Goal: Information Seeking & Learning: Learn about a topic

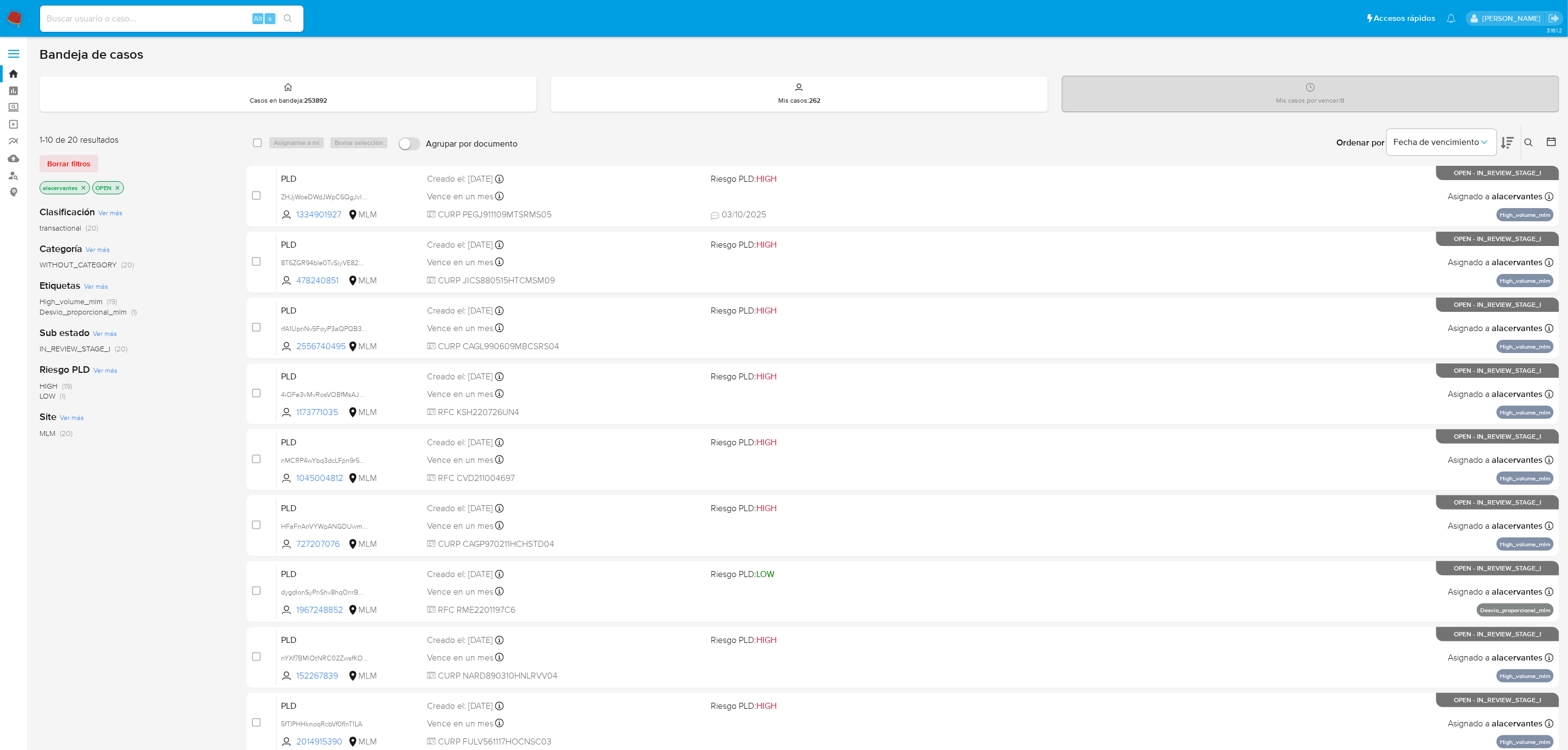
click at [160, 422] on div "Site Ver más MLM (20)" at bounding box center [134, 424] width 190 height 28
click at [138, 17] on input at bounding box center [171, 18] width 263 height 14
paste input "727207076"
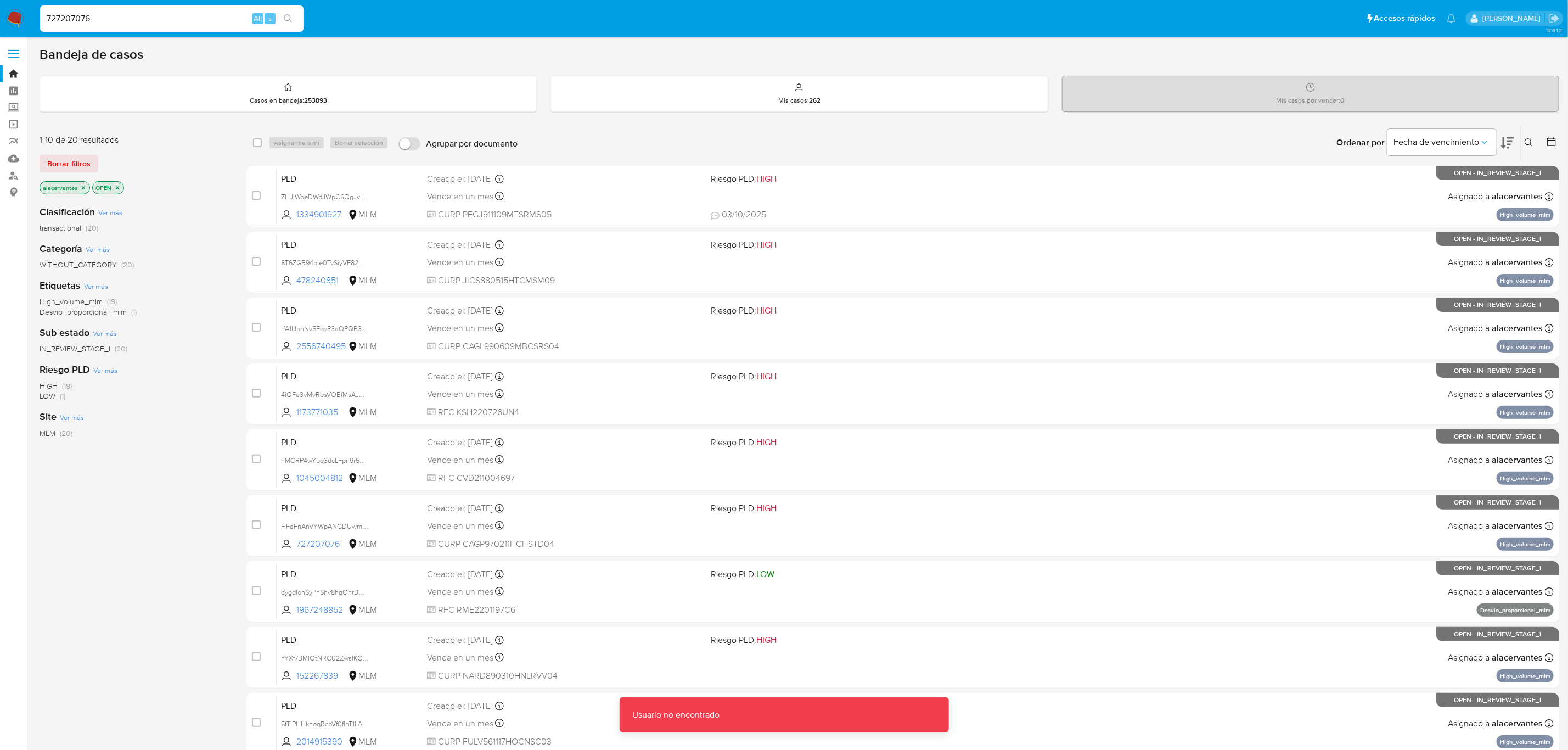
click at [133, 15] on input "727207076" at bounding box center [171, 18] width 263 height 14
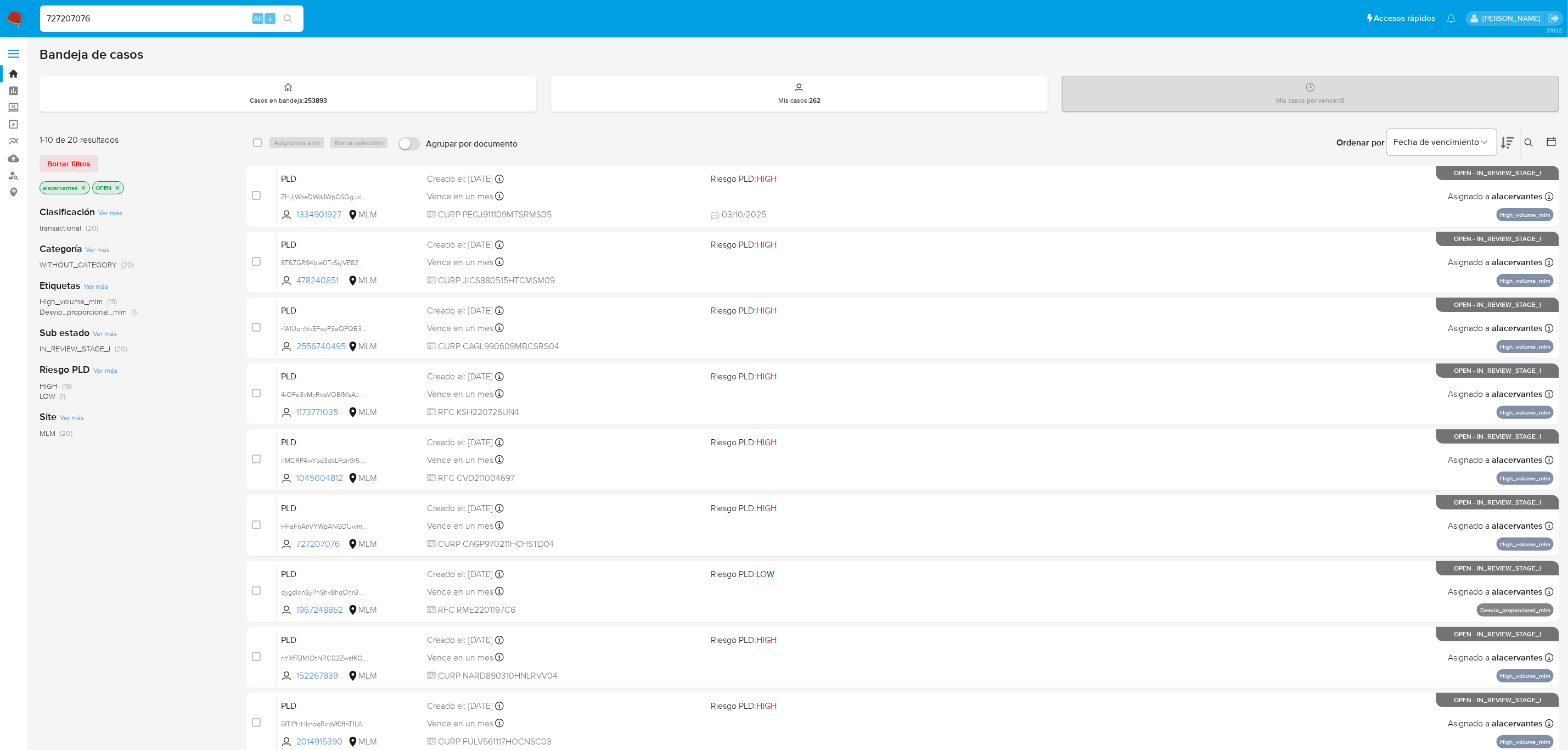
type input "727207076"
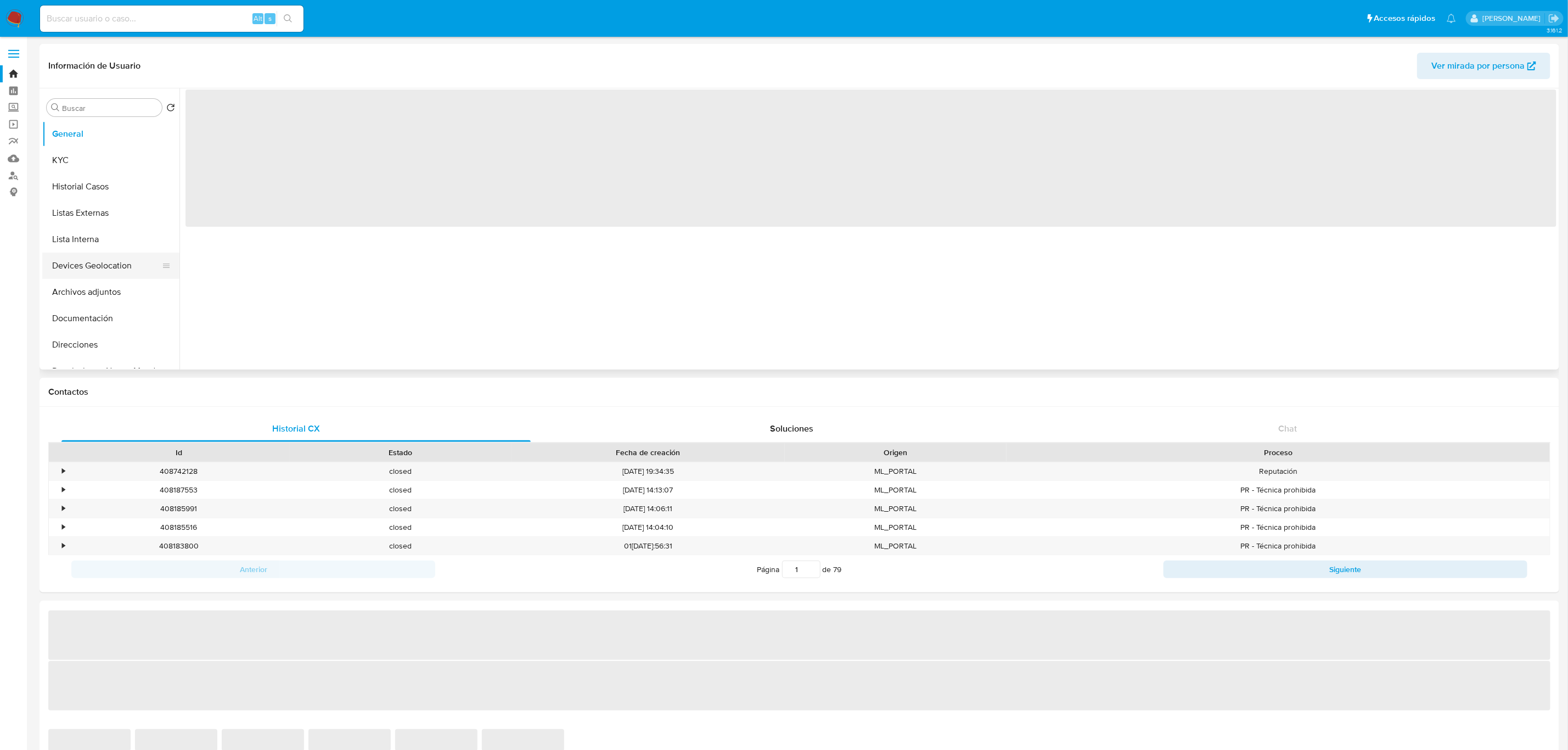
select select "10"
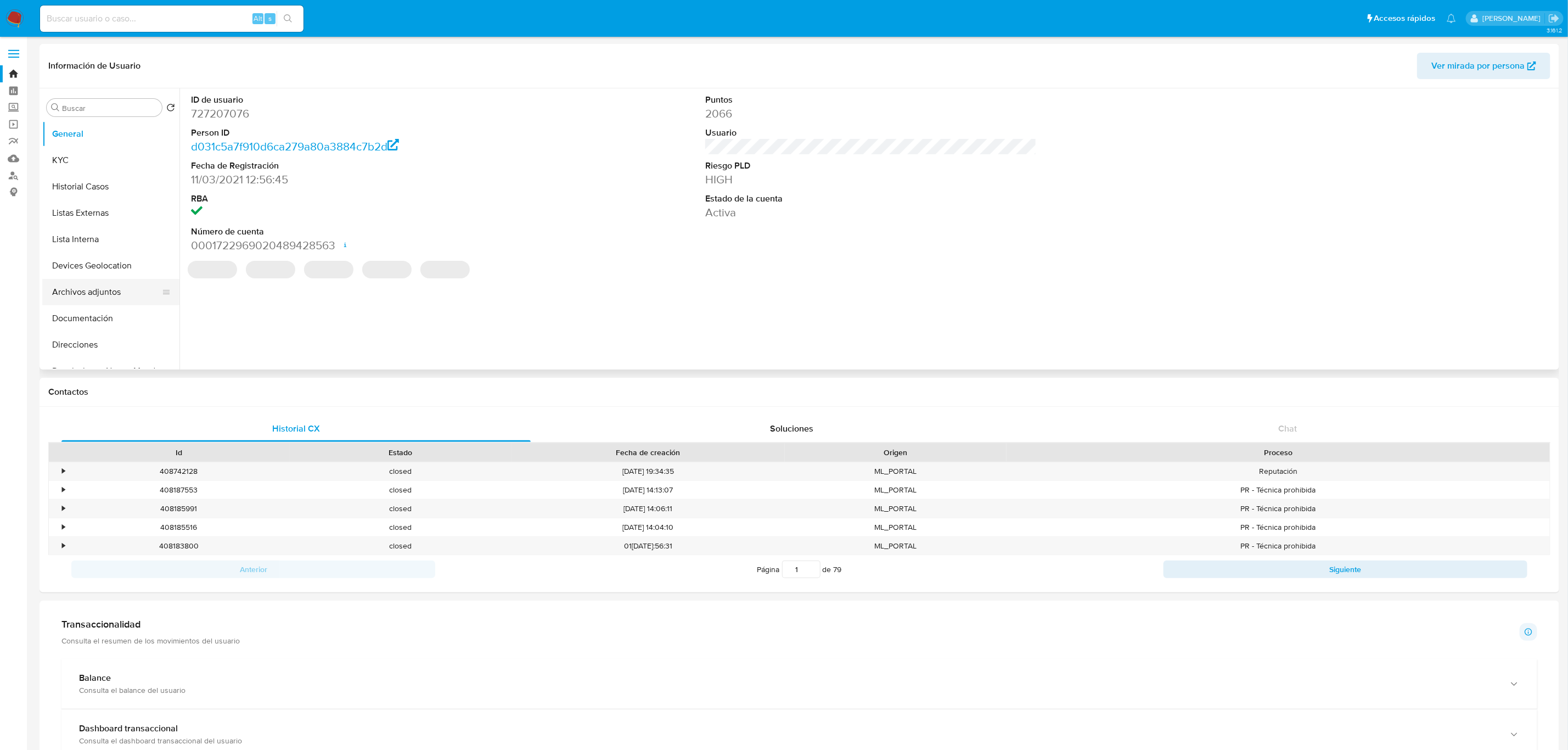
click at [114, 280] on button "Archivos adjuntos" at bounding box center [106, 292] width 128 height 26
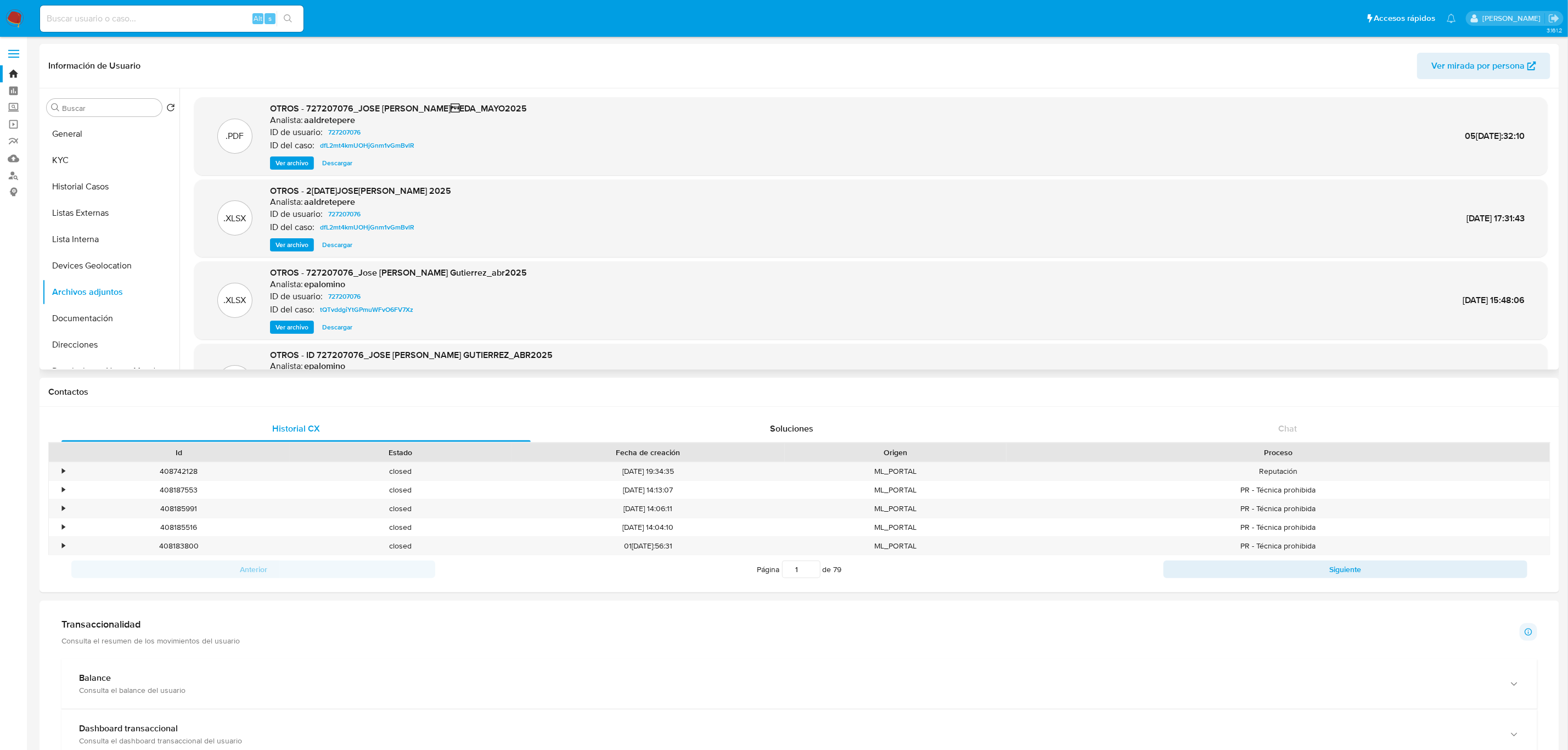
click at [297, 162] on span "Ver archivo" at bounding box center [292, 163] width 33 height 11
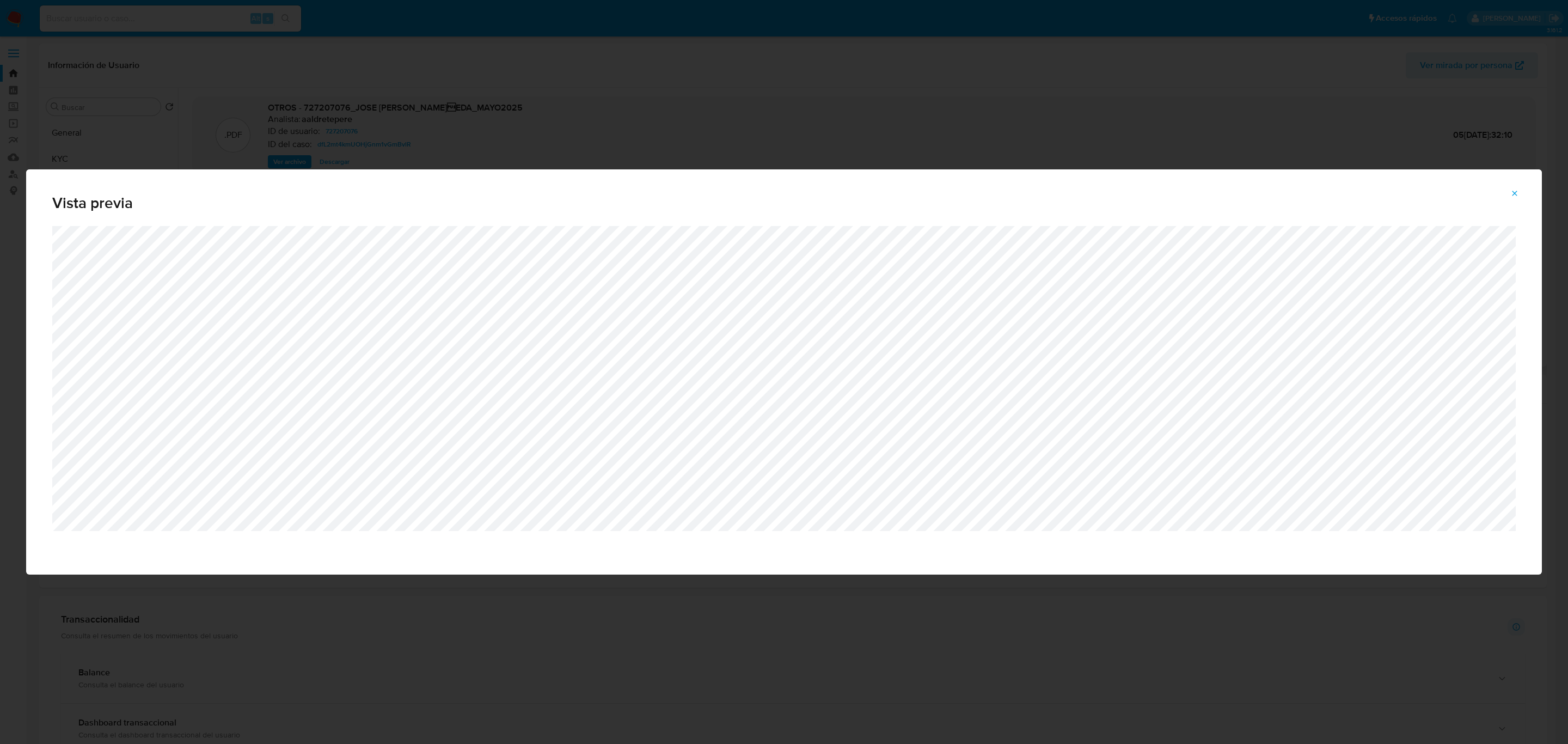
drag, startPoint x: 1516, startPoint y: 189, endPoint x: 678, endPoint y: 156, distance: 838.6
click at [1518, 190] on icon "Attachment preview" at bounding box center [1514, 193] width 9 height 9
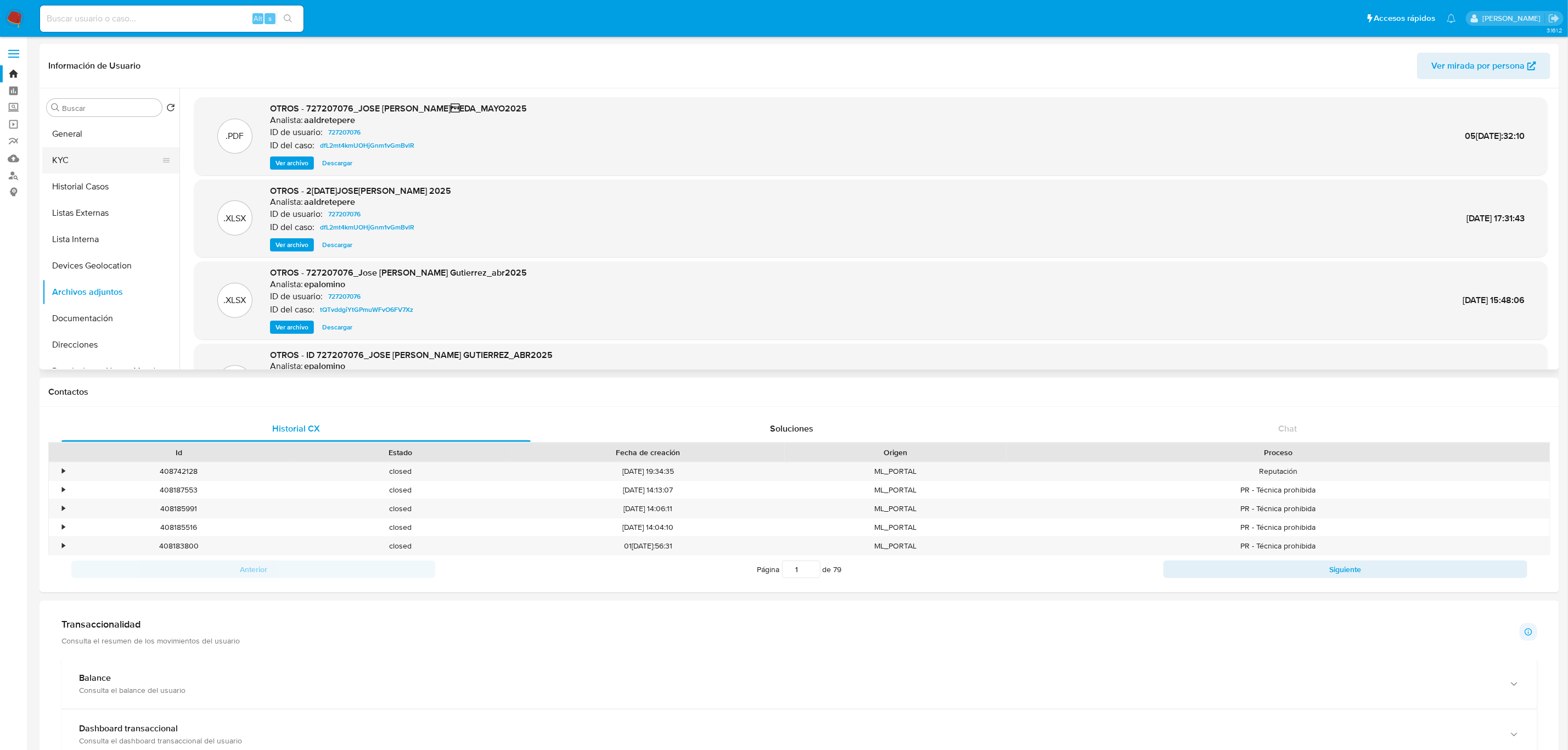
click at [82, 164] on button "KYC" at bounding box center [106, 160] width 128 height 26
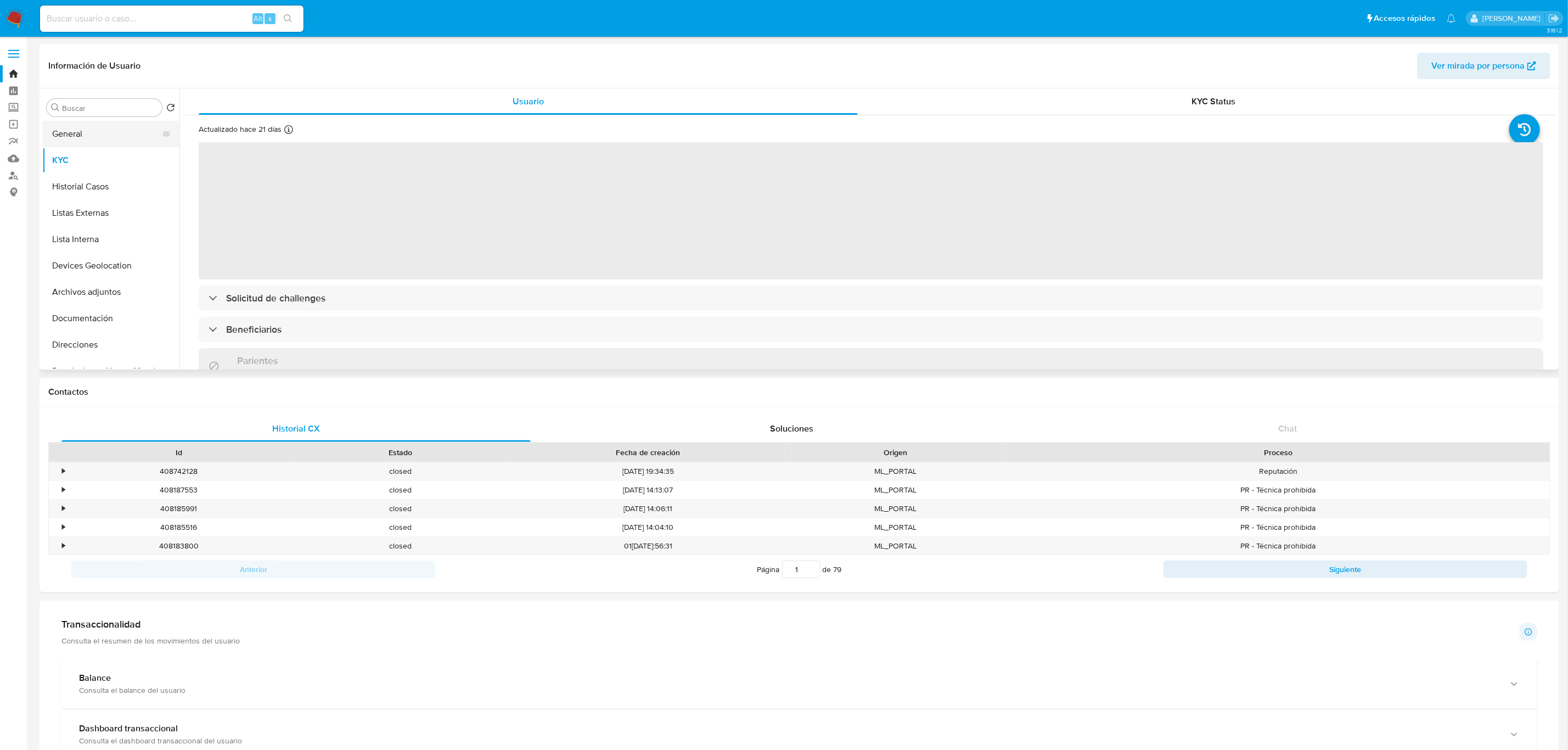
click at [80, 145] on button "General" at bounding box center [106, 134] width 128 height 26
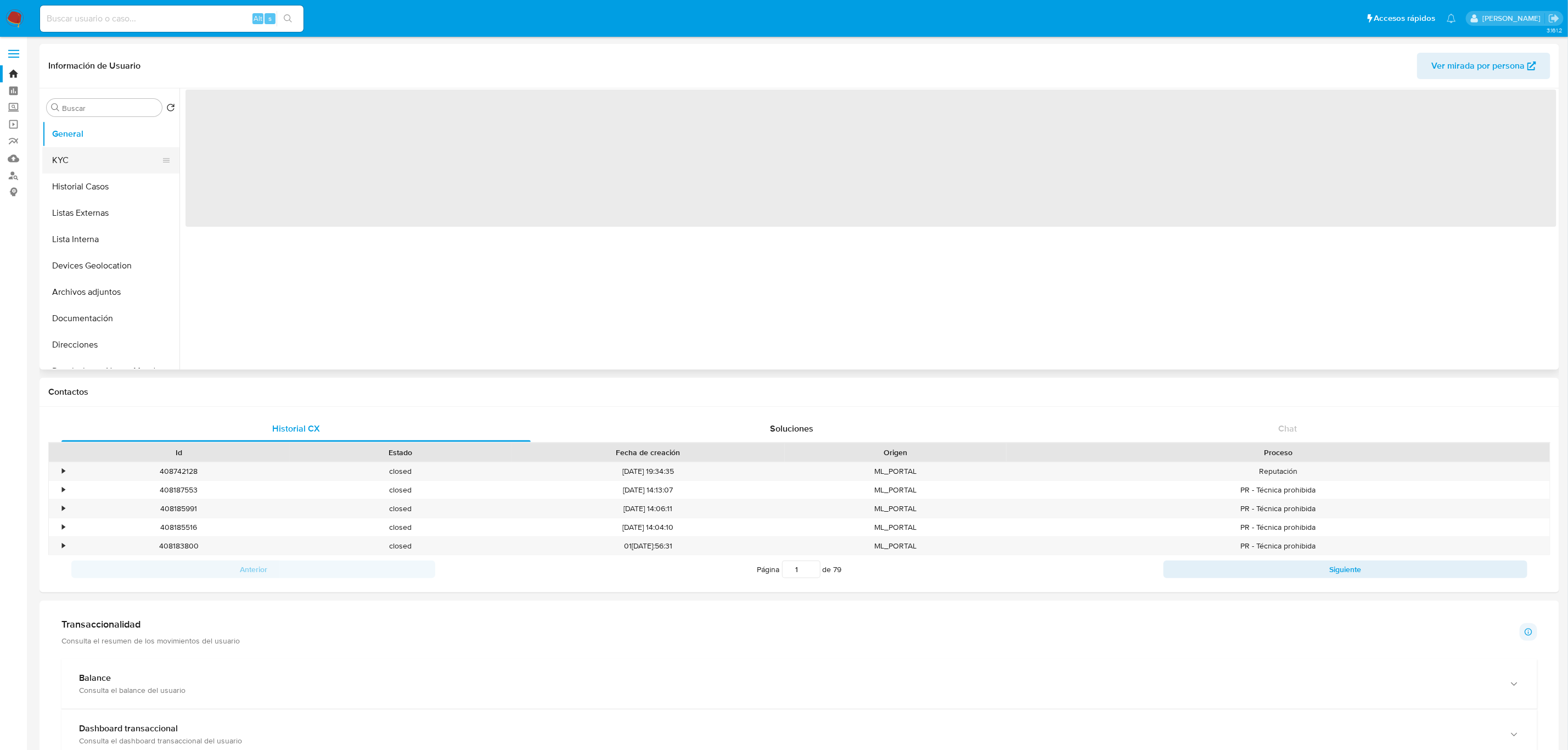
click at [84, 160] on button "KYC" at bounding box center [106, 160] width 128 height 26
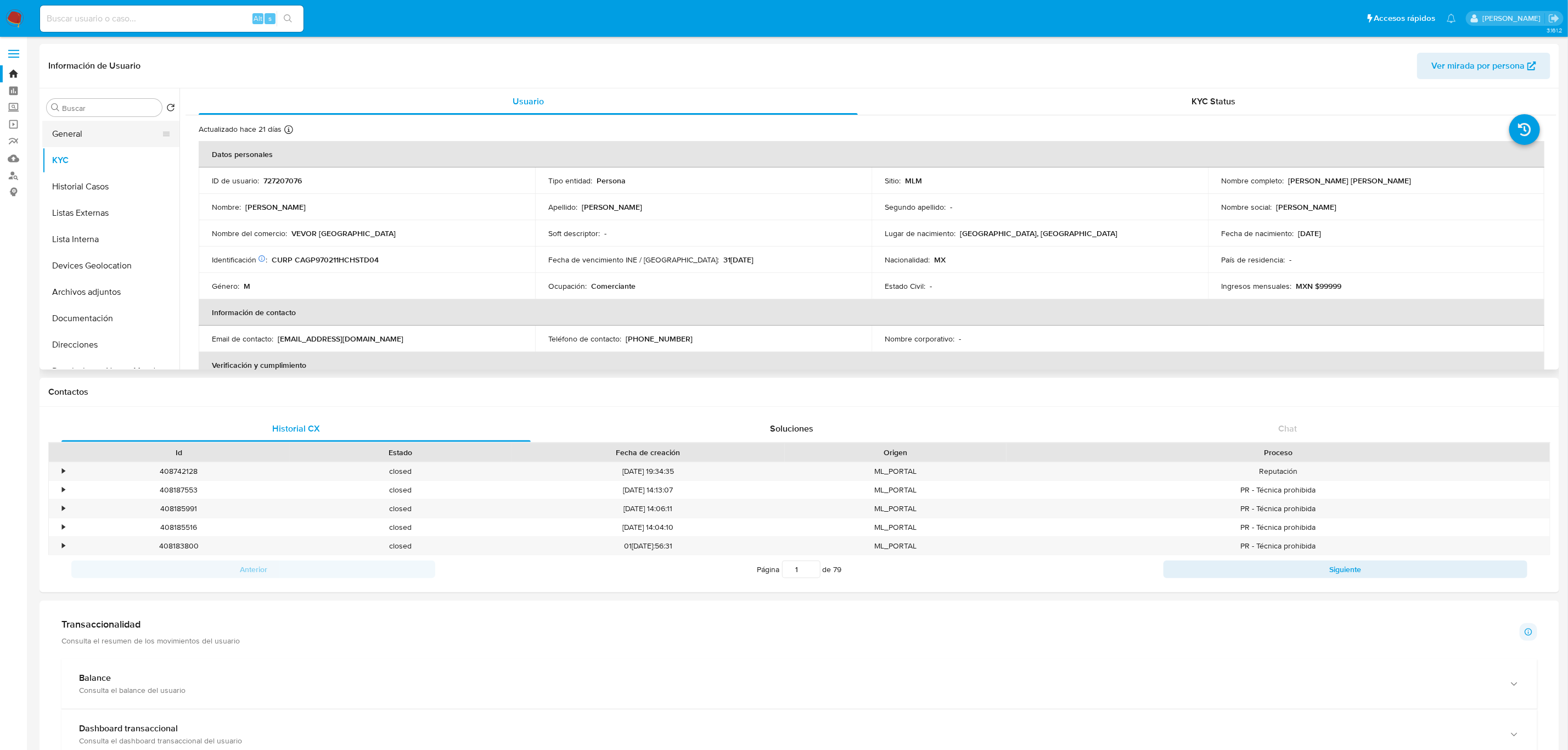
click at [109, 130] on button "General" at bounding box center [106, 134] width 128 height 26
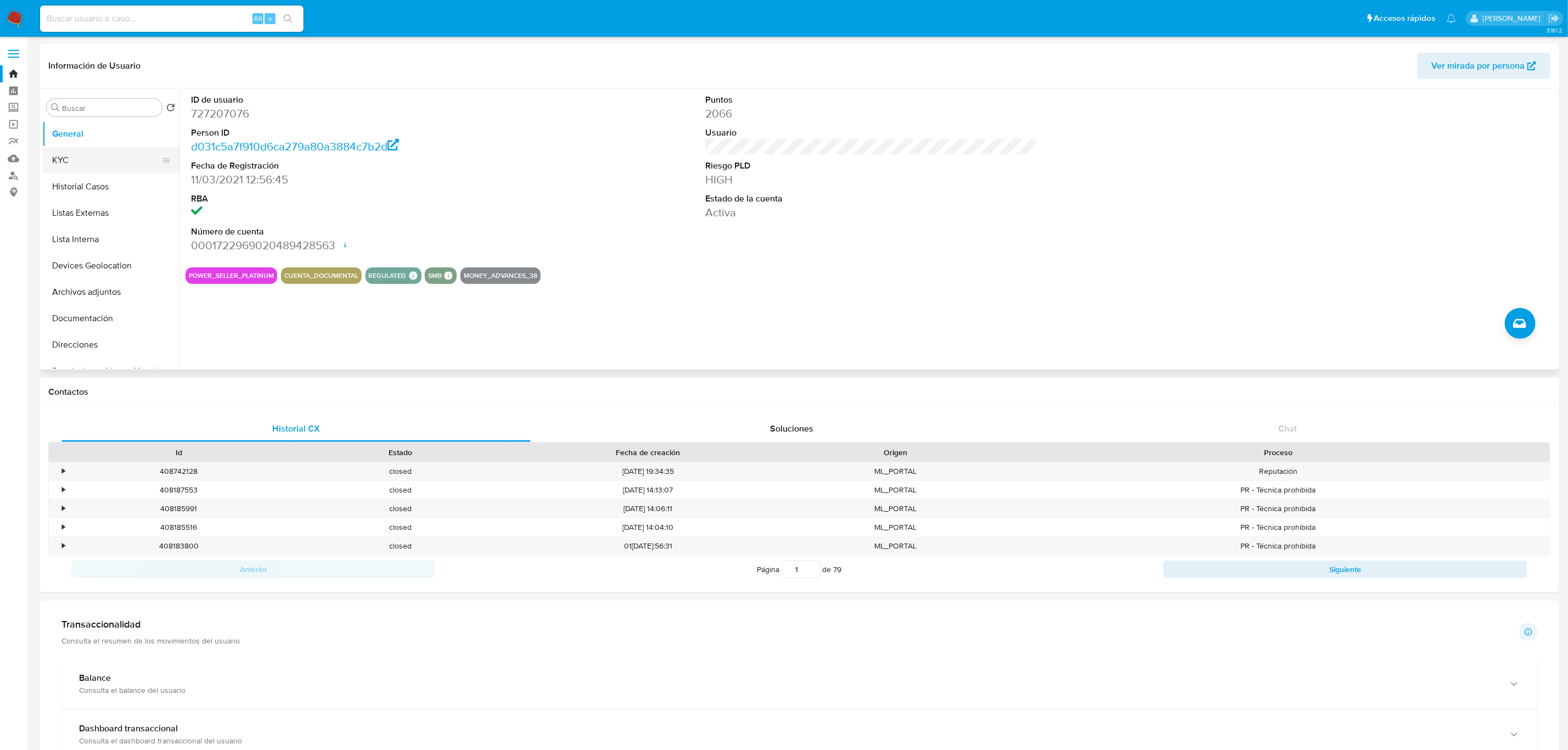
click at [78, 153] on button "KYC" at bounding box center [106, 160] width 128 height 26
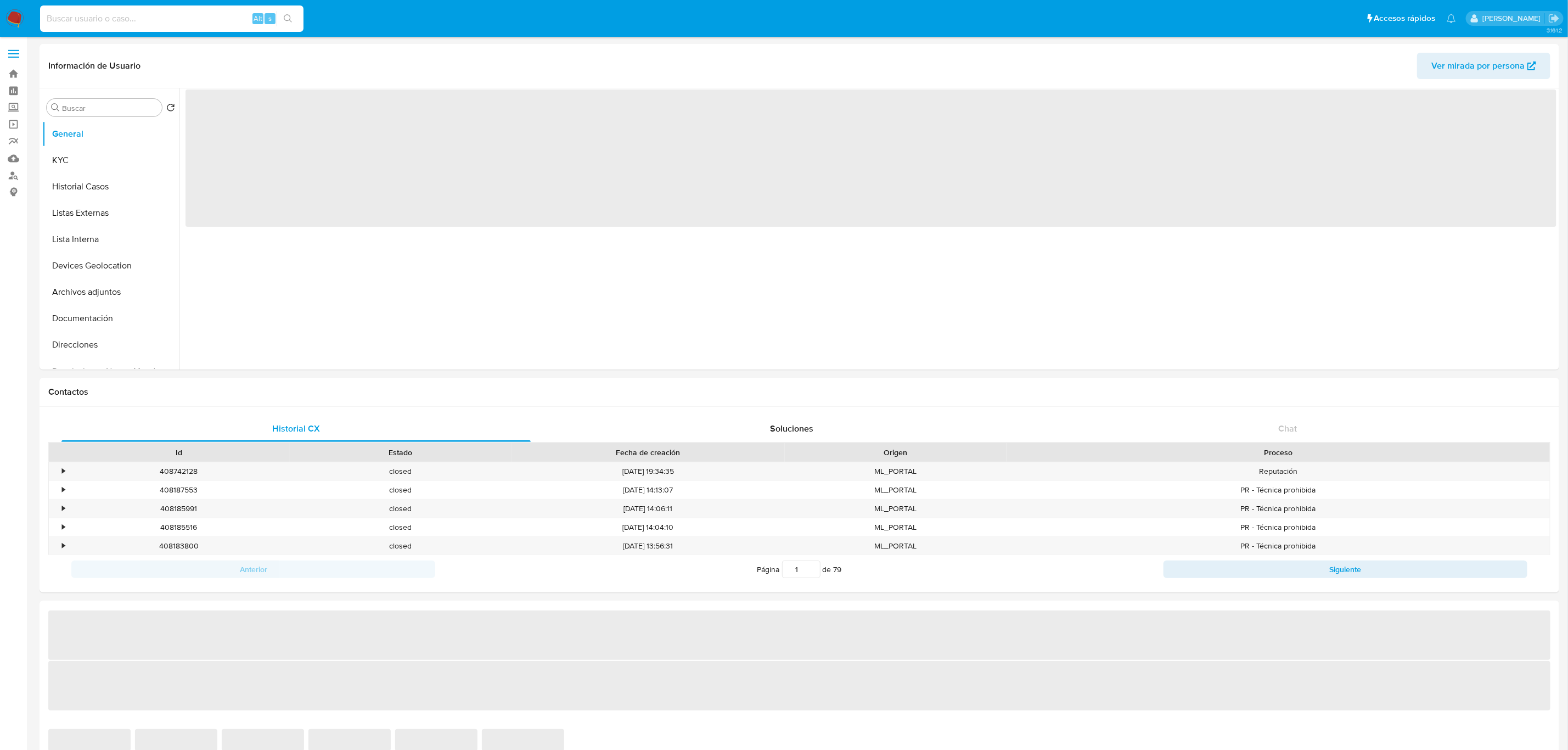
click at [196, 20] on input at bounding box center [171, 18] width 263 height 14
select select "10"
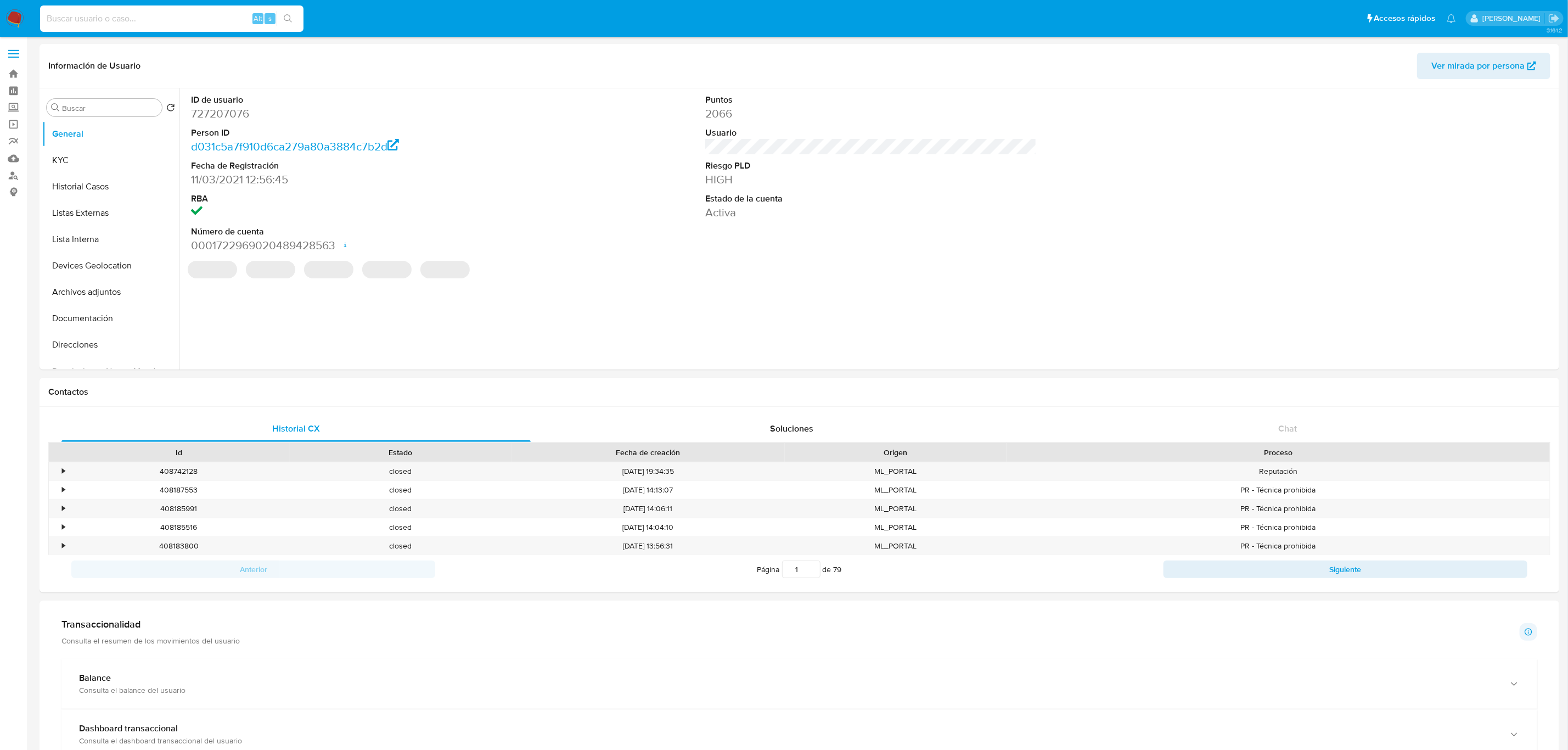
paste input "1061382984"
type input "1061382984"
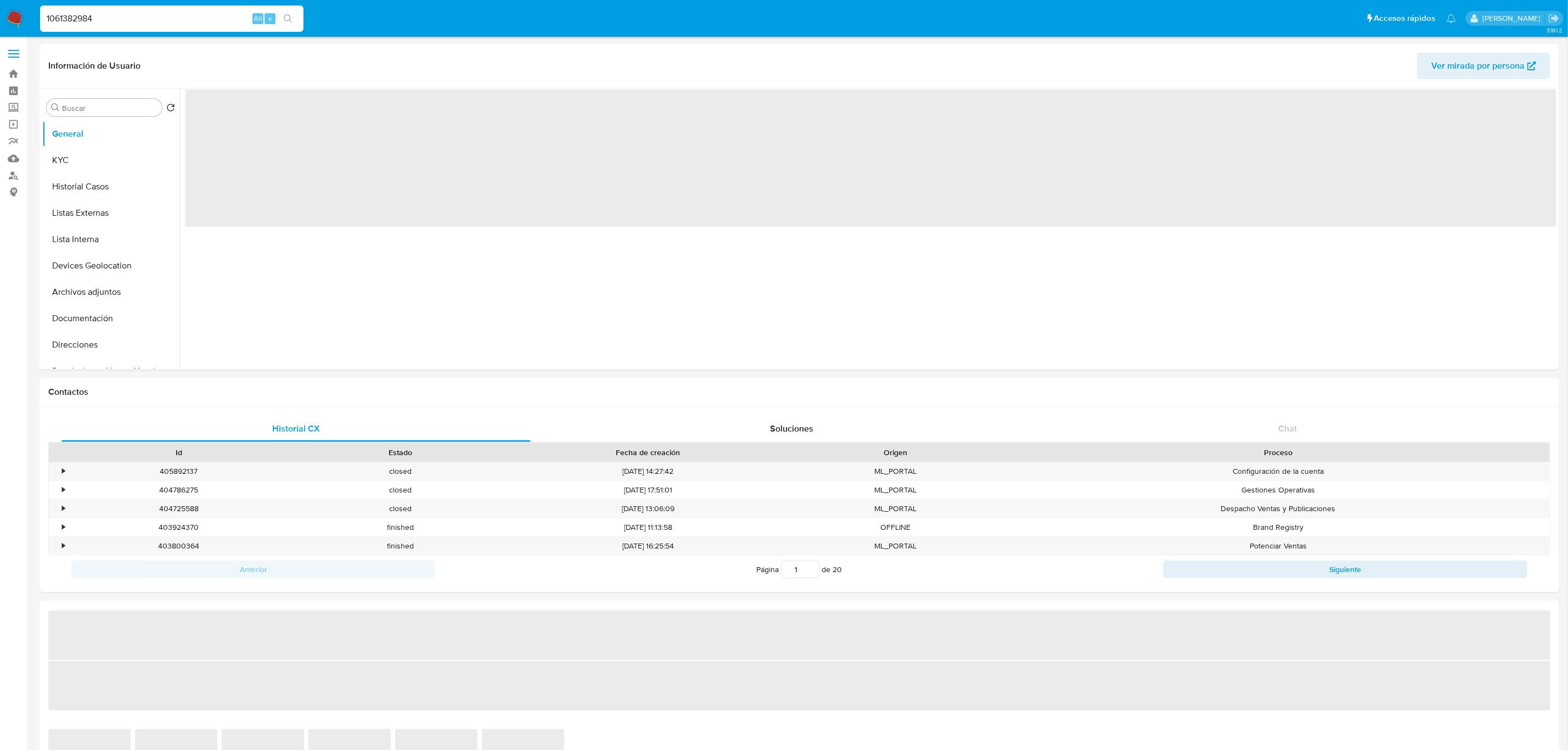
select select "10"
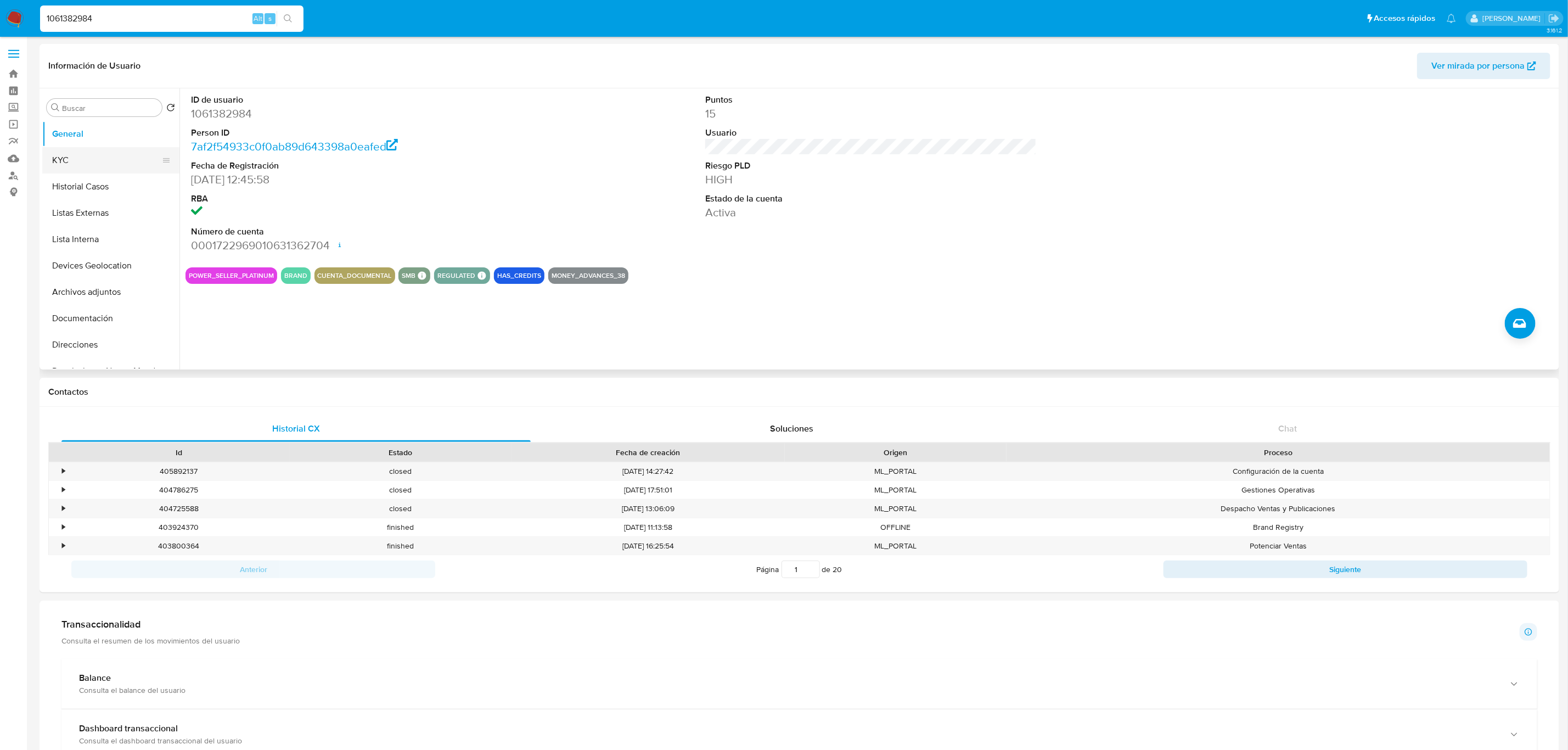
click at [112, 171] on button "KYC" at bounding box center [106, 160] width 128 height 26
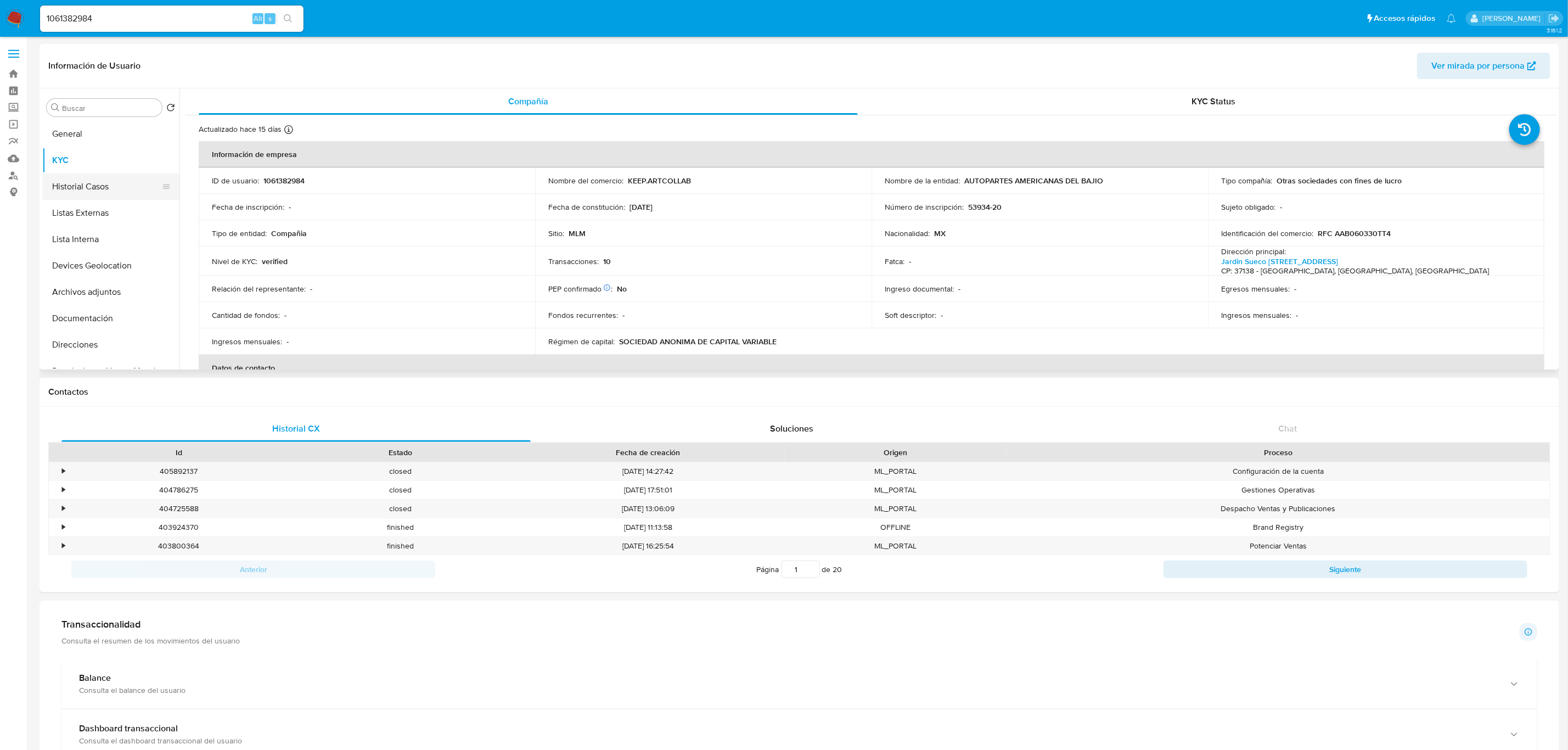
click at [101, 183] on button "Historial Casos" at bounding box center [106, 187] width 128 height 26
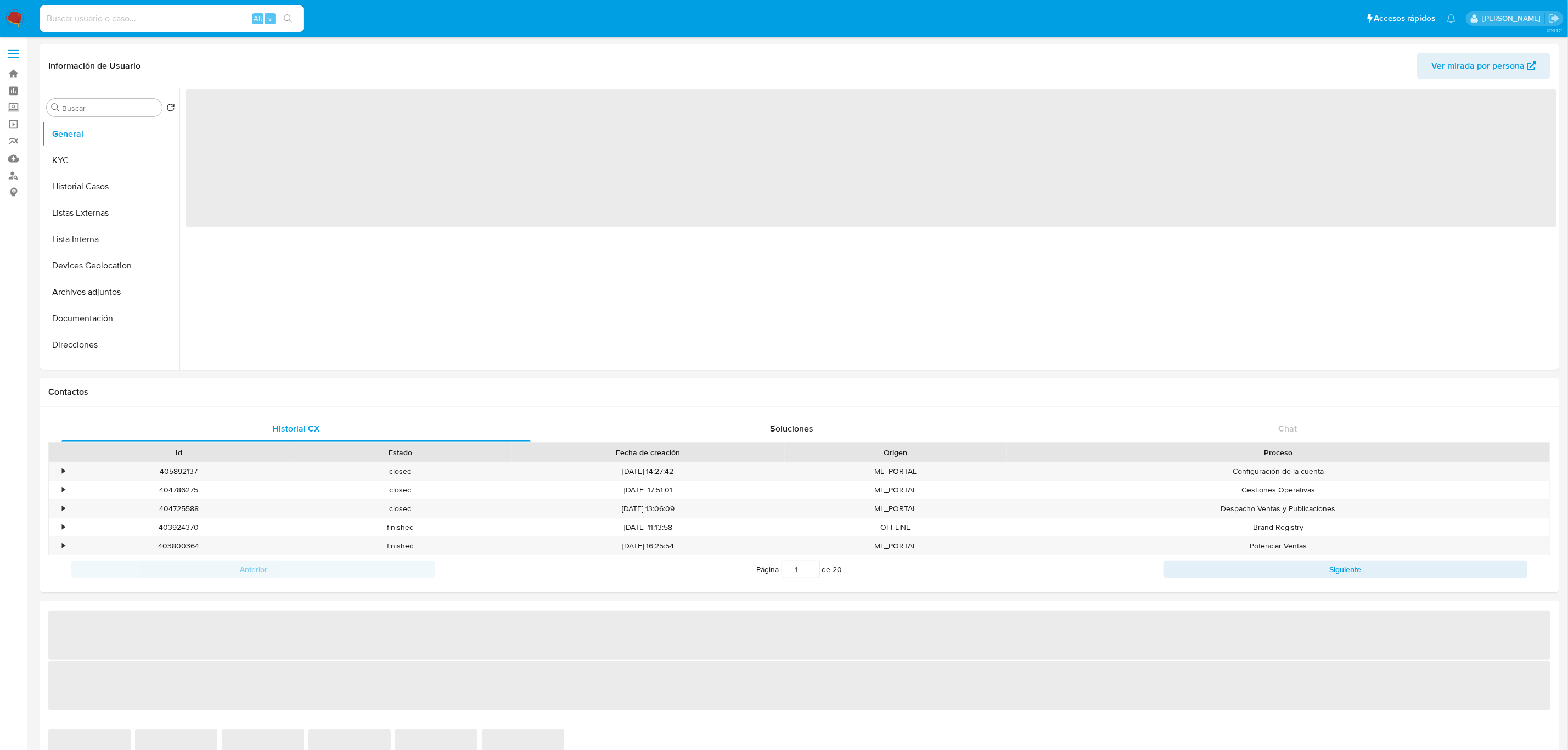
select select "10"
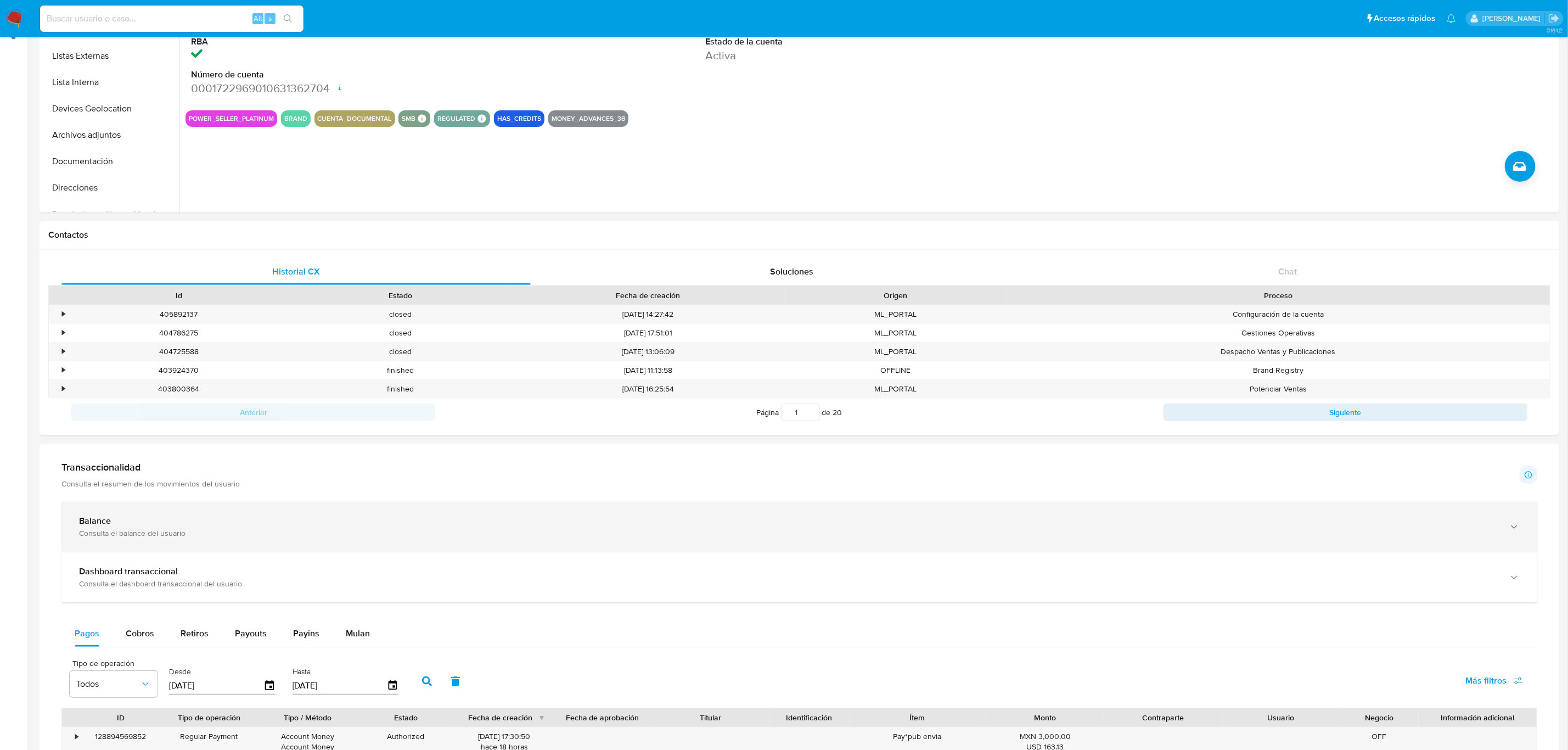
scroll to position [164, 0]
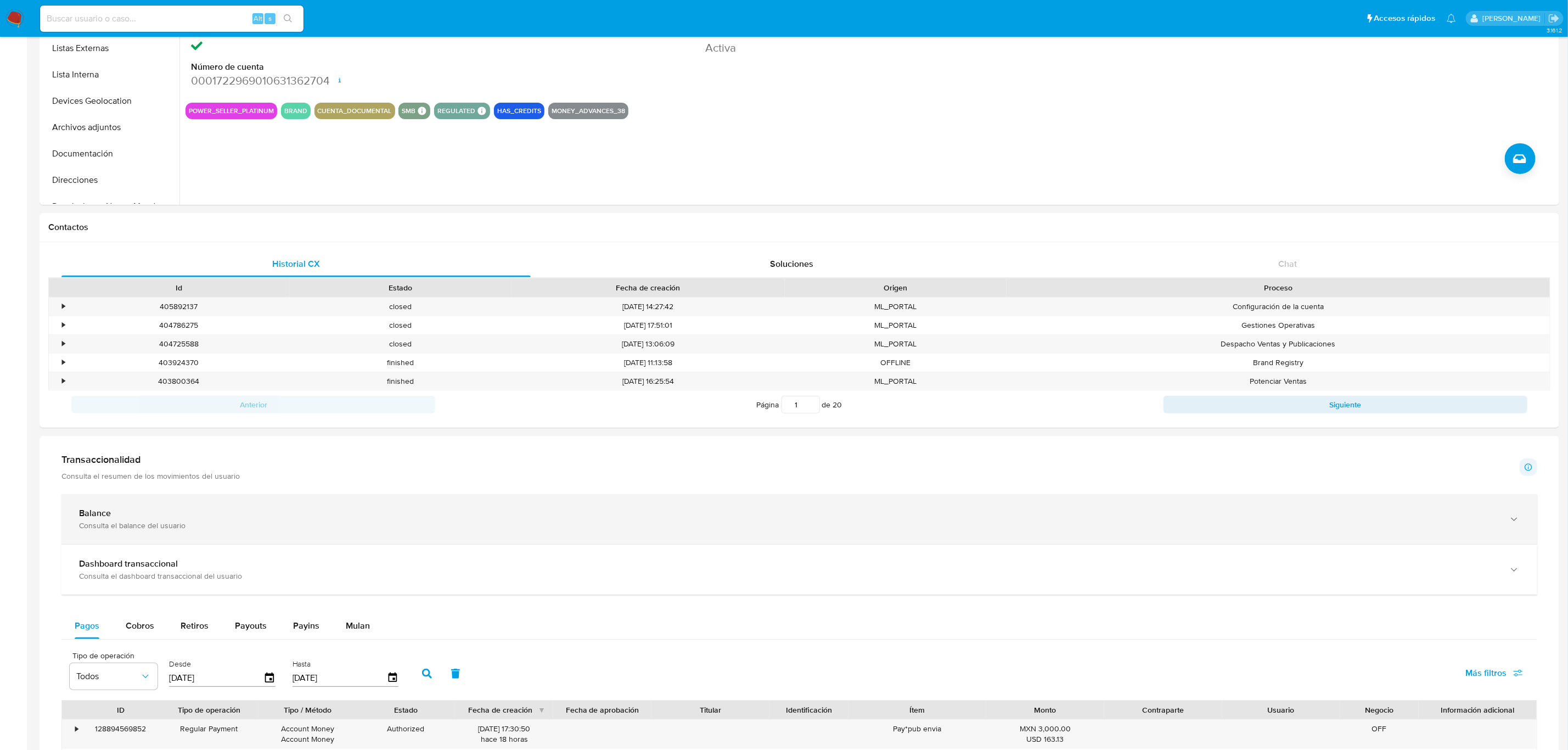
click at [297, 500] on div "Balance Consulta el balance del usuario" at bounding box center [799, 519] width 1476 height 50
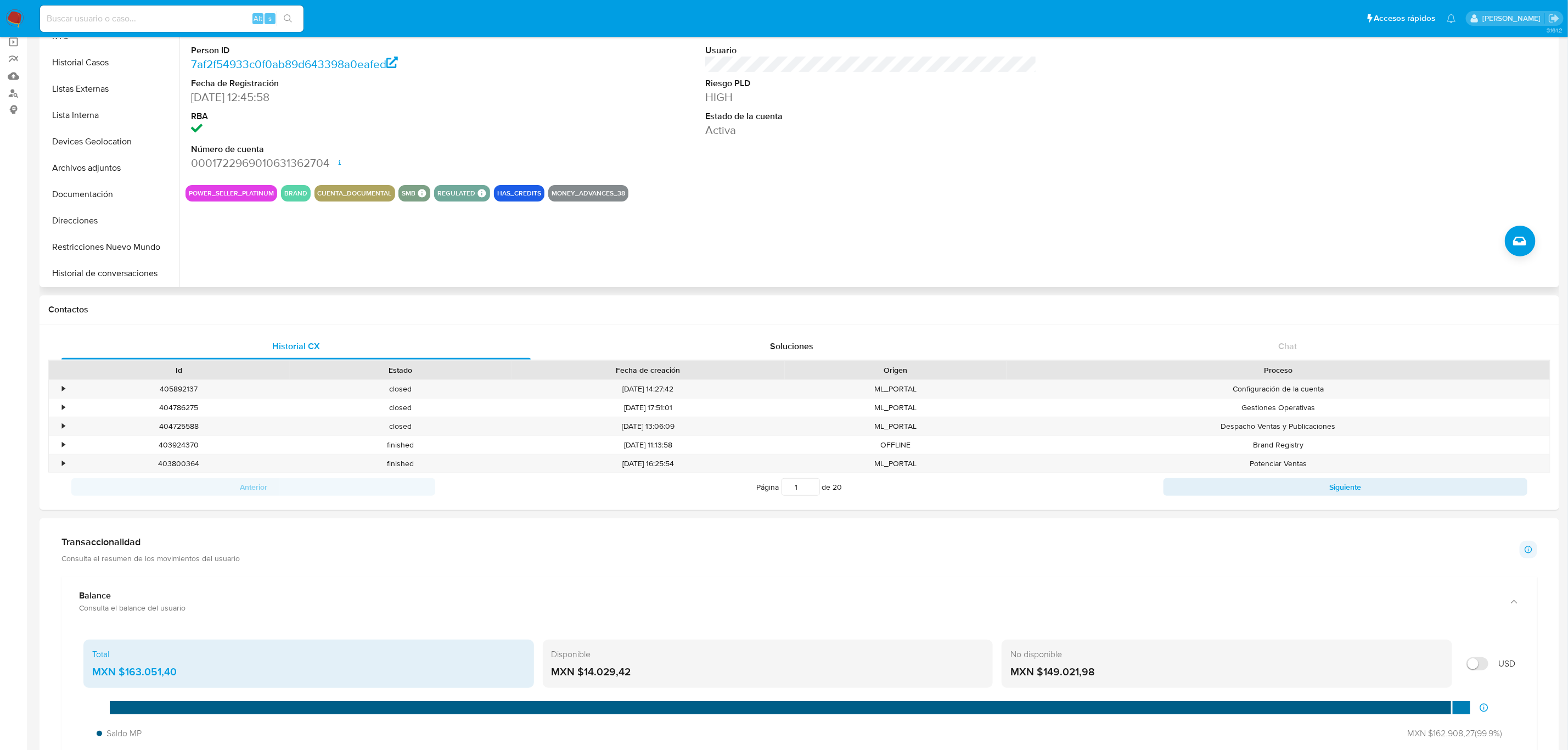
scroll to position [82, 0]
click at [107, 110] on button "Devices Geolocation" at bounding box center [106, 101] width 128 height 26
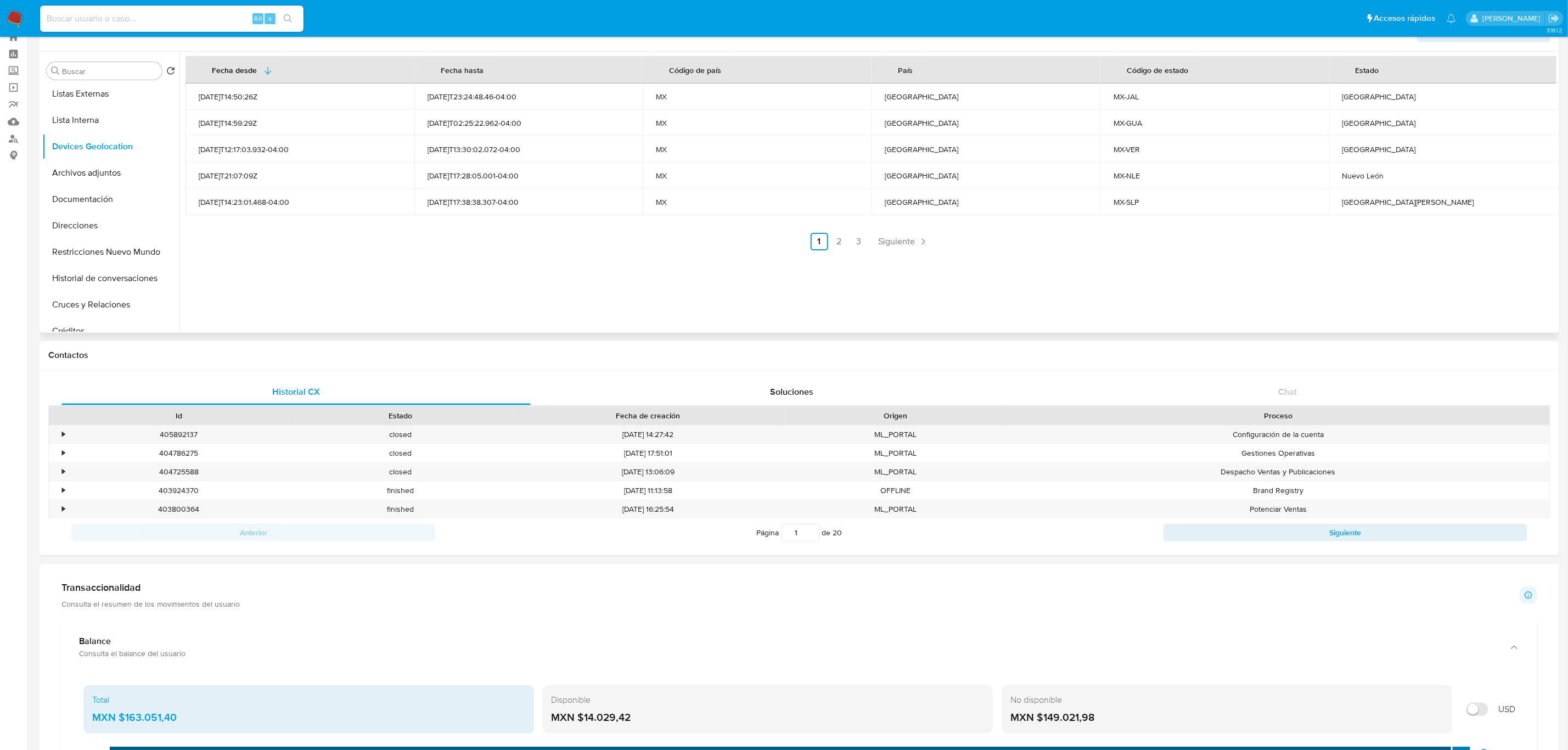
scroll to position [0, 0]
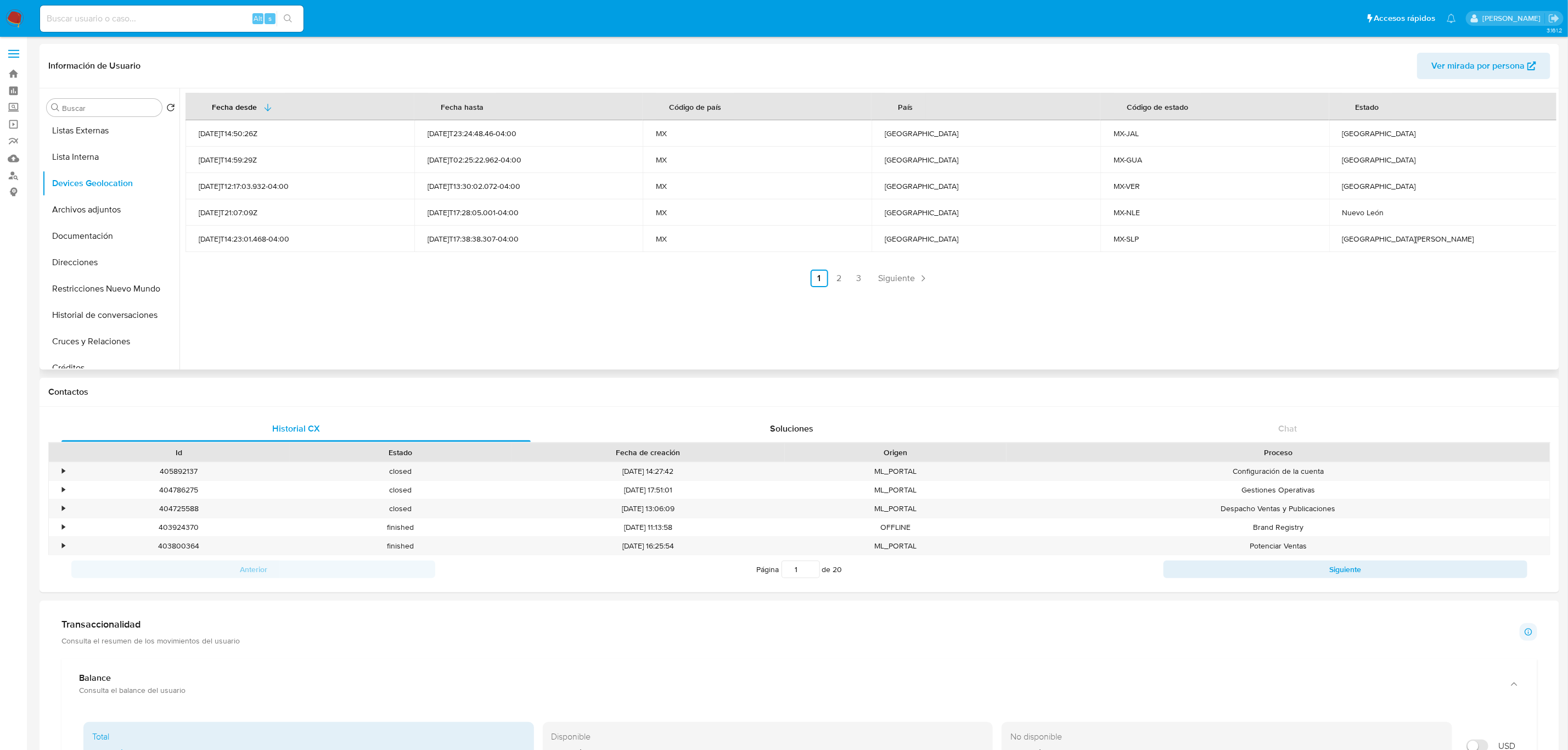
click at [899, 283] on span "Siguiente" at bounding box center [897, 278] width 37 height 9
click at [930, 276] on span "Siguiente" at bounding box center [926, 278] width 37 height 9
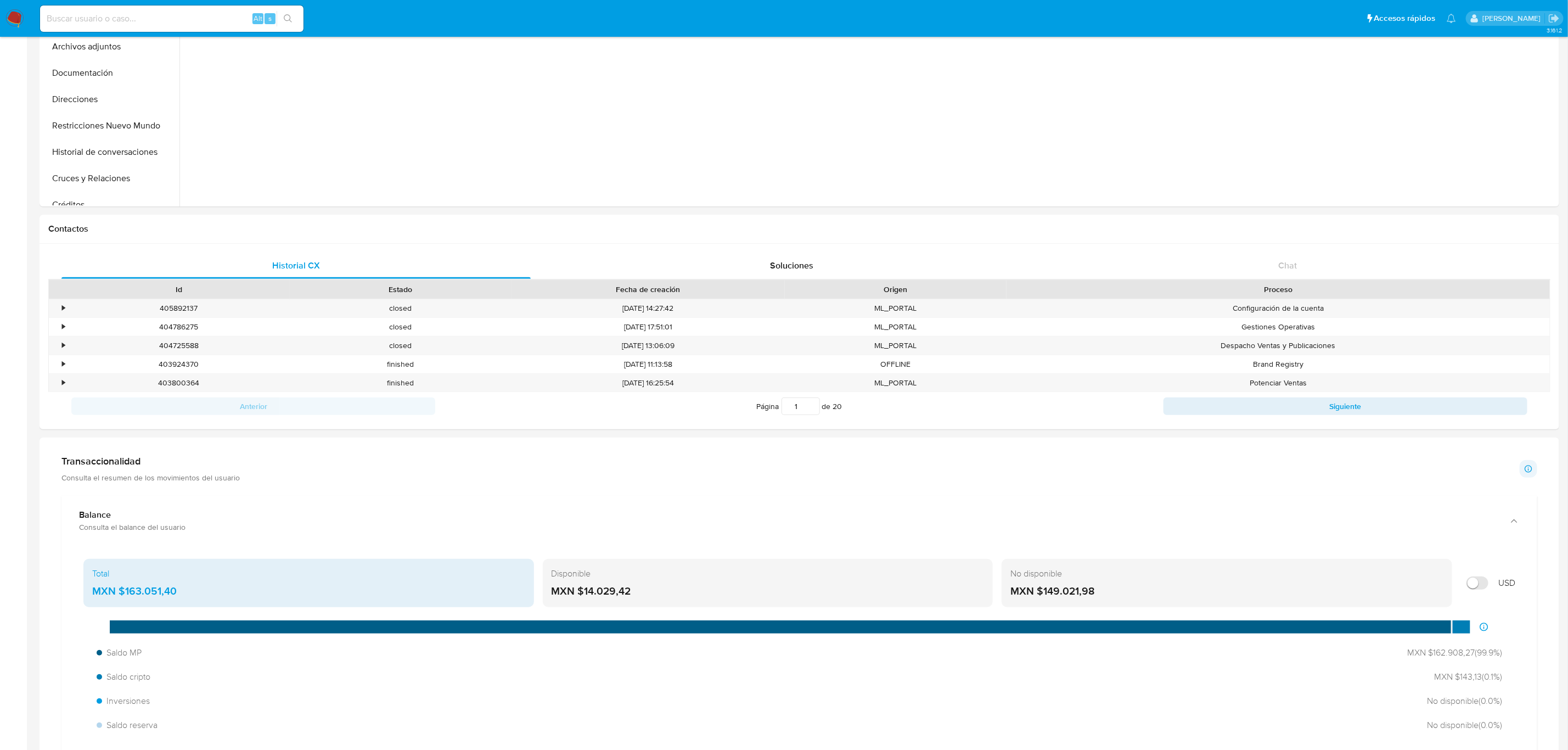
scroll to position [164, 0]
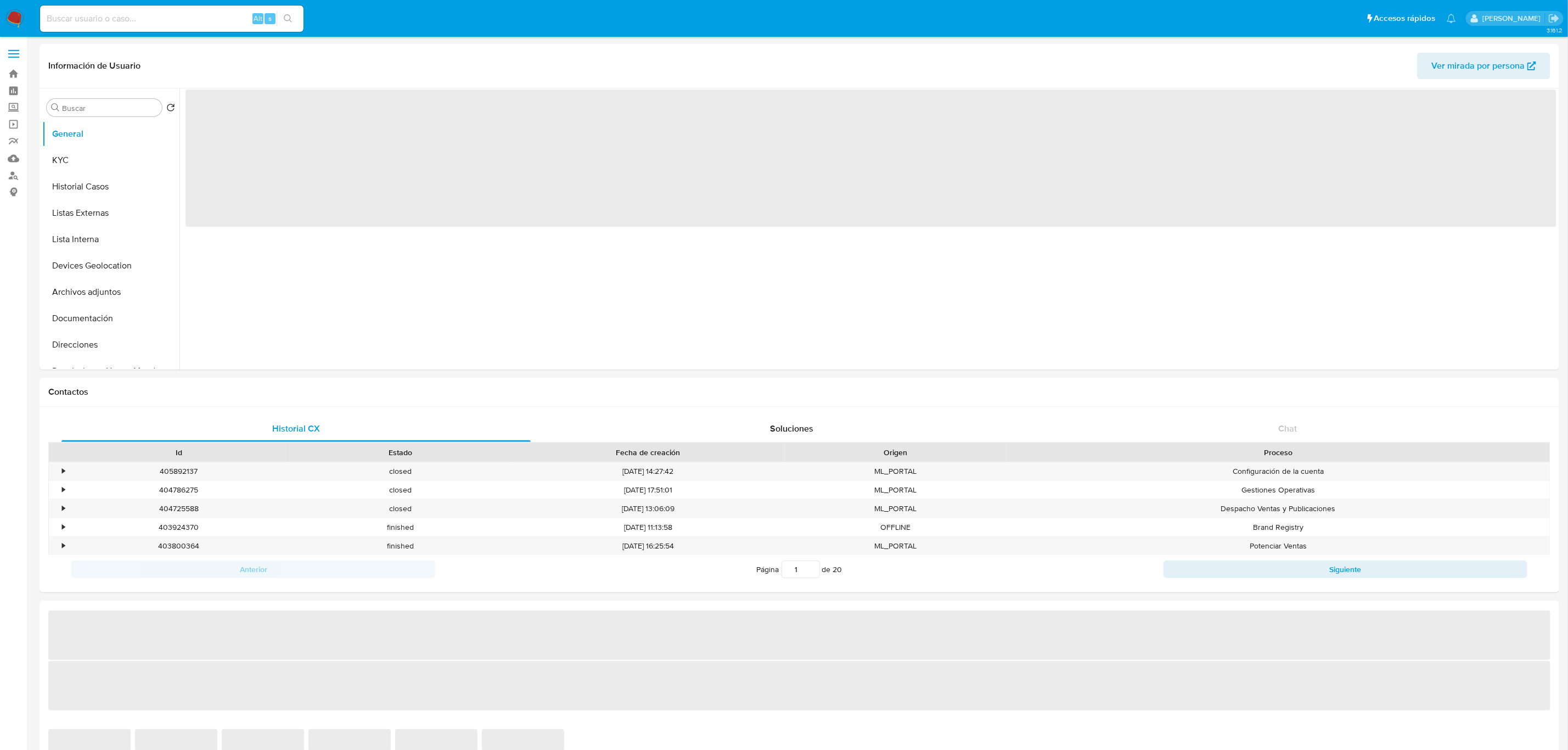
select select "10"
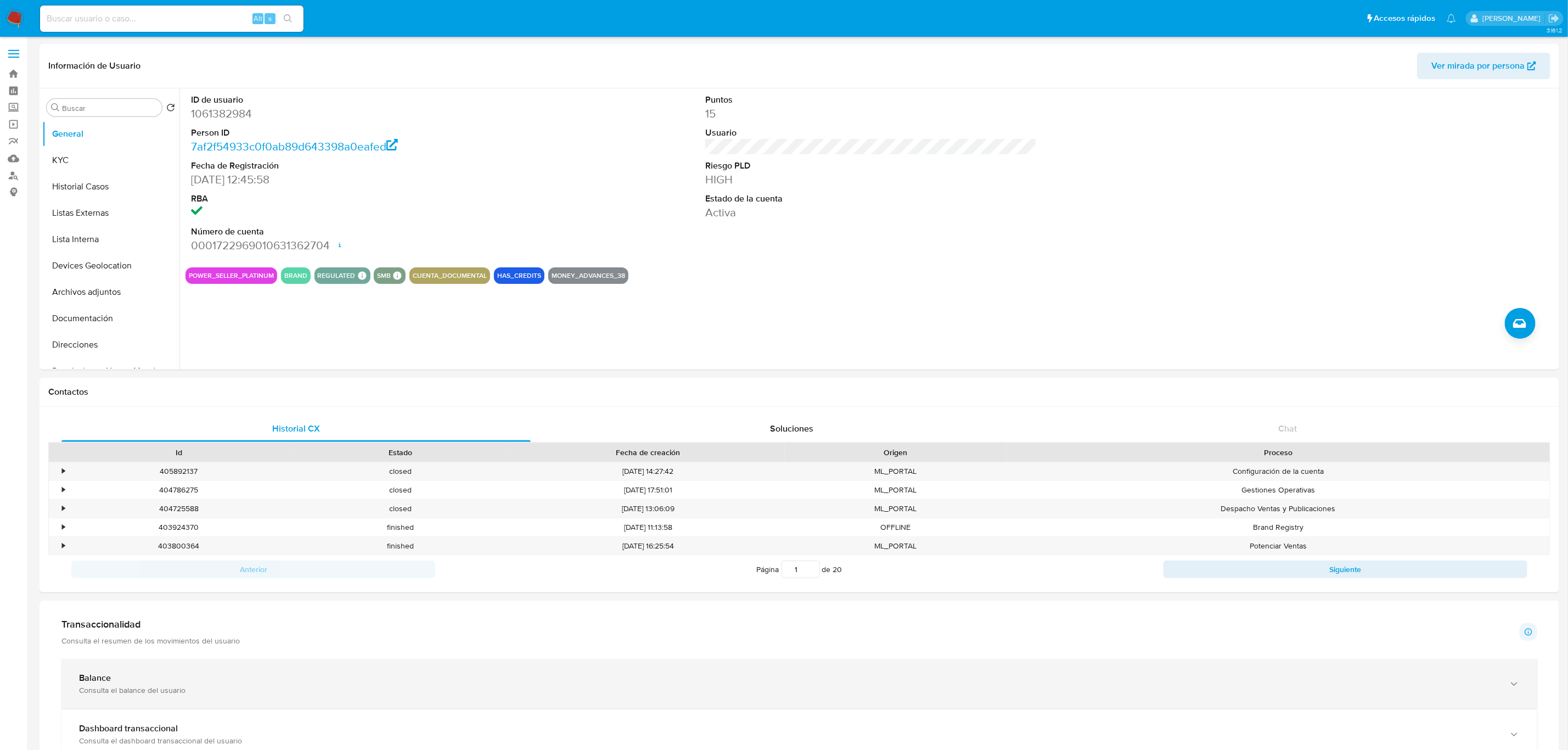
scroll to position [247, 0]
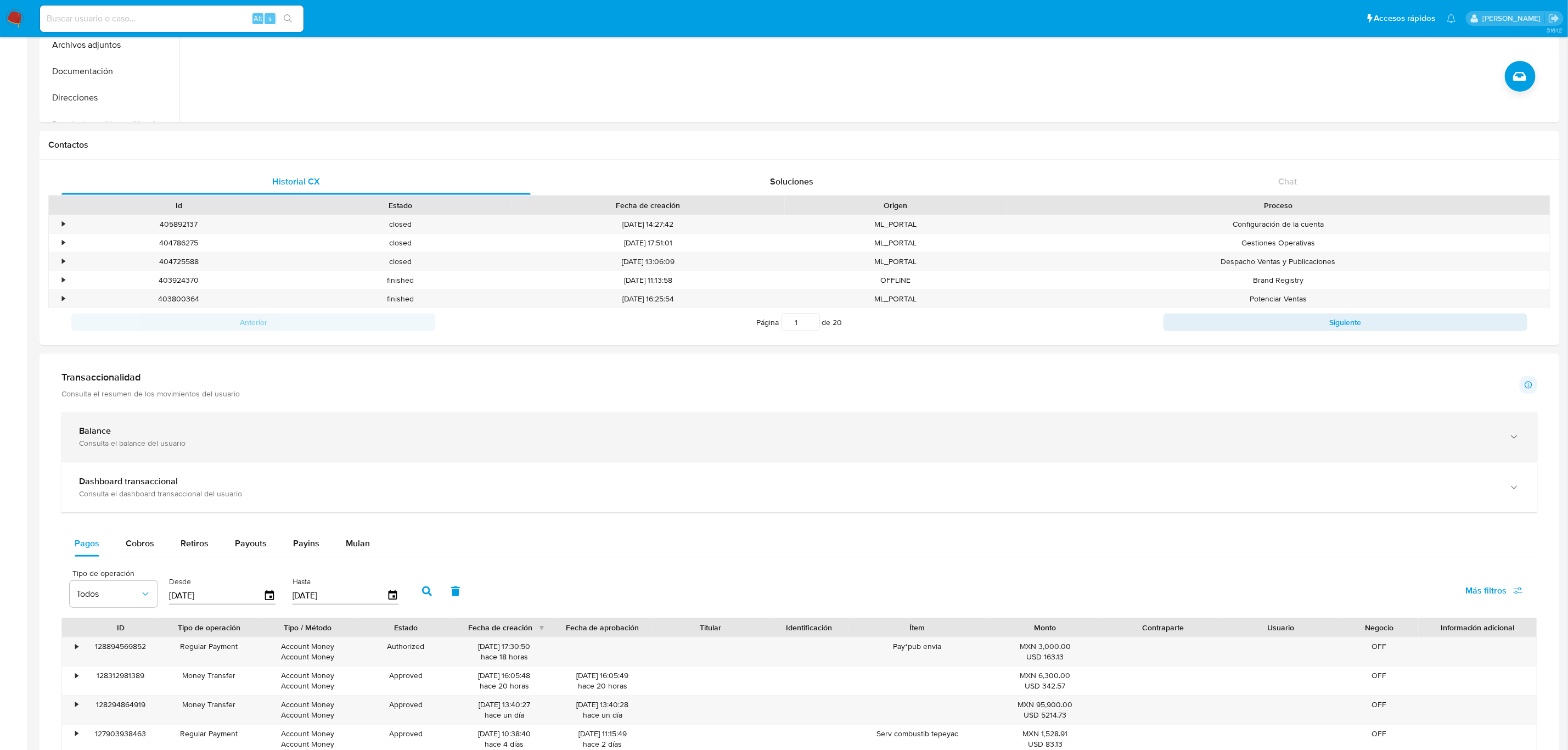
click at [514, 453] on div "Balance Consulta el balance del usuario" at bounding box center [799, 436] width 1476 height 50
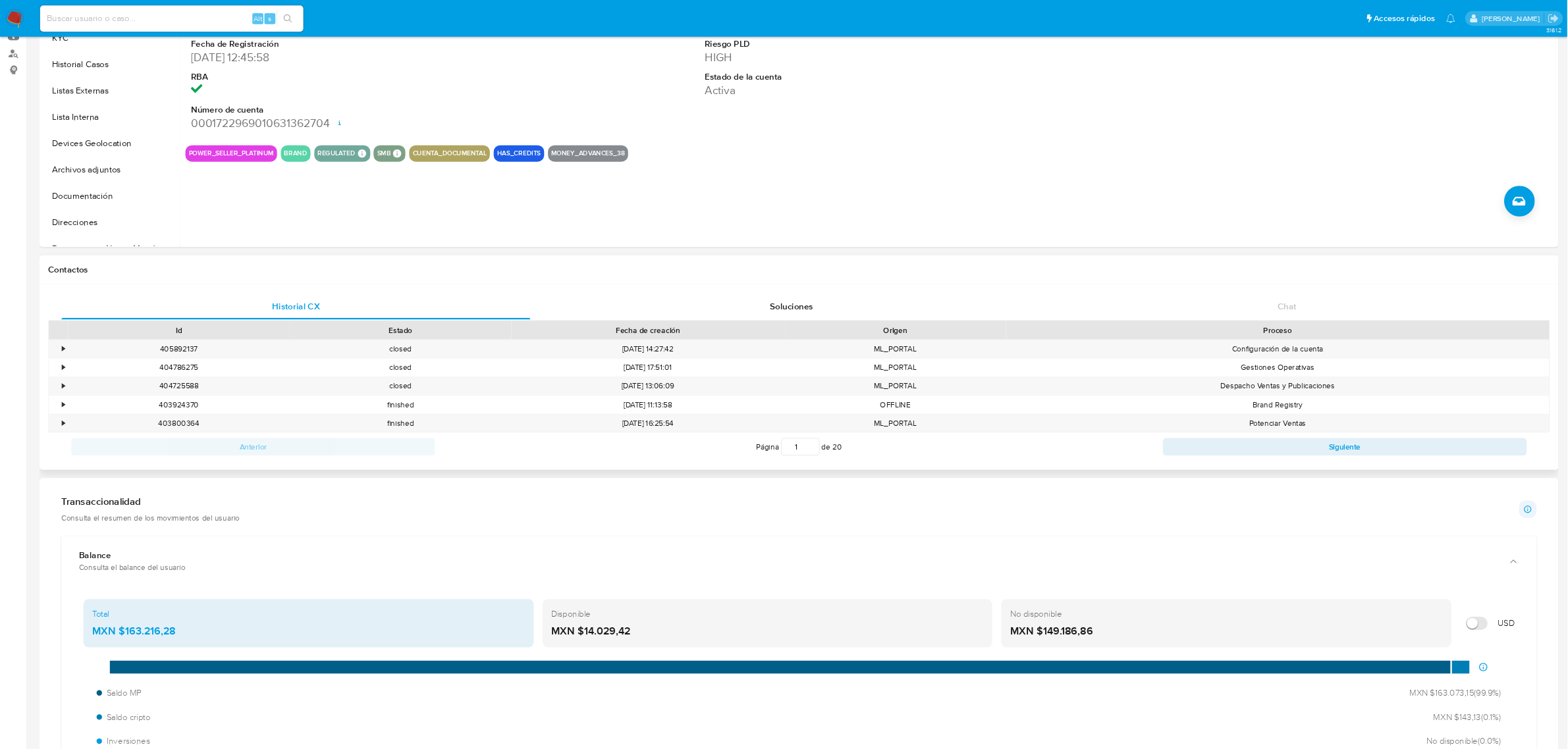
scroll to position [0, 0]
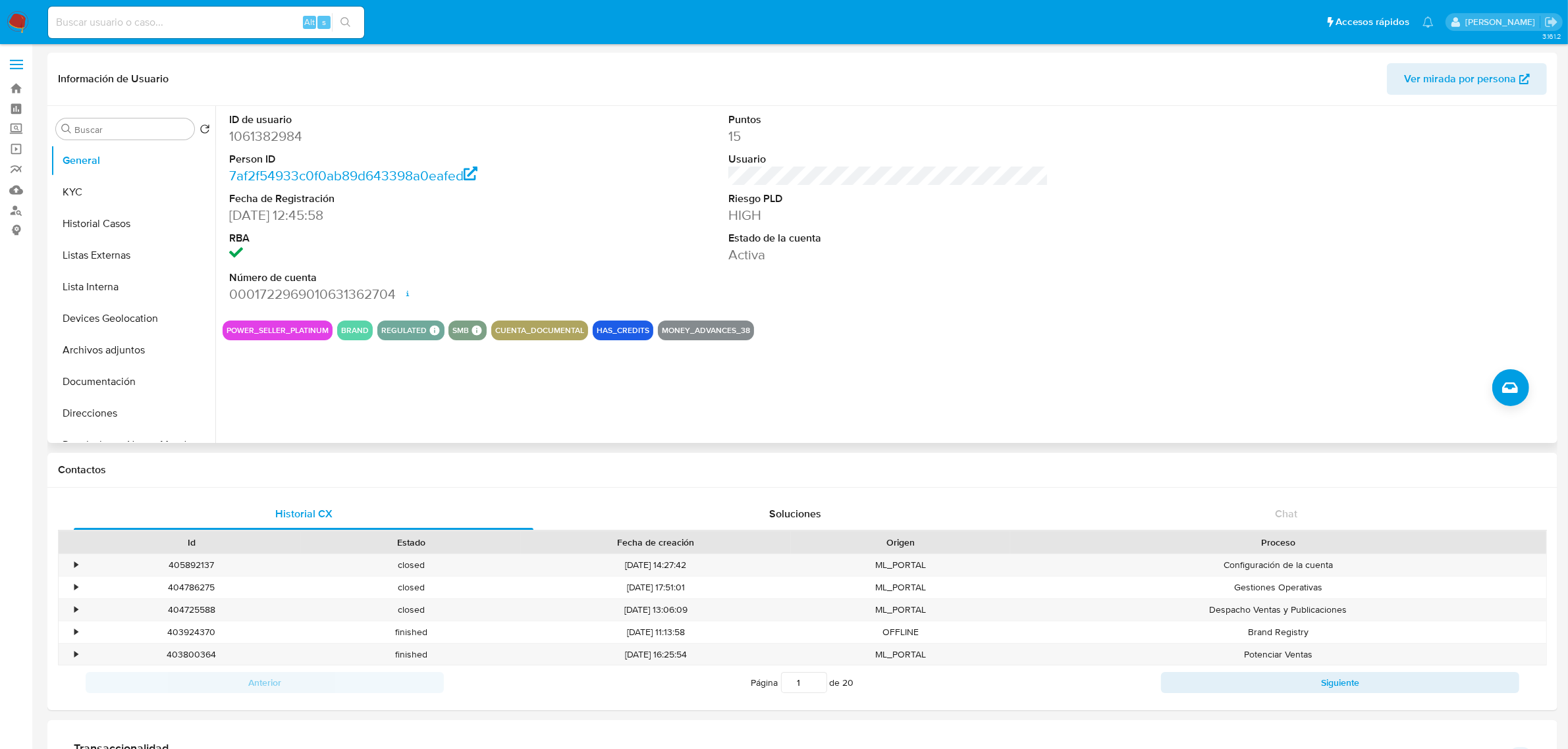
click at [972, 202] on dt "Riesgo PLD" at bounding box center [888, 199] width 320 height 15
click at [123, 195] on button "KYC" at bounding box center [127, 192] width 154 height 32
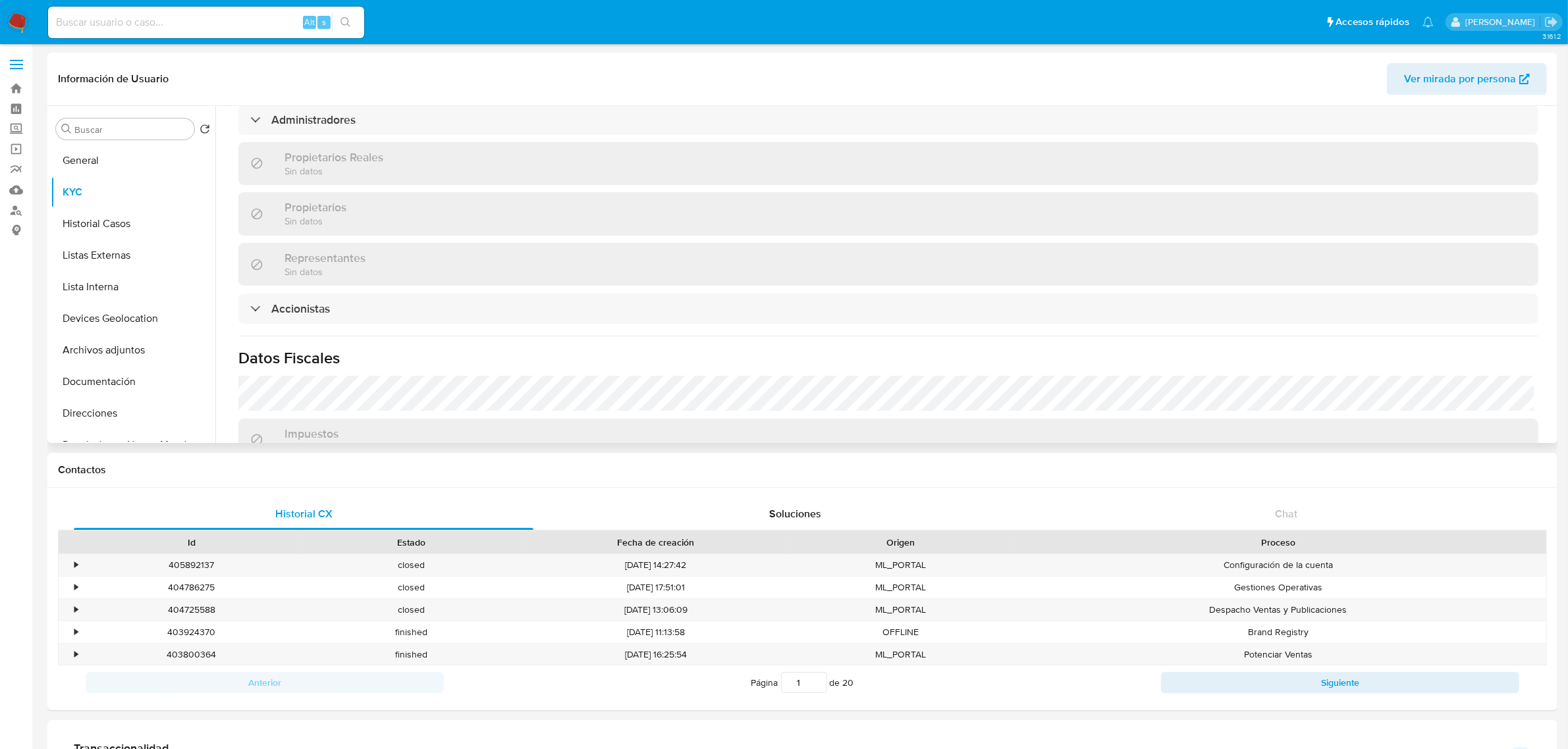
scroll to position [639, 0]
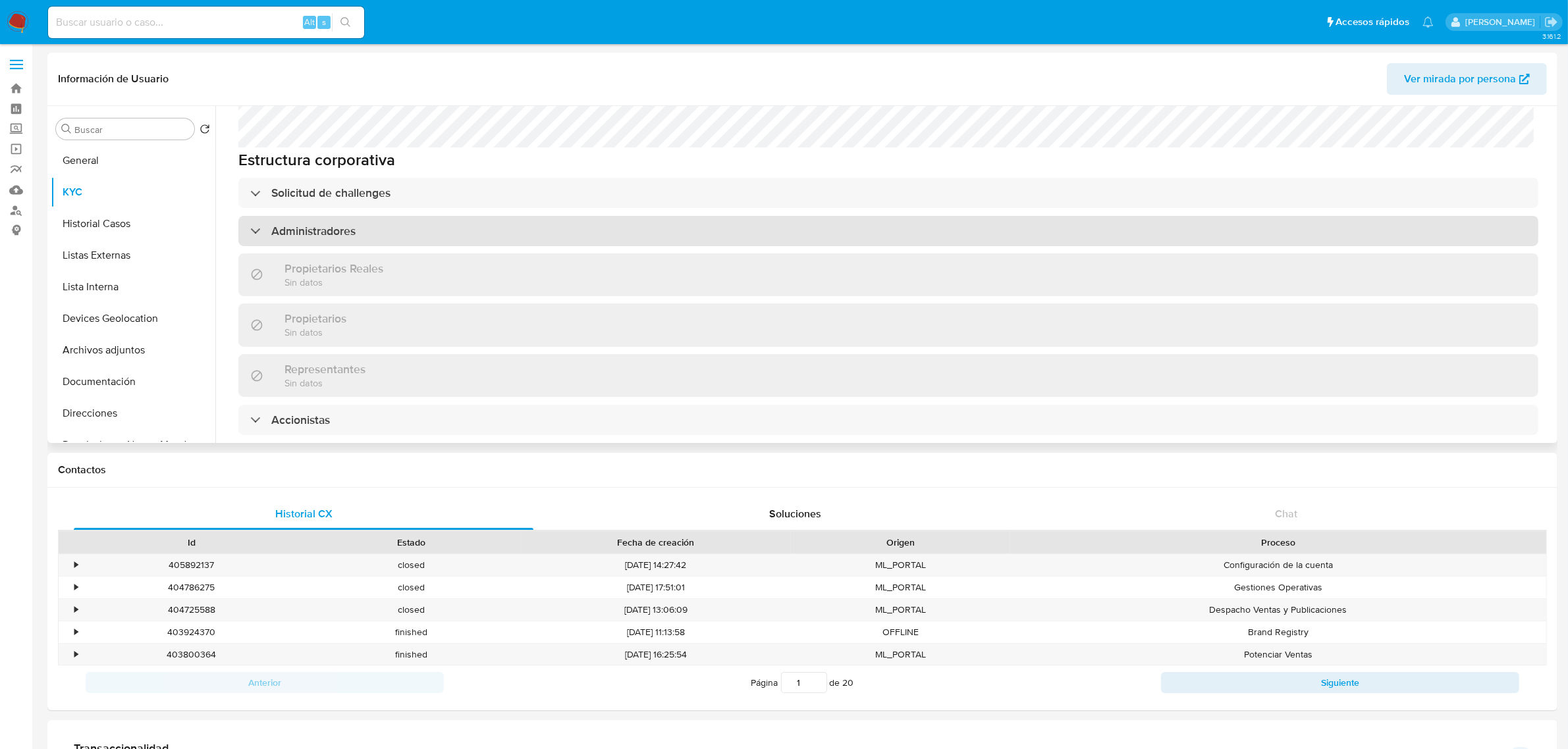
click at [459, 216] on div "Administradores" at bounding box center [889, 230] width 1300 height 30
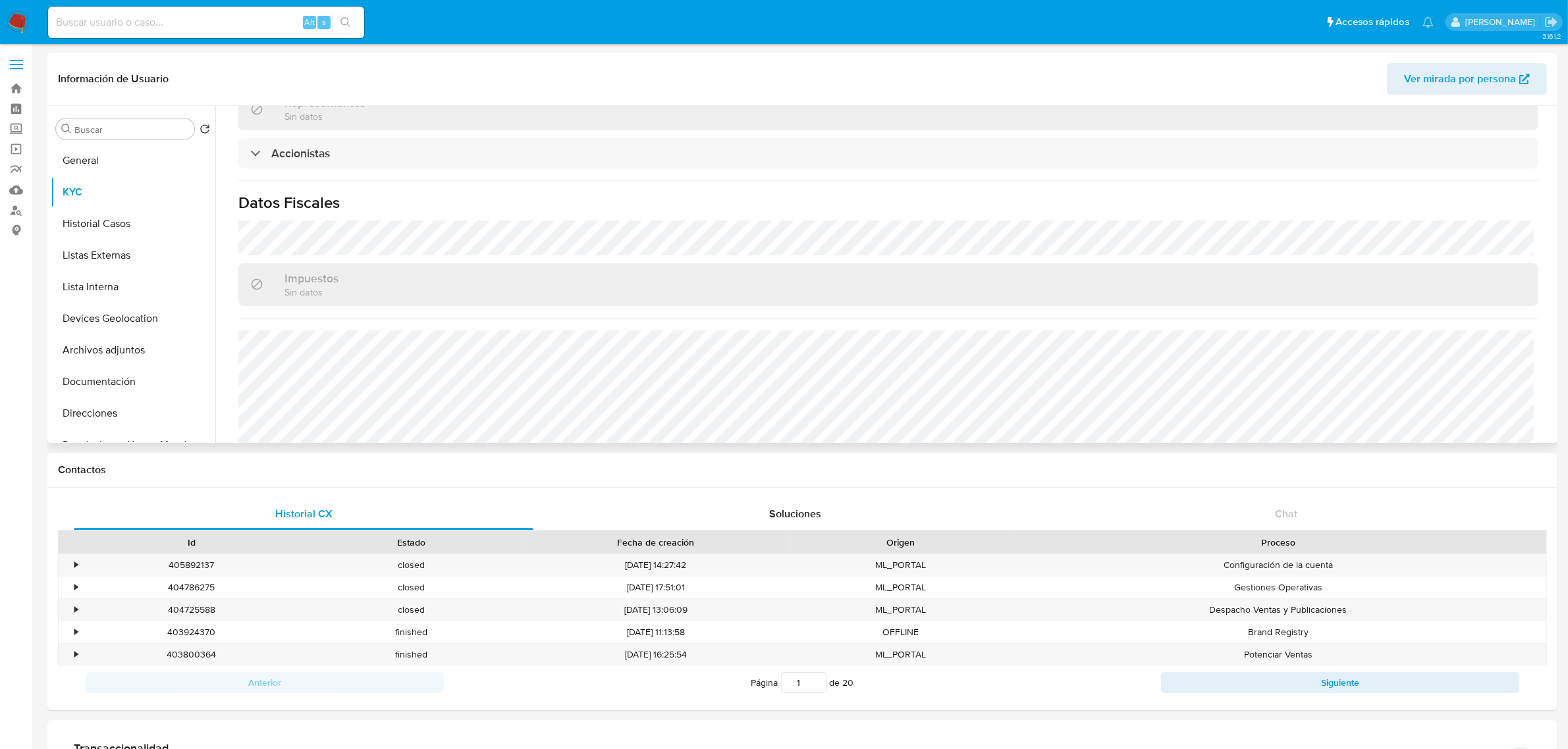
scroll to position [1024, 0]
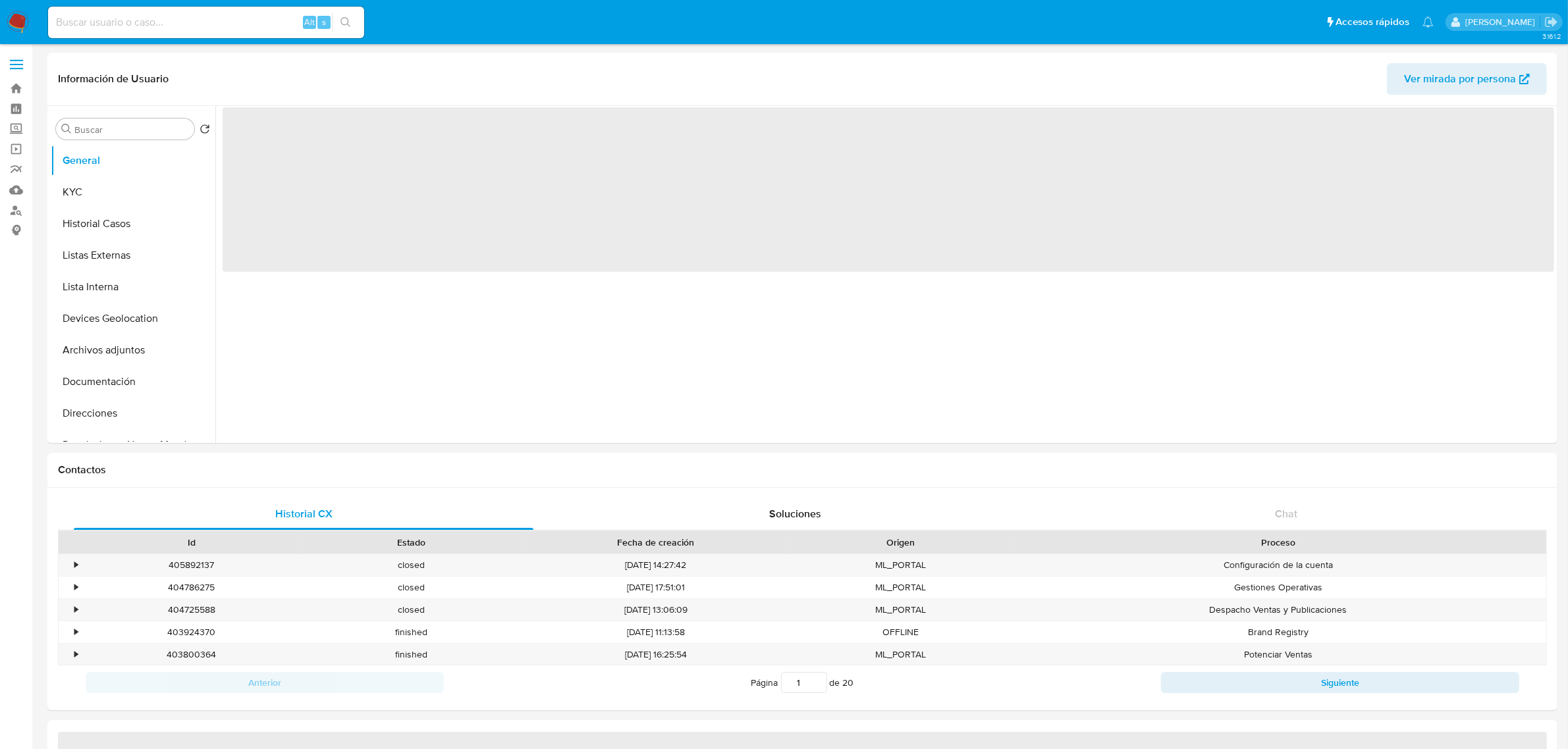
select select "10"
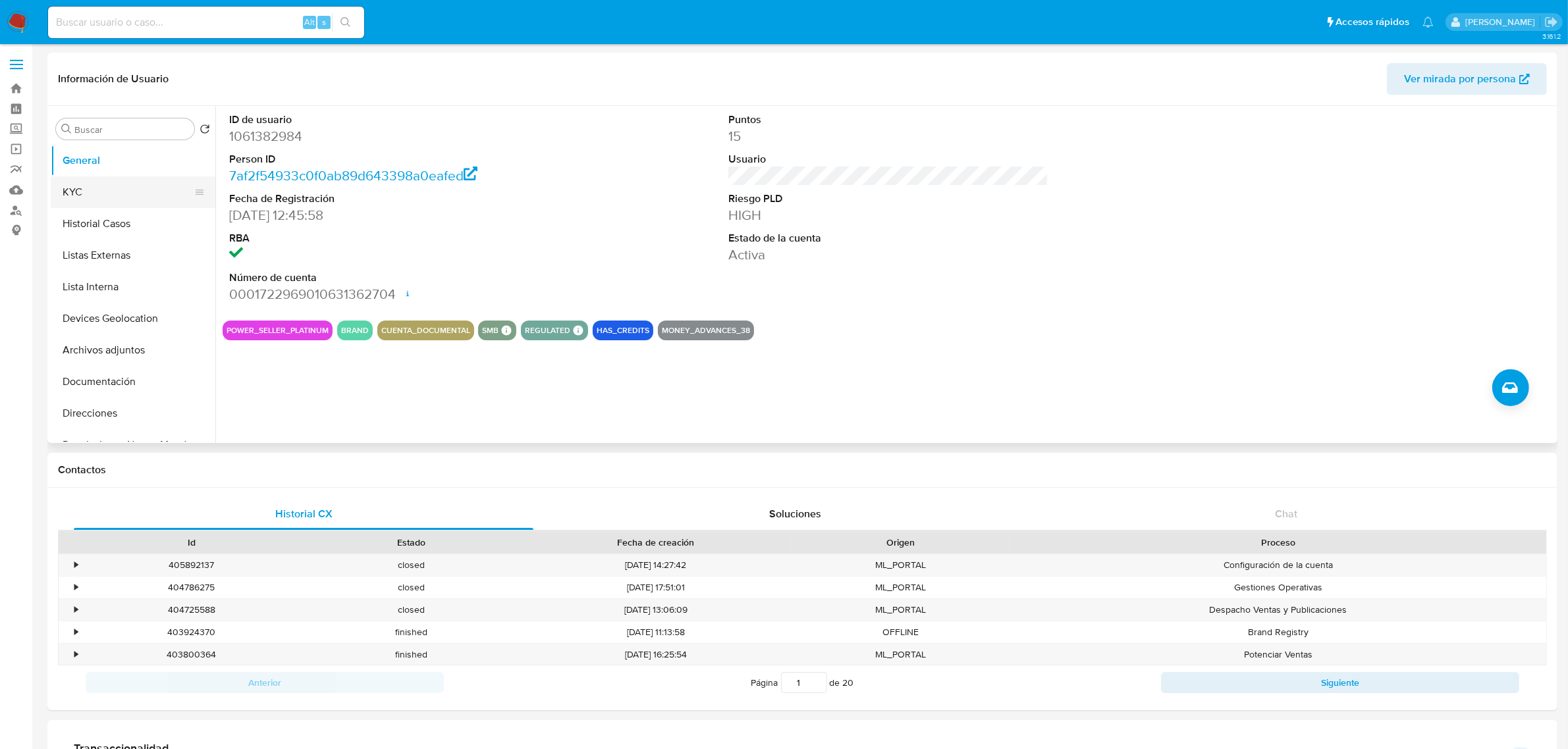
click at [119, 180] on button "KYC" at bounding box center [127, 192] width 154 height 32
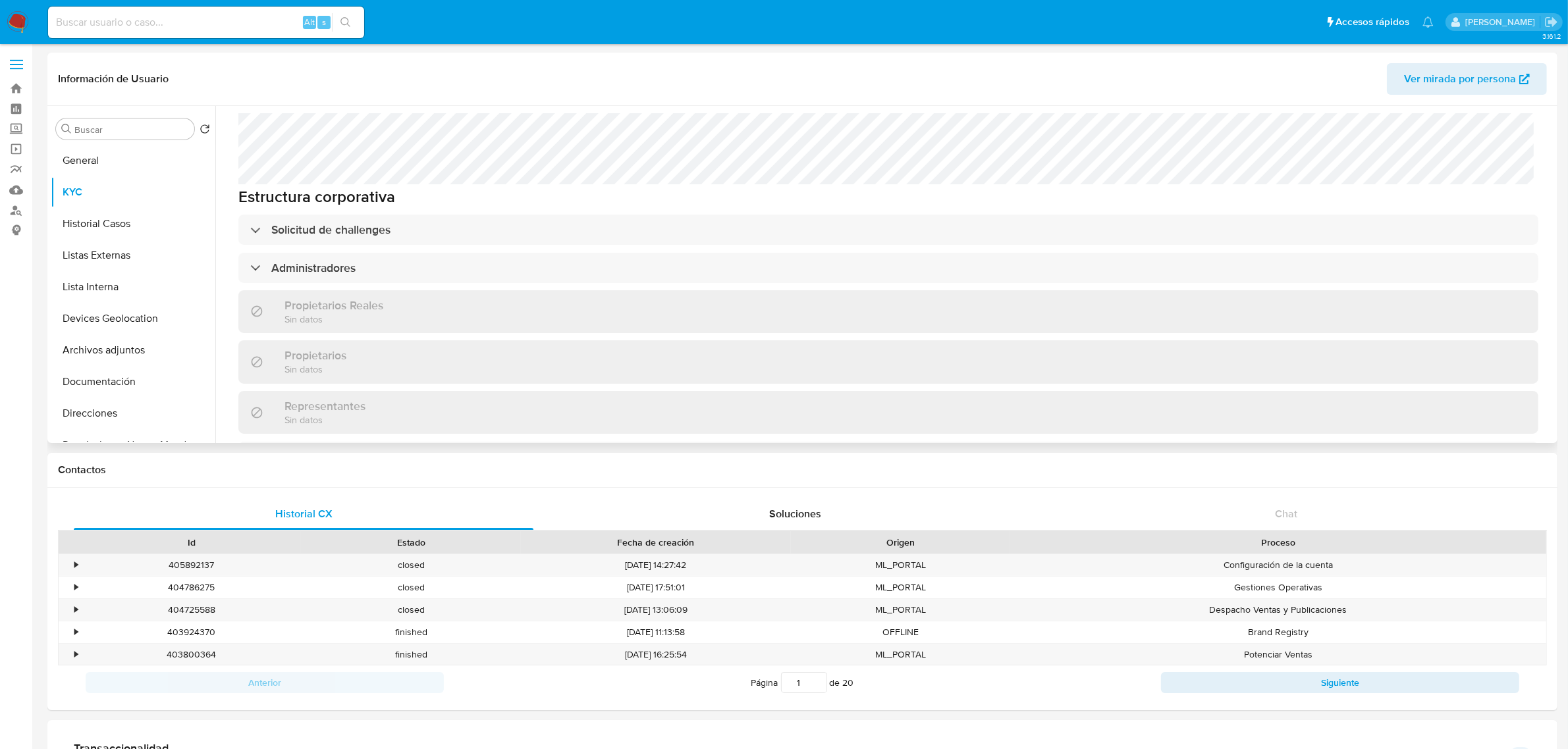
scroll to position [920, 0]
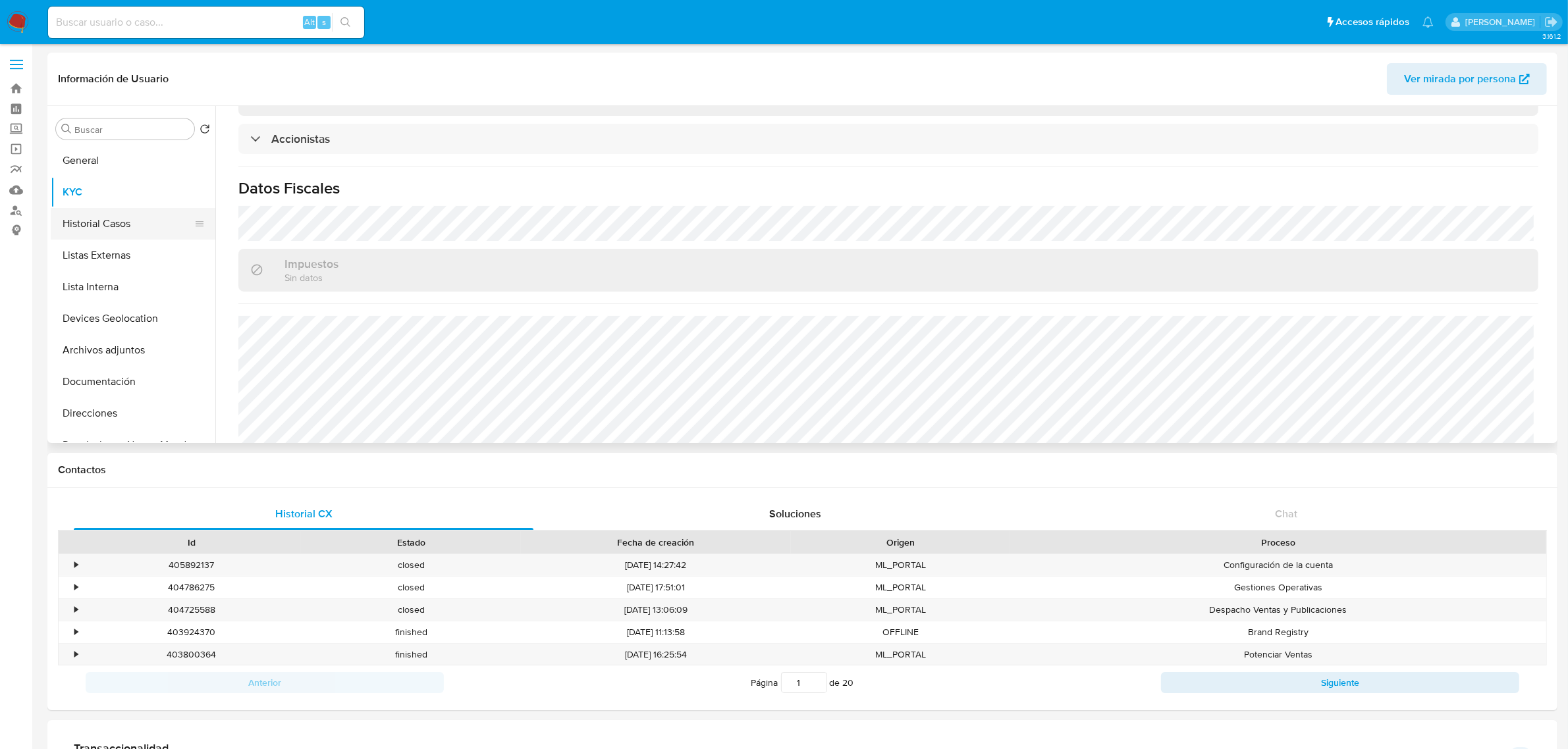
click at [89, 226] on button "Historial Casos" at bounding box center [127, 224] width 154 height 32
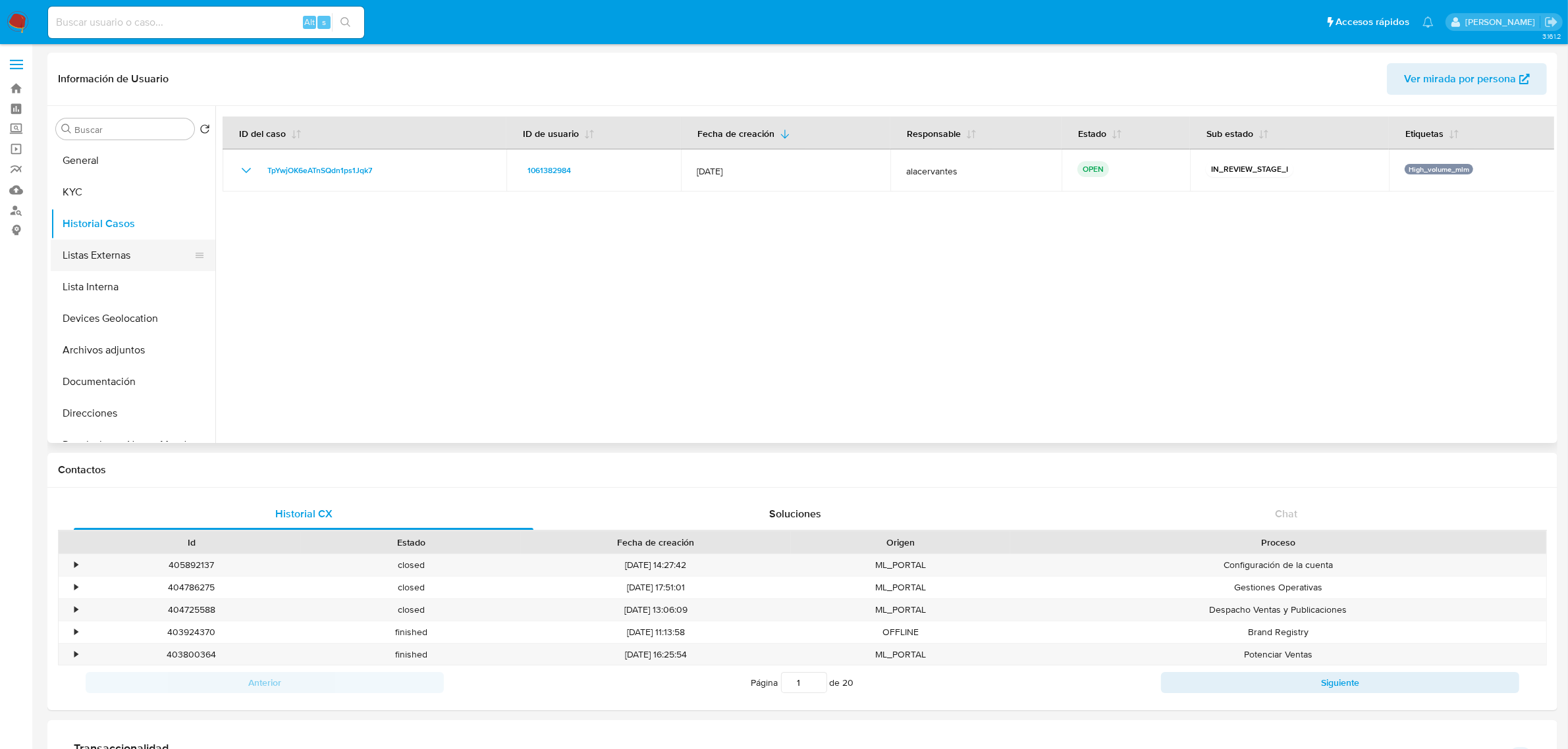
click at [135, 255] on button "Listas Externas" at bounding box center [127, 255] width 154 height 32
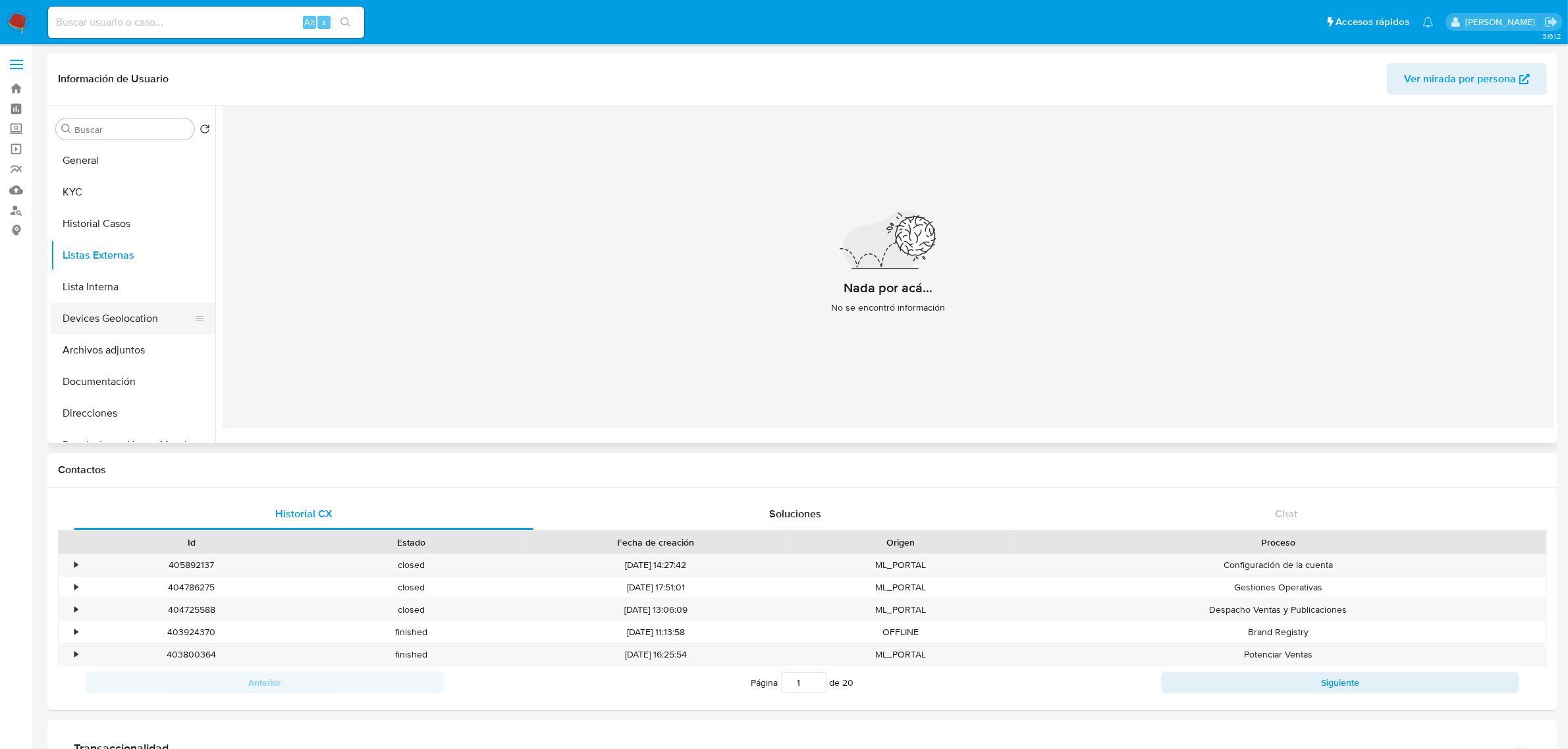
click at [143, 321] on button "Devices Geolocation" at bounding box center [127, 318] width 154 height 32
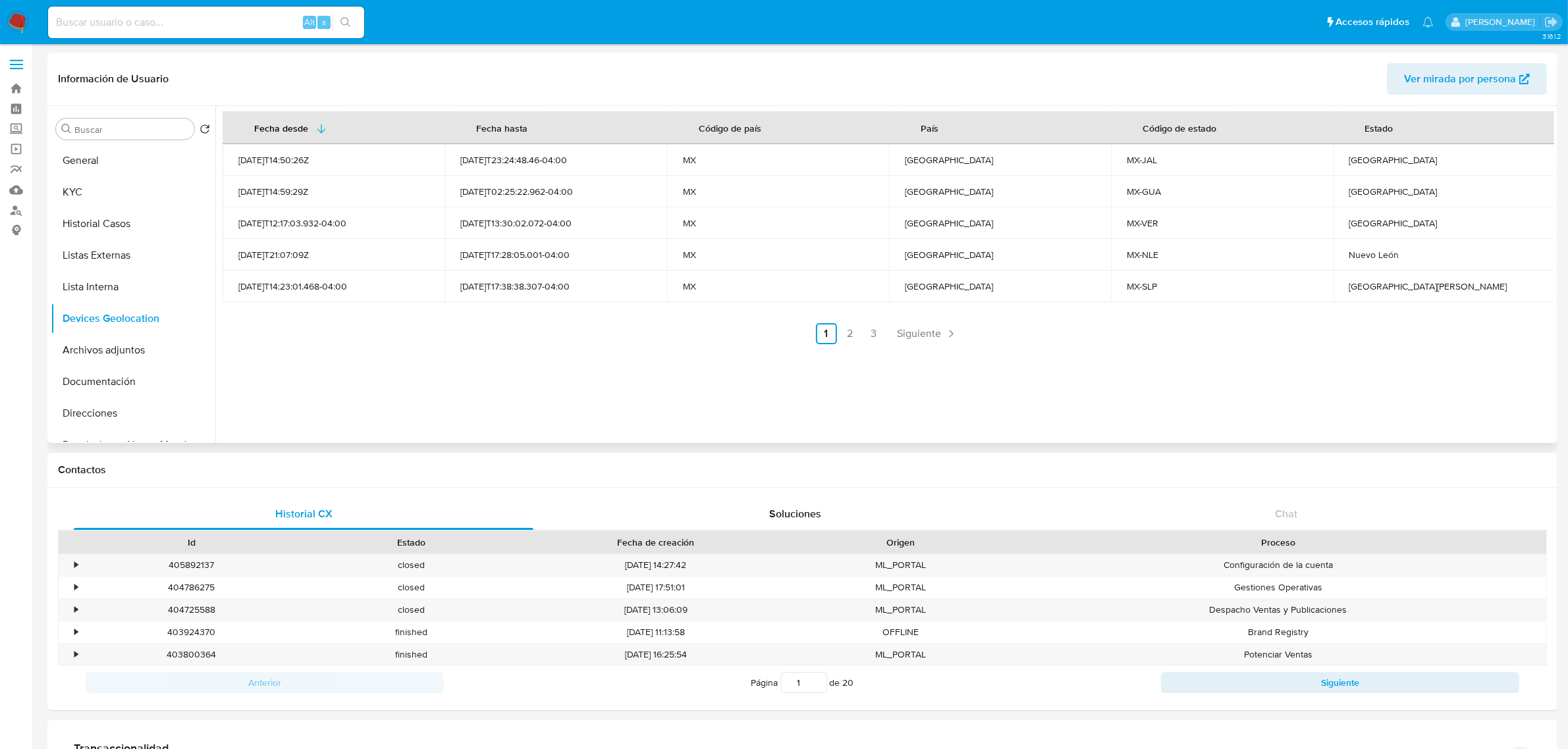
click at [911, 346] on div "Fecha desde [GEOGRAPHIC_DATA] hasta Código de país País Código de estado Estado…" at bounding box center [884, 274] width 1338 height 337
click at [916, 331] on span "Siguiente" at bounding box center [919, 333] width 44 height 10
click at [964, 328] on span "Siguiente" at bounding box center [955, 333] width 44 height 10
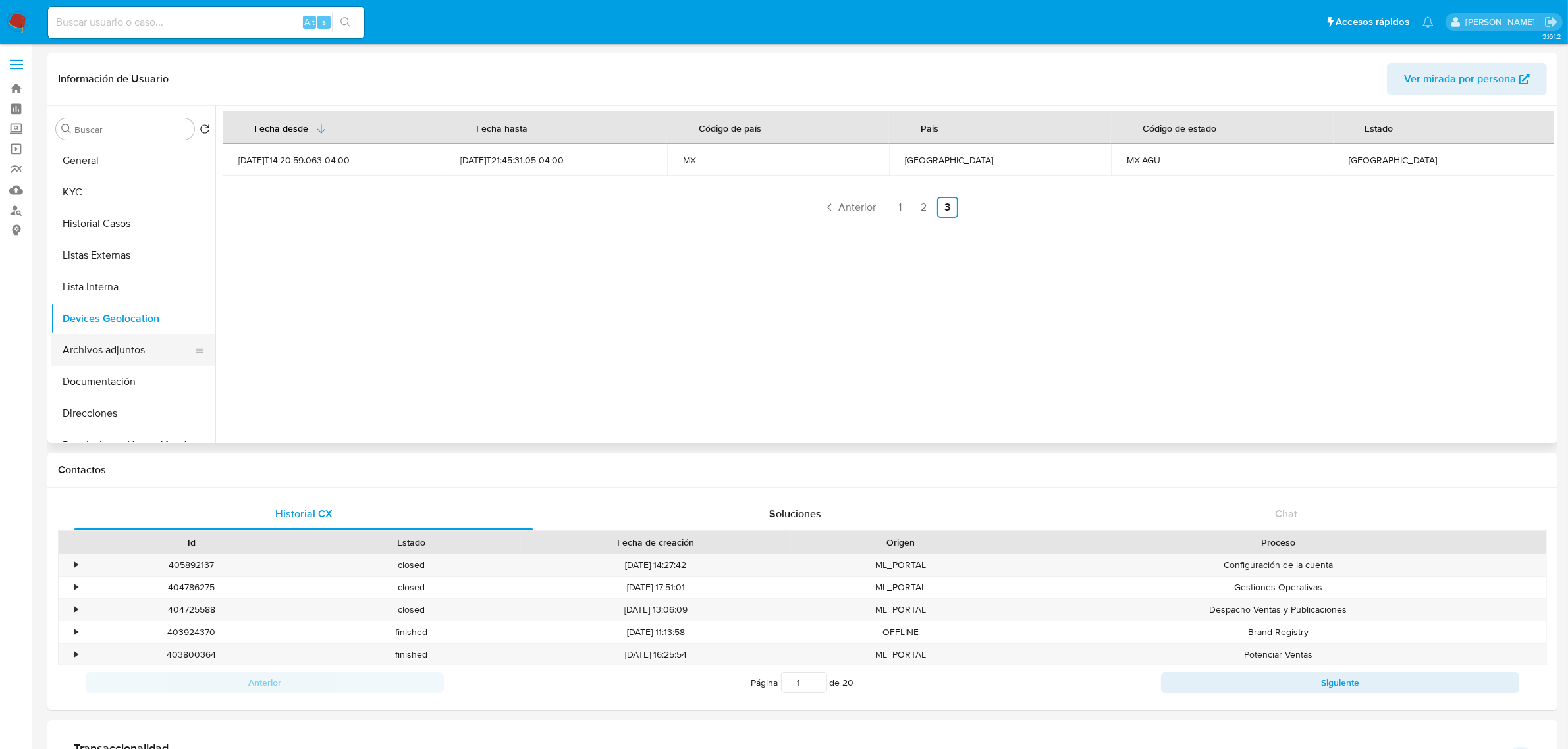
click at [130, 343] on button "Archivos adjuntos" at bounding box center [127, 349] width 154 height 32
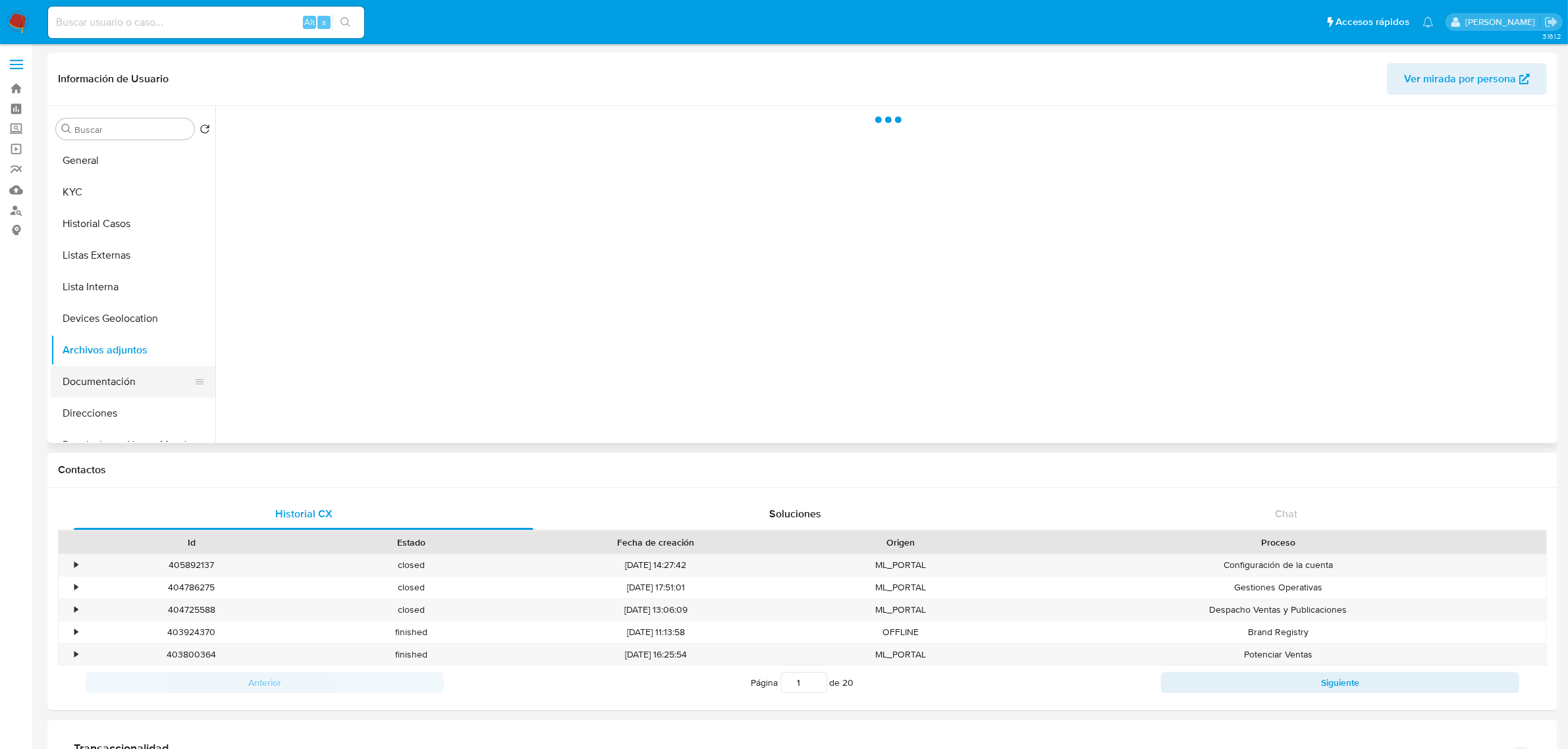
click at [103, 382] on button "Documentación" at bounding box center [127, 381] width 154 height 32
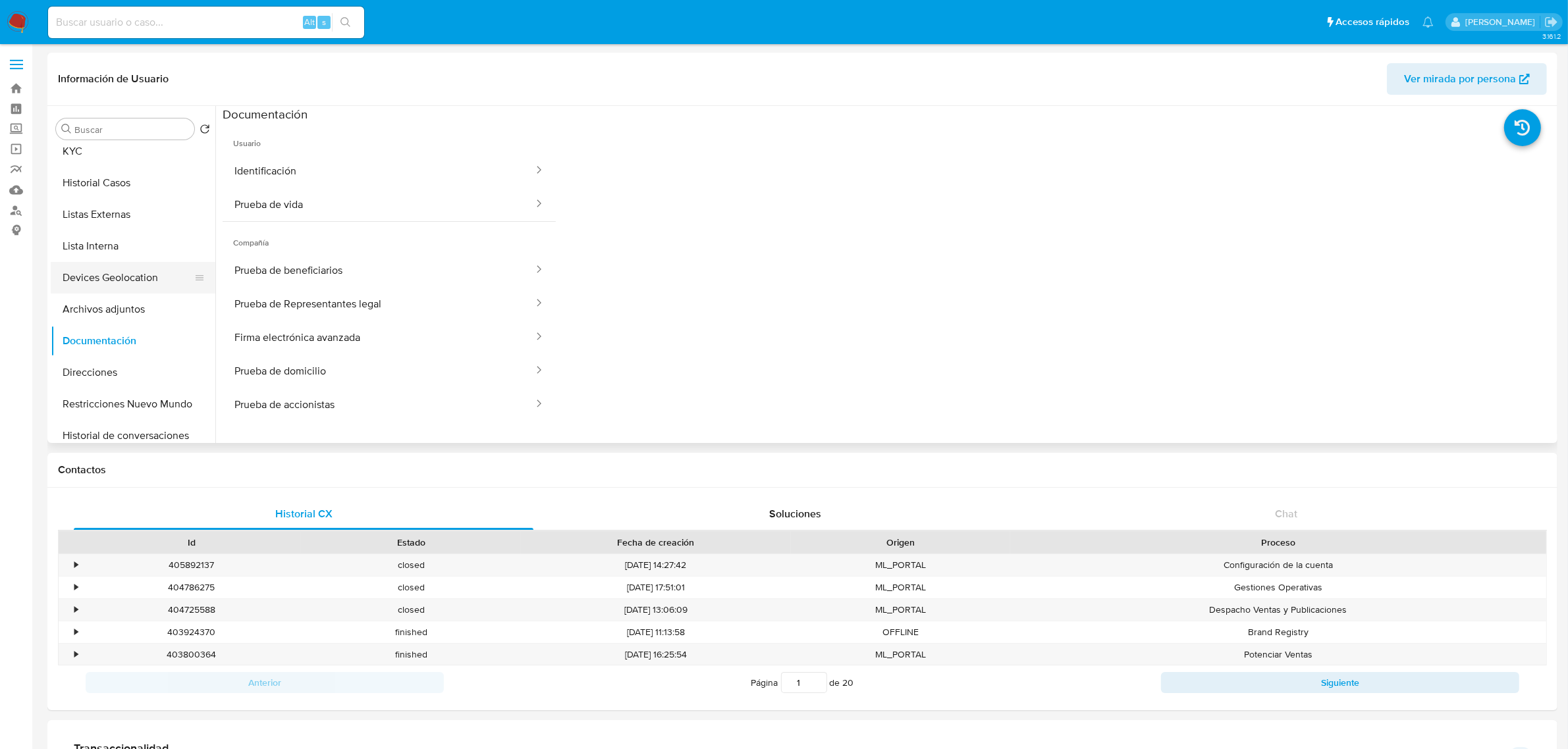
scroll to position [82, 0]
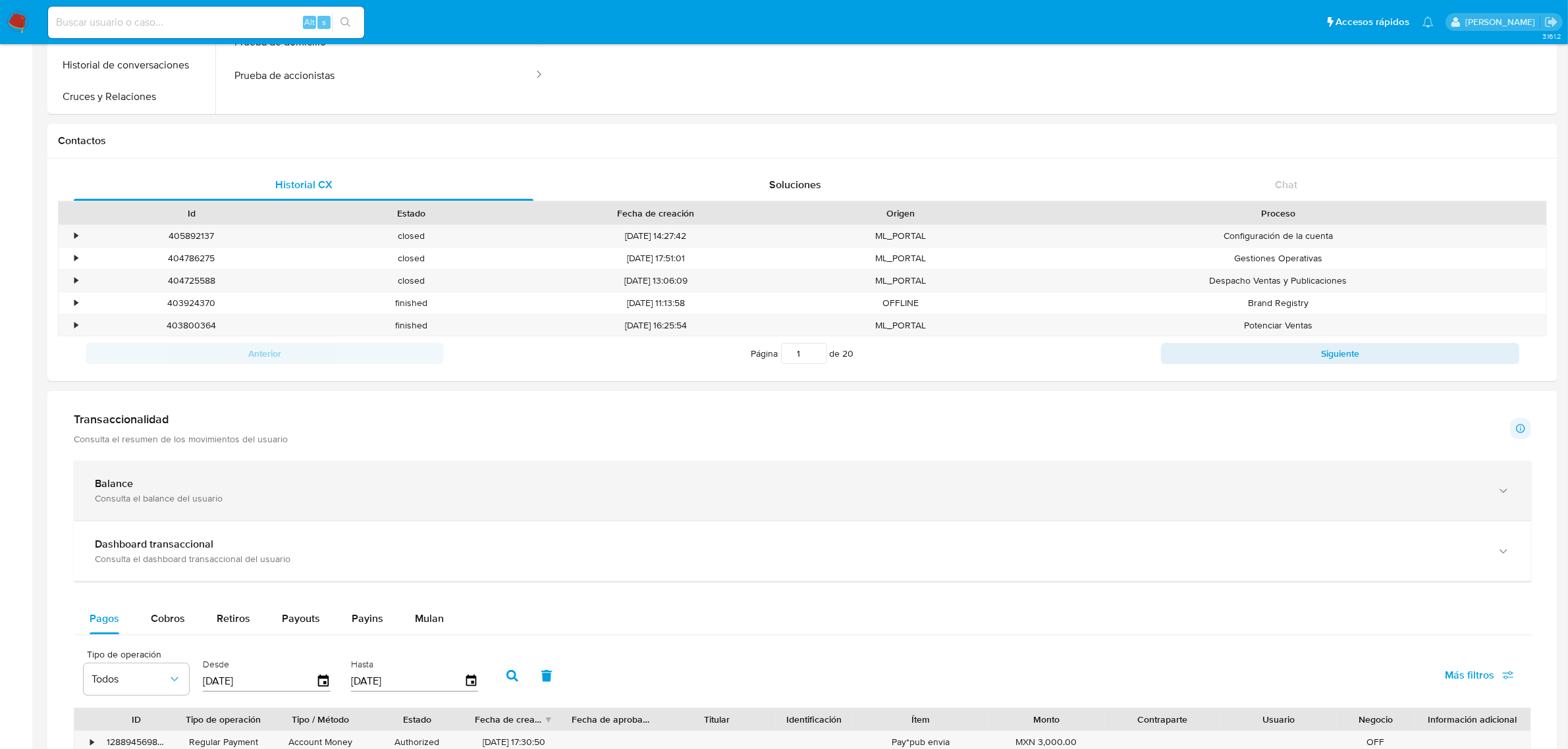
click at [610, 503] on div "Consulta el balance del usuario" at bounding box center [789, 498] width 1388 height 12
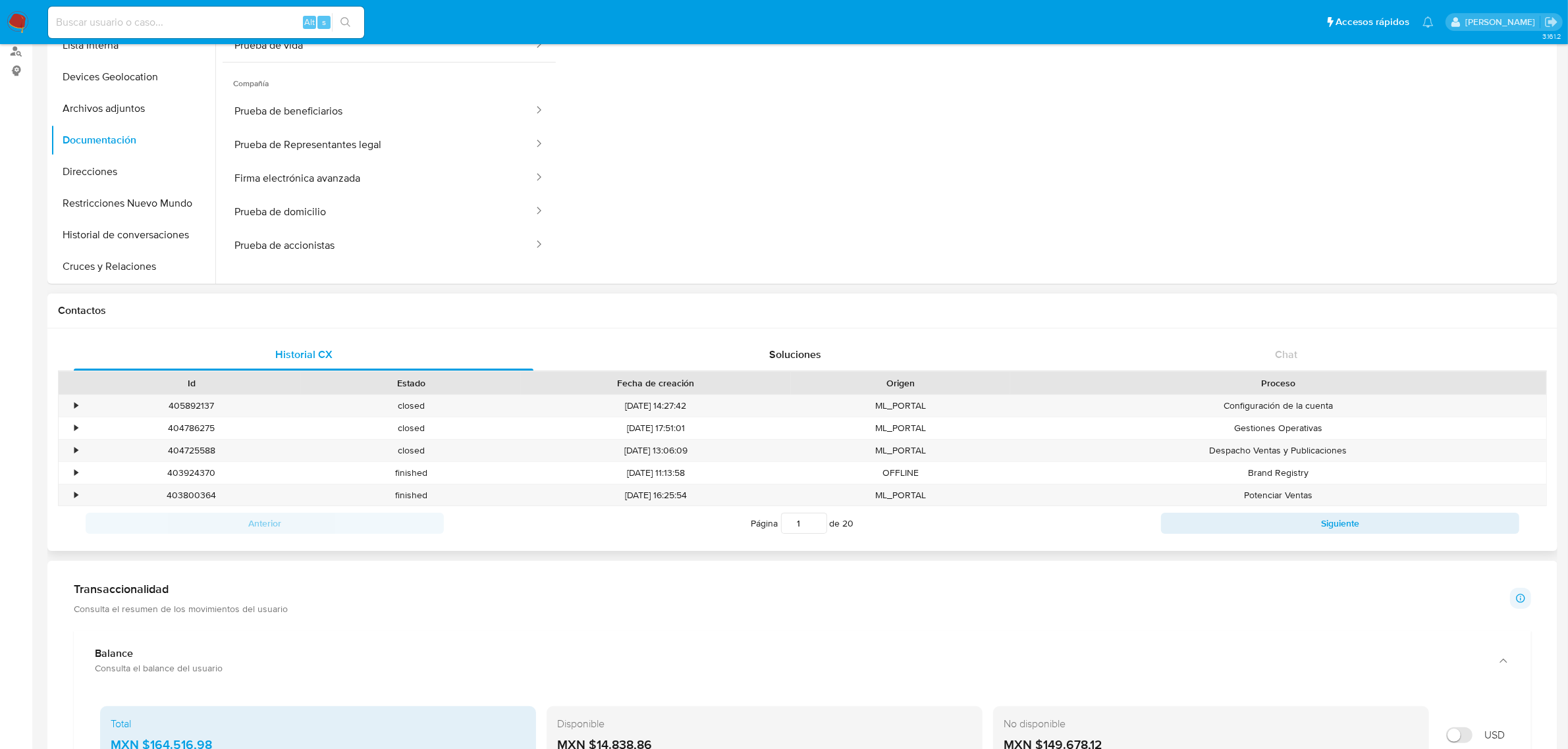
scroll to position [0, 0]
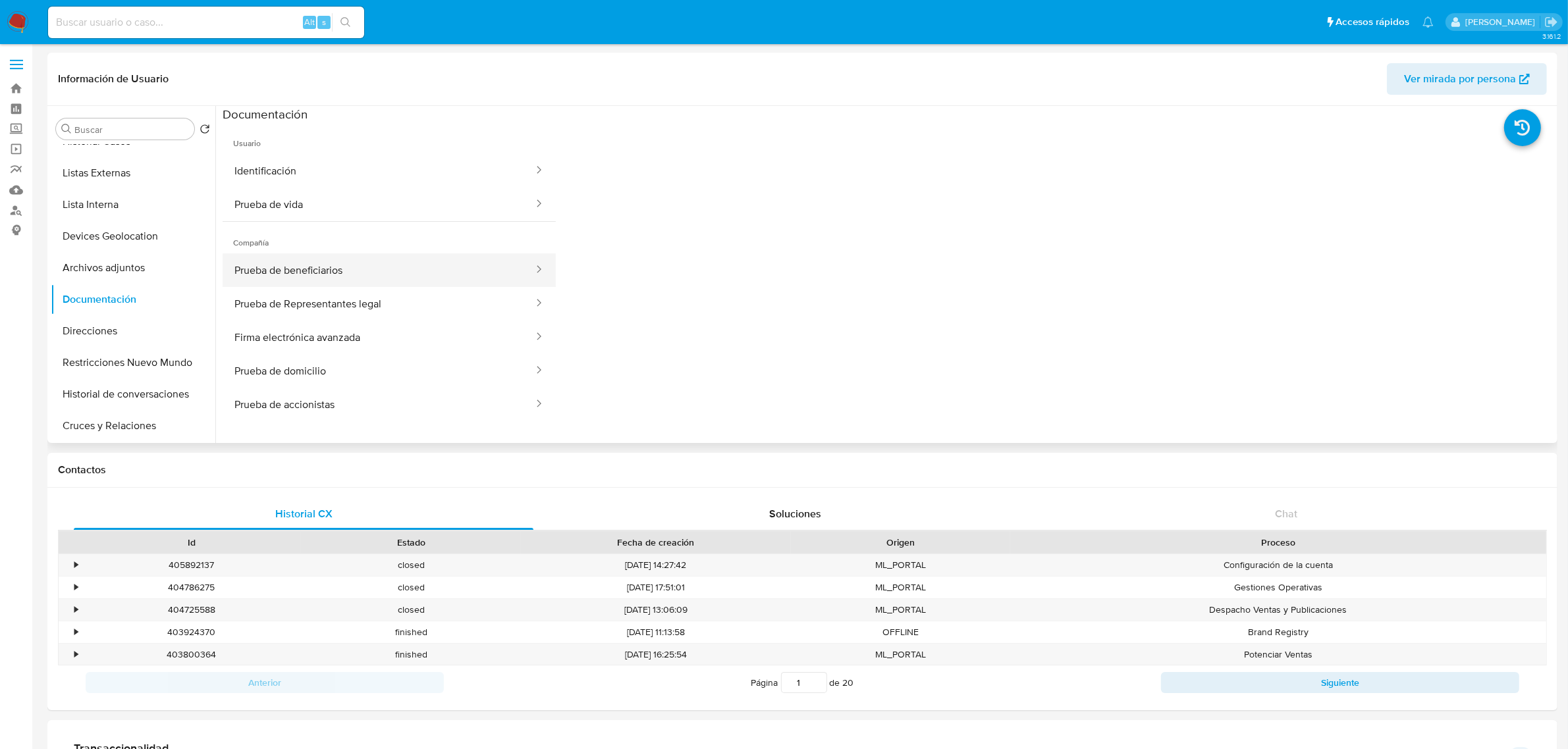
click at [422, 271] on button "Prueba de beneficiarios" at bounding box center [378, 270] width 312 height 34
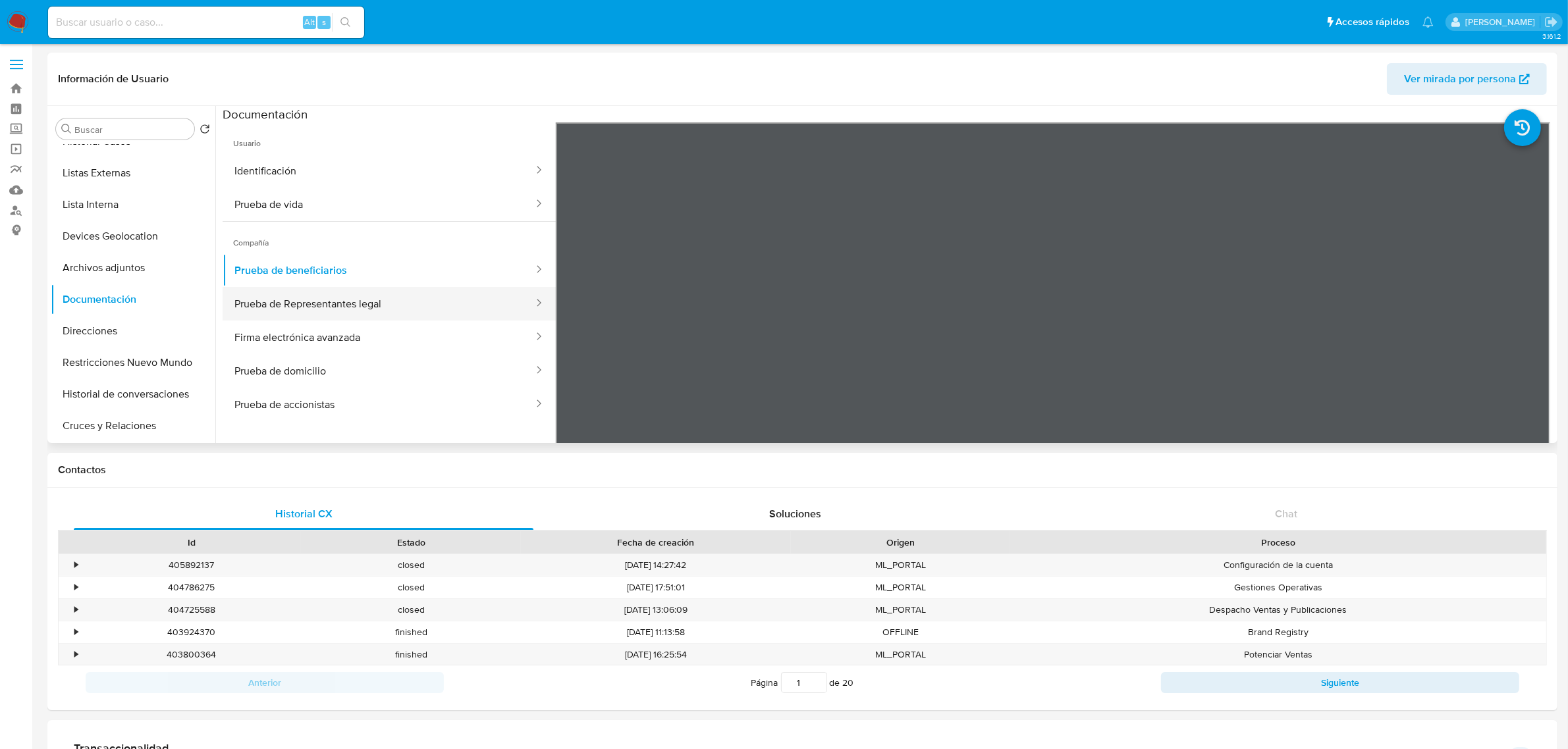
click at [467, 317] on button "Prueba de Representantes legal" at bounding box center [378, 304] width 312 height 34
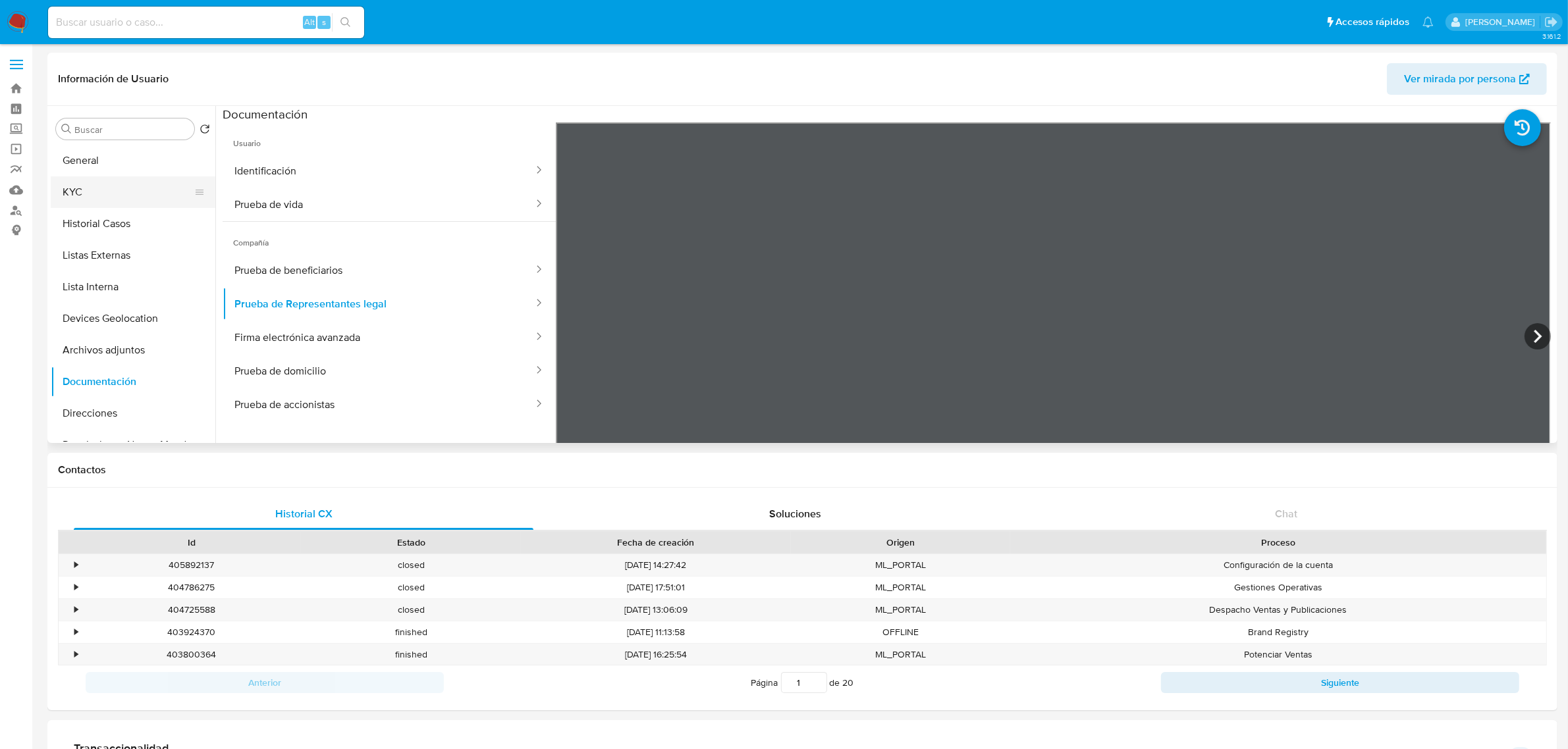
click at [91, 195] on button "KYC" at bounding box center [127, 192] width 154 height 32
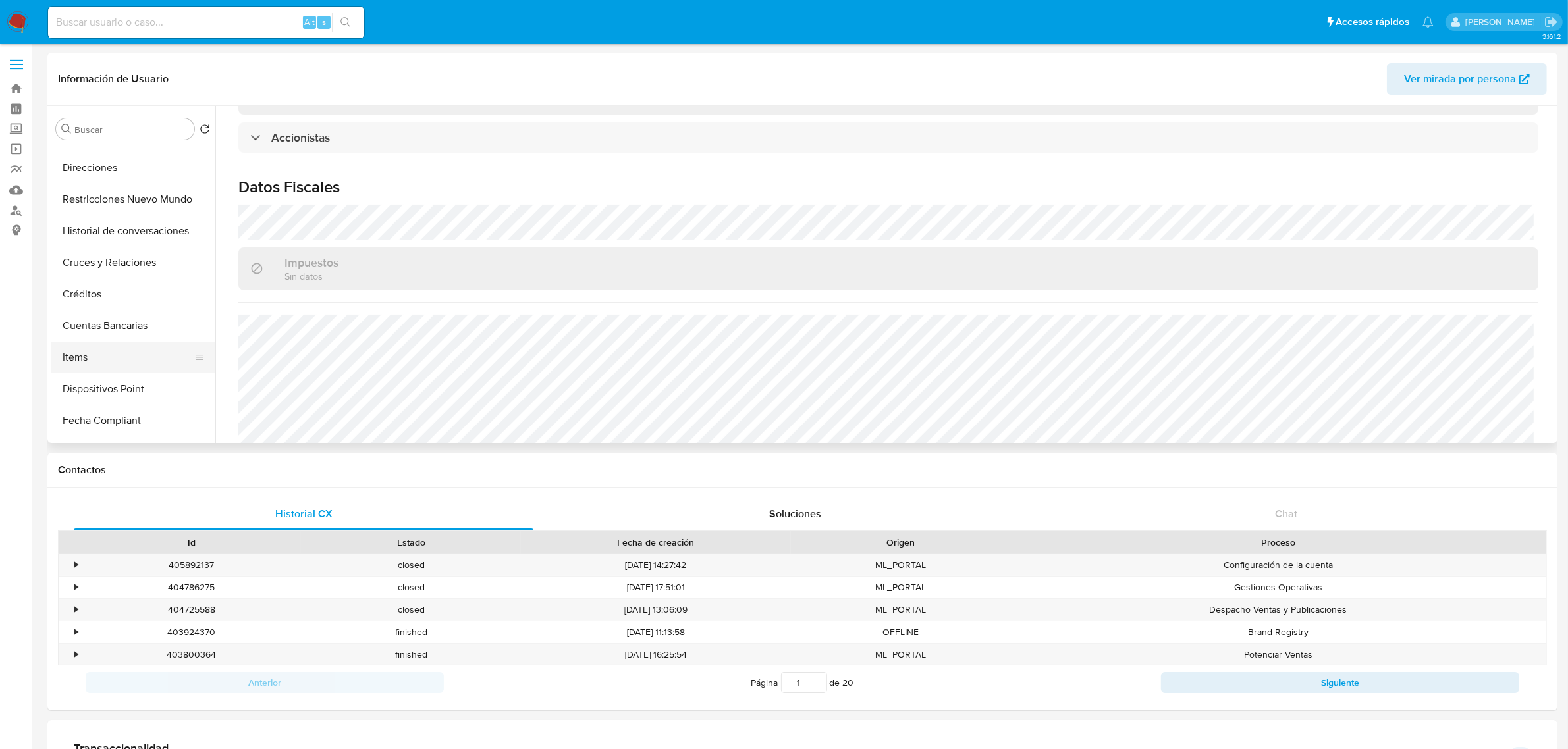
scroll to position [246, 0]
click at [107, 351] on button "Items" at bounding box center [127, 355] width 154 height 32
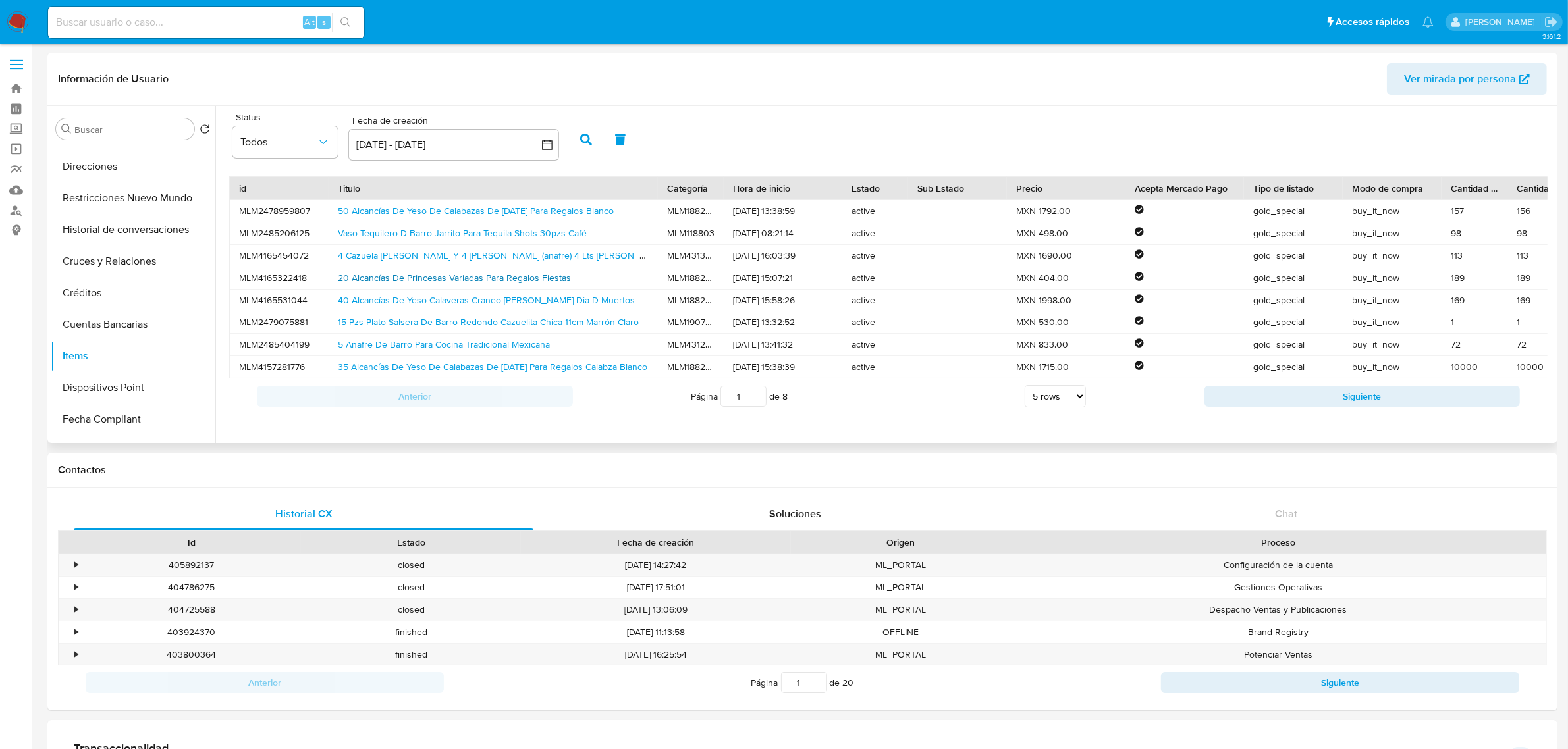
click at [489, 280] on link "20 Alcancías De Princesas Variadas Para Regalos Fiestas" at bounding box center [454, 278] width 233 height 13
click at [122, 199] on button "KYC" at bounding box center [127, 192] width 154 height 32
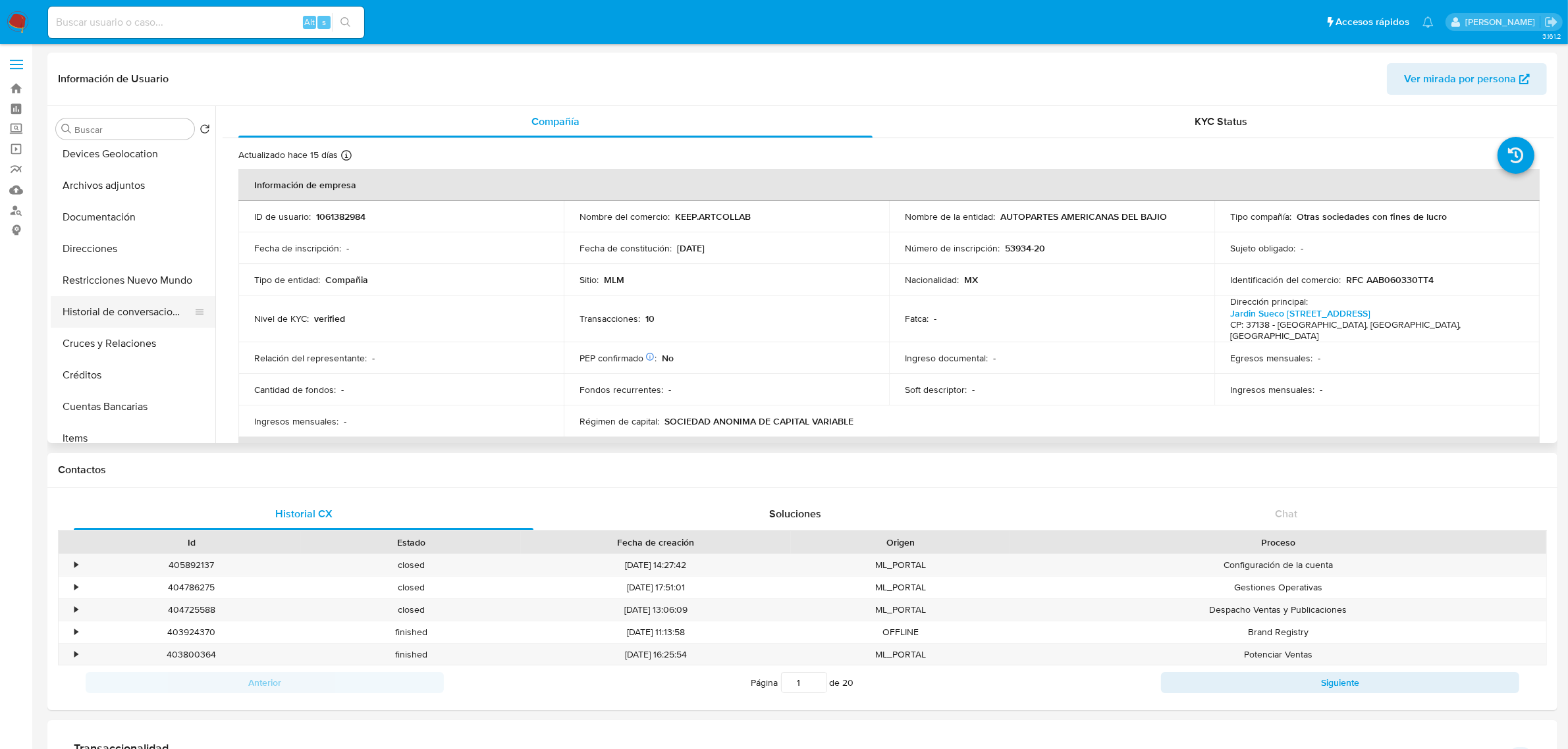
scroll to position [246, 0]
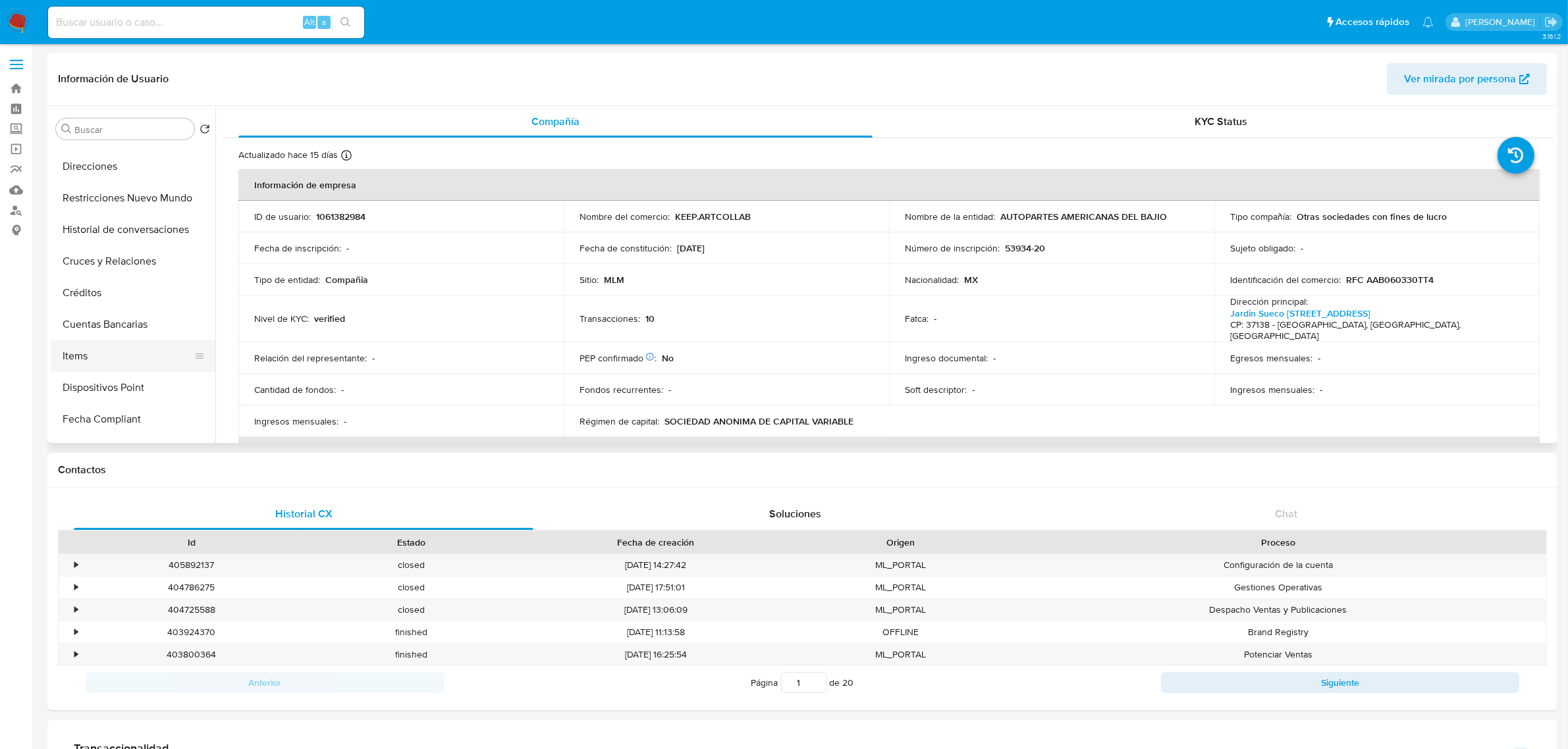
click at [119, 370] on button "Items" at bounding box center [127, 355] width 154 height 32
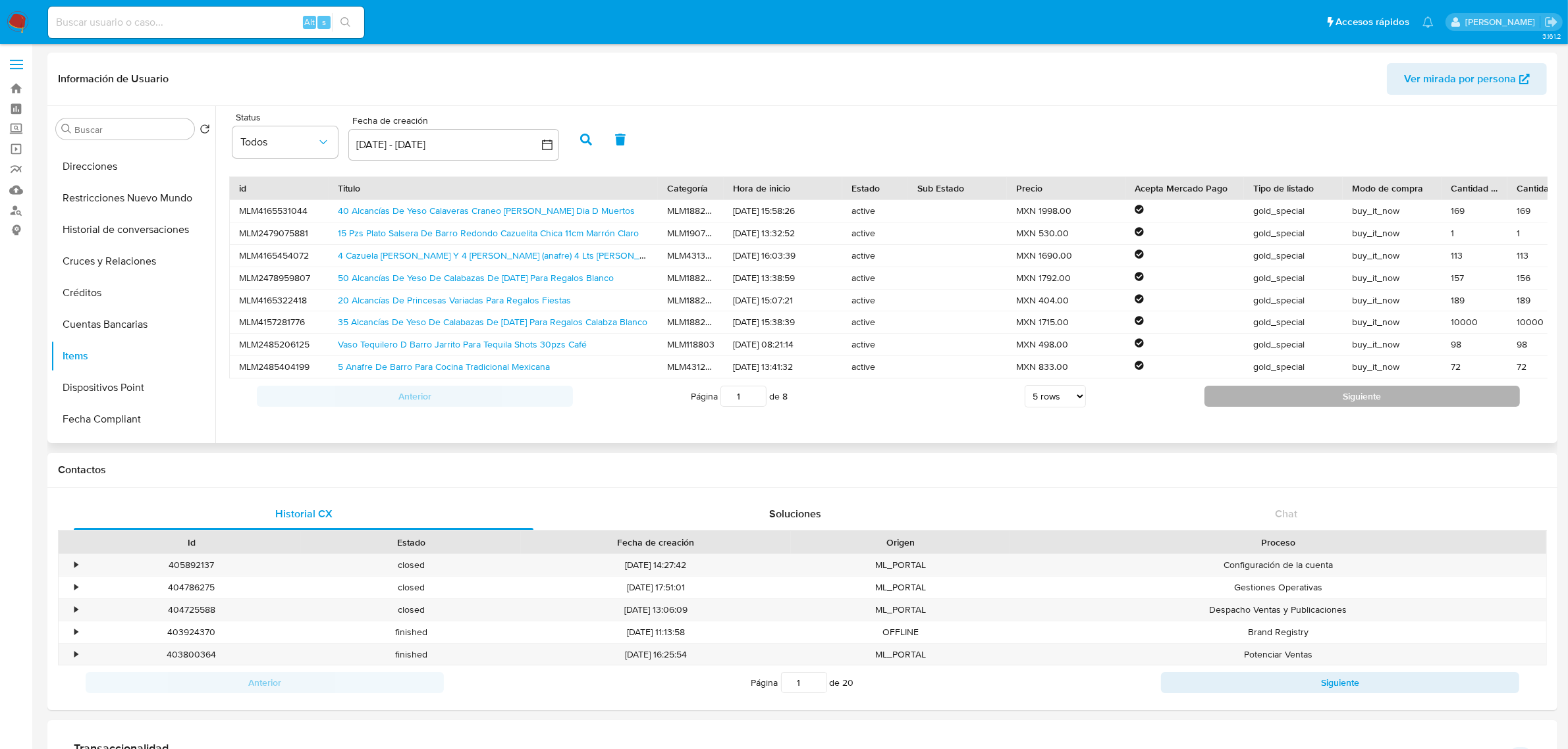
click at [1265, 407] on button "Siguiente" at bounding box center [1362, 396] width 316 height 21
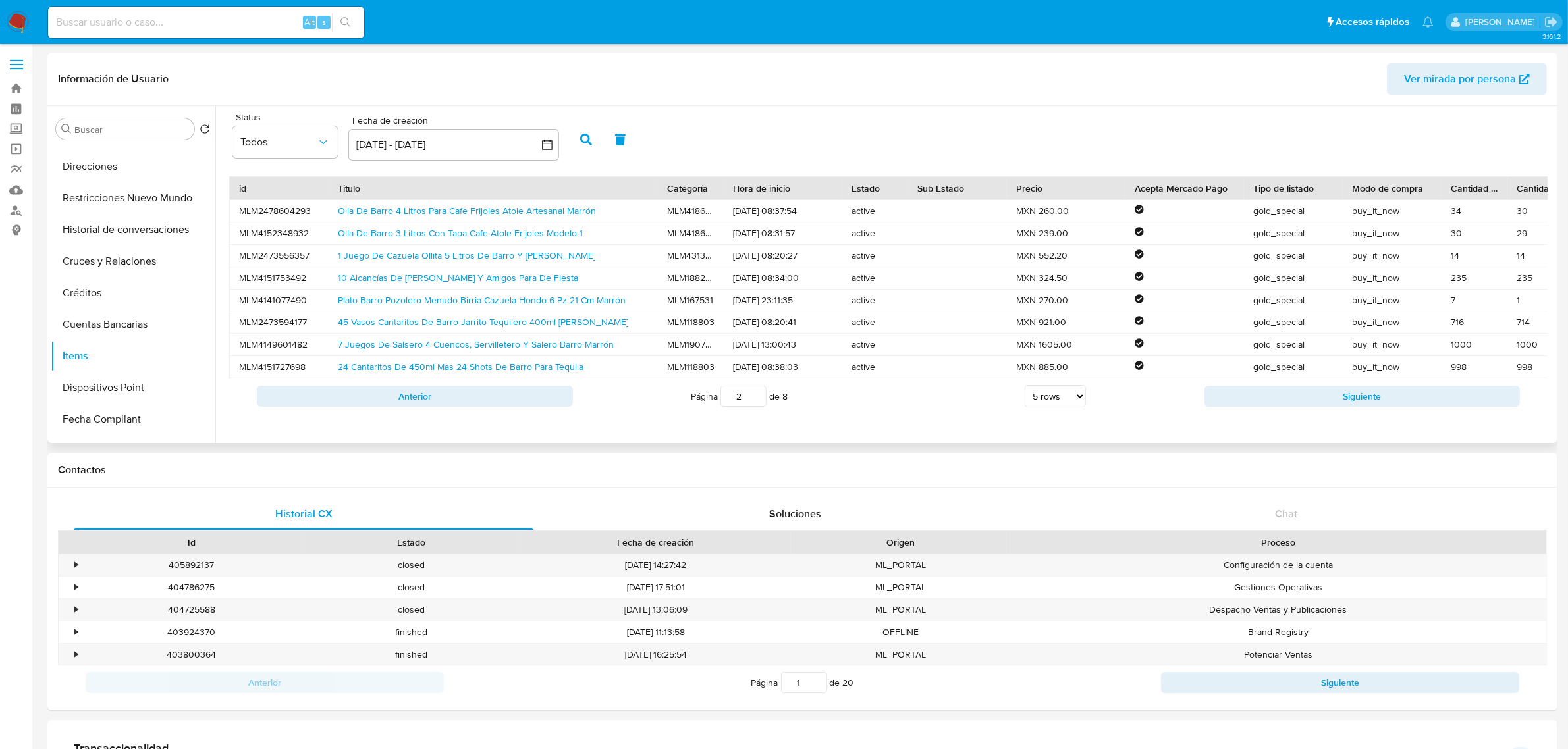
click at [1266, 407] on button "Siguiente" at bounding box center [1362, 396] width 316 height 21
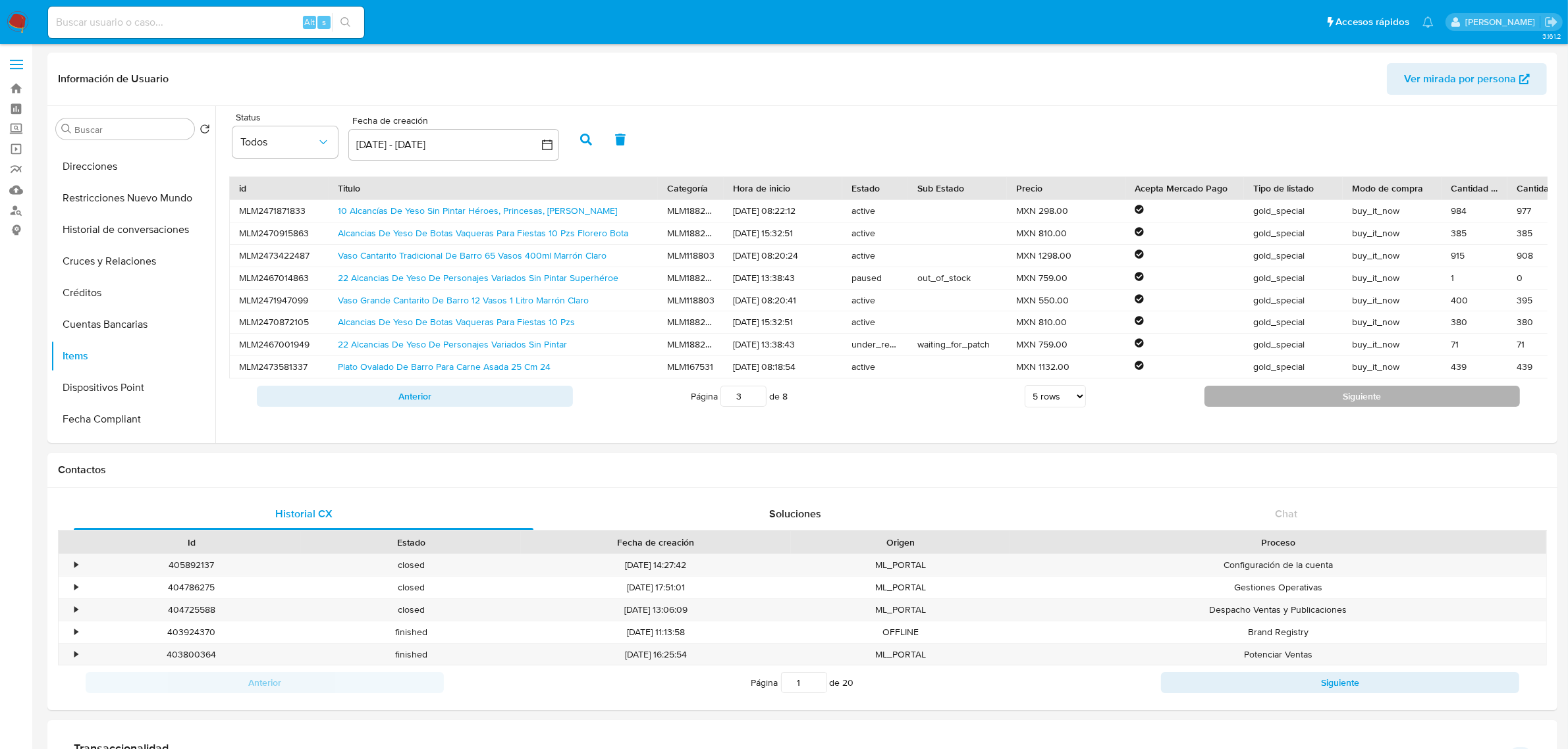
click at [1268, 407] on button "Siguiente" at bounding box center [1362, 396] width 316 height 21
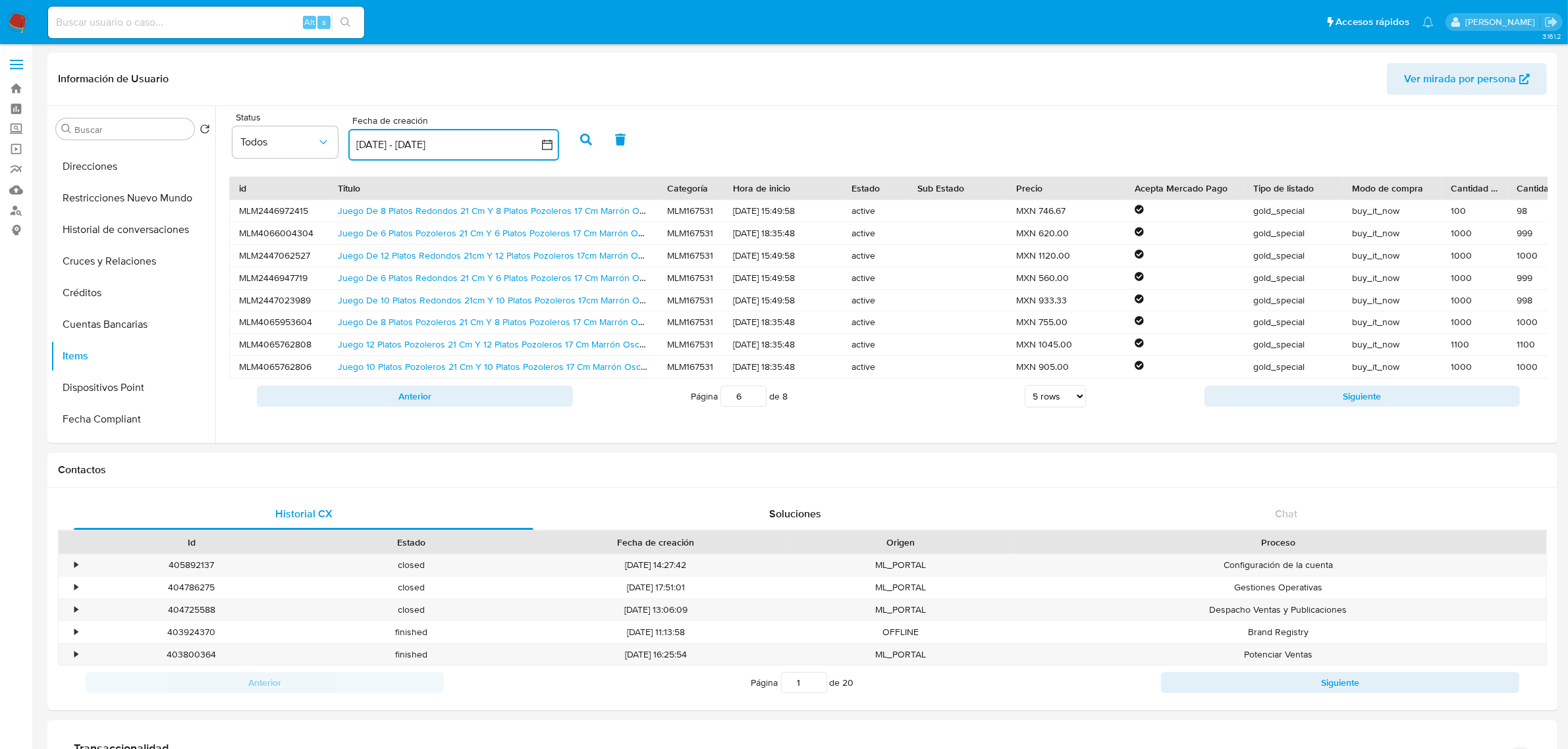
click at [546, 129] on button "7 sep 2025 - 7 oct 2025" at bounding box center [453, 144] width 211 height 32
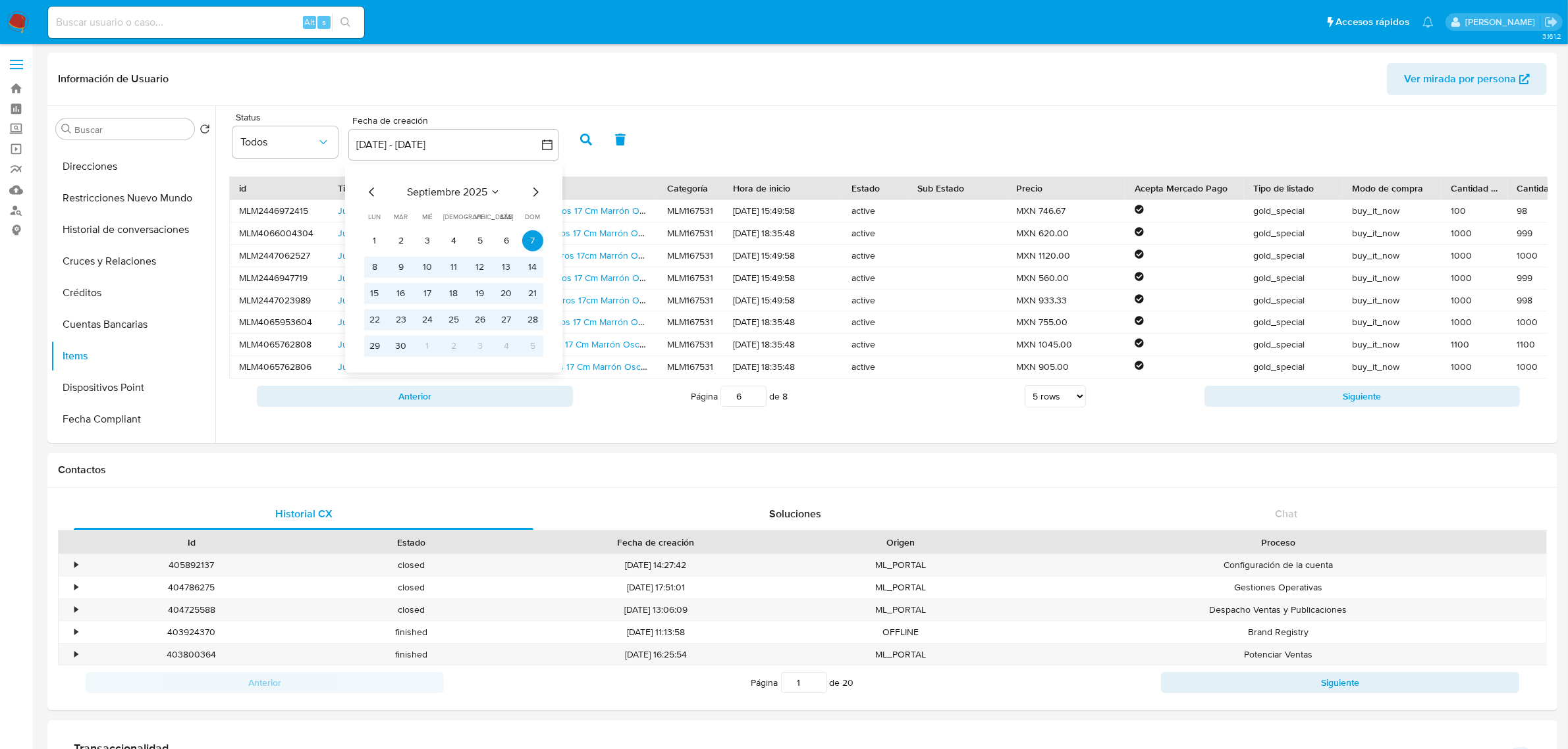
click at [371, 191] on icon "Mes anterior" at bounding box center [372, 191] width 15 height 15
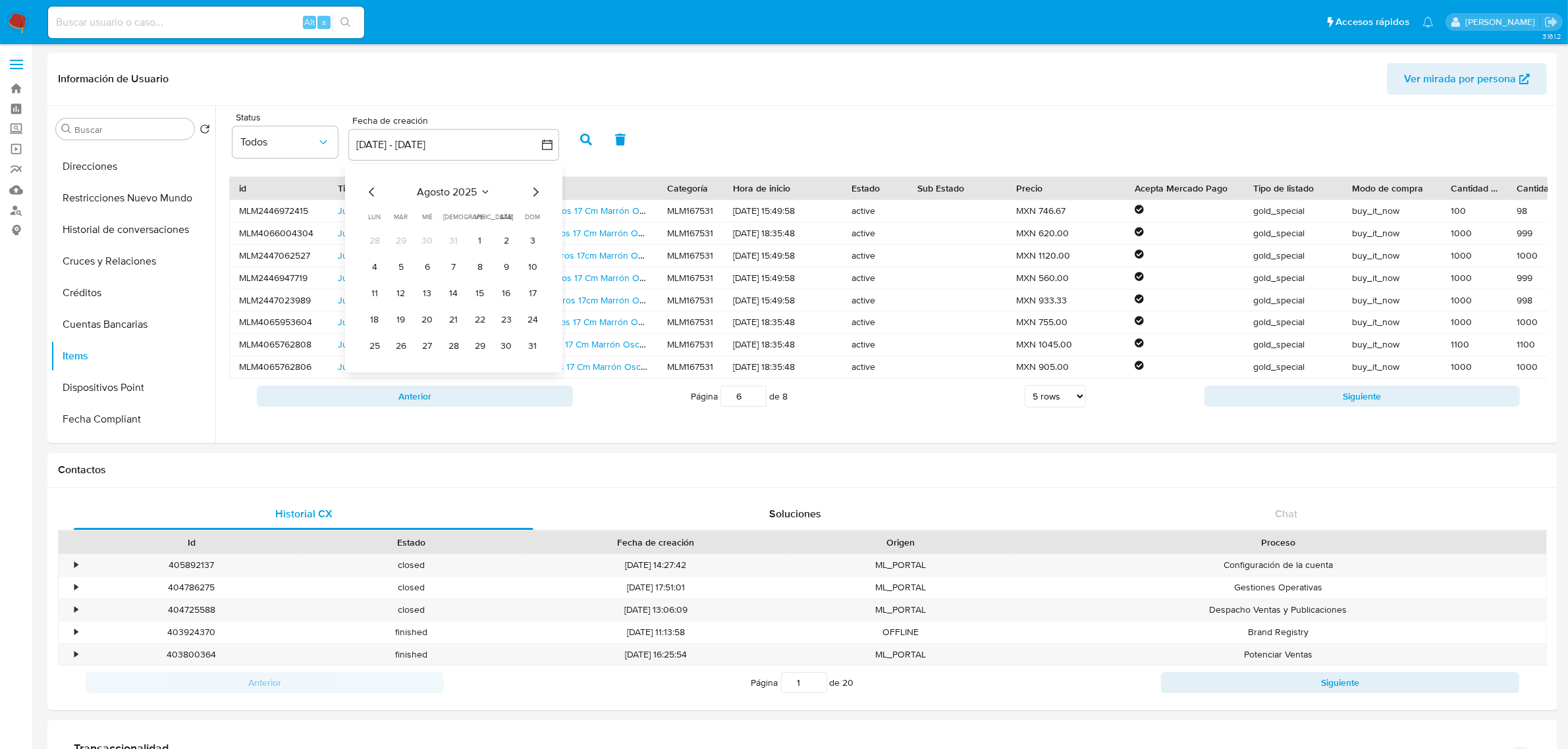
click at [371, 191] on icon "Mes anterior" at bounding box center [371, 192] width 5 height 10
click at [397, 249] on button "1" at bounding box center [400, 241] width 21 height 21
click at [548, 145] on icon "button" at bounding box center [547, 145] width 13 height 13
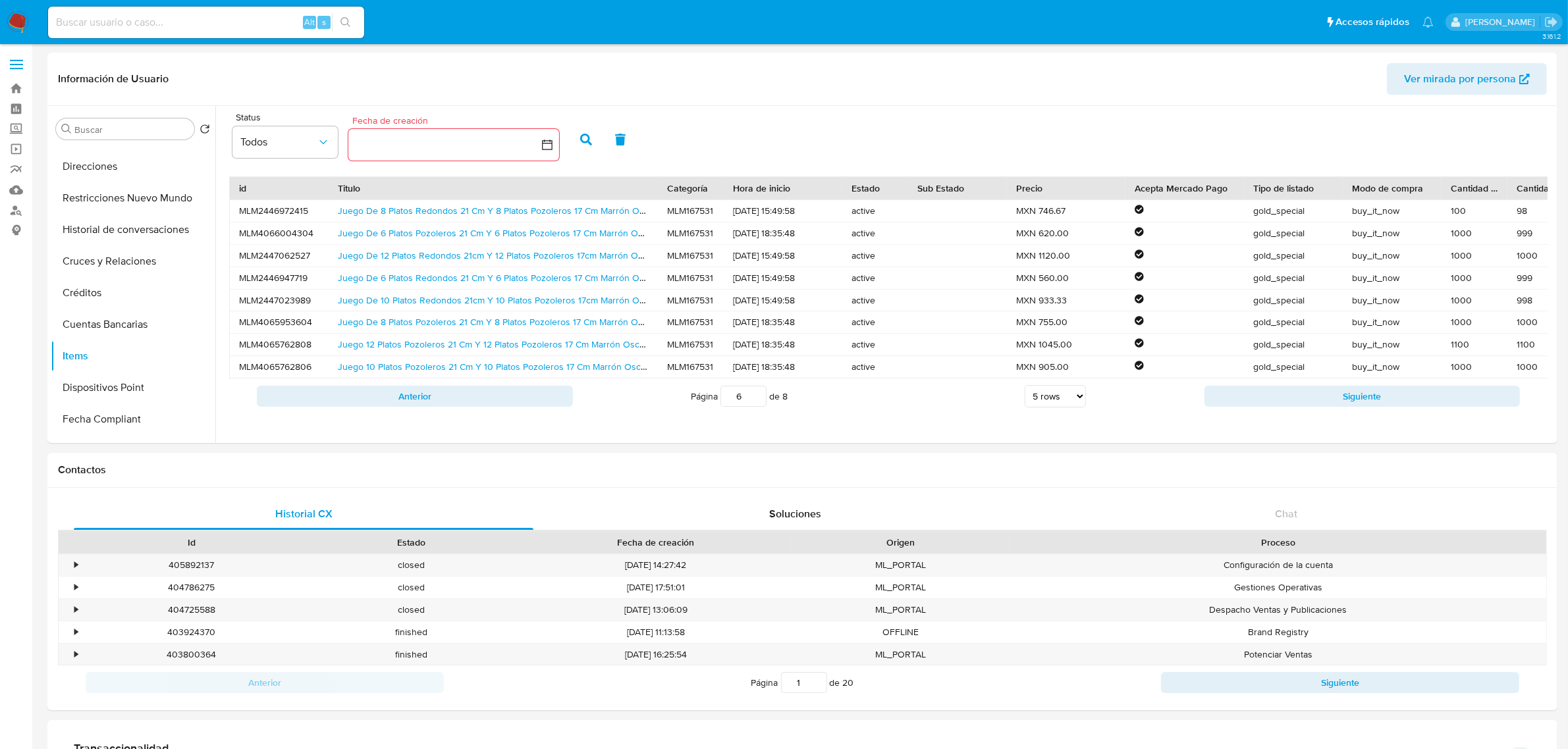
click at [548, 143] on icon "button" at bounding box center [547, 145] width 10 height 10
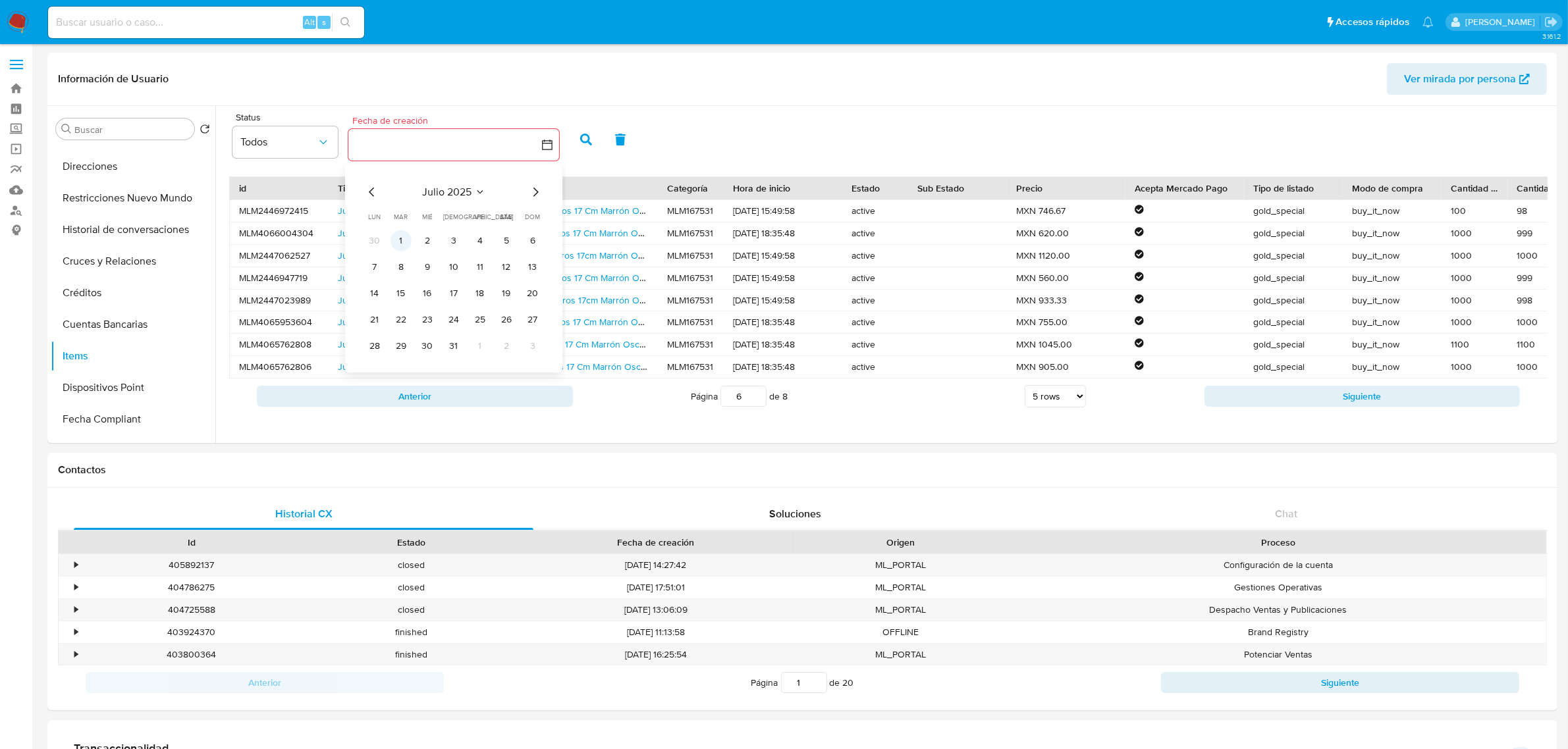
click at [403, 242] on button "1" at bounding box center [400, 241] width 21 height 21
click at [547, 192] on div "julio 2025 julio 2025 lun lunes mar martes mié miércoles jue jueves vie viernes…" at bounding box center [453, 269] width 211 height 208
click at [532, 195] on icon "Mes siguiente" at bounding box center [534, 191] width 15 height 15
click at [532, 197] on icon "Mes siguiente" at bounding box center [534, 191] width 15 height 15
click at [532, 197] on icon "Mes siguiente" at bounding box center [534, 191] width 15 height 15
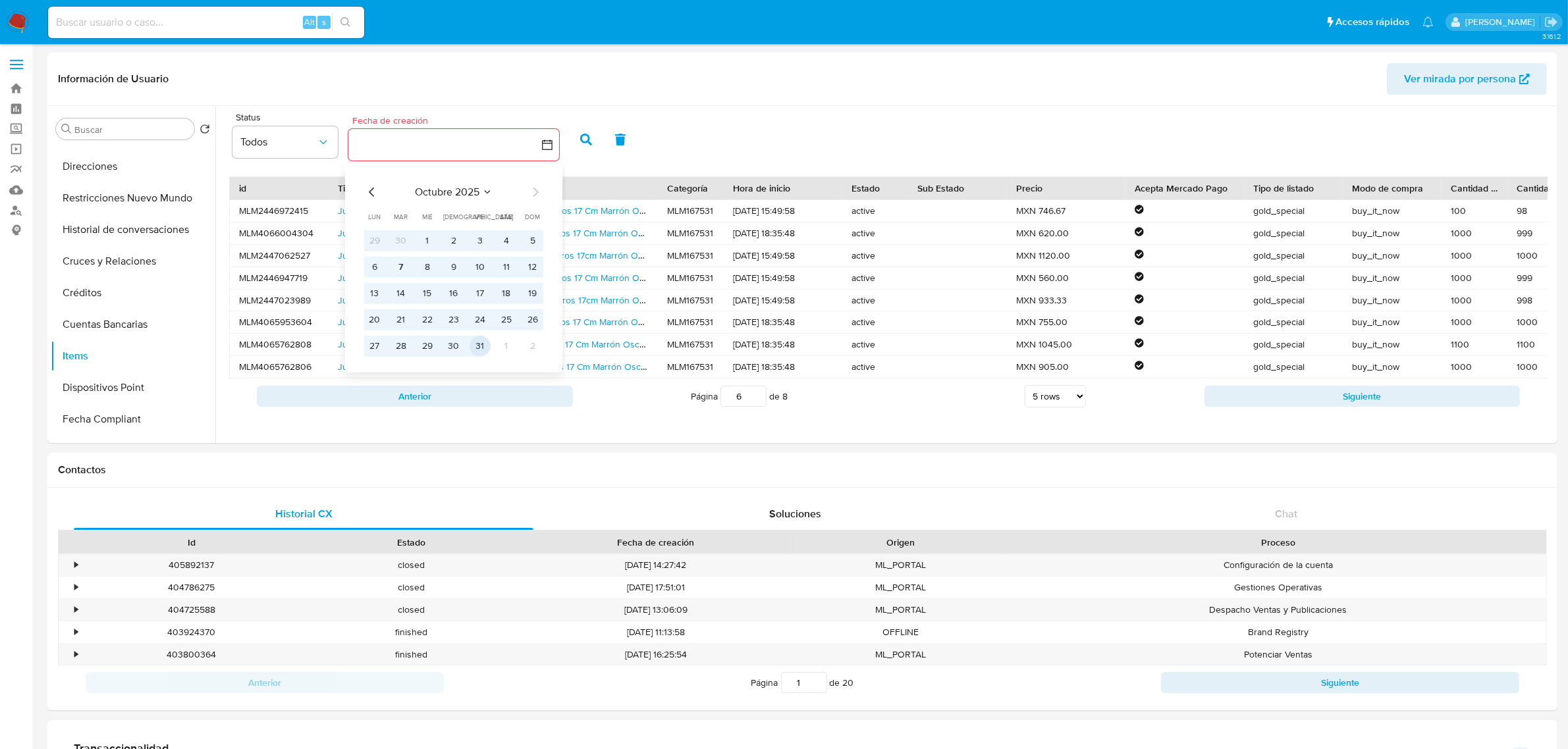
click at [484, 346] on button "31" at bounding box center [480, 346] width 21 height 21
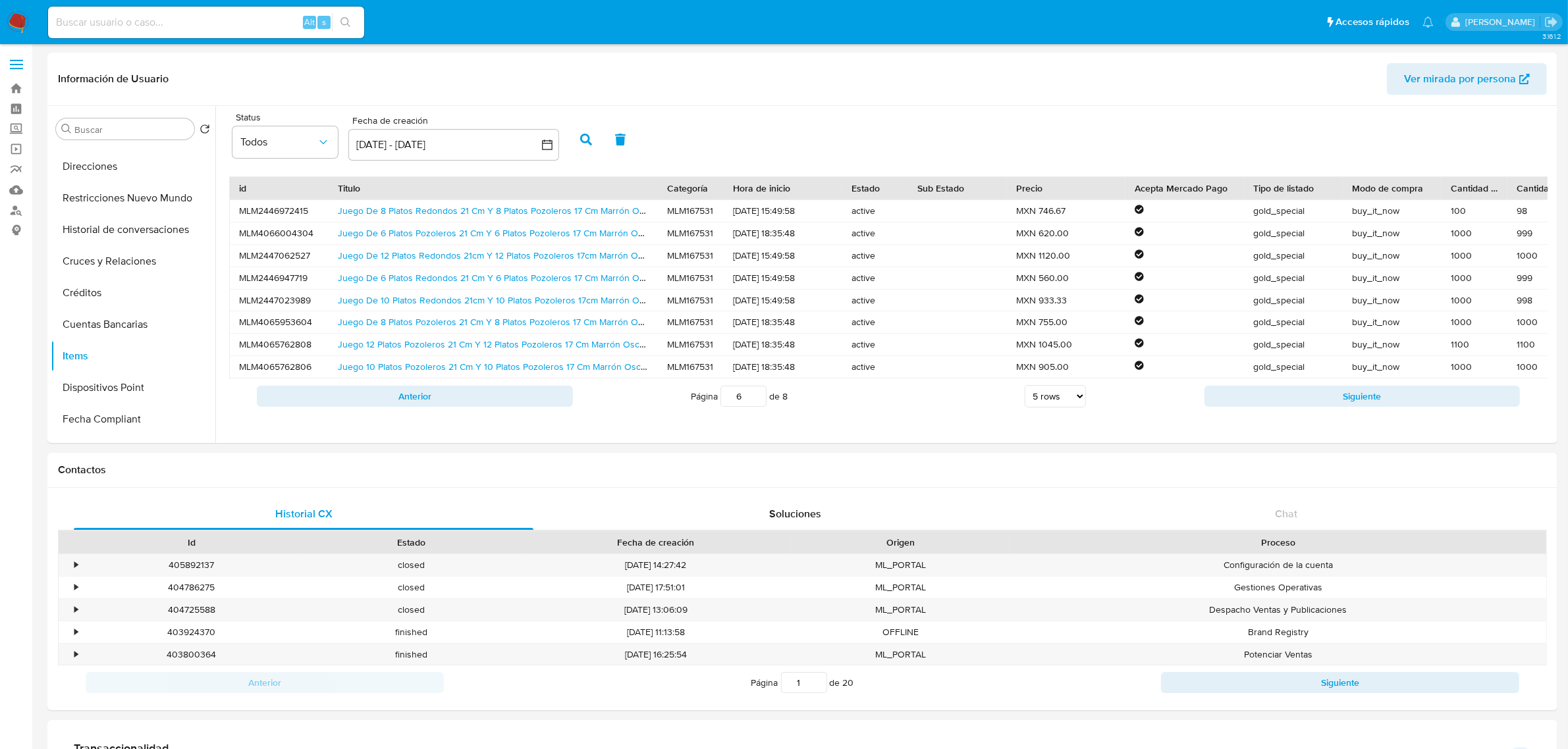
click at [590, 136] on icon "button" at bounding box center [586, 140] width 12 height 12
click at [1276, 400] on button "Siguiente" at bounding box center [1362, 396] width 316 height 21
click at [1282, 405] on button "Siguiente" at bounding box center [1362, 396] width 316 height 21
click at [1284, 405] on button "Siguiente" at bounding box center [1362, 396] width 316 height 21
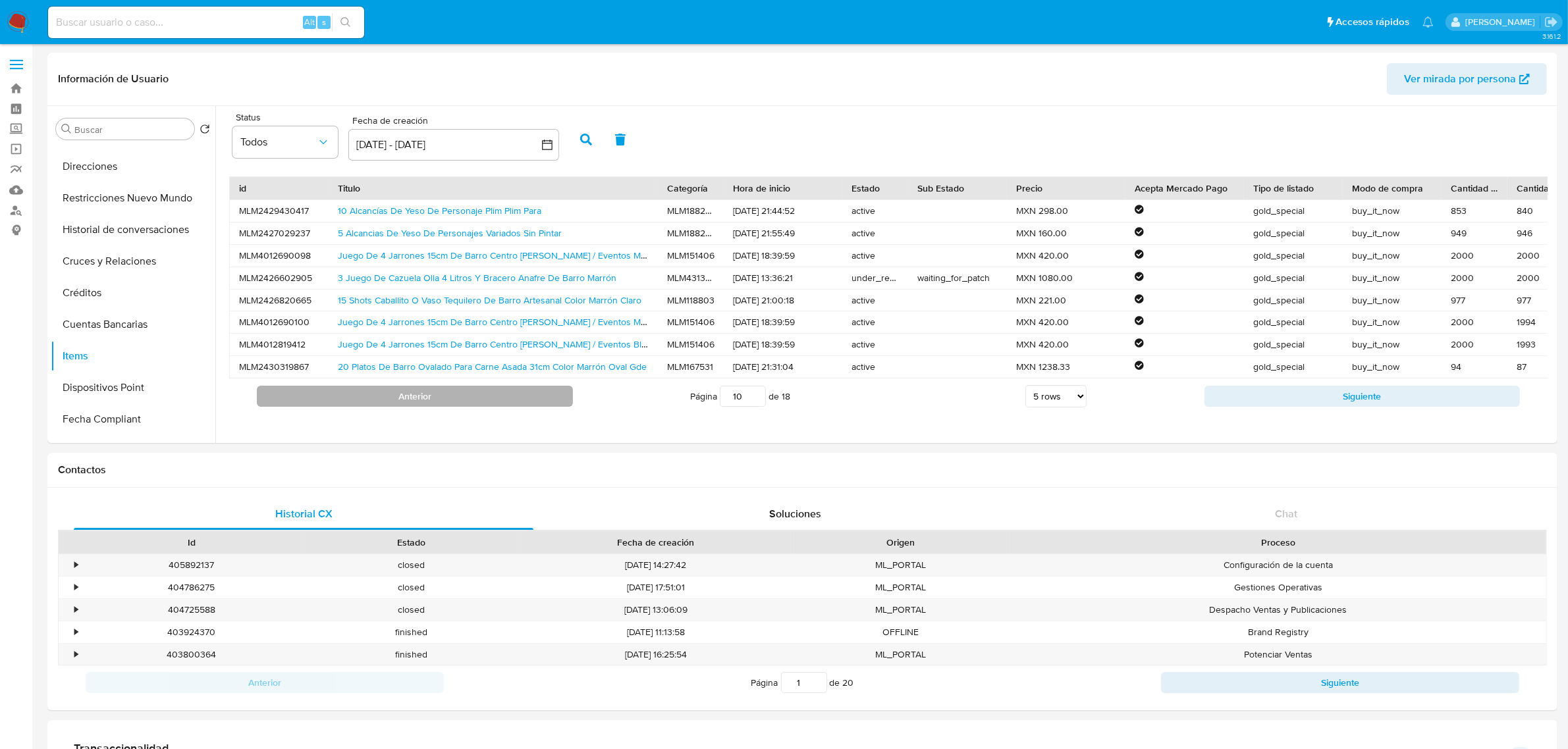
click at [501, 407] on button "Anterior" at bounding box center [414, 396] width 316 height 21
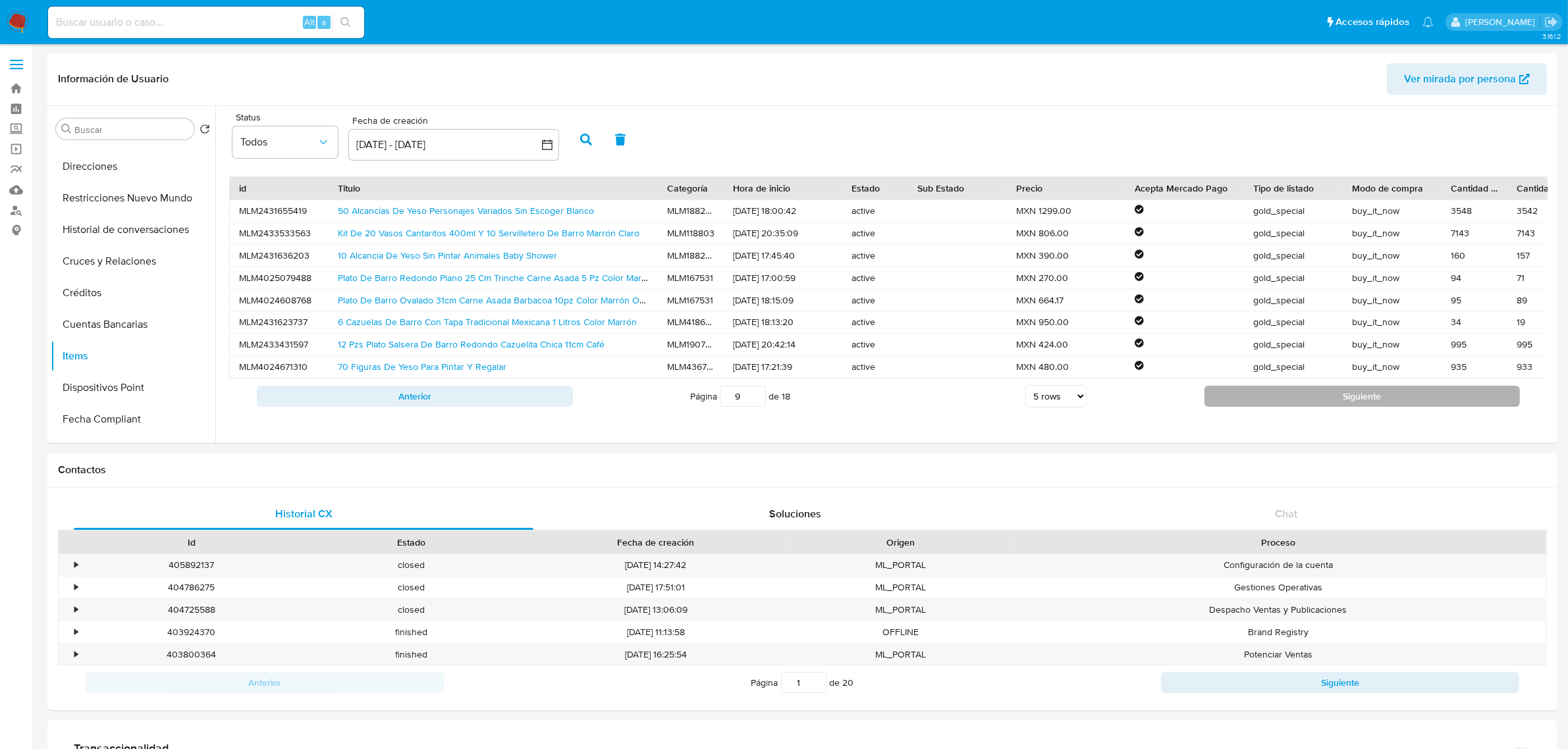
click at [1279, 407] on button "Siguiente" at bounding box center [1362, 396] width 316 height 21
click at [1282, 407] on button "Siguiente" at bounding box center [1362, 396] width 316 height 21
click at [1282, 414] on div "Anterior Página 12 de 18 5 rows 10 rows 20 rows 25 rows 50 rows 100 rows Siguie…" at bounding box center [888, 396] width 1318 height 35
click at [1282, 407] on button "Siguiente" at bounding box center [1362, 396] width 316 height 21
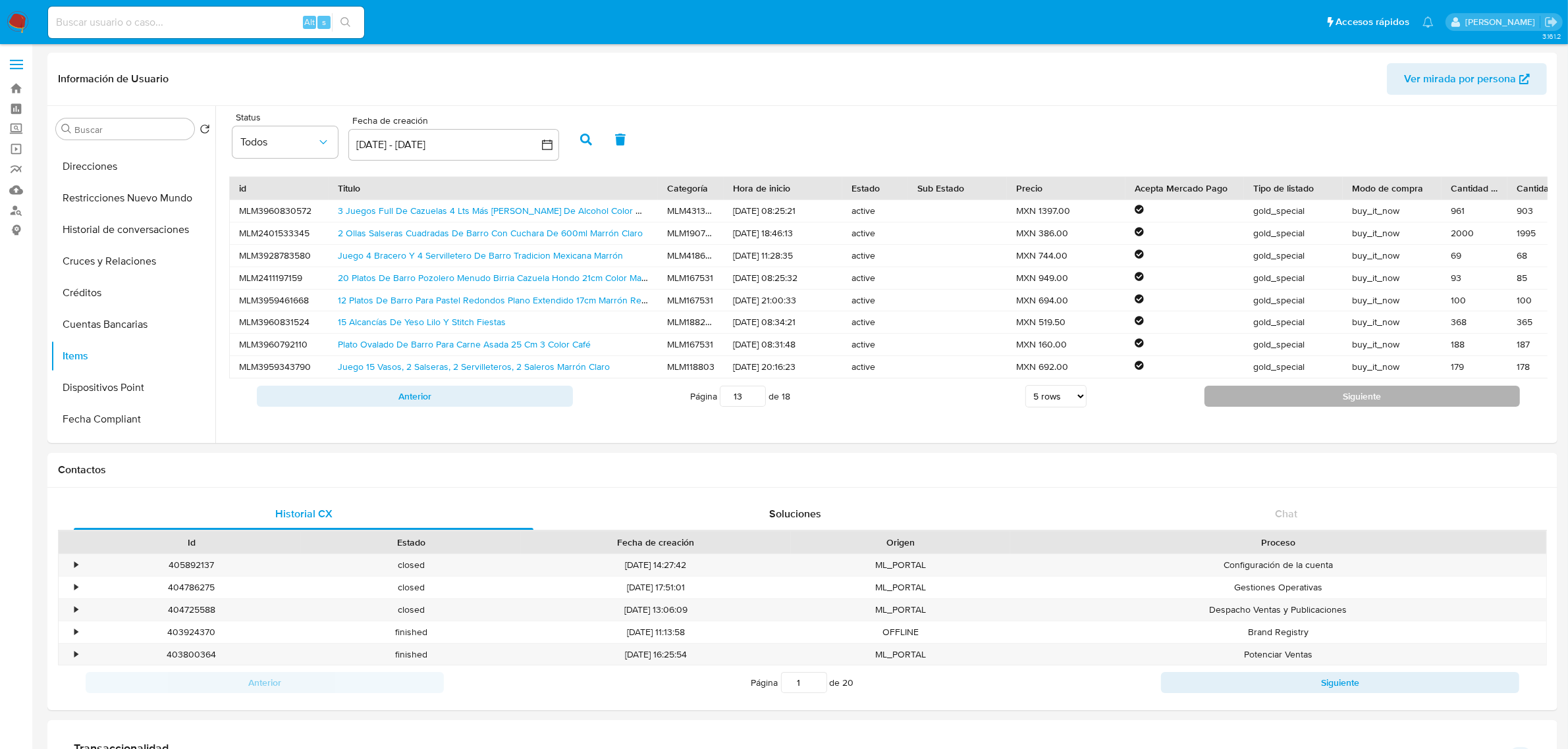
click at [1282, 407] on button "Siguiente" at bounding box center [1362, 396] width 316 height 21
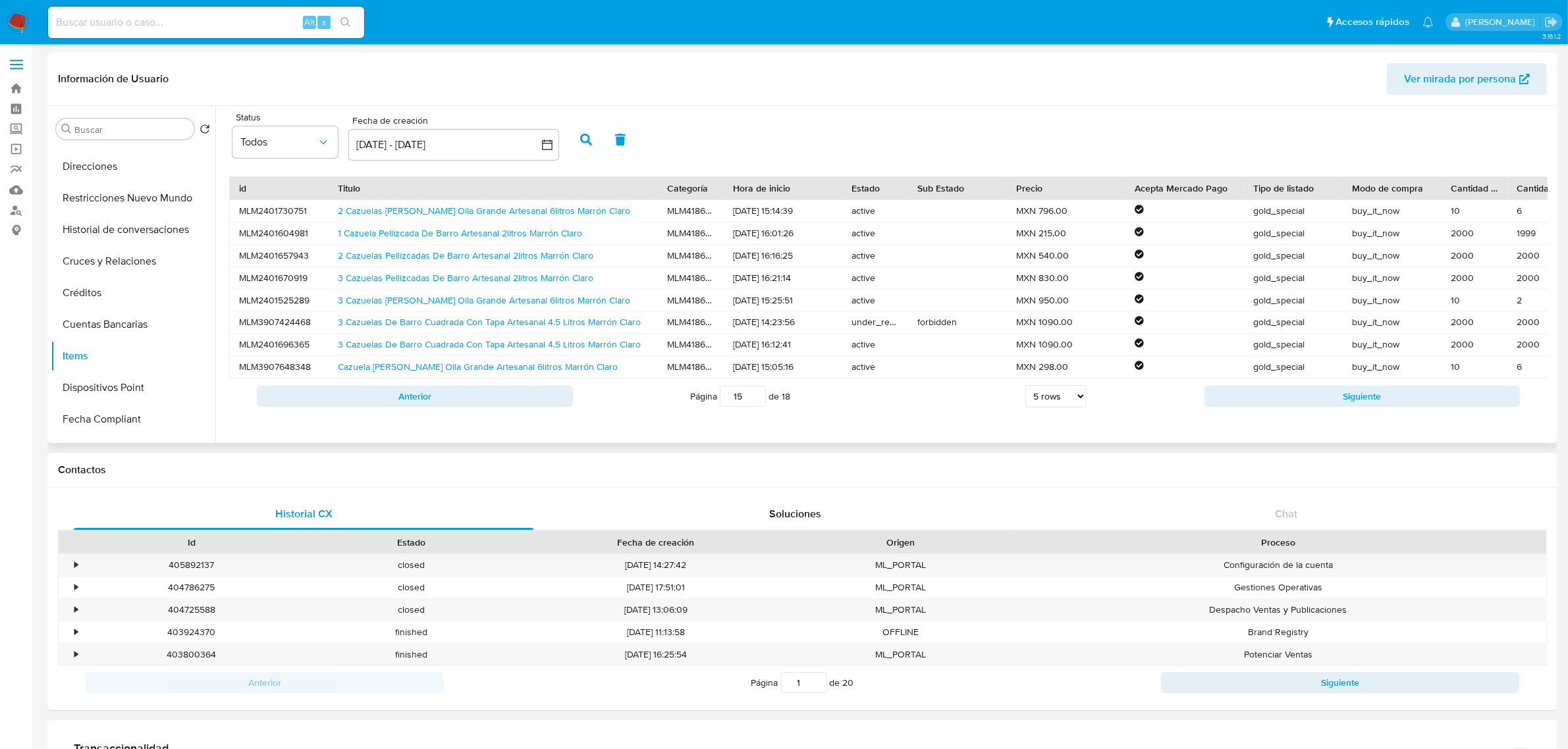
click at [1281, 407] on button "Siguiente" at bounding box center [1362, 396] width 316 height 21
click at [1343, 407] on button "Siguiente" at bounding box center [1362, 396] width 316 height 21
click at [1344, 407] on button "Siguiente" at bounding box center [1362, 396] width 316 height 21
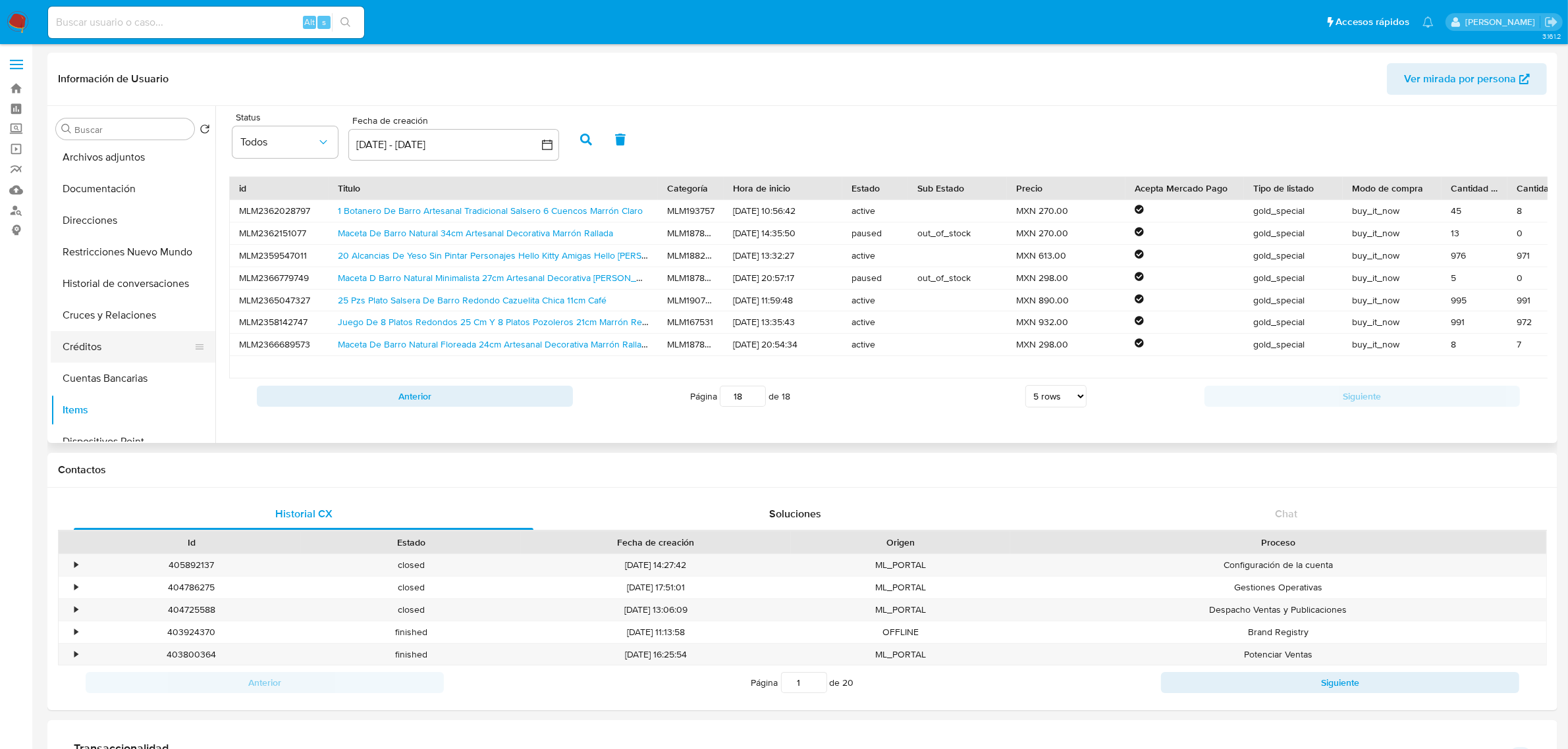
scroll to position [165, 0]
click at [130, 218] on button "Documentación" at bounding box center [127, 217] width 154 height 32
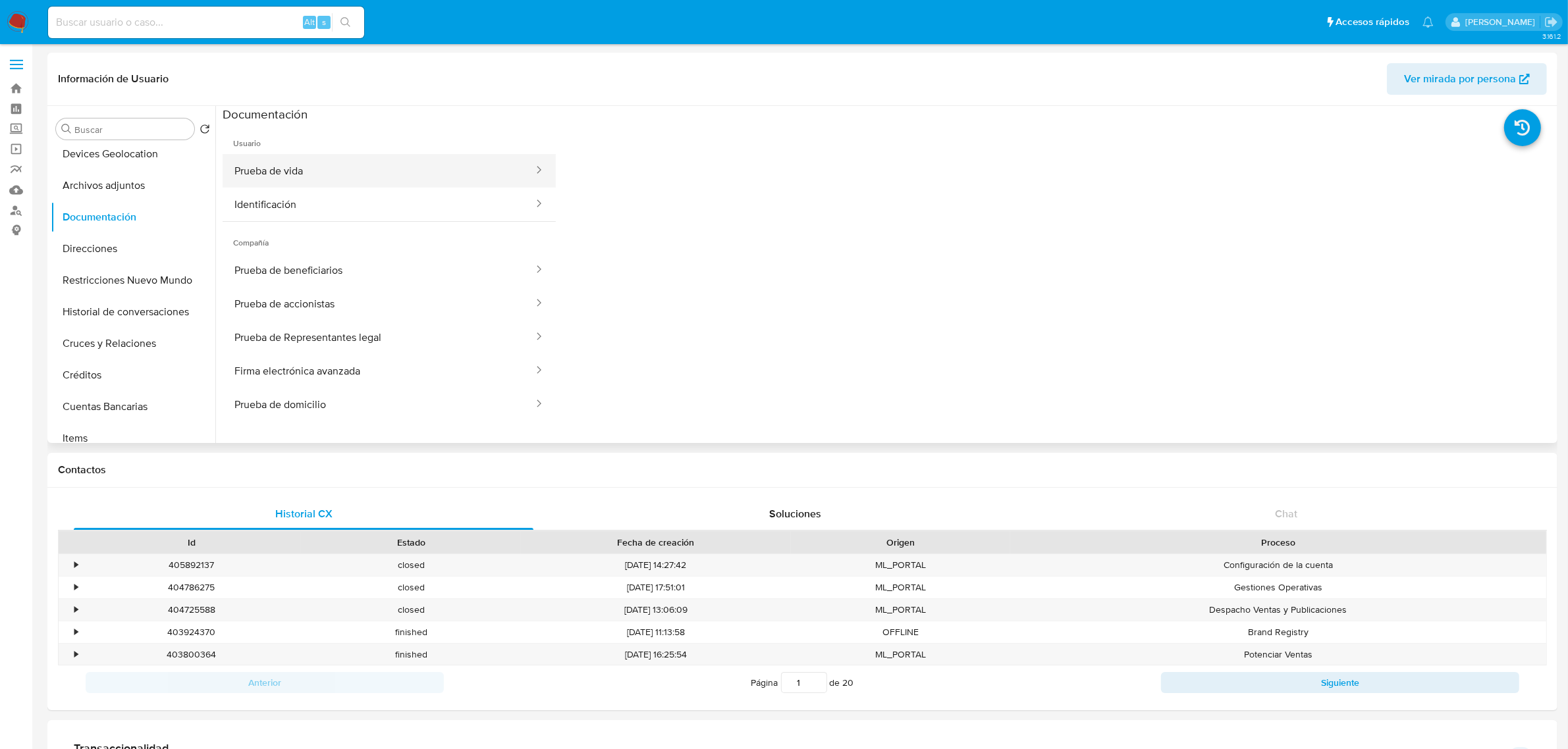
click at [437, 172] on button "Prueba de vida" at bounding box center [378, 171] width 312 height 34
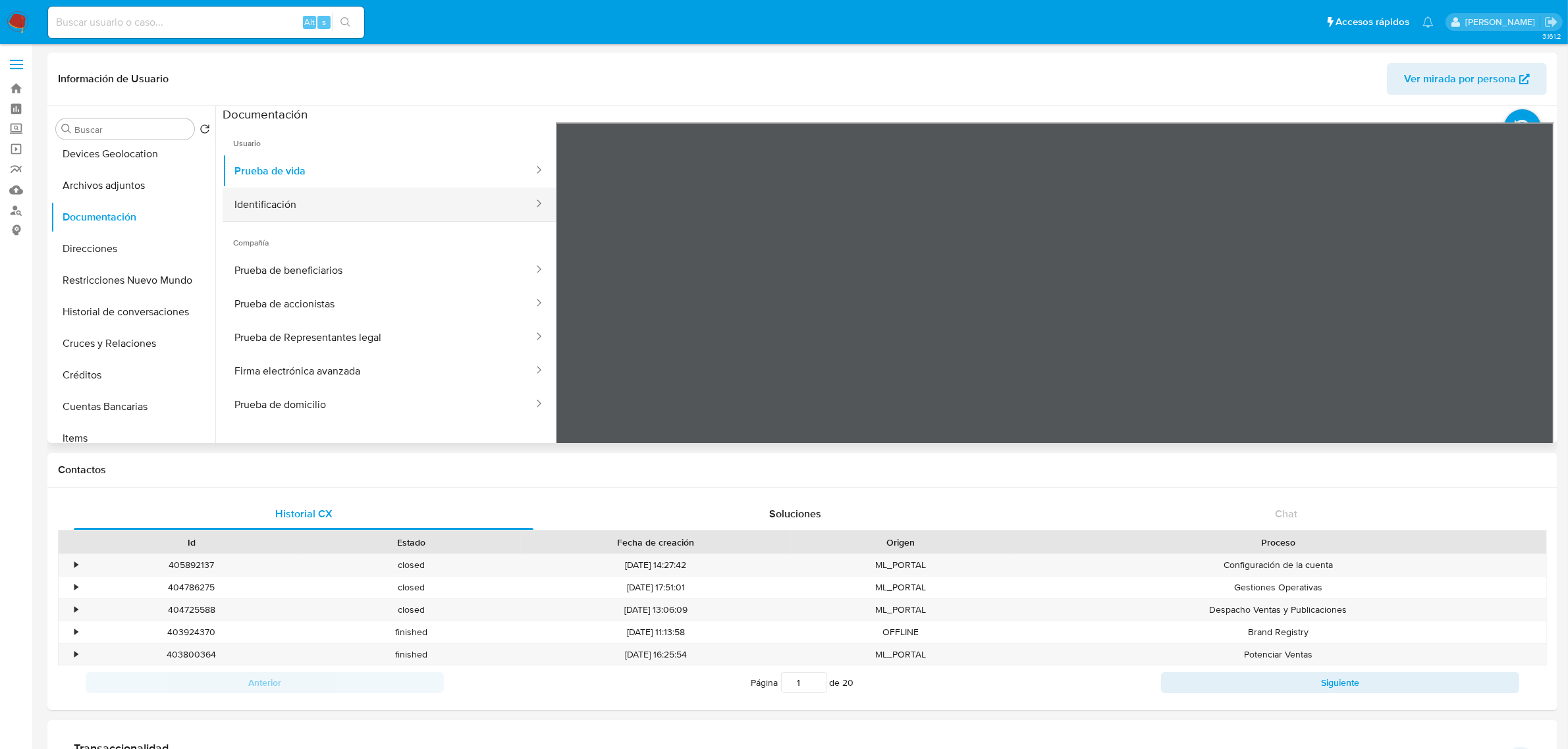
click at [435, 215] on button "Identificación" at bounding box center [378, 205] width 312 height 34
click at [392, 268] on button "Prueba de beneficiarios" at bounding box center [378, 270] width 312 height 34
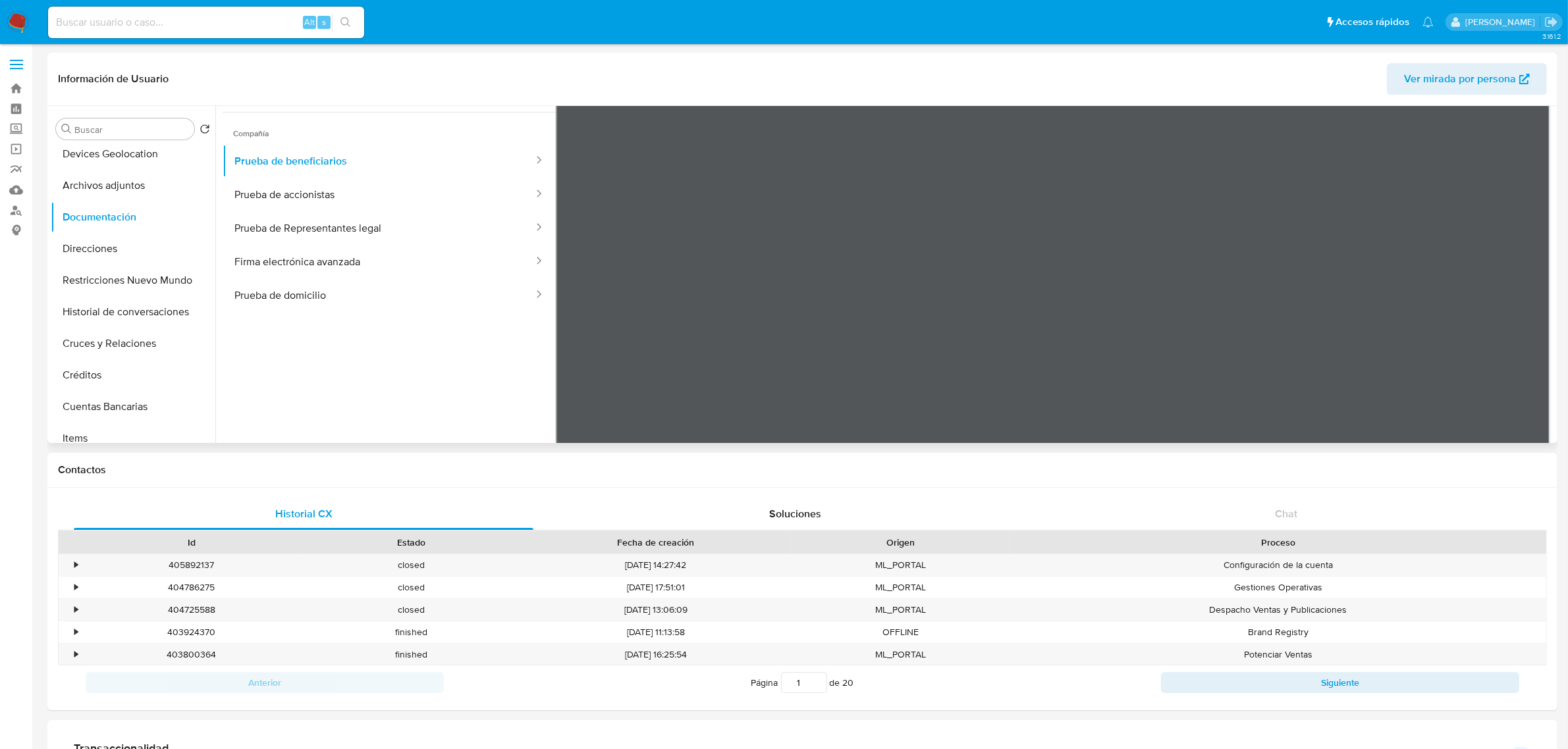
scroll to position [114, 0]
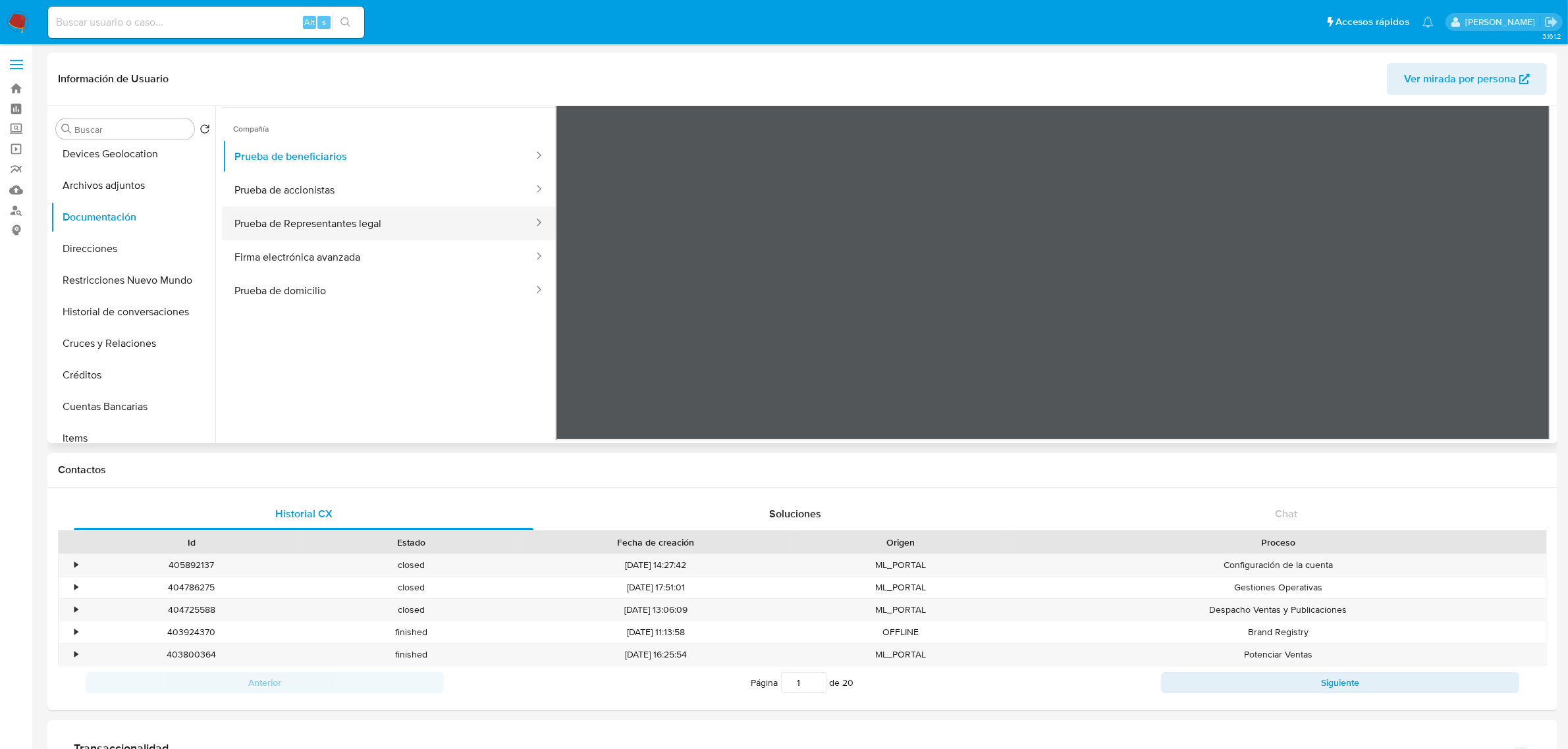
click at [434, 215] on button "Prueba de Representantes legal" at bounding box center [378, 224] width 312 height 34
click at [423, 265] on button "Firma electrónica avanzada" at bounding box center [378, 257] width 312 height 34
click at [487, 291] on button "Prueba de domicilio" at bounding box center [378, 291] width 312 height 34
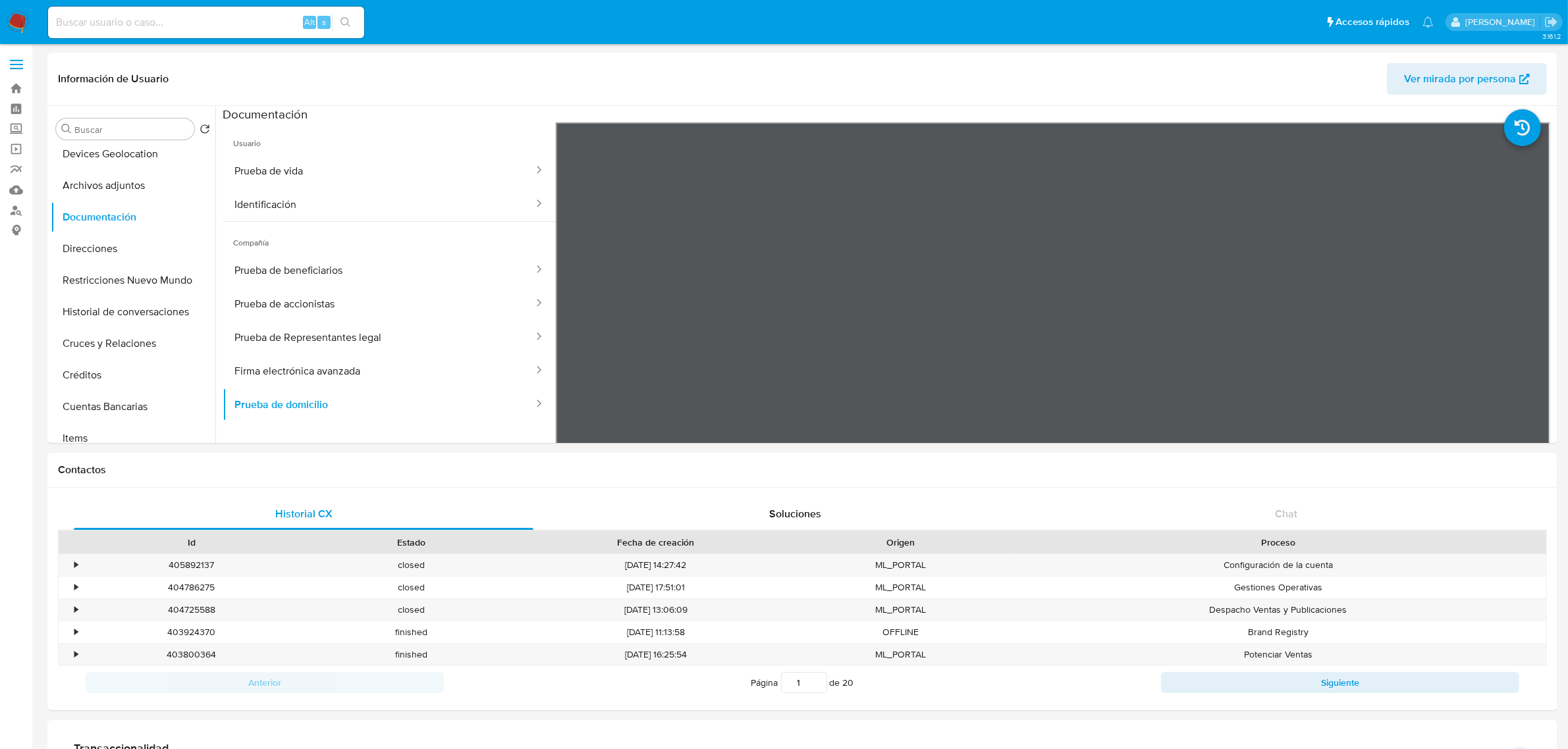
scroll to position [0, 0]
click at [120, 163] on button "General" at bounding box center [127, 160] width 154 height 32
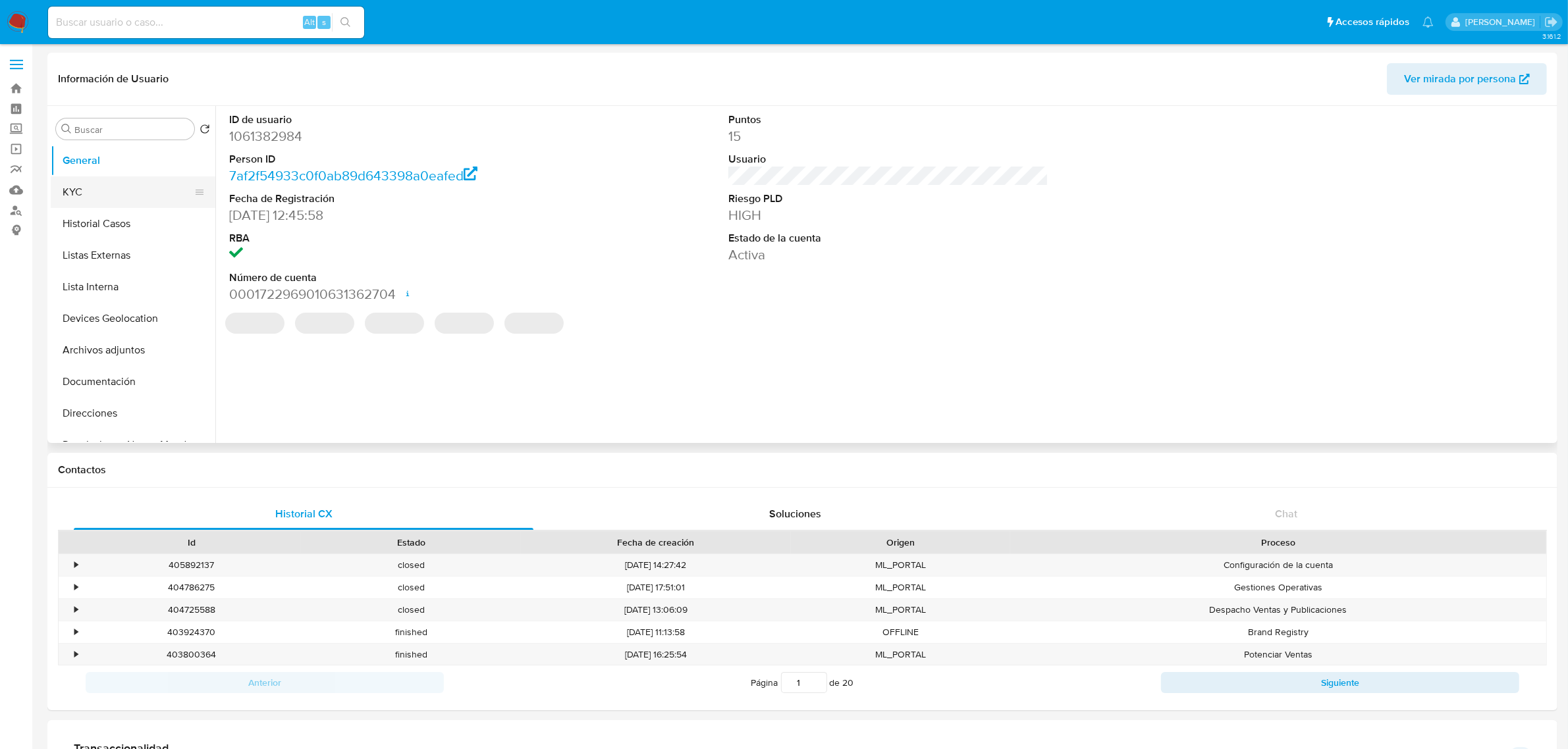
click at [103, 177] on button "KYC" at bounding box center [127, 192] width 154 height 32
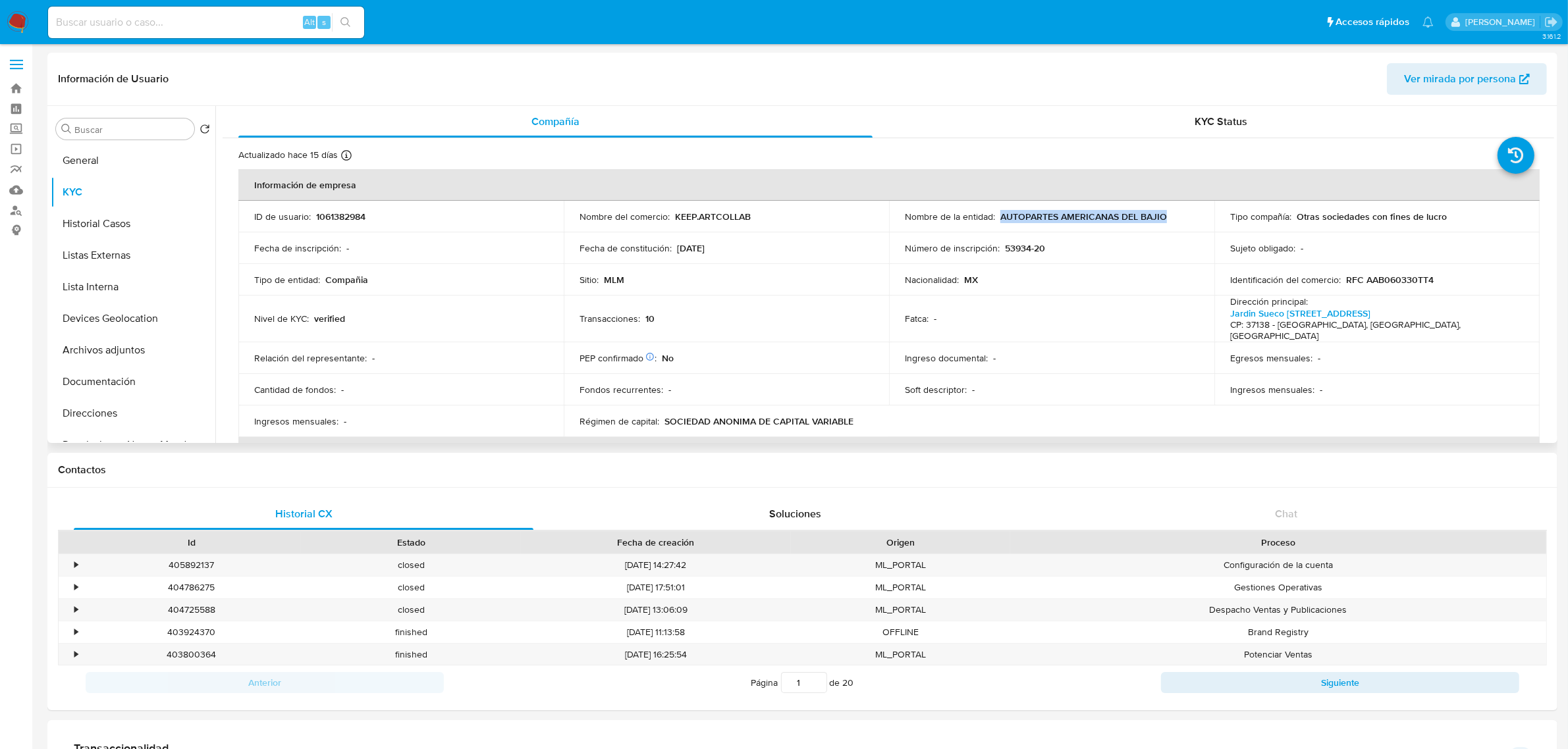
drag, startPoint x: 997, startPoint y: 221, endPoint x: 1137, endPoint y: 225, distance: 140.1
click at [1137, 225] on td "Nombre de la entidad : AUTOPARTES AMERICANAS DEL BAJIO" at bounding box center [1052, 216] width 325 height 32
copy p "AUTOPARTES AMERICANAS DEL BAJIO"
drag, startPoint x: 676, startPoint y: 213, endPoint x: 752, endPoint y: 226, distance: 77.1
click at [763, 224] on td "Nombre del comercio : KEEP.ARTCOLLAB" at bounding box center [727, 216] width 325 height 32
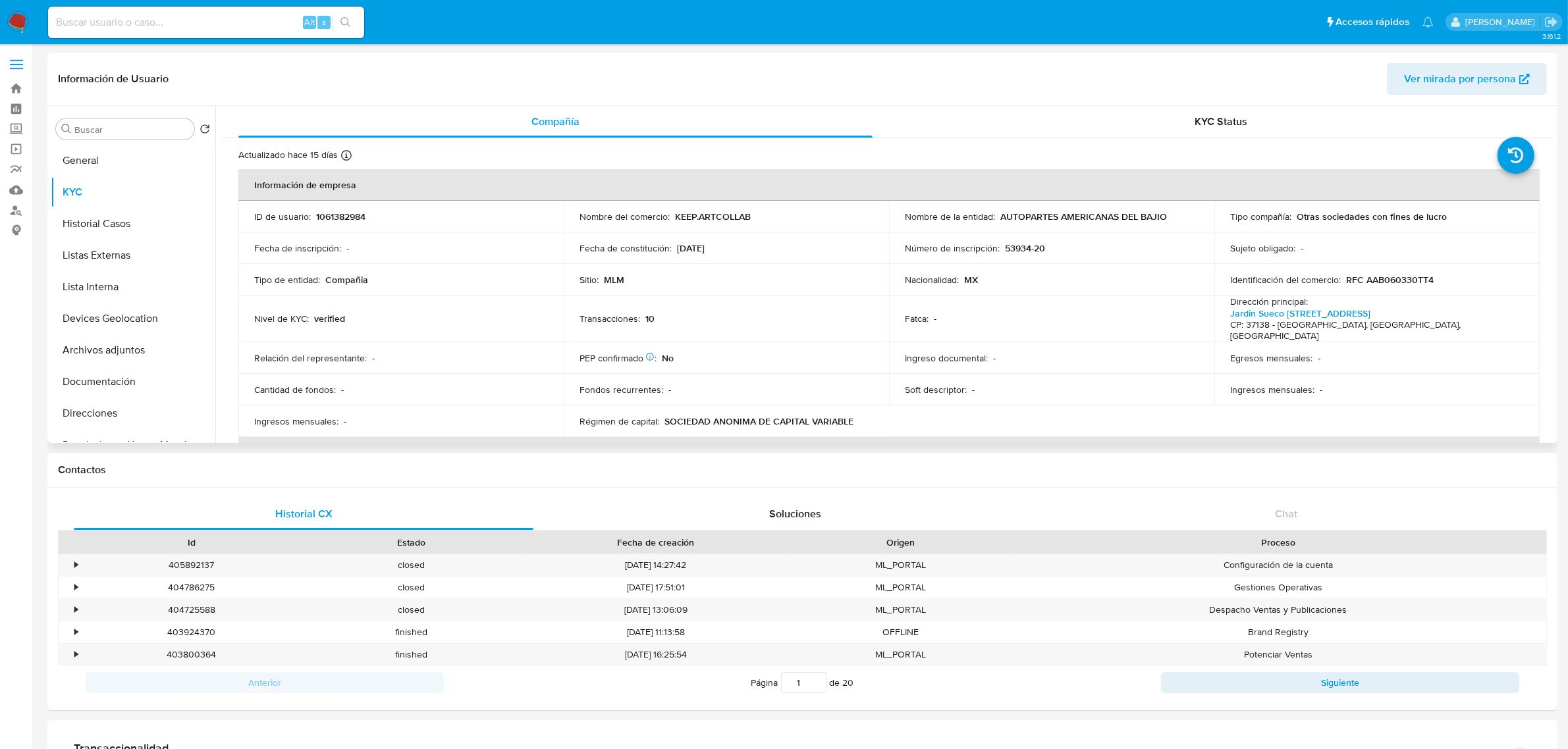
click at [698, 226] on td "Nombre del comercio : KEEP.ARTCOLLAB" at bounding box center [727, 216] width 325 height 32
drag, startPoint x: 673, startPoint y: 221, endPoint x: 783, endPoint y: 221, distance: 110.0
click at [782, 221] on div "Nombre del comercio : KEEP.ARTCOLLAB" at bounding box center [726, 216] width 294 height 12
copy p "KEEP.ARTCOLLAB"
click at [347, 213] on p "1061382984" at bounding box center [340, 216] width 49 height 12
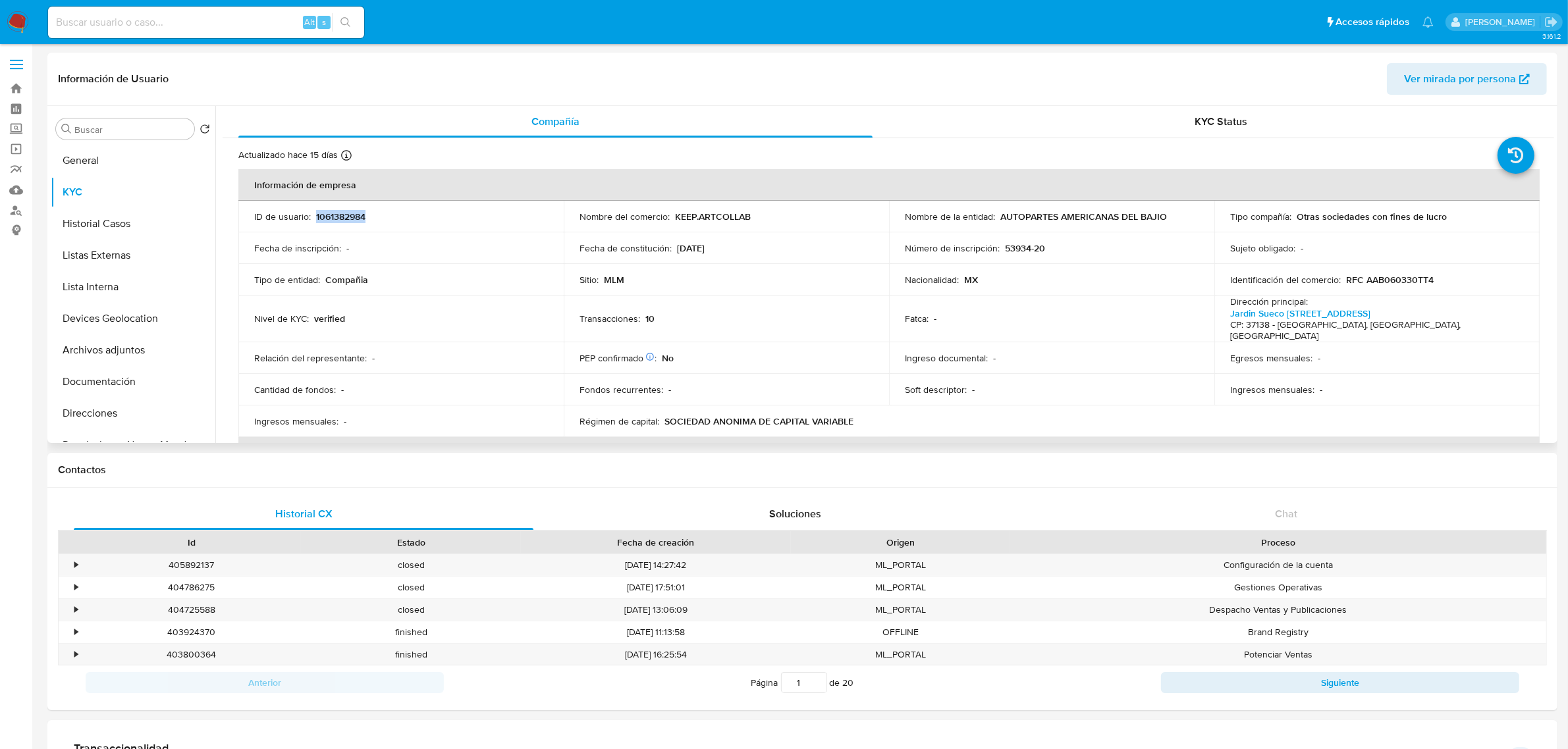
click at [347, 213] on p "1061382984" at bounding box center [340, 216] width 49 height 12
click at [338, 216] on p "1061382984" at bounding box center [340, 216] width 49 height 12
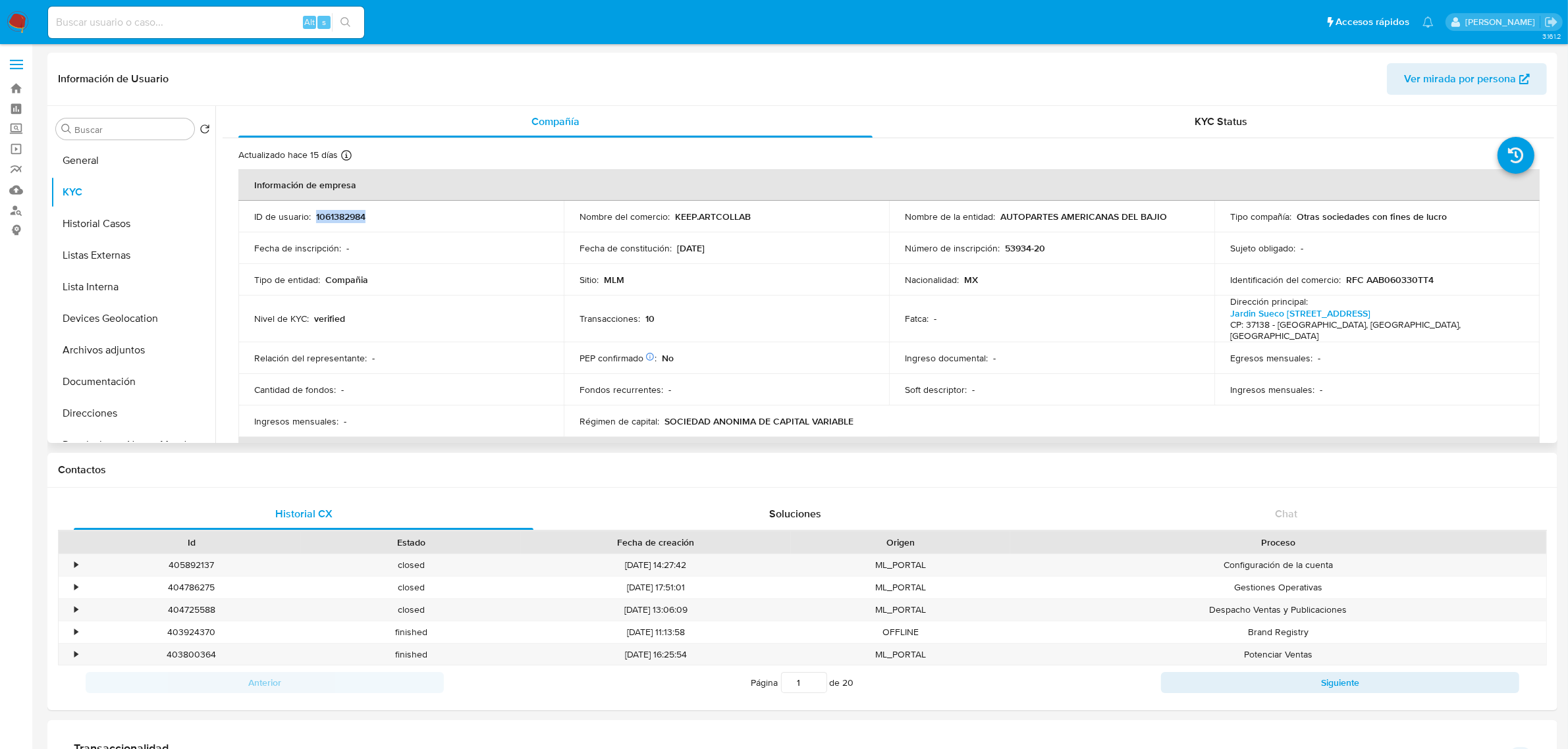
click at [338, 216] on p "1061382984" at bounding box center [340, 216] width 49 height 12
drag, startPoint x: 1001, startPoint y: 215, endPoint x: 1123, endPoint y: 221, distance: 122.1
click at [1159, 210] on p "AUTOPARTES AMERICANAS DEL BAJIO" at bounding box center [1084, 216] width 166 height 12
click at [1123, 221] on p "AUTOPARTES AMERICANAS DEL BAJIO" at bounding box center [1084, 216] width 166 height 12
click at [1123, 221] on p "AUTOPARTES AMERICANAS DEL BAJIO" at bounding box center [1084, 216] width 166 height 12
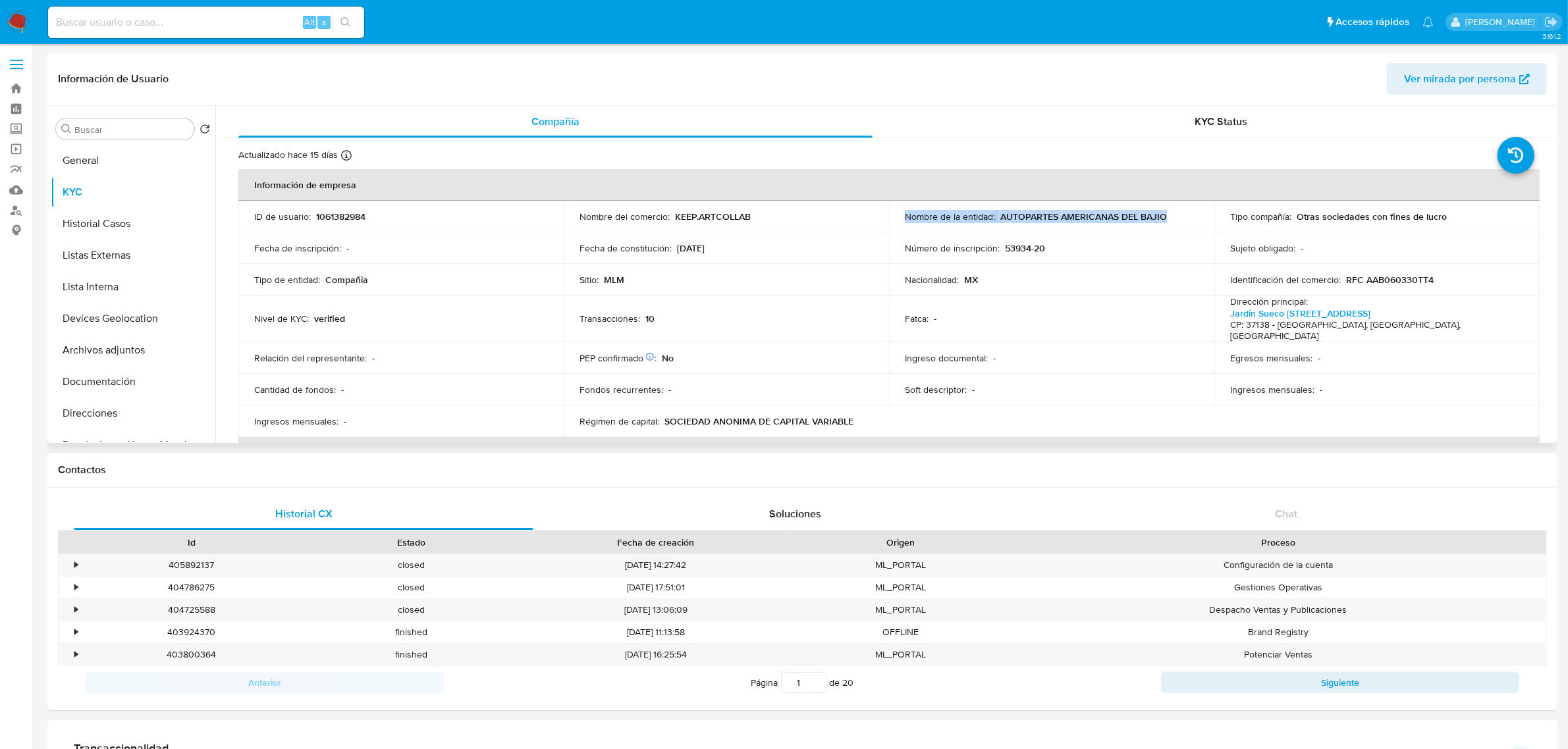
click at [1124, 221] on p "AUTOPARTES AMERICANAS DEL BAJIO" at bounding box center [1084, 216] width 166 height 12
click at [995, 214] on div "Nombre de la entidad : AUTOPARTES AMERICANAS DEL BAJIO" at bounding box center [1051, 216] width 294 height 12
drag, startPoint x: 995, startPoint y: 214, endPoint x: 1146, endPoint y: 224, distance: 151.3
click at [1145, 224] on td "Nombre de la entidad : AUTOPARTES AMERICANAS DEL BAJIO" at bounding box center [1052, 216] width 325 height 32
drag, startPoint x: 674, startPoint y: 216, endPoint x: 764, endPoint y: 210, distance: 90.2
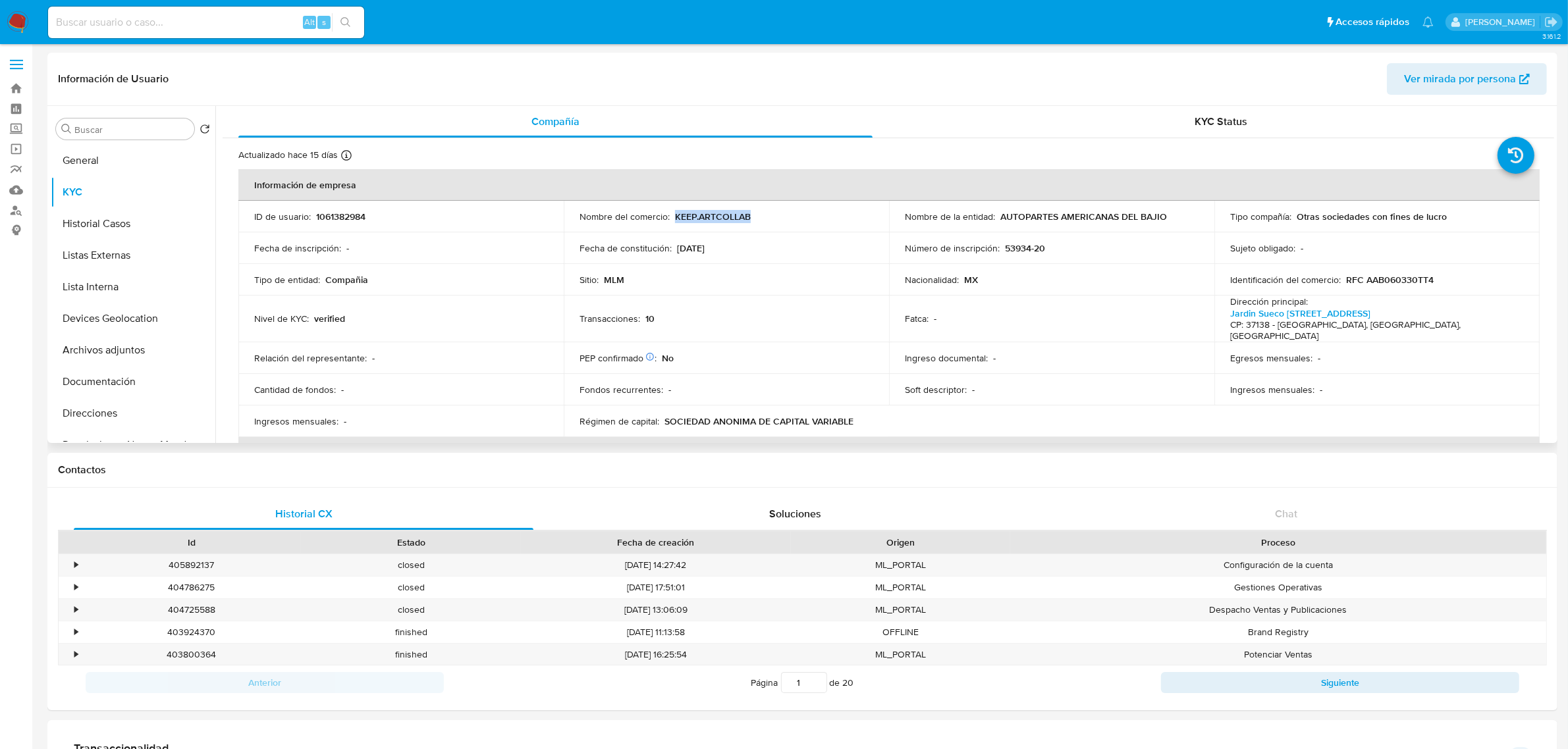
click at [764, 210] on div "Nombre del comercio : KEEP.ARTCOLLAB" at bounding box center [726, 216] width 294 height 12
copy p "KEEP.ARTCOLLAB"
click at [894, 246] on td "Número de inscripción : 53934-20" at bounding box center [1052, 248] width 325 height 32
click at [721, 210] on p "KEEP.ARTCOLLAB" at bounding box center [713, 216] width 76 height 12
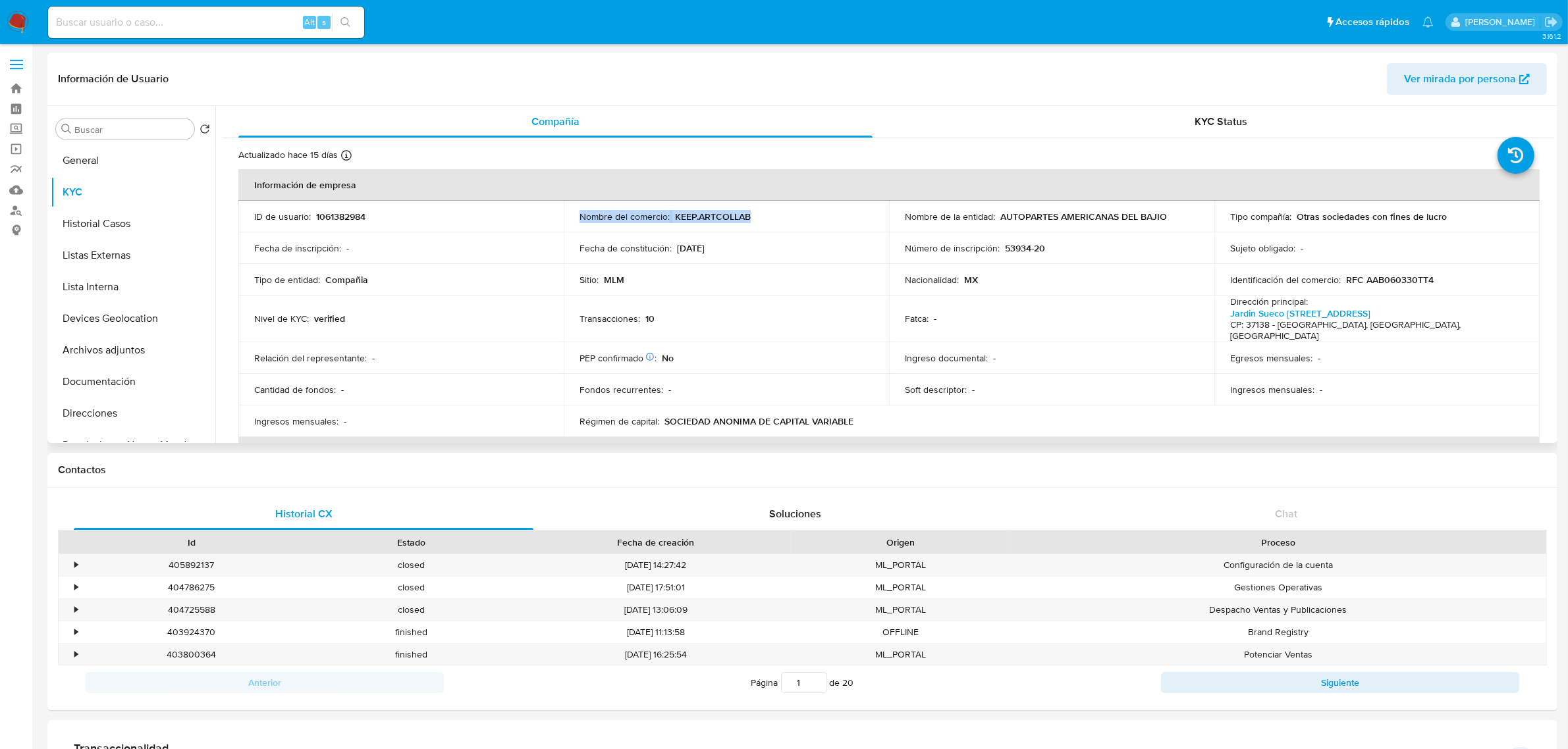
click at [721, 210] on p "KEEP.ARTCOLLAB" at bounding box center [713, 216] width 76 height 12
click at [689, 219] on p "KEEP.ARTCOLLAB" at bounding box center [713, 216] width 76 height 12
drag, startPoint x: 688, startPoint y: 219, endPoint x: 758, endPoint y: 215, distance: 70.1
click at [758, 215] on div "Nombre del comercio : KEEP.ARTCOLLAB" at bounding box center [726, 216] width 294 height 12
copy div "KEEP.ARTCOLLAB"
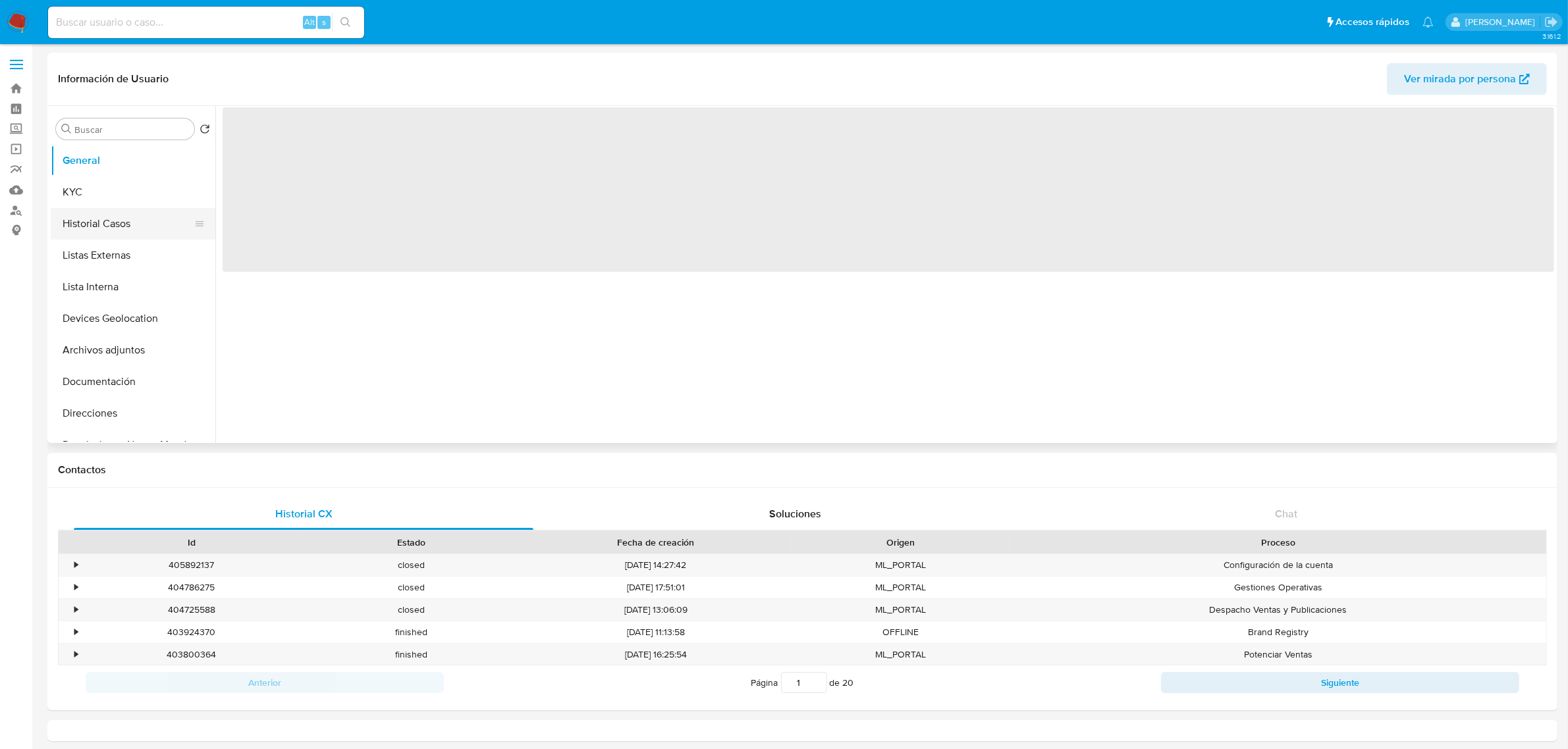
select select "10"
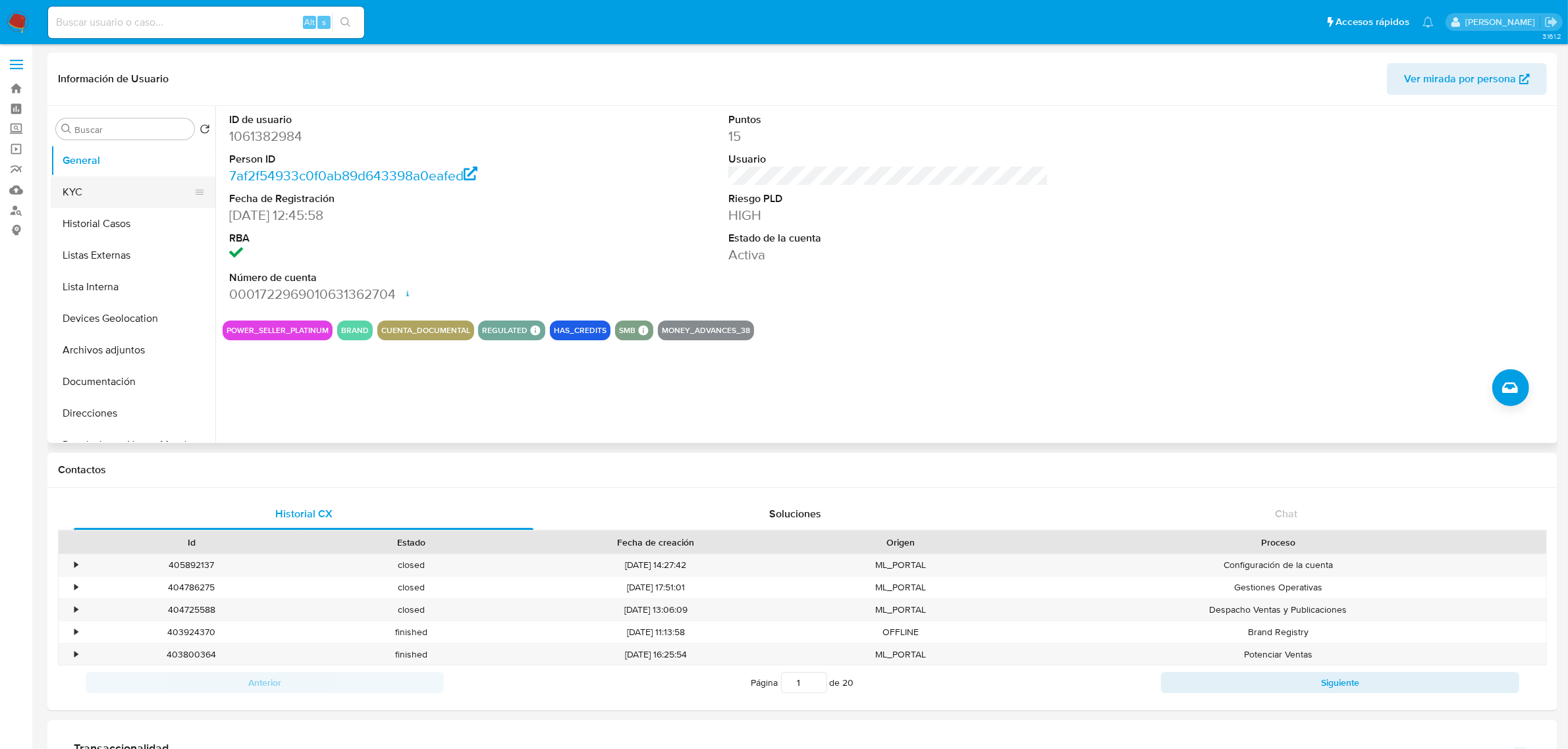
click at [128, 185] on button "KYC" at bounding box center [127, 192] width 154 height 32
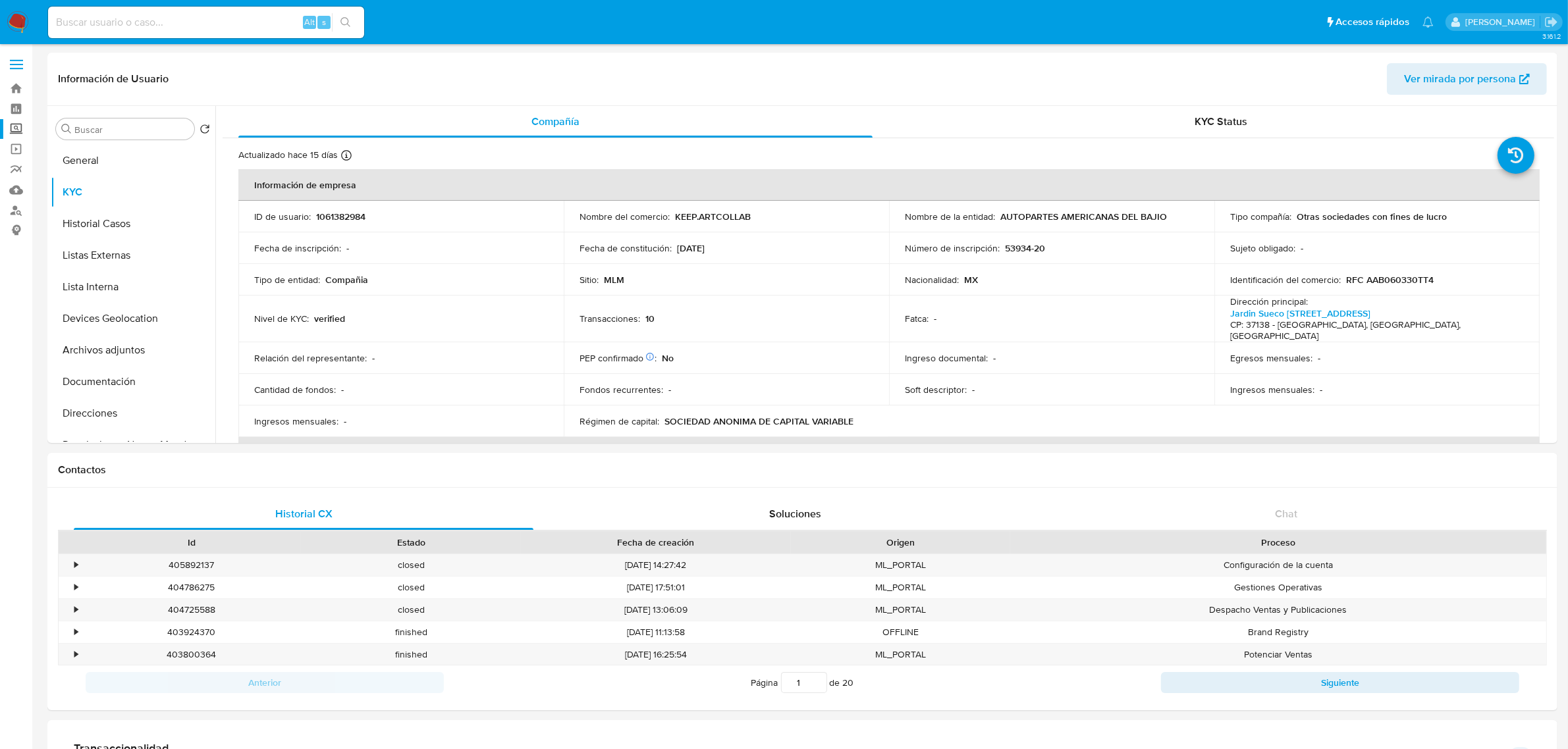
click at [12, 132] on label "Screening" at bounding box center [78, 129] width 157 height 21
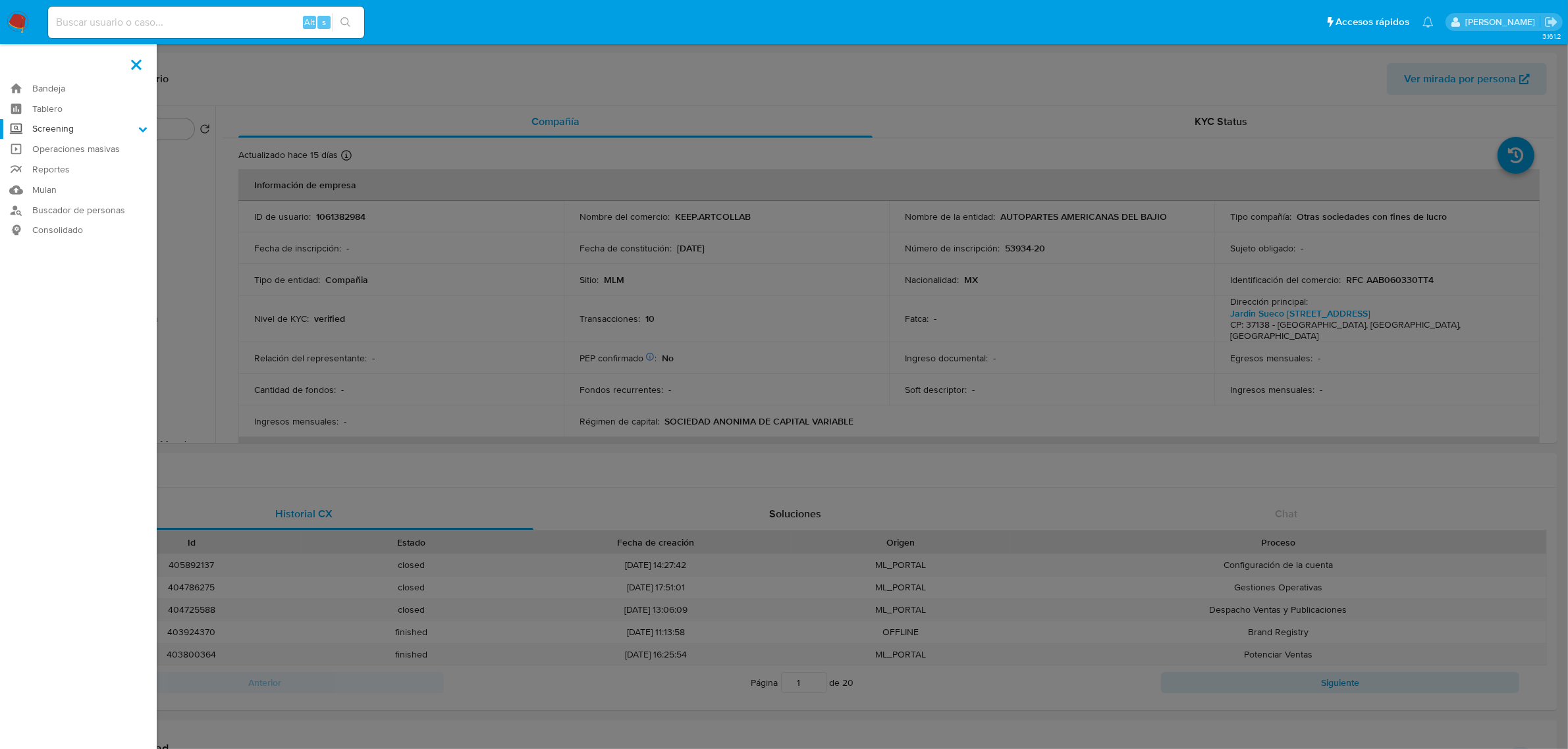
click at [0, 0] on input "Screening" at bounding box center [0, 0] width 0 height 0
click at [462, 383] on label at bounding box center [784, 374] width 1568 height 749
click at [0, 0] on input "checkbox" at bounding box center [0, 0] width 0 height 0
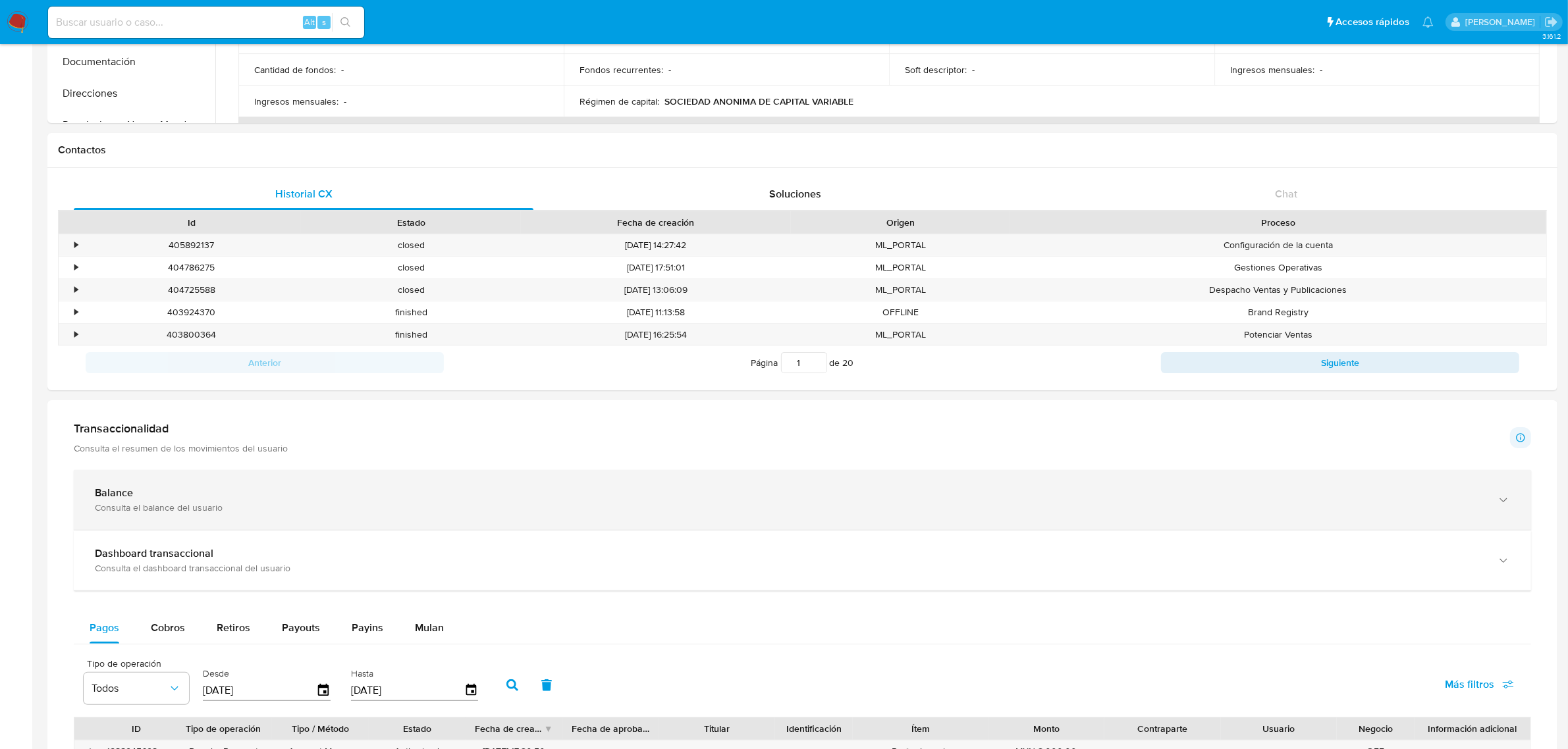
scroll to position [329, 0]
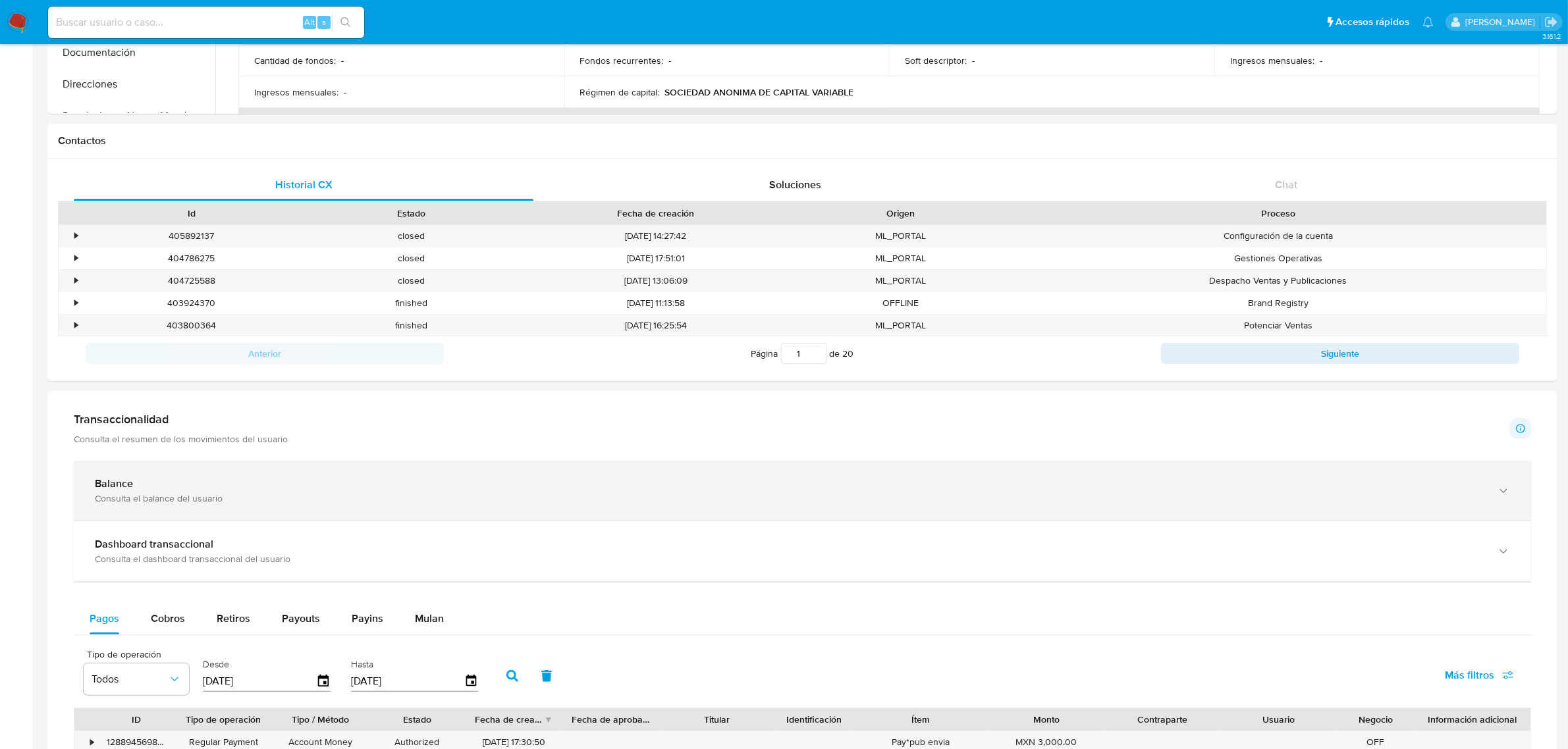
click at [339, 489] on div "Balance" at bounding box center [789, 483] width 1388 height 13
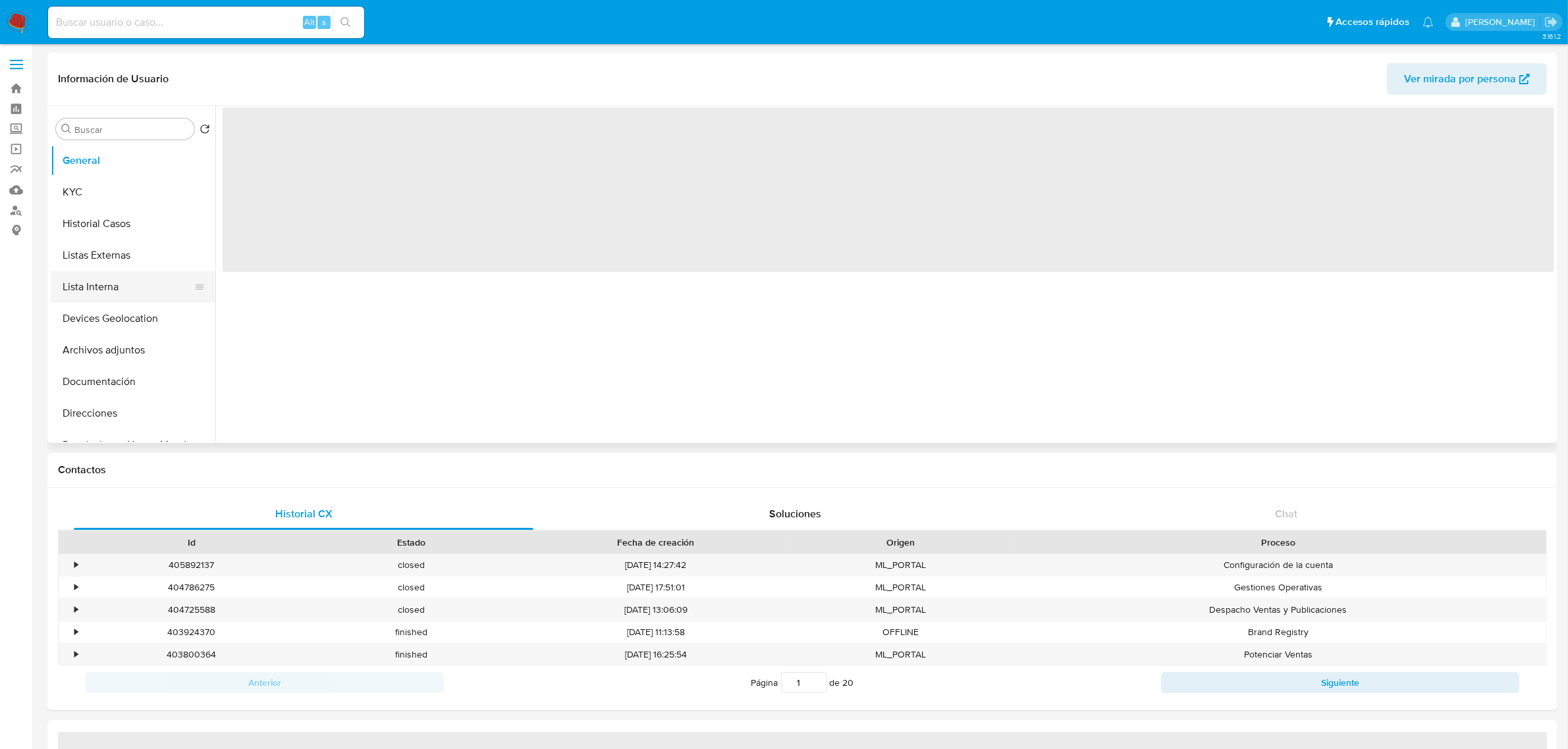
select select "10"
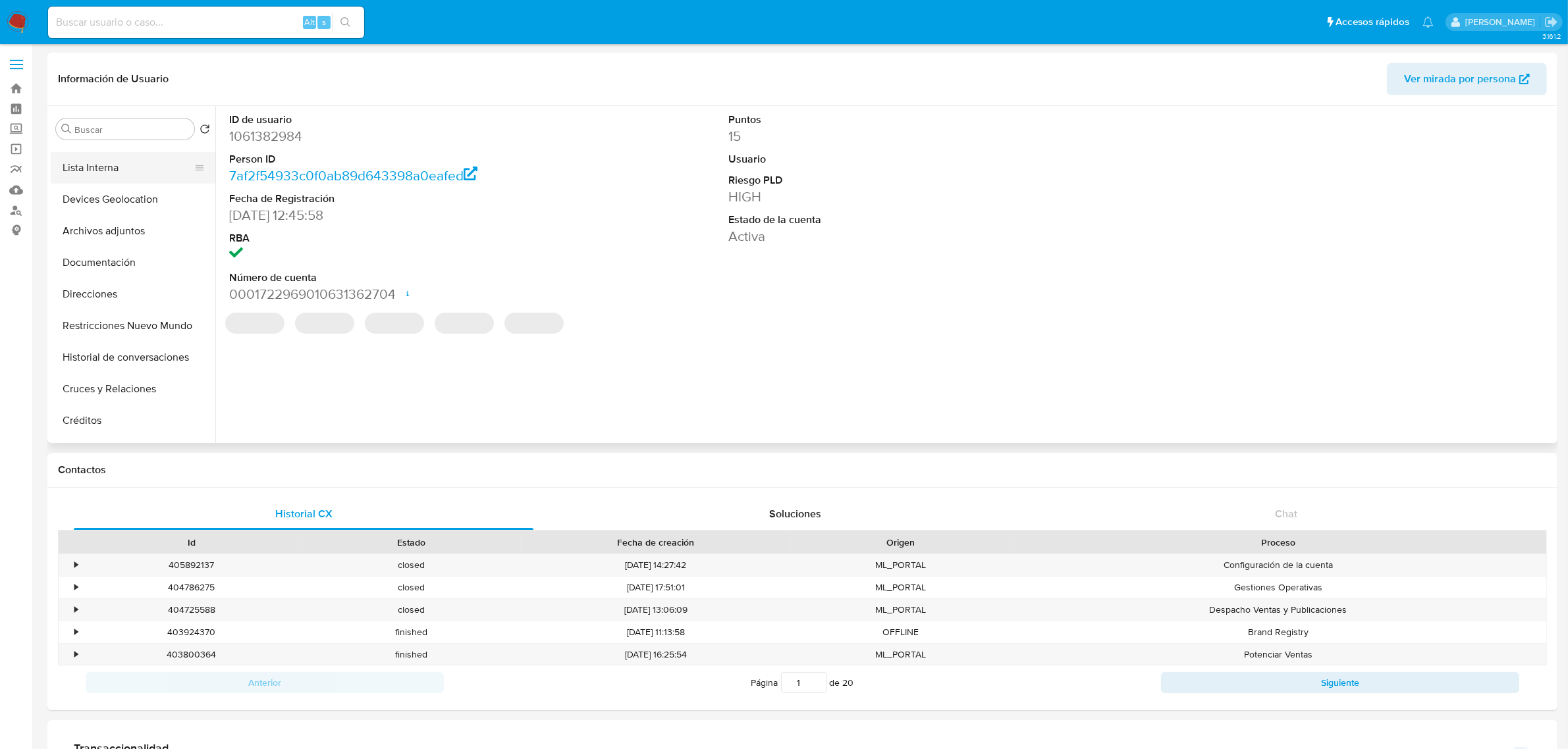
scroll to position [165, 0]
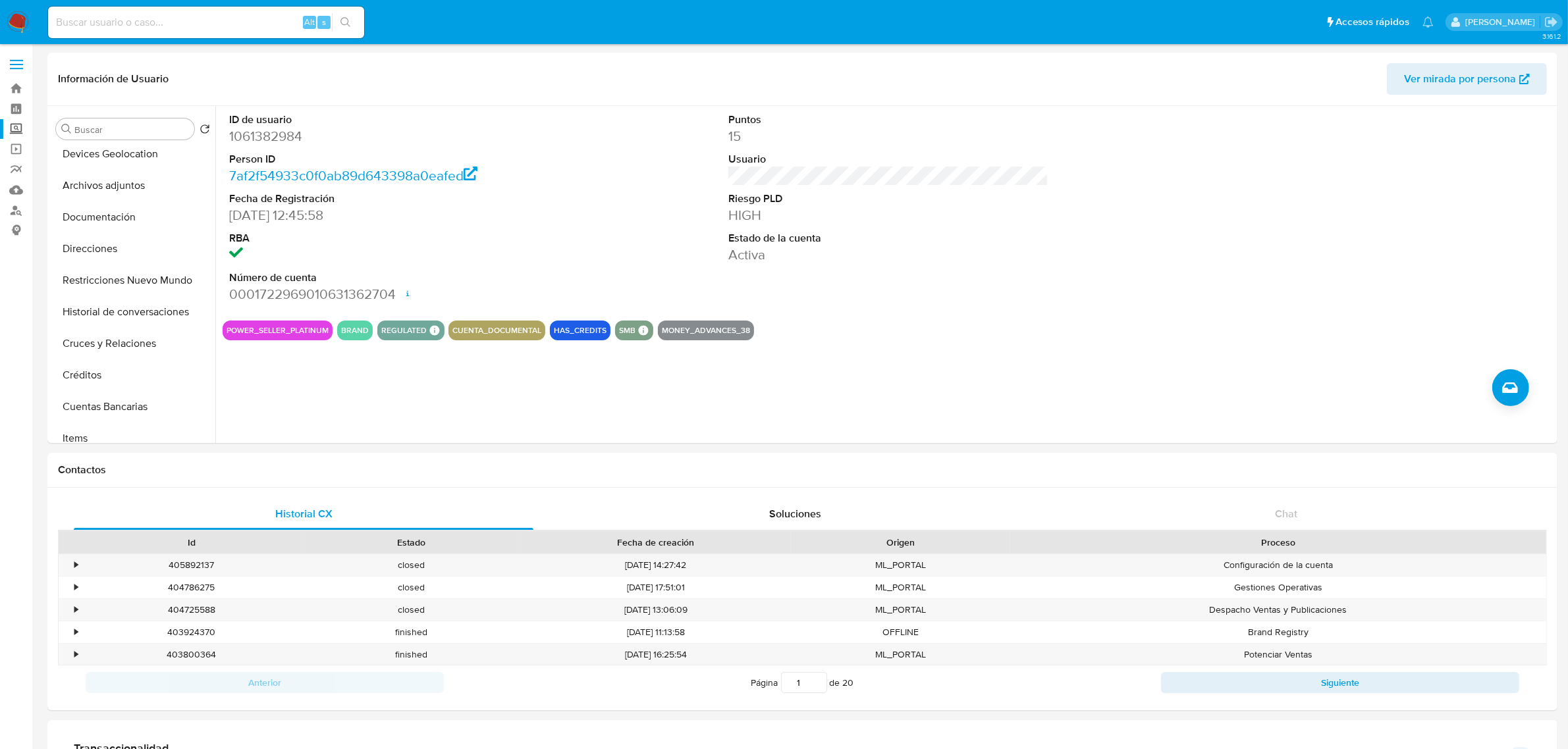
click at [18, 122] on label "Screening" at bounding box center [78, 129] width 157 height 21
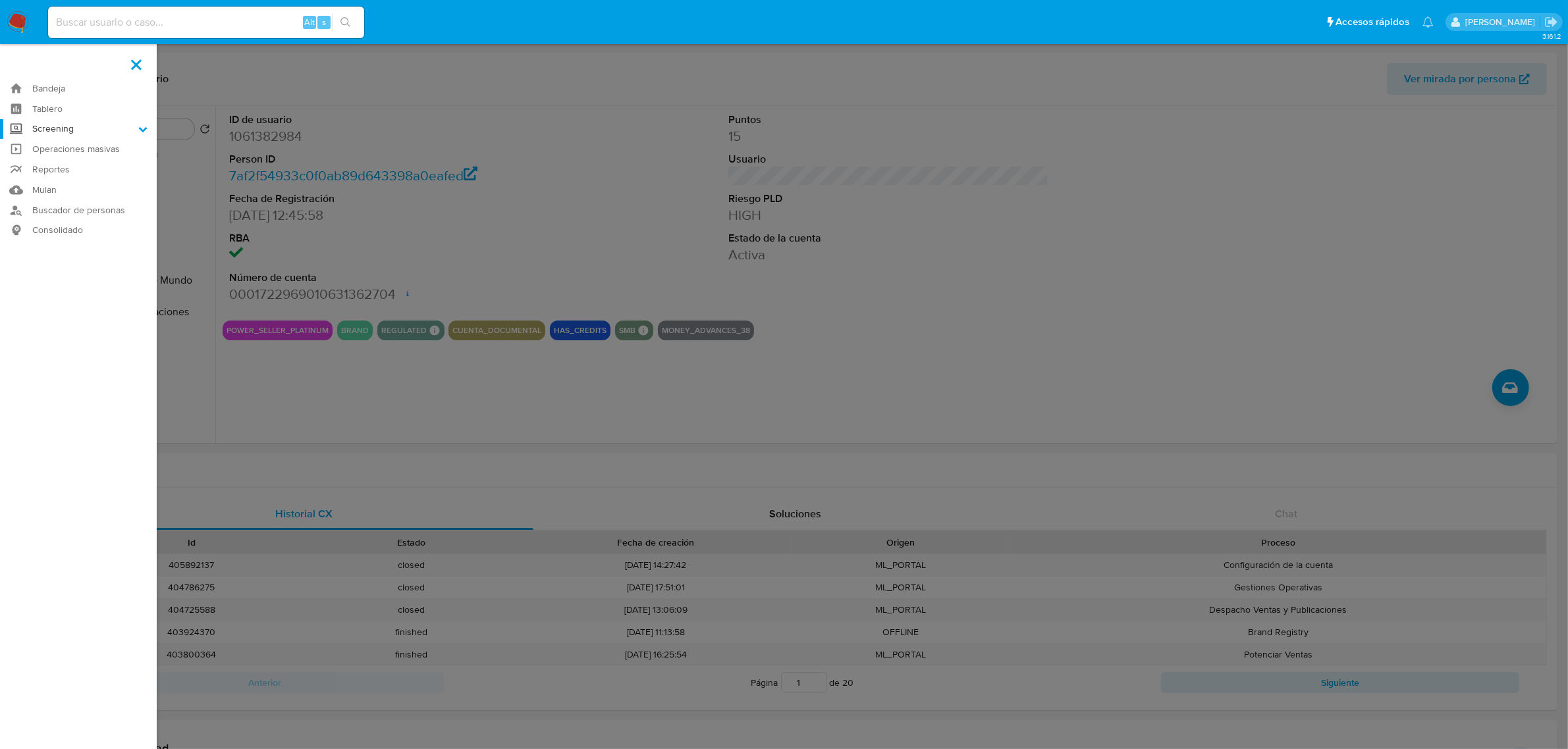
click at [0, 0] on input "Screening" at bounding box center [0, 0] width 0 height 0
click at [50, 186] on link "Herramientas" at bounding box center [78, 180] width 157 height 16
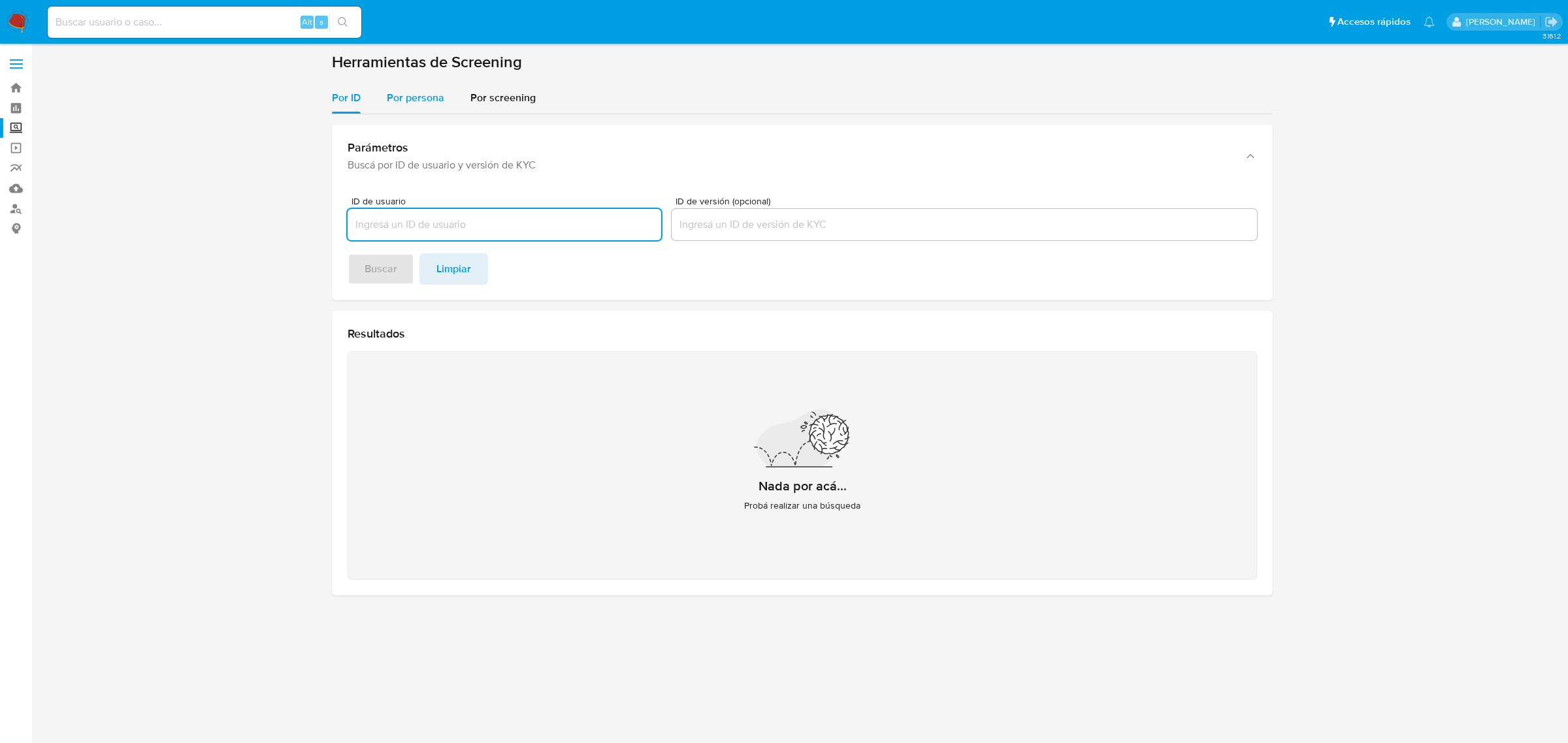
click at [403, 92] on span "Por persona" at bounding box center [416, 97] width 58 height 15
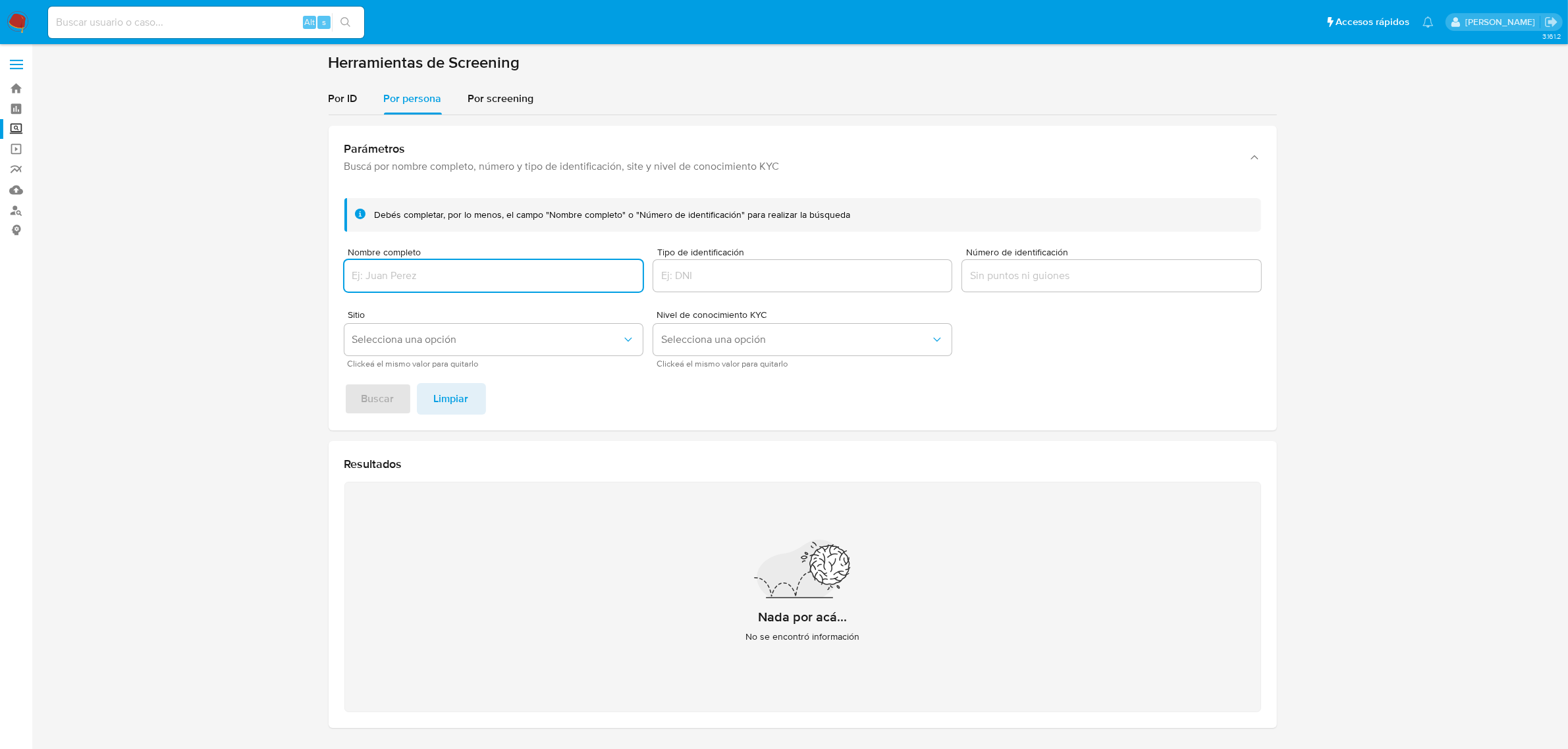
click at [470, 281] on input "Nombre completo" at bounding box center [493, 275] width 298 height 17
type input "ARTE MEXICO PA DELANTE SOCIEDAD ANONIMA DE CAPITAL VARIABLE"
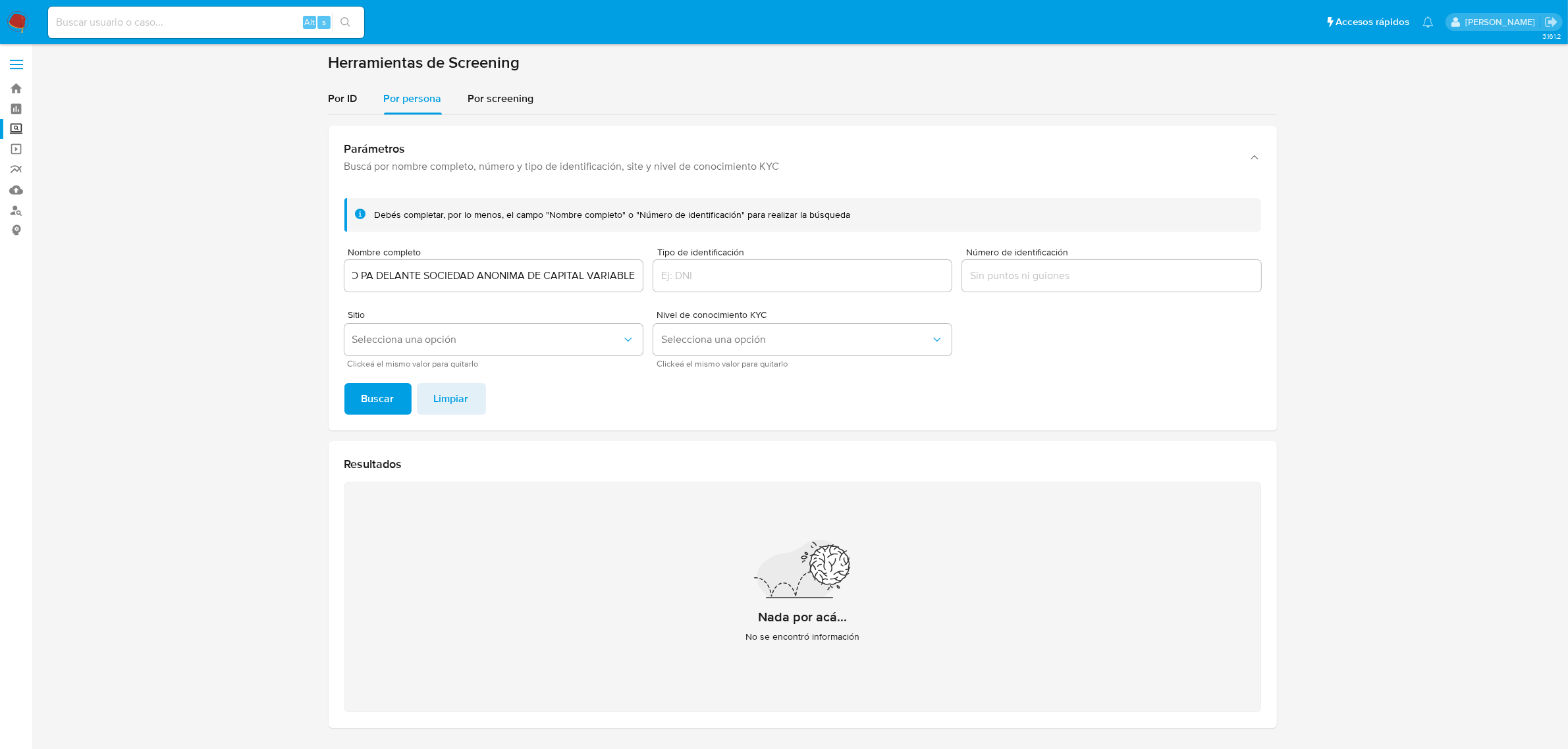
click at [366, 415] on div "Debés completar, por lo menos, el campo "Nombre completo" o "Número de identifi…" at bounding box center [802, 309] width 948 height 243
click at [386, 387] on span "Buscar" at bounding box center [378, 398] width 33 height 29
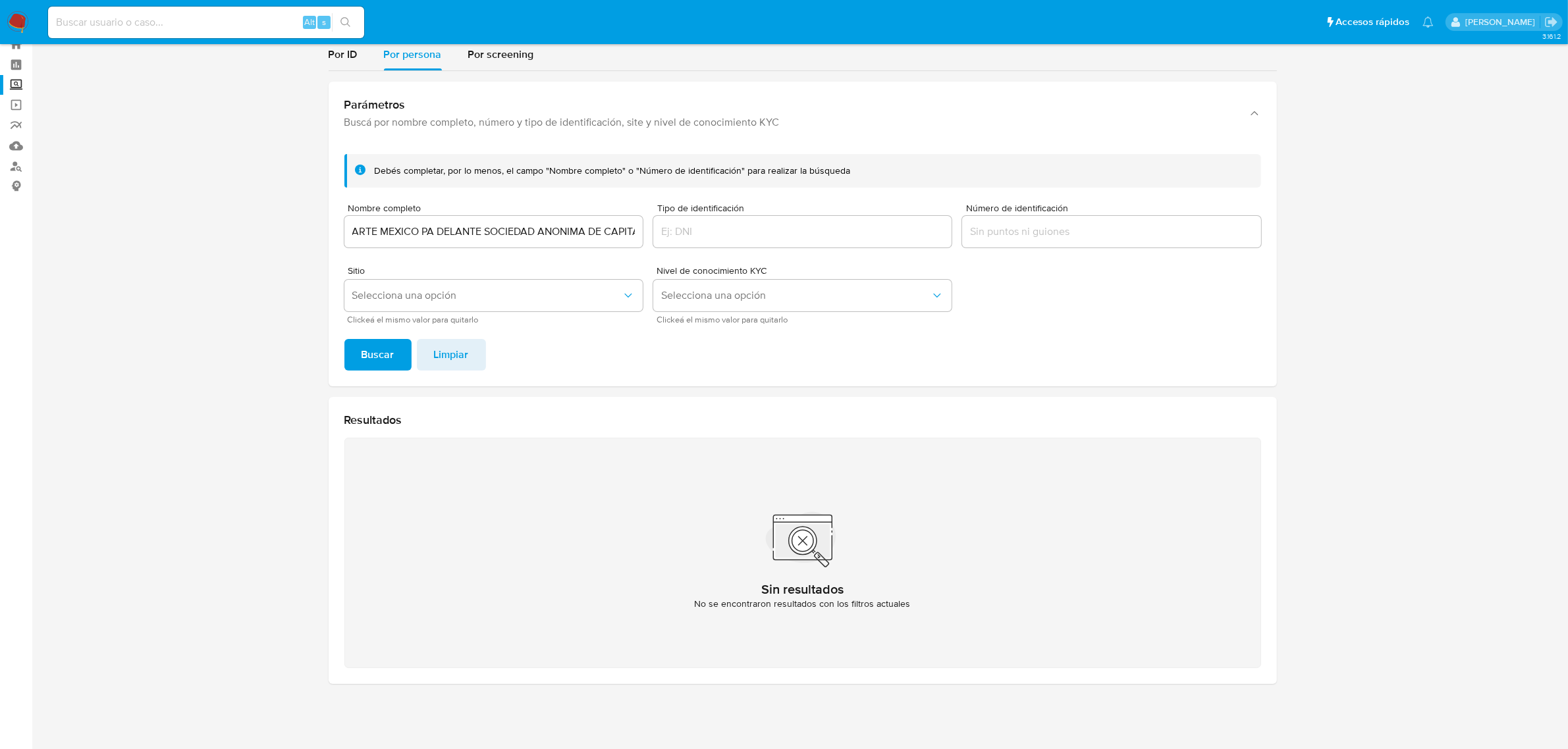
click at [539, 232] on input "ARTE MEXICO PA DELANTE SOCIEDAD ANONIMA DE CAPITAL VARIABLE" at bounding box center [493, 231] width 298 height 17
click at [247, 31] on div "Alt s" at bounding box center [205, 22] width 316 height 32
click at [242, 21] on input at bounding box center [205, 22] width 316 height 17
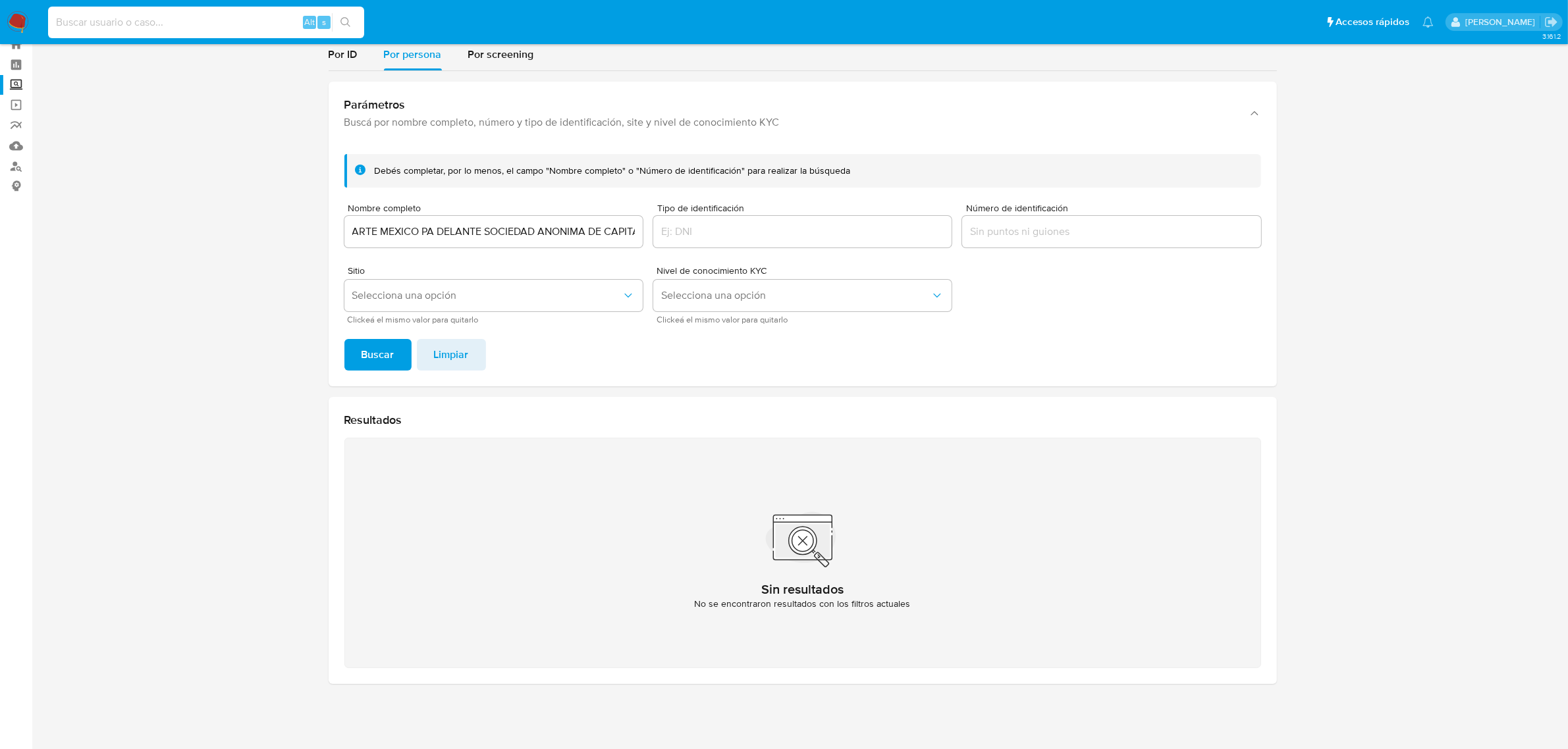
paste input "1061382984"
type input "1061382984"
click at [21, 22] on img at bounding box center [18, 22] width 22 height 22
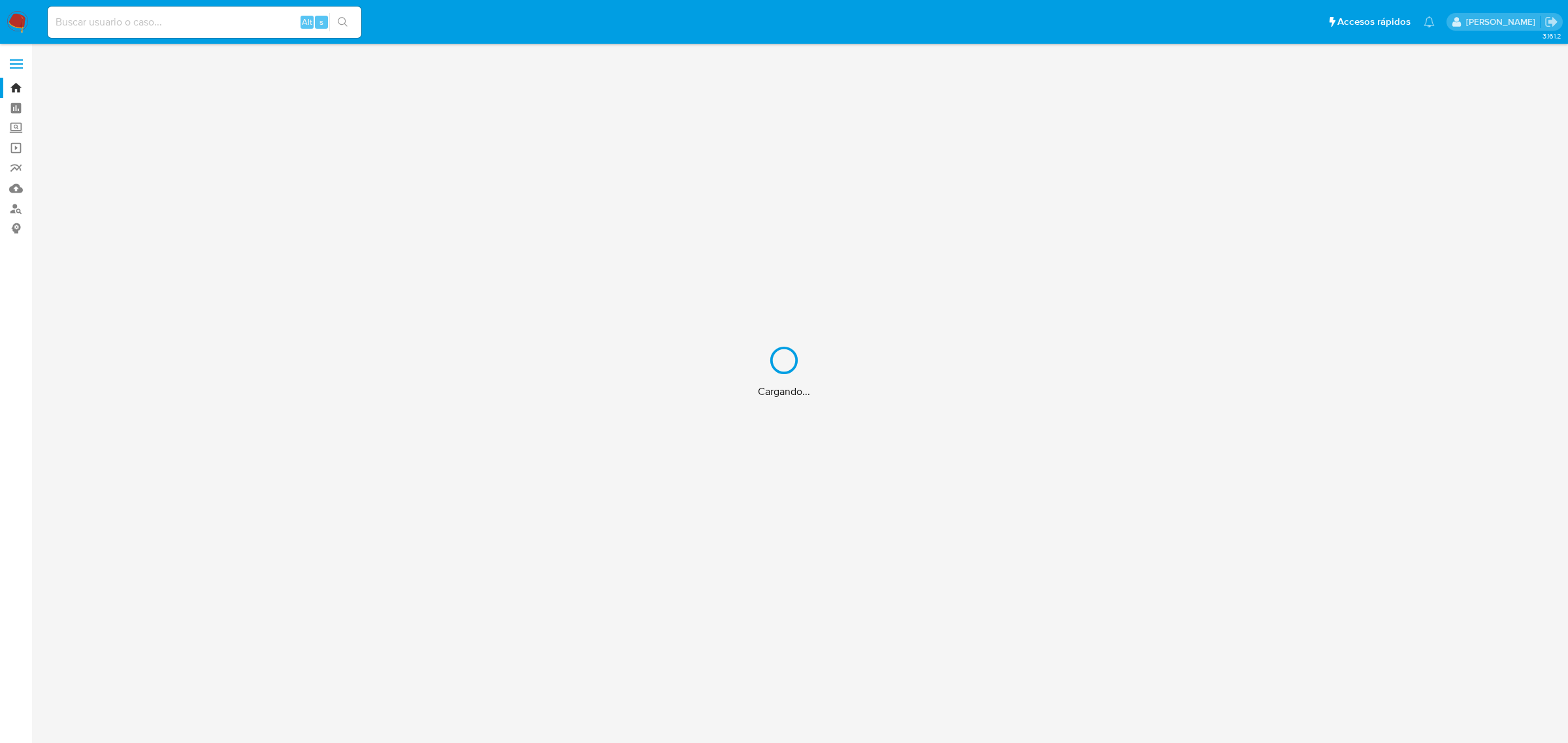
click at [17, 23] on div "Cargando..." at bounding box center [784, 372] width 1568 height 743
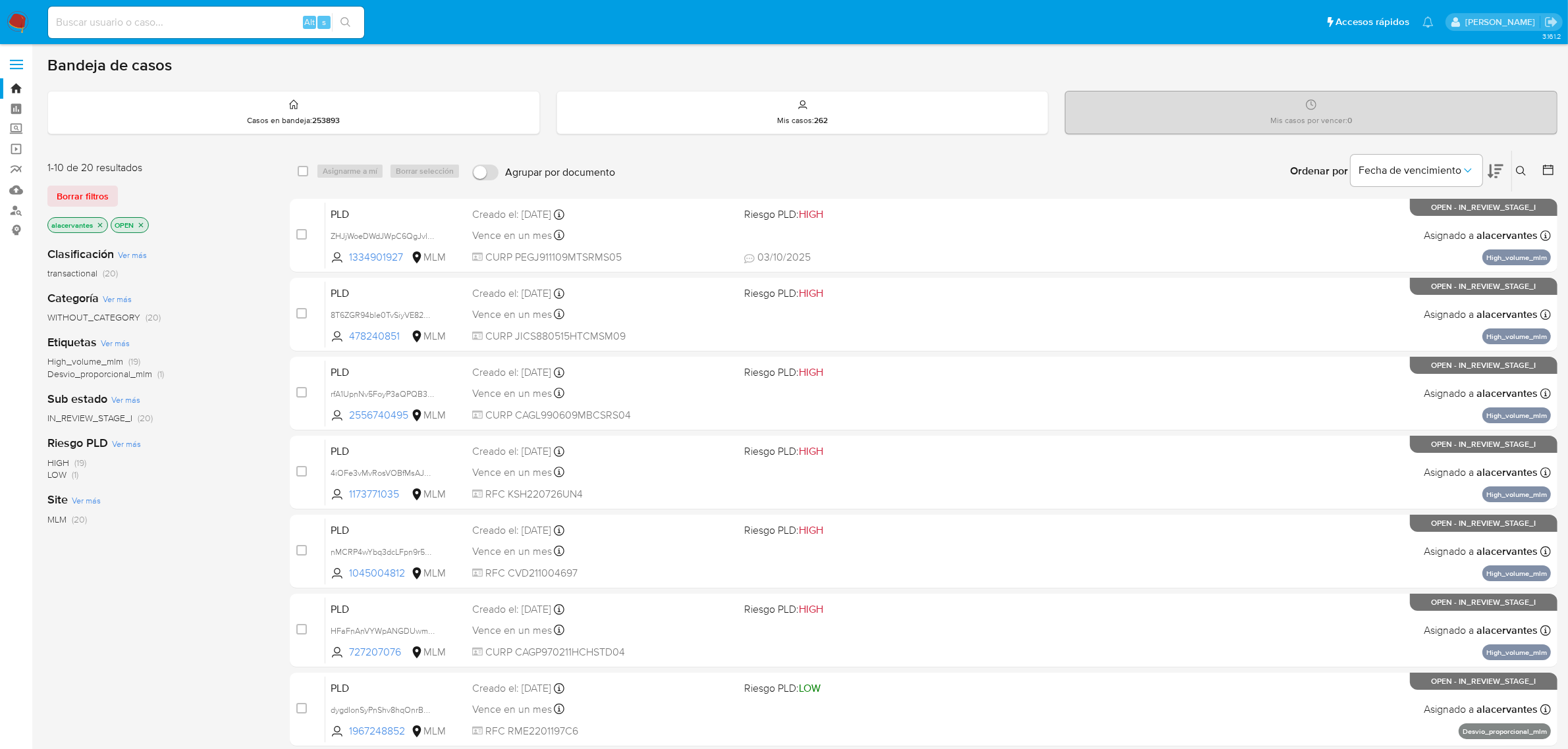
click at [1526, 168] on button at bounding box center [1523, 171] width 22 height 15
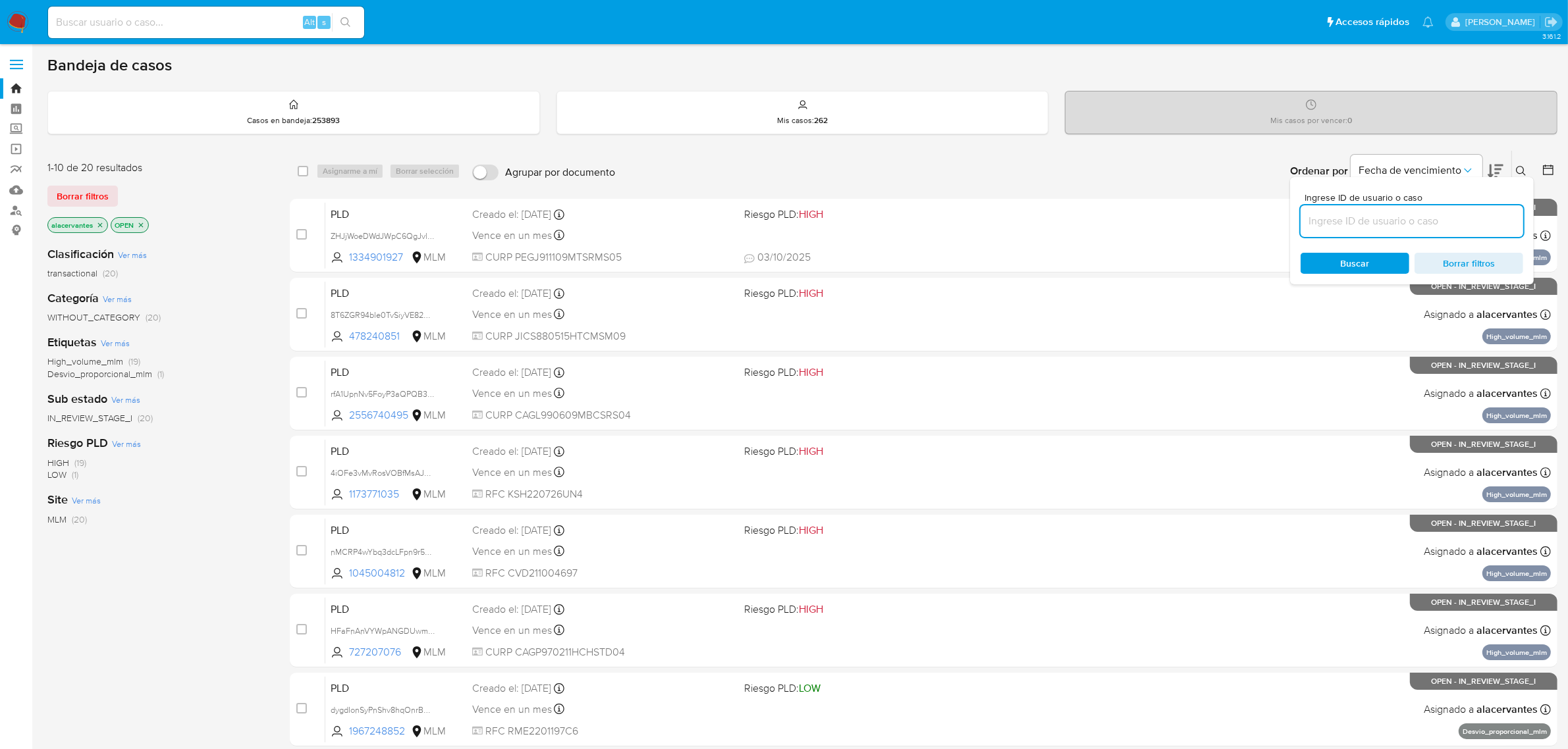
click at [1363, 214] on input at bounding box center [1412, 221] width 222 height 17
type input "1061382984"
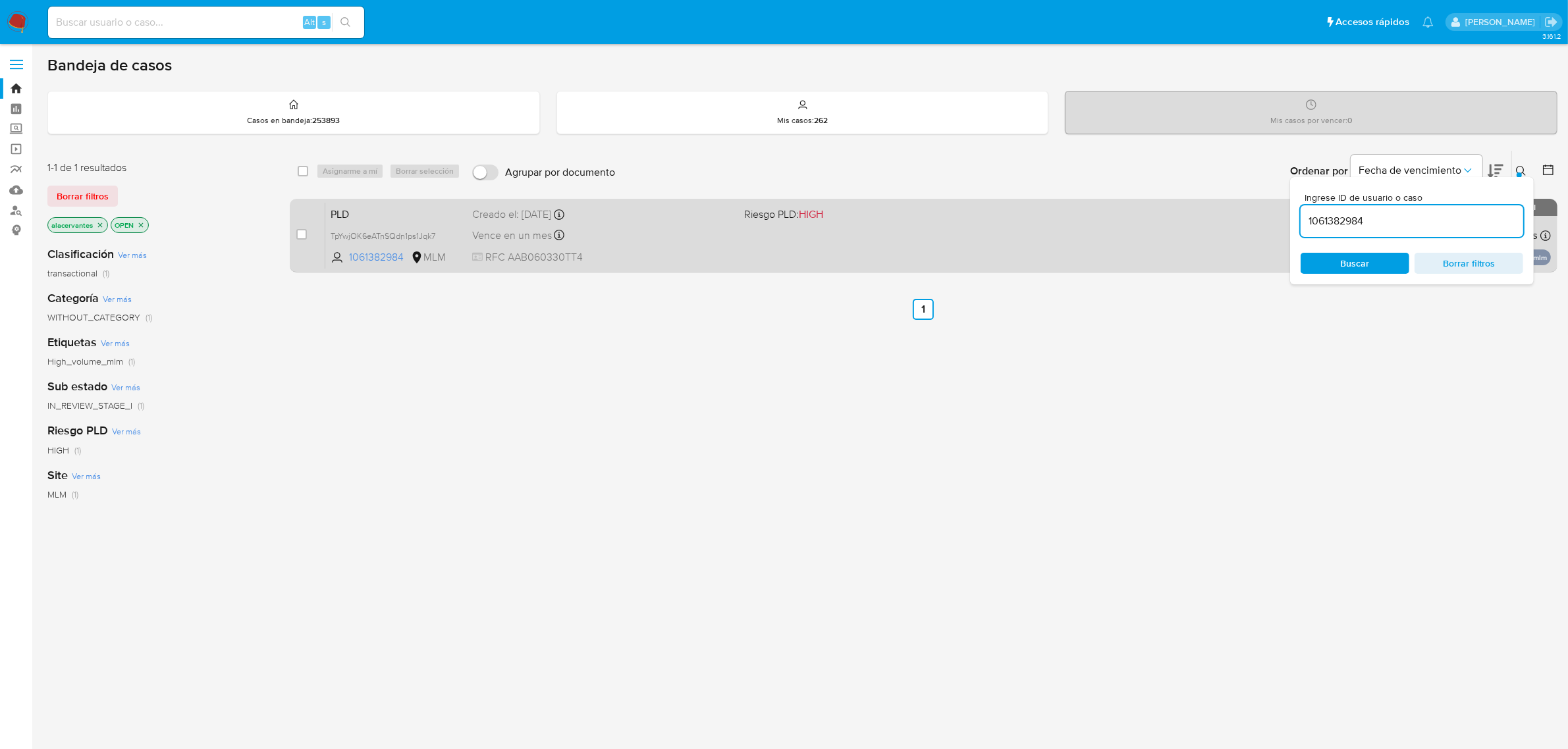
click at [927, 238] on div "PLD TpYwjOK6eATnSQdn1ps1Jqk7 1061382984 MLM Riesgo PLD: HIGH Creado el: [DATE] …" at bounding box center [938, 235] width 1226 height 66
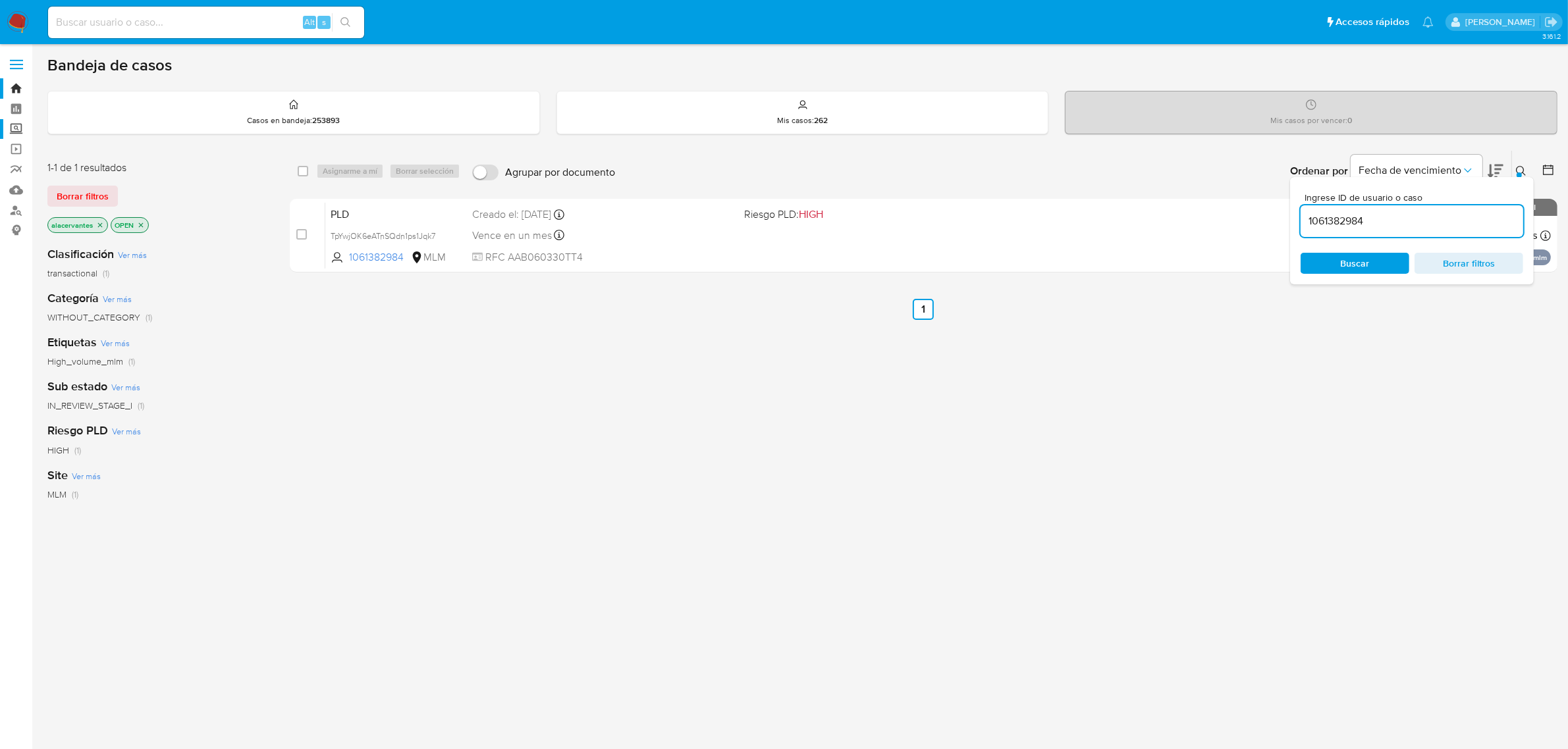
click at [23, 124] on label "Screening" at bounding box center [78, 129] width 157 height 21
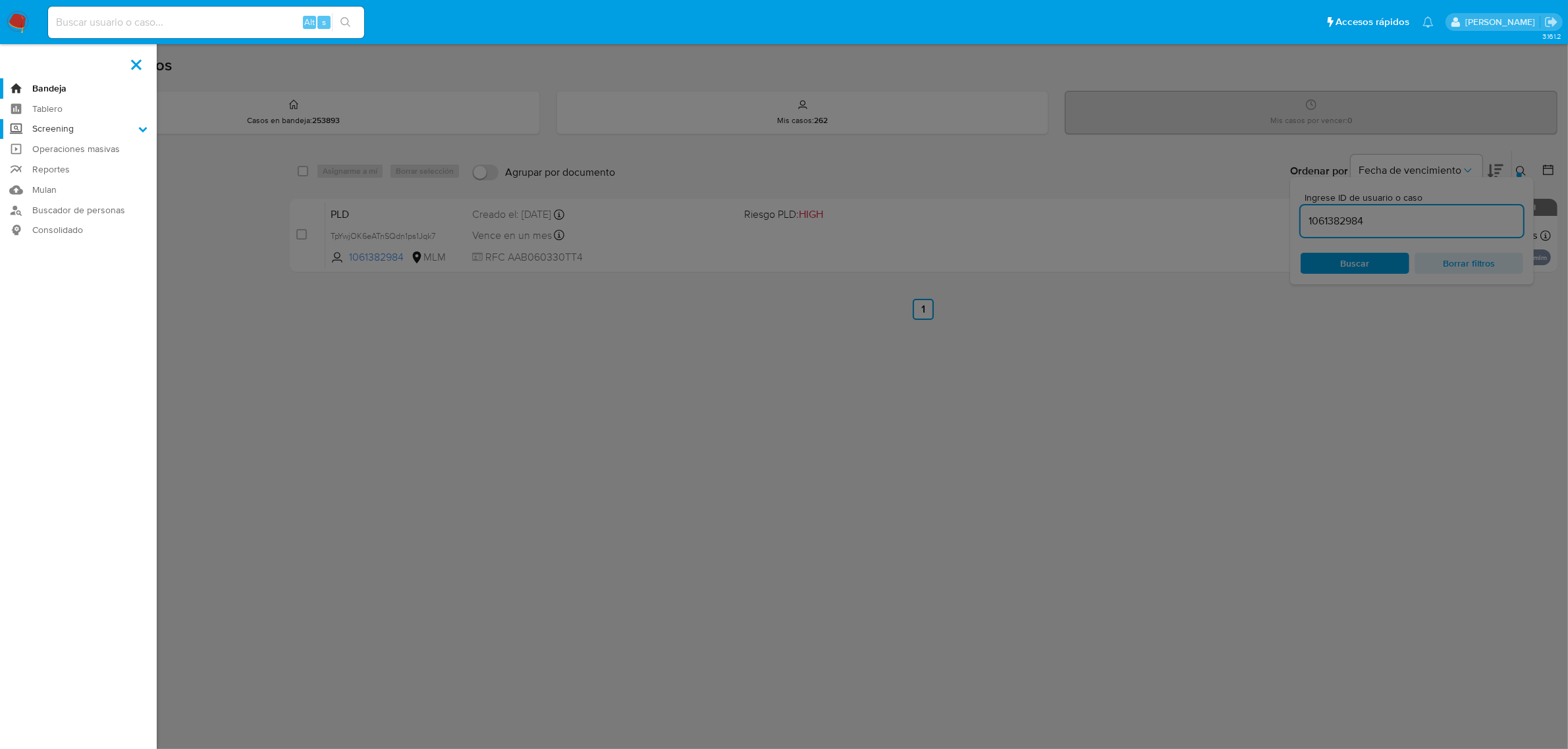
click at [0, 0] on input "Screening" at bounding box center [0, 0] width 0 height 0
click at [68, 181] on link "Herramientas" at bounding box center [78, 180] width 157 height 16
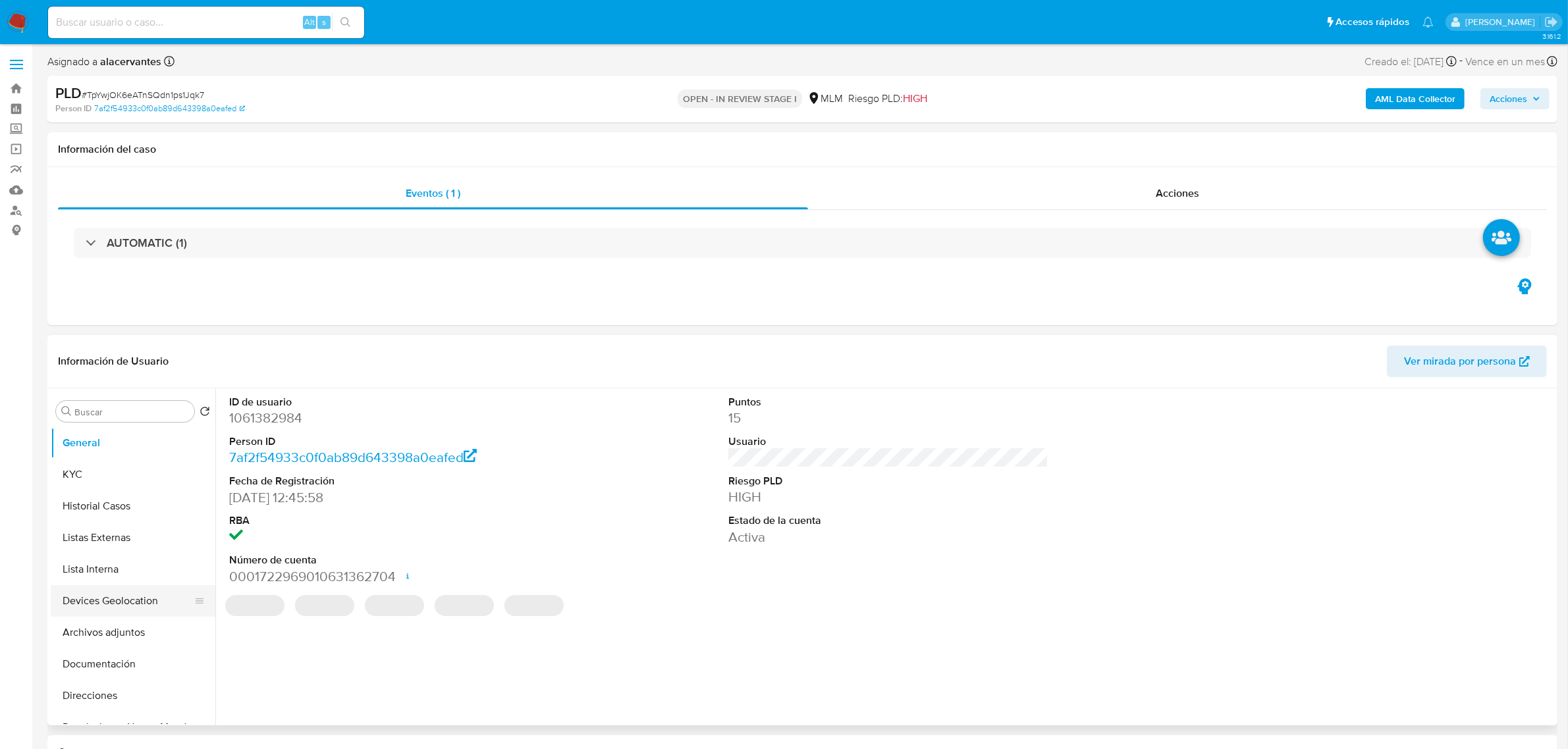
select select "10"
click at [122, 633] on button "Archivos adjuntos" at bounding box center [127, 632] width 154 height 32
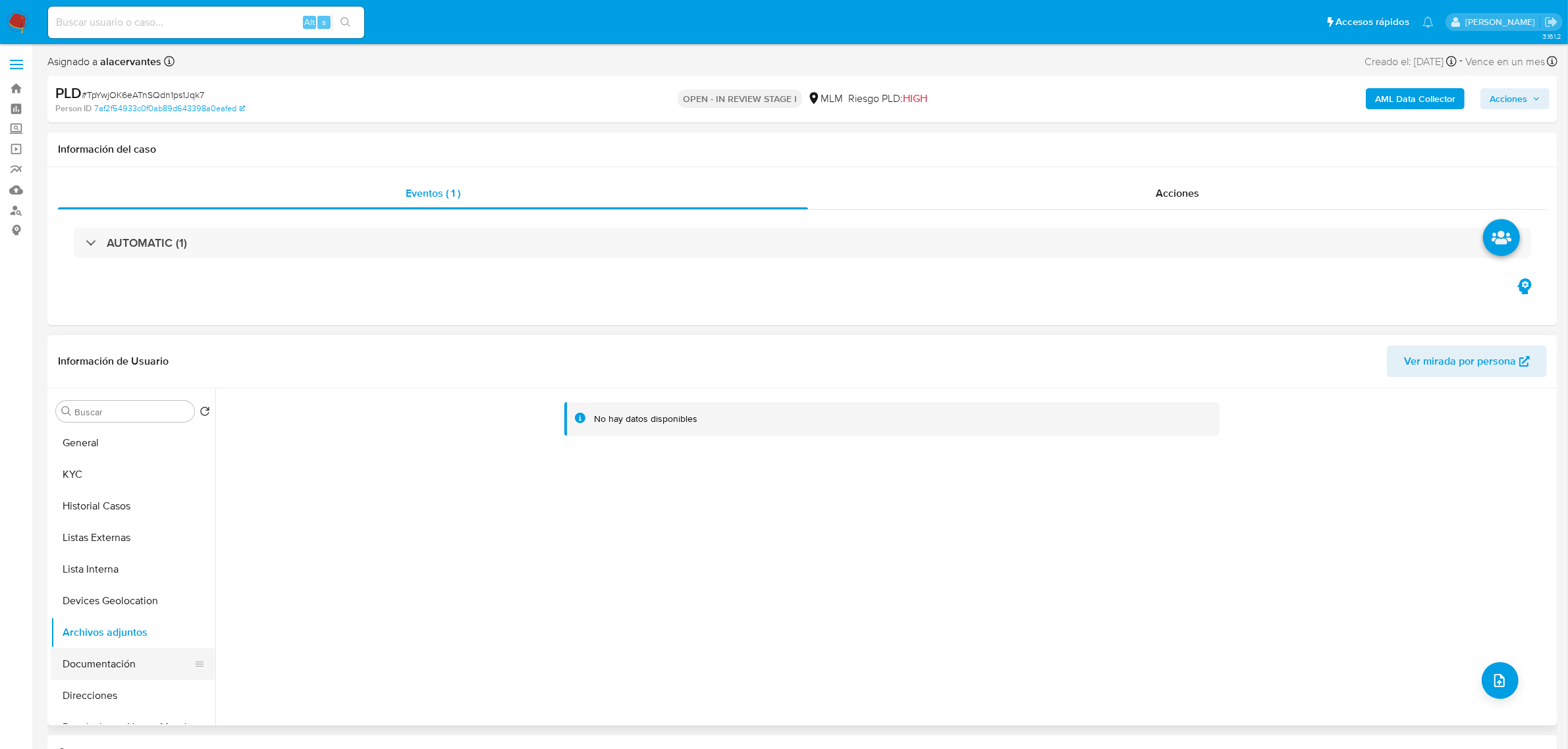
click at [112, 650] on button "Documentación" at bounding box center [127, 664] width 154 height 32
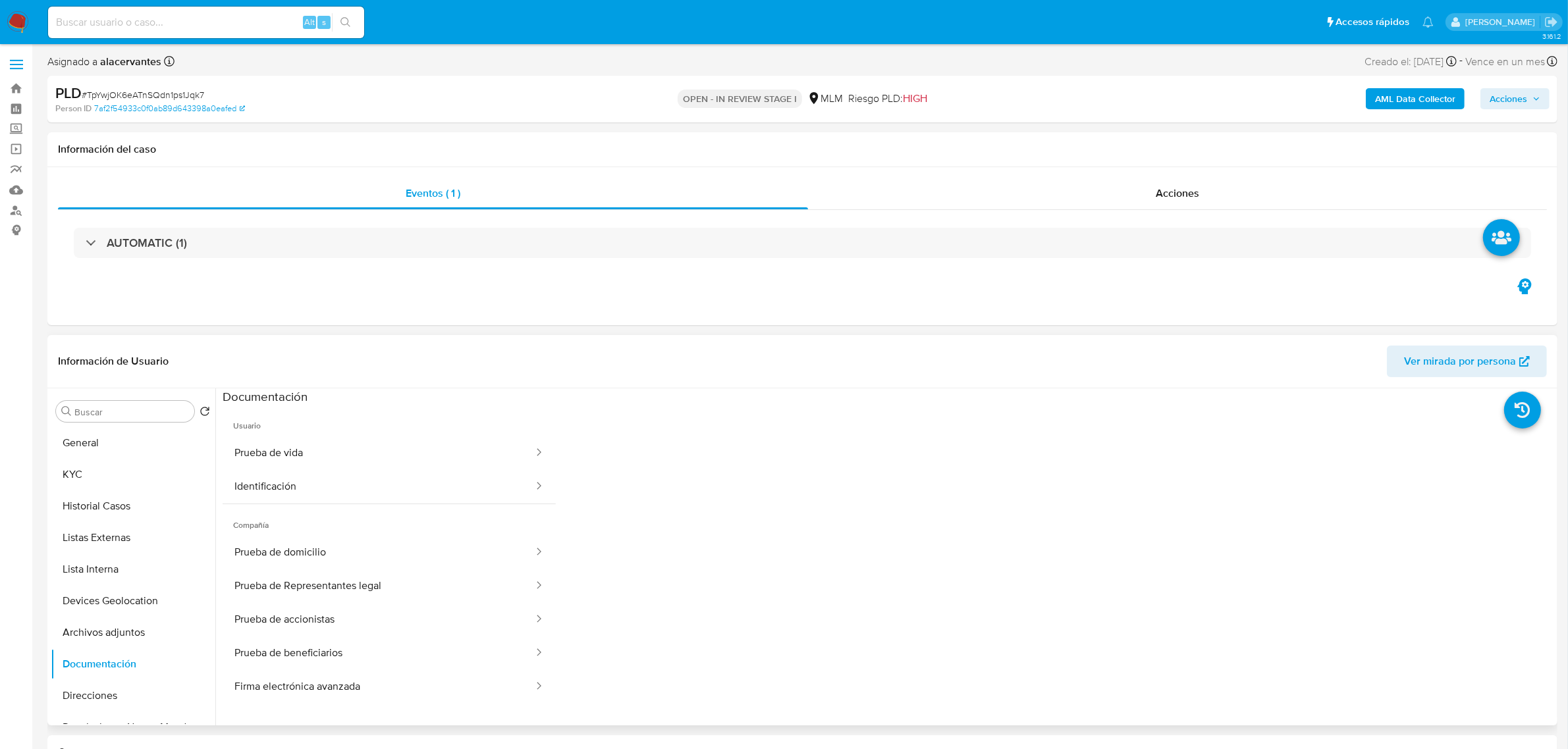
scroll to position [107, 0]
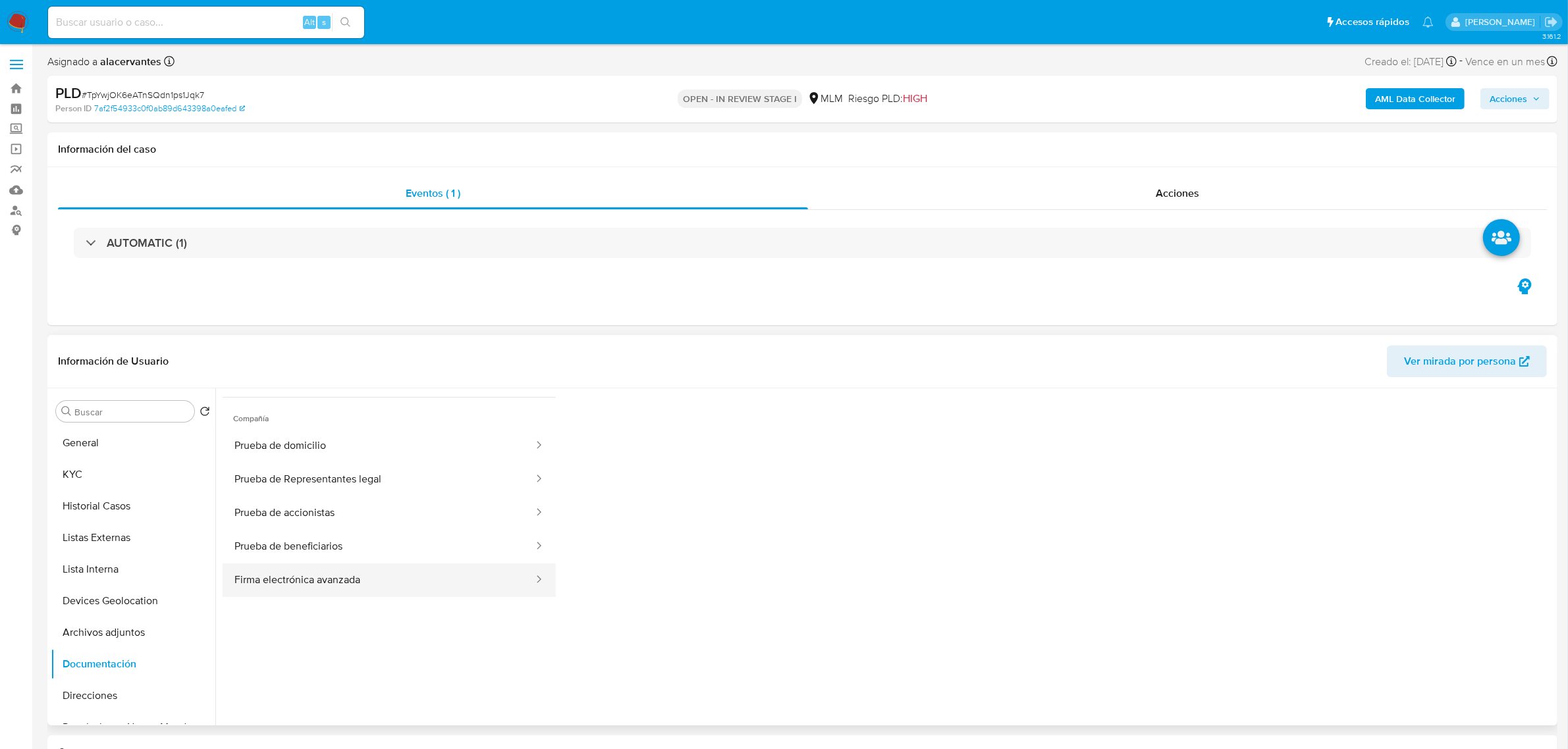
click at [323, 576] on button "Firma electrónica avanzada" at bounding box center [378, 581] width 312 height 34
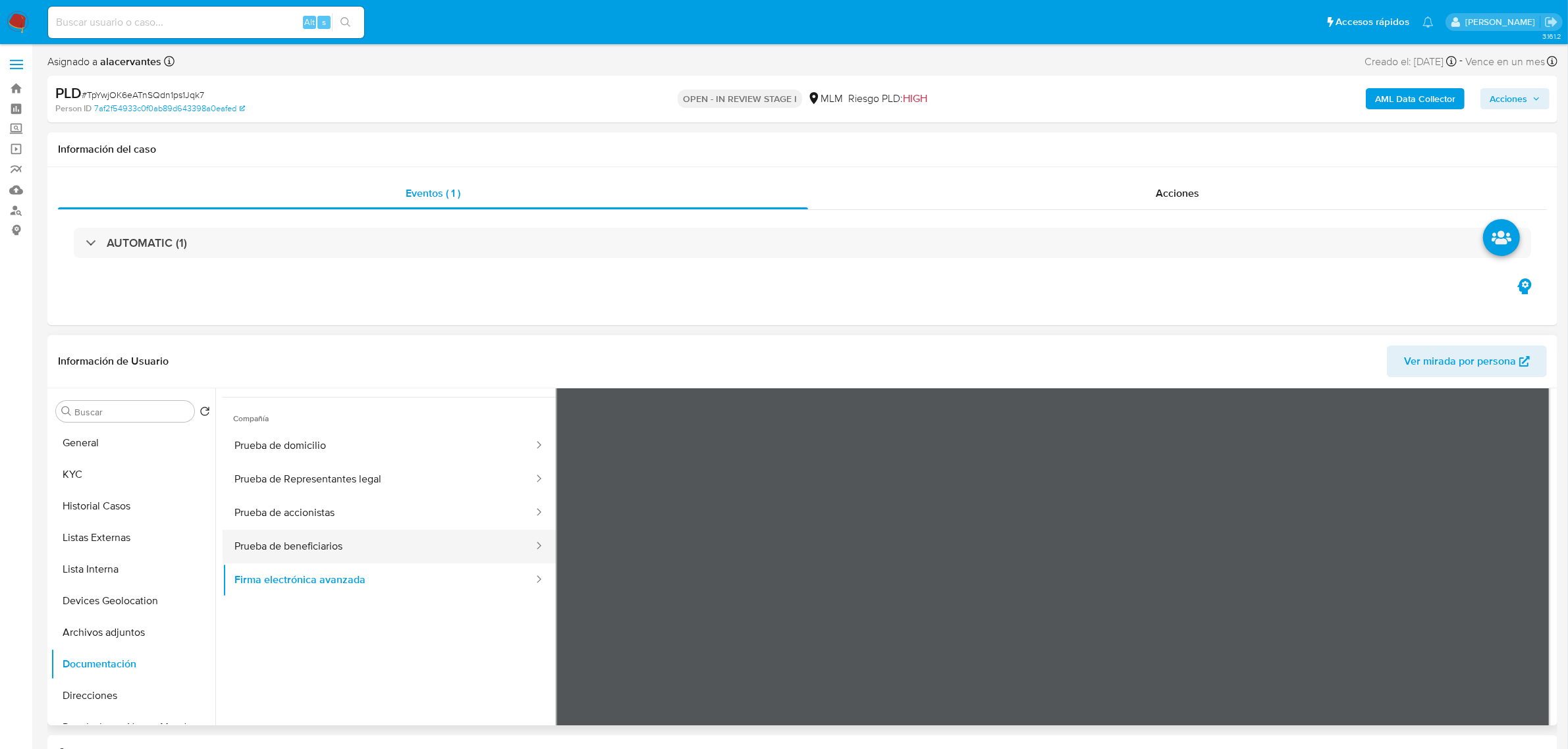
click at [463, 542] on button "Prueba de beneficiarios" at bounding box center [378, 547] width 312 height 34
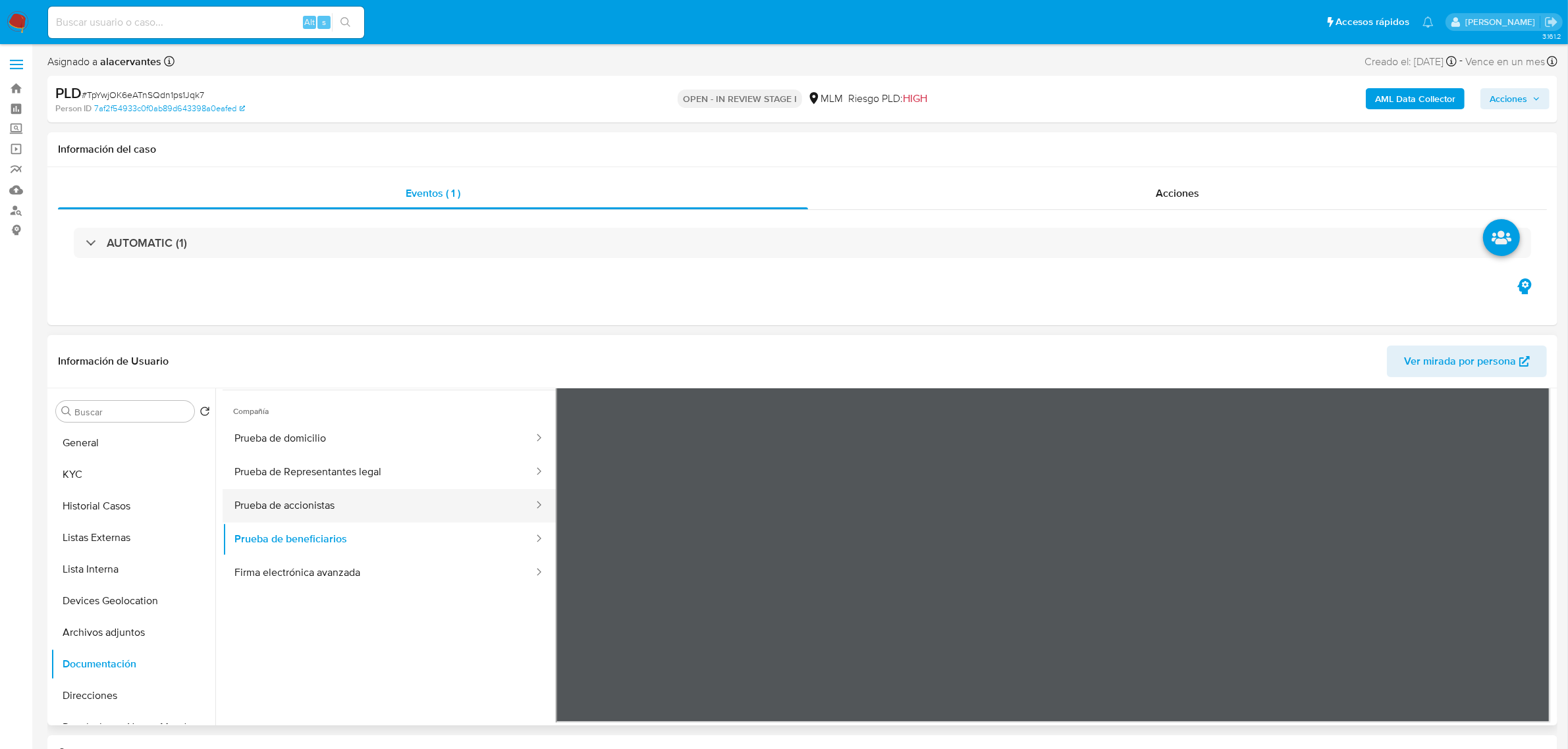
click at [266, 500] on button "Prueba de accionistas" at bounding box center [378, 506] width 312 height 34
click at [336, 476] on button "Prueba de Representantes legal" at bounding box center [378, 472] width 312 height 34
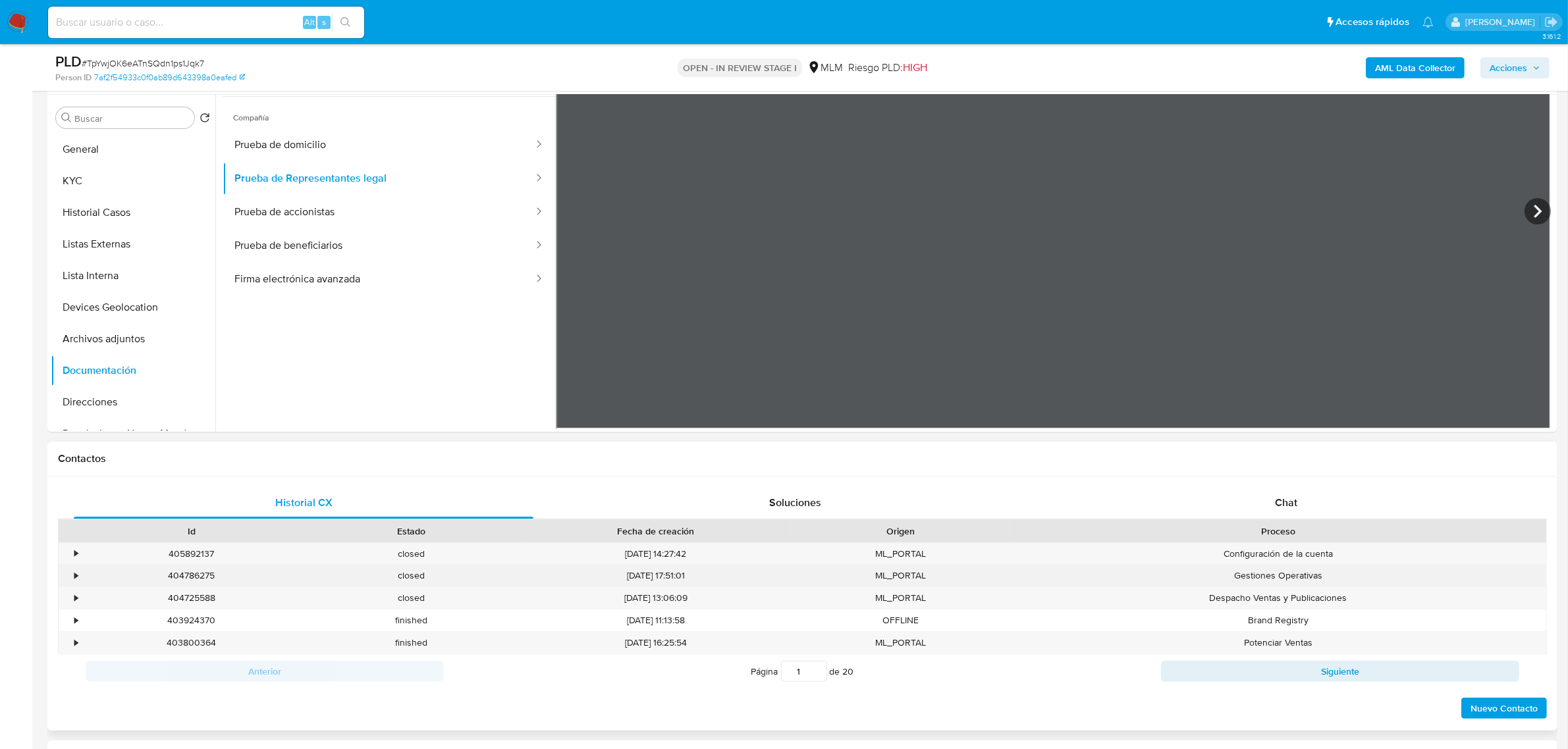
scroll to position [0, 0]
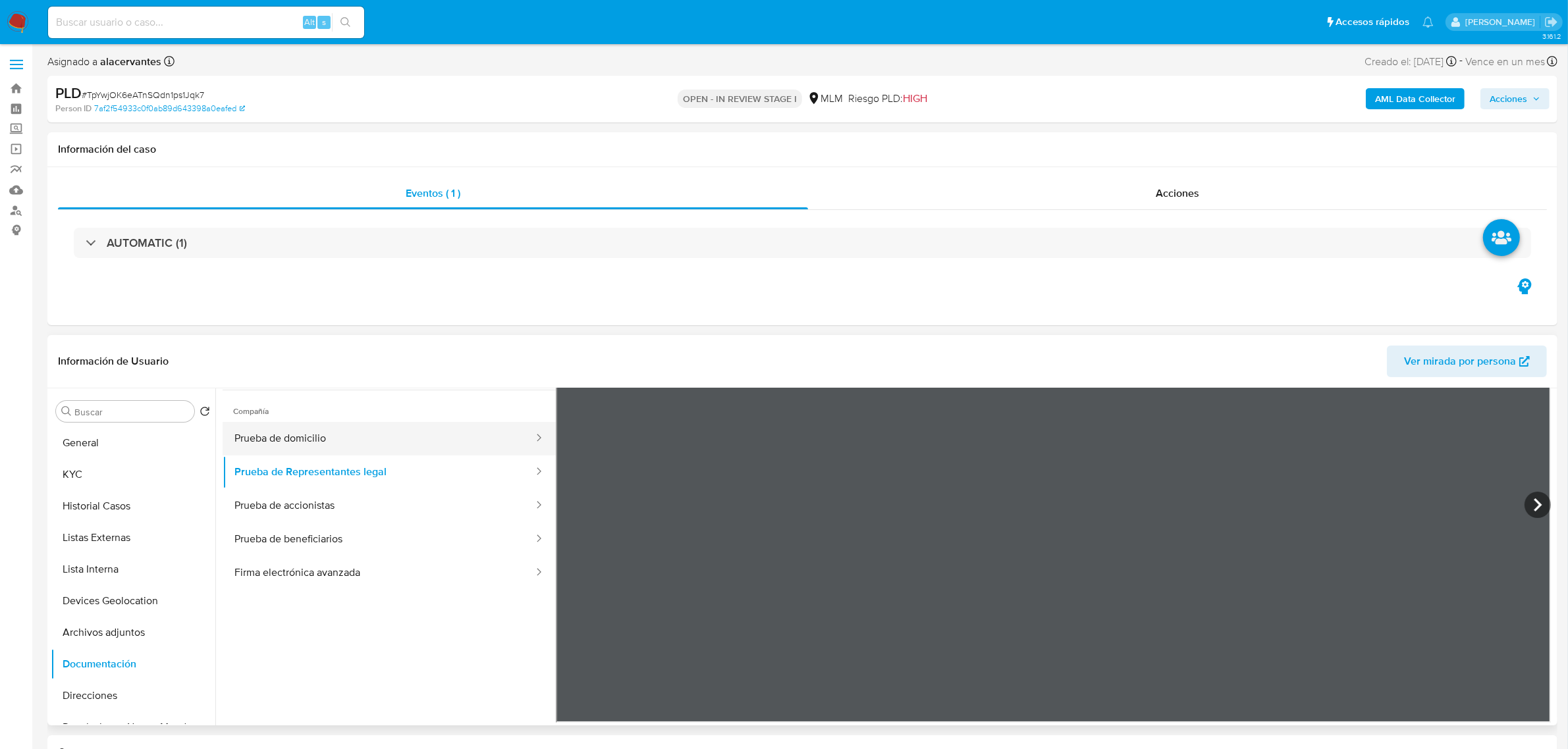
click at [372, 441] on button "Prueba de domicilio" at bounding box center [378, 439] width 312 height 34
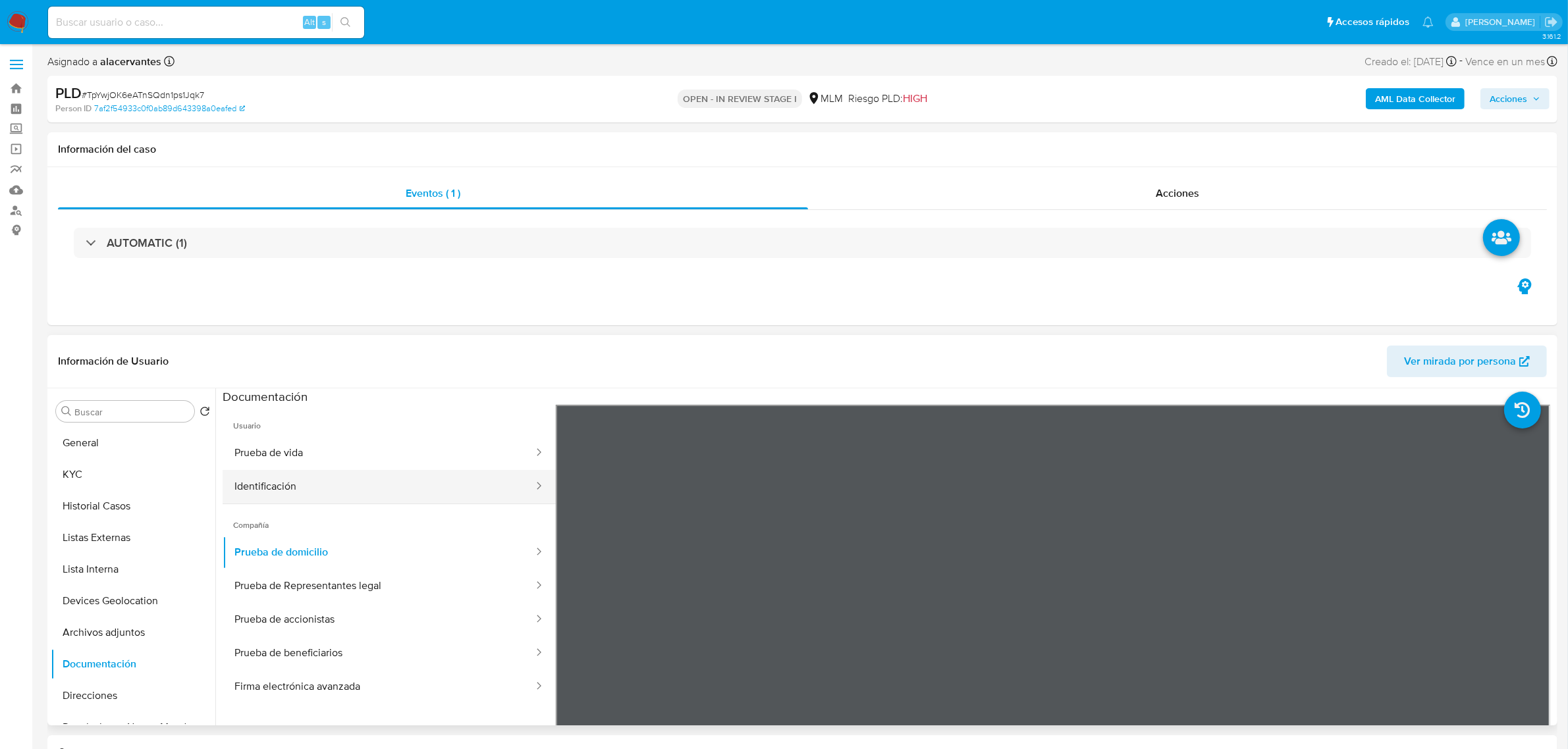
click at [412, 489] on button "Identificación" at bounding box center [378, 487] width 312 height 34
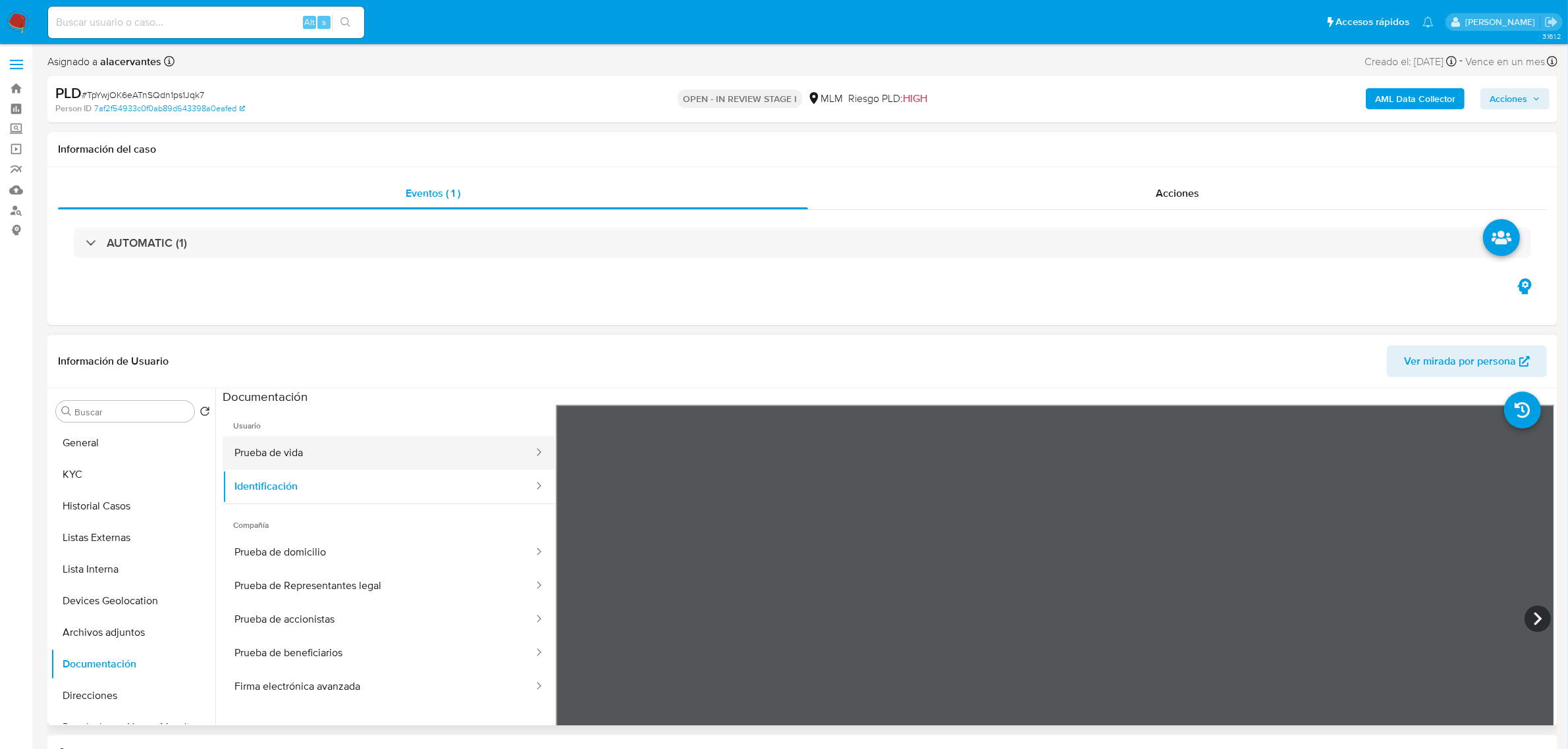
click at [329, 464] on button "Prueba de vida" at bounding box center [378, 453] width 312 height 34
click at [370, 485] on button "Identificación" at bounding box center [378, 487] width 312 height 34
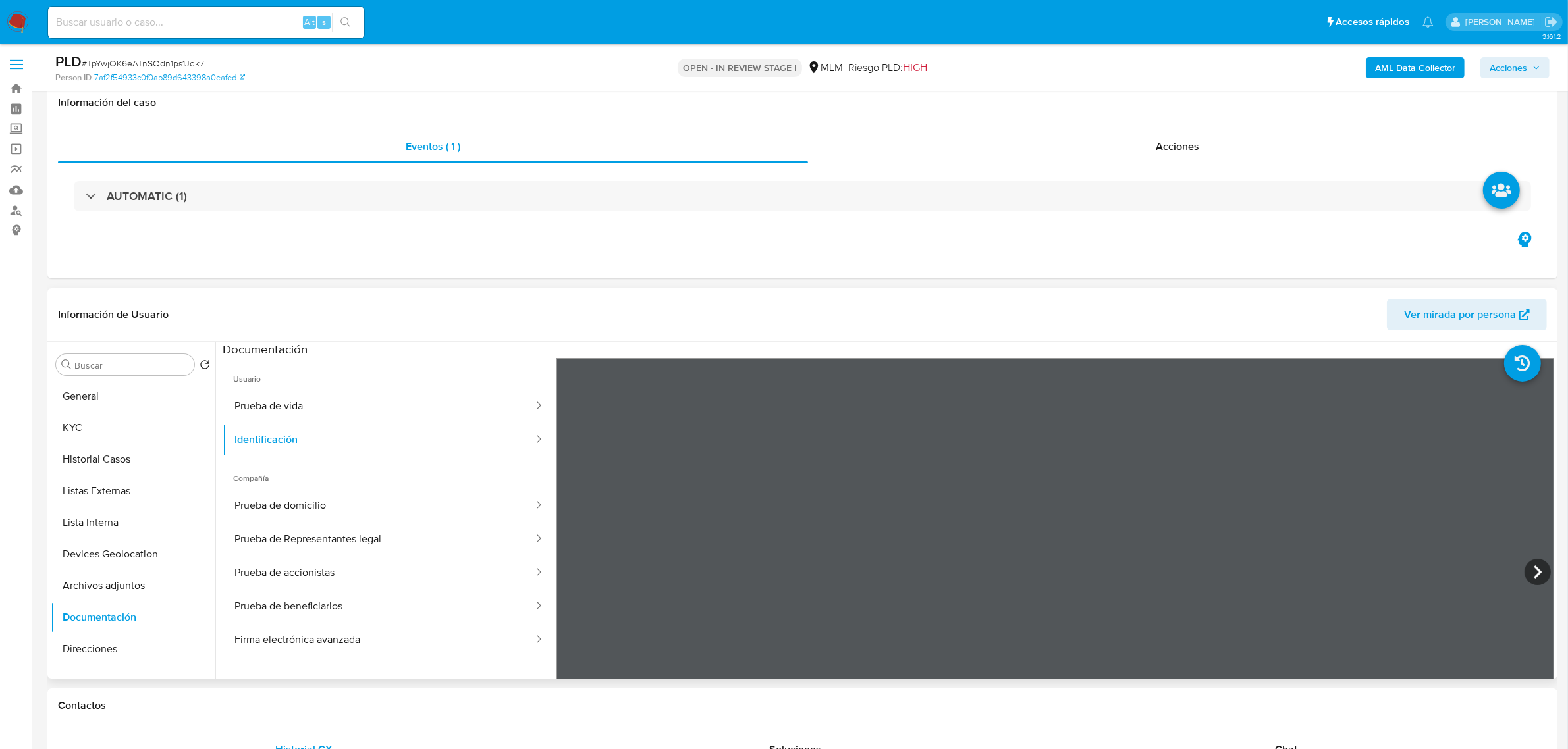
scroll to position [165, 0]
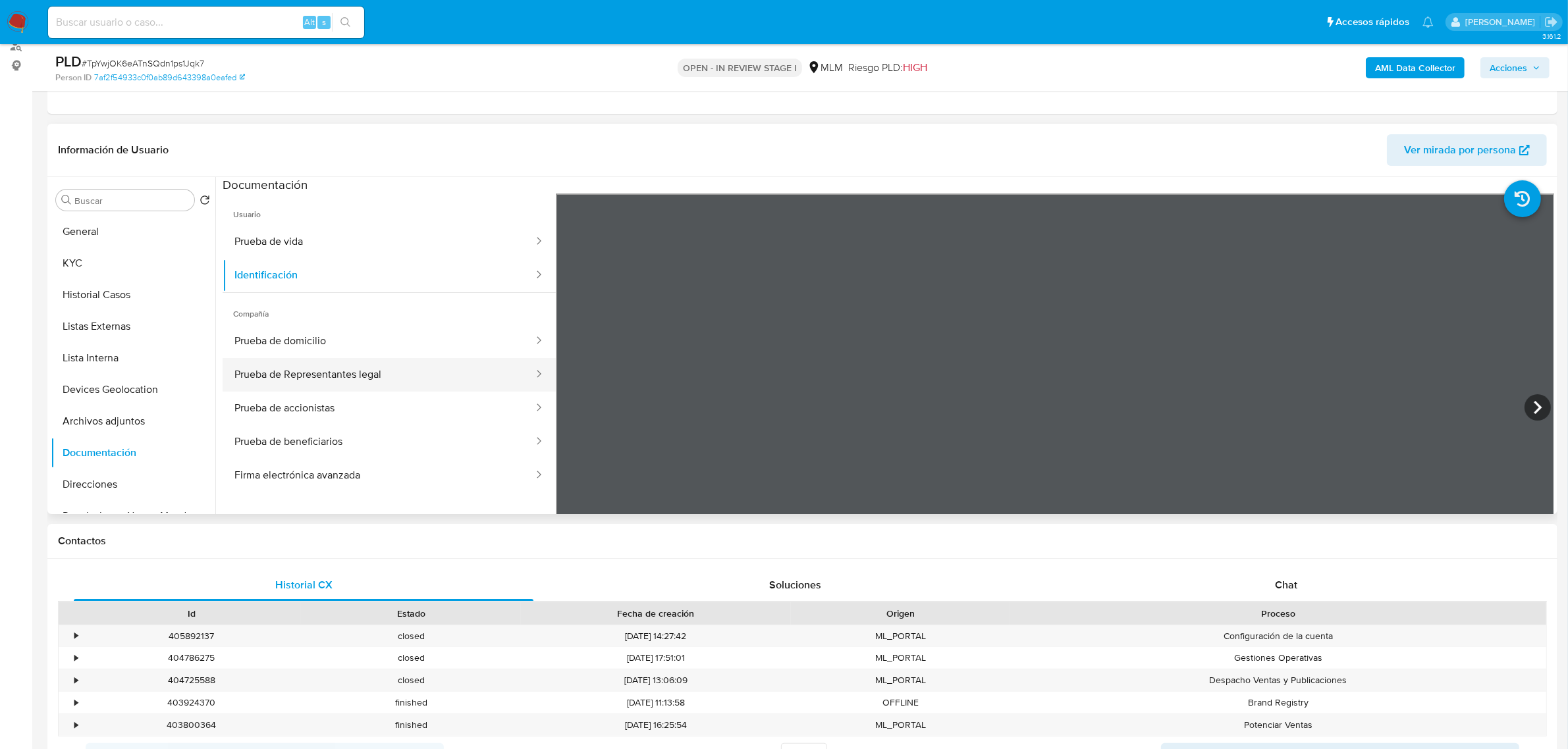
click at [390, 365] on button "Prueba de Representantes legal" at bounding box center [378, 375] width 312 height 34
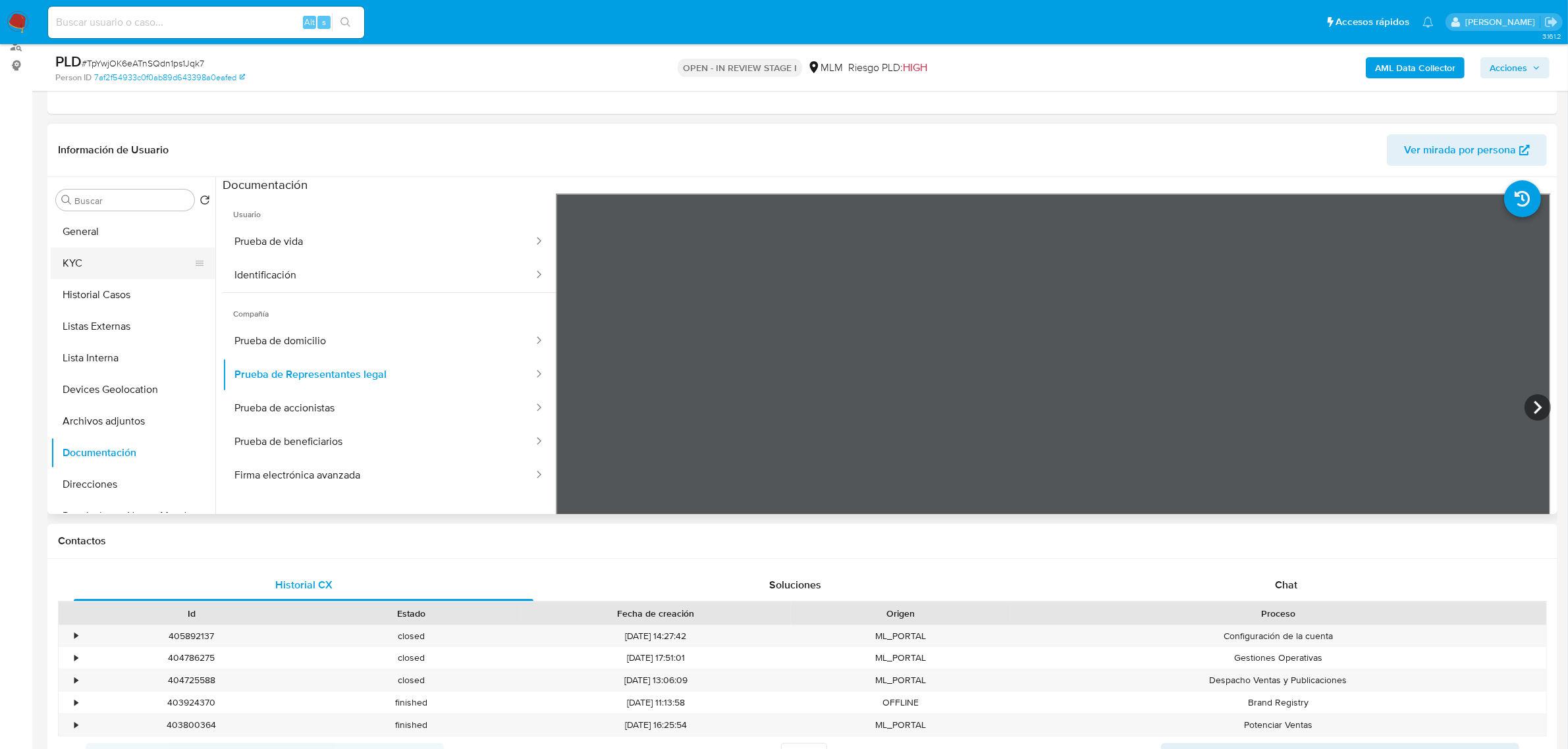
click at [110, 254] on button "KYC" at bounding box center [127, 263] width 154 height 32
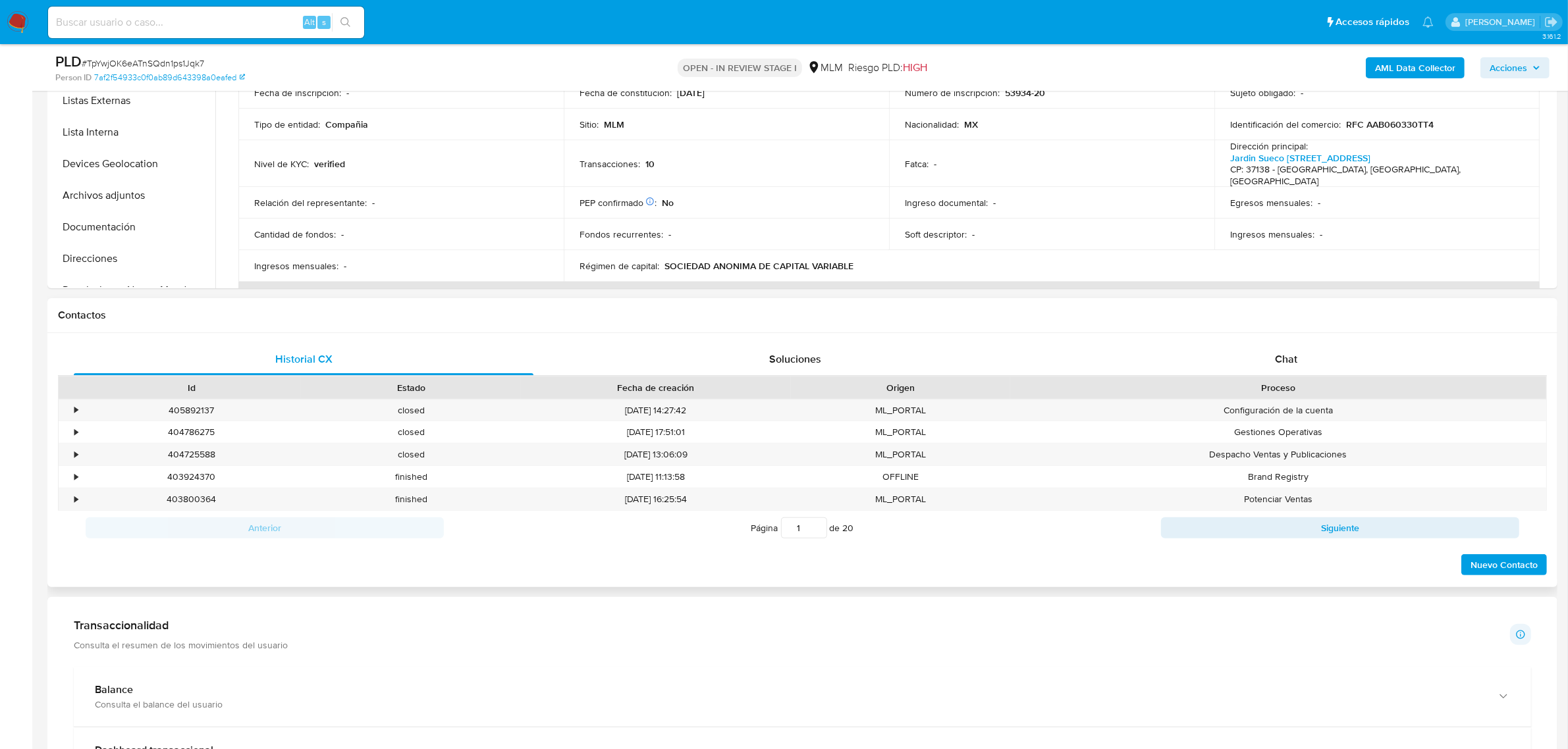
scroll to position [411, 0]
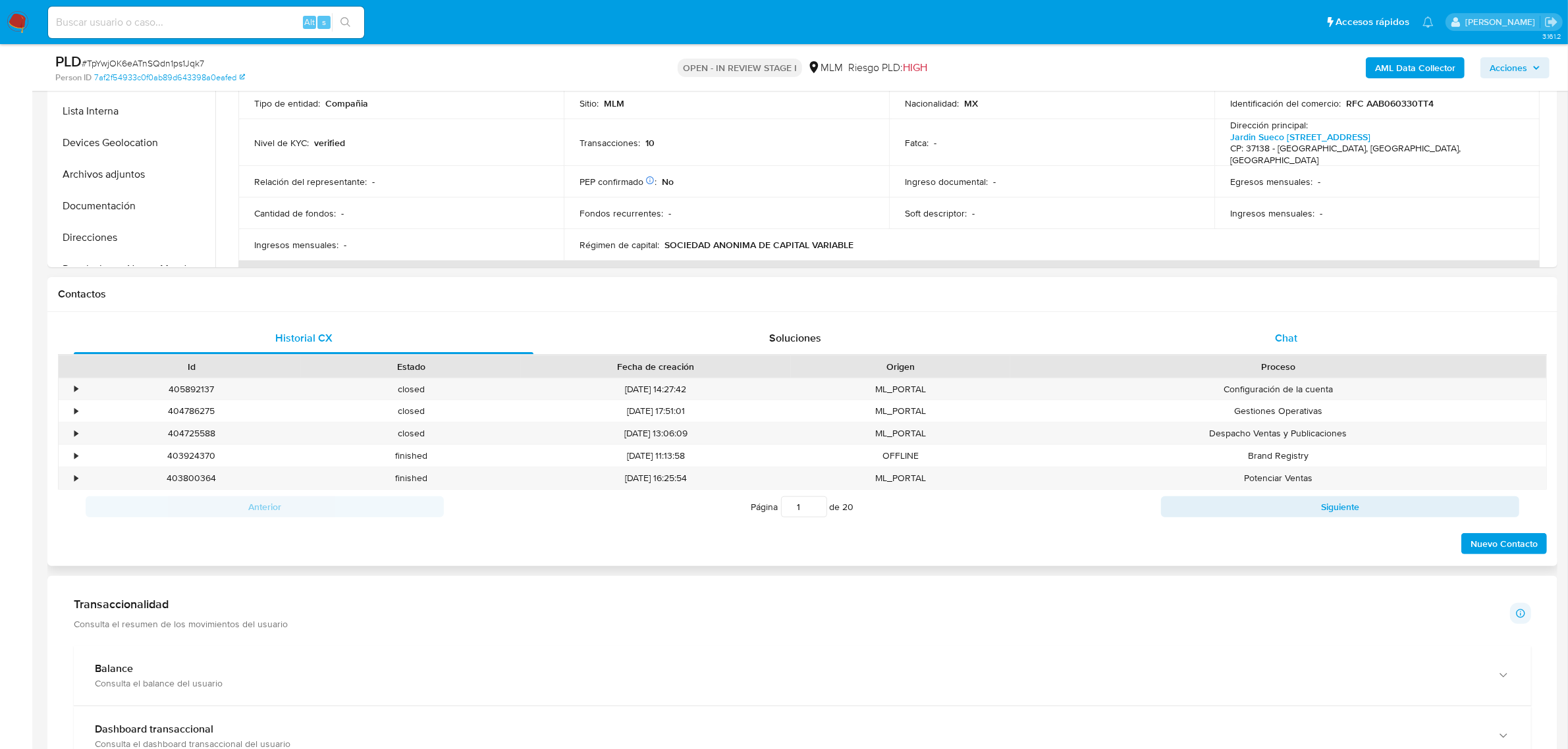
click at [1327, 337] on div "Chat" at bounding box center [1286, 338] width 459 height 32
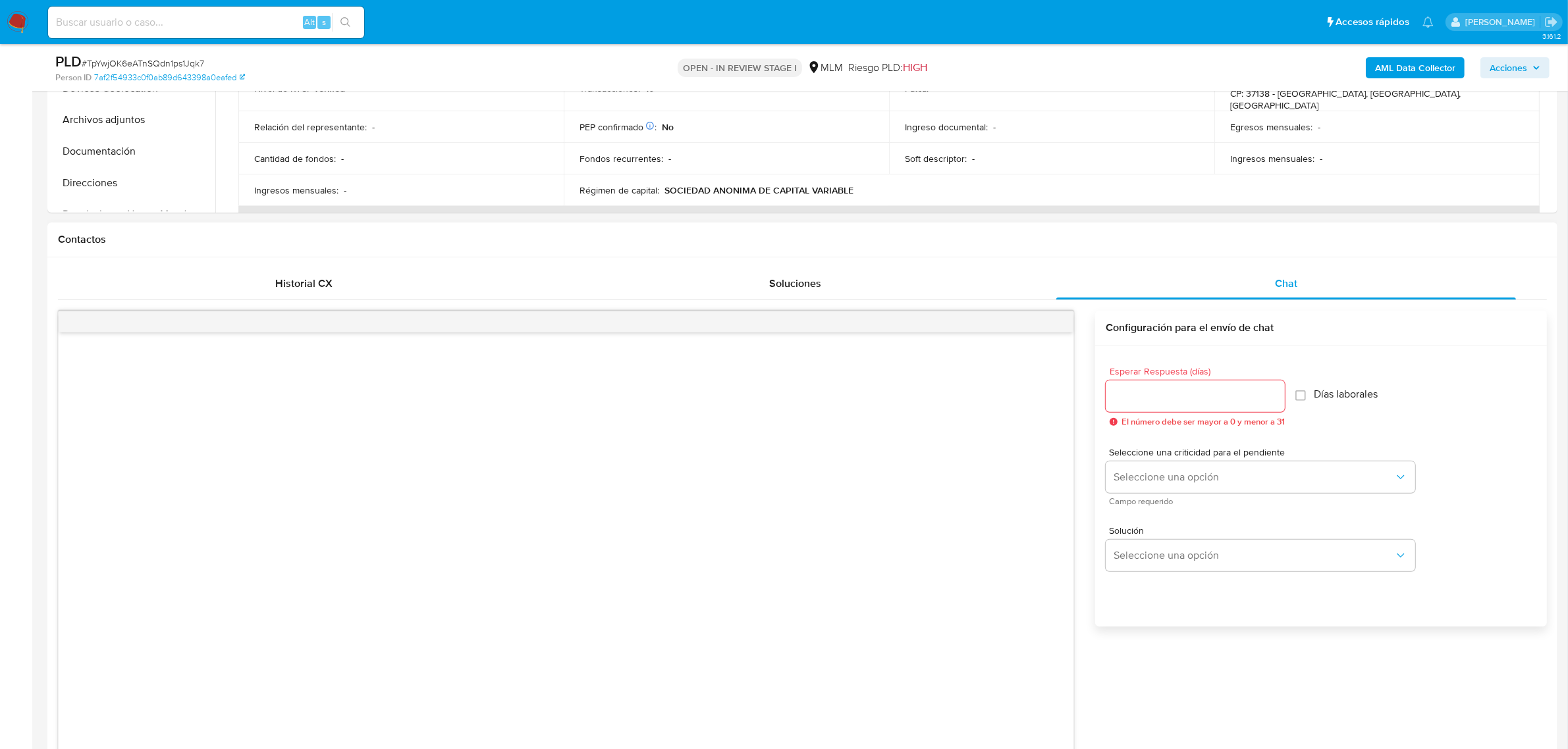
scroll to position [494, 0]
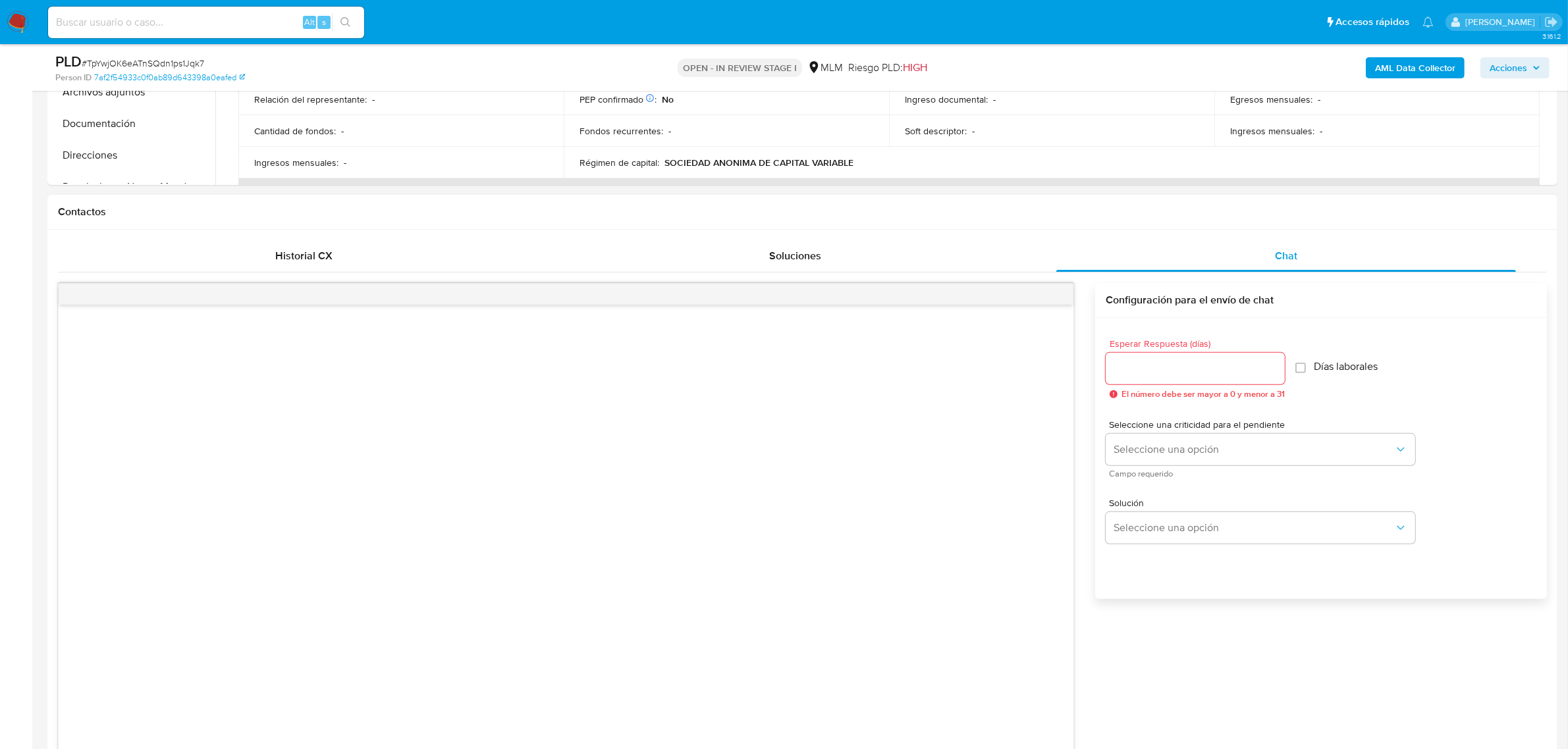
click at [1213, 372] on input "Esperar Respuesta (días)" at bounding box center [1195, 368] width 179 height 17
type input "5"
click at [1304, 439] on button "Seleccione una opción" at bounding box center [1260, 449] width 309 height 32
click at [1200, 467] on div "HIGH" at bounding box center [1258, 478] width 289 height 26
click at [1197, 528] on span "Seleccione una opción" at bounding box center [1254, 528] width 280 height 13
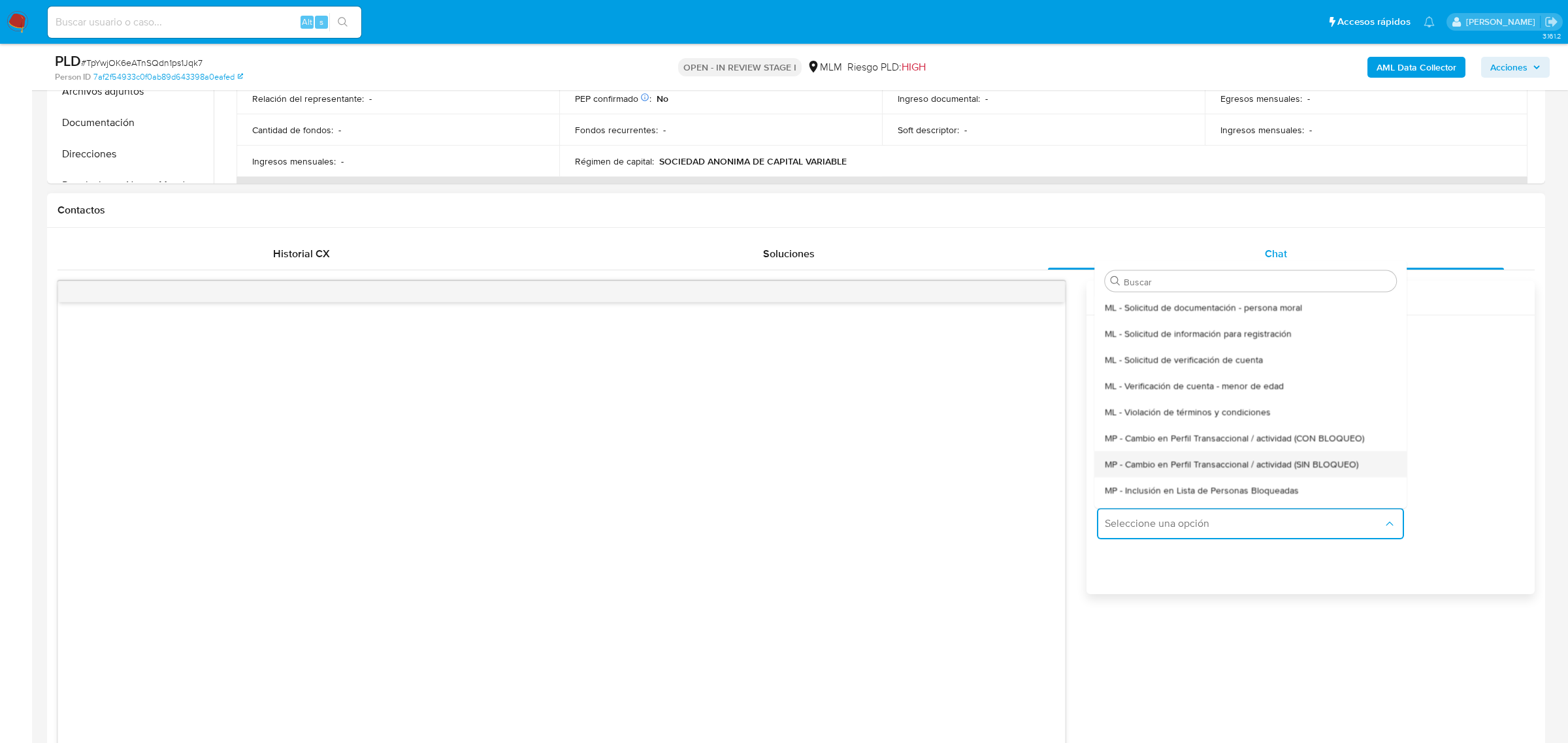
click at [1351, 461] on span "MP - Cambio en Perfil Transaccional / actividad (SIN BLOQUEO)" at bounding box center [1231, 463] width 253 height 12
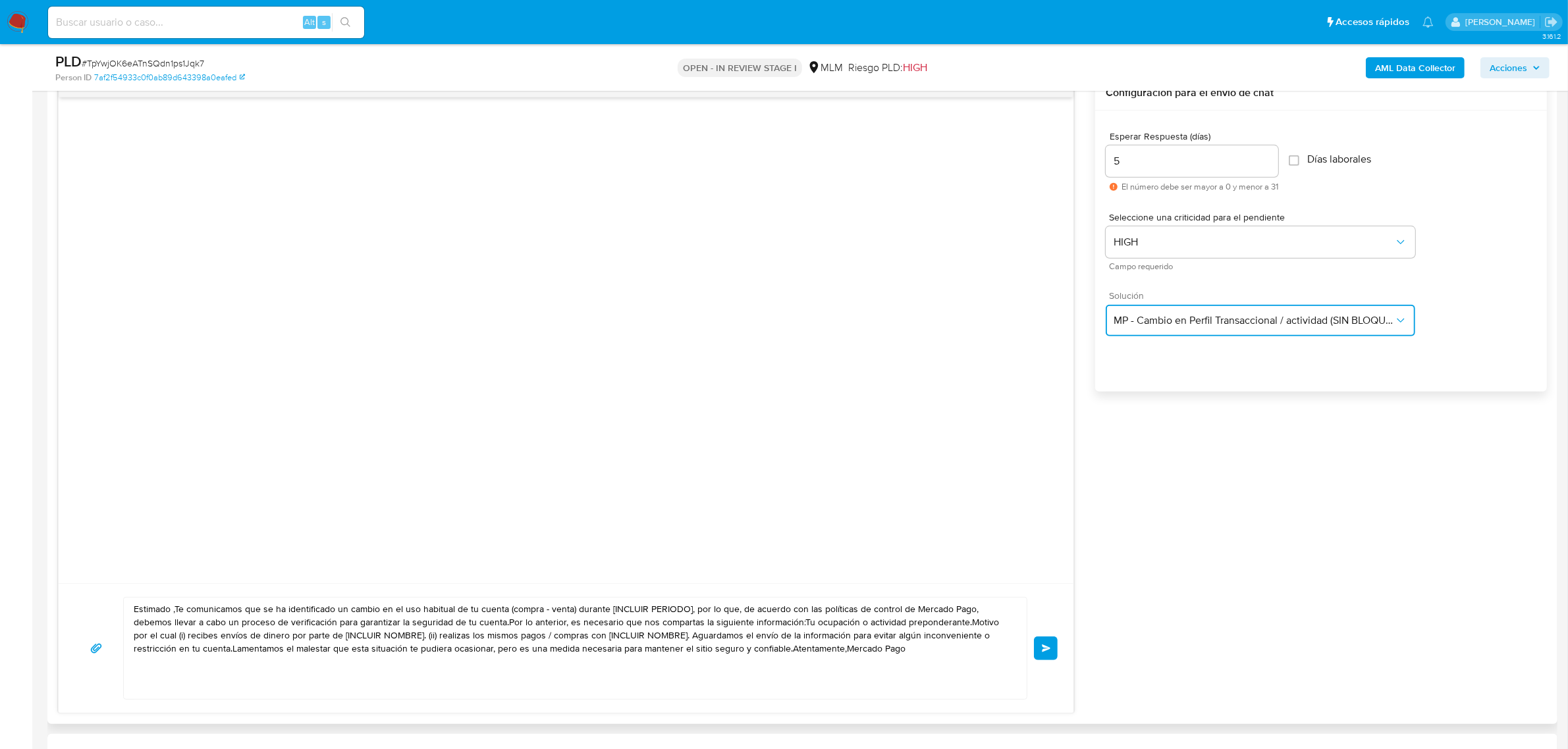
scroll to position [740, 0]
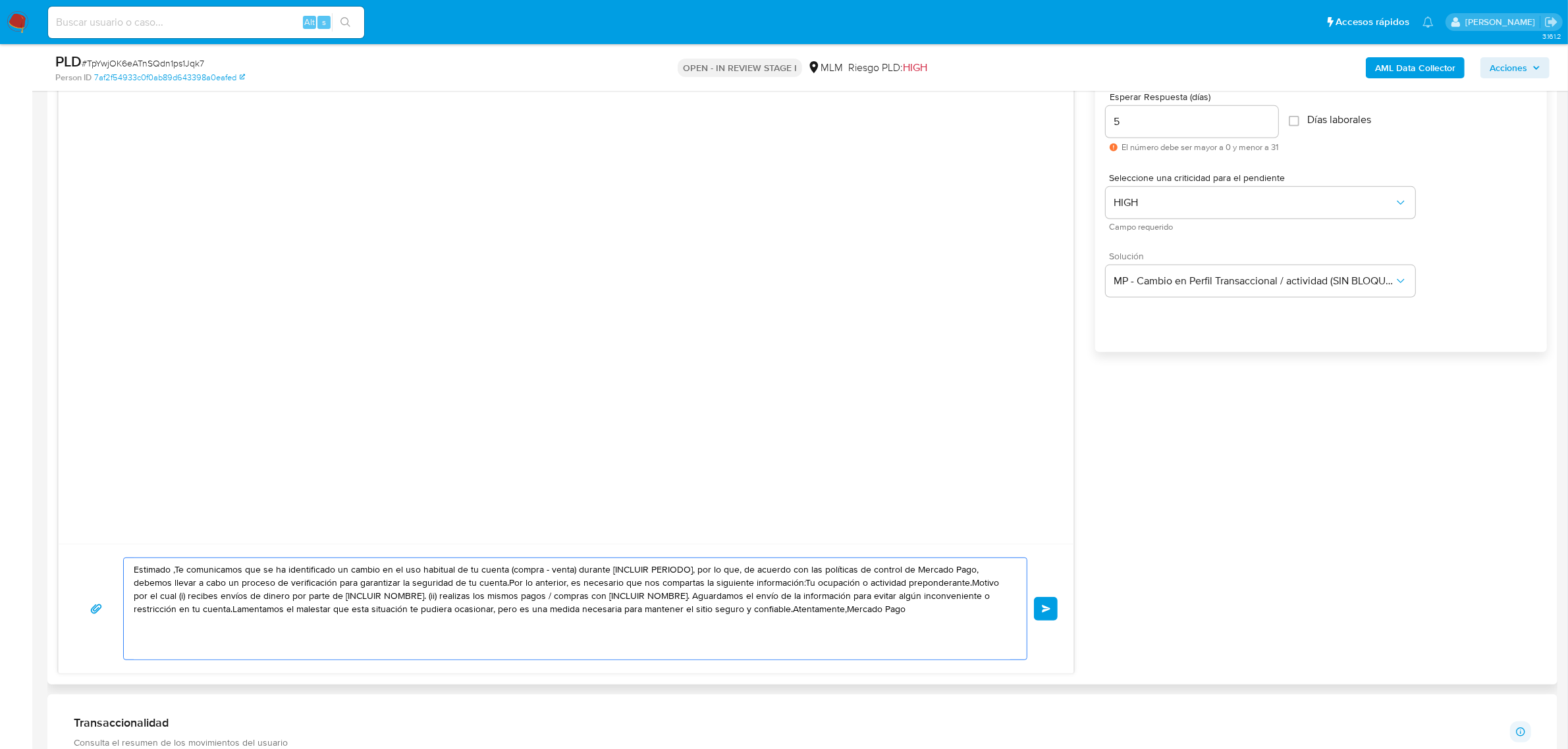
click at [178, 573] on textarea "Estimado ,Te comunicamos que se ha identificado un cambio en el uso habitual de…" at bounding box center [572, 608] width 877 height 102
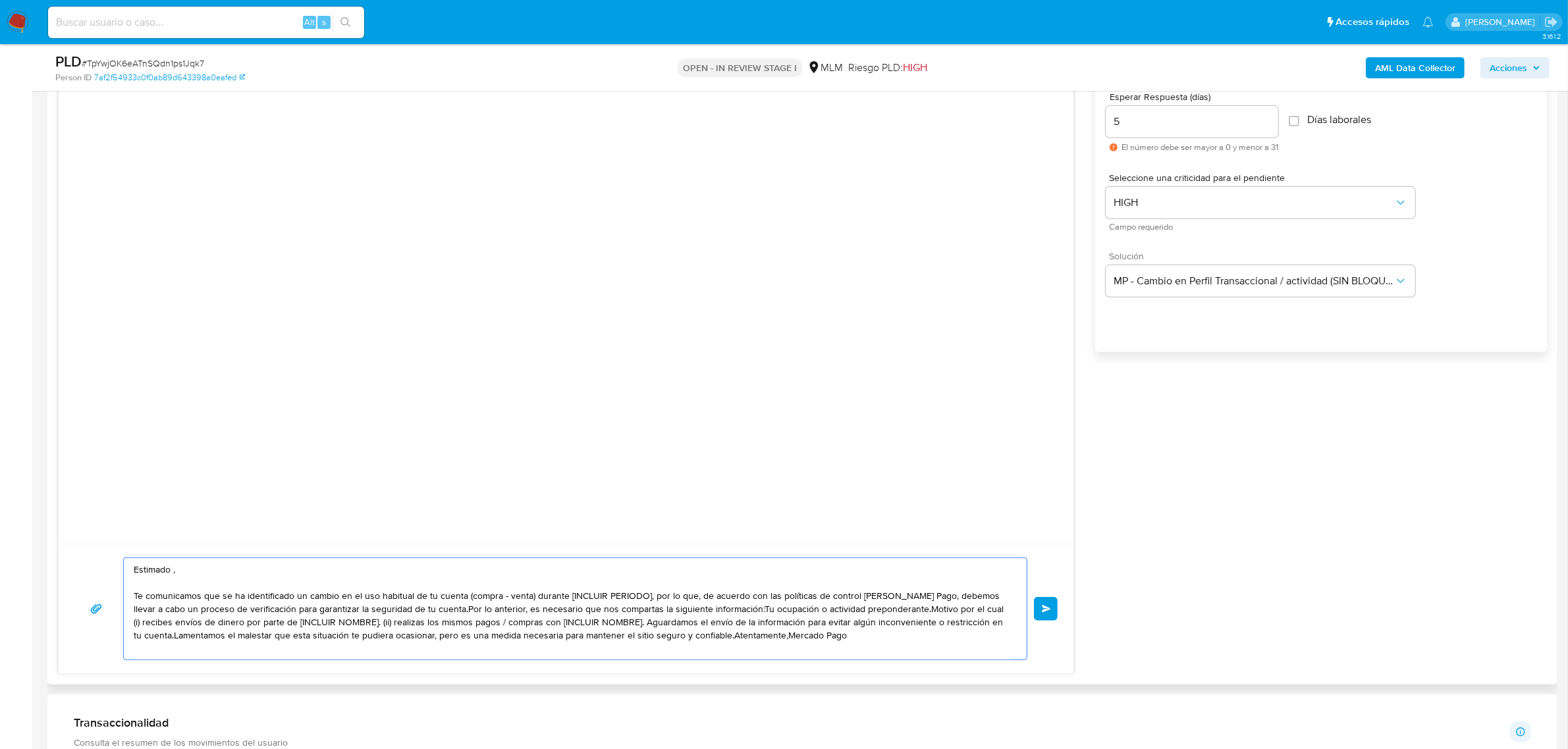
click at [228, 576] on textarea "Estimado , Te comunicamos que se ha identificado un cambio en el uso habitual d…" at bounding box center [572, 608] width 877 height 102
click at [465, 602] on textarea "Estimado, Te comunicamos que se ha identificado un cambio en el uso habitual de…" at bounding box center [572, 608] width 877 height 102
drag, startPoint x: 468, startPoint y: 597, endPoint x: 733, endPoint y: 637, distance: 268.0
click at [652, 593] on textarea "Estimado, Te comunicamos que se ha identificado un cambio en el uso habitual de…" at bounding box center [572, 608] width 877 height 102
drag, startPoint x: 514, startPoint y: 596, endPoint x: 739, endPoint y: 597, distance: 225.0
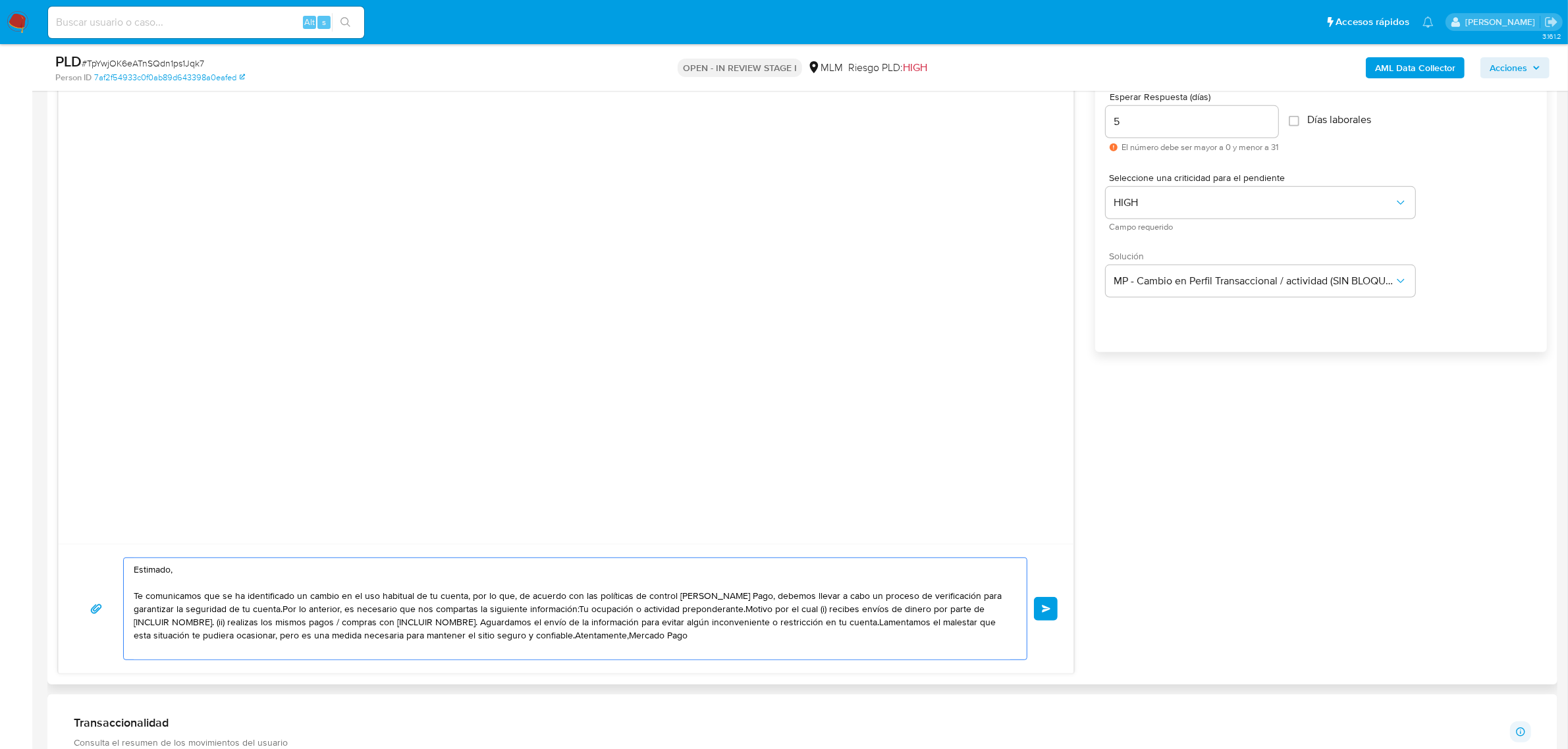
click at [745, 594] on textarea "Estimado, Te comunicamos que se ha identificado un cambio en el uso habitual de…" at bounding box center [572, 608] width 877 height 102
click at [888, 599] on textarea "Estimado, Te comunicamos que se ha identificado un cambio en el uso habitual de…" at bounding box center [572, 608] width 877 height 102
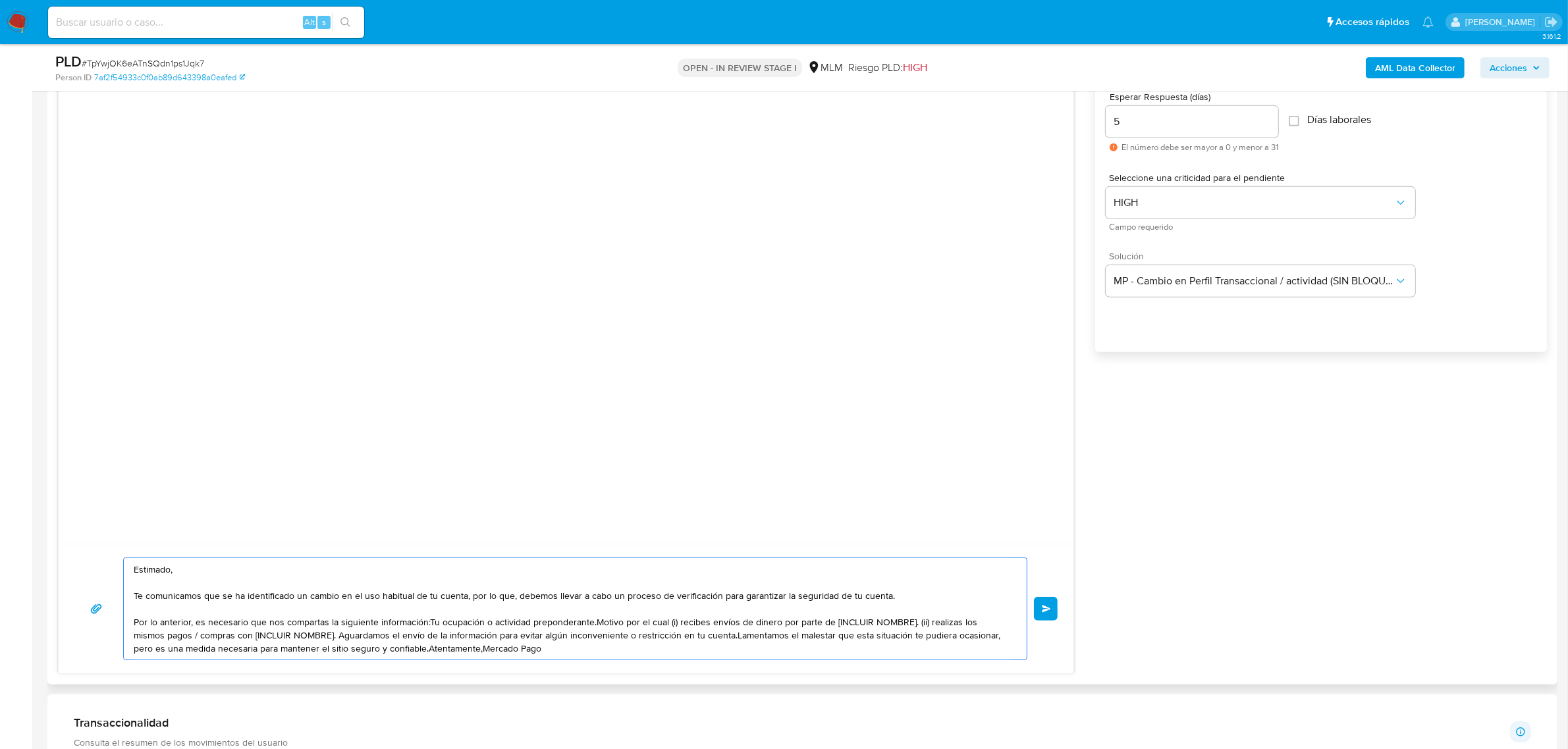
scroll to position [823, 0]
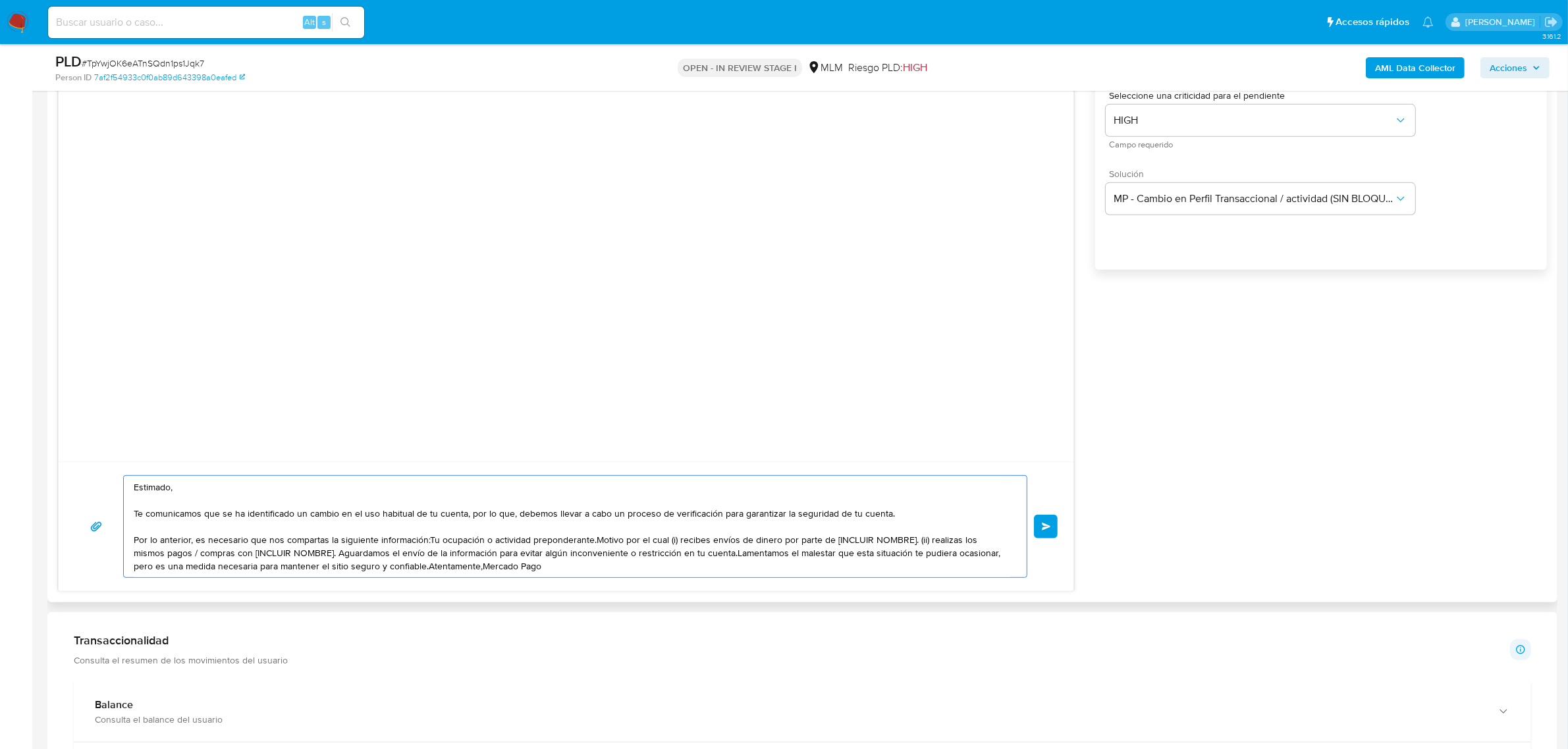
click at [426, 540] on textarea "Estimado, Te comunicamos que se ha identificado un cambio en el uso habitual de…" at bounding box center [572, 527] width 877 height 102
click at [442, 537] on textarea "Estimado, Te comunicamos que se ha identificado un cambio en el uso habitual de…" at bounding box center [572, 527] width 877 height 102
click at [584, 544] on textarea "Estimado, Te comunicamos que se ha identificado un cambio en el uso habitual de…" at bounding box center [572, 527] width 877 height 102
click at [587, 543] on textarea "Estimado, Te comunicamos que se ha identificado un cambio en el uso habitual de…" at bounding box center [572, 527] width 877 height 102
paste textarea "es necesario nos compartas algún documento como soporte (comprobante de ingreso…"
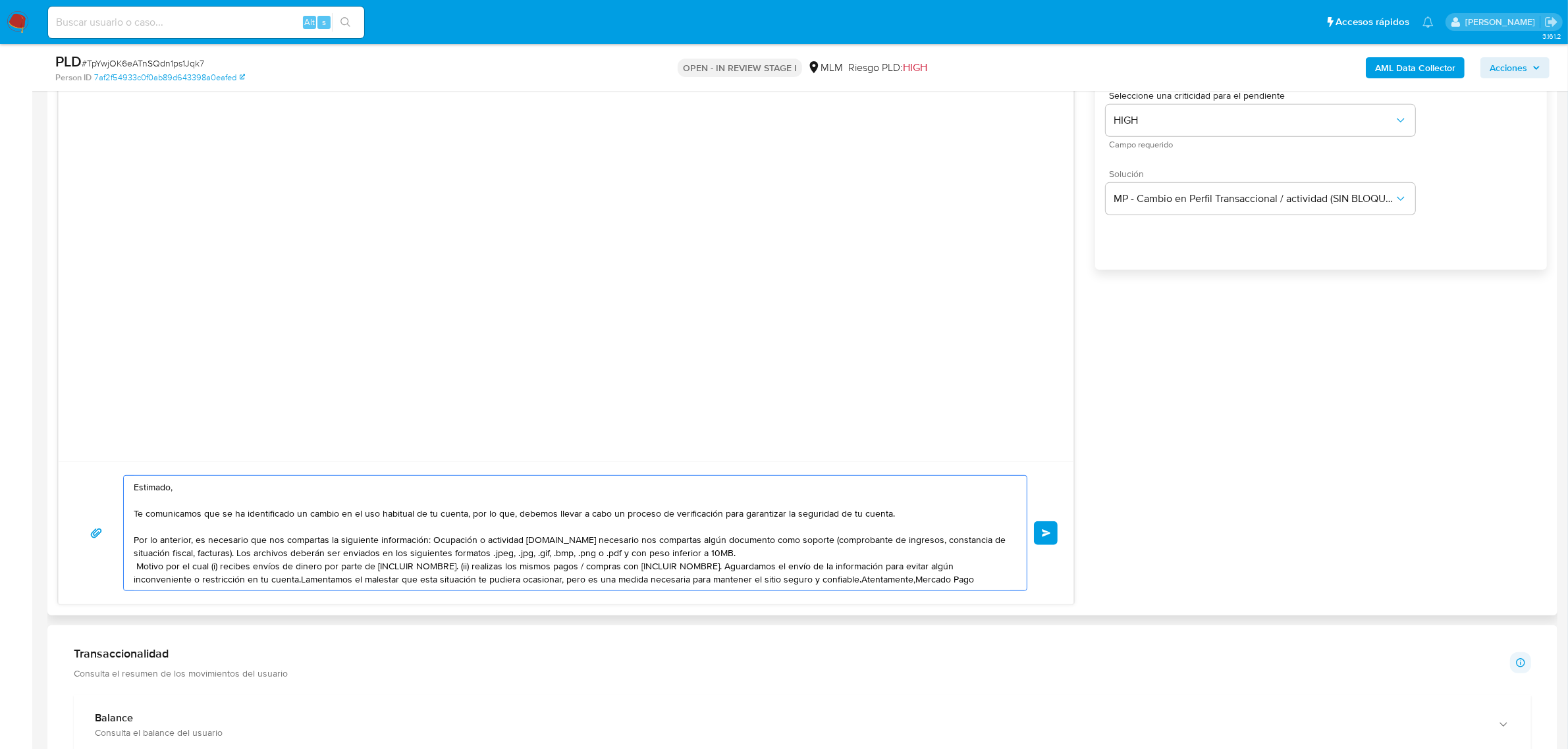
click at [588, 544] on textarea "Estimado, Te comunicamos que se ha identificado un cambio en el uso habitual de…" at bounding box center [572, 533] width 877 height 115
click at [769, 558] on textarea "Estimado, Te comunicamos que se ha identificado un cambio en el uso habitual de…" at bounding box center [572, 533] width 877 height 115
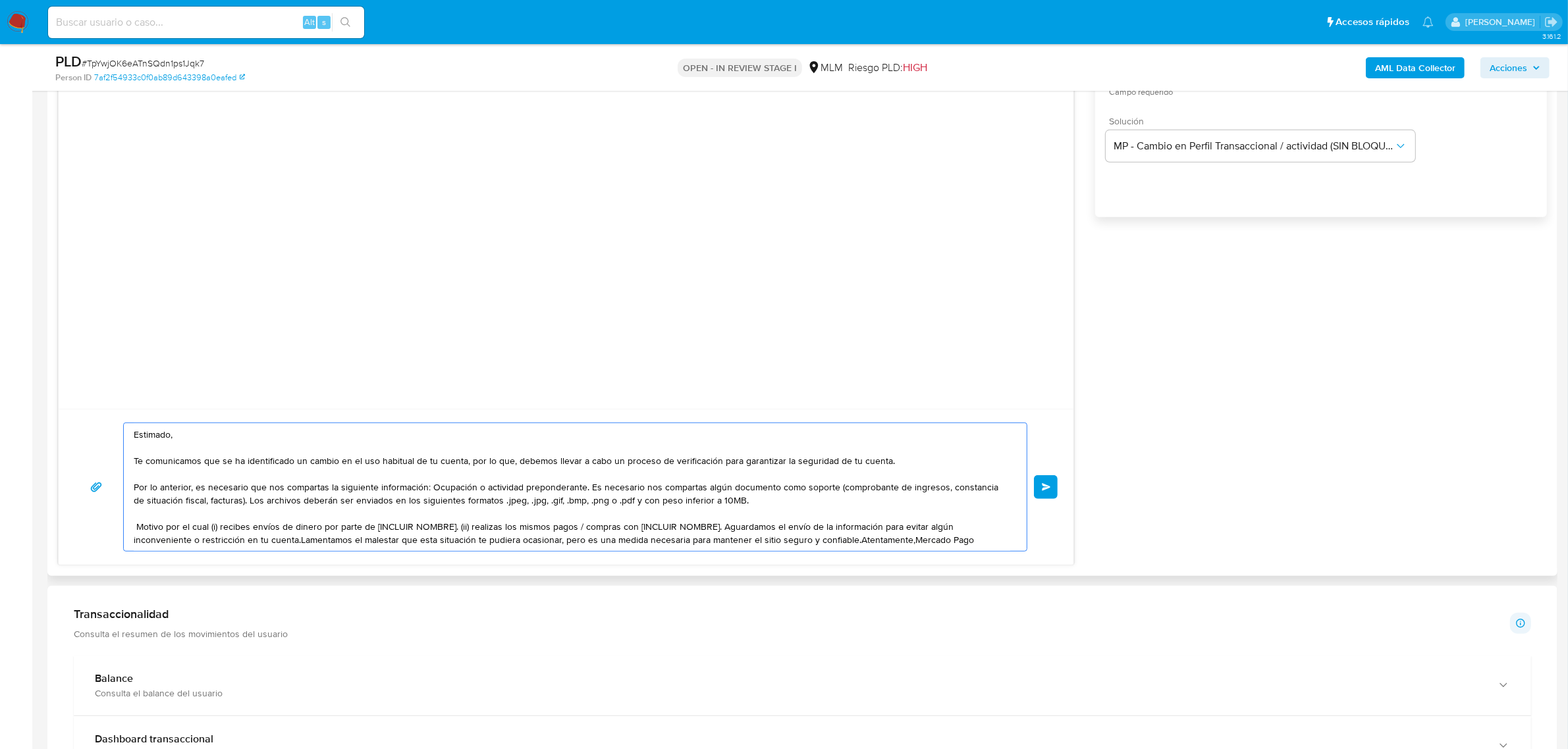
scroll to position [905, 0]
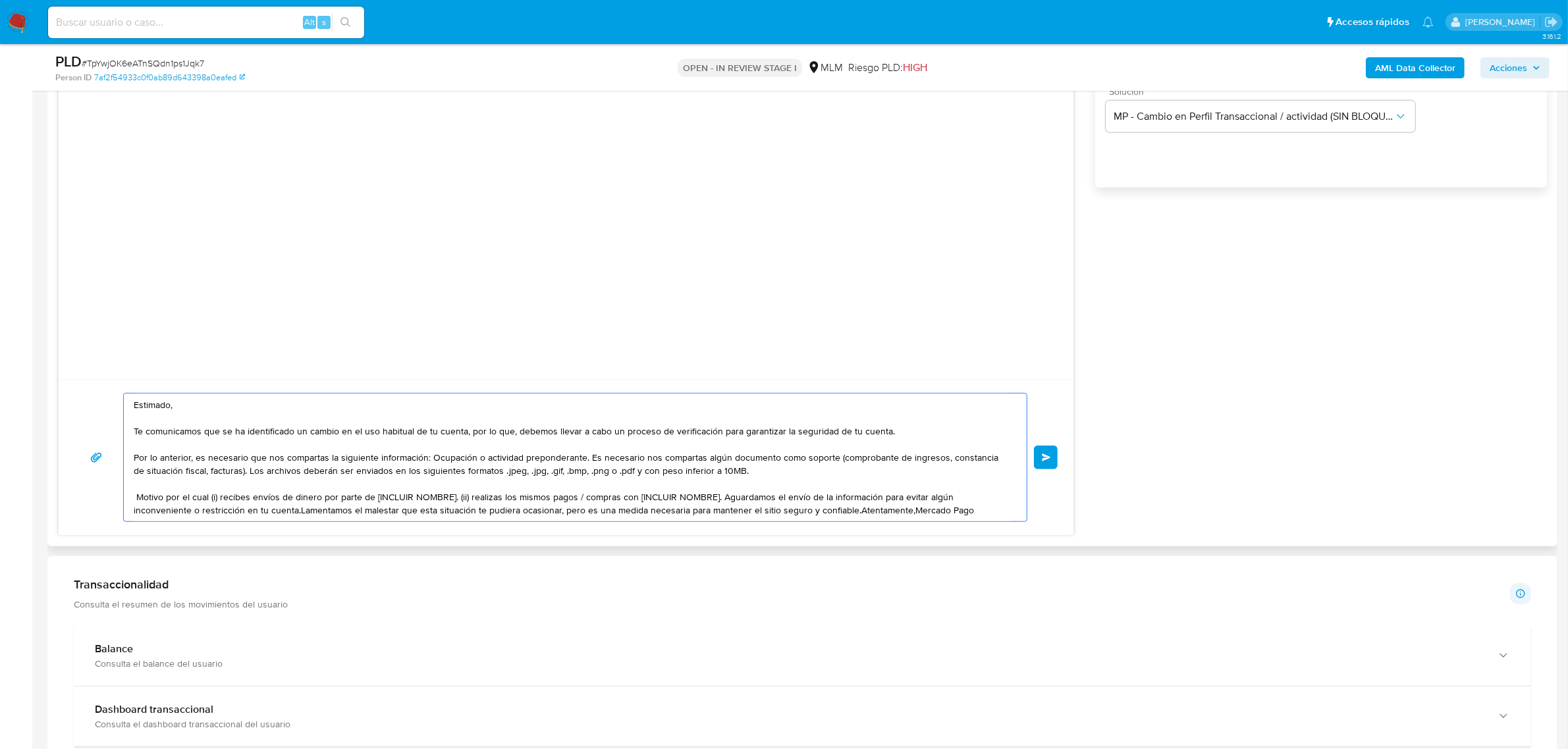
click at [135, 497] on textarea "Estimado, Te comunicamos que se ha identificado un cambio en el uso habitual de…" at bounding box center [572, 458] width 877 height 128
click at [140, 497] on textarea "Estimado, Te comunicamos que se ha identificado un cambio en el uso habitual de…" at bounding box center [572, 458] width 877 height 128
drag, startPoint x: 136, startPoint y: 495, endPoint x: 716, endPoint y: 498, distance: 580.0
click at [716, 498] on textarea "Estimado, Te comunicamos que se ha identificado un cambio en el uso habitual de…" at bounding box center [572, 458] width 877 height 128
drag, startPoint x: 537, startPoint y: 497, endPoint x: 206, endPoint y: 535, distance: 333.2
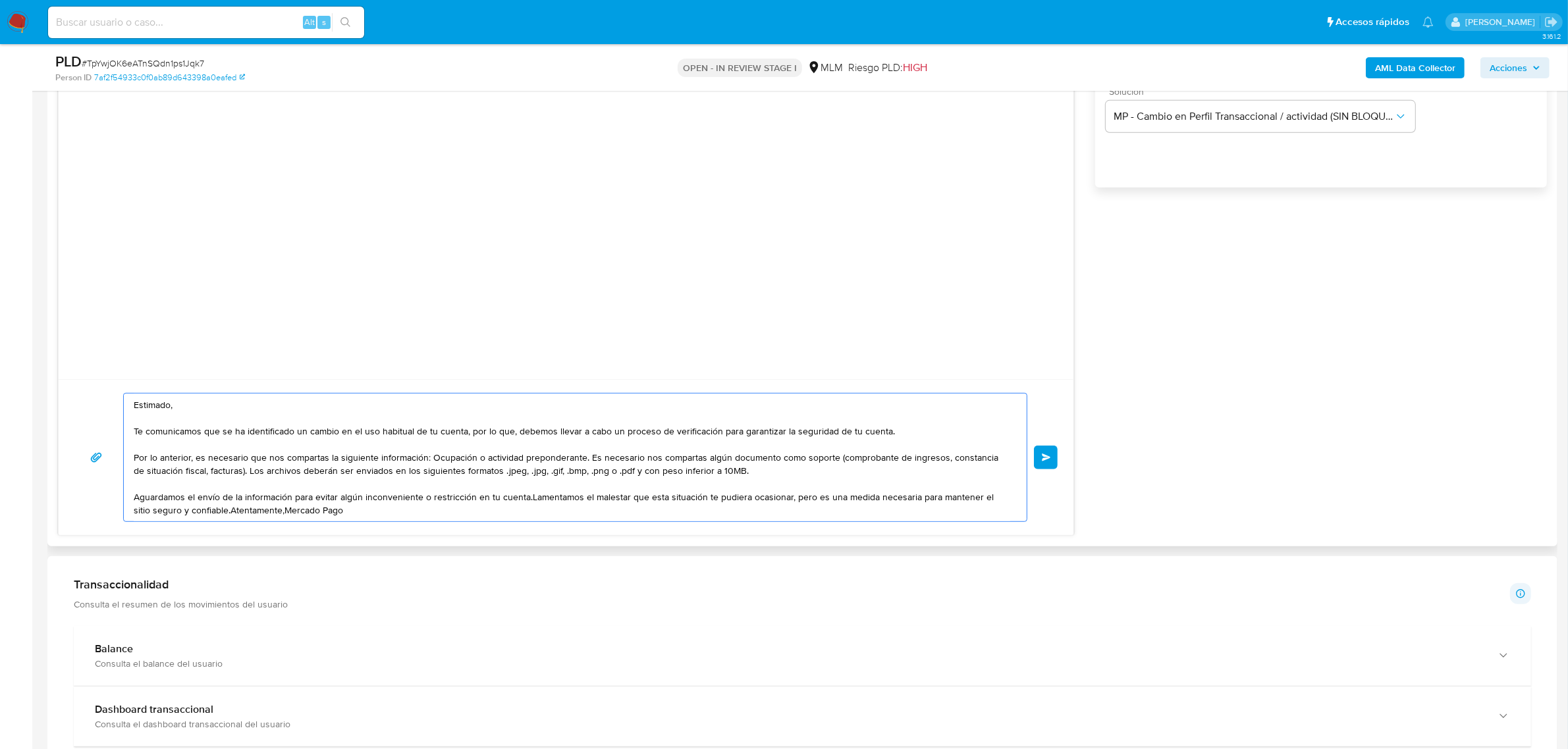
click at [209, 535] on div "Estimado, Te comunicamos que se ha identificado un cambio en el uso habitual de…" at bounding box center [566, 457] width 1014 height 156
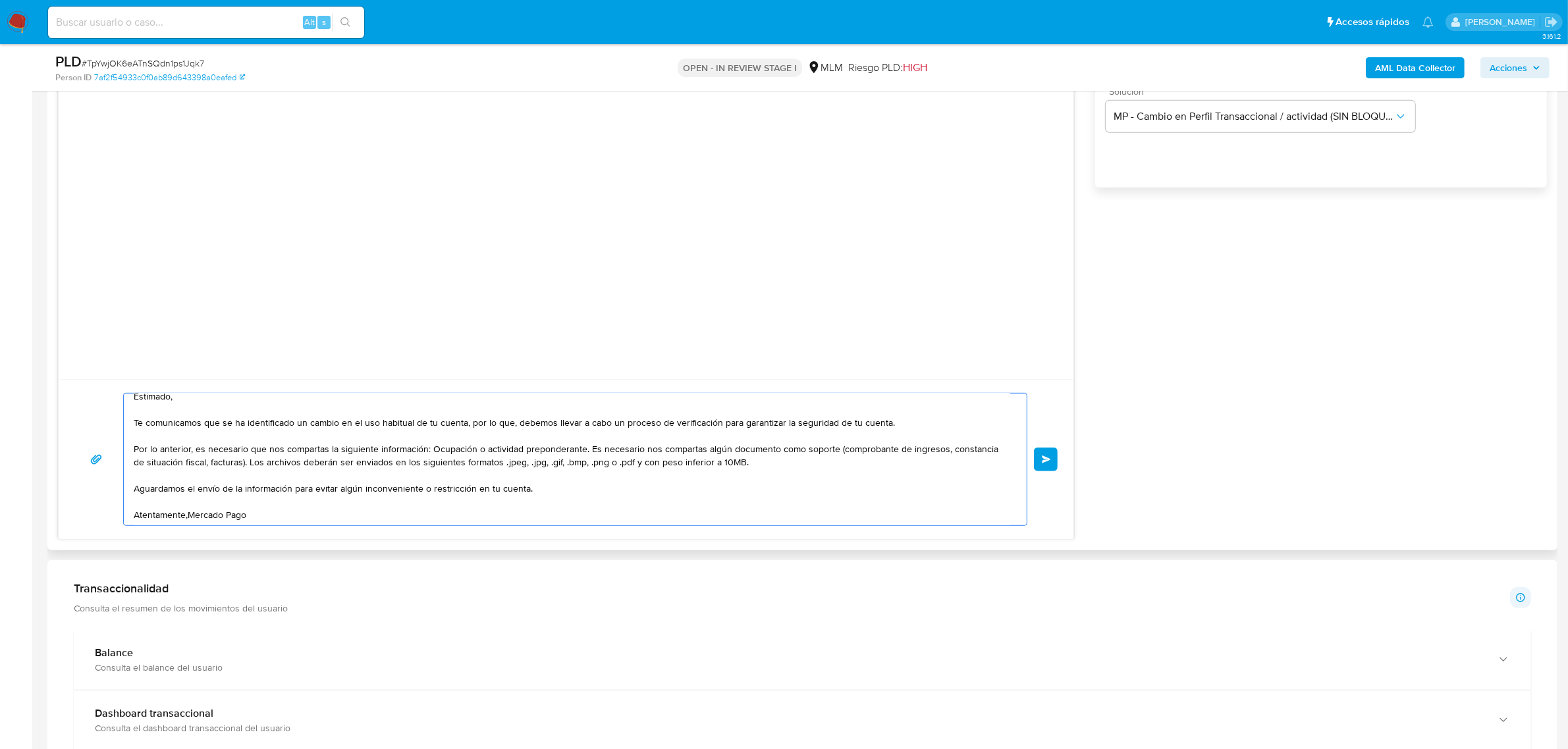
scroll to position [0, 0]
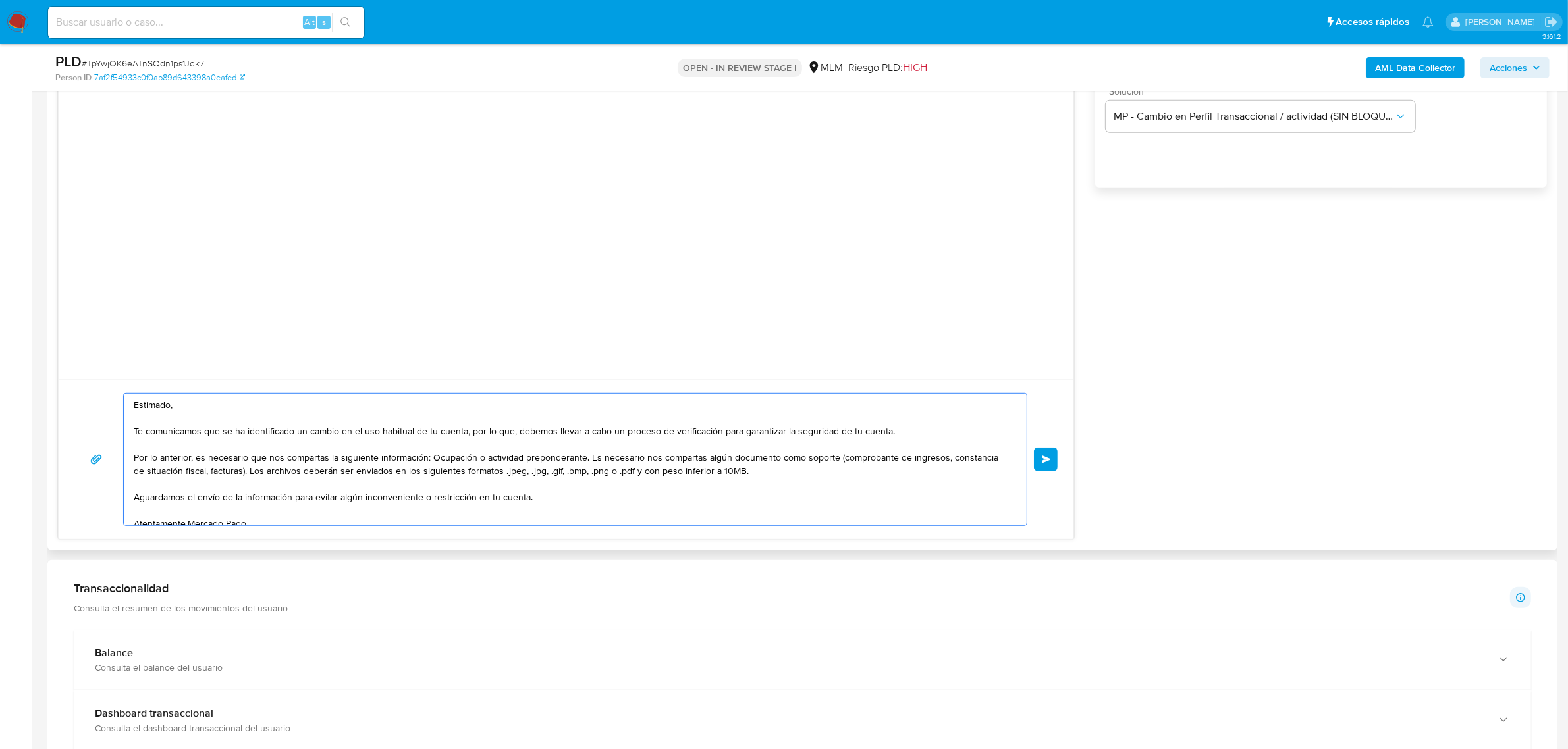
drag, startPoint x: 251, startPoint y: 519, endPoint x: 137, endPoint y: 402, distance: 163.4
click at [137, 402] on textarea "Estimado, Te comunicamos que se ha identificado un cambio en el uso habitual de…" at bounding box center [572, 459] width 877 height 132
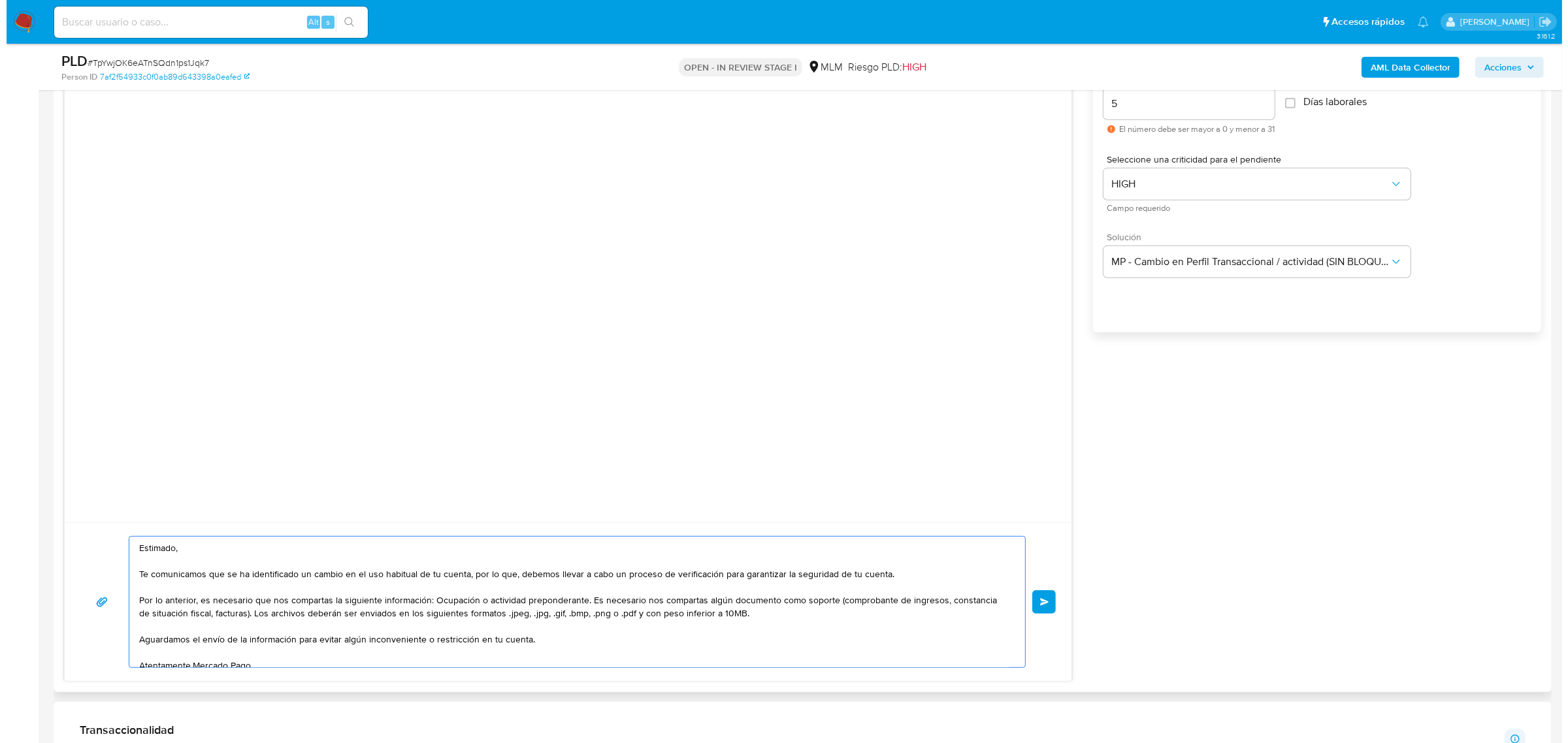
scroll to position [734, 0]
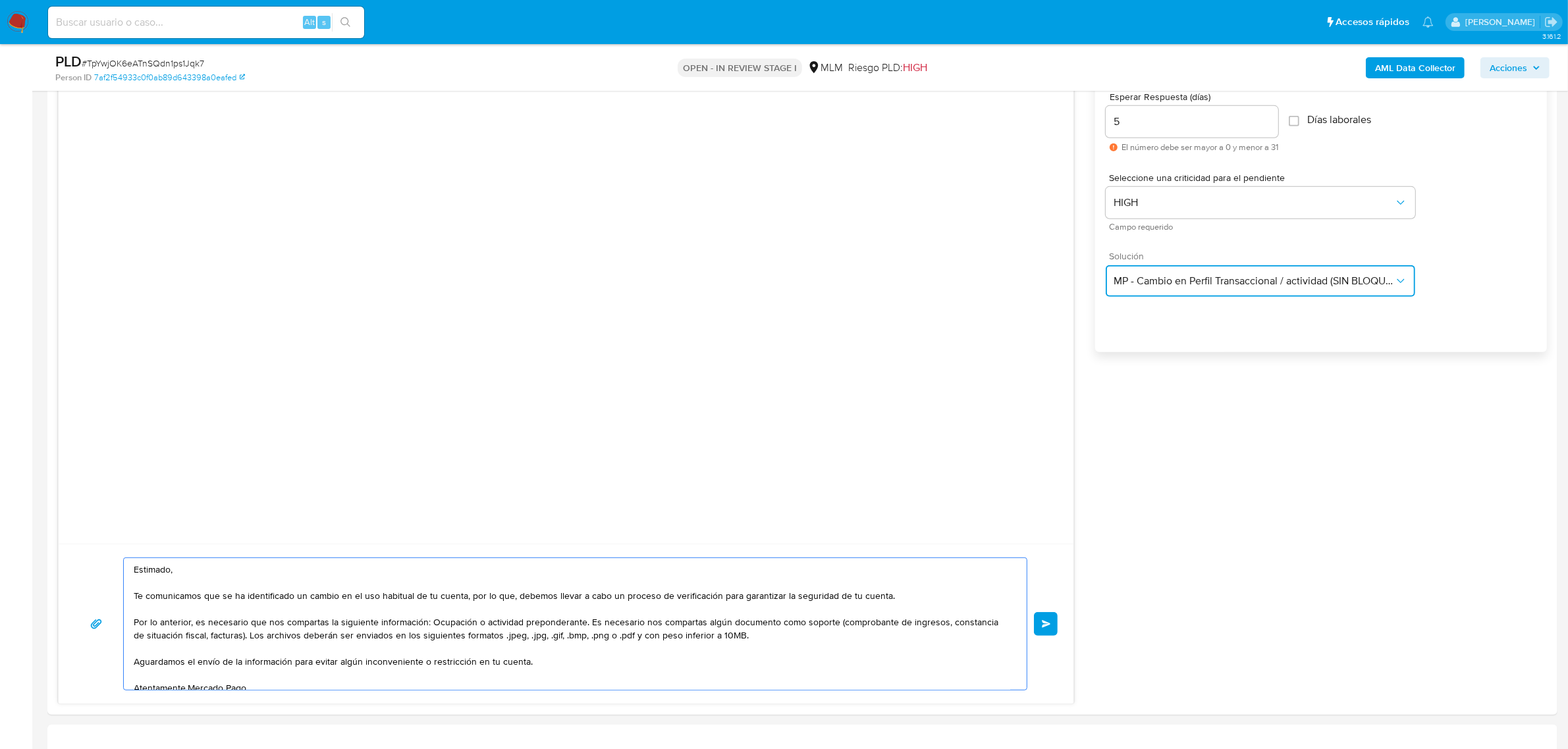
click at [1272, 280] on span "MP - Cambio en Perfil Transaccional / actividad (SIN BLOQUEO)" at bounding box center [1254, 281] width 280 height 13
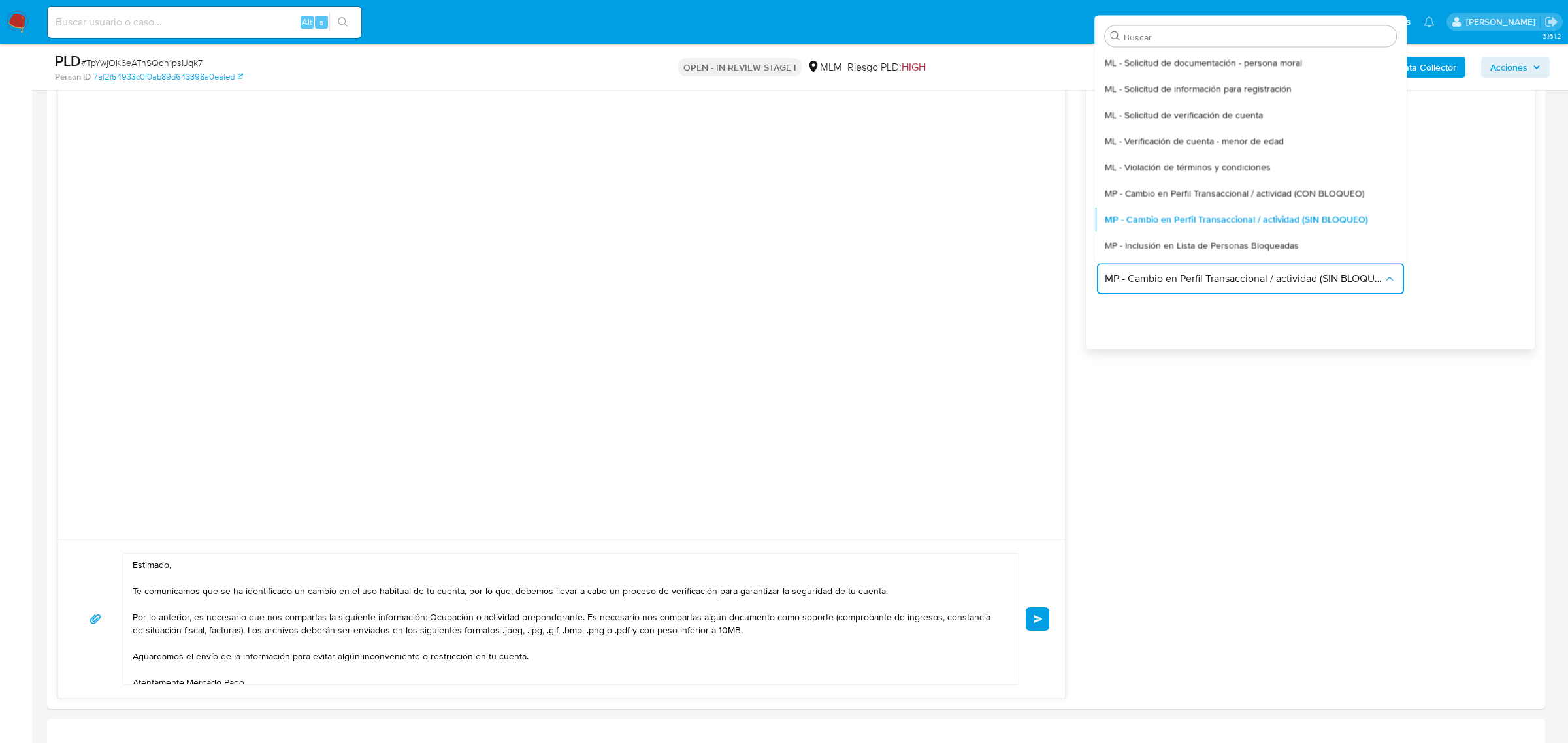
drag, startPoint x: 1248, startPoint y: 63, endPoint x: 1233, endPoint y: 82, distance: 24.2
click at [1245, 63] on span "ML - Solicitud de documentación - persona moral" at bounding box center [1204, 62] width 197 height 12
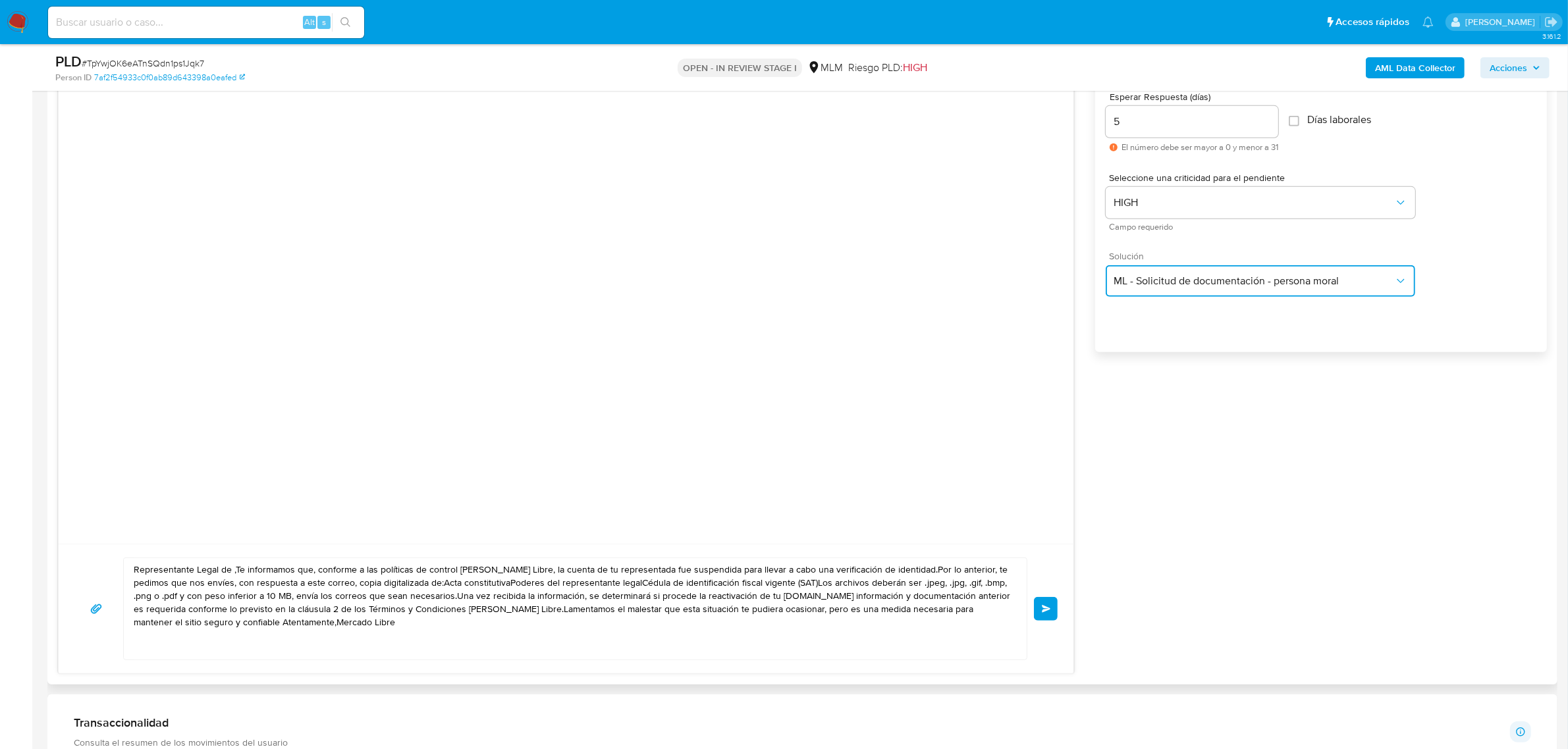
click at [1243, 290] on button "ML - Solicitud de documentación - persona moral" at bounding box center [1260, 280] width 309 height 32
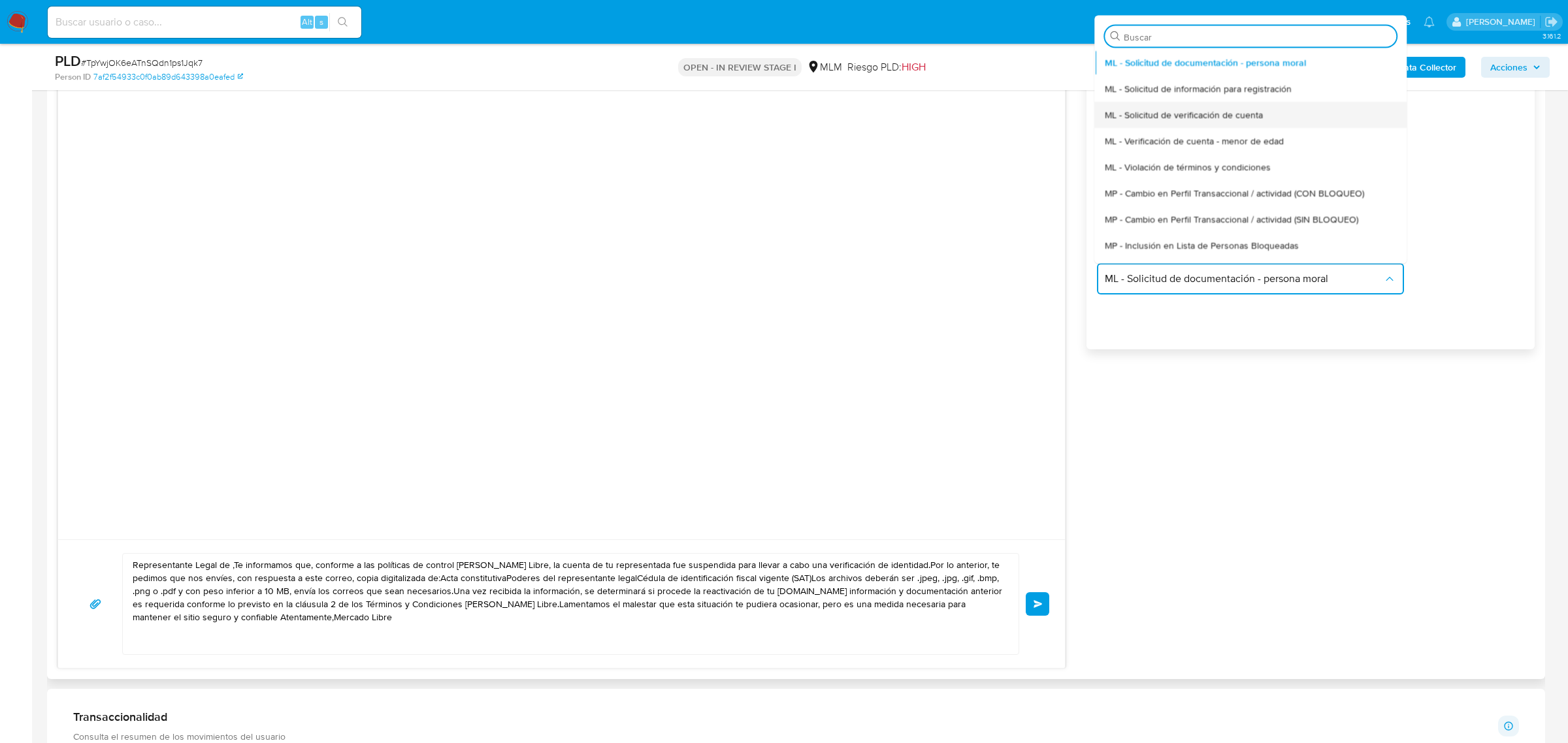
click at [1307, 116] on div "ML - Solicitud de verificación de cuenta" at bounding box center [1250, 115] width 291 height 26
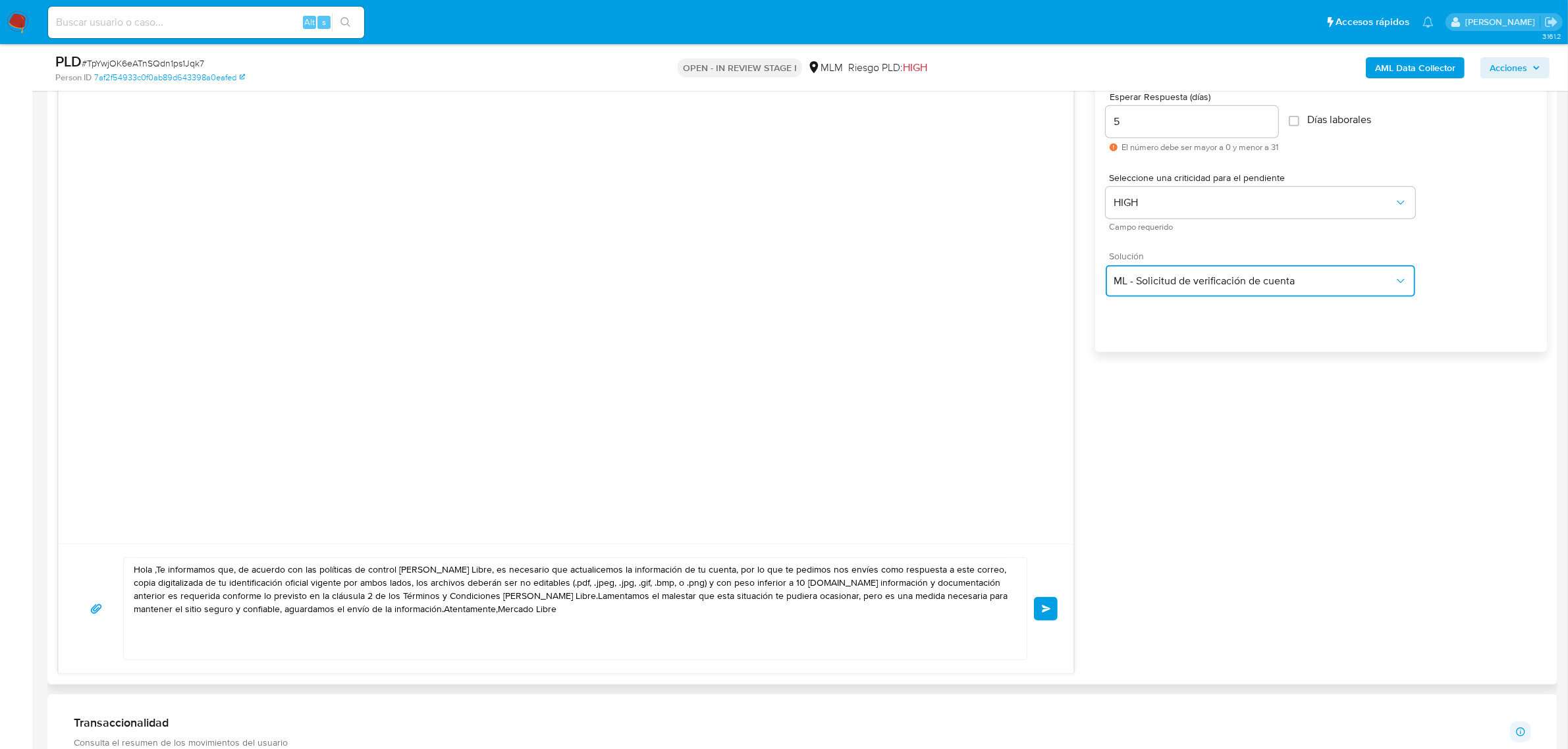
click at [1145, 294] on button "ML - Solicitud de verificación de cuenta" at bounding box center [1260, 280] width 309 height 32
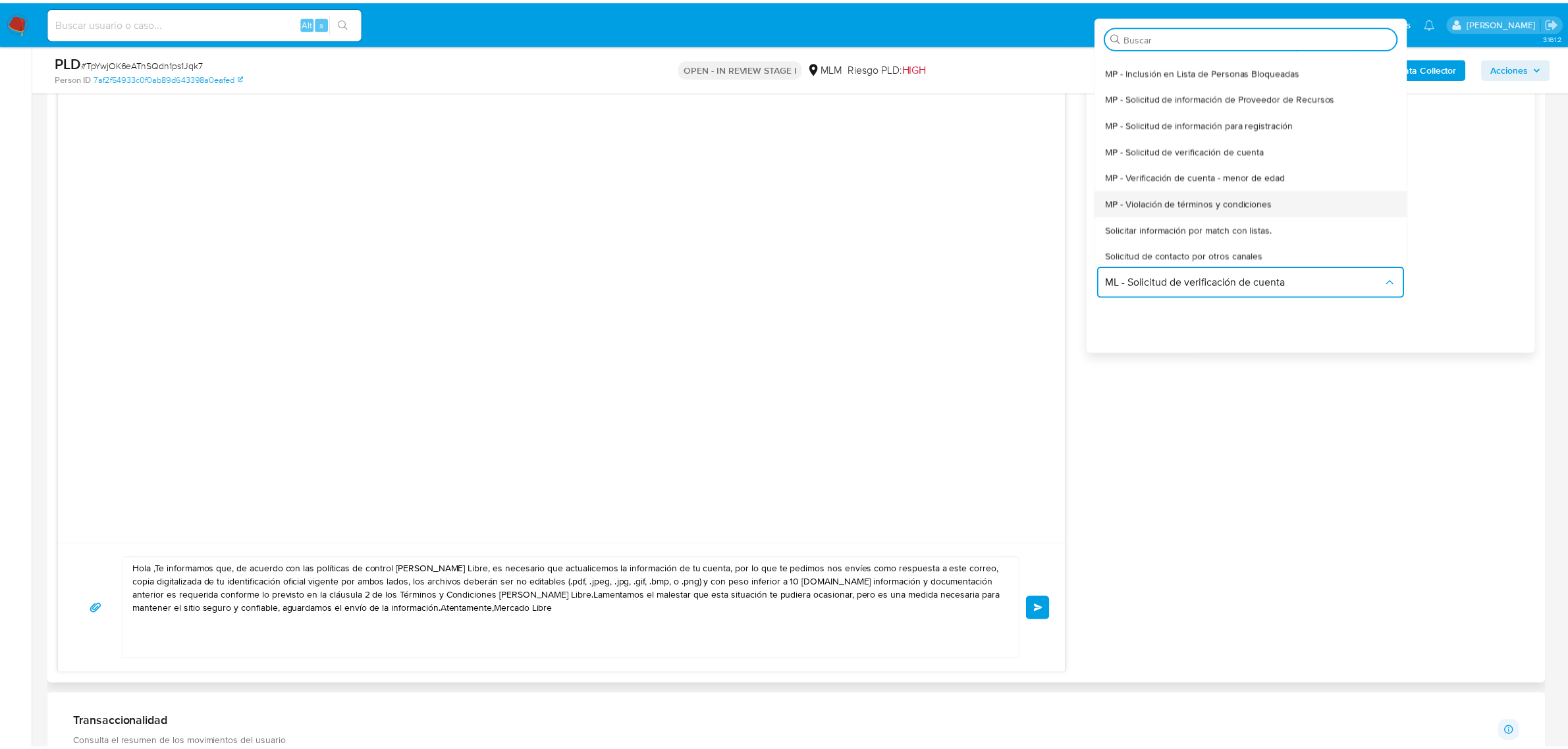
scroll to position [179, 0]
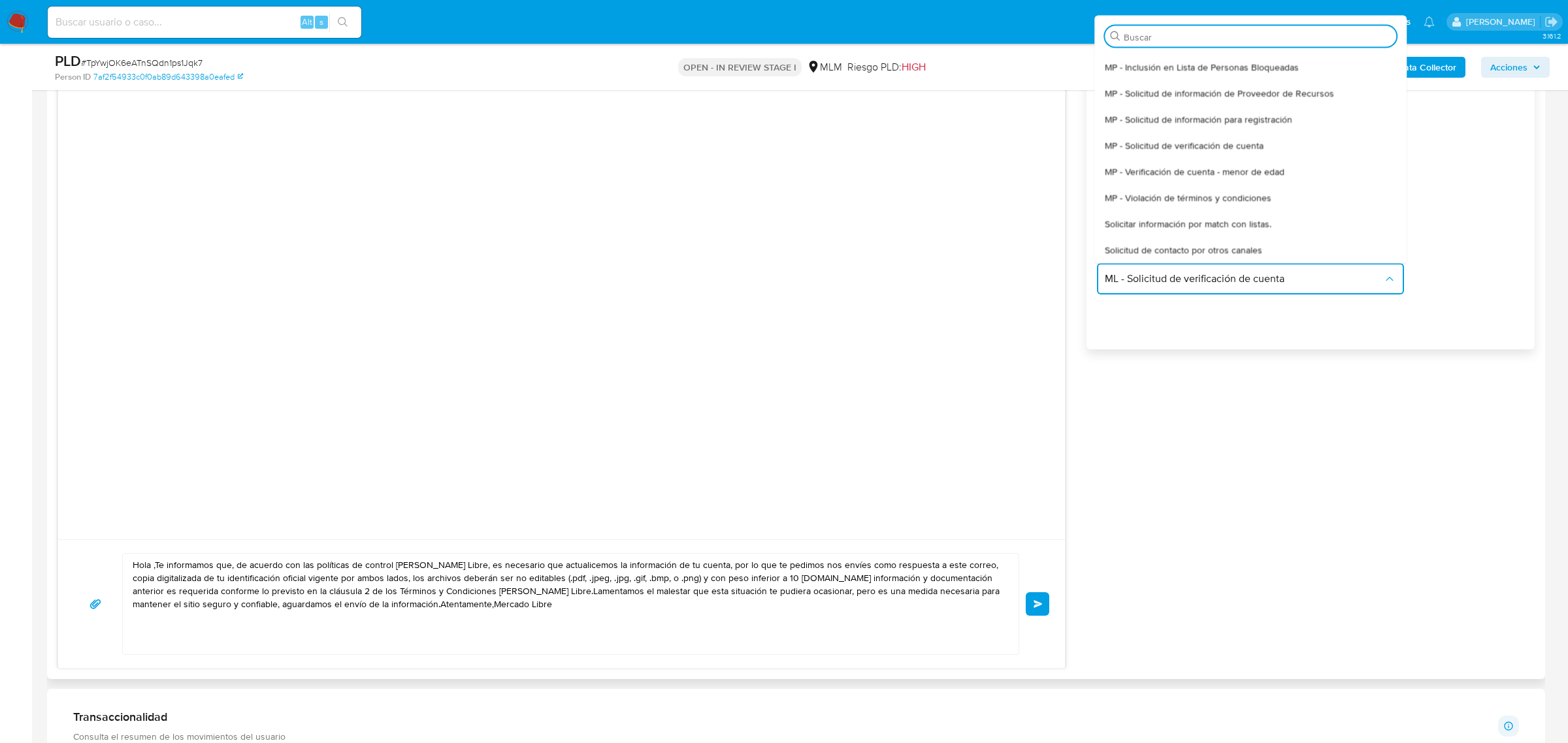
click at [478, 596] on textarea "Hola ,Te informamos que, de acuerdo con las políticas de control de Mercado Lib…" at bounding box center [567, 604] width 870 height 101
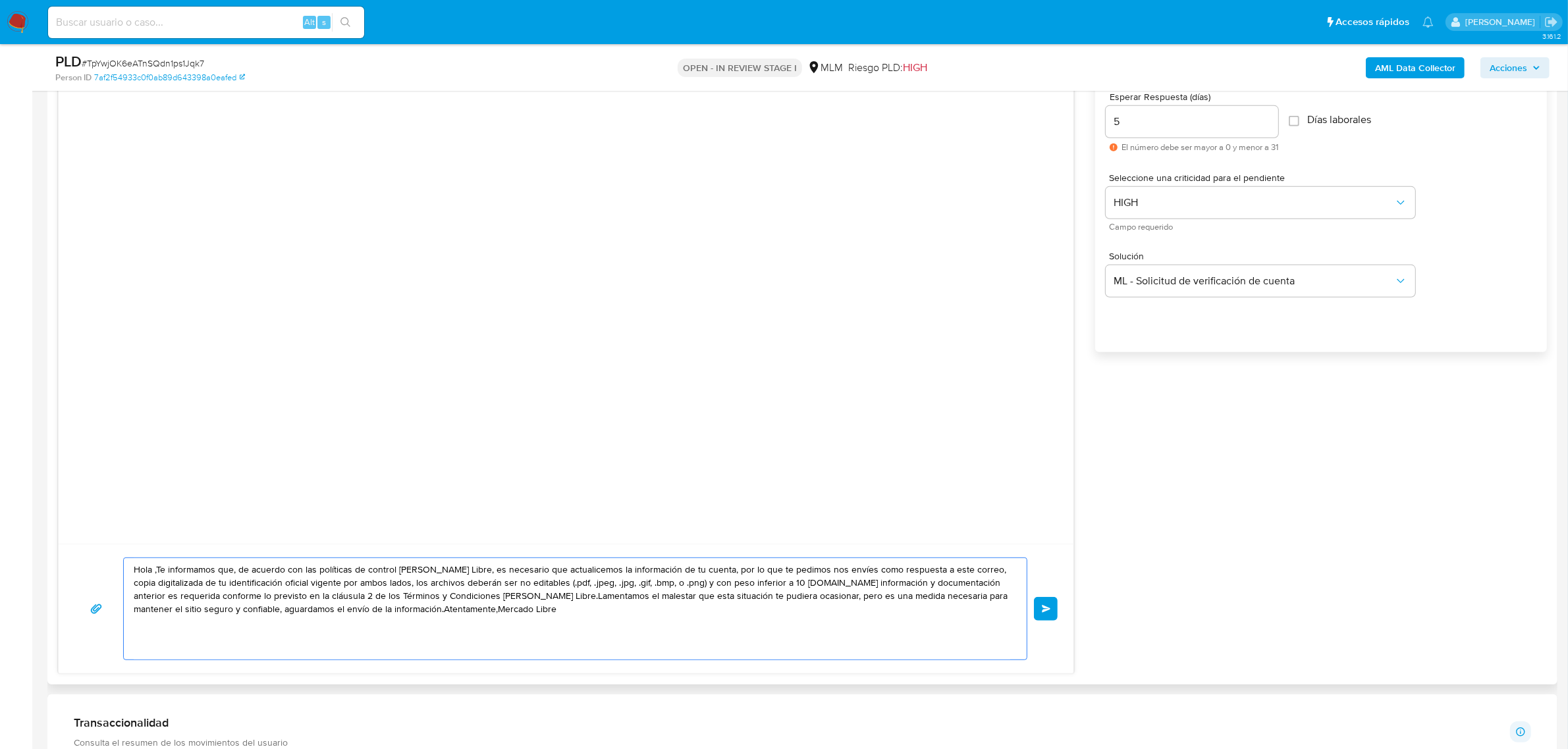
click at [483, 601] on textarea "Hola ,Te informamos que, de acuerdo con las políticas de control de Mercado Lib…" at bounding box center [572, 608] width 877 height 102
paste textarea "Estimado, Te comunicamos que se ha identificado un cambio en el uso habitual de…"
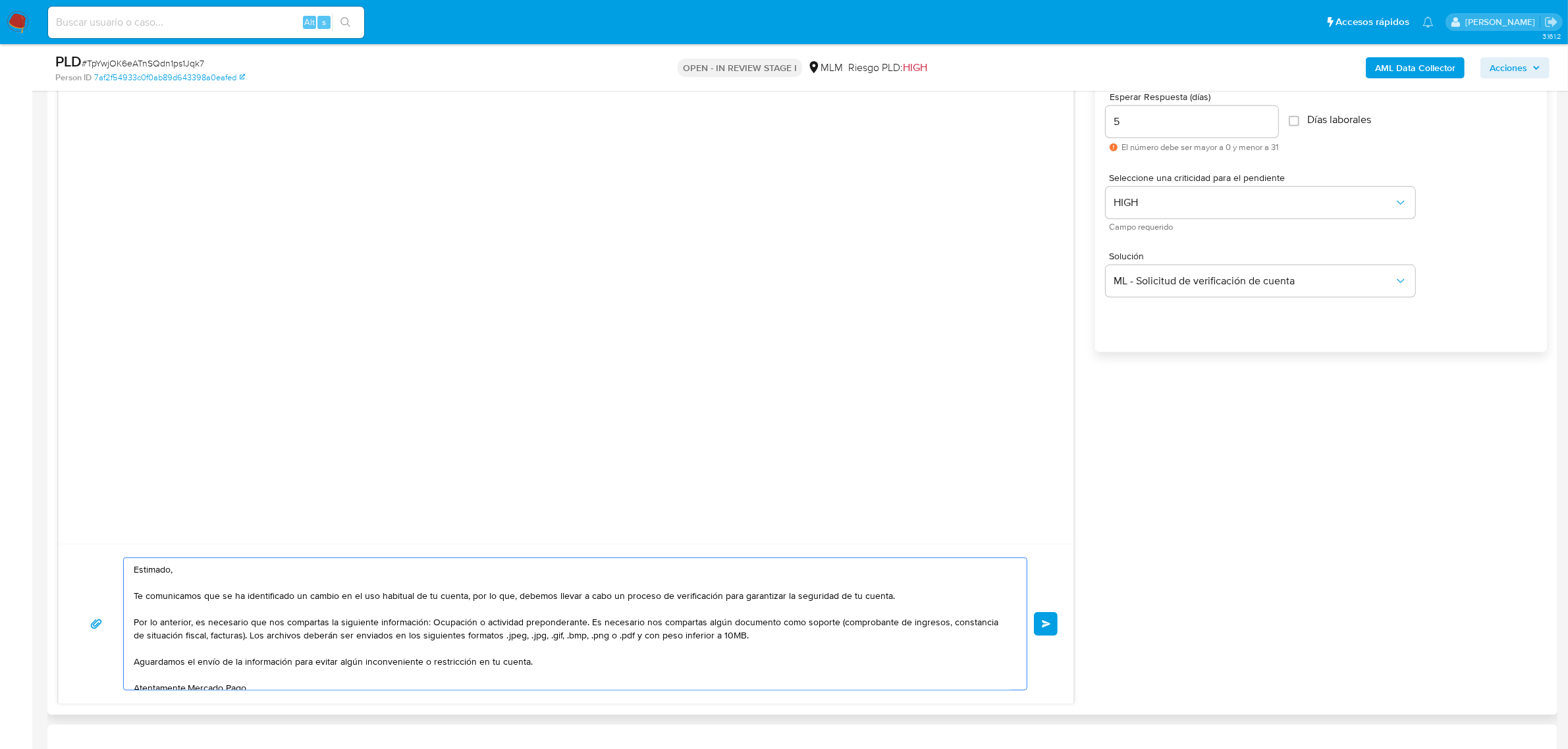
scroll to position [4, 0]
click at [184, 567] on textarea "Estimado, Te comunicamos que se ha identificado un cambio en el uso habitual de…" at bounding box center [572, 623] width 877 height 132
click at [428, 593] on textarea "Estimado Representante Legal Te comunicamos que se ha identificado un cambio en…" at bounding box center [572, 623] width 877 height 132
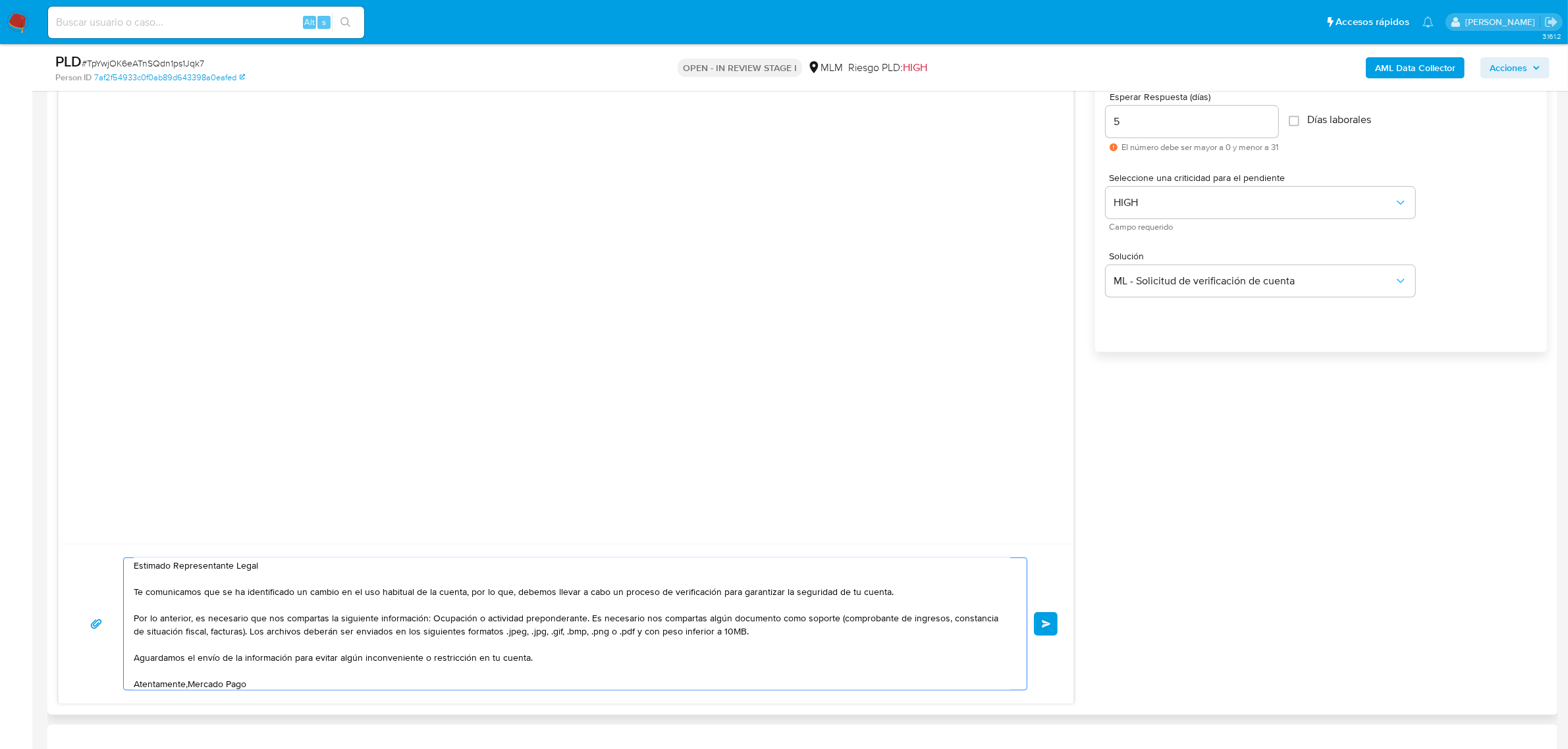
click at [747, 632] on textarea "Estimado Representante Legal Te comunicamos que se ha identificado un cambio en…" at bounding box center [572, 623] width 877 height 132
click at [427, 620] on textarea "Estimado Representante Legal Te comunicamos que se ha identificado un cambio en…" at bounding box center [572, 623] width 877 height 132
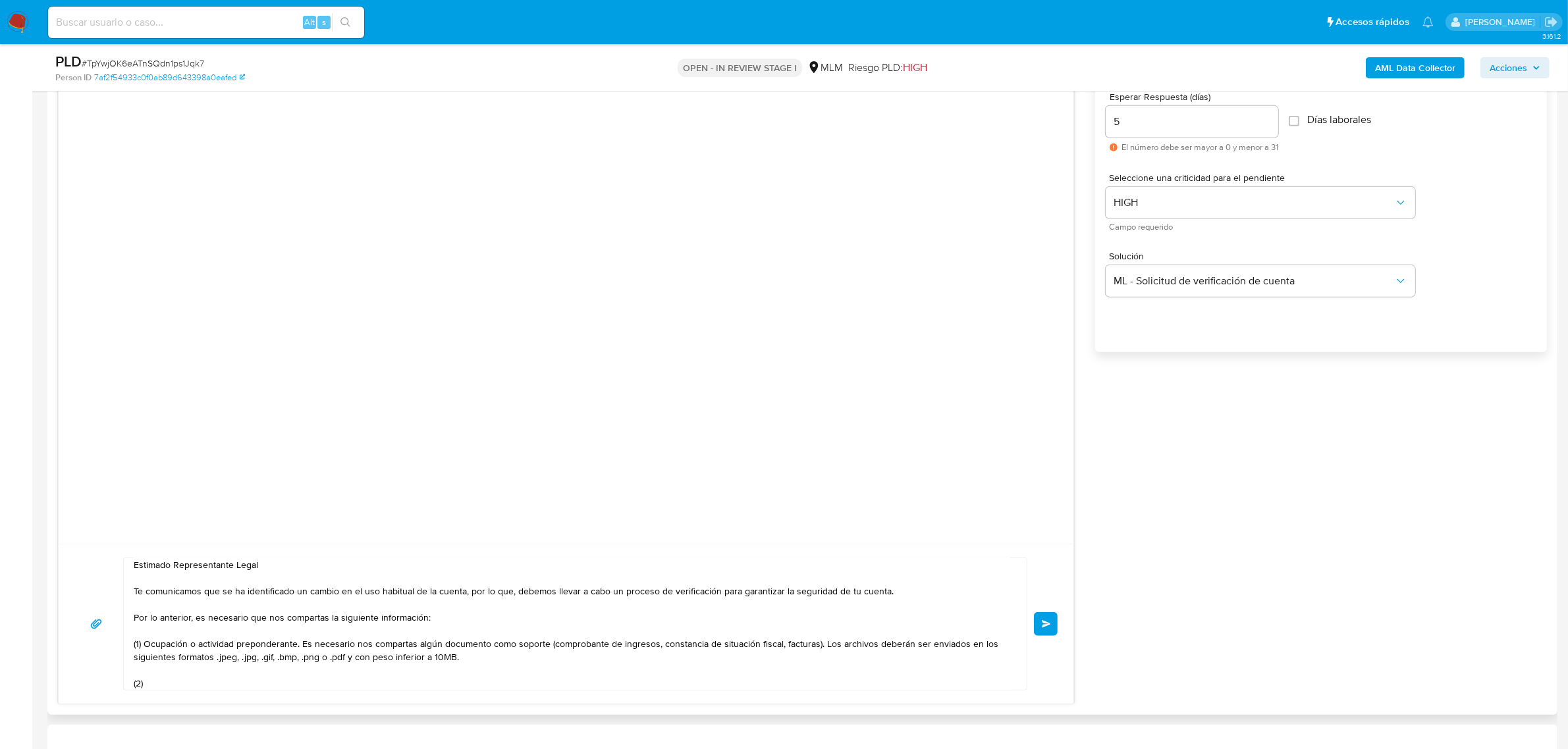
scroll to position [61, 0]
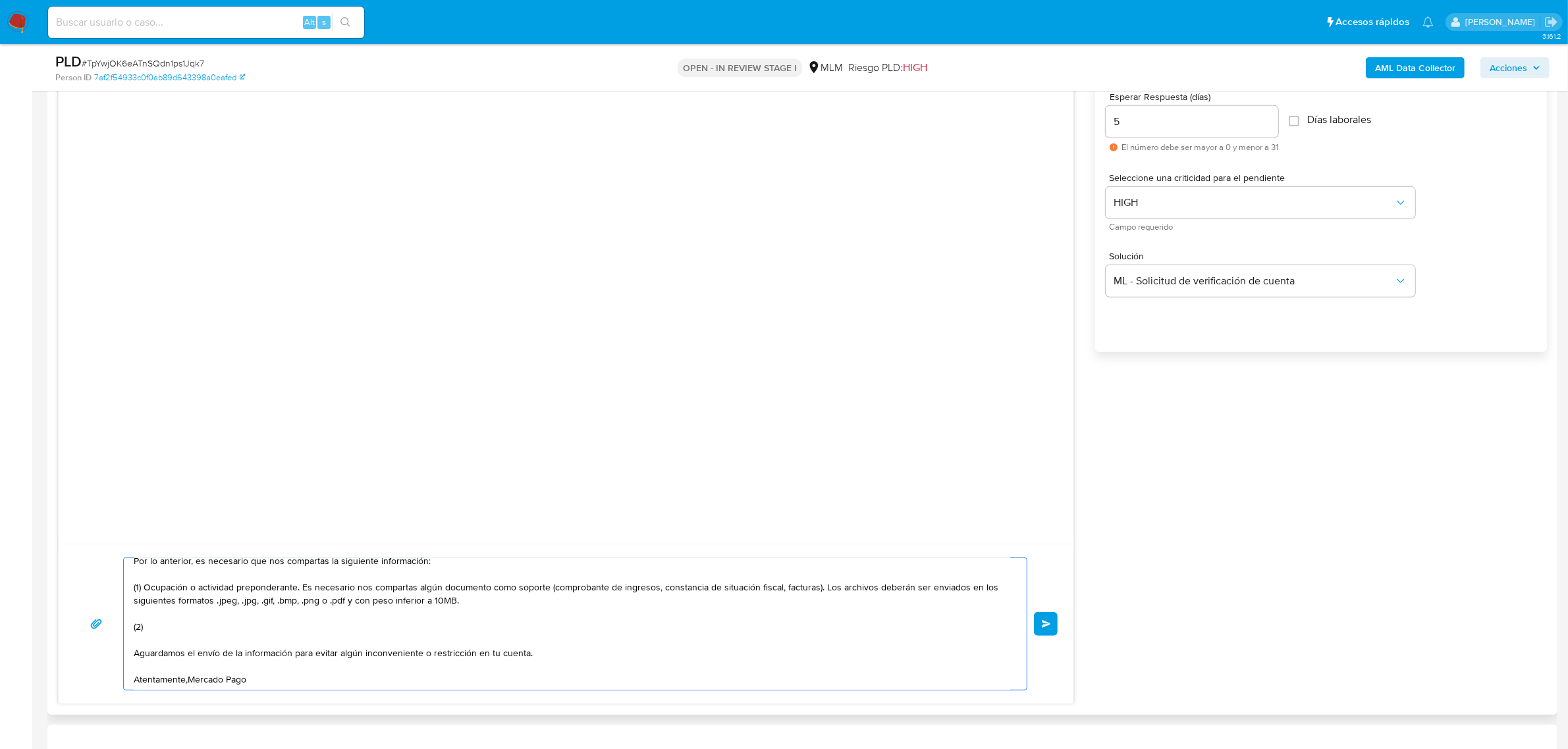
click at [236, 620] on textarea "Estimado Representante Legal Te comunicamos que se ha identificado un cambio en…" at bounding box center [572, 623] width 877 height 132
click at [233, 627] on textarea "Estimado Representante Legal Te comunicamos que se ha identificado un cambio en…" at bounding box center [572, 623] width 877 height 132
paste textarea "AUTOPARTES AMERICANAS DEL BAJIO"
paste textarea "KEEP.ARTCOLLAB"
click at [484, 630] on textarea "Estimado Representante Legal Te comunicamos que se ha identificado un cambio en…" at bounding box center [572, 623] width 877 height 132
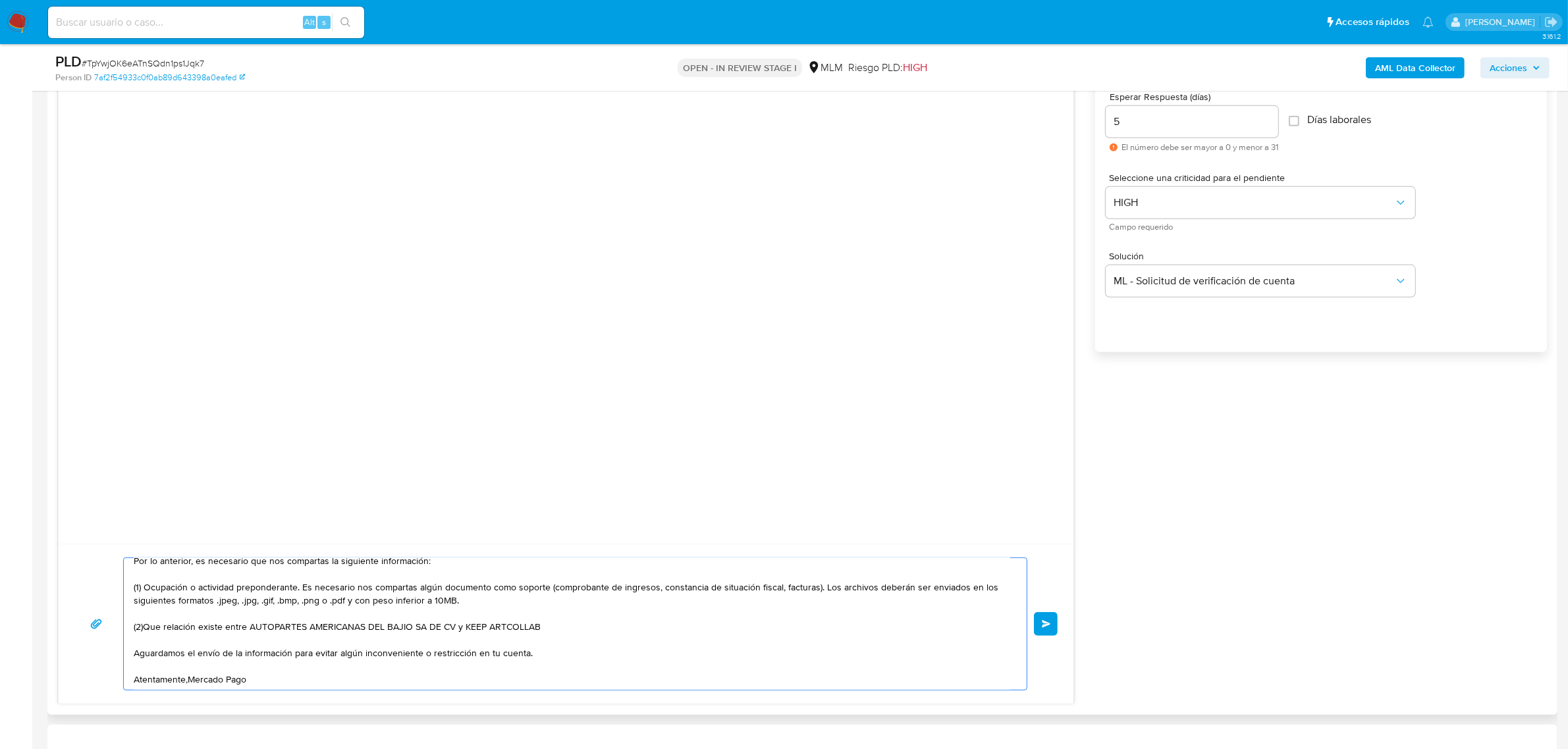
click textarea "Estimado Representante Legal Te comunicamos que se ha identificado un cambio en…"
drag, startPoint x: 459, startPoint y: 626, endPoint x: 542, endPoint y: 628, distance: 83.0
click textarea "Estimado Representante Legal Te comunicamos que se ha identificado un cambio en…"
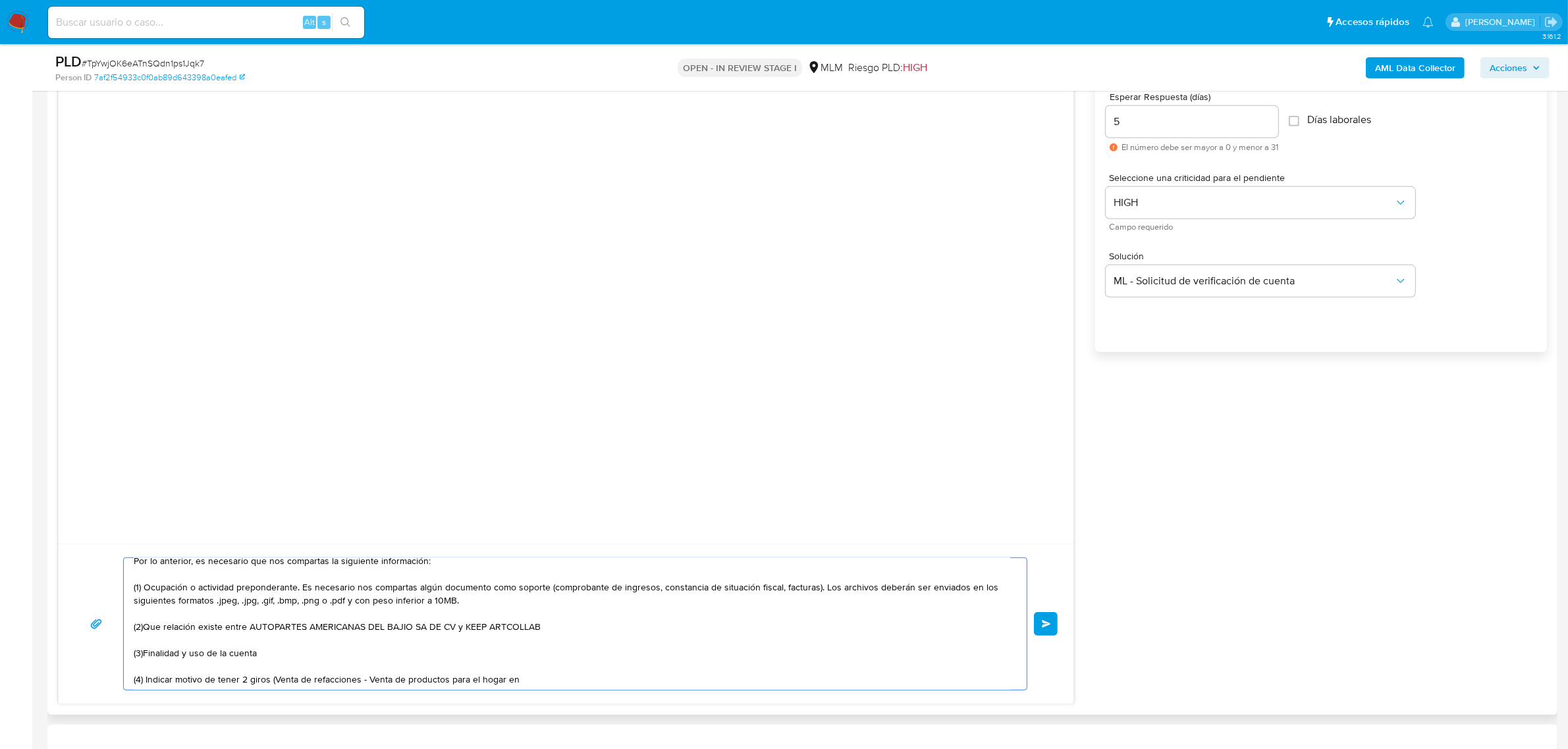
paste textarea "KEEP ARTCOLLAB"
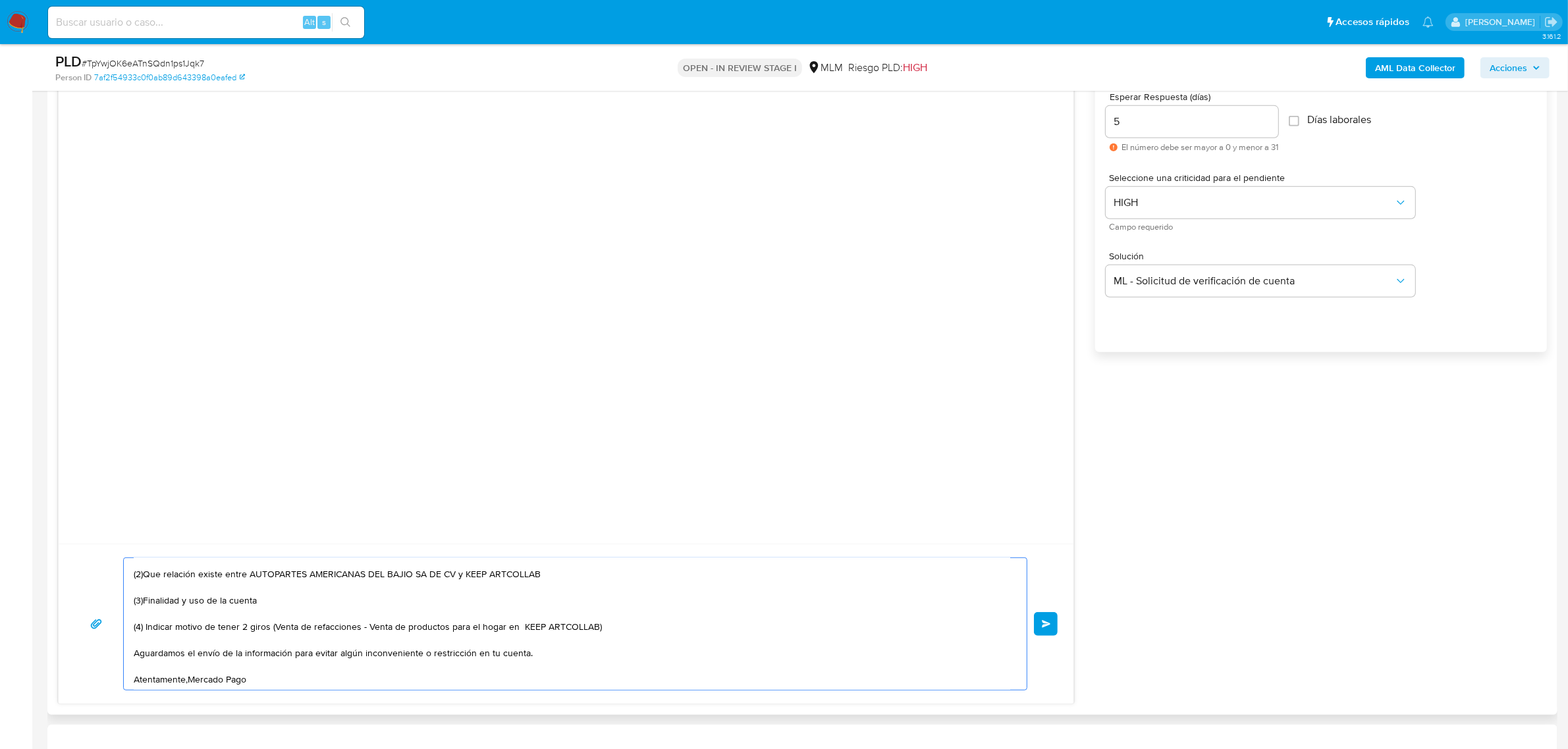
scroll to position [905, 0]
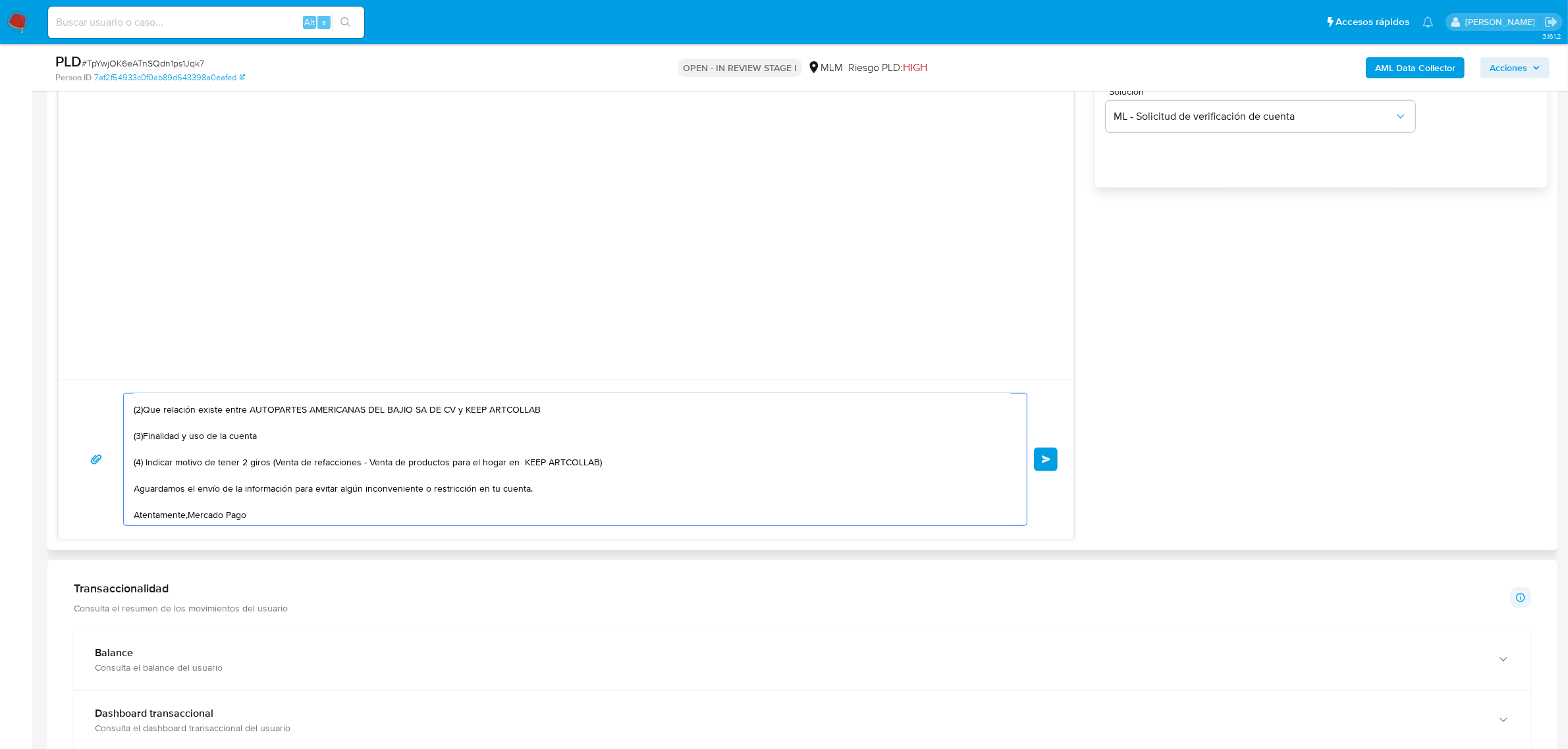
click textarea "Estimado Representante Legal Te comunicamos que se ha identificado un cambio en…"
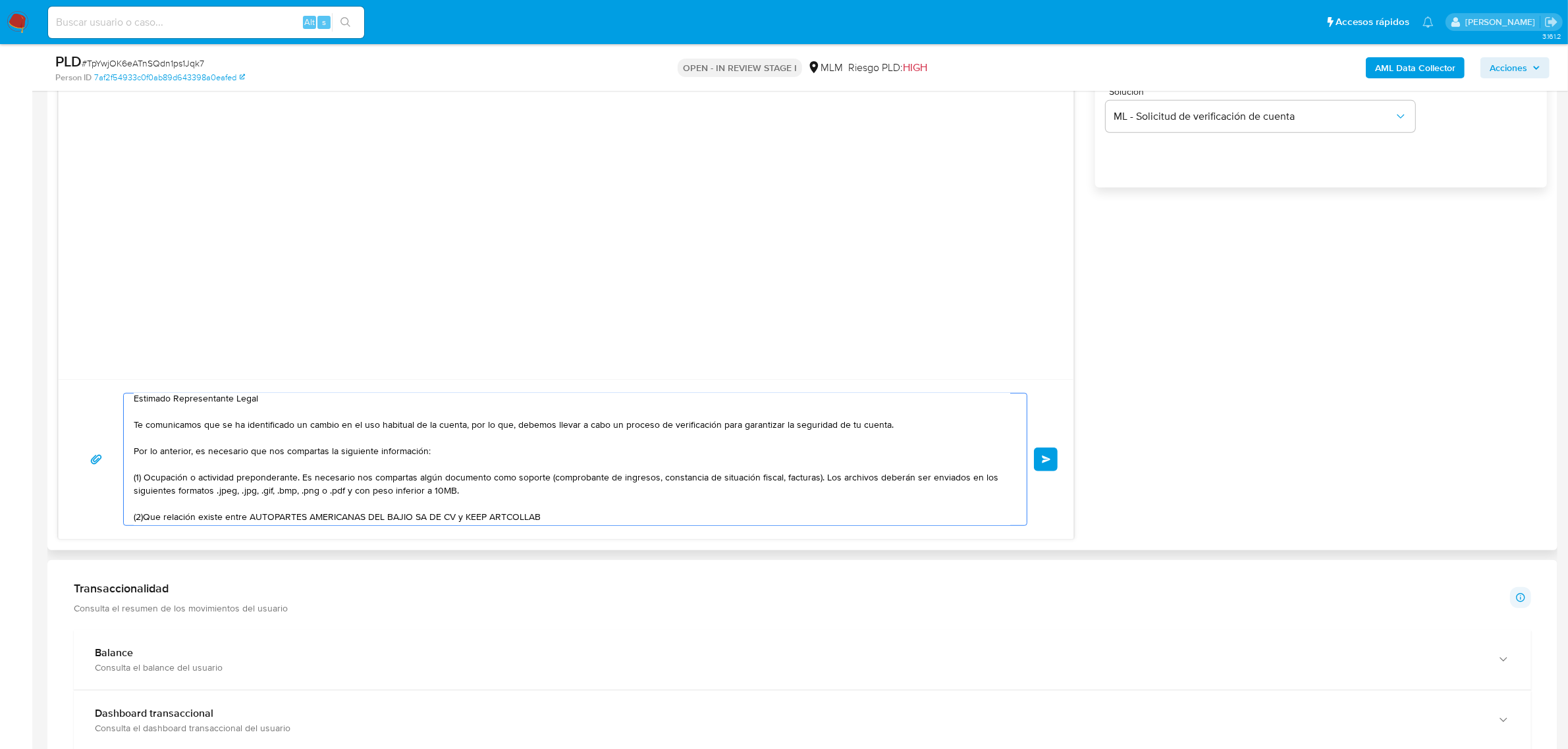
scroll to position [0, 0]
click textarea "Estimado Representante Legal Te comunicamos que se ha identificado un cambio en…"
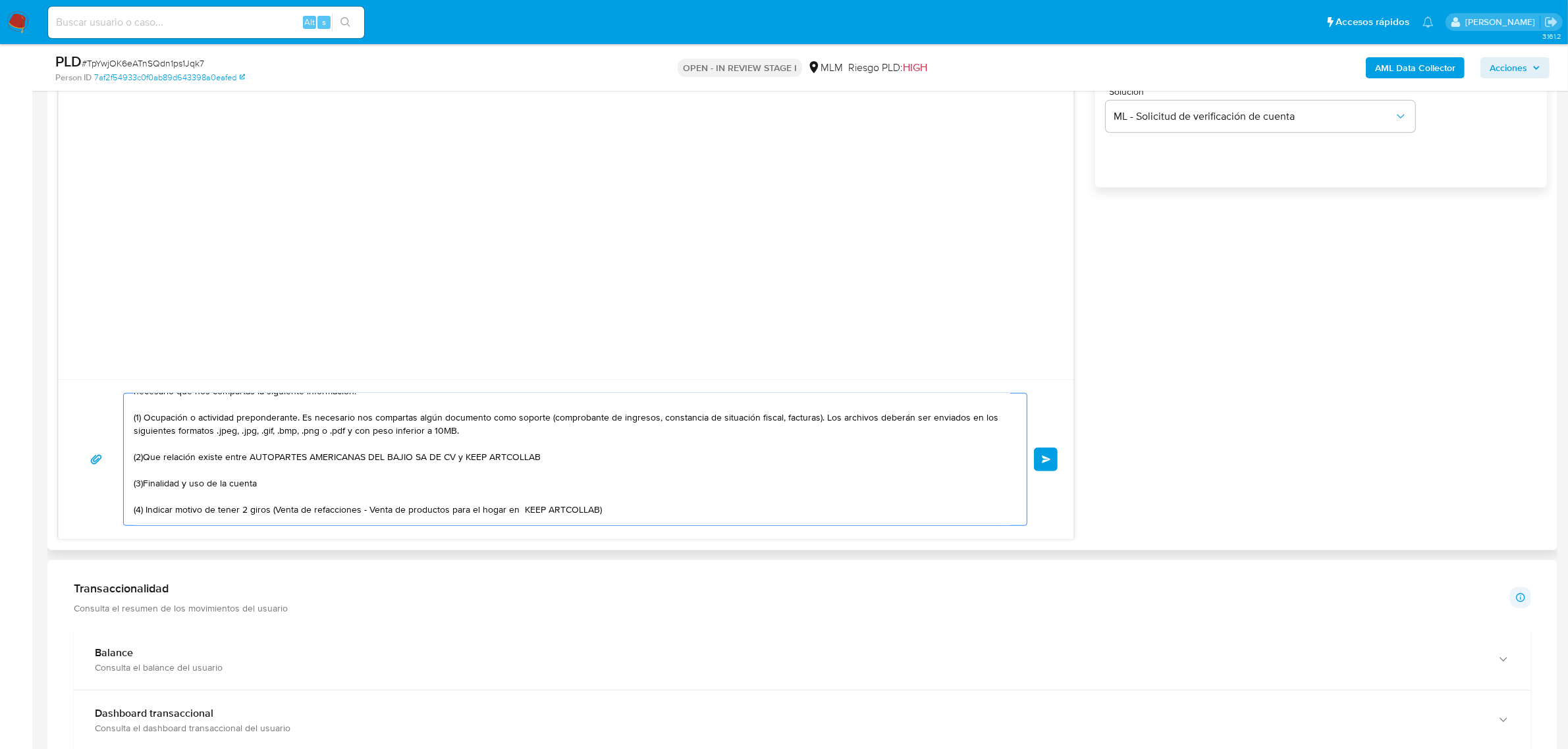
scroll to position [82, 0]
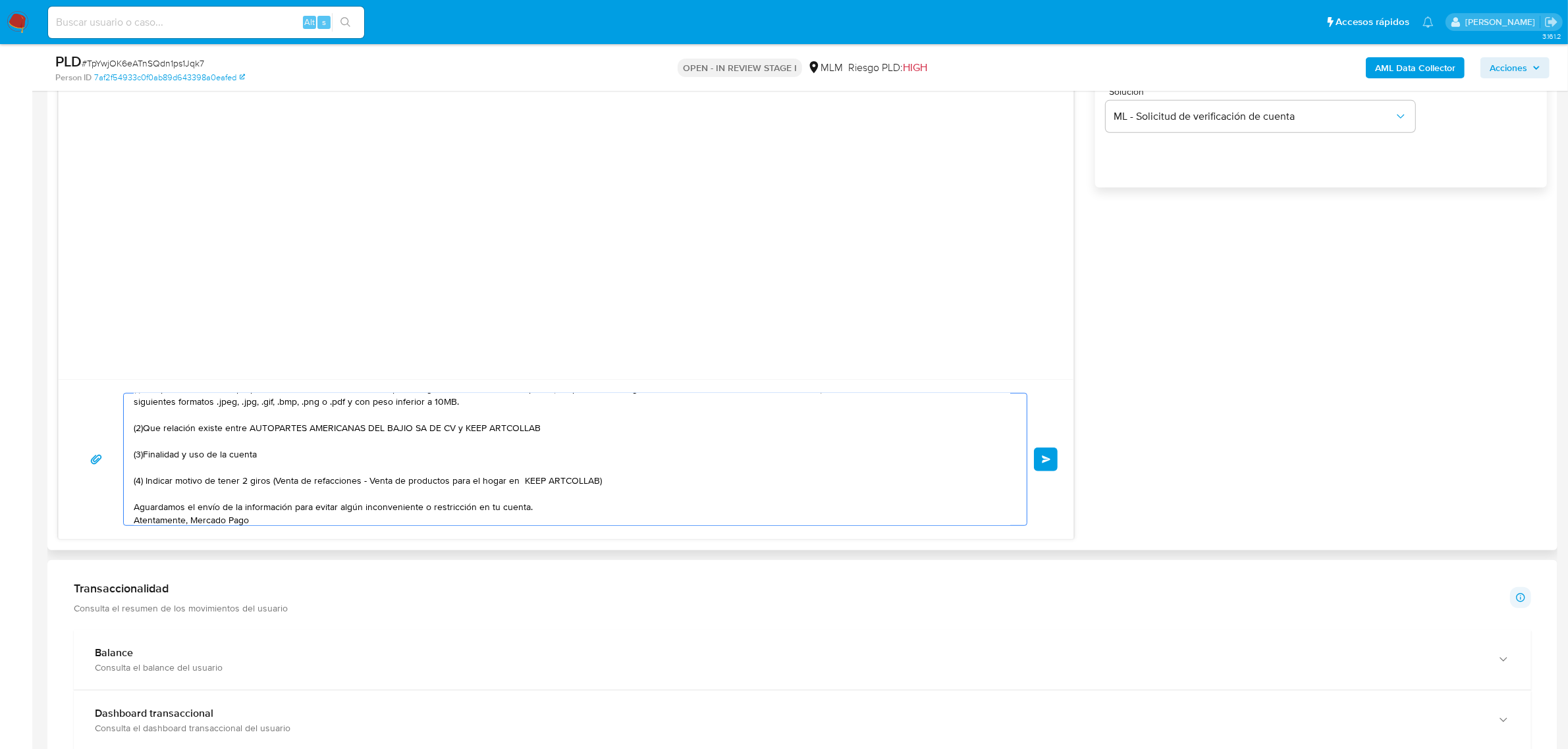
click textarea "Estimado Representante Legal Te comunicamos que se ha identificado un cambio en…"
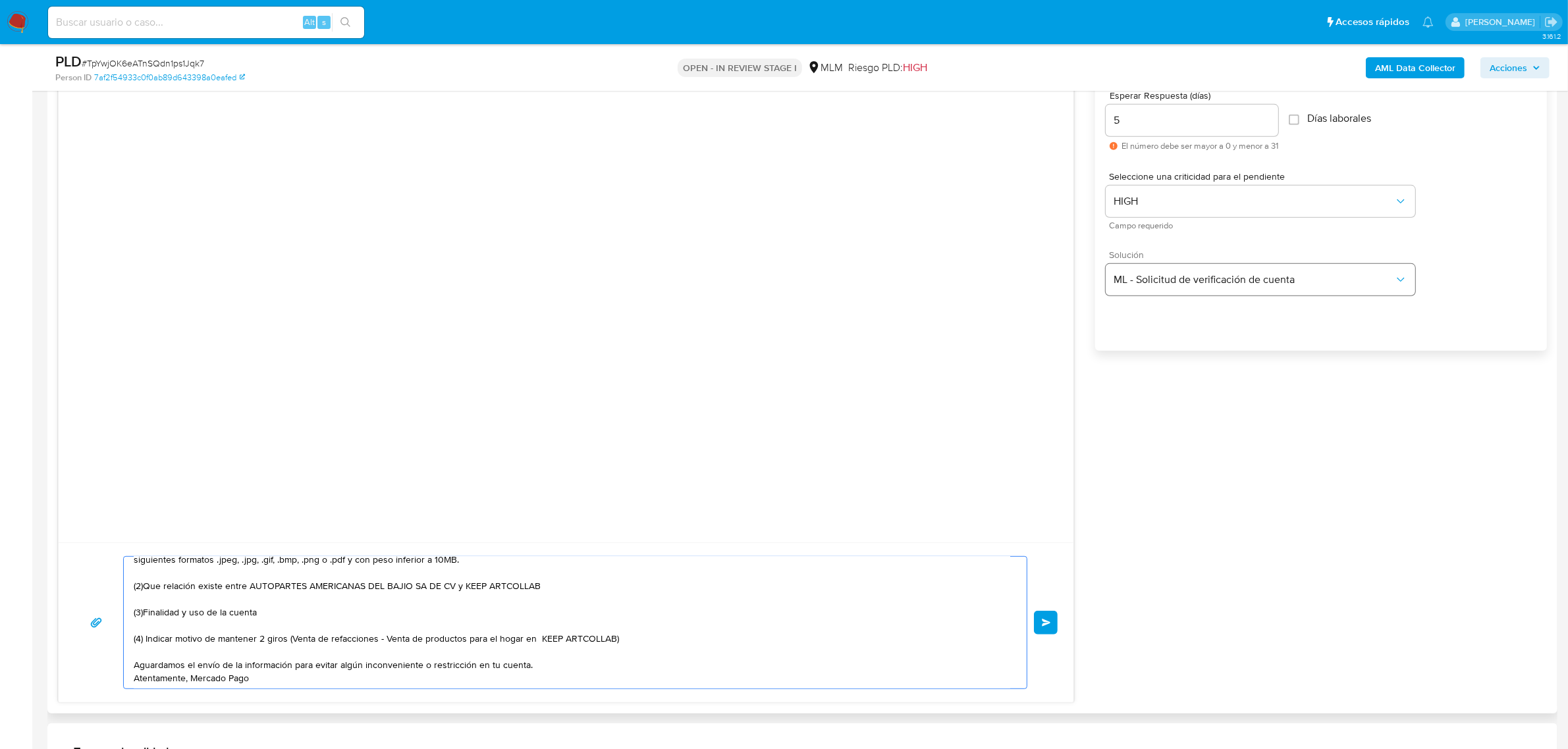
scroll to position [740, 0]
click textarea "Estimado Representante Legal Te comunicamos que se ha identificado un cambio en…"
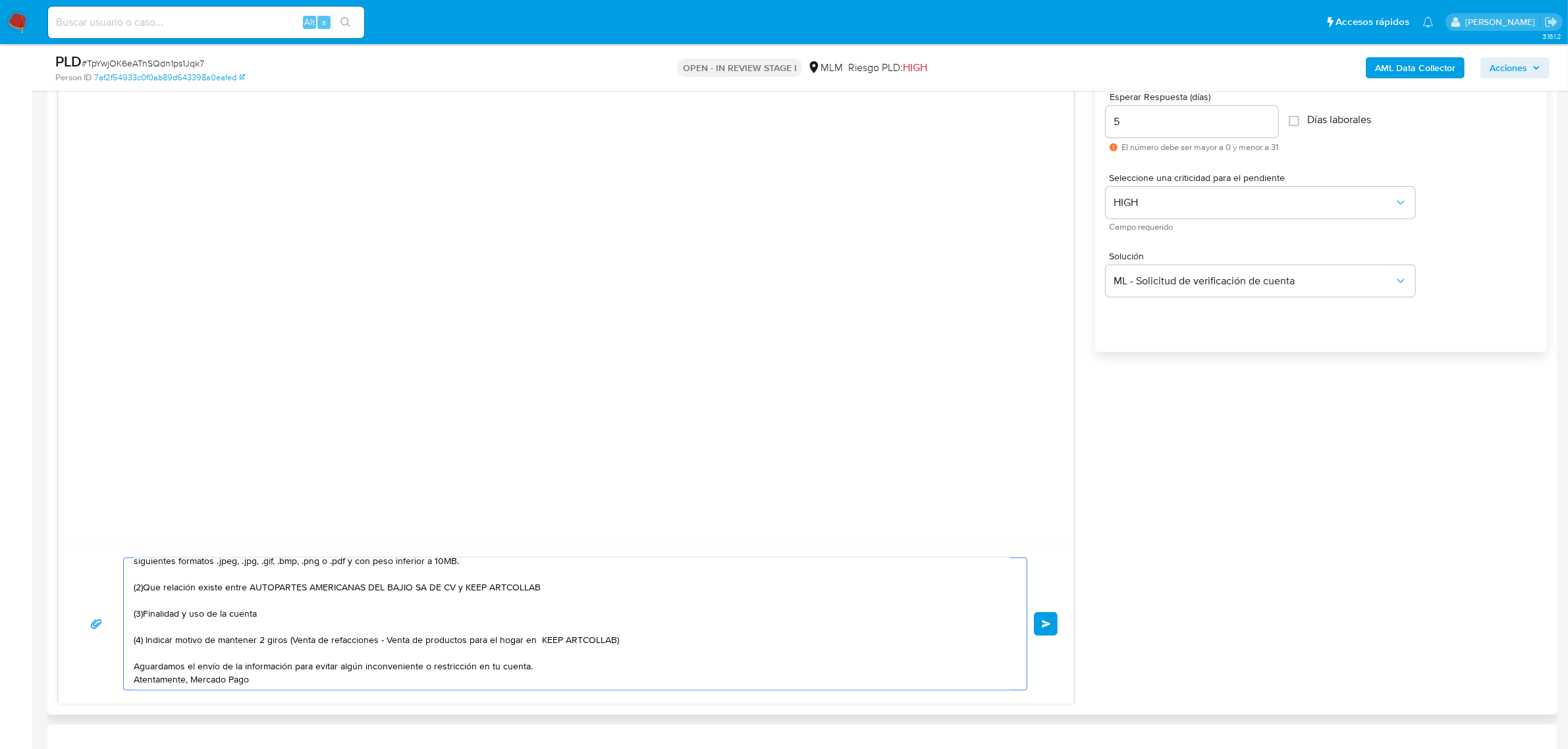
click textarea "Estimado Representante Legal Te comunicamos que se ha identificado un cambio en…"
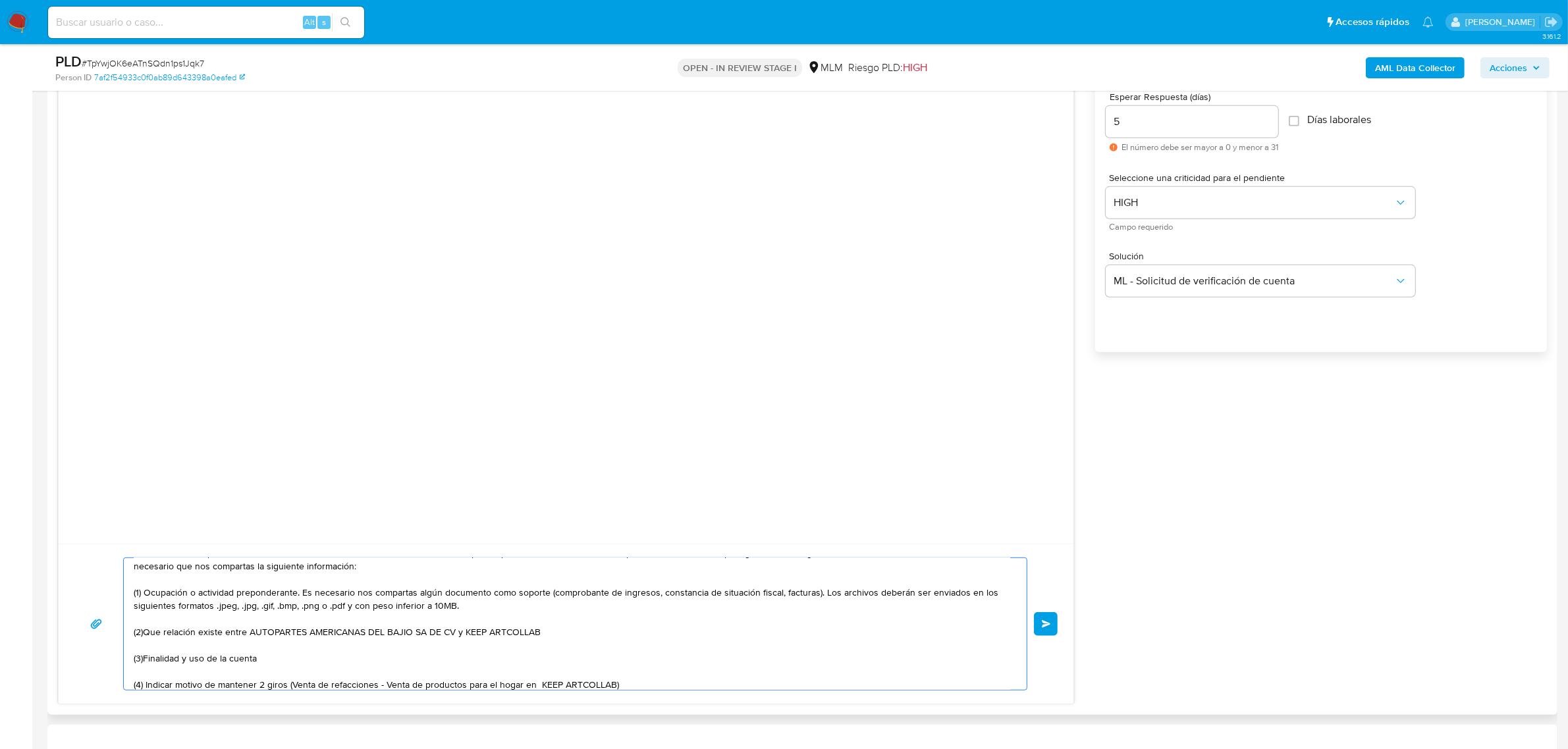
scroll to position [0, 0]
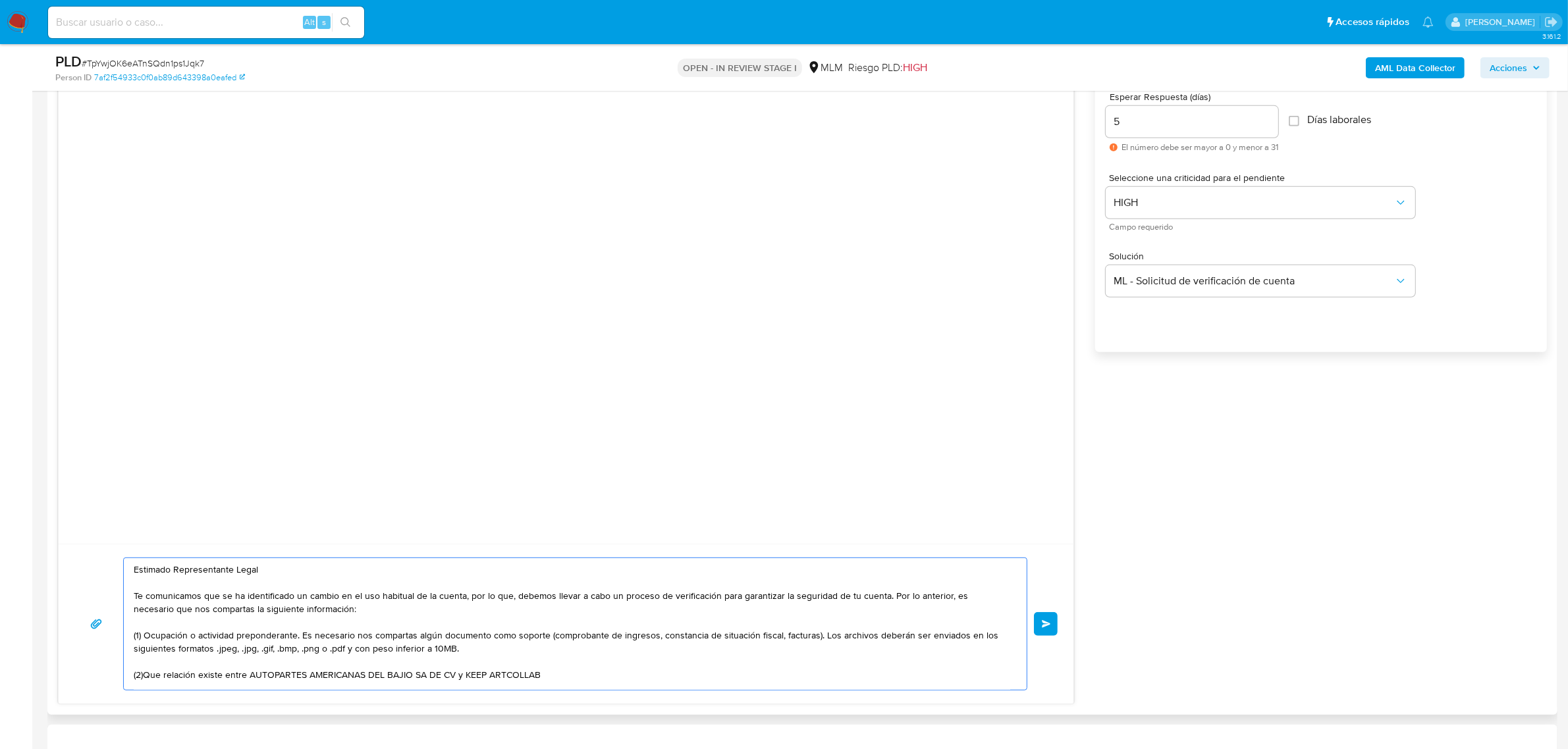
drag, startPoint x: 273, startPoint y: 685, endPoint x: 141, endPoint y: 572, distance: 173.8
click div "Estimado Representante Legal Te comunicamos que se ha identificado un cambio en…"
type textarea "Estimado Representante Legal Te comunicamos que se ha identificado un cambio en…"
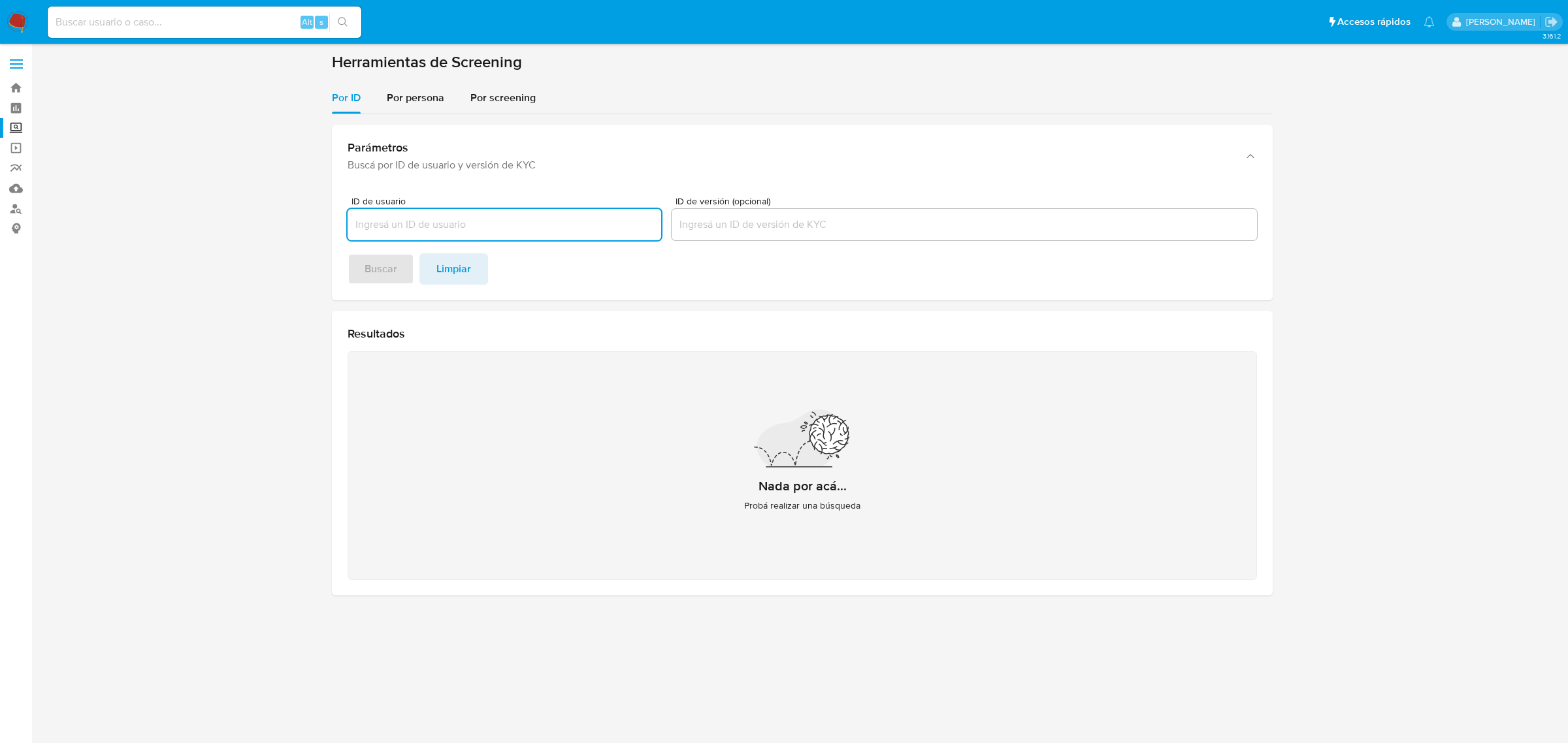
click at [418, 77] on section "Herramientas de Screening Por ID Por persona Por screening Parámetros Buscá por…" at bounding box center [802, 329] width 941 height 553
click at [418, 92] on span "Por persona" at bounding box center [416, 97] width 58 height 15
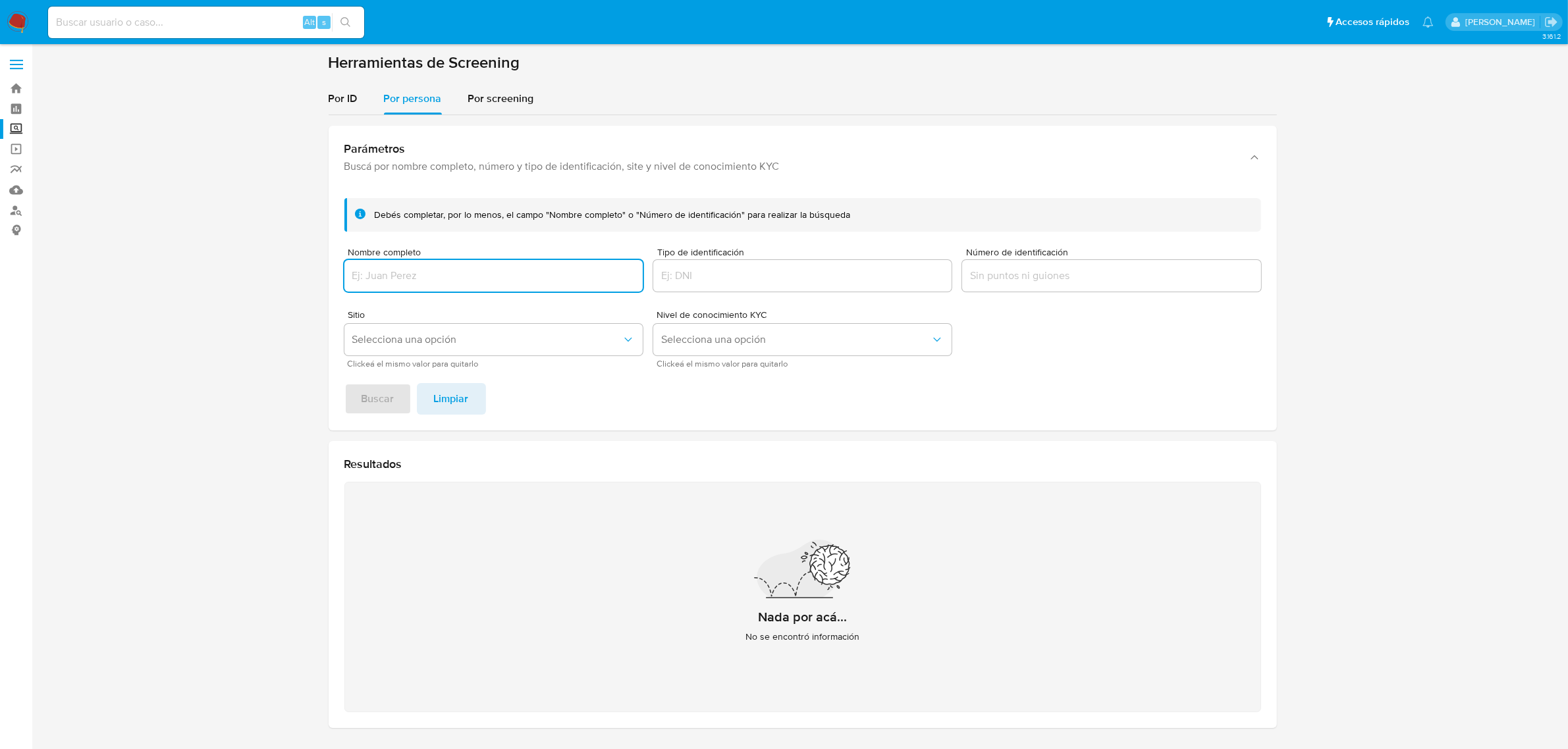
click at [445, 274] on input "Nombre completo" at bounding box center [493, 275] width 298 height 17
click at [345, 383] on button "Buscar" at bounding box center [378, 399] width 67 height 32
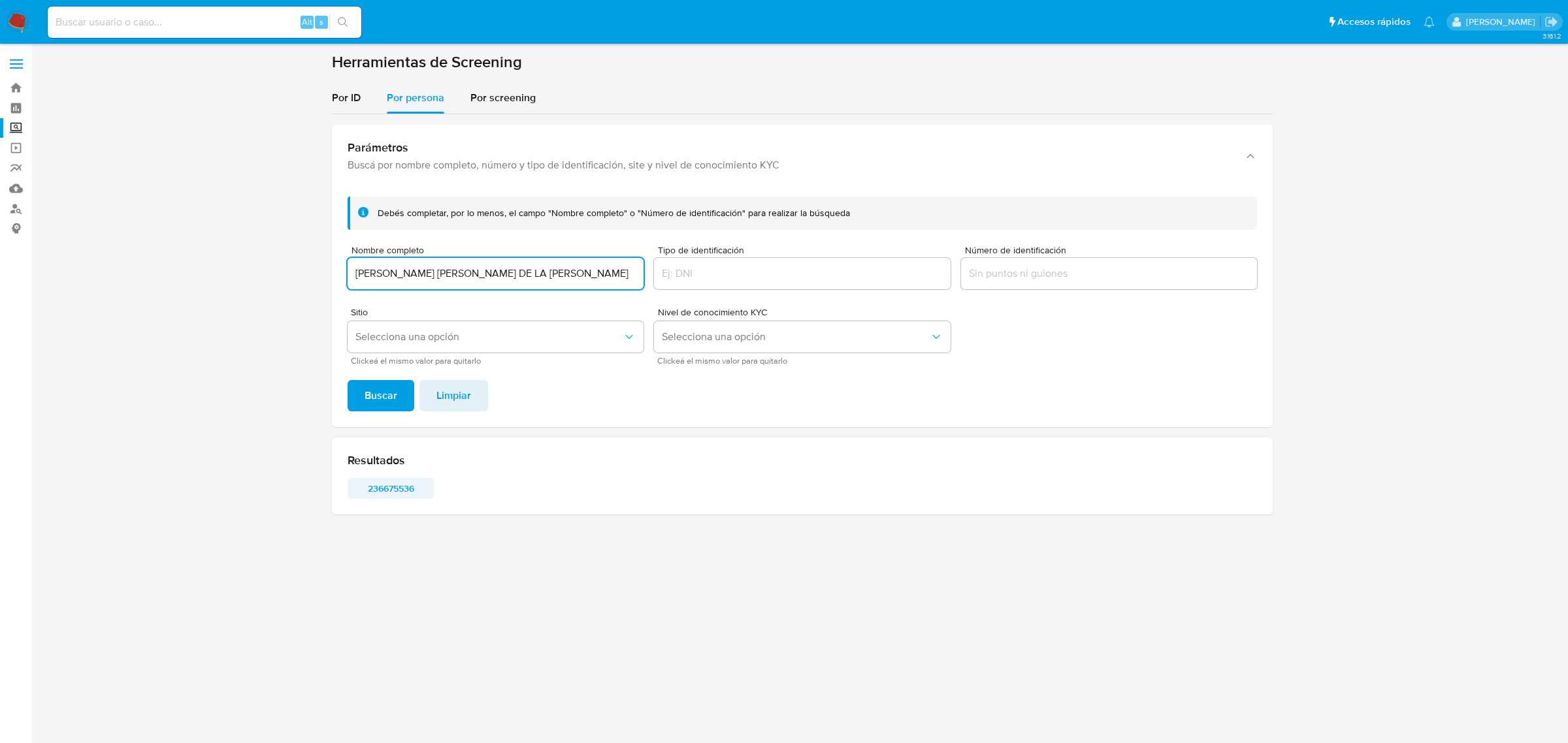
click at [368, 481] on span "236675536" at bounding box center [390, 488] width 68 height 18
click at [431, 282] on div "[PERSON_NAME] [PERSON_NAME] DE LA [PERSON_NAME]" at bounding box center [495, 273] width 296 height 31
click at [430, 277] on input "[PERSON_NAME] [PERSON_NAME] DE LA [PERSON_NAME]" at bounding box center [495, 273] width 296 height 17
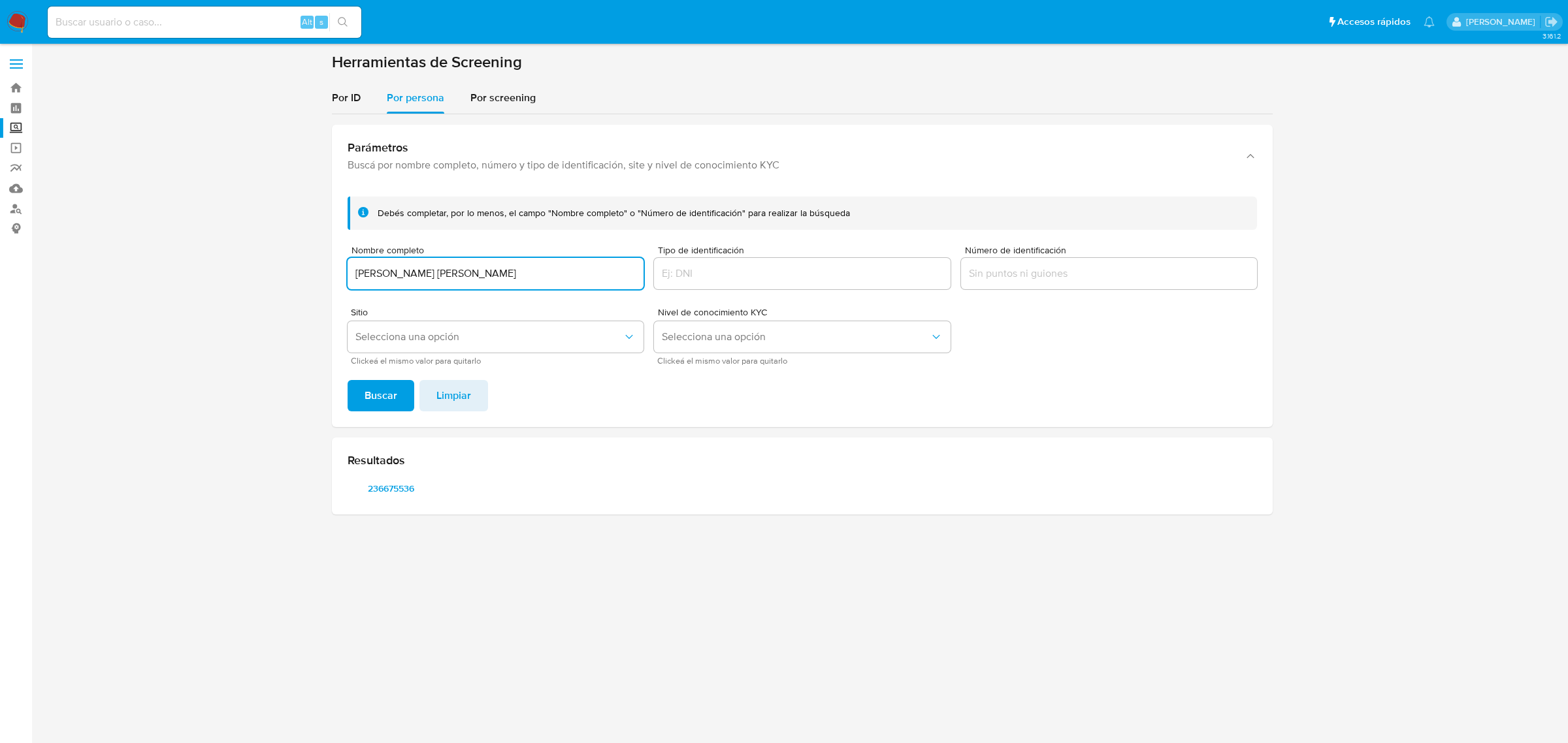
type input "[PERSON_NAME] [PERSON_NAME]"
click at [348, 380] on button "Buscar" at bounding box center [380, 396] width 66 height 31
click at [377, 498] on span "304546314" at bounding box center [390, 488] width 68 height 18
click at [127, 23] on input at bounding box center [204, 22] width 313 height 17
paste input "210674112"
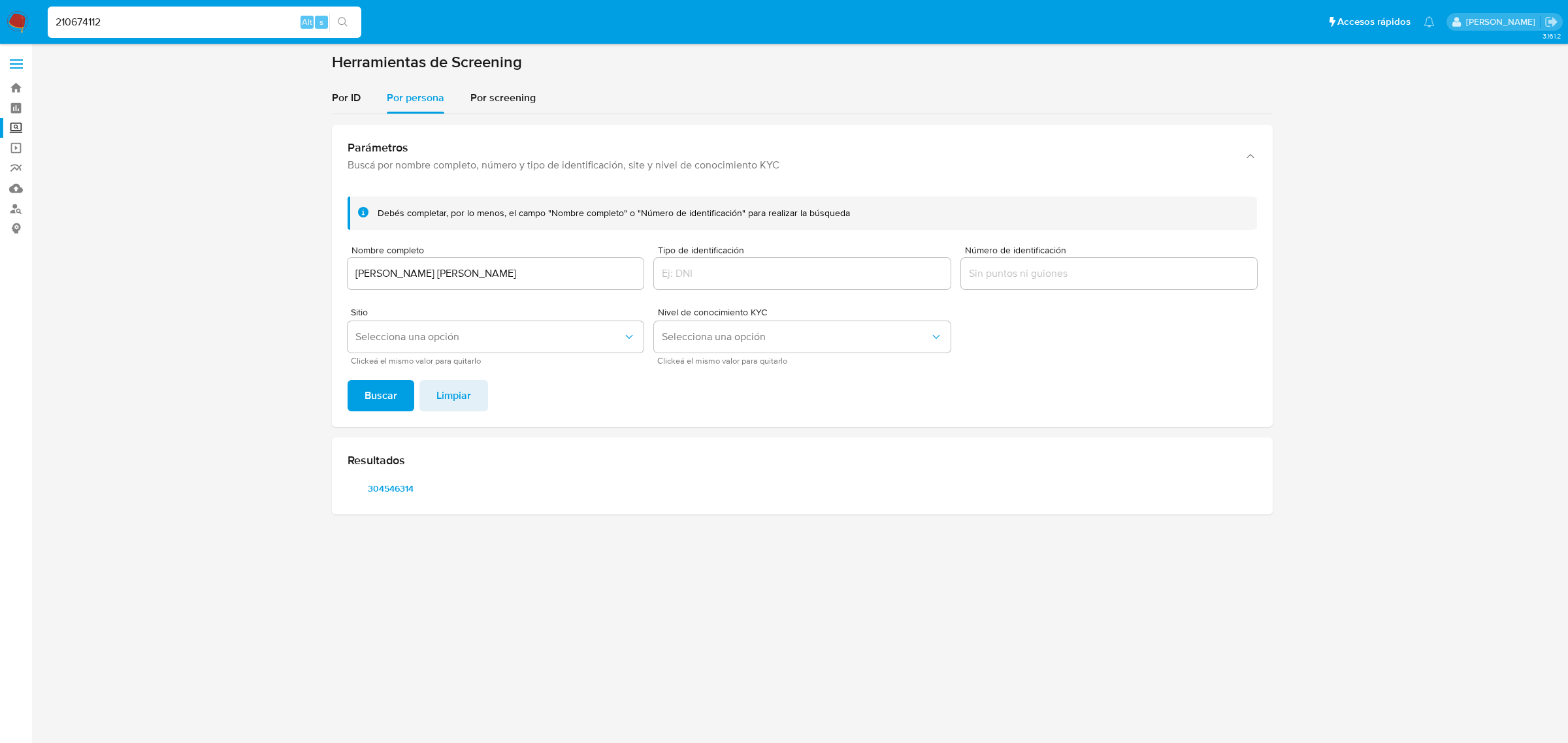
type input "210674112"
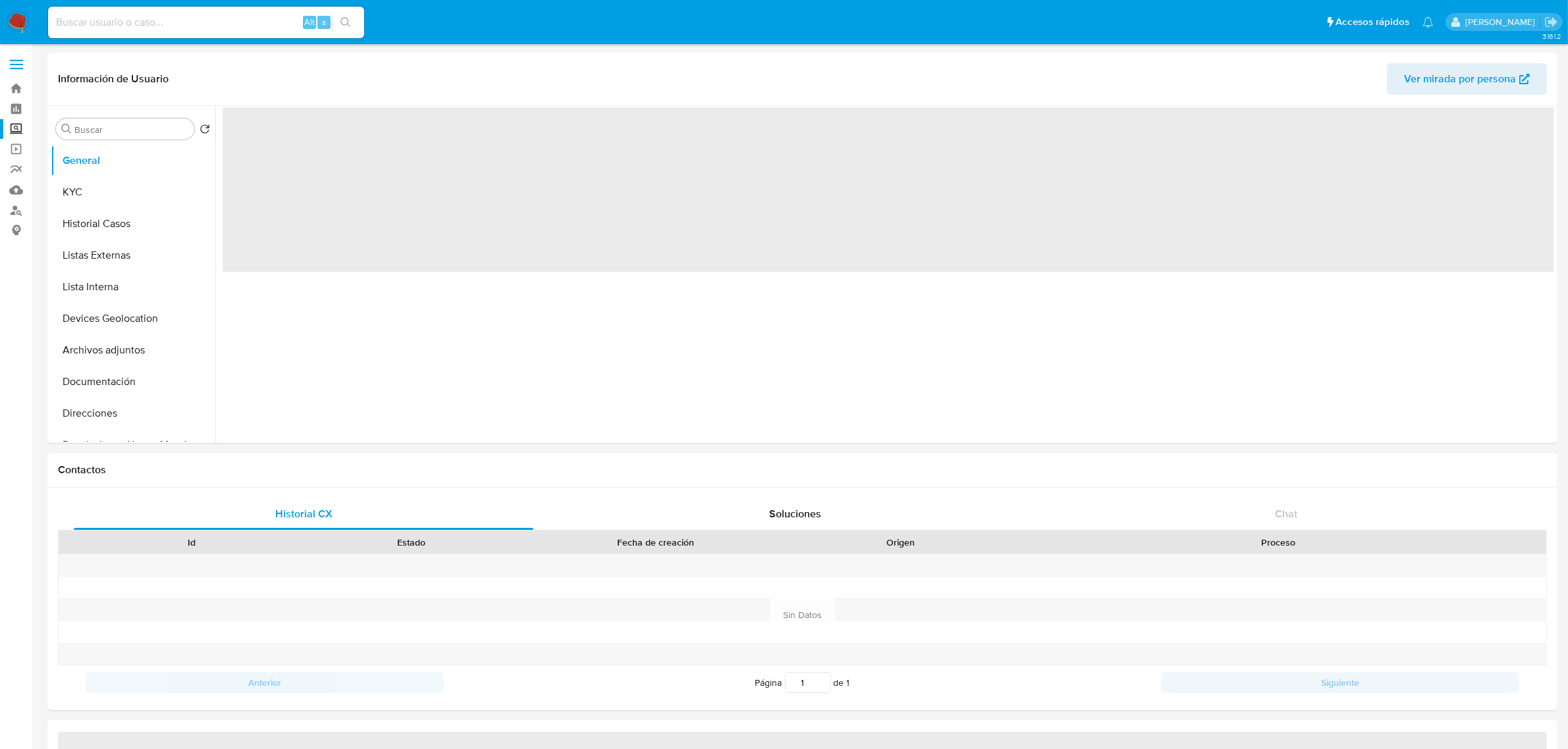
select select "10"
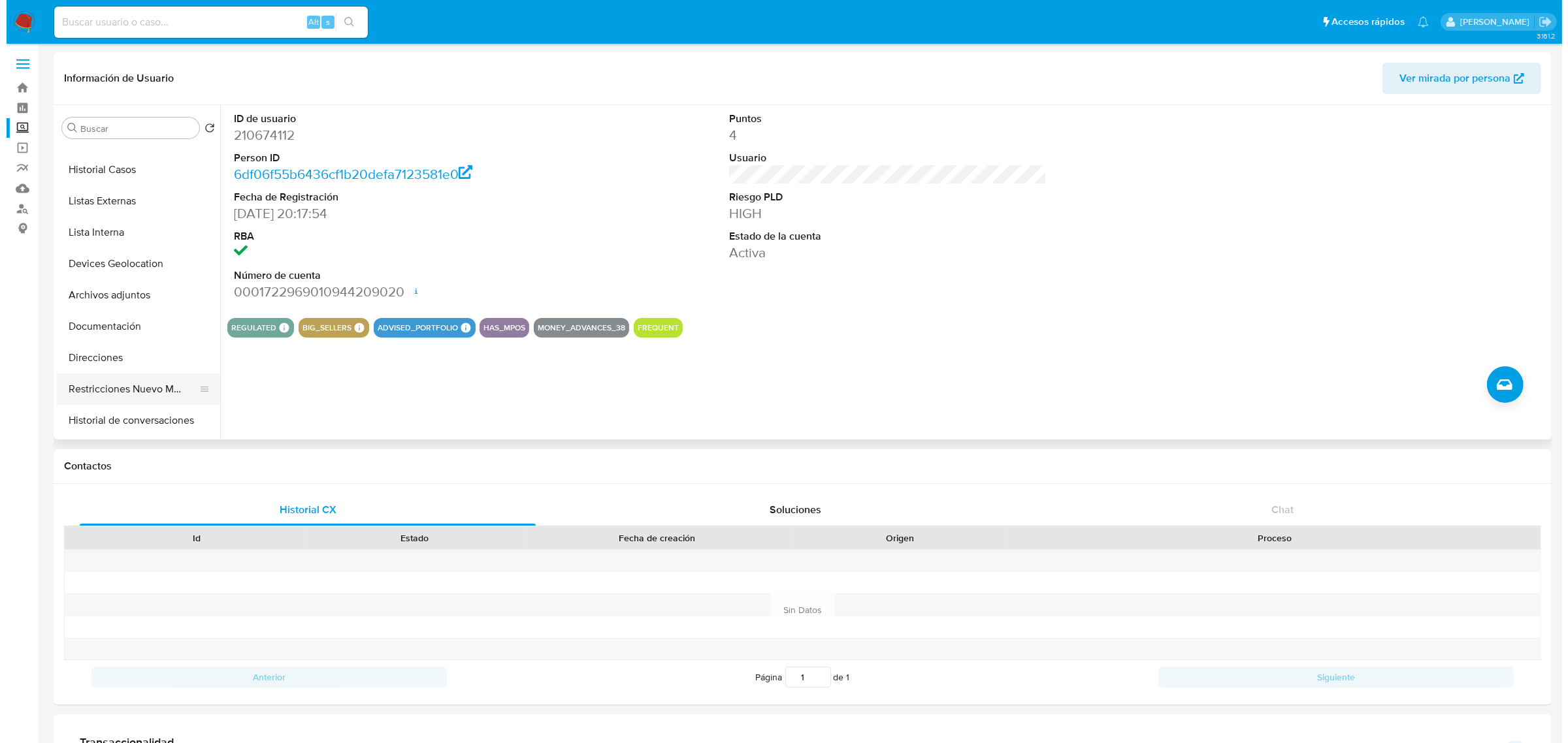
scroll to position [82, 0]
click at [141, 380] on button "Historial de conversaciones" at bounding box center [126, 390] width 153 height 31
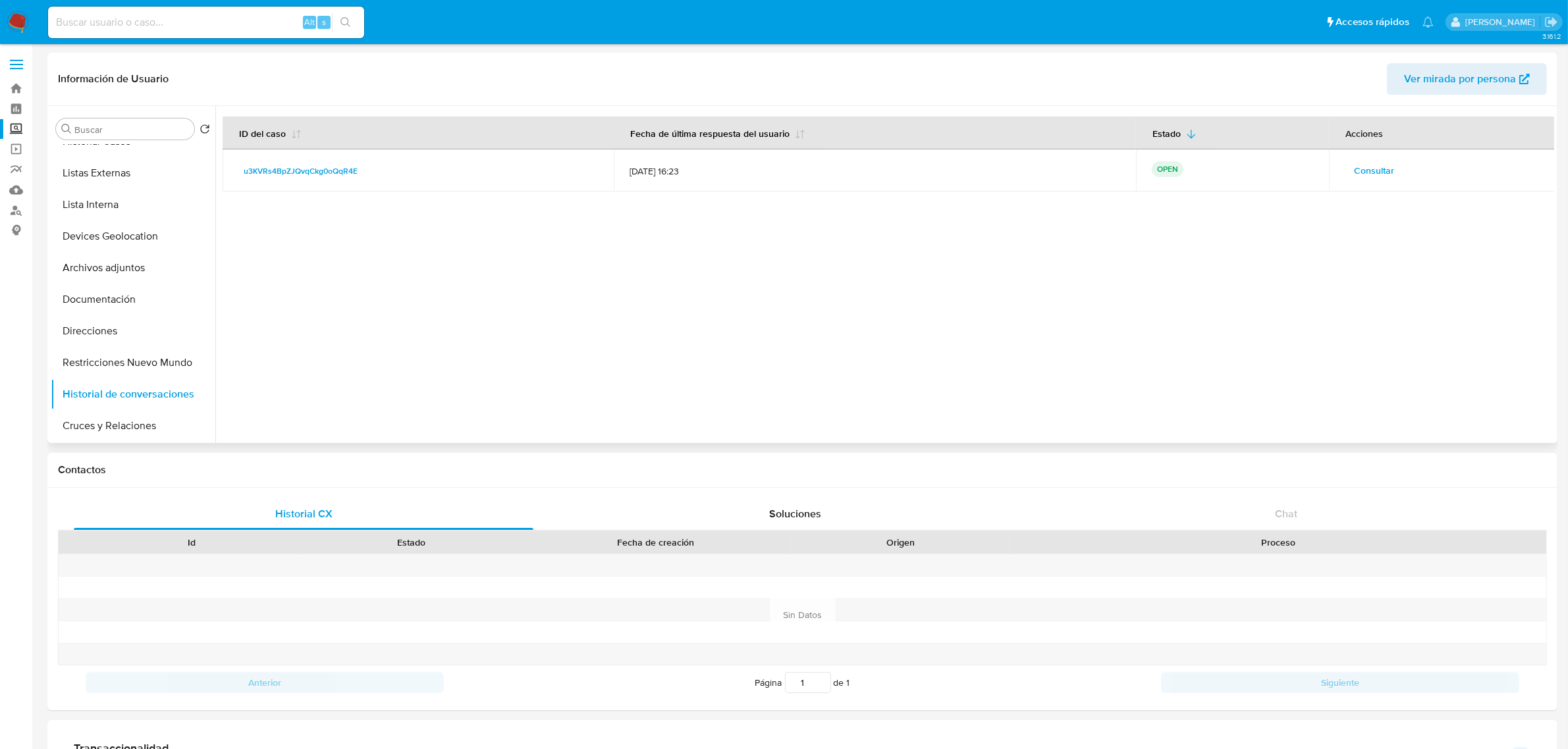
click at [1381, 169] on span "Consultar" at bounding box center [1374, 170] width 40 height 18
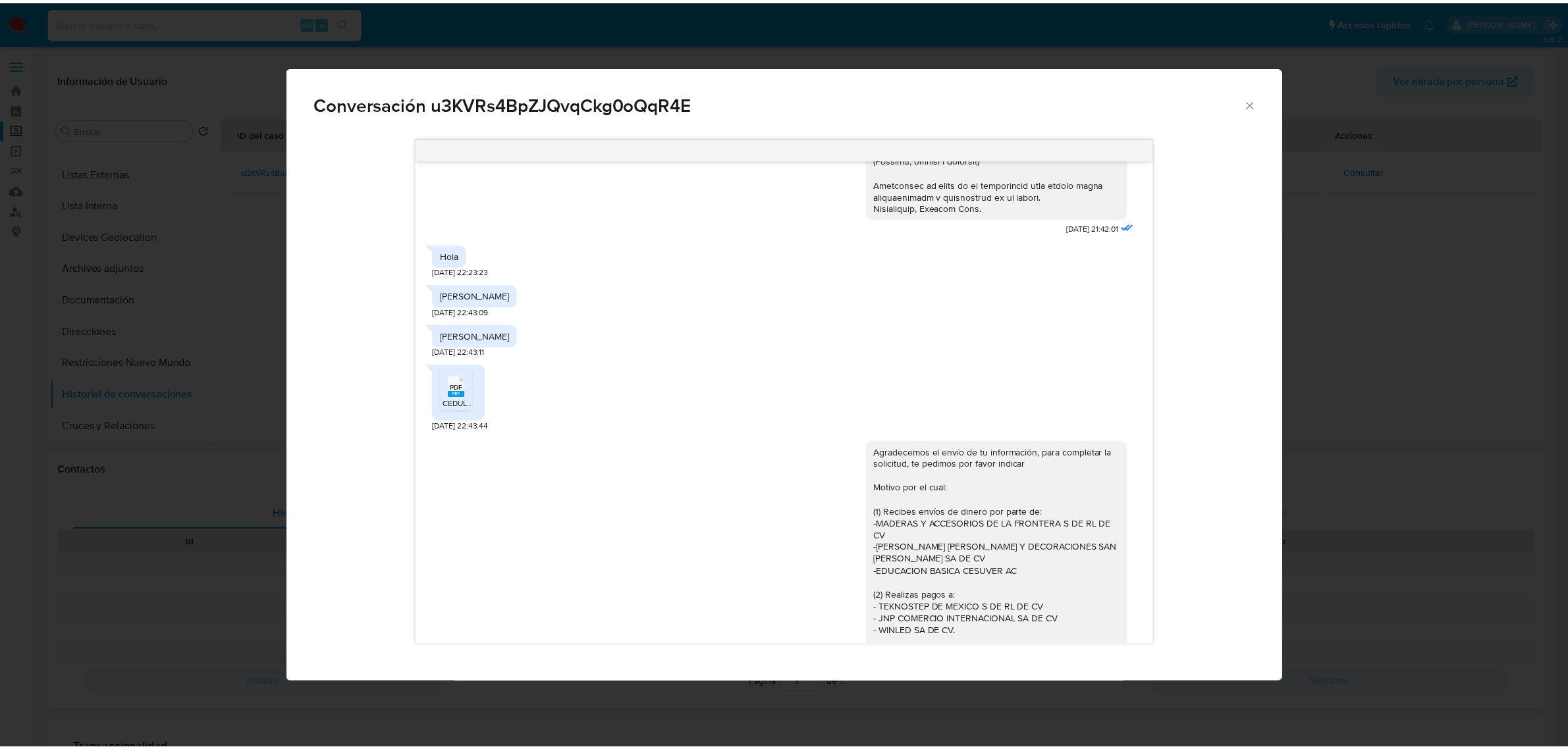
scroll to position [433, 0]
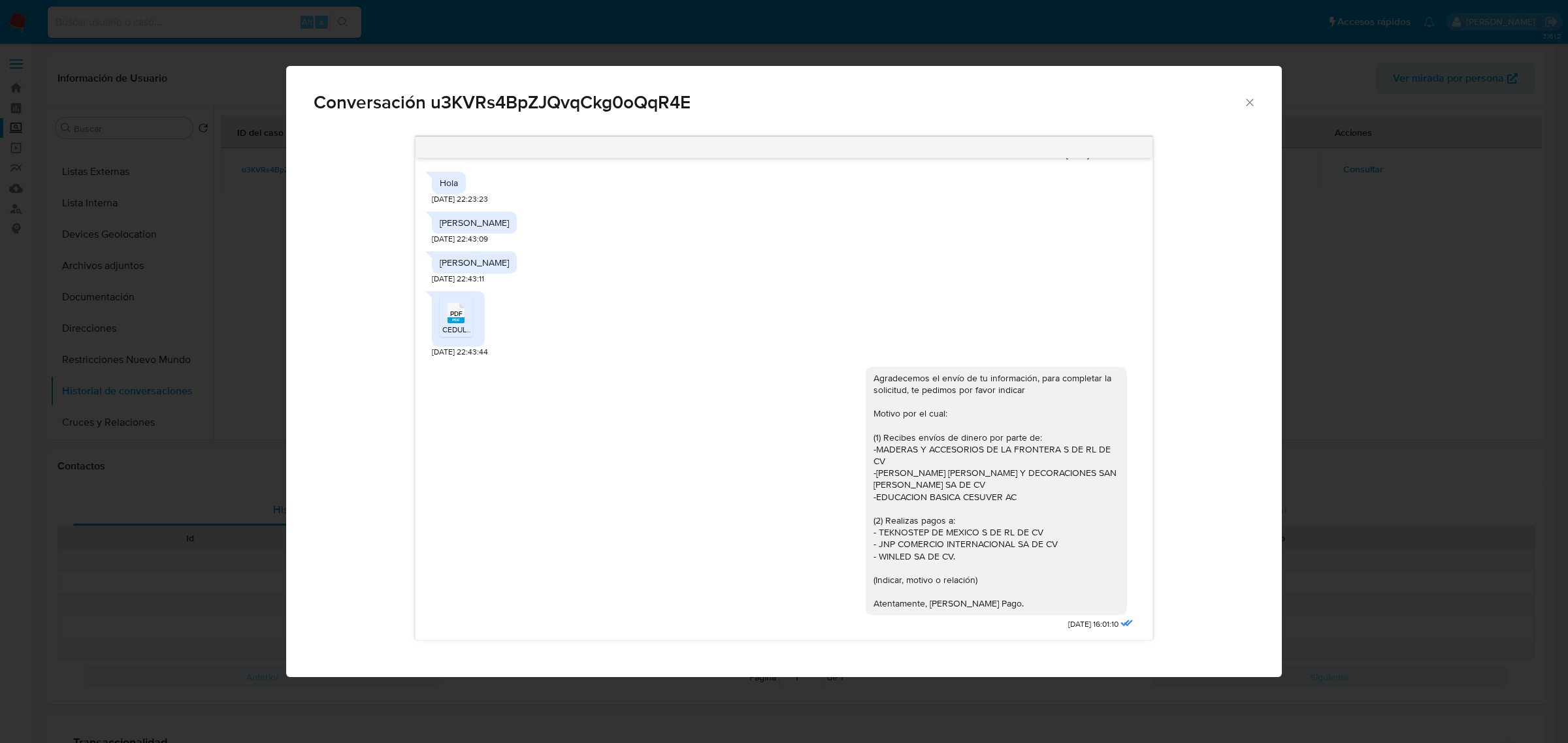
click at [1251, 98] on icon "Cerrar" at bounding box center [1250, 102] width 13 height 13
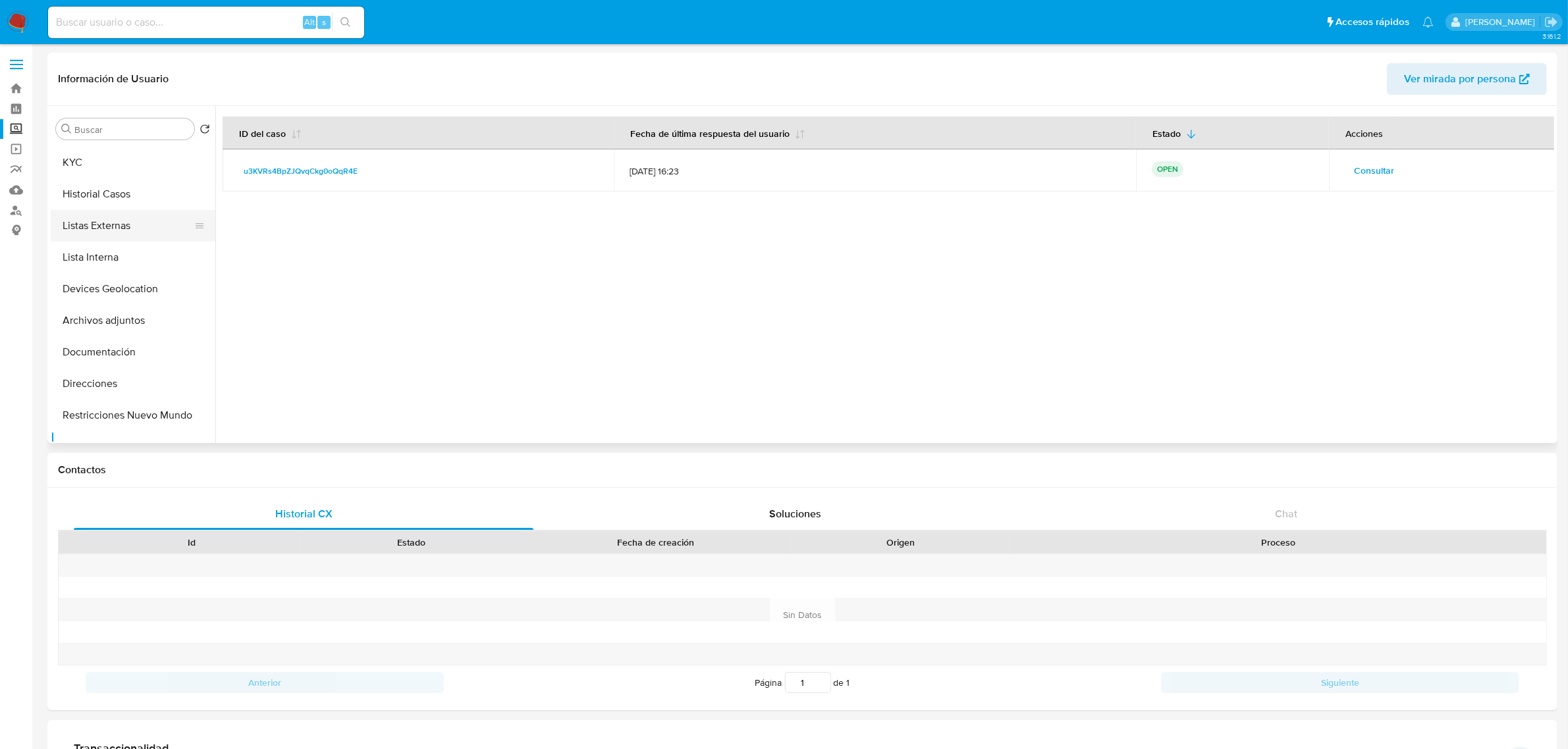
scroll to position [0, 0]
click at [121, 202] on button "KYC" at bounding box center [127, 192] width 154 height 32
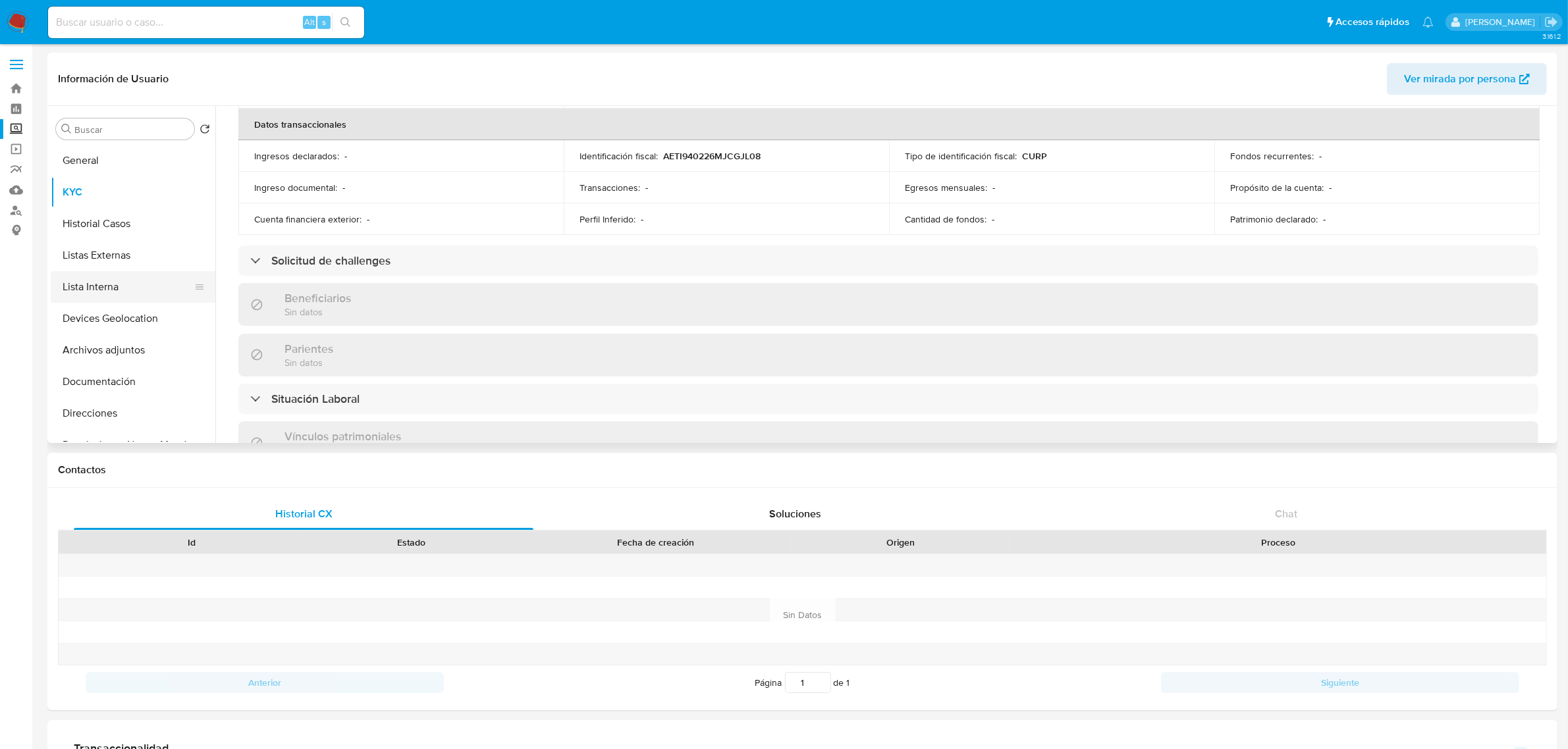
scroll to position [329, 0]
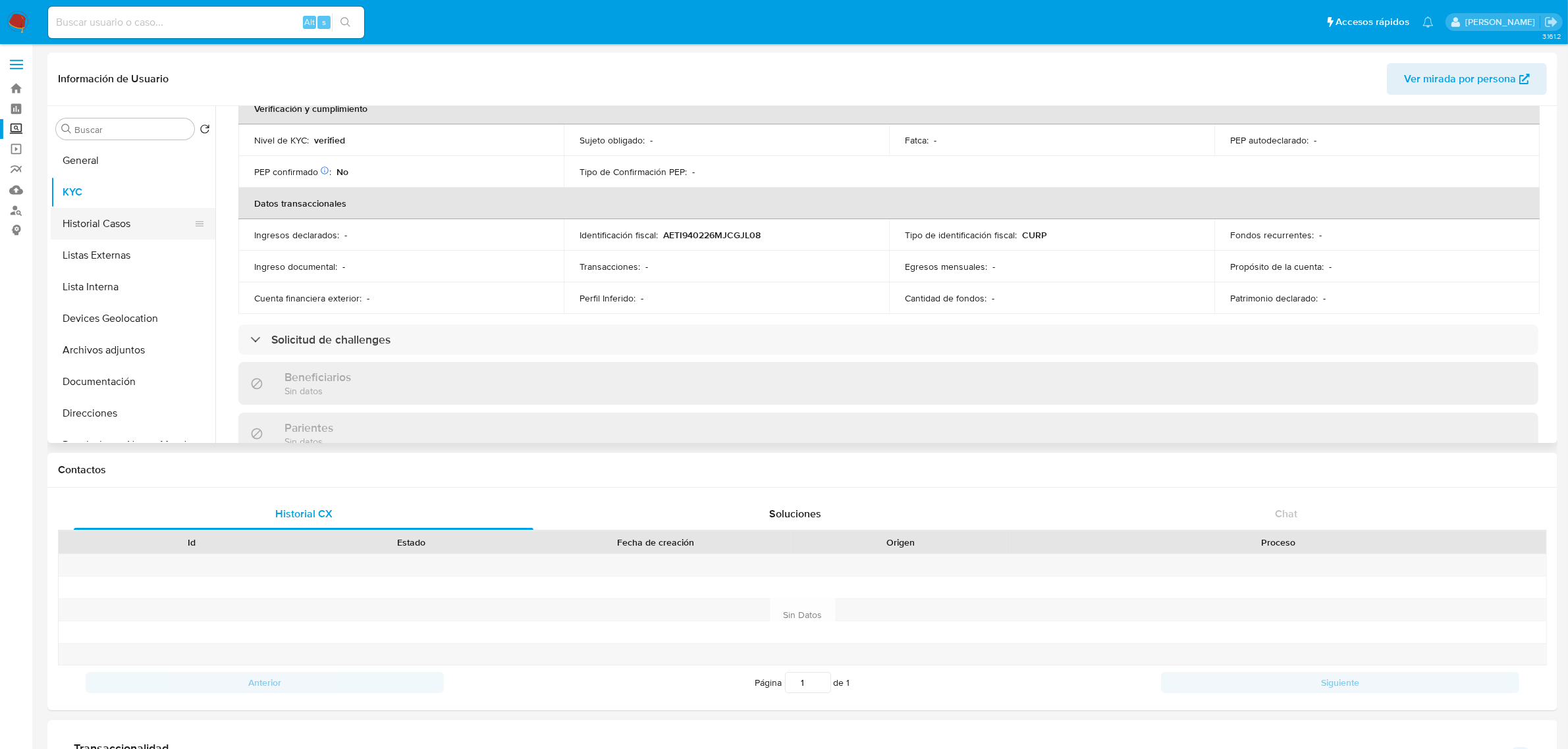
click at [127, 225] on button "Historial Casos" at bounding box center [127, 224] width 154 height 32
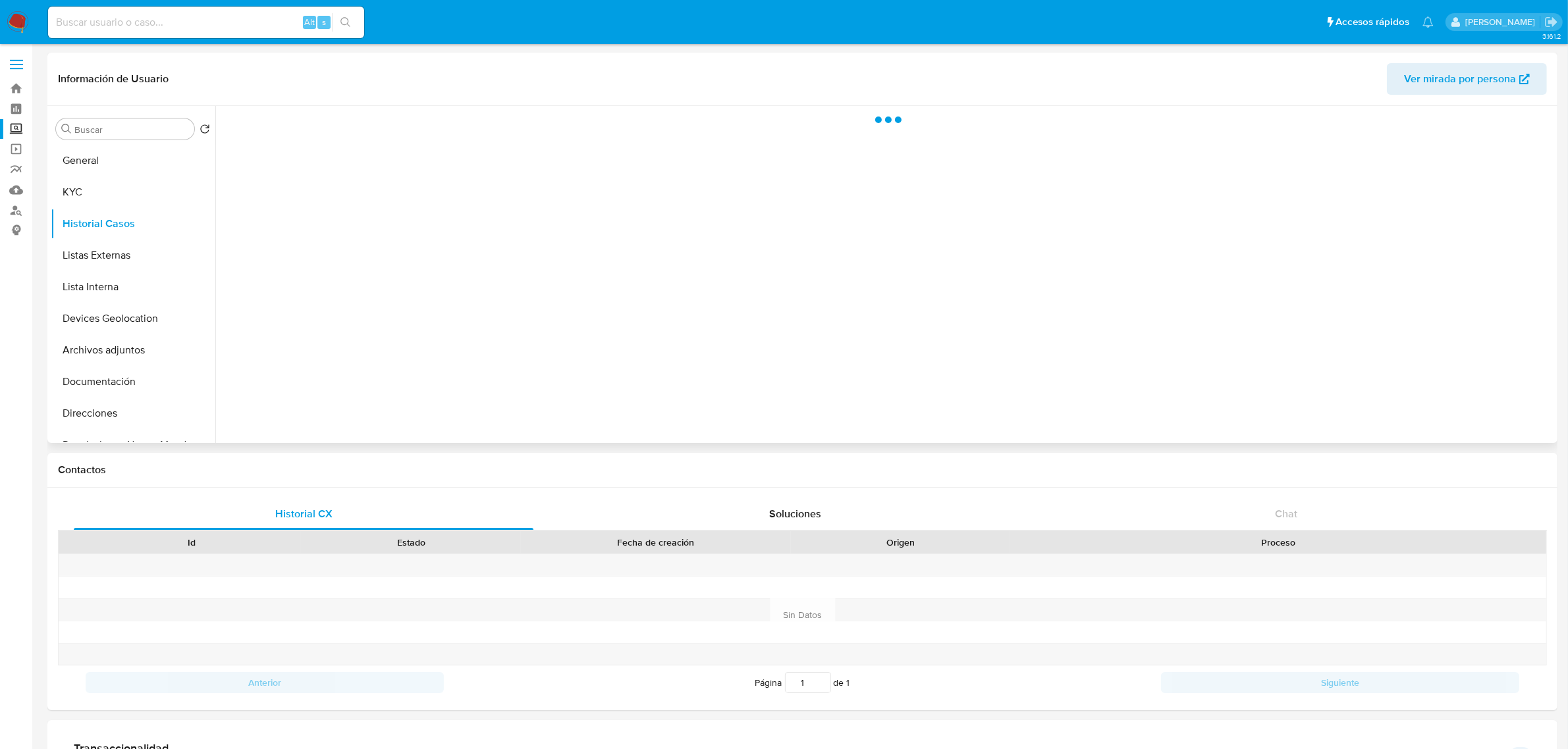
scroll to position [0, 0]
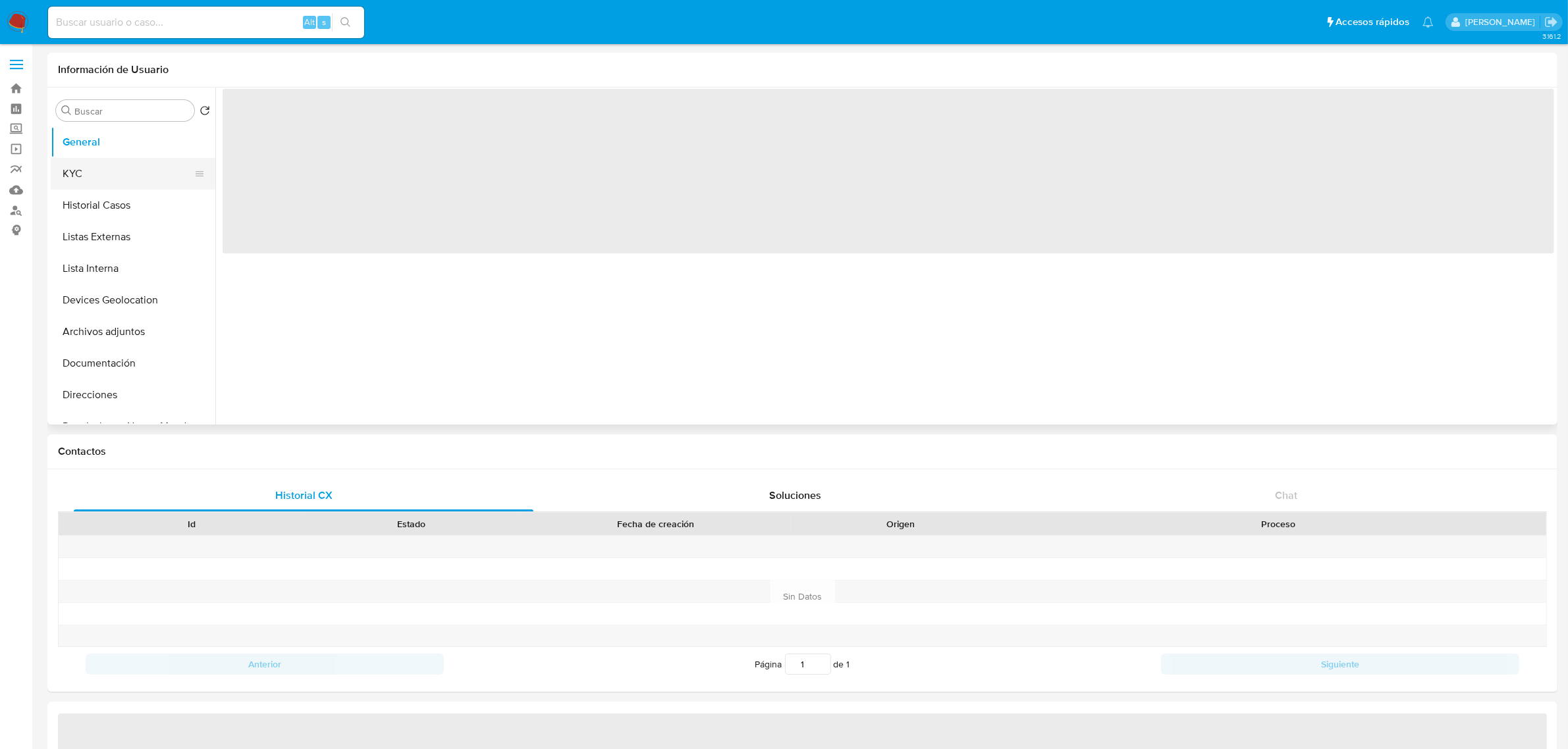
select select "10"
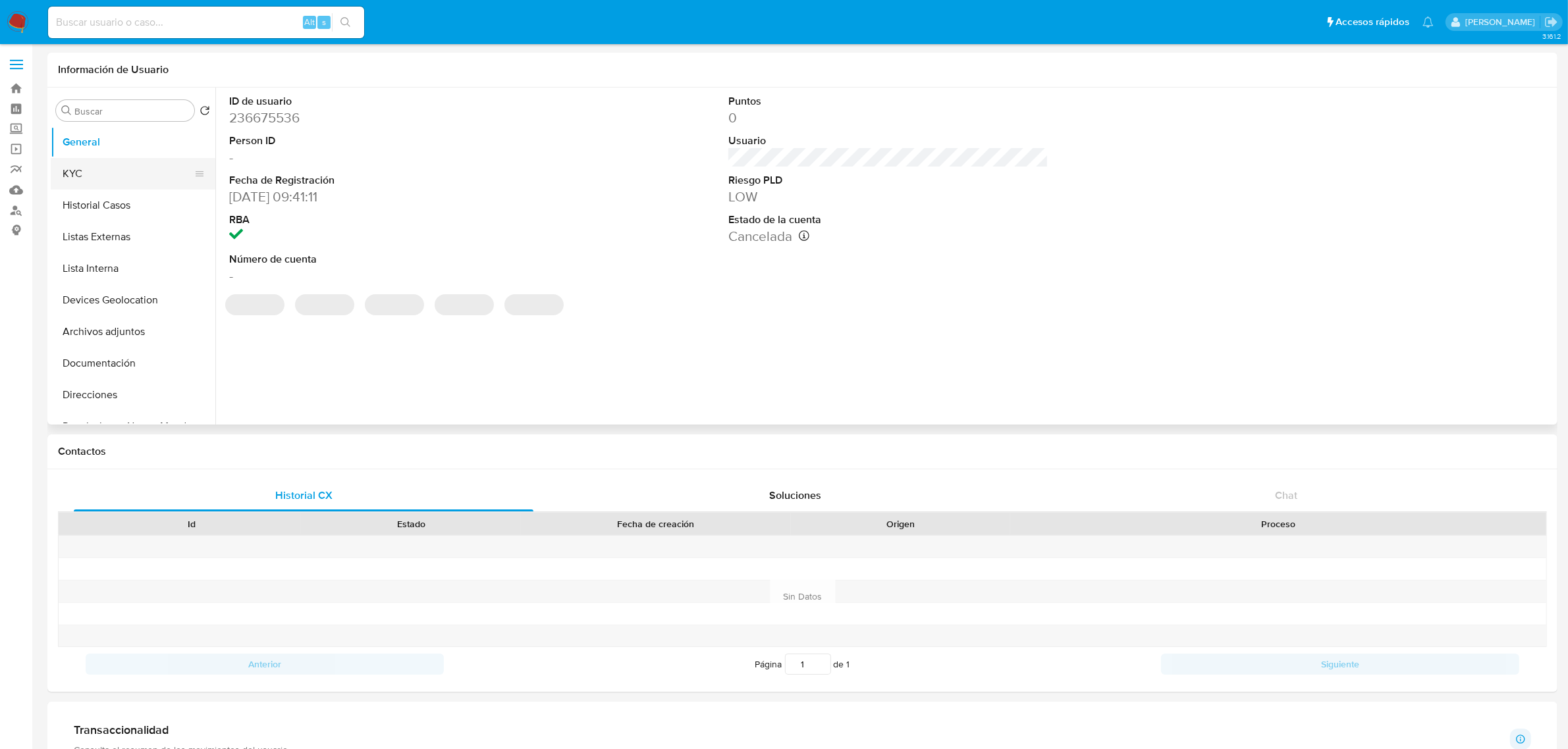
click at [90, 175] on button "KYC" at bounding box center [127, 174] width 154 height 32
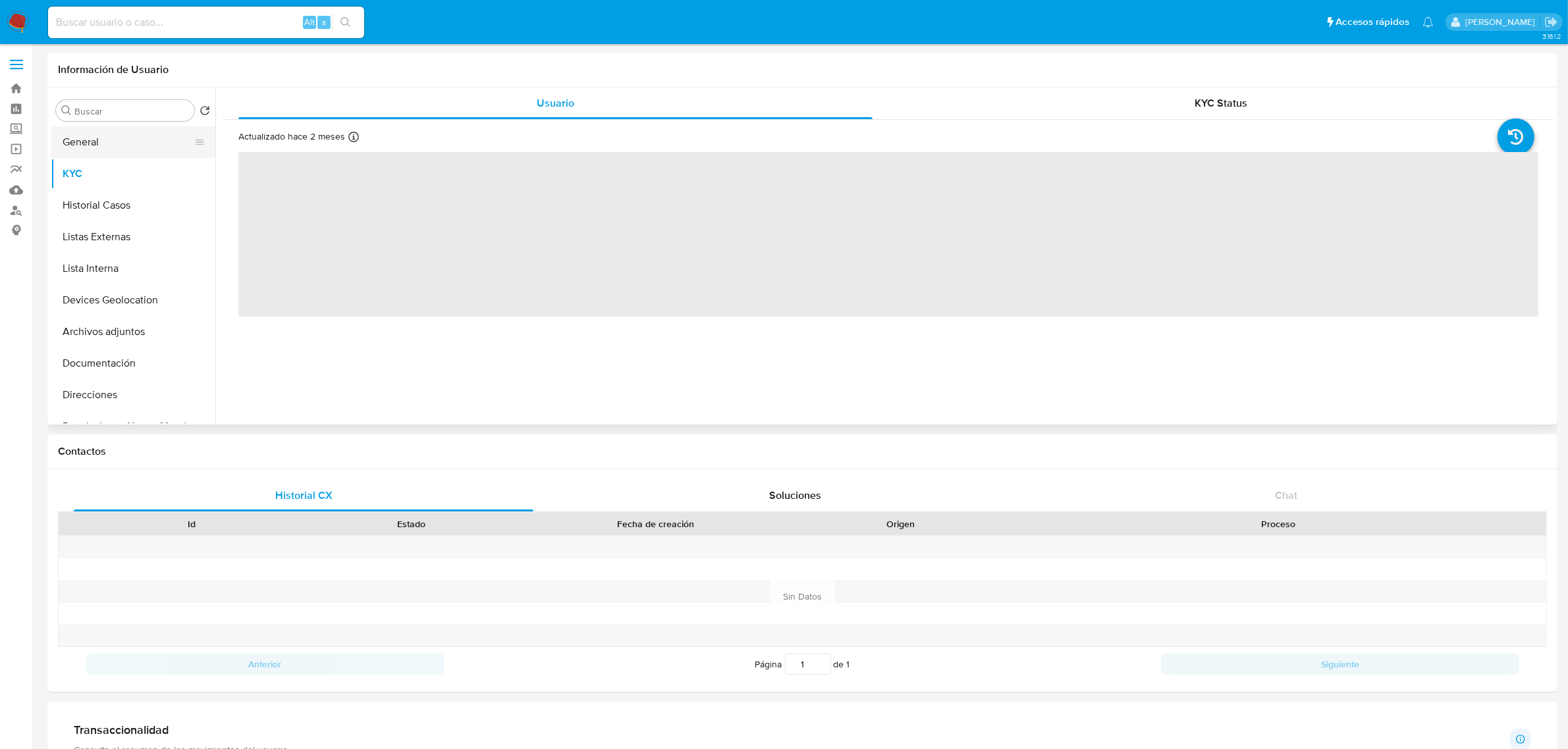
click at [88, 145] on button "General" at bounding box center [127, 142] width 154 height 32
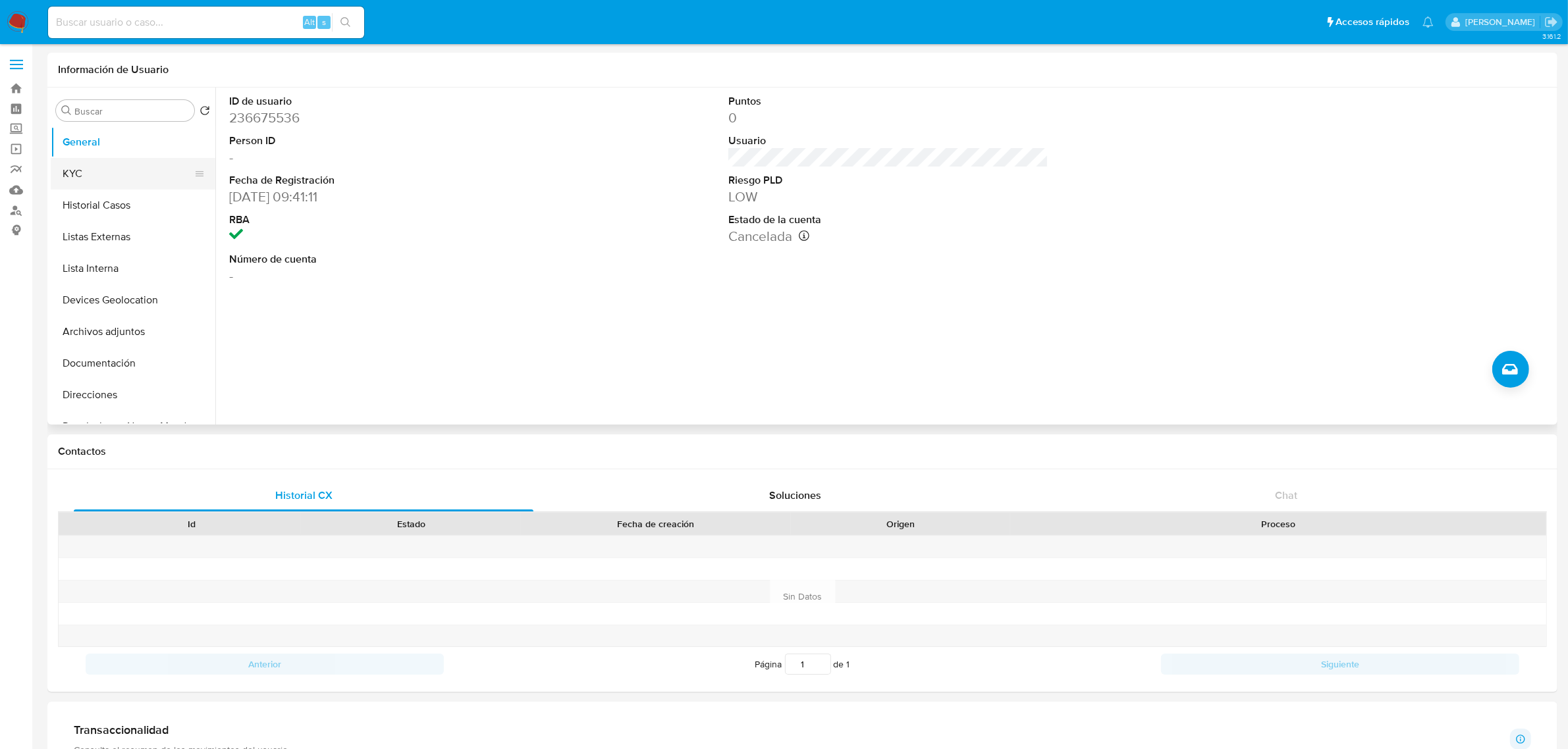
click at [133, 172] on button "KYC" at bounding box center [127, 174] width 154 height 32
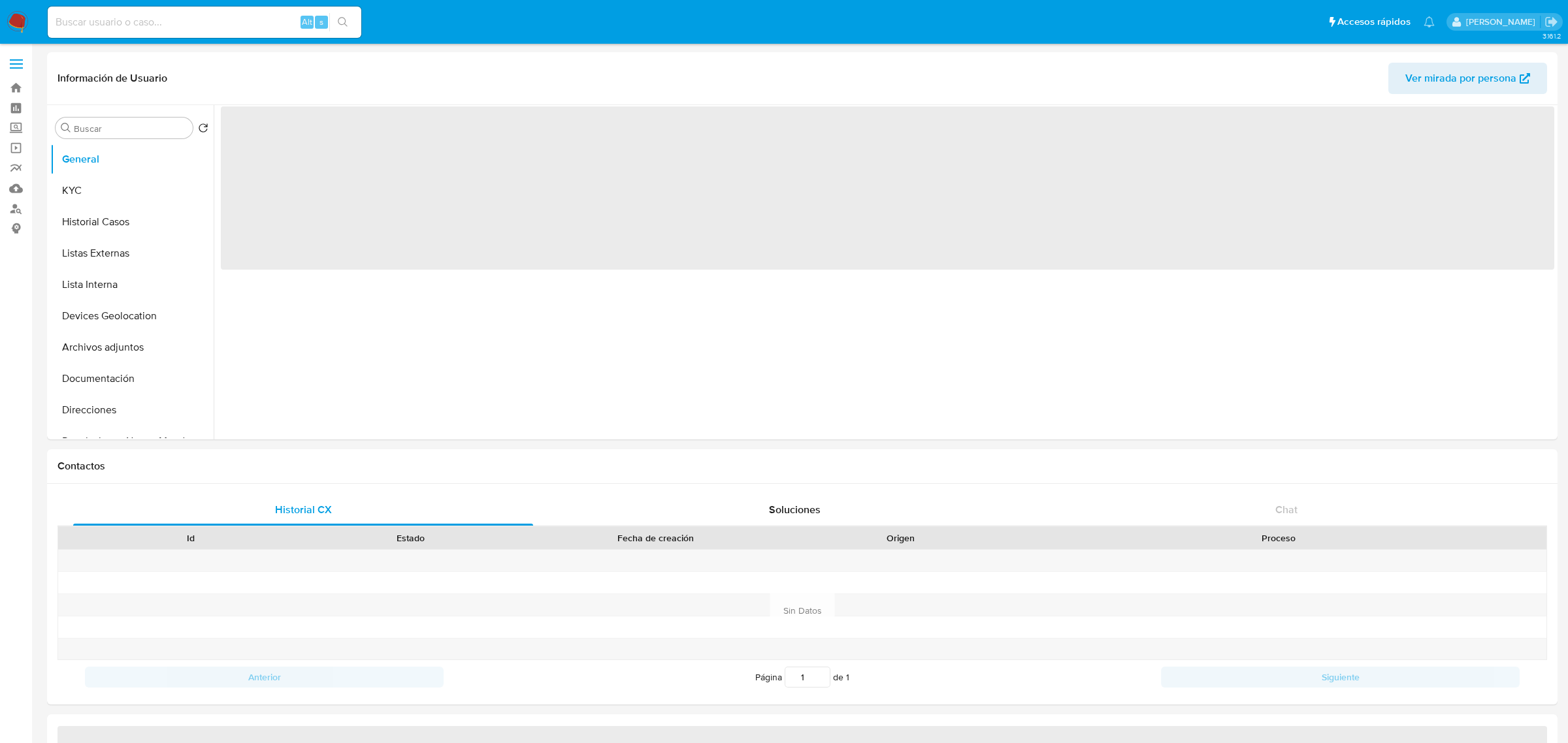
select select "10"
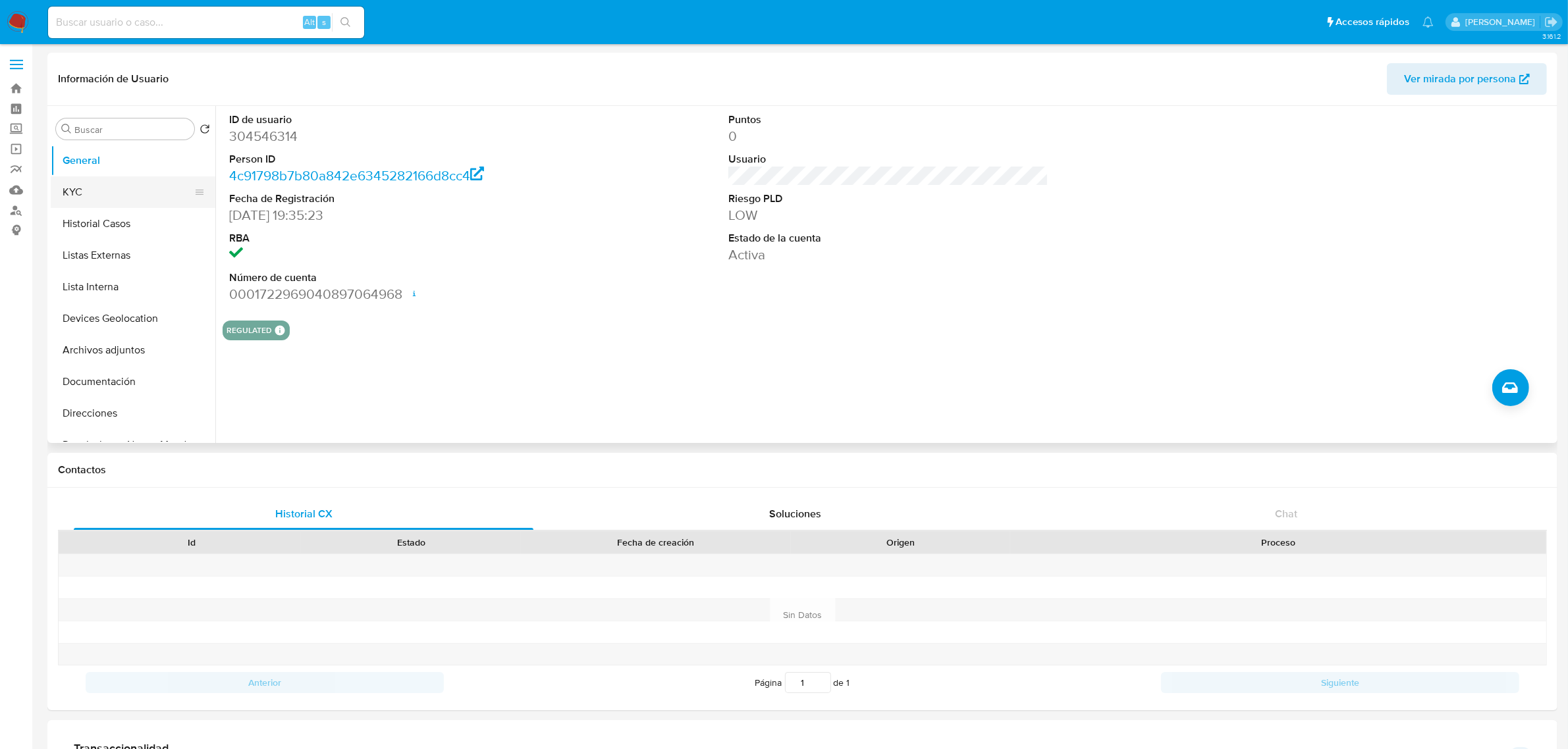
click at [169, 180] on button "KYC" at bounding box center [127, 192] width 154 height 32
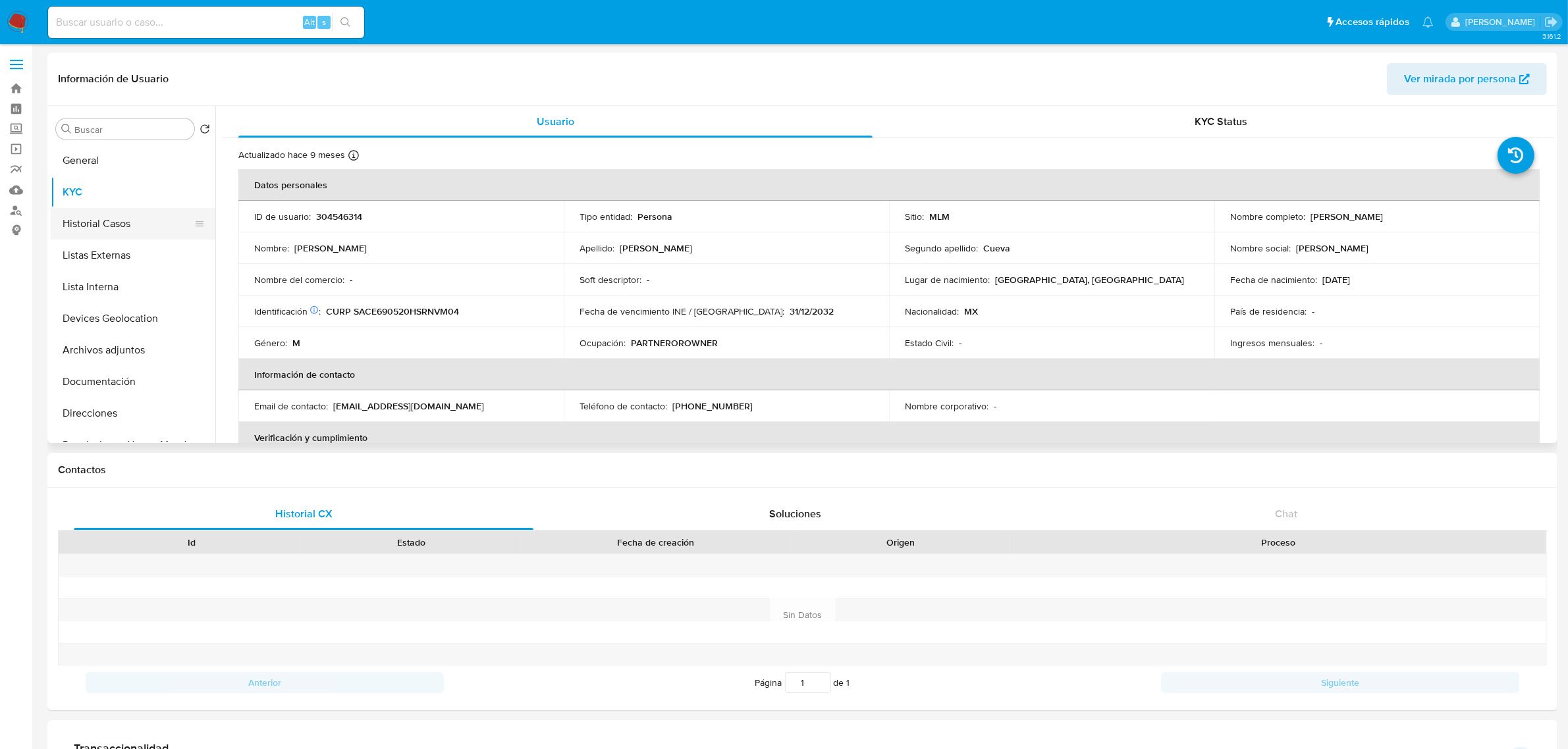
click at [150, 218] on button "Historial Casos" at bounding box center [127, 224] width 154 height 32
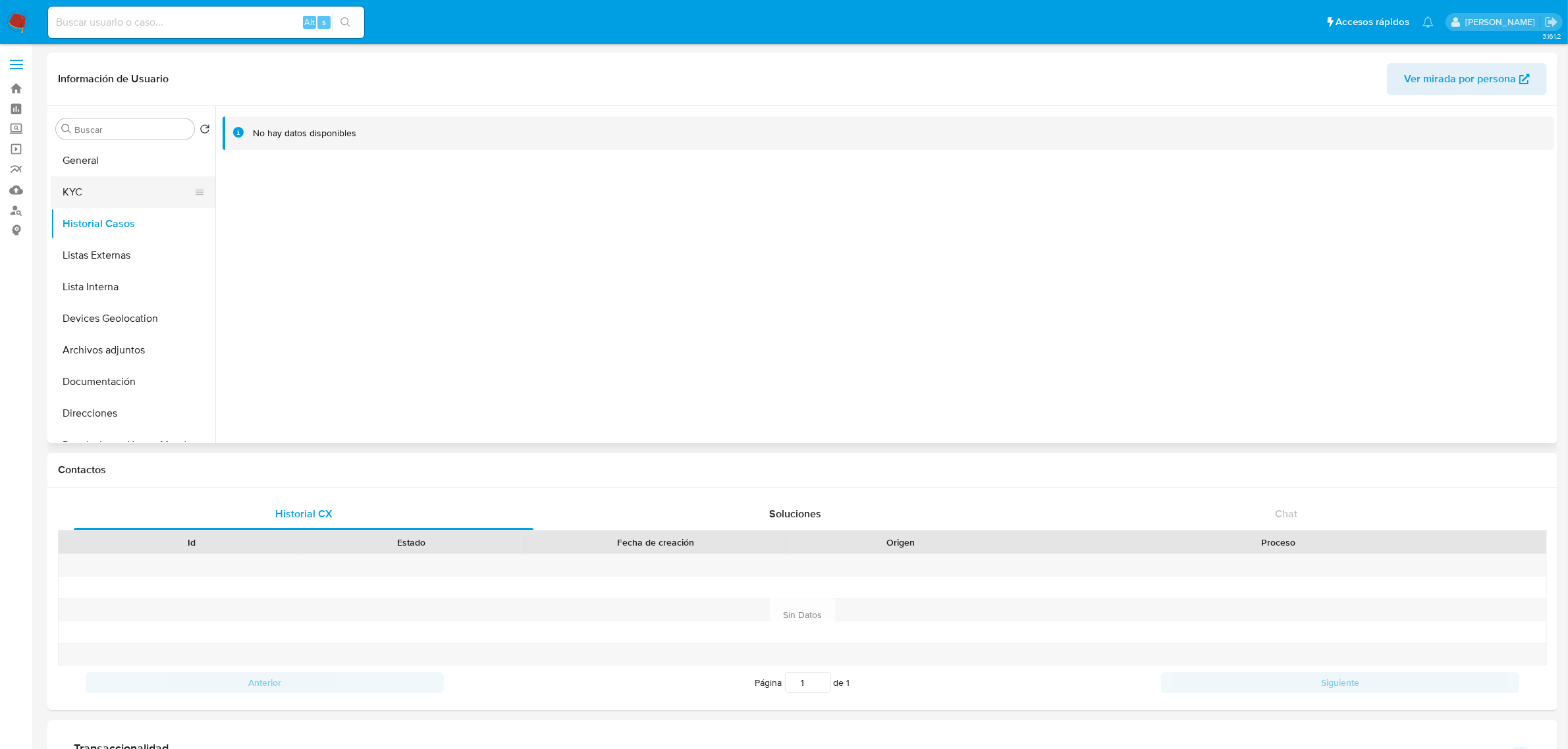
click at [133, 199] on button "KYC" at bounding box center [127, 192] width 154 height 32
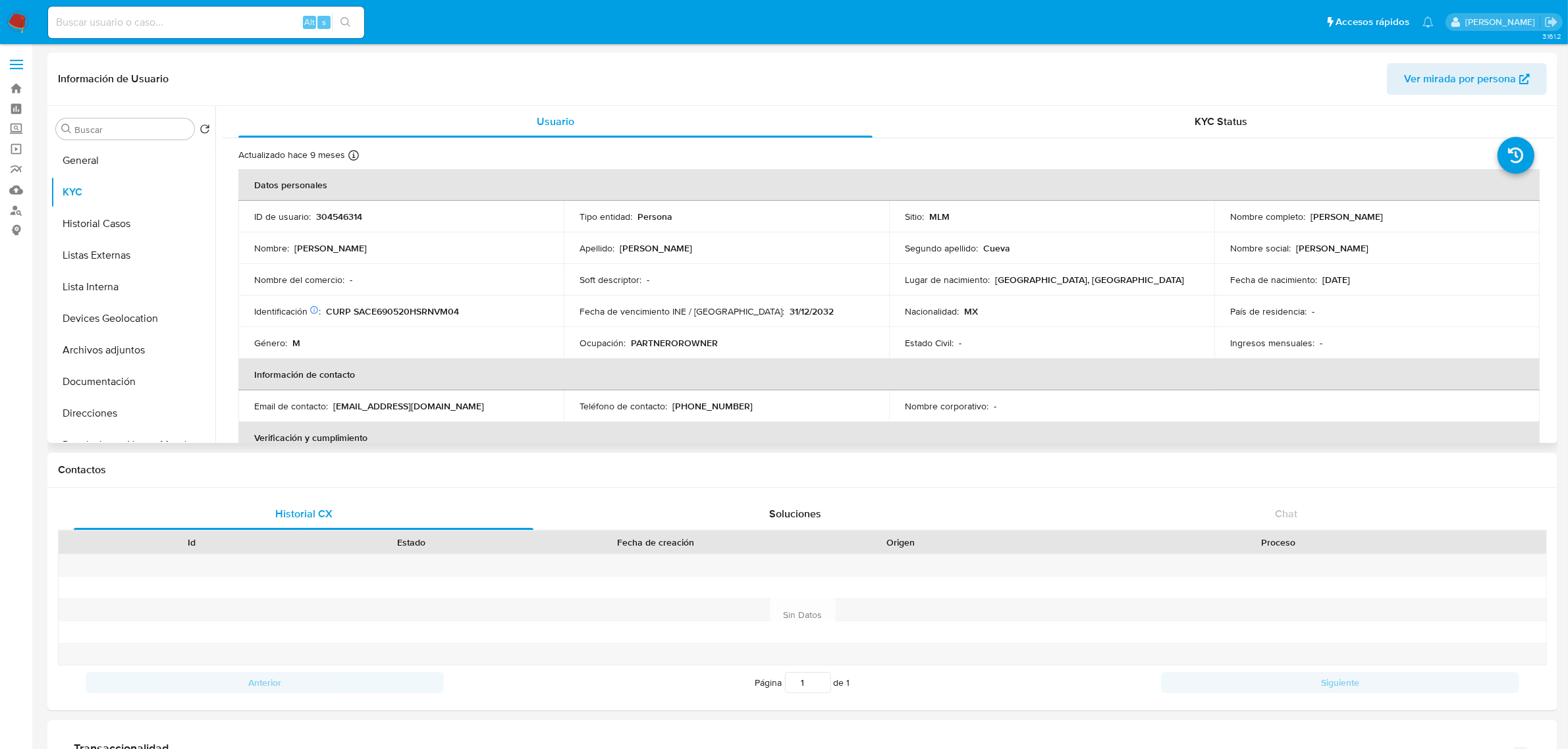
click at [329, 219] on p "304546314" at bounding box center [339, 216] width 46 height 12
copy p "304546314"
click at [255, 21] on input at bounding box center [205, 22] width 316 height 17
paste input "1061382984"
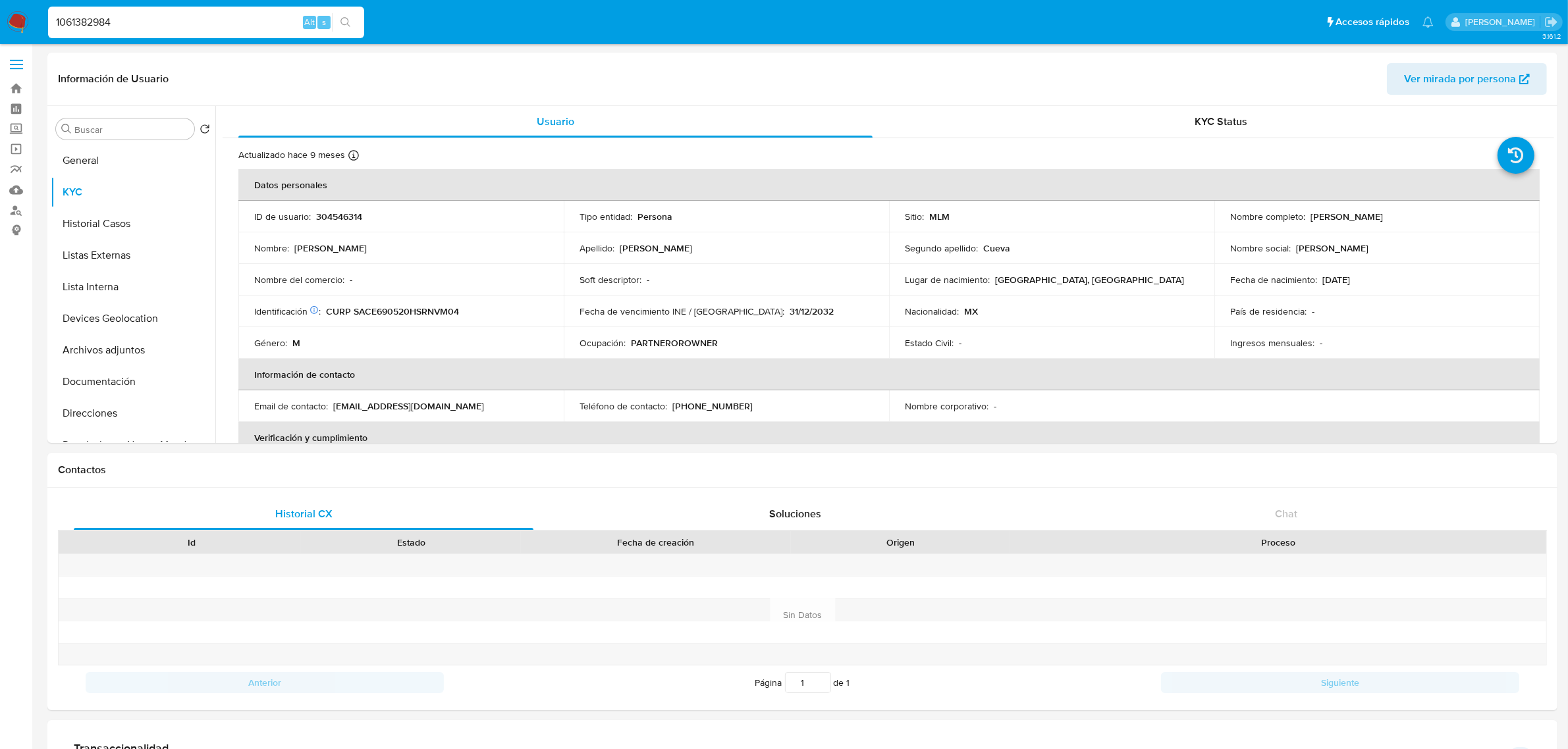
type input "1061382984"
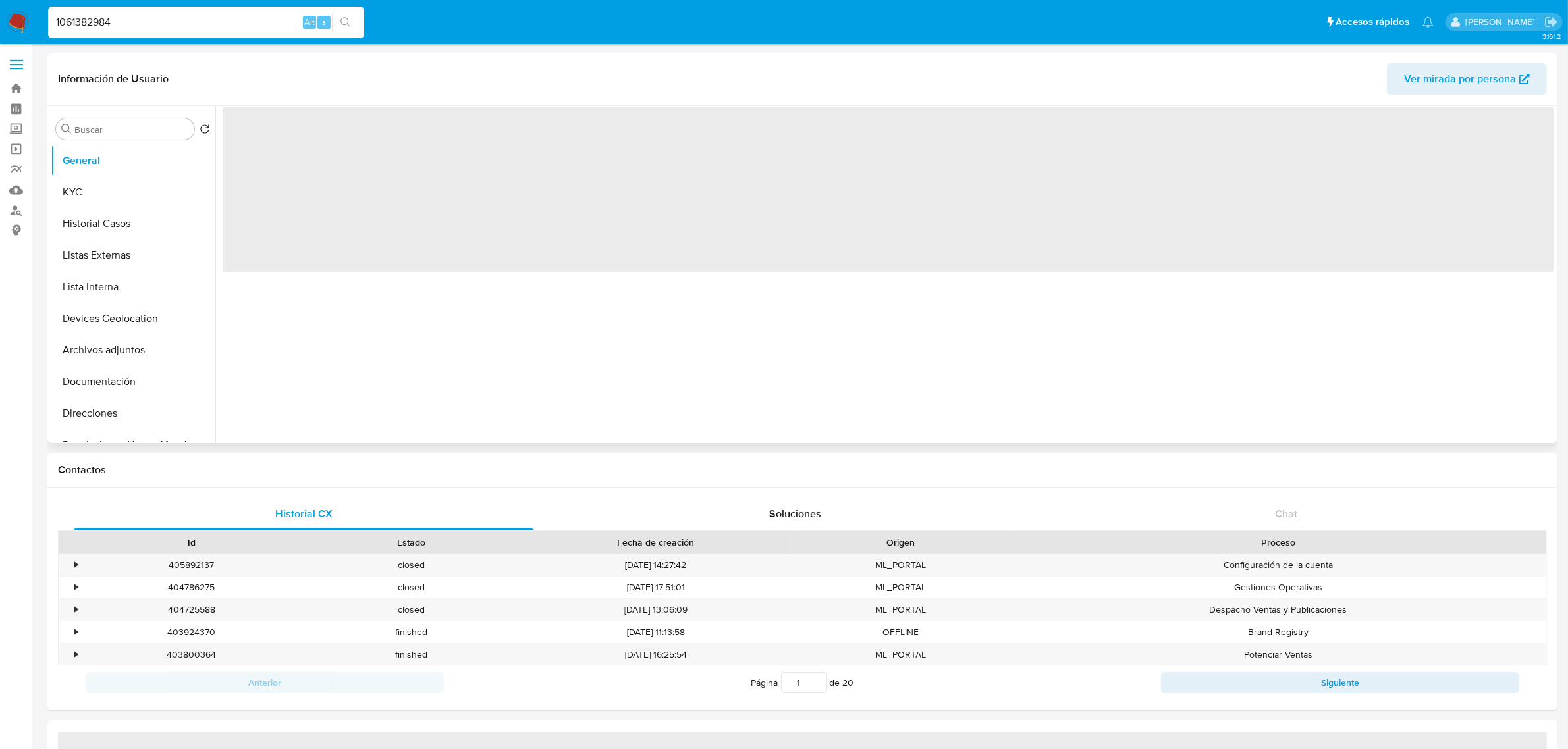
select select "10"
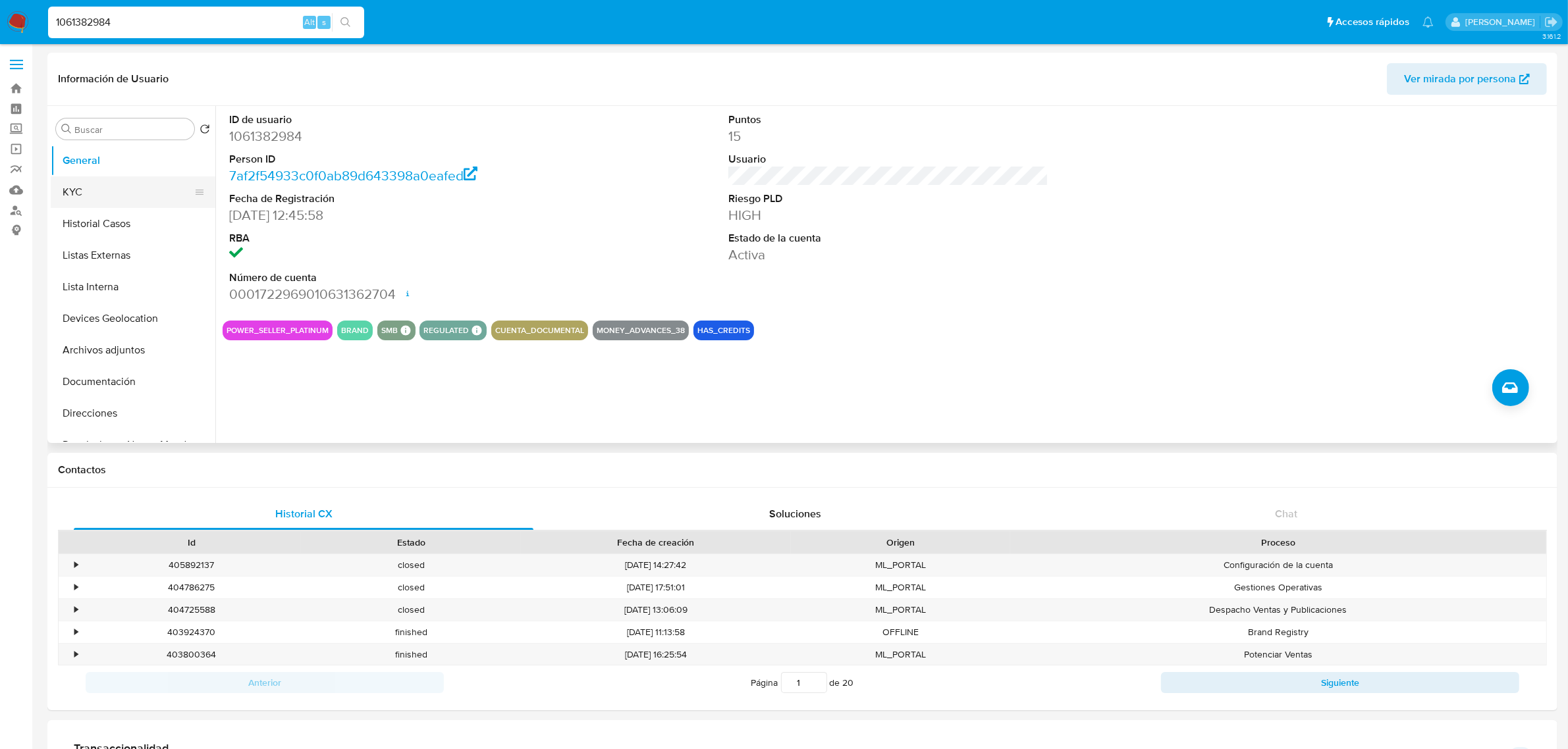
click at [130, 202] on button "KYC" at bounding box center [127, 192] width 154 height 32
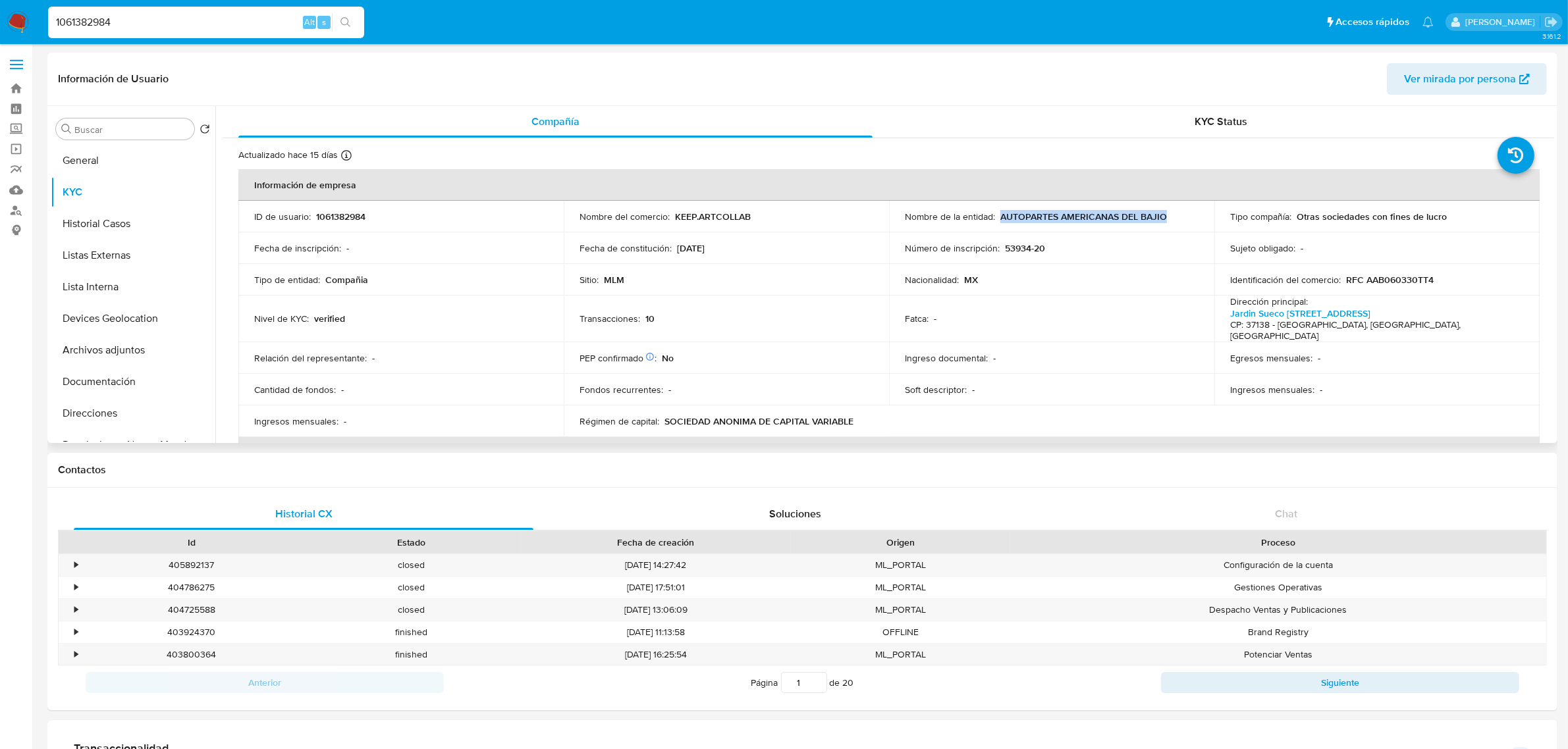
drag, startPoint x: 1061, startPoint y: 217, endPoint x: 1170, endPoint y: 217, distance: 109.0
click at [1170, 217] on div "Nombre de la entidad : AUTOPARTES AMERICANAS DEL BAJIO" at bounding box center [1051, 216] width 294 height 12
copy p "AUTOPARTES AMERICANAS DEL BAJIO"
drag, startPoint x: 671, startPoint y: 215, endPoint x: 754, endPoint y: 221, distance: 83.2
click at [754, 221] on div "Nombre del comercio : KEEP.ARTCOLLAB" at bounding box center [726, 216] width 294 height 12
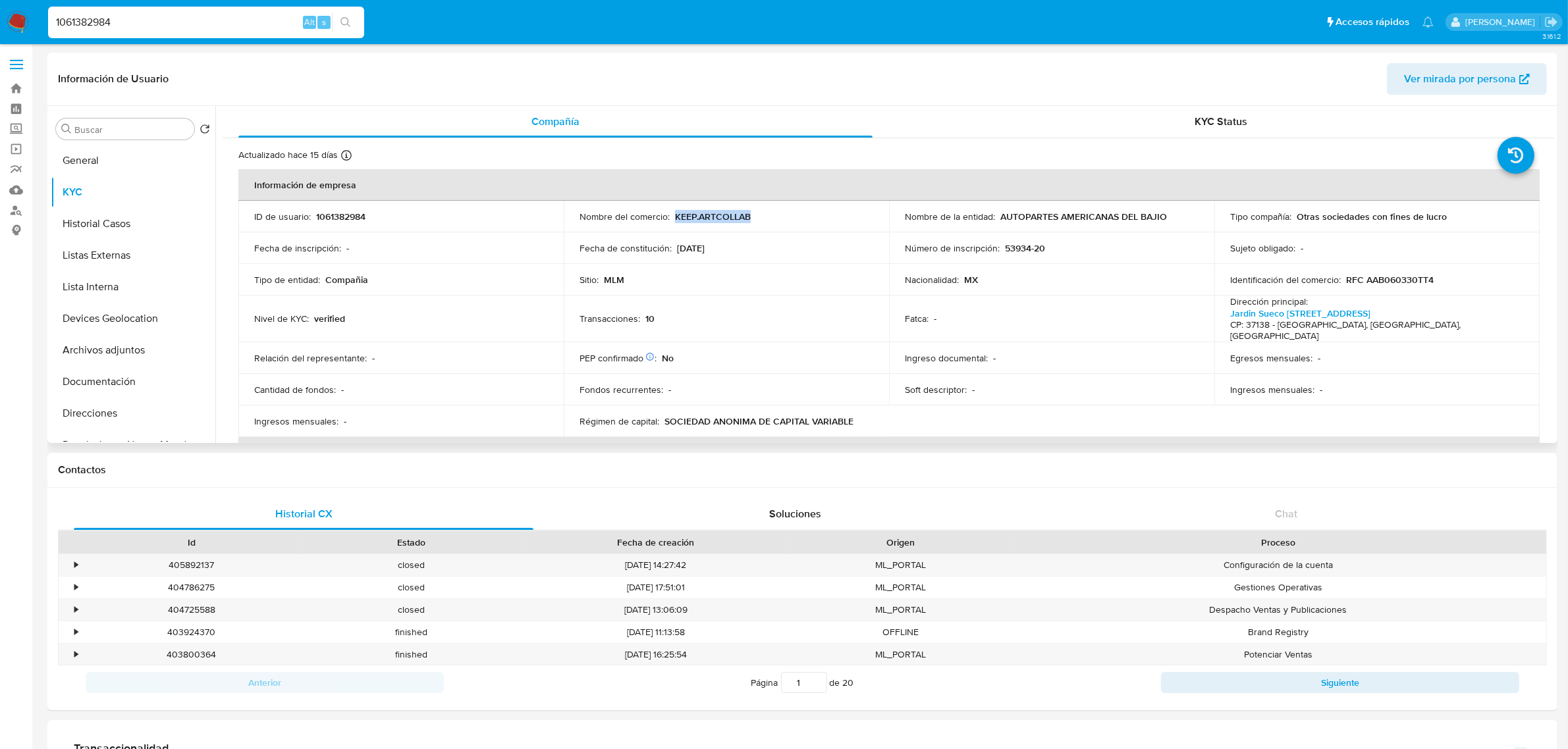
copy p "KEEP.ARTCOLLAB"
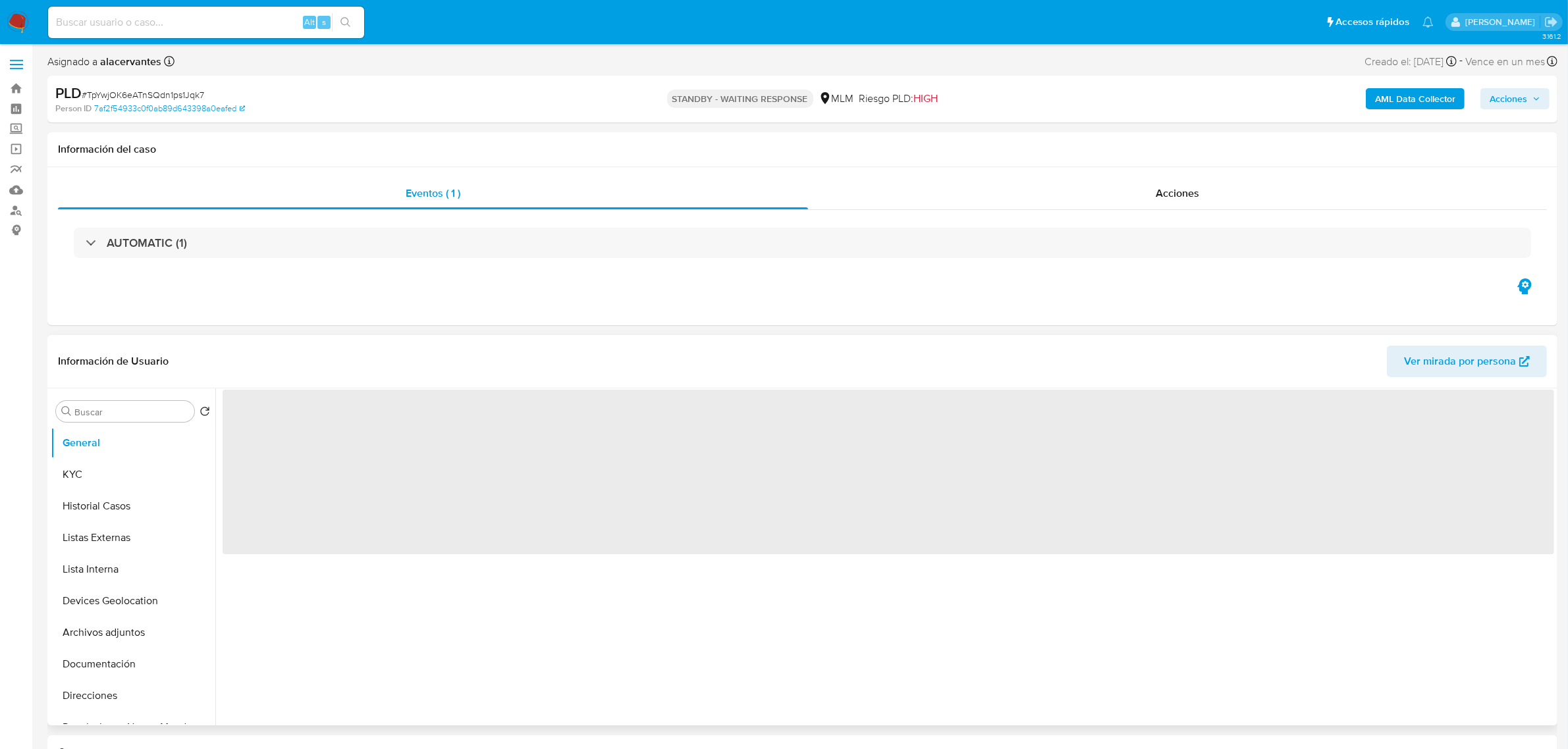
select select "10"
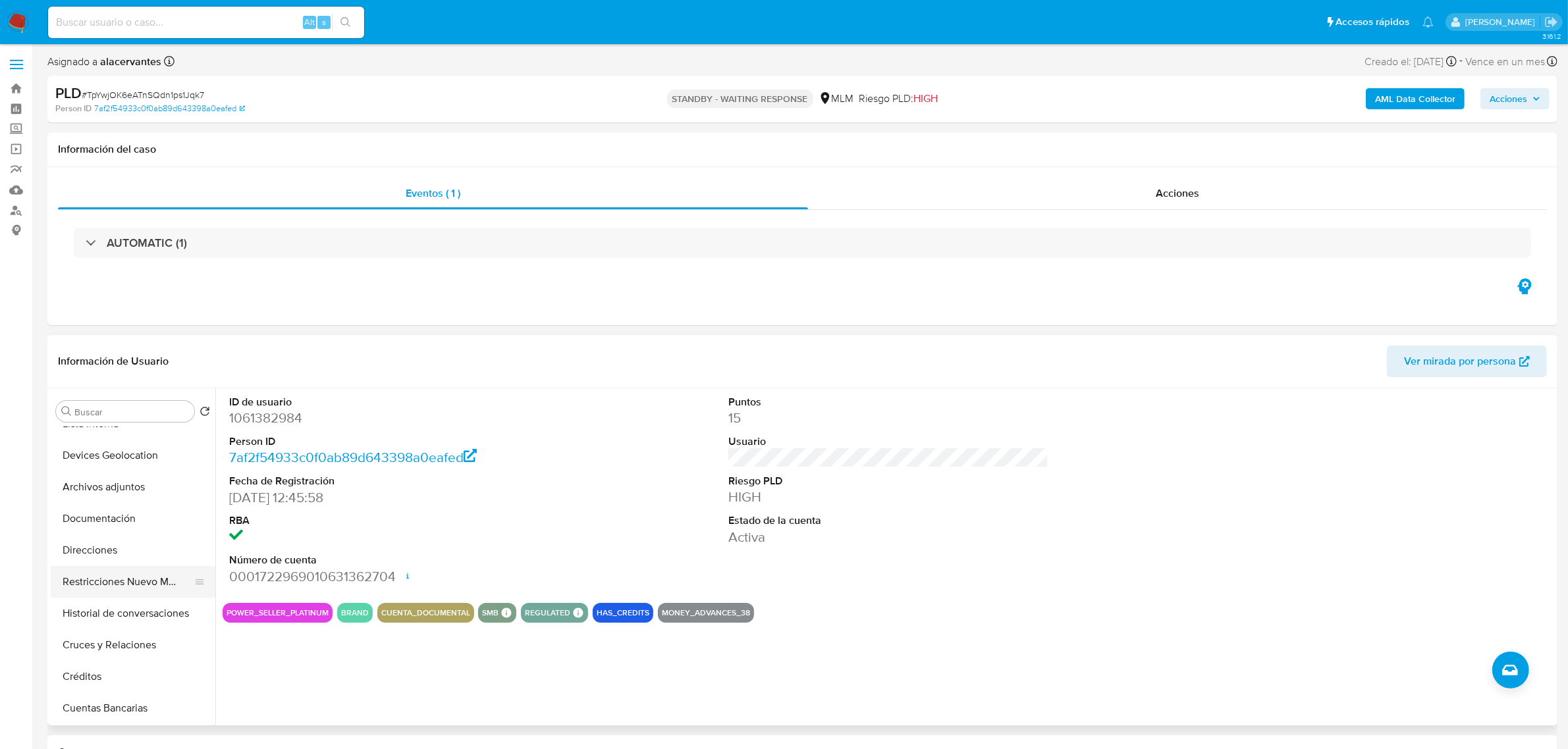
scroll to position [165, 0]
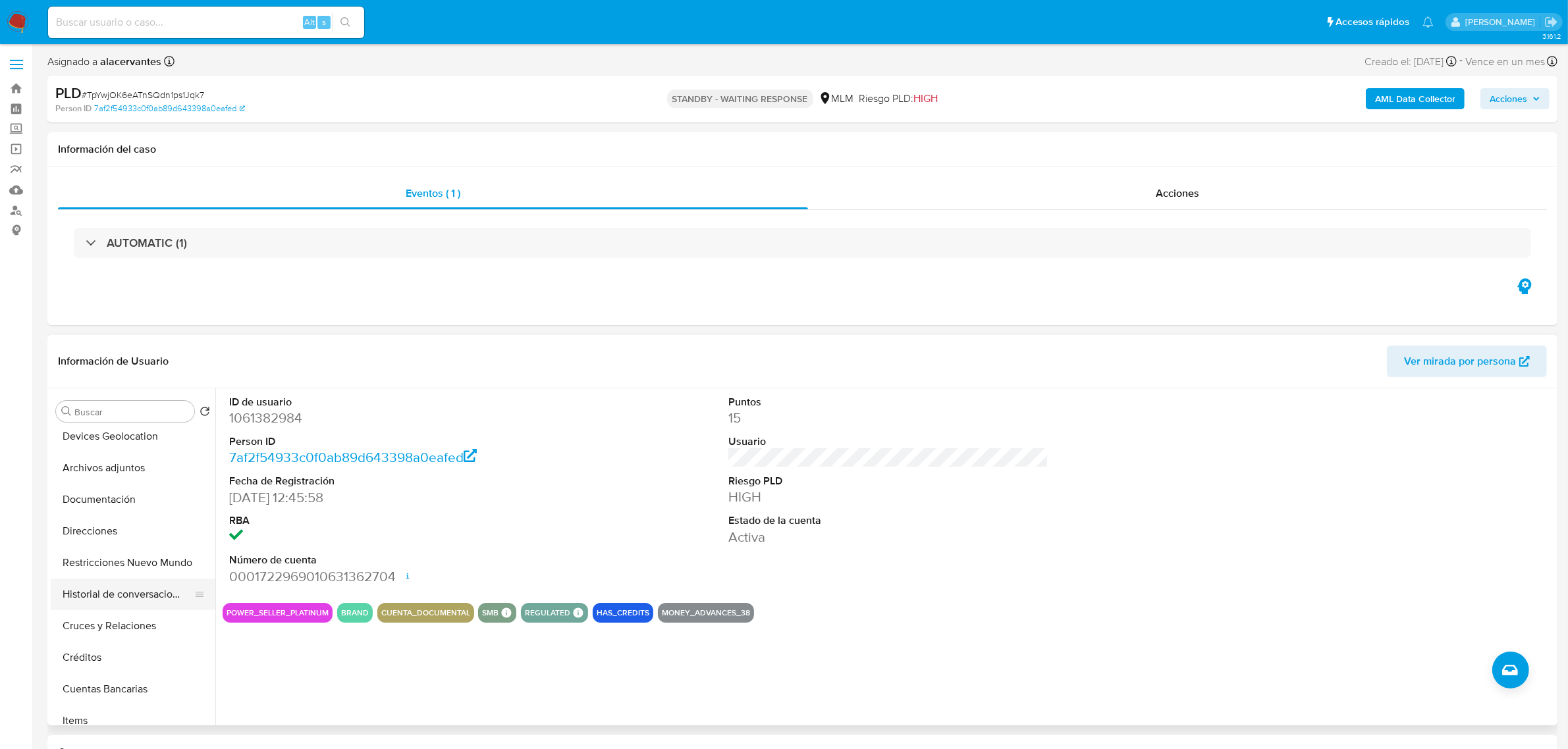
click at [127, 593] on button "Historial de conversaciones" at bounding box center [127, 594] width 154 height 32
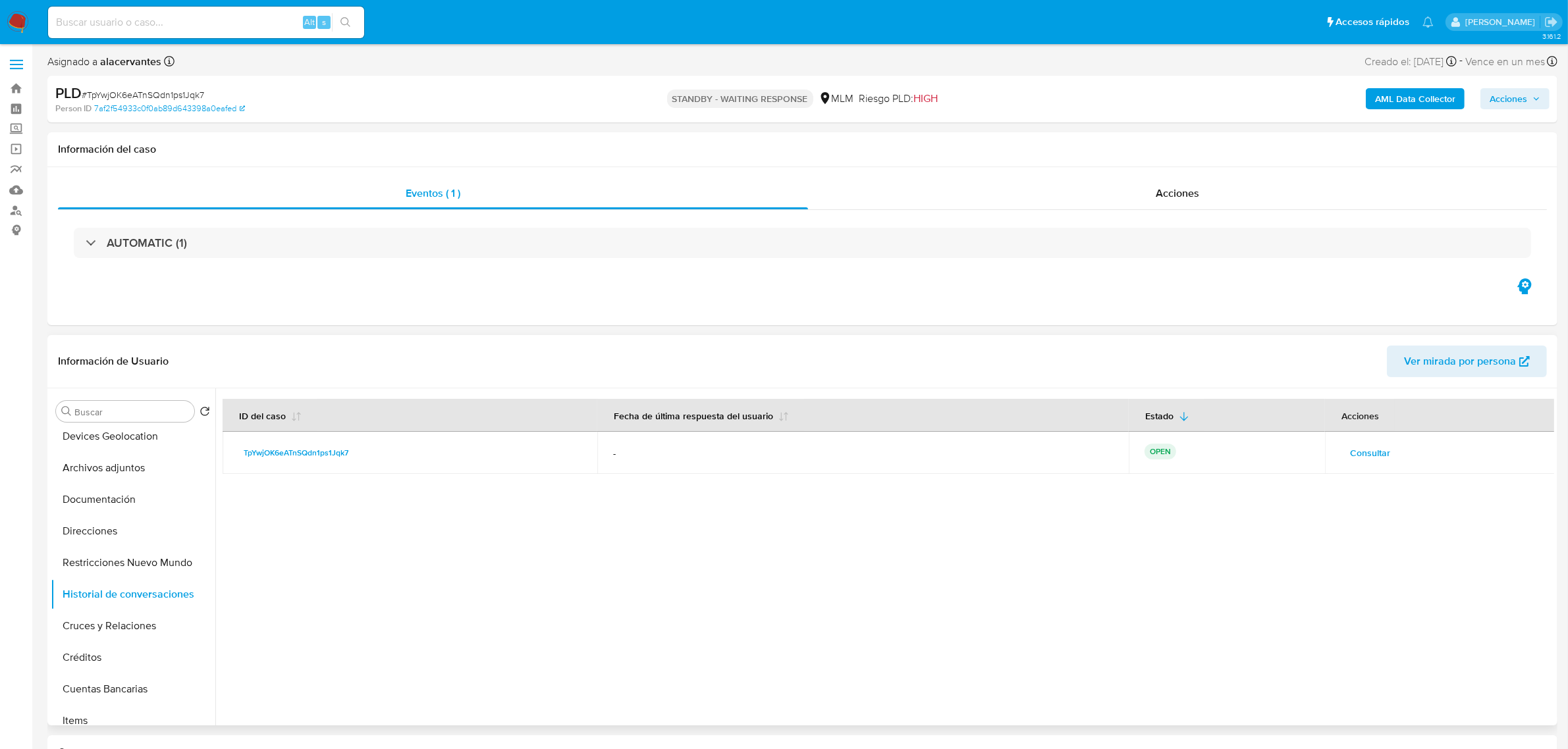
click at [1374, 451] on span "Consultar" at bounding box center [1370, 452] width 40 height 18
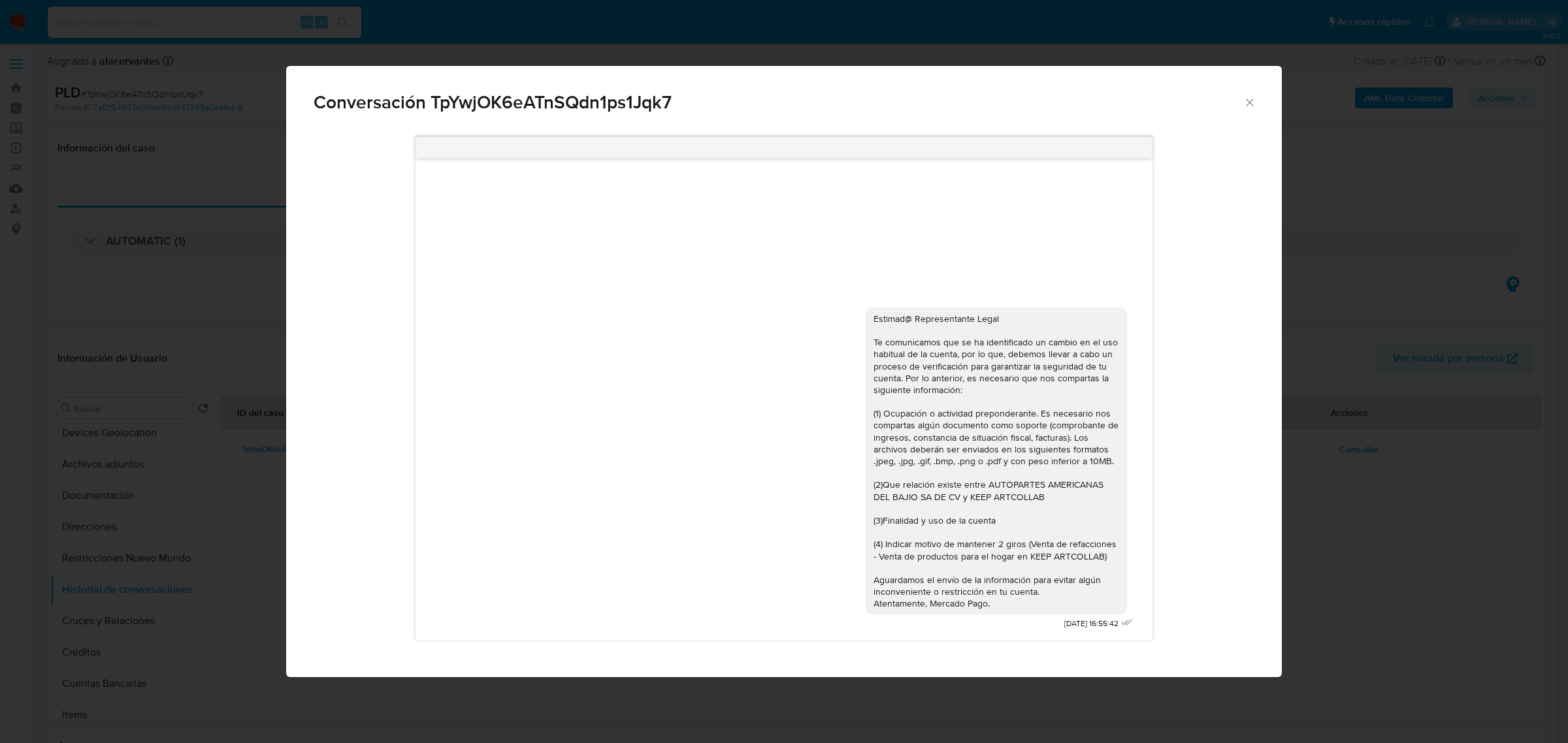
click at [1248, 103] on icon "Cerrar" at bounding box center [1250, 102] width 13 height 13
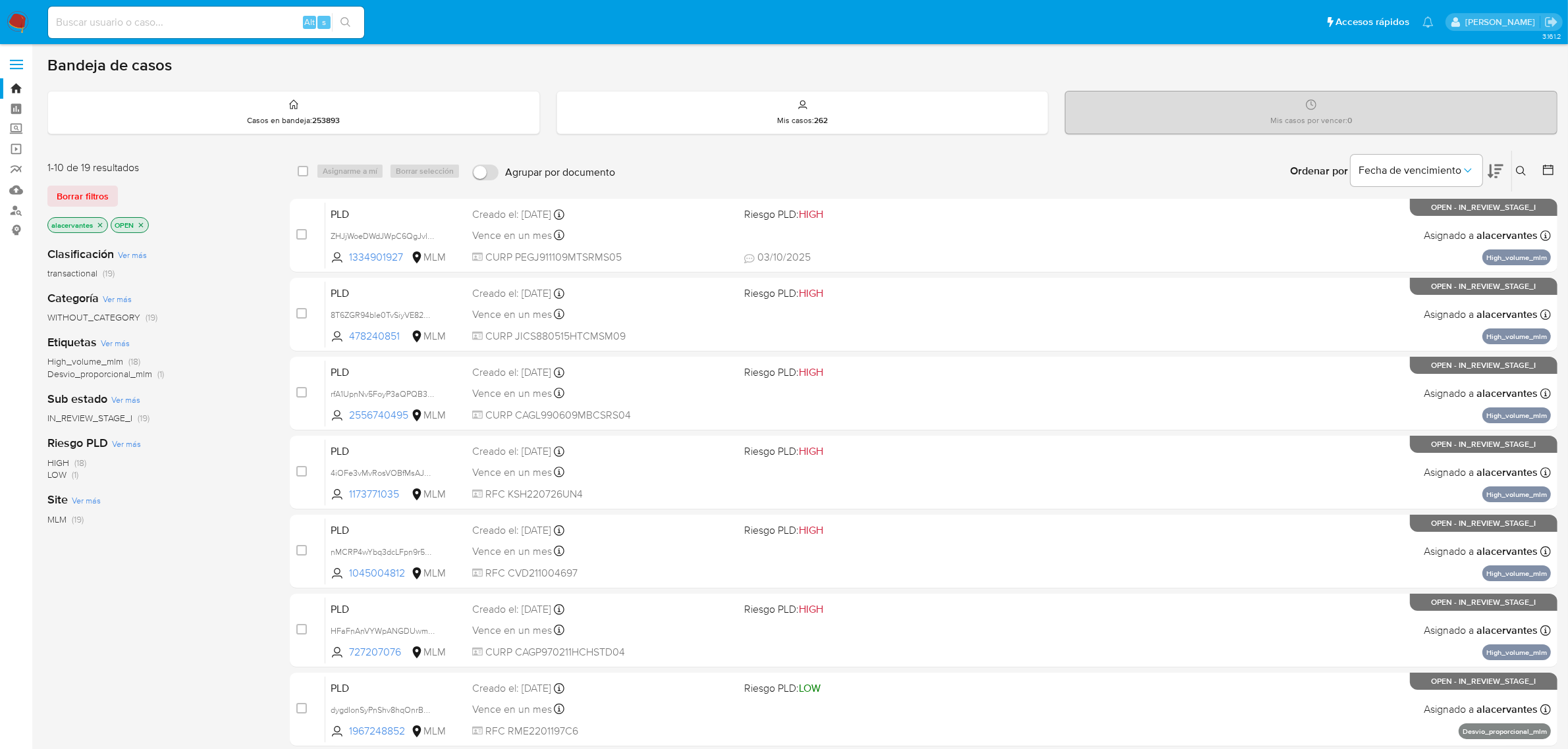
click at [99, 224] on icon "close-filter" at bounding box center [100, 224] width 4 height 4
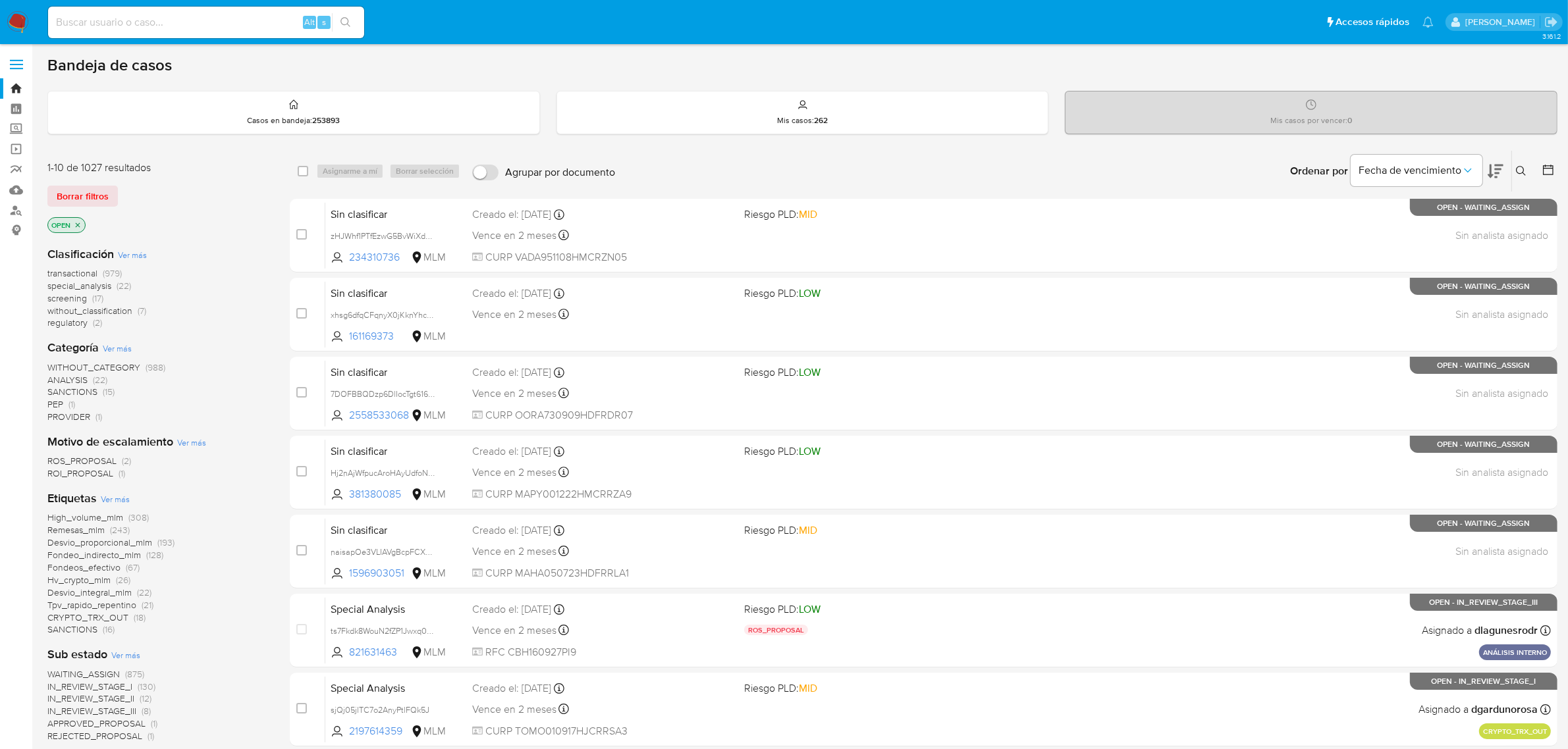
click at [1516, 170] on button at bounding box center [1523, 171] width 22 height 15
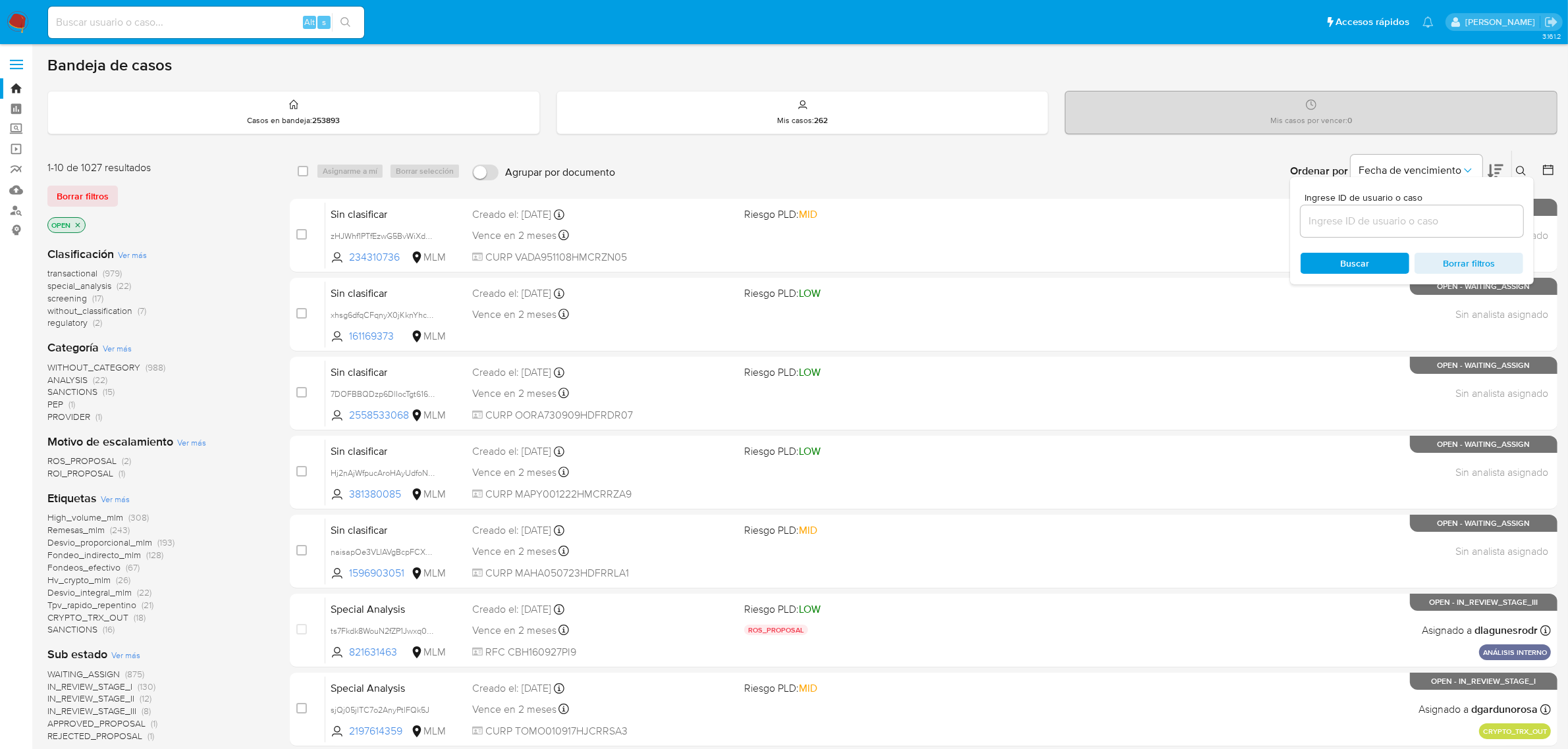
click at [1349, 224] on input at bounding box center [1412, 221] width 222 height 17
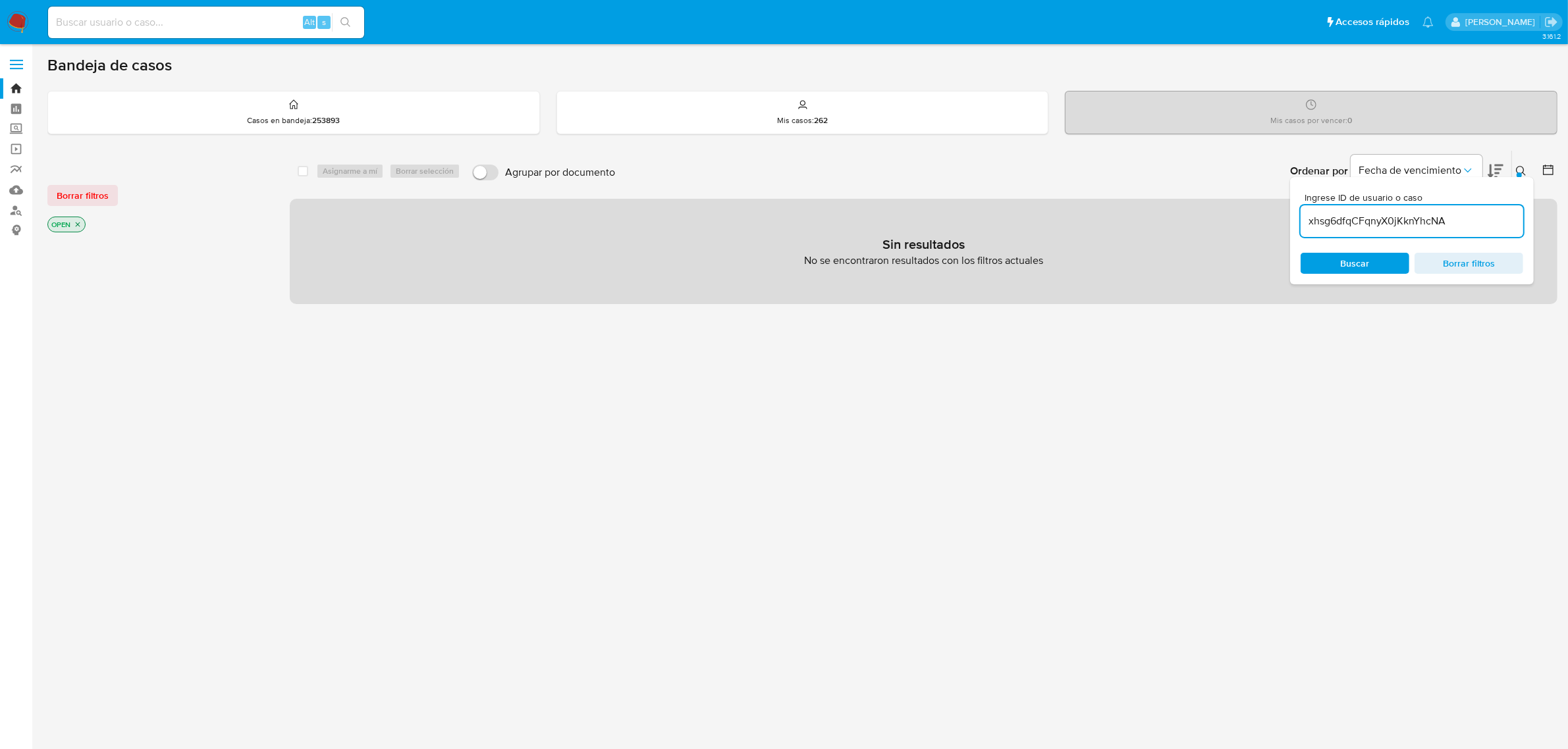
click at [1449, 229] on div "xhsg6dfqCFqnyX0jKknYhcNA" at bounding box center [1412, 221] width 222 height 32
click at [1450, 219] on input "xhsg6dfqCFqnyX0jKknYhcNA" at bounding box center [1412, 221] width 222 height 17
type input "xhsg6dfqCFqnyX0jKknYhcNA"
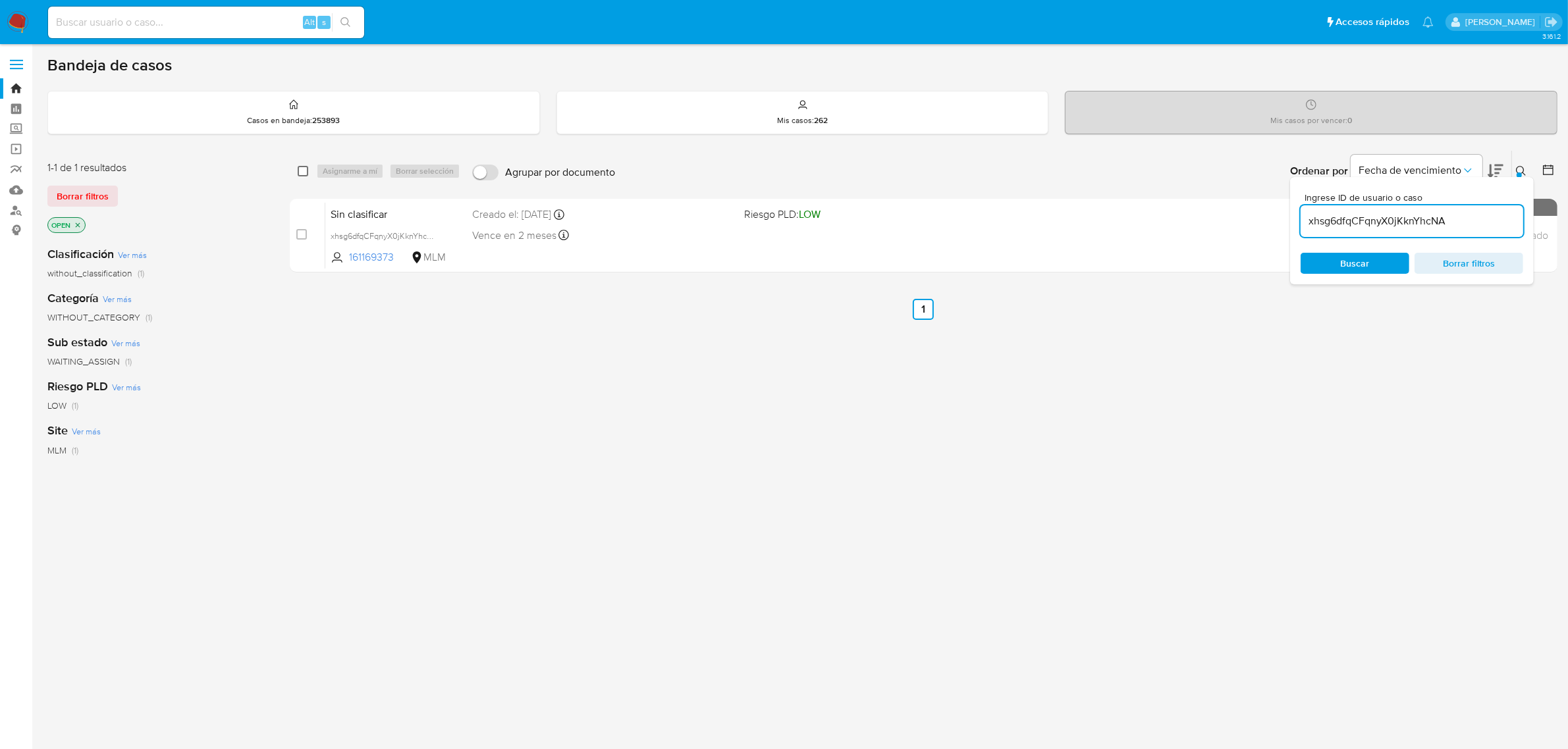
drag, startPoint x: 300, startPoint y: 166, endPoint x: 307, endPoint y: 166, distance: 7.0
click at [300, 166] on input "checkbox" at bounding box center [303, 171] width 10 height 10
checkbox input "true"
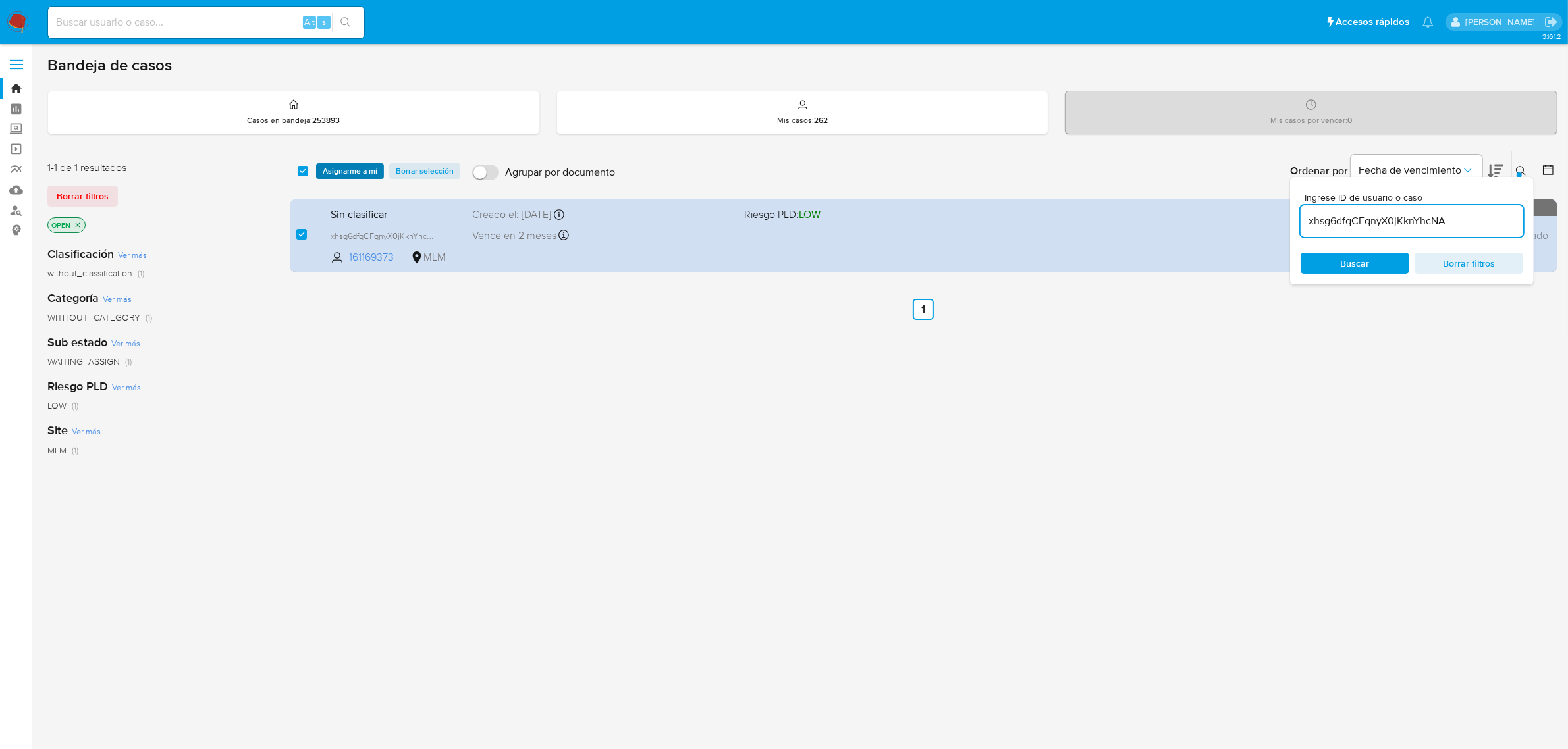
click at [338, 168] on span "Asignarme a mí" at bounding box center [350, 171] width 54 height 13
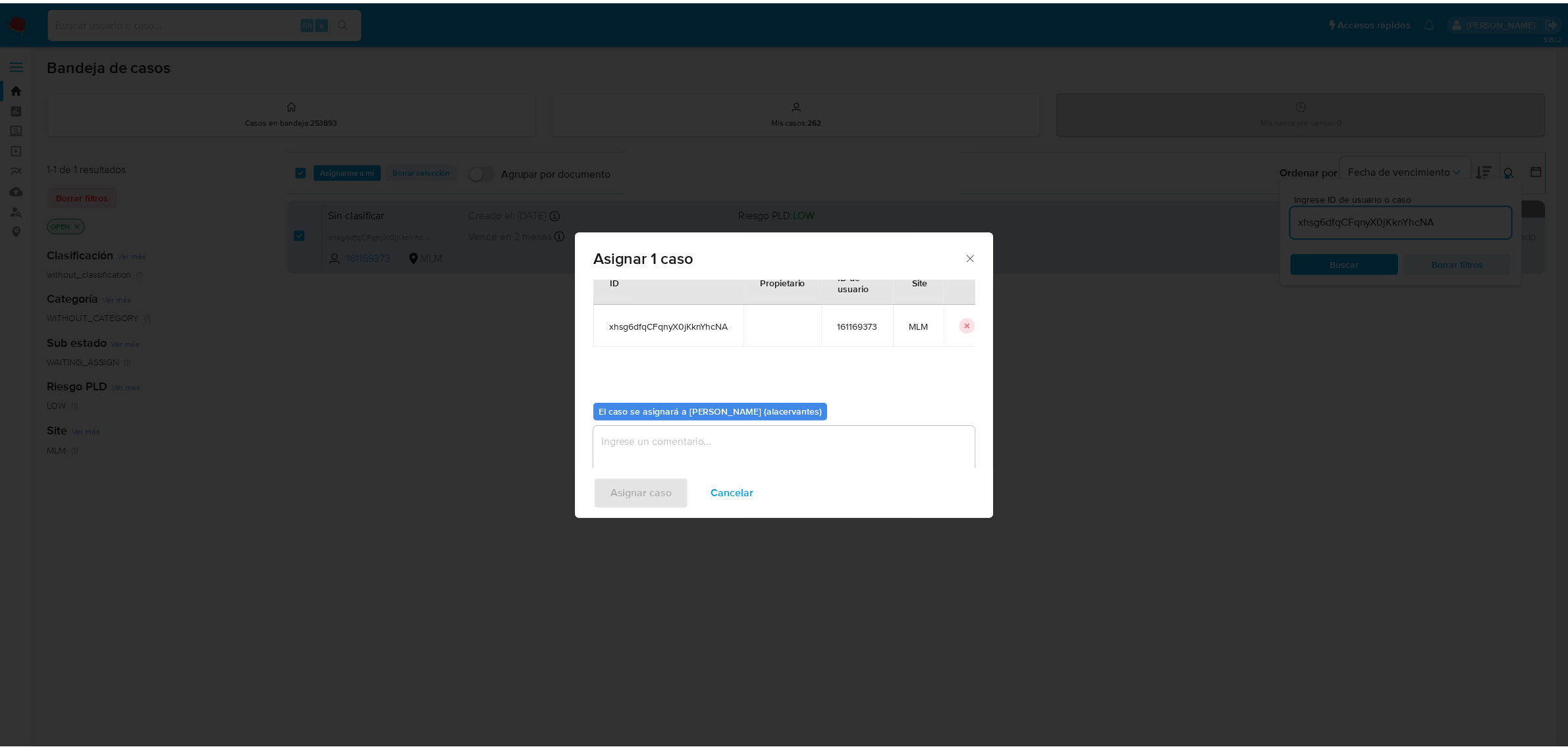
scroll to position [67, 0]
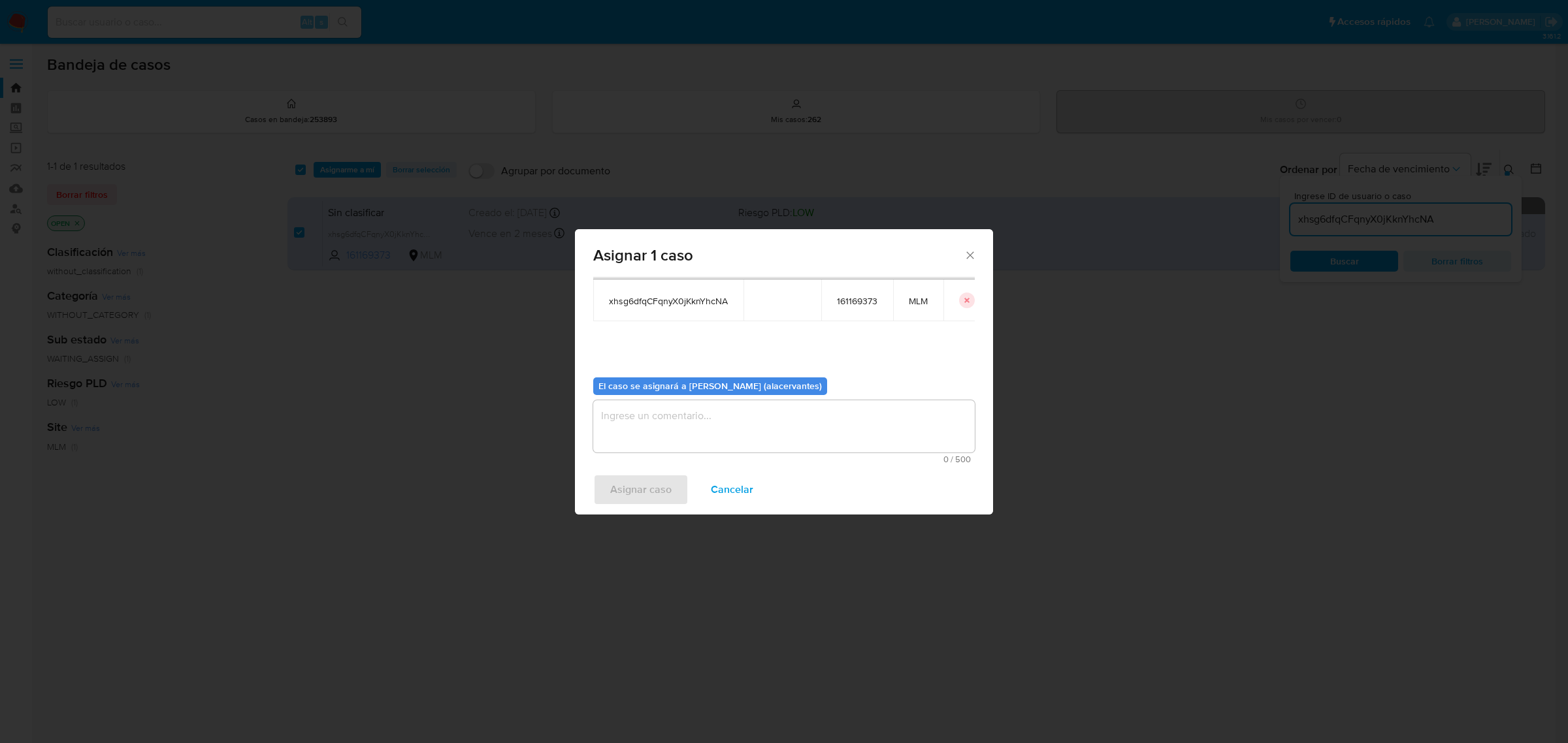
click at [713, 431] on textarea "assign-modal" at bounding box center [784, 426] width 381 height 53
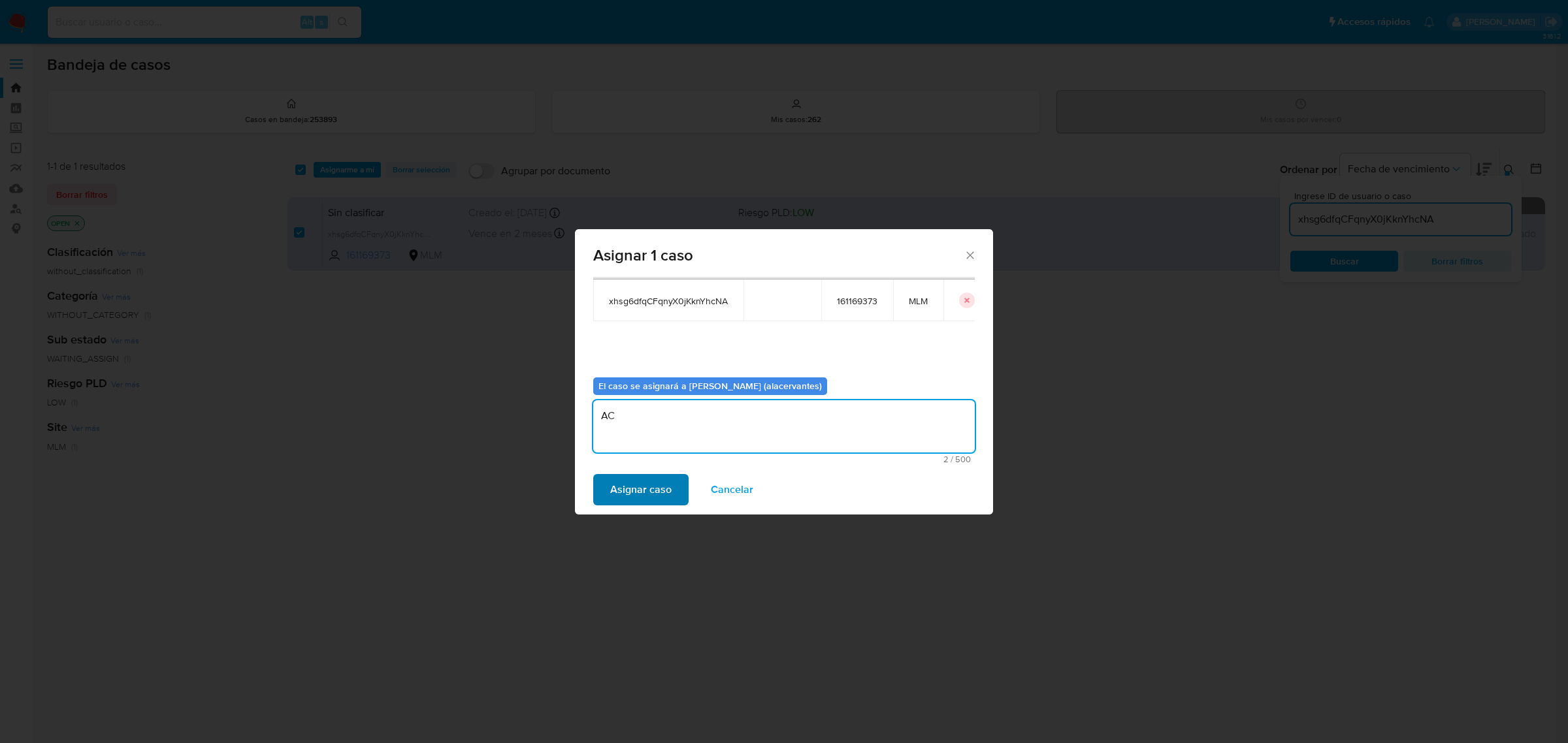
type textarea "AC"
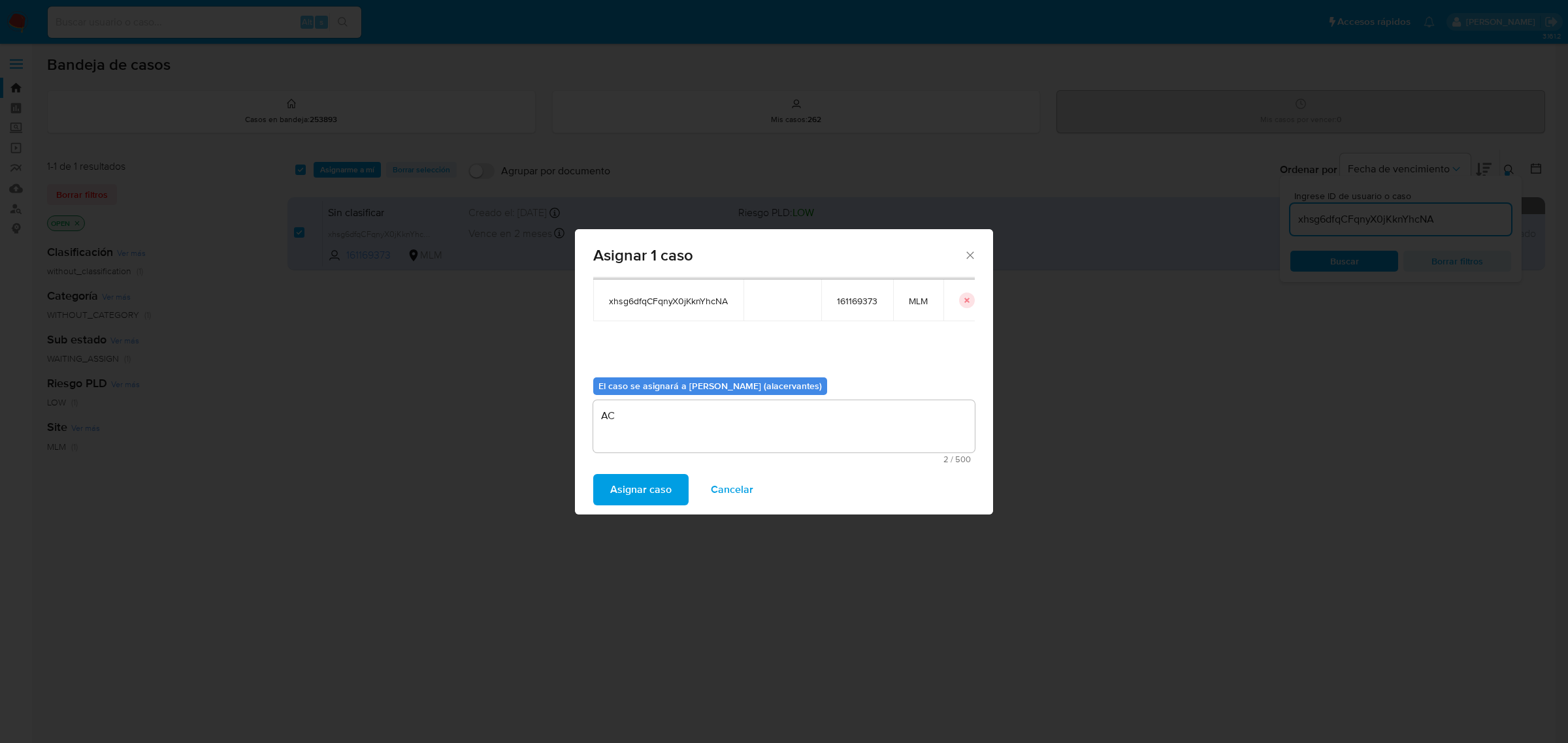
click at [654, 493] on span "Asignar caso" at bounding box center [640, 489] width 61 height 28
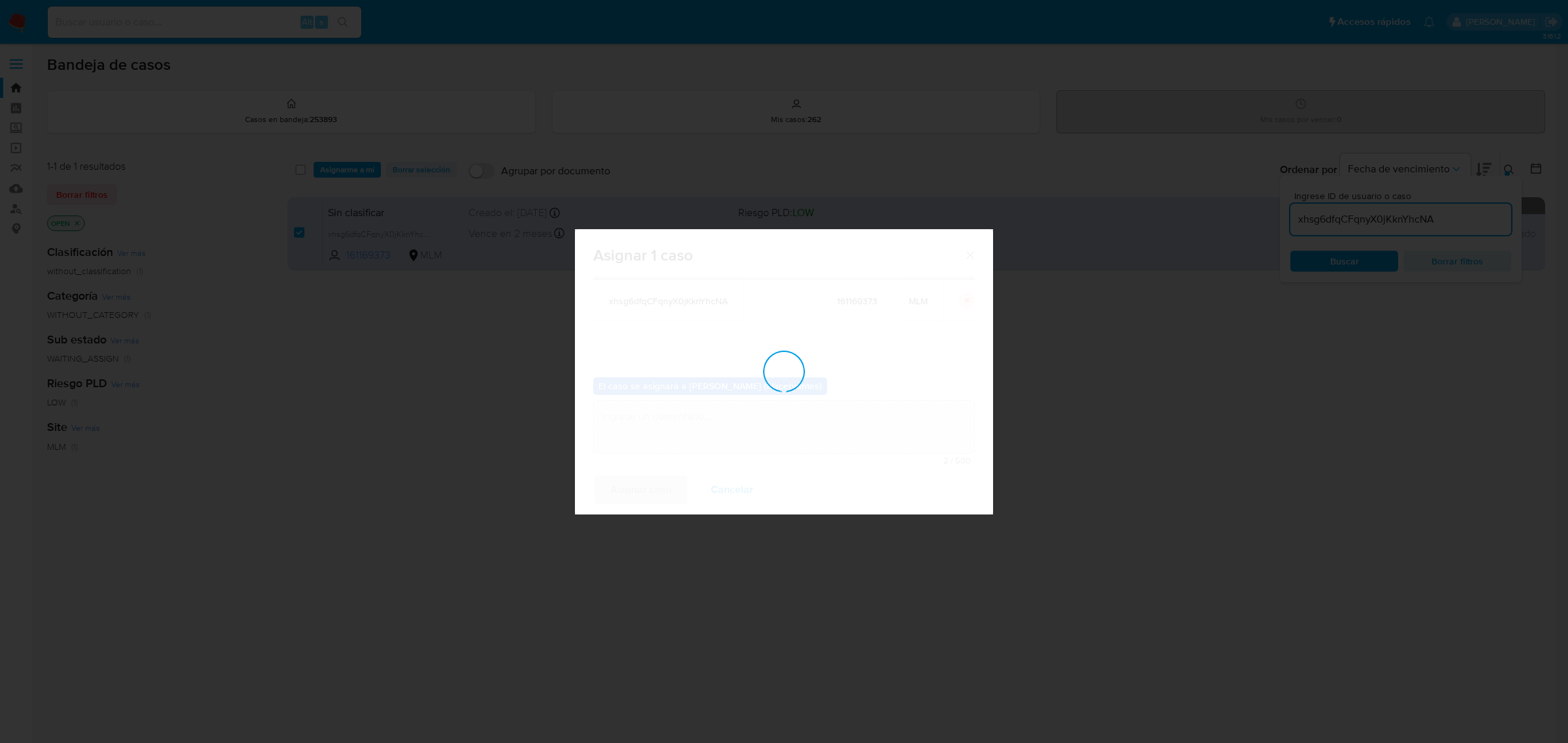
checkbox input "false"
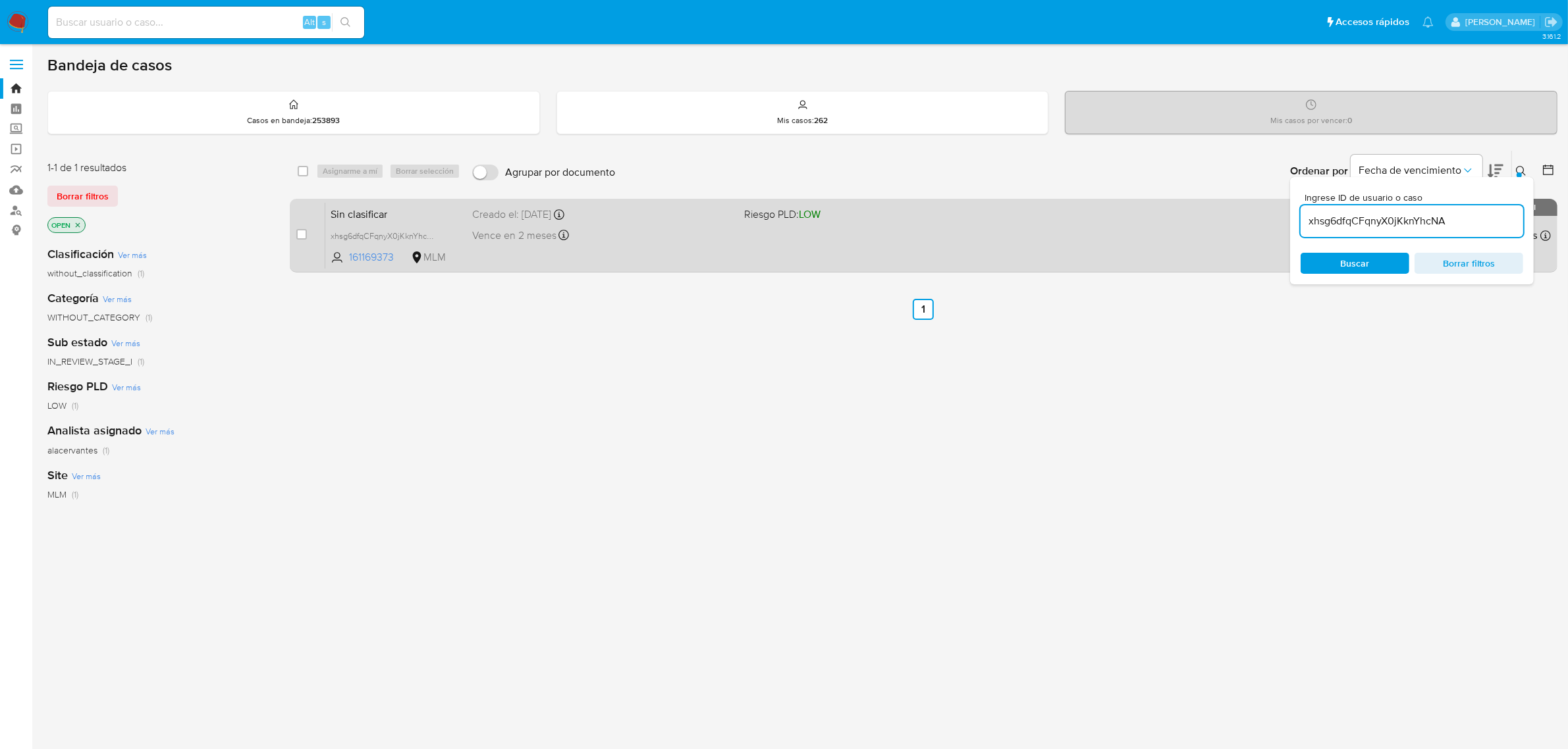
click at [731, 234] on div "Vence en 2 meses Vence el [DATE] 23:16:02" at bounding box center [603, 235] width 262 height 18
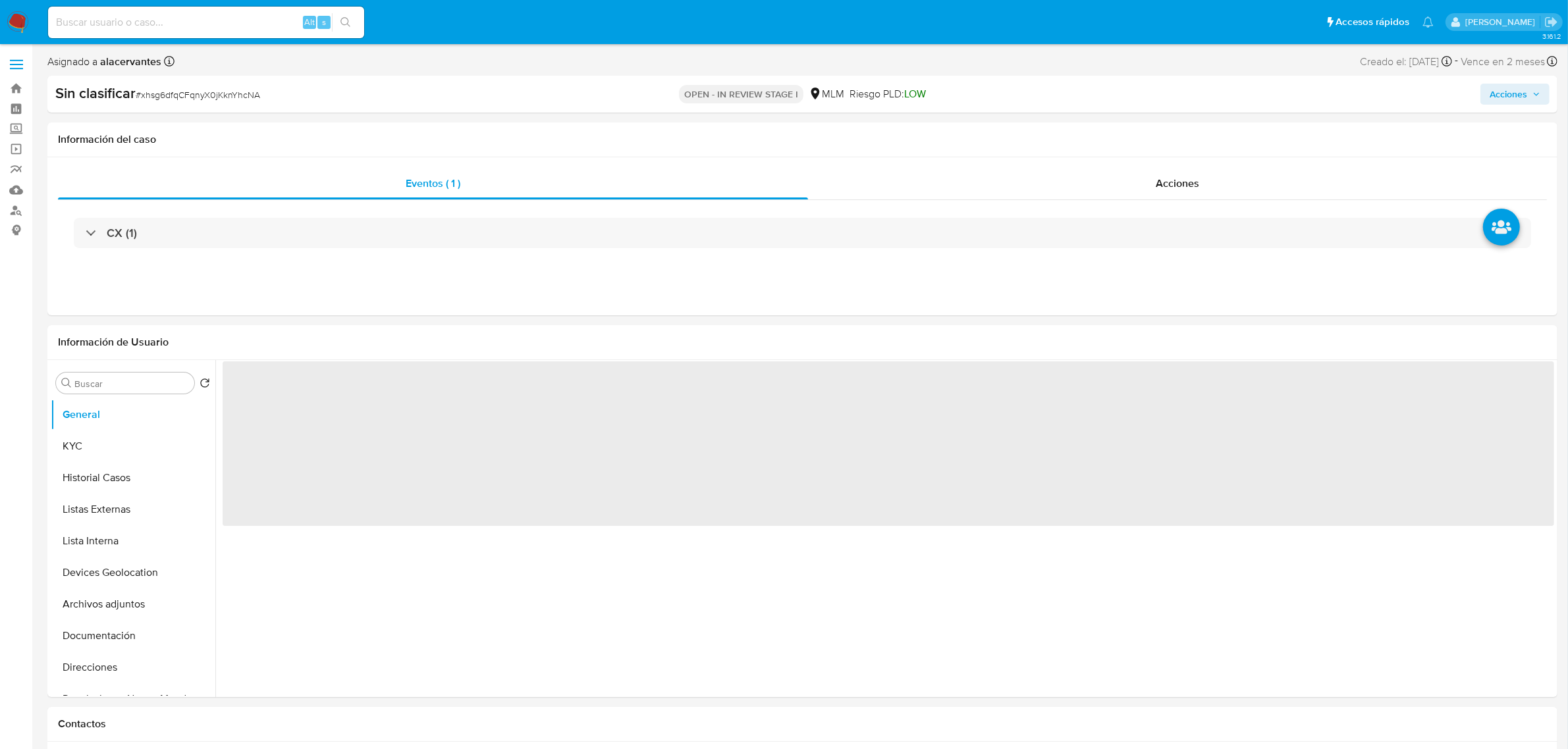
select select "10"
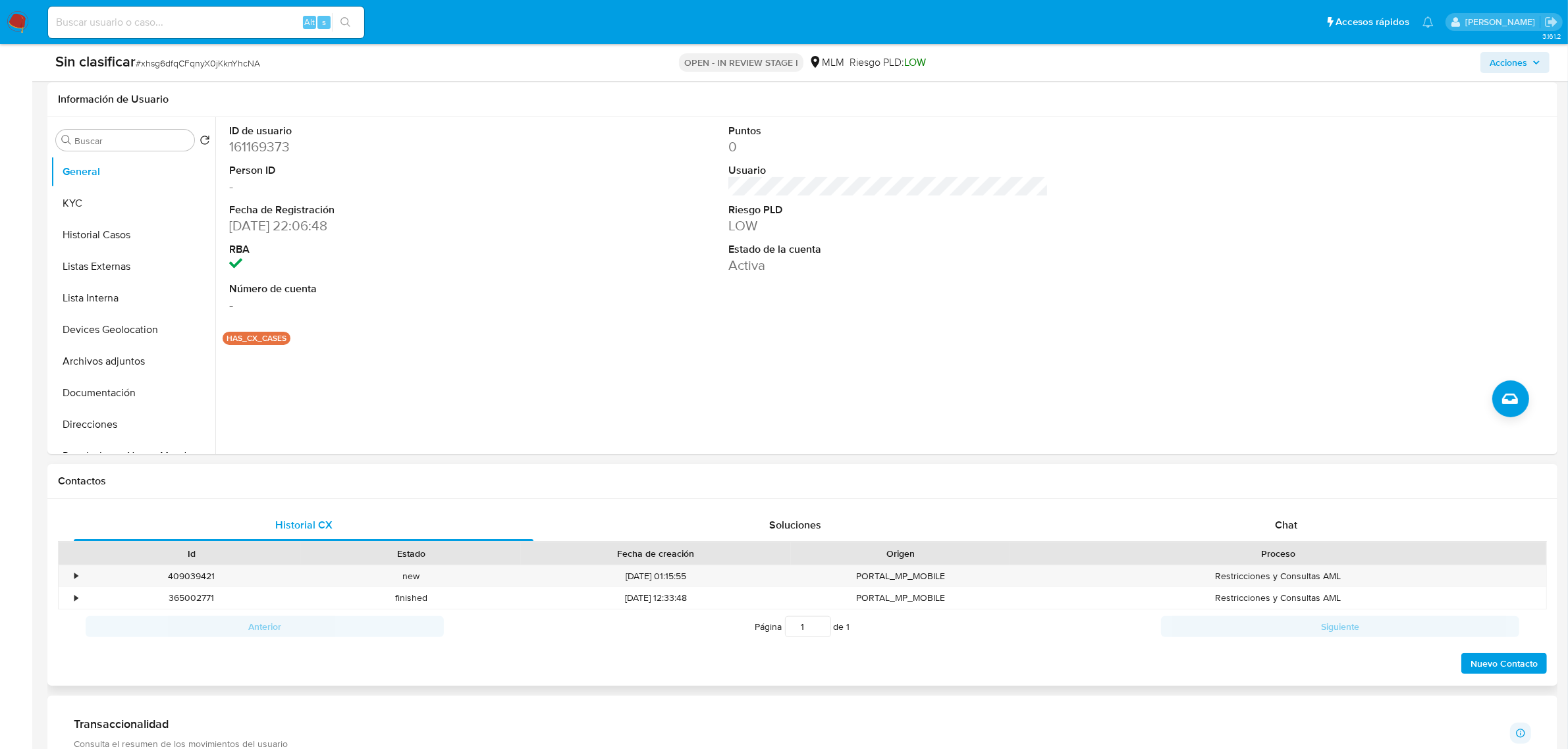
scroll to position [246, 0]
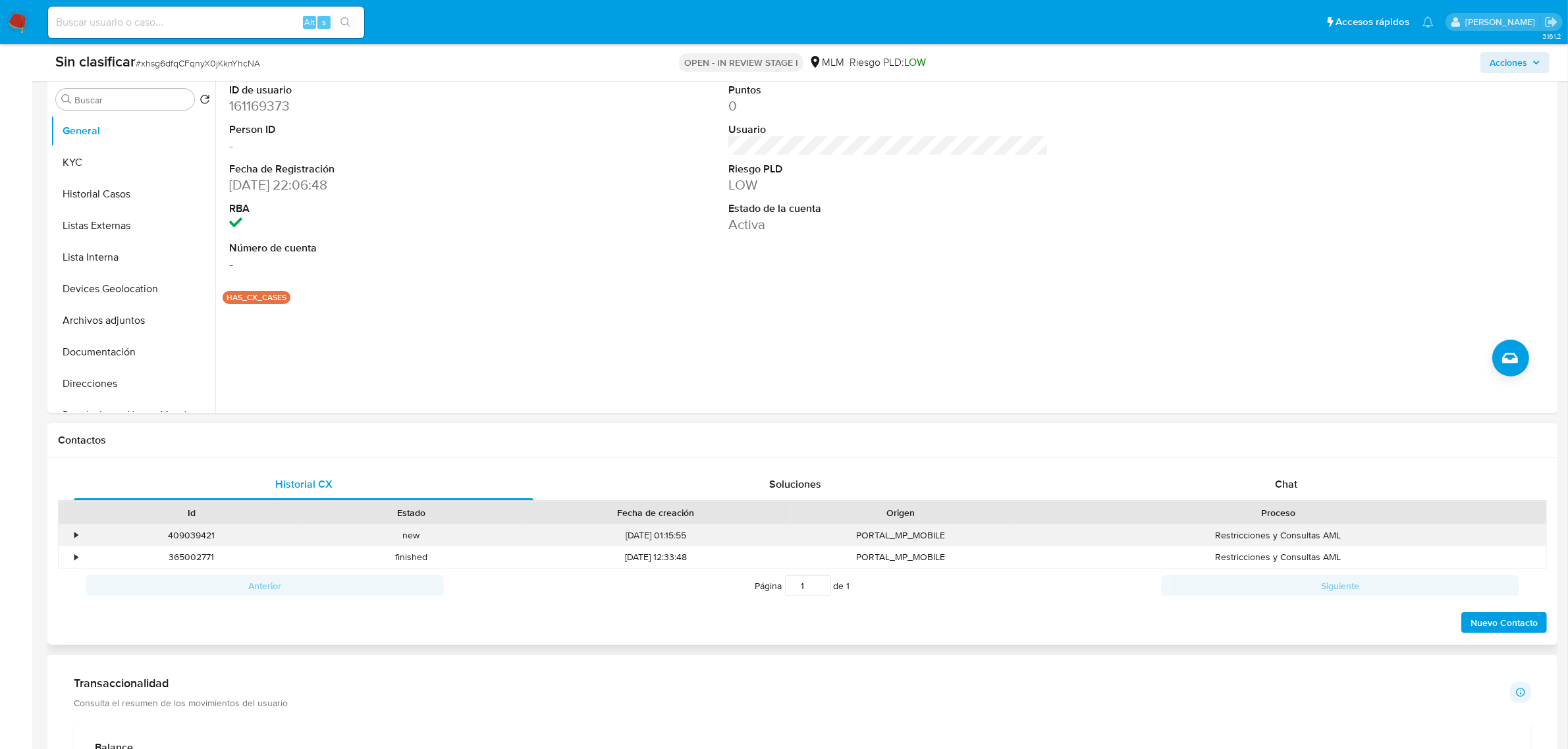
click at [73, 527] on div "•" at bounding box center [70, 536] width 23 height 22
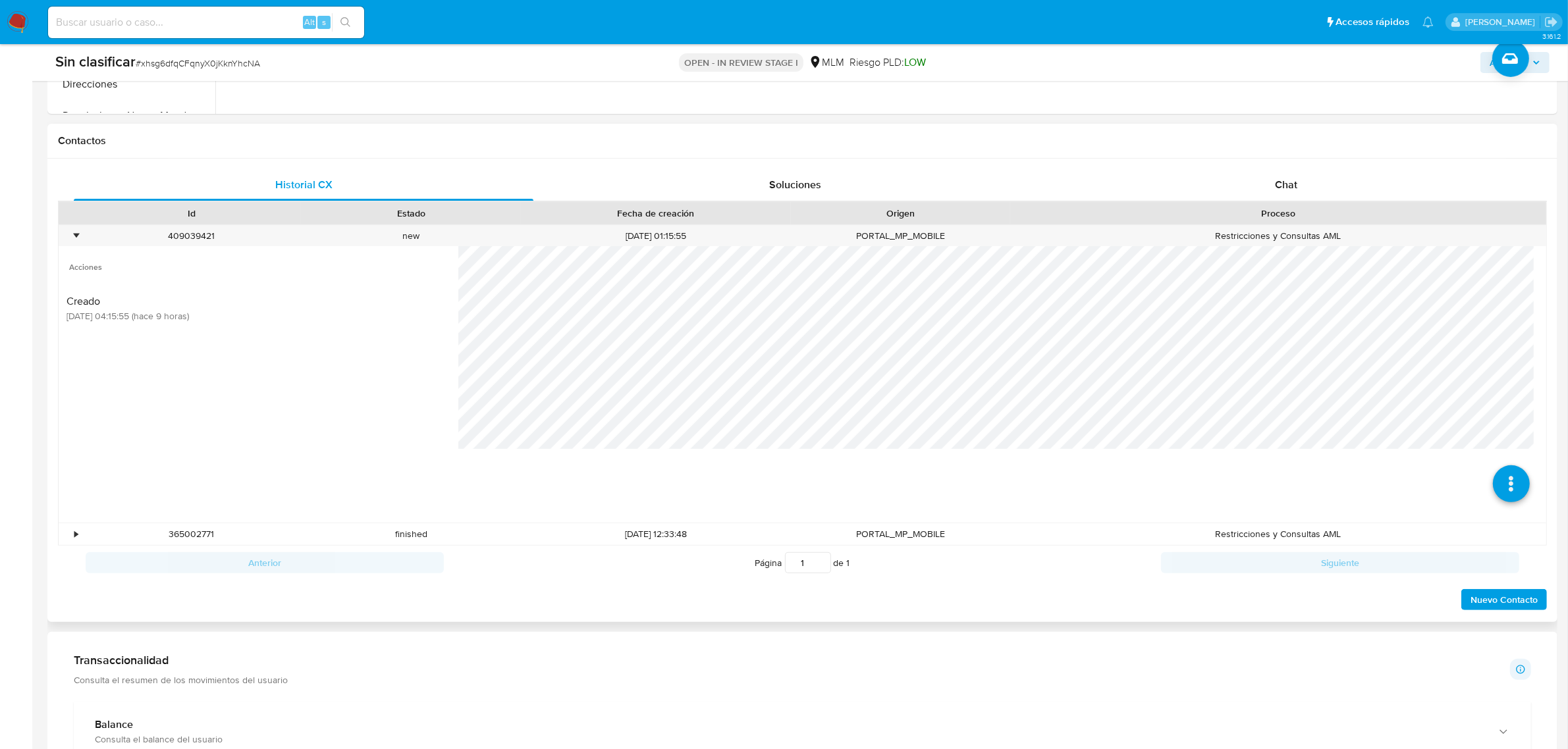
scroll to position [576, 0]
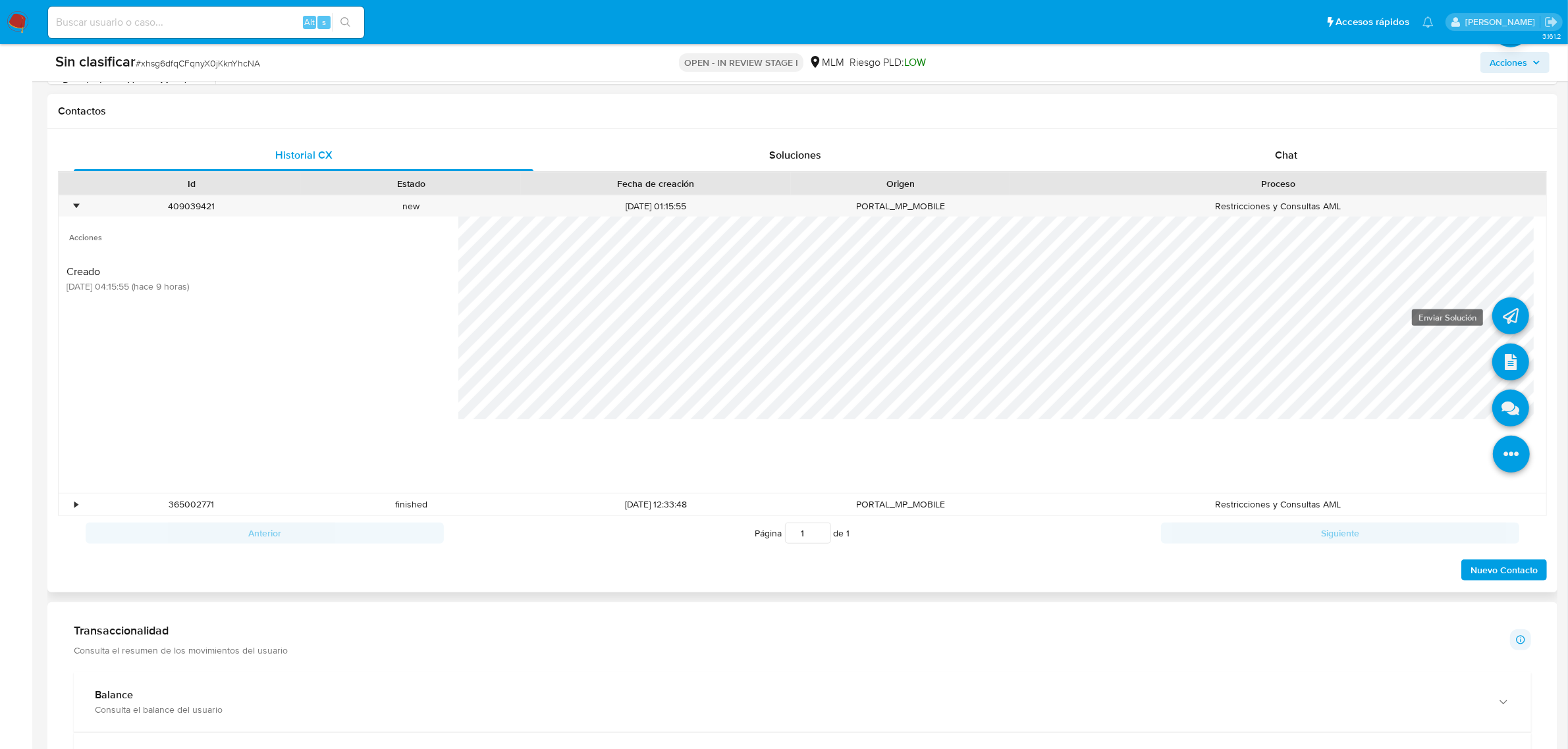
click at [1492, 333] on icon at bounding box center [1511, 316] width 37 height 37
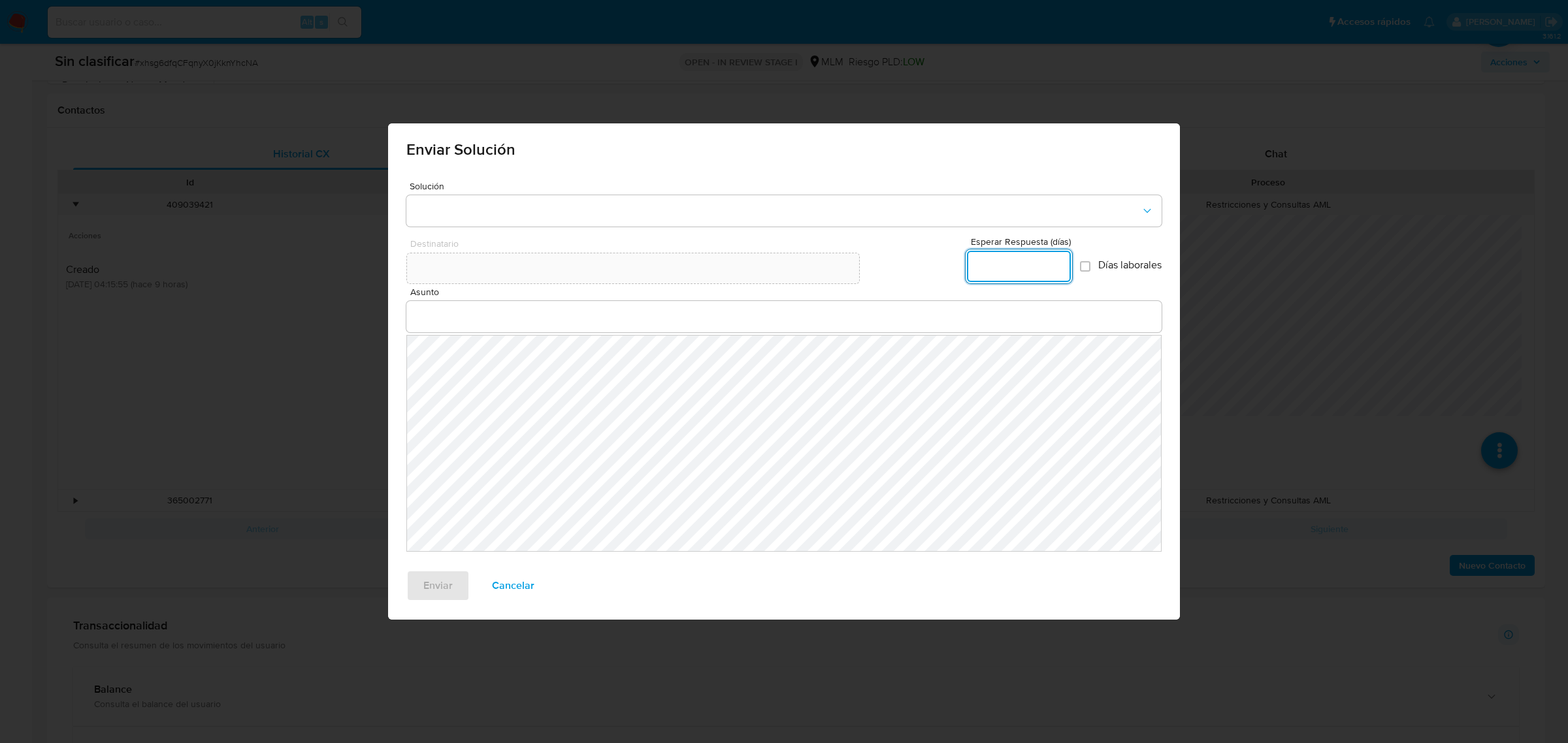
click at [517, 578] on span "Cancelar" at bounding box center [513, 585] width 42 height 28
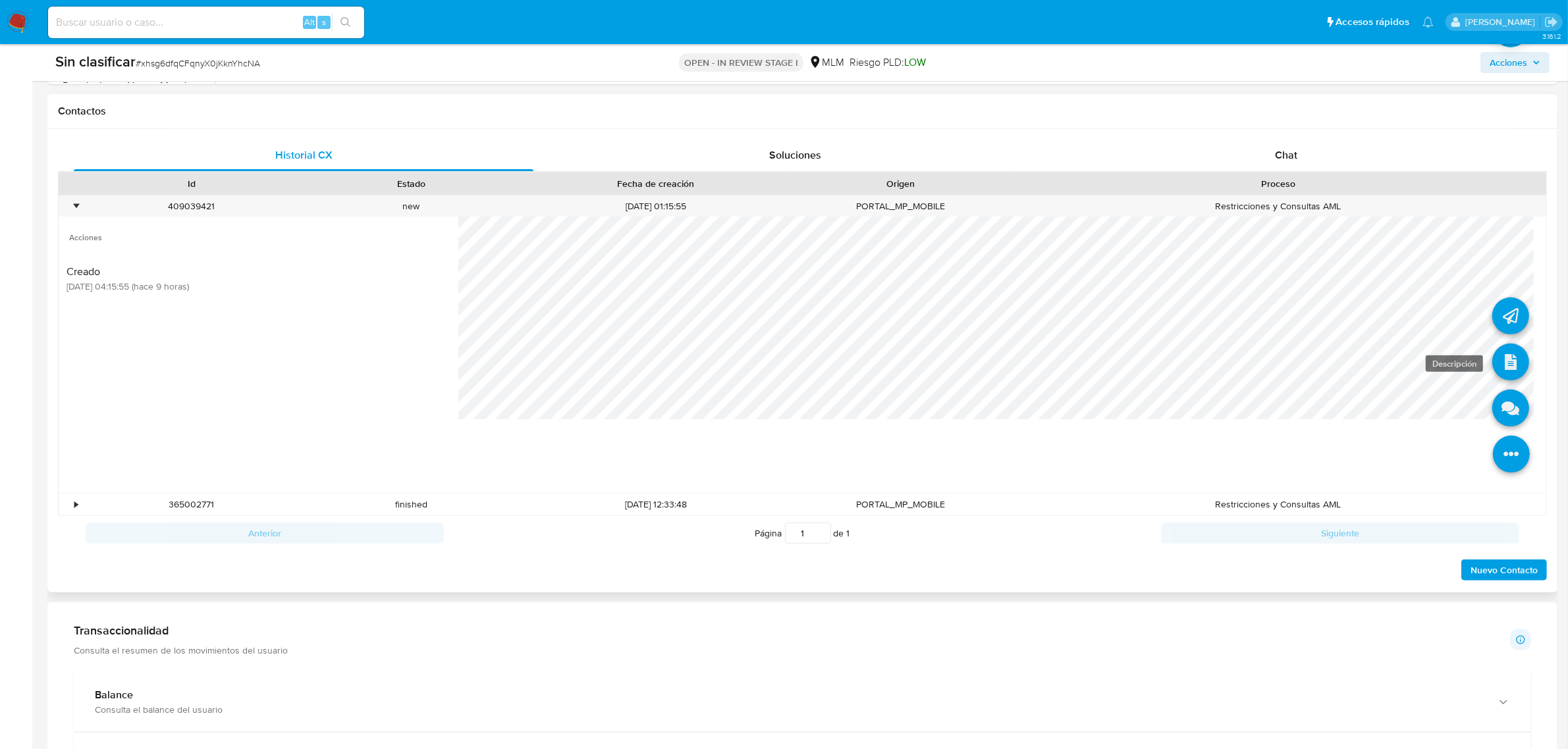
click at [1500, 363] on icon at bounding box center [1511, 362] width 37 height 37
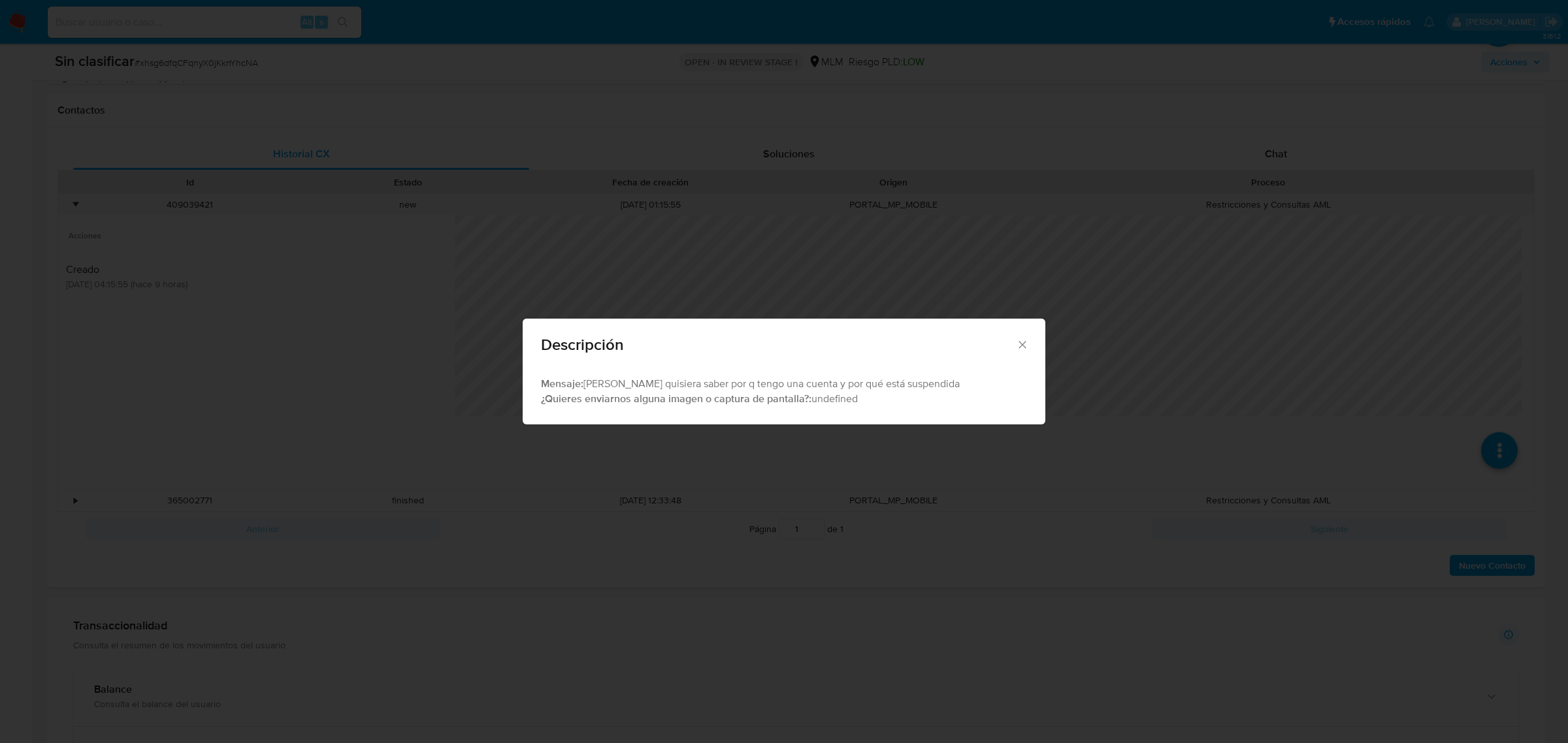
click at [1020, 337] on div "Descripción" at bounding box center [784, 342] width 523 height 47
click at [1024, 331] on div "Descripción" at bounding box center [784, 342] width 523 height 47
click at [1033, 328] on div "Descripción" at bounding box center [784, 342] width 523 height 47
click at [1024, 344] on icon "Cerrar" at bounding box center [1022, 344] width 13 height 13
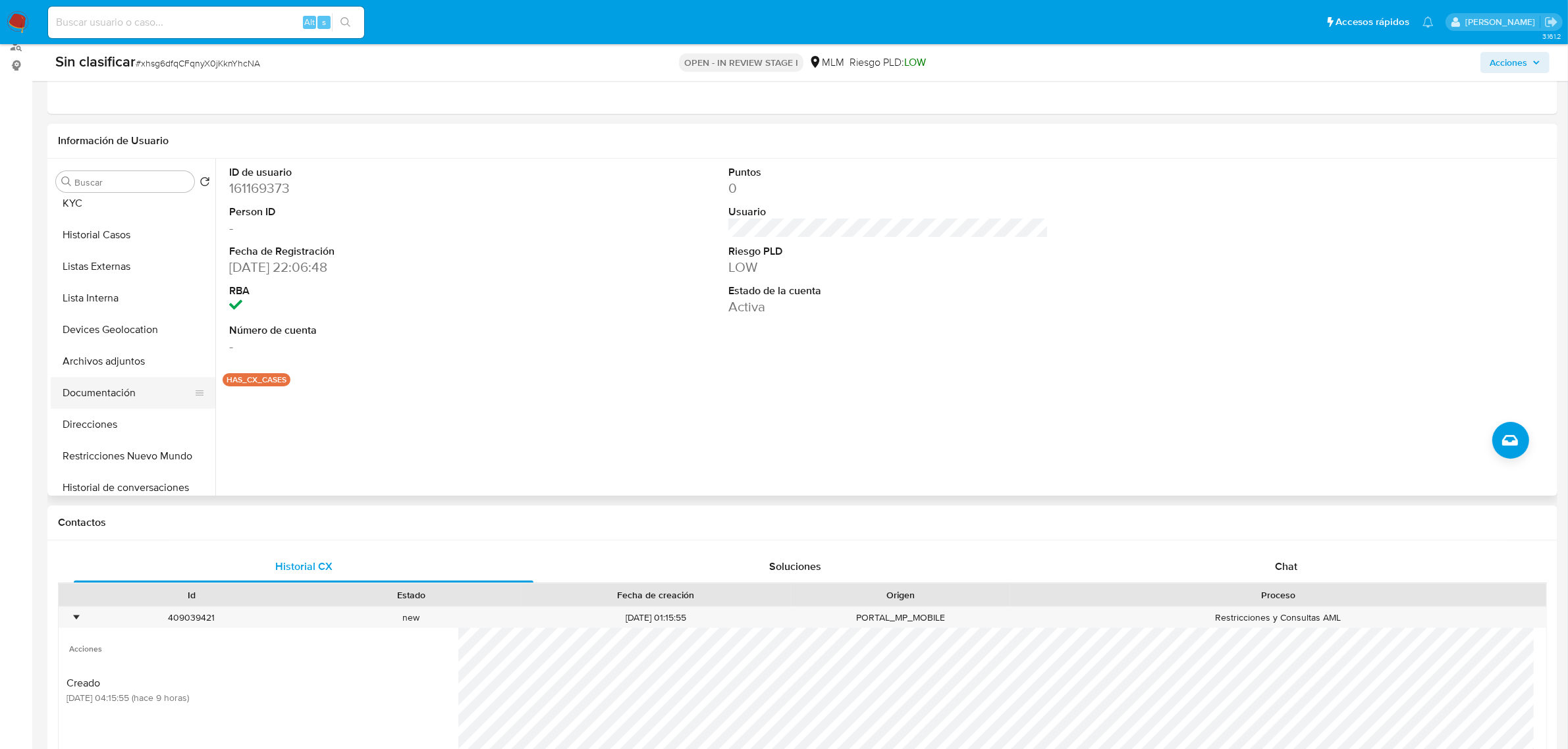
scroll to position [82, 0]
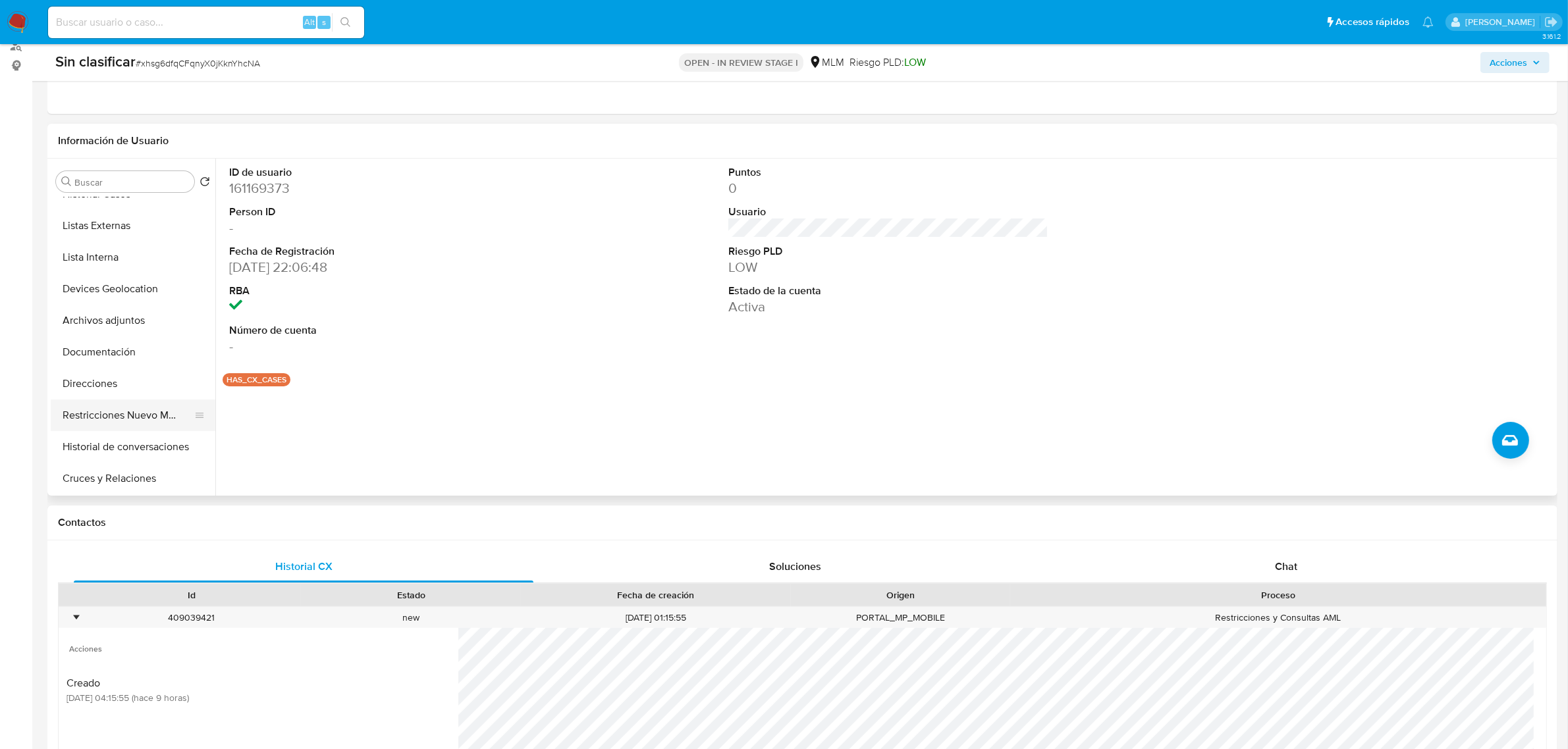
click at [121, 415] on button "Restricciones Nuevo Mundo" at bounding box center [127, 415] width 154 height 32
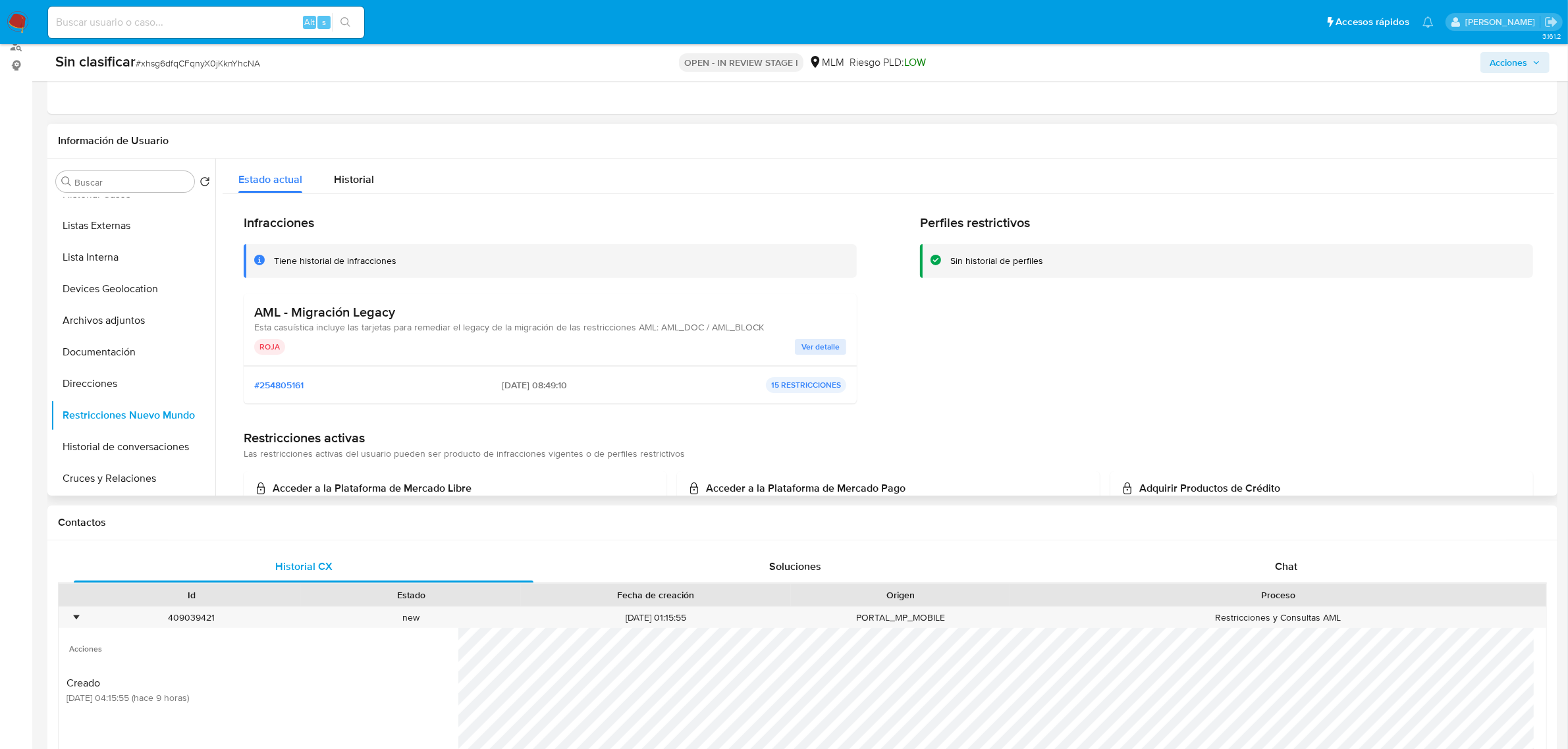
click at [821, 342] on span "Ver detalle" at bounding box center [821, 347] width 38 height 13
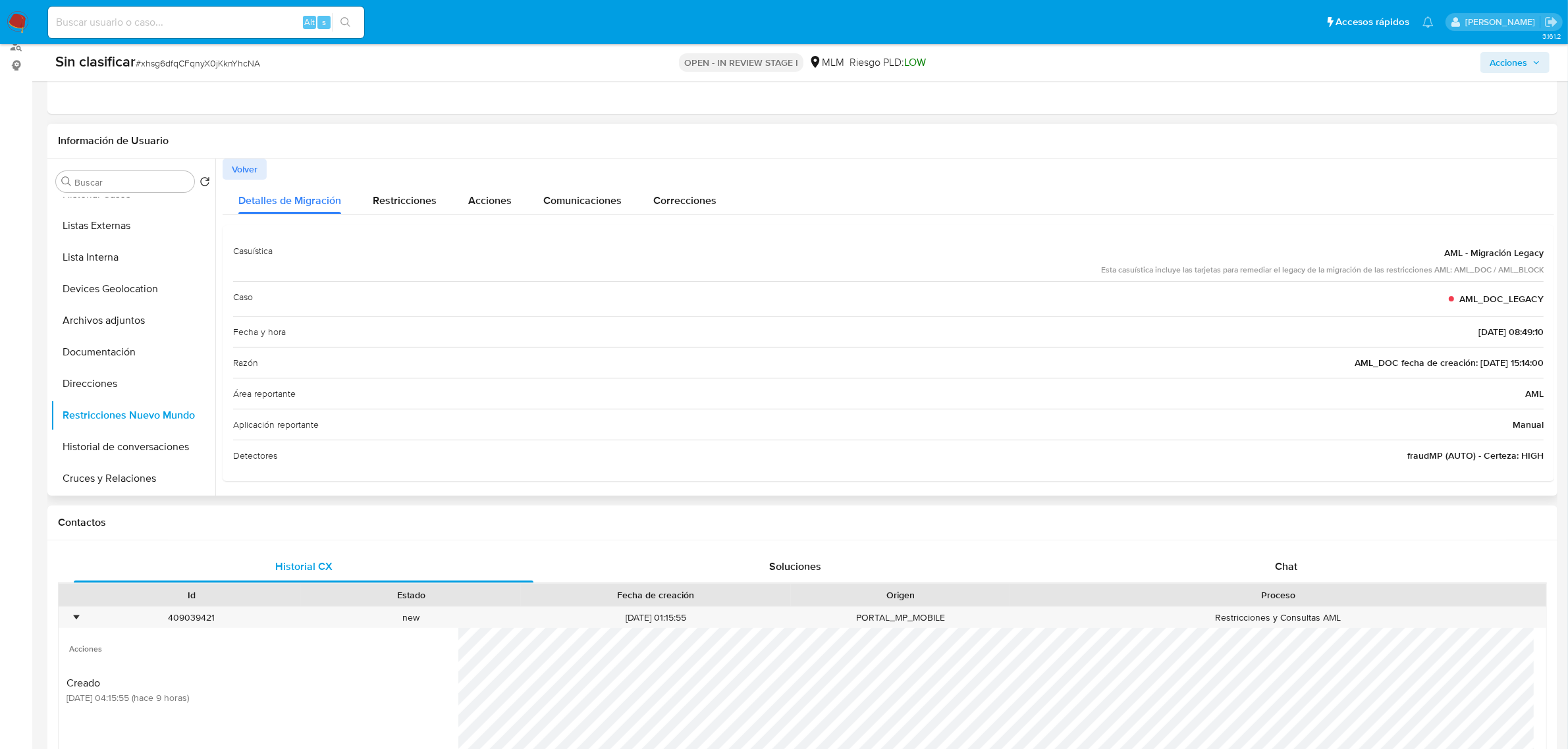
click at [251, 165] on span "Volver" at bounding box center [244, 168] width 26 height 18
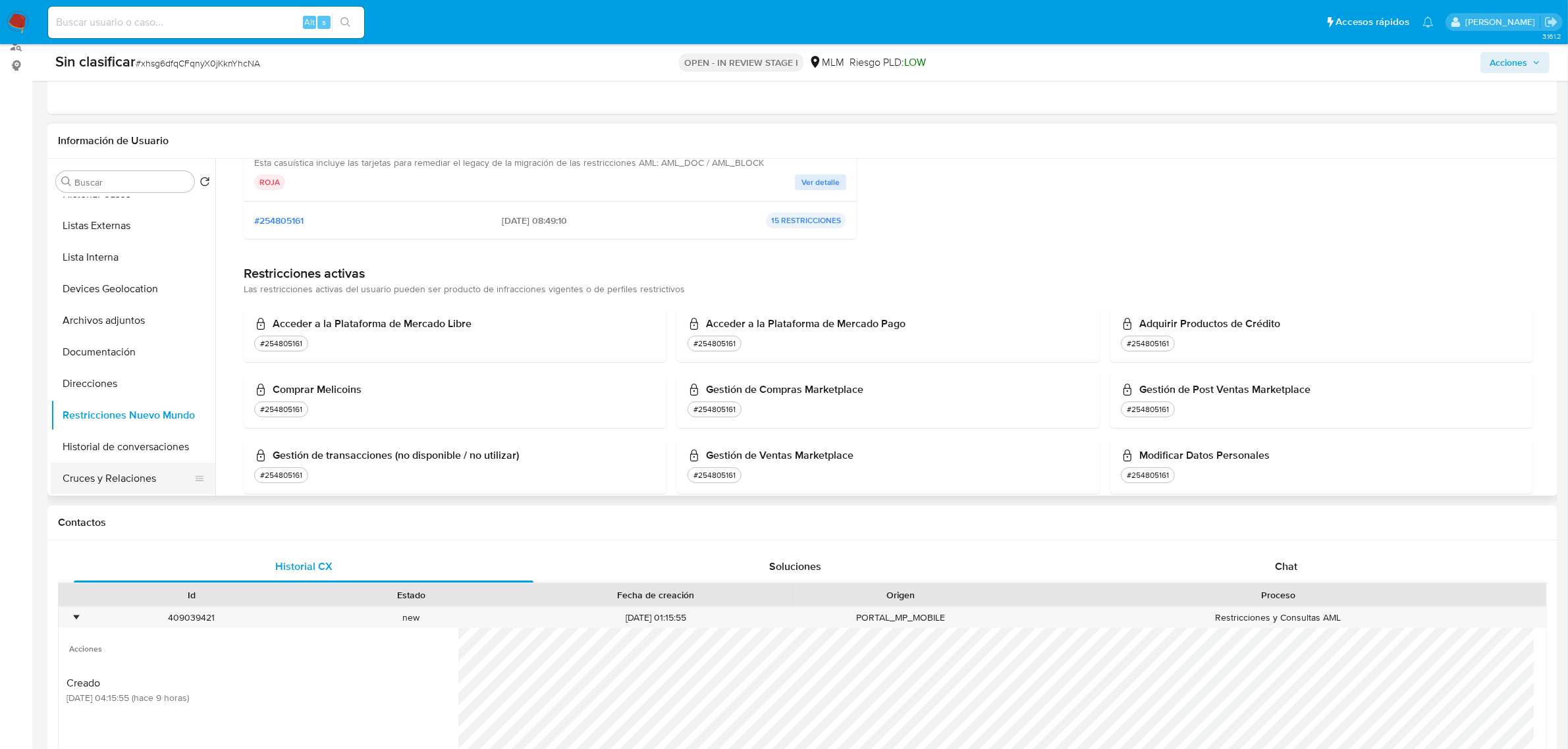
scroll to position [0, 0]
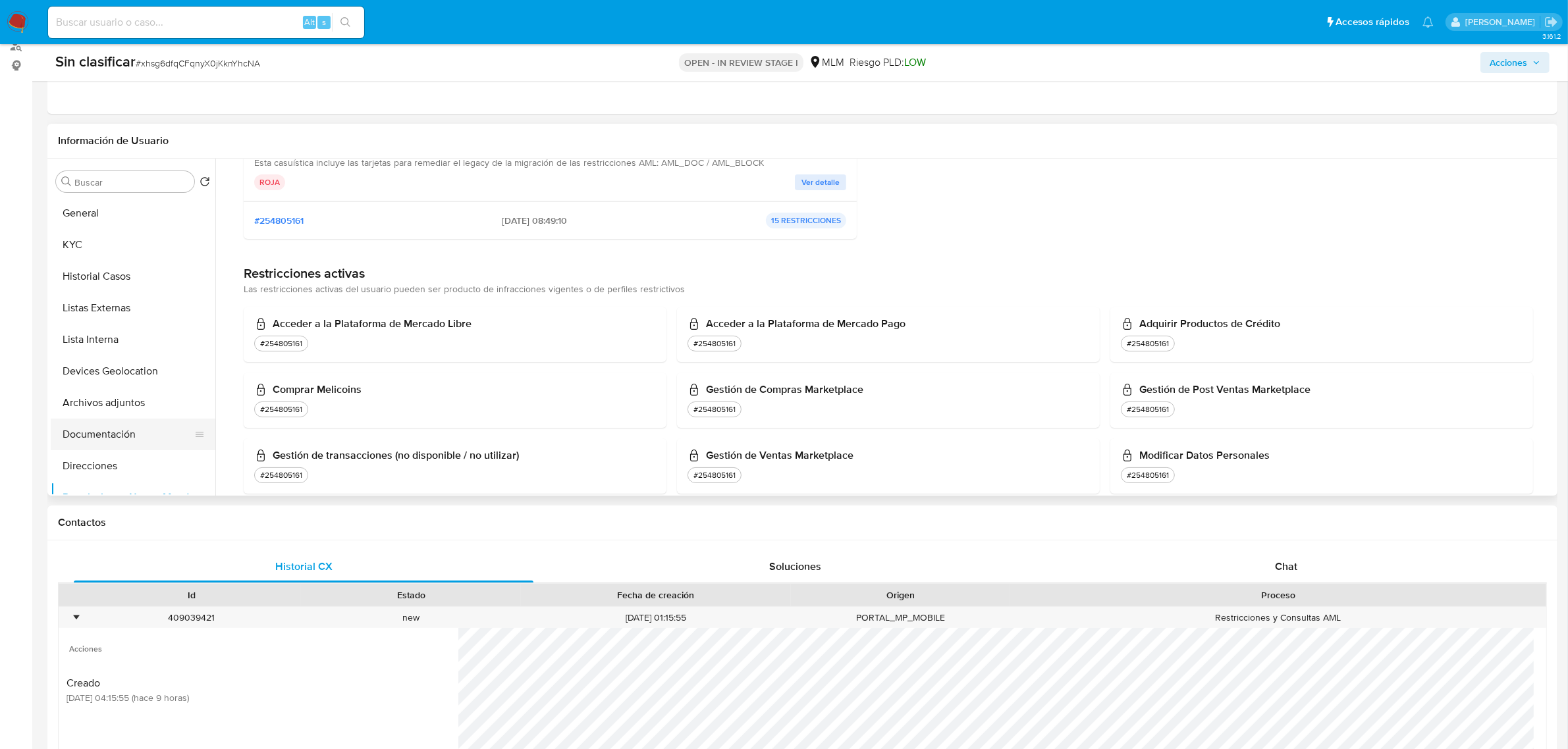
click at [135, 434] on button "Documentación" at bounding box center [127, 434] width 154 height 32
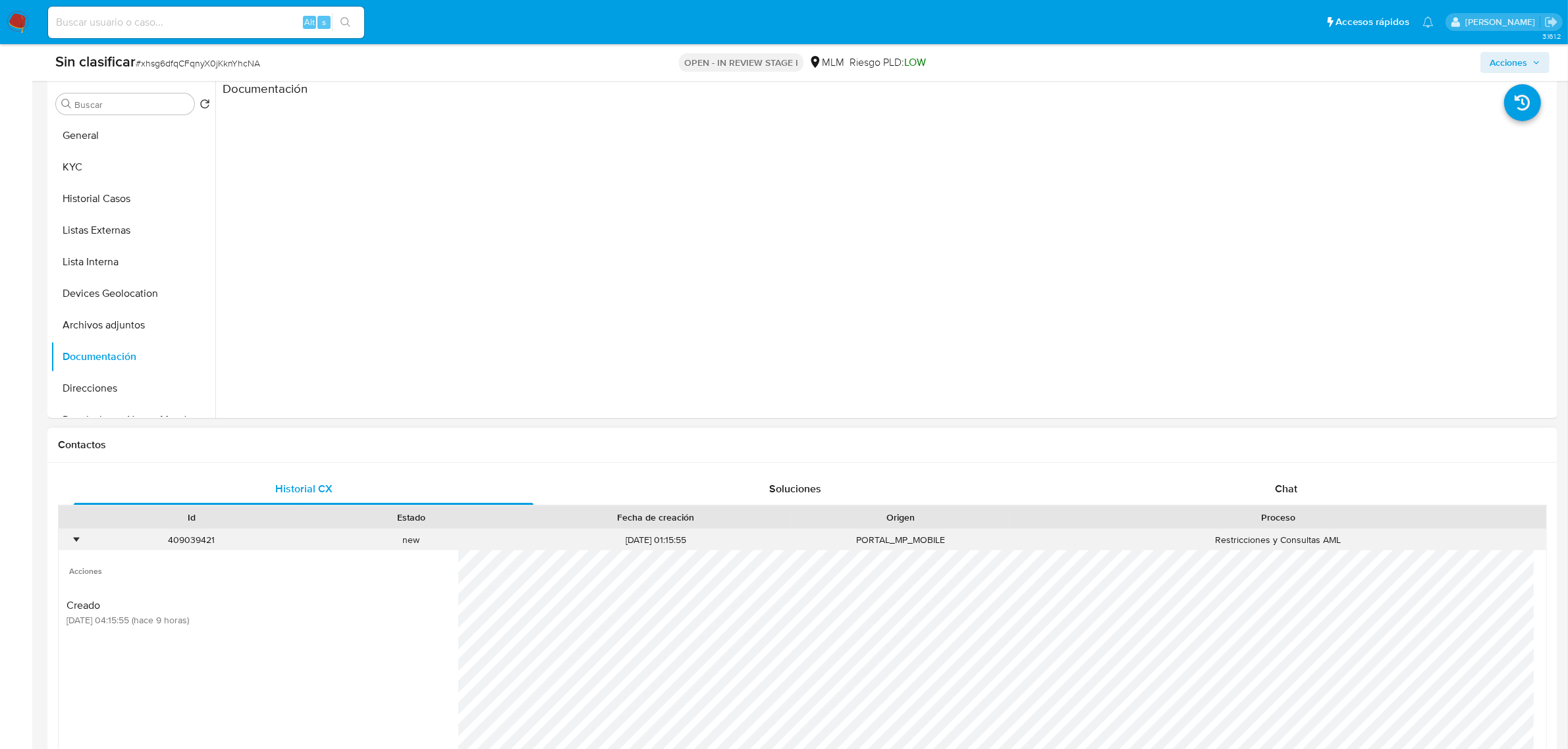
scroll to position [153, 0]
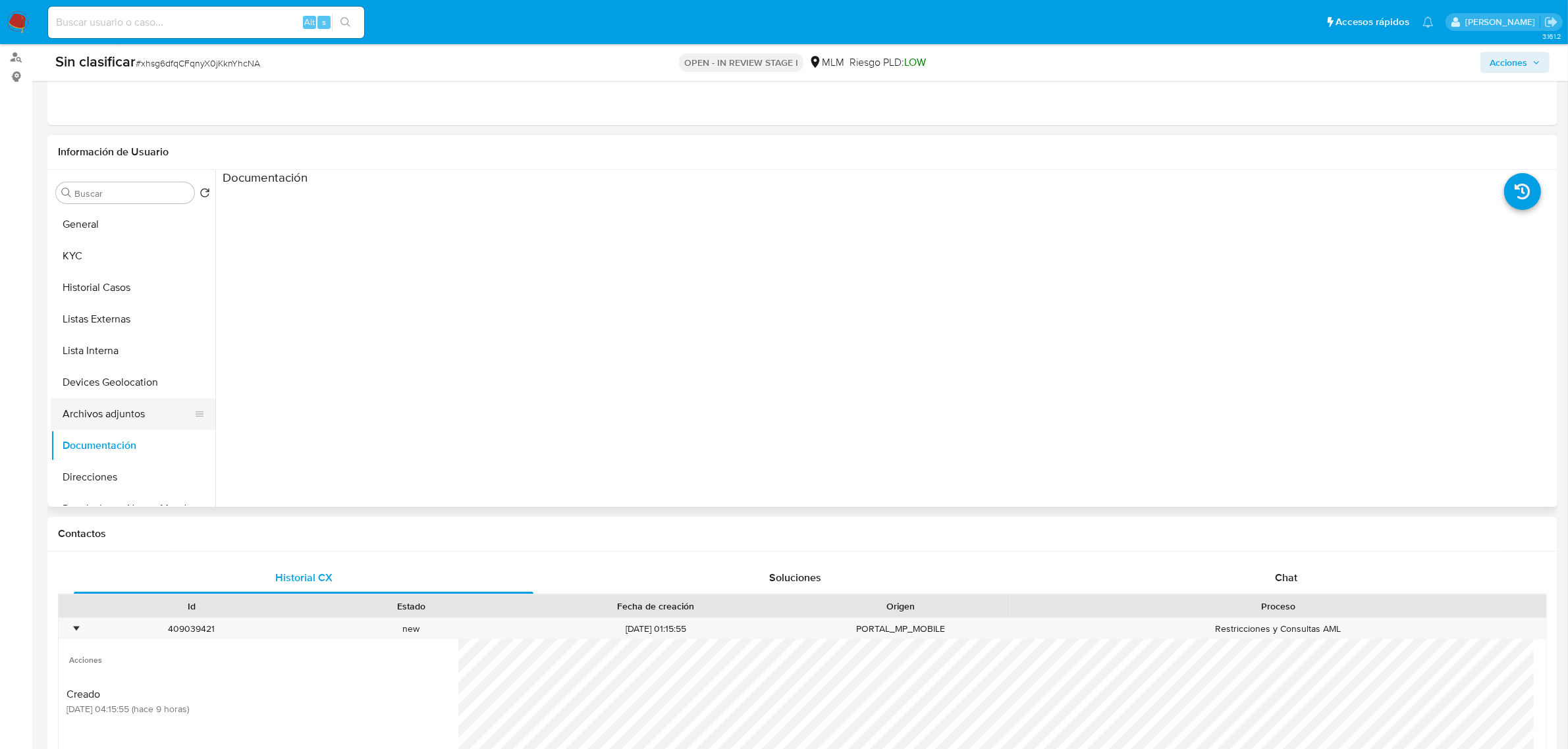
click at [130, 422] on button "Archivos adjuntos" at bounding box center [127, 413] width 154 height 32
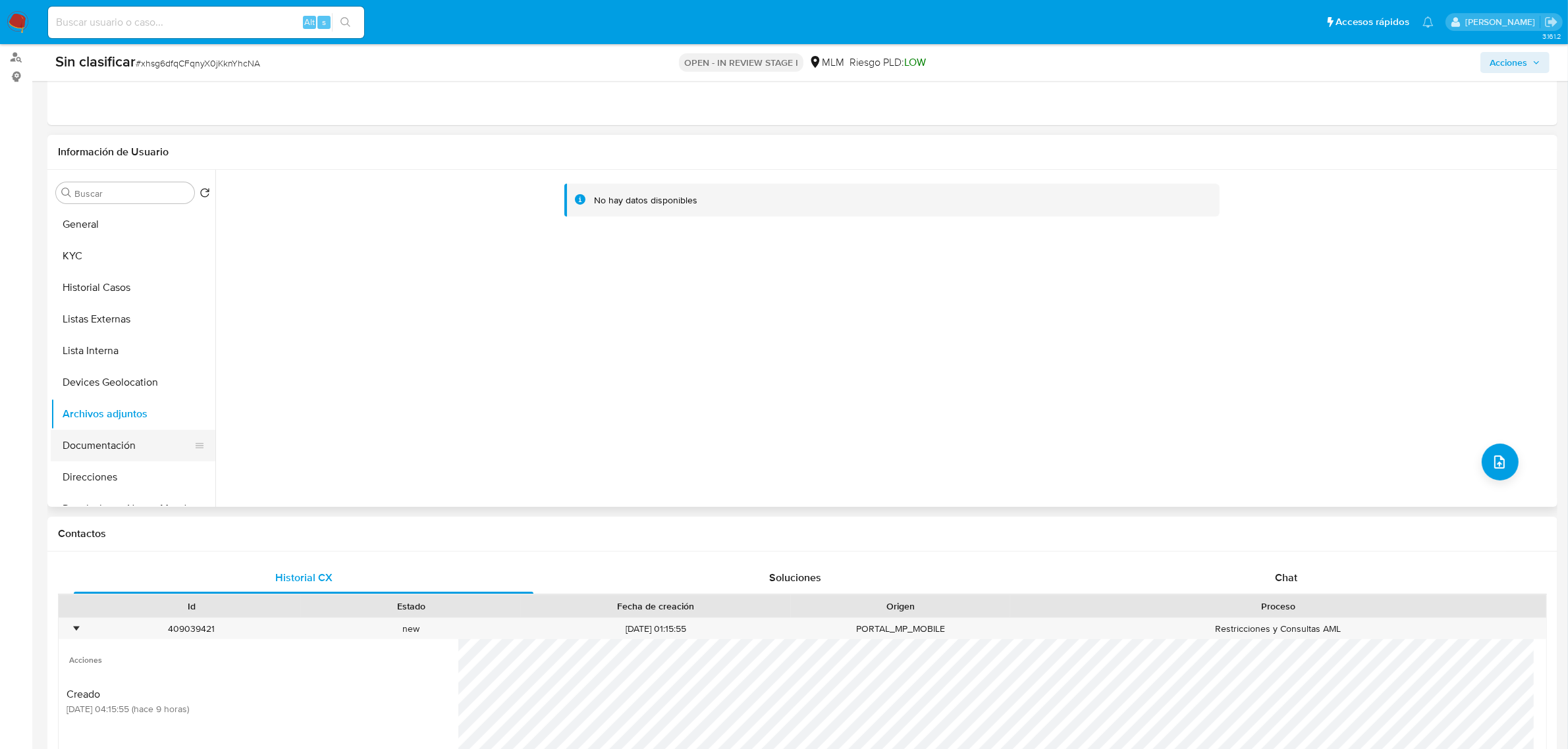
click at [122, 449] on button "Documentación" at bounding box center [127, 445] width 154 height 32
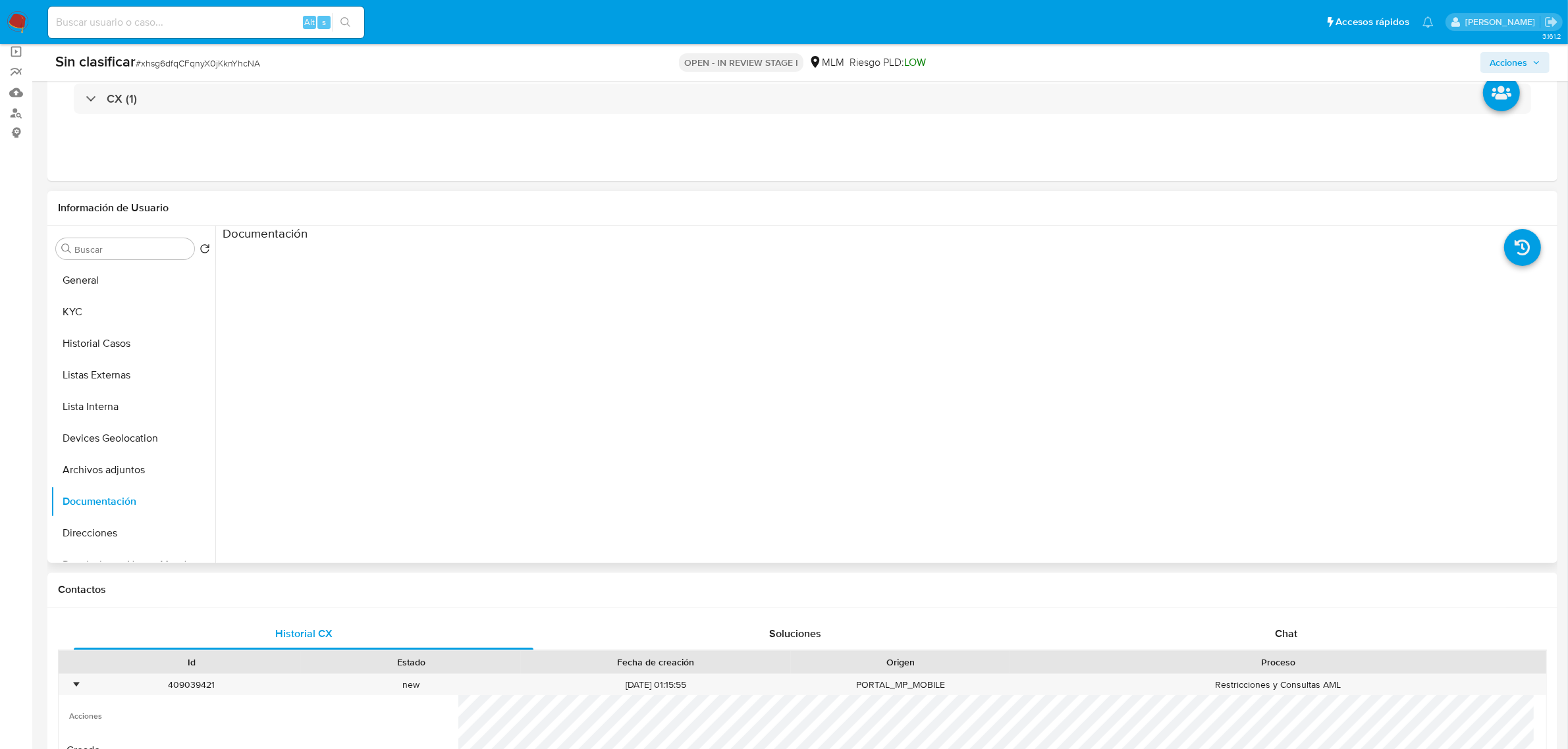
scroll to position [0, 0]
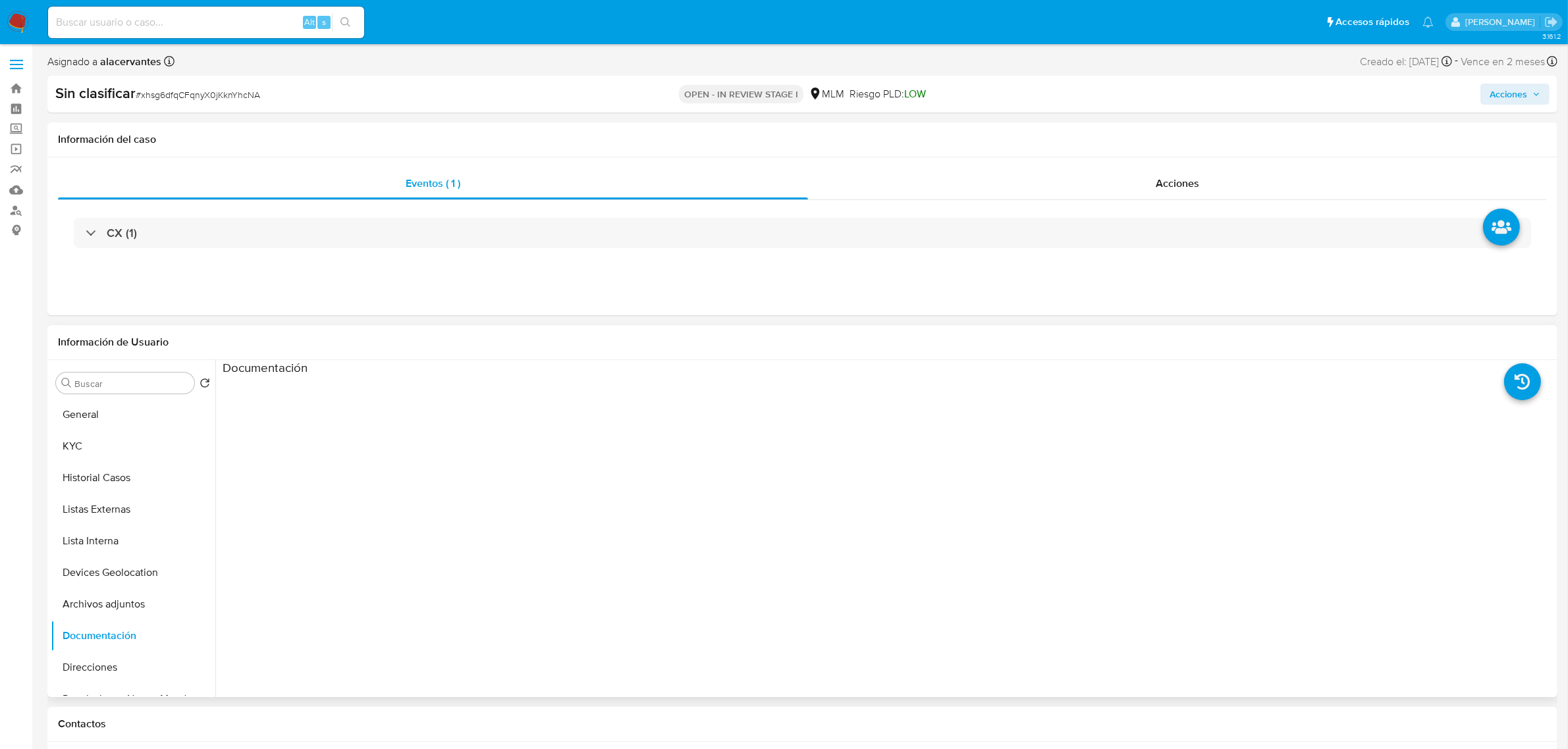
click at [359, 491] on ul at bounding box center [389, 566] width 333 height 379
click at [356, 489] on ul at bounding box center [389, 566] width 333 height 379
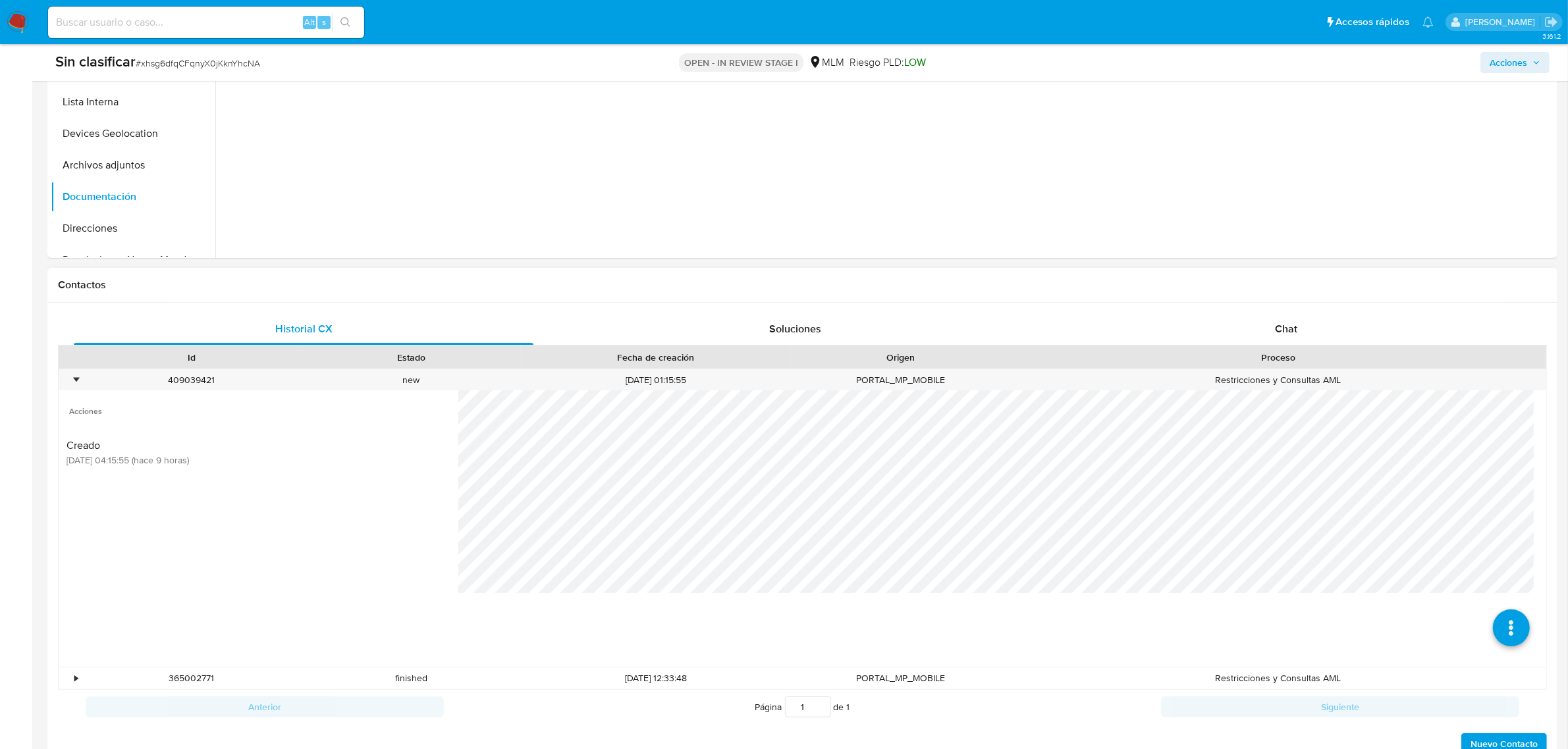
scroll to position [411, 0]
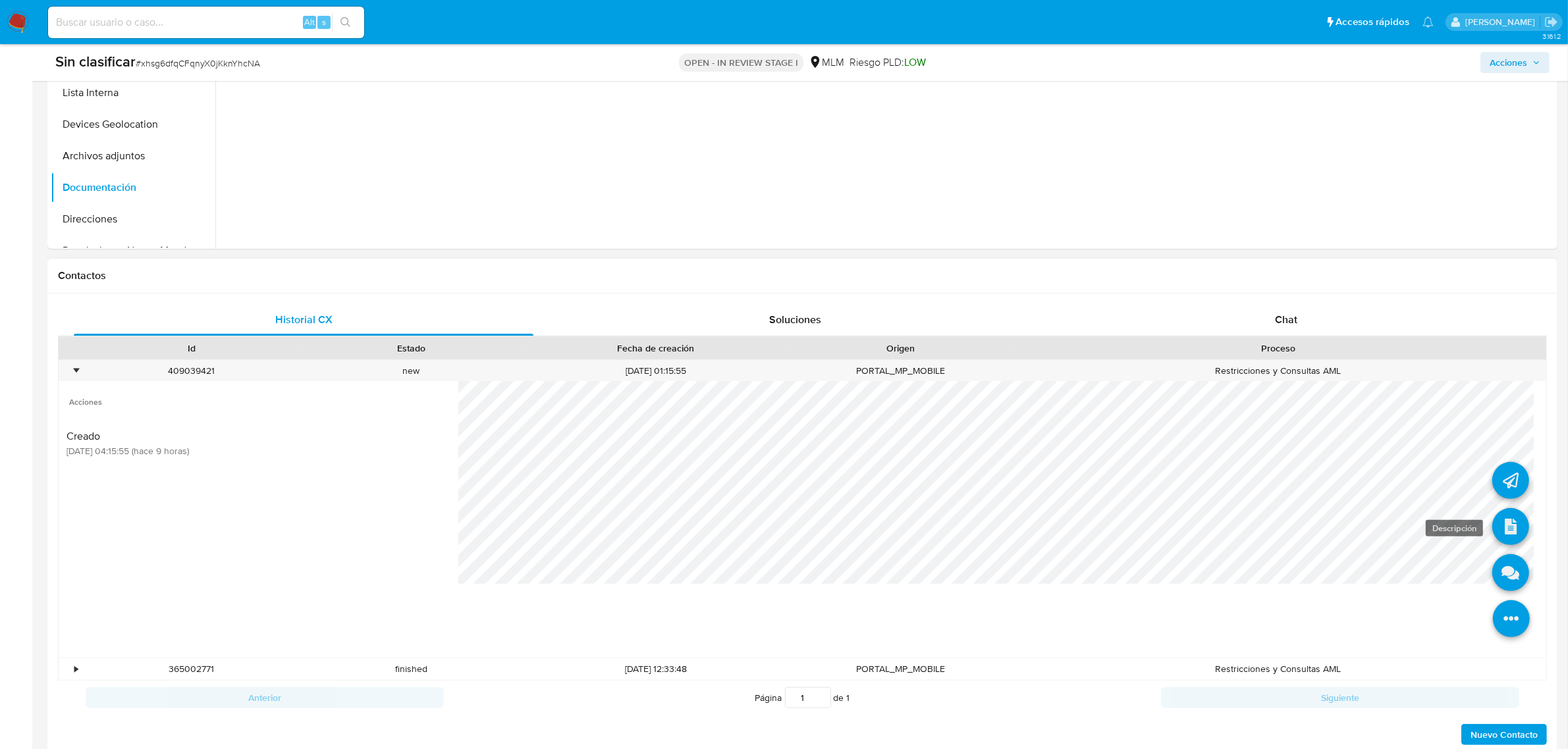
click at [1492, 527] on icon at bounding box center [1511, 527] width 37 height 37
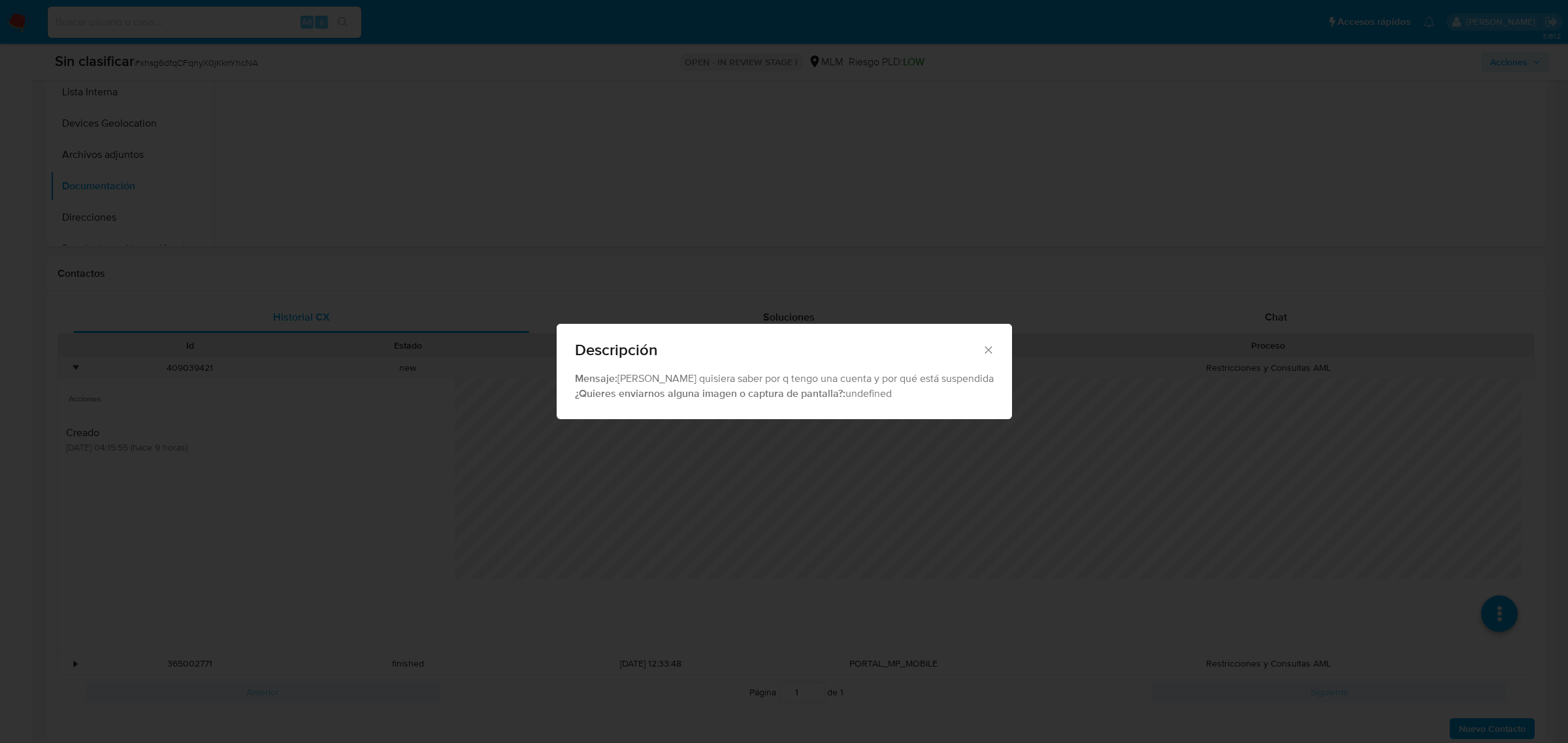
click at [982, 350] on icon "Cerrar" at bounding box center [988, 350] width 13 height 13
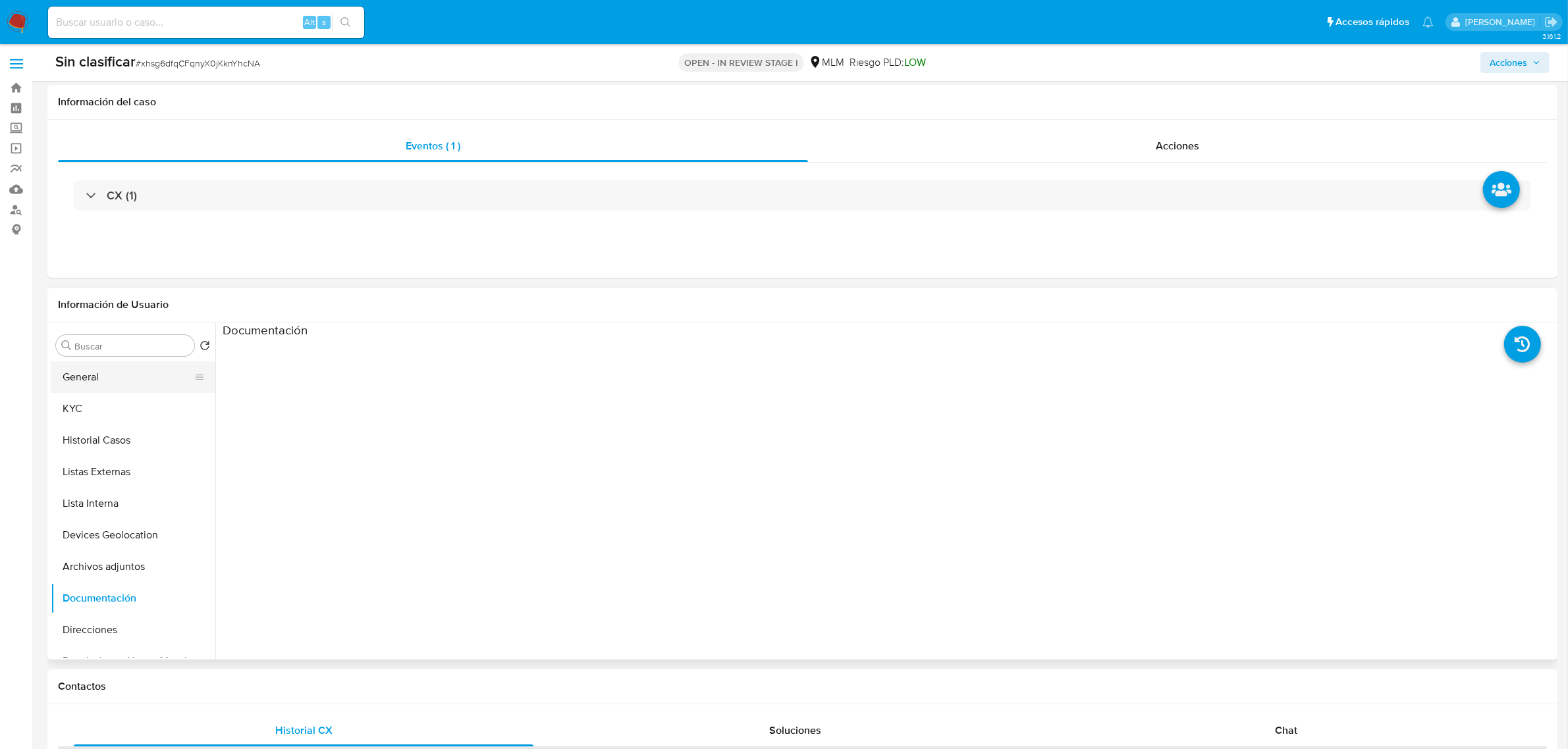
scroll to position [0, 0]
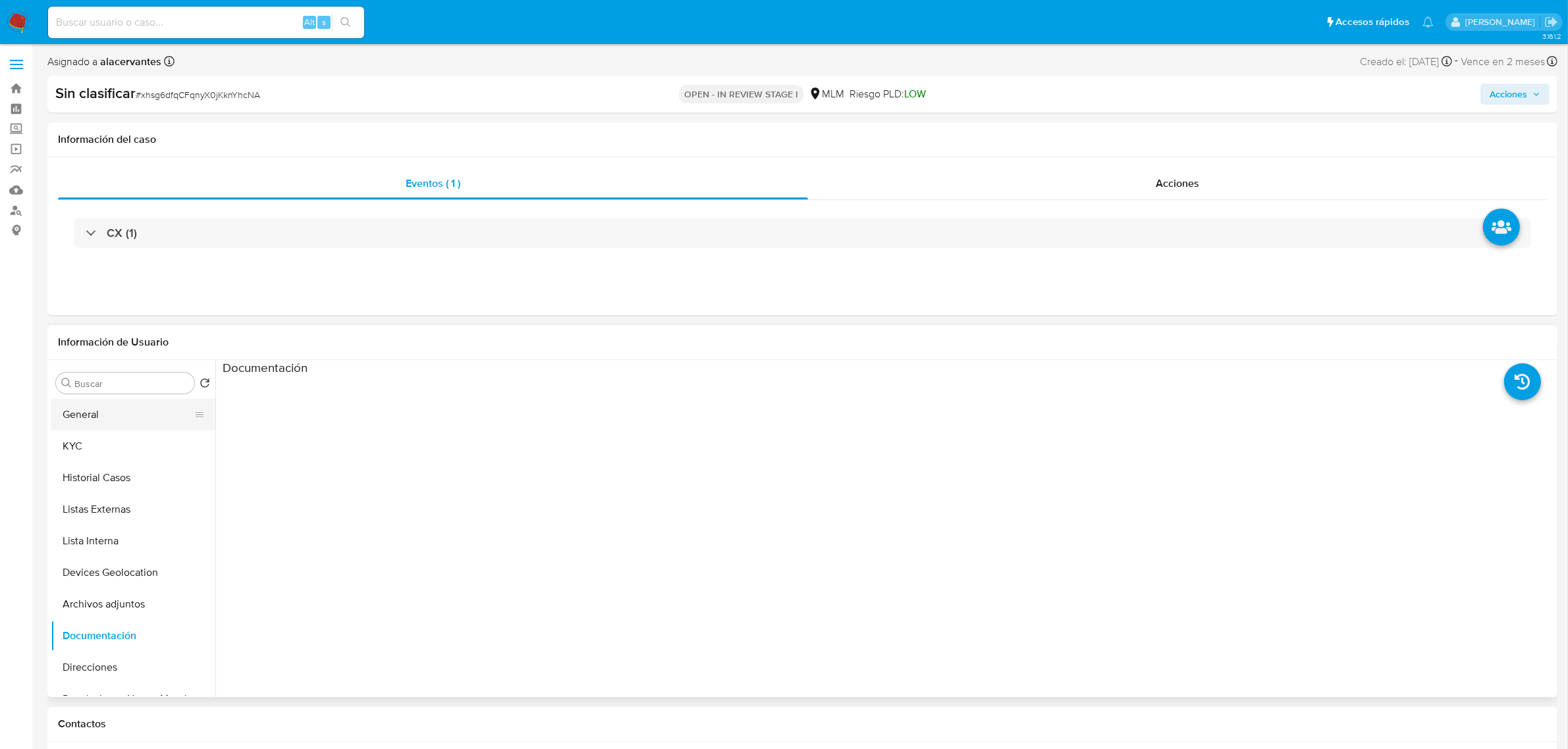
click at [88, 421] on button "General" at bounding box center [127, 414] width 154 height 32
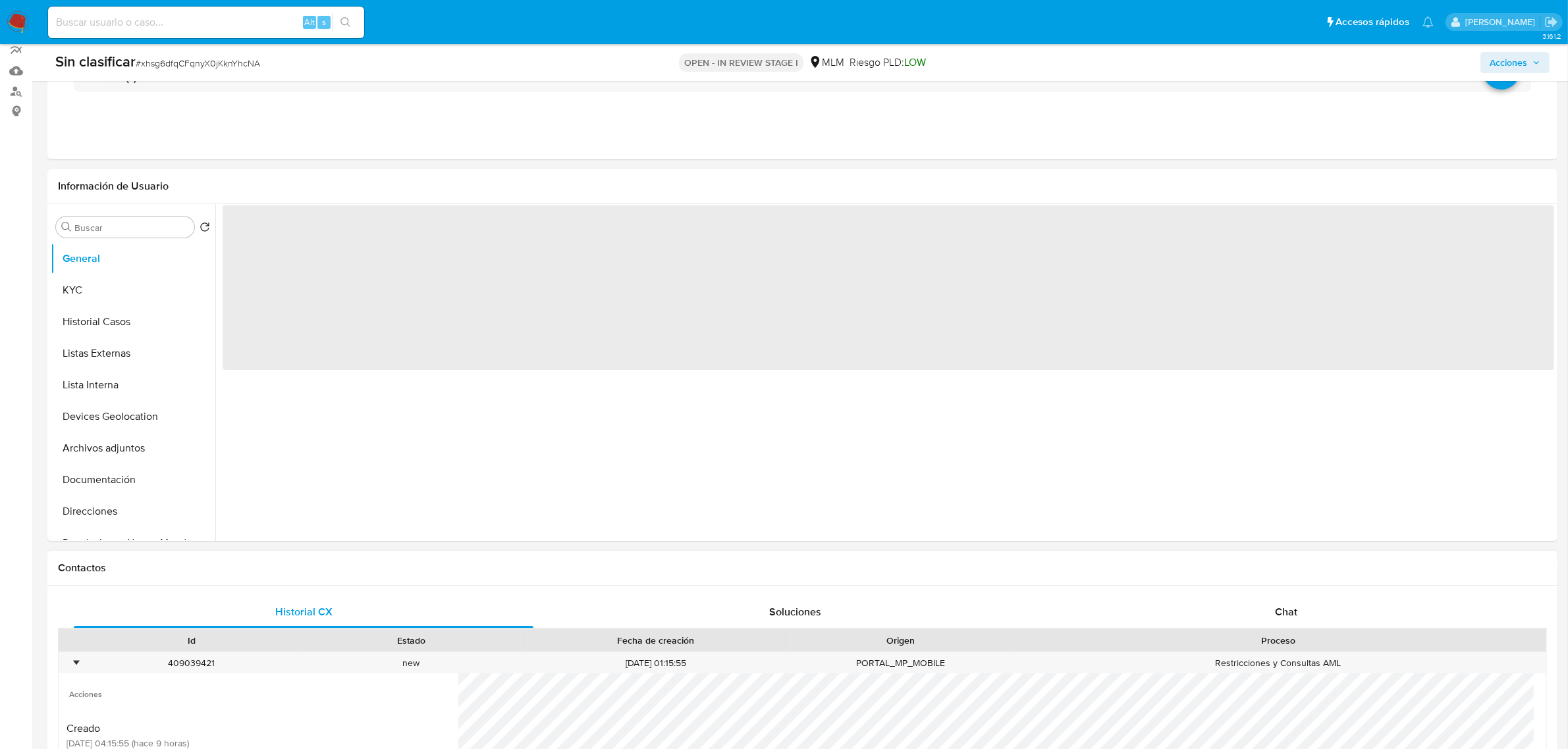
scroll to position [246, 0]
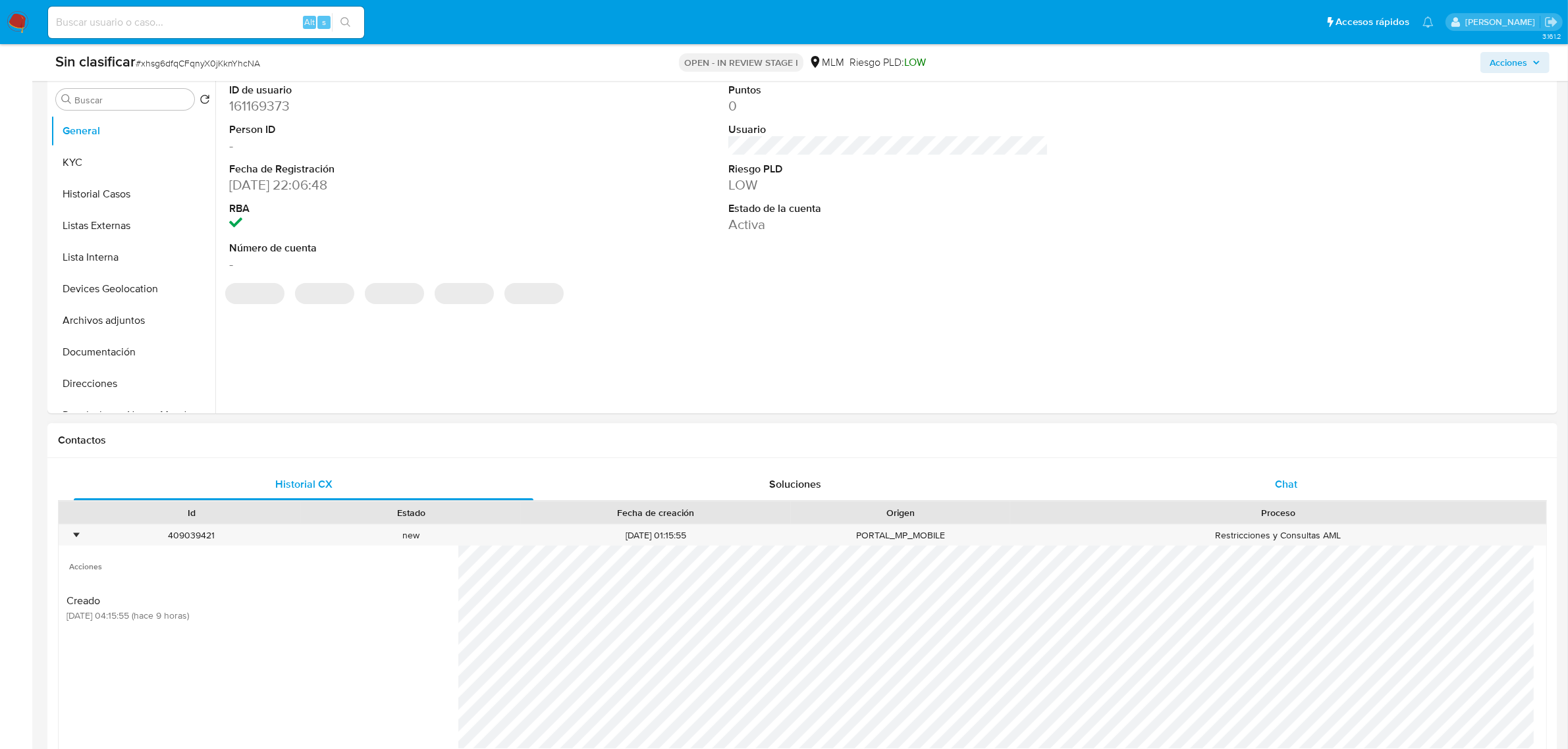
click at [1290, 471] on div "Chat" at bounding box center [1286, 484] width 459 height 32
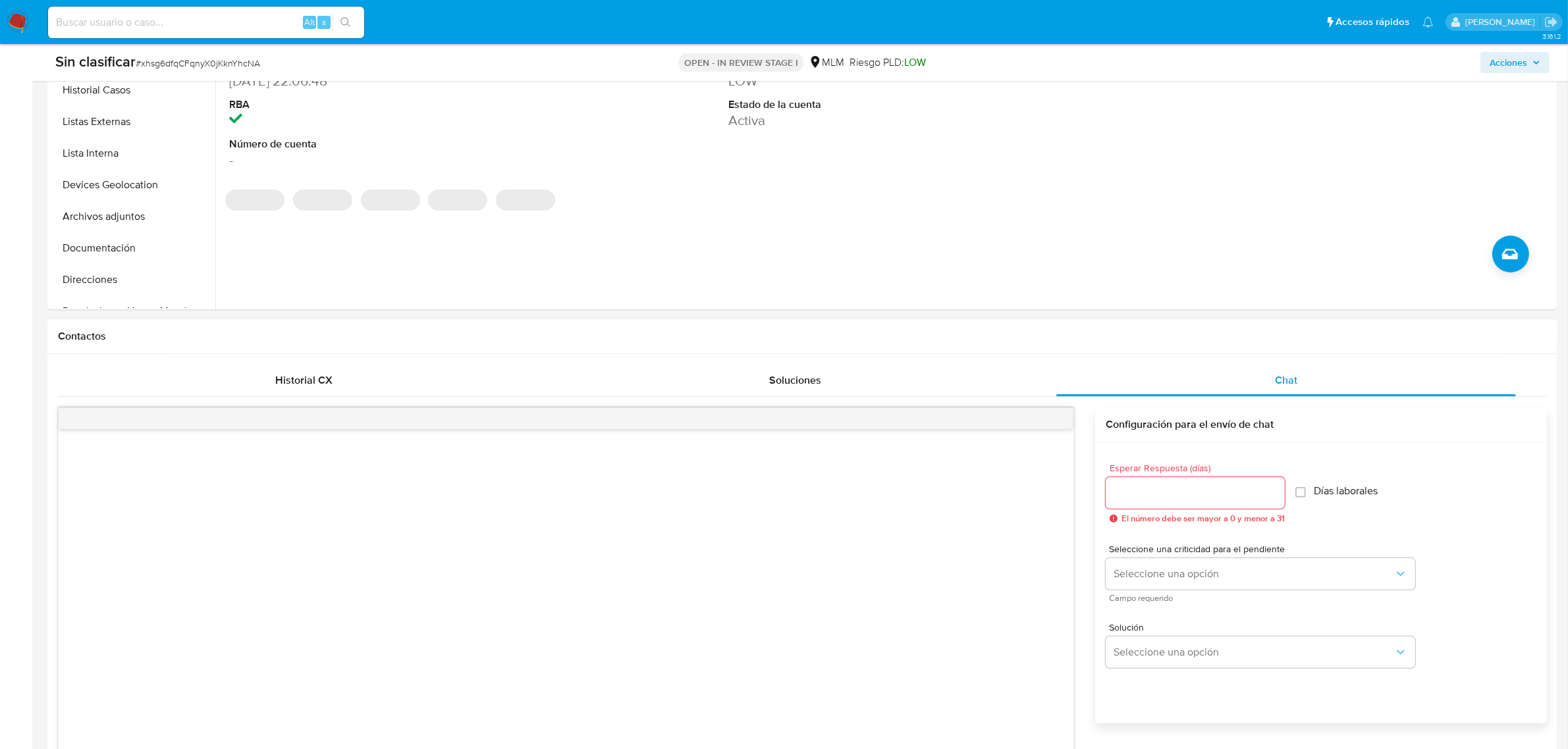
scroll to position [494, 0]
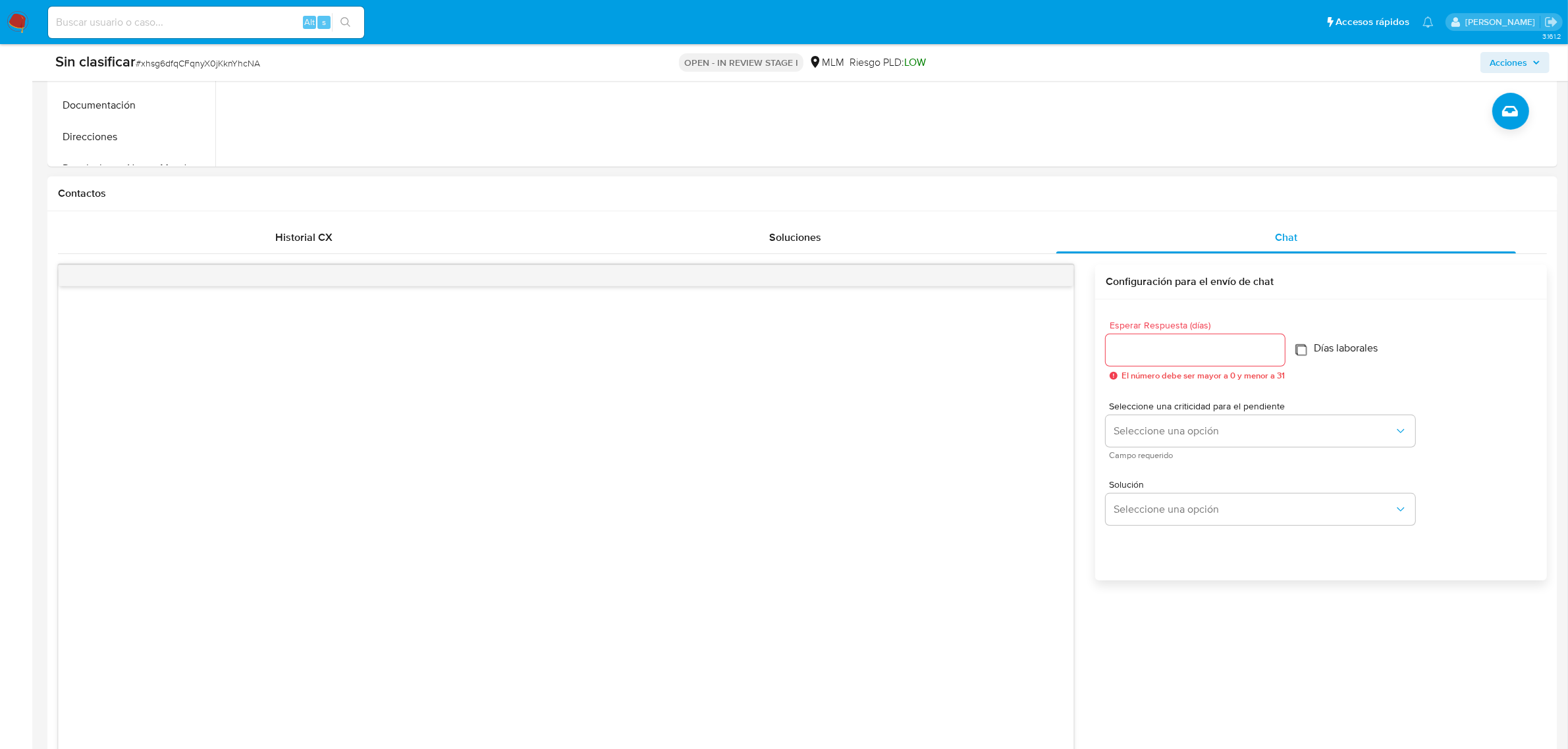
click at [1301, 351] on input "Días laborales" at bounding box center [1300, 349] width 10 height 10
click at [1299, 349] on input "Días laborales" at bounding box center [1300, 349] width 10 height 10
checkbox input "false"
click at [1203, 354] on input "Esperar Respuesta (días)" at bounding box center [1195, 349] width 179 height 17
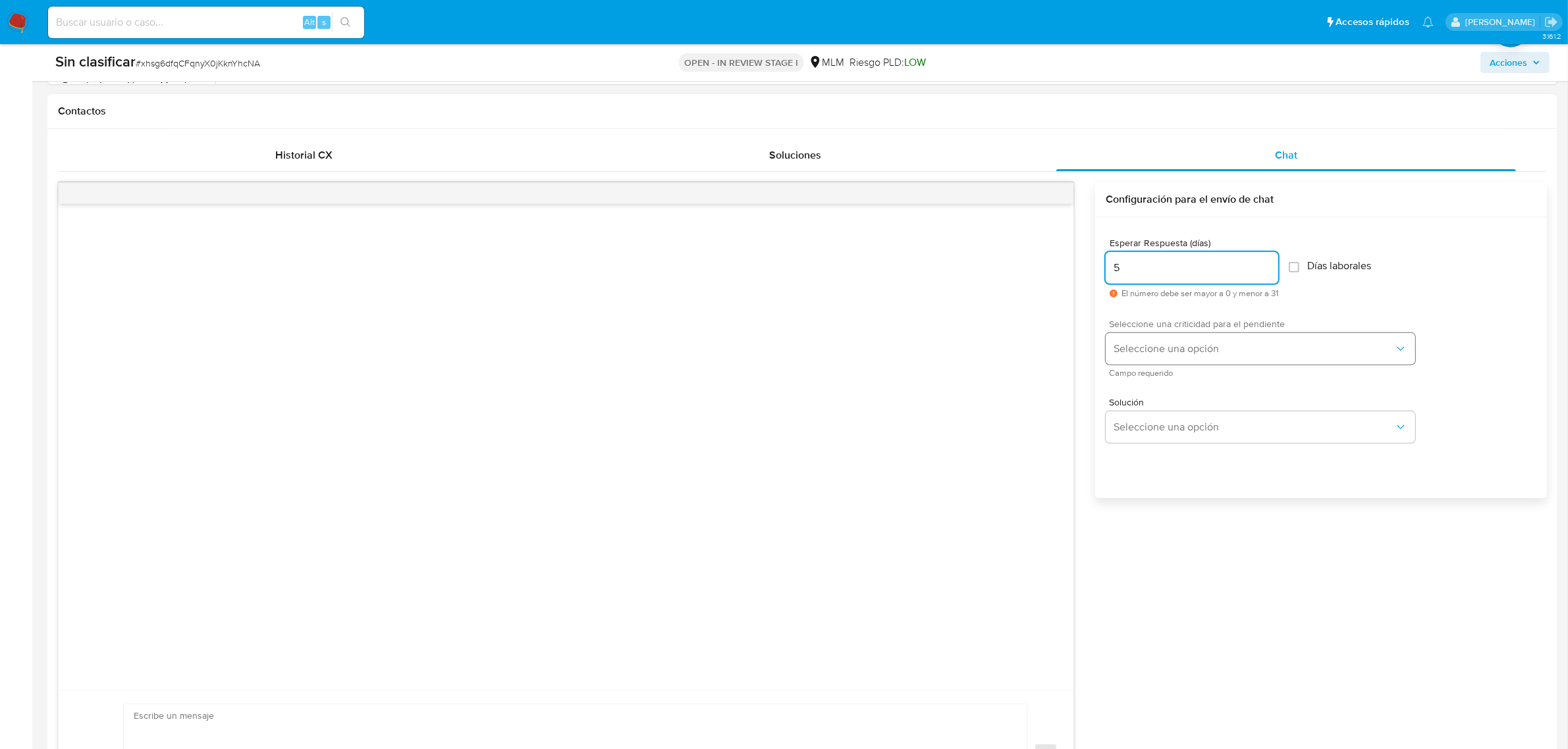
type input "5"
click at [1271, 358] on button "Seleccione una opción" at bounding box center [1260, 349] width 309 height 32
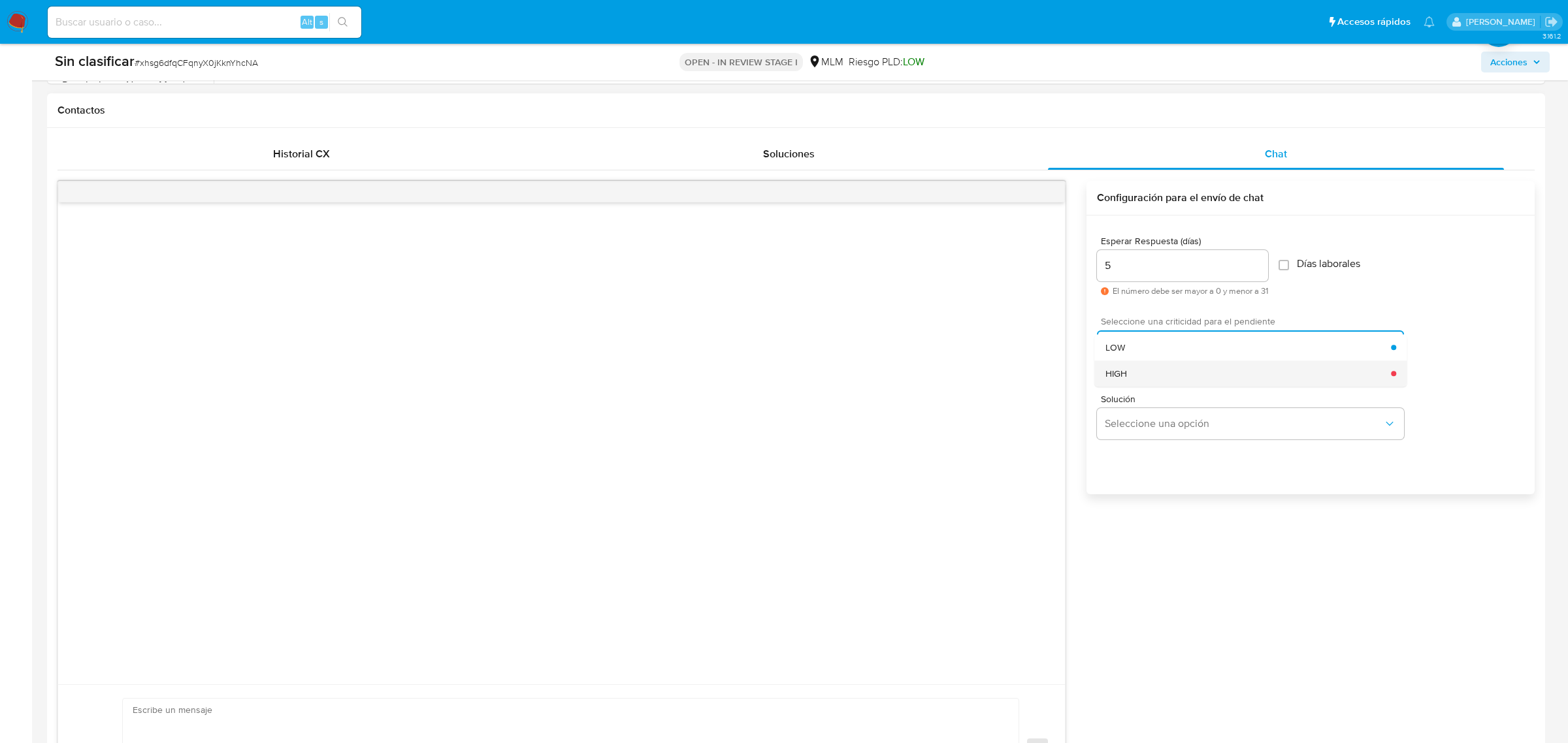
click at [1179, 377] on div "HIGH" at bounding box center [1248, 374] width 286 height 26
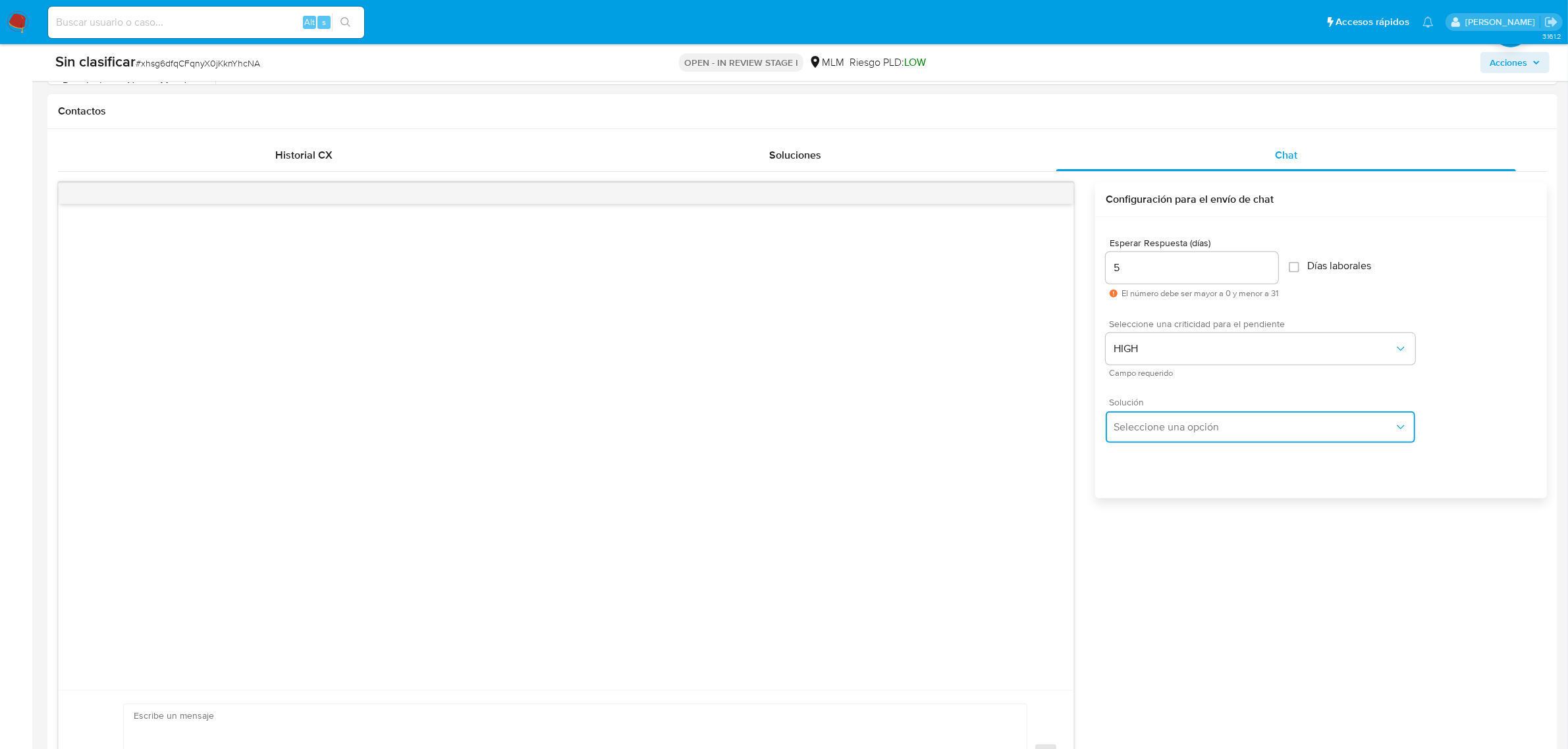
click at [1187, 422] on span "Seleccione una opción" at bounding box center [1254, 427] width 280 height 13
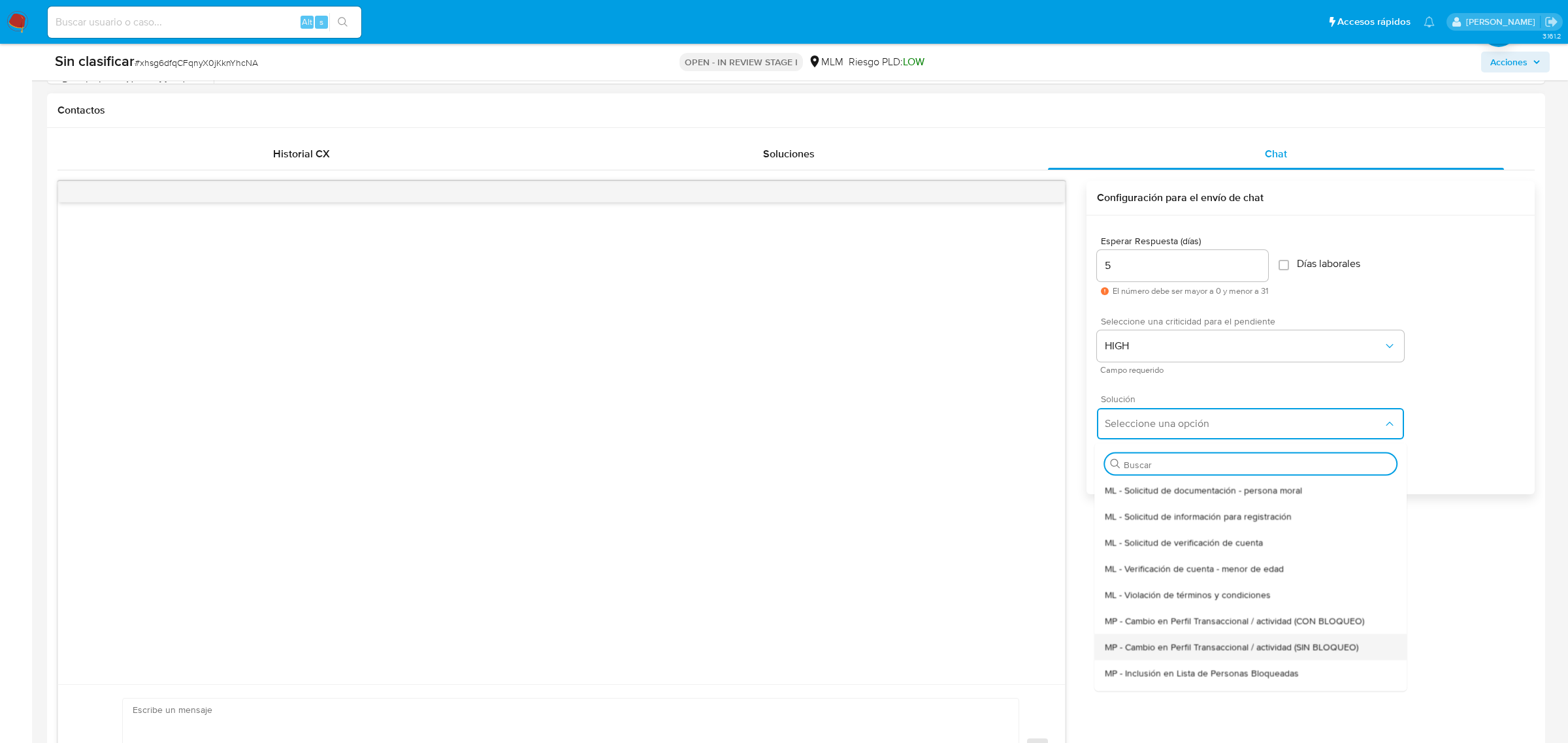
click at [1266, 658] on div "MP - Cambio en Perfil Transaccional / actividad (SIN BLOQUEO)" at bounding box center [1250, 647] width 291 height 26
type textarea "Estimado ,Te comunicamos que se ha identificado un cambio en el uso habitual de…"
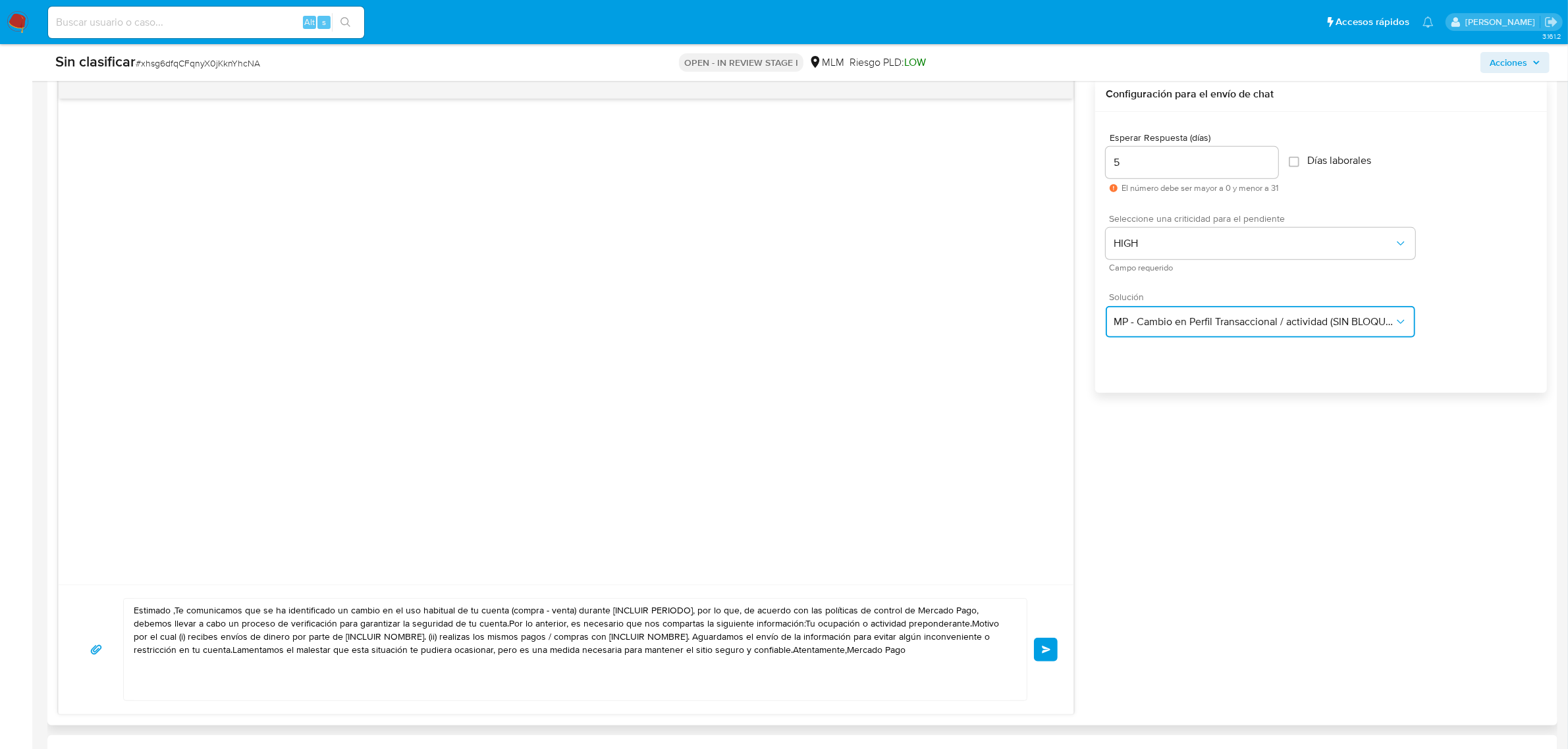
scroll to position [823, 0]
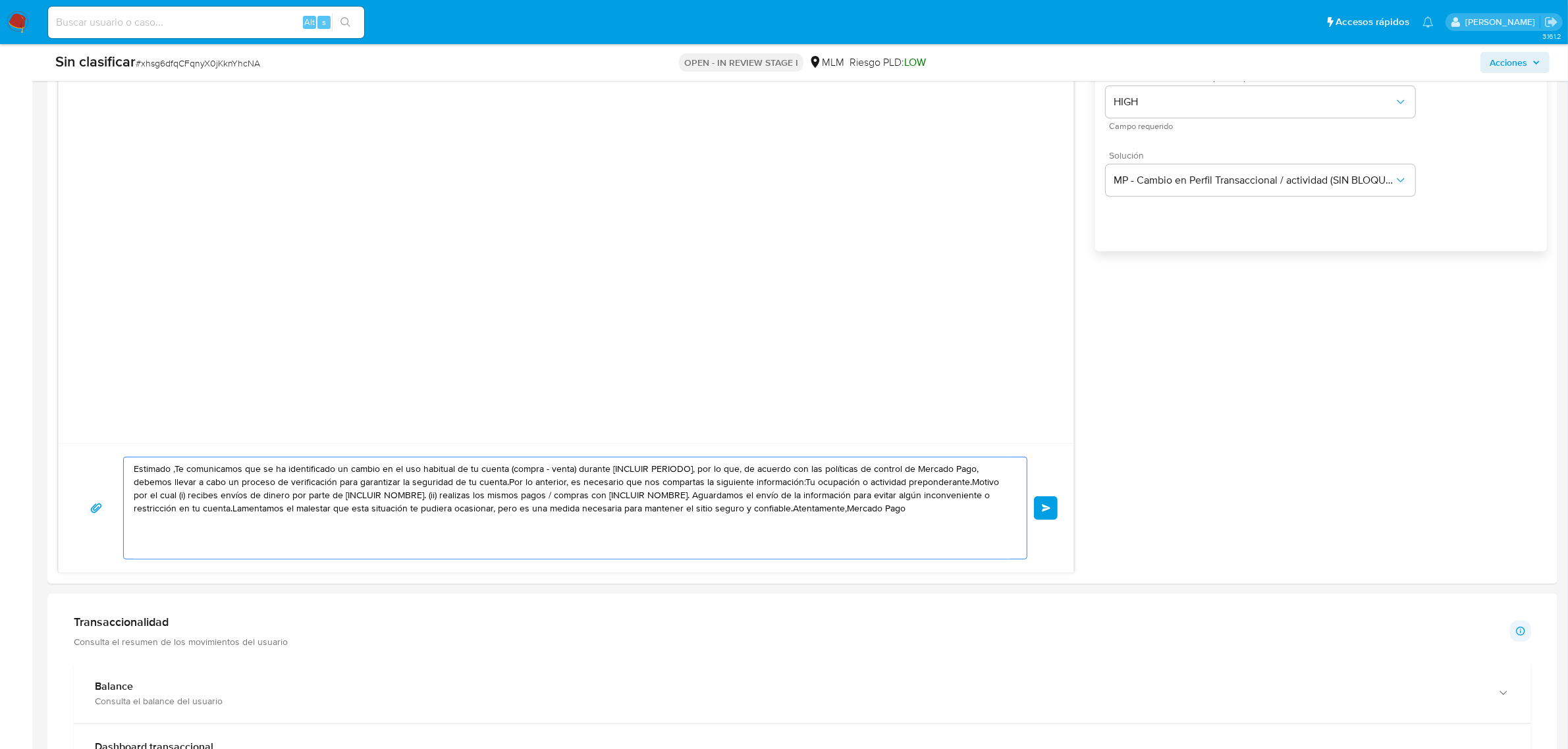
click at [663, 515] on textarea "Estimado ,Te comunicamos que se ha identificado un cambio en el uso habitual de…" at bounding box center [572, 508] width 877 height 102
click at [663, 514] on textarea "Estimado ,Te comunicamos que se ha identificado un cambio en el uso habitual de…" at bounding box center [572, 508] width 877 height 102
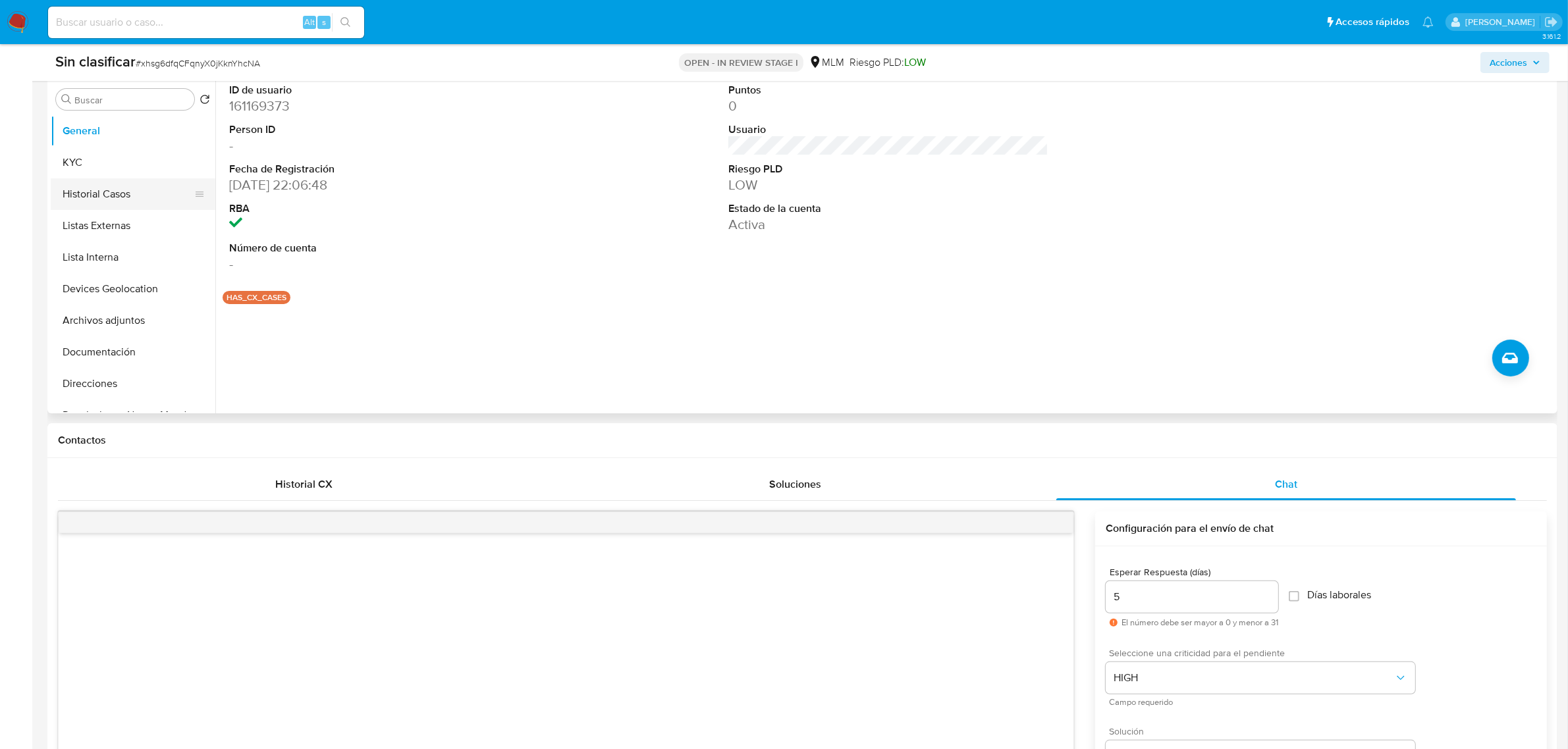
scroll to position [165, 0]
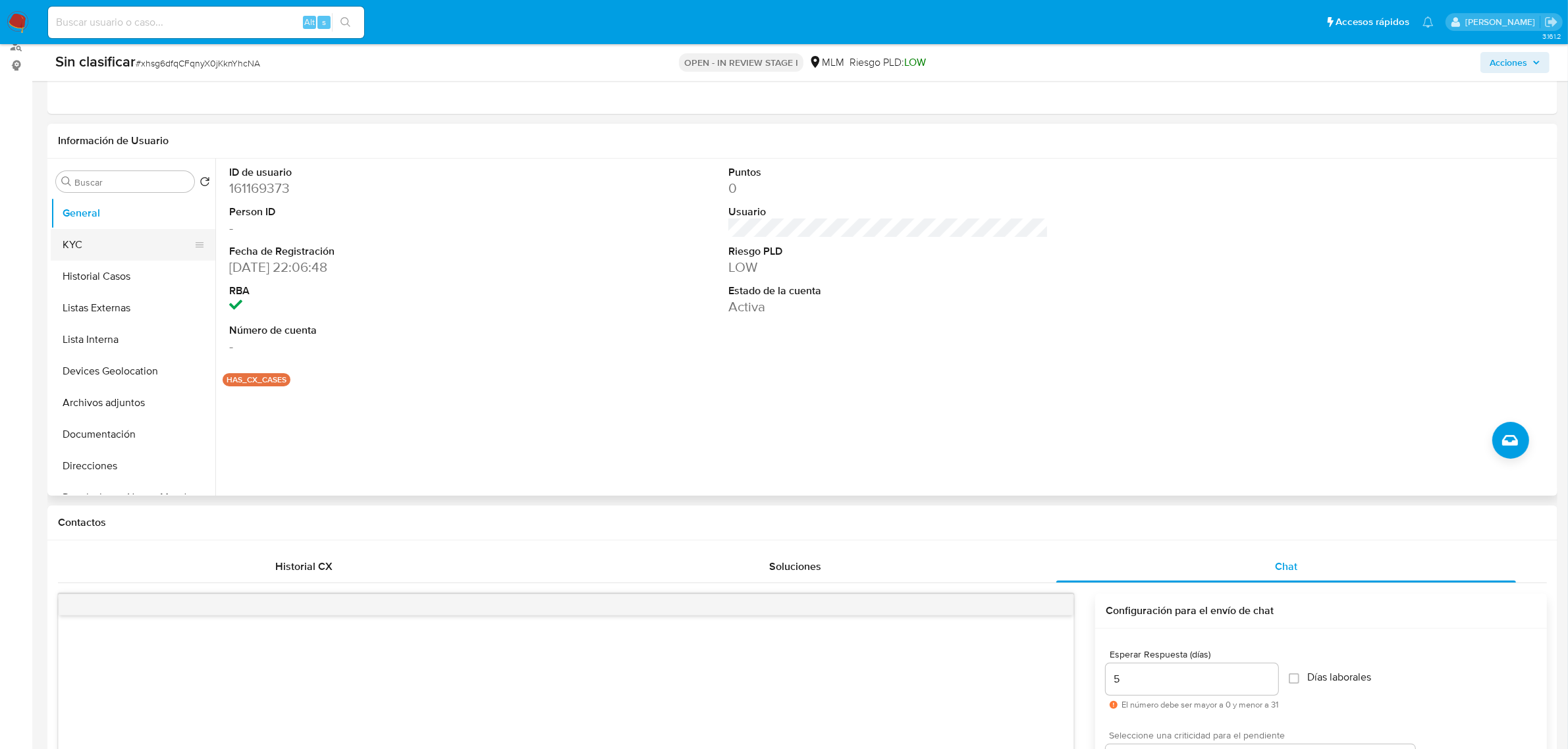
click at [112, 251] on button "KYC" at bounding box center [127, 244] width 154 height 32
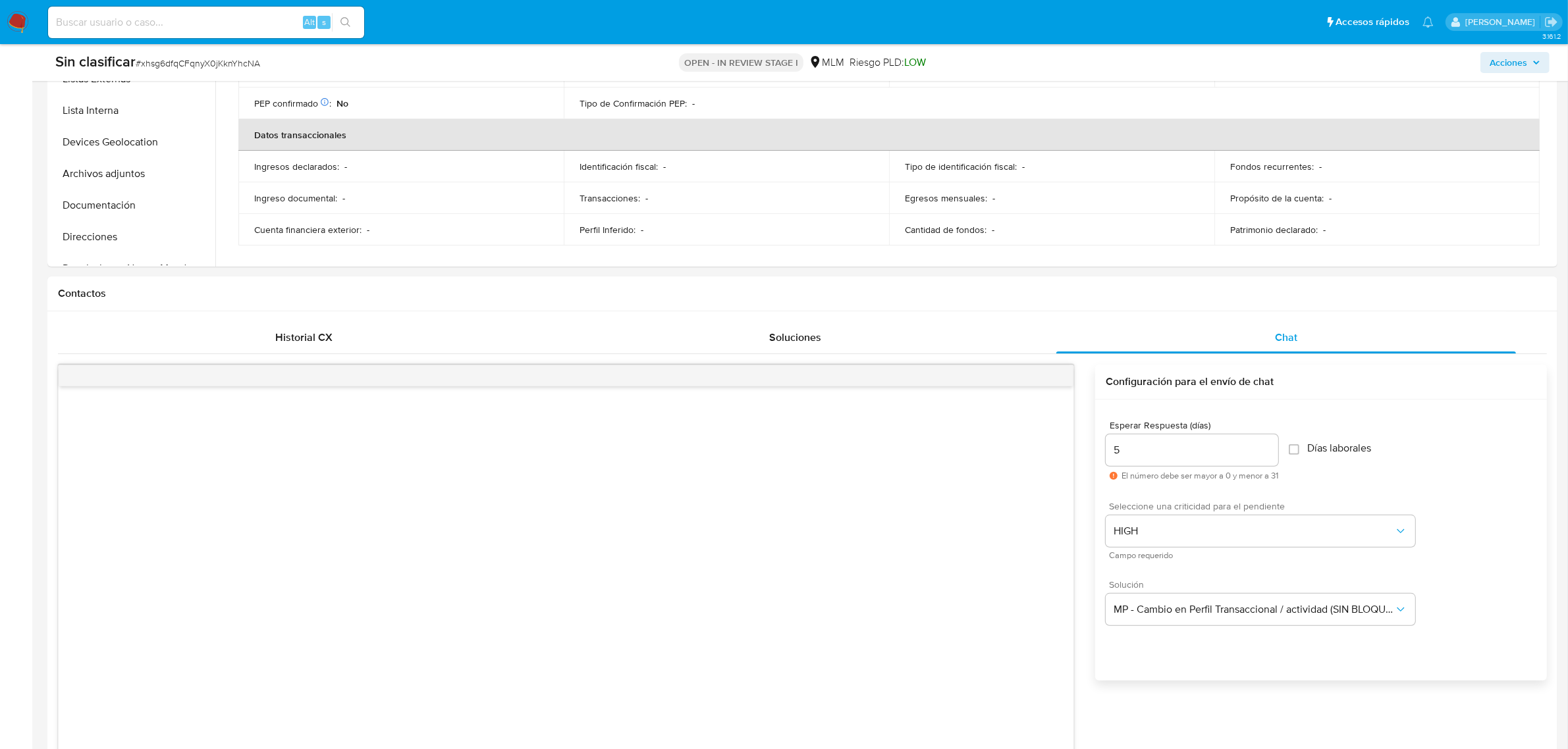
scroll to position [411, 0]
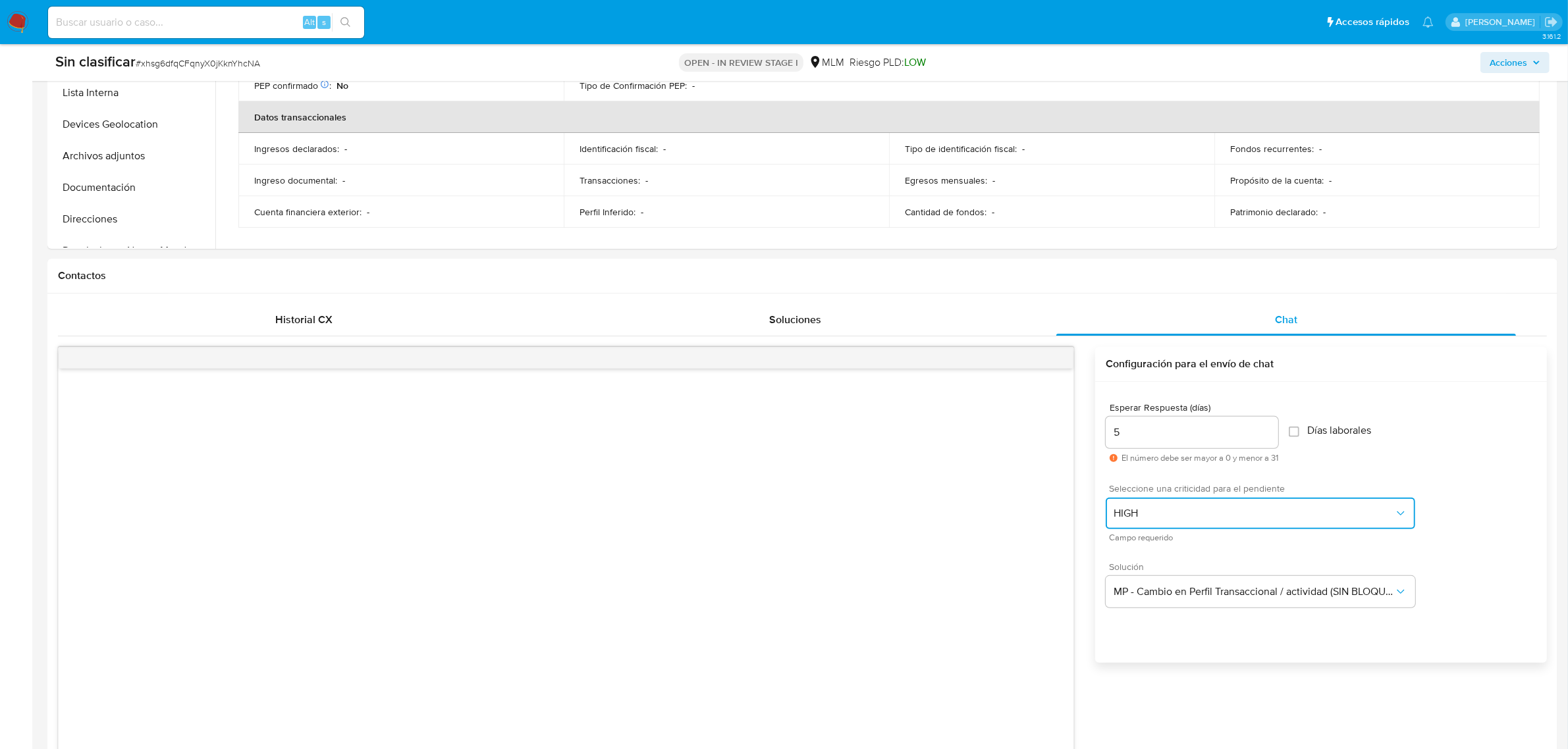
click at [1243, 508] on span "HIGH" at bounding box center [1254, 514] width 280 height 13
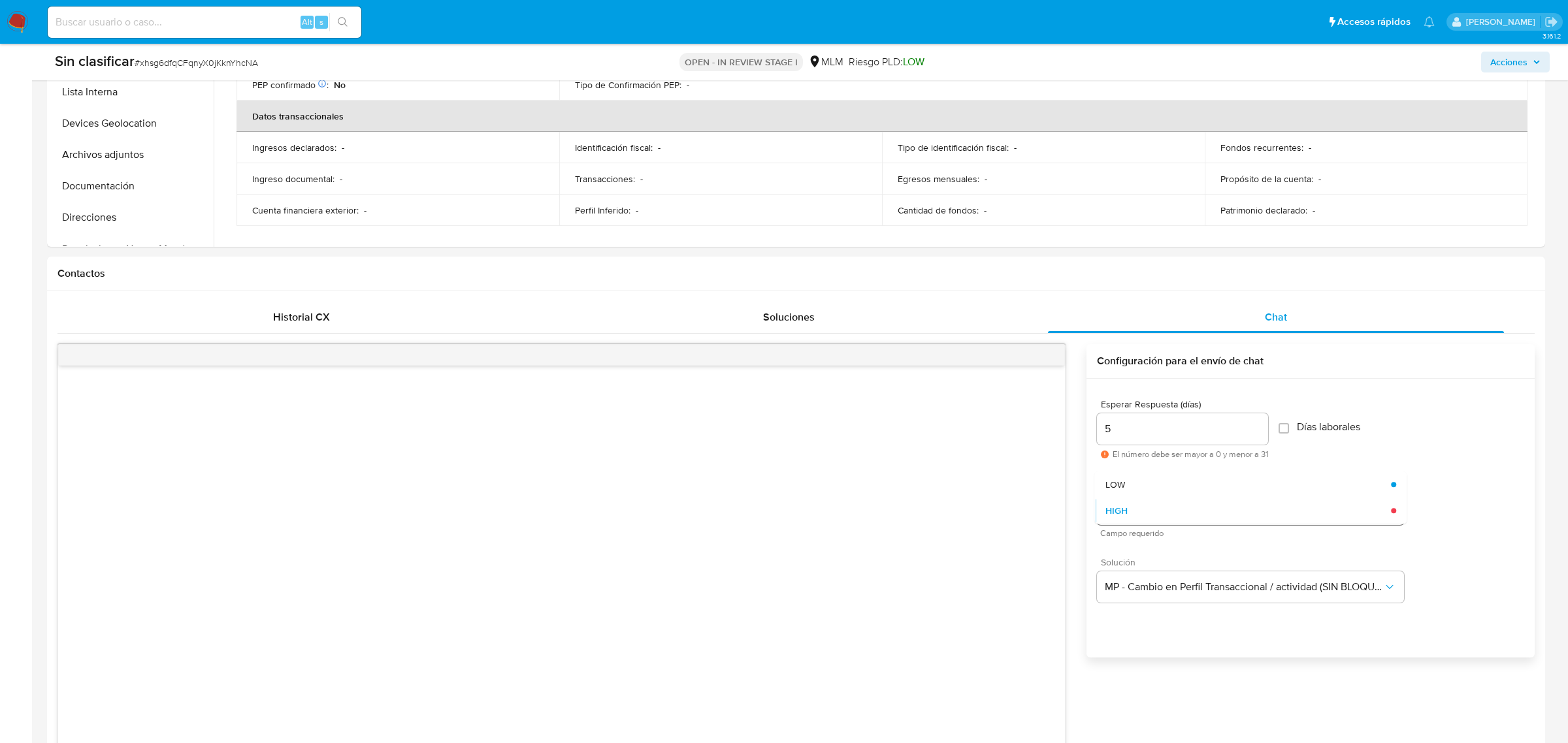
click at [1232, 501] on div "HIGH" at bounding box center [1248, 511] width 286 height 26
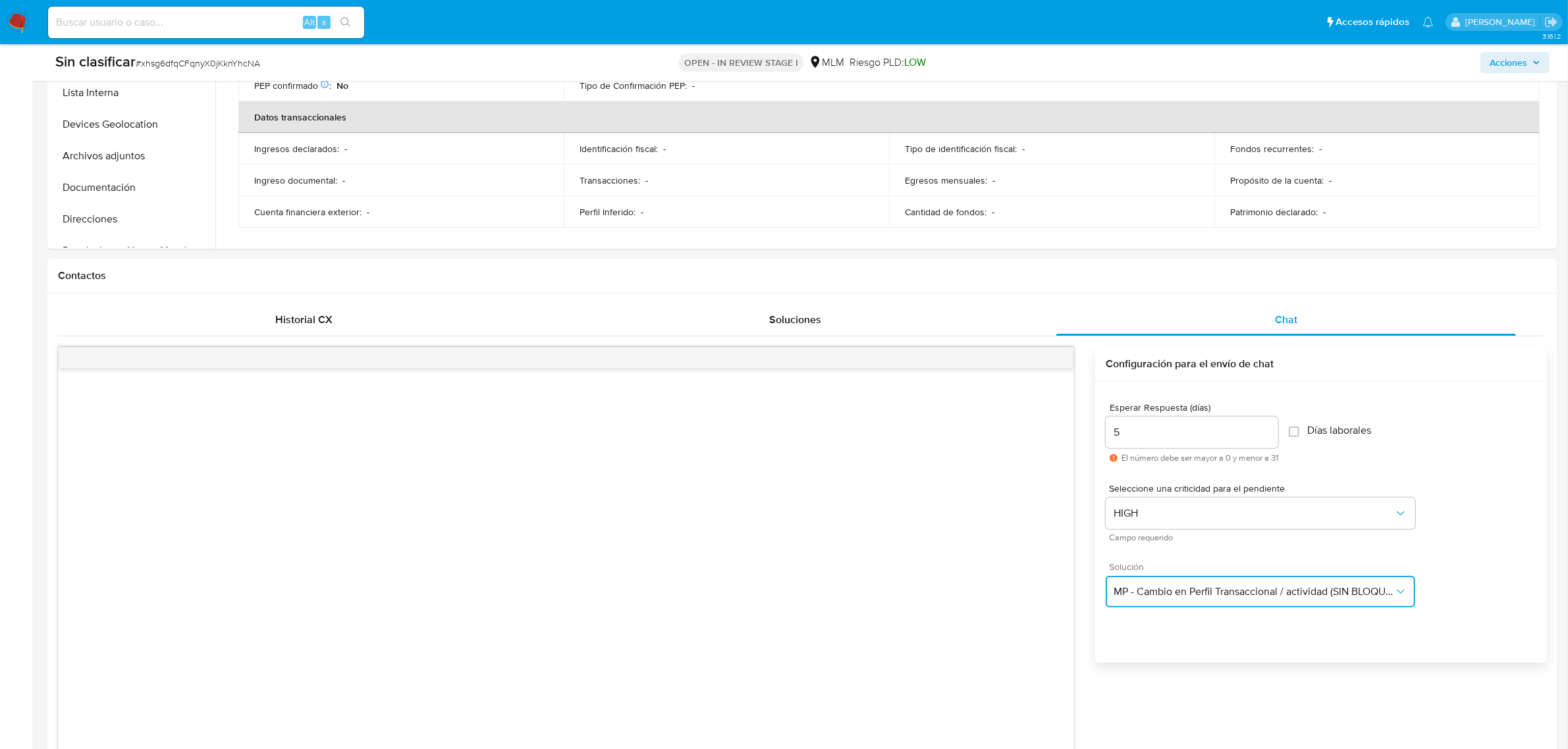
click at [1245, 584] on button "MP - Cambio en Perfil Transaccional / actividad (SIN BLOQUEO)" at bounding box center [1260, 592] width 309 height 32
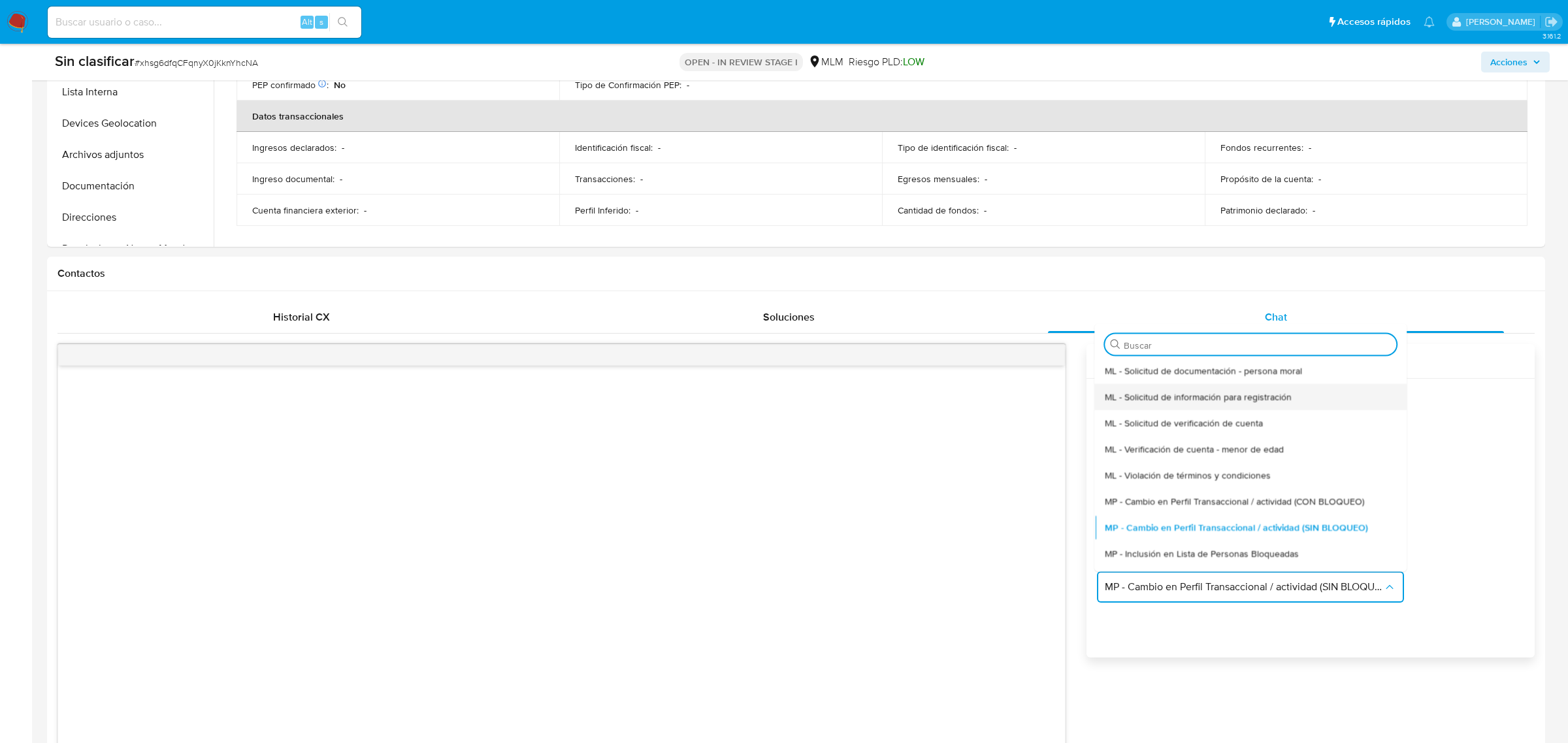
click at [1295, 400] on div "ML - Solicitud de información para registración" at bounding box center [1250, 396] width 291 height 26
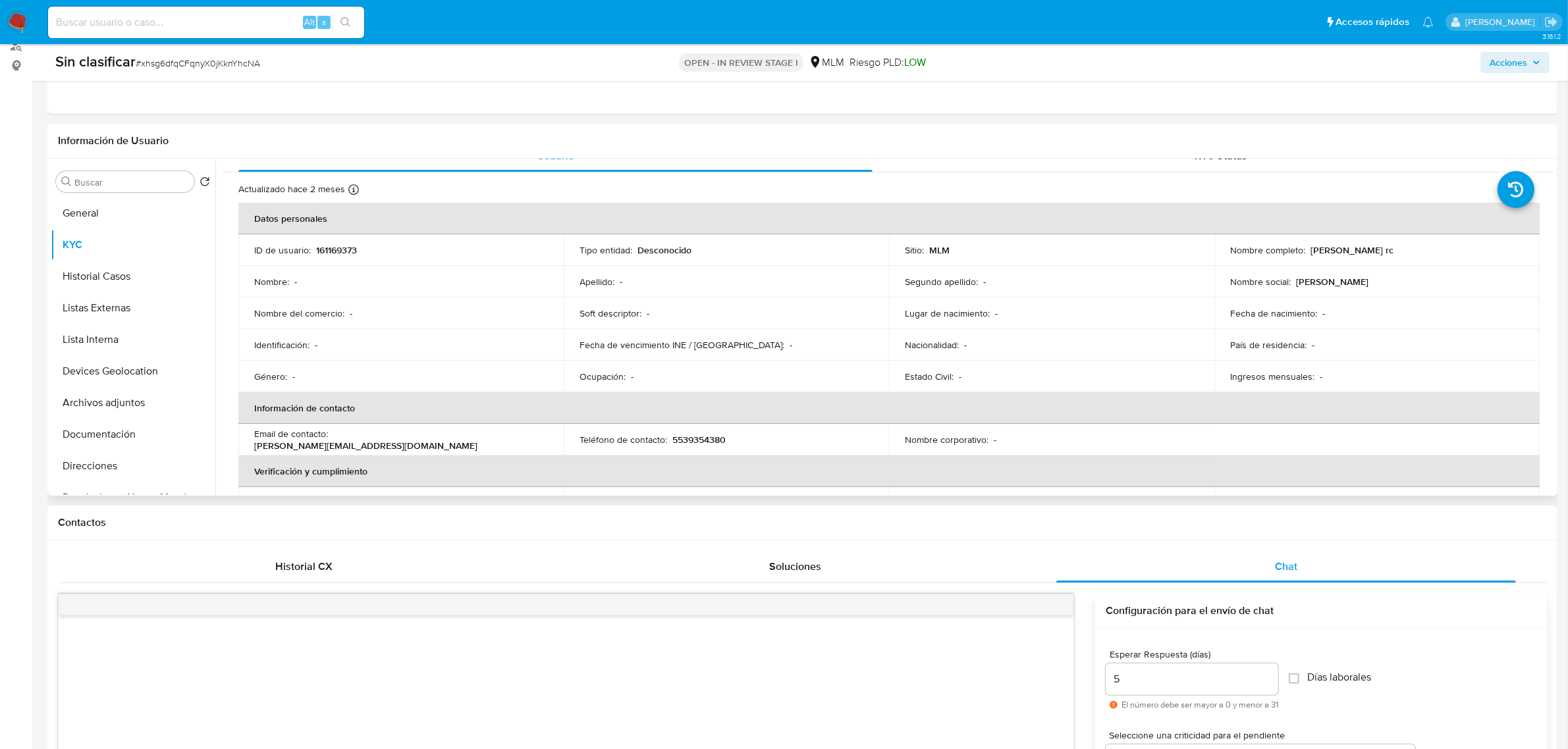
scroll to position [0, 0]
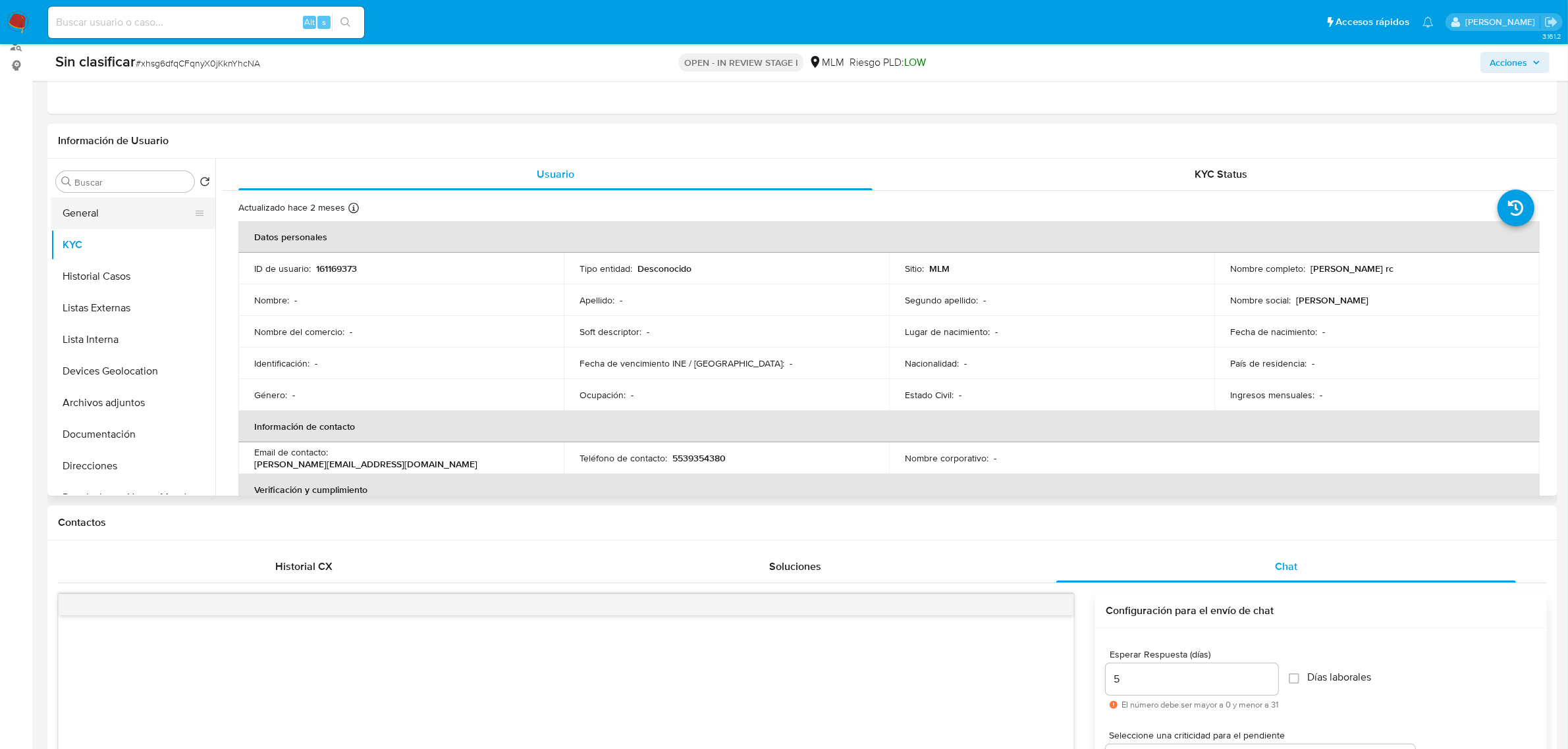
click at [152, 207] on button "General" at bounding box center [127, 213] width 154 height 32
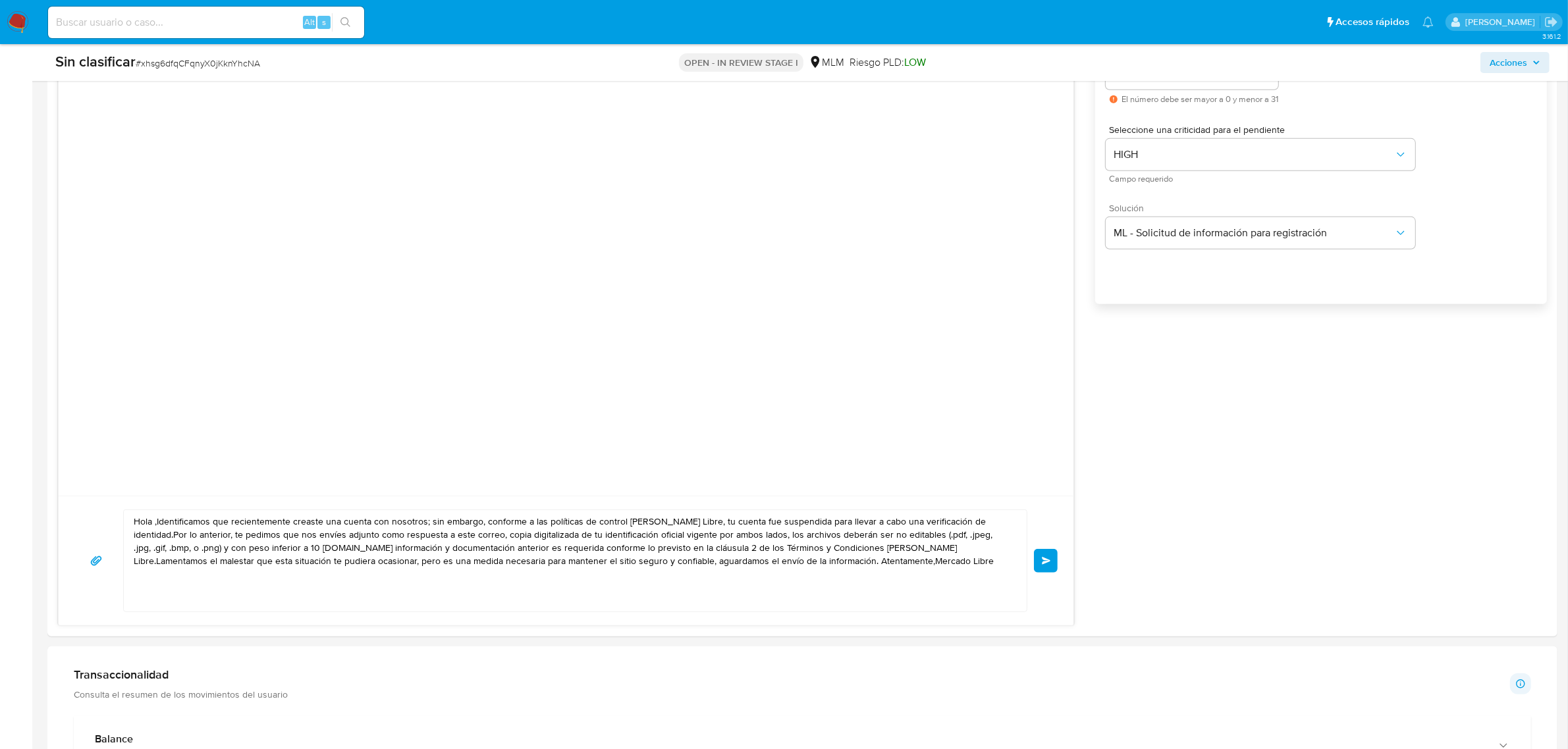
scroll to position [905, 0]
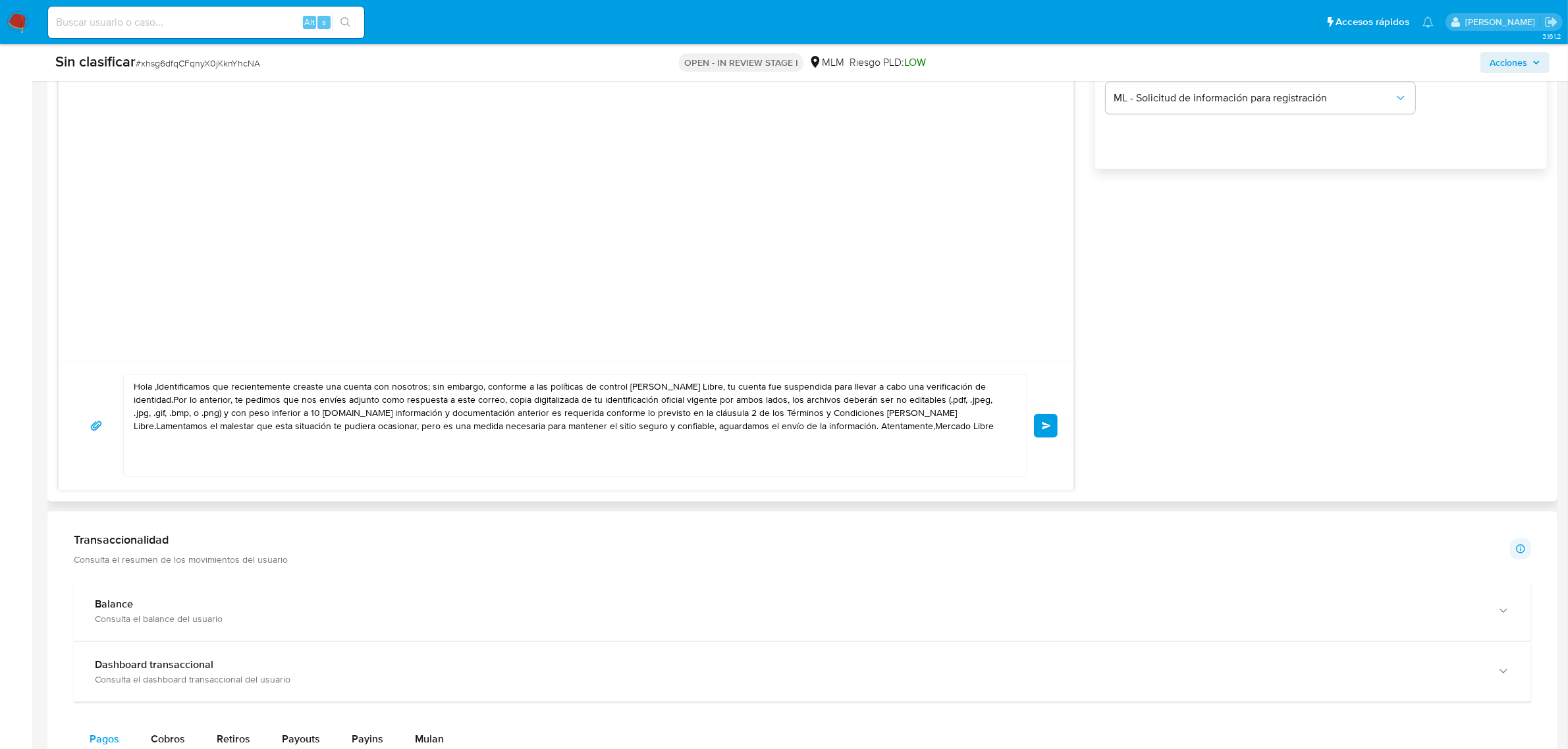
click at [233, 393] on textarea "Hola ,Identificamos que recientemente creaste una cuenta con nosotros; sin emba…" at bounding box center [572, 426] width 877 height 102
click at [226, 390] on textarea "Hola ,Identificamos que recientemente creaste una cuenta con nosotros; sin emba…" at bounding box center [572, 426] width 877 height 102
click at [221, 389] on textarea "Hola ,Identificamos que recientemente creaste una cuenta con nosotros; sin emba…" at bounding box center [572, 426] width 877 height 102
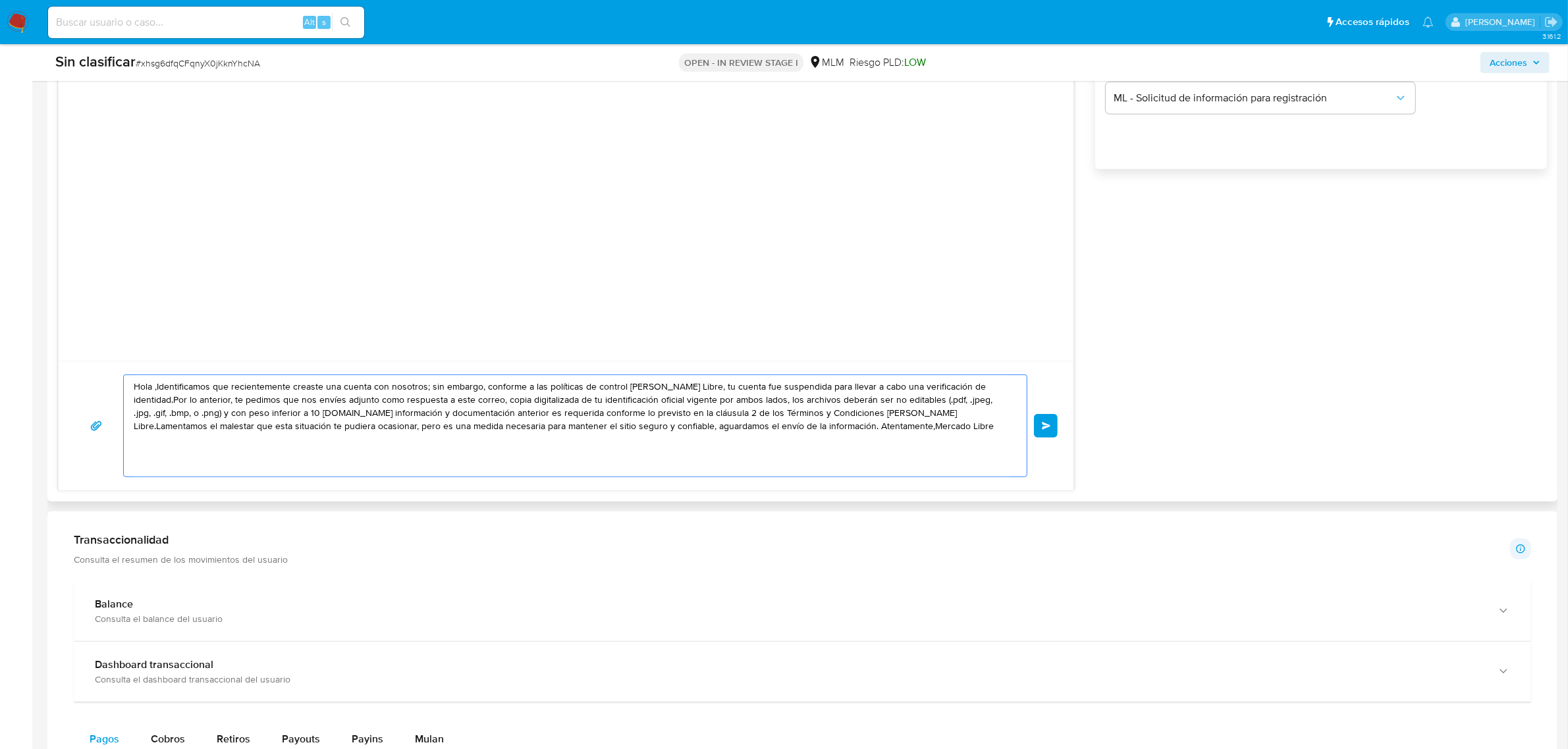
click at [221, 389] on textarea "Hola ,Identificamos que recientemente creaste una cuenta con nosotros; sin emba…" at bounding box center [572, 426] width 877 height 102
click at [255, 389] on textarea "Hola ,Identificamos recientemente creaste una cuenta con nosotros; sin embargo,…" at bounding box center [572, 426] width 877 height 102
click at [920, 390] on textarea "Hola ,Identificamos creaste una cuenta con nosotros; sin embargo, conforme a la…" at bounding box center [572, 426] width 877 height 102
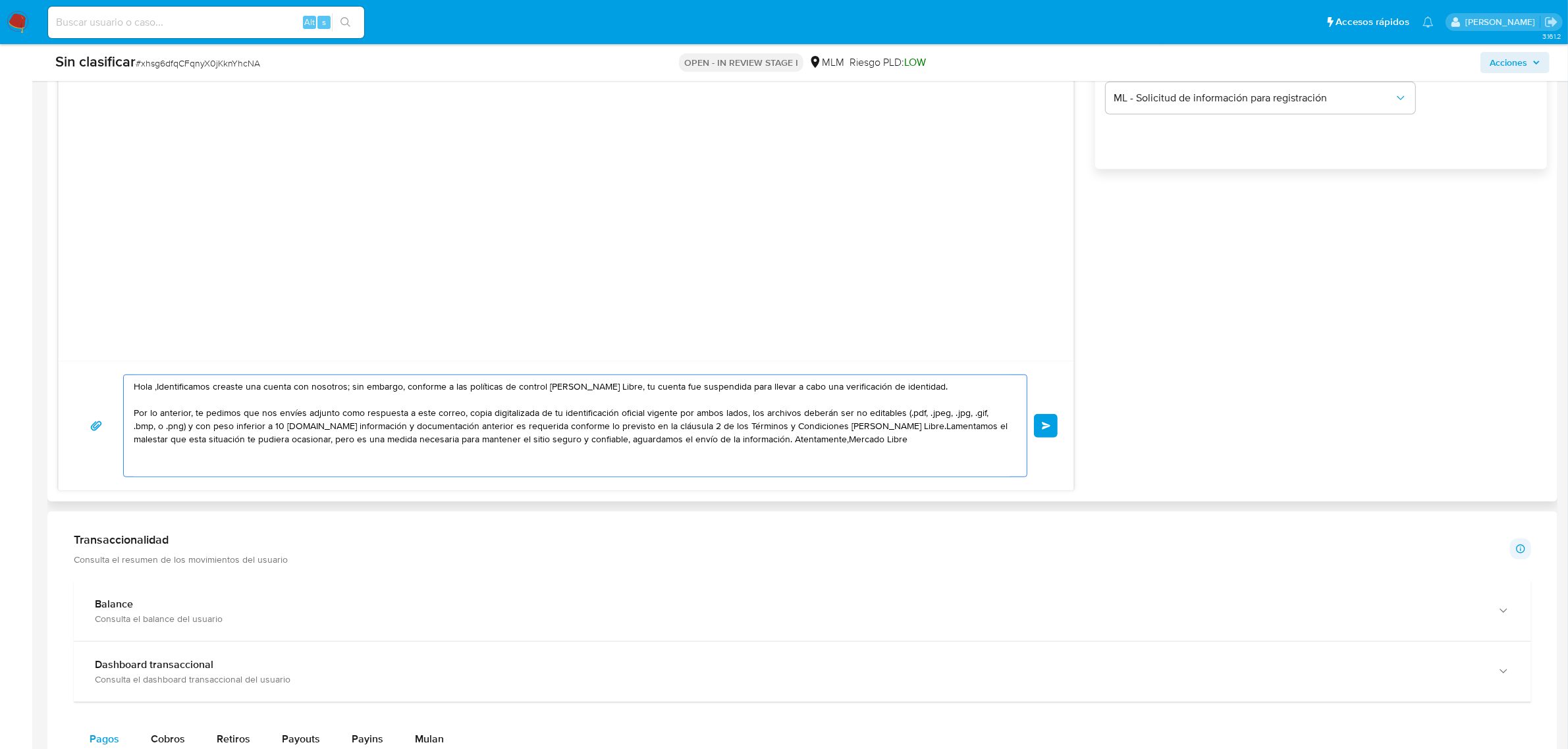
drag, startPoint x: 274, startPoint y: 425, endPoint x: 295, endPoint y: 428, distance: 21.2
click at [273, 425] on textarea "Hola ,Identificamos creaste una cuenta con nosotros; sin embargo, conforme a la…" at bounding box center [572, 426] width 877 height 102
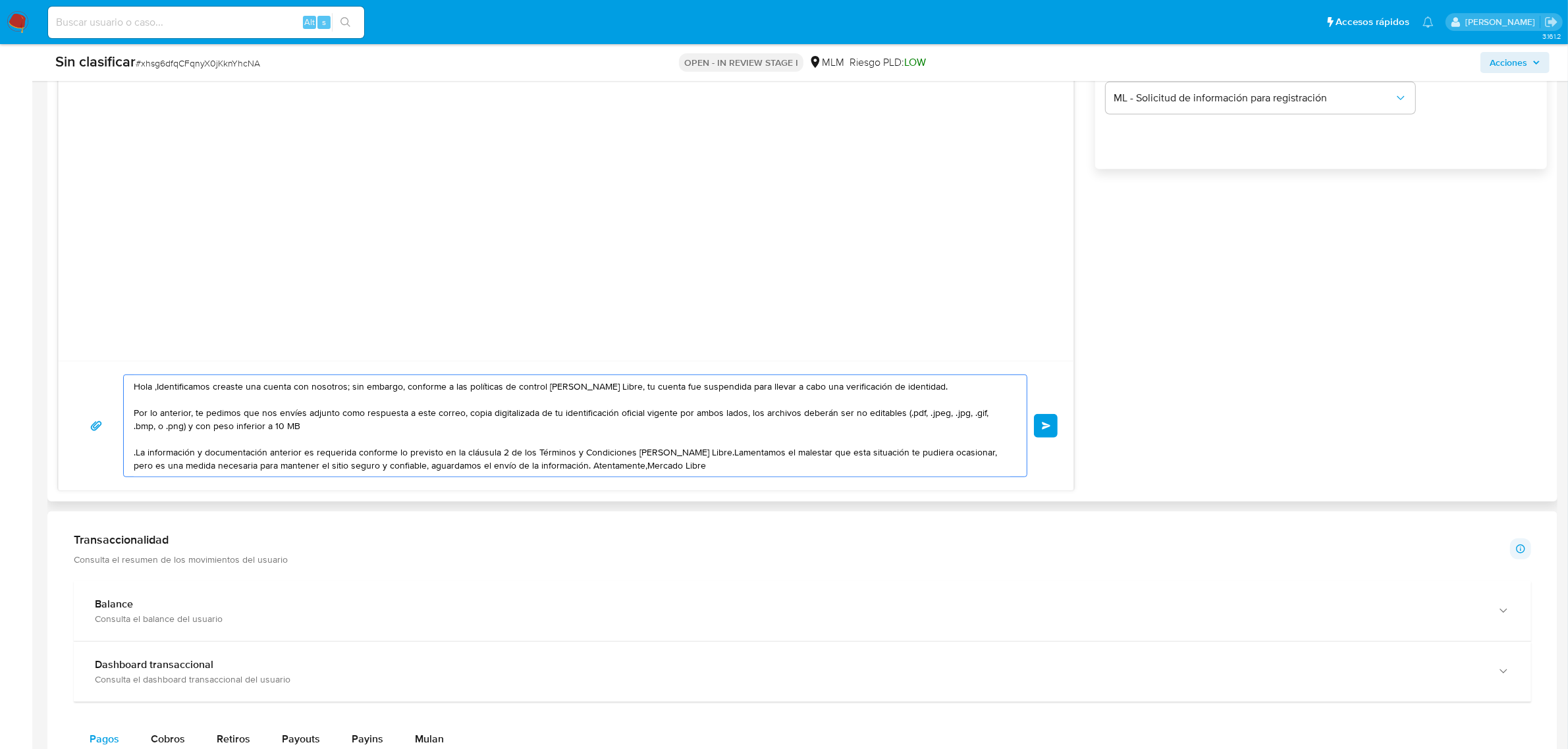
click at [707, 455] on textarea "Hola ,Identificamos creaste una cuenta con nosotros; sin embargo, conforme a la…" at bounding box center [572, 426] width 877 height 102
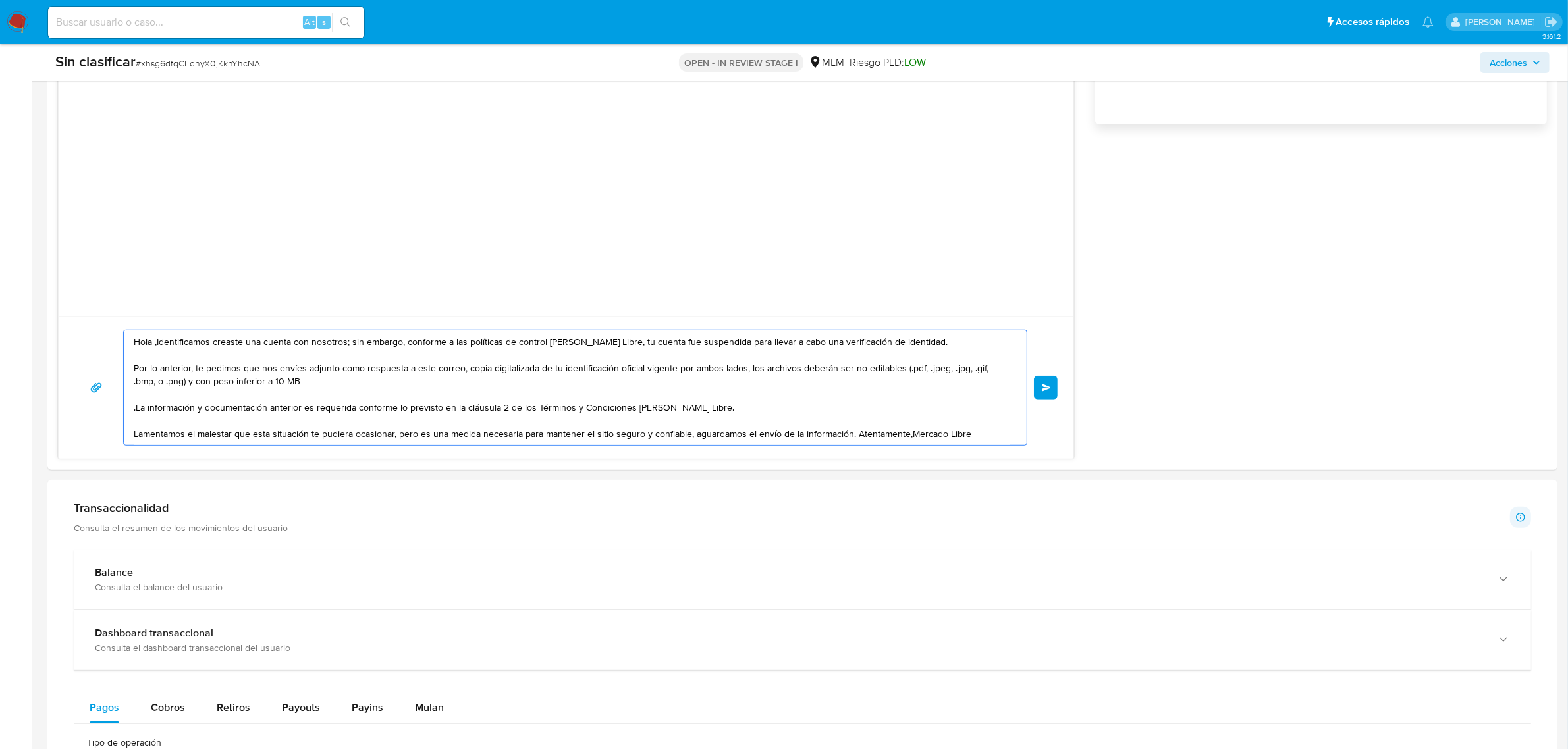
scroll to position [987, 0]
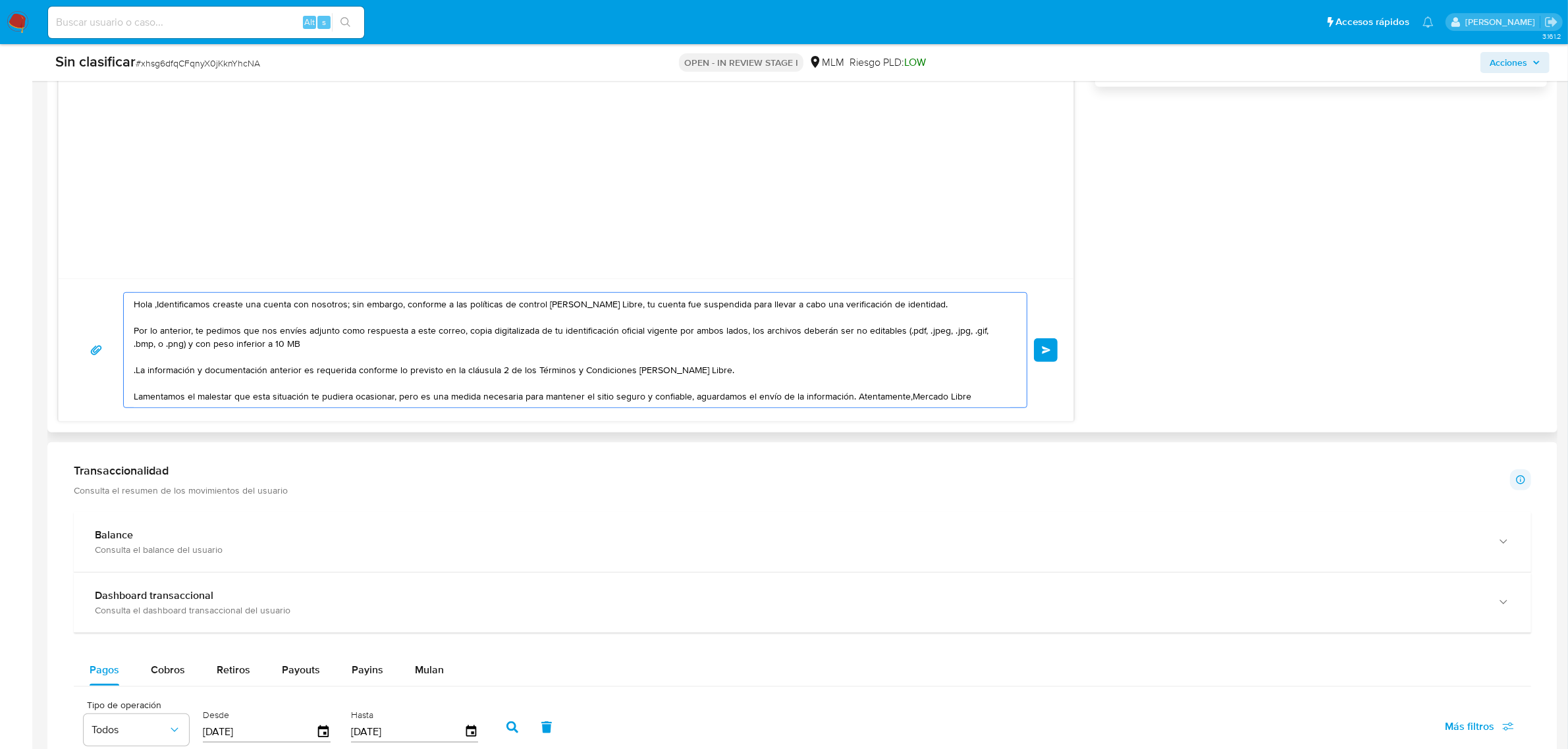
click at [851, 398] on textarea "Hola ,Identificamos creaste una cuenta con nosotros; sin embargo, conforme a la…" at bounding box center [572, 350] width 877 height 115
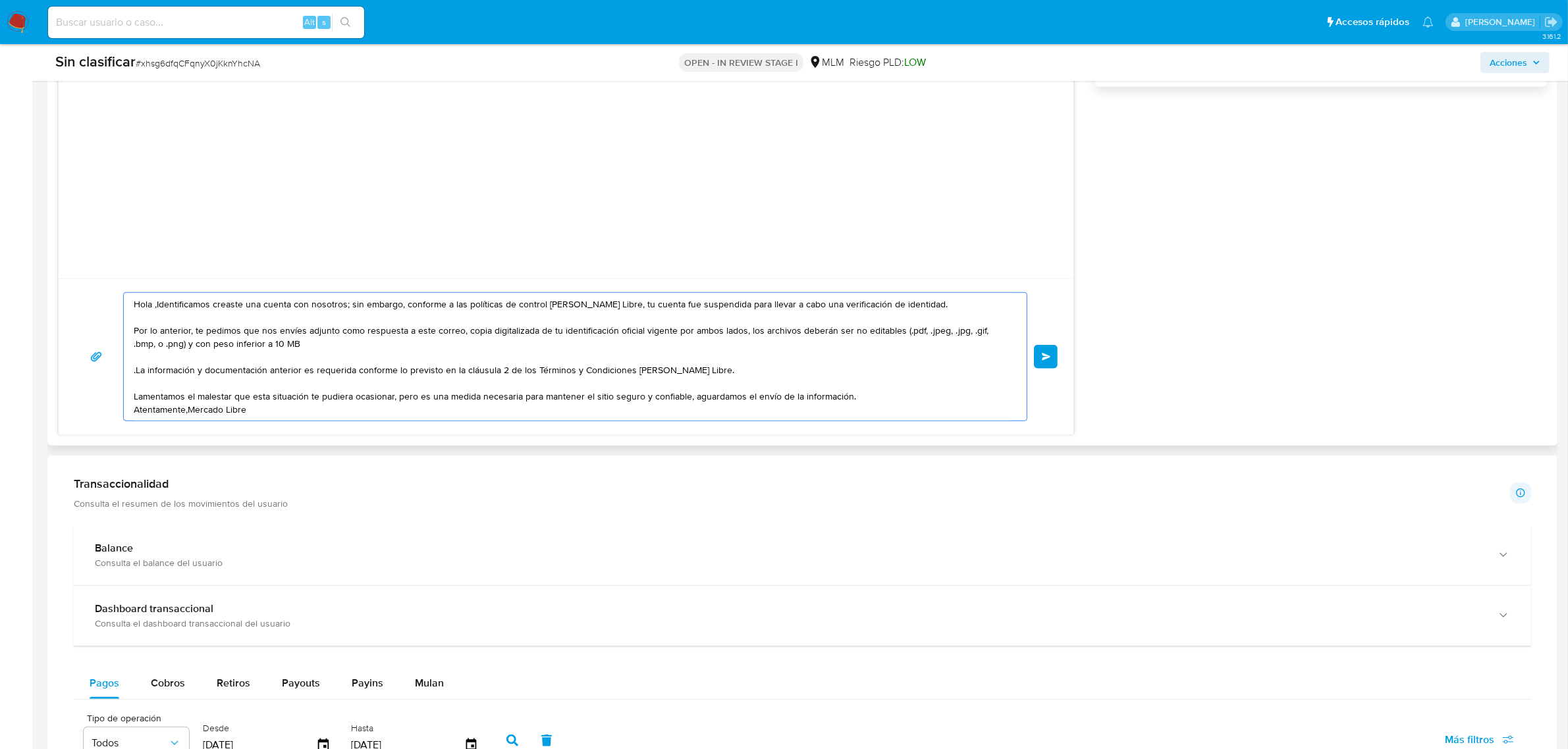
click at [188, 409] on textarea "Hola ,Identificamos creaste una cuenta con nosotros; sin embargo, conforme a la…" at bounding box center [572, 357] width 877 height 128
click at [239, 415] on textarea "Hola ,Identificamos creaste una cuenta con nosotros; sin embargo, conforme a la…" at bounding box center [572, 357] width 877 height 128
click at [239, 413] on textarea "Hola ,Identificamos creaste una cuenta con nosotros; sin embargo, conforme a la…" at bounding box center [572, 357] width 877 height 128
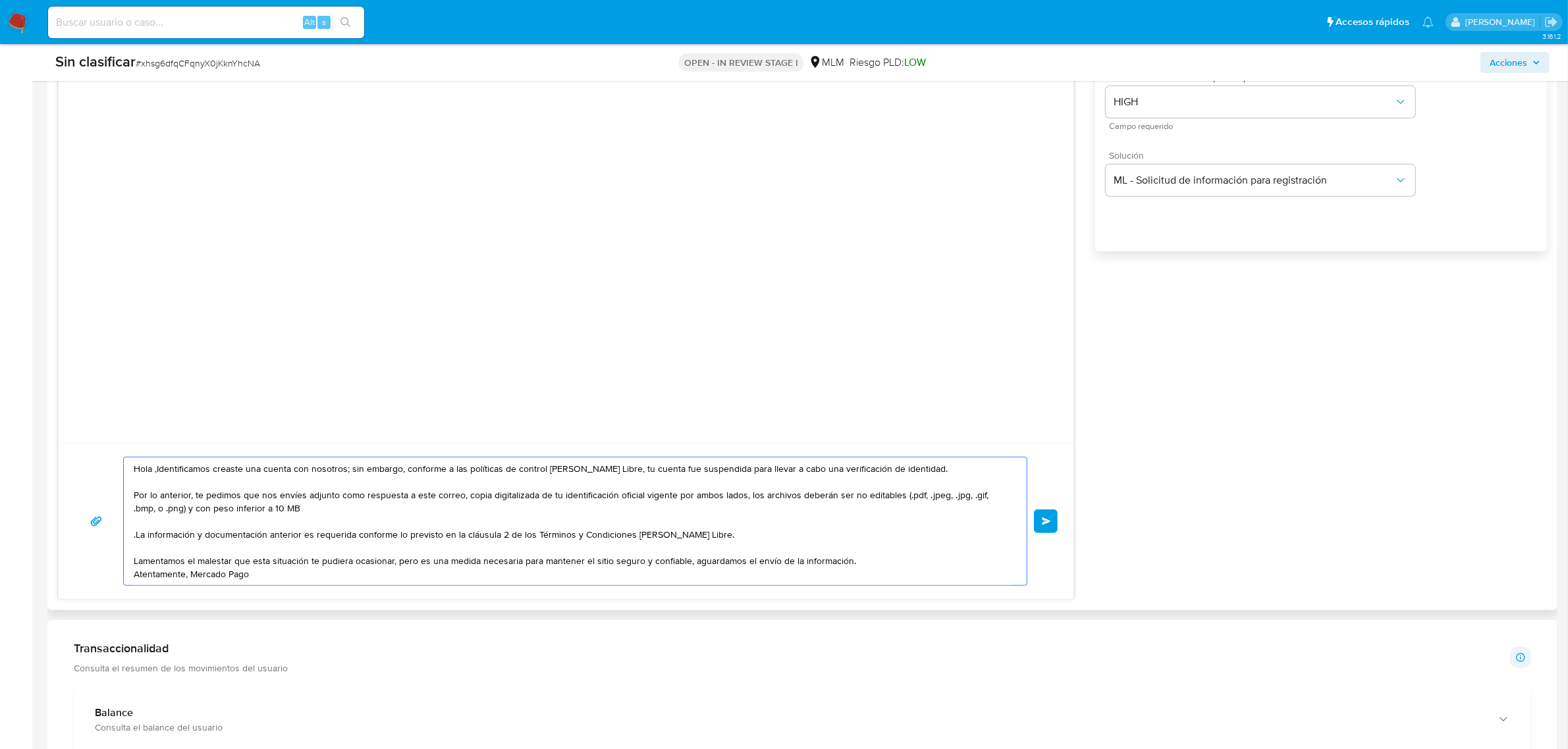
scroll to position [740, 0]
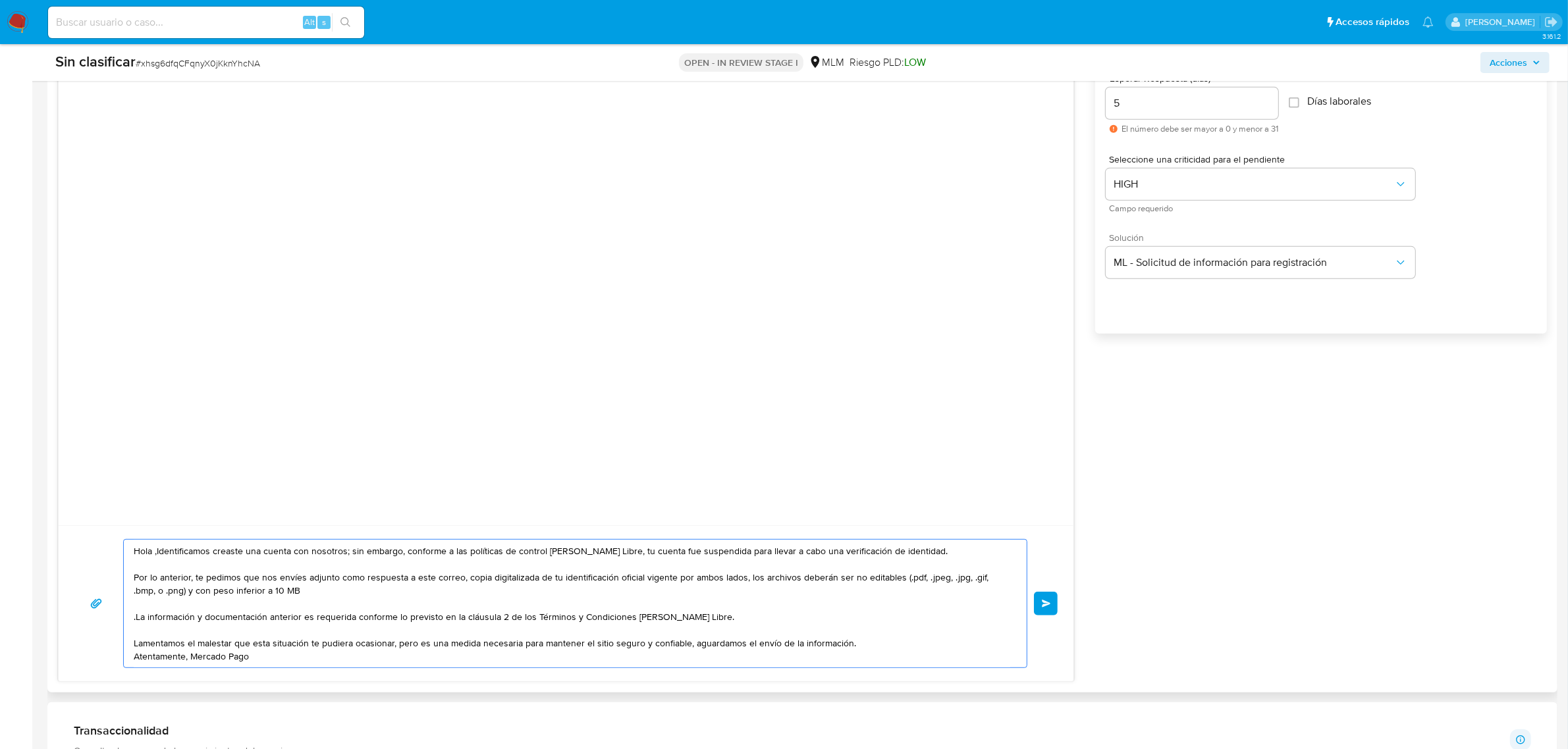
click at [580, 615] on textarea "Hola ,Identificamos creaste una cuenta con nosotros; sin embargo, conforme a la…" at bounding box center [572, 603] width 877 height 128
drag, startPoint x: 254, startPoint y: 658, endPoint x: 130, endPoint y: 543, distance: 169.1
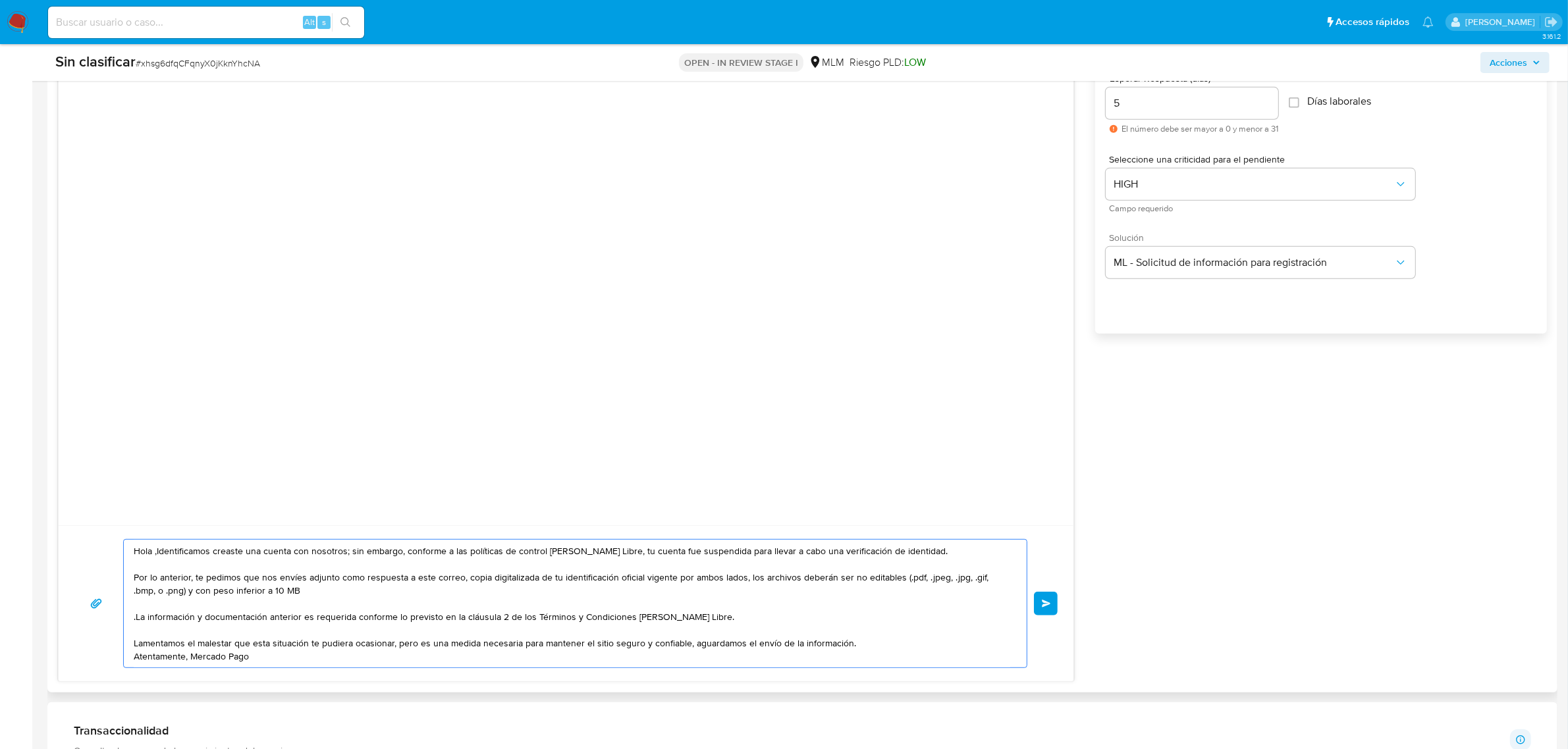
click at [130, 543] on div "Hola ,Identificamos creaste una cuenta con nosotros; sin embargo, conforme a la…" at bounding box center [571, 603] width 896 height 128
click at [1216, 253] on button "ML - Solicitud de información para registración" at bounding box center [1260, 262] width 309 height 32
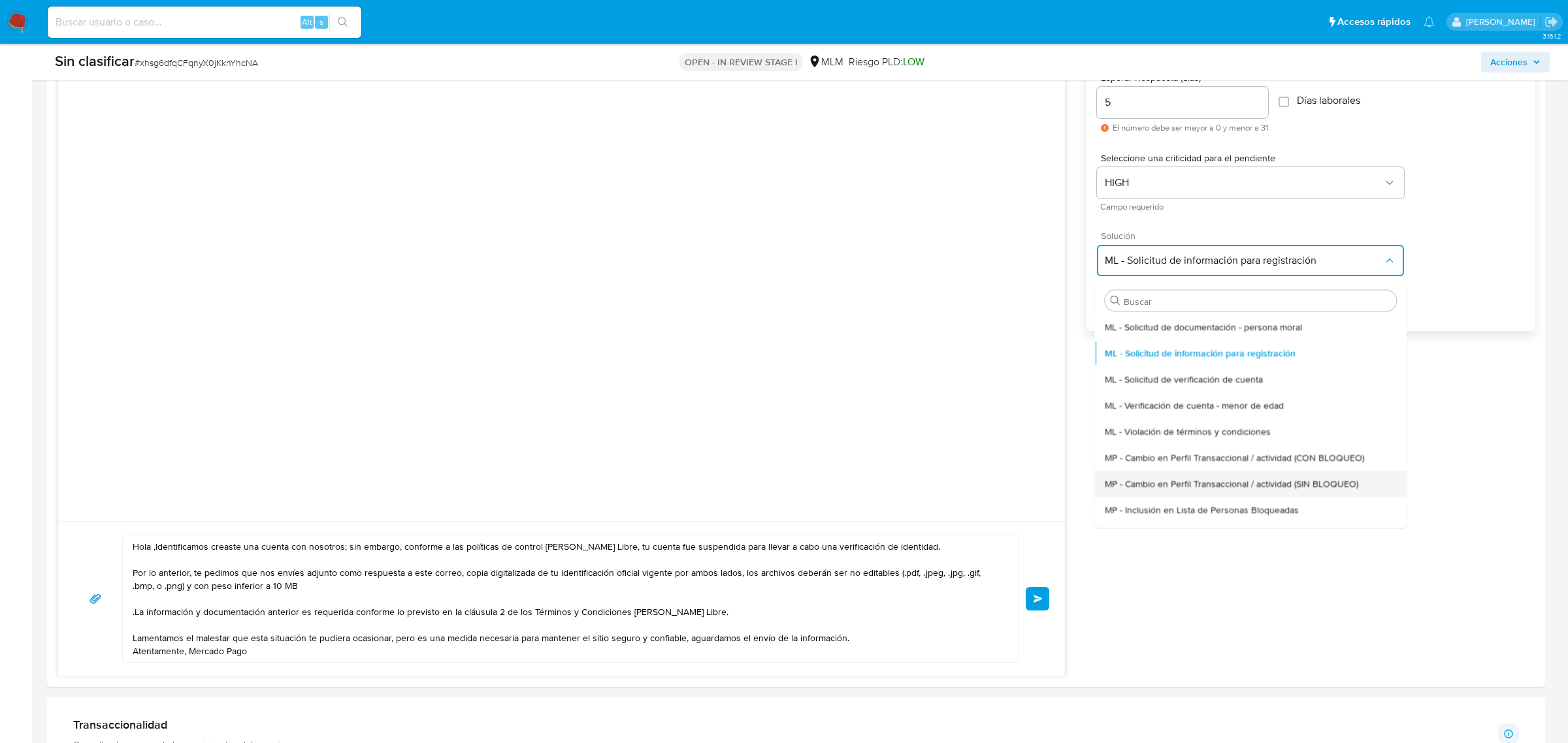
click at [1288, 482] on span "MP - Cambio en Perfil Transaccional / actividad (SIN BLOQUEO)" at bounding box center [1231, 483] width 253 height 12
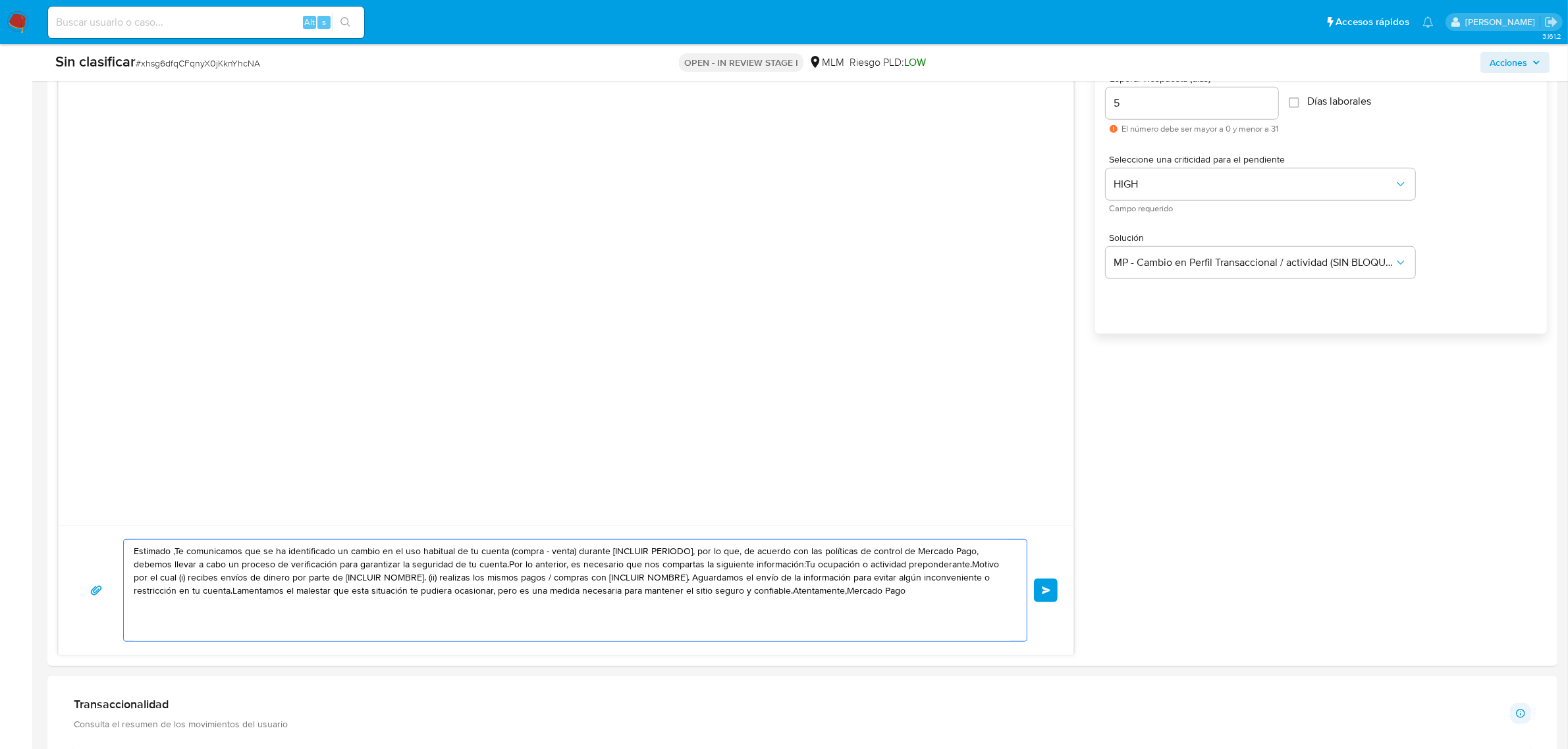
click at [610, 576] on textarea "Estimado ,Te comunicamos que se ha identificado un cambio en el uso habitual de…" at bounding box center [572, 590] width 877 height 102
paste textarea "Hola ,Identificamos creaste una cuenta con nosotros; sin embargo, conforme a la…"
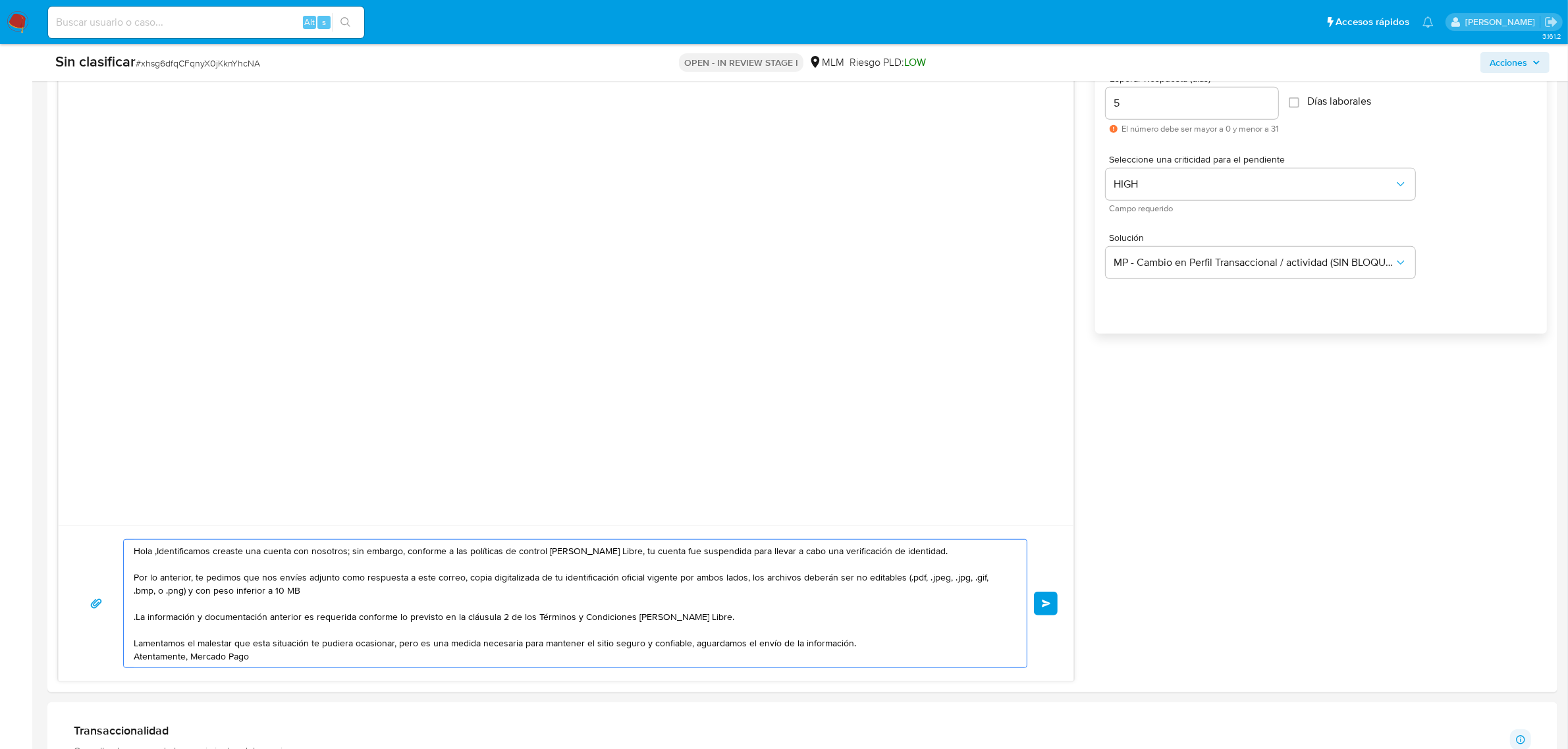
click at [149, 554] on textarea "Hola ,Identificamos creaste una cuenta con nosotros; sin embargo, conforme a la…" at bounding box center [572, 603] width 877 height 128
click at [153, 554] on textarea "Hola ,Identificamos creaste una cuenta con nosotros; sin embargo, conforme a la…" at bounding box center [572, 603] width 877 height 128
click at [607, 553] on textarea "Hola, Identificamos creaste una cuenta con nosotros; sin embargo, conforme a la…" at bounding box center [572, 603] width 877 height 128
drag, startPoint x: 619, startPoint y: 552, endPoint x: 746, endPoint y: 547, distance: 127.1
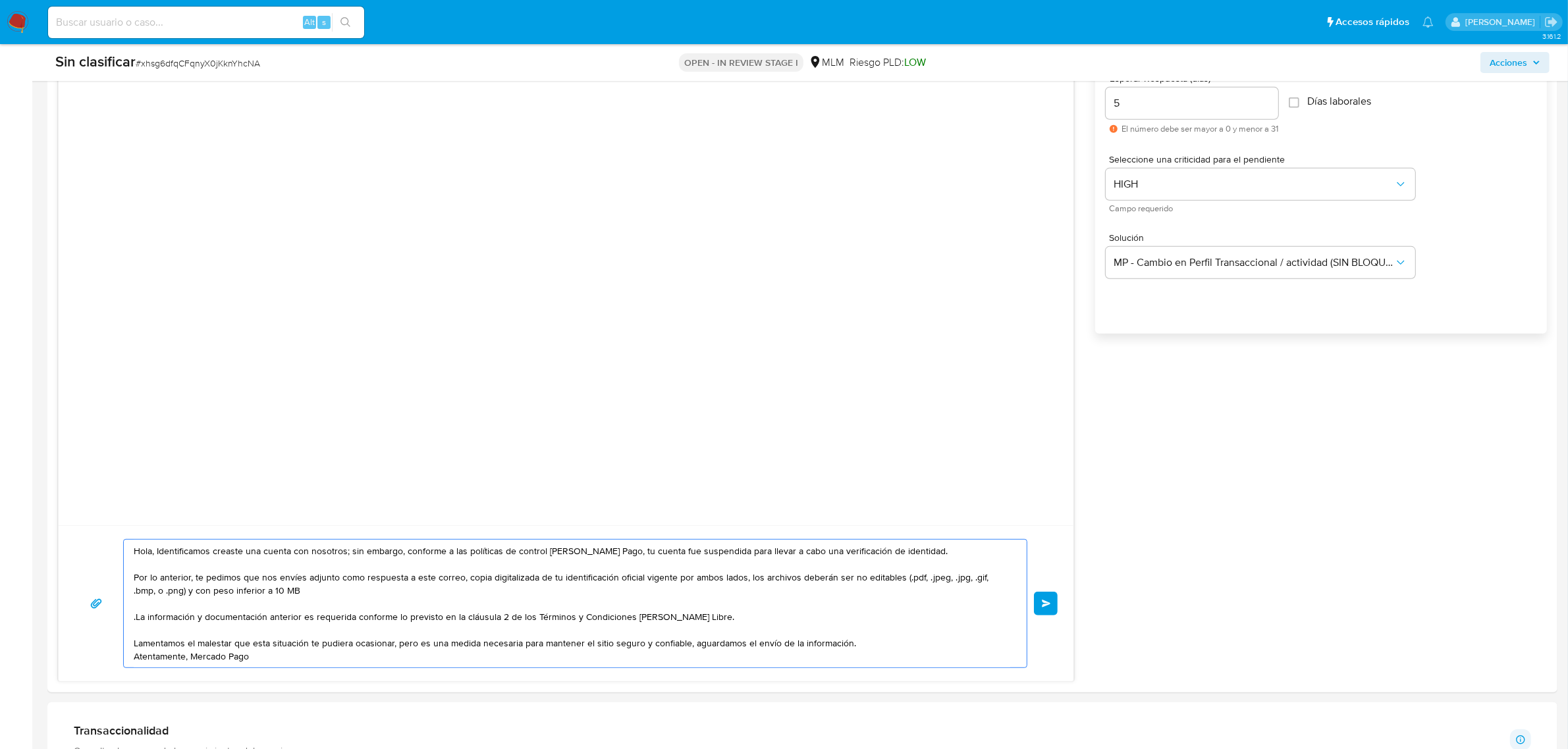
click at [746, 547] on textarea "Hola, Identificamos creaste una cuenta con nosotros; sin embargo, conforme a la…" at bounding box center [572, 603] width 877 height 128
click at [623, 553] on textarea "Hola, Identificamos creaste una cuenta con nosotros; sin embargo, conforme a la…" at bounding box center [572, 603] width 877 height 128
click at [619, 555] on textarea "Hola, Identificamos creaste una cuenta con nosotros; sin embargo, conforme a la…" at bounding box center [572, 603] width 877 height 128
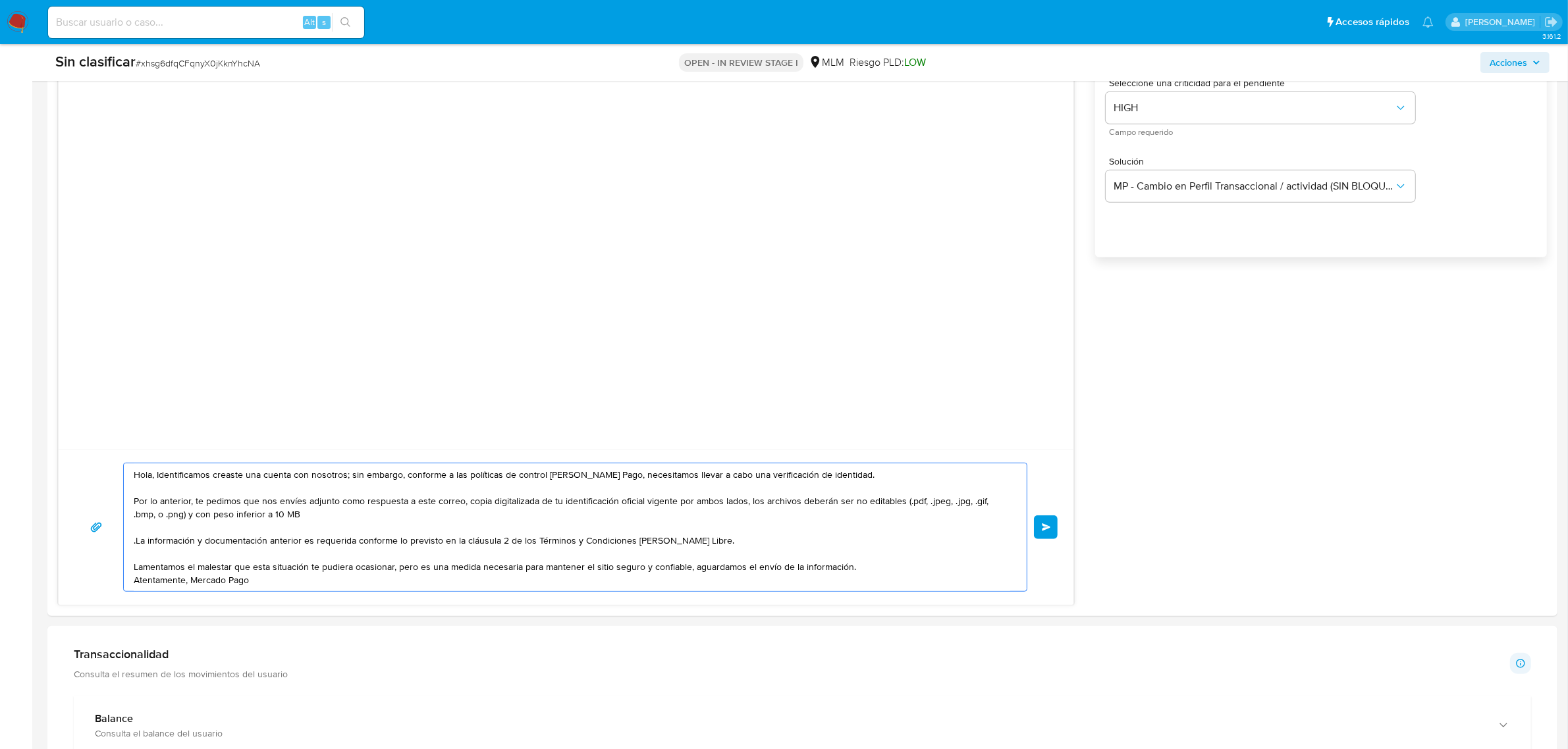
scroll to position [814, 0]
click at [624, 478] on textarea "Hola, Identificamos creaste una cuenta con nosotros; sin embargo, conforme a la…" at bounding box center [572, 529] width 877 height 128
click at [134, 504] on textarea "Hola, Identificamos creaste una cuenta con nosotros; sin embargo, conforme a la…" at bounding box center [572, 529] width 877 height 128
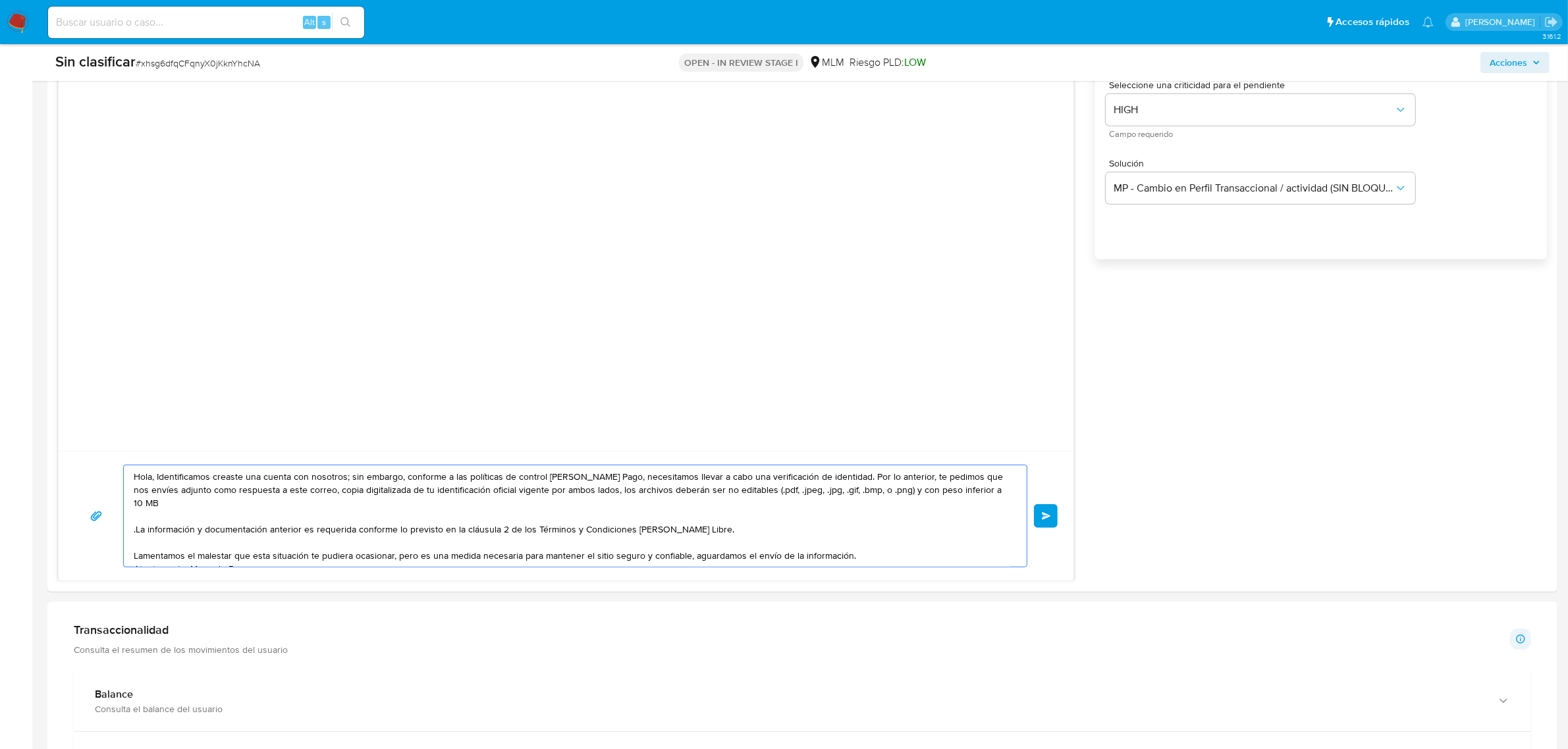
click at [350, 476] on textarea "Hola, Identificamos creaste una cuenta con nosotros; sin embargo, conforme a la…" at bounding box center [572, 516] width 877 height 102
click at [854, 478] on textarea "Hola, Identificamos creaste una cuenta con nosotros; sin embargo, conforme a la…" at bounding box center [572, 516] width 877 height 102
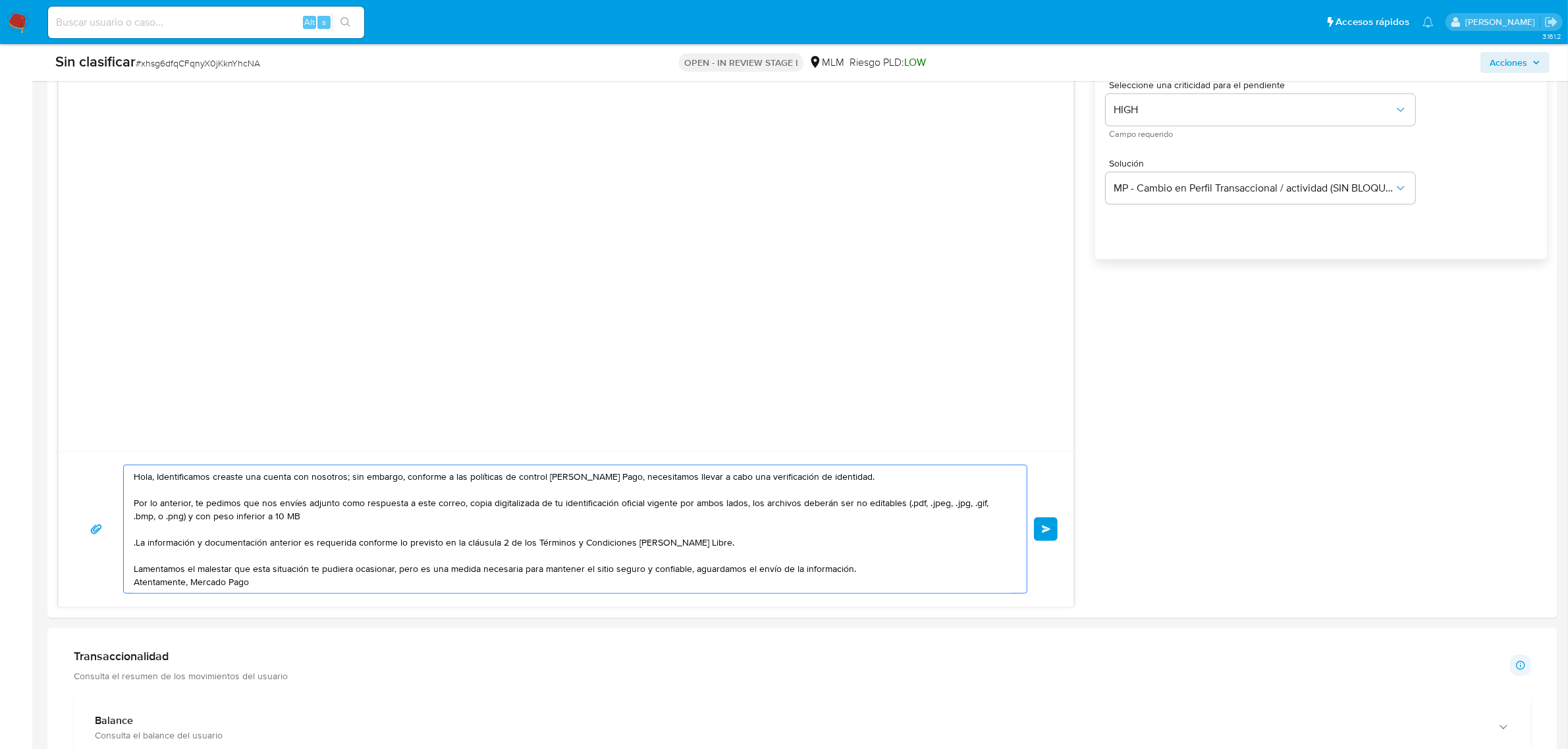
click at [616, 508] on textarea "Hola, Identificamos creaste una cuenta con nosotros; sin embargo, conforme a la…" at bounding box center [572, 529] width 877 height 128
click at [640, 508] on textarea "Hola, Identificamos creaste una cuenta con nosotros; sin embargo, conforme a la…" at bounding box center [572, 529] width 877 height 128
drag, startPoint x: 135, startPoint y: 546, endPoint x: 219, endPoint y: 558, distance: 84.9
click at [134, 545] on textarea "Hola, Identificamos creaste una cuenta con nosotros; sin embargo, conforme a la…" at bounding box center [572, 529] width 877 height 128
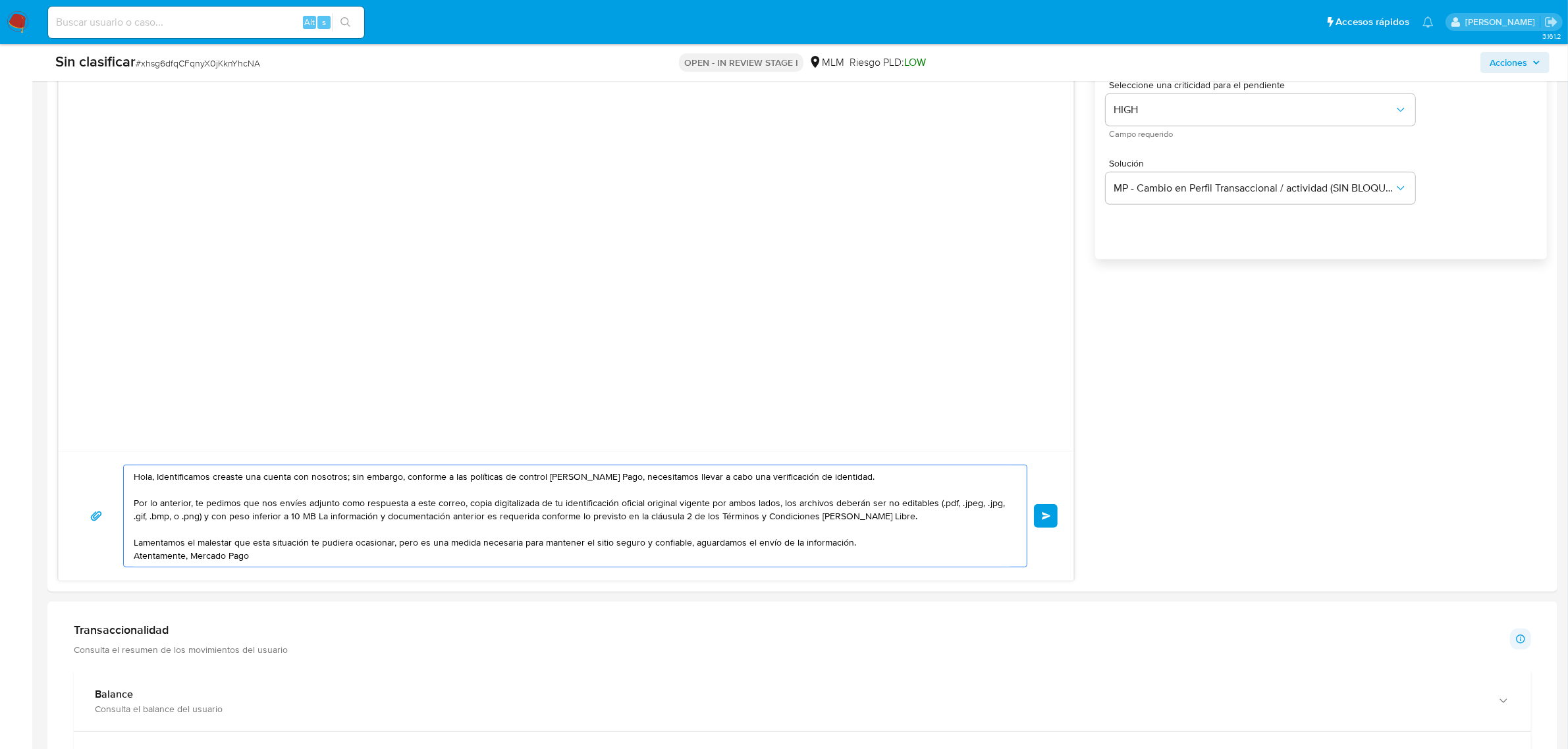
drag, startPoint x: 320, startPoint y: 519, endPoint x: 893, endPoint y: 519, distance: 573.0
click at [893, 519] on textarea "Hola, Identificamos creaste una cuenta con nosotros; sin embargo, conforme a la…" at bounding box center [572, 516] width 877 height 102
click at [135, 542] on textarea "Hola, Identificamos creaste una cuenta con nosotros; sin embargo, conforme a la…" at bounding box center [572, 516] width 877 height 102
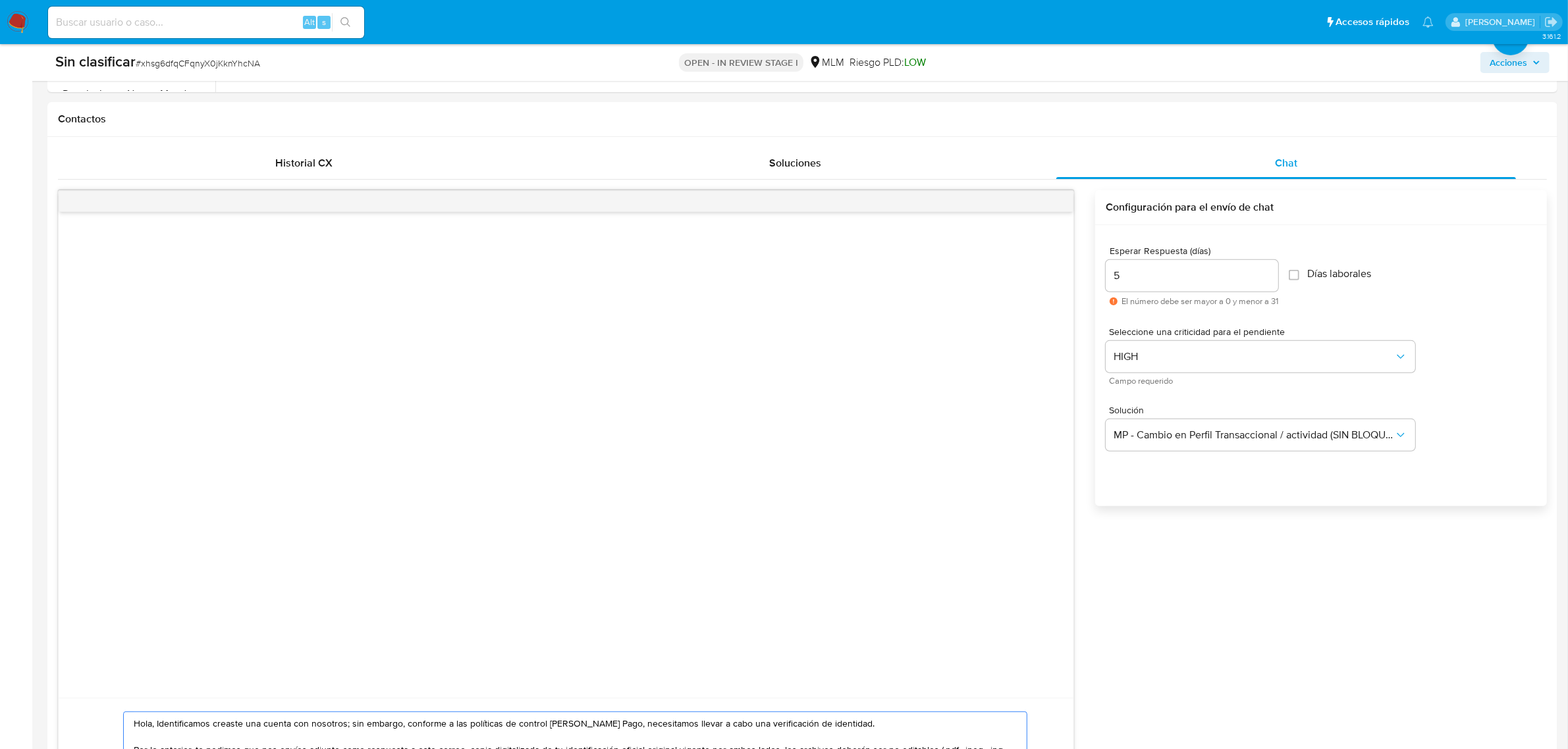
scroll to position [650, 0]
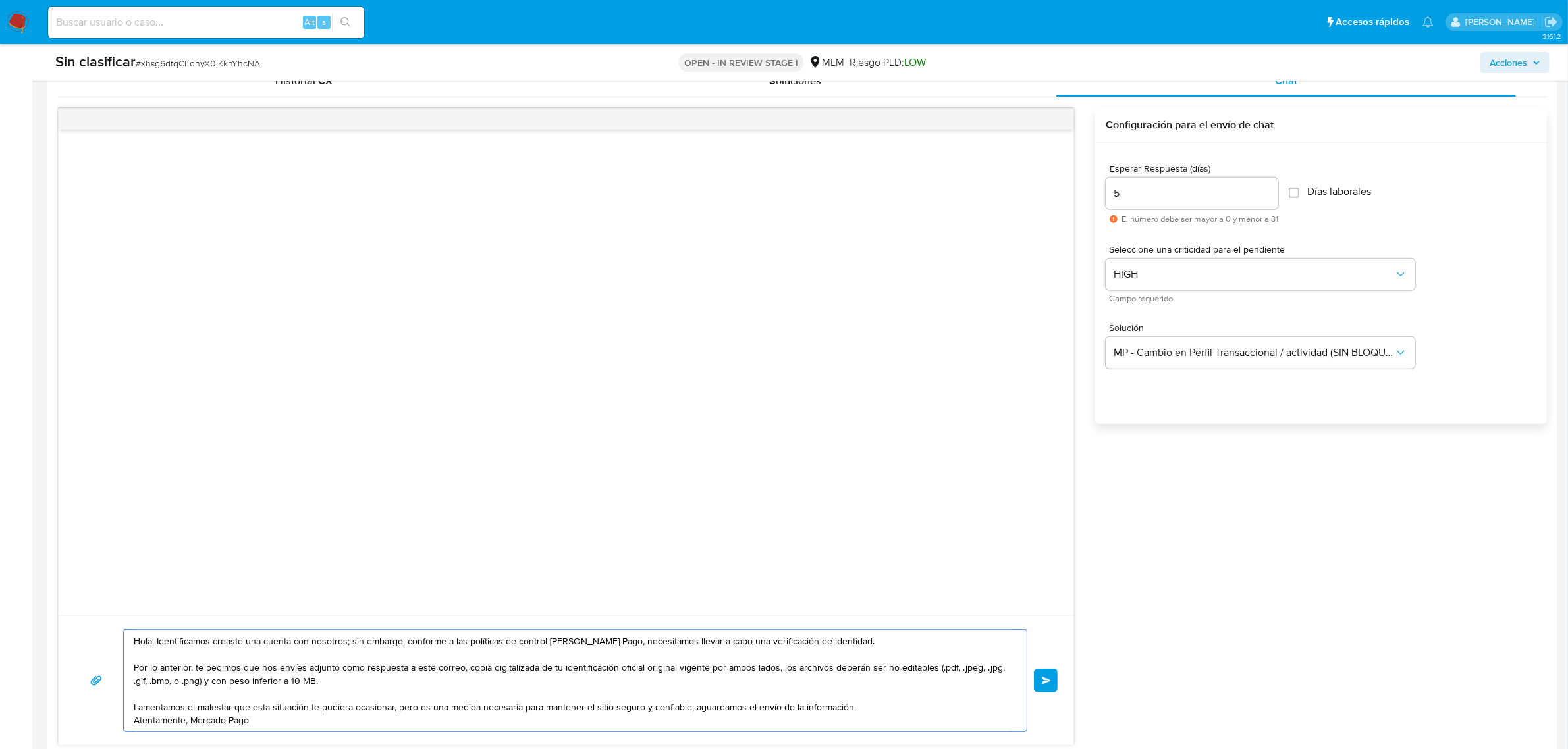
click at [768, 698] on textarea "Hola, Identificamos creaste una cuenta con nosotros; sin embargo, conforme a la…" at bounding box center [572, 681] width 877 height 102
drag, startPoint x: 237, startPoint y: 725, endPoint x: 130, endPoint y: 622, distance: 148.5
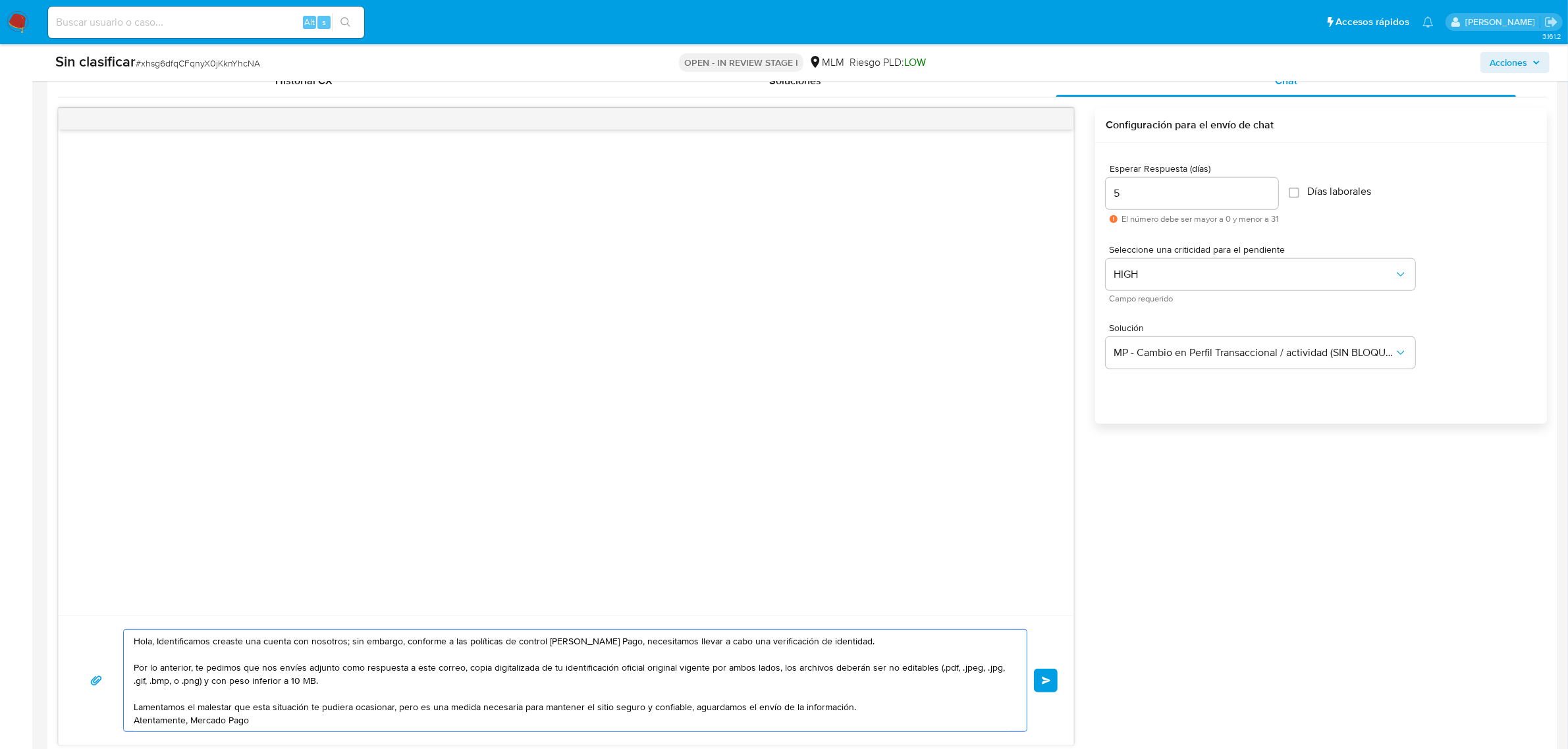
click at [130, 622] on div "Hola, Identificamos creaste una cuenta con nosotros; sin embargo, conforme a la…" at bounding box center [566, 680] width 1014 height 129
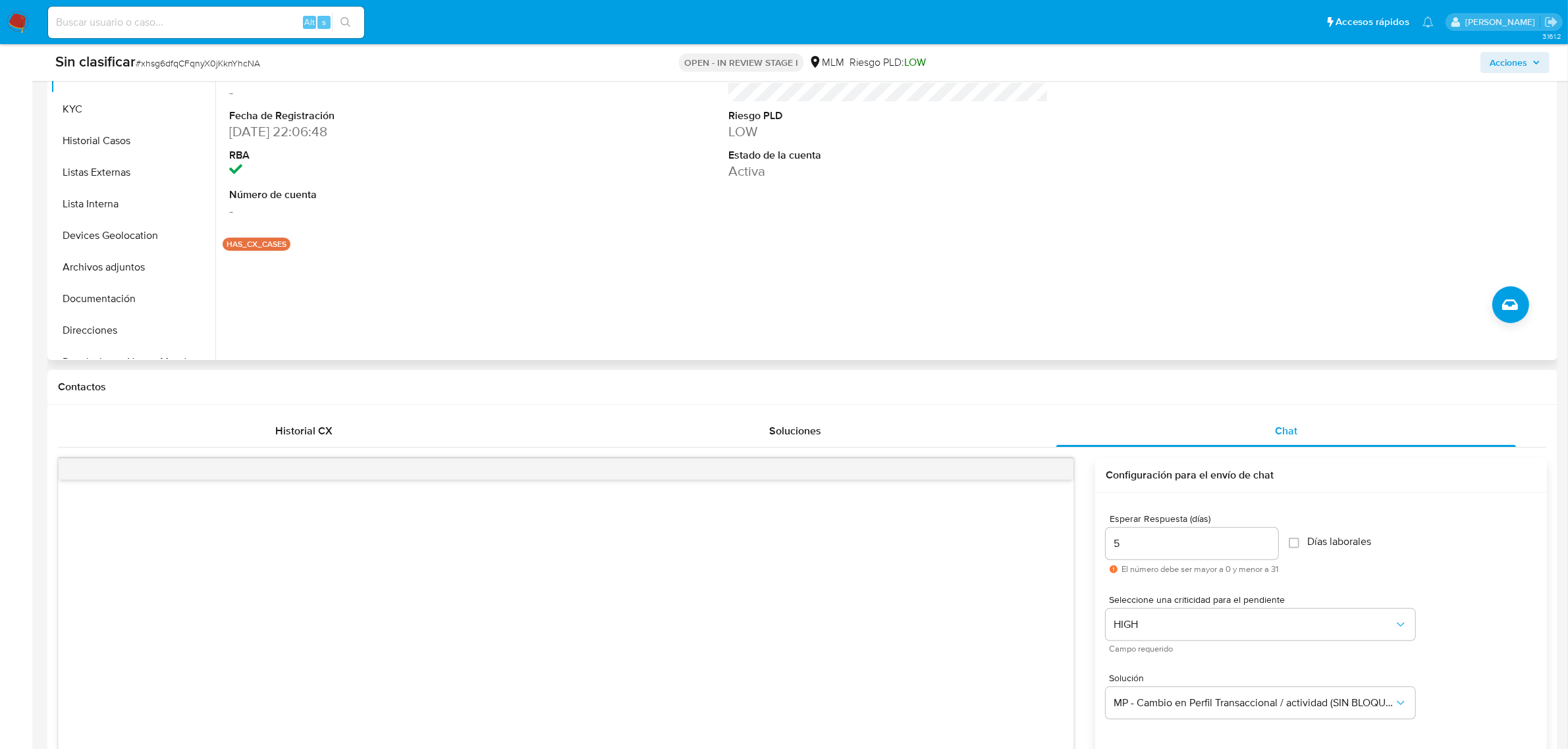
scroll to position [157, 0]
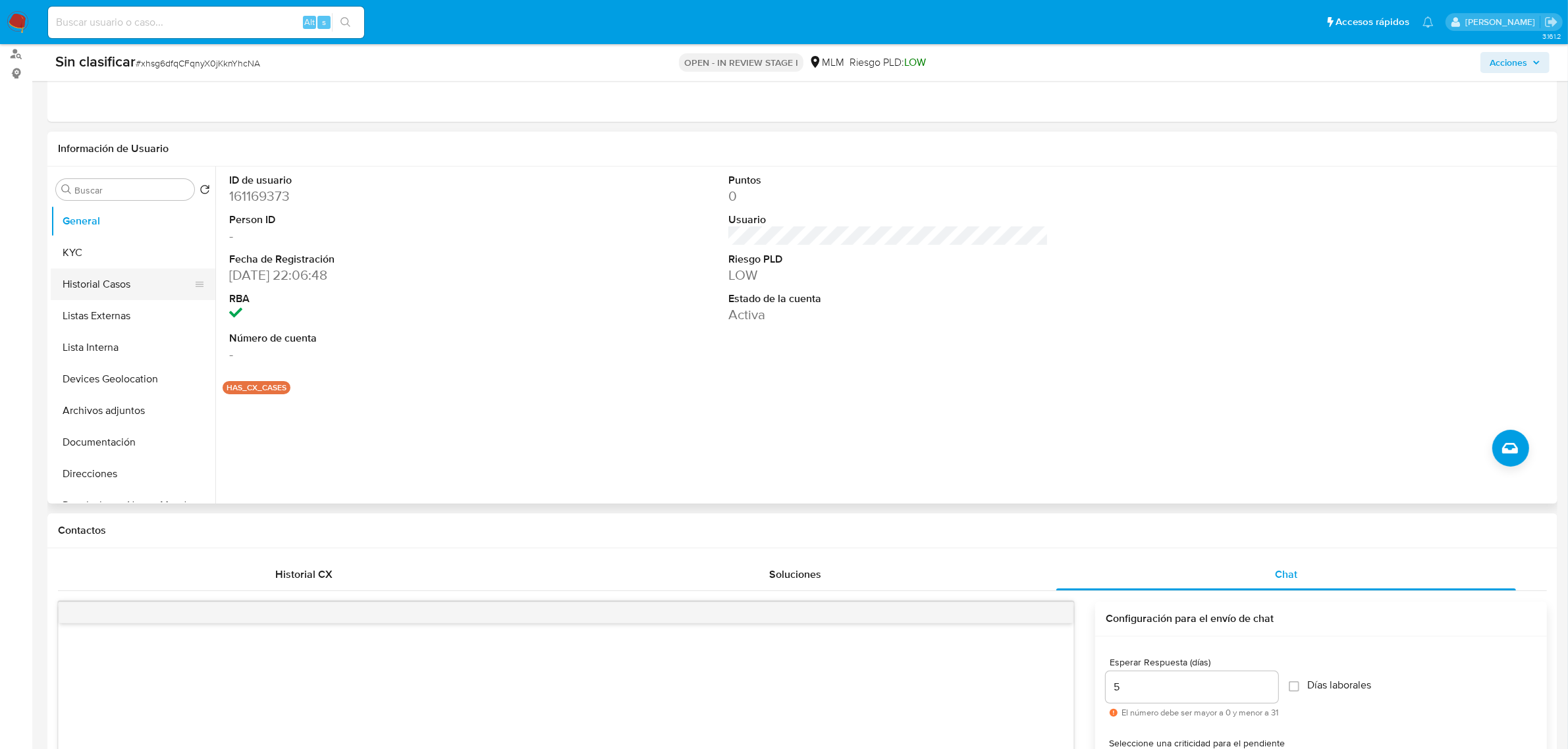
type textarea "Hola, Identificamos creaste una cuenta con nosotros; sin embargo, conforme a la…"
click at [85, 293] on button "Historial Casos" at bounding box center [127, 284] width 154 height 32
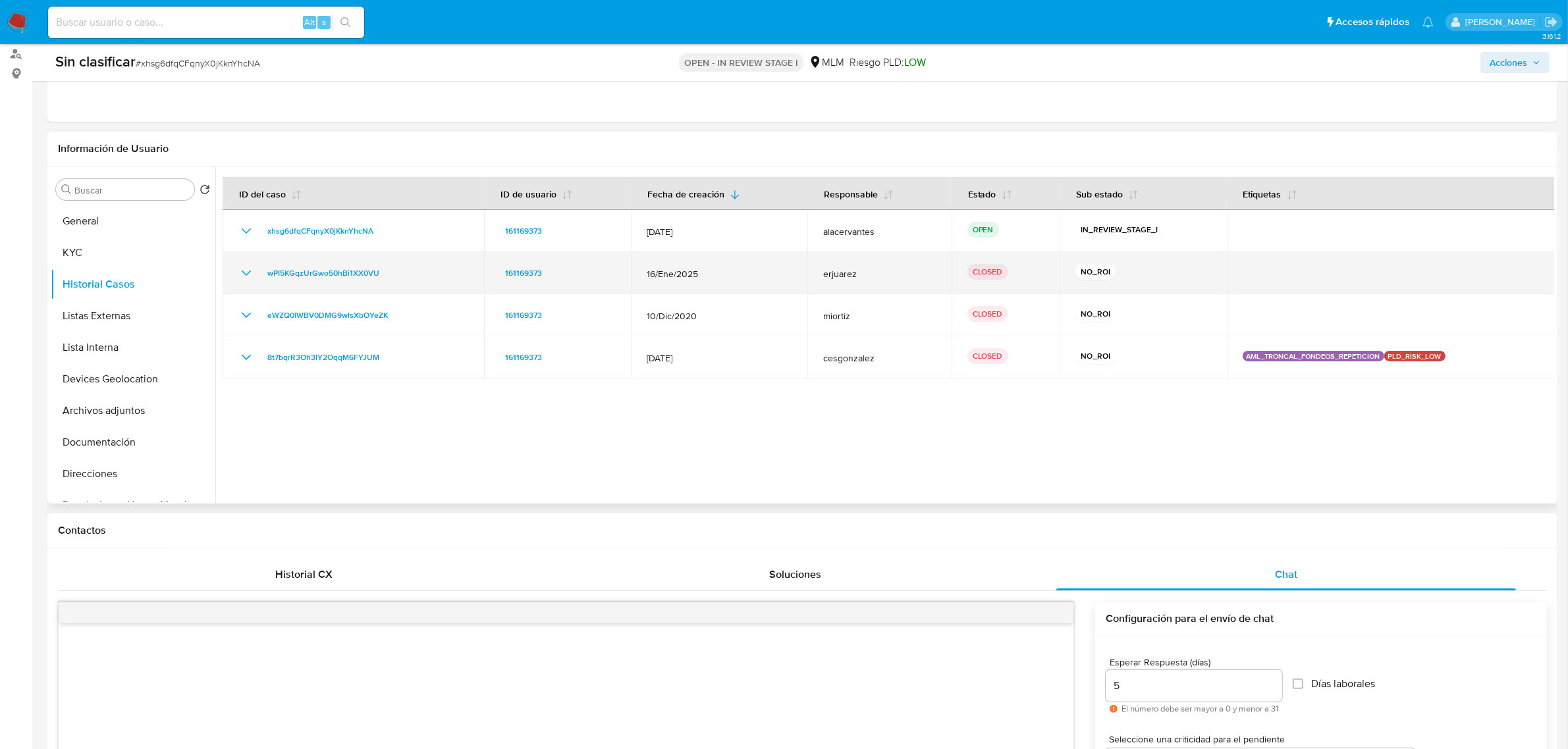
click at [241, 268] on icon "Mostrar/Ocultar" at bounding box center [246, 272] width 15 height 15
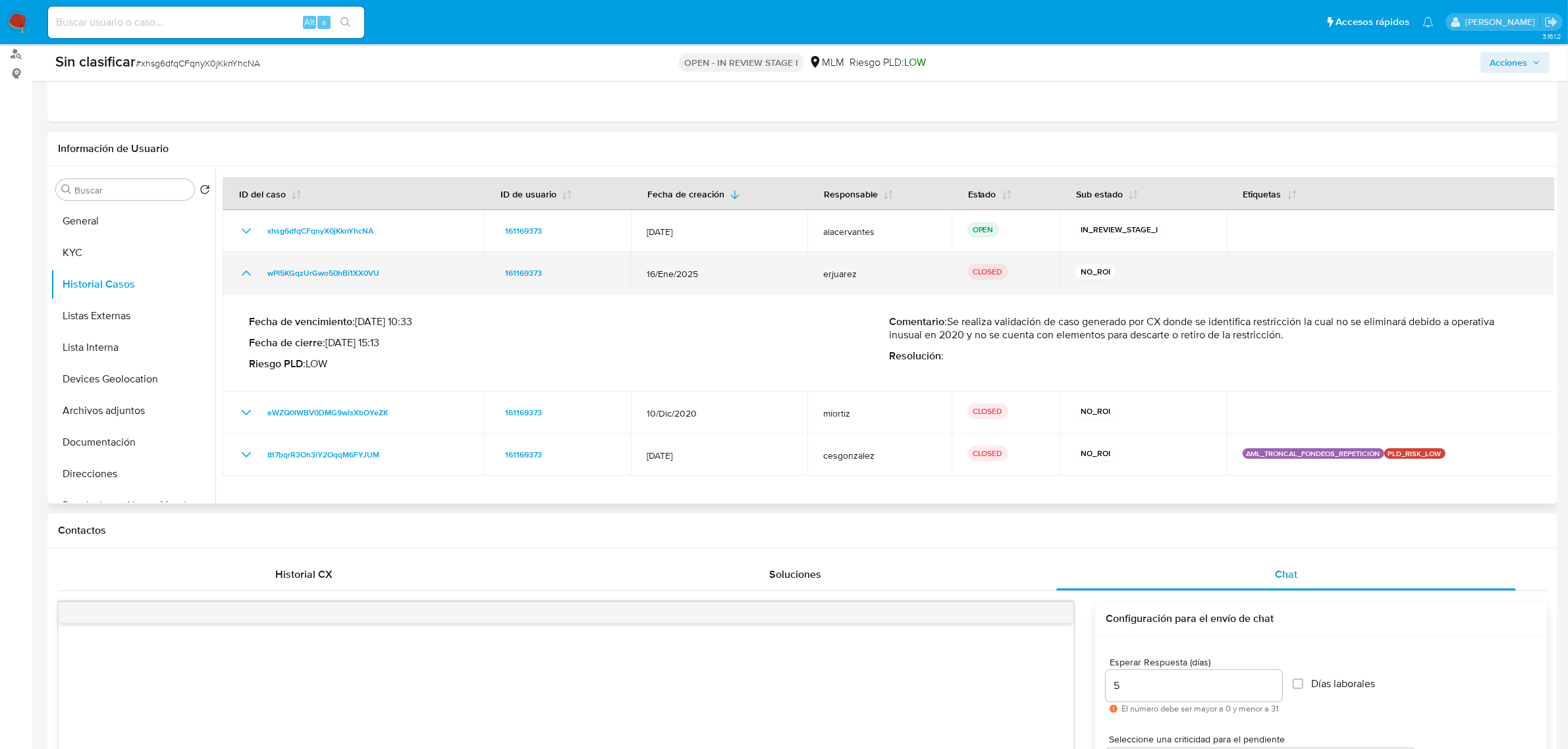
click at [246, 274] on icon "Mostrar/Ocultar" at bounding box center [246, 272] width 15 height 15
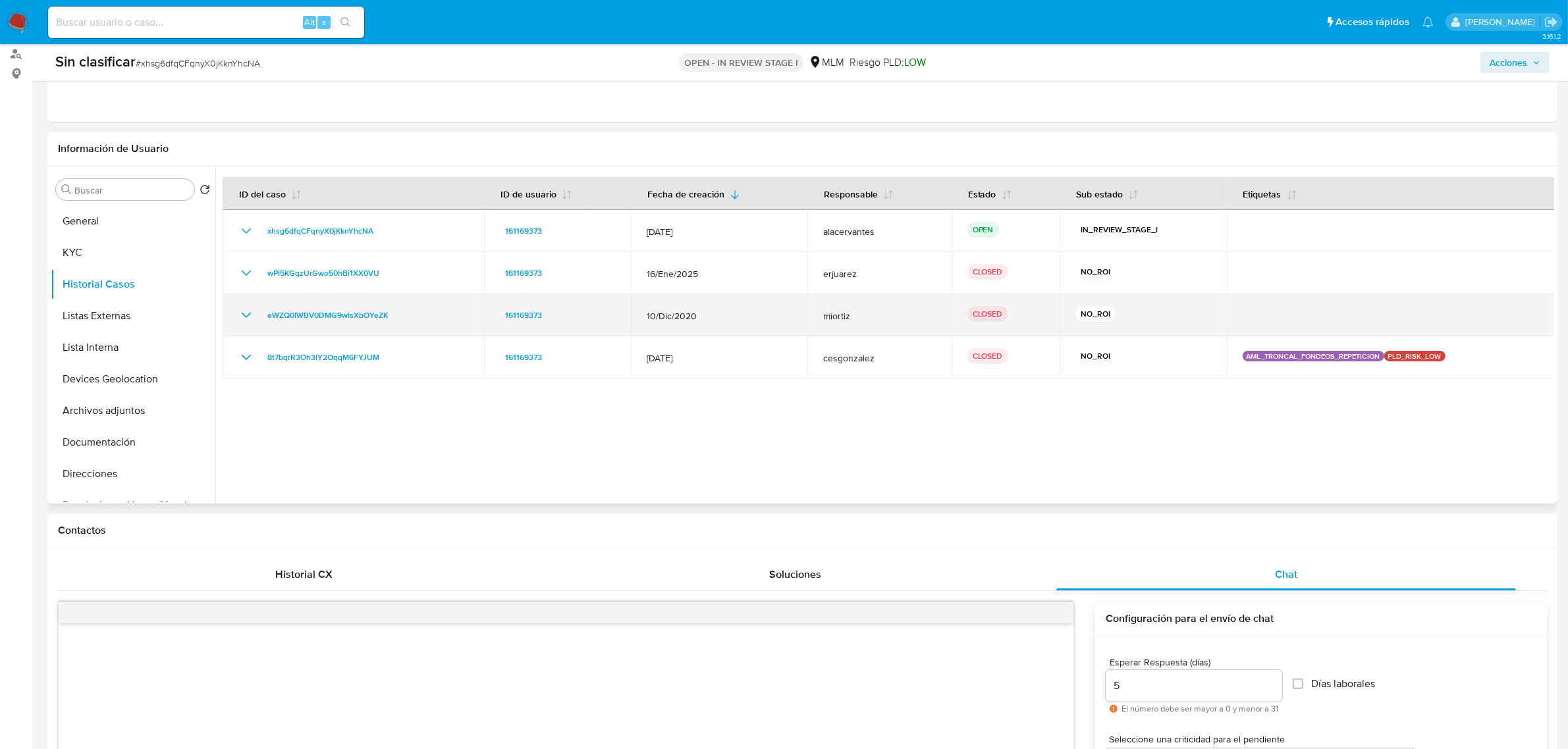
click at [252, 315] on icon "Mostrar/Ocultar" at bounding box center [246, 315] width 15 height 15
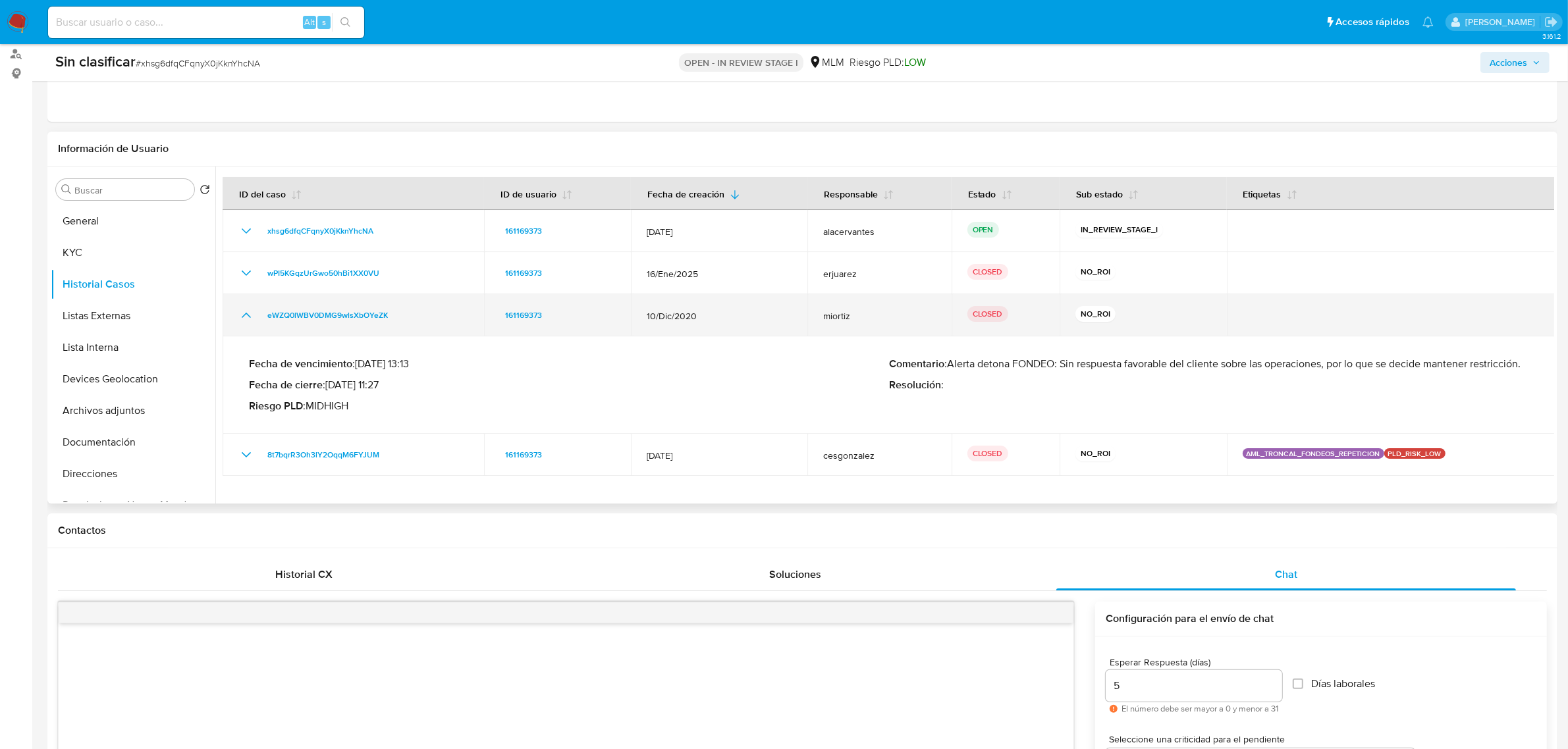
click at [247, 316] on icon "Mostrar/Ocultar" at bounding box center [246, 315] width 15 height 15
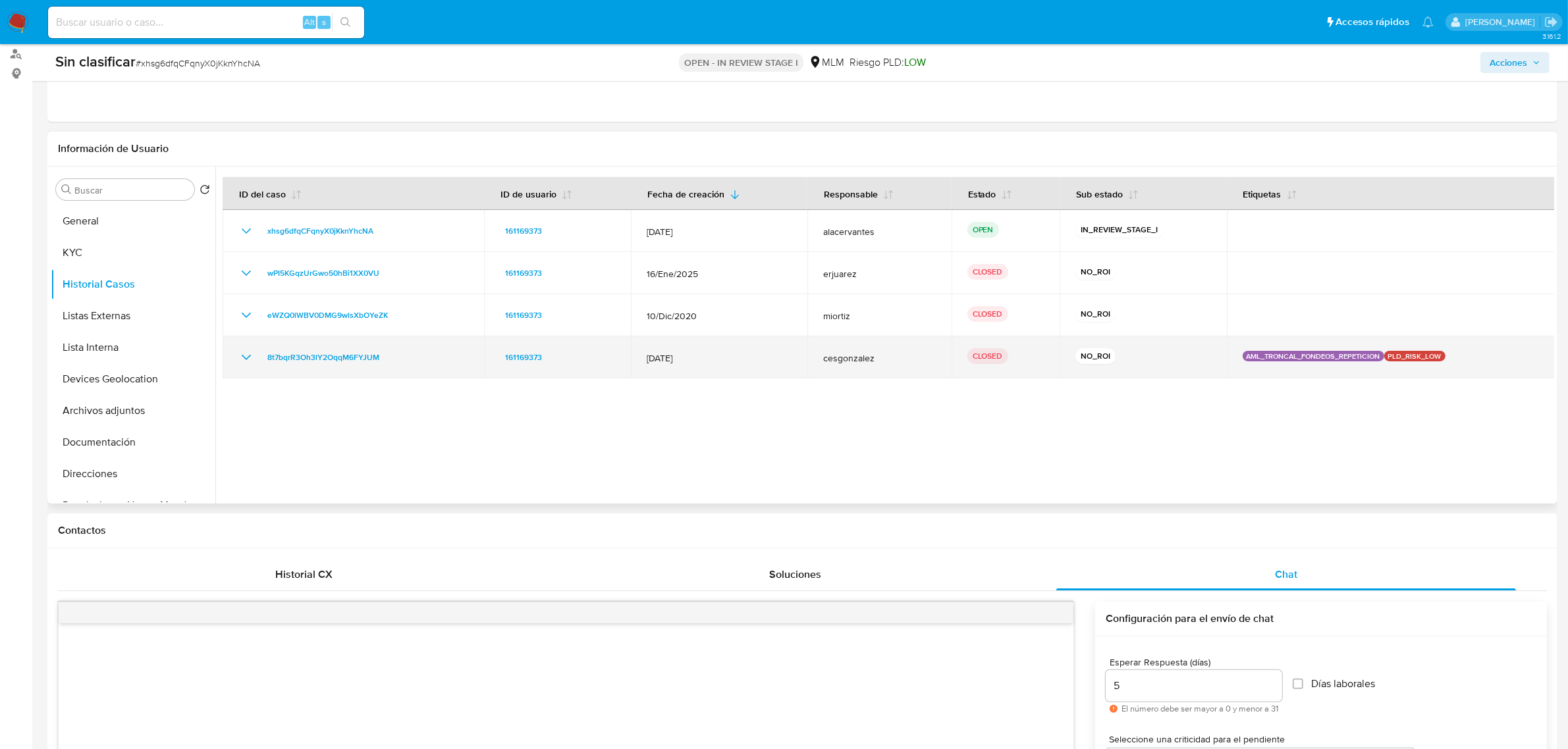
click at [250, 355] on icon "Mostrar/Ocultar" at bounding box center [246, 357] width 15 height 15
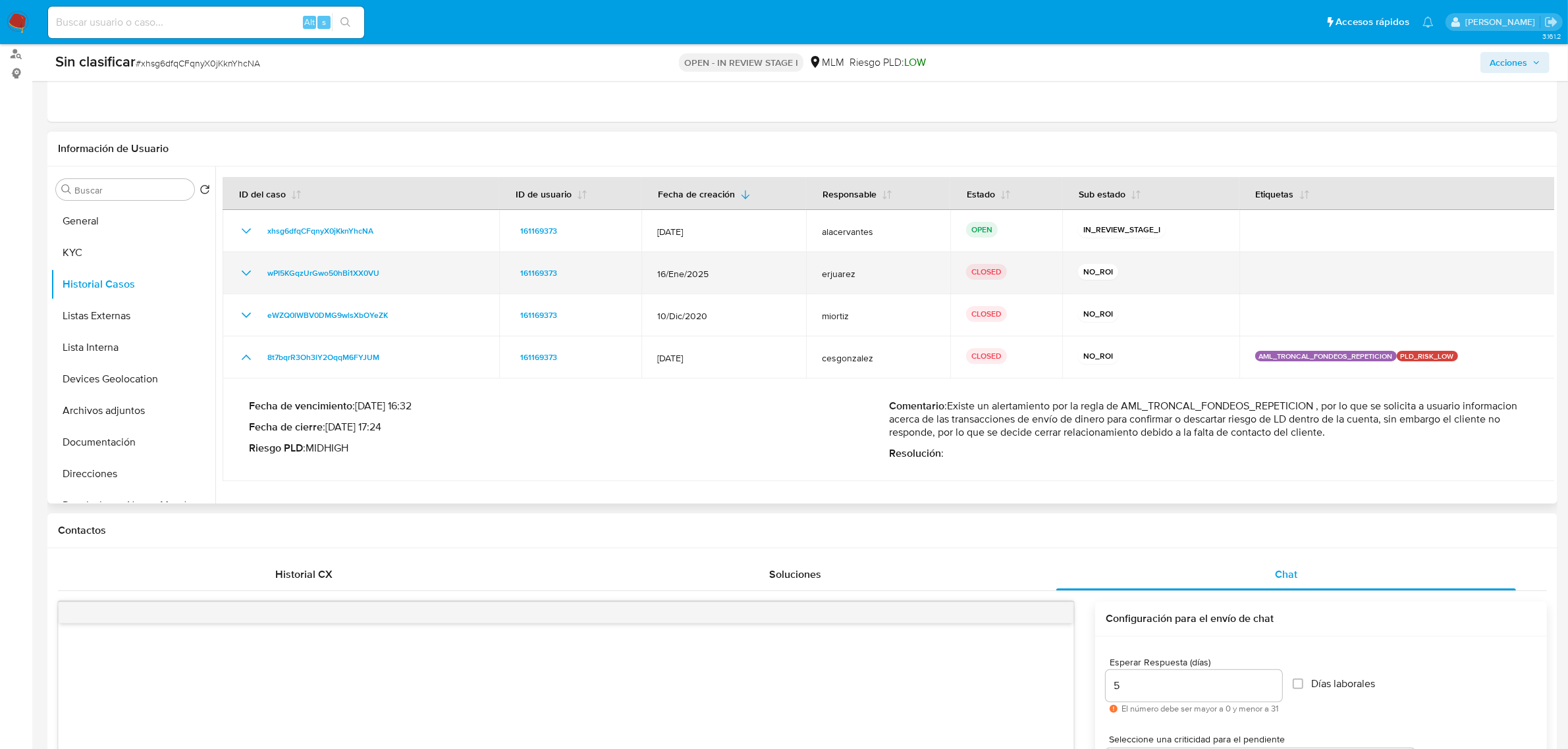
drag, startPoint x: 242, startPoint y: 267, endPoint x: 465, endPoint y: 266, distance: 223.0
click at [242, 267] on icon "Mostrar/Ocultar" at bounding box center [246, 272] width 15 height 15
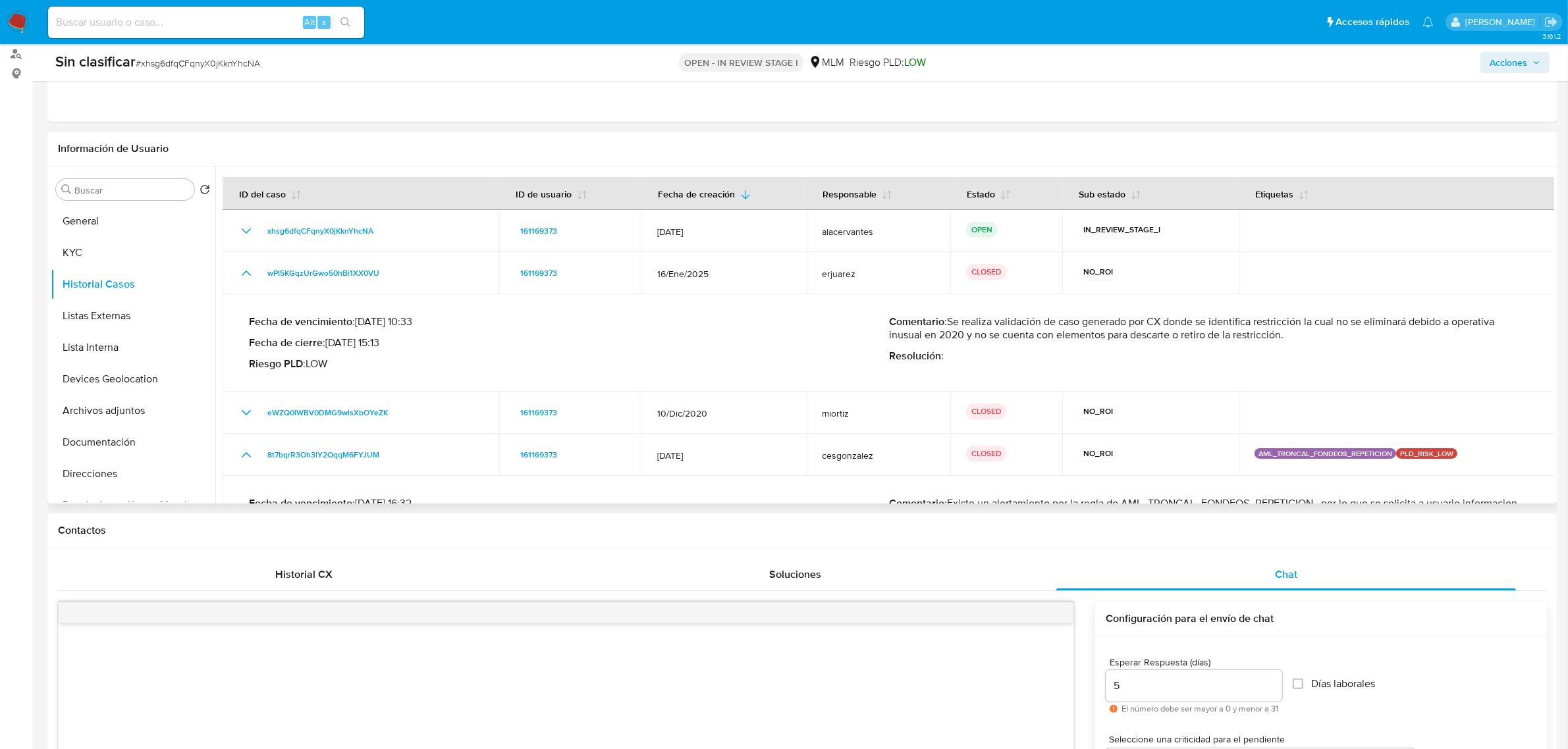
drag, startPoint x: 952, startPoint y: 321, endPoint x: 1306, endPoint y: 342, distance: 354.6
click at [1307, 341] on div "Comentario : Se realiza validación de caso generado por CX donde se identifica …" at bounding box center [1209, 342] width 640 height 55
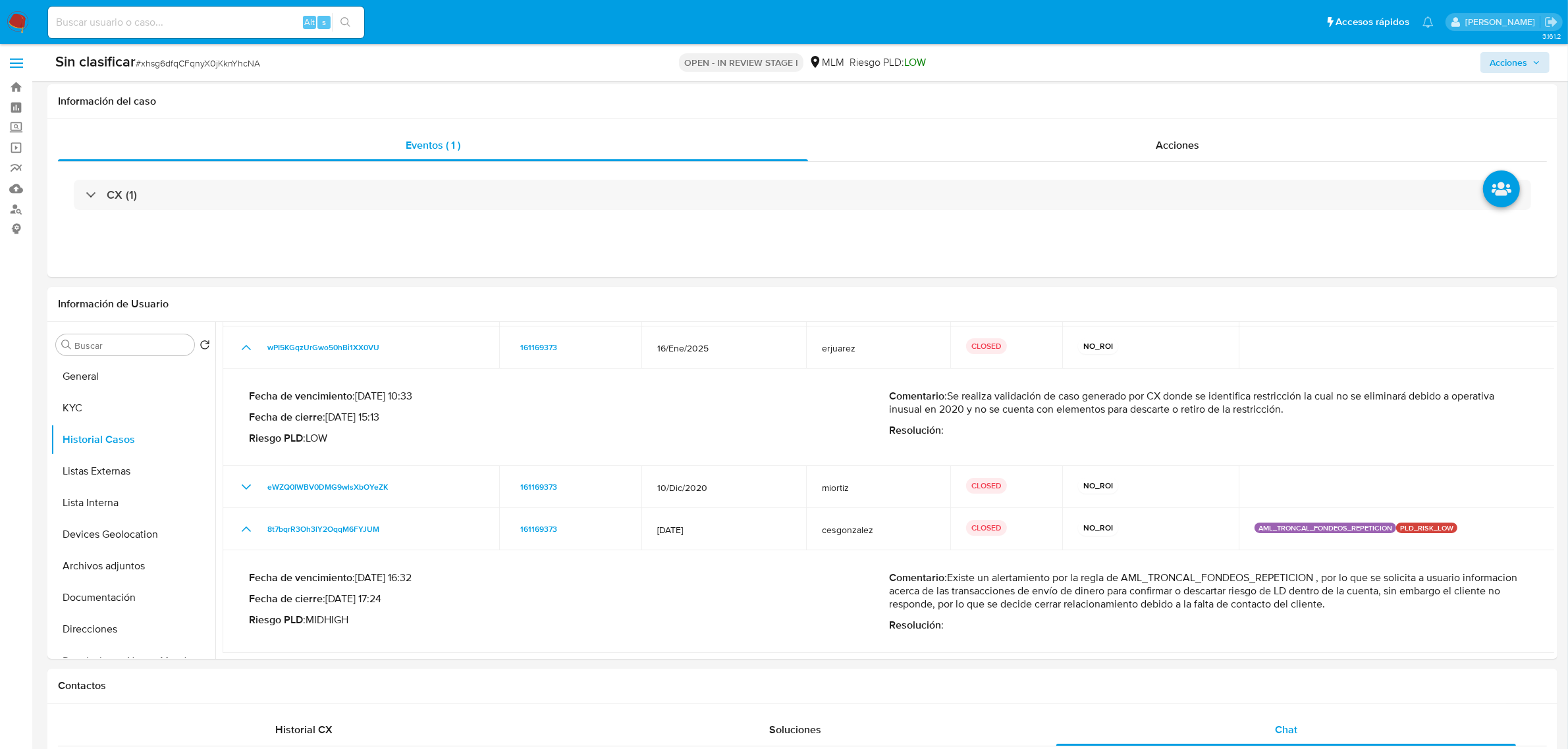
scroll to position [0, 0]
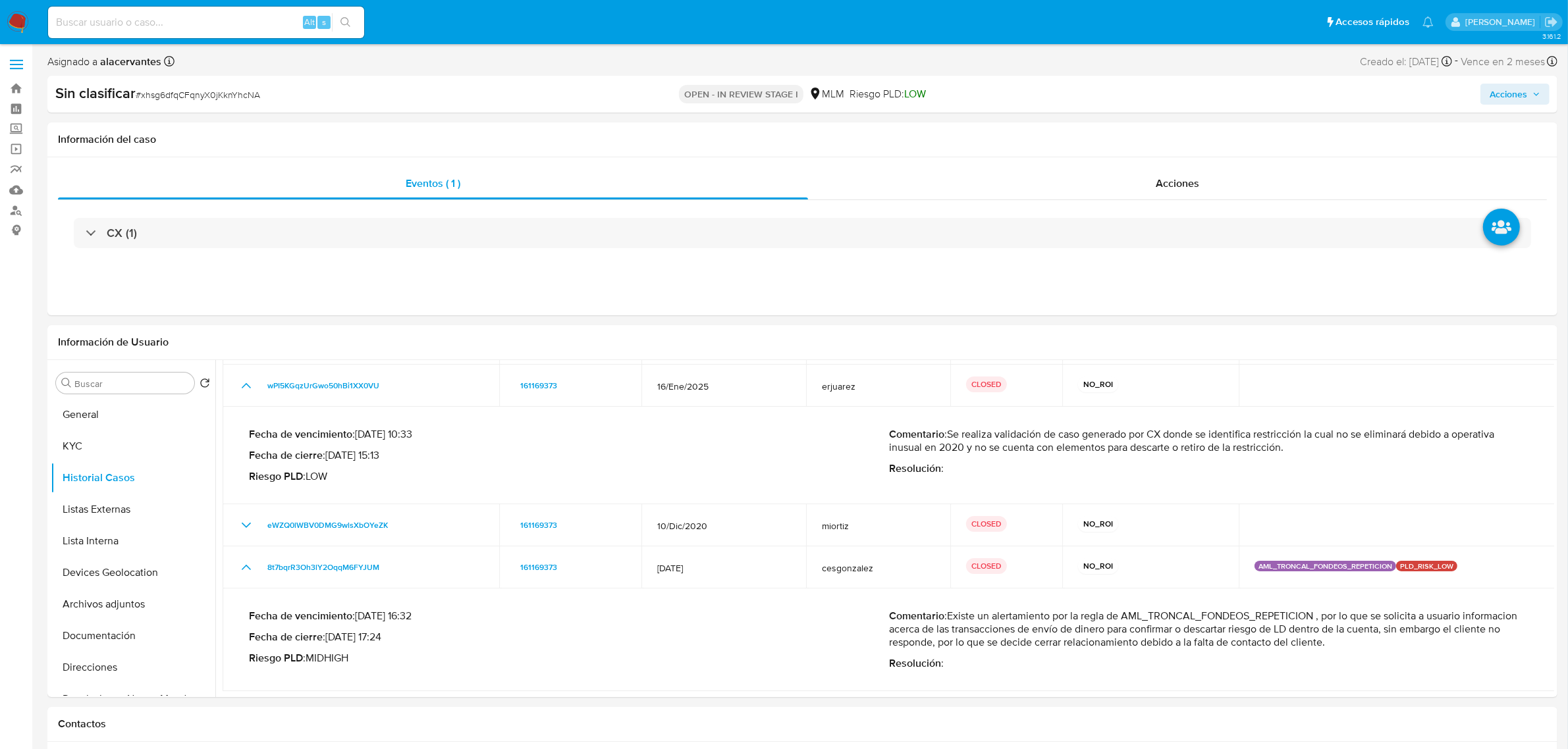
click at [1531, 89] on span "Acciones" at bounding box center [1514, 93] width 51 height 18
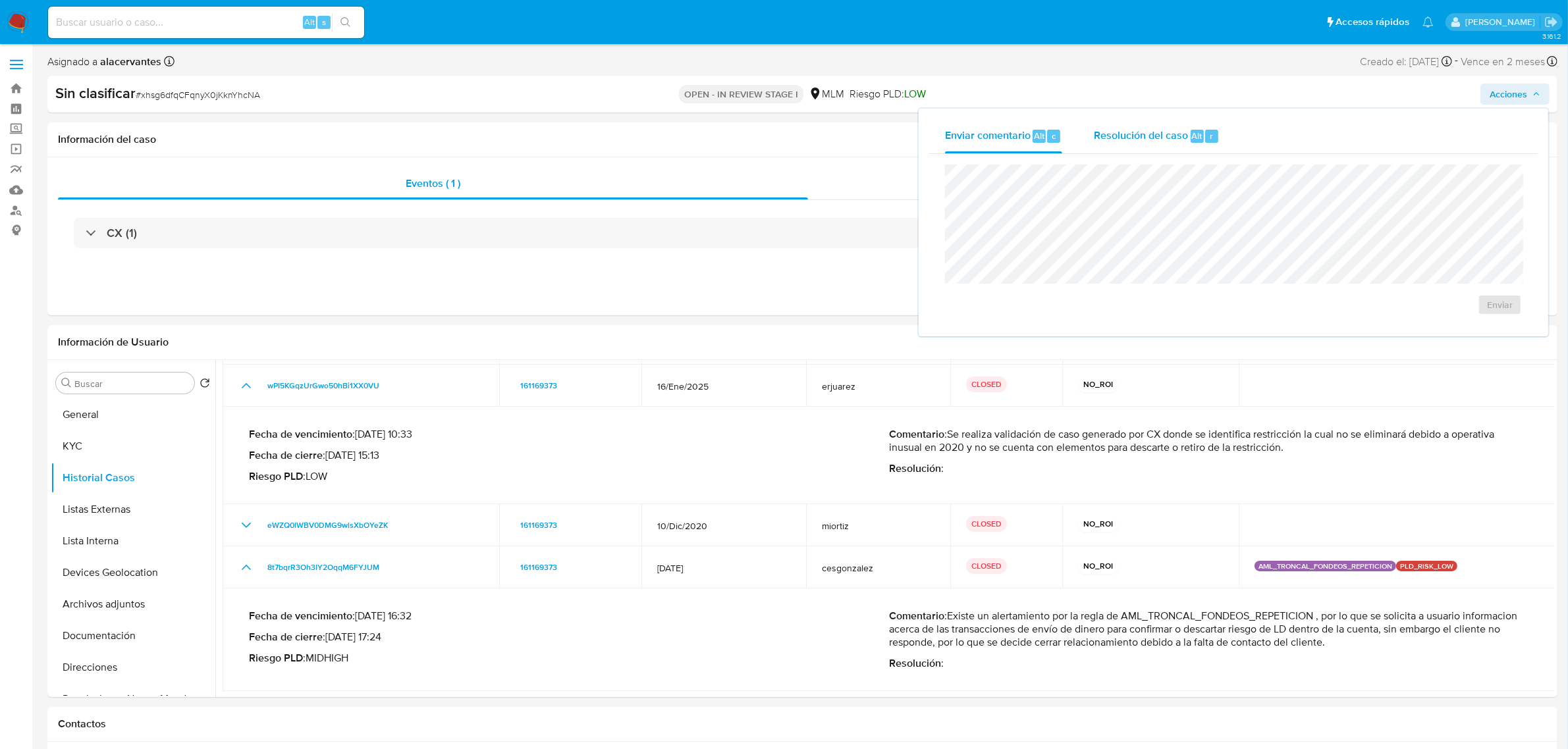
click at [1187, 135] on div "Resolución del caso Alt r" at bounding box center [1156, 136] width 126 height 35
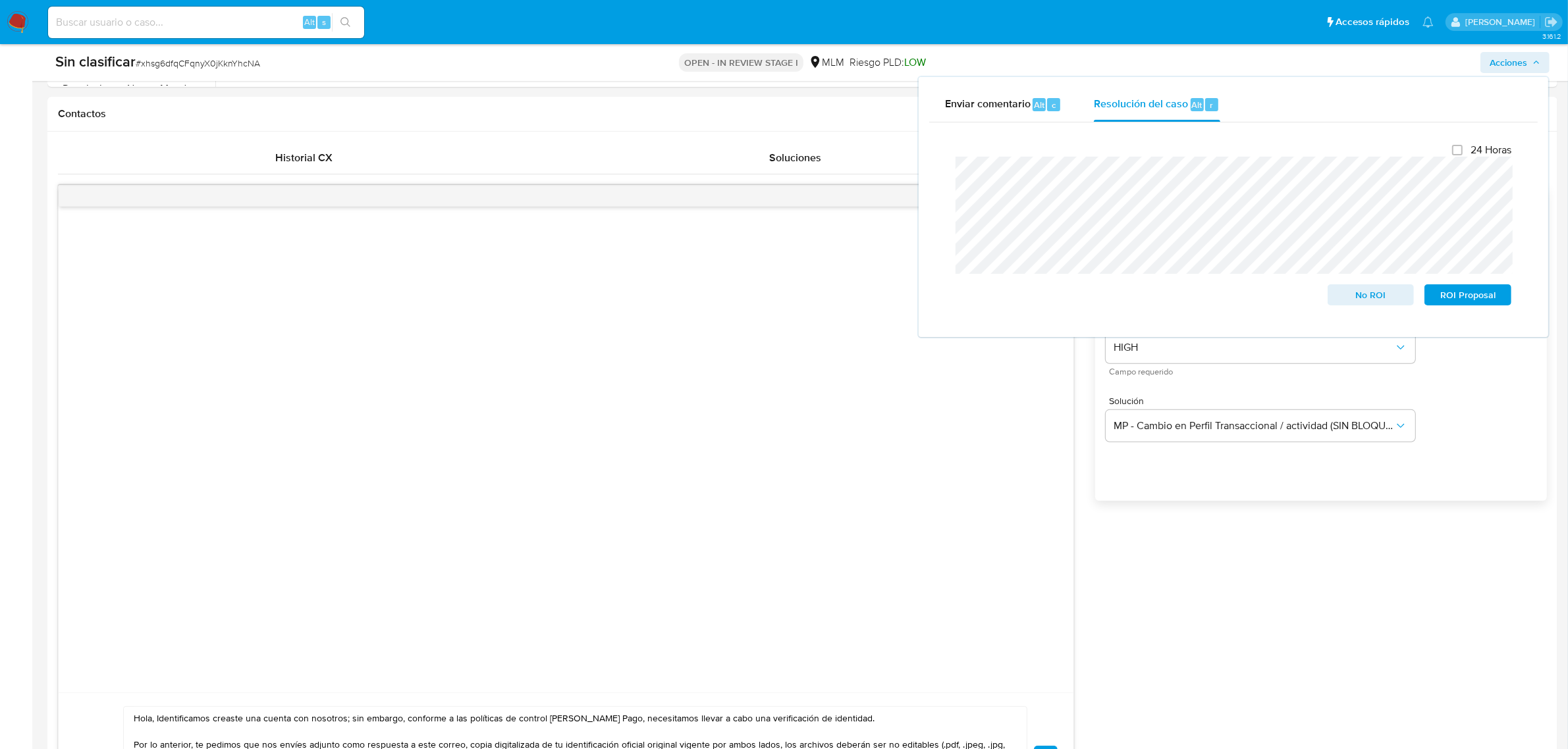
scroll to position [491, 0]
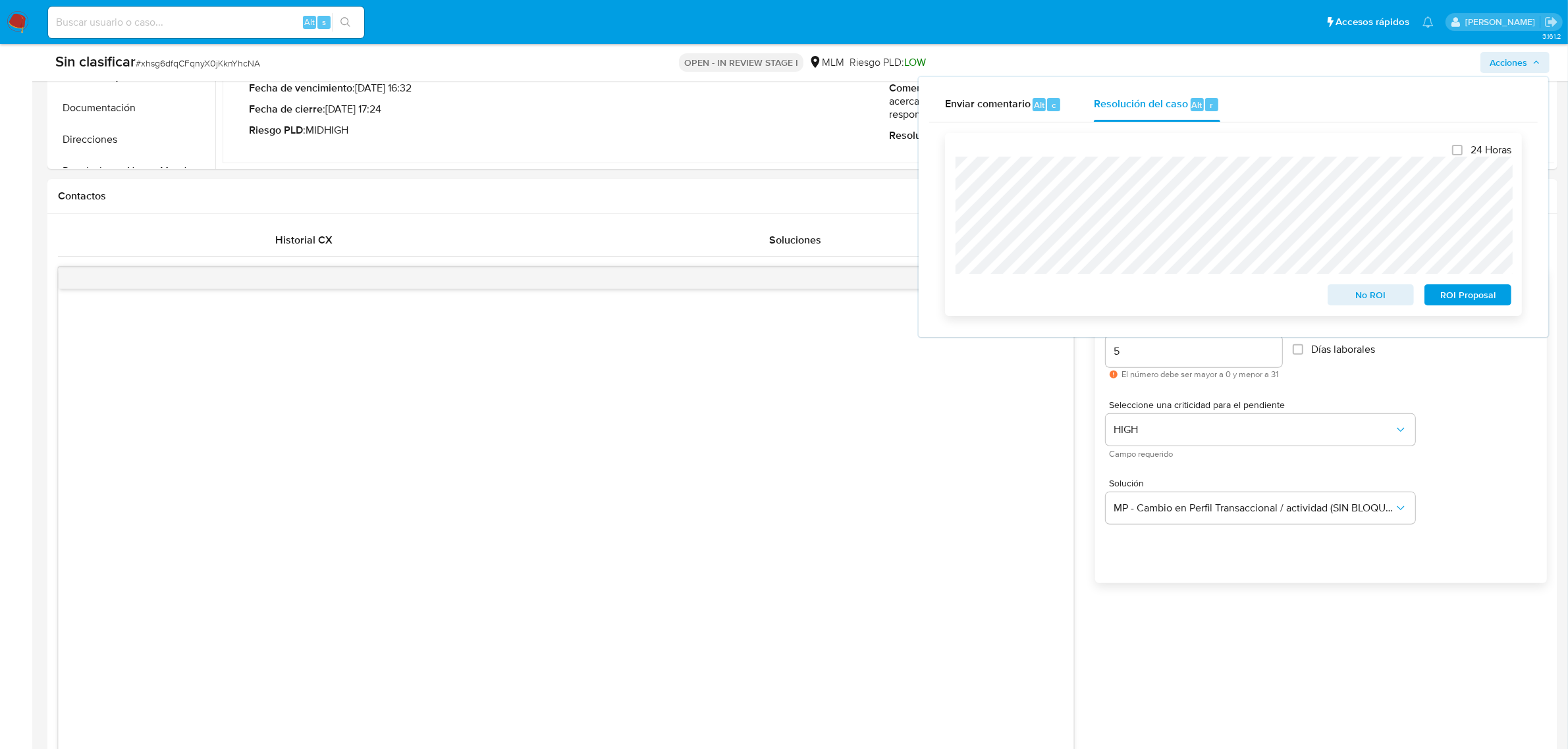
click at [1374, 293] on span "No ROI" at bounding box center [1371, 294] width 68 height 18
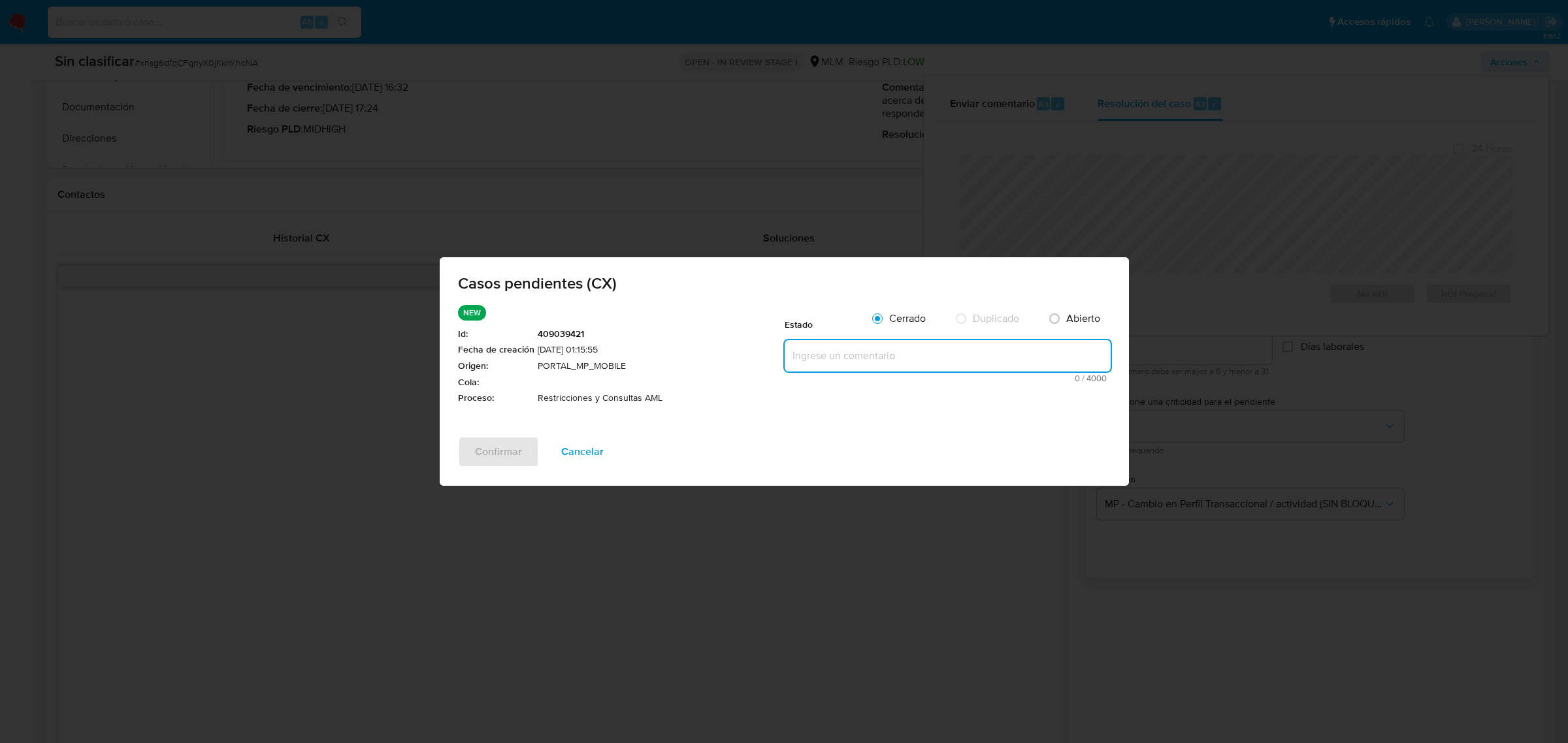
click at [911, 366] on textarea at bounding box center [947, 355] width 326 height 31
paste textarea "Se realiza validación de caso generado por CX donde se identifica restricción l…"
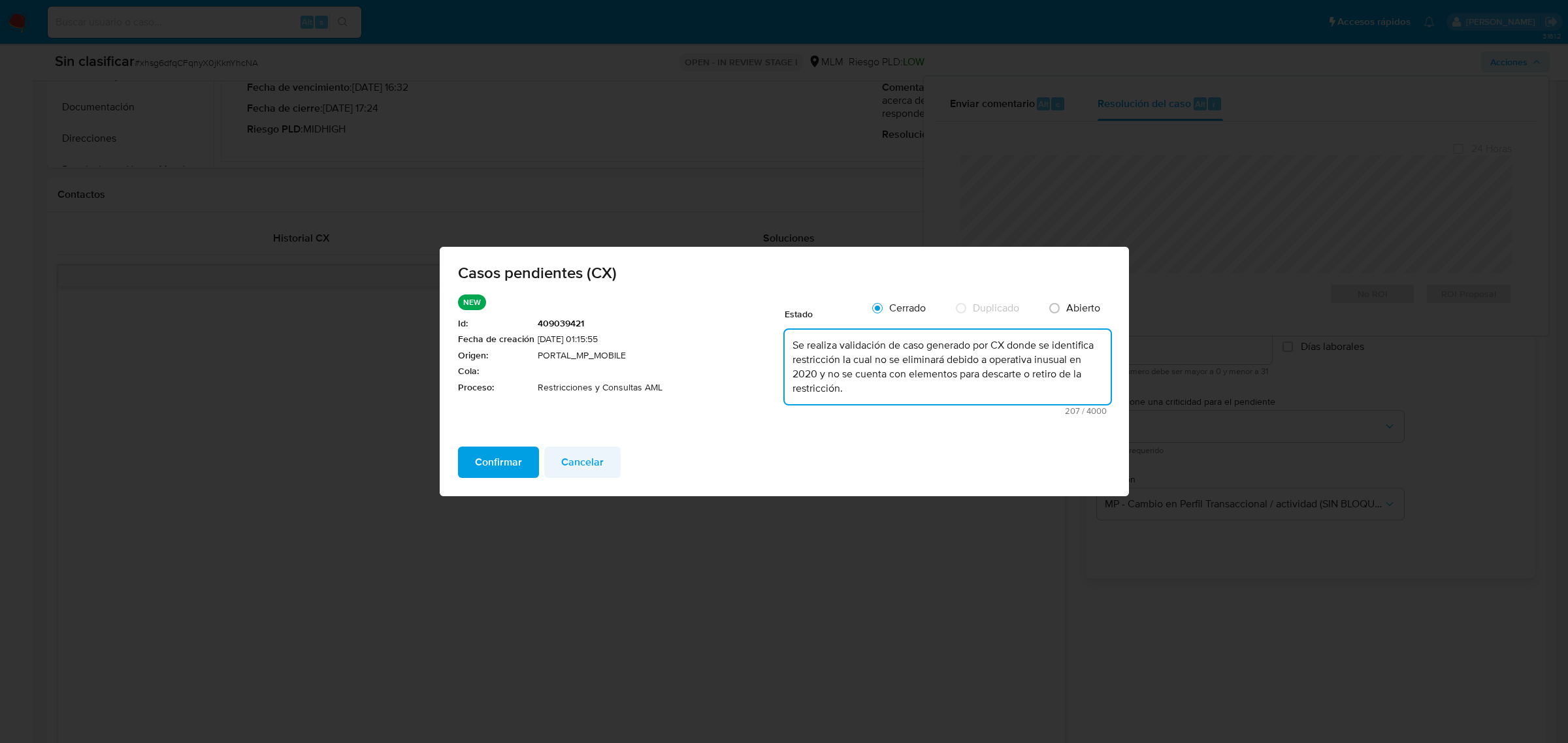
type textarea "Se realiza validación de caso generado por CX donde se identifica restricción l…"
click at [570, 465] on span "Cancelar" at bounding box center [582, 462] width 42 height 28
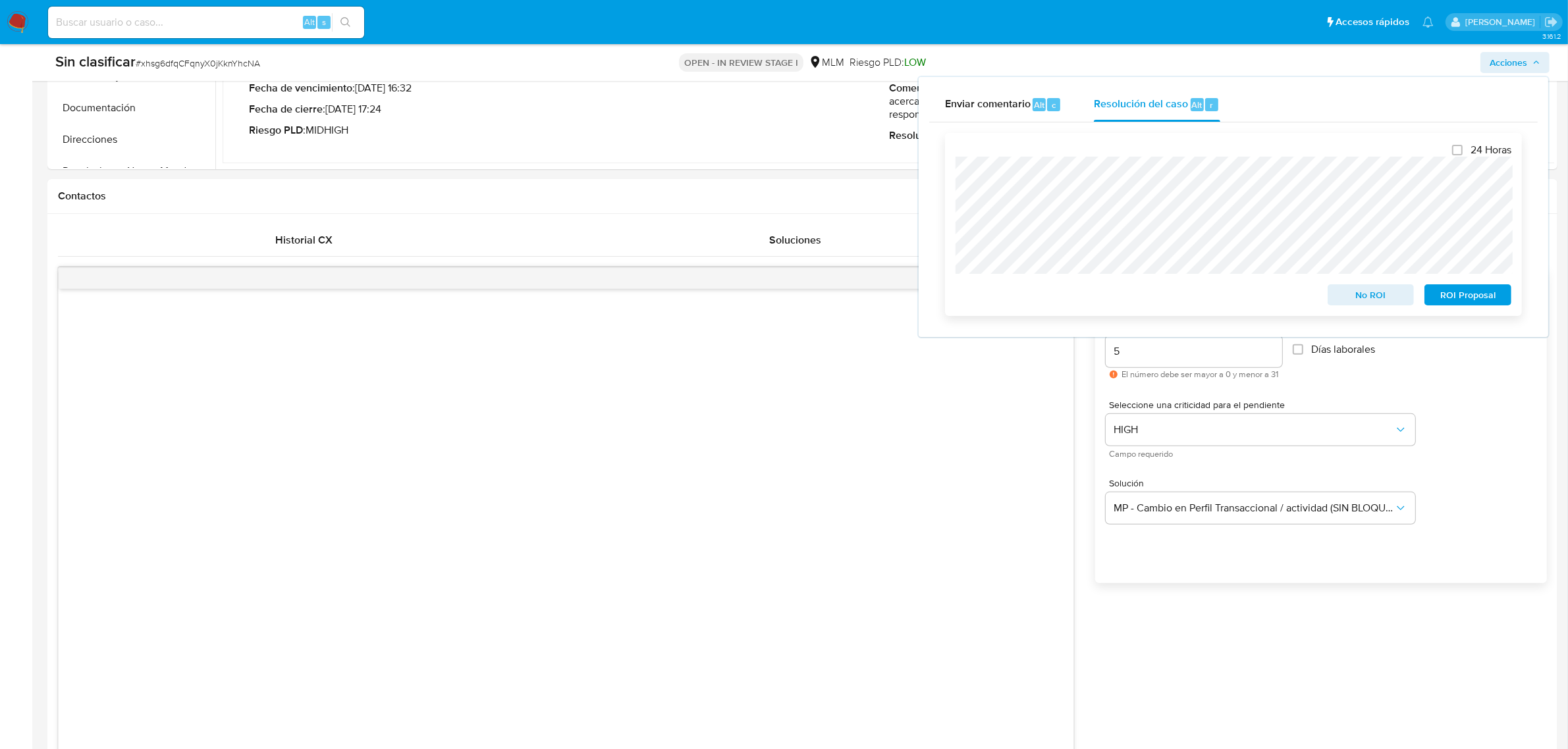
click at [1374, 299] on span "No ROI" at bounding box center [1371, 294] width 68 height 18
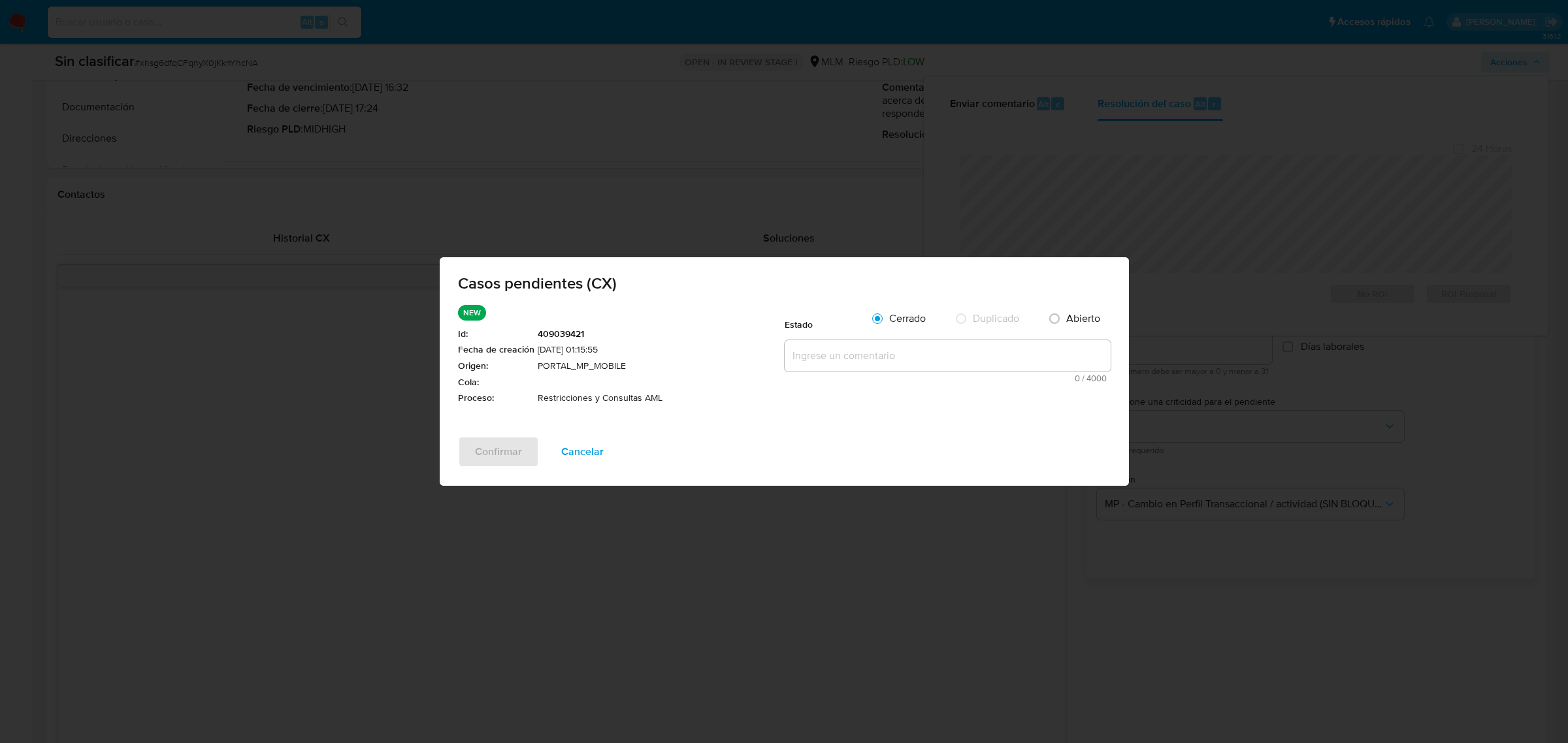
click at [913, 356] on textarea at bounding box center [947, 355] width 326 height 31
paste textarea "Se realiza validación de caso CX. Se identifica restricción, no se elimina debi…"
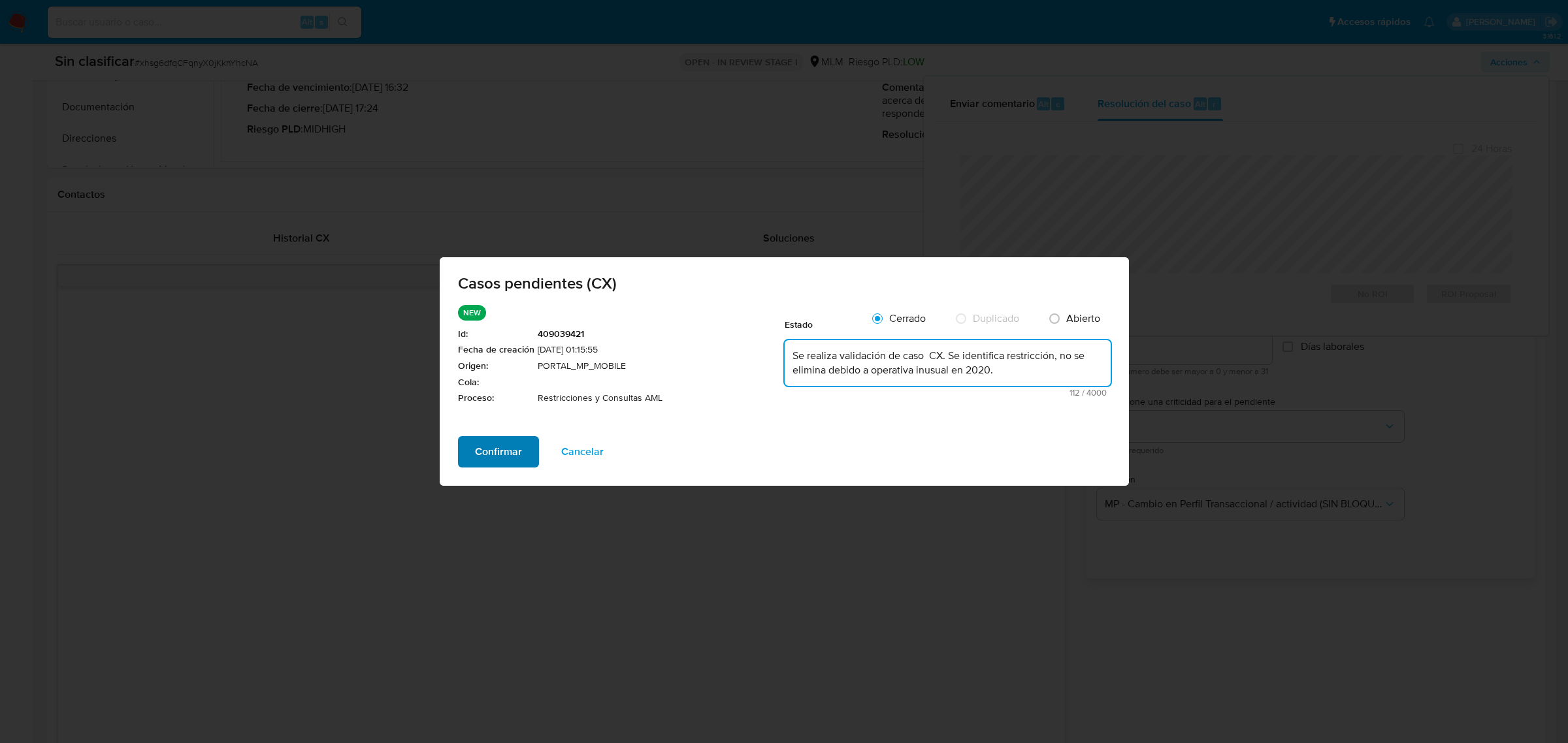
type textarea "Se realiza validación de caso CX. Se identifica restricción, no se elimina debi…"
click at [492, 453] on span "Confirmar" at bounding box center [498, 451] width 47 height 28
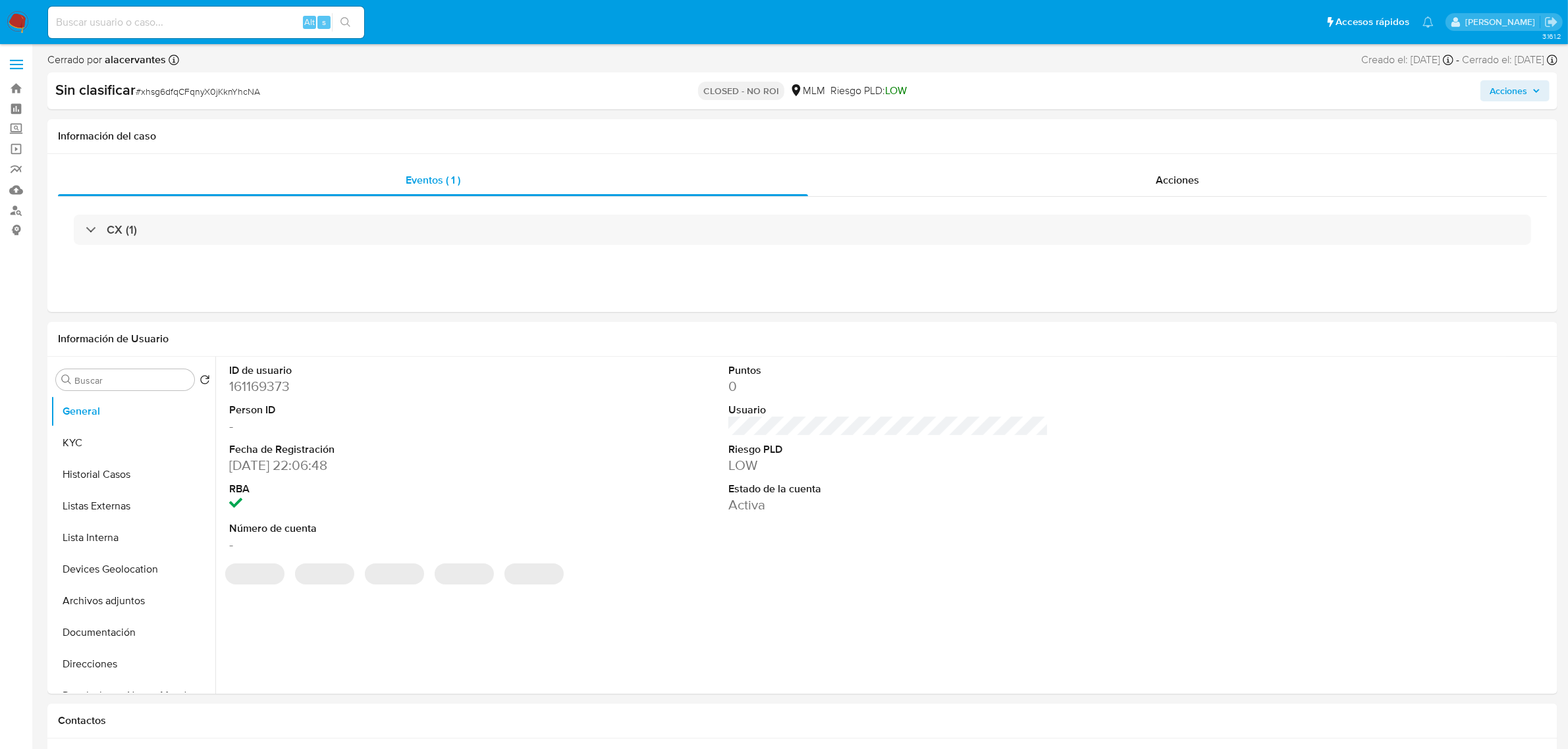
select select "10"
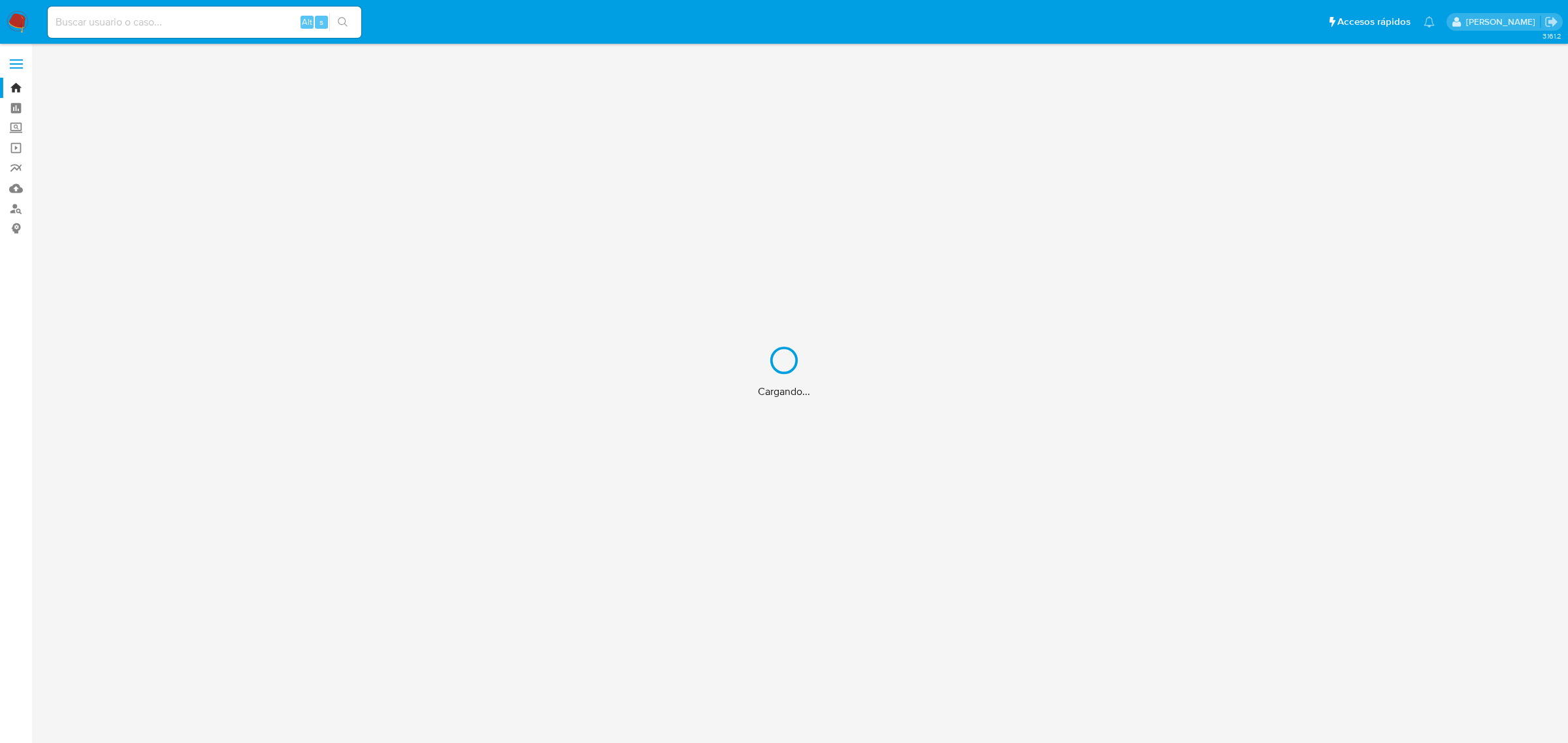
click at [93, 18] on div "Cargando..." at bounding box center [784, 372] width 1568 height 743
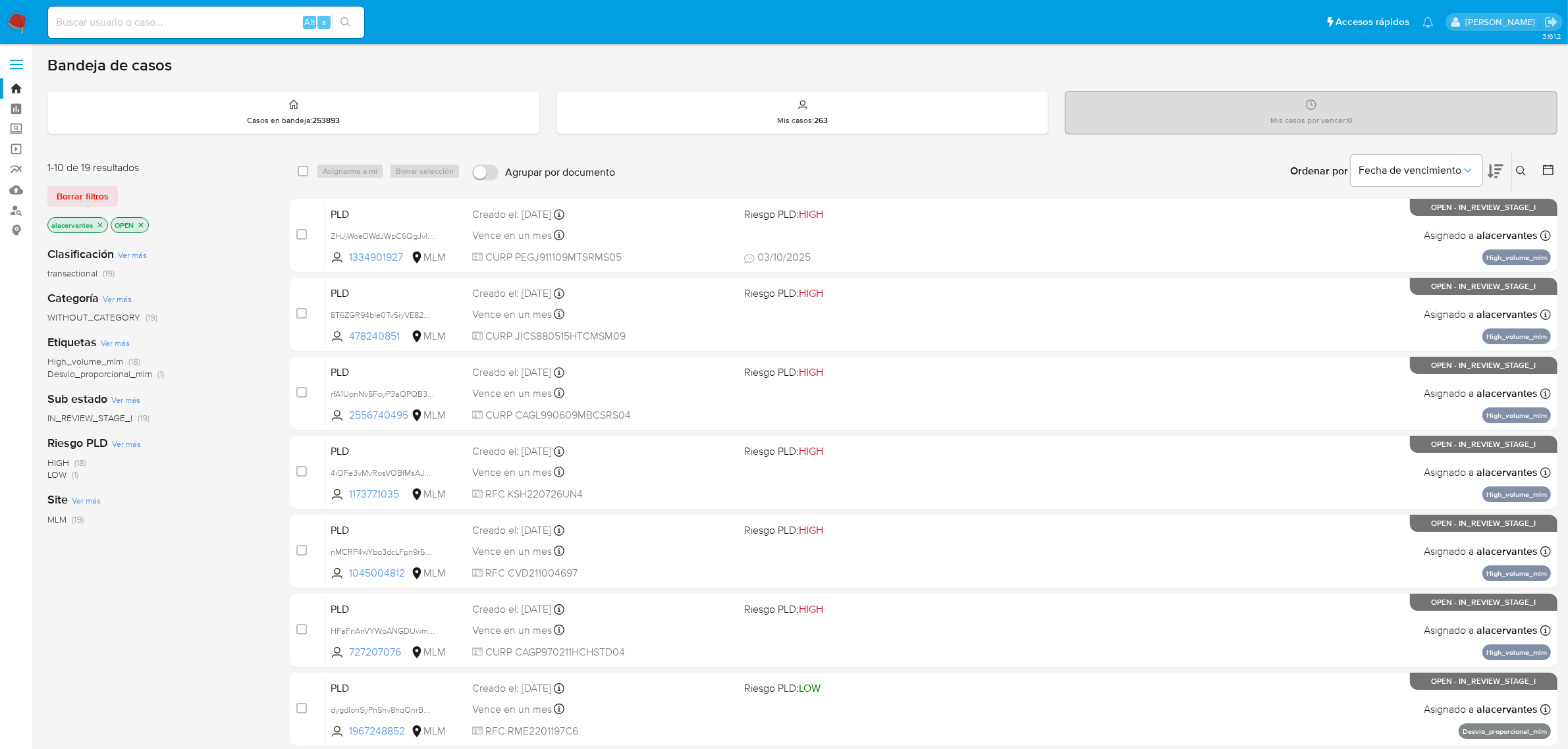
click at [96, 24] on input at bounding box center [205, 22] width 316 height 17
click at [1519, 175] on icon at bounding box center [1521, 171] width 10 height 10
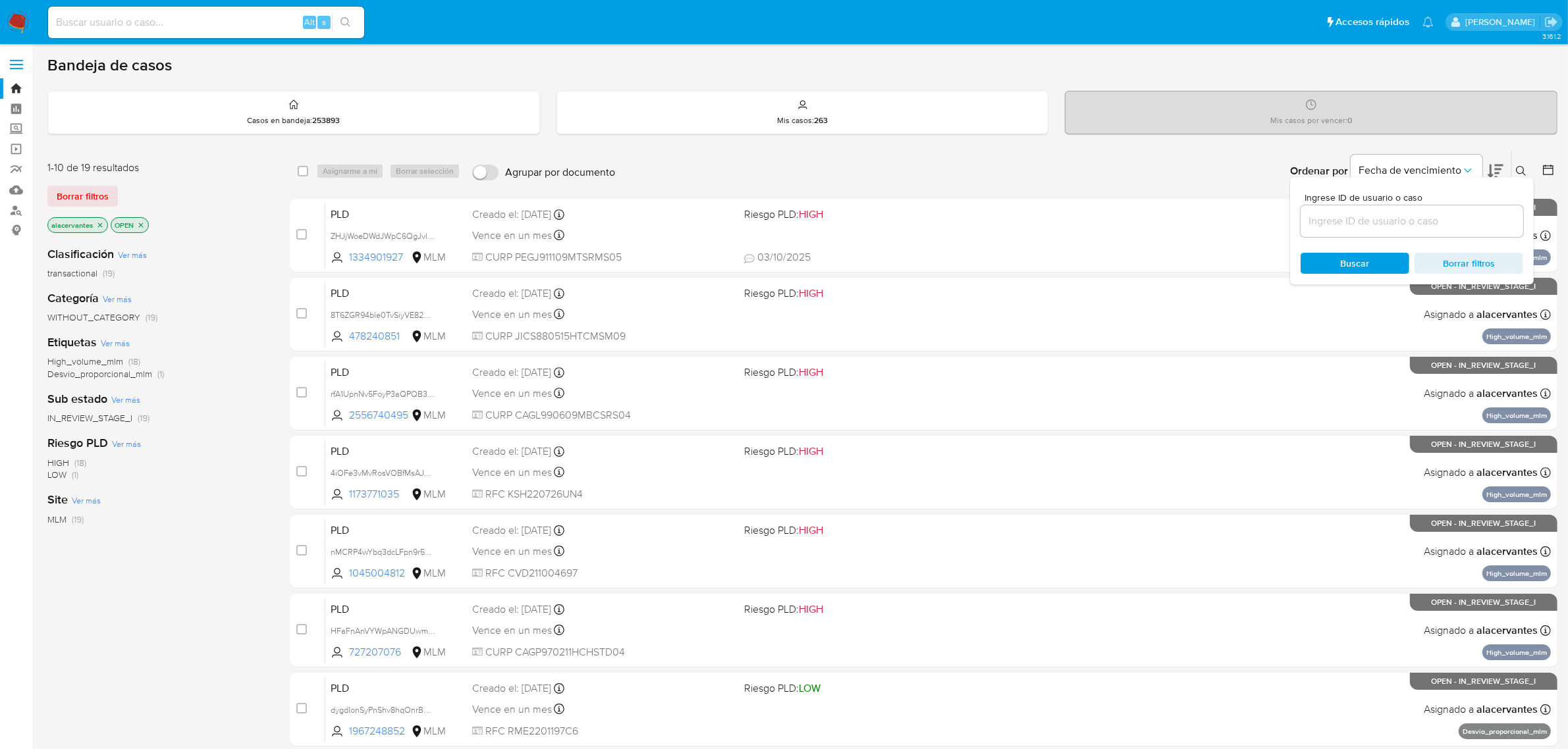
click at [1390, 225] on input at bounding box center [1412, 221] width 222 height 17
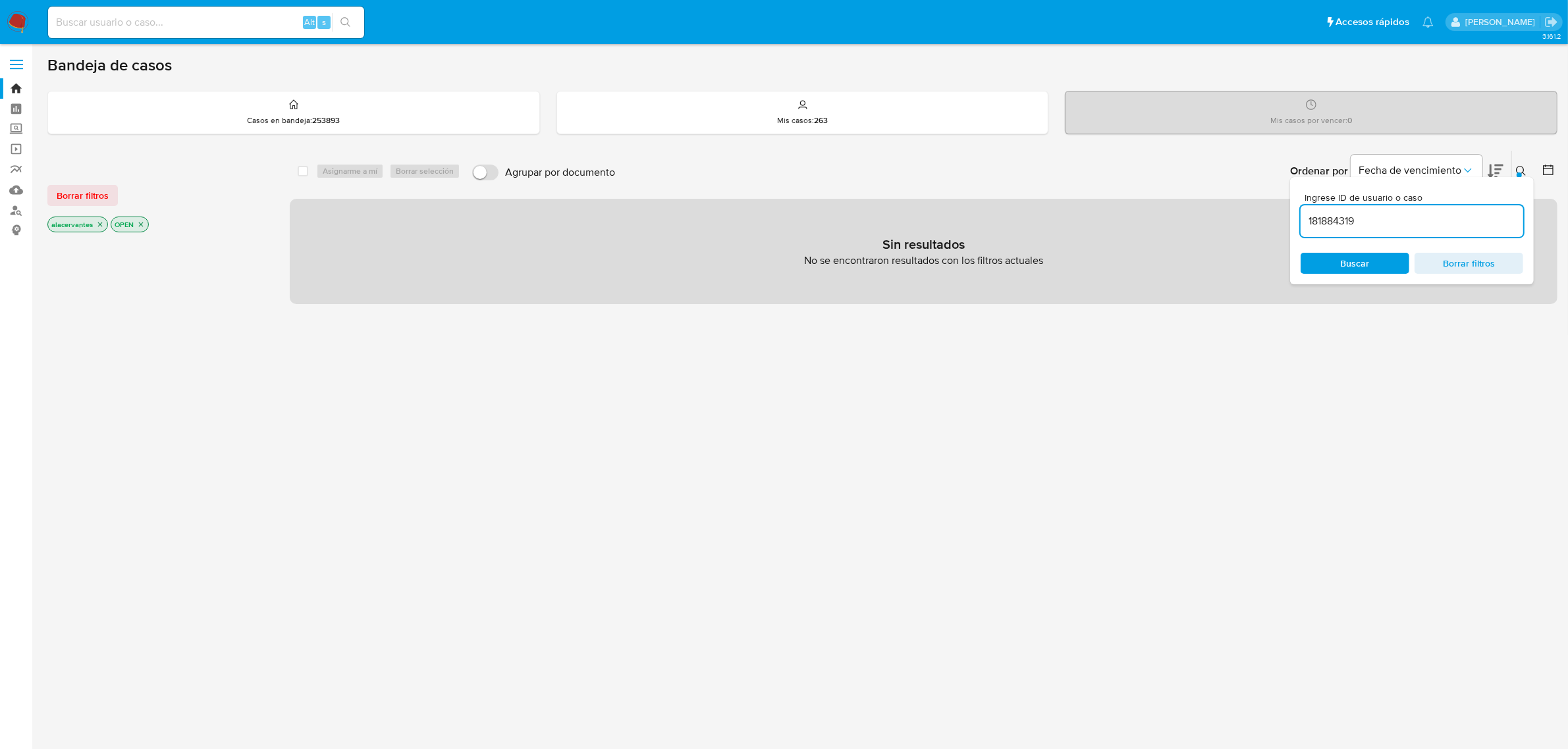
click at [1375, 221] on input "181884319" at bounding box center [1412, 221] width 222 height 17
type input "181884319"
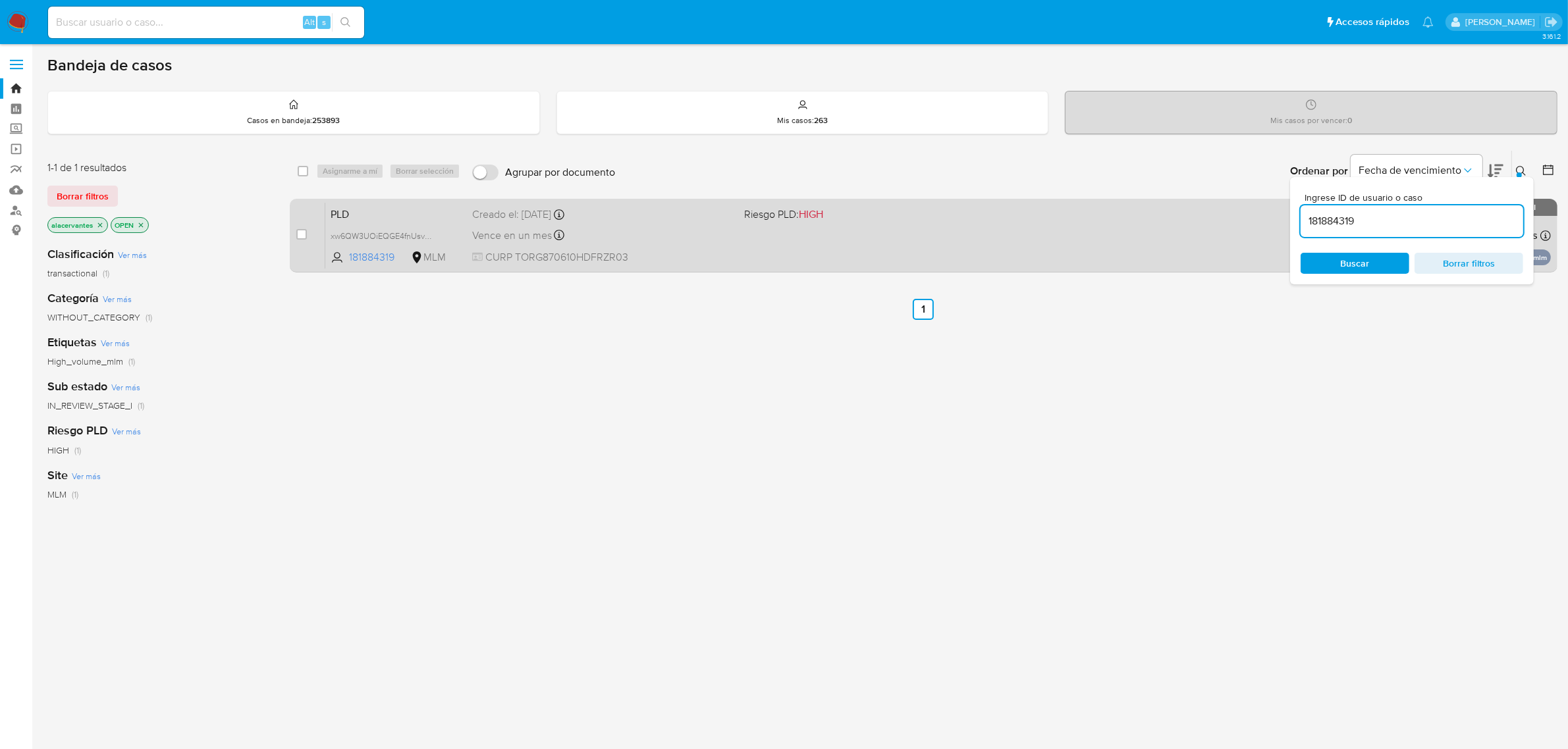
click at [1200, 238] on div "PLD xw6QW3UOiEQGE4fnUsvXdD6W 181884319 MLM Riesgo PLD: HIGH Creado el: [DATE] C…" at bounding box center [938, 235] width 1226 height 66
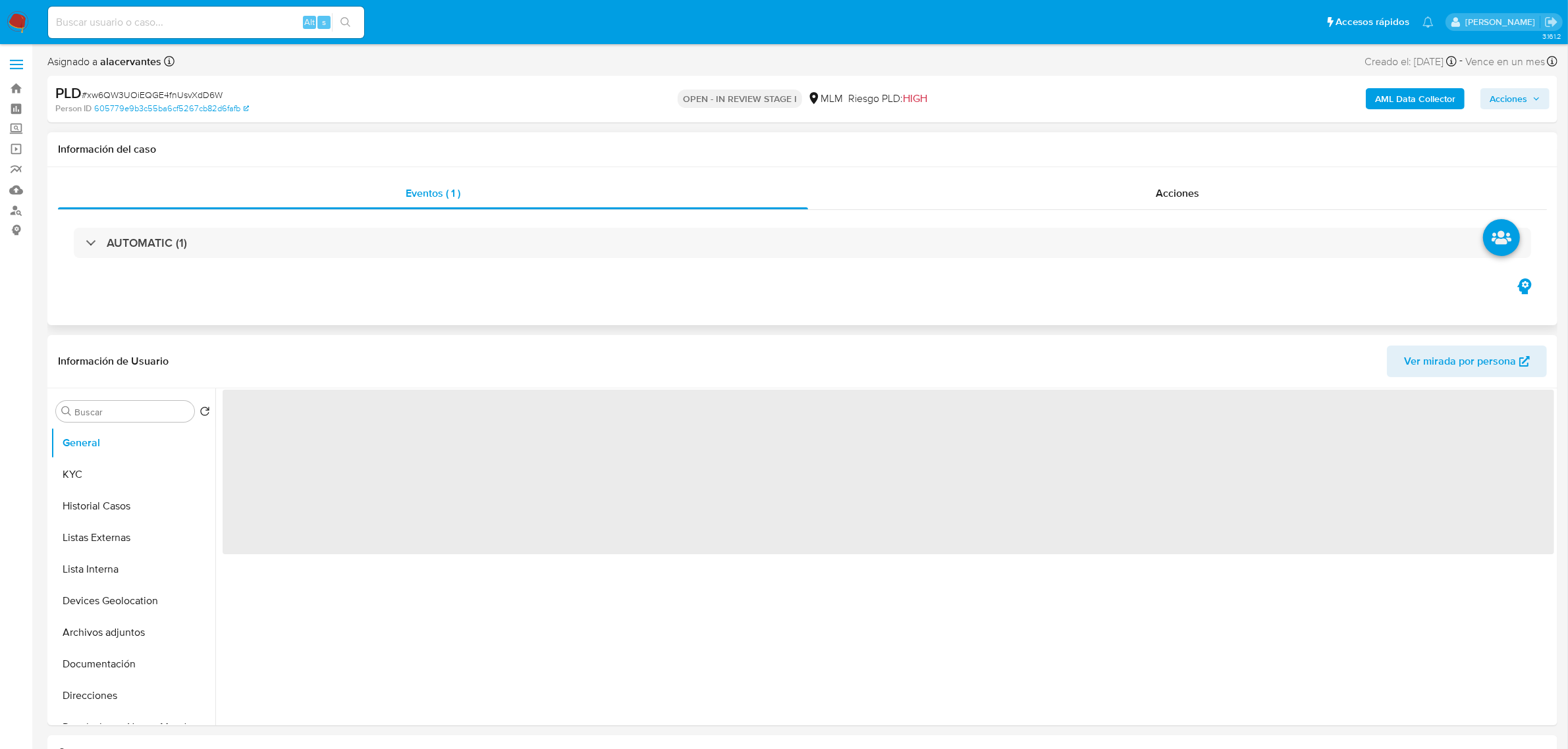
select select "10"
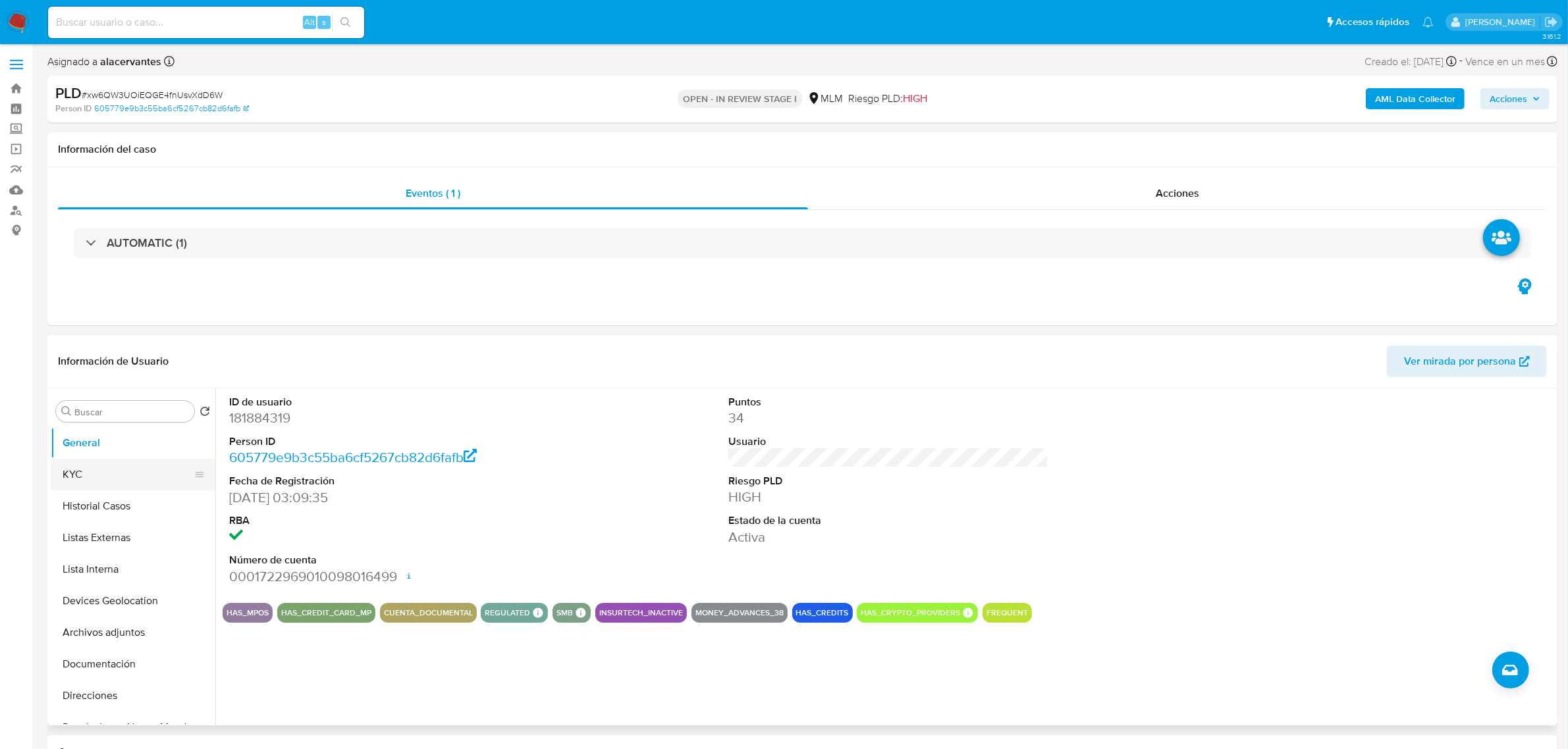
click at [123, 485] on button "KYC" at bounding box center [127, 474] width 154 height 32
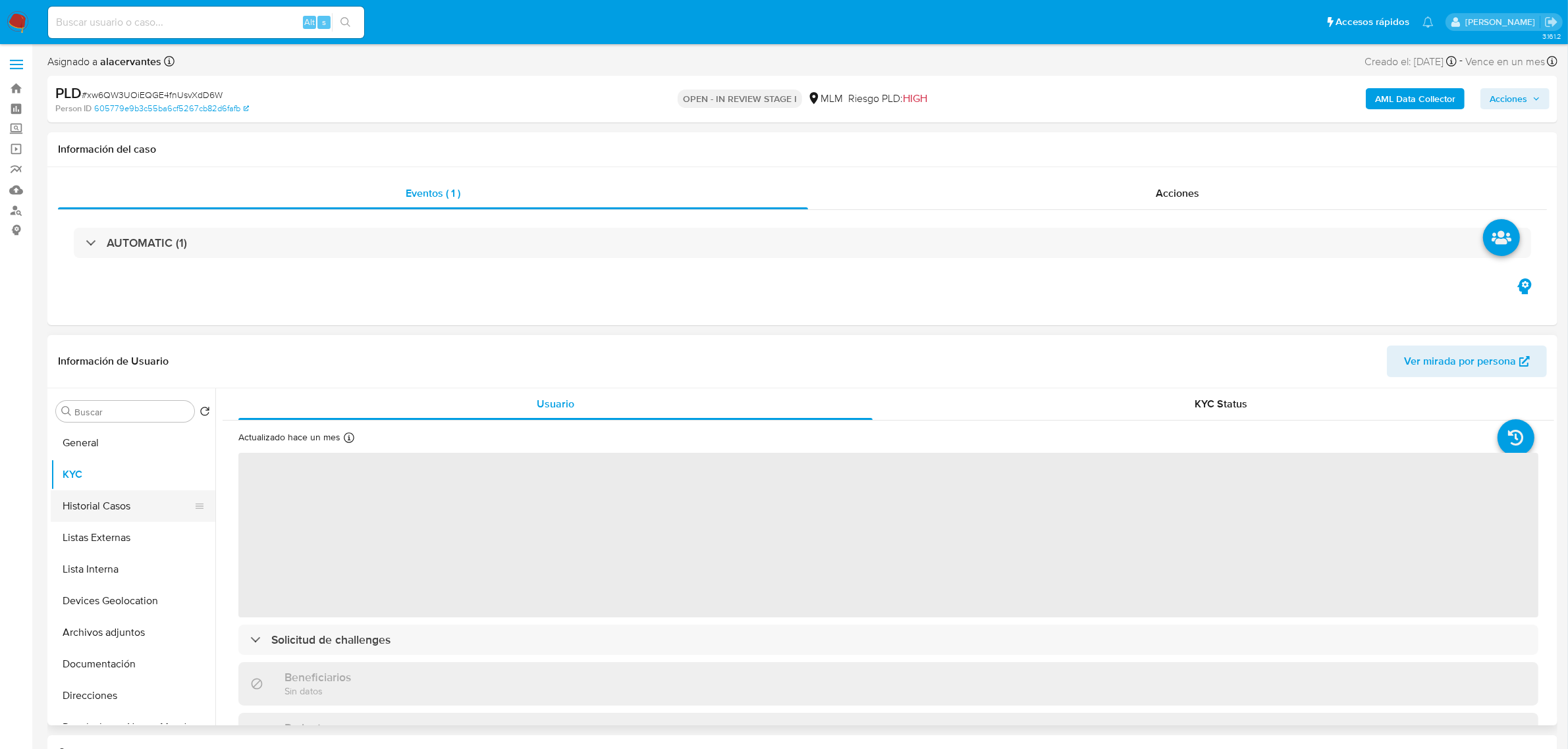
click at [117, 505] on button "Historial Casos" at bounding box center [127, 505] width 154 height 32
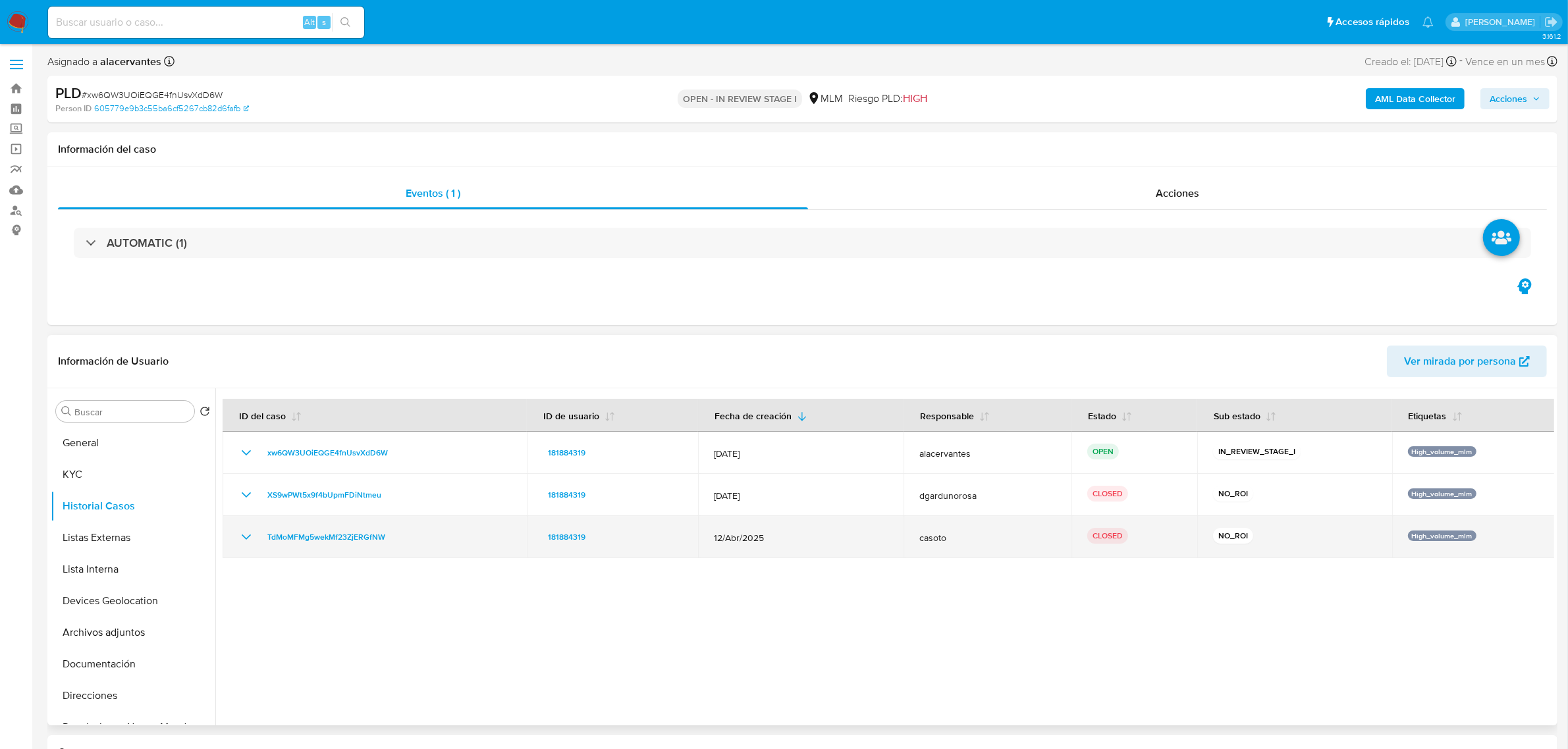
scroll to position [82, 0]
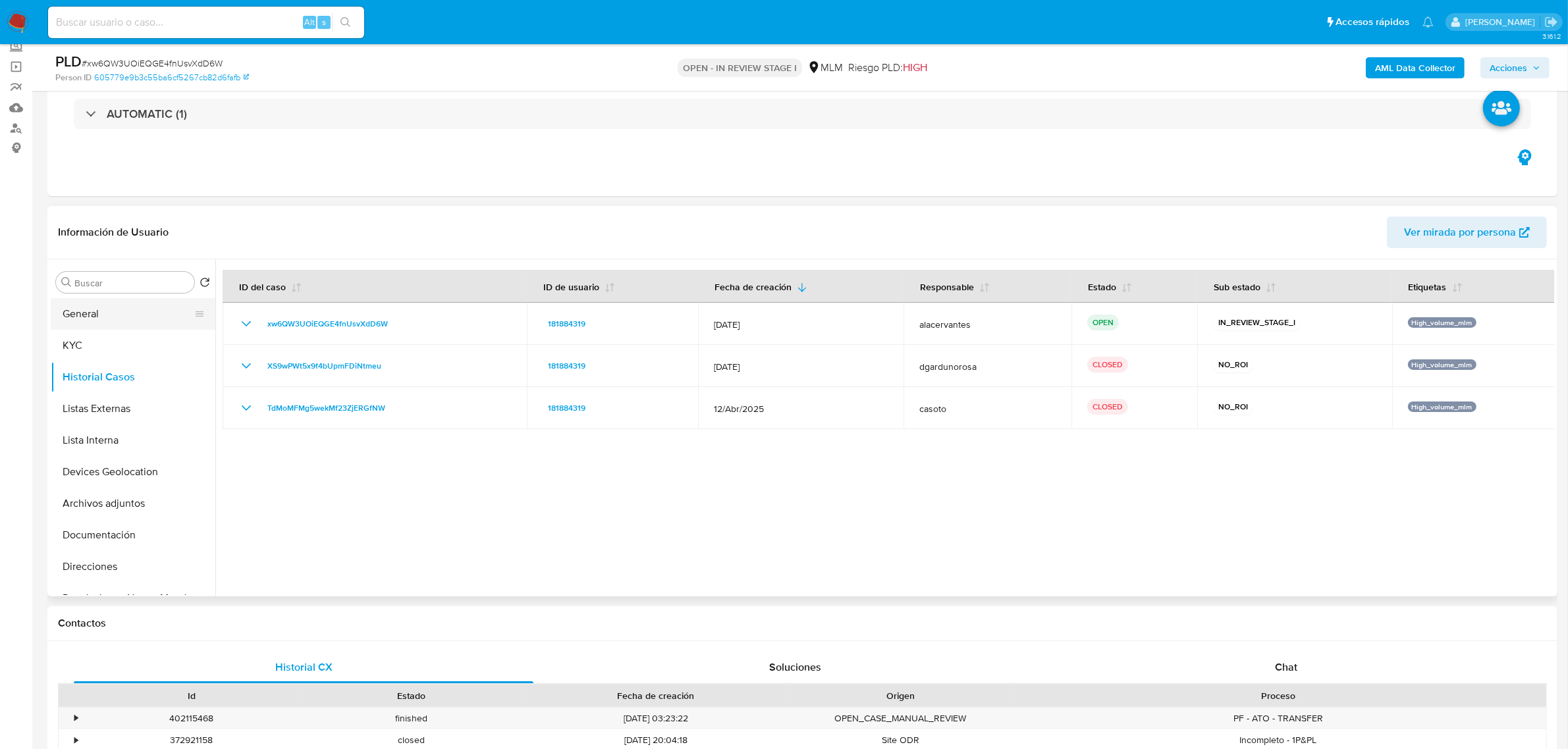
click at [148, 314] on button "General" at bounding box center [127, 313] width 154 height 32
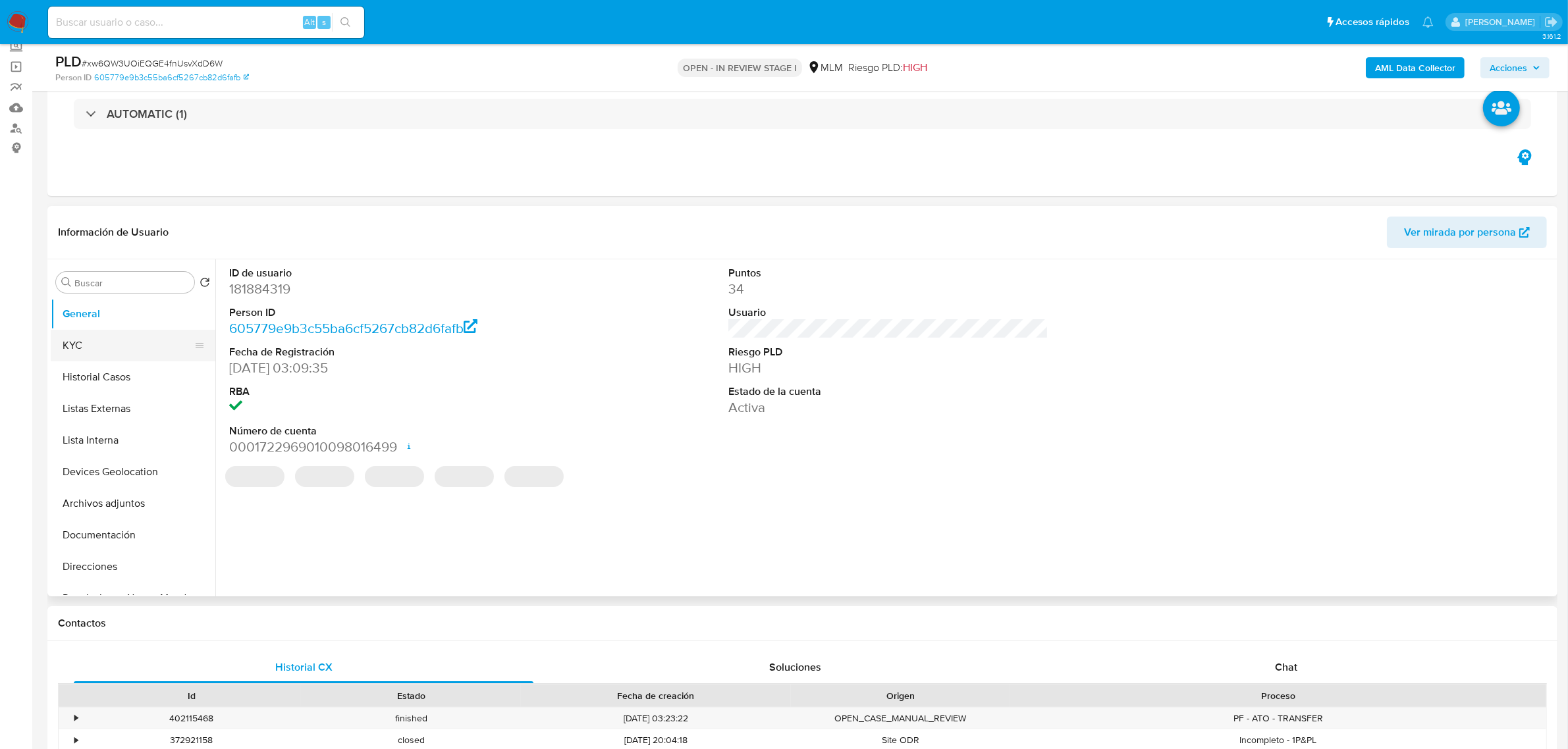
click at [155, 347] on button "KYC" at bounding box center [127, 345] width 154 height 32
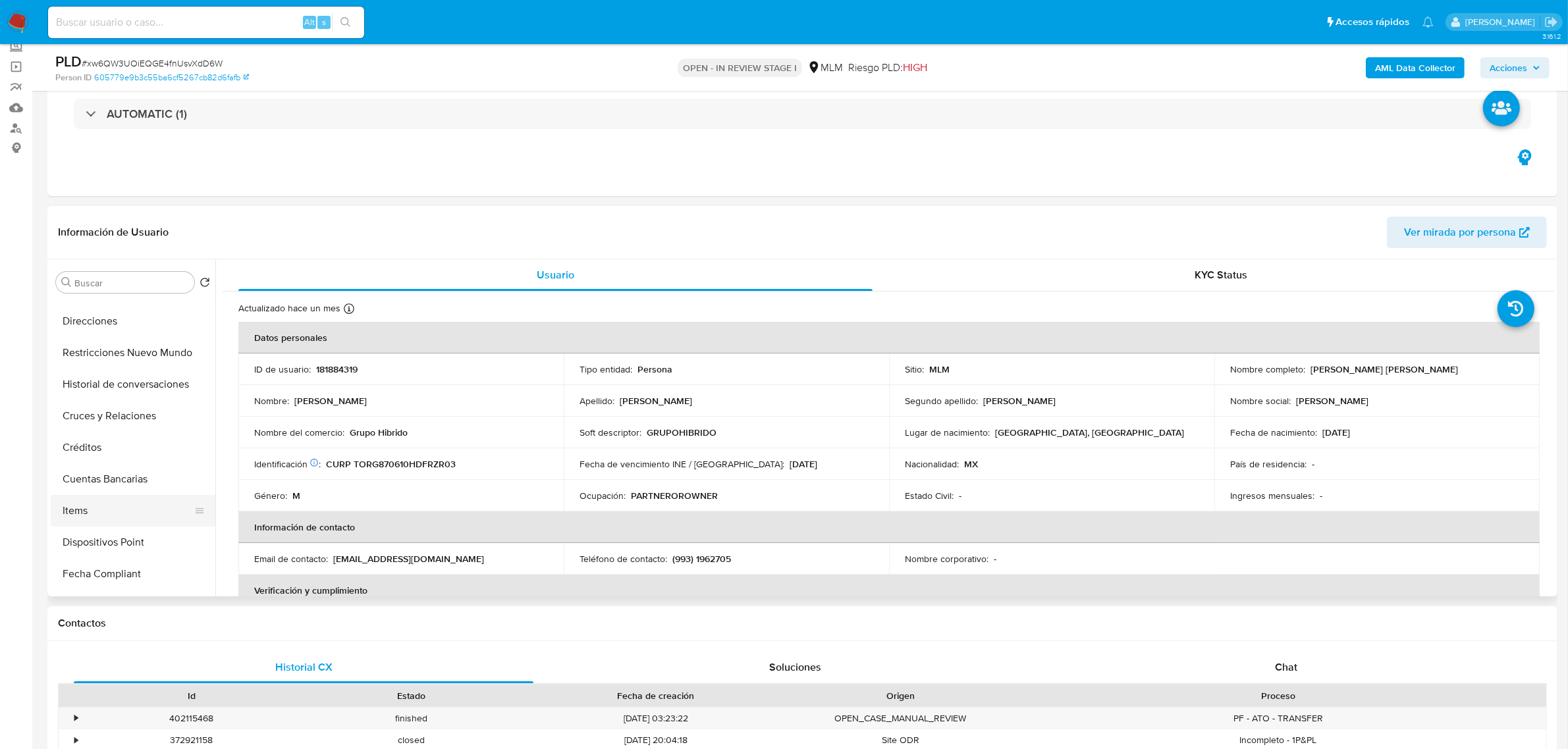
scroll to position [246, 0]
click at [107, 497] on button "Items" at bounding box center [127, 509] width 154 height 32
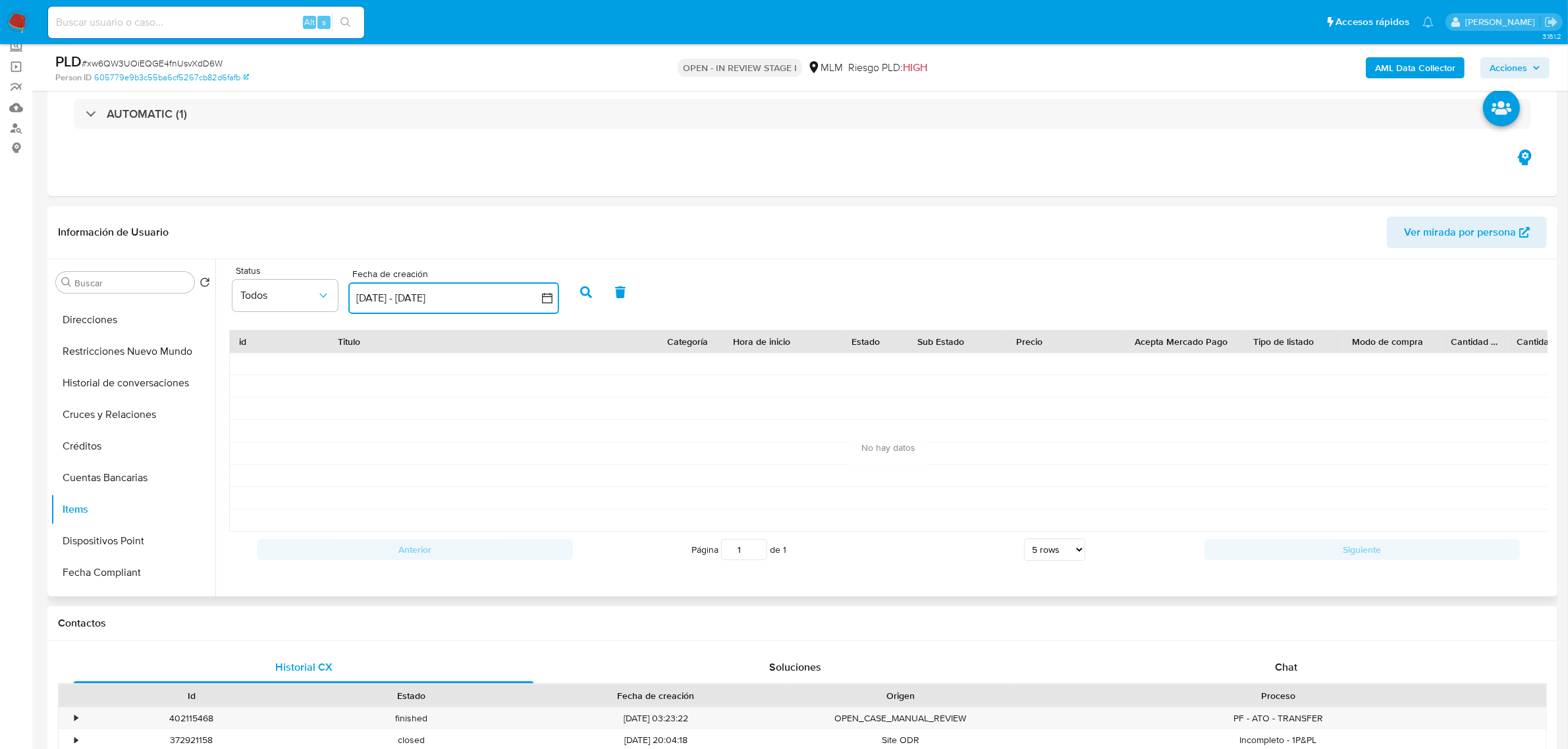
click at [551, 302] on icon "button" at bounding box center [547, 298] width 13 height 13
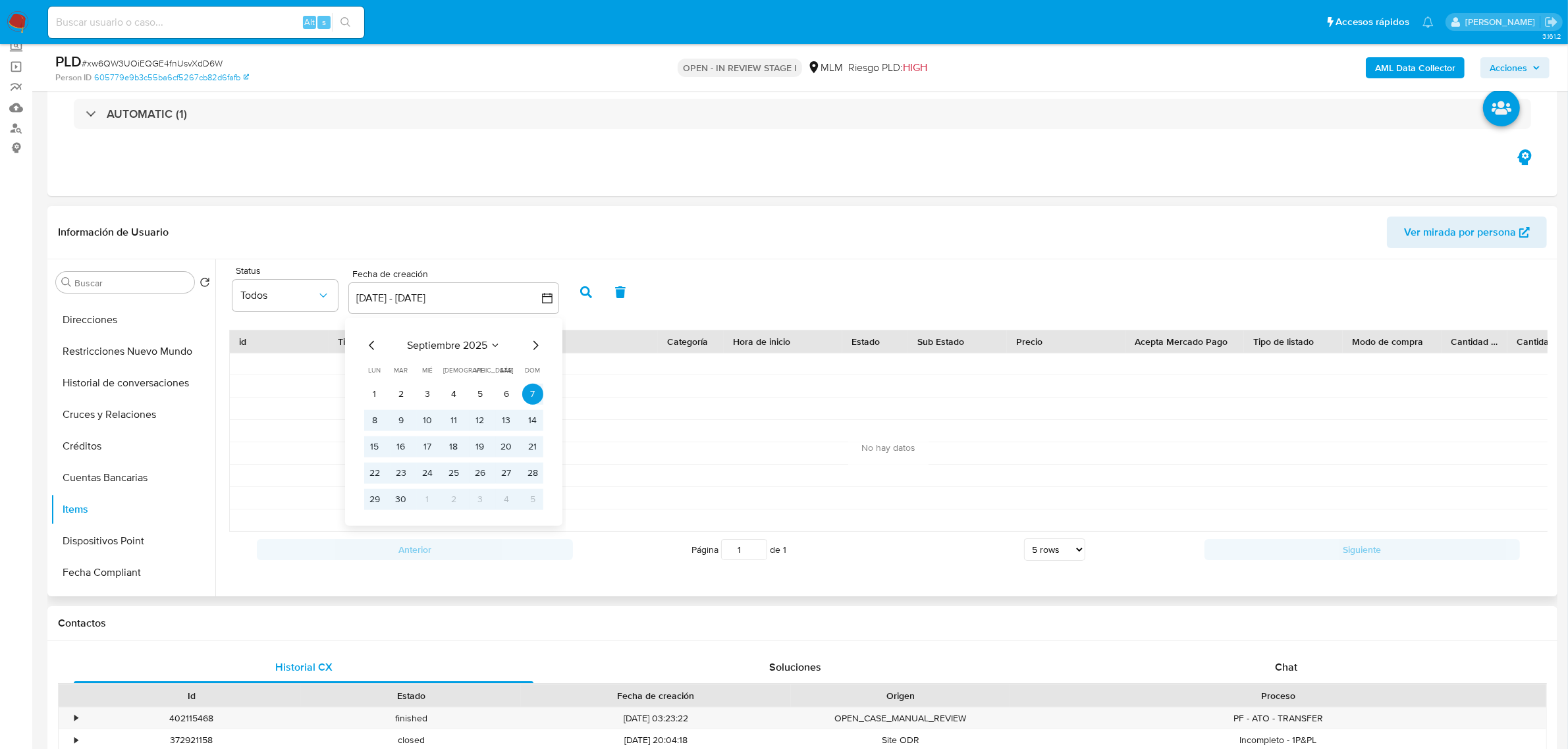
click at [372, 342] on icon "Mes anterior" at bounding box center [371, 344] width 5 height 10
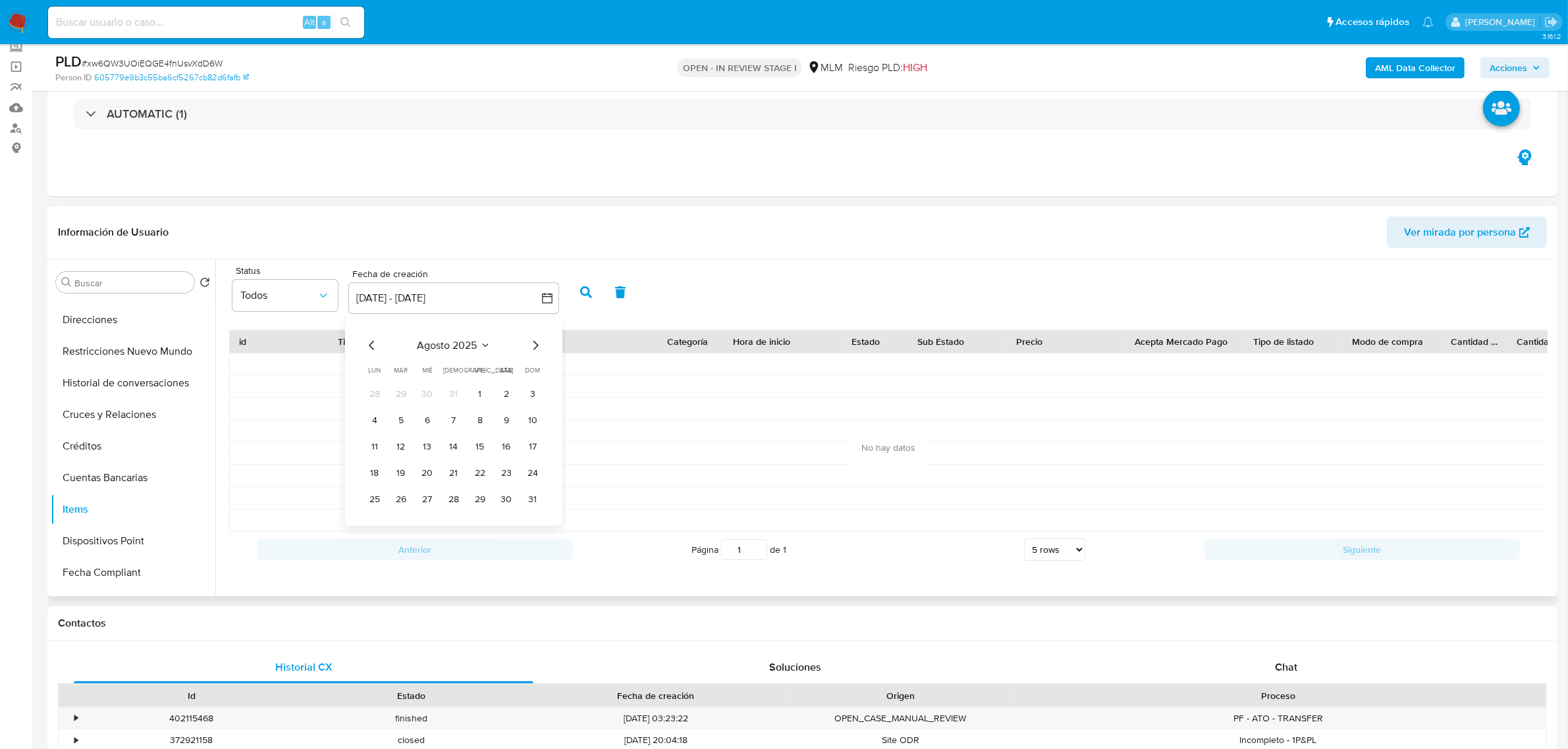
click at [370, 346] on icon "Mes anterior" at bounding box center [371, 344] width 5 height 10
click at [403, 406] on tbody "30 1 2 3 4 5 6 7 8 9 10 11 12 13 14 15 16 17 18 19 20 21 22 23 24 25 26 27 28 2…" at bounding box center [453, 447] width 179 height 127
click at [402, 400] on button "1" at bounding box center [400, 394] width 21 height 21
click at [527, 349] on icon "Mes siguiente" at bounding box center [534, 344] width 15 height 15
click at [527, 349] on icon "Mes siguiente" at bounding box center [534, 344] width 15 height 15
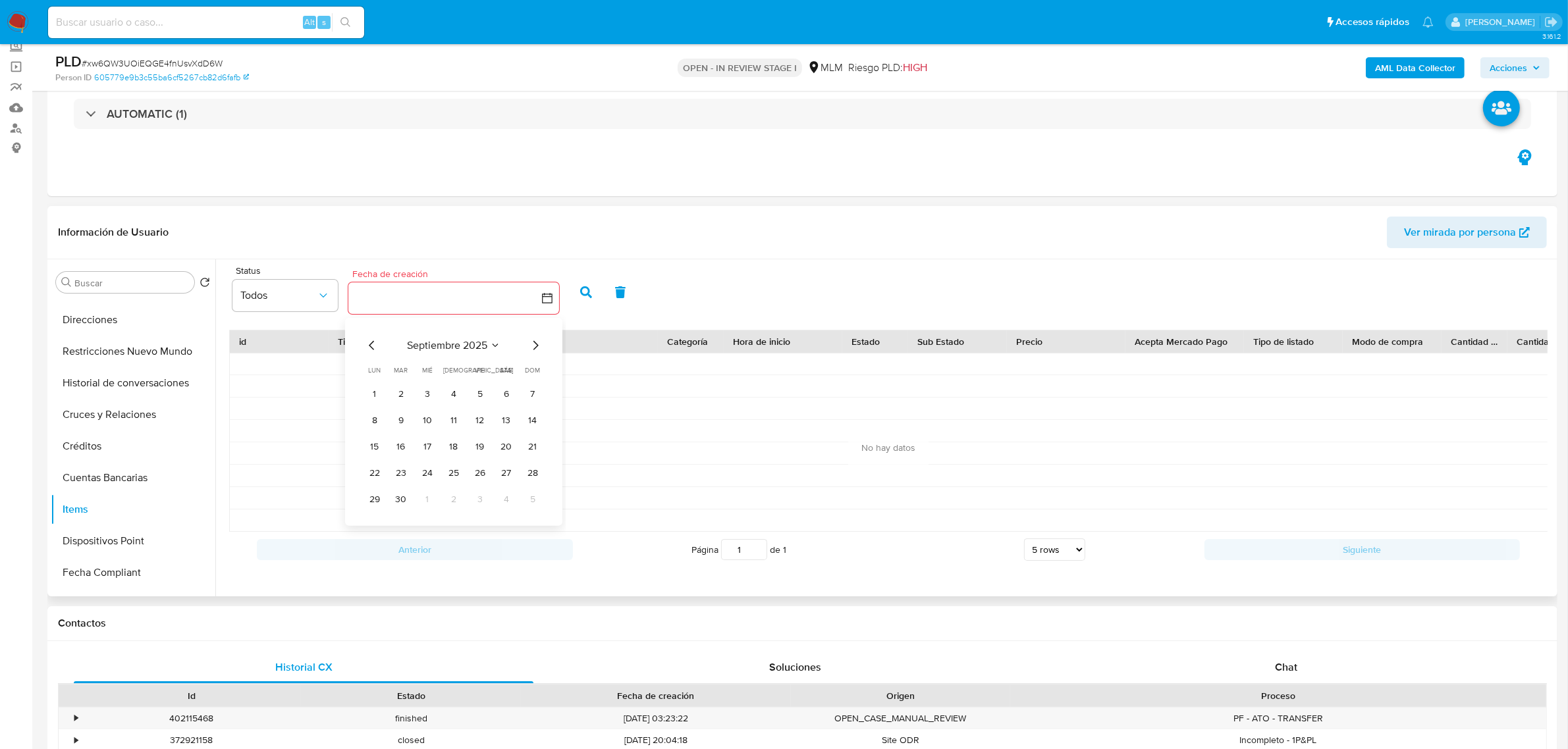
drag, startPoint x: 527, startPoint y: 349, endPoint x: 518, endPoint y: 369, distance: 21.9
click at [526, 351] on div "septiembre 2025" at bounding box center [453, 344] width 179 height 15
click at [409, 499] on button "30" at bounding box center [400, 499] width 21 height 21
click at [586, 284] on button "button" at bounding box center [586, 292] width 35 height 32
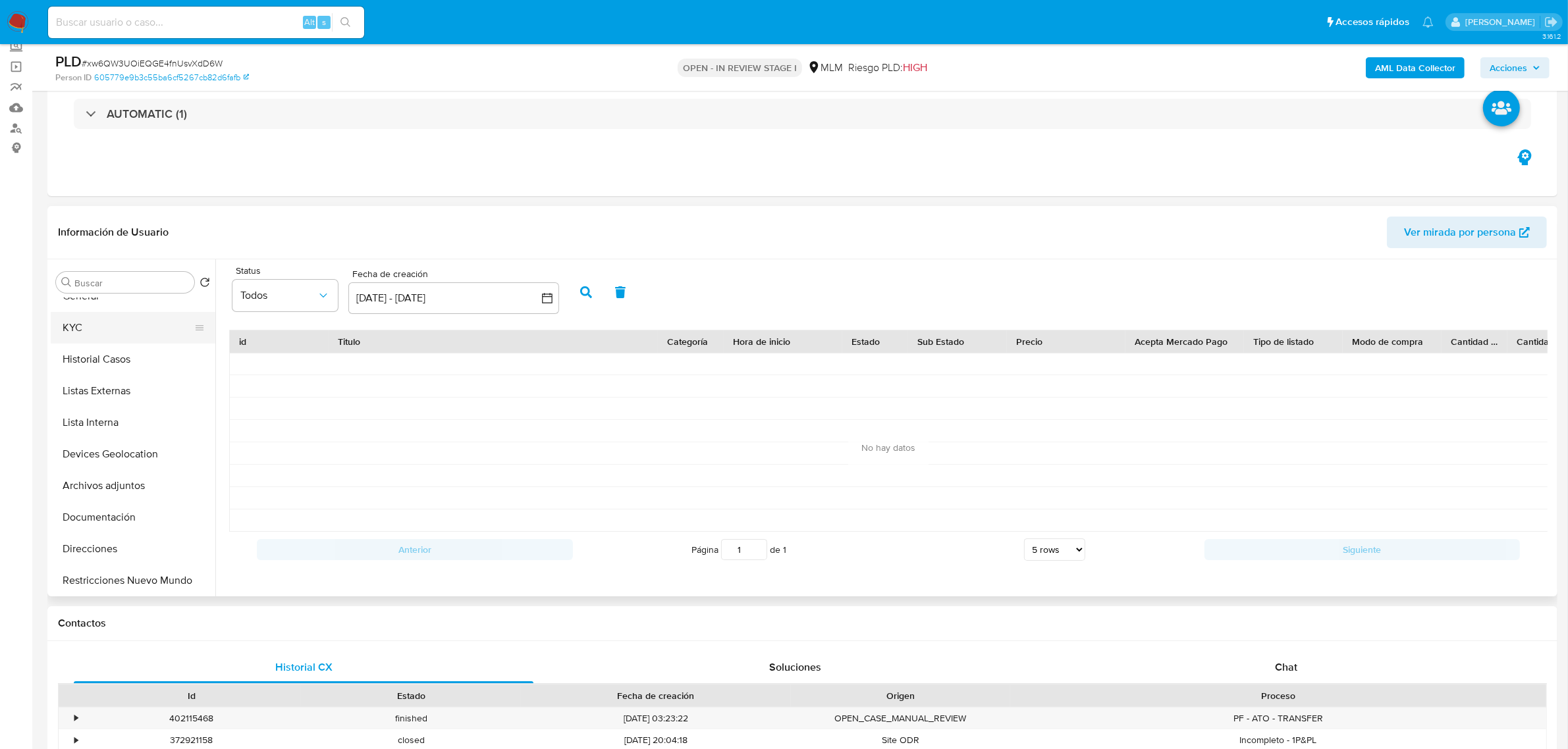
scroll to position [0, 0]
click at [119, 382] on button "Historial Casos" at bounding box center [127, 377] width 154 height 32
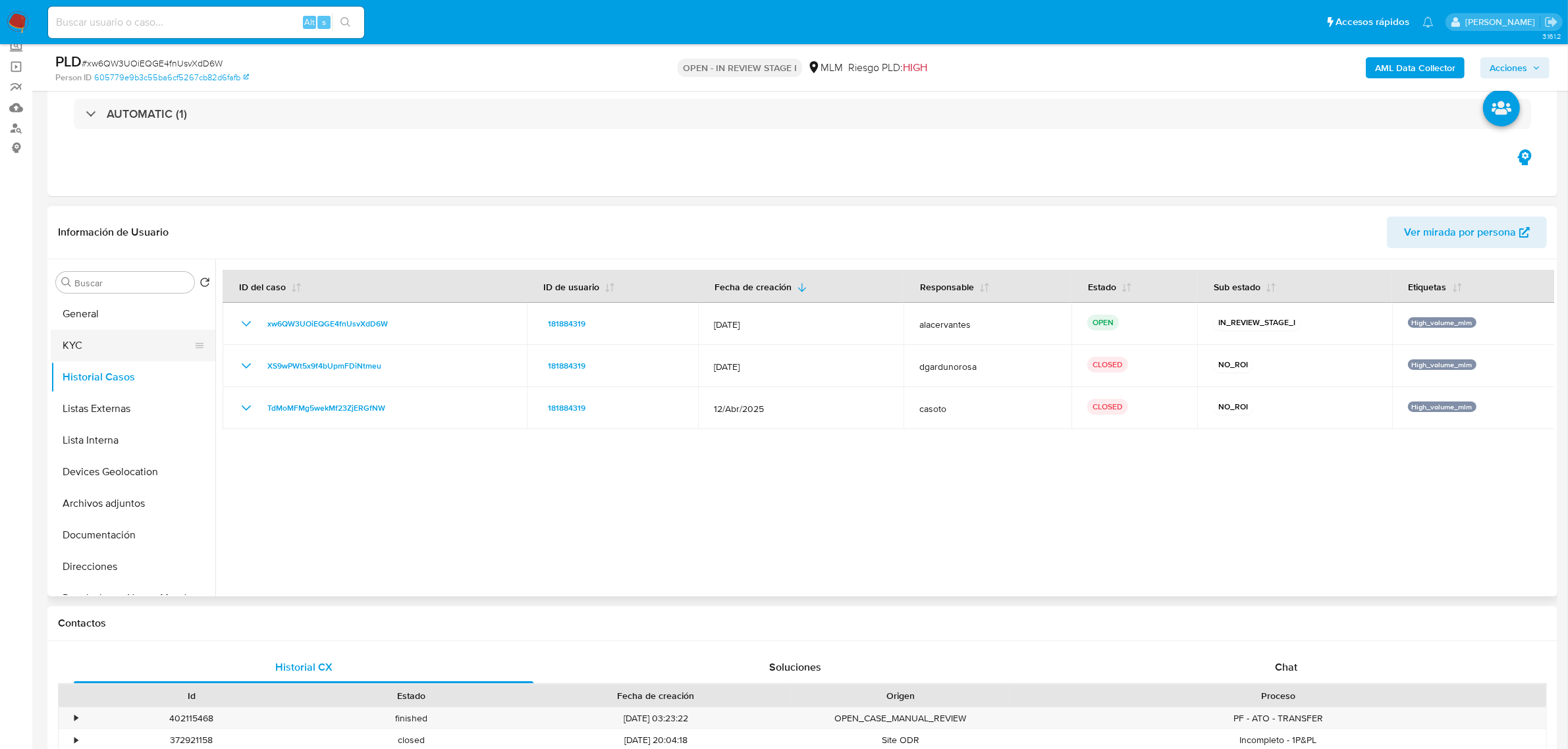
click at [152, 340] on button "KYC" at bounding box center [127, 345] width 154 height 32
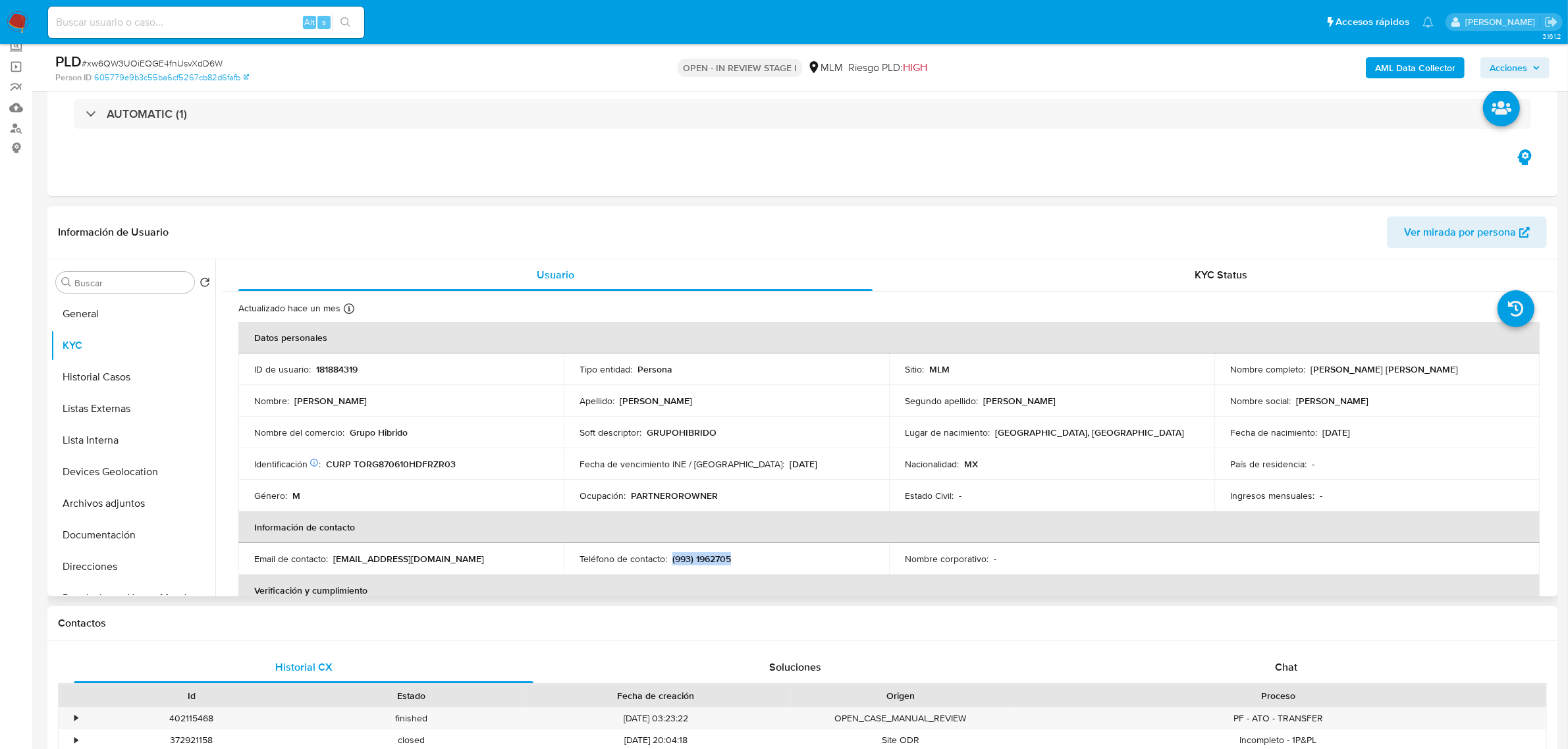
drag, startPoint x: 671, startPoint y: 561, endPoint x: 745, endPoint y: 560, distance: 74.0
click at [745, 559] on div "Teléfono de contacto : (993) 1962705" at bounding box center [726, 558] width 294 height 12
copy p "(993) 1962705"
drag, startPoint x: 334, startPoint y: 558, endPoint x: 486, endPoint y: 558, distance: 152.0
click at [486, 558] on div "Email de contacto : gerardotorres-r@hotmail.com" at bounding box center [400, 558] width 294 height 12
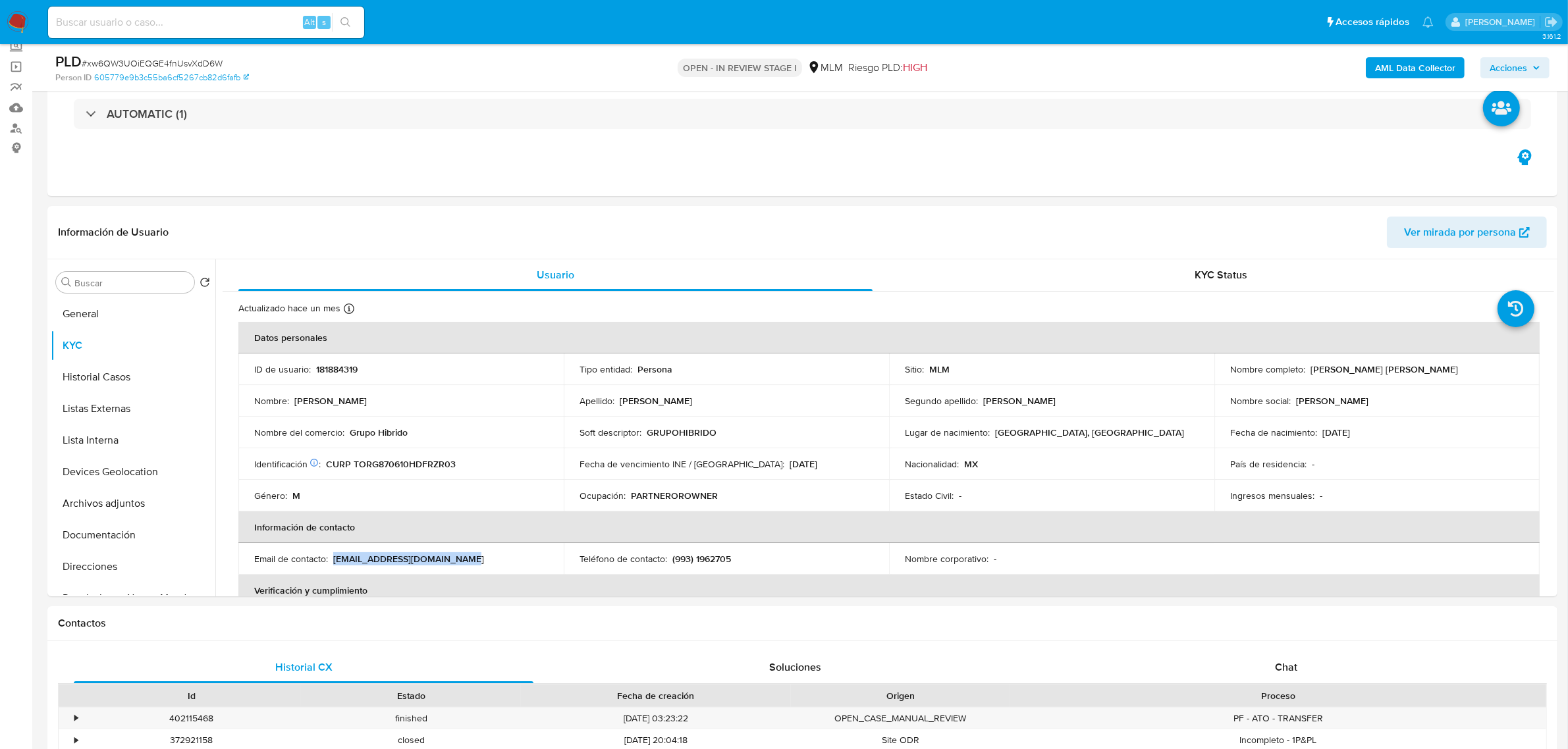
copy p "gerardotorres-r@hotmail.com"
click at [165, 310] on button "General" at bounding box center [127, 313] width 154 height 32
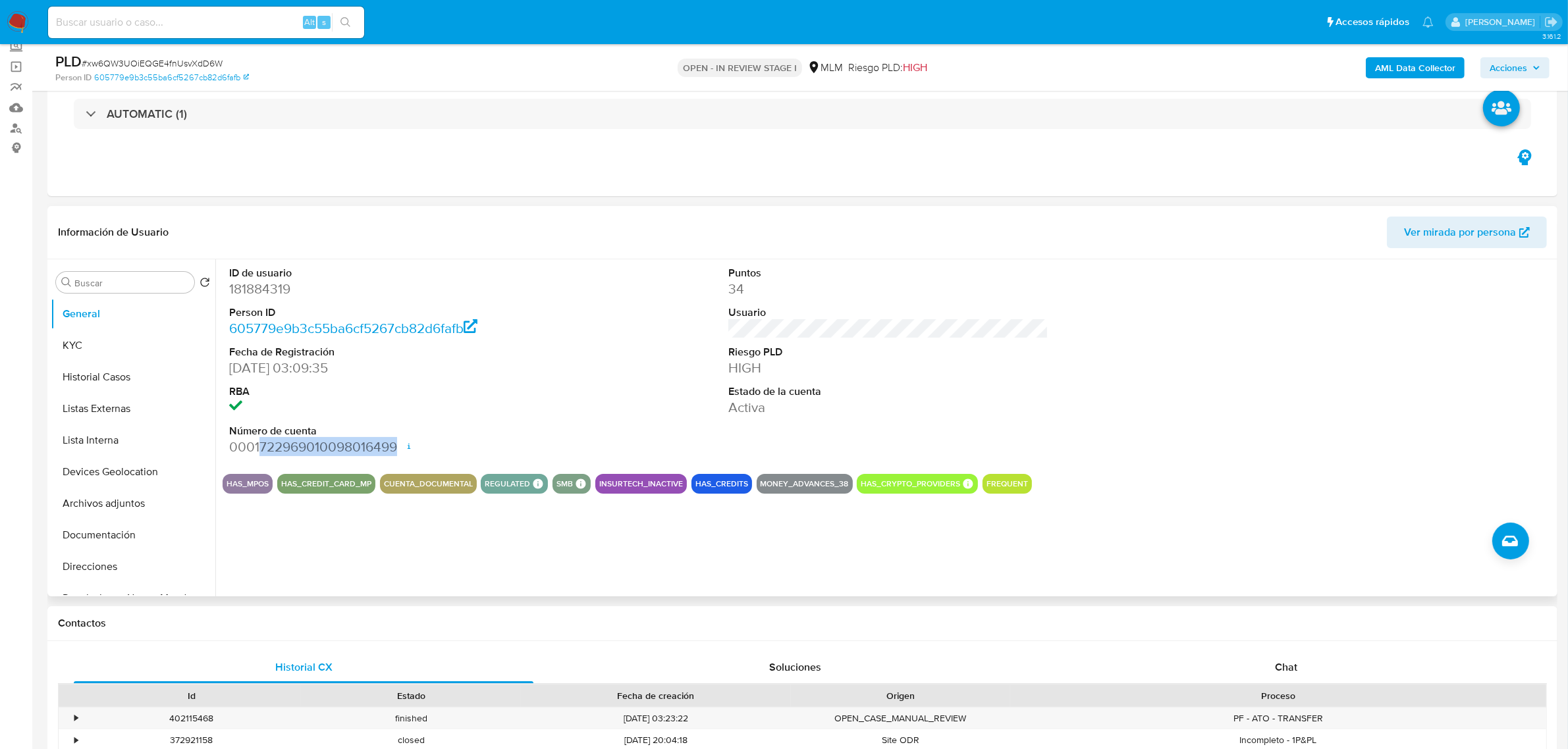
drag, startPoint x: 259, startPoint y: 441, endPoint x: 402, endPoint y: 451, distance: 143.3
click at [402, 451] on dd "0001722969010098016499 Fecha de apertura 14/02/2024 22:18 Estado ACTIVE" at bounding box center [389, 447] width 320 height 18
copy dd "722969010098016499"
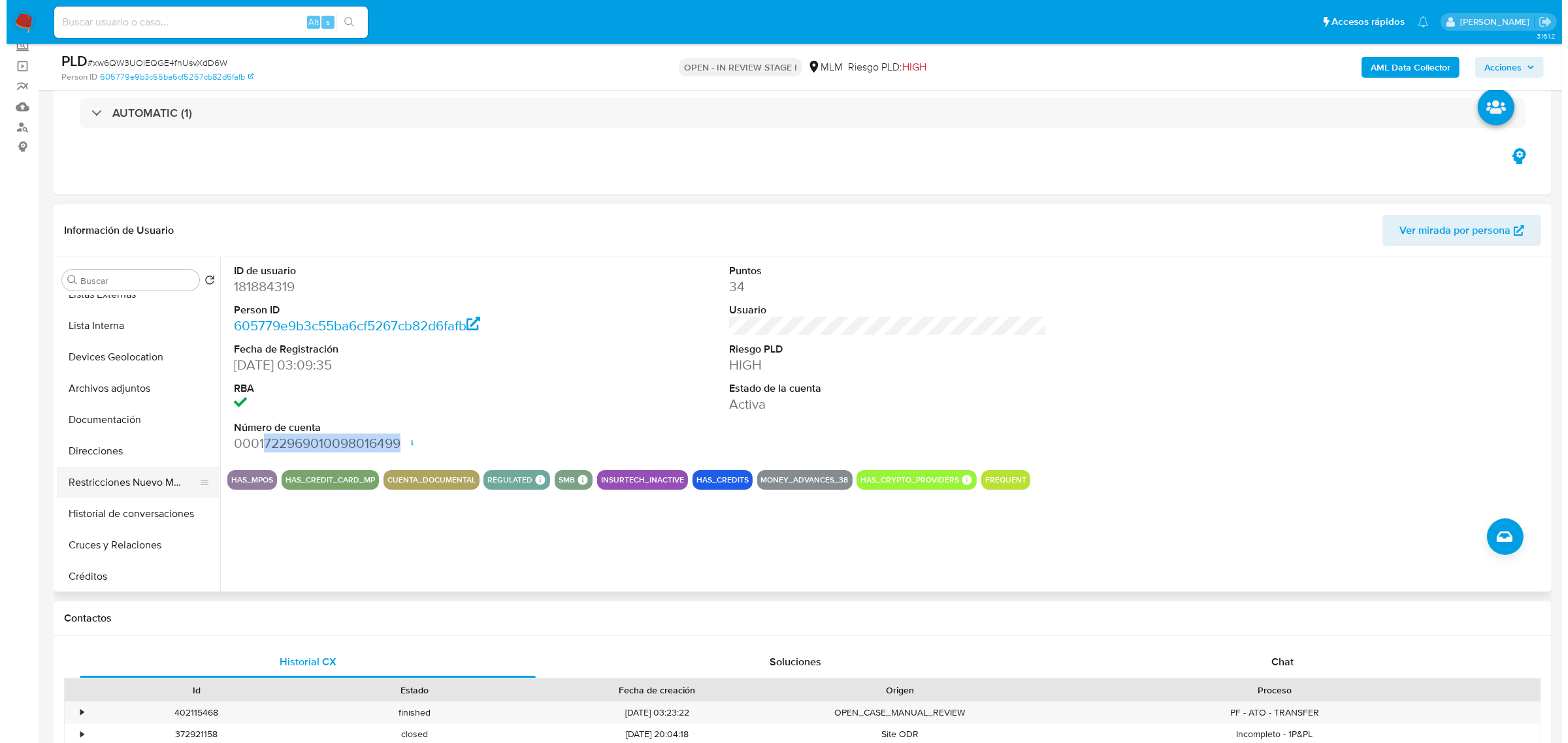
scroll to position [163, 0]
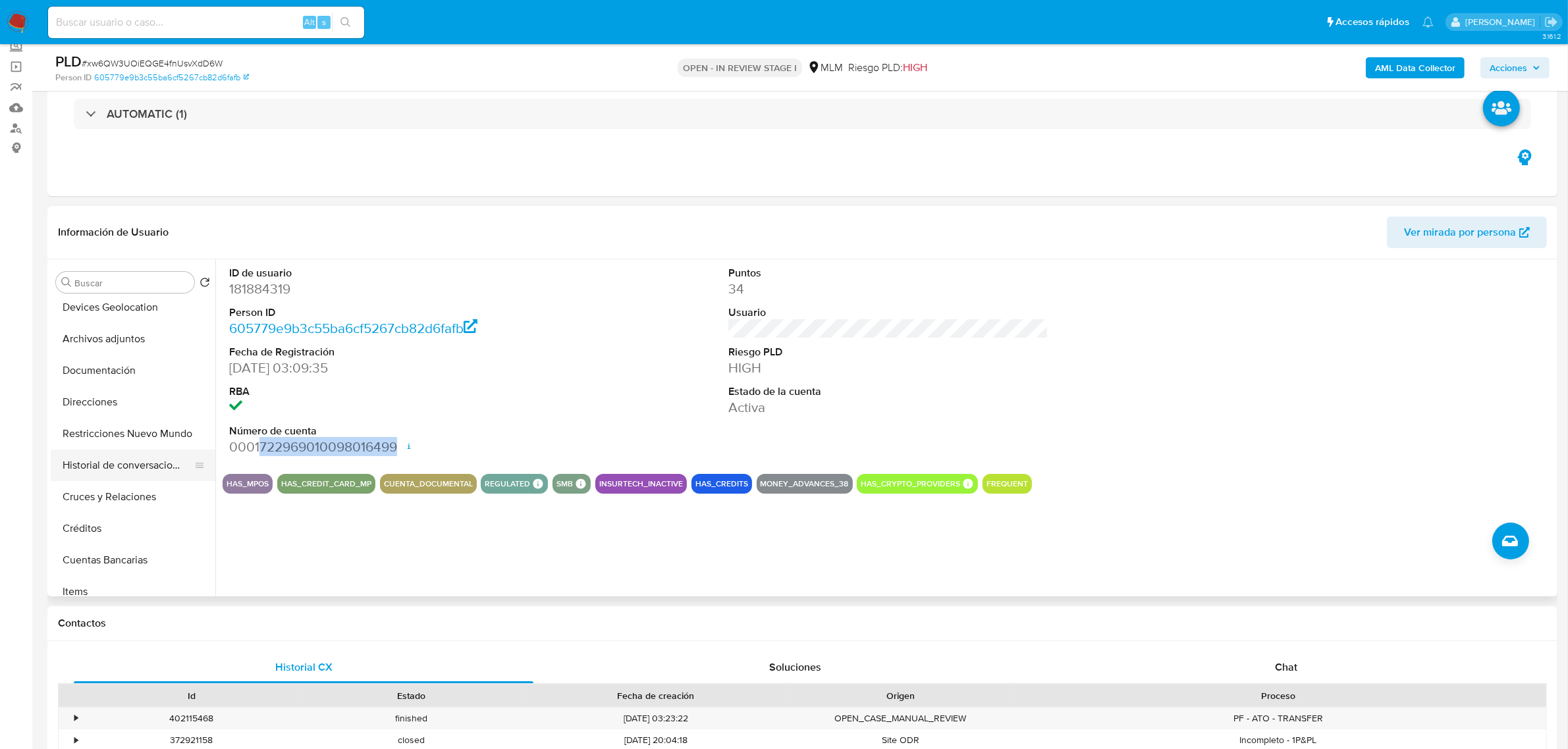
click at [127, 466] on button "Historial de conversaciones" at bounding box center [127, 465] width 154 height 32
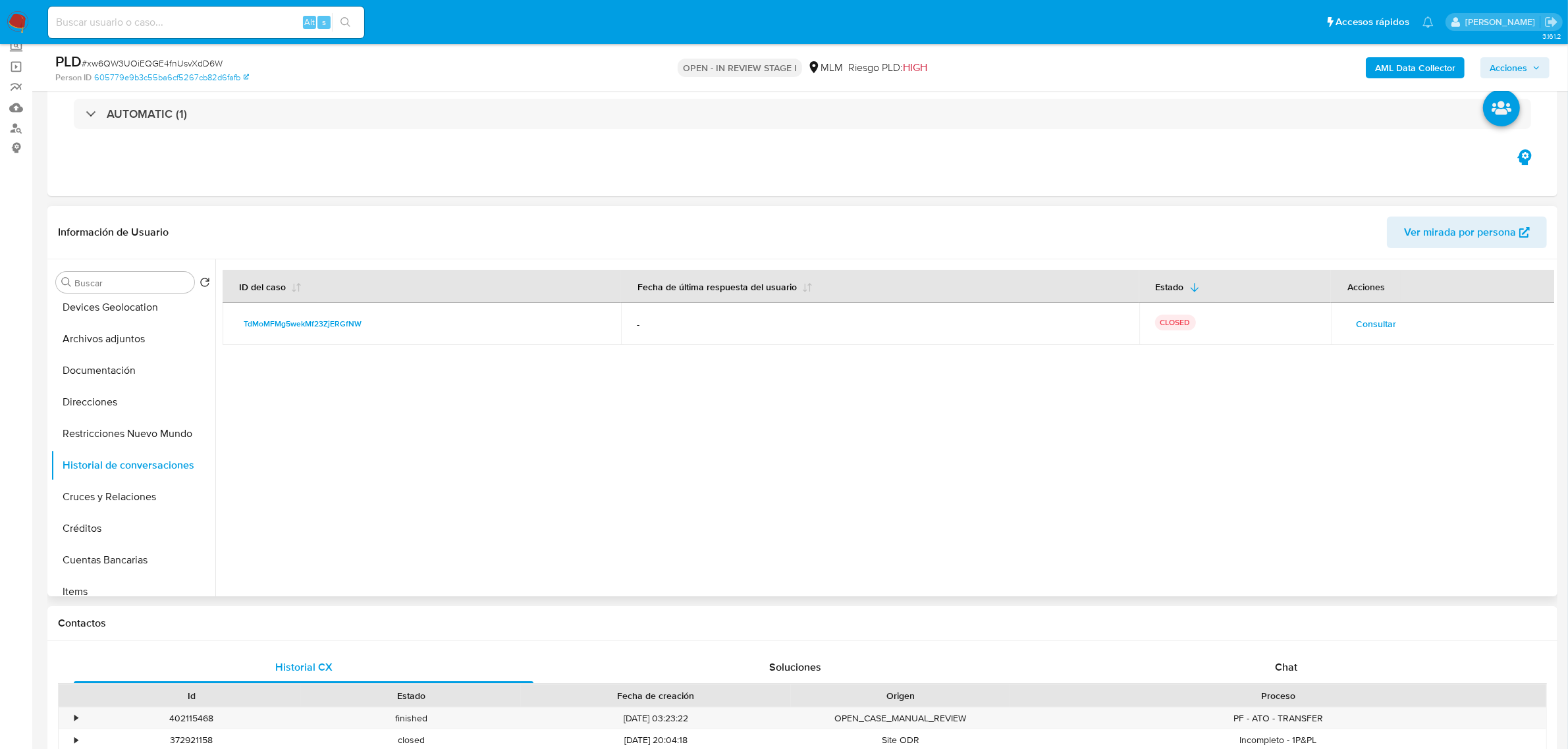
click at [1357, 336] on td "Consultar" at bounding box center [1443, 323] width 225 height 42
click at [1367, 323] on span "Consultar" at bounding box center [1376, 324] width 40 height 18
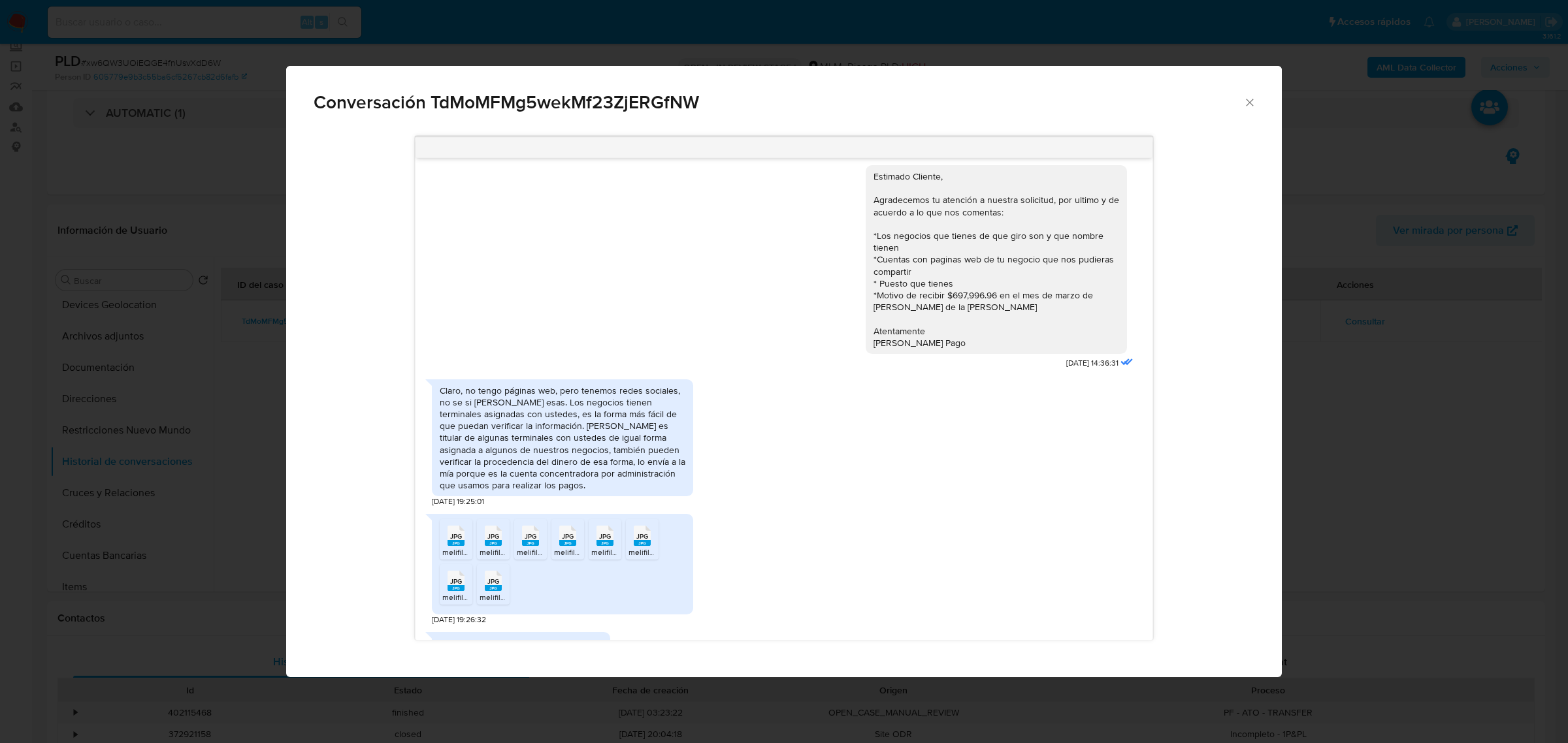
scroll to position [816, 0]
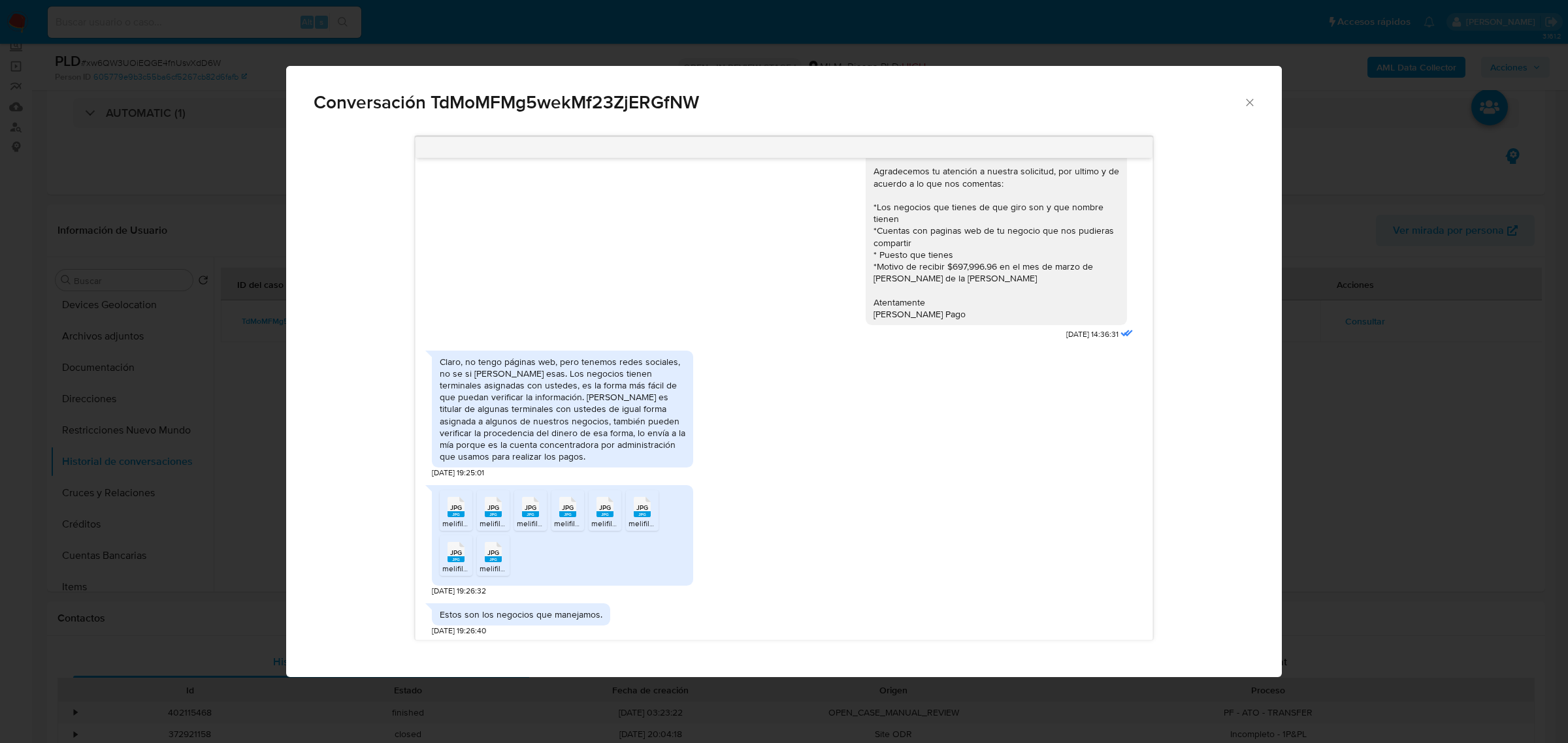
click at [465, 493] on div "JPG JPG" at bounding box center [456, 505] width 28 height 26
click at [501, 497] on icon "Comunicación" at bounding box center [493, 507] width 17 height 20
click at [527, 504] on span "JPG" at bounding box center [530, 508] width 12 height 9
click at [573, 504] on span "JPG" at bounding box center [567, 508] width 12 height 9
click at [616, 493] on div "JPG JPG" at bounding box center [605, 505] width 28 height 26
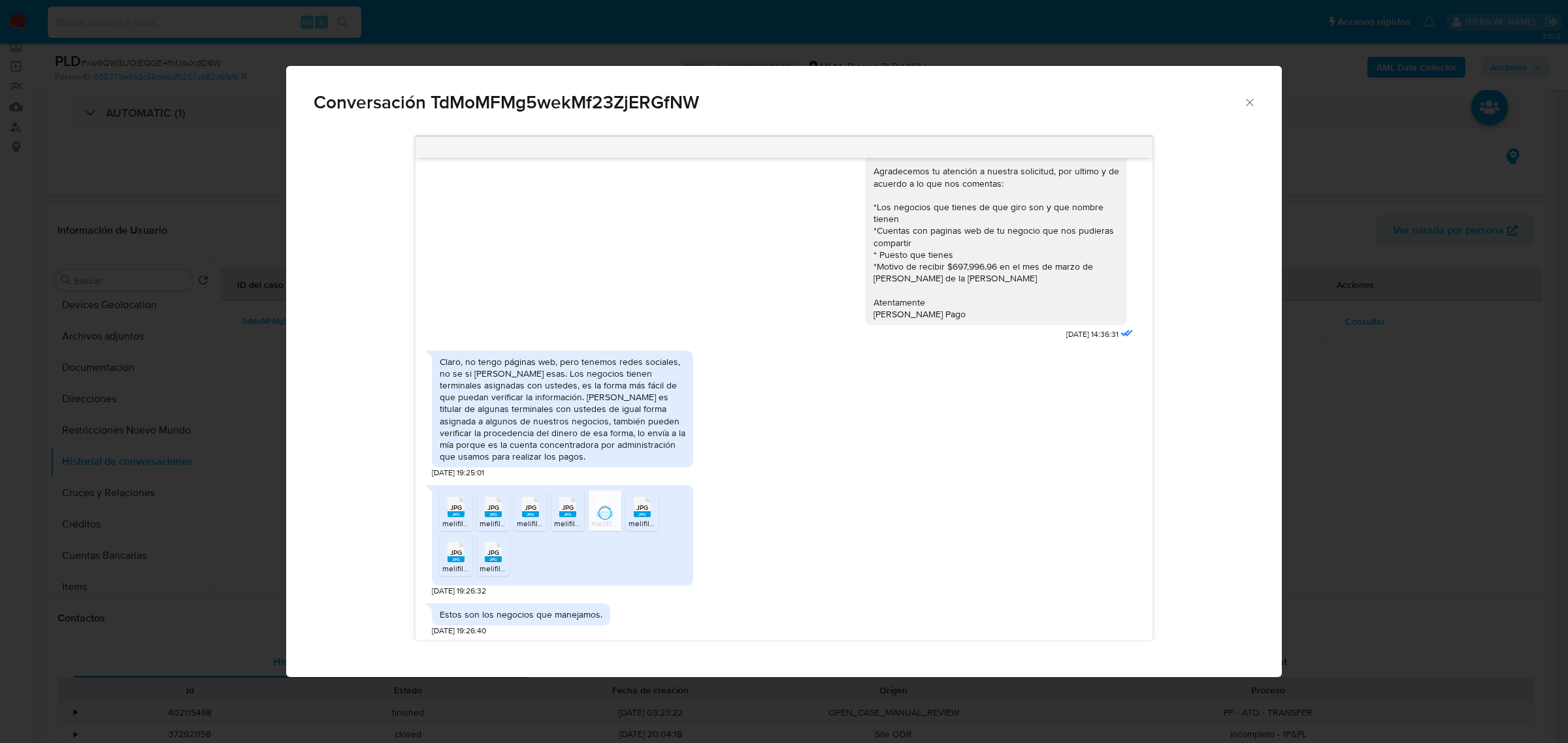
click at [648, 511] on rect "Comunicación" at bounding box center [642, 514] width 17 height 6
drag, startPoint x: 462, startPoint y: 542, endPoint x: 492, endPoint y: 542, distance: 30.0
click at [462, 563] on span "melifile8678277431025975188.jpg" at bounding box center [502, 568] width 119 height 11
click at [498, 563] on span "melifile1818798212730433330.jpg" at bounding box center [539, 568] width 118 height 11
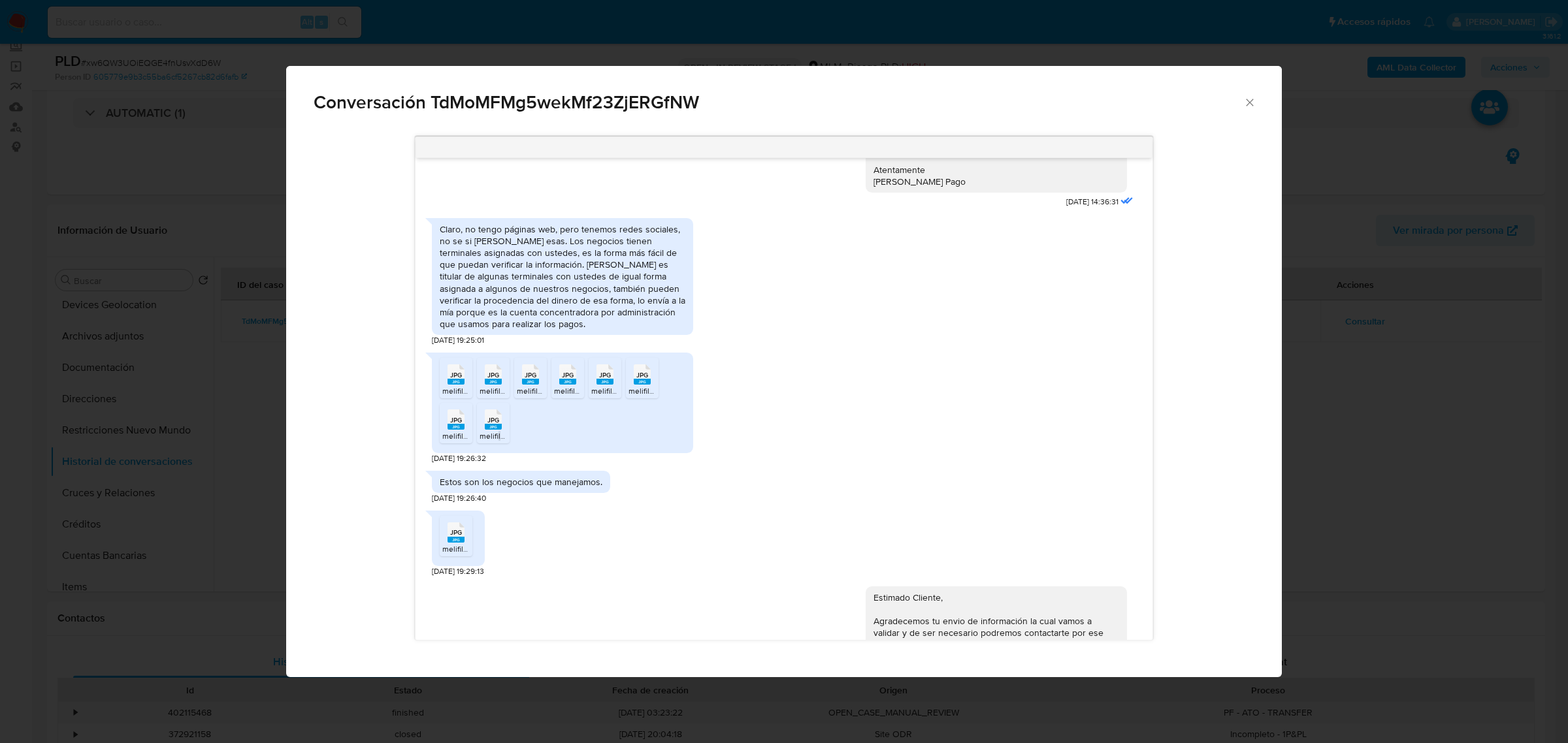
scroll to position [989, 0]
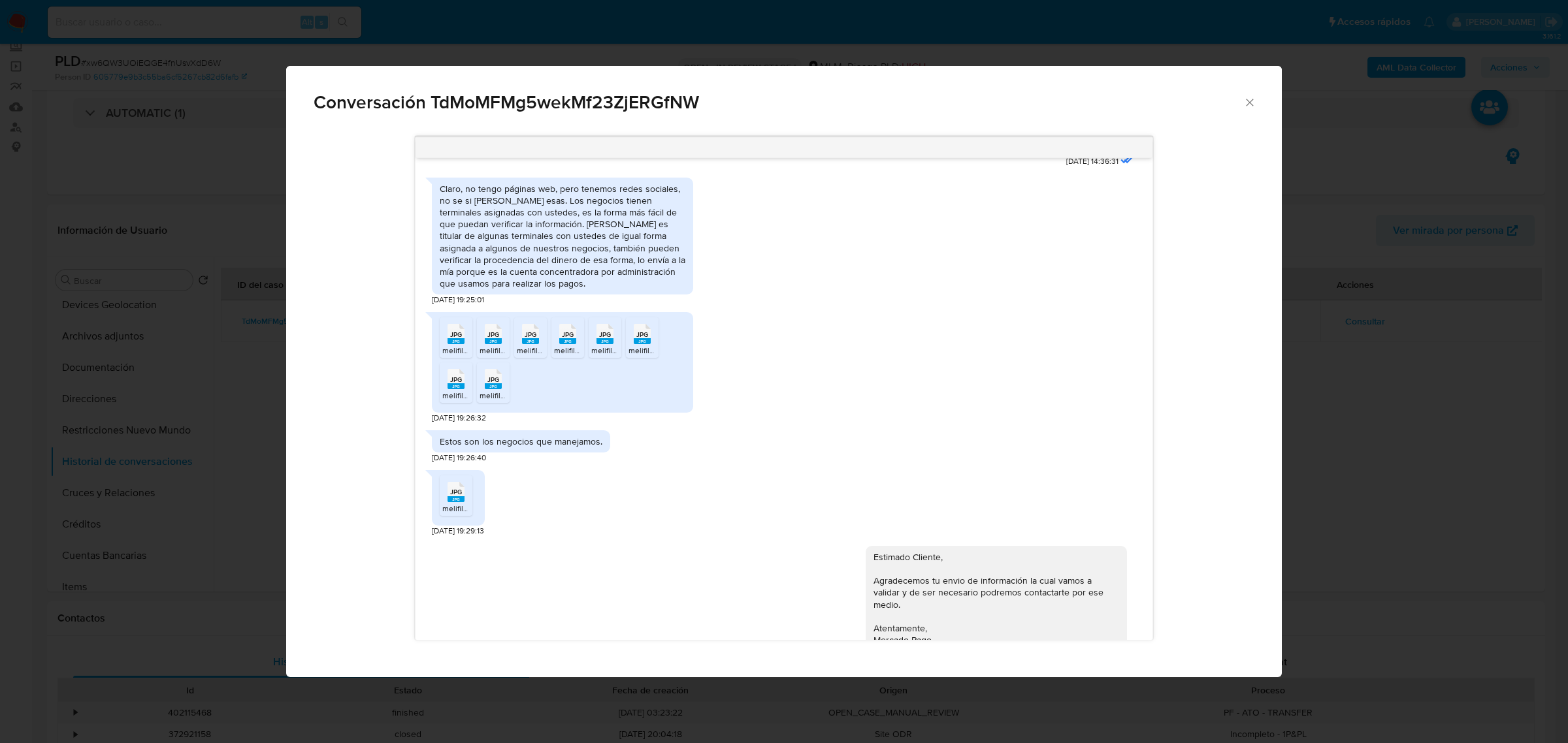
click at [465, 478] on div "JPG JPG" at bounding box center [456, 490] width 28 height 26
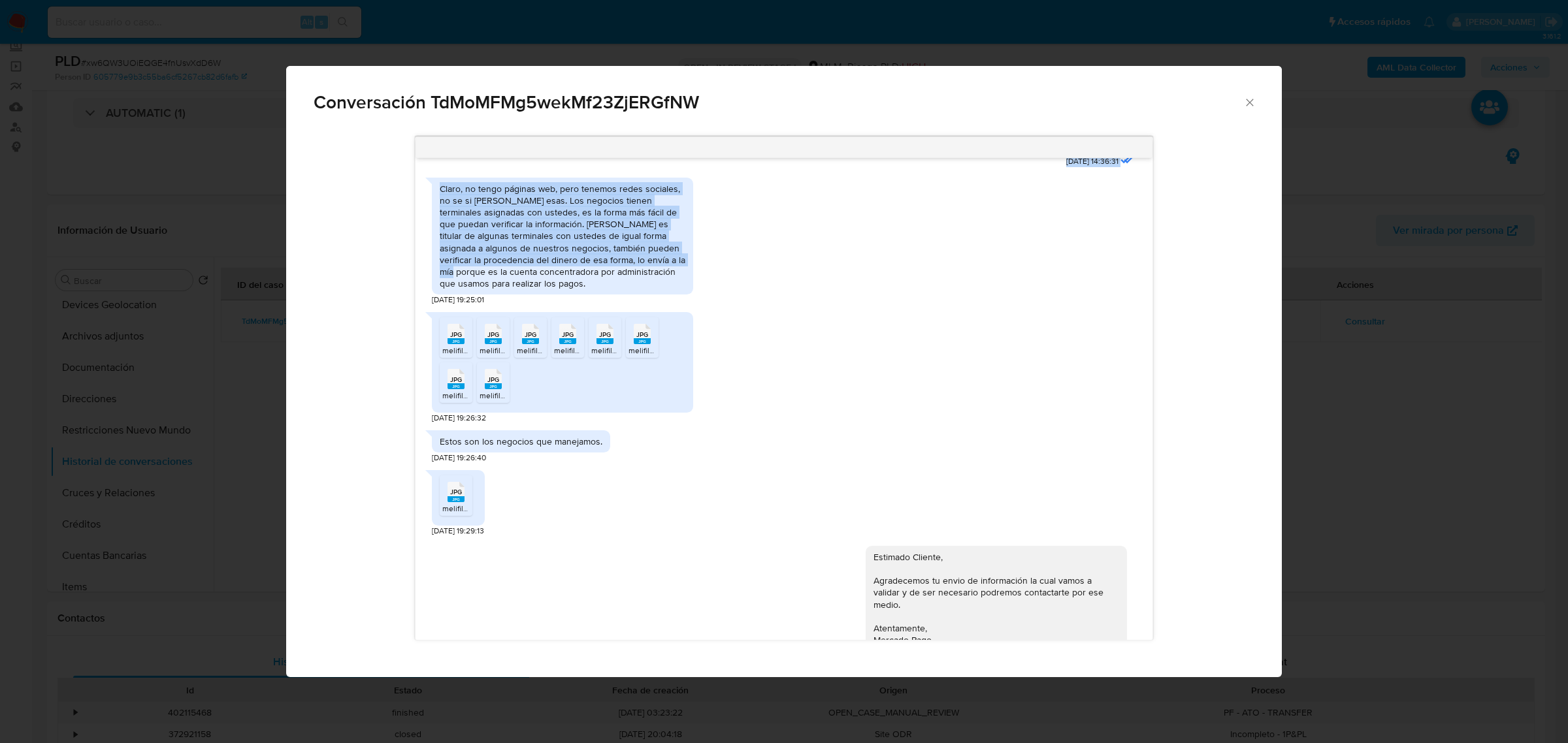
drag, startPoint x: 1238, startPoint y: 118, endPoint x: 632, endPoint y: 424, distance: 678.9
click at [739, 379] on div "Conversación TdMoMFMg5wekMf23ZjERGfNW 01/05/2025 00:10:41 Claudia esperanza rui…" at bounding box center [784, 372] width 995 height 612
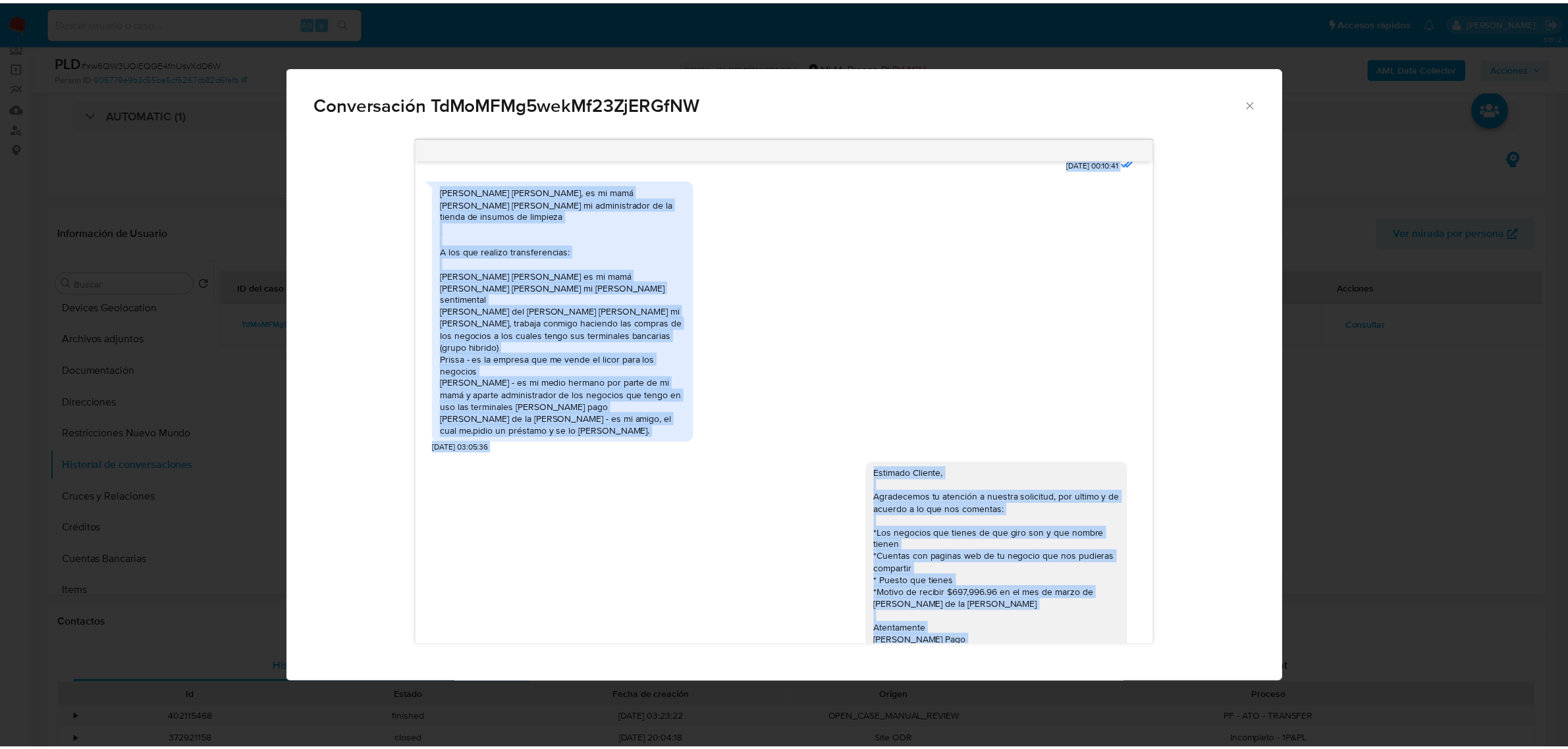
scroll to position [339, 0]
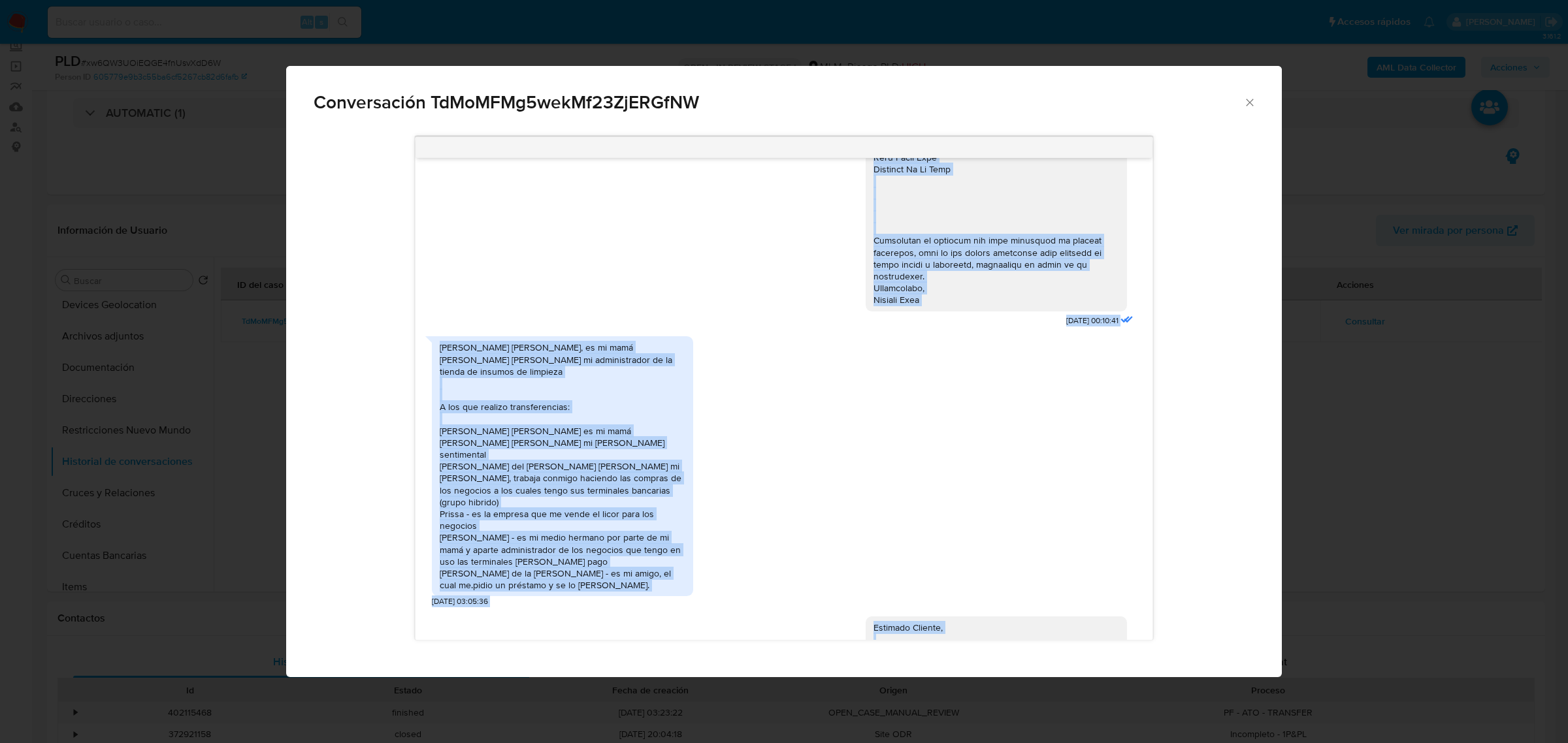
click at [918, 384] on div "Claudia esperanza ruiz glori, es mi mamá Fernando humberto castillo hurtado es …" at bounding box center [784, 469] width 704 height 277
click at [1056, 494] on div "Claudia esperanza ruiz glori, es mi mamá Fernando humberto castillo hurtado es …" at bounding box center [784, 469] width 704 height 277
click at [586, 380] on div "Claudia esperanza ruiz glori, es mi mamá Fernando humberto castillo hurtado es …" at bounding box center [562, 466] width 245 height 250
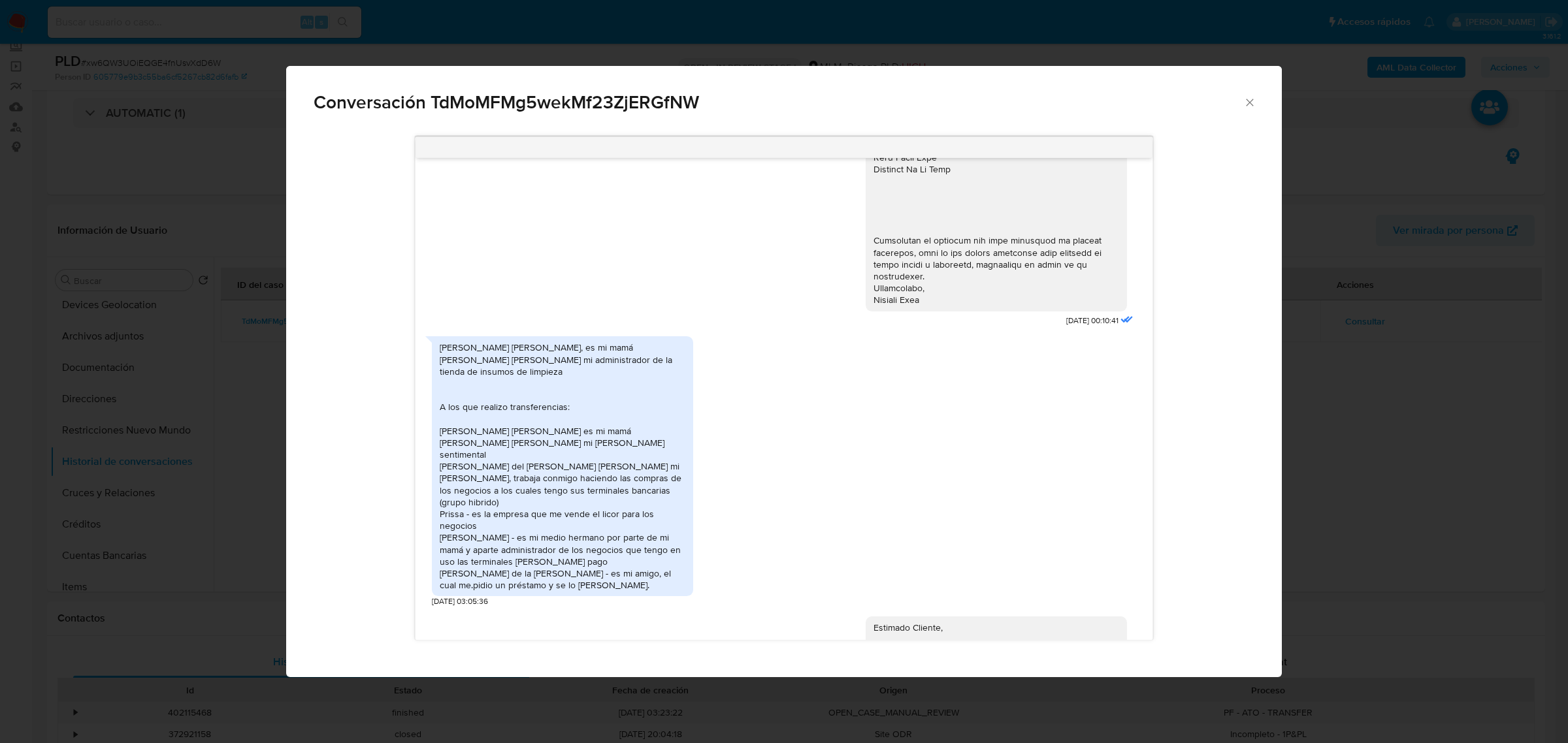
click at [1247, 102] on icon "Cerrar" at bounding box center [1250, 102] width 13 height 13
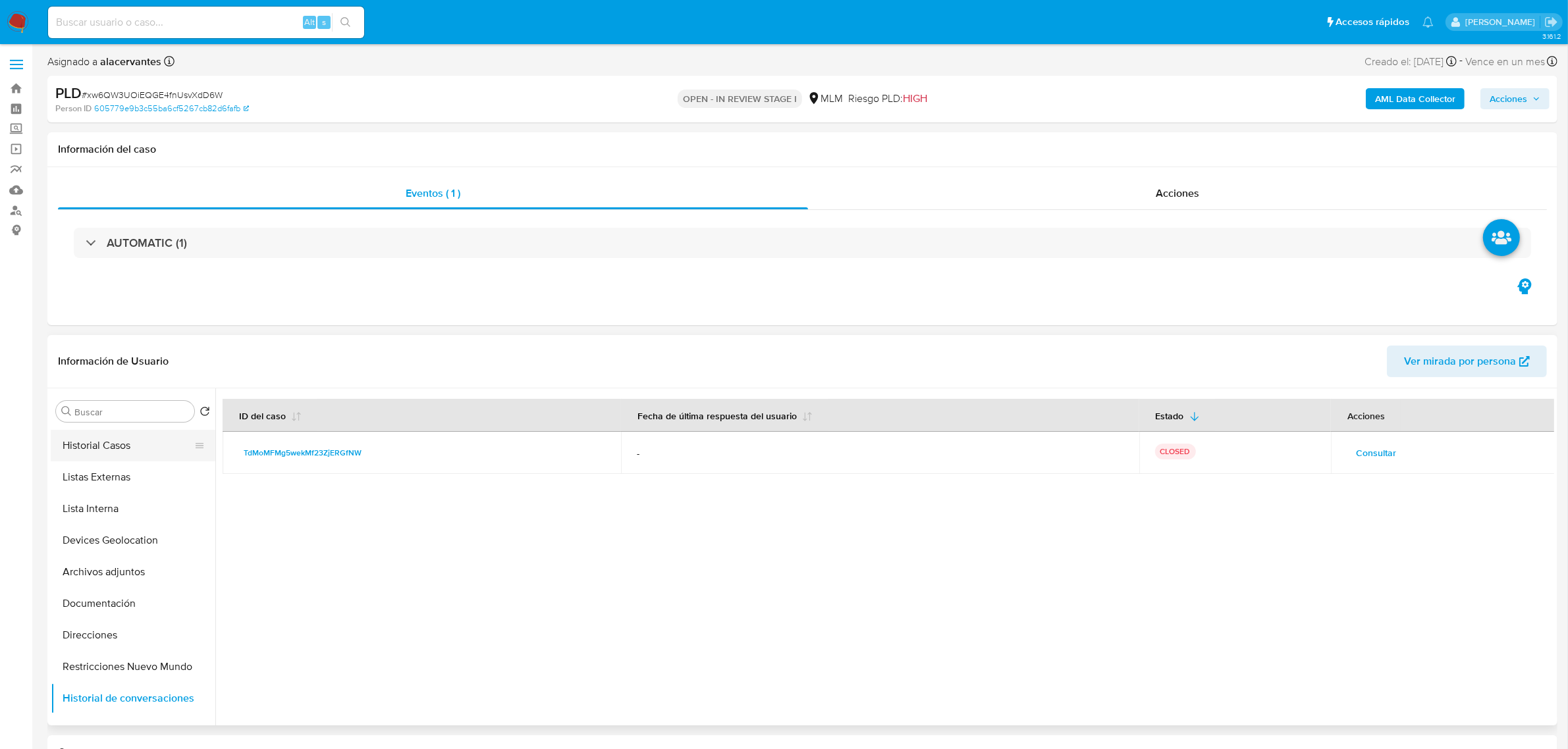
scroll to position [0, 0]
click at [132, 433] on button "General" at bounding box center [127, 442] width 154 height 32
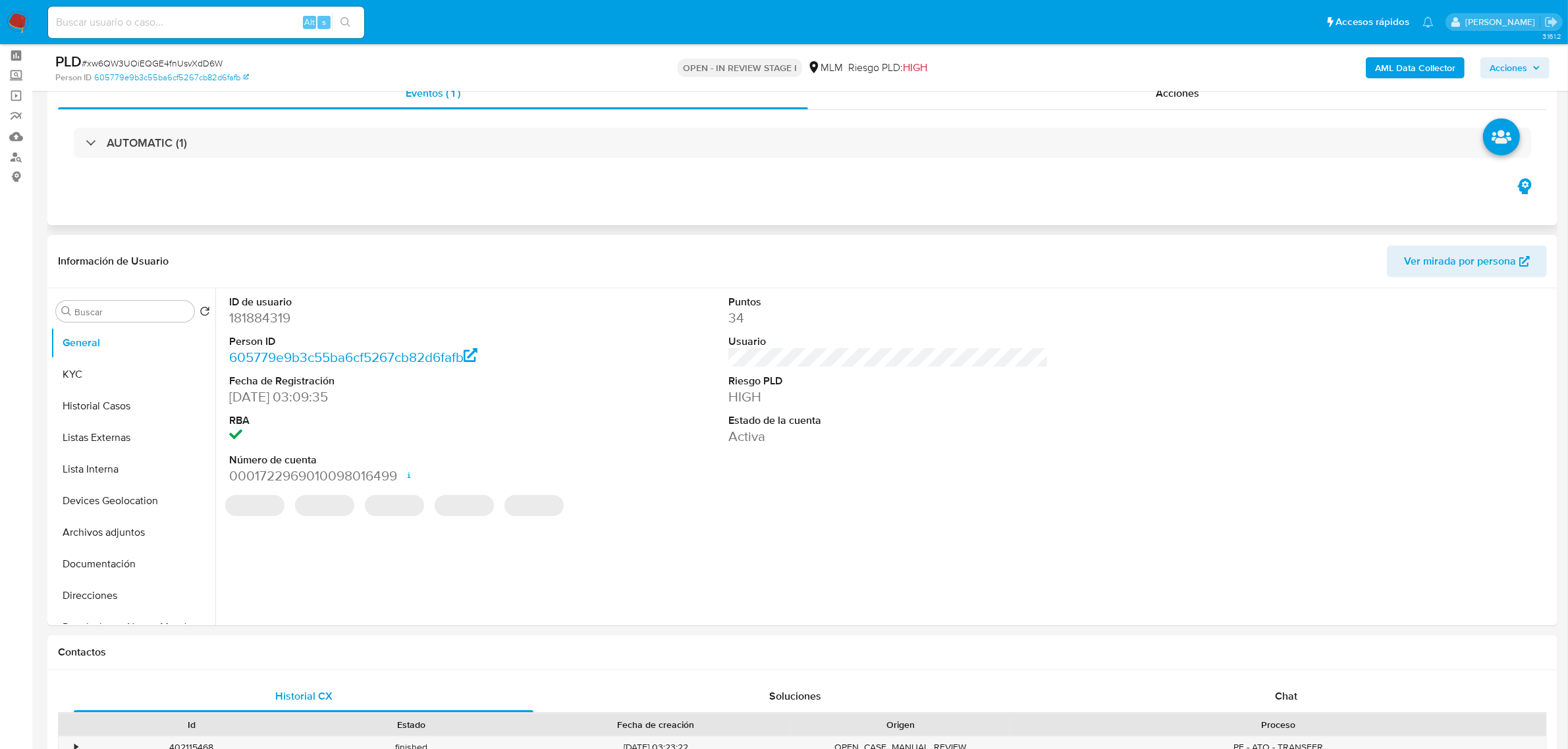
scroll to position [165, 0]
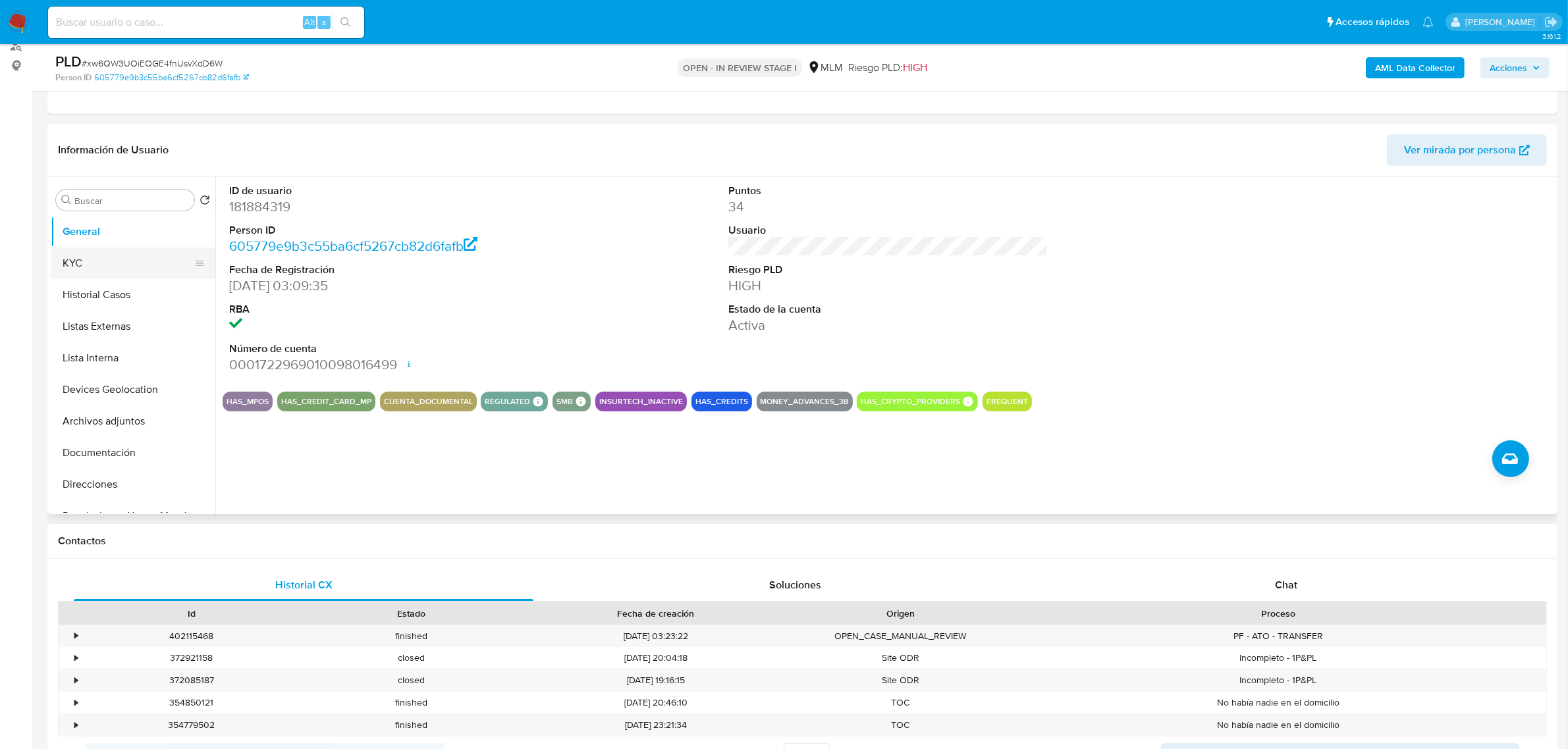
click at [97, 261] on button "KYC" at bounding box center [127, 263] width 154 height 32
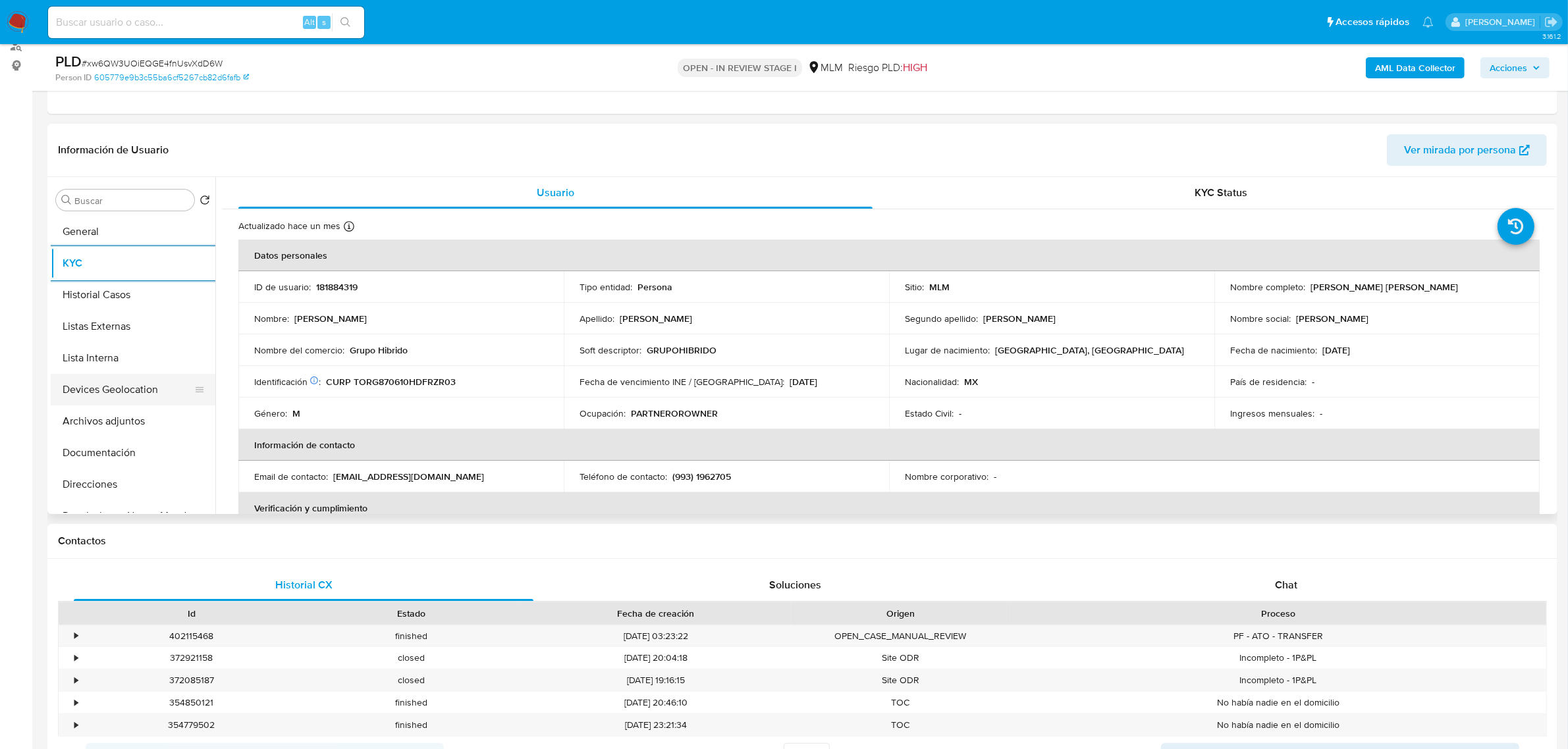
click at [129, 383] on button "Devices Geolocation" at bounding box center [127, 389] width 154 height 32
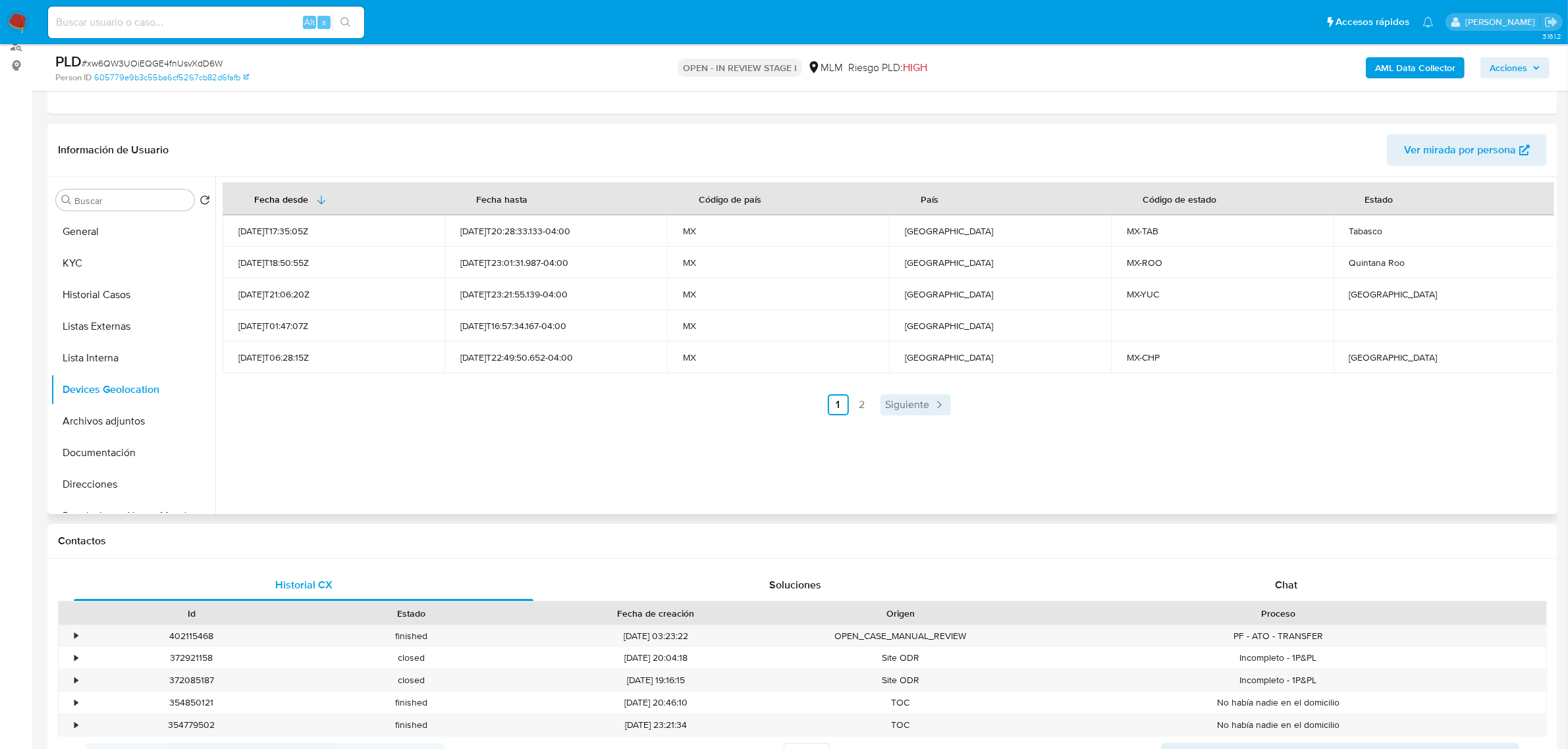
click at [907, 406] on span "Siguiente" at bounding box center [908, 405] width 44 height 10
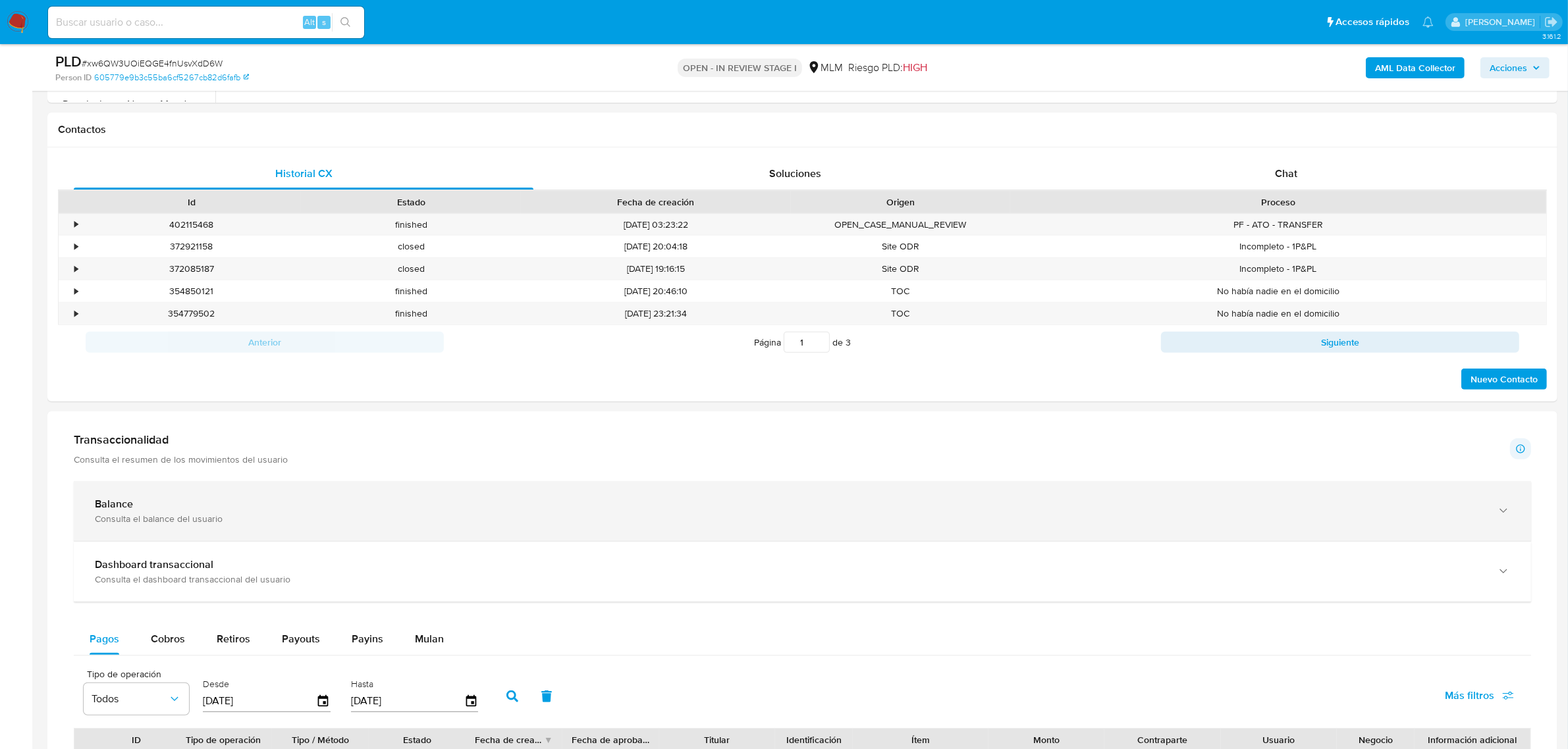
drag, startPoint x: 574, startPoint y: 523, endPoint x: 583, endPoint y: 511, distance: 15.0
click at [574, 524] on div "Consulta el balance del usuario" at bounding box center [789, 519] width 1388 height 12
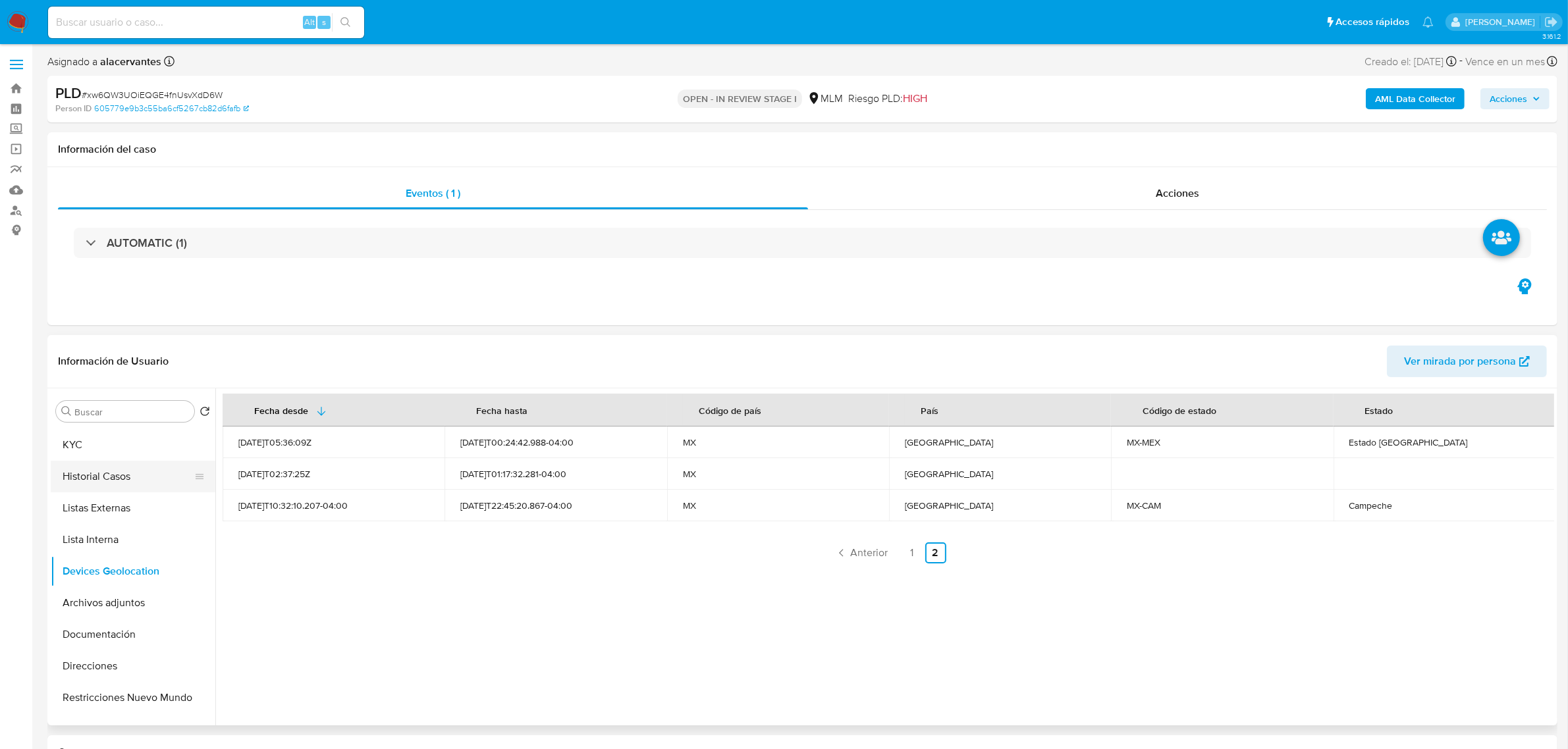
scroll to position [0, 0]
click at [133, 419] on div "Buscar" at bounding box center [125, 411] width 138 height 21
click at [135, 441] on button "General" at bounding box center [127, 442] width 154 height 32
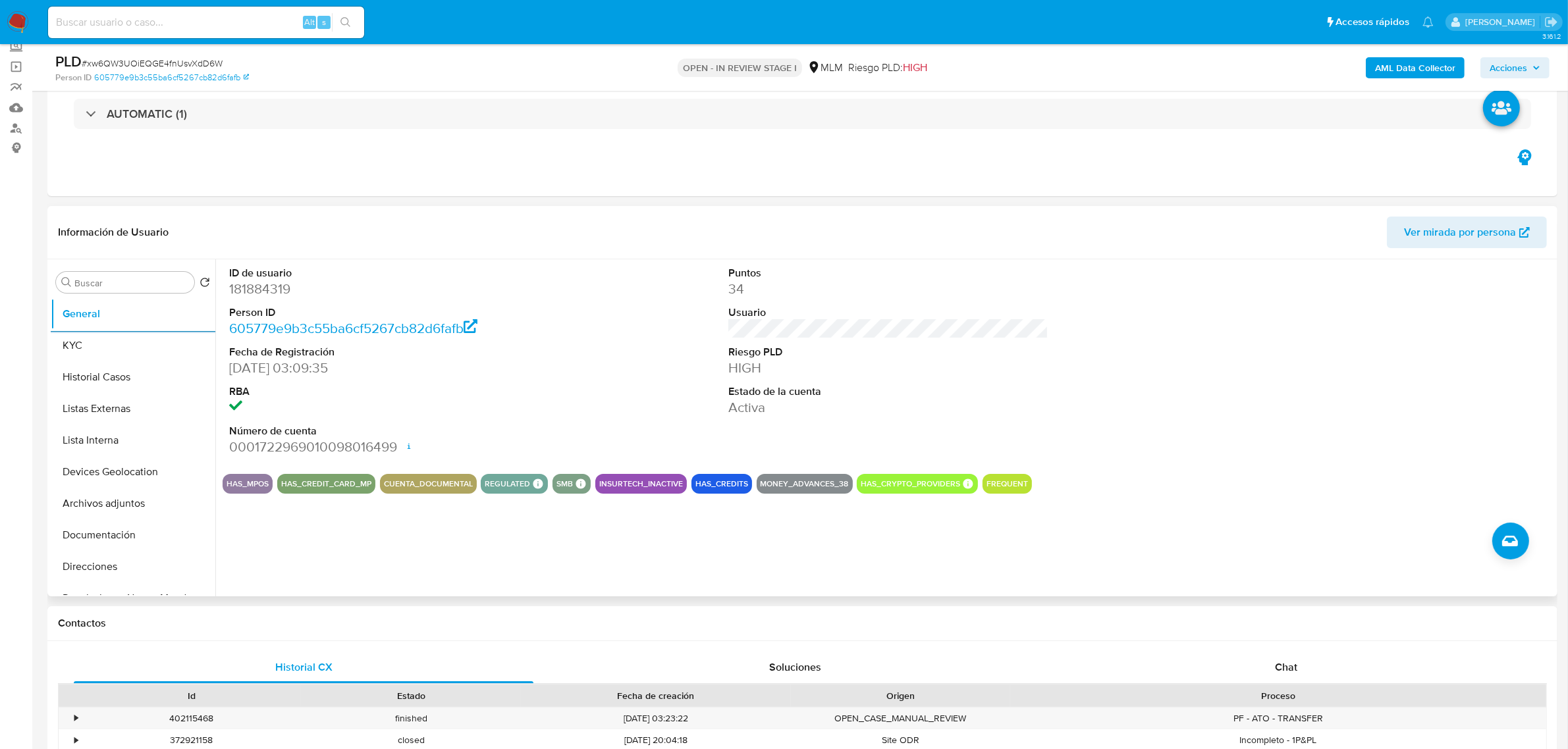
scroll to position [165, 0]
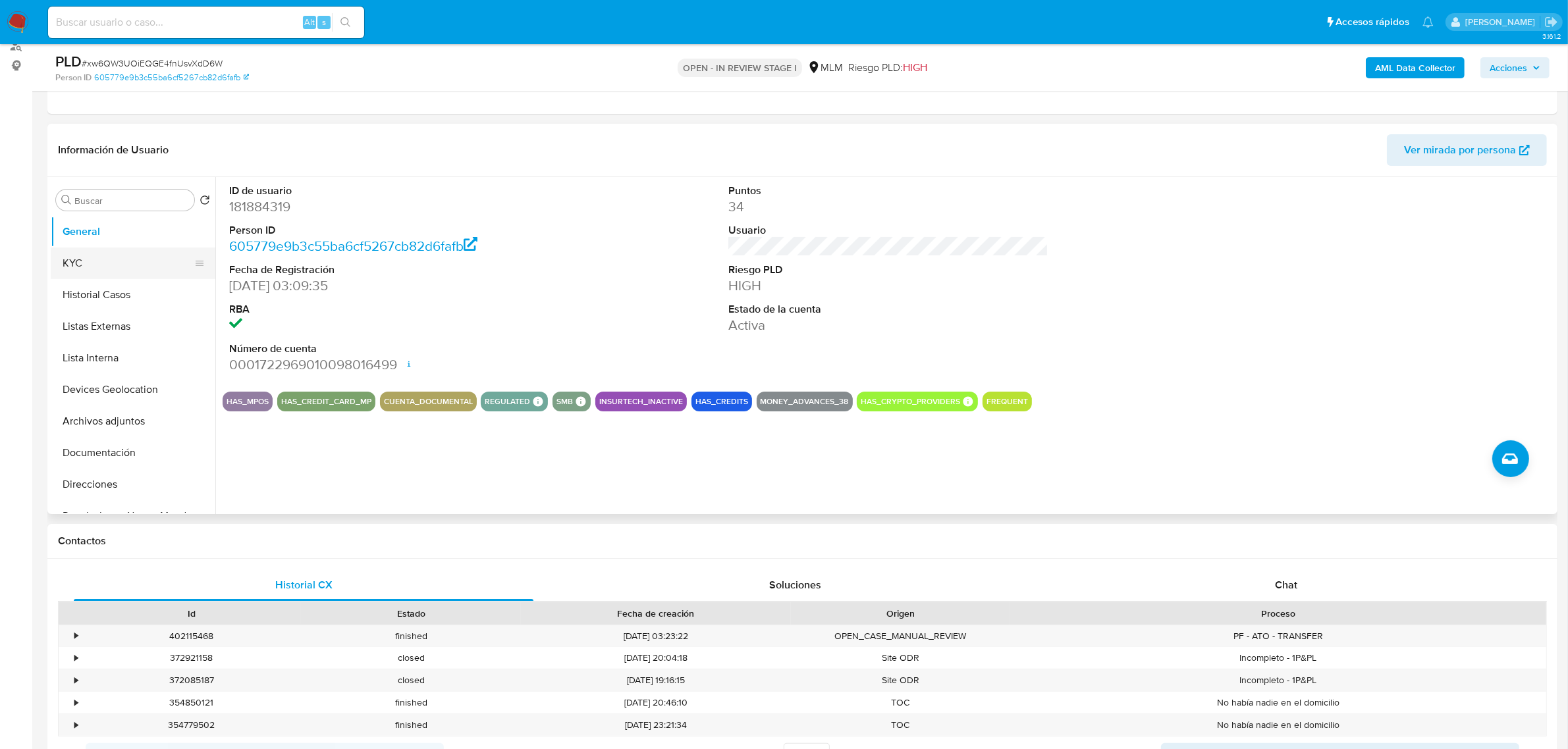
click at [88, 252] on button "KYC" at bounding box center [127, 263] width 154 height 32
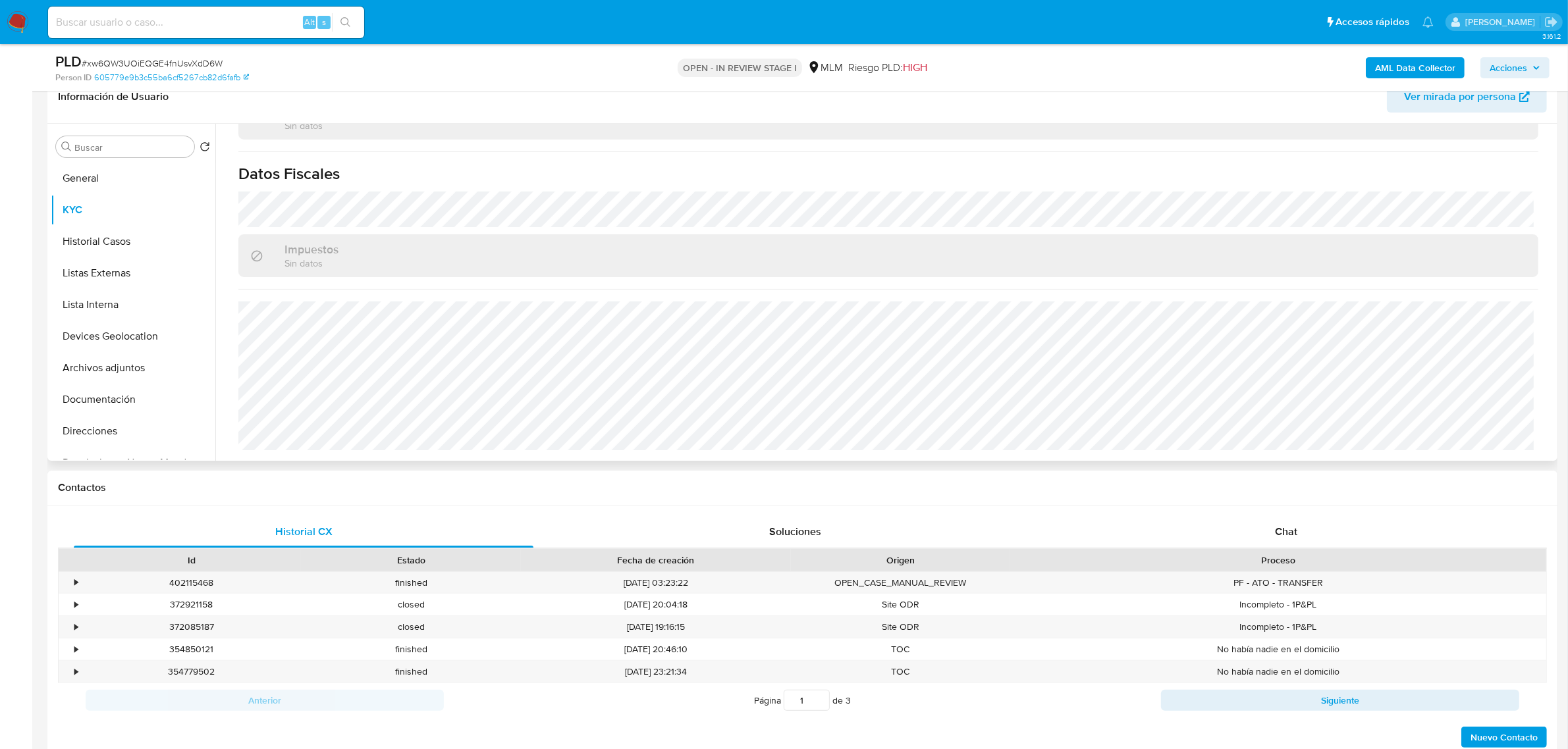
scroll to position [246, 0]
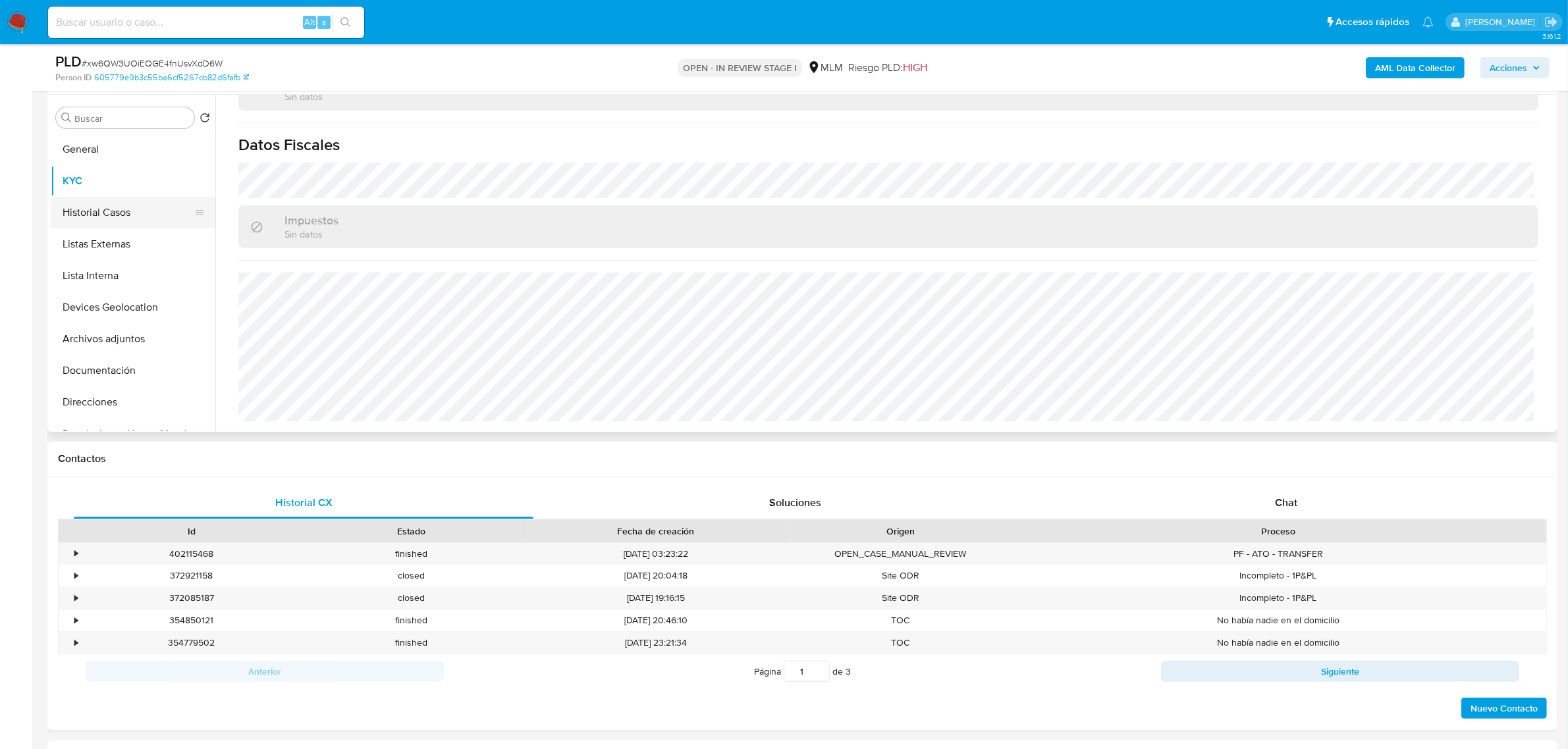
click at [132, 206] on button "Historial Casos" at bounding box center [127, 212] width 154 height 32
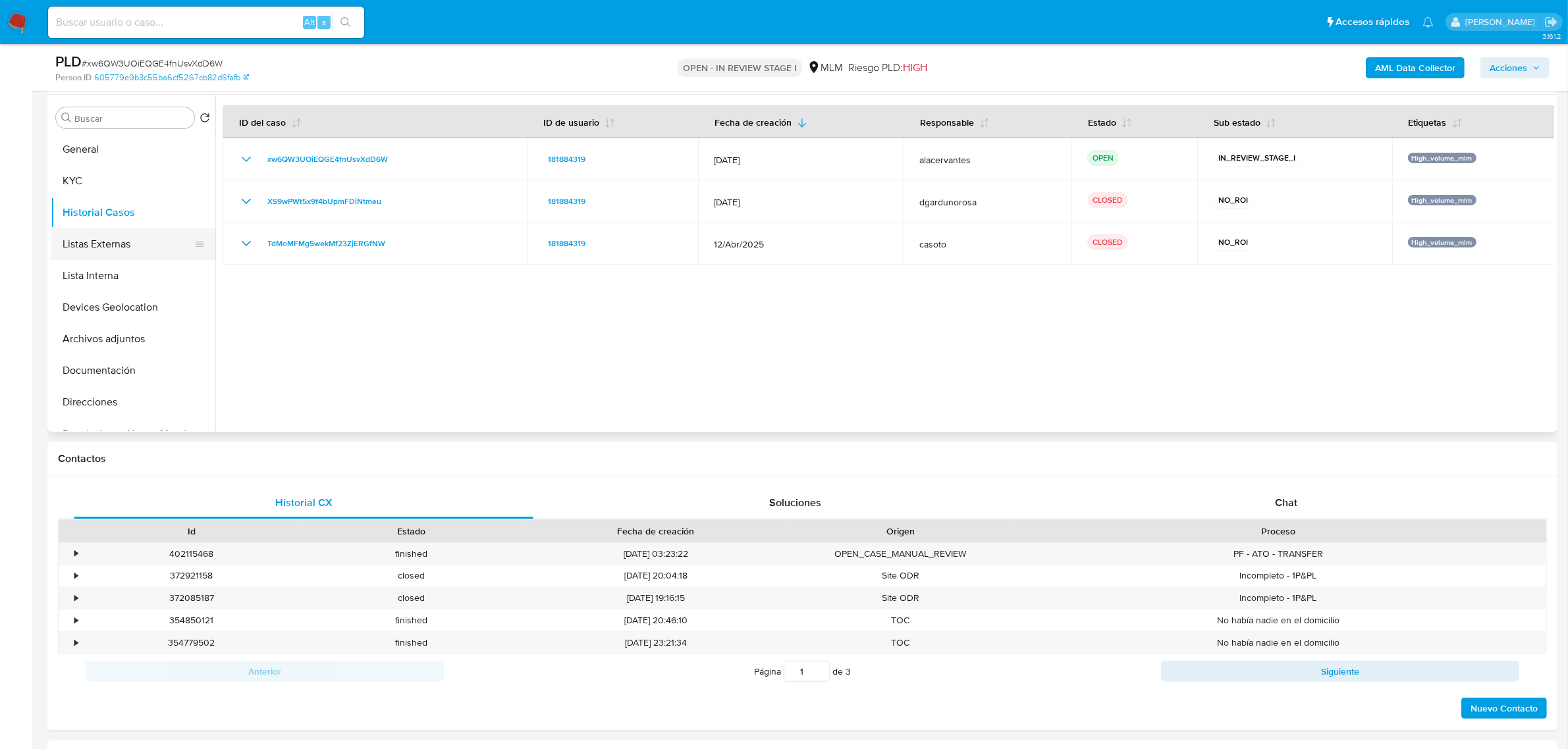
click at [81, 241] on button "Listas Externas" at bounding box center [127, 244] width 154 height 32
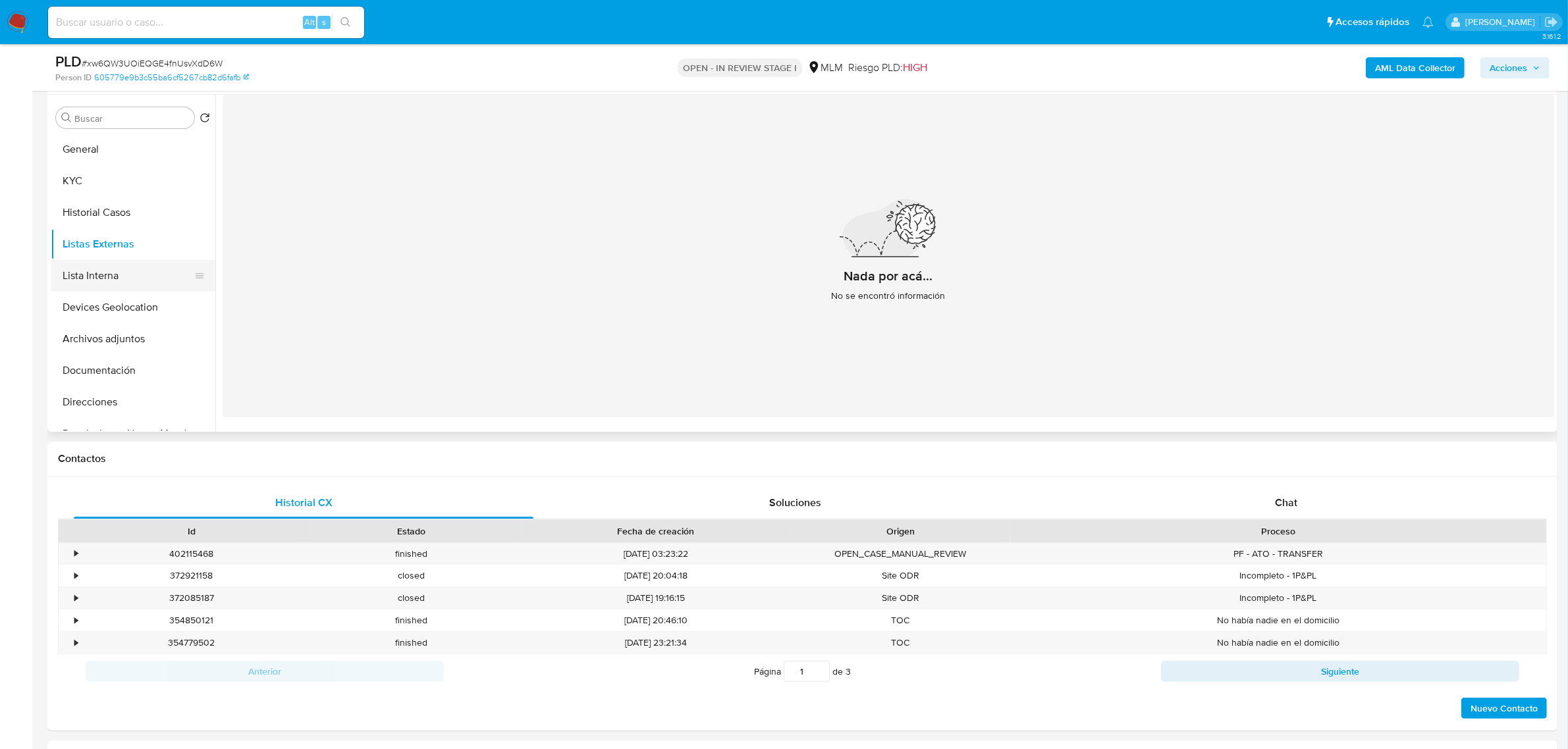
click at [104, 263] on button "Lista Interna" at bounding box center [127, 275] width 154 height 32
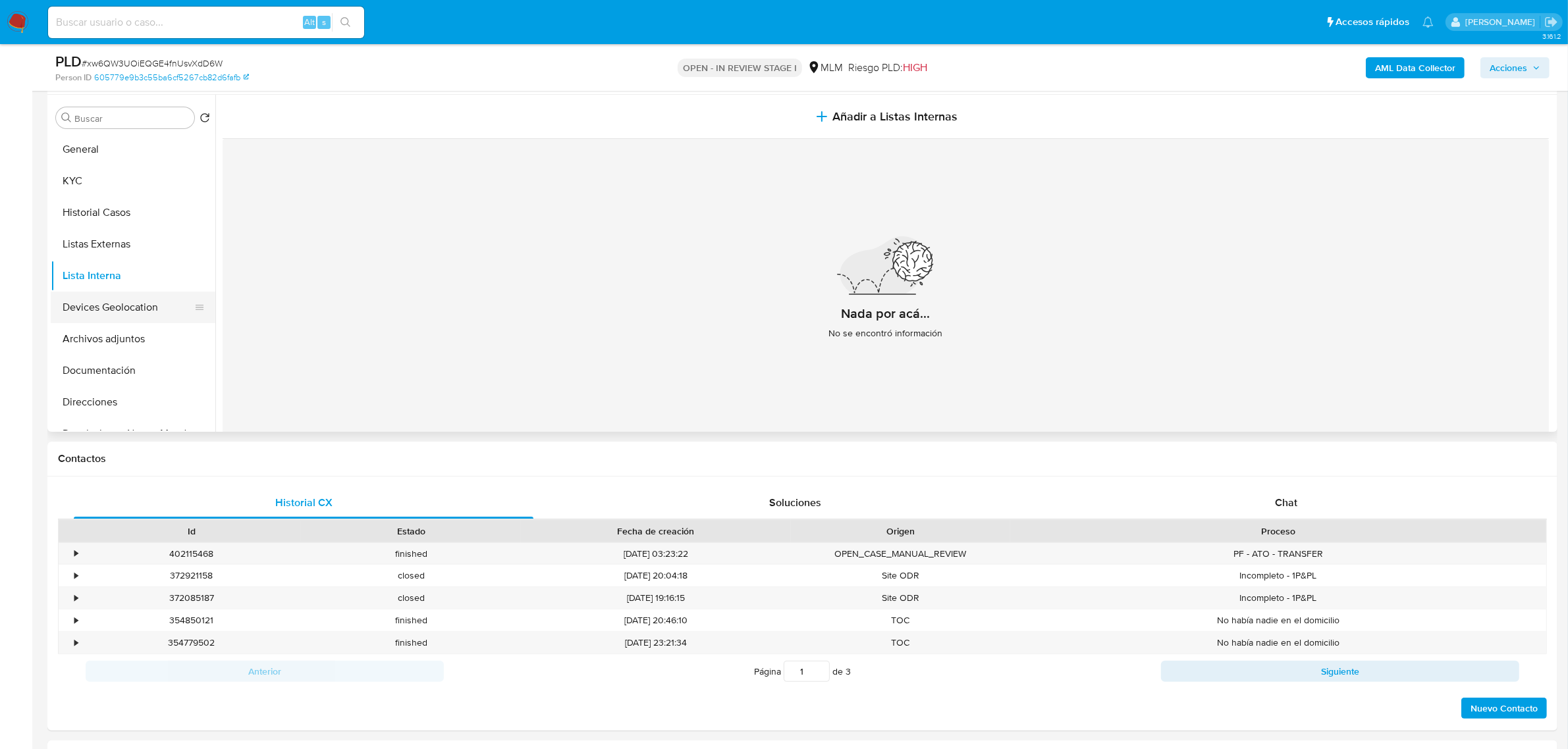
click at [82, 310] on button "Devices Geolocation" at bounding box center [127, 307] width 154 height 32
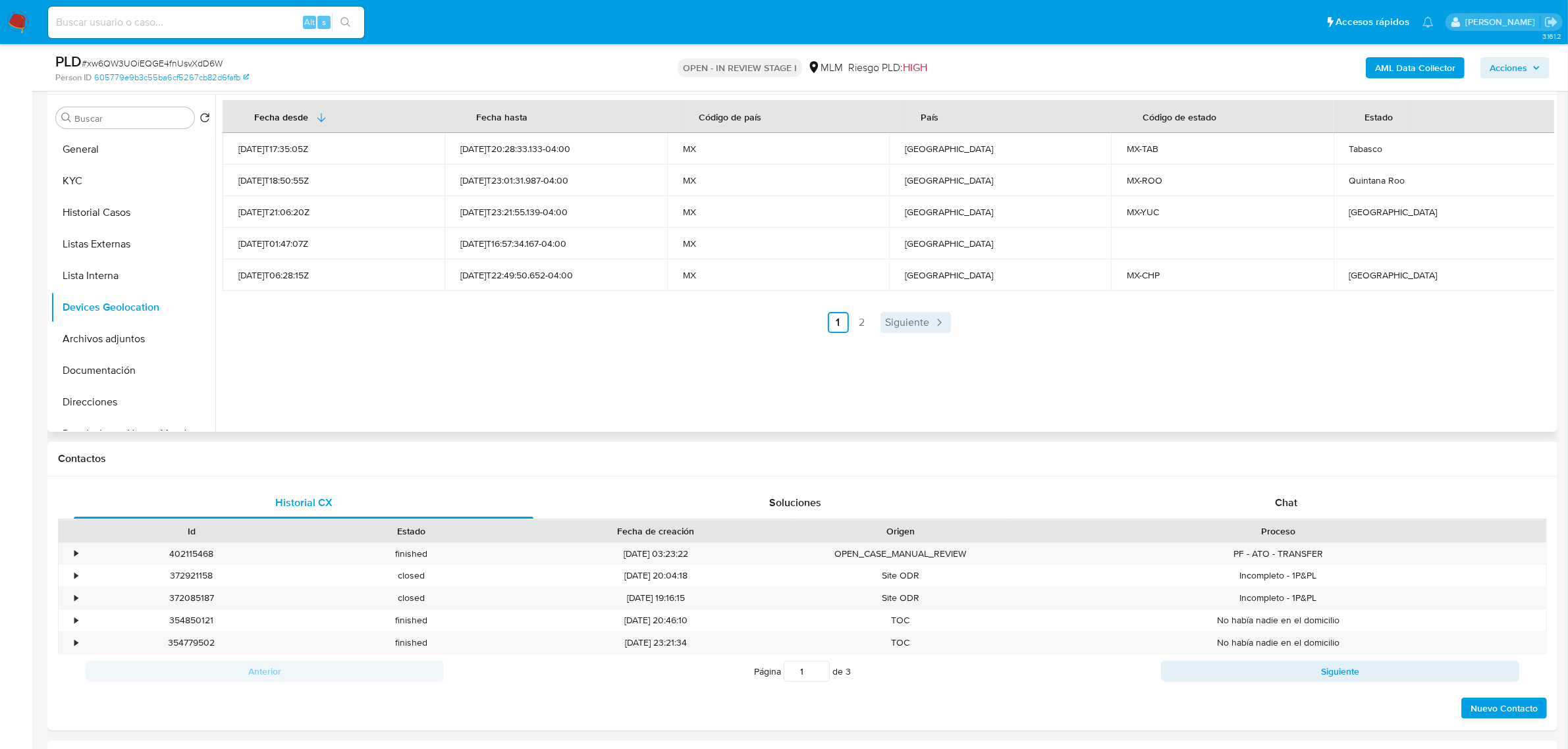
click at [912, 324] on span "Siguiente" at bounding box center [908, 322] width 44 height 10
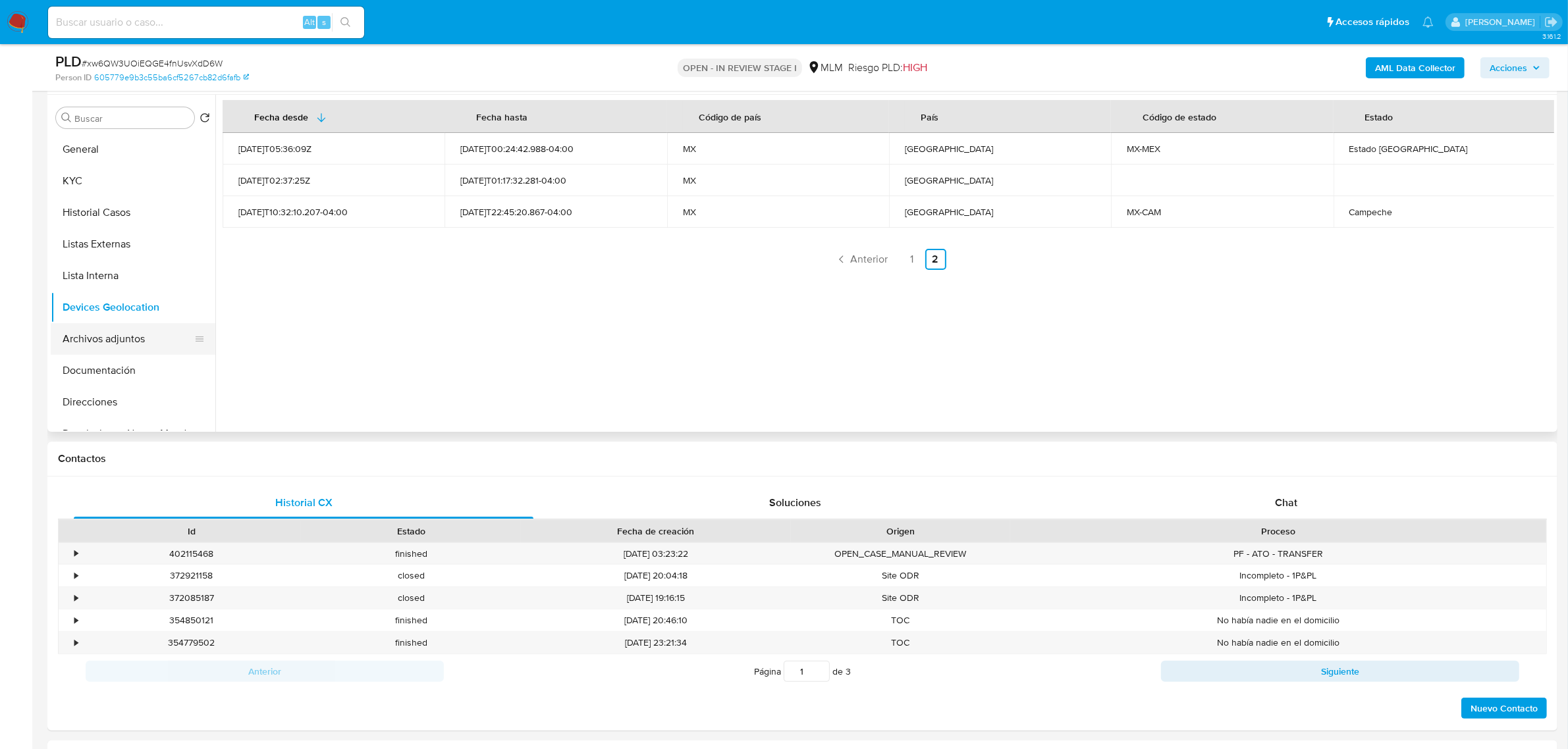
click at [124, 330] on button "Archivos adjuntos" at bounding box center [127, 338] width 154 height 32
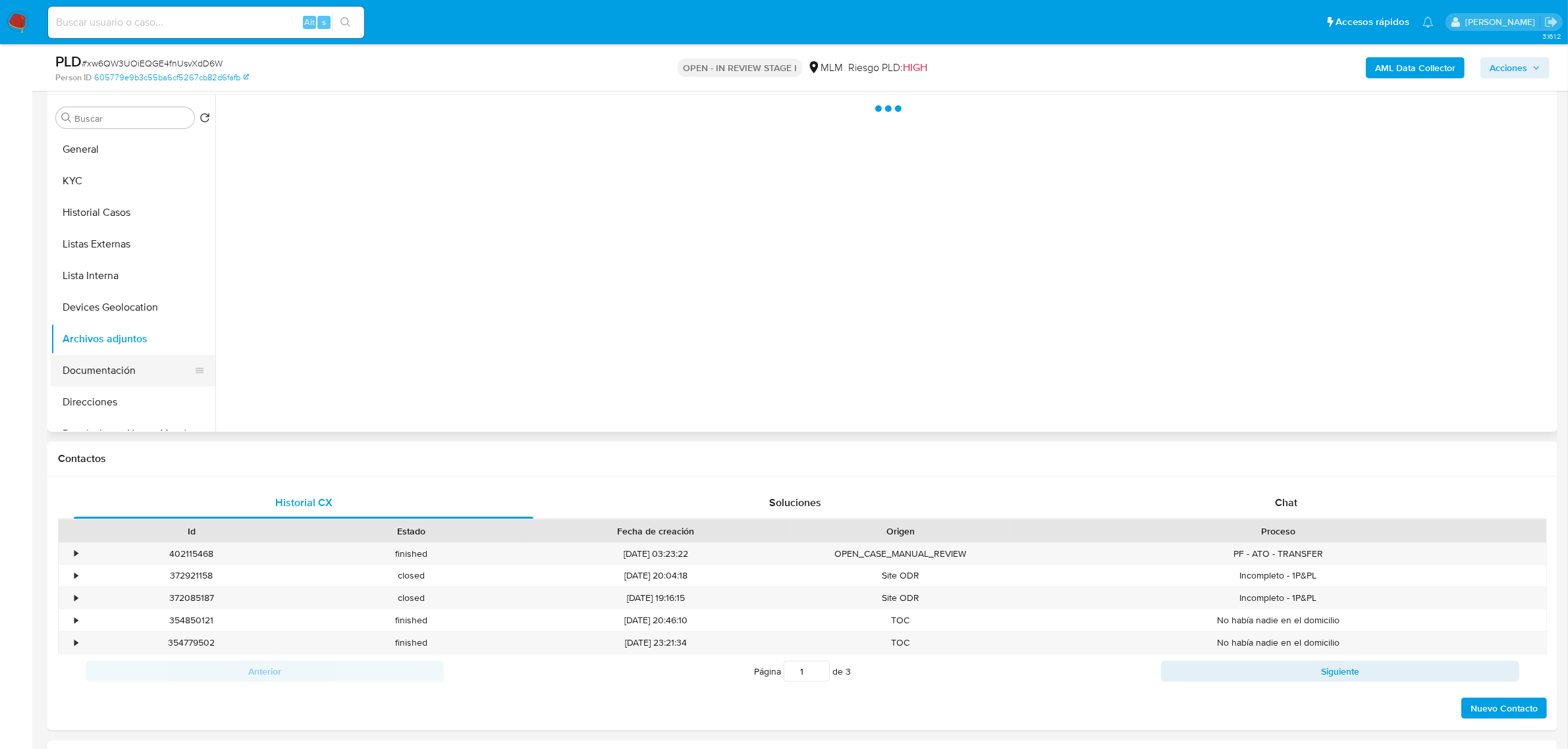
click at [113, 369] on button "Documentación" at bounding box center [127, 370] width 154 height 32
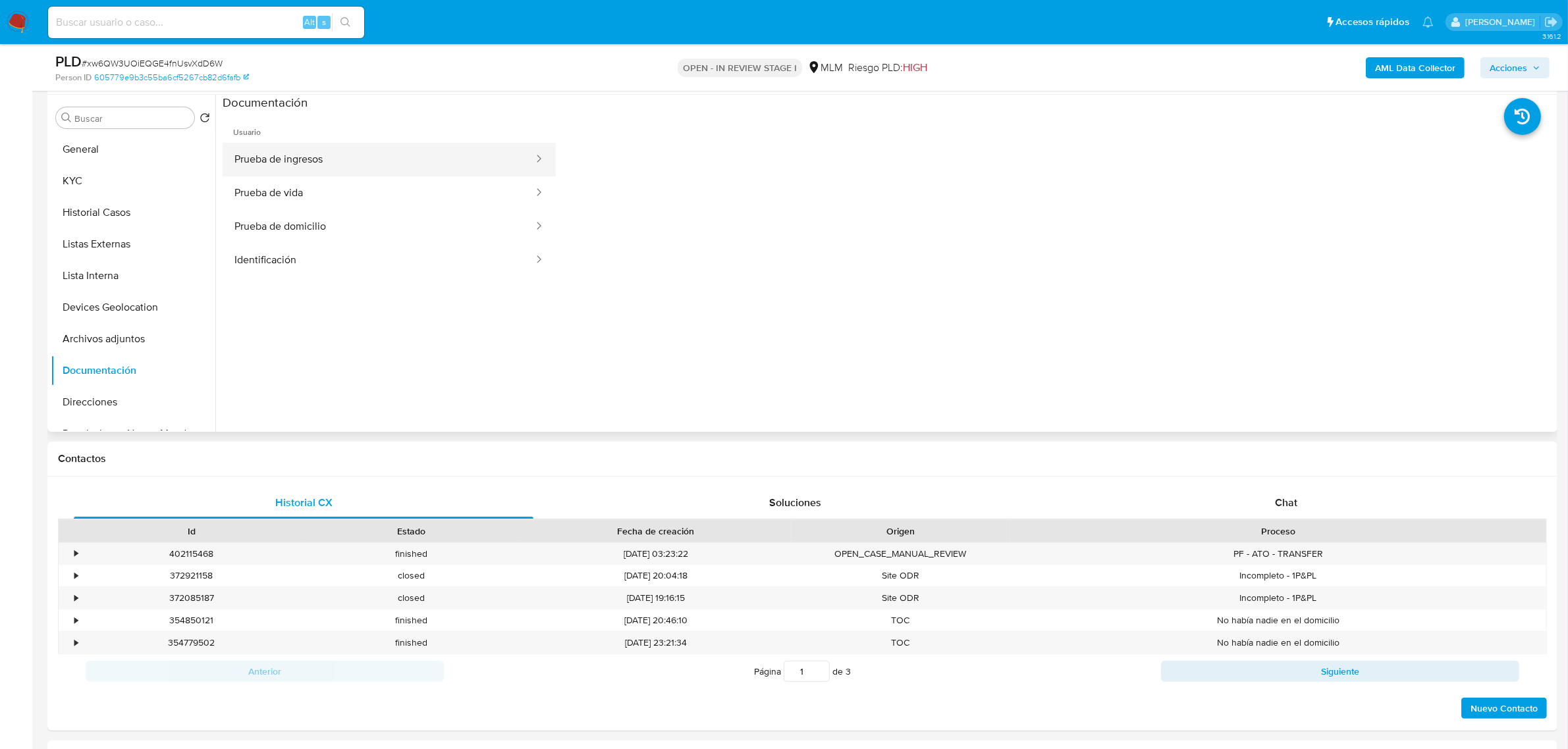
click at [365, 158] on button "Prueba de ingresos" at bounding box center [378, 160] width 312 height 34
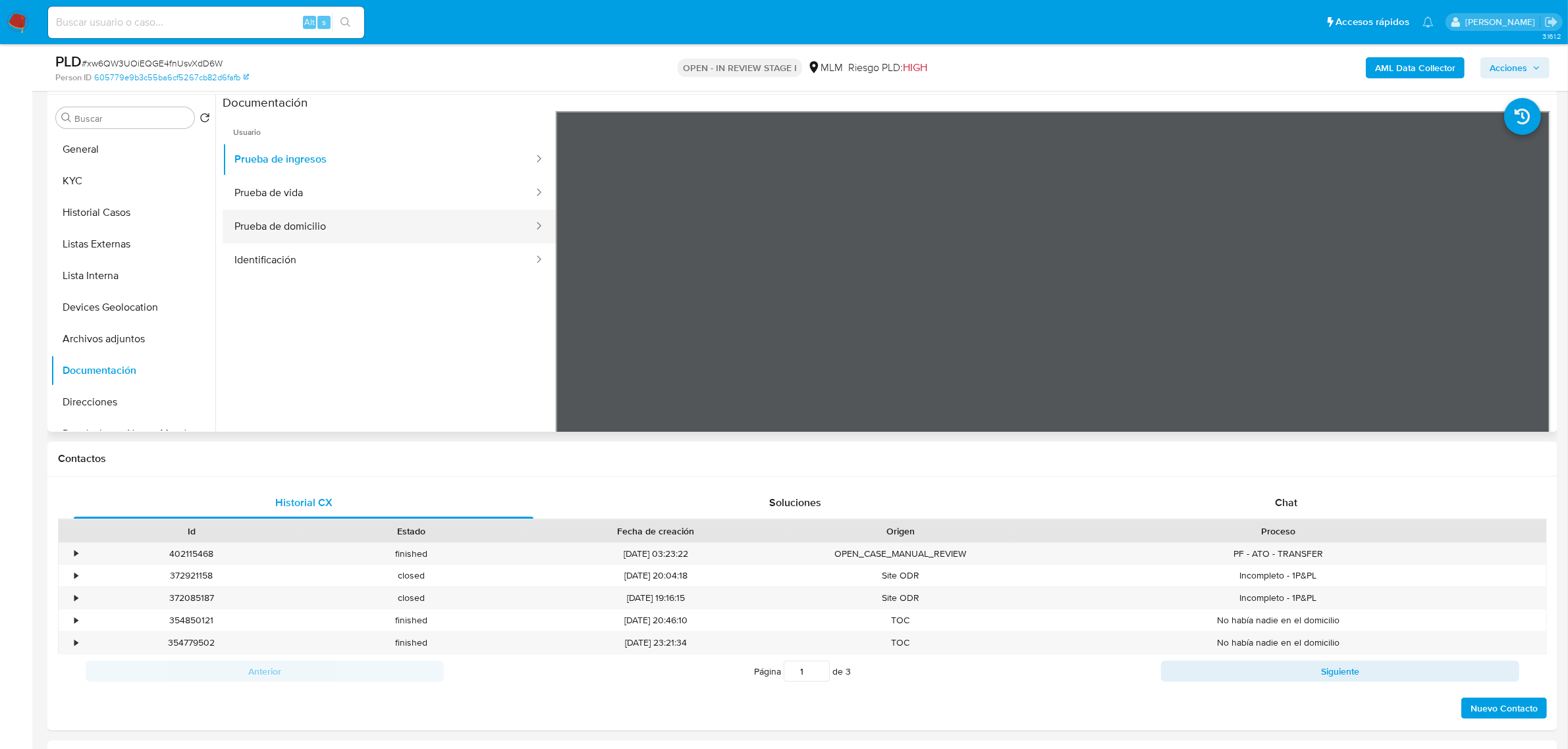
click at [340, 214] on button "Prueba de domicilio" at bounding box center [378, 227] width 312 height 34
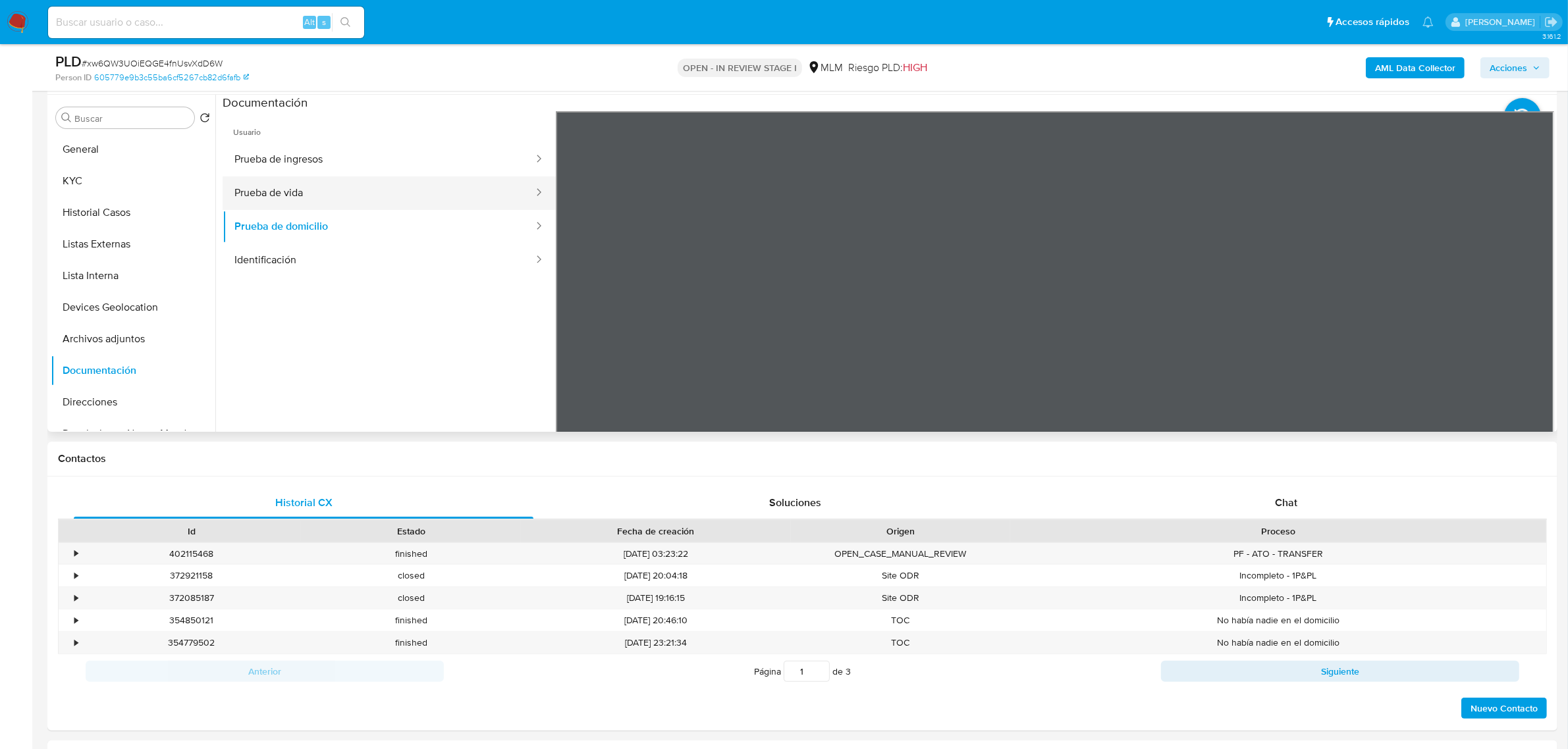
click at [340, 197] on button "Prueba de vida" at bounding box center [378, 194] width 312 height 34
drag, startPoint x: 280, startPoint y: 222, endPoint x: 301, endPoint y: 219, distance: 21.2
click at [283, 222] on button "Prueba de domicilio" at bounding box center [378, 227] width 312 height 34
click at [331, 255] on button "Identificación" at bounding box center [378, 260] width 312 height 34
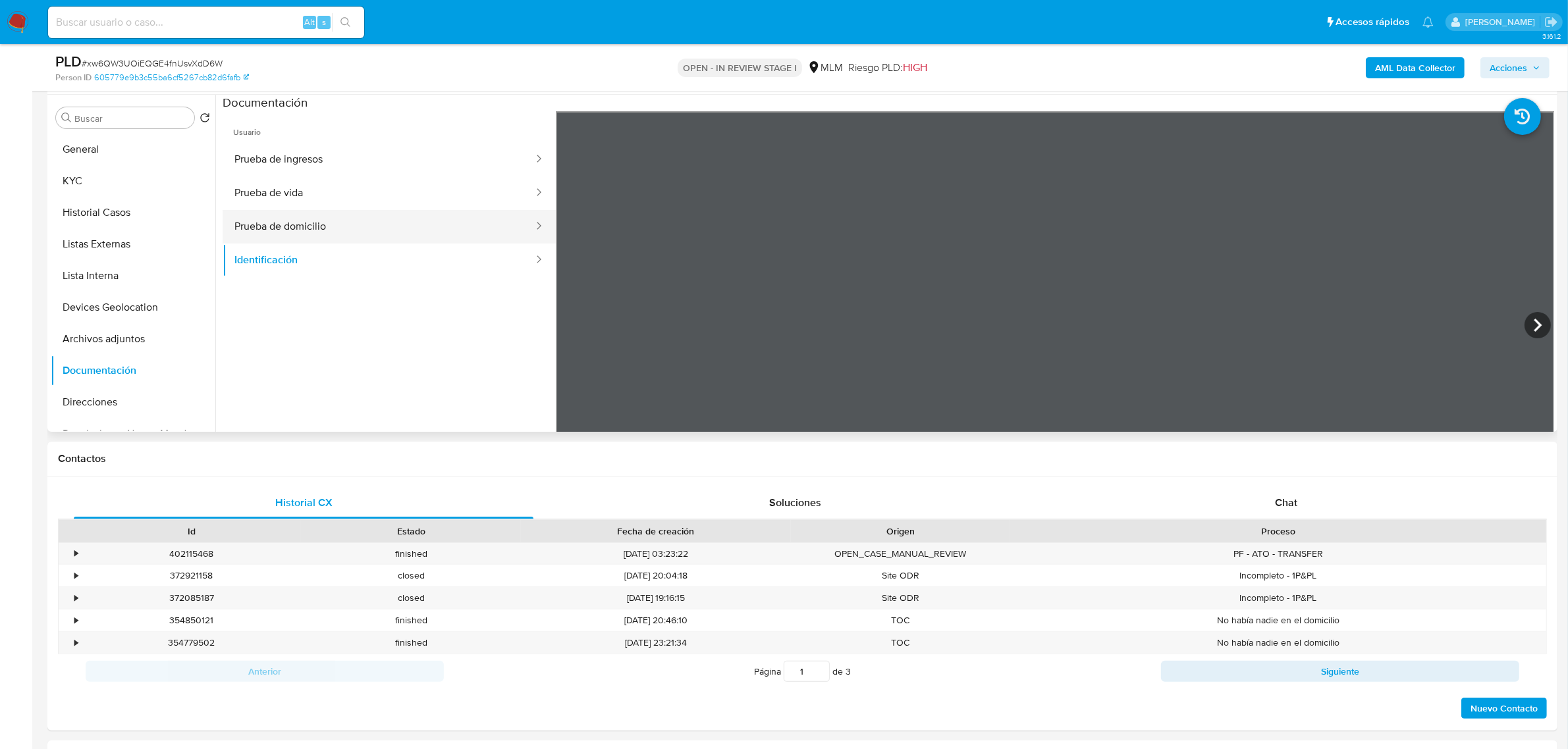
click at [386, 230] on button "Prueba de domicilio" at bounding box center [378, 227] width 312 height 34
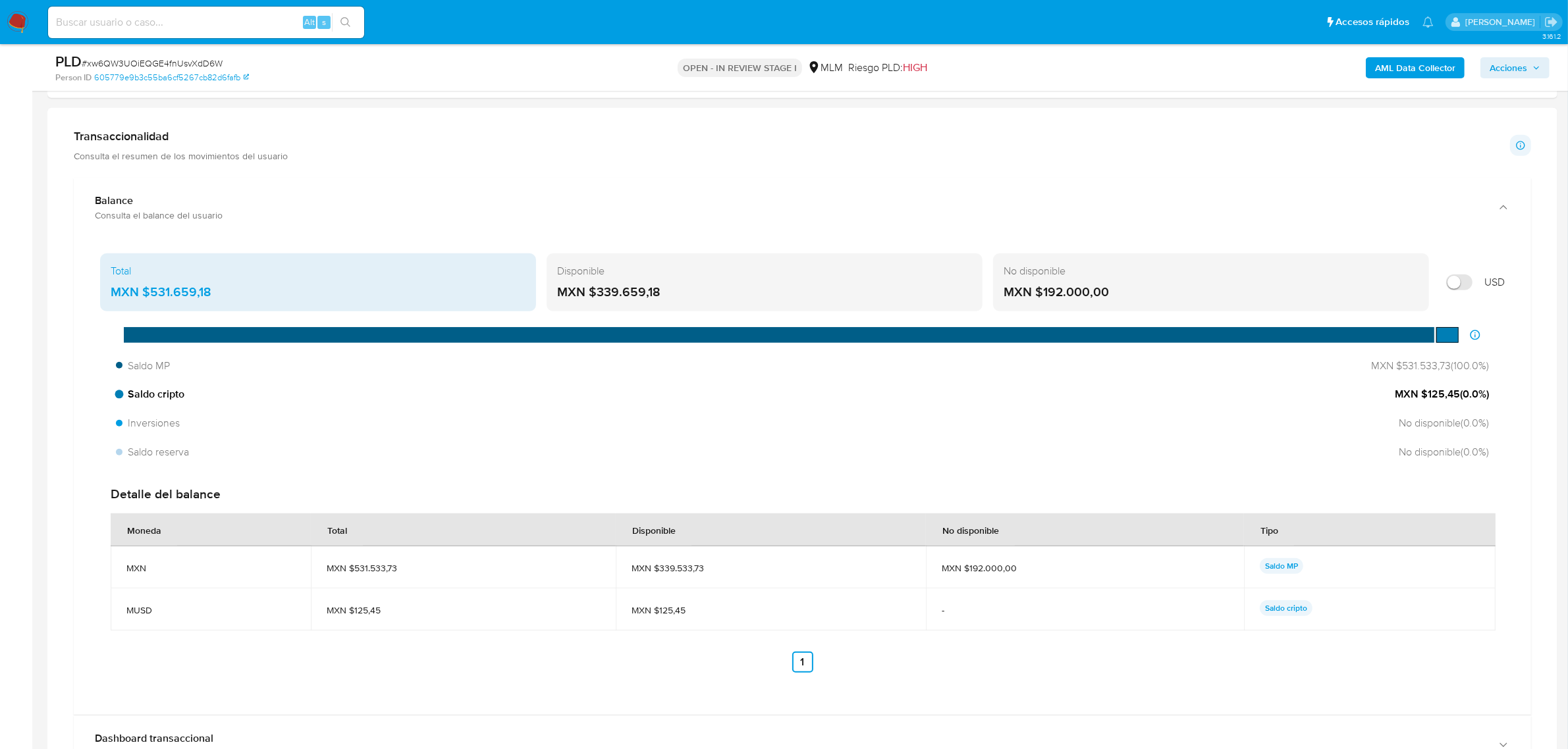
scroll to position [905, 0]
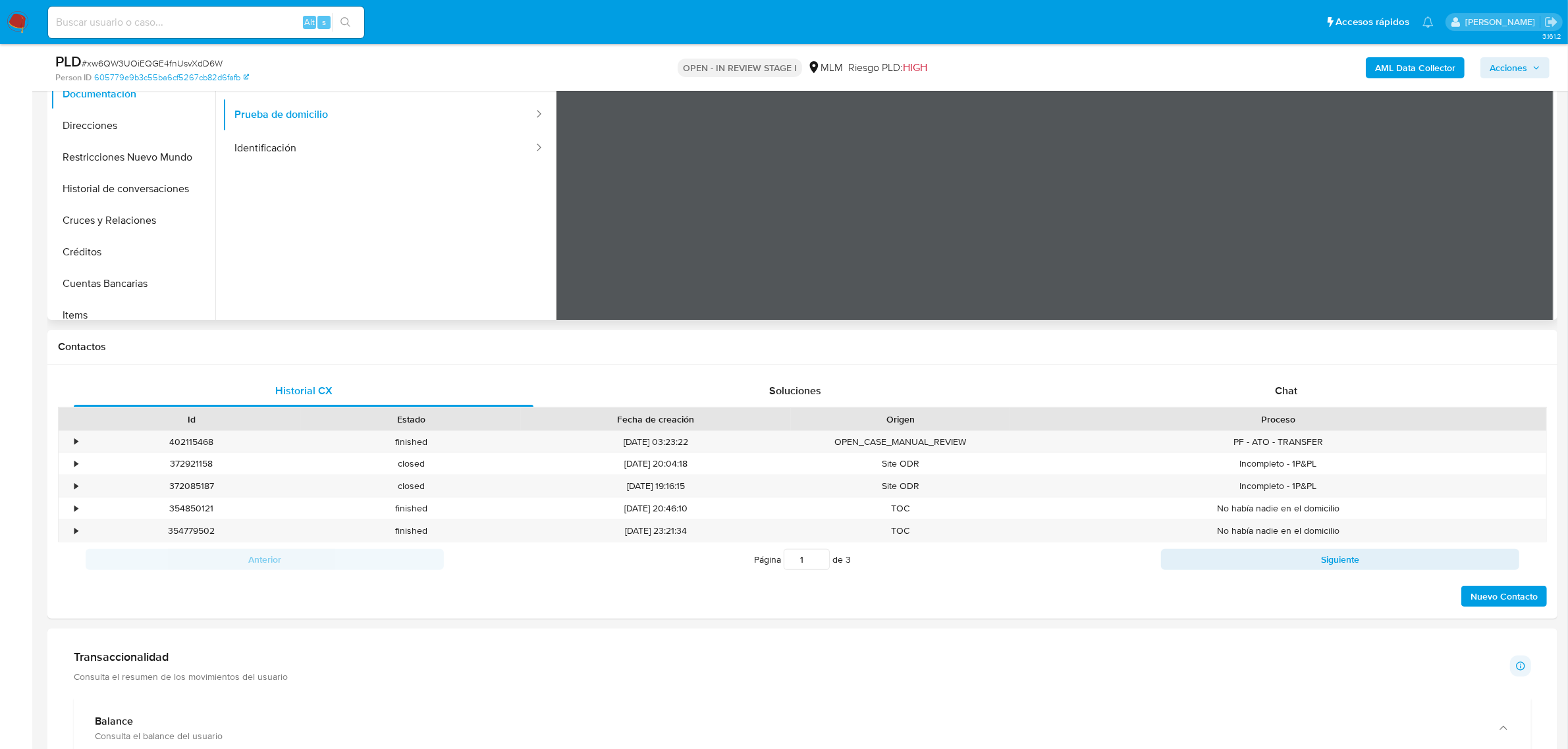
scroll to position [329, 0]
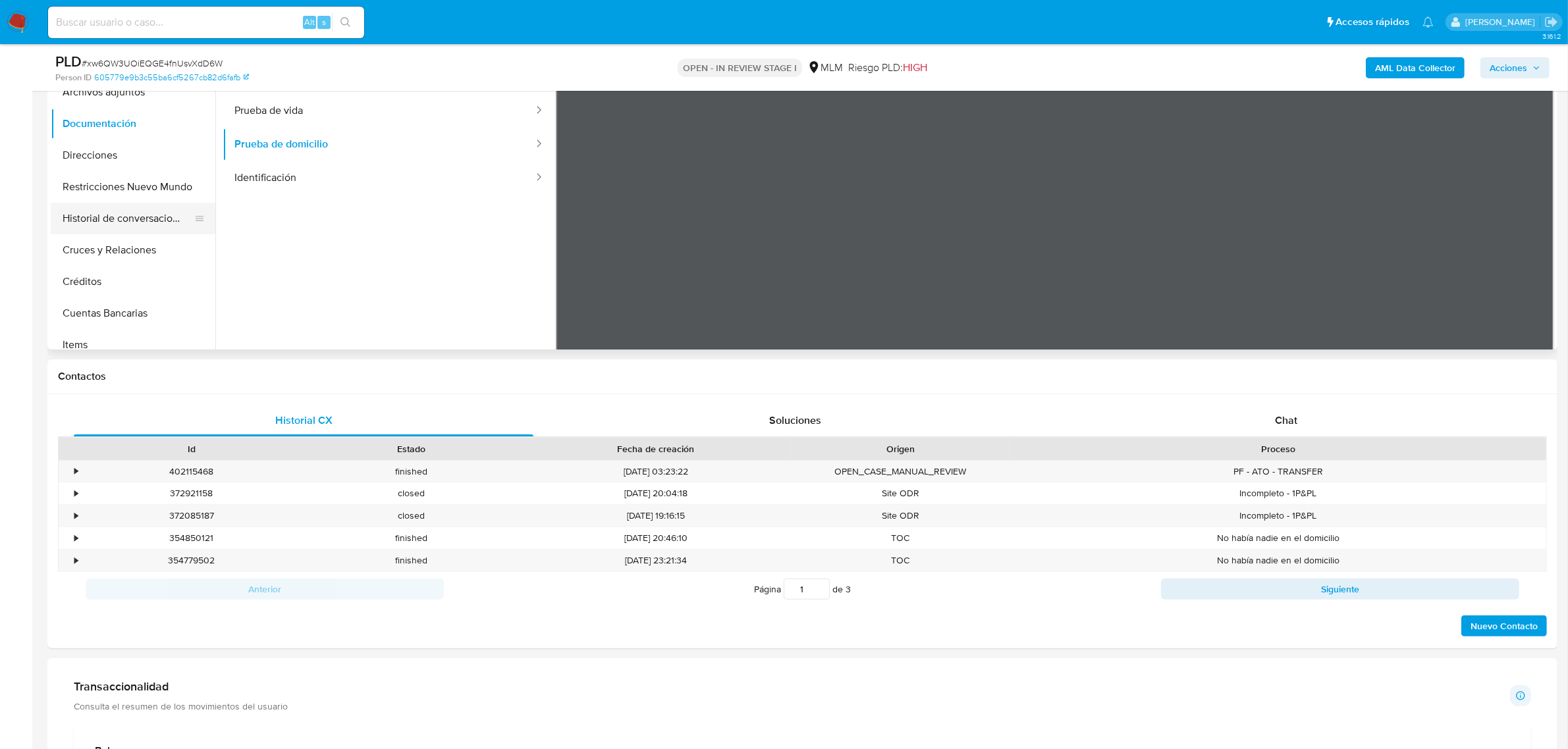
click at [123, 214] on button "Historial de conversaciones" at bounding box center [127, 218] width 154 height 32
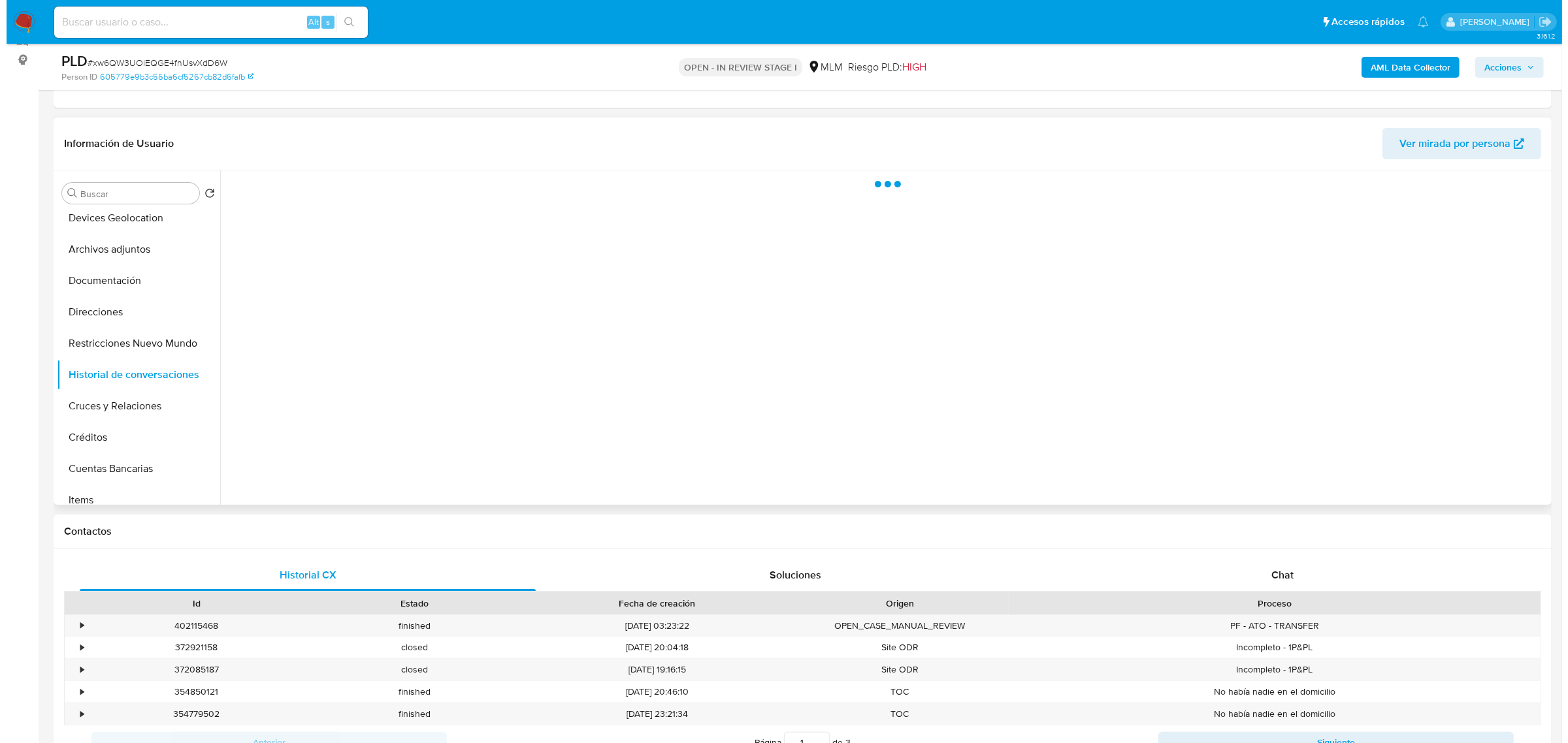
scroll to position [163, 0]
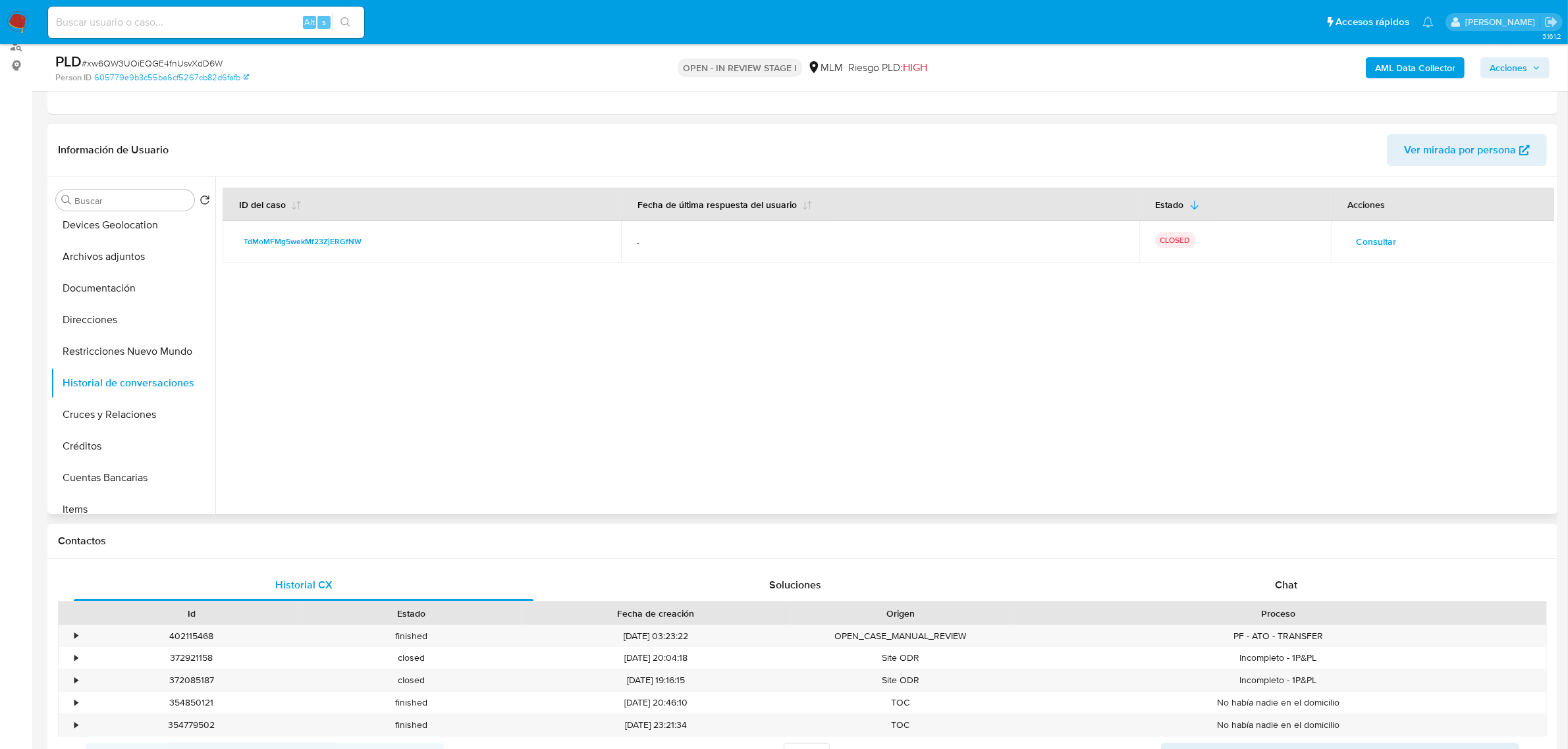
click at [1390, 246] on span "Consultar" at bounding box center [1376, 241] width 40 height 18
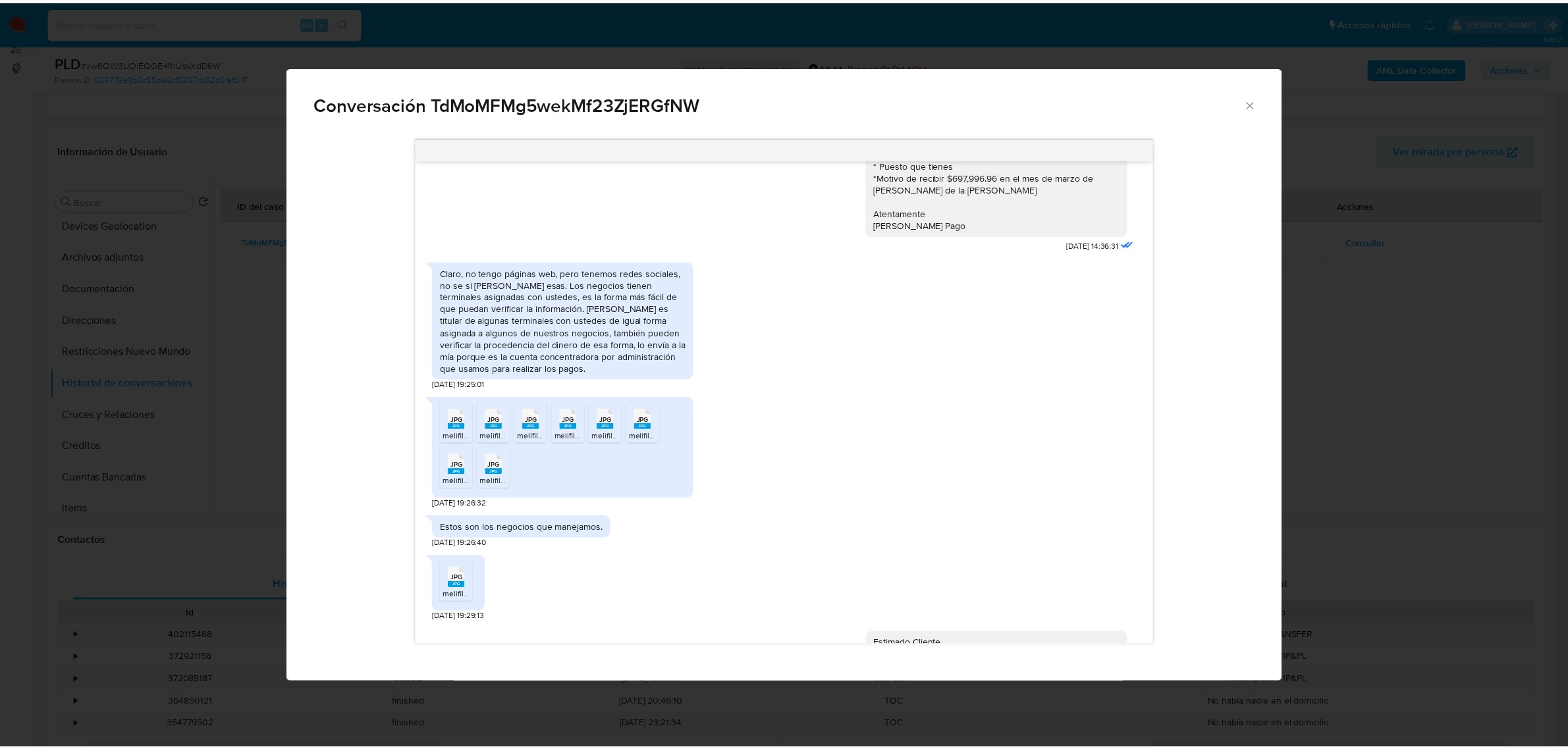
scroll to position [997, 0]
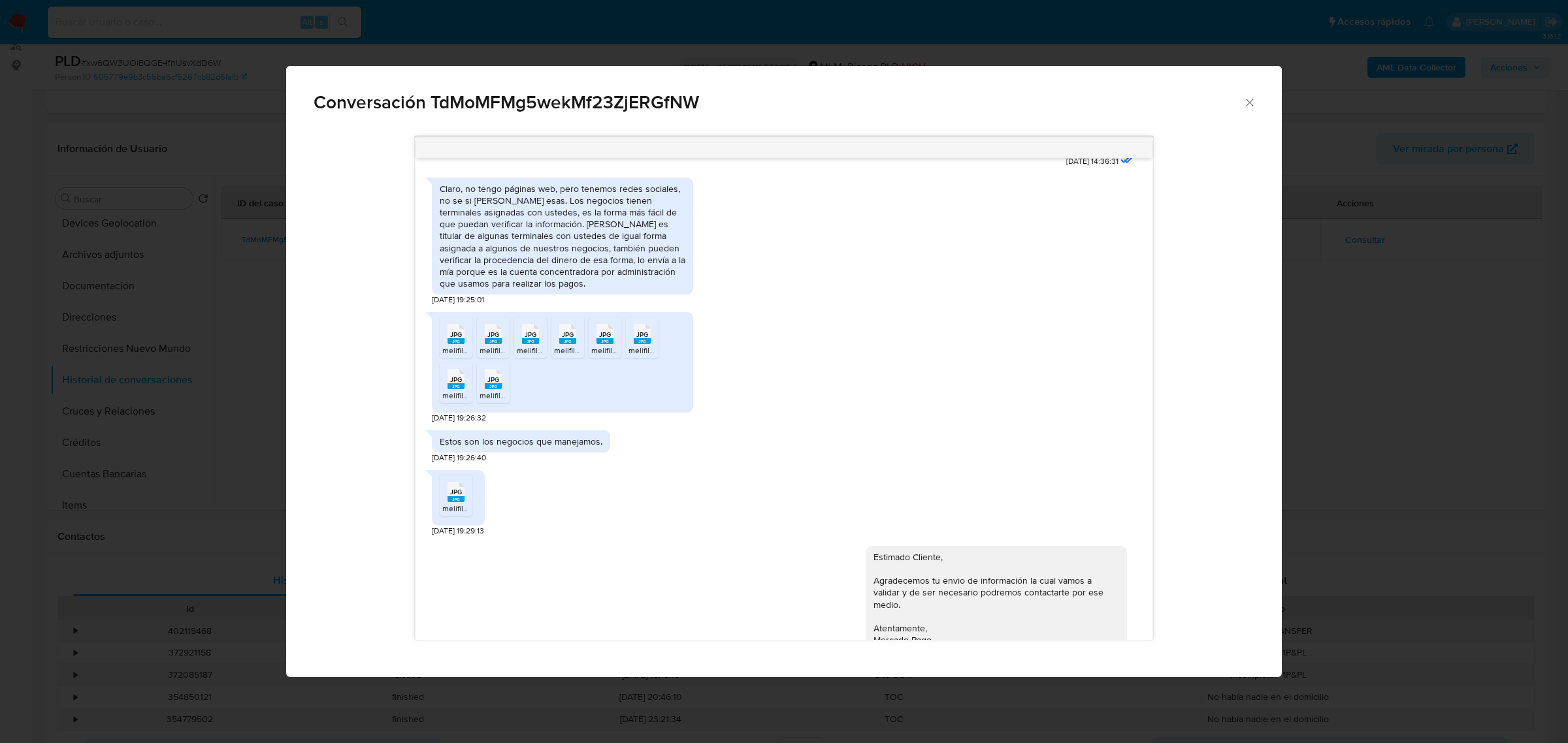
click at [1247, 101] on icon "Cerrar" at bounding box center [1250, 102] width 13 height 13
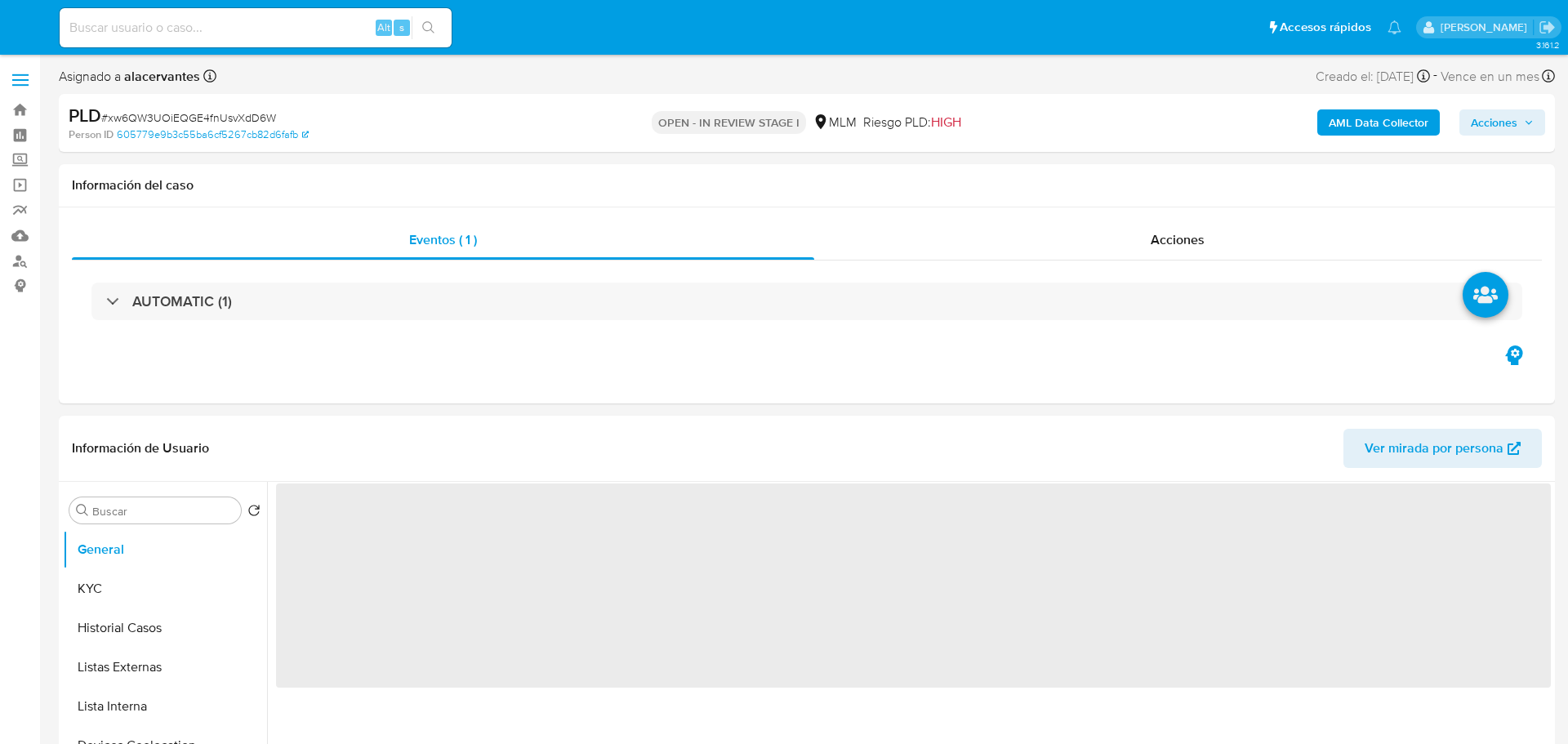
select select "10"
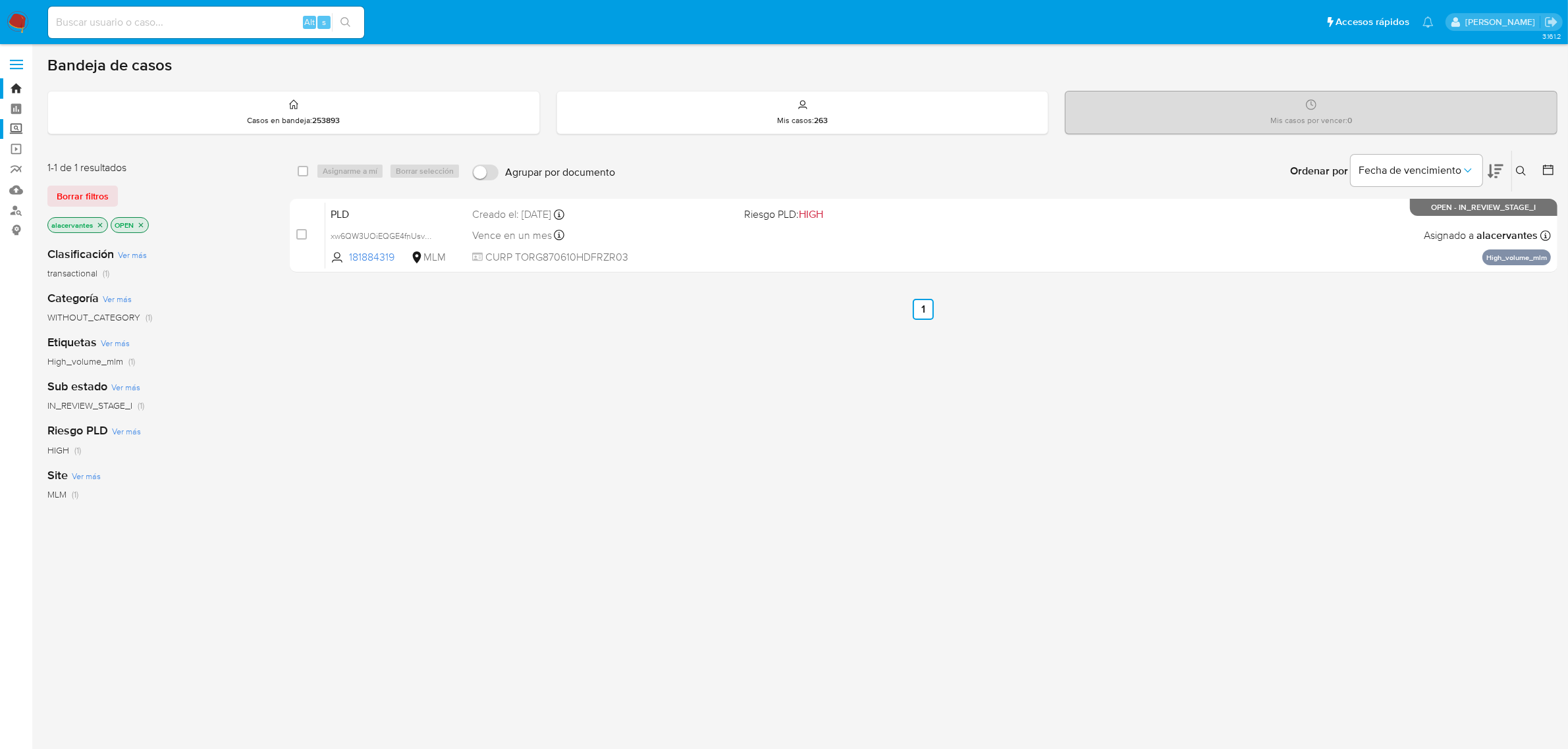
click at [21, 124] on label "Screening" at bounding box center [78, 129] width 157 height 21
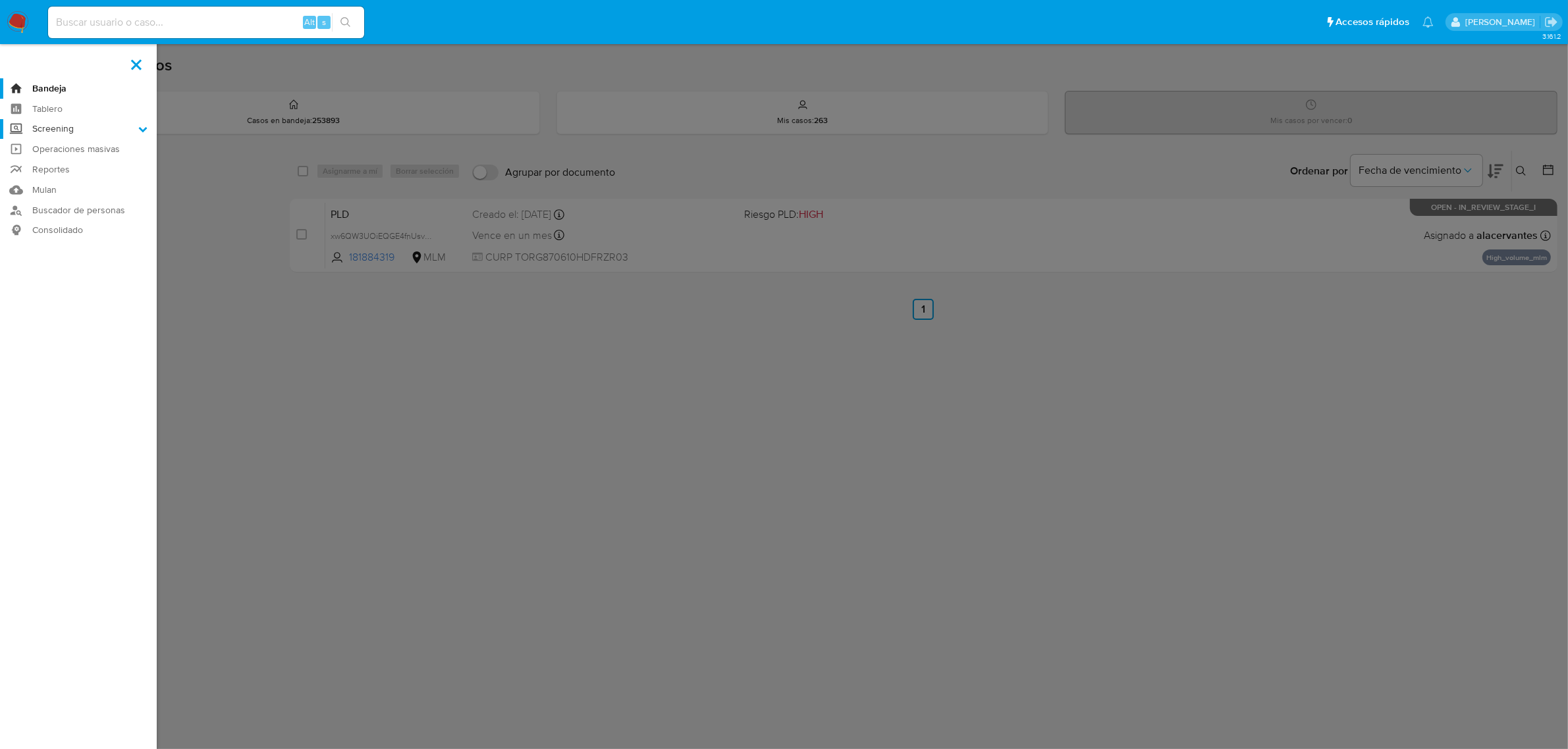
click at [0, 0] on input "Screening" at bounding box center [0, 0] width 0 height 0
click at [71, 177] on link "Herramientas" at bounding box center [78, 180] width 157 height 16
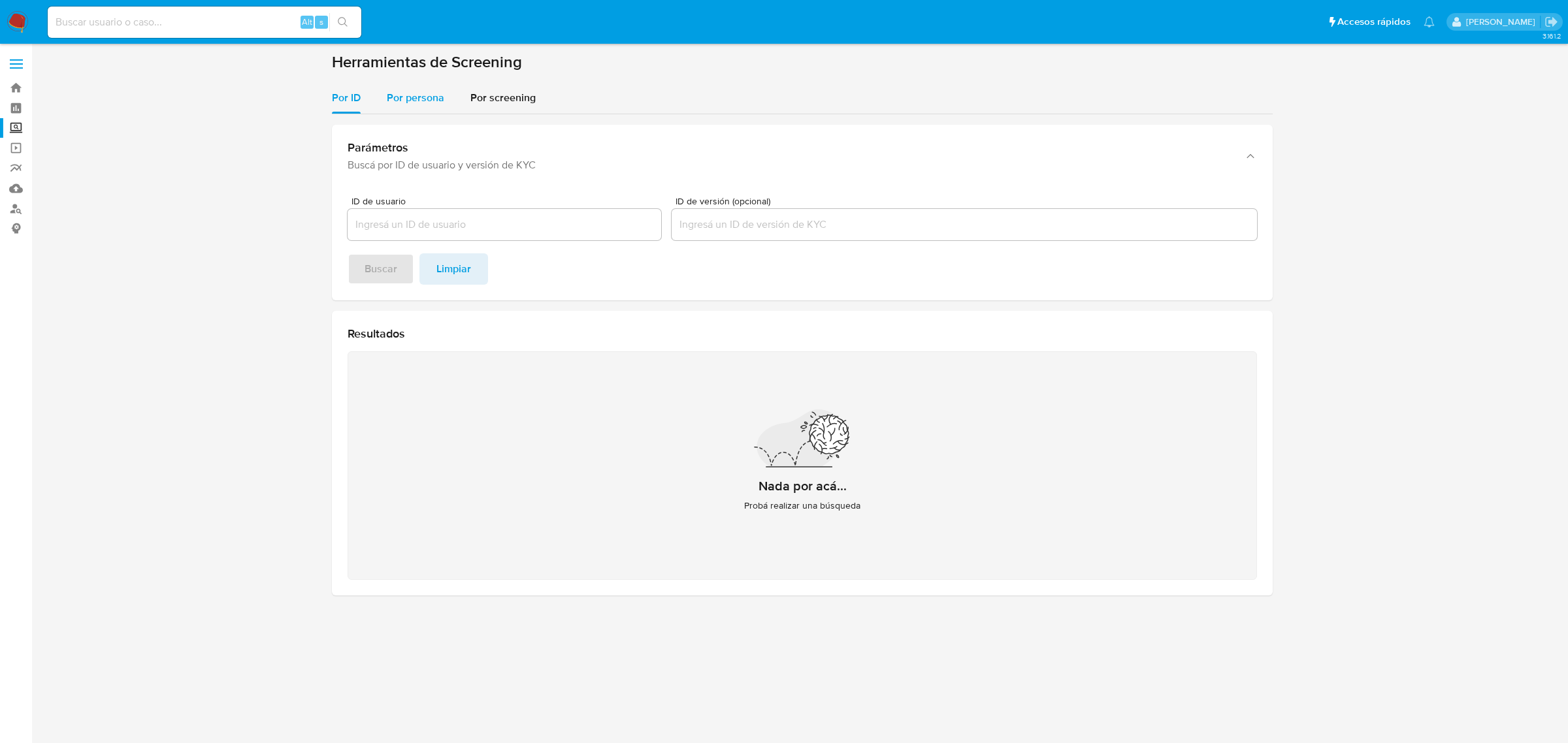
click at [441, 93] on span "Por persona" at bounding box center [416, 97] width 58 height 15
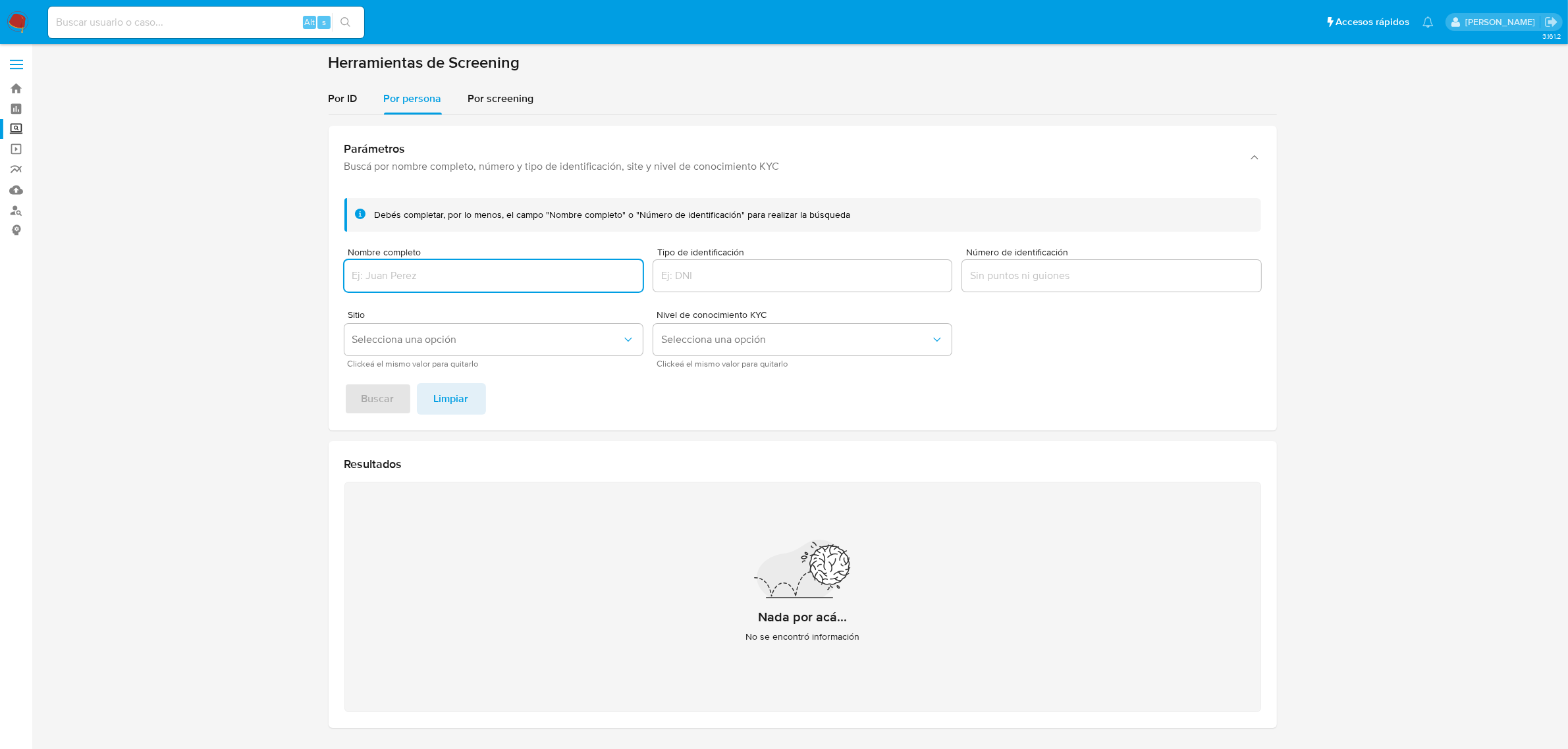
click at [462, 283] on input "Nombre completo" at bounding box center [493, 275] width 298 height 17
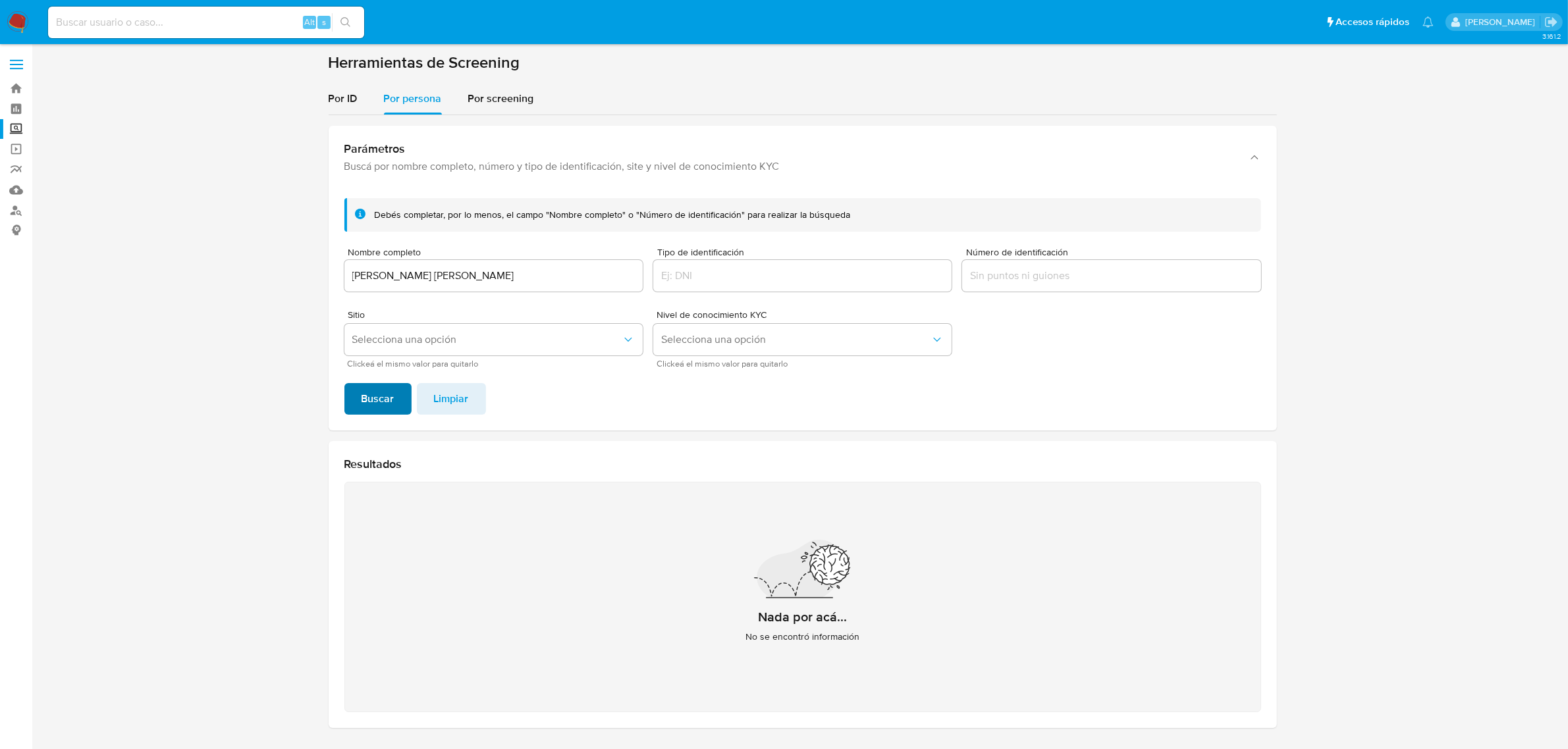
click at [396, 389] on button "Buscar" at bounding box center [378, 399] width 67 height 32
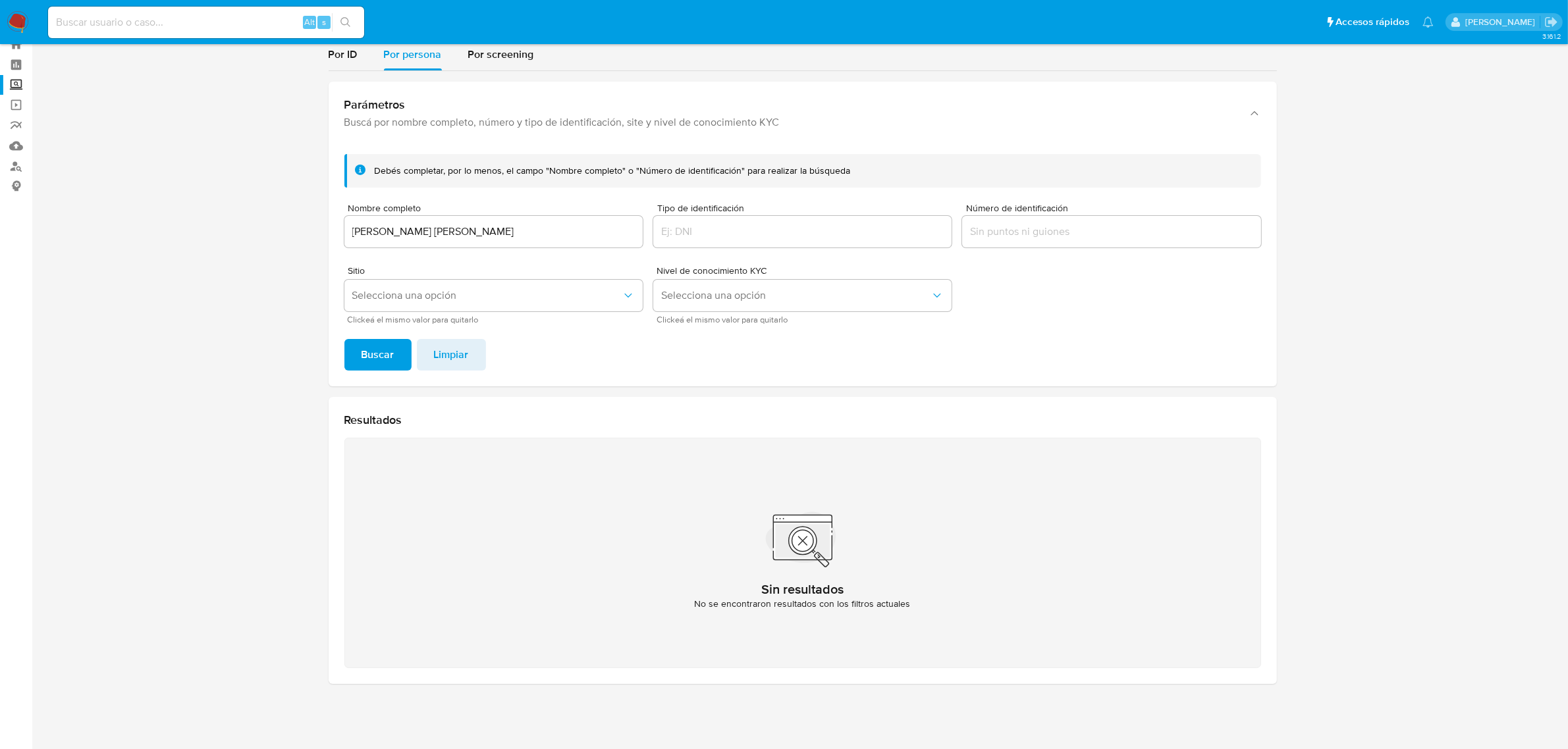
click at [553, 216] on div "[PERSON_NAME] [PERSON_NAME]" at bounding box center [493, 231] width 298 height 32
click at [552, 234] on input "[PERSON_NAME] [PERSON_NAME]" at bounding box center [493, 231] width 298 height 17
type input "[PERSON_NAME] [PERSON_NAME]"
click at [359, 352] on button "Buscar" at bounding box center [378, 355] width 67 height 32
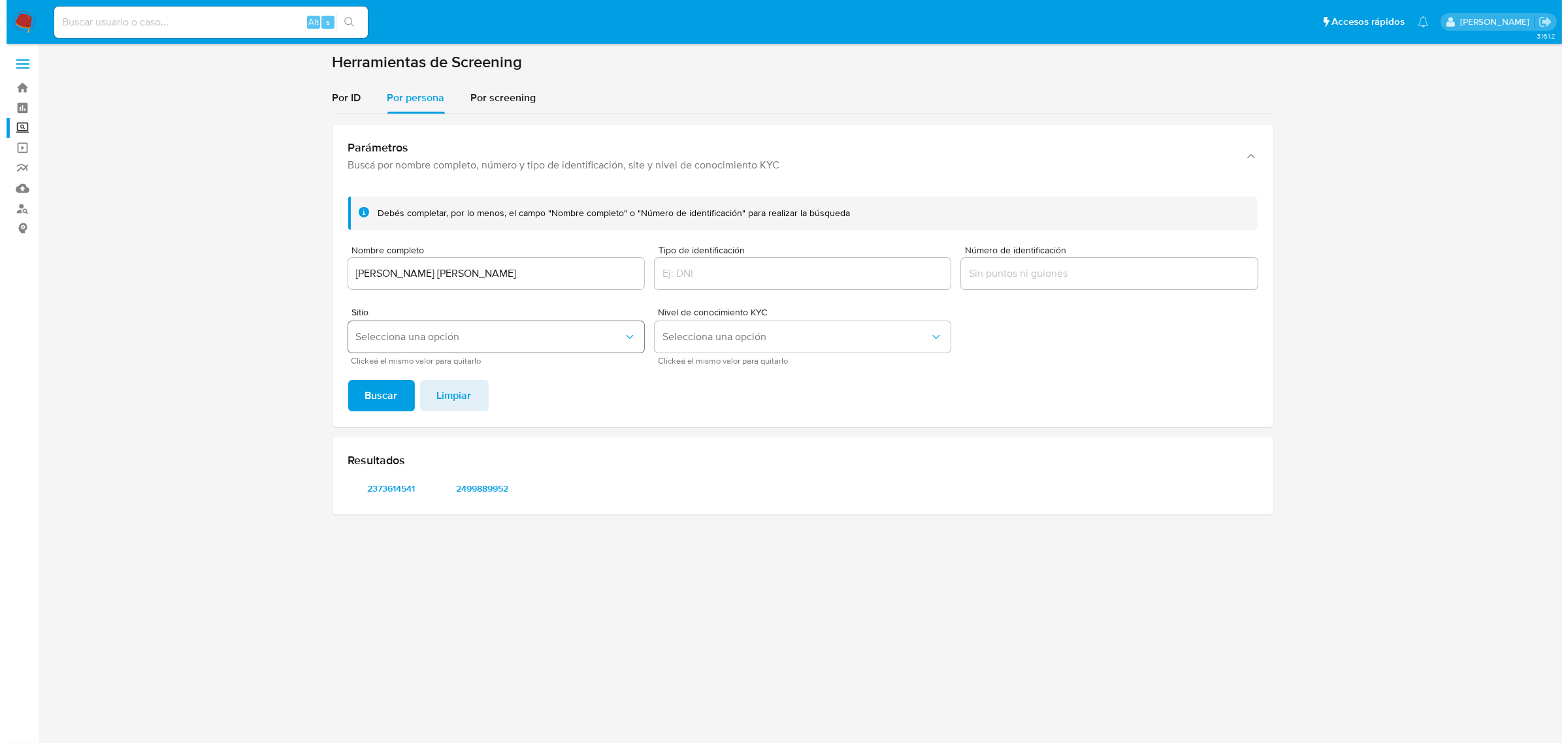
scroll to position [0, 0]
click at [417, 488] on span "2373614541" at bounding box center [390, 488] width 68 height 18
click at [485, 485] on span "2499889952" at bounding box center [482, 488] width 68 height 18
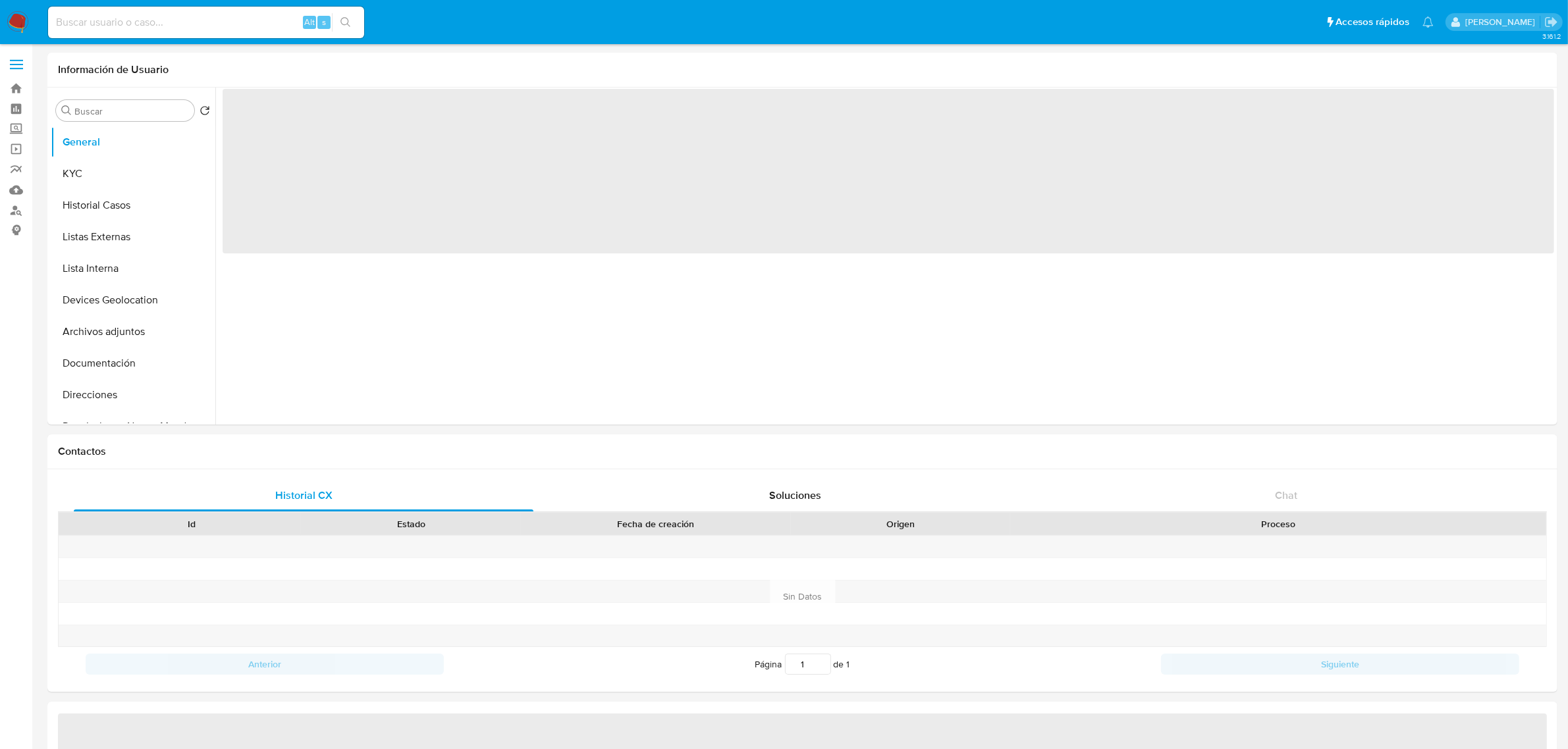
select select "10"
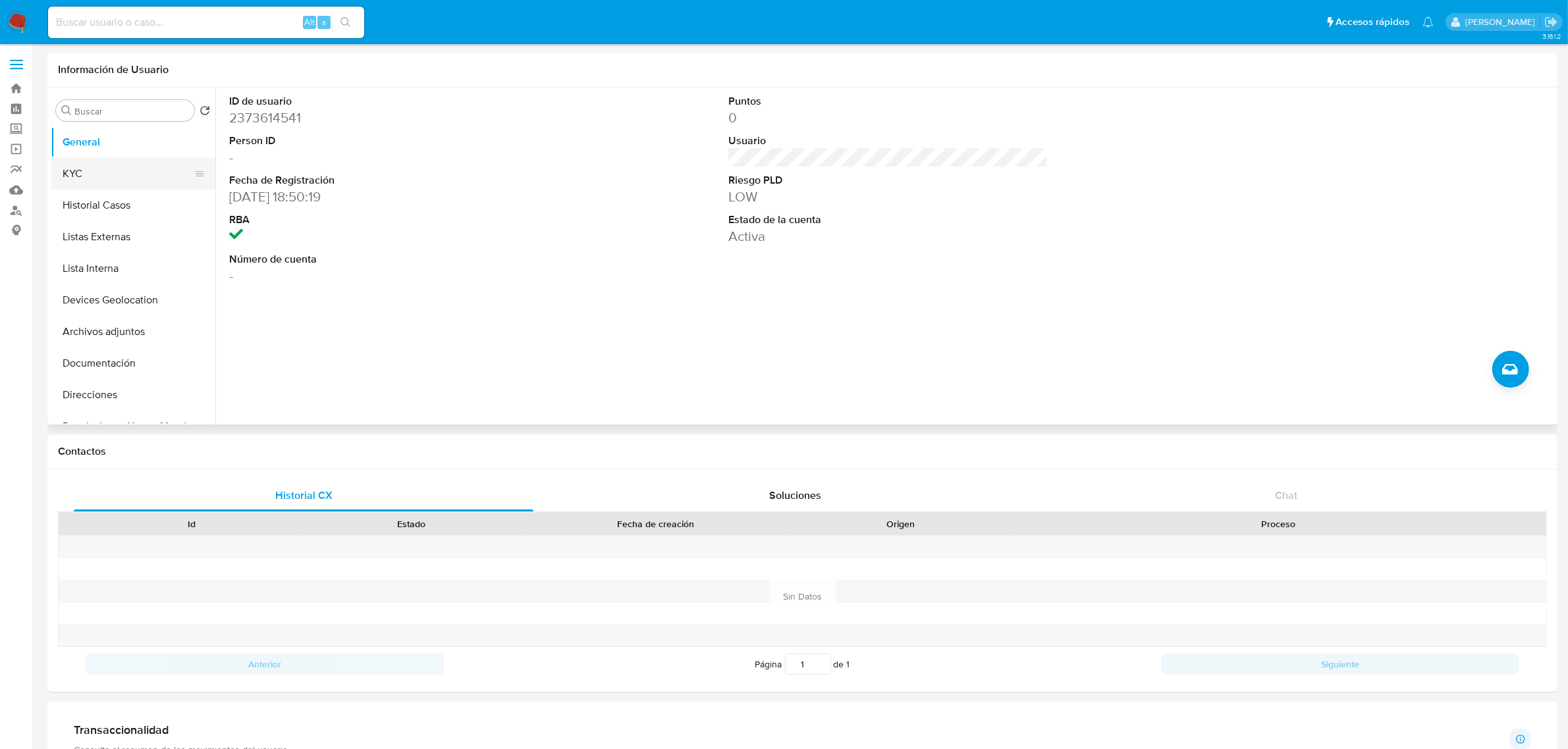
click at [162, 175] on button "KYC" at bounding box center [127, 174] width 154 height 32
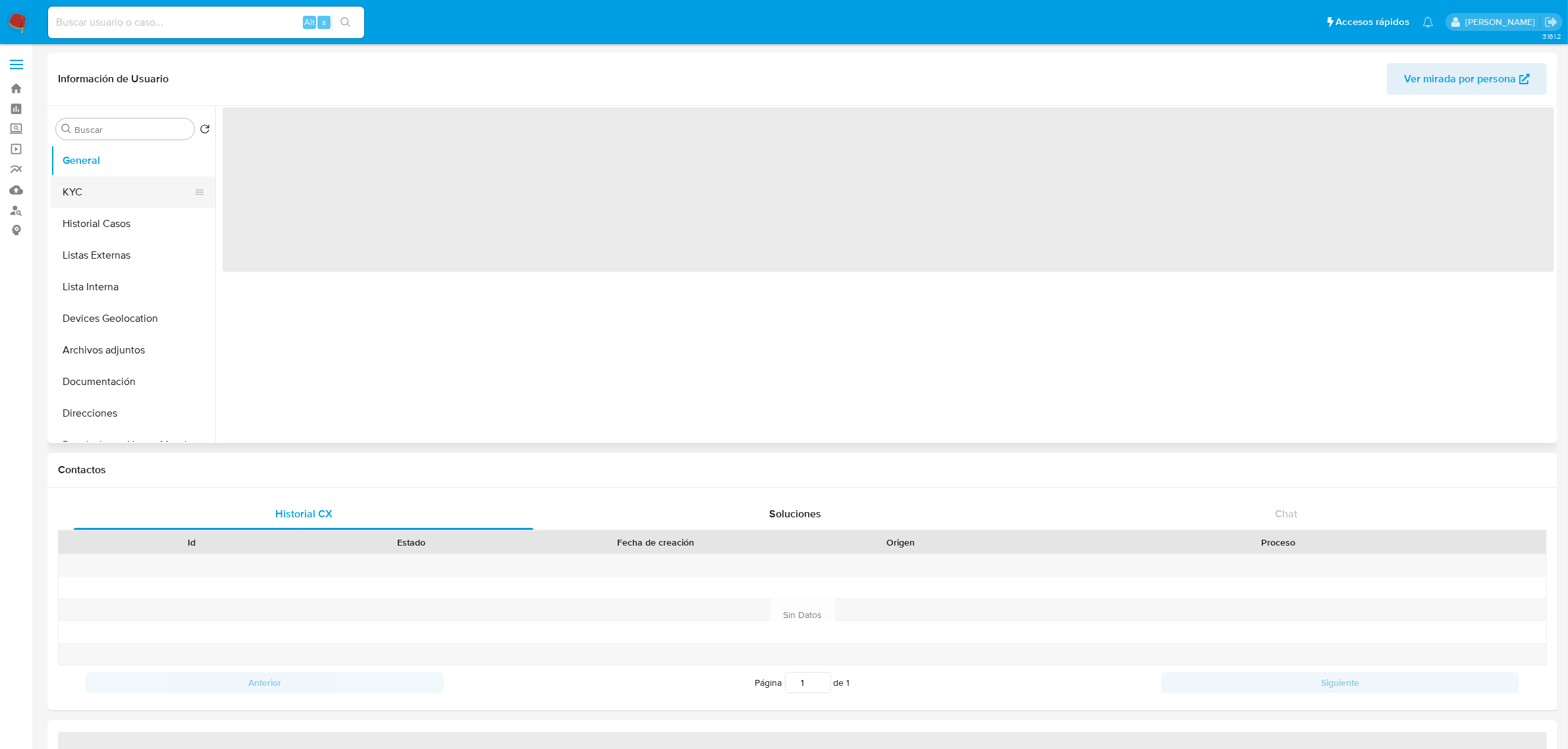
select select "10"
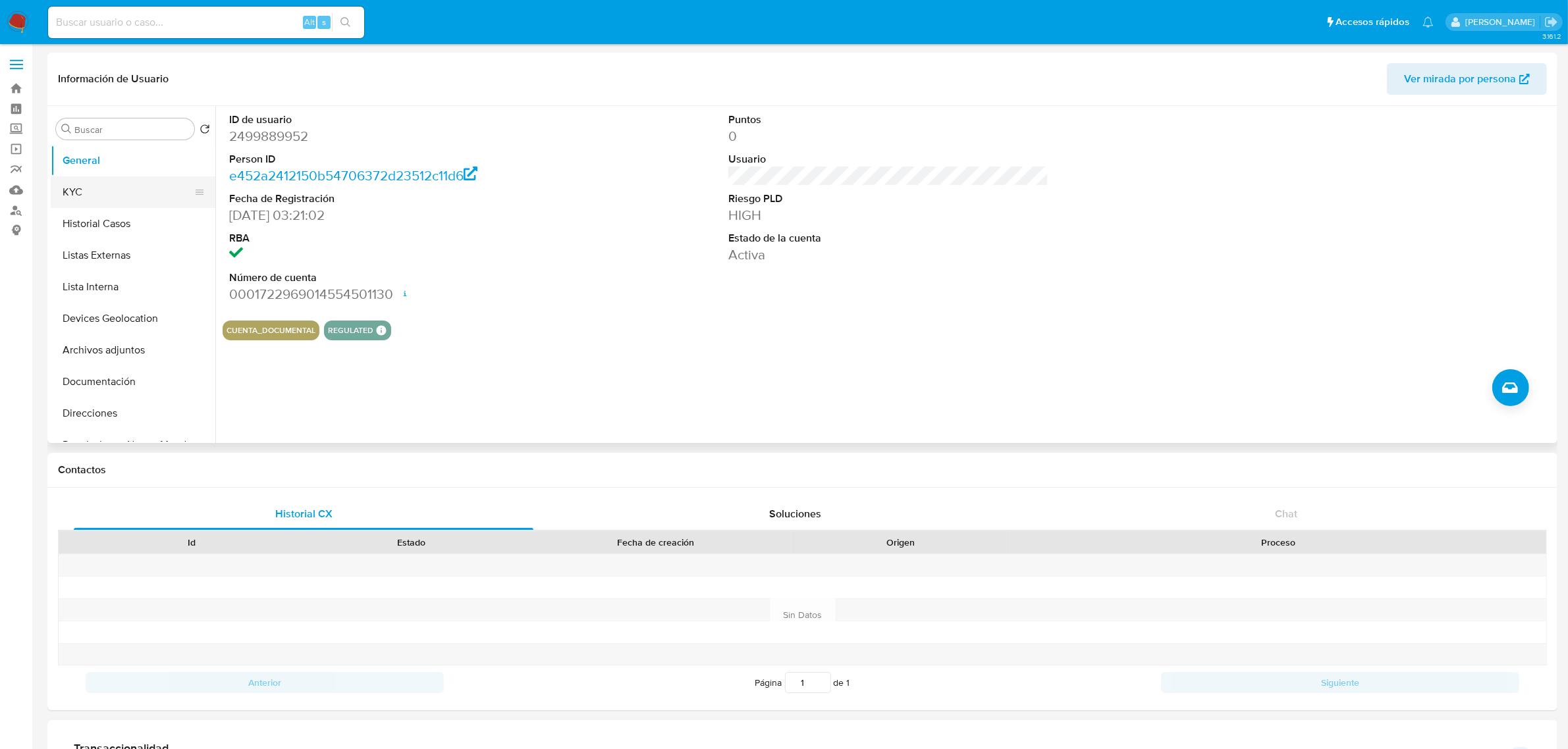
click at [107, 191] on button "KYC" at bounding box center [127, 192] width 154 height 32
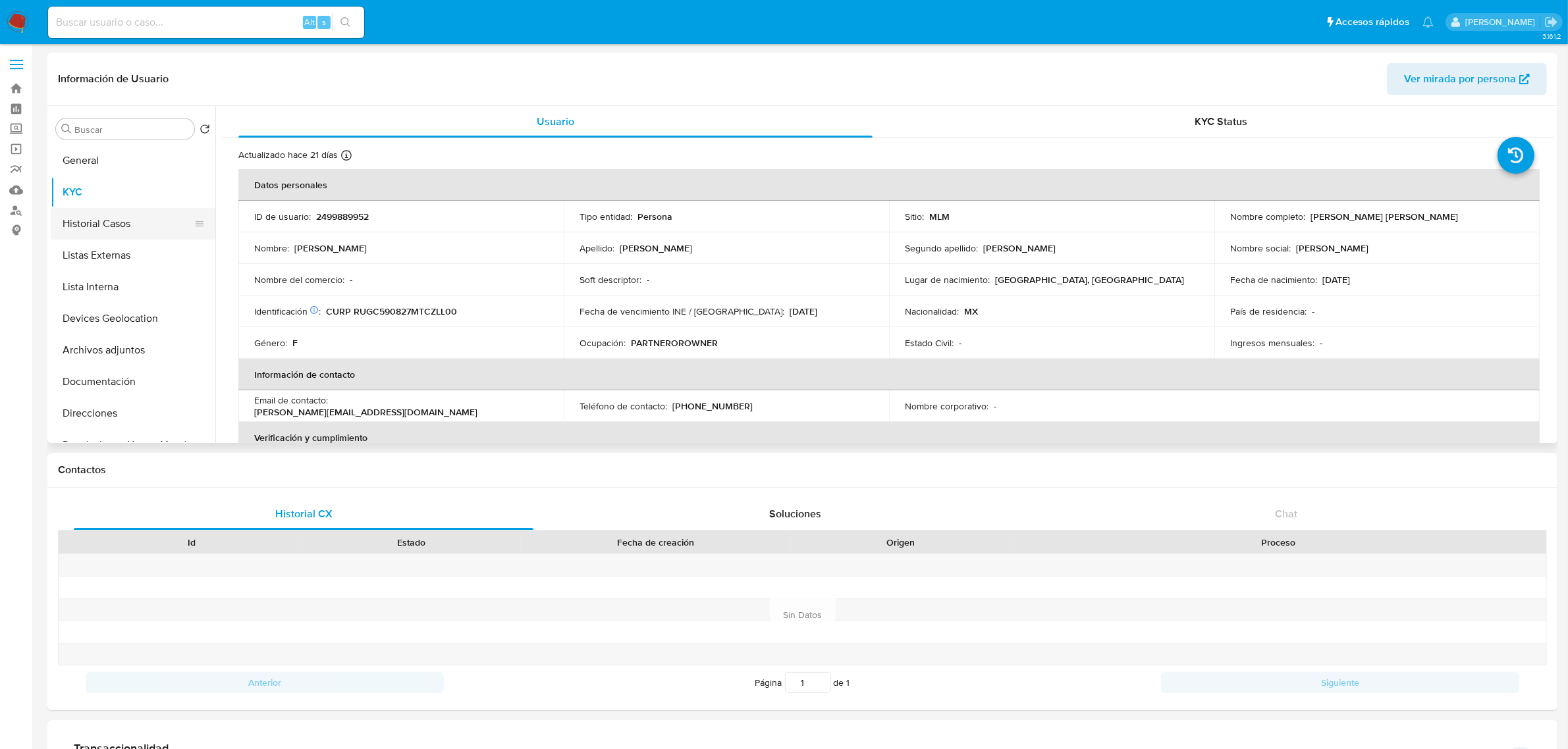
click at [143, 218] on button "Historial Casos" at bounding box center [127, 224] width 154 height 32
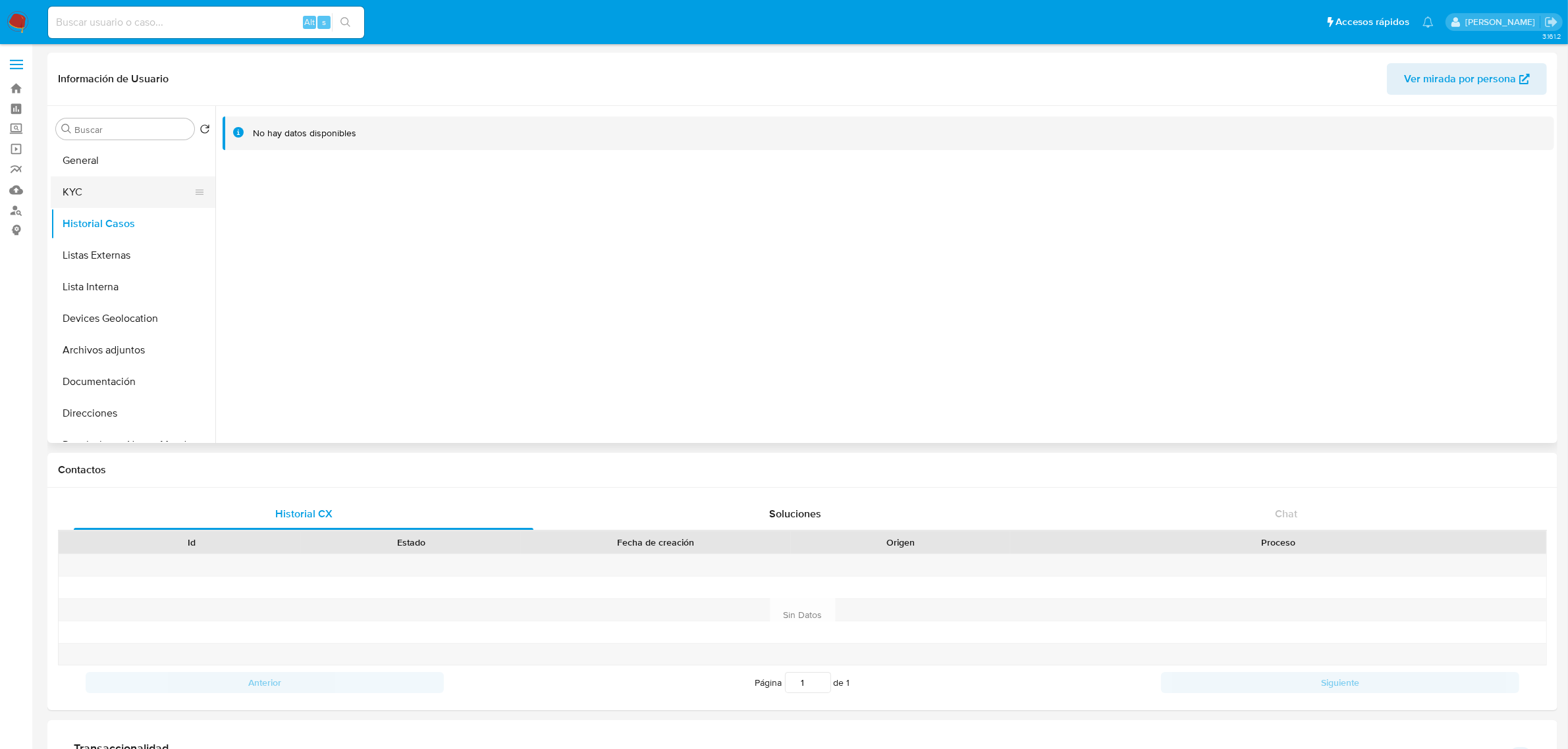
click at [130, 198] on button "KYC" at bounding box center [127, 192] width 154 height 32
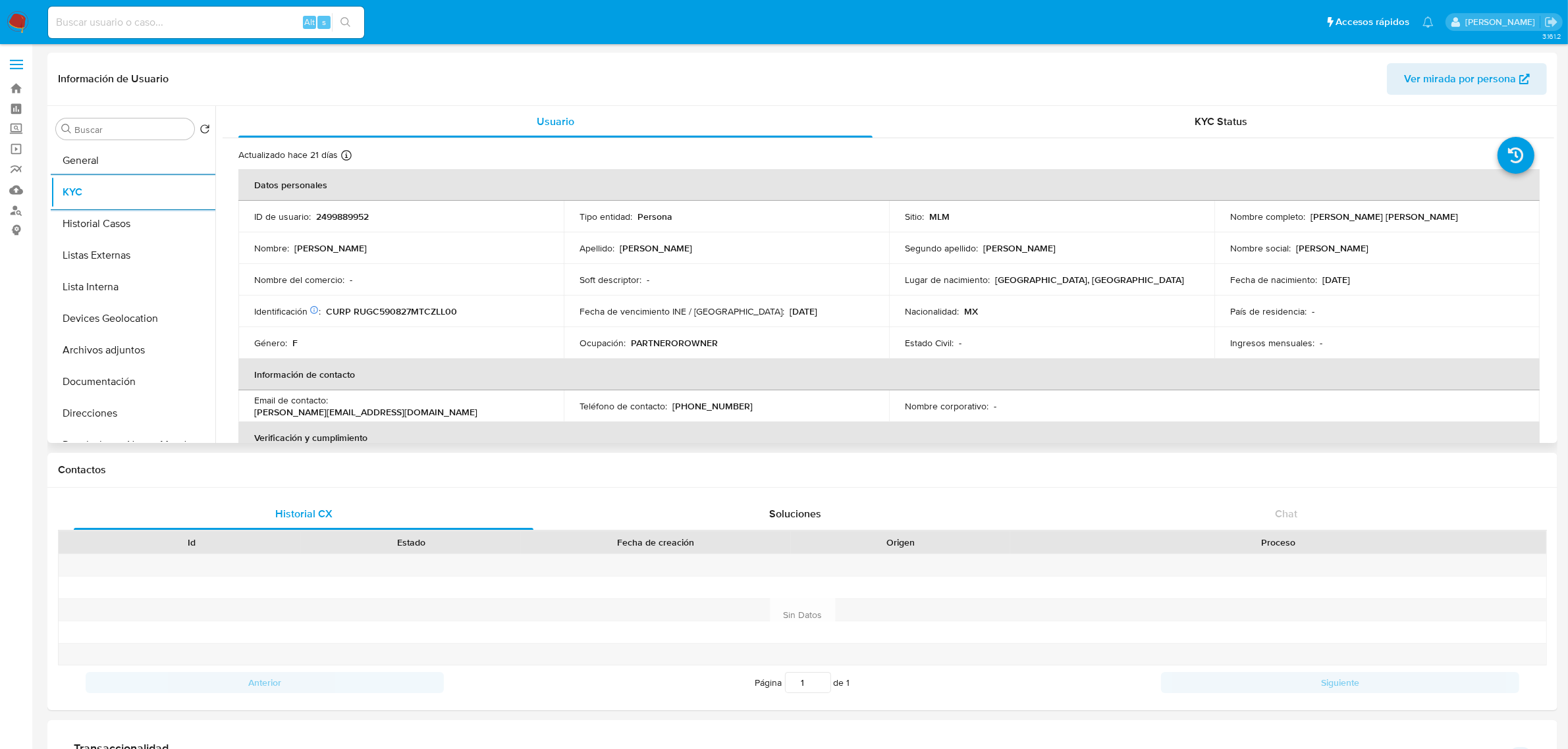
click at [354, 214] on p "2499889952" at bounding box center [342, 216] width 53 height 12
copy p "2499889952"
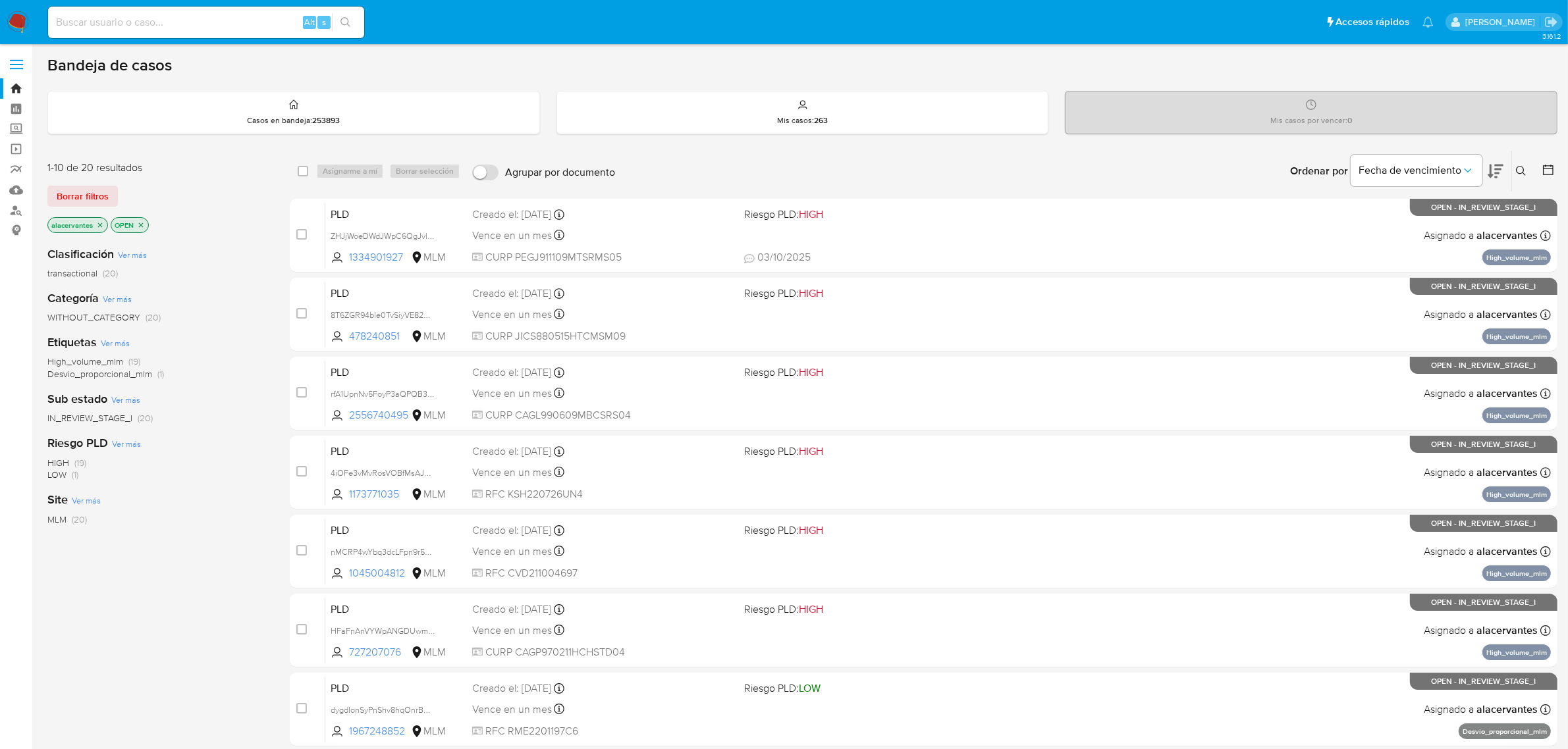
click at [191, 30] on input at bounding box center [205, 22] width 316 height 17
paste input "[PERSON_NAME]/[PERSON_NAME]"
type input "[PERSON_NAME]/[PERSON_NAME]"
click at [12, 129] on label "Screening" at bounding box center [78, 129] width 157 height 21
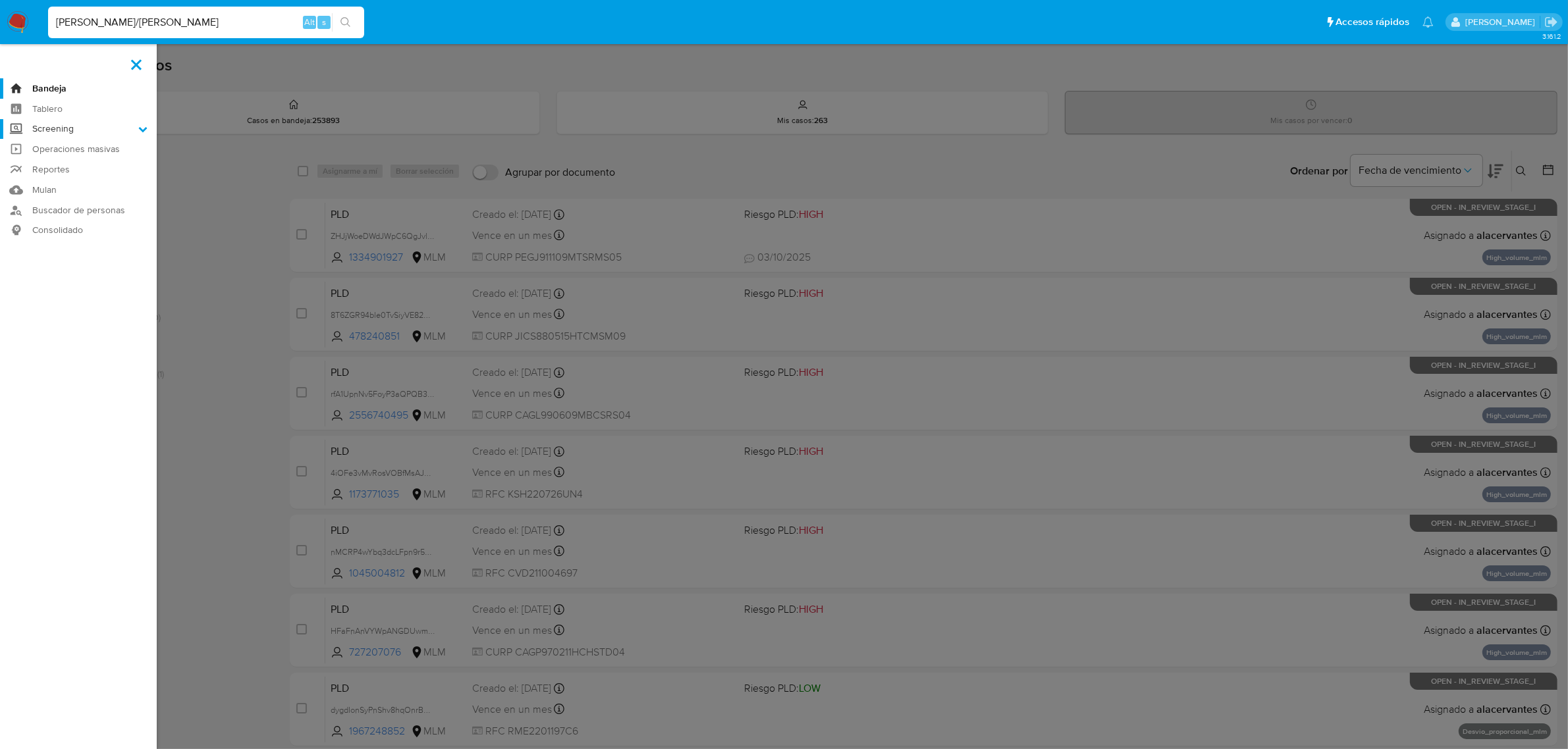
click at [0, 0] on input "Screening" at bounding box center [0, 0] width 0 height 0
click at [74, 177] on link "Herramientas" at bounding box center [78, 180] width 157 height 16
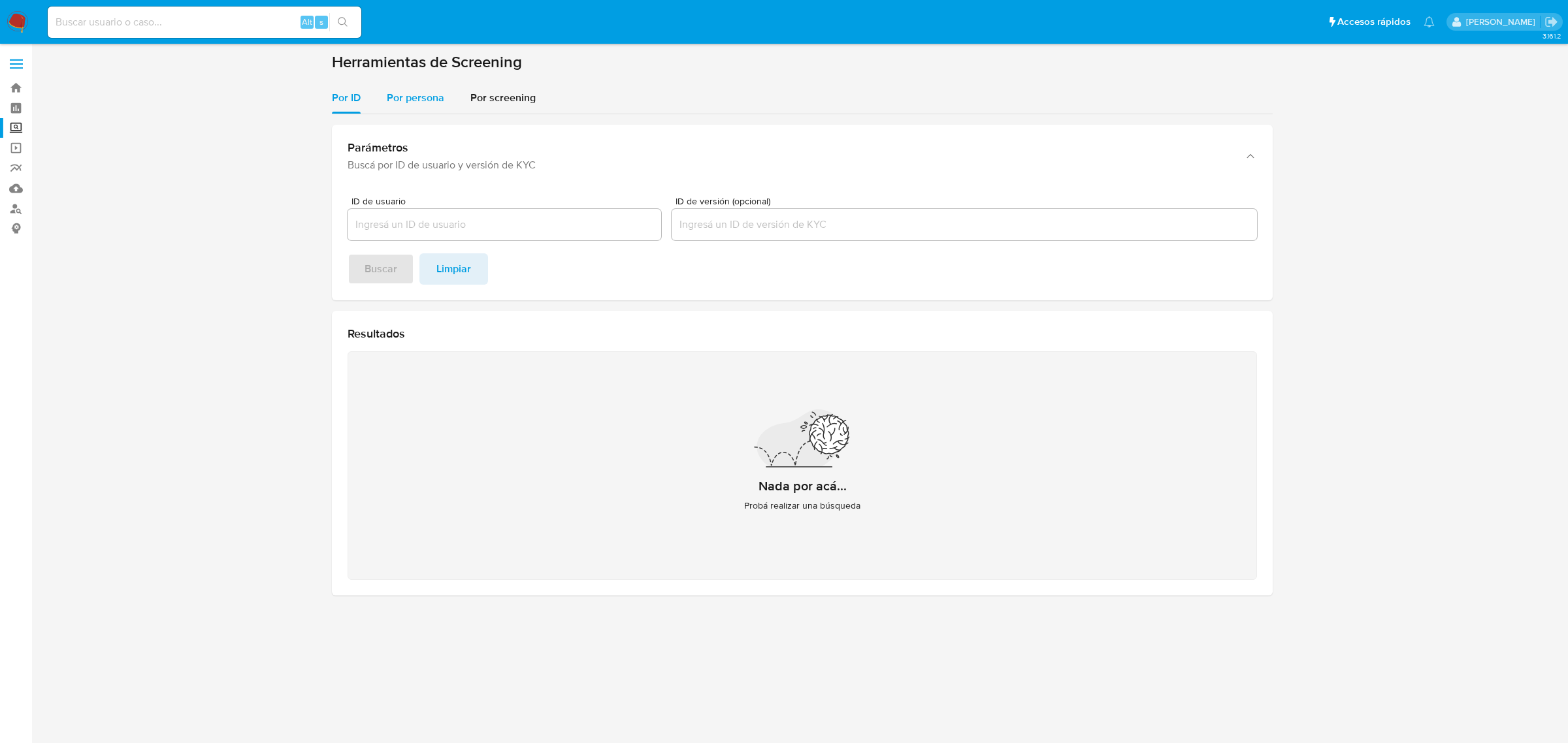
click at [424, 102] on span "Por persona" at bounding box center [416, 97] width 58 height 15
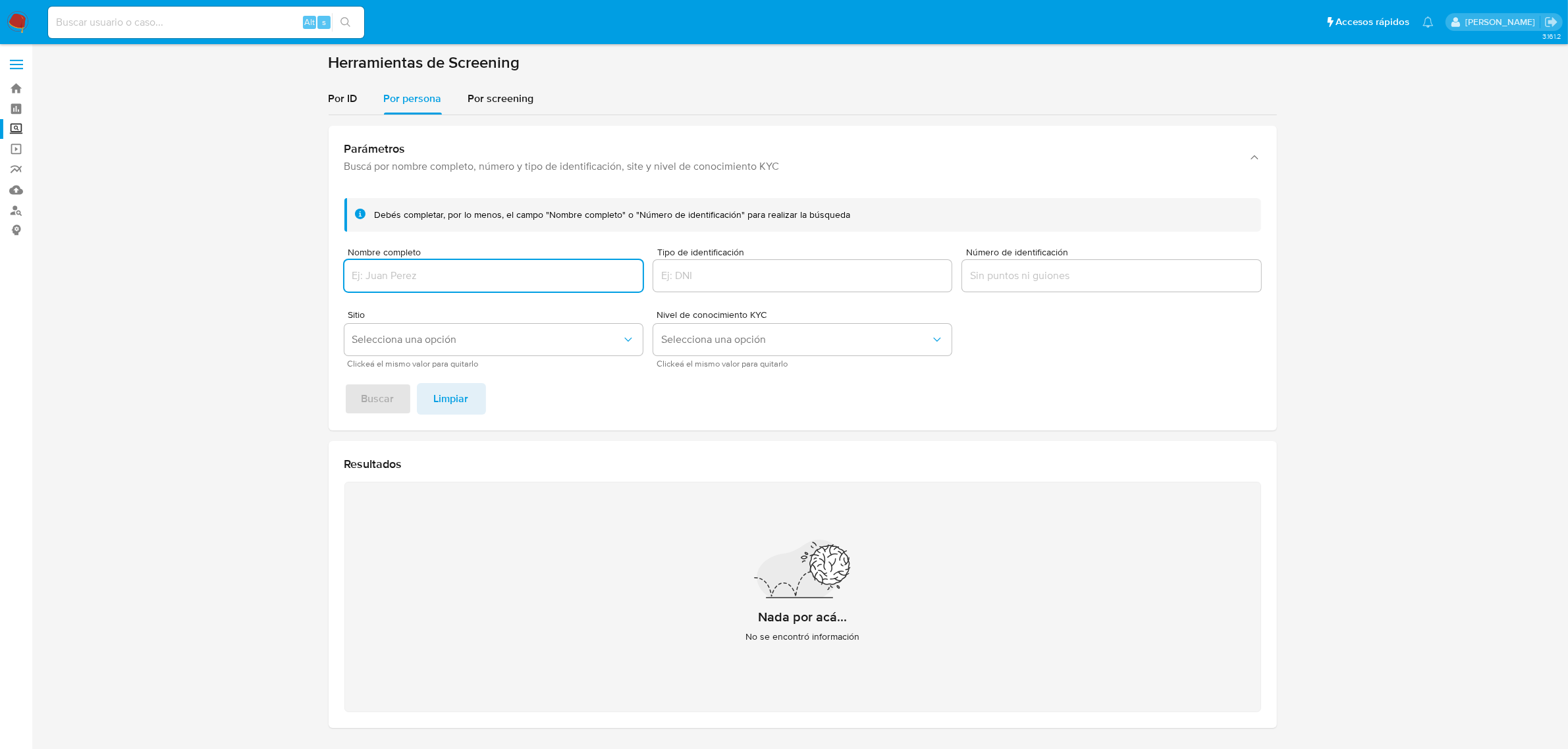
click at [420, 280] on input "Nombre completo" at bounding box center [493, 275] width 298 height 17
click at [394, 410] on button "Buscar" at bounding box center [378, 399] width 67 height 32
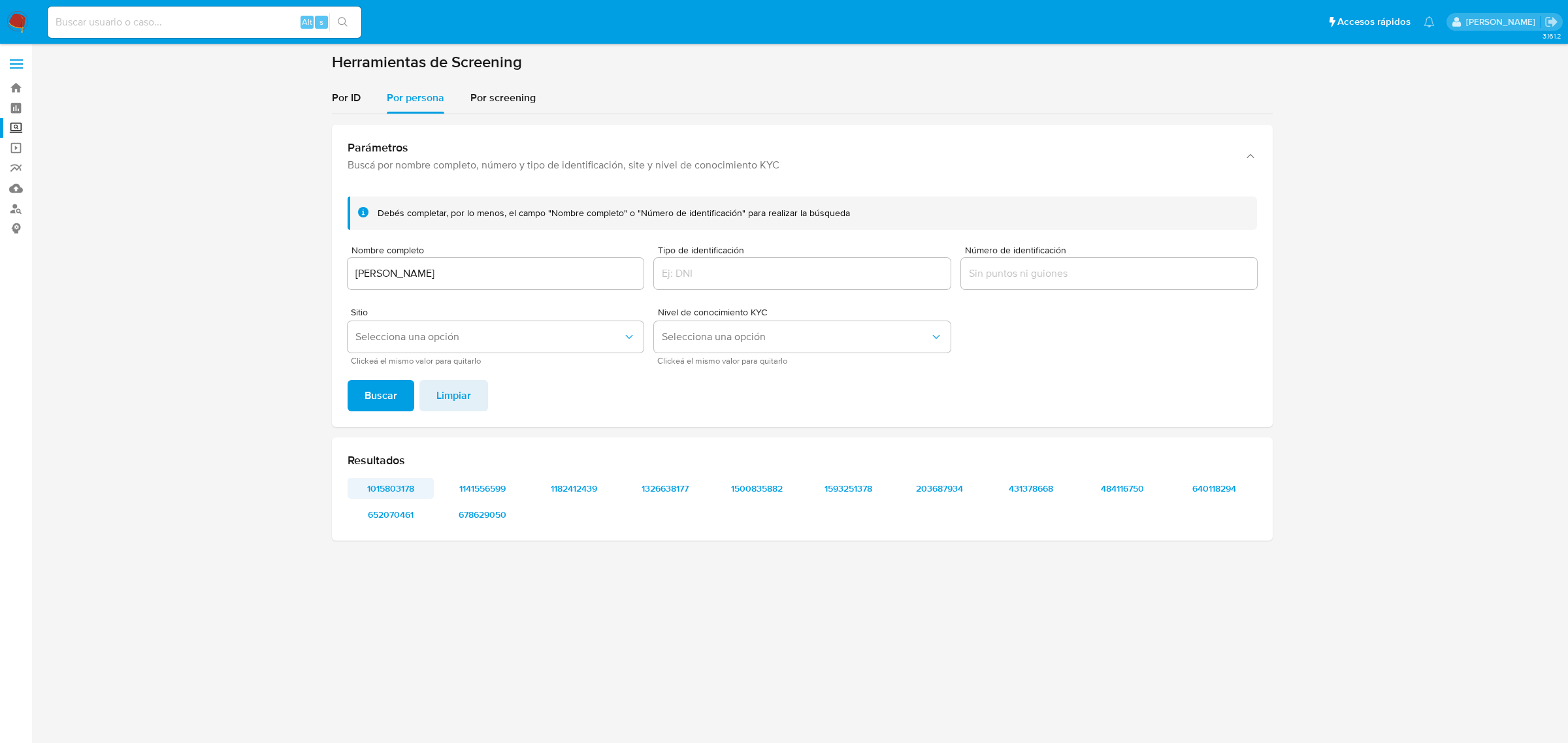
click at [405, 488] on span "1015803178" at bounding box center [390, 488] width 68 height 18
click at [402, 508] on span "652070461" at bounding box center [390, 514] width 68 height 18
click at [488, 481] on span "1141556599" at bounding box center [482, 488] width 68 height 18
click at [486, 337] on span "Selecciona una opción" at bounding box center [489, 337] width 267 height 13
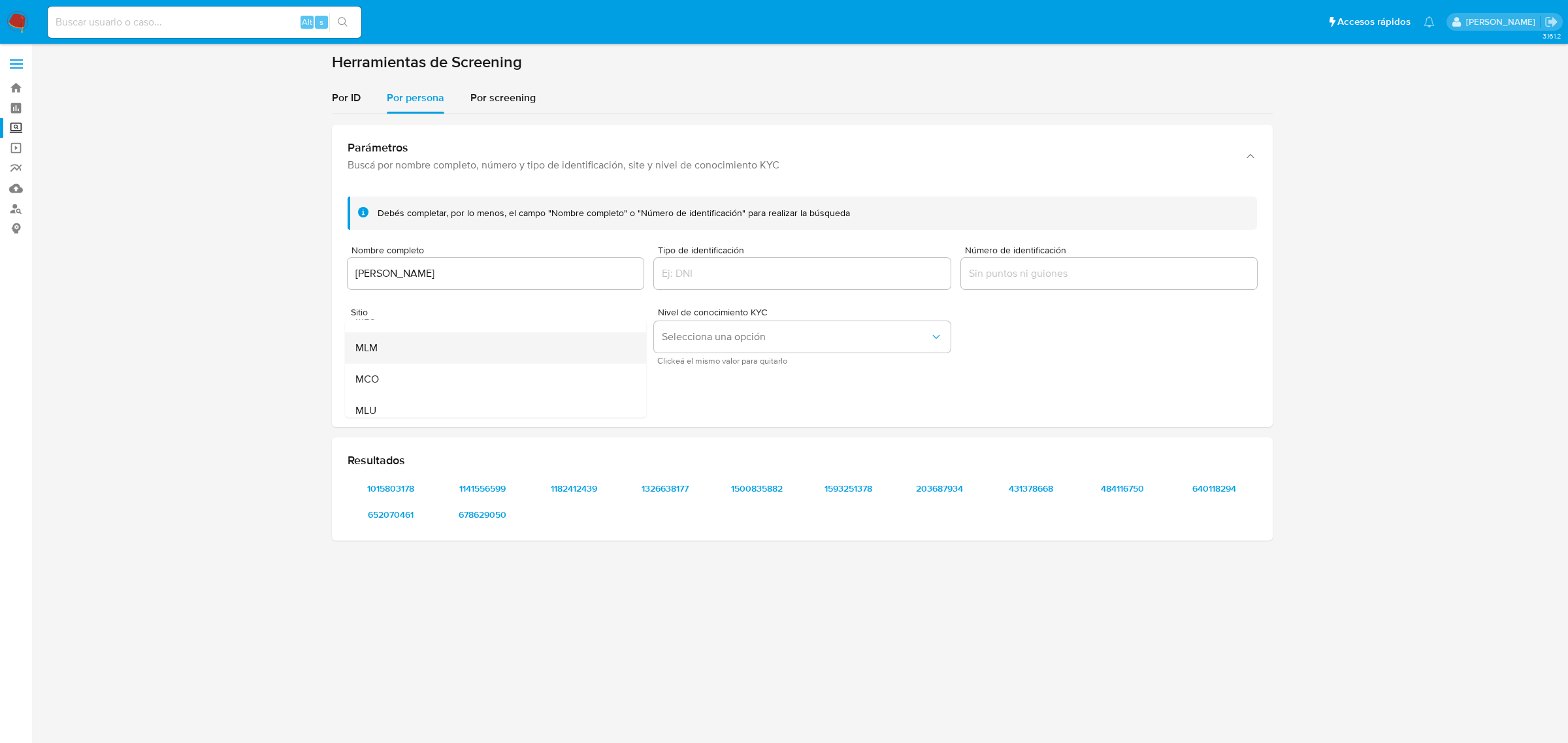
click at [441, 358] on div "MLM" at bounding box center [492, 347] width 272 height 31
click at [383, 396] on span "Buscar" at bounding box center [380, 395] width 33 height 28
click at [395, 490] on span "1015803178" at bounding box center [390, 488] width 68 height 18
click at [413, 501] on div "1015803178 1141556599 1182412439 1326638177 1500835882 1593251378 203687934 431…" at bounding box center [802, 501] width 909 height 47
click at [410, 509] on span "678629050" at bounding box center [390, 514] width 68 height 18
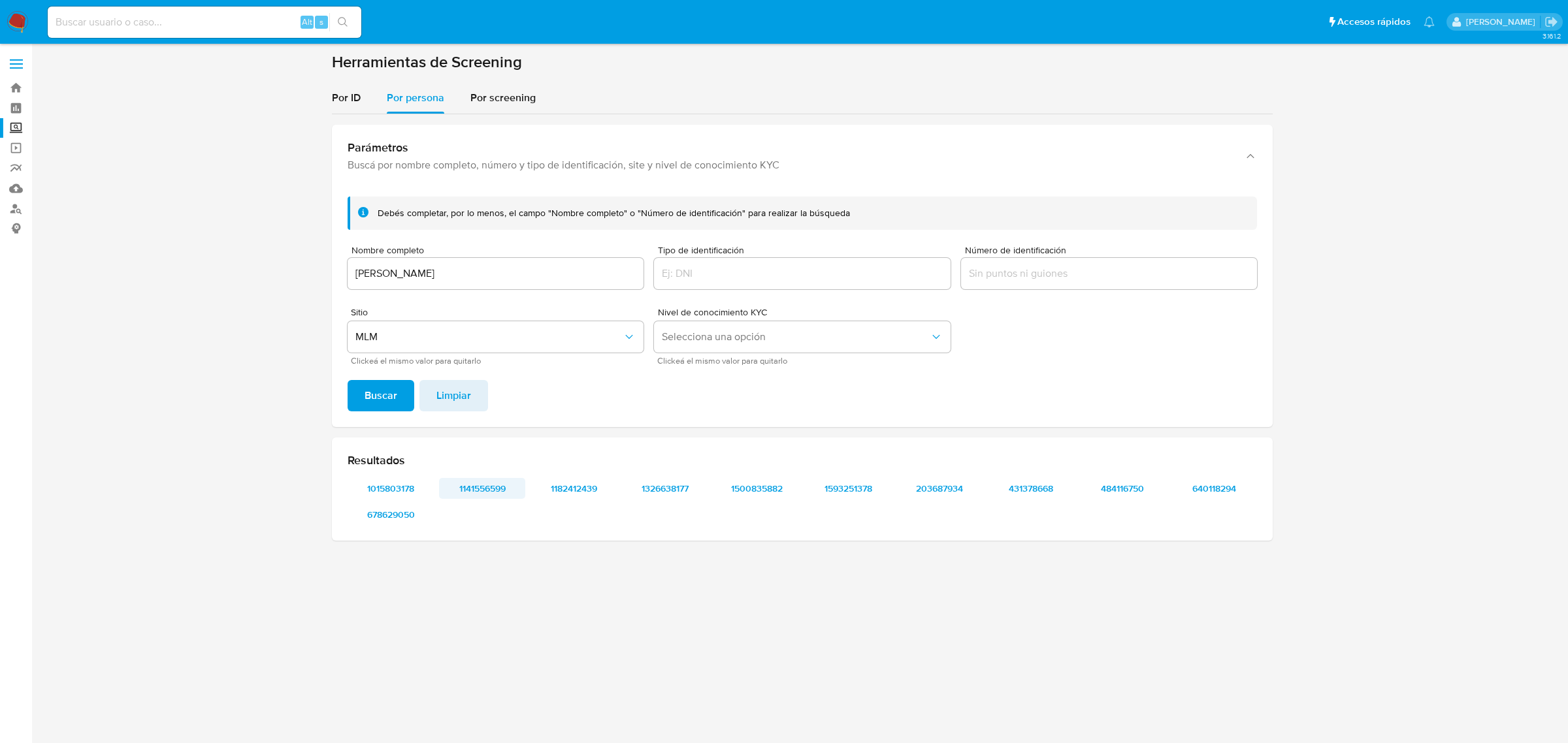
click at [492, 487] on span "1141556599" at bounding box center [482, 488] width 68 height 18
click at [599, 483] on span "1182412439" at bounding box center [573, 488] width 68 height 18
click at [674, 488] on span "1326638177" at bounding box center [665, 488] width 68 height 18
click at [755, 487] on span "1500835882" at bounding box center [756, 488] width 68 height 18
click at [857, 480] on span "1593251378" at bounding box center [847, 488] width 68 height 18
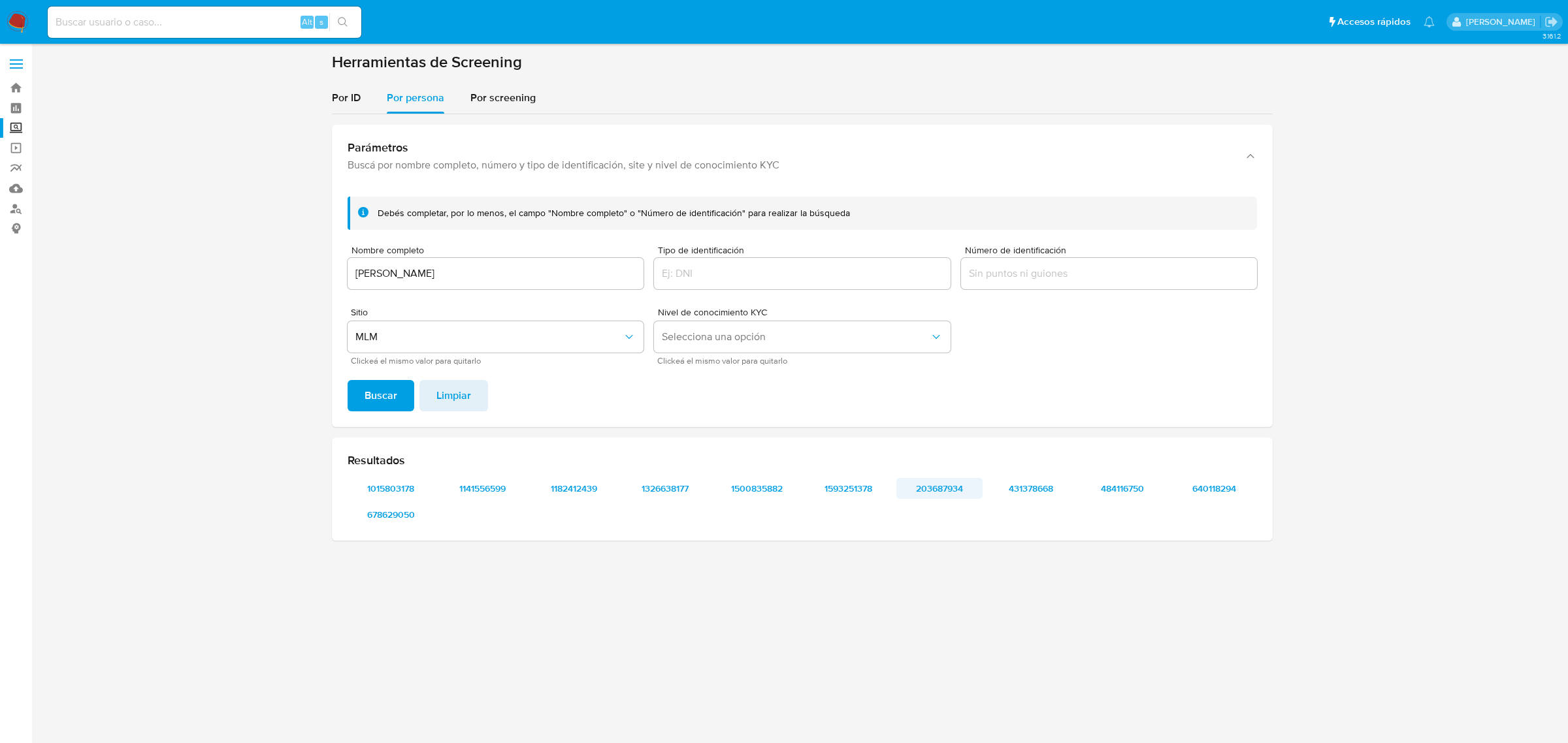
click at [950, 485] on span "203687934" at bounding box center [939, 488] width 68 height 18
click at [1034, 483] on span "431378668" at bounding box center [1030, 488] width 68 height 18
click at [1134, 480] on span "484116750" at bounding box center [1122, 488] width 68 height 18
click at [1222, 480] on span "640118294" at bounding box center [1213, 488] width 68 height 18
click at [508, 272] on input "PATRICIA PEREZ MORENO" at bounding box center [495, 273] width 296 height 17
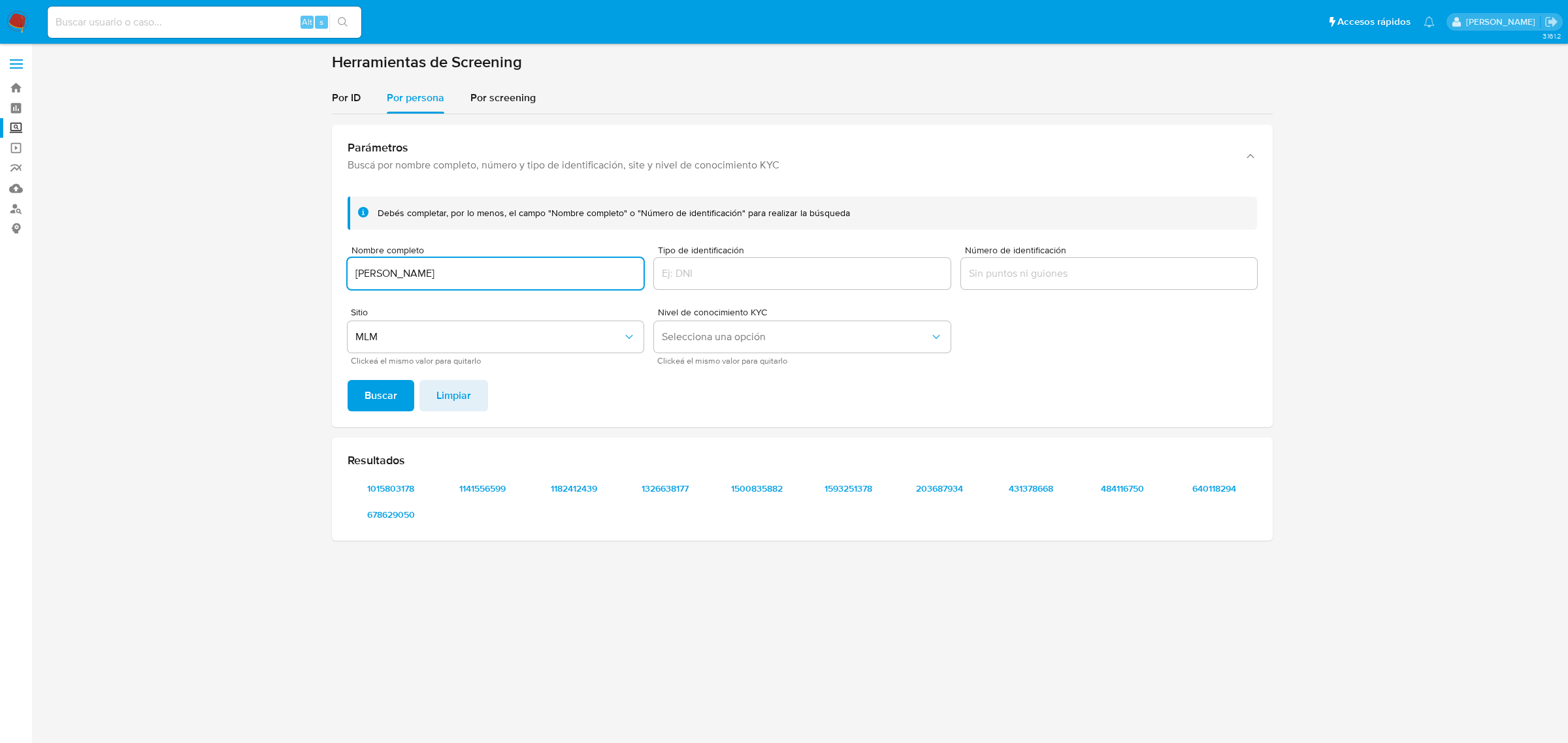
click at [508, 272] on input "PATRICIA PEREZ MORENO" at bounding box center [495, 273] width 296 height 17
click at [348, 380] on button "Buscar" at bounding box center [380, 396] width 66 height 31
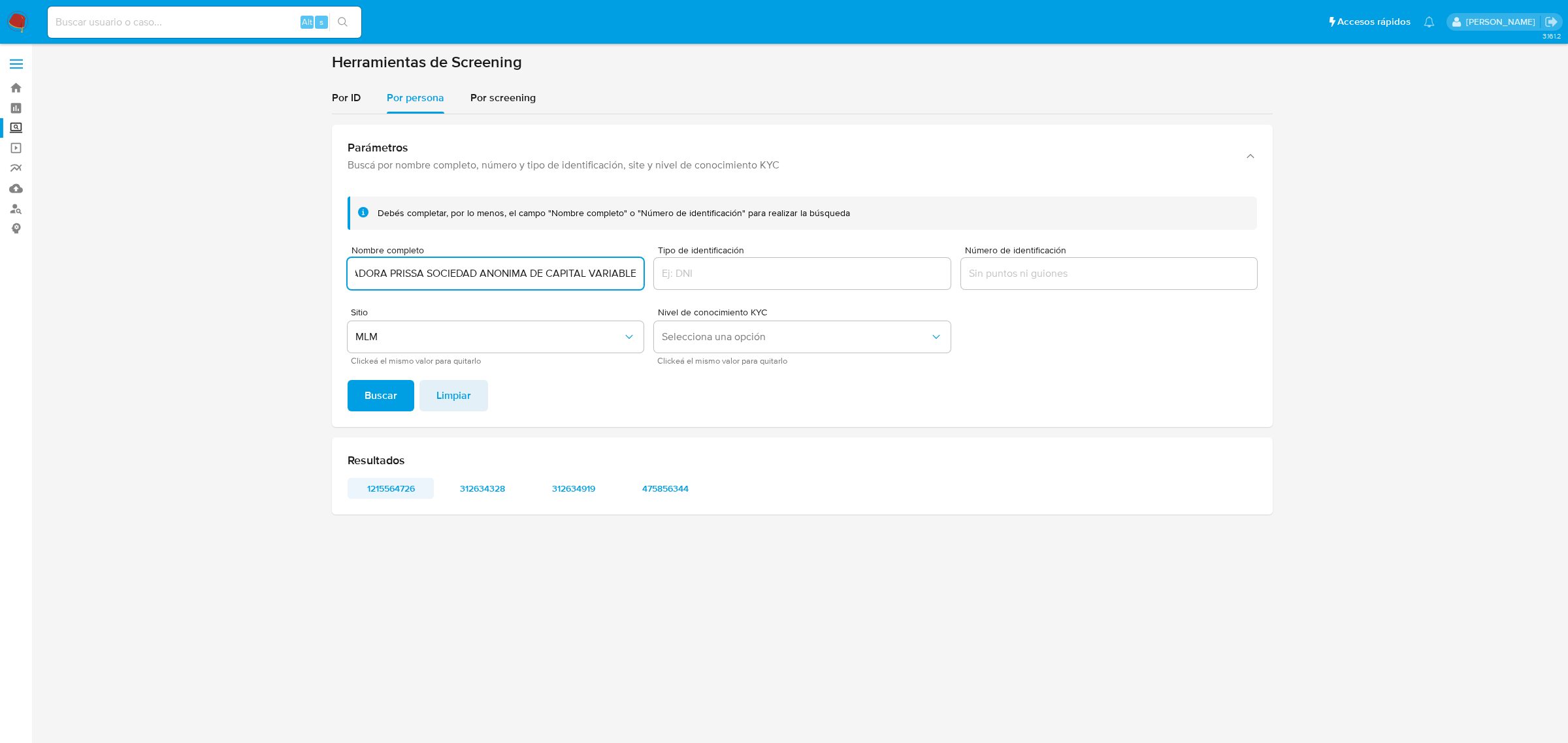
click at [409, 488] on span "1215564726" at bounding box center [390, 488] width 68 height 18
click at [494, 273] on input "OPERADORA PRISSA SOCIEDAD ANONIMA DE CAPITAL VARIABLE" at bounding box center [495, 273] width 296 height 17
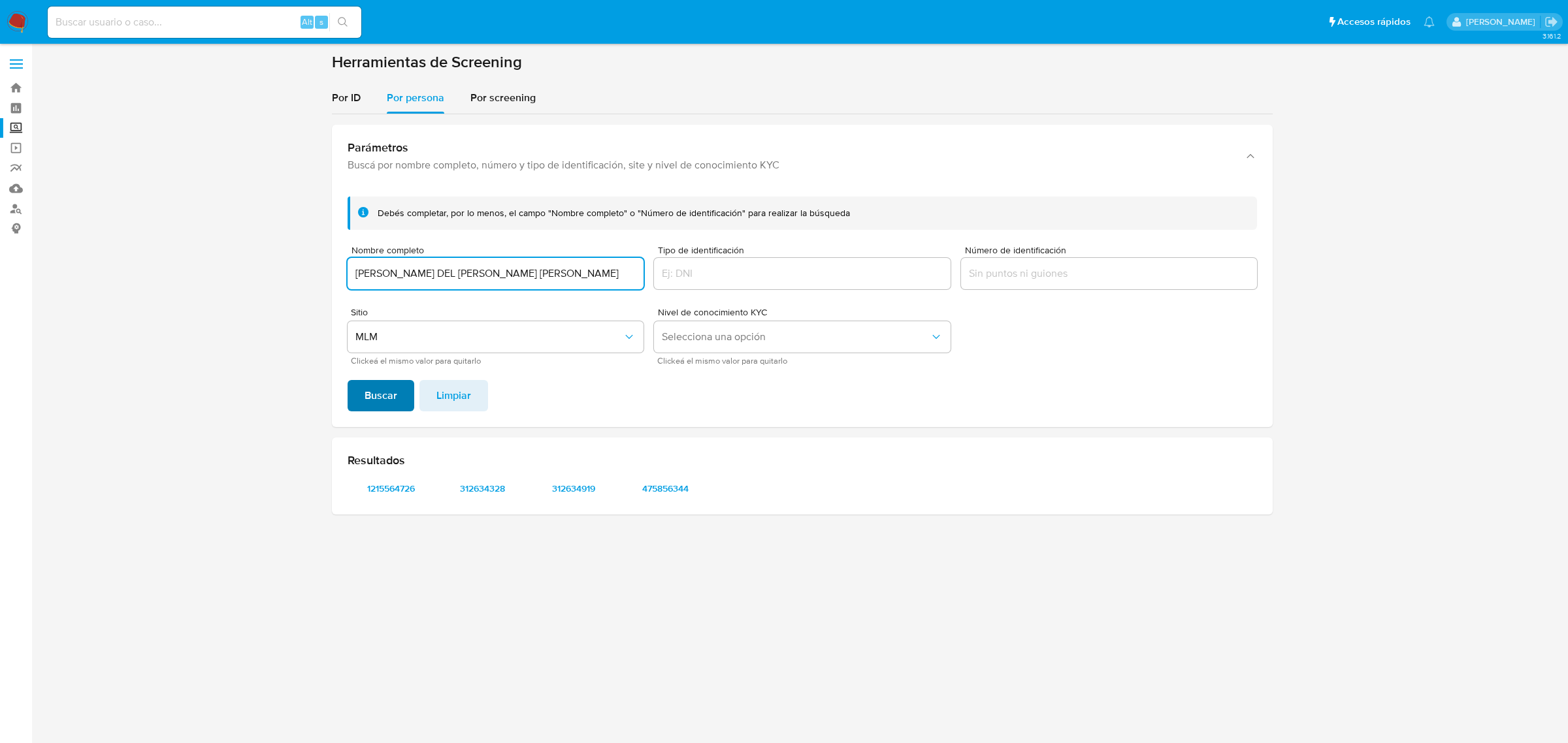
type input "MARIA DEL CARMEN DIAZ LARA"
click at [405, 387] on button "Buscar" at bounding box center [380, 396] width 66 height 31
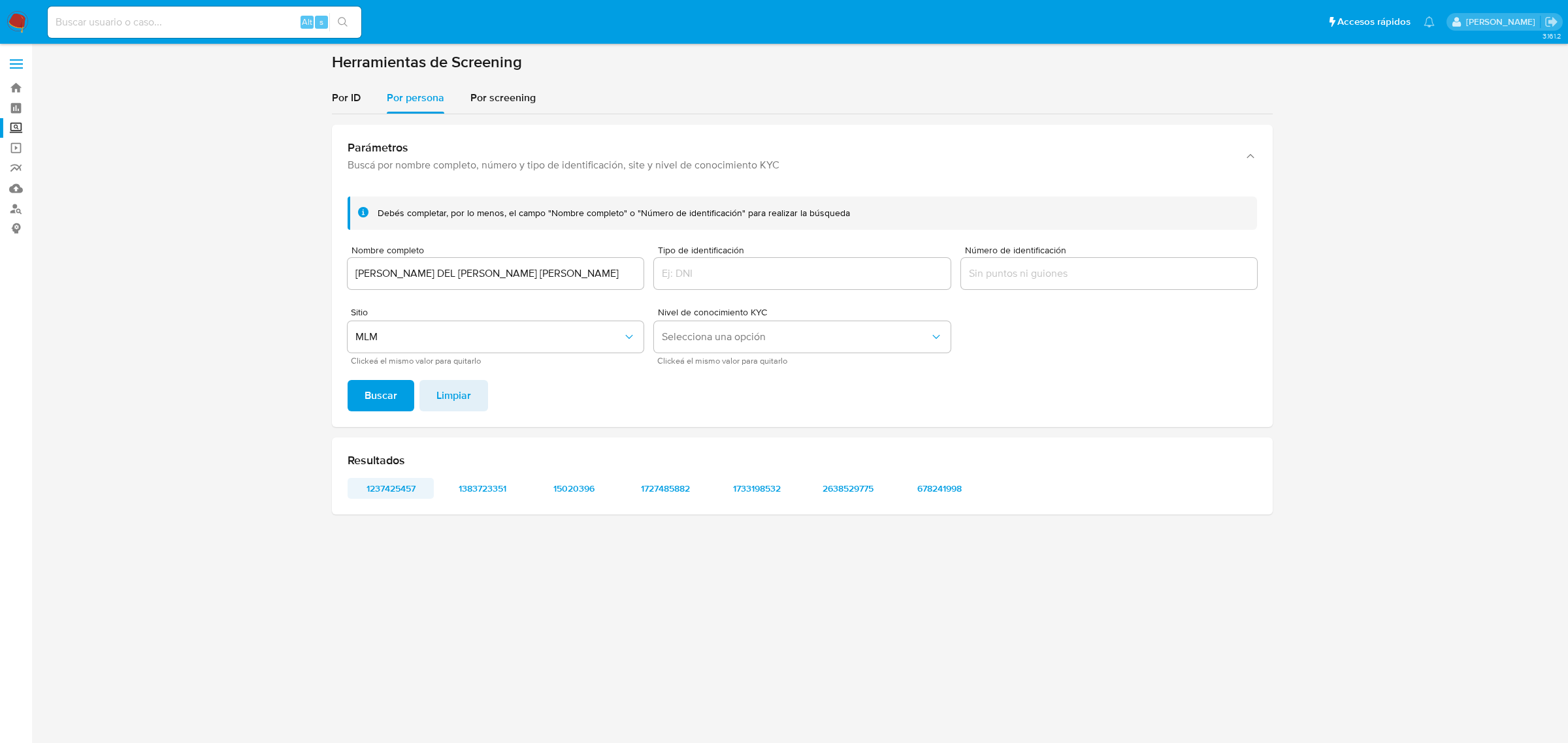
click at [405, 488] on span "1237425457" at bounding box center [390, 488] width 68 height 18
click at [464, 491] on span "1383723351" at bounding box center [482, 488] width 68 height 18
click at [577, 496] on span "15020396" at bounding box center [573, 488] width 68 height 18
click at [676, 493] on span "1727485882" at bounding box center [665, 488] width 68 height 18
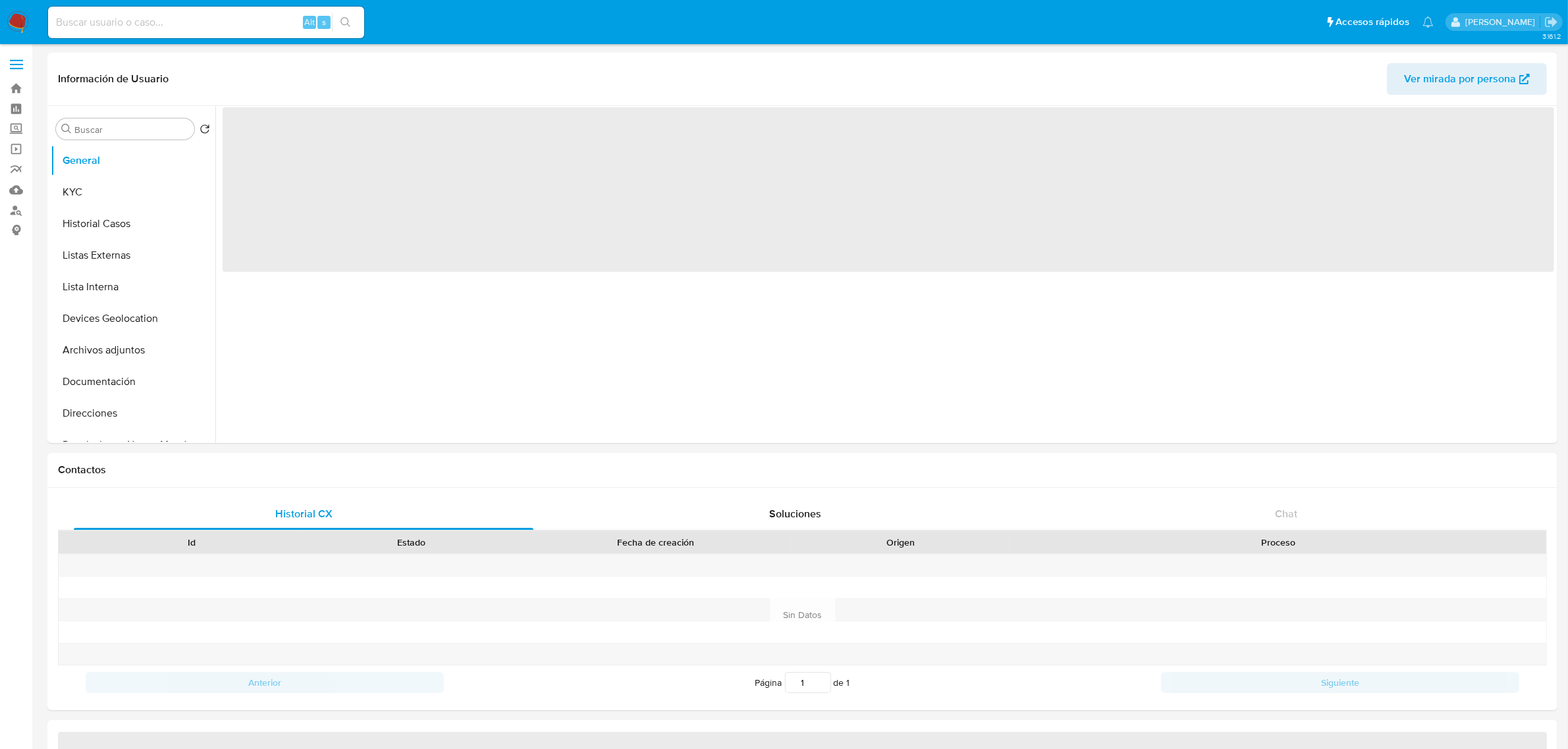
select select "10"
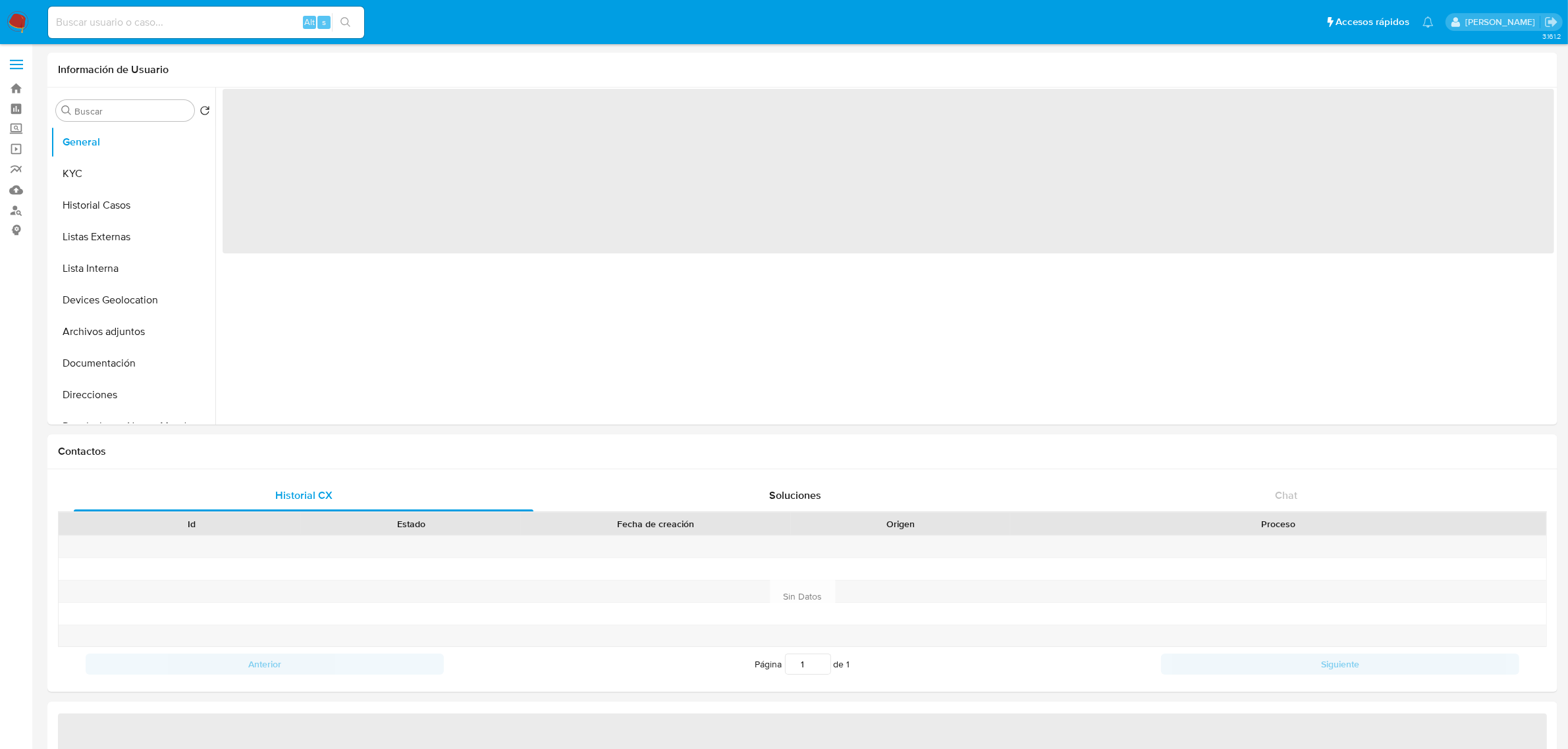
select select "10"
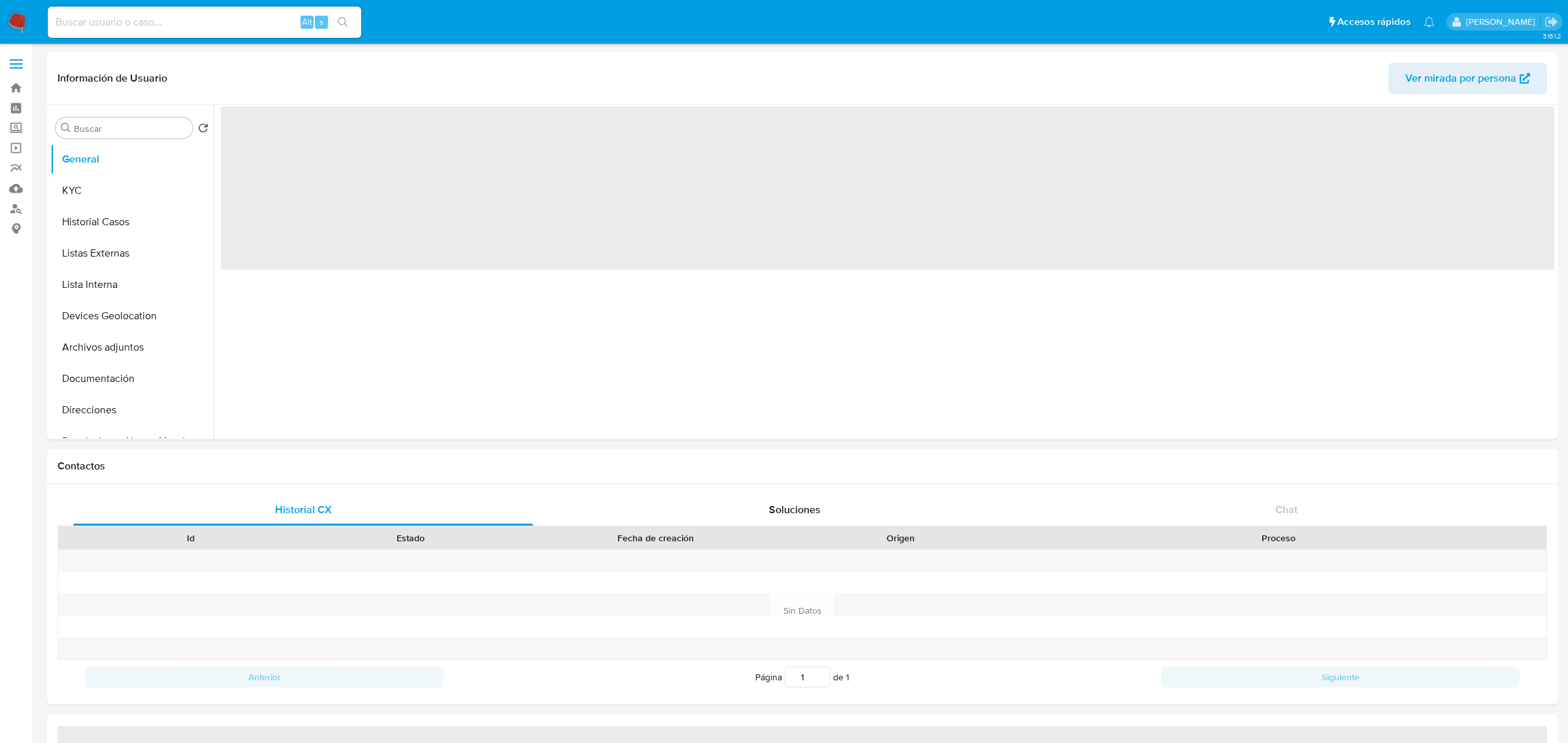
select select "10"
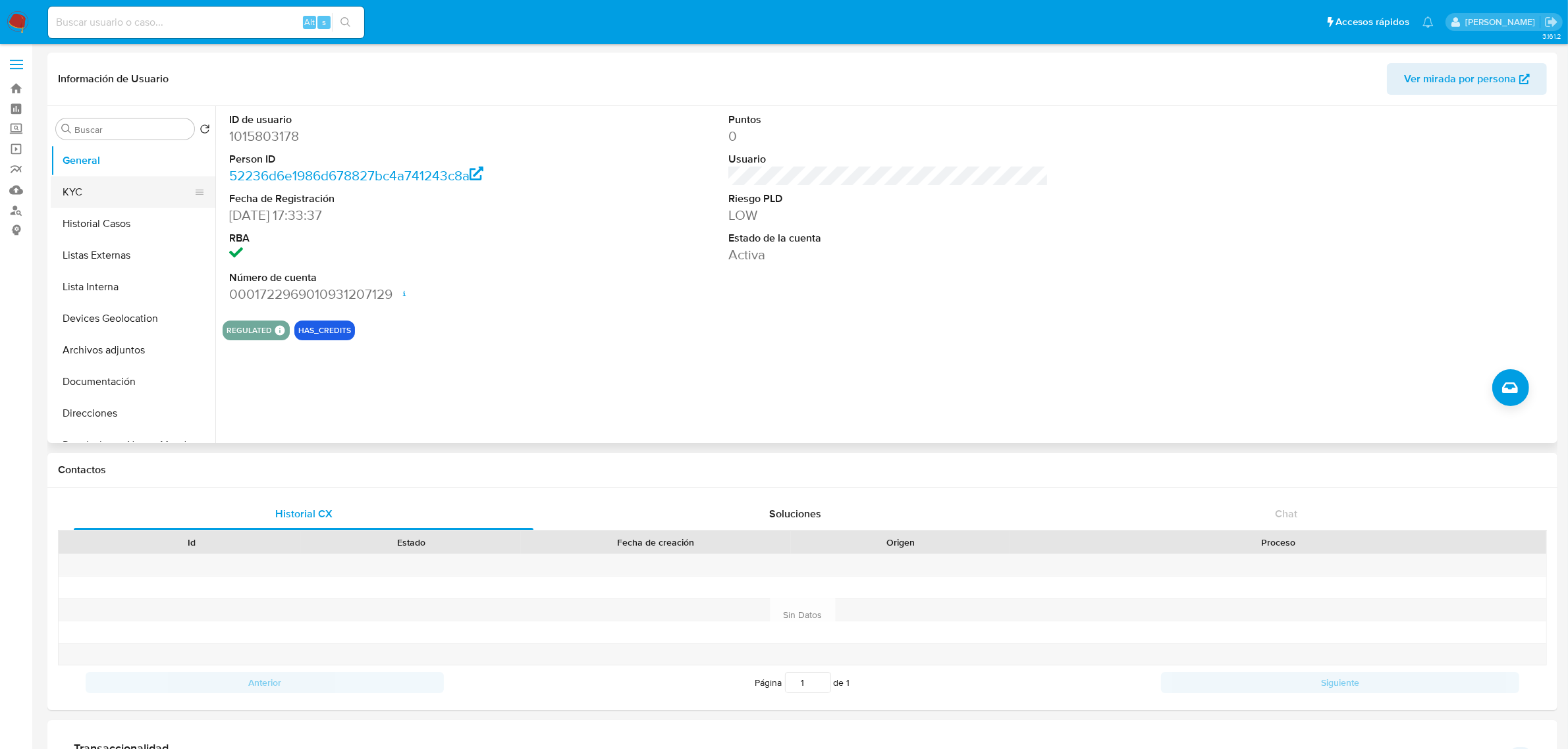
click at [91, 199] on button "KYC" at bounding box center [127, 192] width 154 height 32
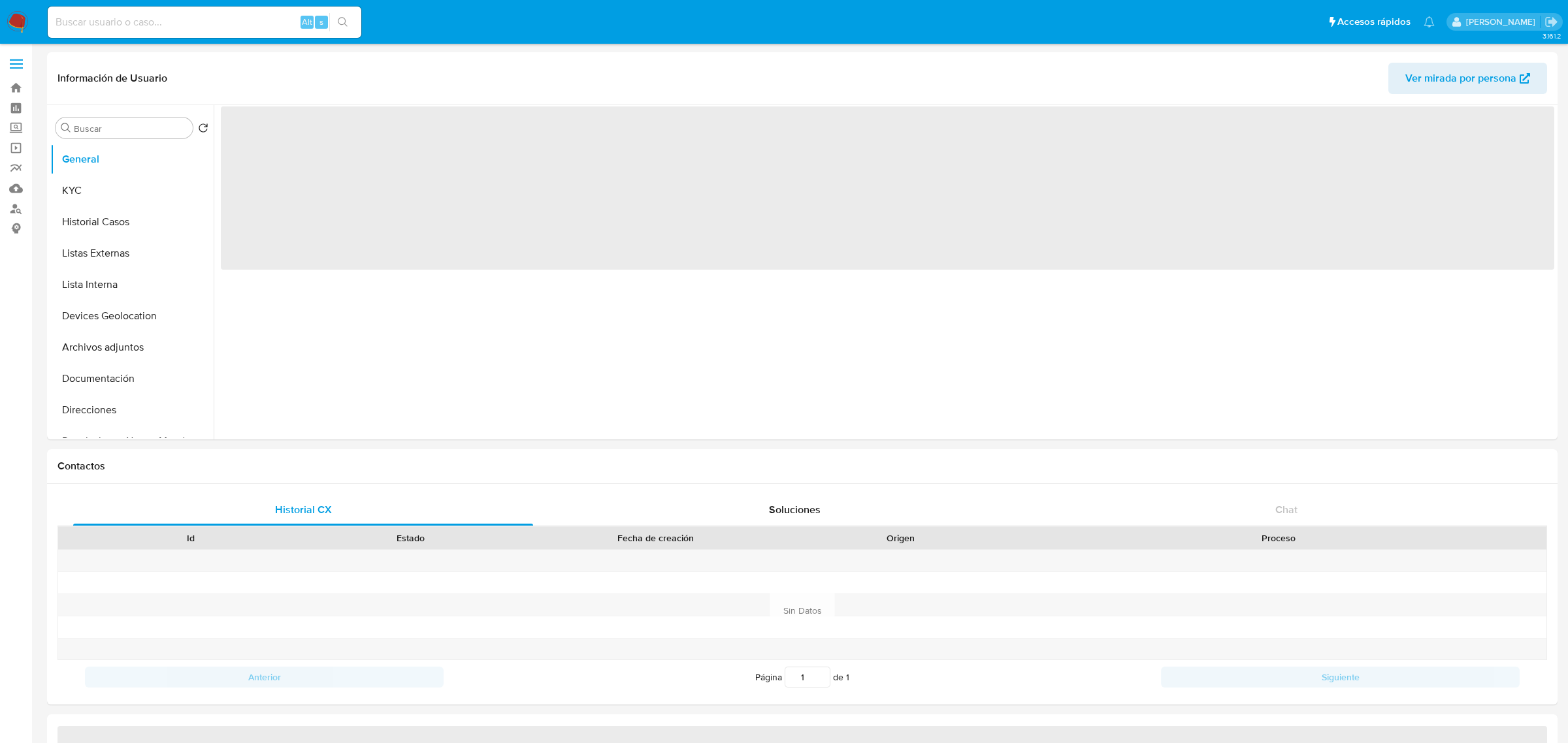
select select "10"
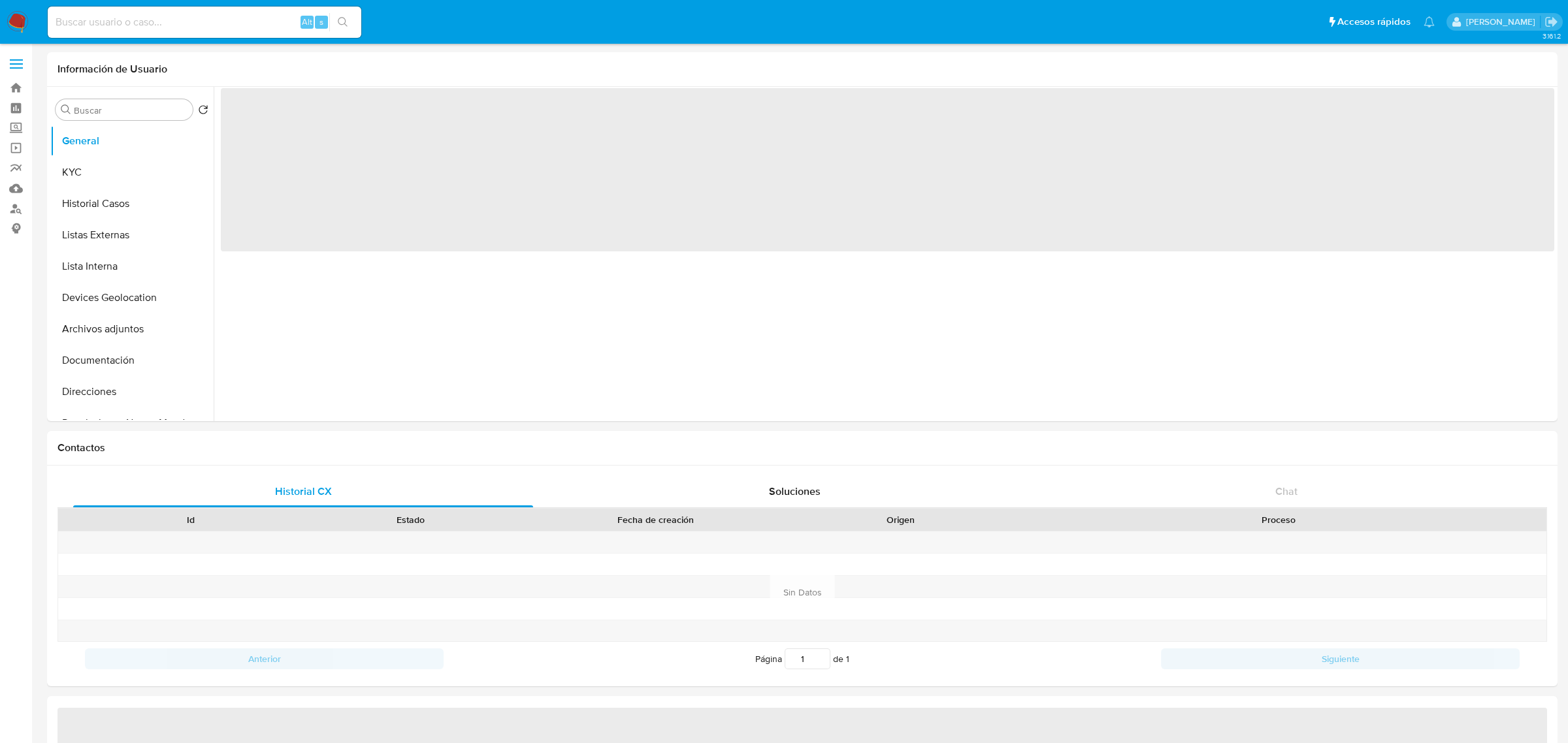
select select "10"
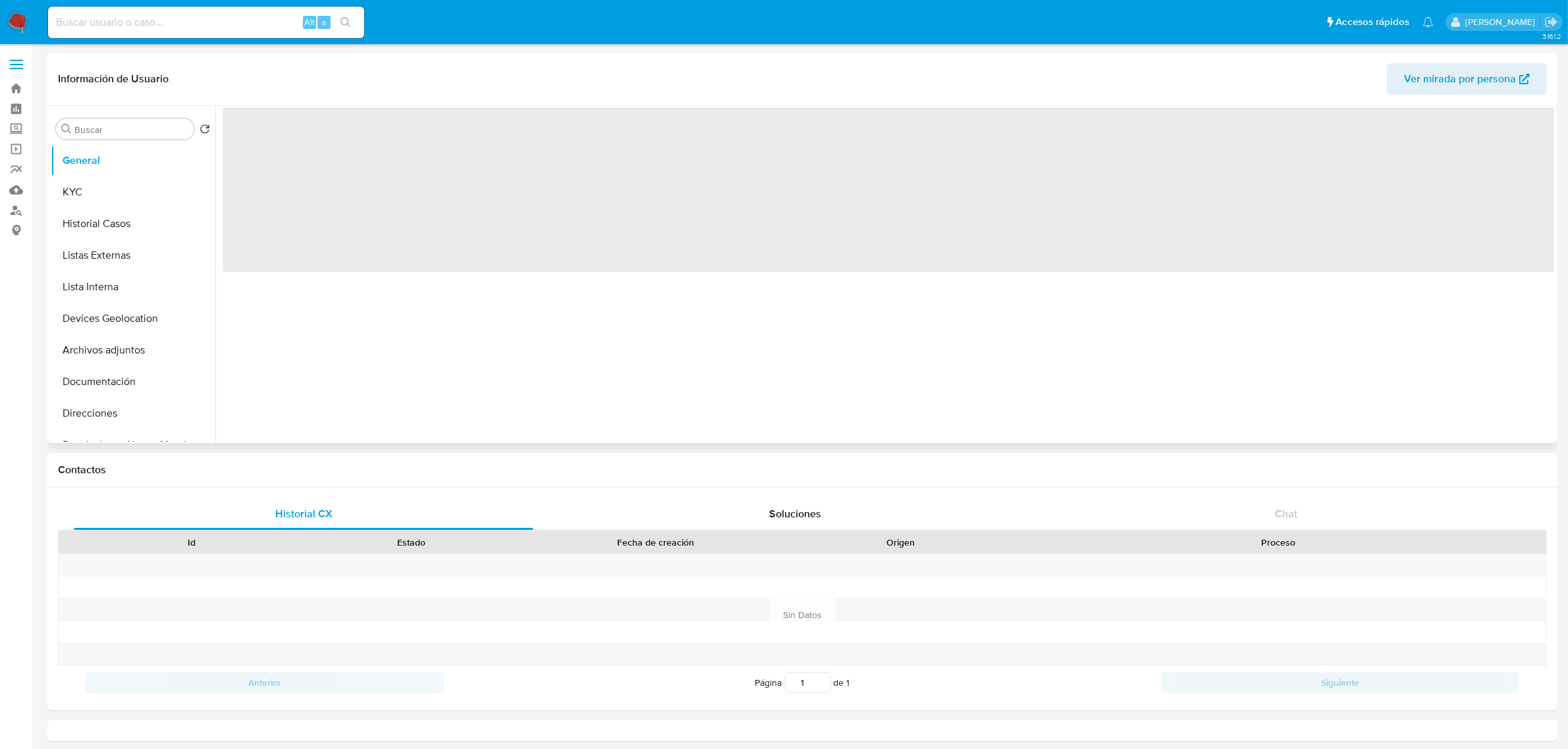
select select "10"
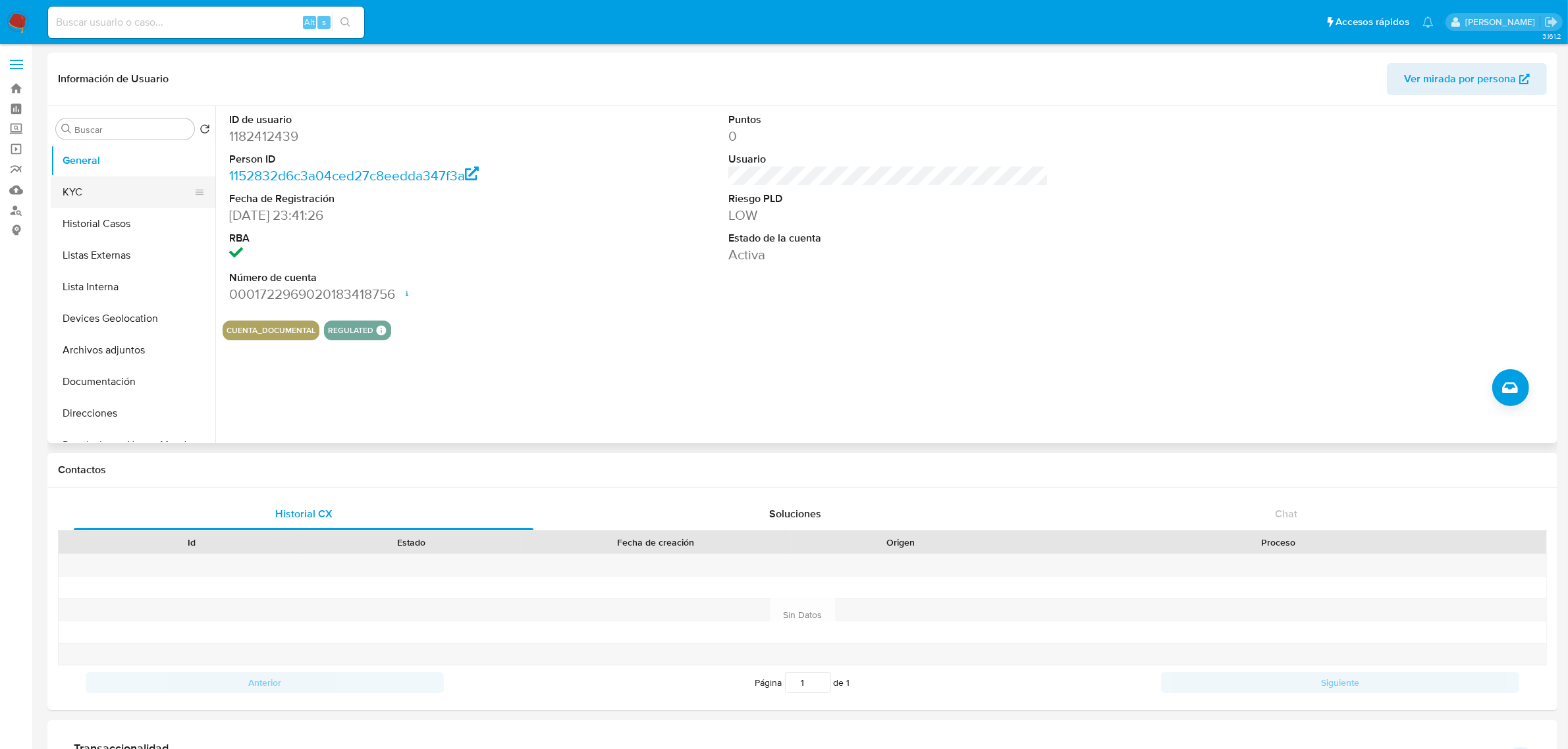
click at [110, 205] on button "KYC" at bounding box center [127, 192] width 154 height 32
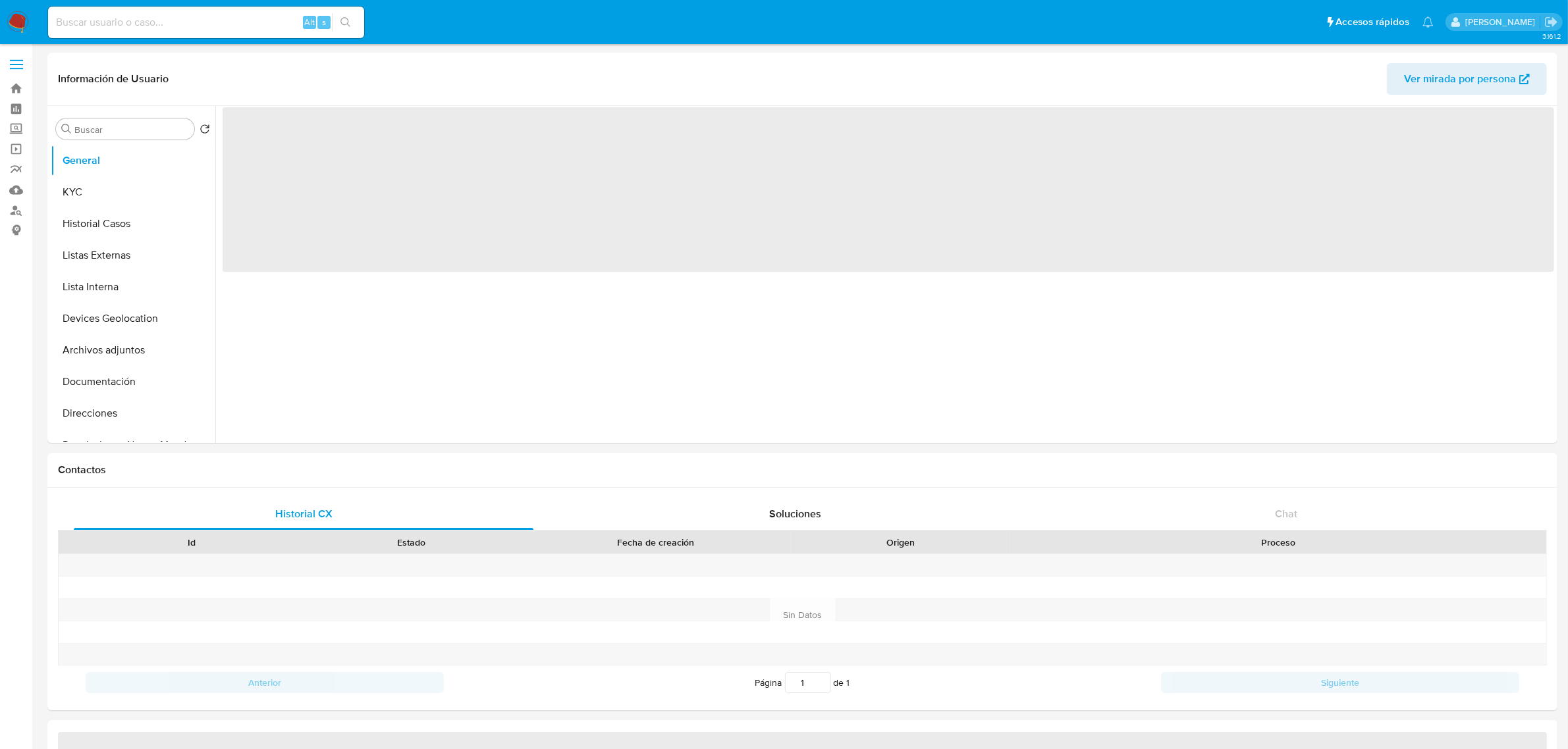
select select "10"
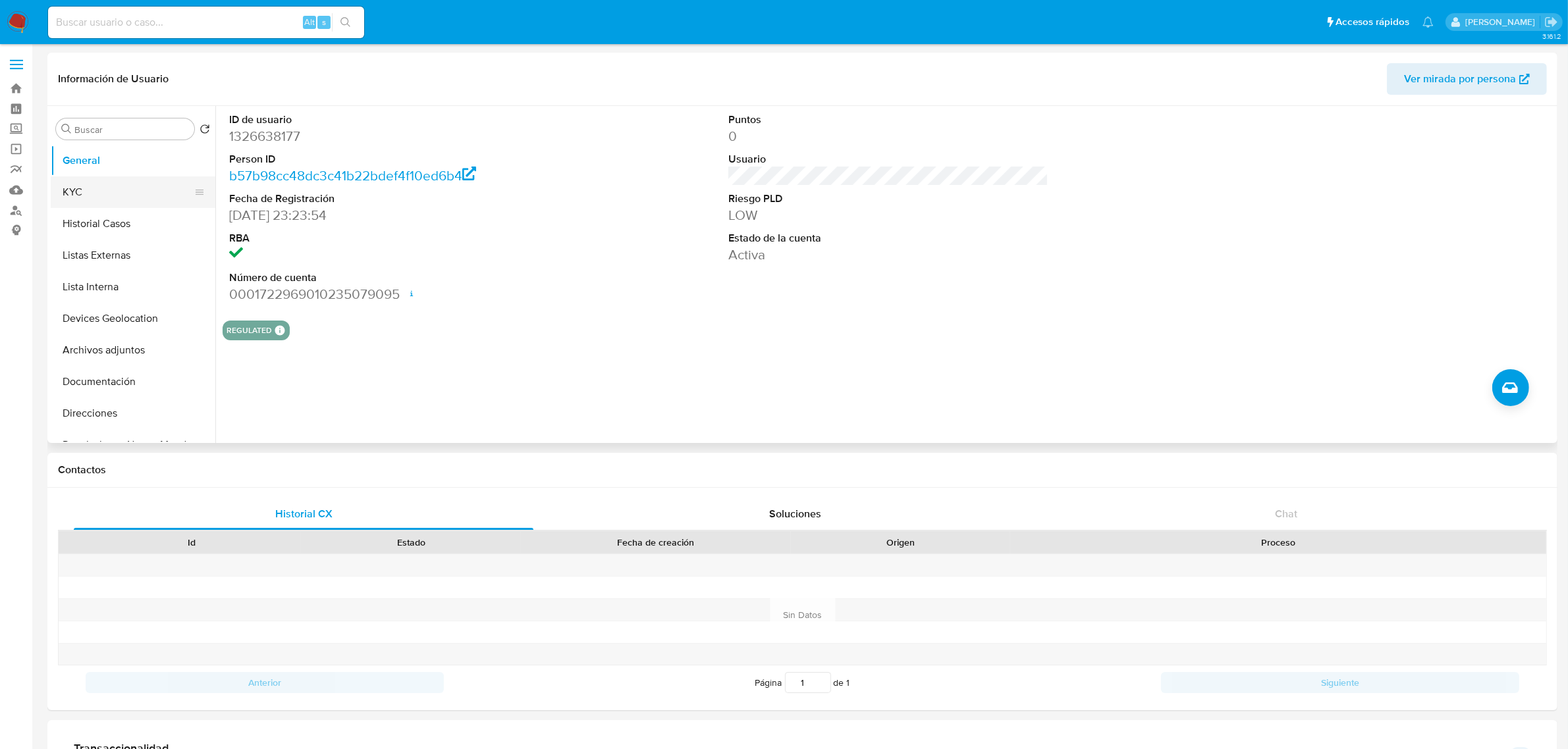
click at [84, 188] on button "KYC" at bounding box center [127, 192] width 154 height 32
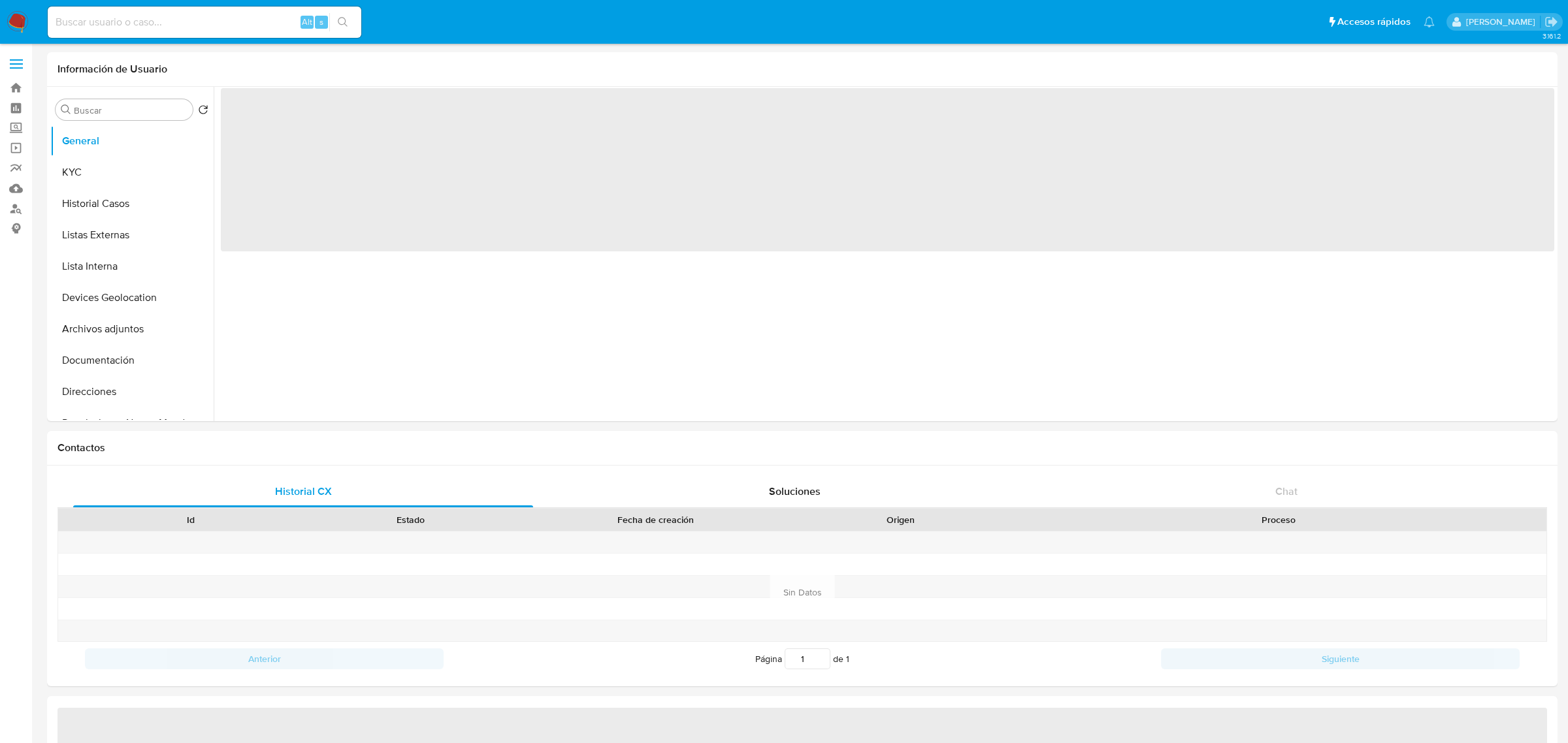
select select "10"
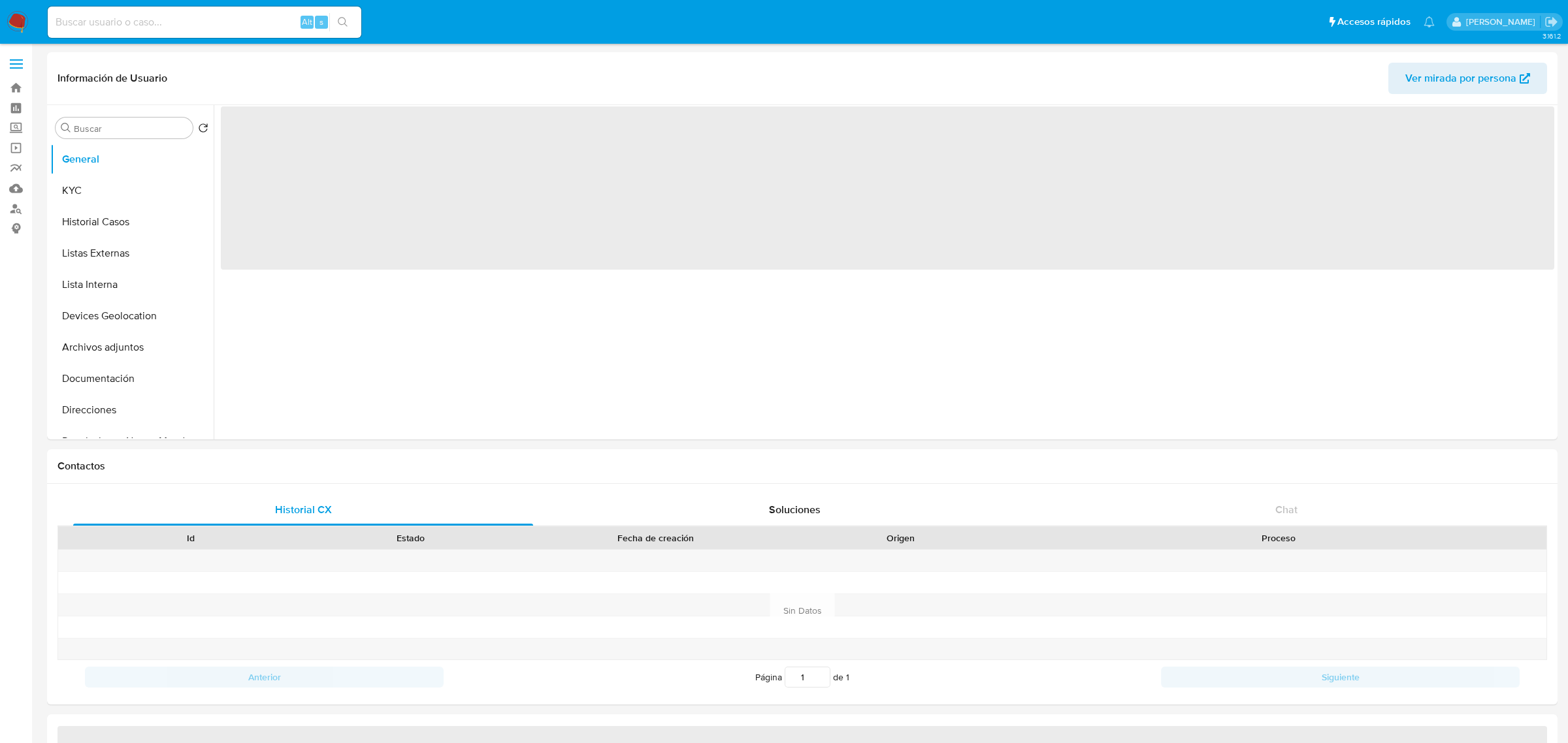
select select "10"
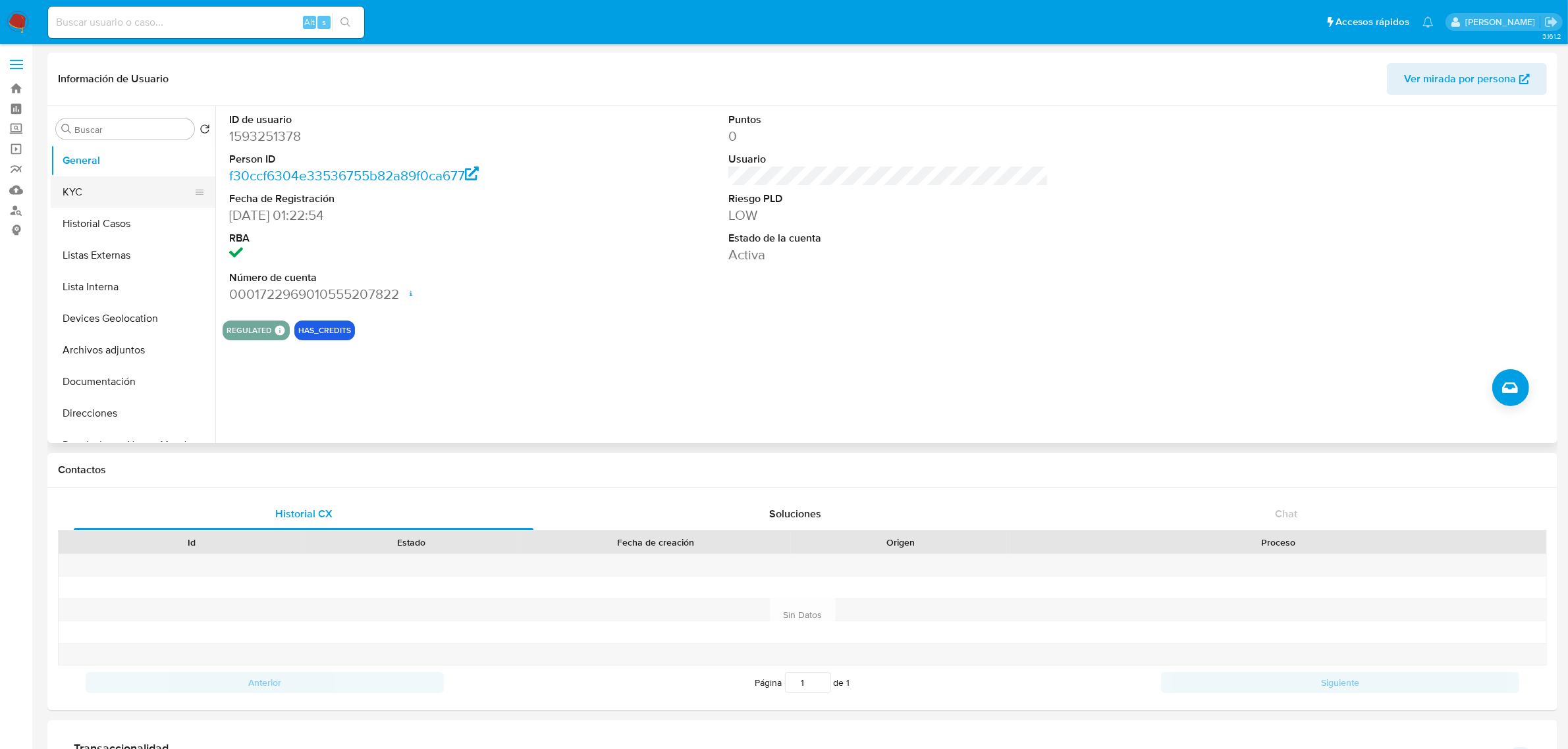
click at [104, 199] on button "KYC" at bounding box center [127, 192] width 154 height 32
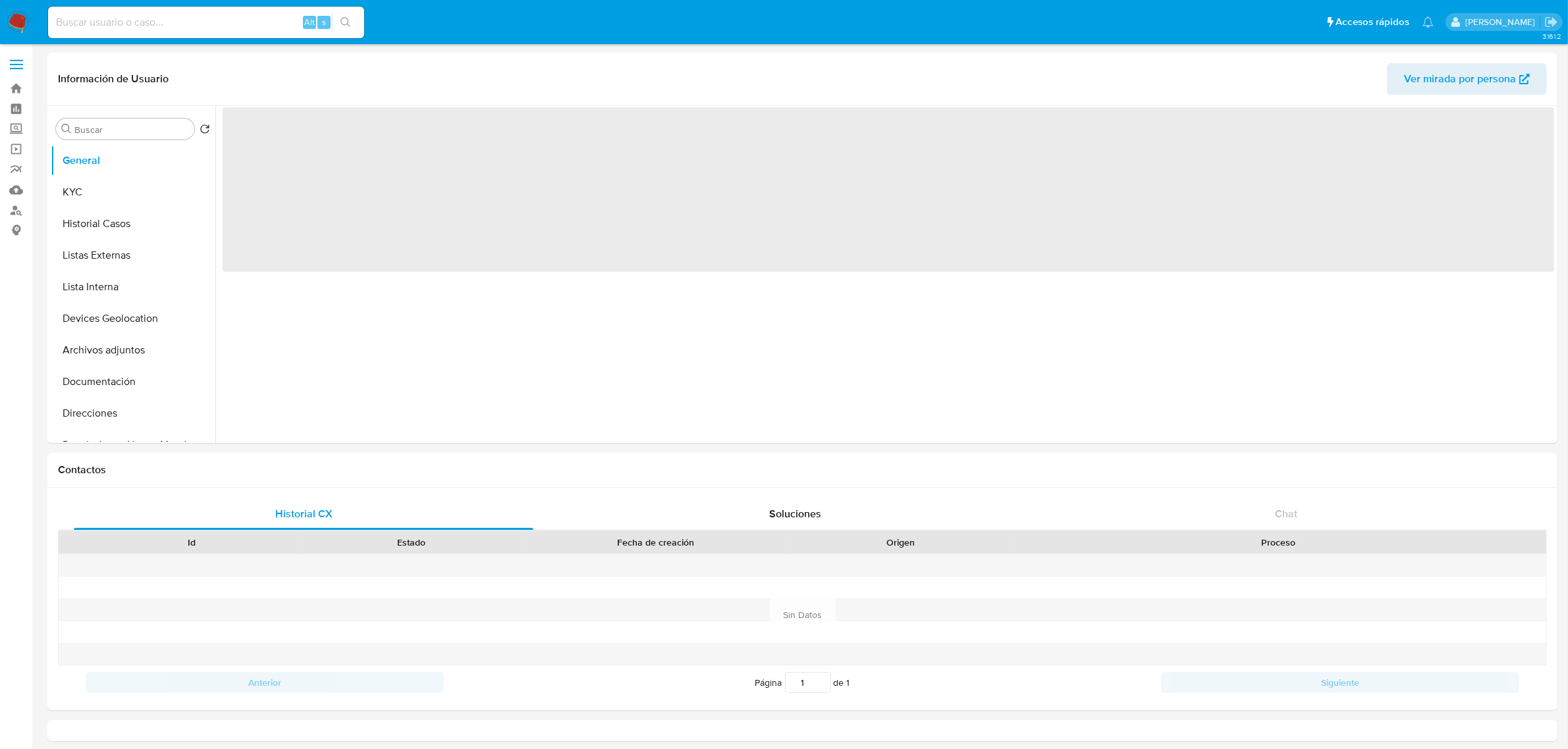
select select "10"
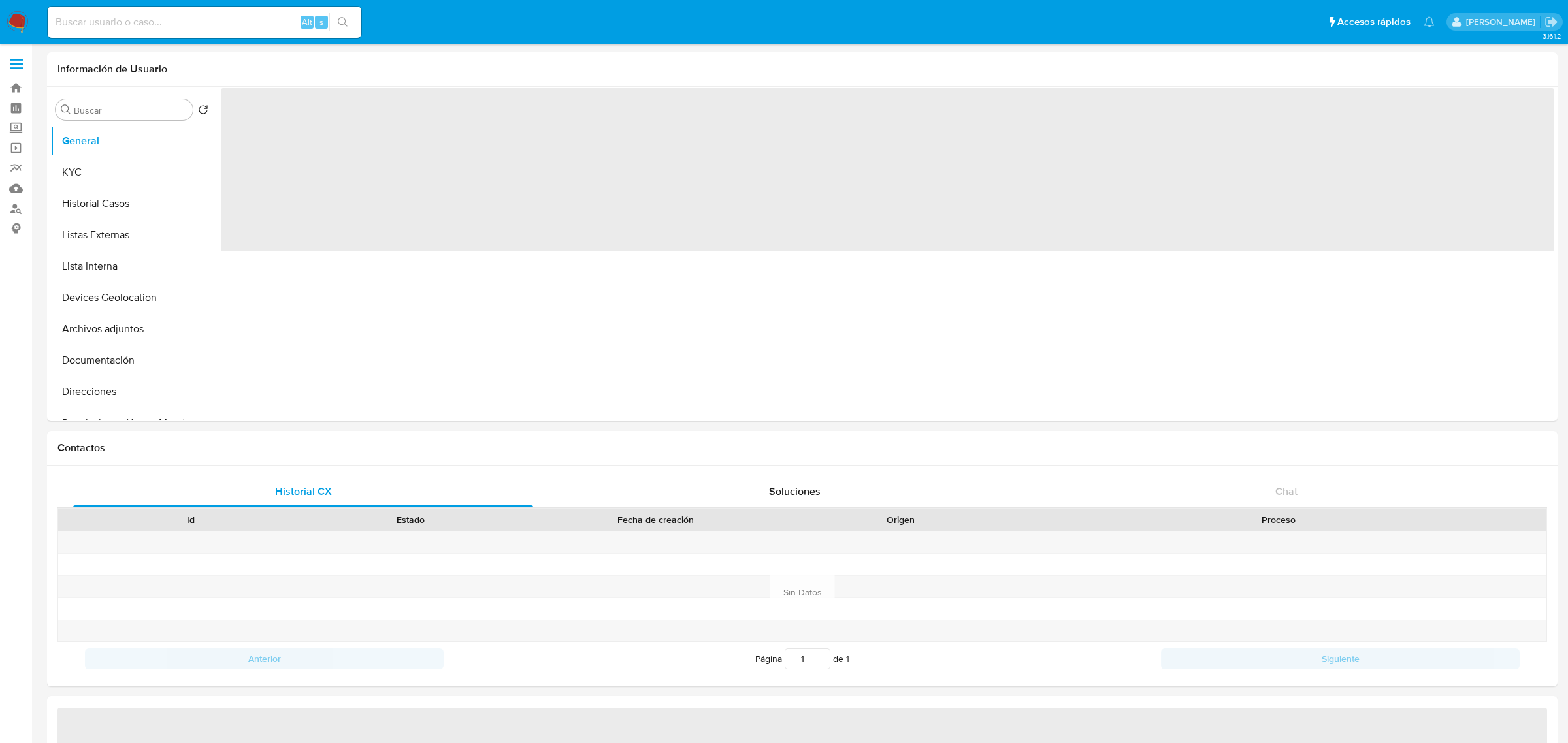
select select "10"
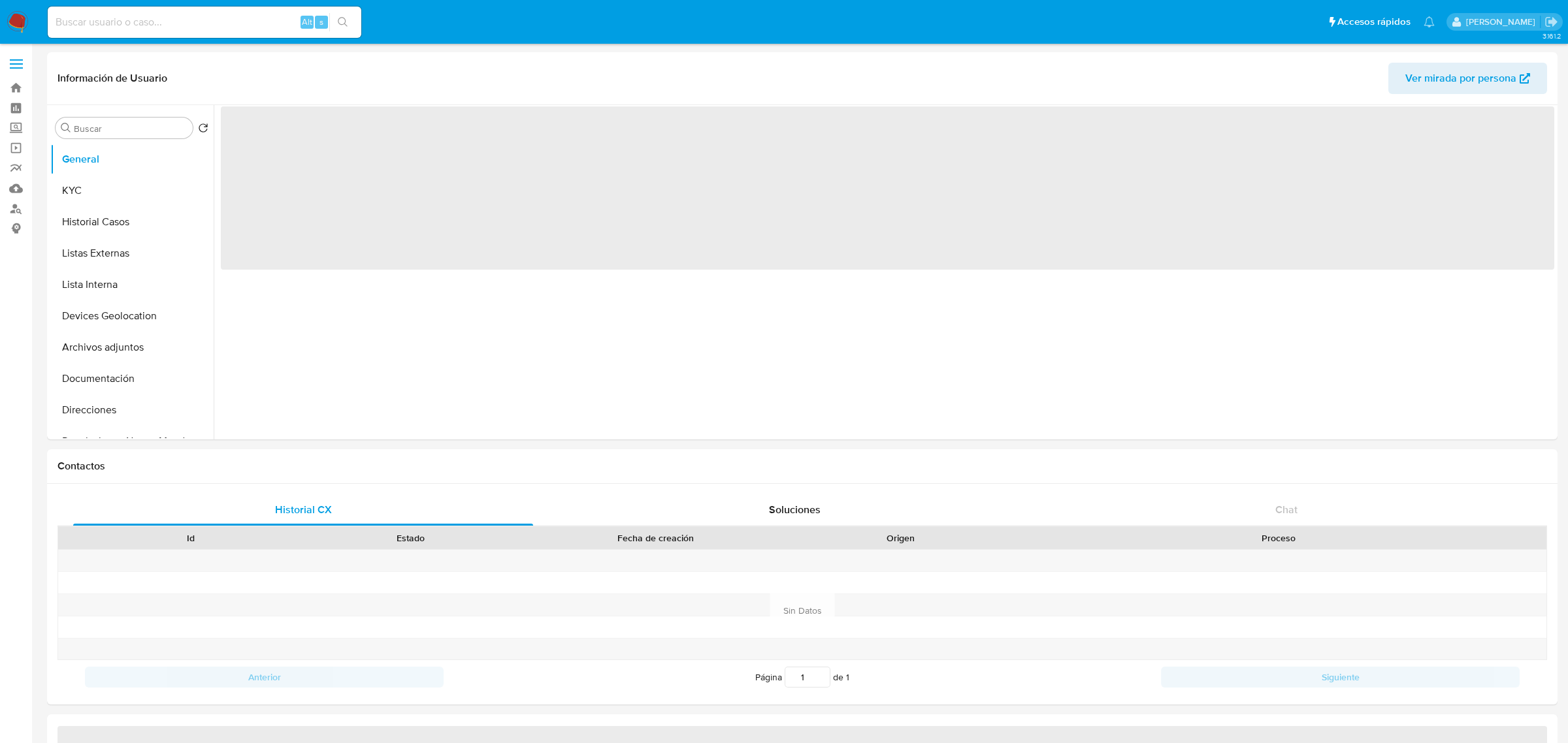
select select "10"
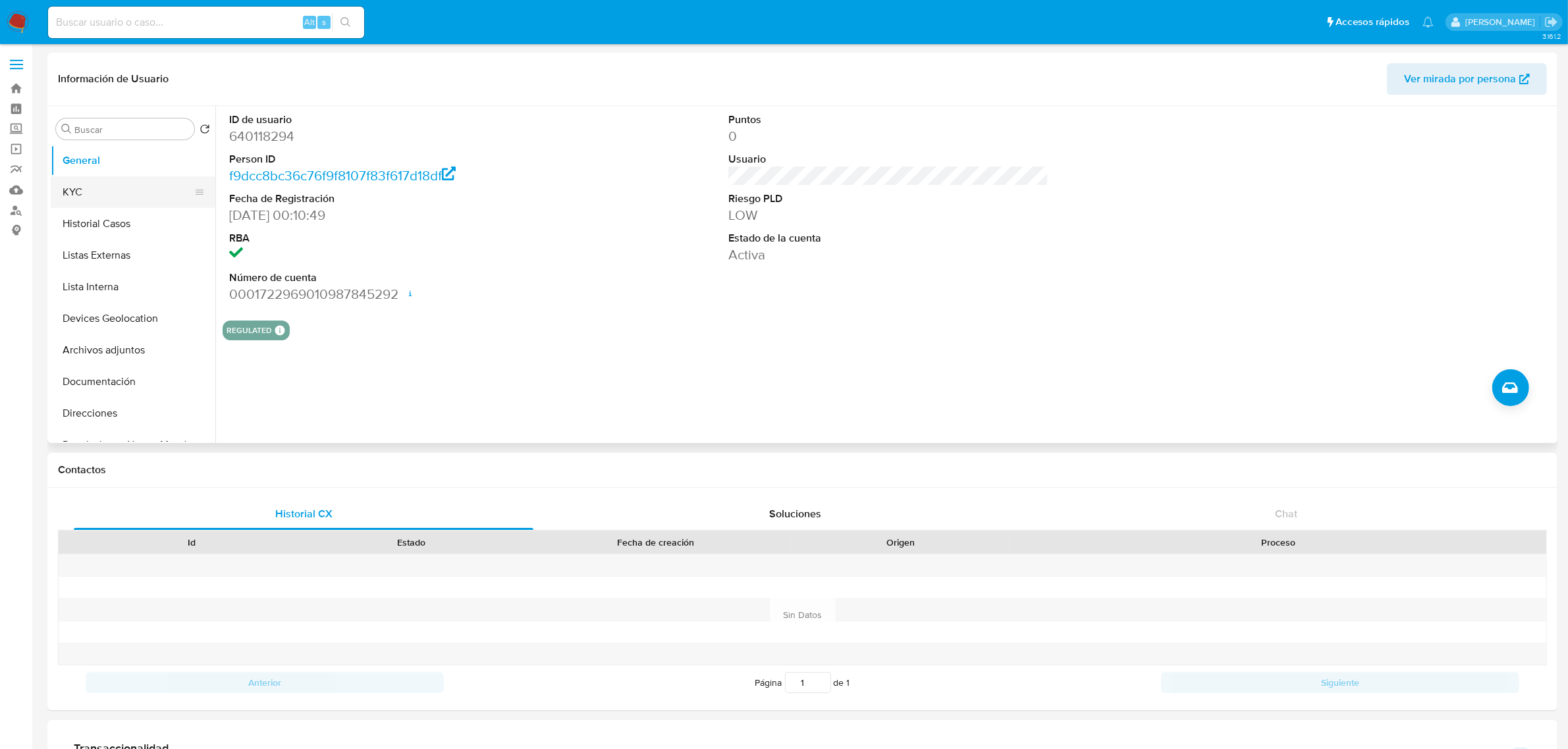
click at [134, 184] on button "KYC" at bounding box center [127, 192] width 154 height 32
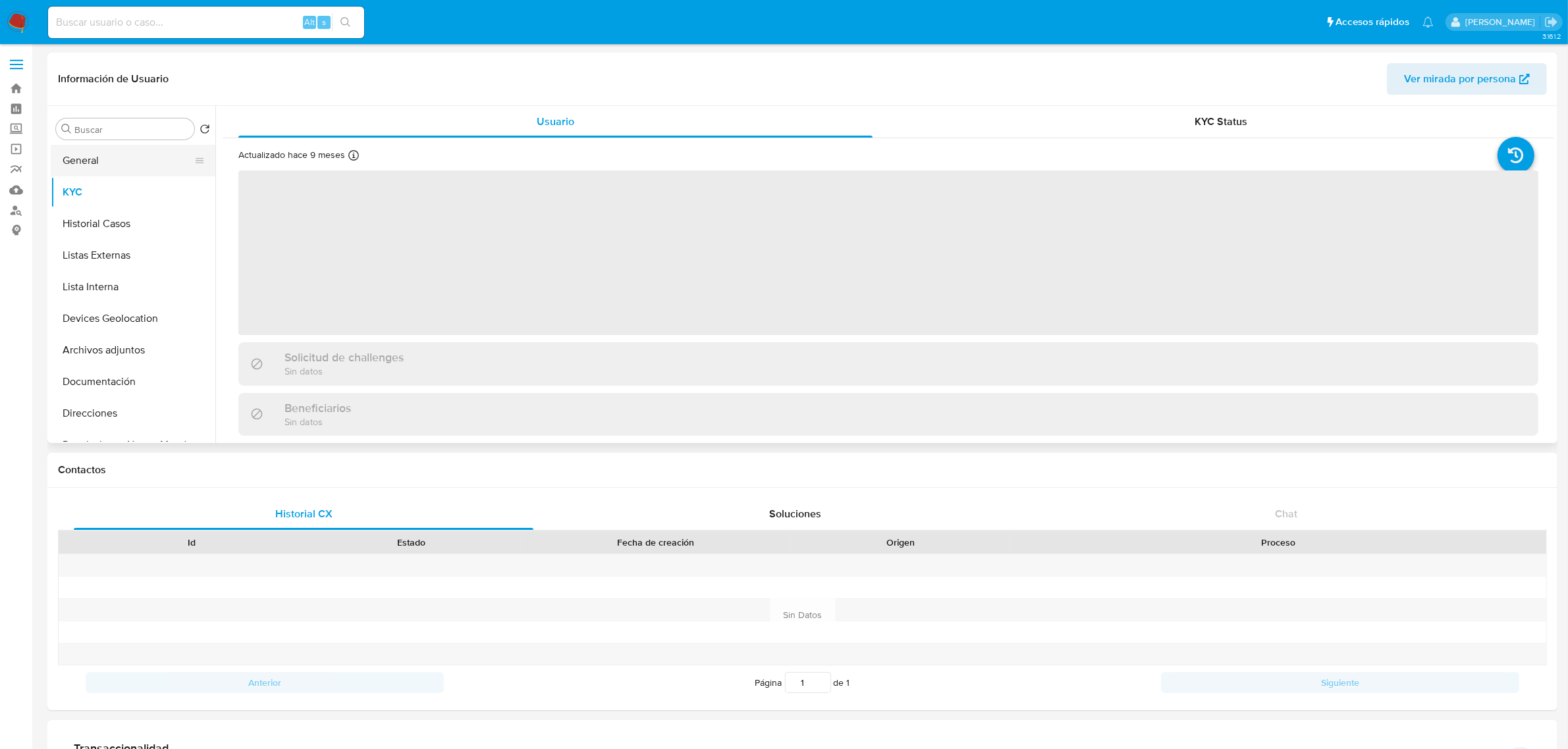
click at [133, 161] on button "General" at bounding box center [127, 160] width 154 height 32
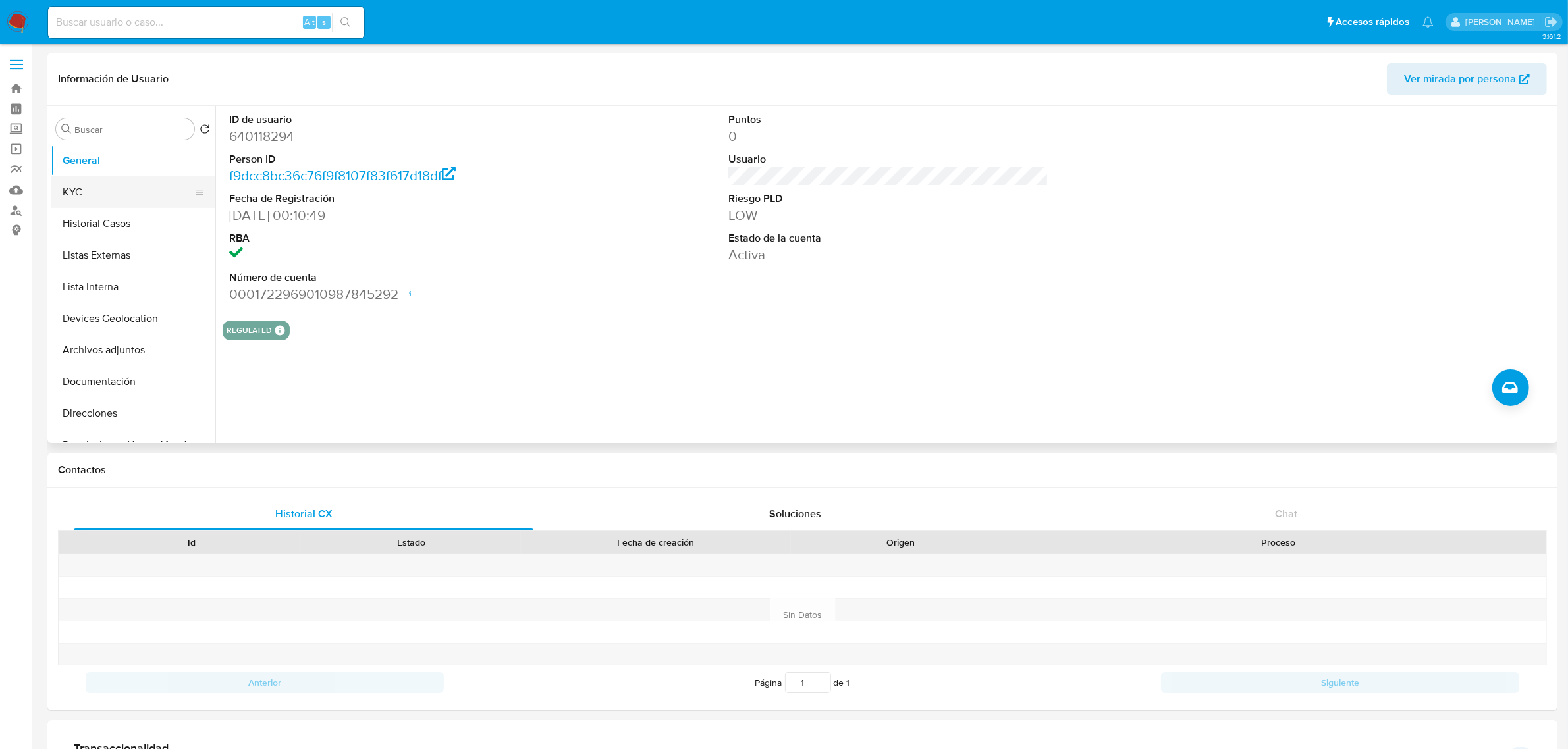
click at [94, 185] on button "KYC" at bounding box center [127, 192] width 154 height 32
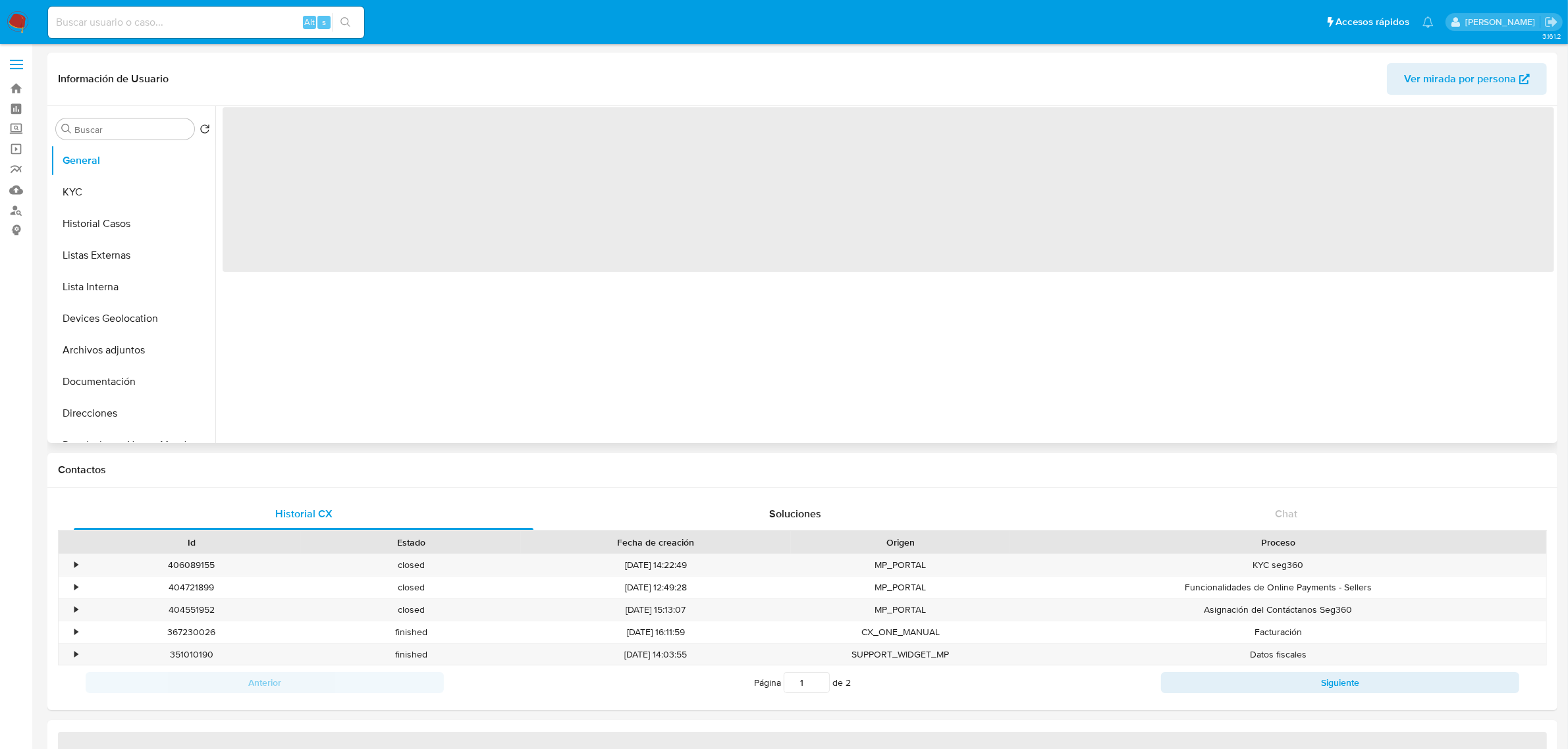
select select "10"
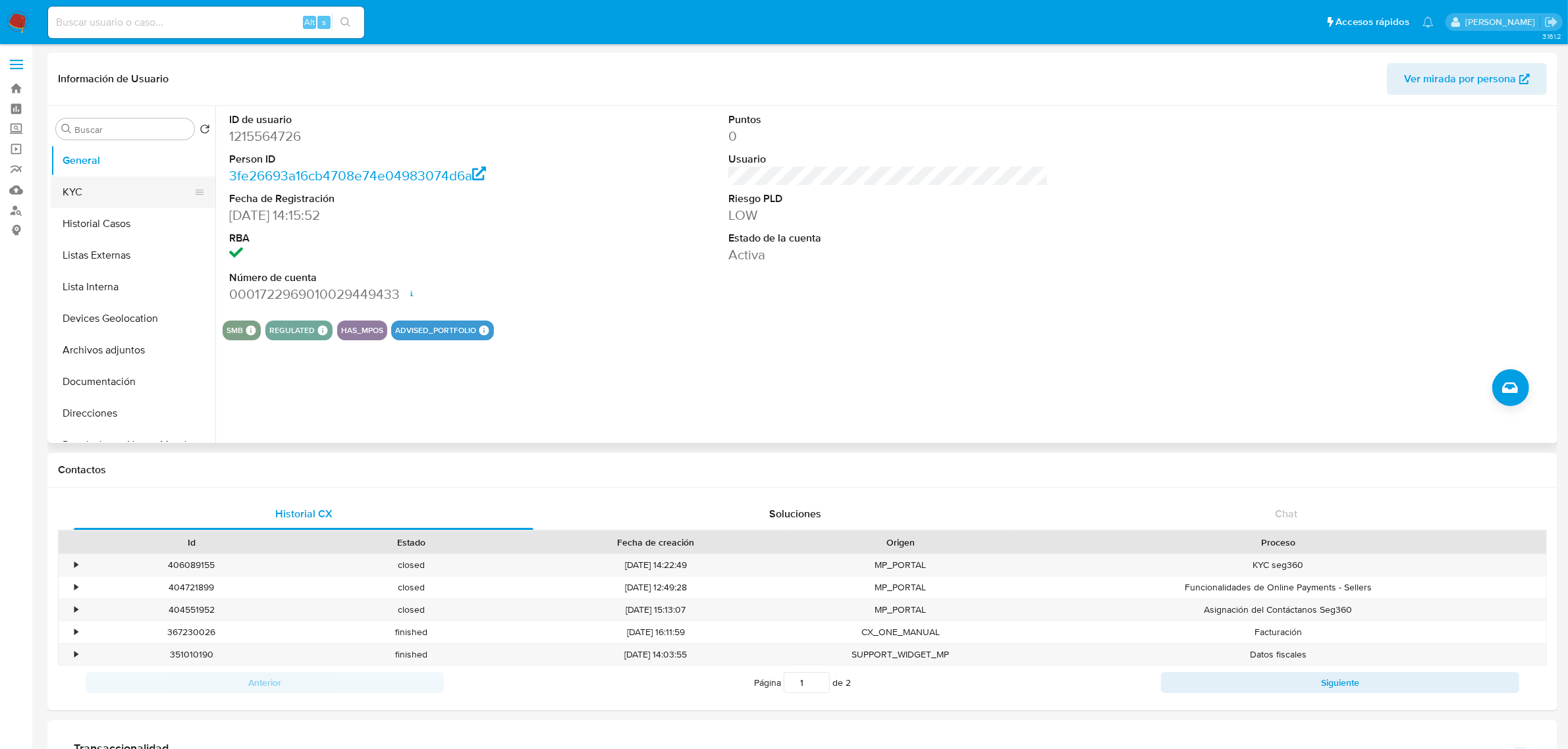
click at [130, 199] on button "KYC" at bounding box center [127, 192] width 154 height 32
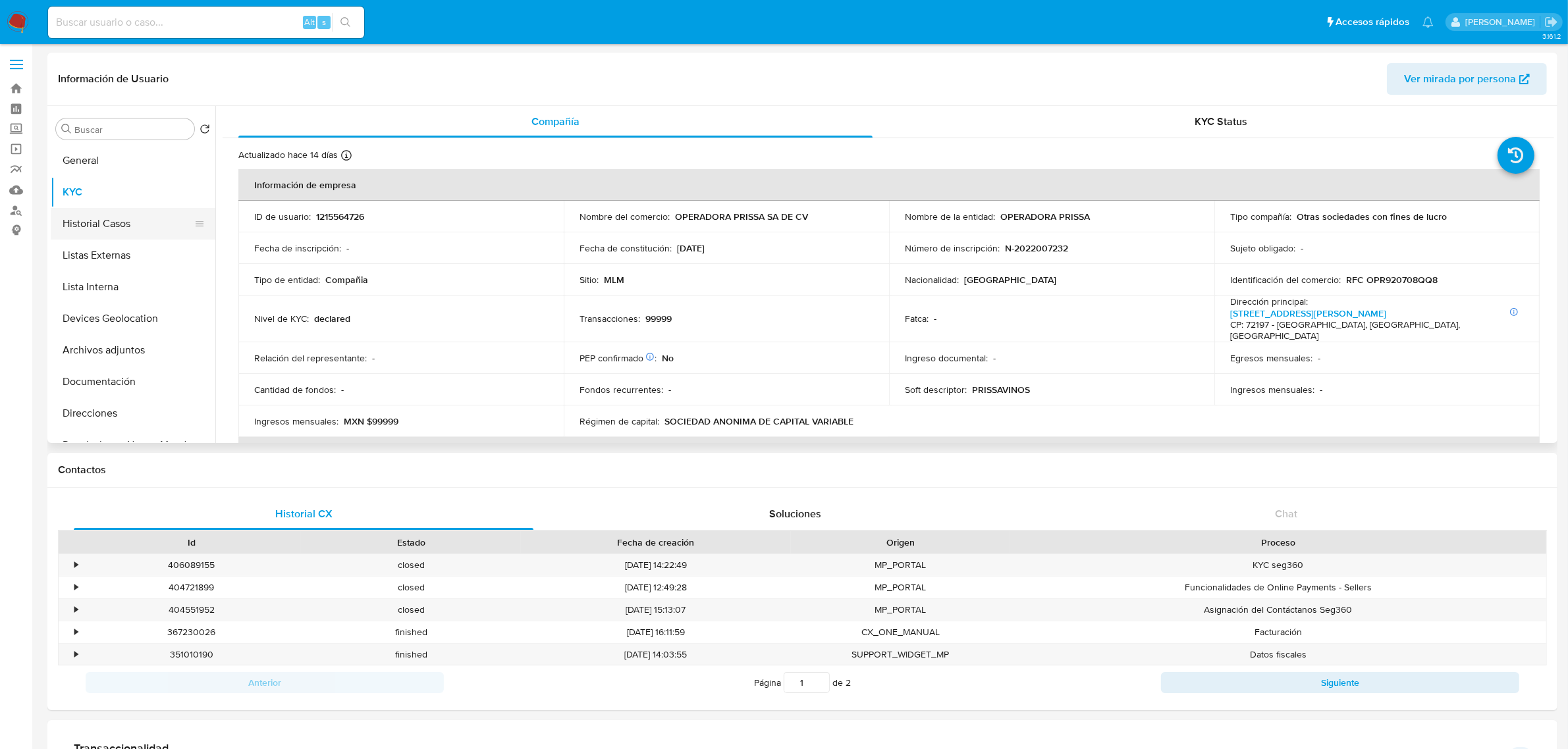
click button "Historial Casos"
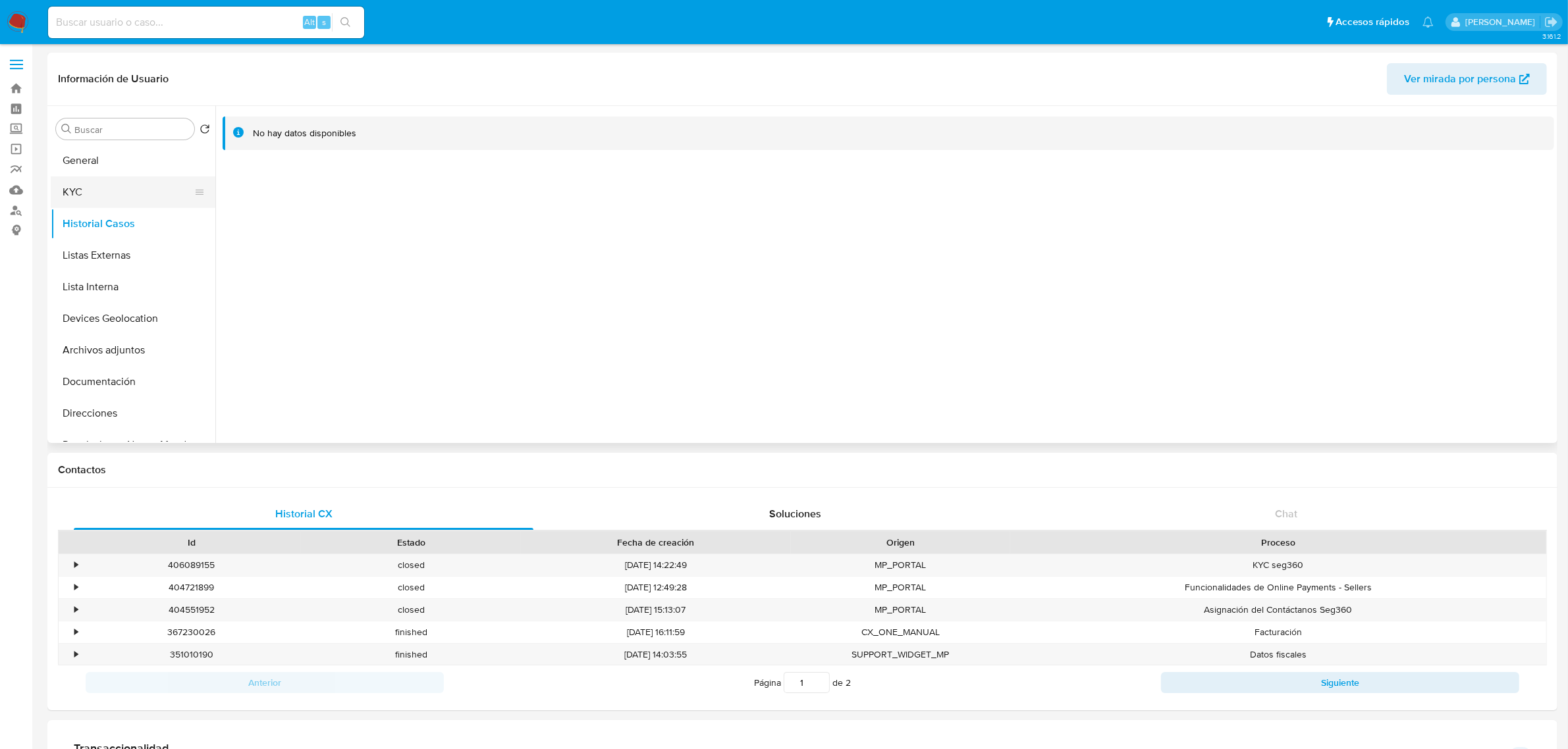
click button "KYC"
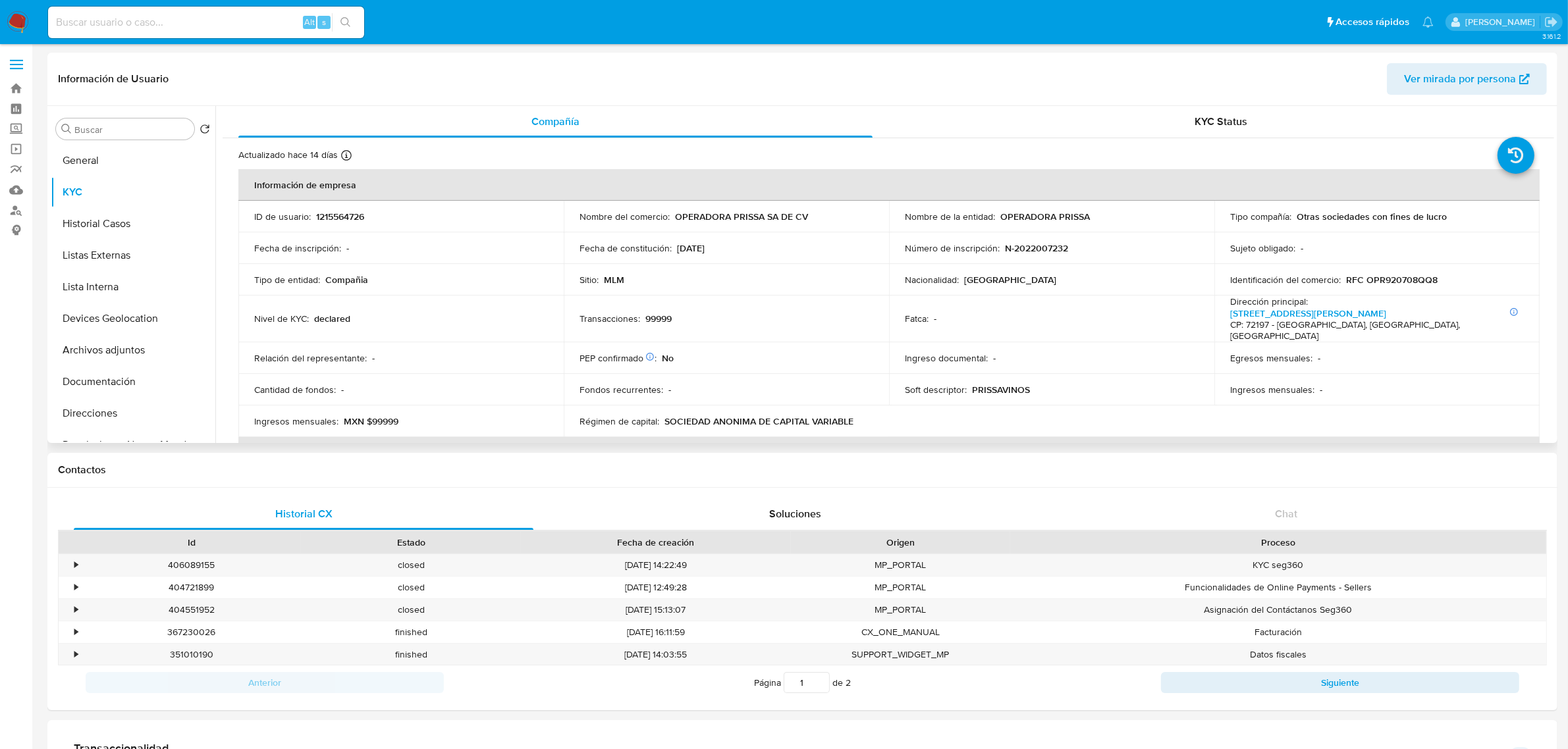
click p "1215564726"
copy p "1215564726"
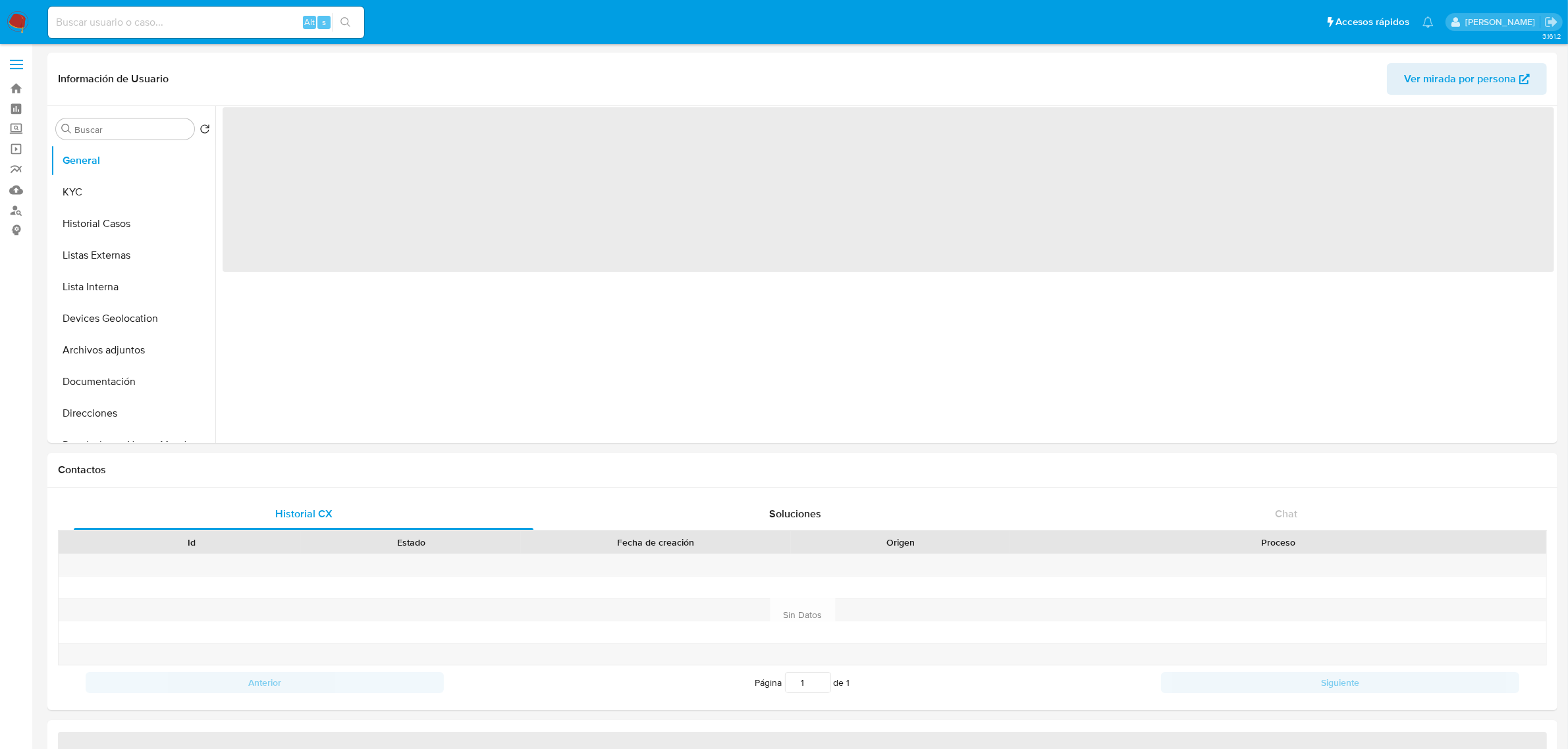
select select "10"
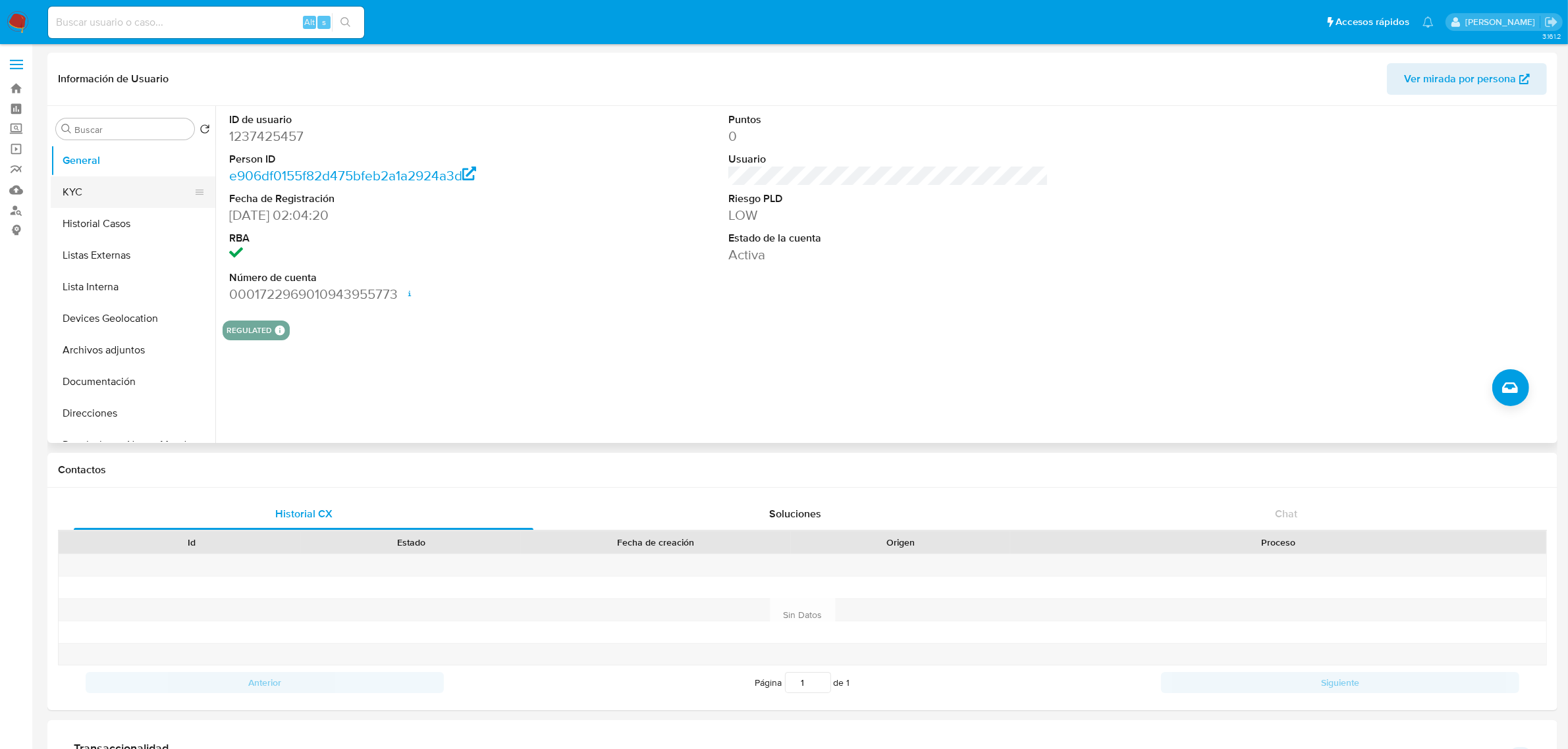
click at [130, 207] on button "KYC" at bounding box center [127, 192] width 154 height 32
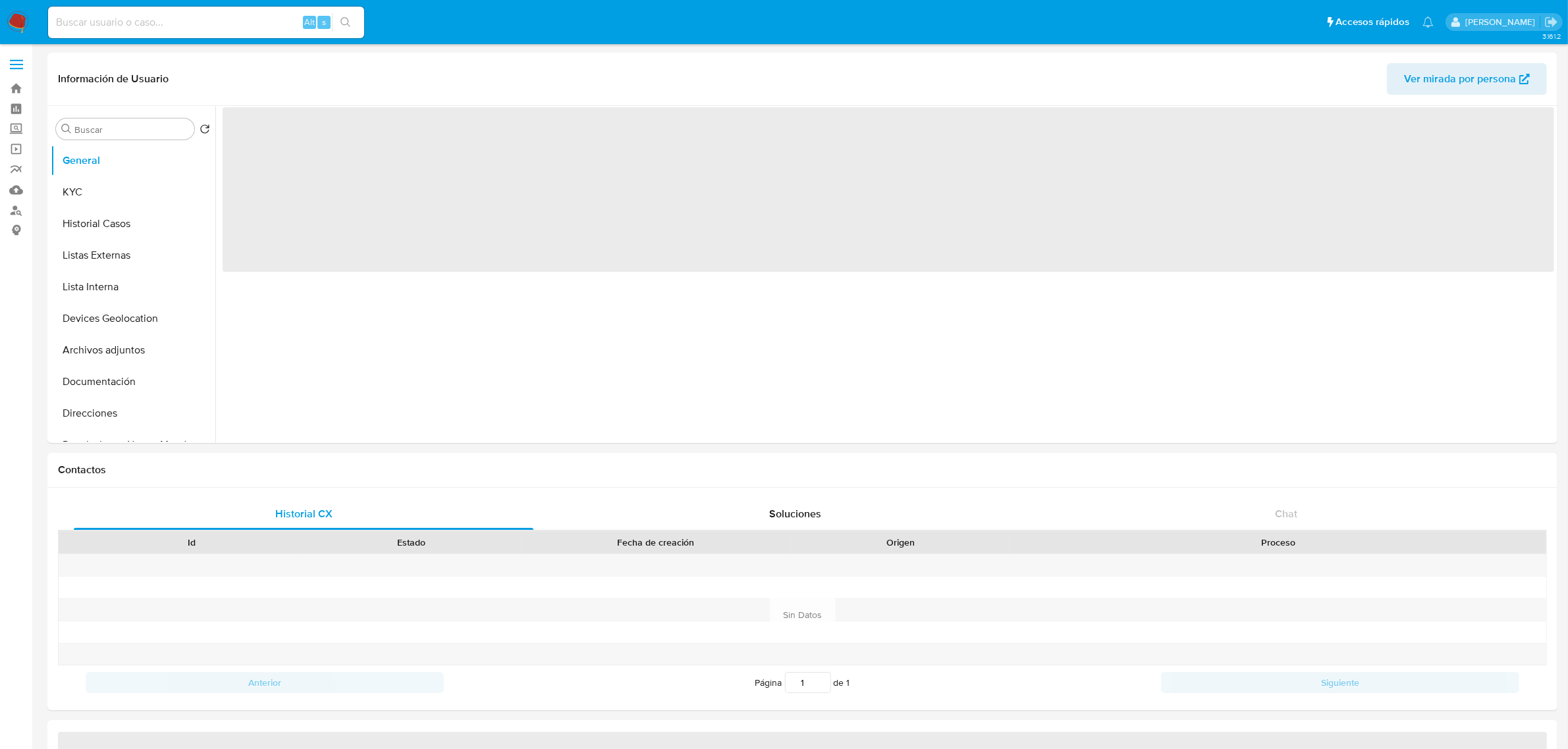
select select "10"
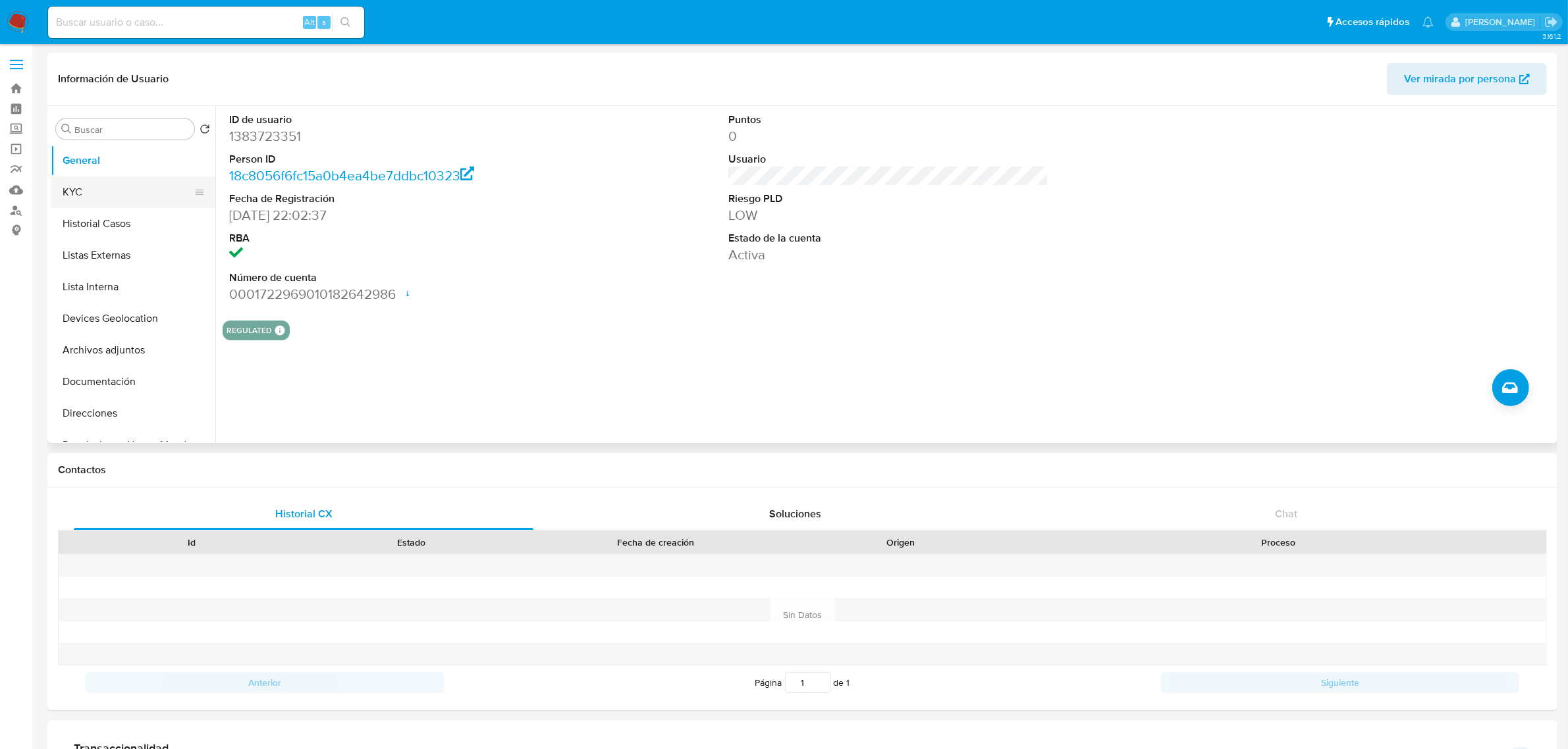
click at [133, 193] on button "KYC" at bounding box center [127, 192] width 154 height 32
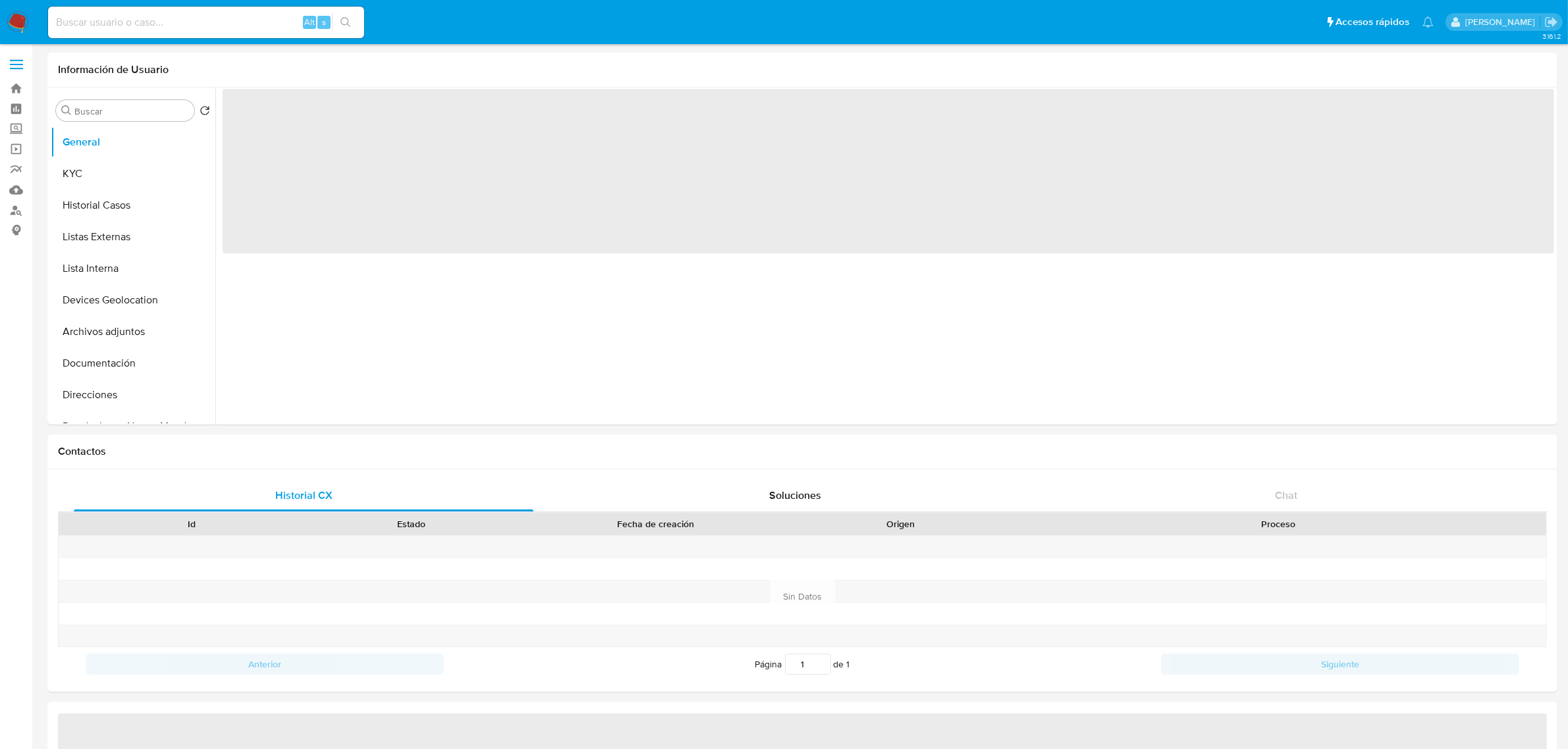
select select "10"
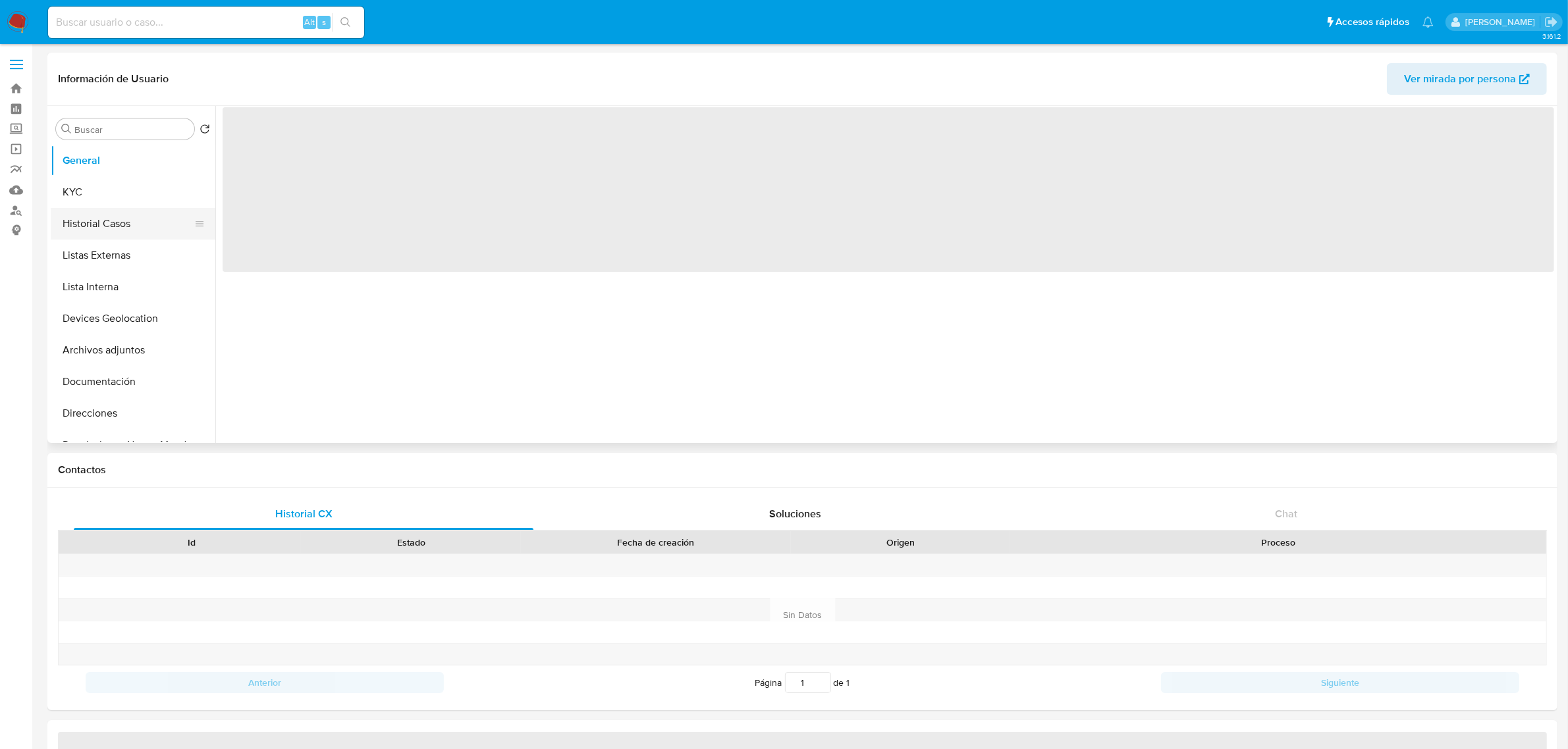
select select "10"
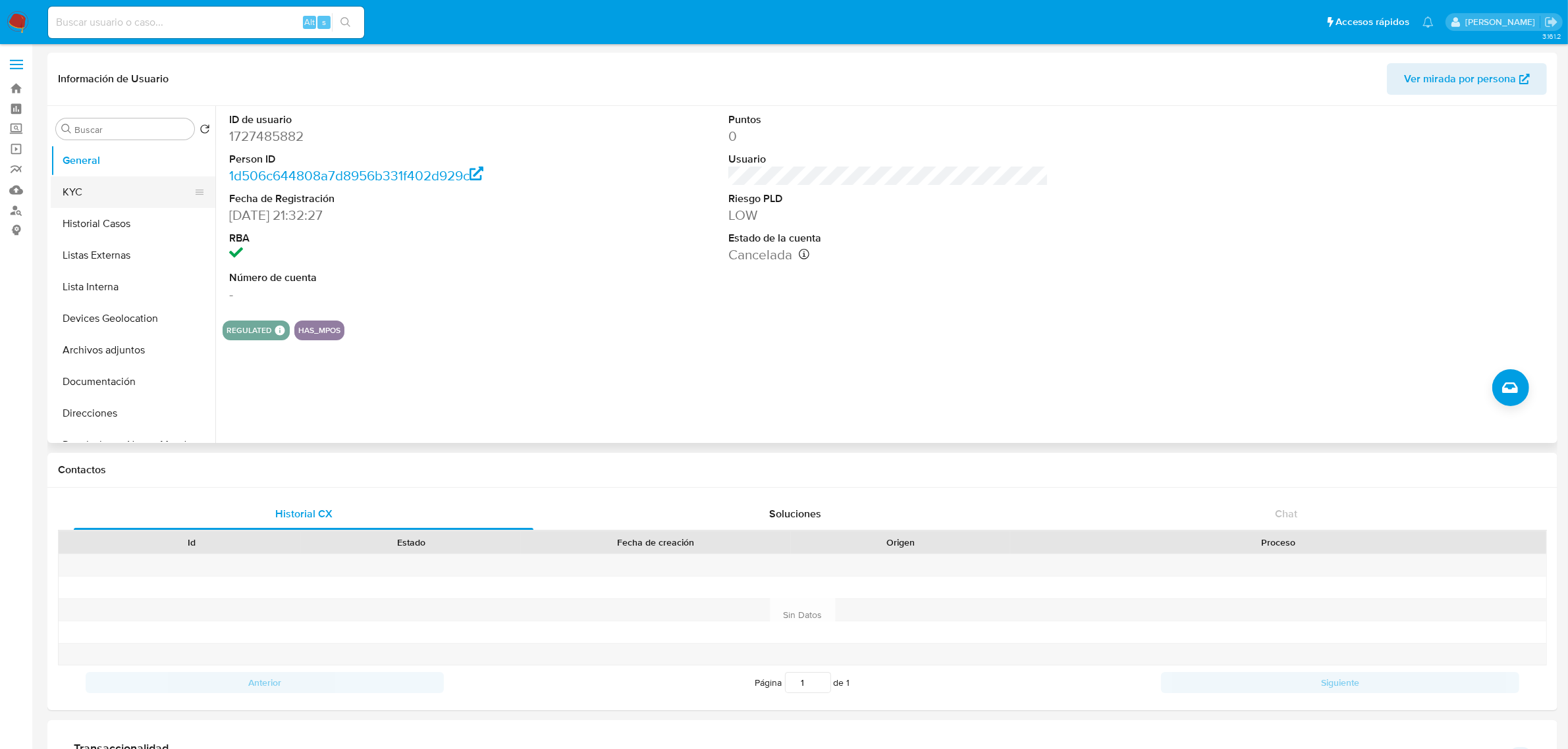
click at [122, 196] on button "KYC" at bounding box center [127, 192] width 154 height 32
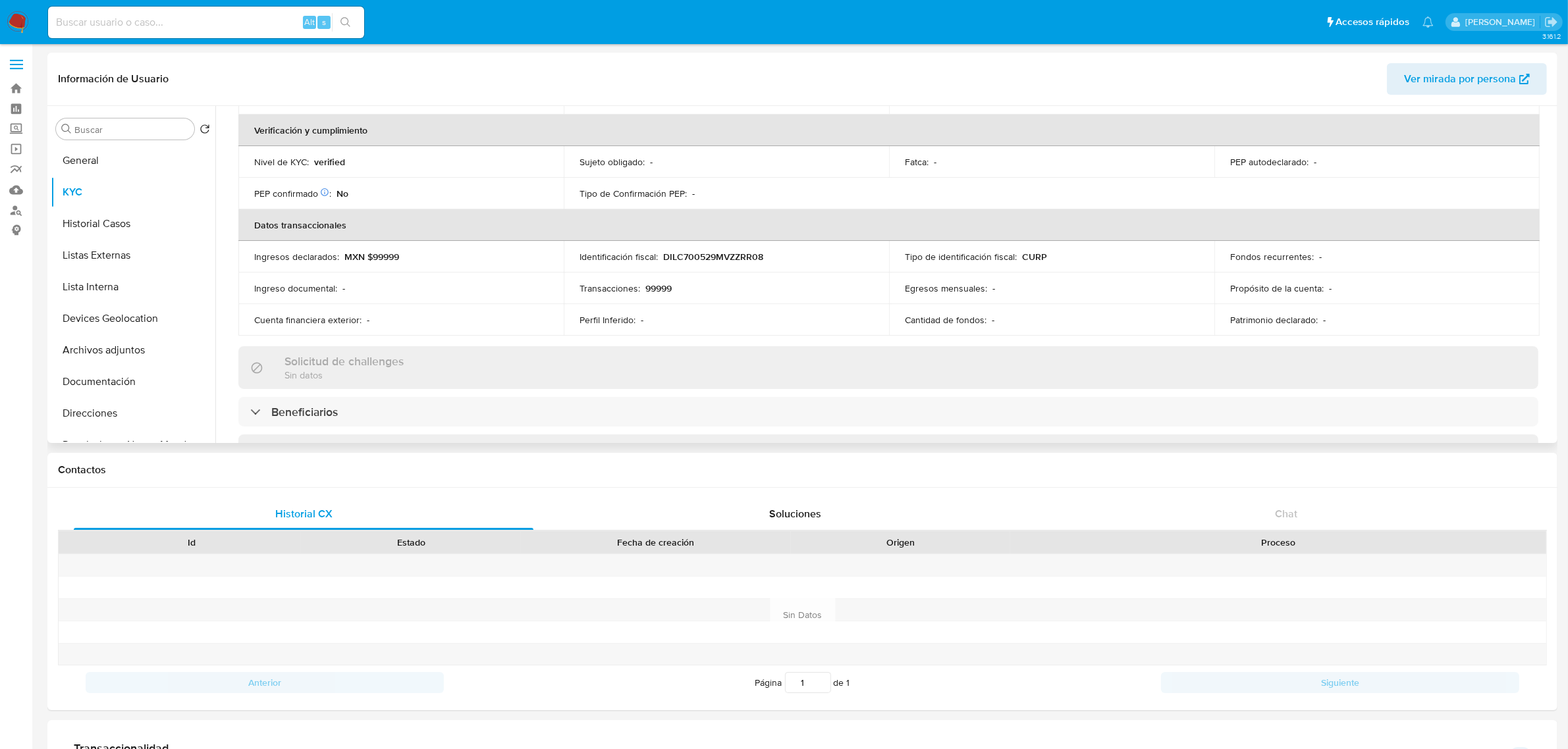
scroll to position [60, 0]
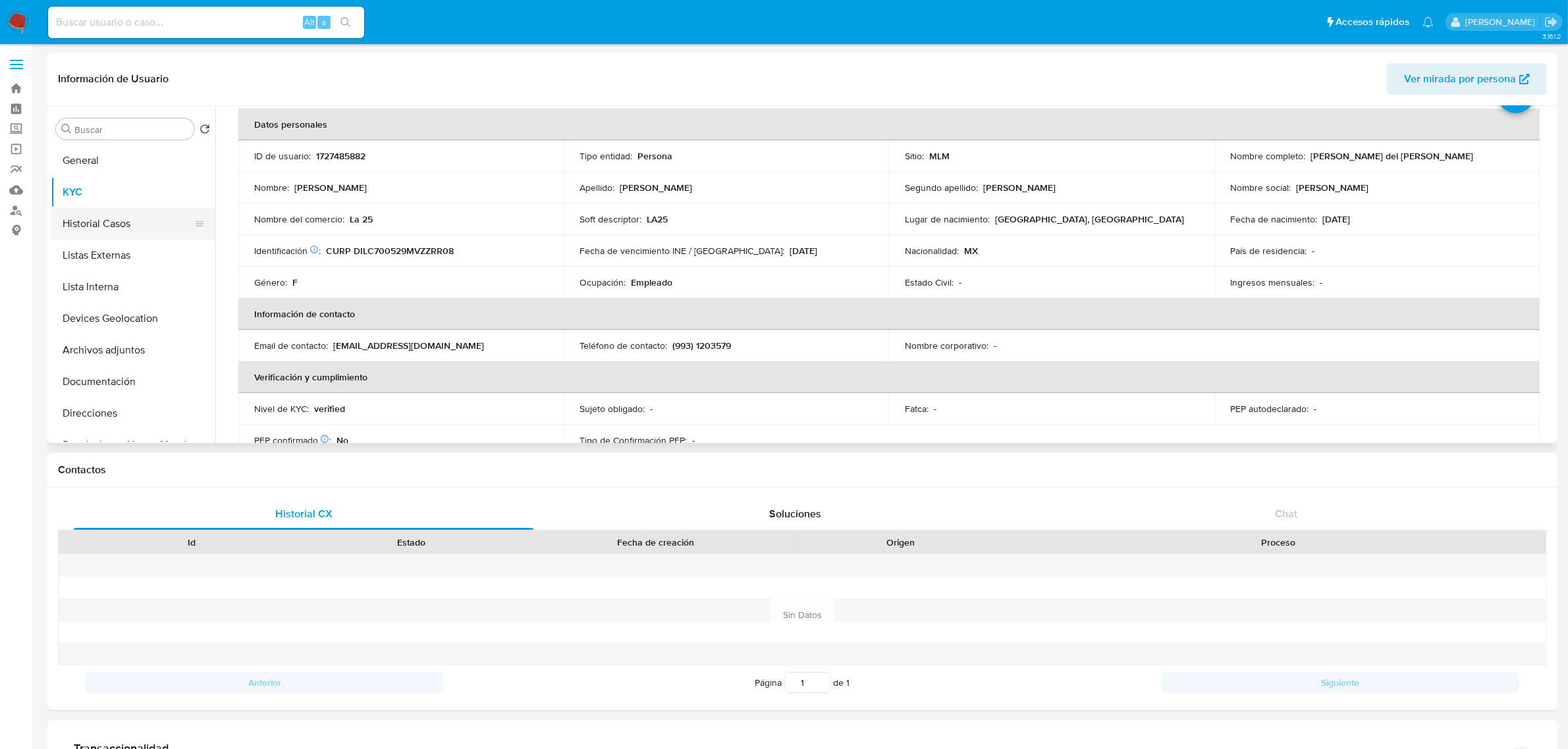
click at [162, 226] on button "Historial Casos" at bounding box center [127, 224] width 154 height 32
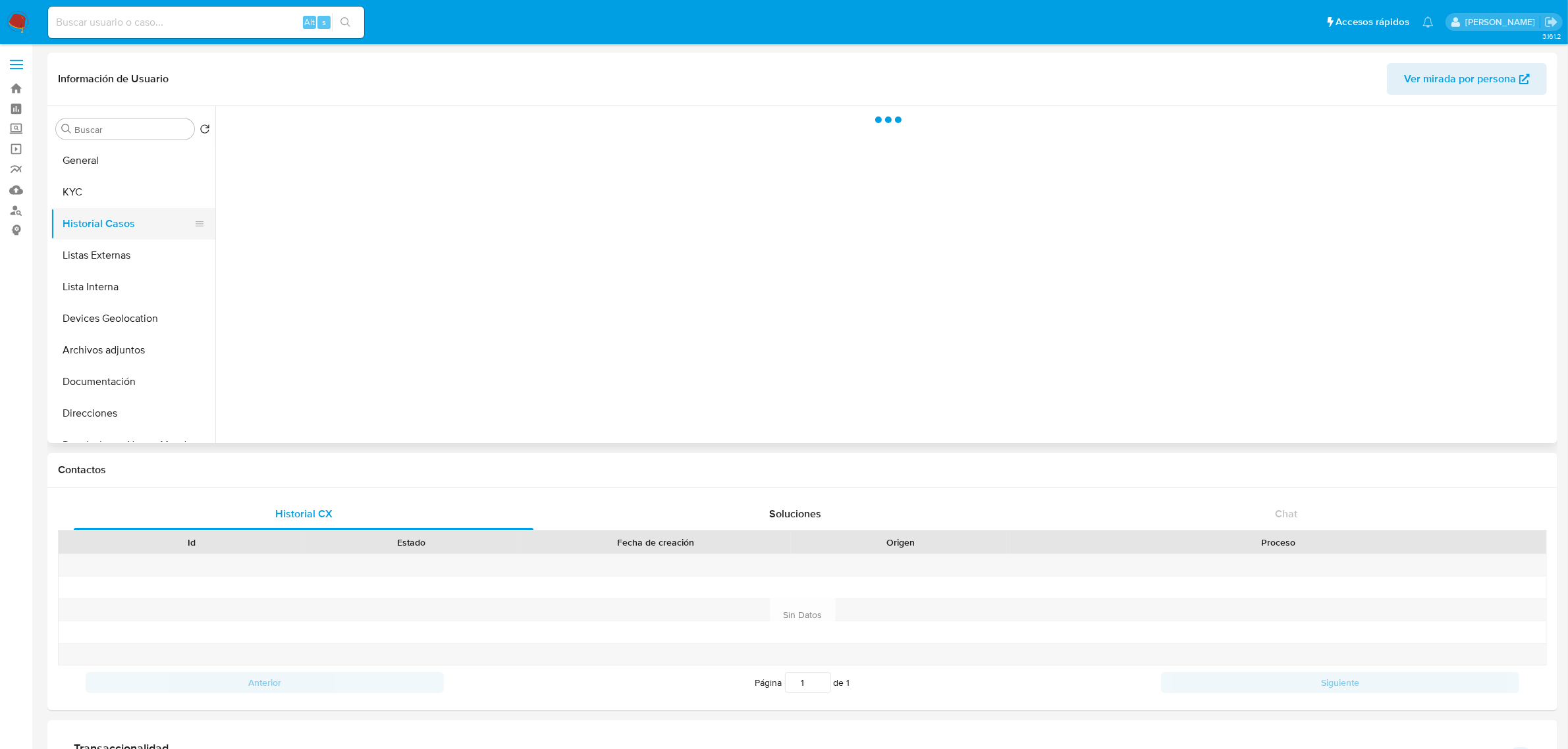
scroll to position [0, 0]
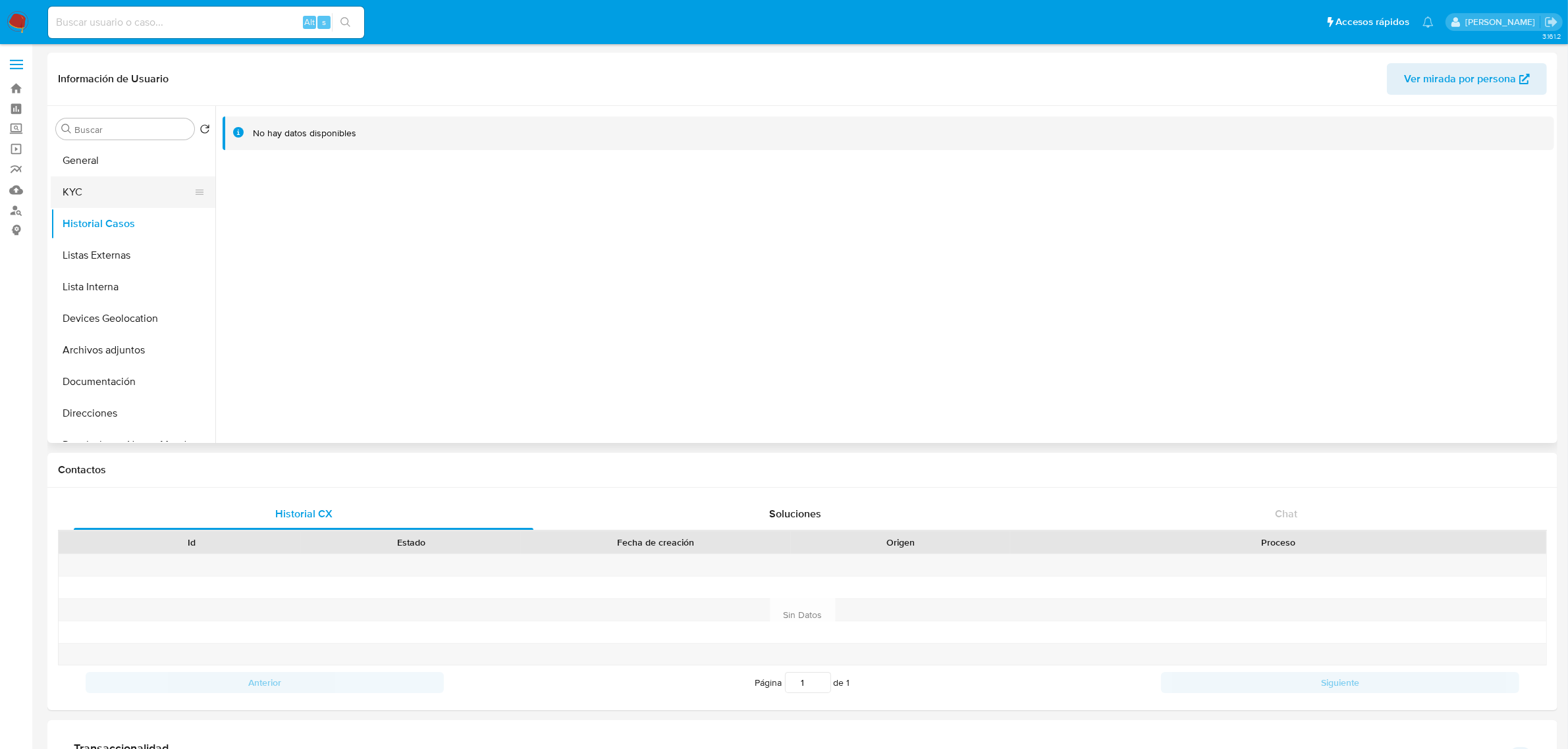
click at [129, 185] on button "KYC" at bounding box center [127, 192] width 154 height 32
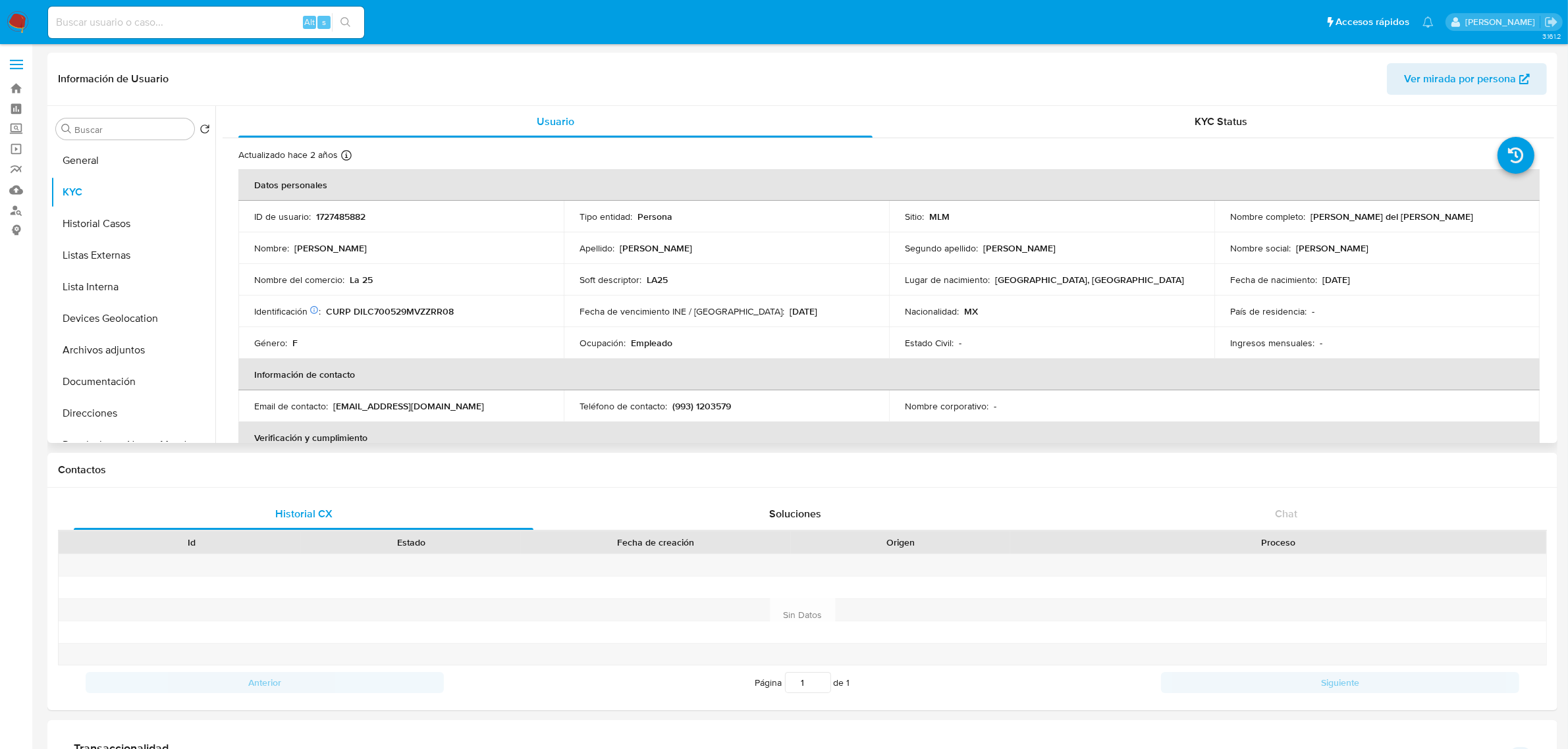
click at [353, 209] on td "ID de usuario : 1727485882" at bounding box center [401, 216] width 325 height 32
click at [353, 210] on td "ID de usuario : 1727485882" at bounding box center [401, 216] width 325 height 32
copy p "1727485882"
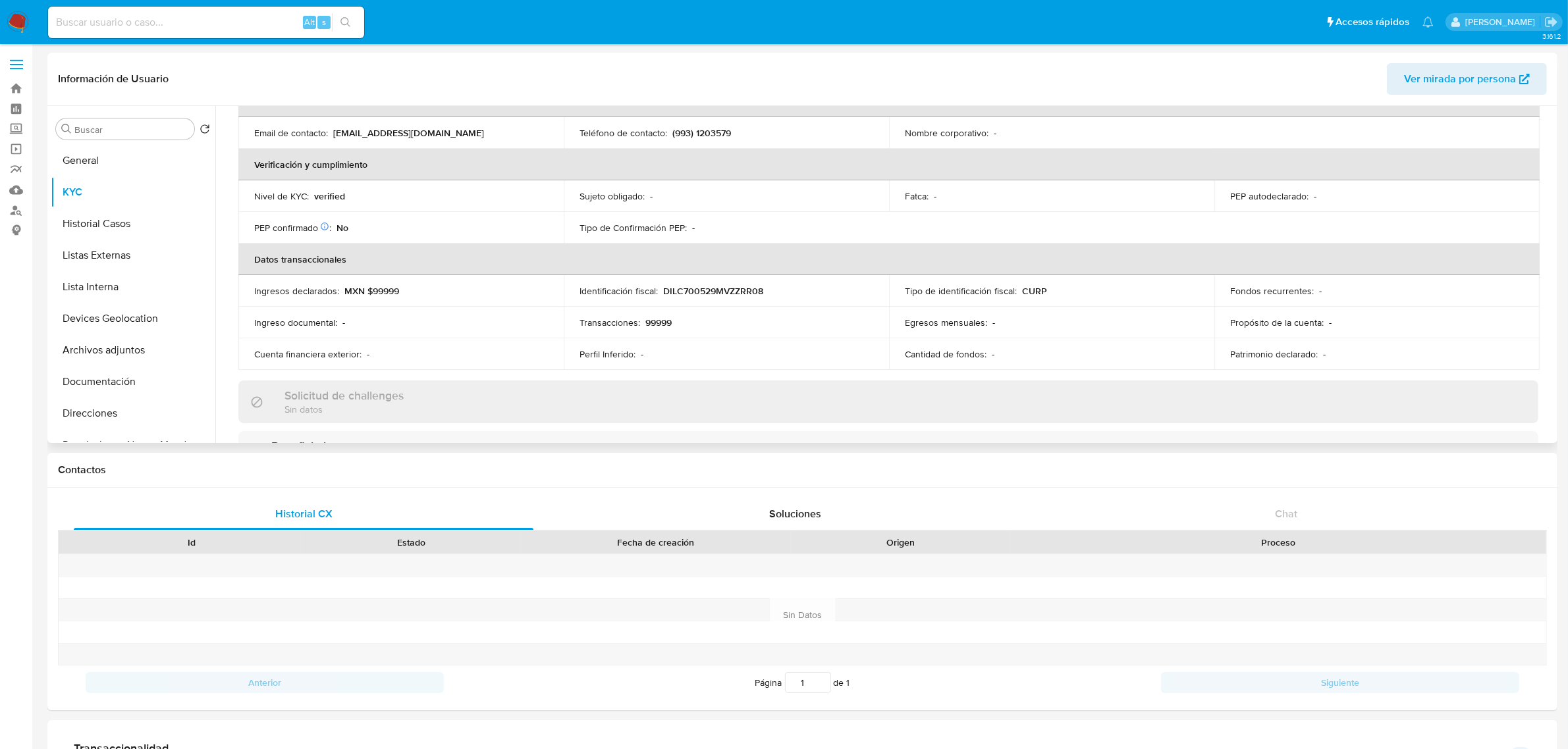
scroll to position [60, 0]
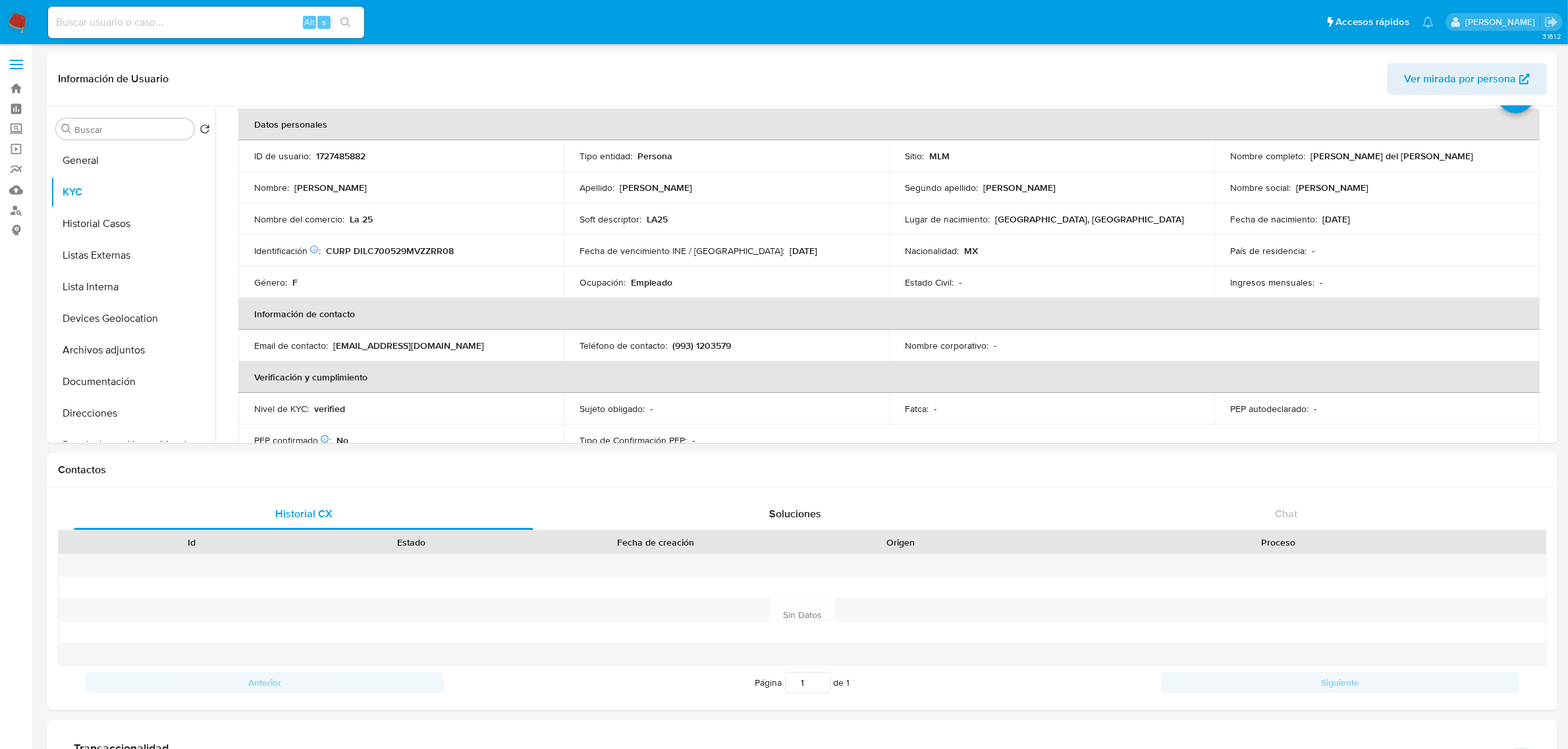
click at [113, 16] on input at bounding box center [205, 22] width 316 height 17
paste input "181884319"
type input "181884319"
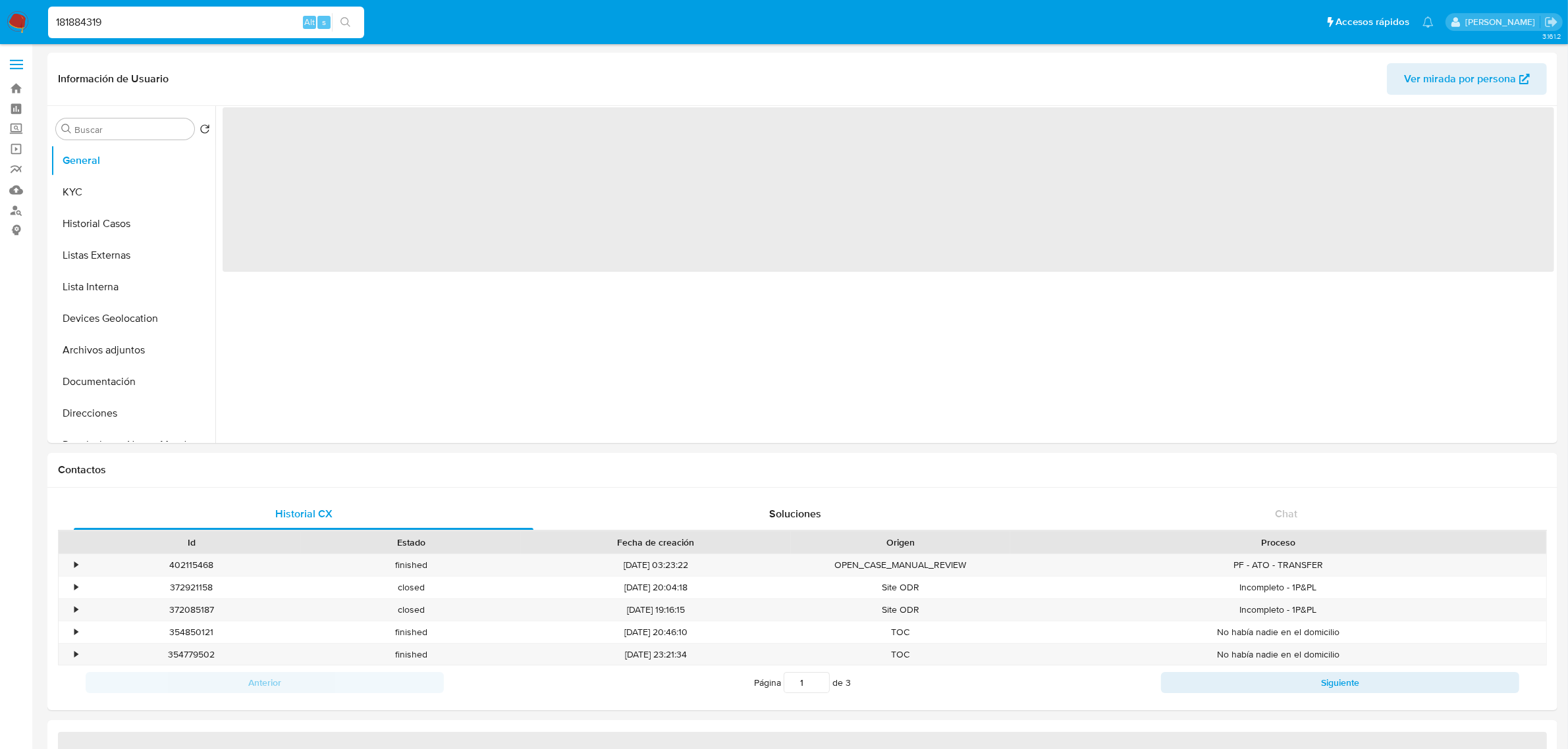
select select "10"
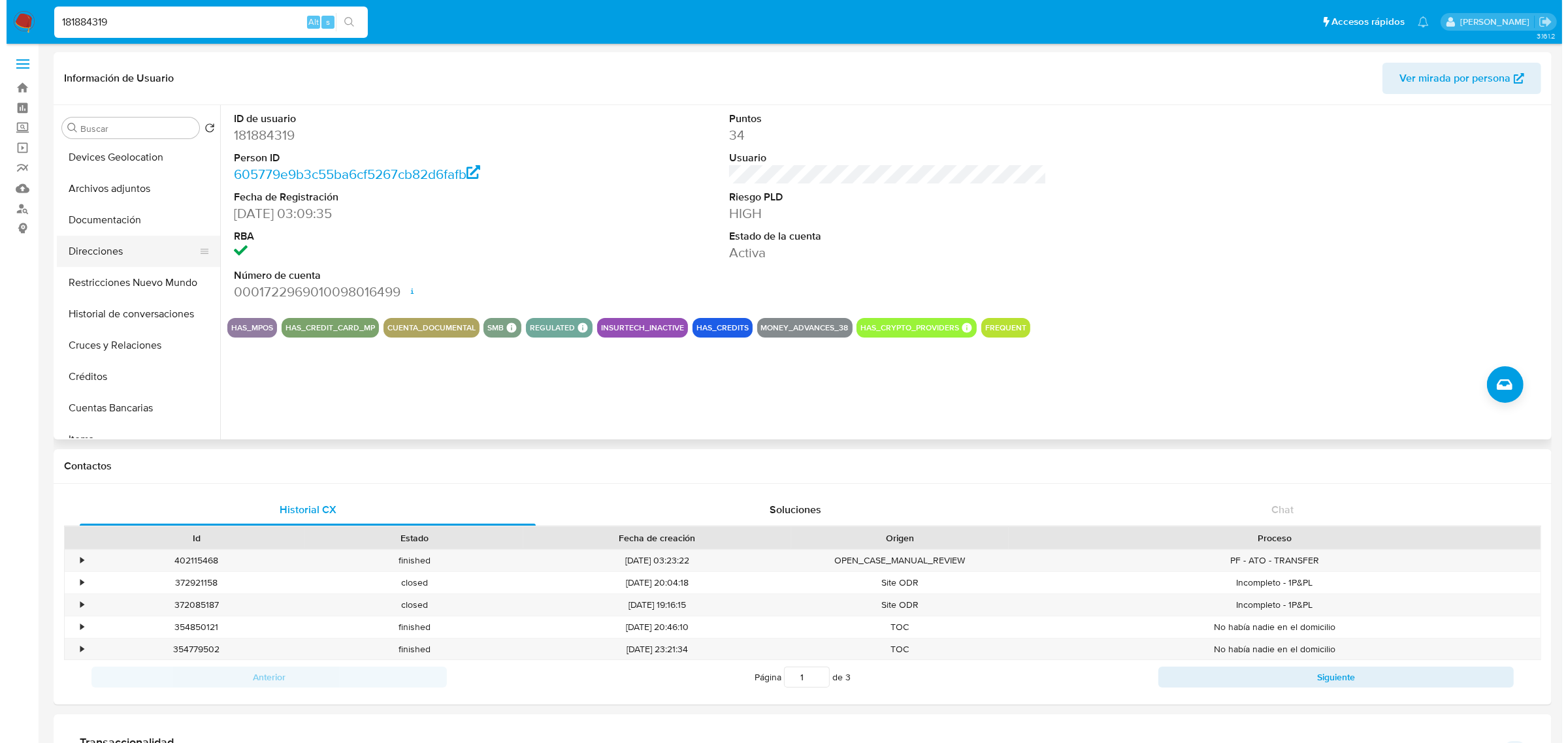
scroll to position [163, 0]
click at [131, 311] on button "Historial de conversaciones" at bounding box center [126, 309] width 153 height 31
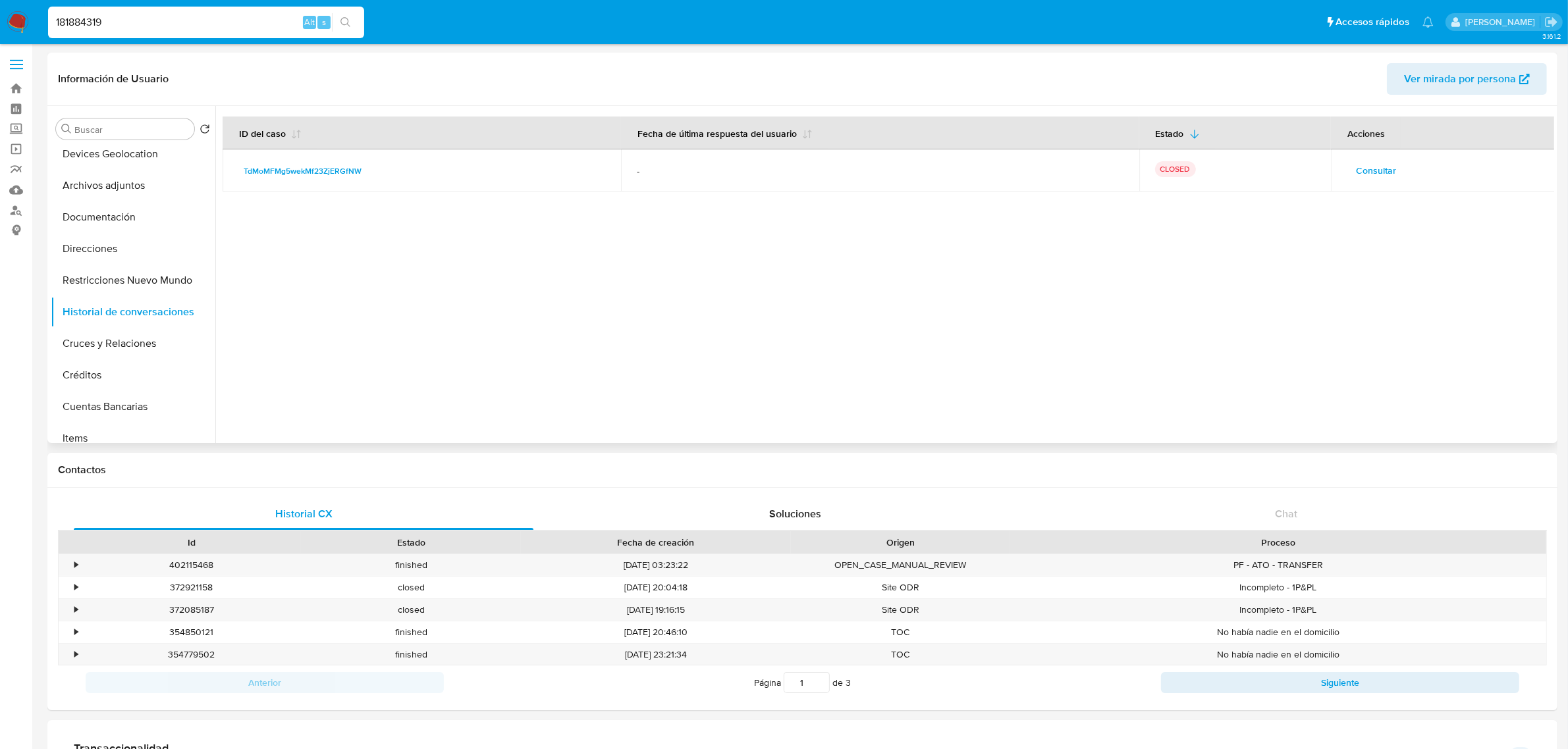
click at [1367, 156] on td "Consultar" at bounding box center [1443, 170] width 225 height 42
click at [1368, 168] on span "Consultar" at bounding box center [1376, 170] width 40 height 18
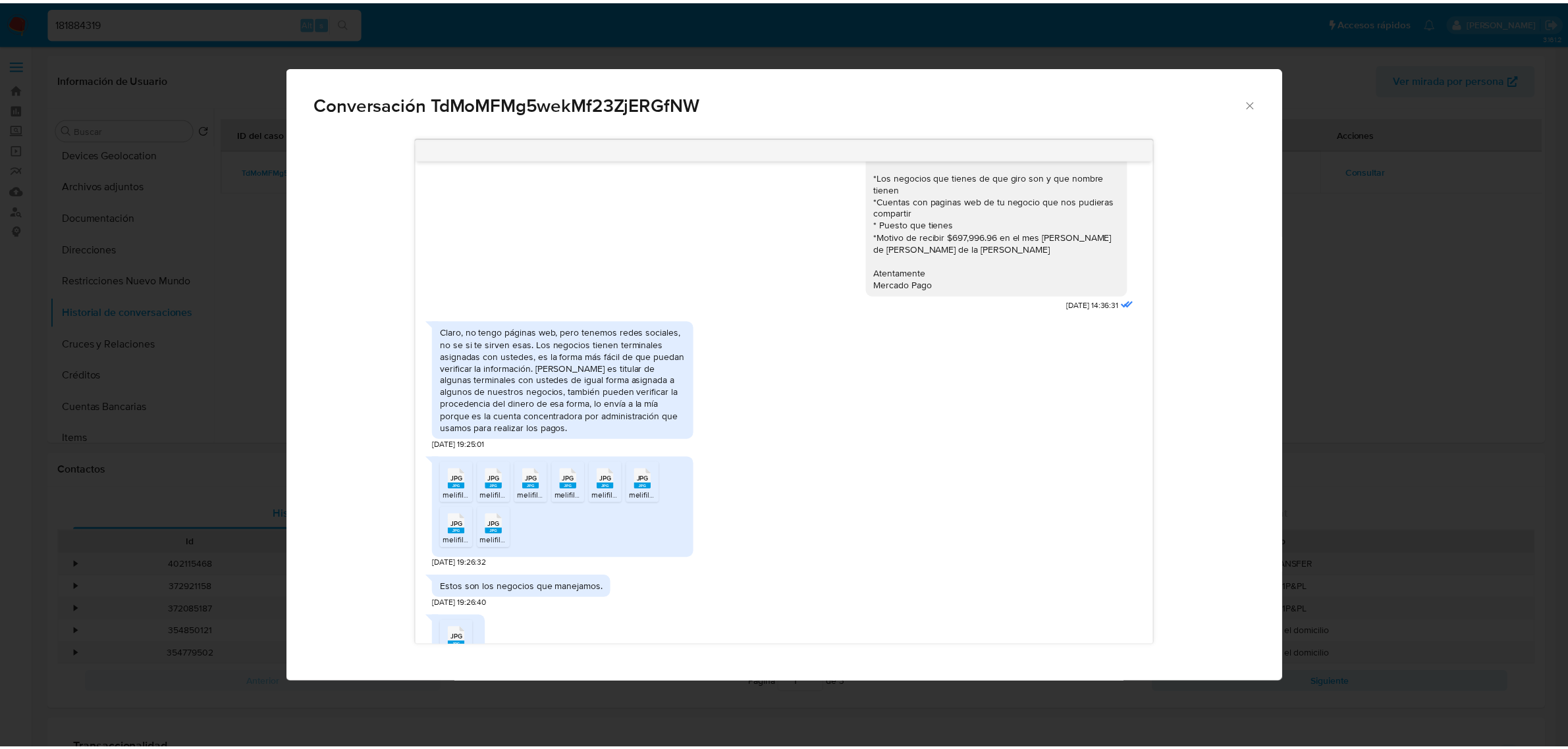
scroll to position [832, 0]
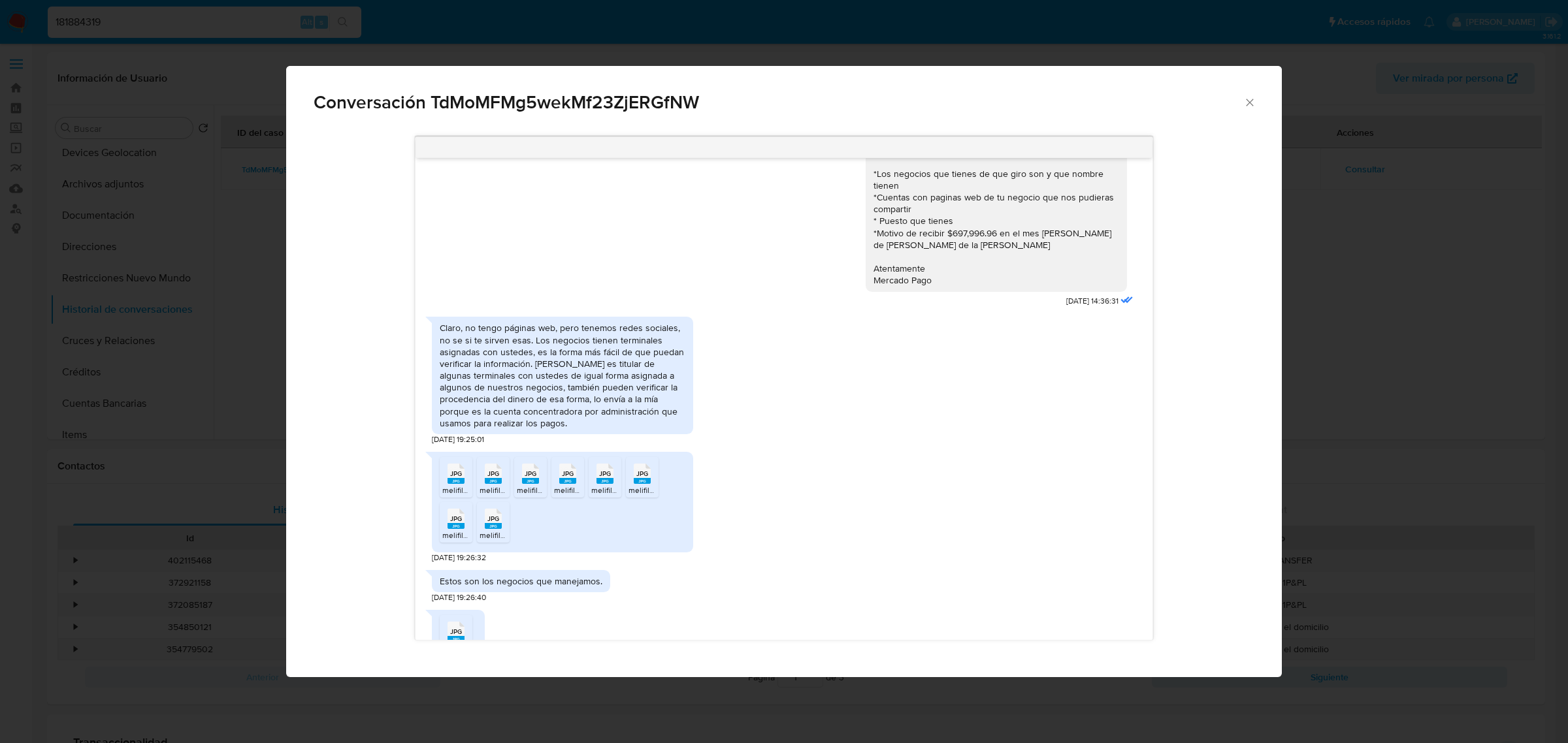
click at [1256, 108] on div "Conversación TdMoMFMg5wekMf23ZjERGfNW" at bounding box center [784, 96] width 995 height 62
click at [1251, 106] on icon "Cerrar" at bounding box center [1250, 102] width 13 height 13
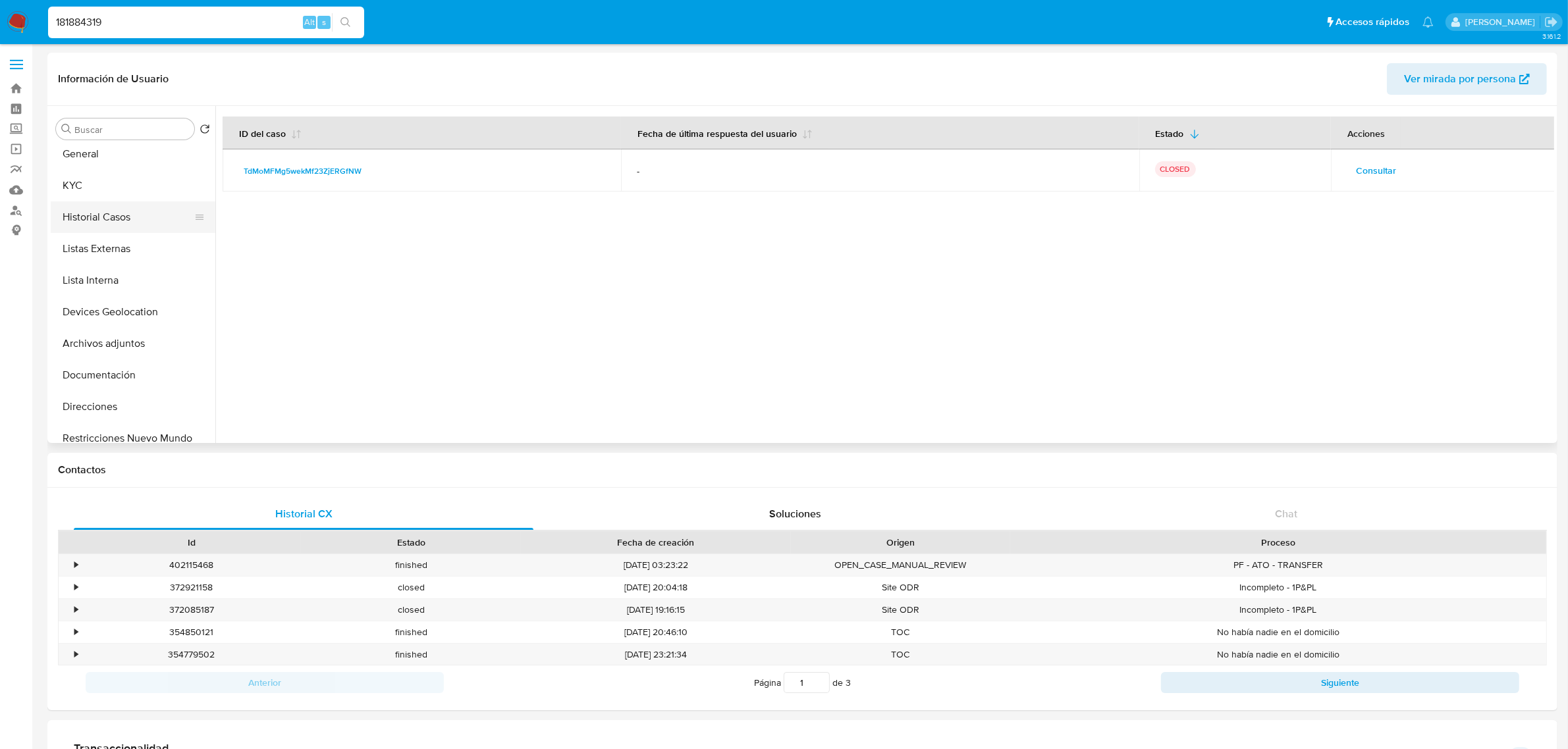
scroll to position [0, 0]
click at [136, 202] on button "KYC" at bounding box center [127, 192] width 154 height 32
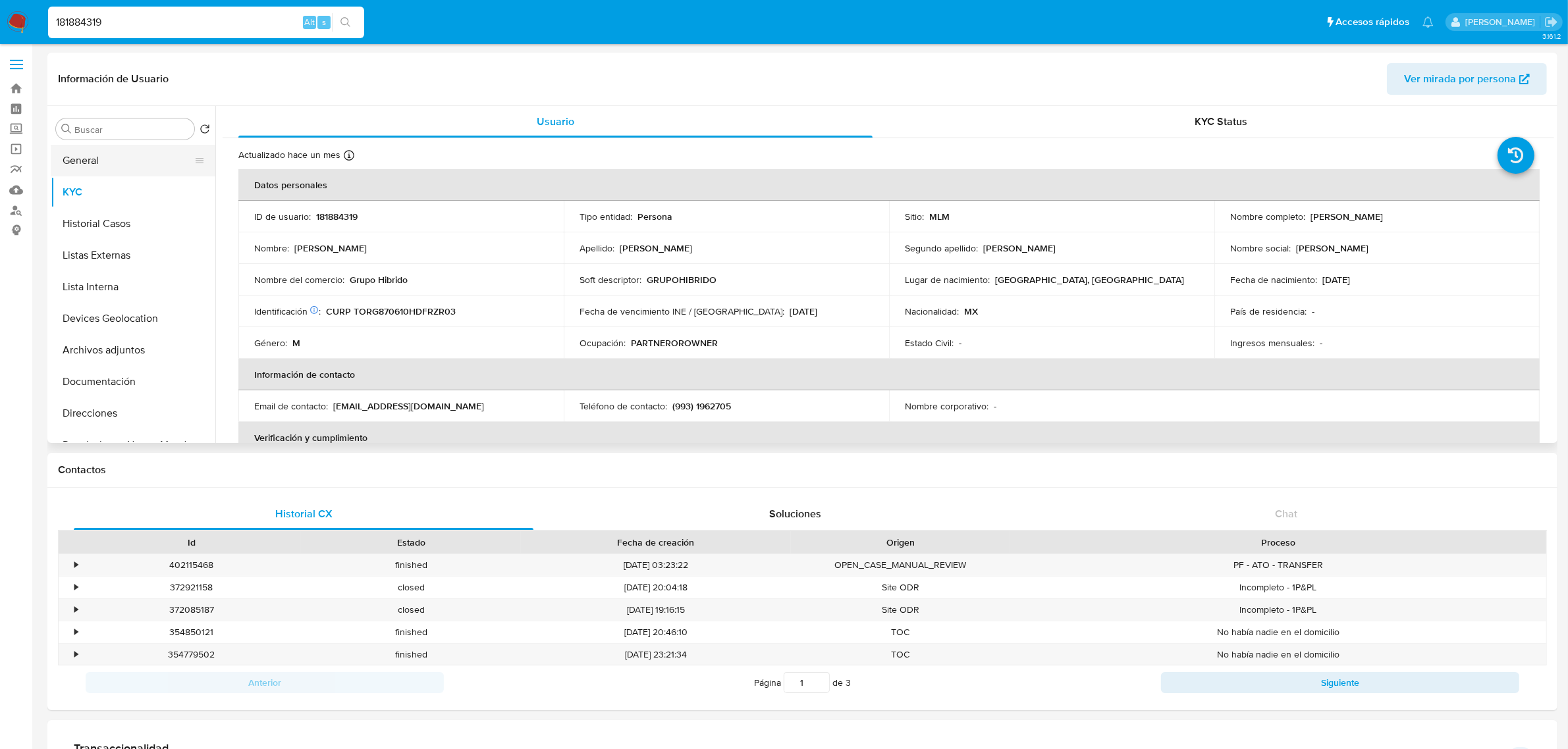
click at [107, 153] on button "General" at bounding box center [127, 160] width 154 height 32
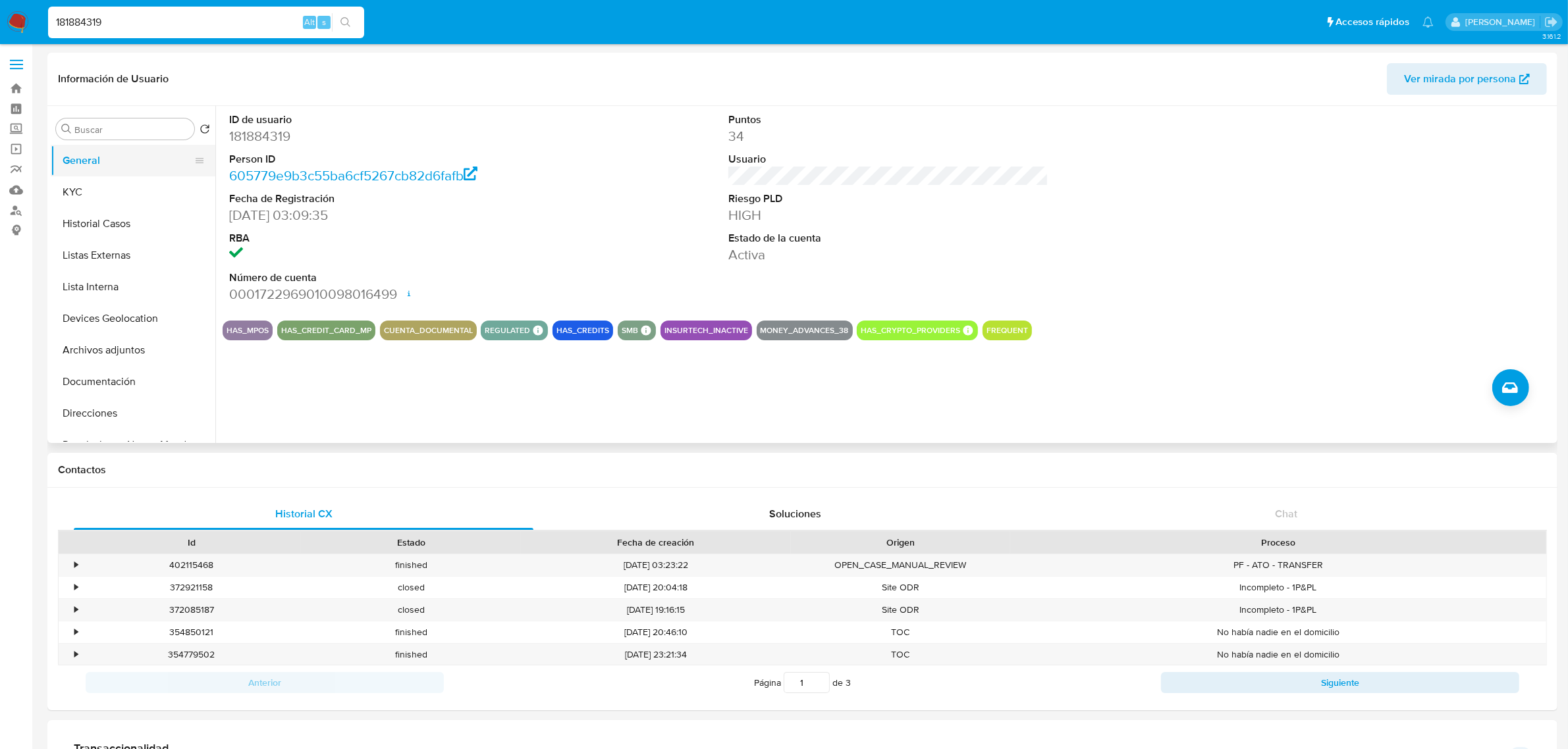
click at [84, 175] on button "General" at bounding box center [127, 160] width 154 height 32
click at [90, 180] on button "KYC" at bounding box center [127, 192] width 154 height 32
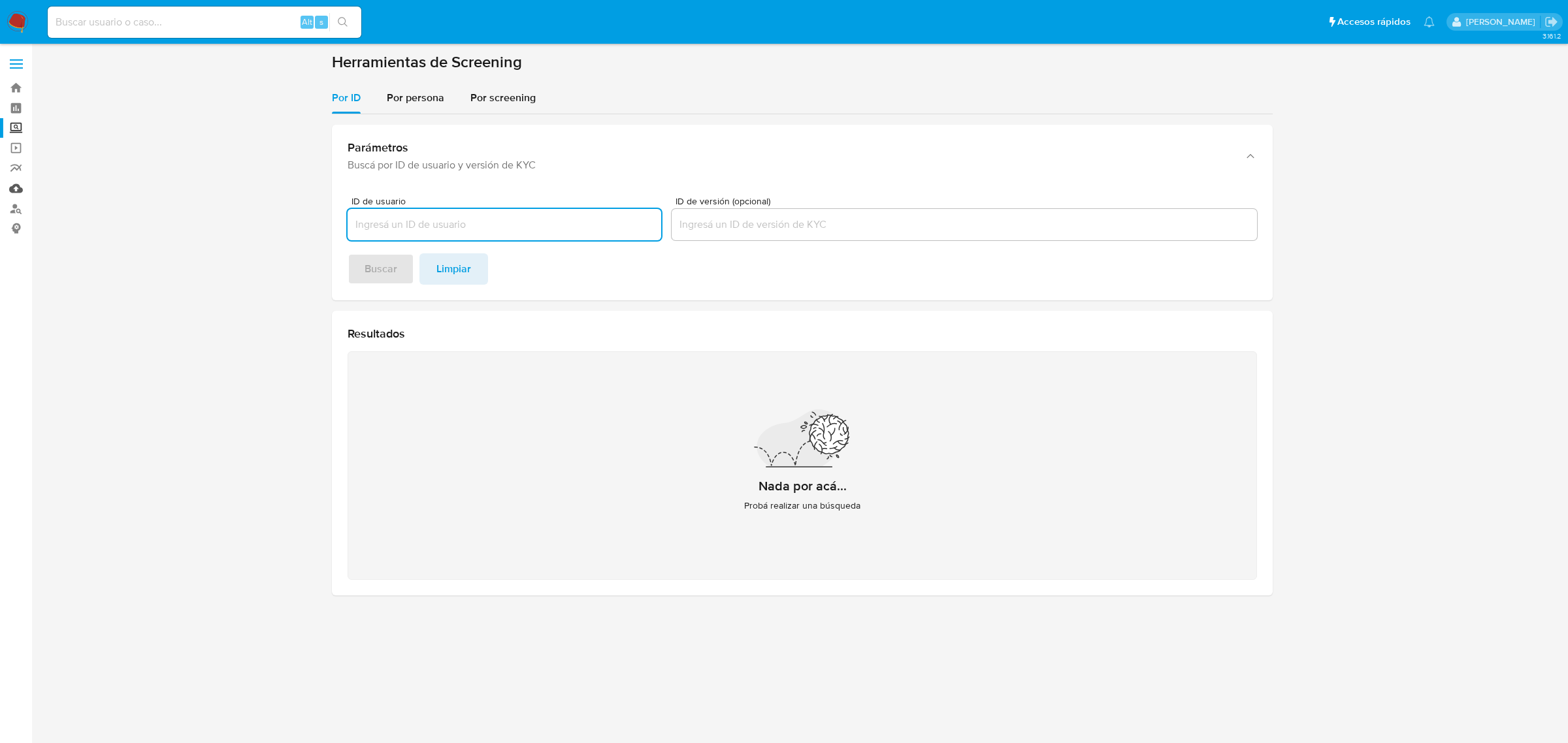
click at [20, 185] on link "Mulan" at bounding box center [77, 188] width 156 height 20
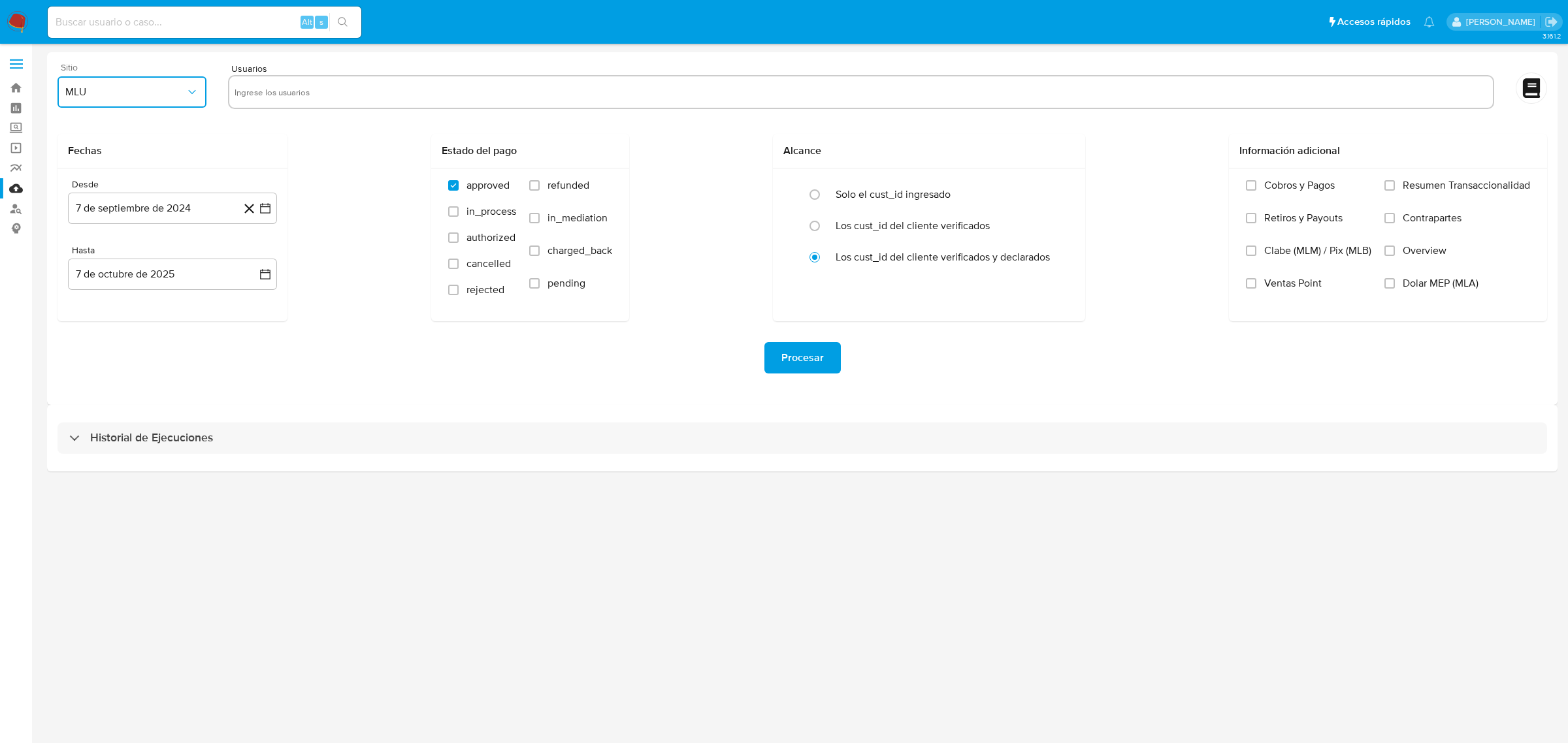
click at [148, 87] on span "MLU" at bounding box center [125, 92] width 121 height 13
click at [99, 272] on div "MLM" at bounding box center [128, 284] width 126 height 31
drag, startPoint x: 263, startPoint y: 82, endPoint x: 269, endPoint y: 93, distance: 12.5
click at [264, 82] on input "text" at bounding box center [861, 92] width 1253 height 21
type input "1173771035"
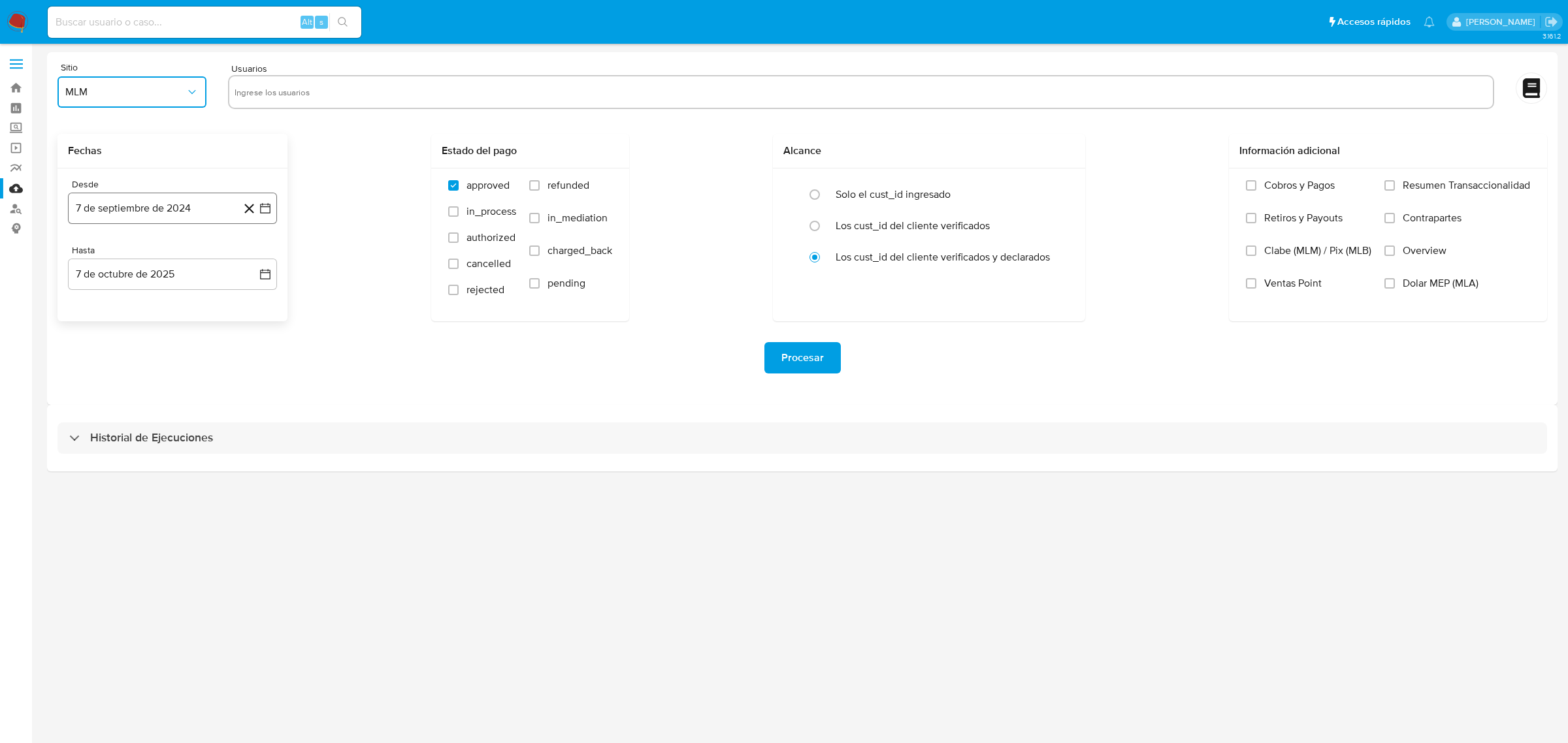
click at [263, 209] on icon "button" at bounding box center [265, 208] width 13 height 13
click at [253, 261] on icon "Mes siguiente" at bounding box center [253, 255] width 15 height 15
click at [253, 260] on icon "Mes siguiente" at bounding box center [253, 255] width 15 height 15
click at [253, 260] on icon "Mes siguiente" at bounding box center [253, 255] width 15 height 15
click at [259, 260] on icon "Mes siguiente" at bounding box center [253, 255] width 15 height 15
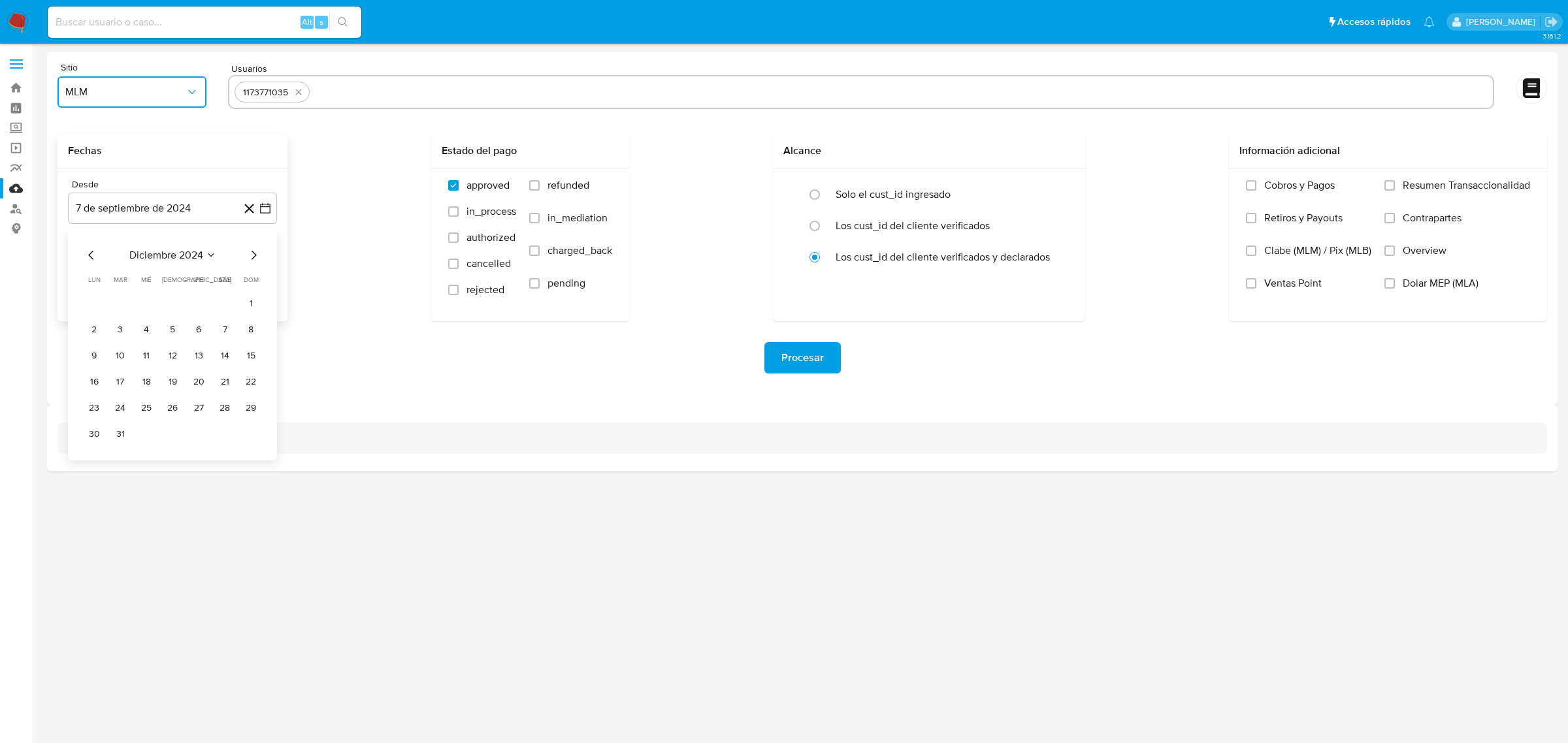
click at [259, 261] on icon "Mes siguiente" at bounding box center [253, 255] width 15 height 15
click at [259, 262] on icon "Mes siguiente" at bounding box center [253, 255] width 15 height 15
click at [258, 262] on icon "Mes siguiente" at bounding box center [253, 255] width 15 height 15
click at [88, 251] on icon "Mes anterior" at bounding box center [91, 255] width 15 height 15
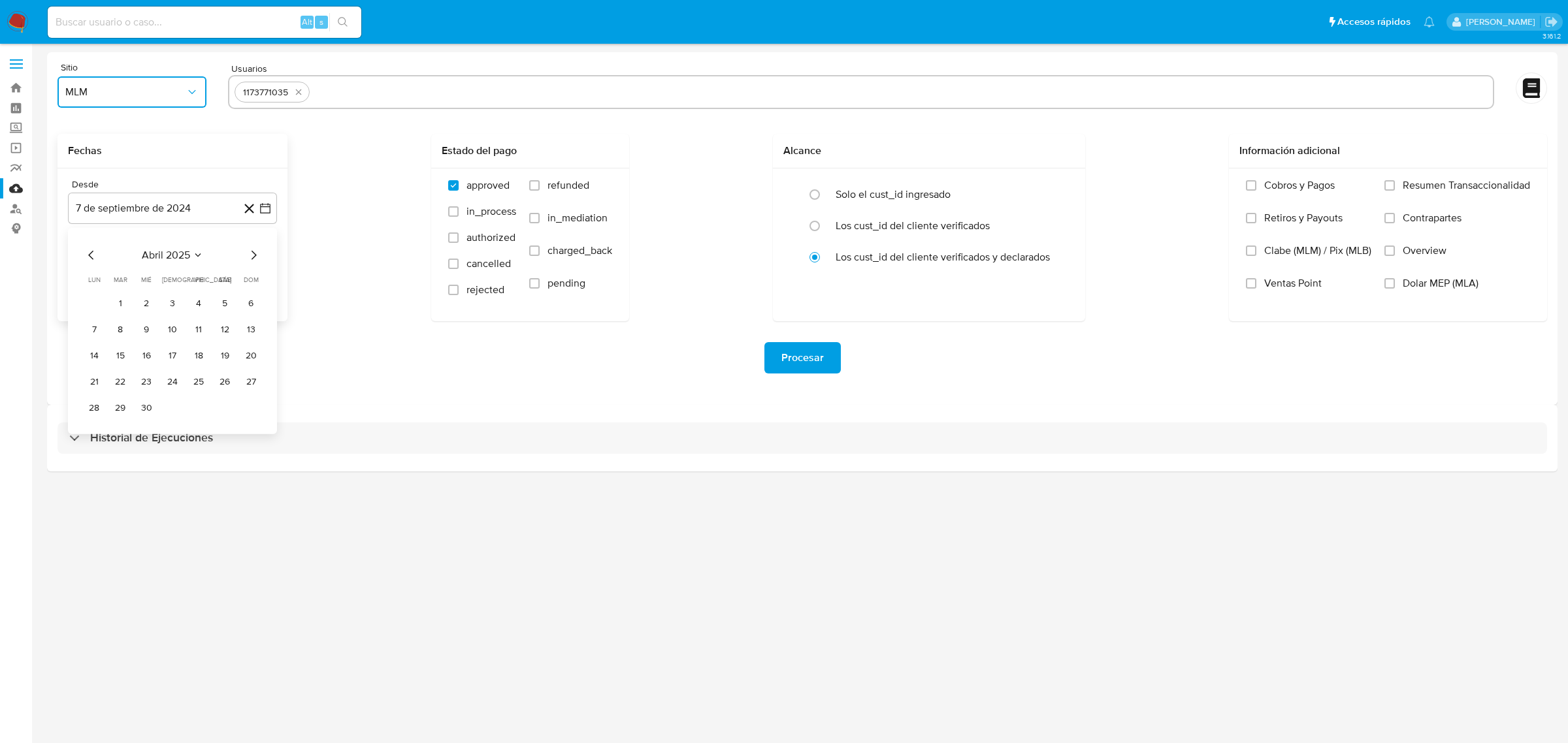
click at [90, 255] on icon "Mes anterior" at bounding box center [91, 255] width 15 height 15
click at [226, 304] on button "1" at bounding box center [224, 304] width 21 height 21
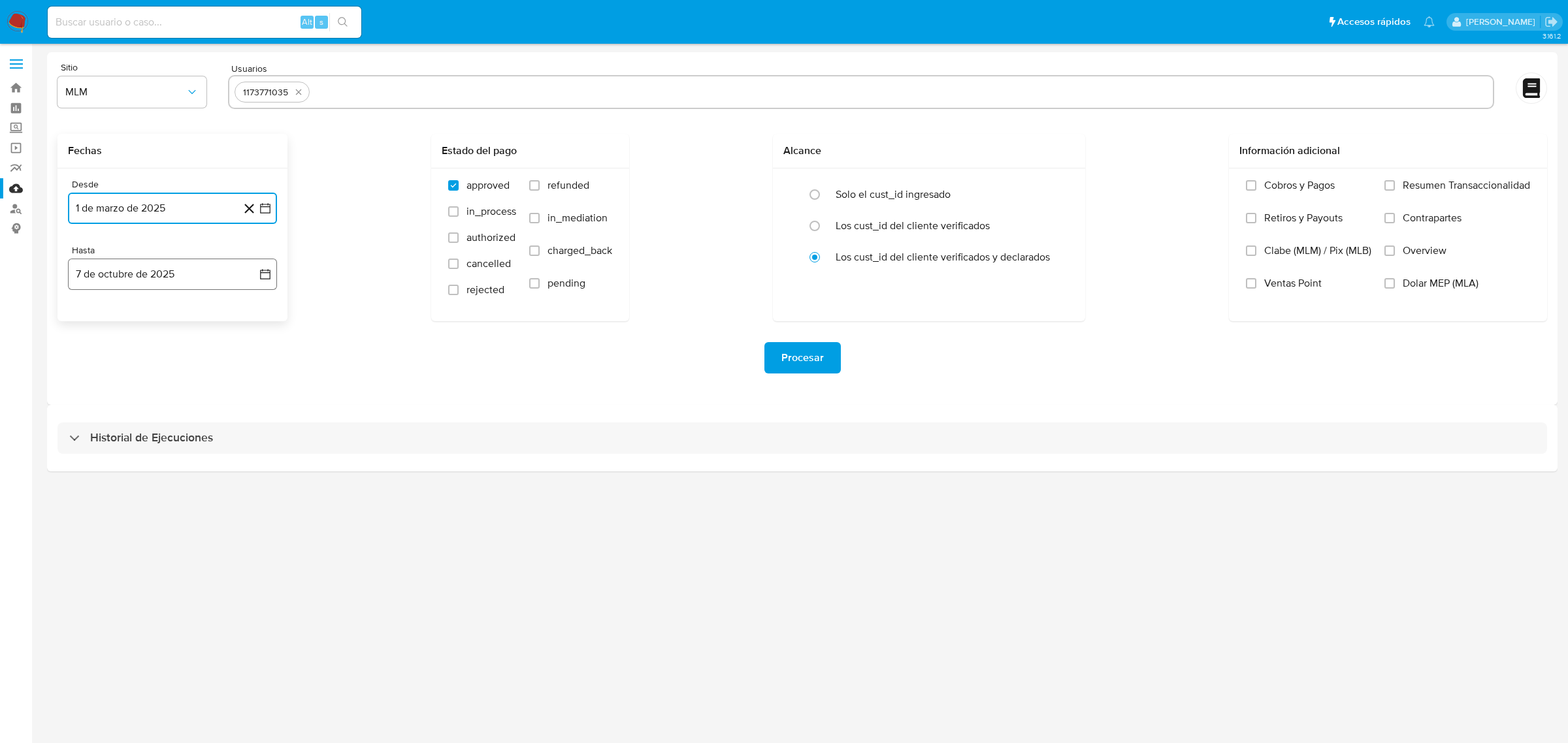
click at [269, 274] on icon "button" at bounding box center [265, 274] width 13 height 13
click at [96, 320] on icon "Mes anterior" at bounding box center [91, 320] width 15 height 15
click at [89, 323] on icon "Mes anterior" at bounding box center [91, 320] width 15 height 15
click at [251, 471] on button "31" at bounding box center [251, 474] width 21 height 21
click at [325, 322] on div "Procesar" at bounding box center [802, 358] width 1489 height 73
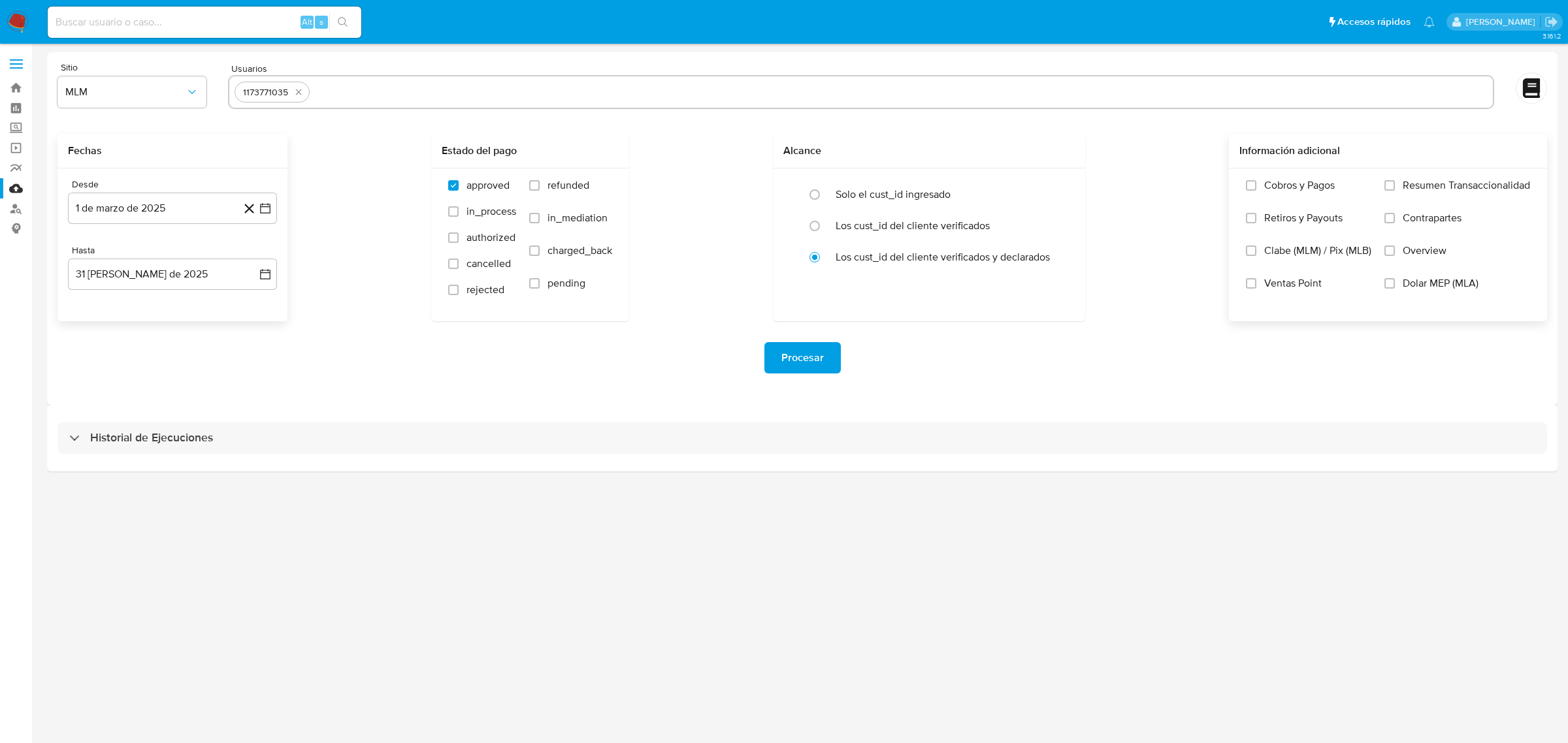
click at [1396, 248] on label "Overview" at bounding box center [1456, 261] width 145 height 33
click at [1395, 248] on input "Overview" at bounding box center [1389, 250] width 10 height 10
click at [900, 393] on div "Procesar" at bounding box center [802, 358] width 1489 height 73
click at [787, 363] on span "Procesar" at bounding box center [803, 357] width 42 height 28
click at [197, 9] on div "Alt s" at bounding box center [204, 22] width 313 height 31
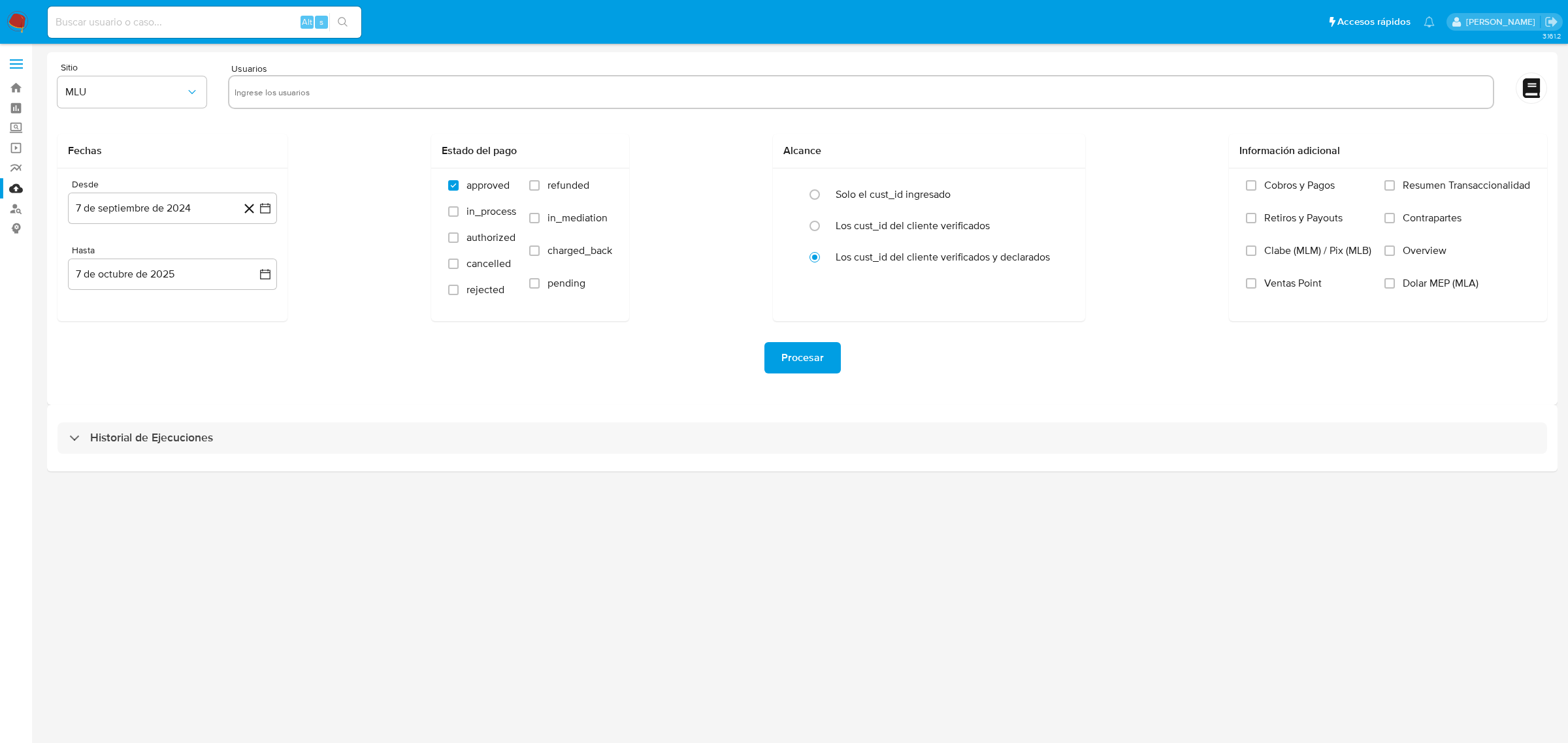
click at [207, 20] on input at bounding box center [204, 22] width 313 height 17
paste input "2556740495"
type input "2556740495"
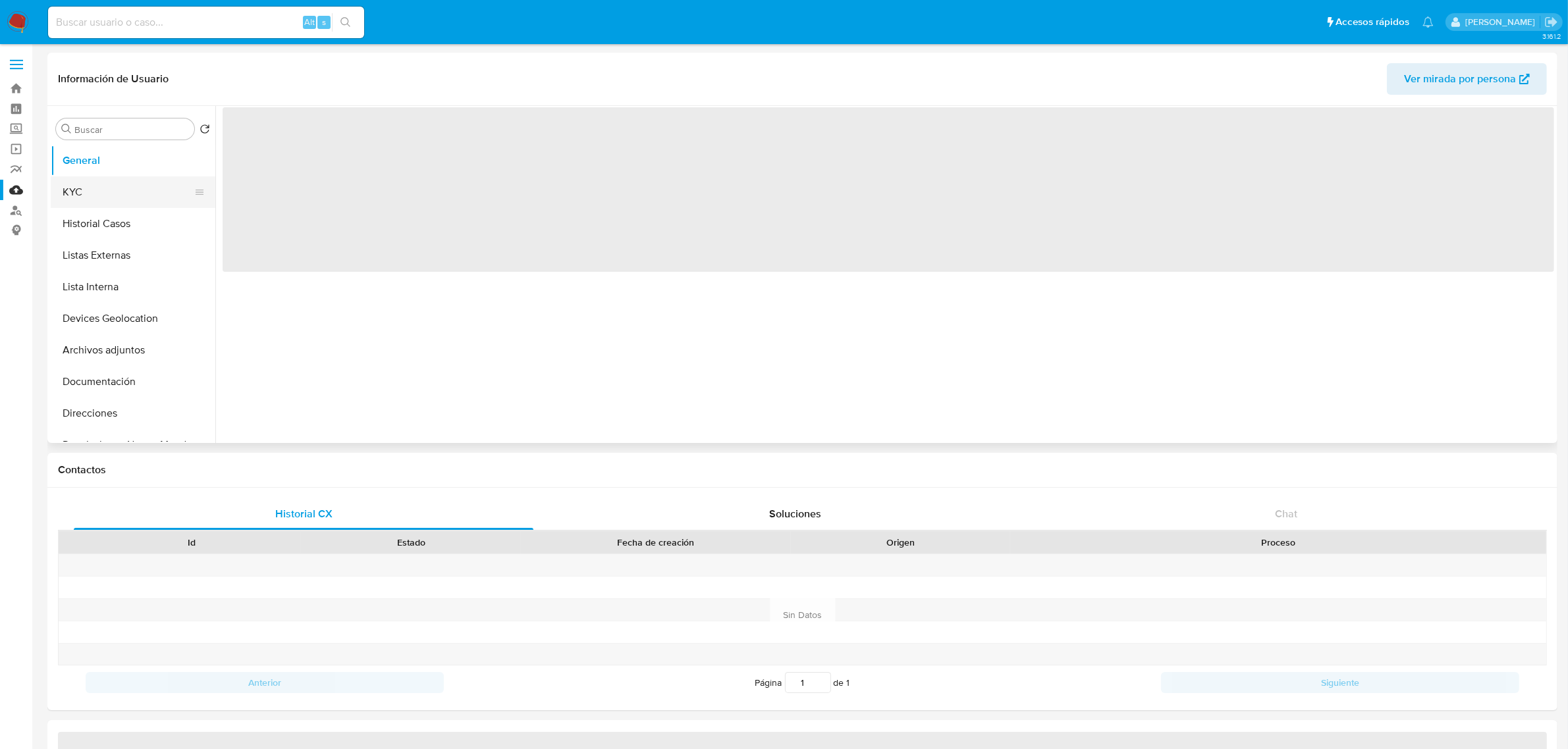
click at [71, 193] on button "KYC" at bounding box center [127, 192] width 154 height 32
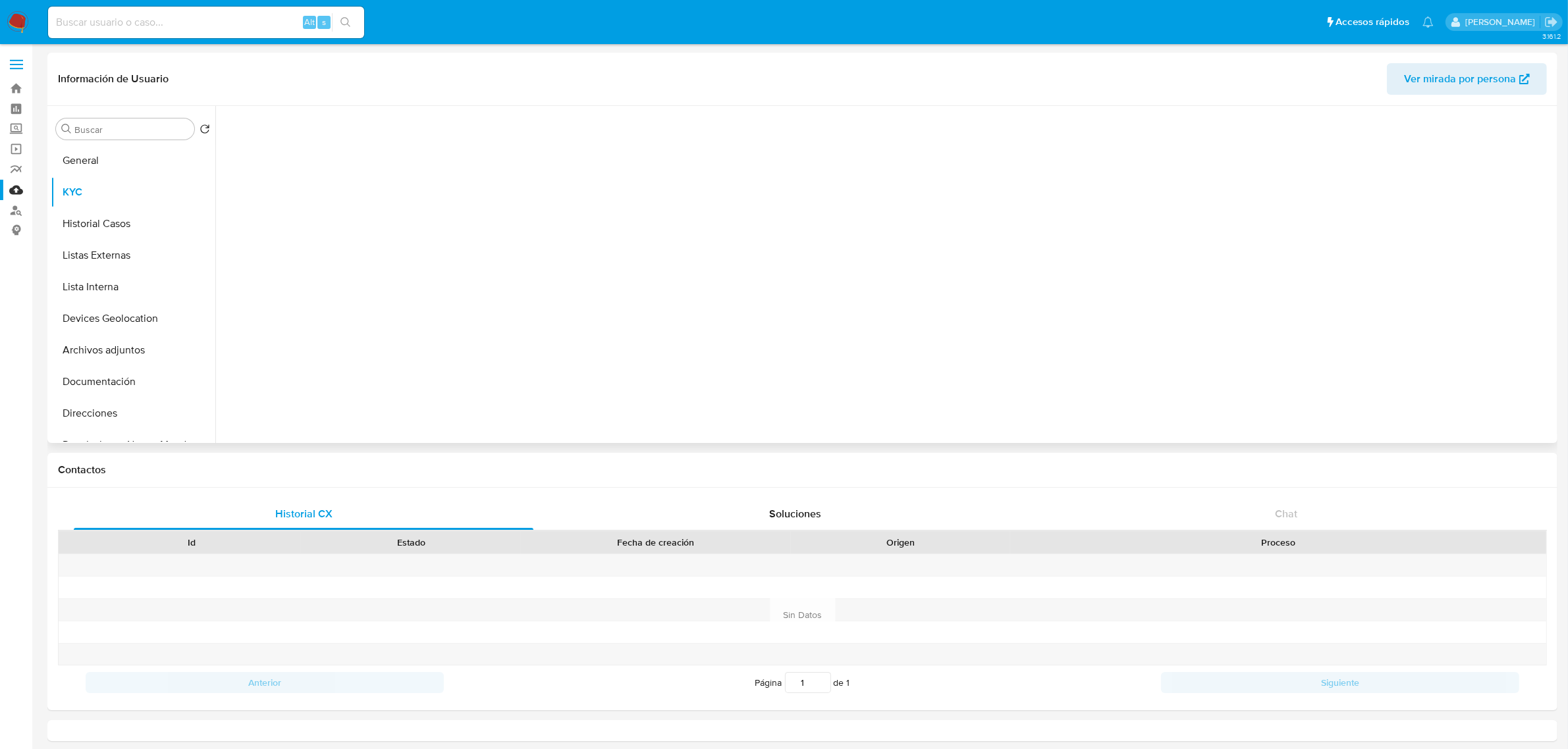
select select "10"
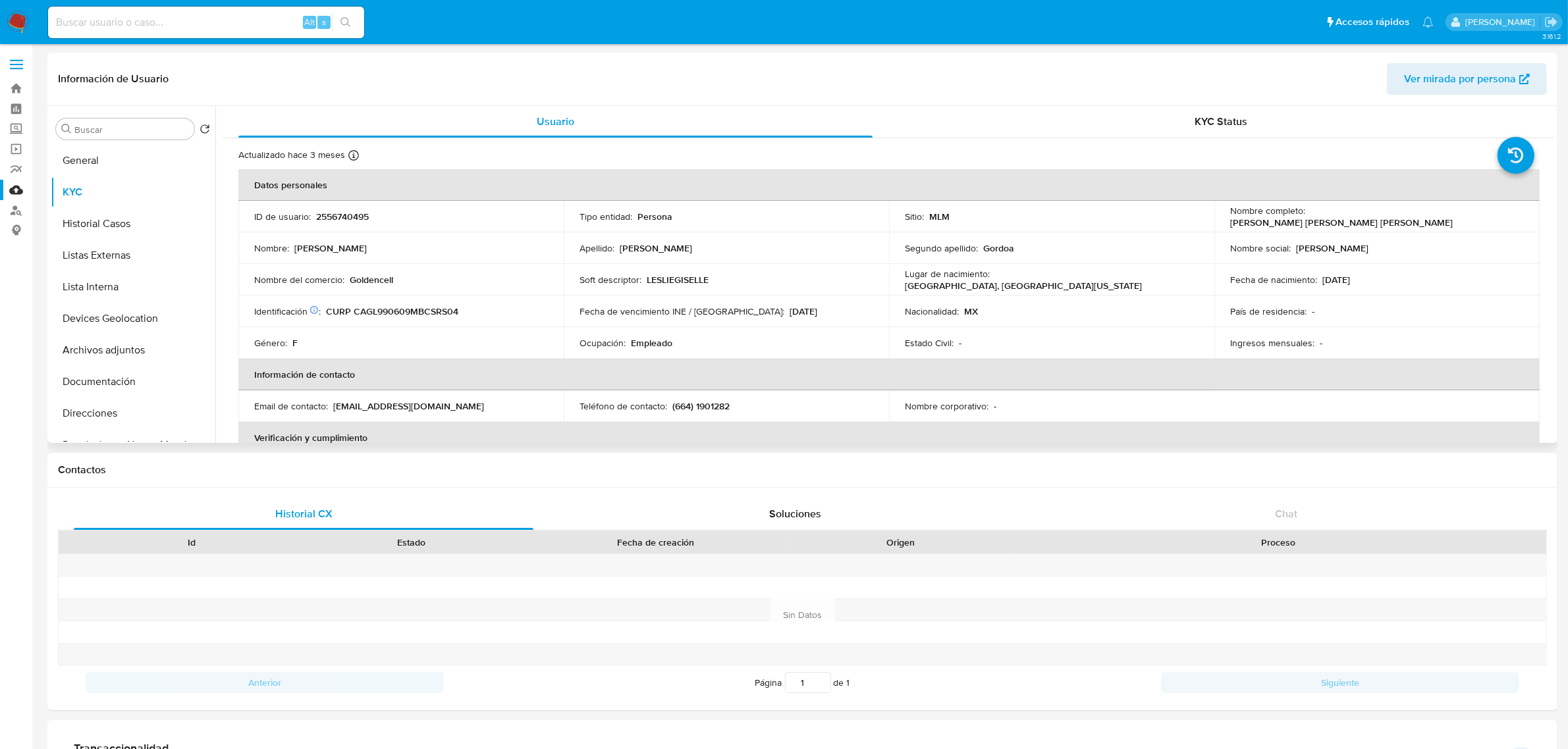
click at [699, 402] on p "(664) 1901282" at bounding box center [701, 406] width 57 height 12
drag, startPoint x: 671, startPoint y: 410, endPoint x: 739, endPoint y: 405, distance: 68.2
click at [739, 405] on div "Teléfono de contacto : [PHONE_NUMBER]" at bounding box center [726, 406] width 294 height 12
copy p "(664) 1901282"
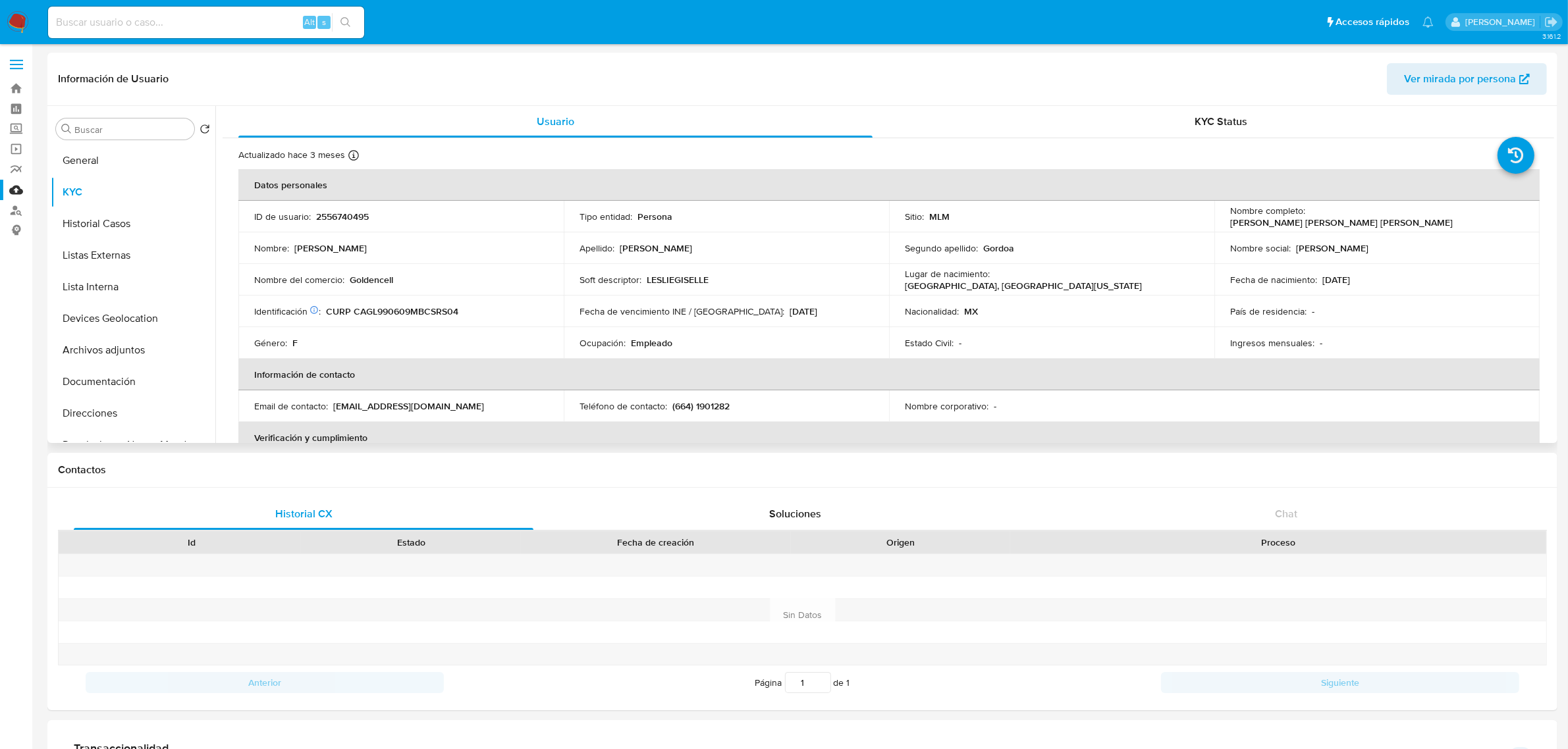
click at [336, 408] on p "[EMAIL_ADDRESS][DOMAIN_NAME]" at bounding box center [409, 406] width 151 height 12
drag, startPoint x: 333, startPoint y: 408, endPoint x: 498, endPoint y: 410, distance: 165.0
click at [498, 410] on div "Email de contacto : [EMAIL_ADDRESS][DOMAIN_NAME]" at bounding box center [400, 406] width 294 height 12
copy p "[EMAIL_ADDRESS][DOMAIN_NAME]"
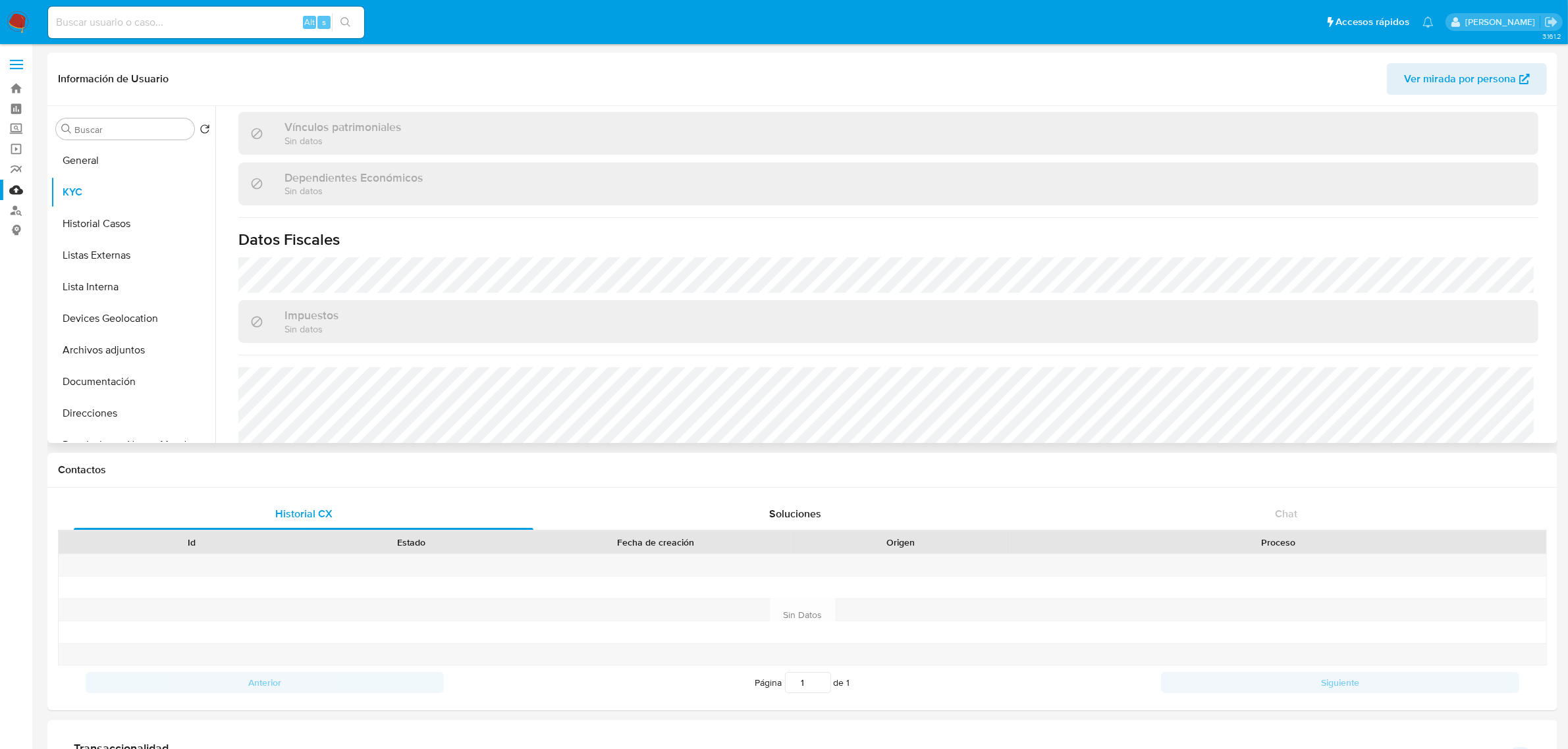
scroll to position [731, 0]
click at [134, 375] on button "Documentación" at bounding box center [127, 381] width 154 height 32
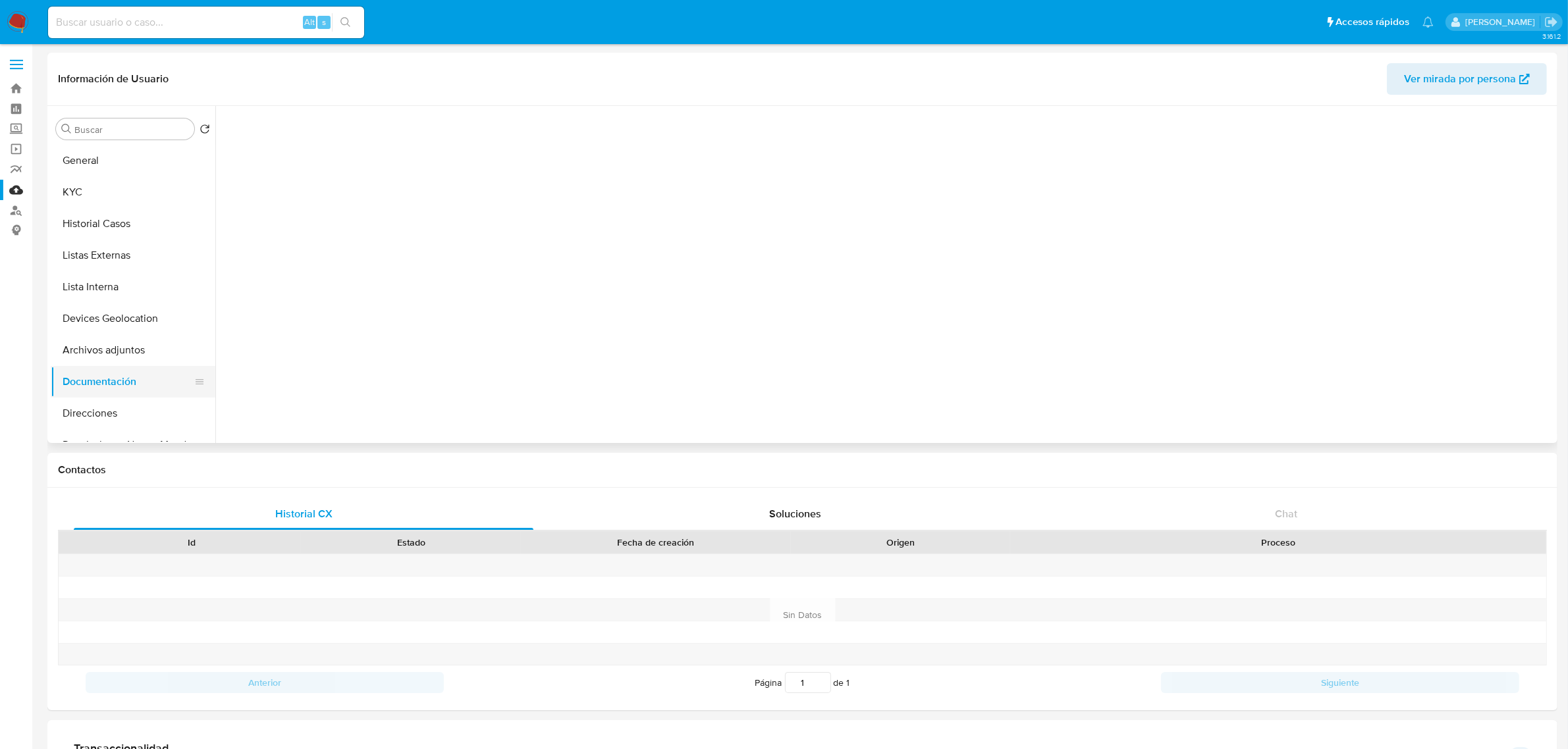
scroll to position [0, 0]
click at [133, 402] on button "Direcciones" at bounding box center [127, 413] width 154 height 32
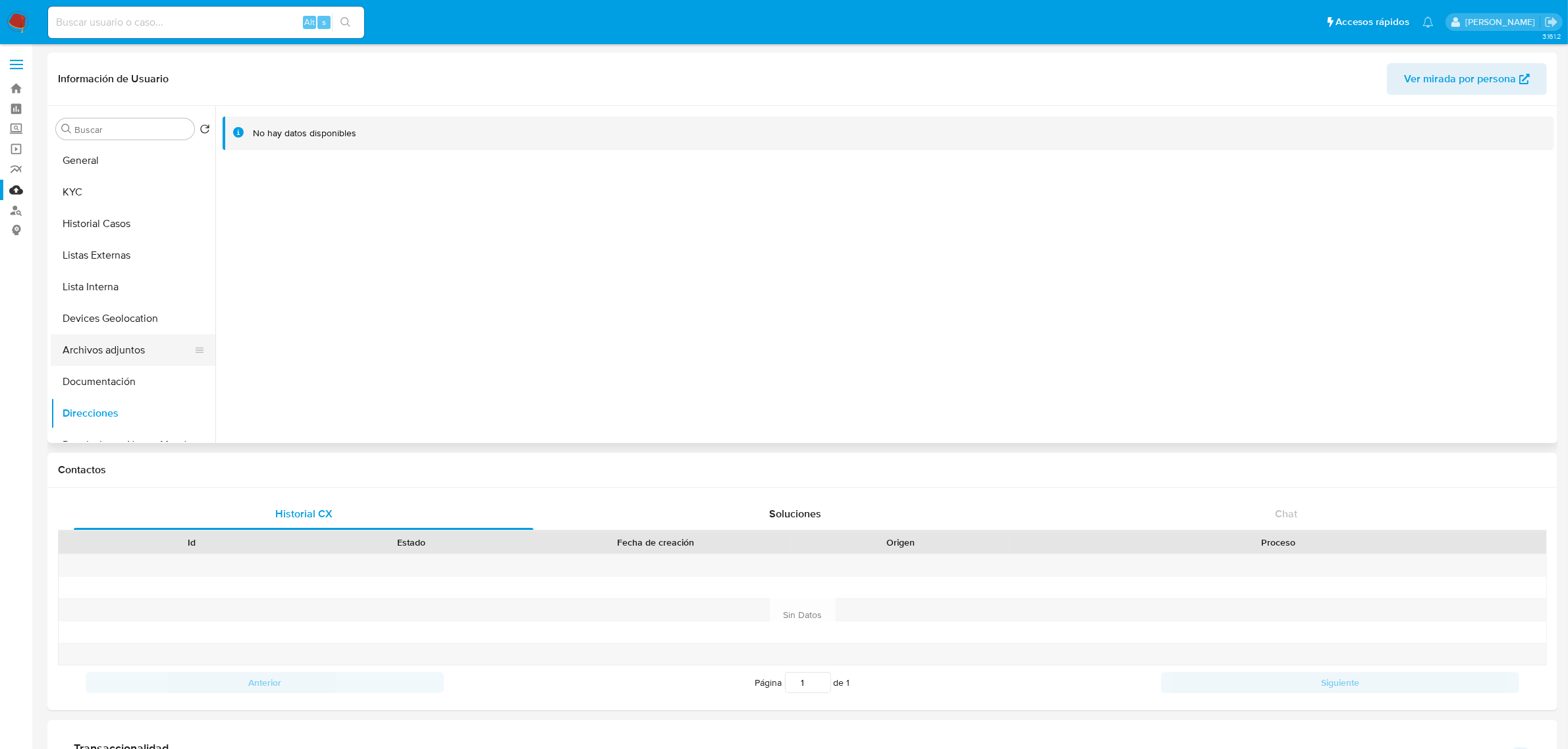
click at [119, 364] on button "Archivos adjuntos" at bounding box center [127, 349] width 154 height 32
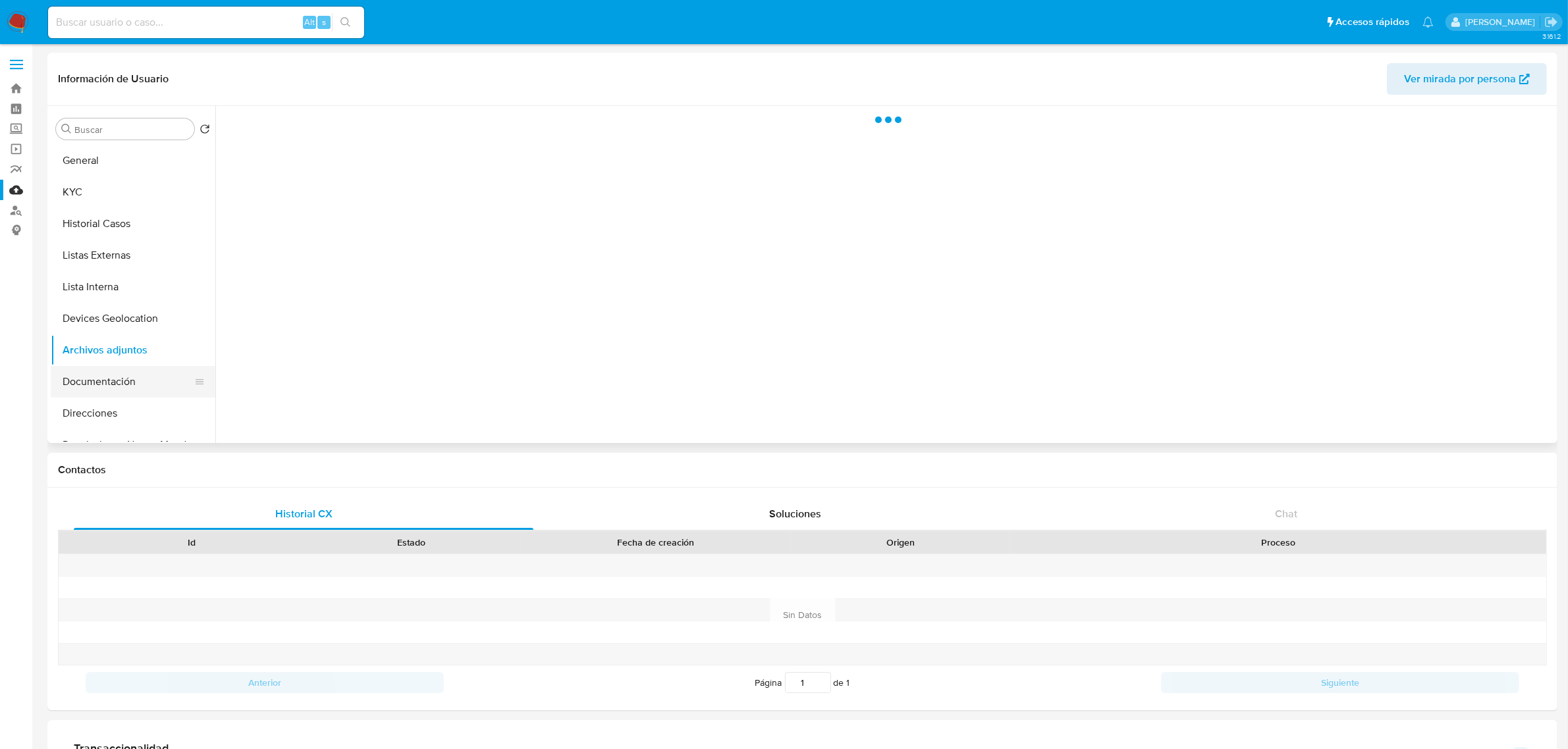
click at [123, 369] on button "Documentación" at bounding box center [127, 381] width 154 height 32
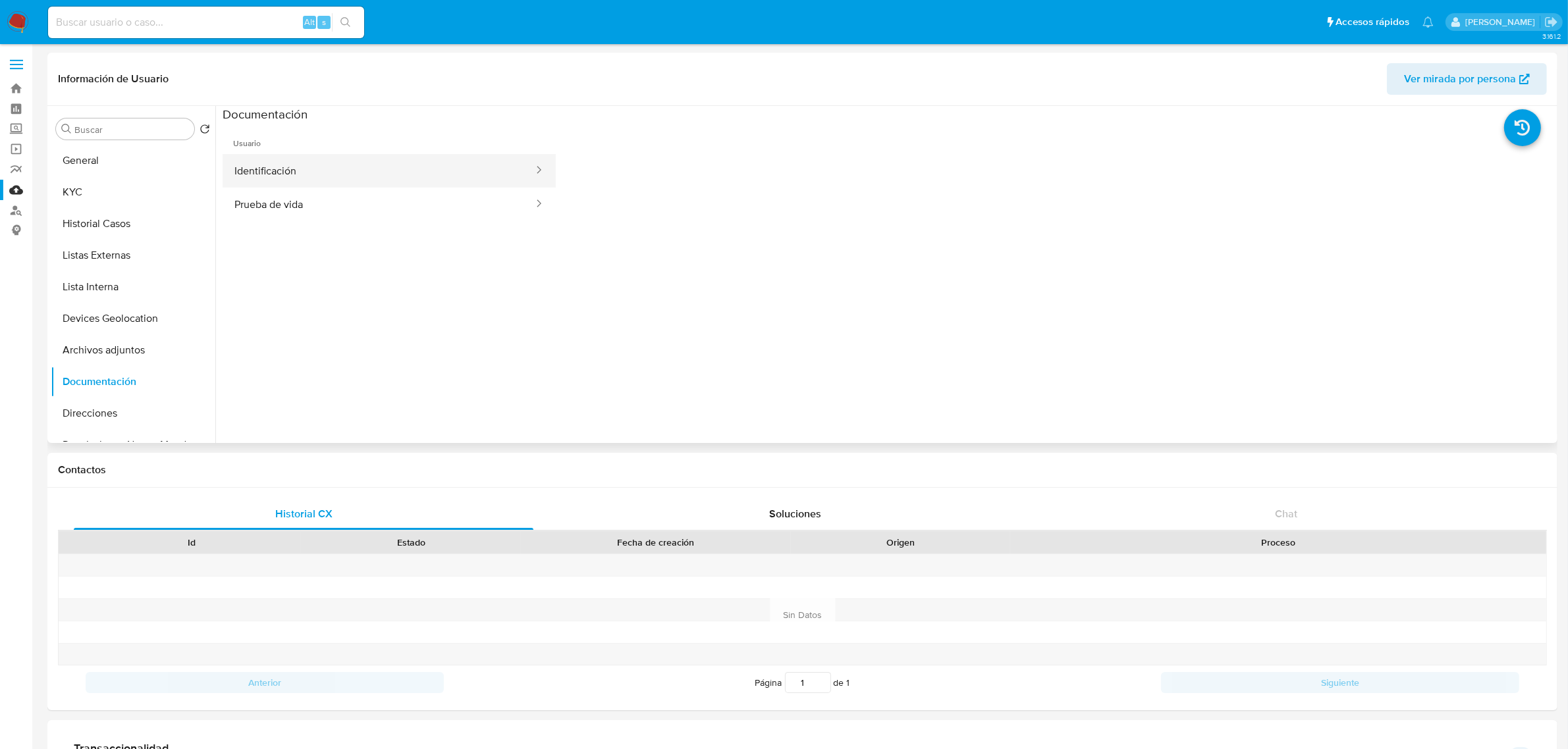
click at [337, 170] on button "Identificación" at bounding box center [378, 171] width 312 height 34
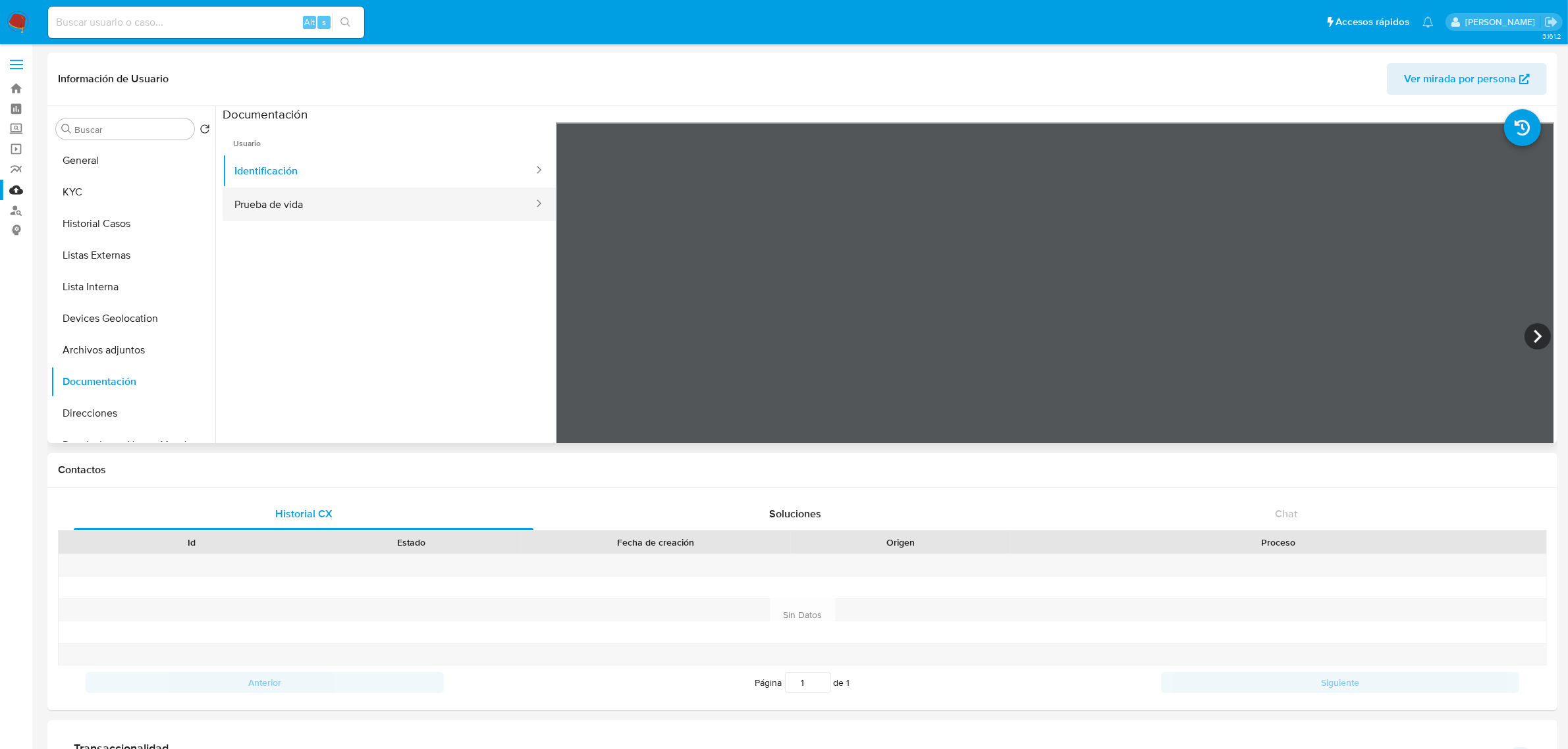
click at [420, 216] on button "Prueba de vida" at bounding box center [378, 205] width 312 height 34
click at [104, 238] on button "Historial Casos" at bounding box center [127, 224] width 154 height 32
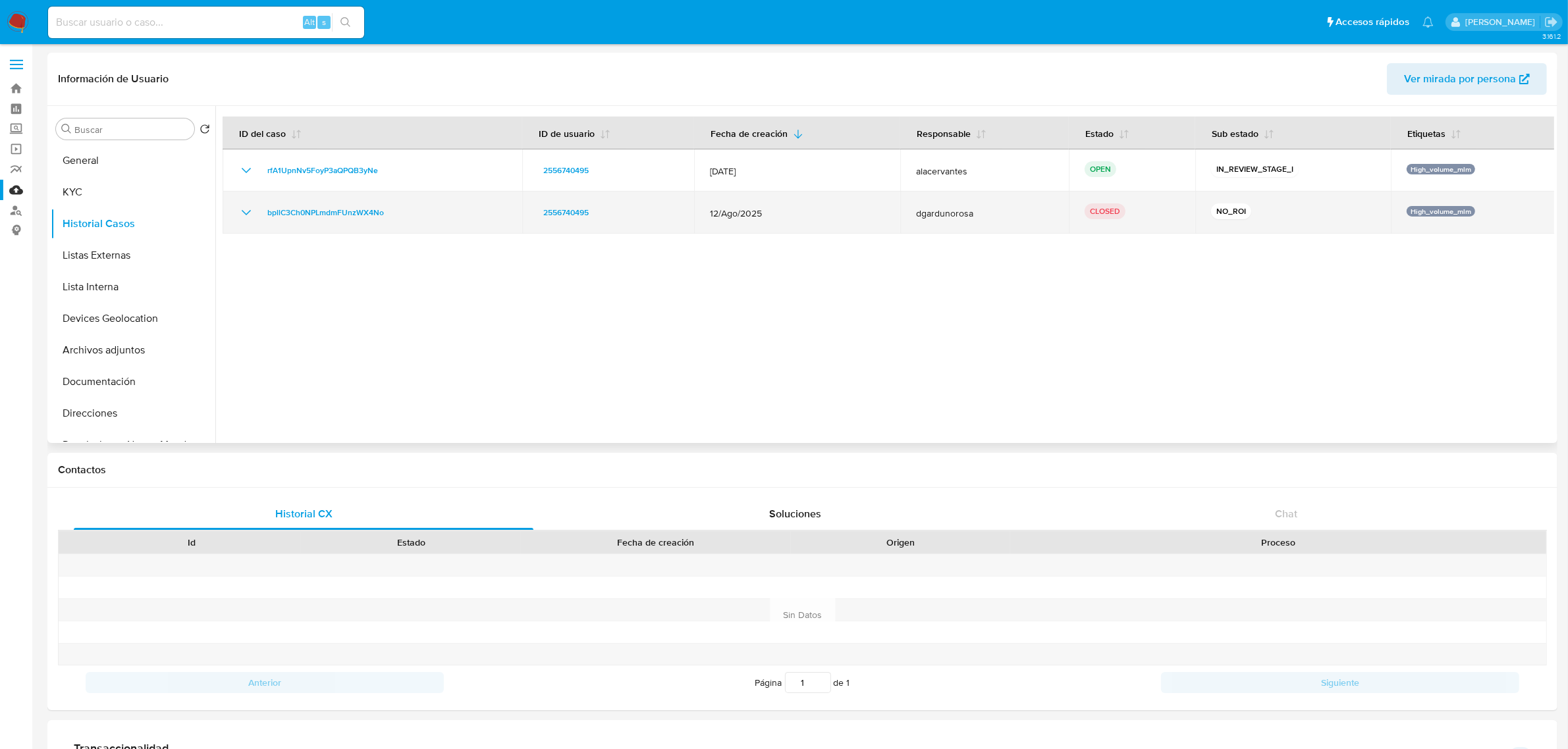
click at [240, 209] on icon "Mostrar/Ocultar" at bounding box center [246, 212] width 15 height 15
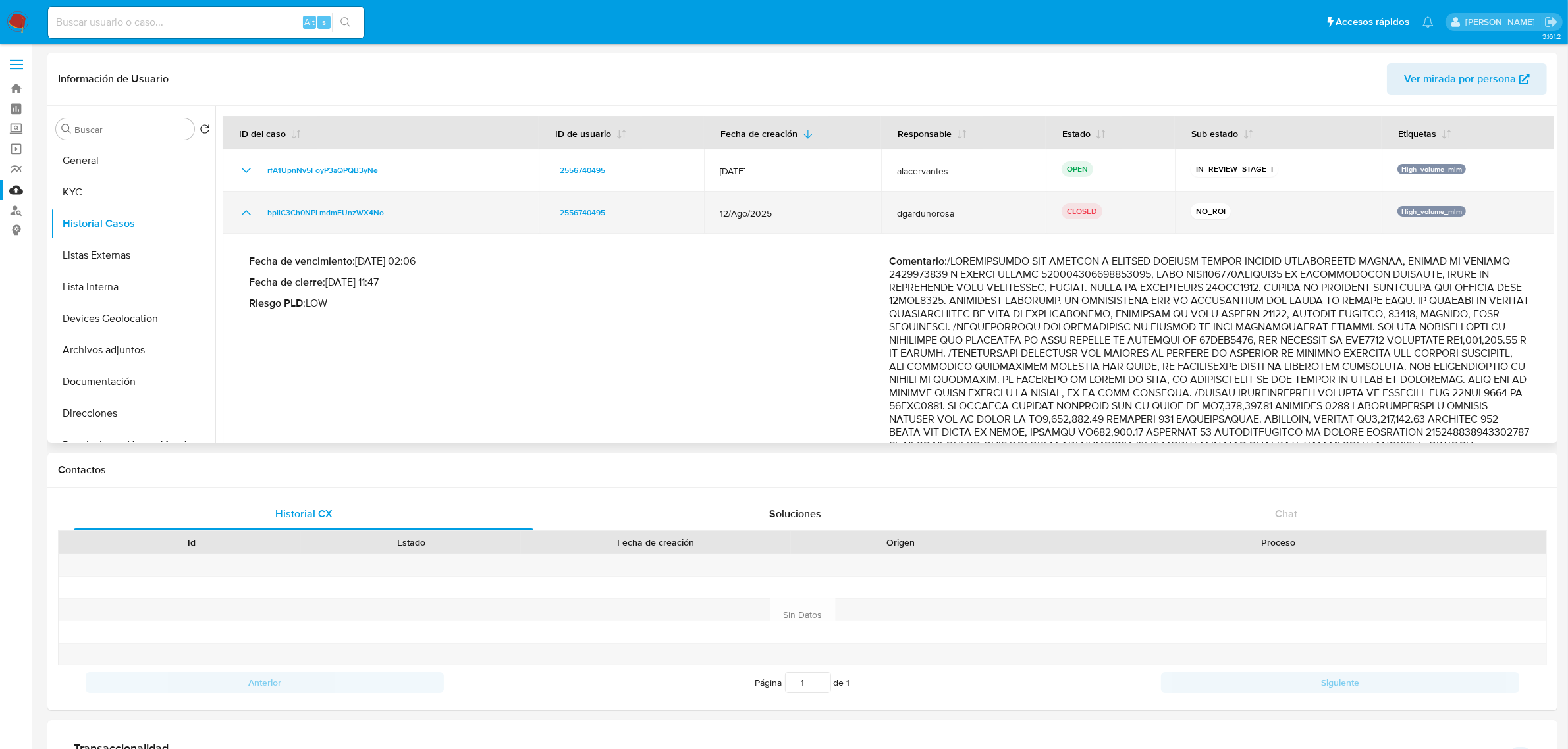
click at [240, 209] on icon "Mostrar/Ocultar" at bounding box center [246, 212] width 15 height 15
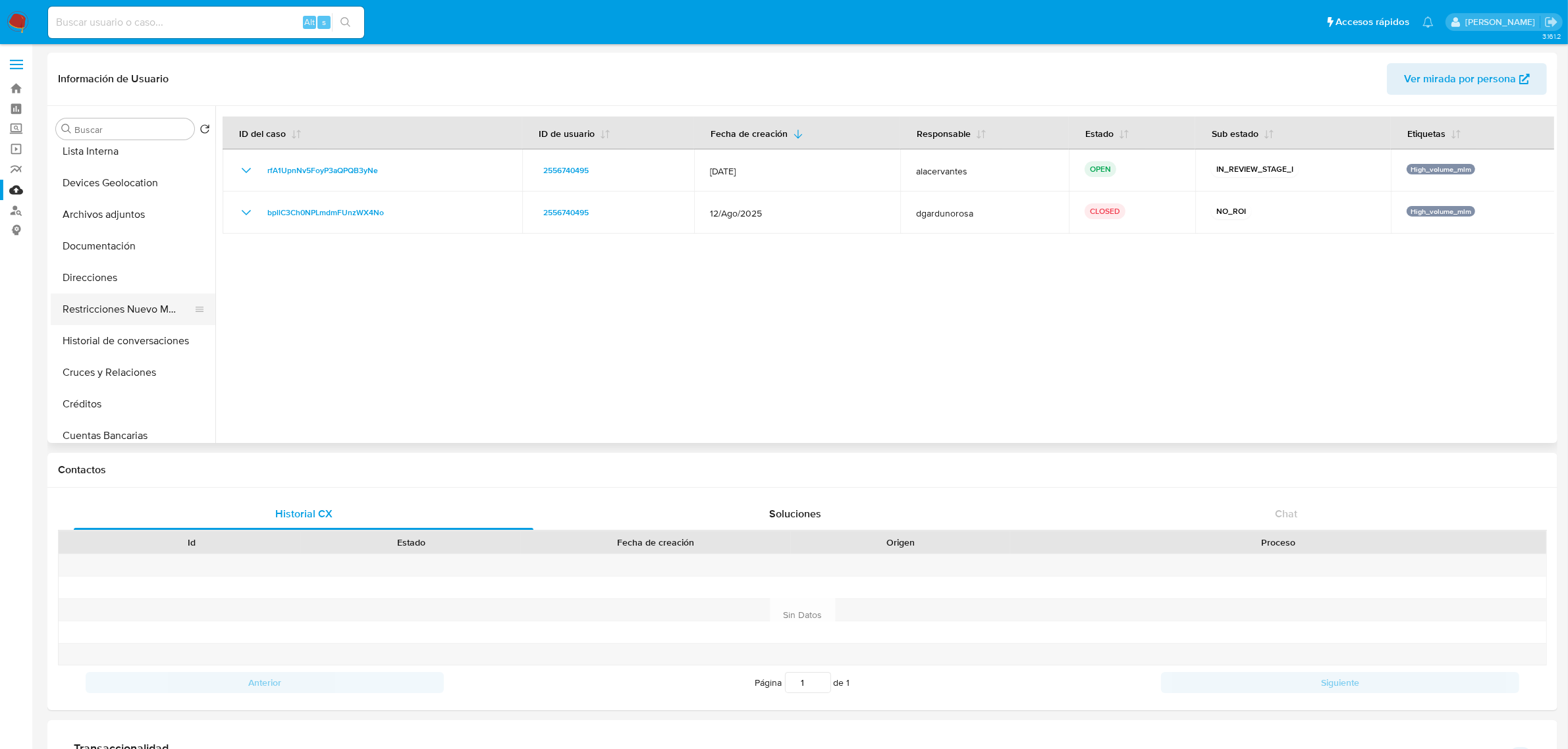
scroll to position [165, 0]
click at [133, 314] on button "Historial de conversaciones" at bounding box center [127, 311] width 154 height 32
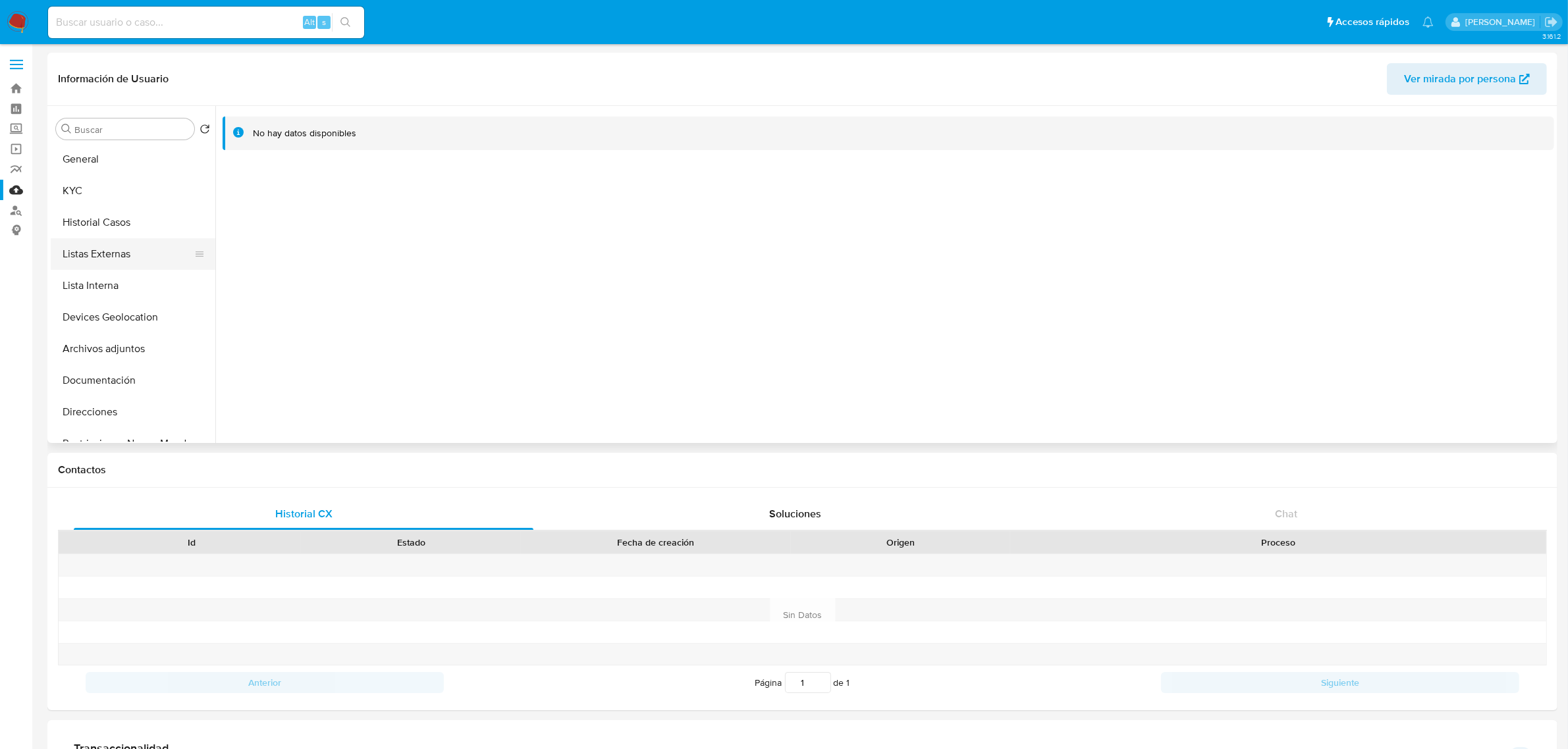
scroll to position [0, 0]
click at [109, 226] on button "Historial Casos" at bounding box center [127, 224] width 154 height 32
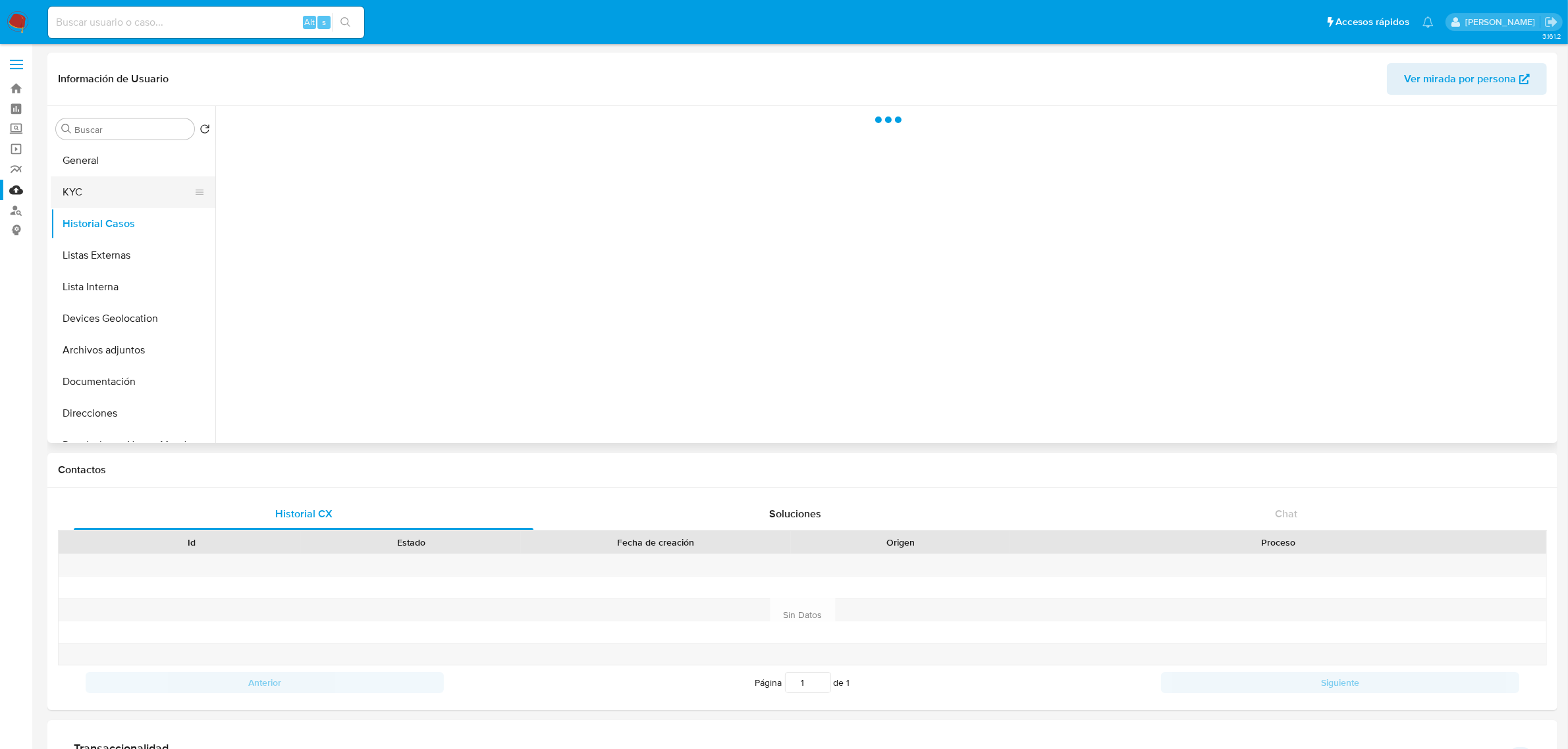
click at [113, 204] on button "KYC" at bounding box center [127, 192] width 154 height 32
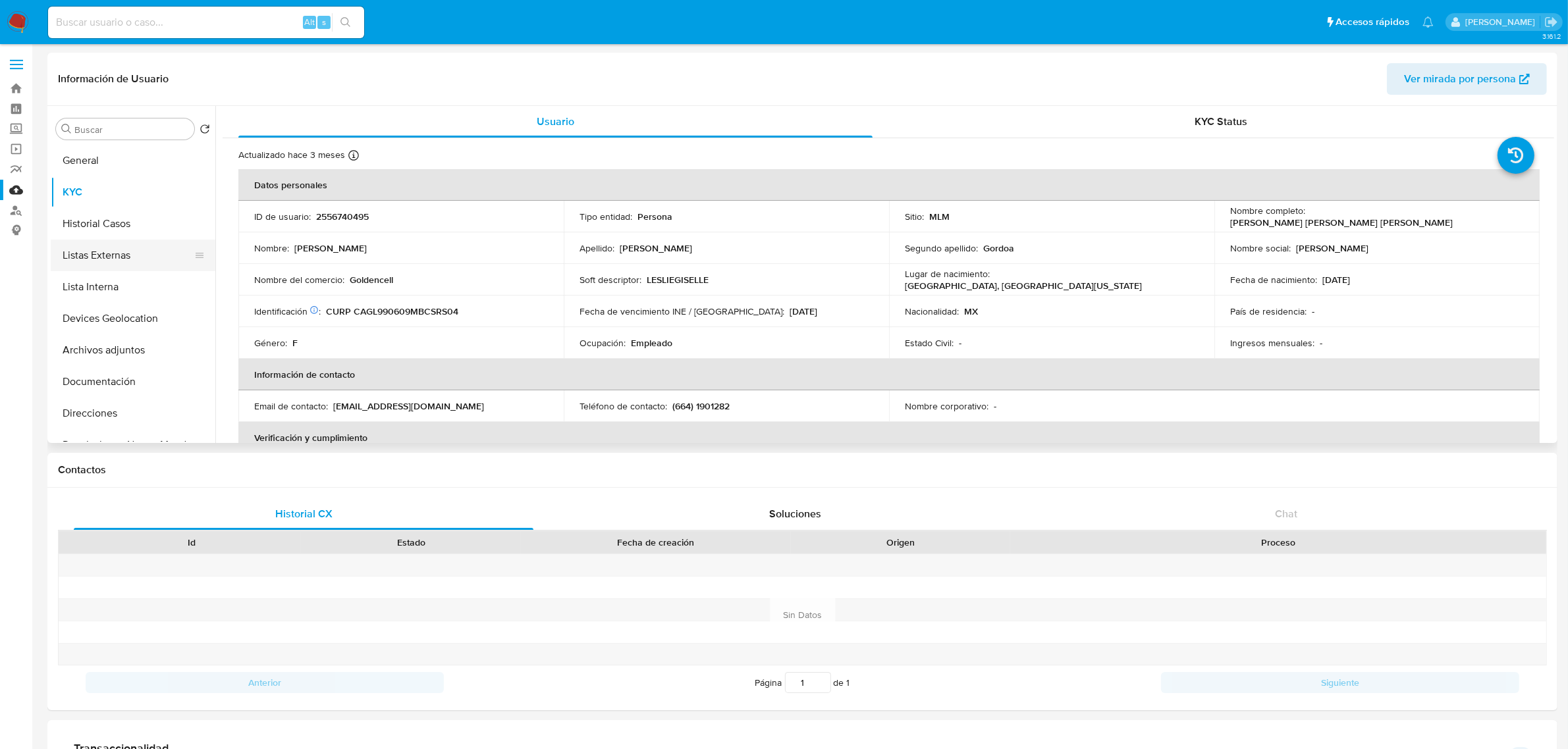
click at [77, 240] on button "Listas Externas" at bounding box center [127, 255] width 154 height 32
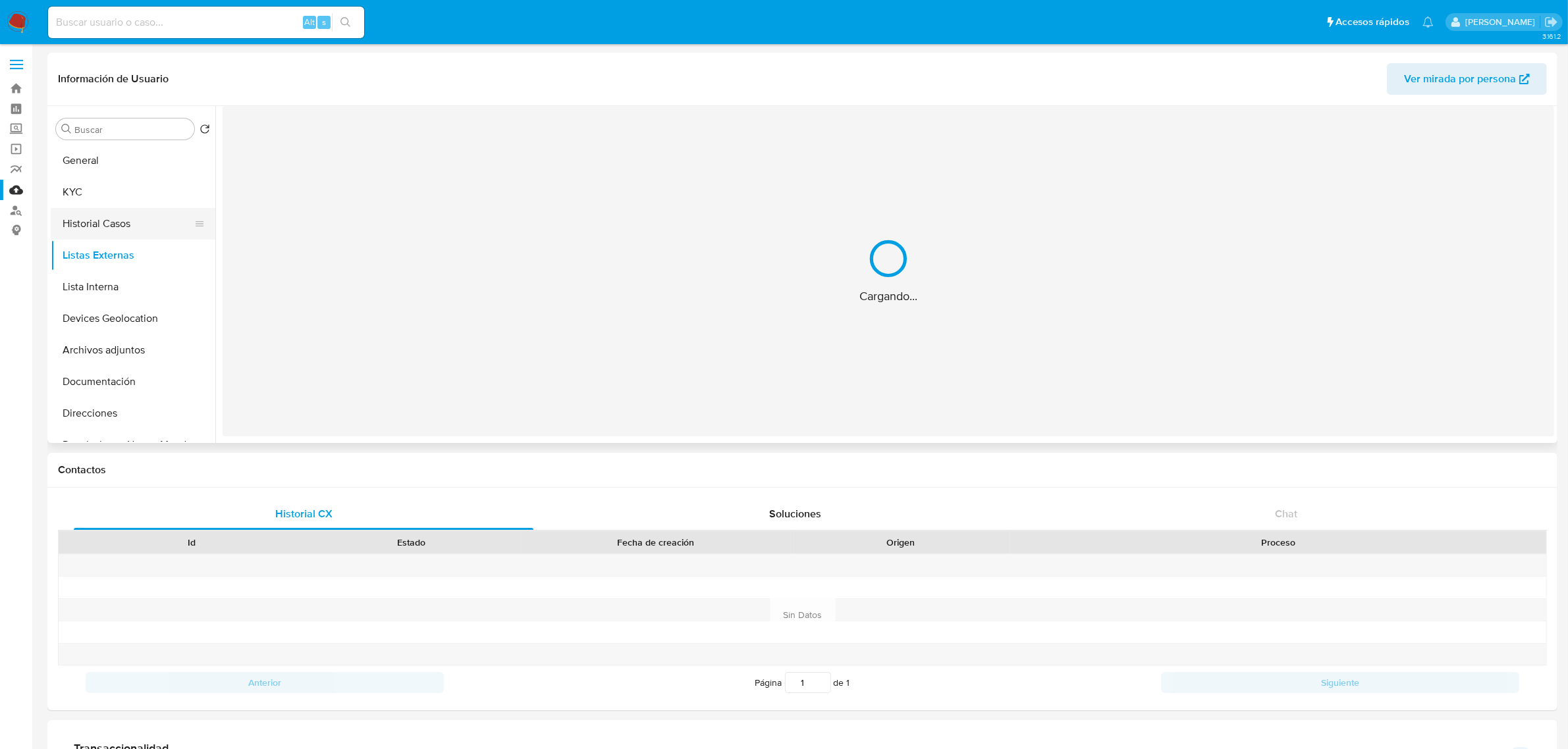
click at [77, 226] on button "Historial Casos" at bounding box center [127, 224] width 154 height 32
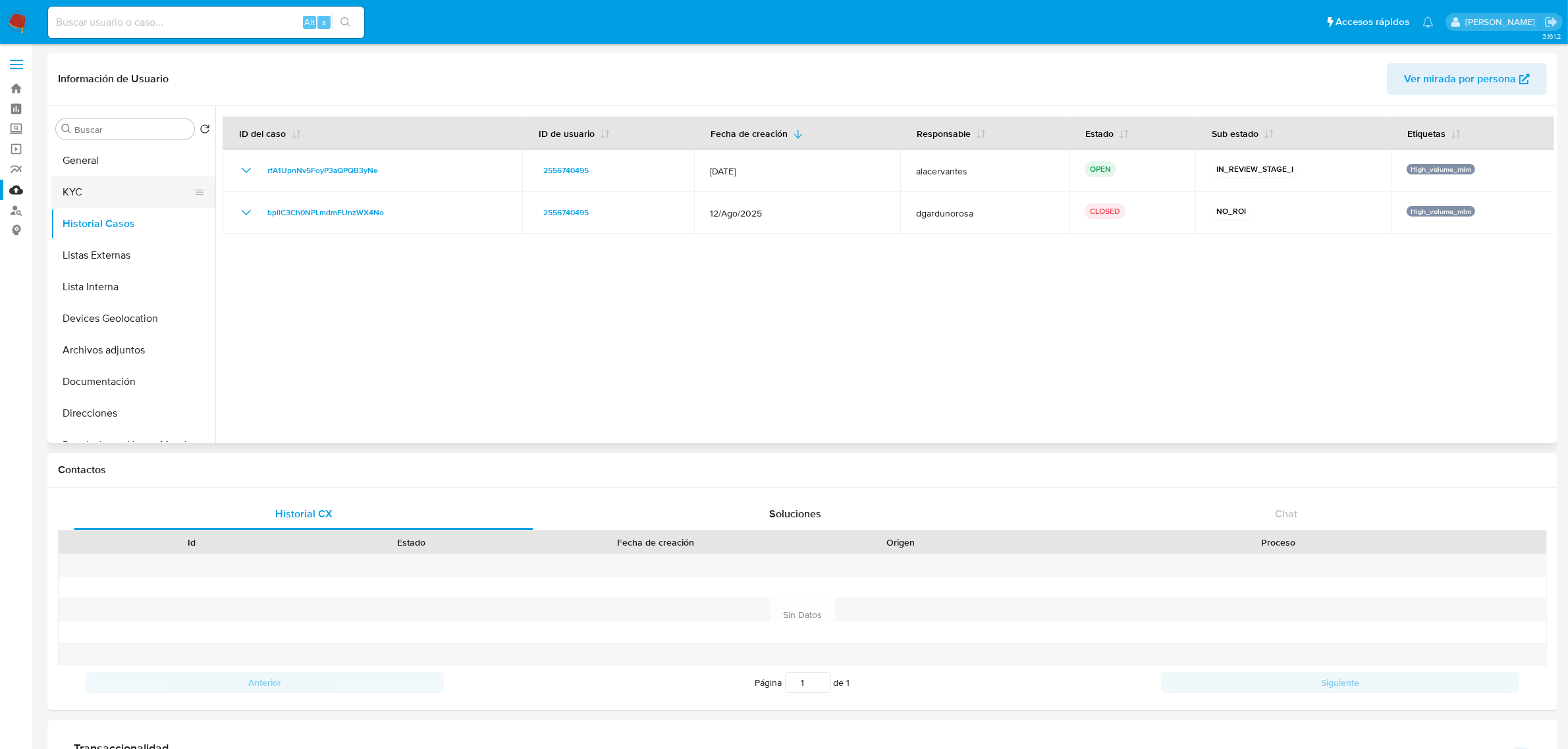
click at [121, 201] on button "KYC" at bounding box center [127, 192] width 154 height 32
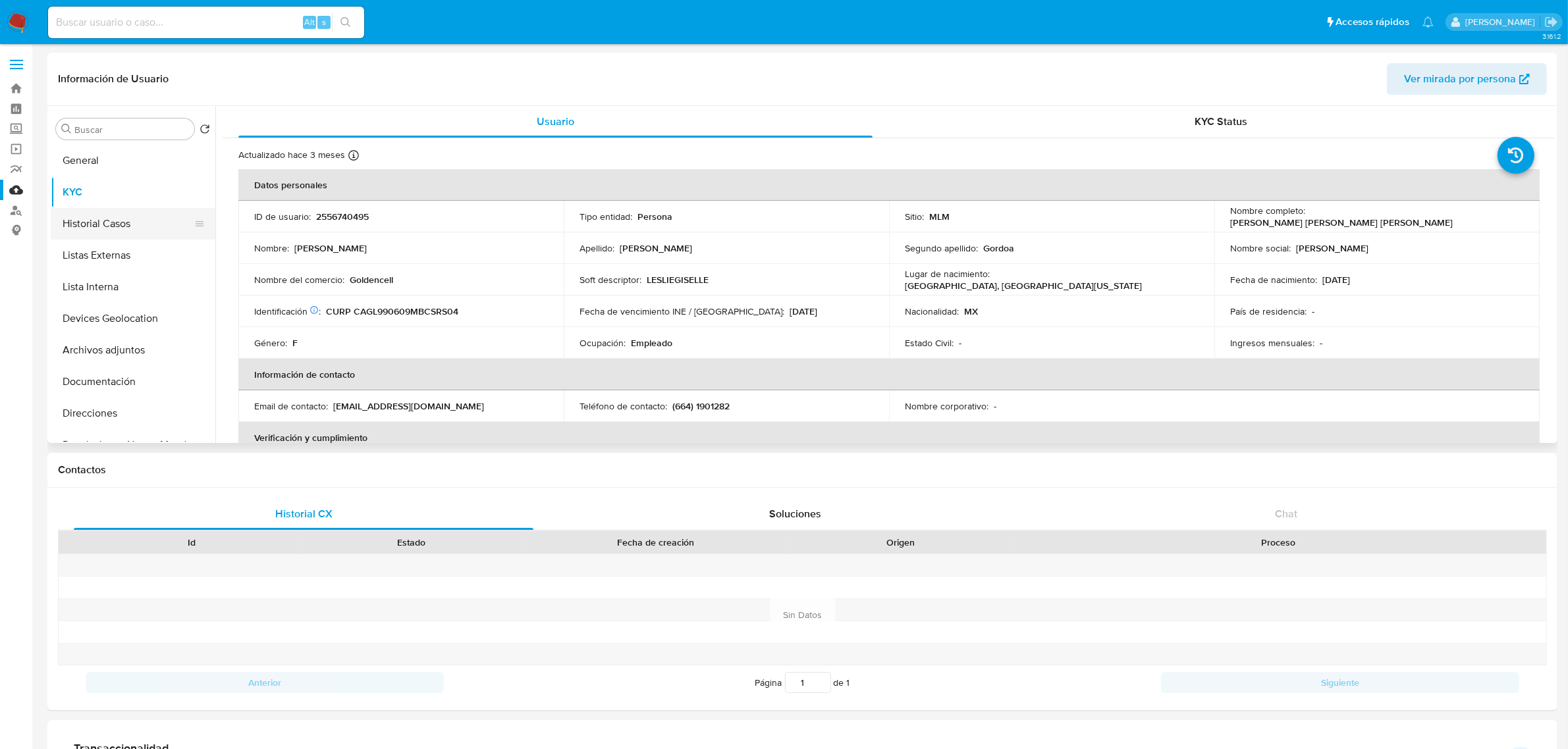
click at [135, 231] on button "Historial Casos" at bounding box center [127, 224] width 154 height 32
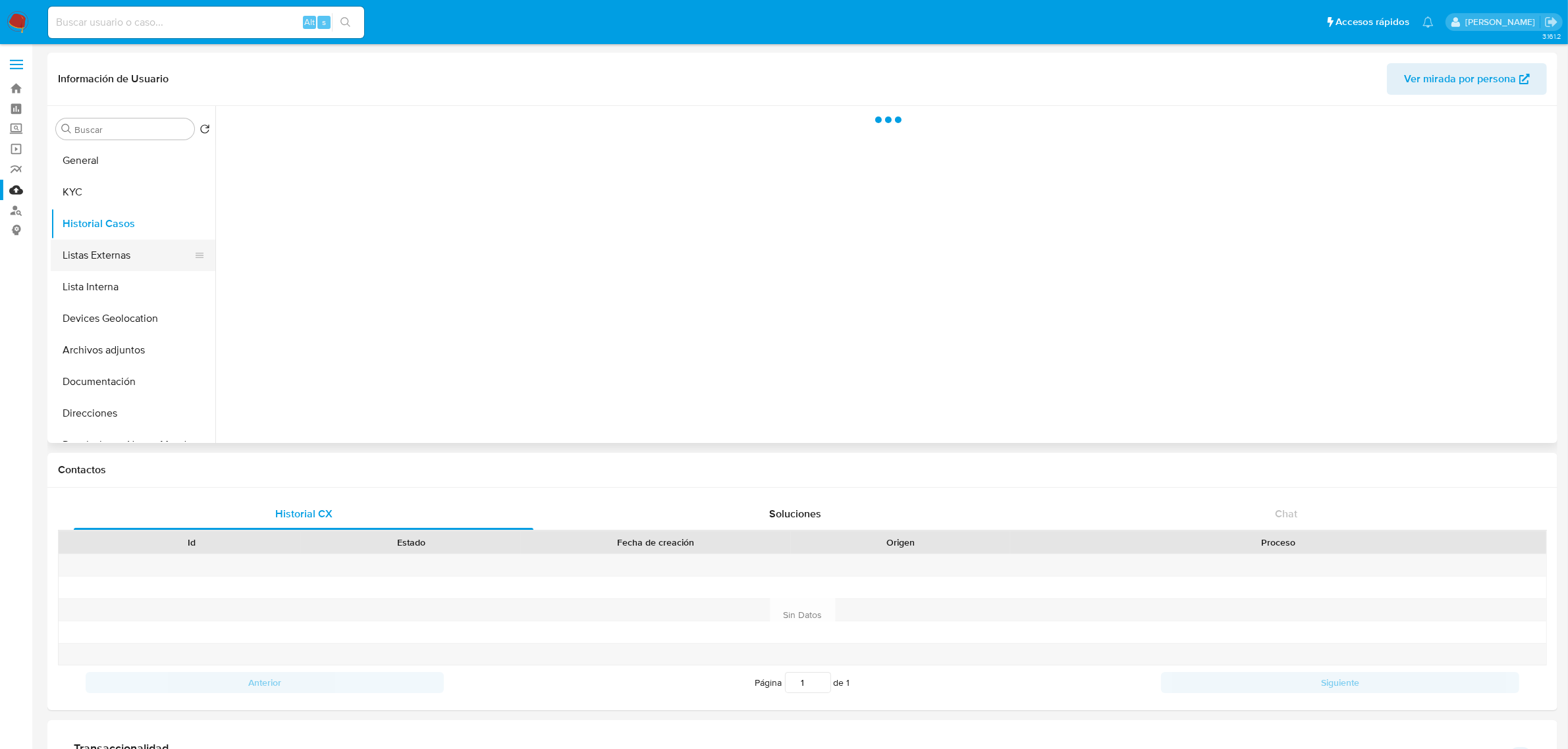
click at [135, 252] on button "Listas Externas" at bounding box center [127, 255] width 154 height 32
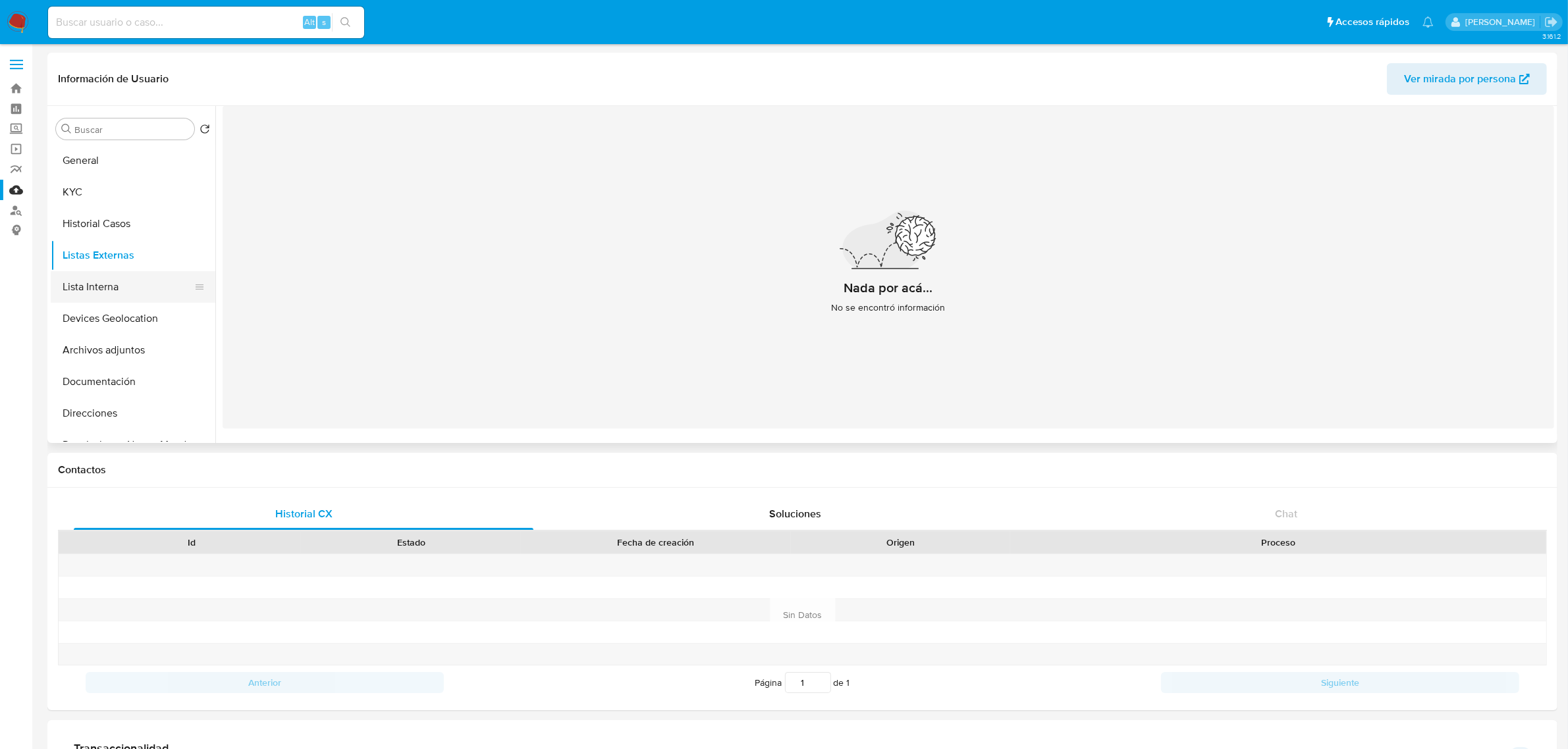
click at [127, 283] on button "Lista Interna" at bounding box center [127, 287] width 154 height 32
click at [141, 324] on button "Devices Geolocation" at bounding box center [127, 318] width 154 height 32
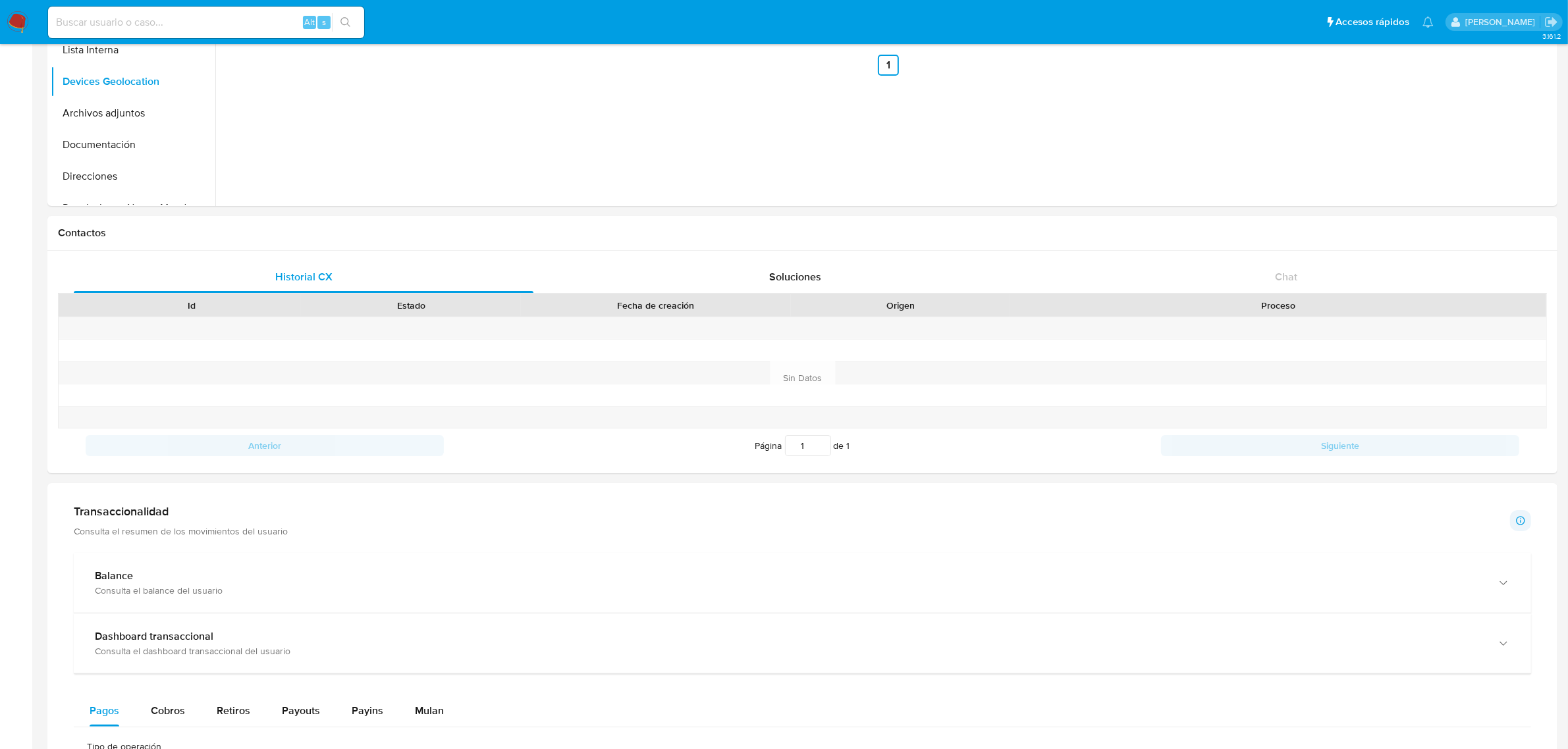
scroll to position [246, 0]
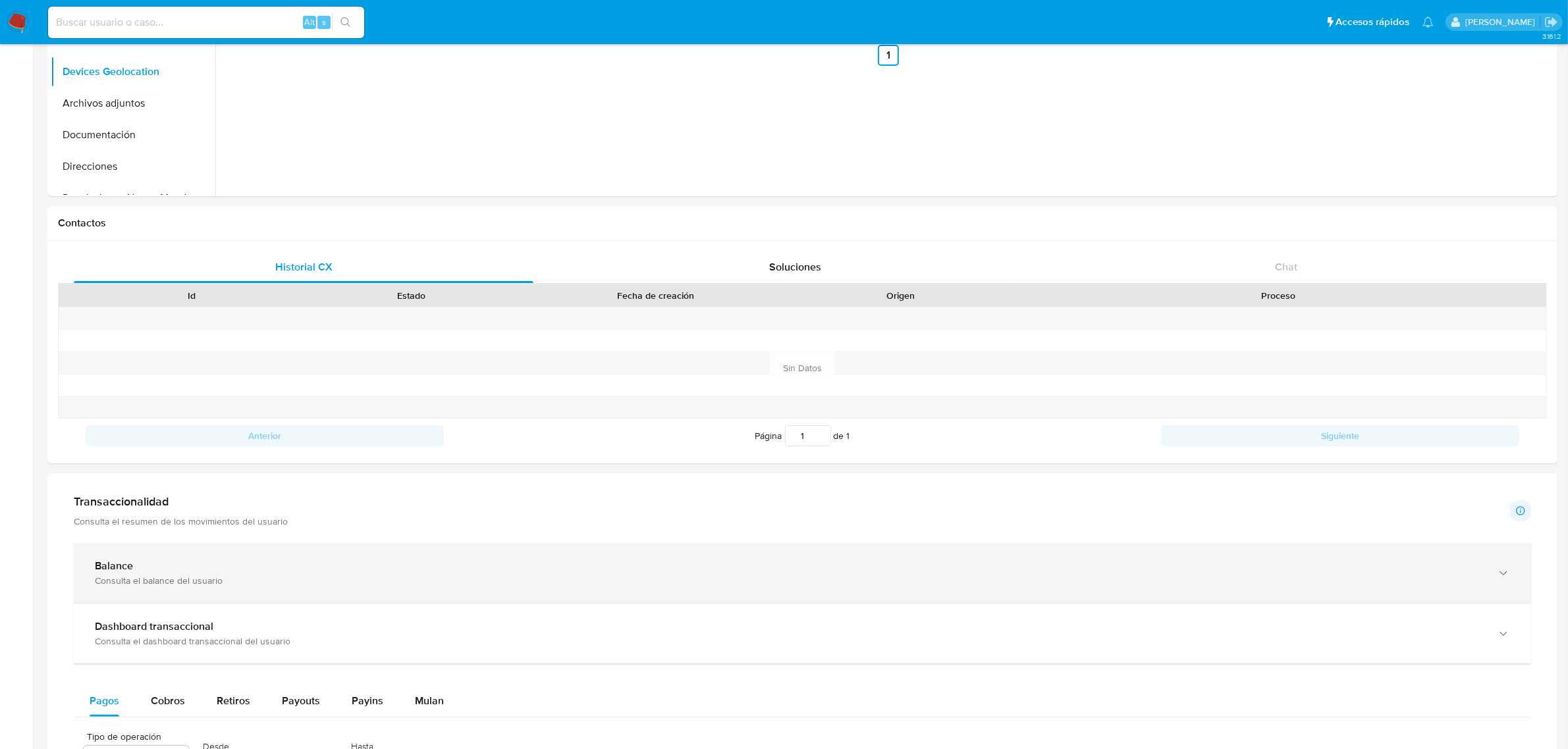
click at [571, 569] on div "Balance" at bounding box center [789, 566] width 1388 height 13
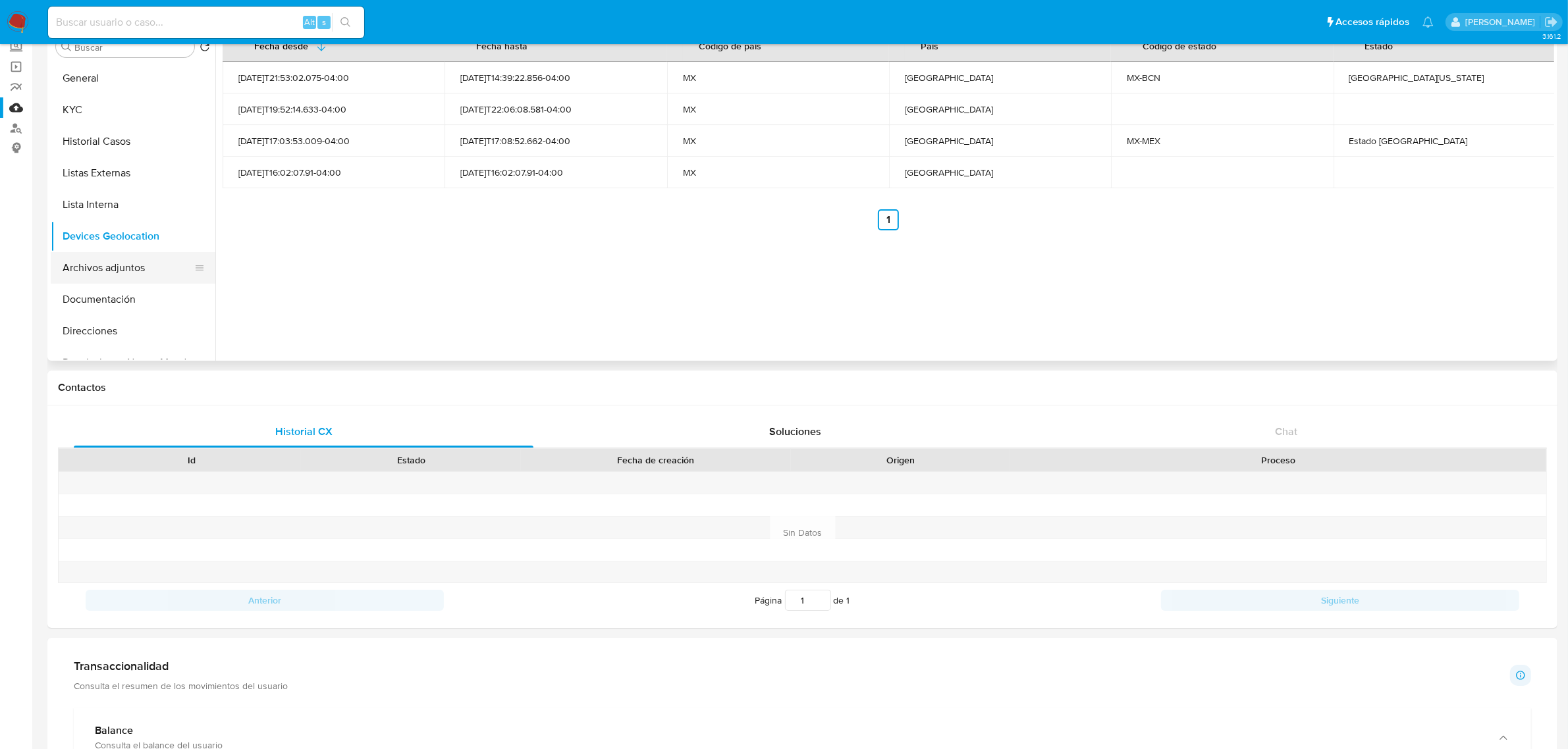
scroll to position [0, 0]
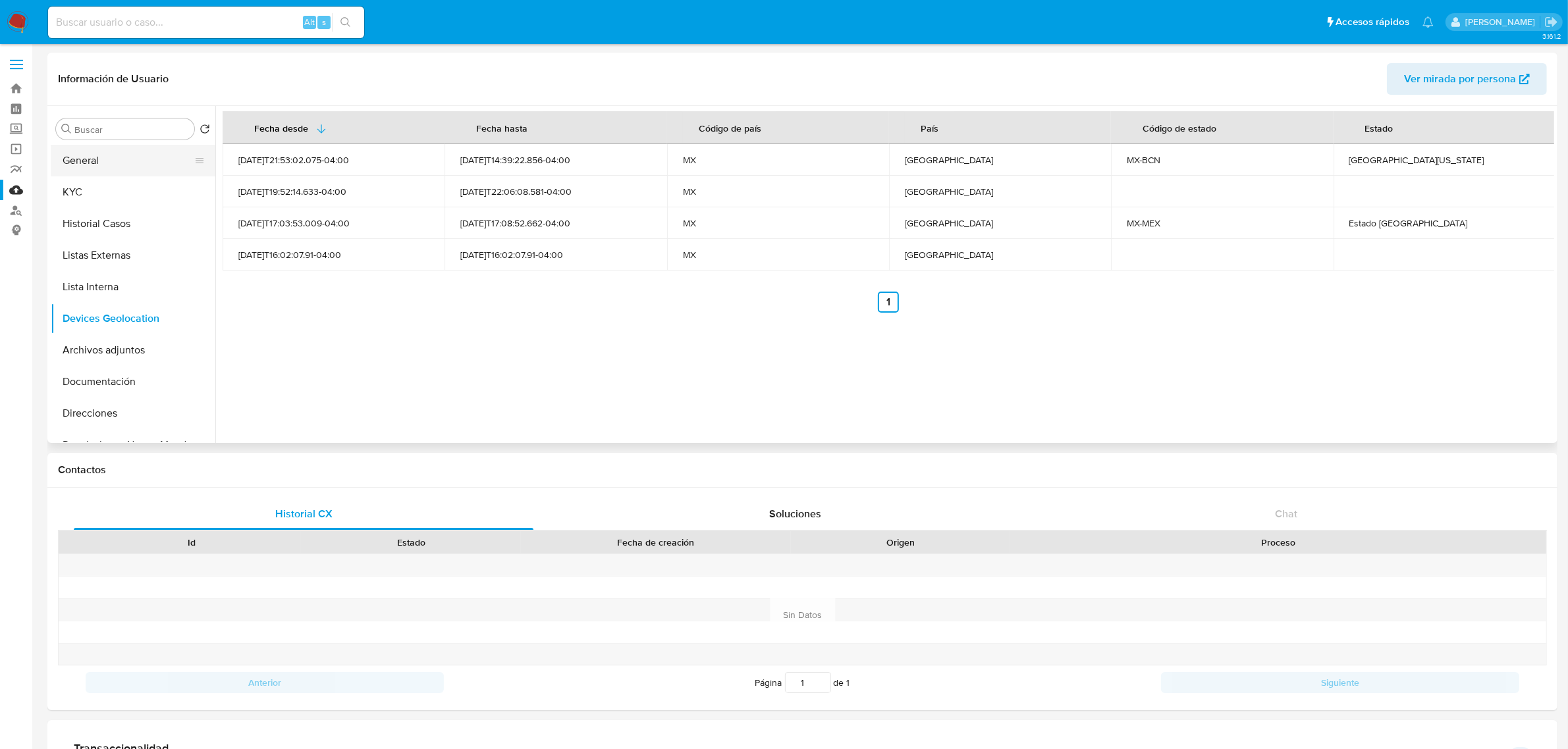
click at [100, 161] on button "General" at bounding box center [127, 160] width 154 height 32
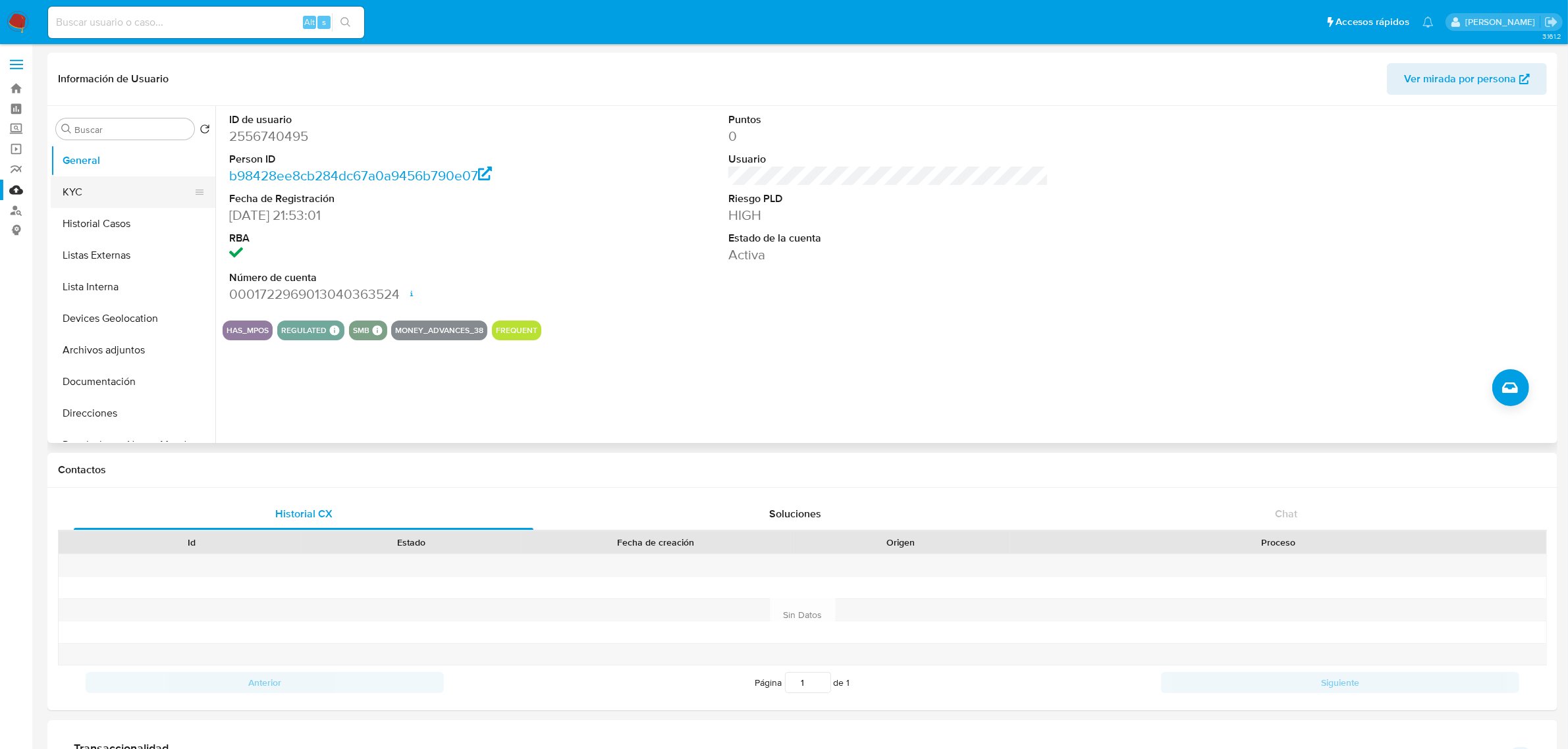
click at [119, 183] on button "KYC" at bounding box center [127, 192] width 154 height 32
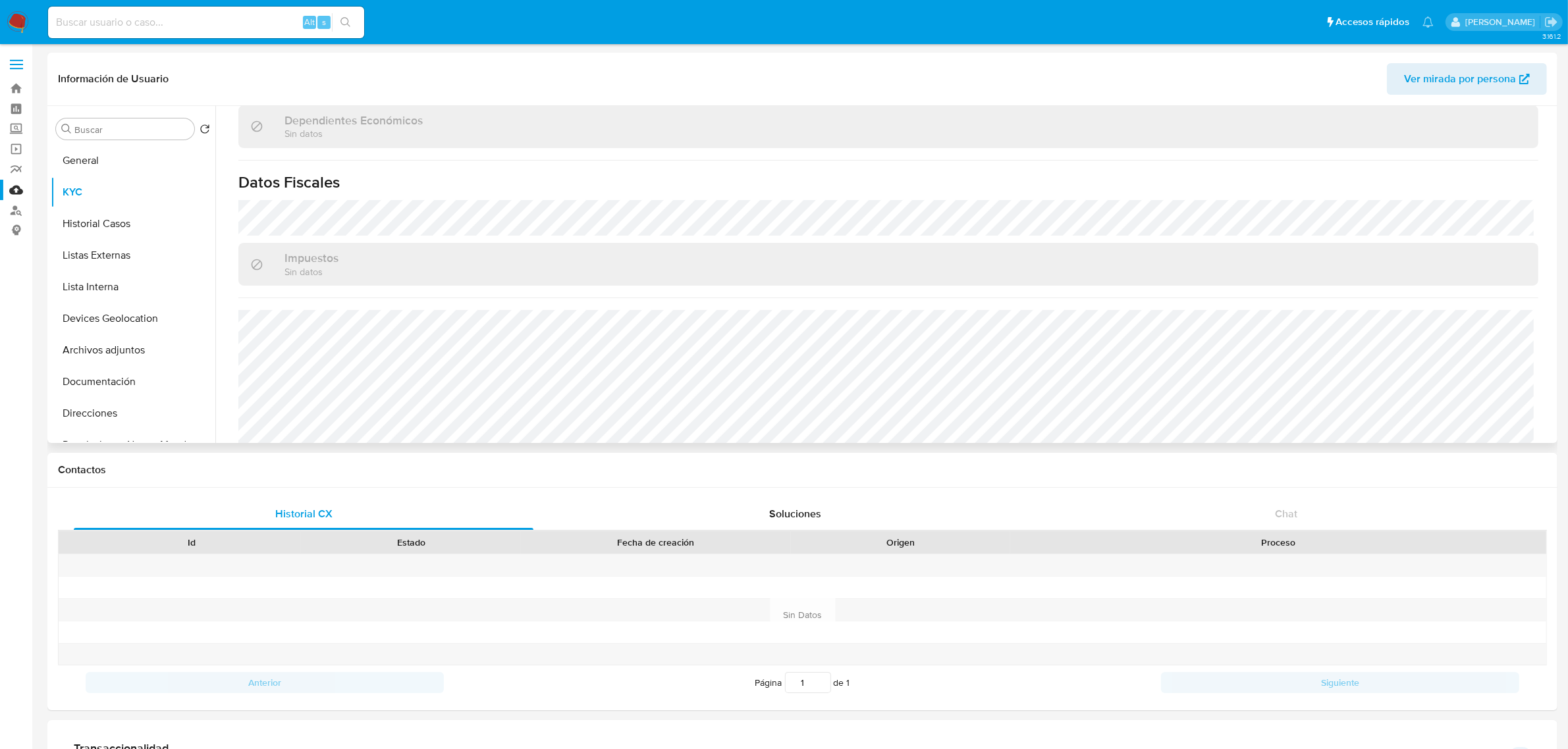
scroll to position [814, 0]
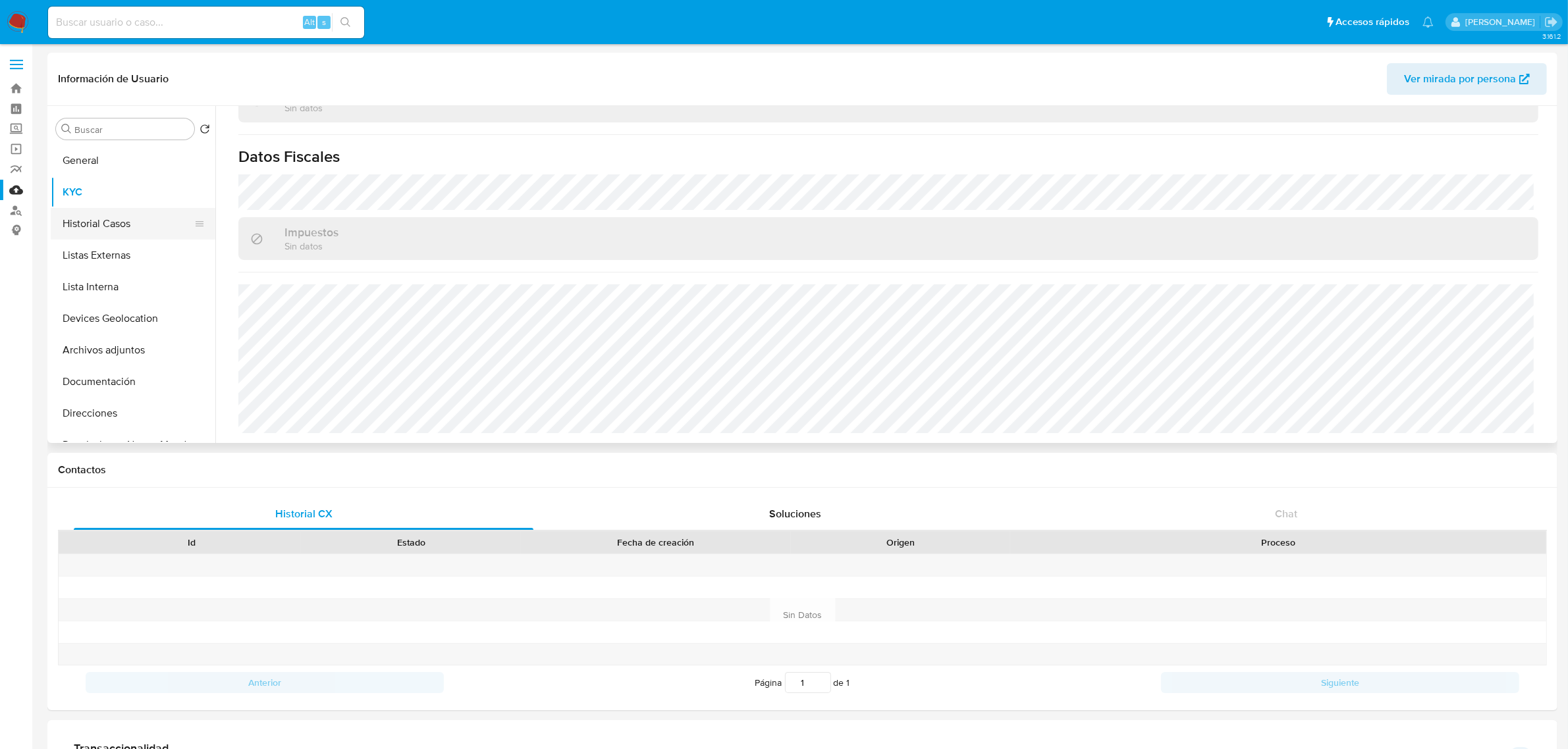
click at [152, 224] on button "Historial Casos" at bounding box center [127, 224] width 154 height 32
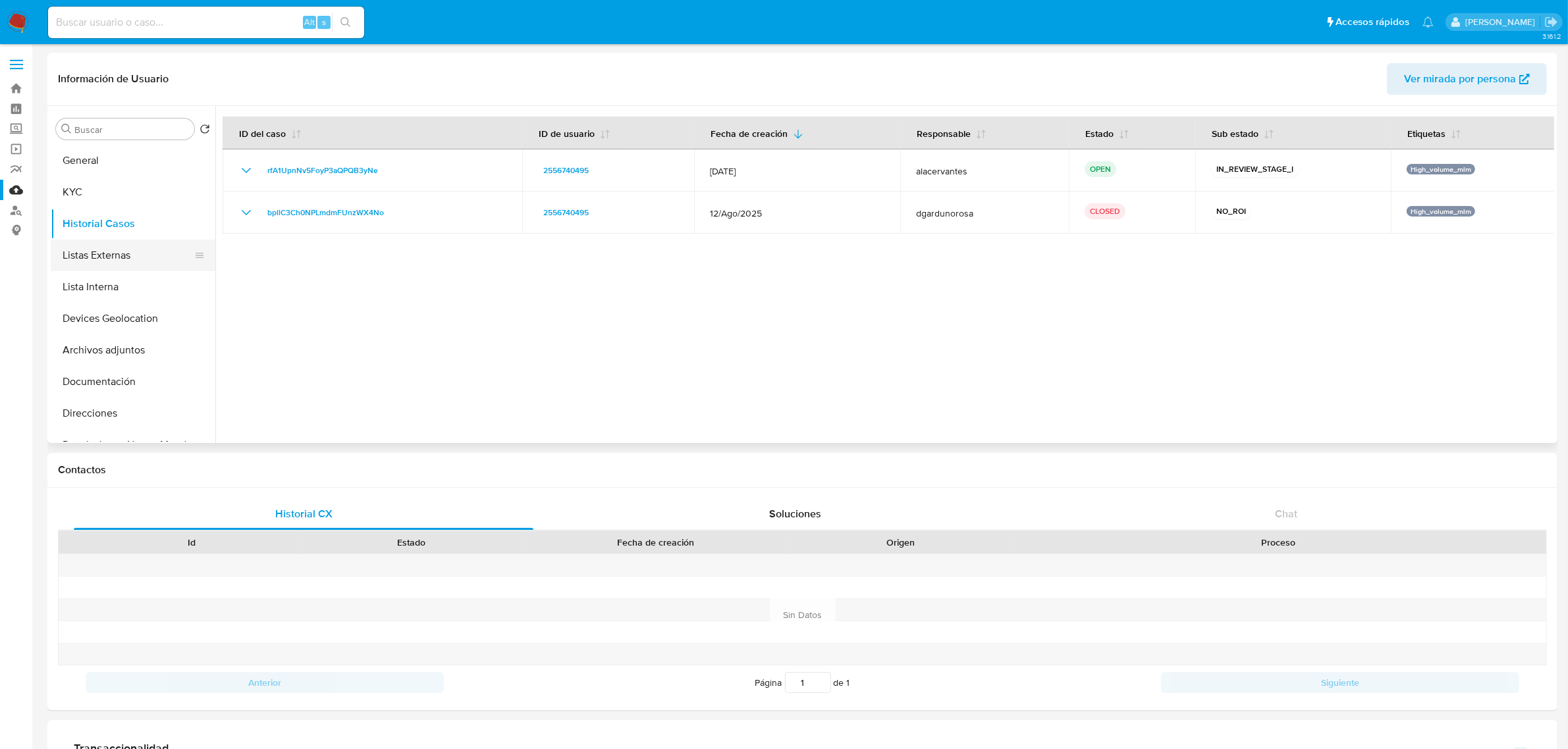
click at [109, 255] on button "Listas Externas" at bounding box center [127, 255] width 154 height 32
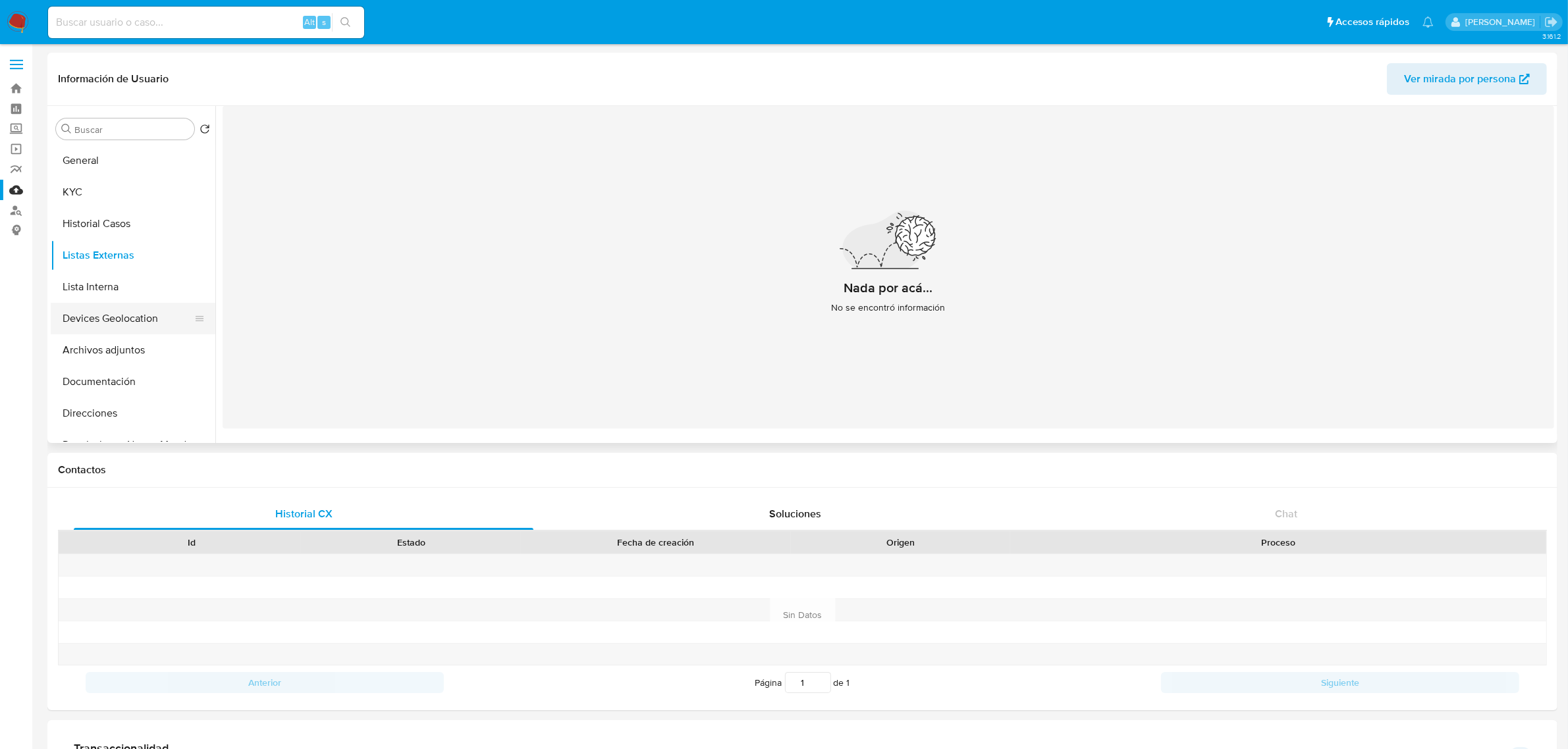
click at [156, 307] on button "Devices Geolocation" at bounding box center [127, 318] width 154 height 32
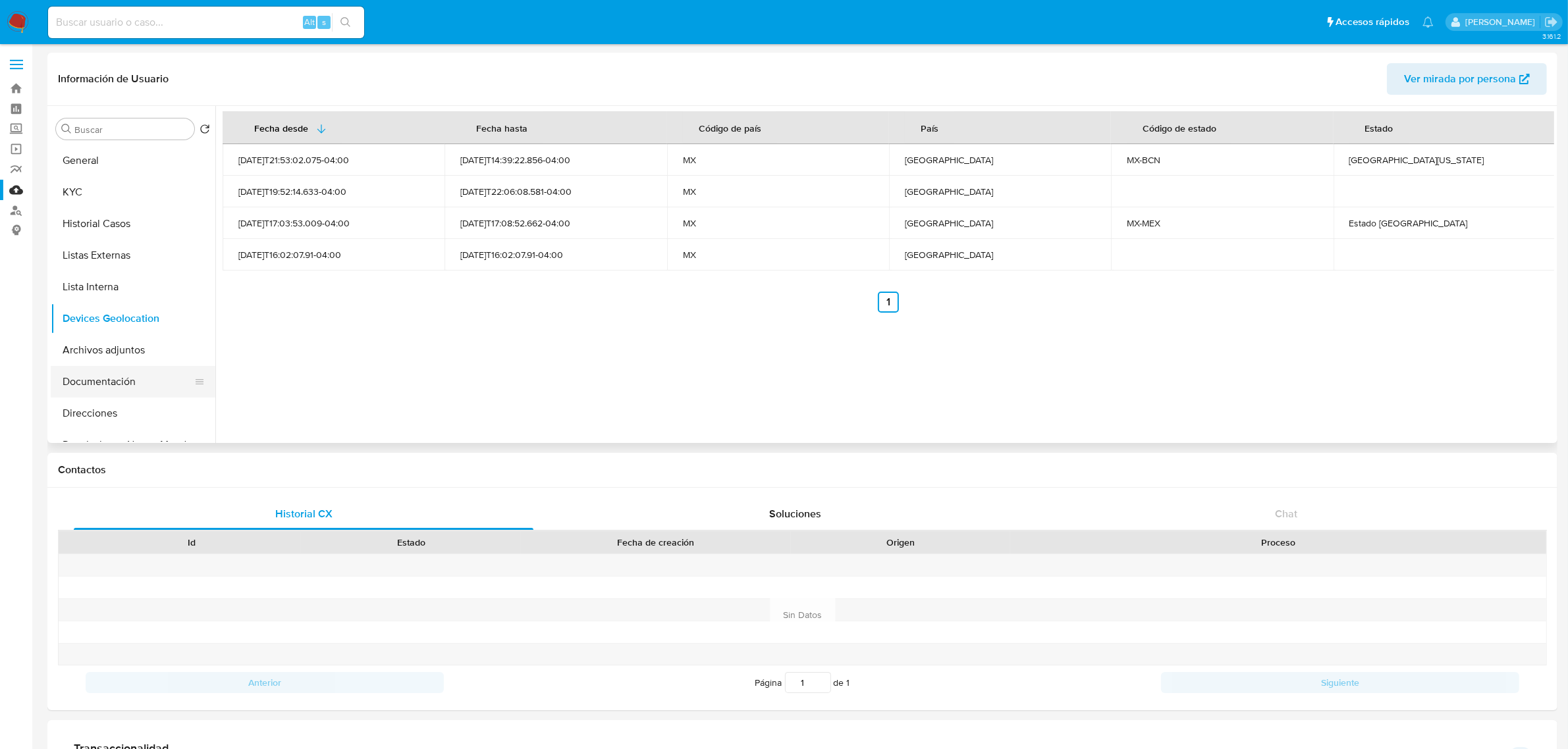
click at [93, 378] on button "Documentación" at bounding box center [127, 381] width 154 height 32
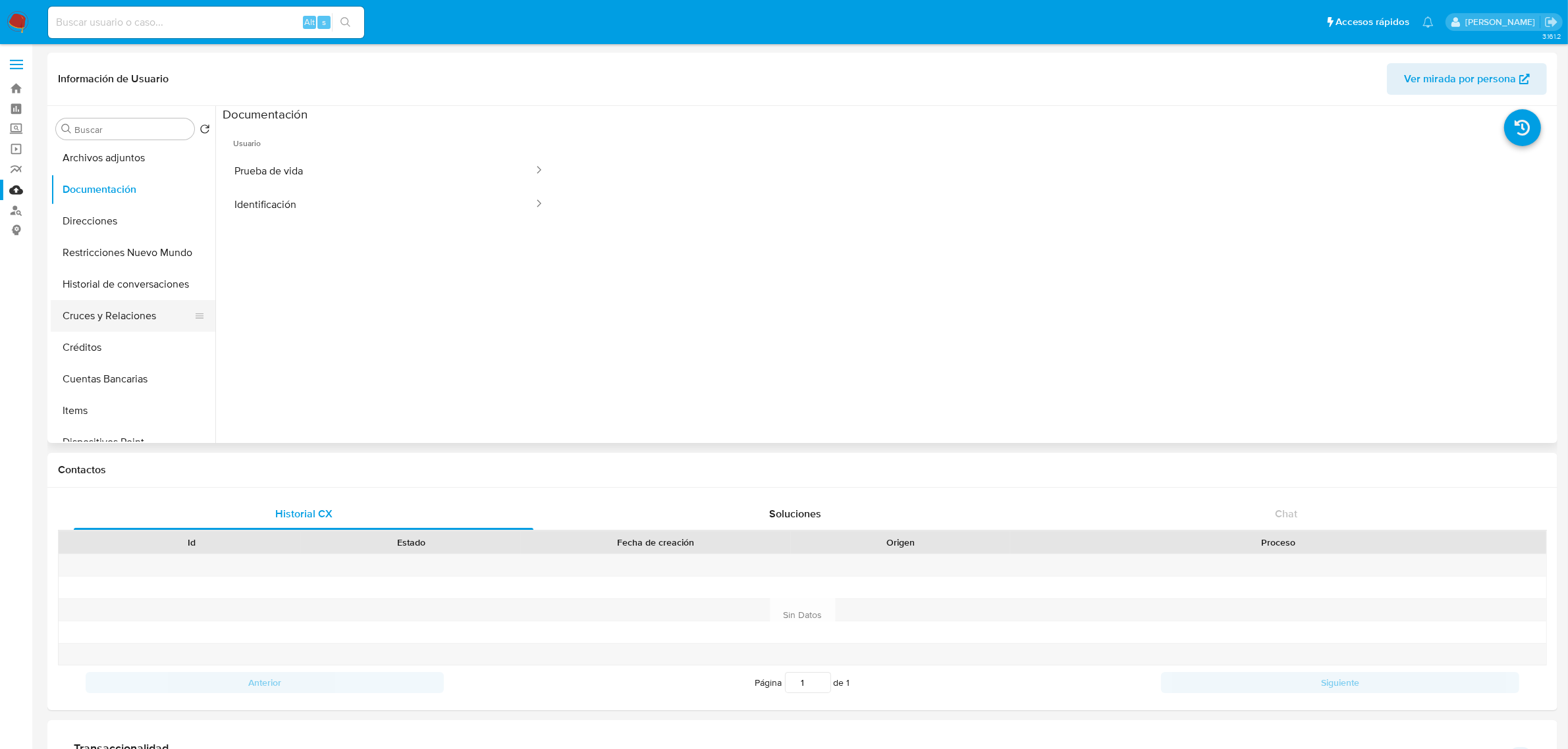
scroll to position [165, 0]
click at [125, 302] on button "Historial de conversaciones" at bounding box center [127, 311] width 154 height 32
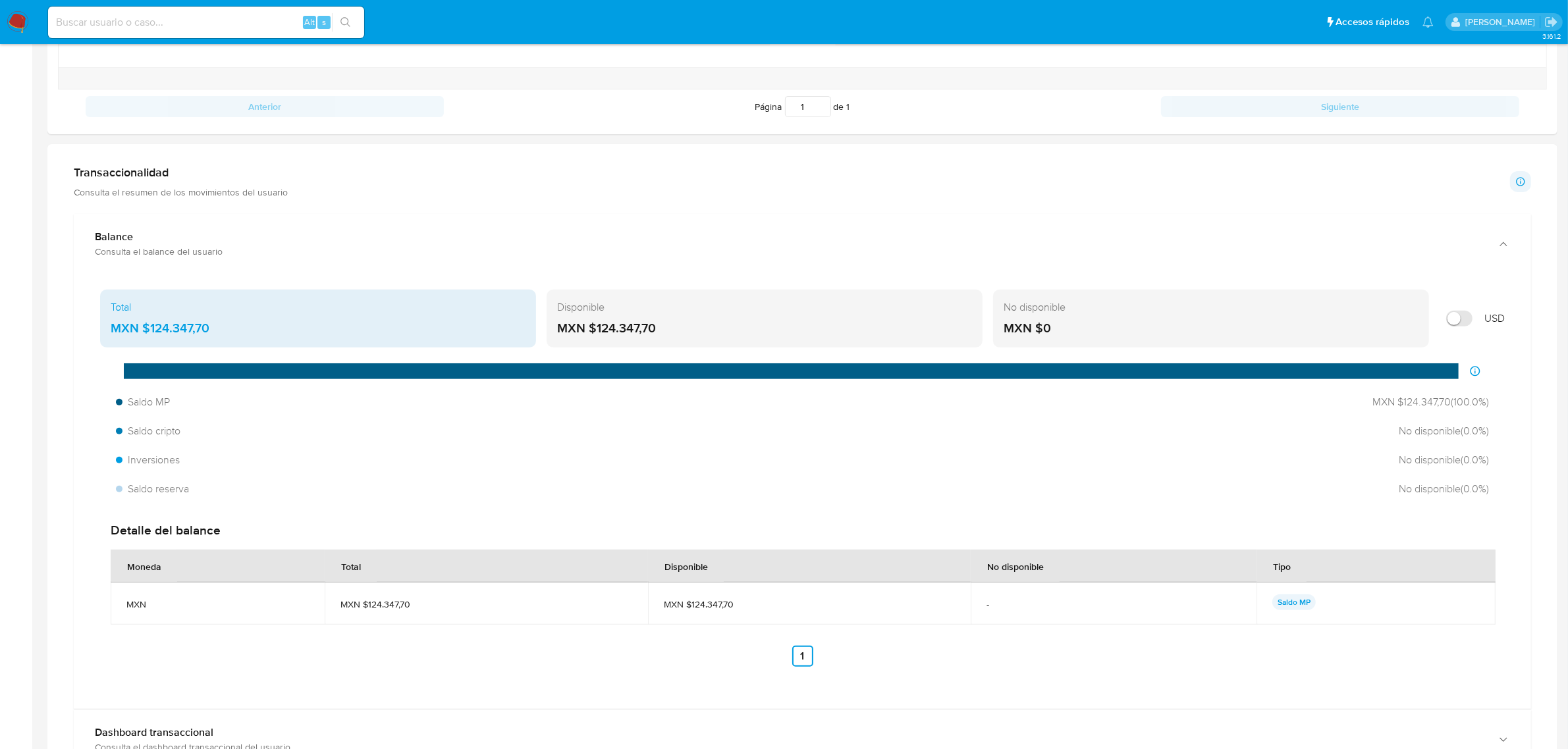
scroll to position [658, 0]
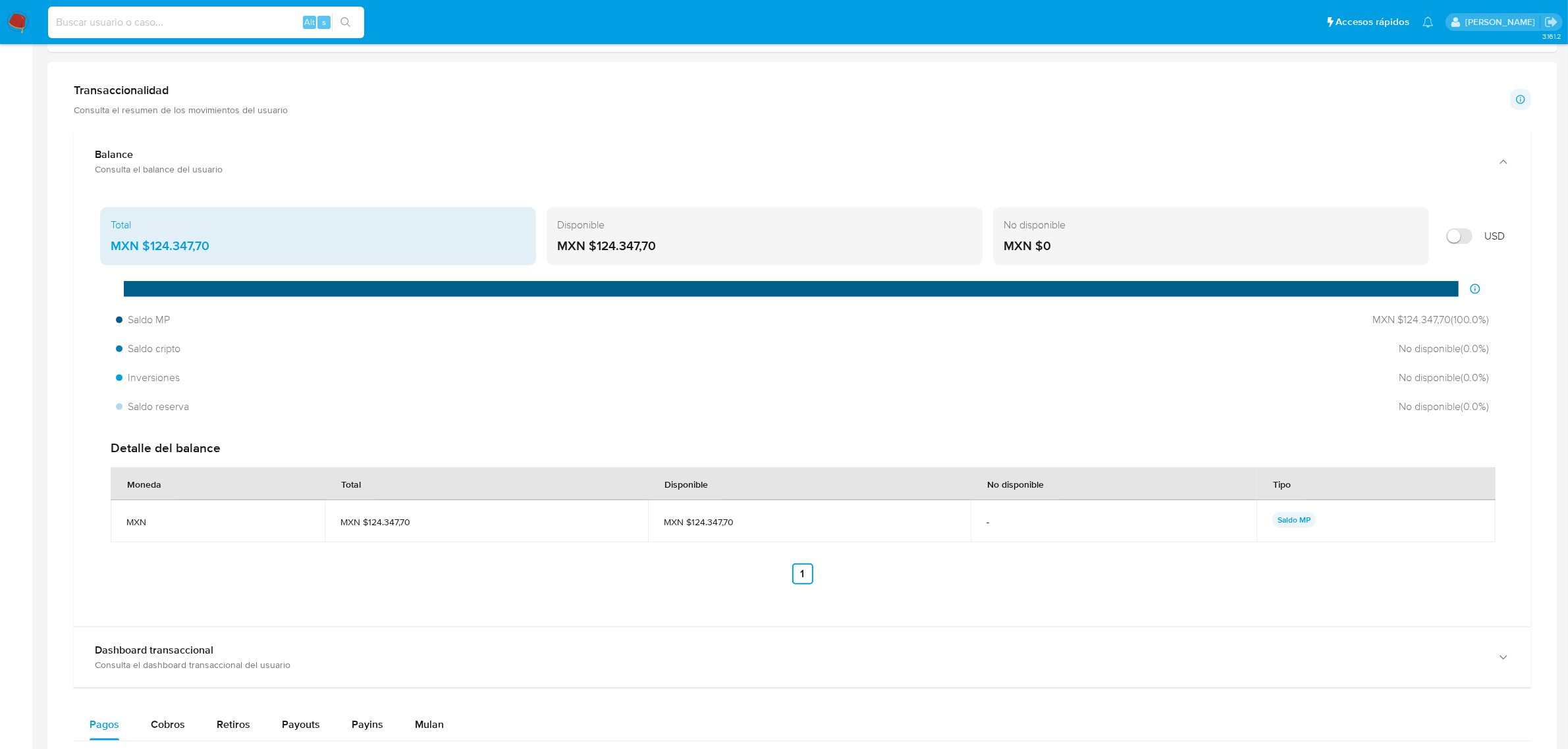
click at [216, 28] on input at bounding box center [205, 22] width 316 height 17
paste input "1173771035"
type input "1173771035"
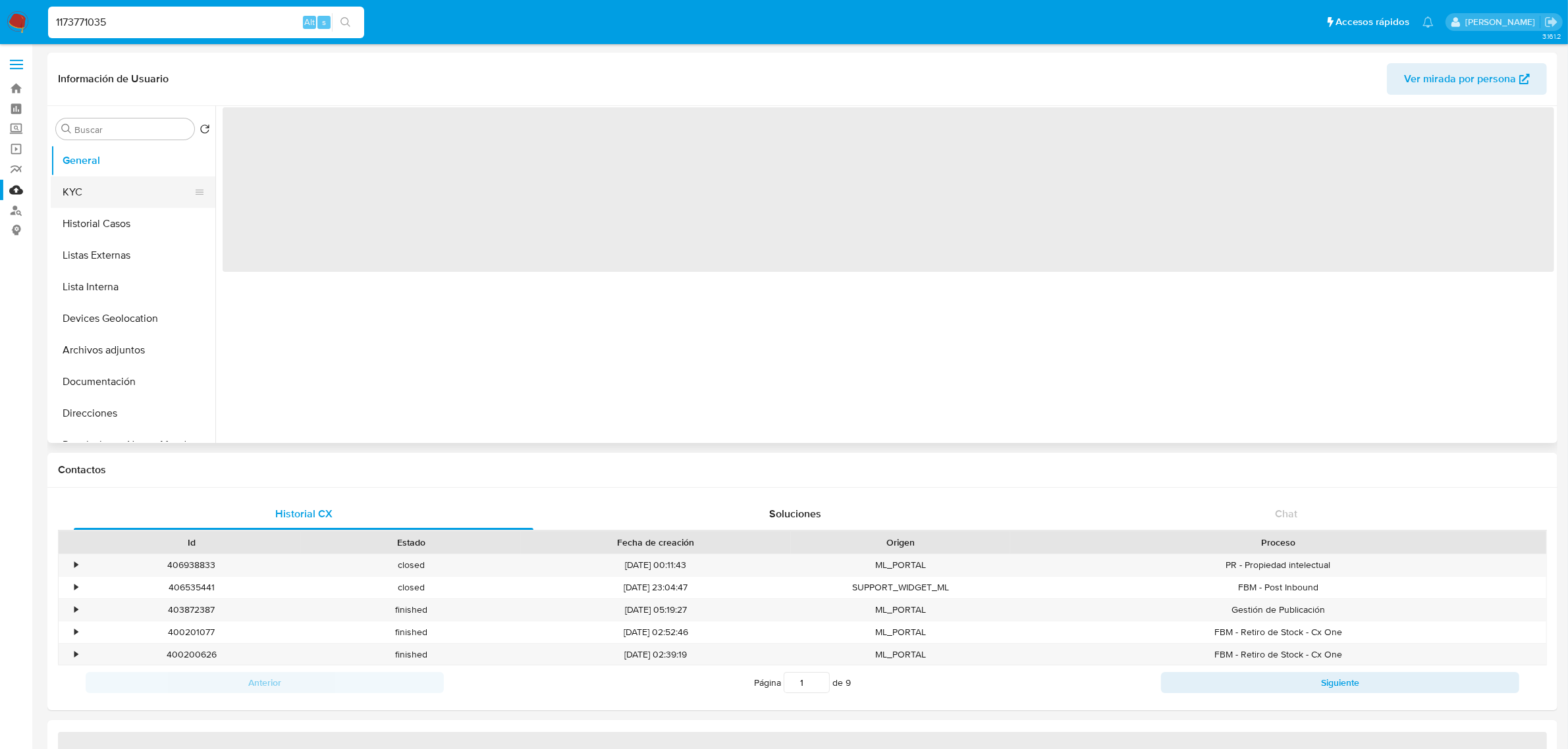
click at [88, 194] on button "KYC" at bounding box center [127, 192] width 154 height 32
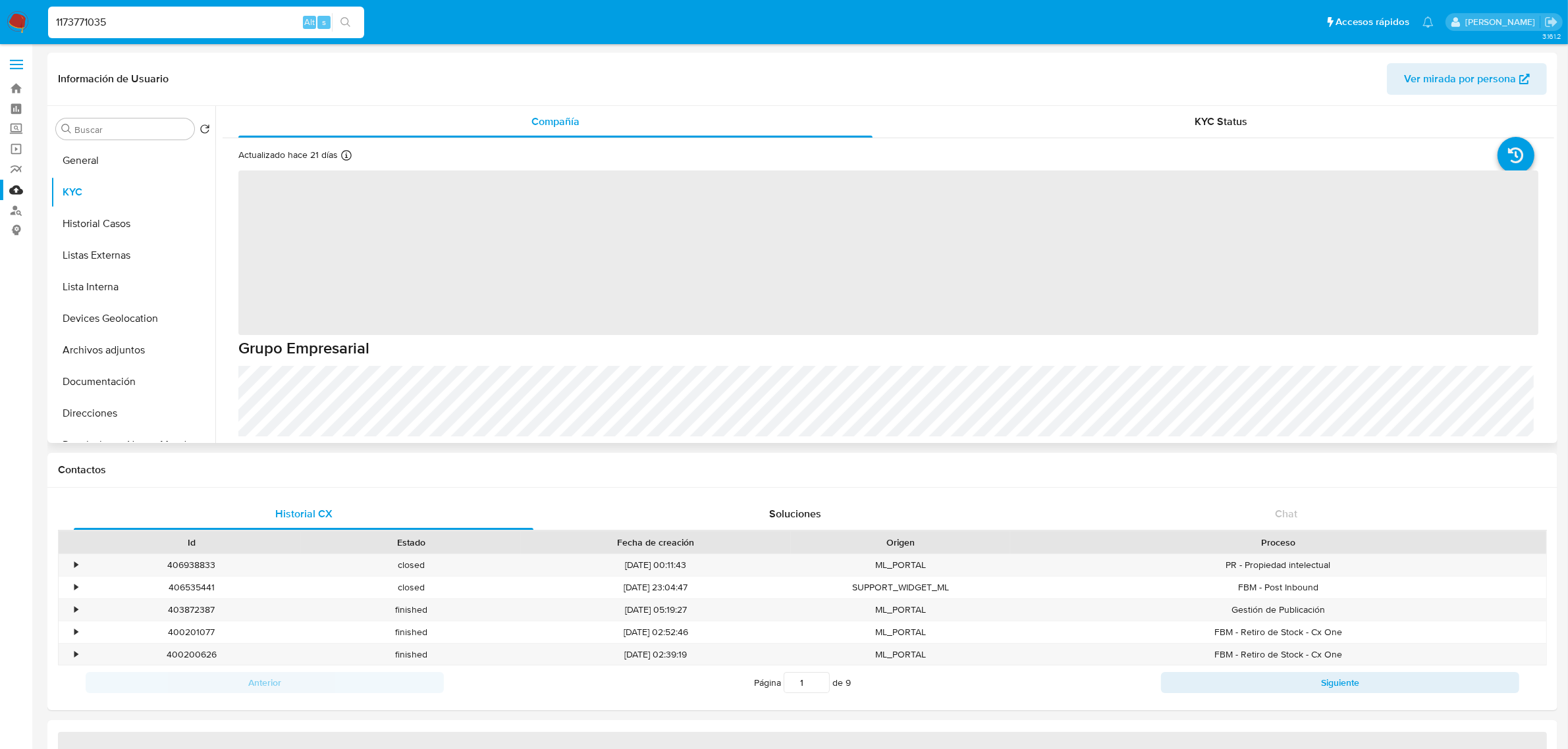
select select "10"
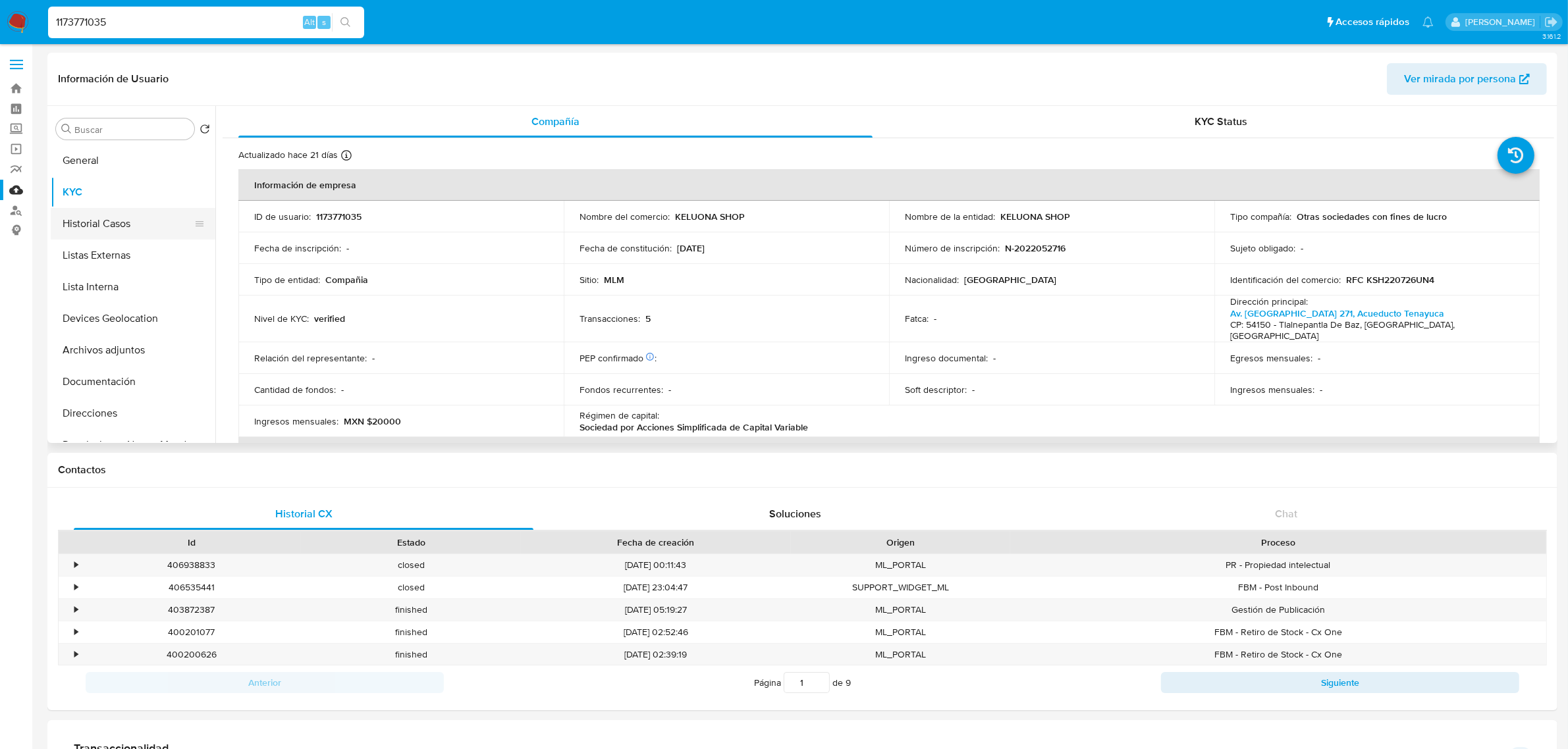
click at [99, 221] on button "Historial Casos" at bounding box center [127, 224] width 154 height 32
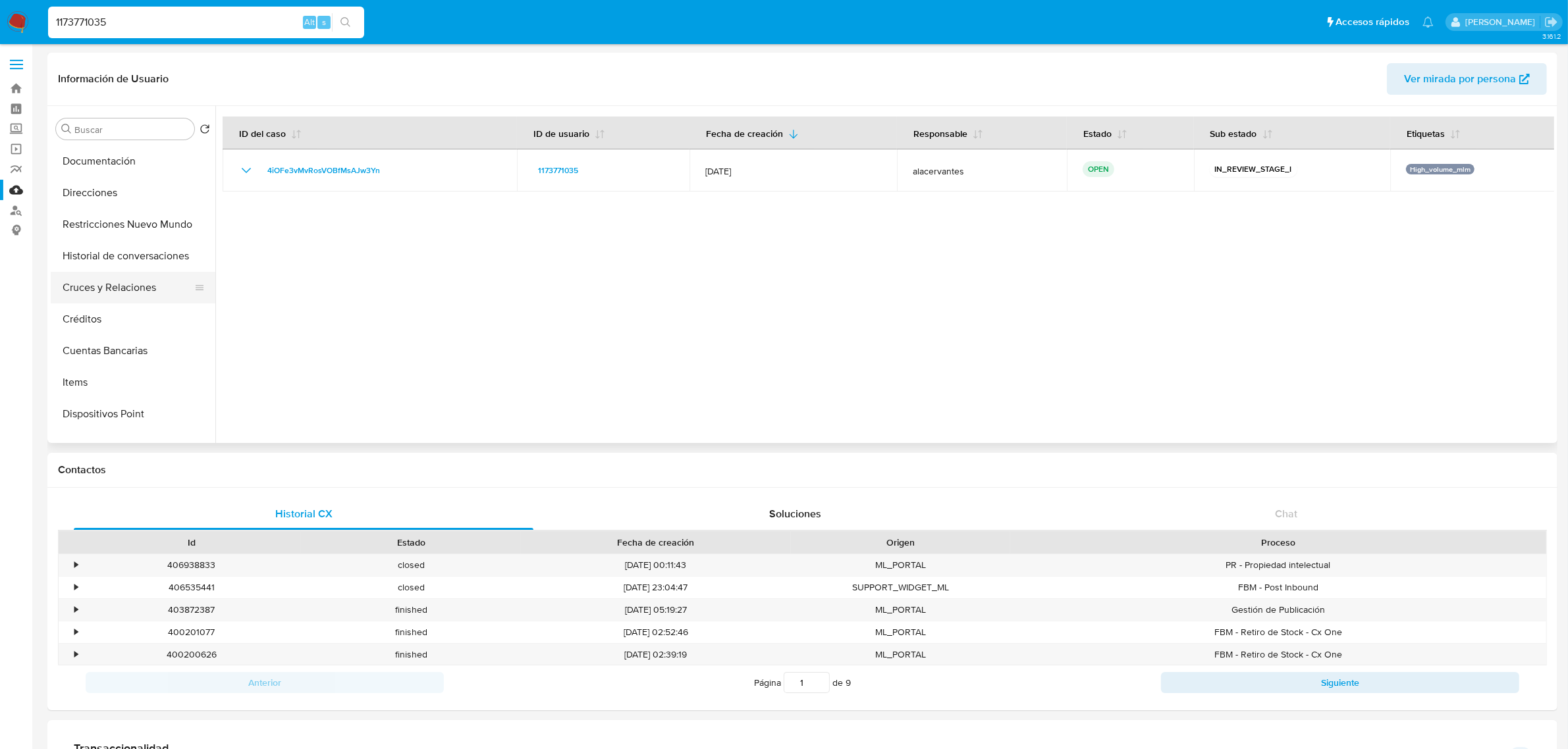
scroll to position [246, 0]
click at [129, 346] on button "Items" at bounding box center [127, 355] width 154 height 32
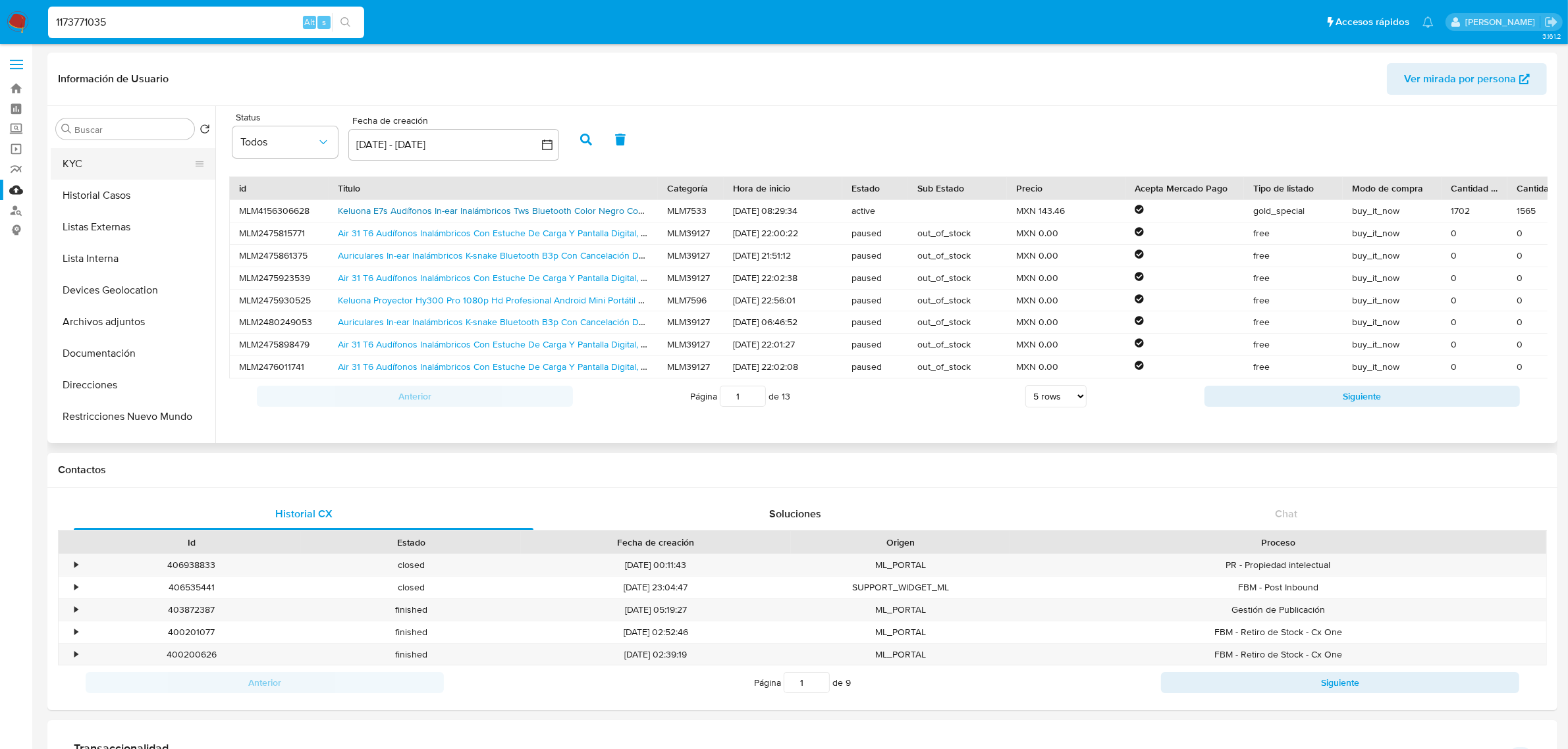
scroll to position [0, 0]
click at [112, 179] on button "KYC" at bounding box center [127, 192] width 154 height 32
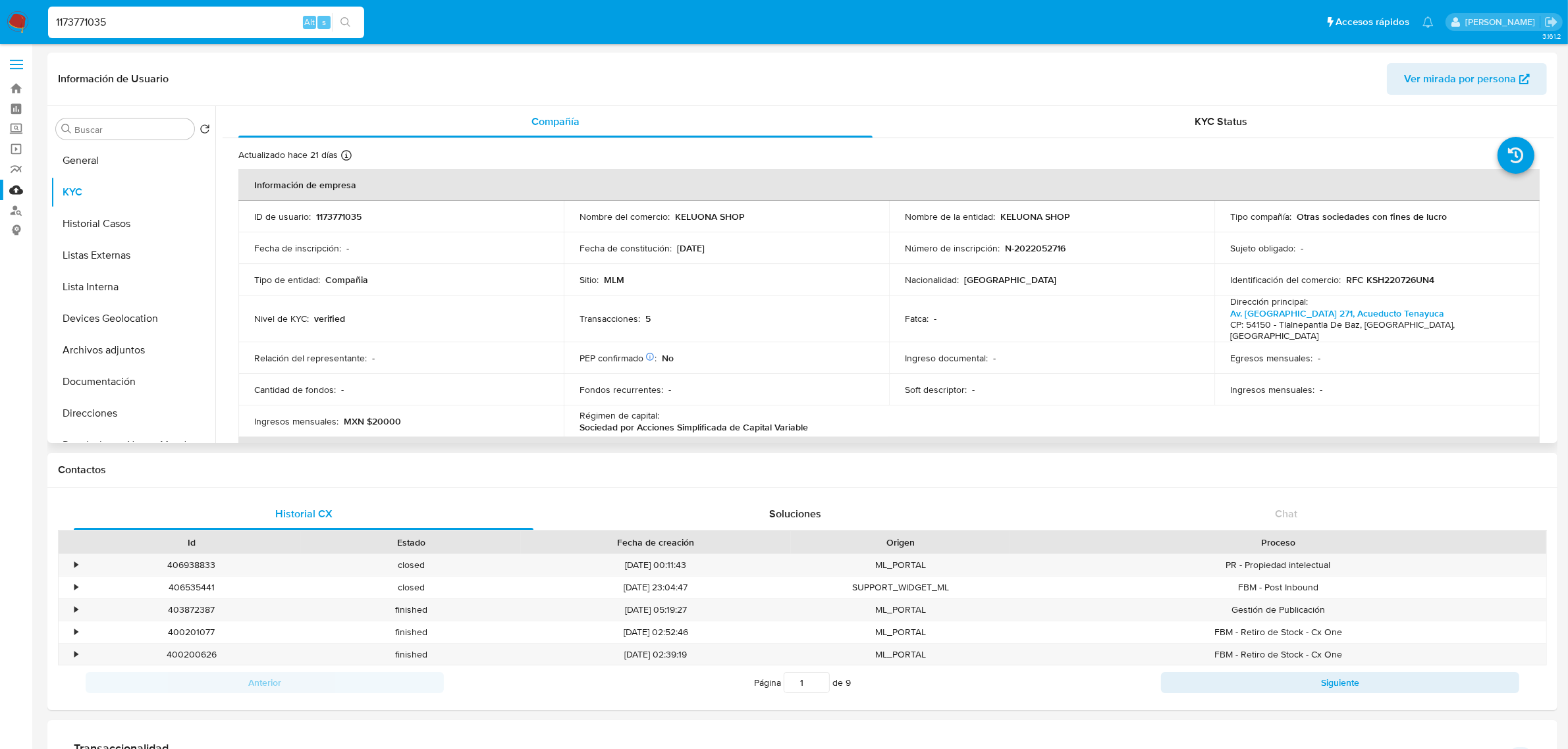
click at [722, 221] on p "KELUONA SHOP" at bounding box center [710, 216] width 70 height 12
click at [682, 210] on p "KELUONA SHOP" at bounding box center [710, 216] width 70 height 12
click at [677, 215] on p "KELUONA SHOP" at bounding box center [710, 216] width 70 height 12
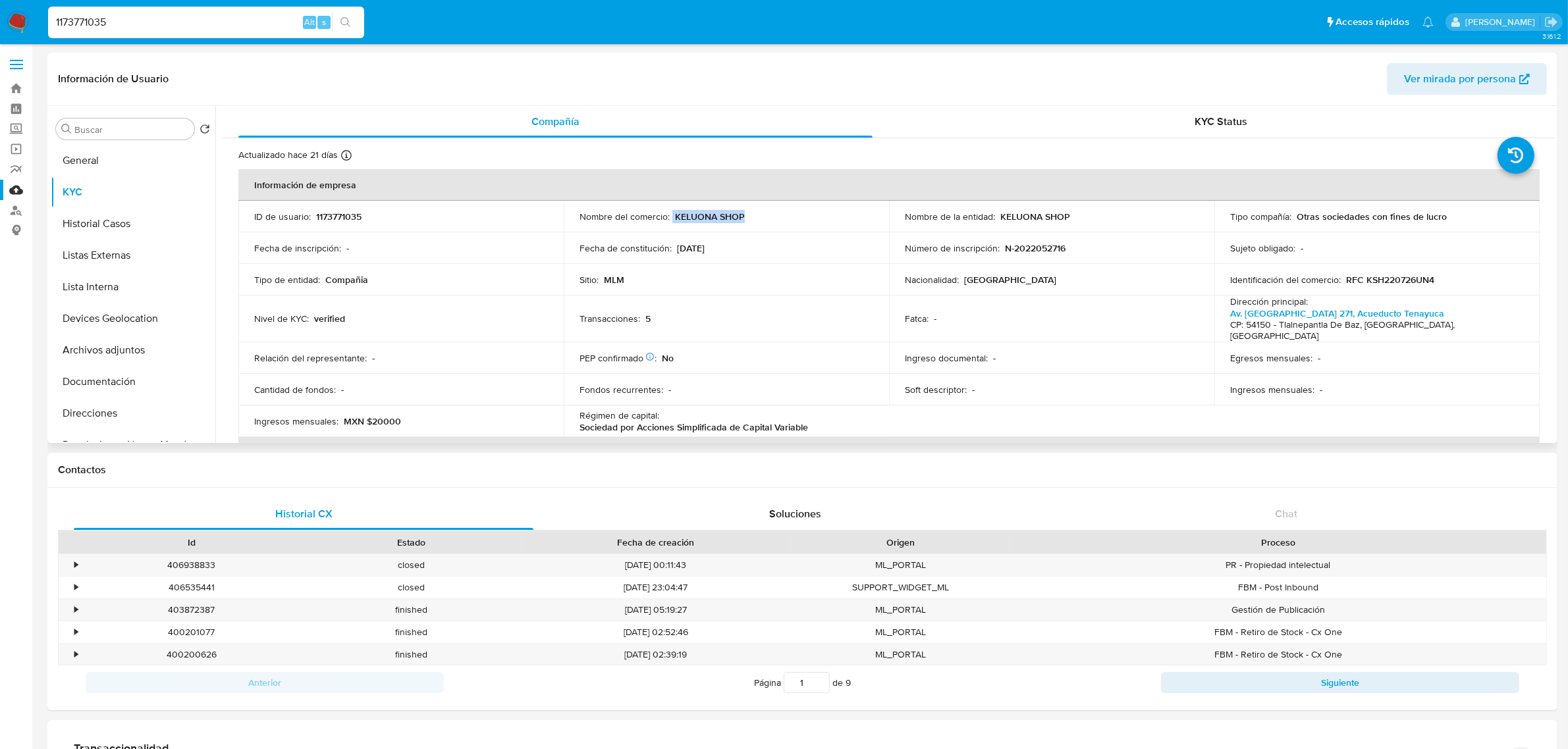
drag, startPoint x: 696, startPoint y: 217, endPoint x: 771, endPoint y: 221, distance: 75.1
click at [771, 221] on div "Nombre del comercio : KELUONA SHOP" at bounding box center [726, 216] width 294 height 12
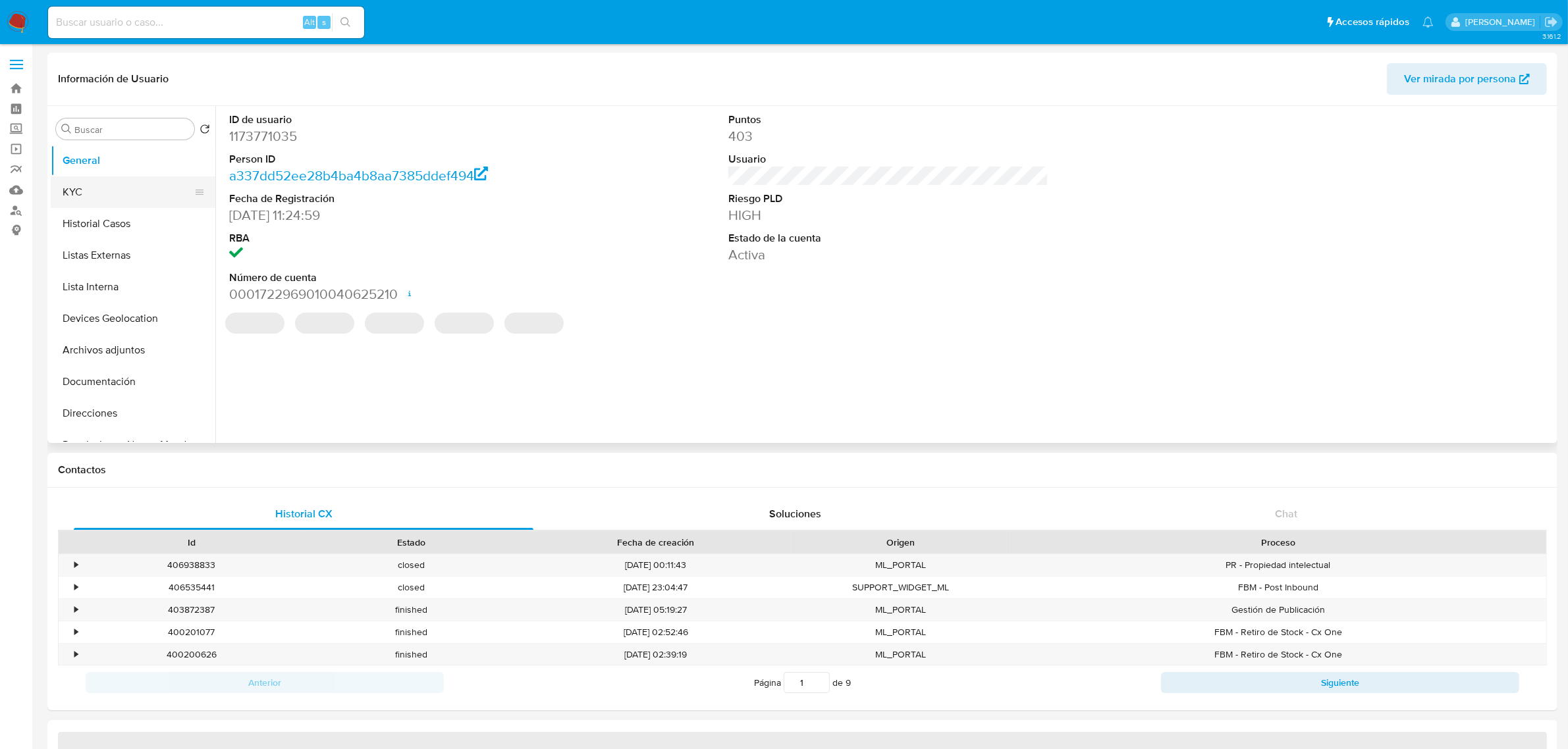
select select "10"
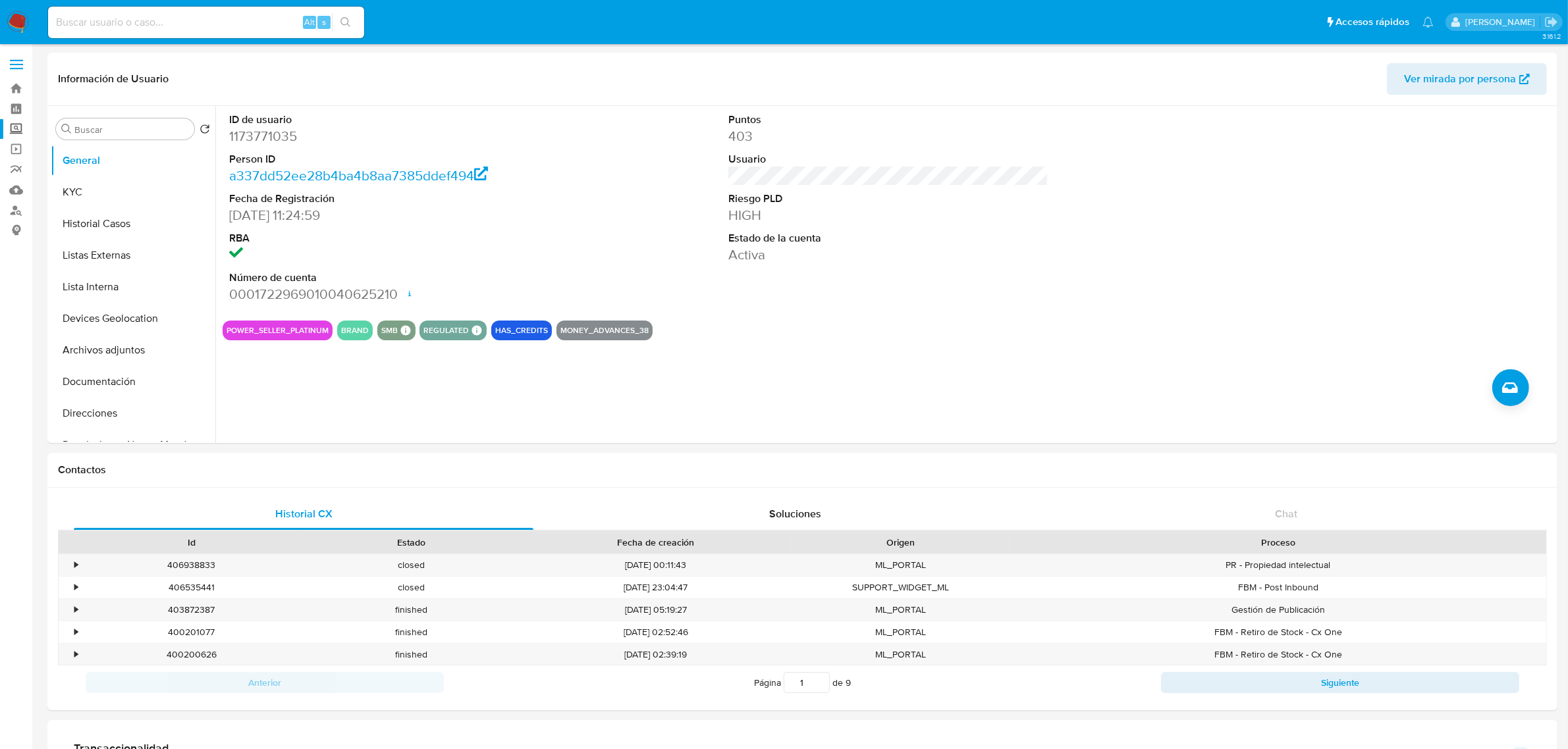
click at [13, 127] on label "Screening" at bounding box center [78, 129] width 157 height 21
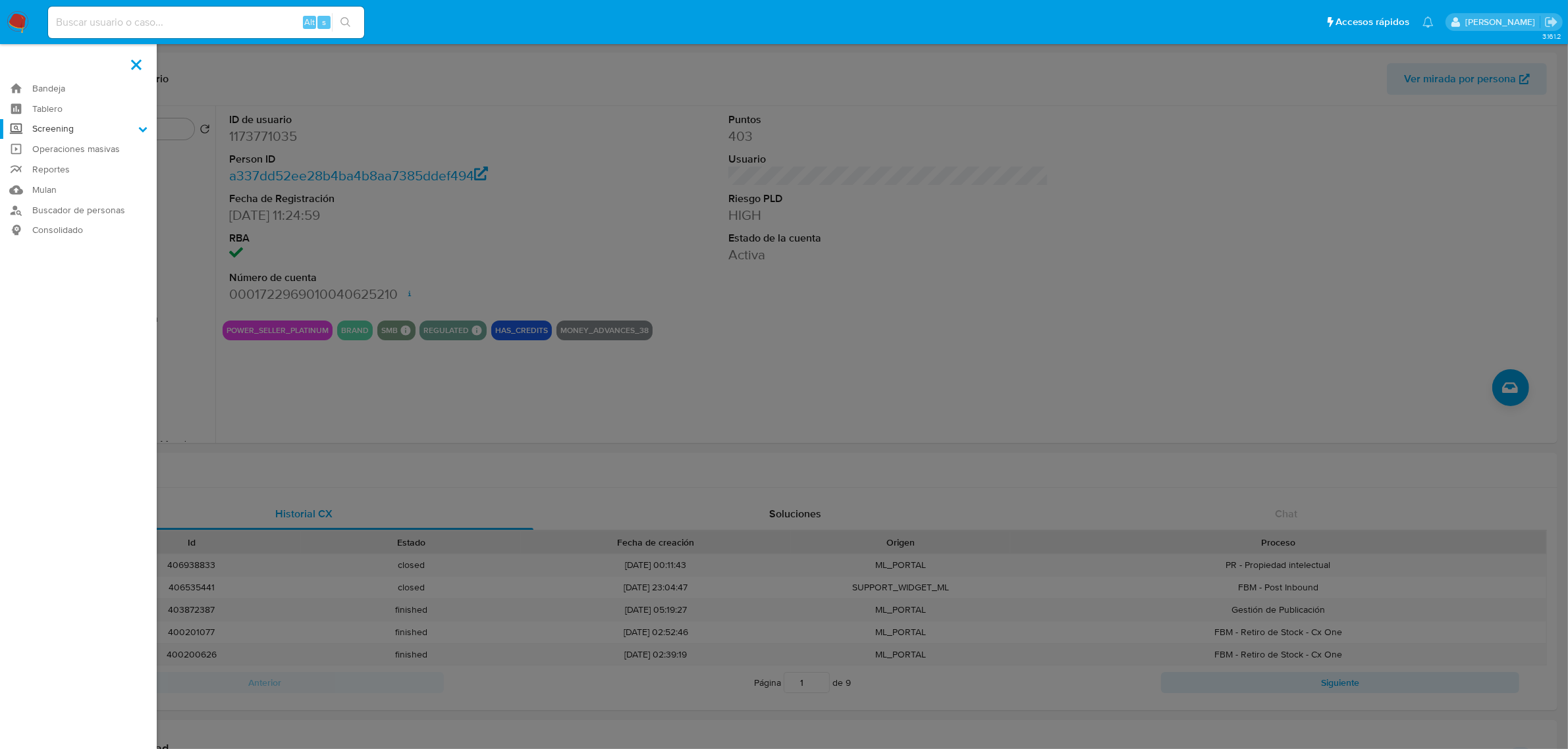
click at [0, 0] on input "Screening" at bounding box center [0, 0] width 0 height 0
click at [54, 176] on link "Herramientas" at bounding box center [78, 180] width 157 height 16
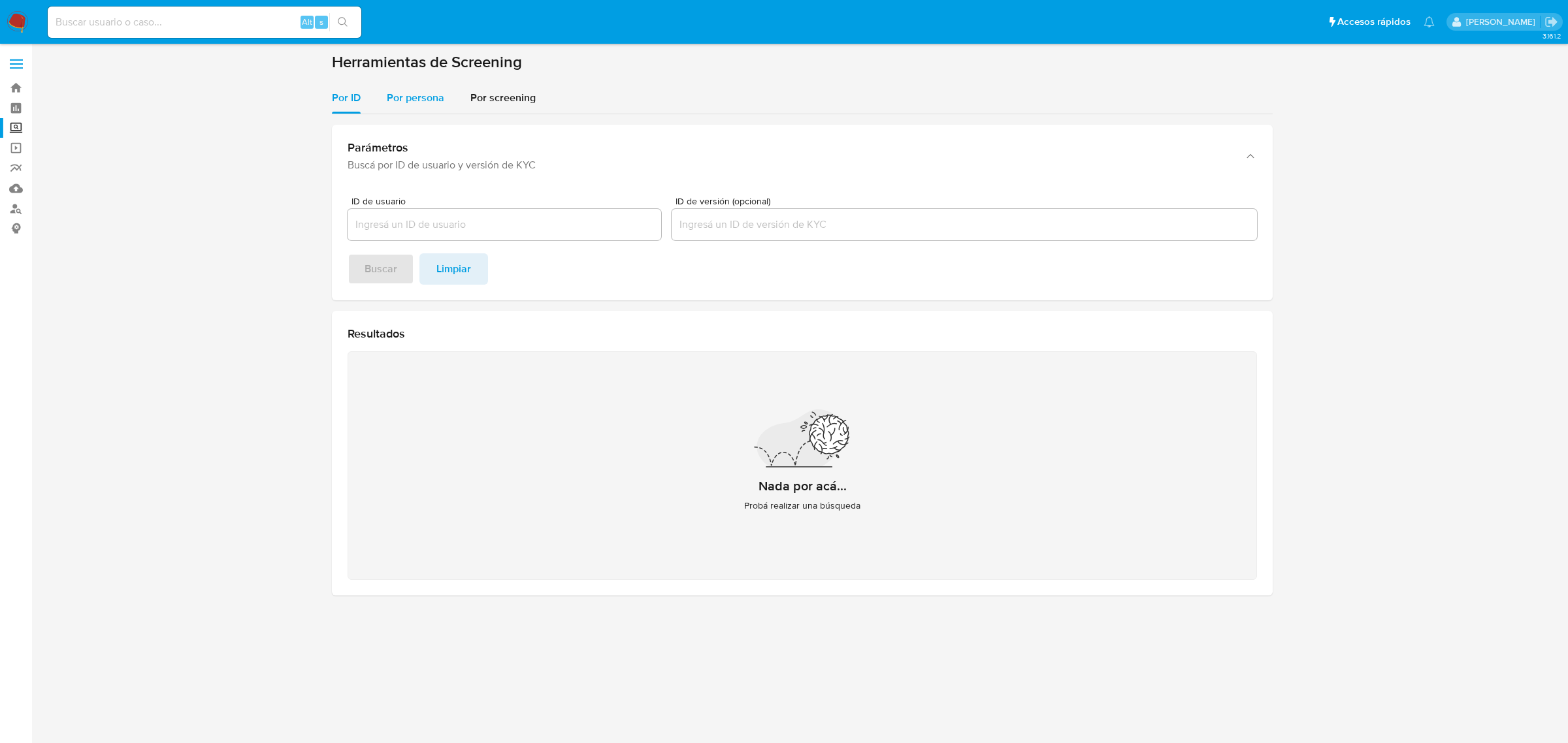
click at [419, 106] on div "Por persona" at bounding box center [416, 98] width 58 height 31
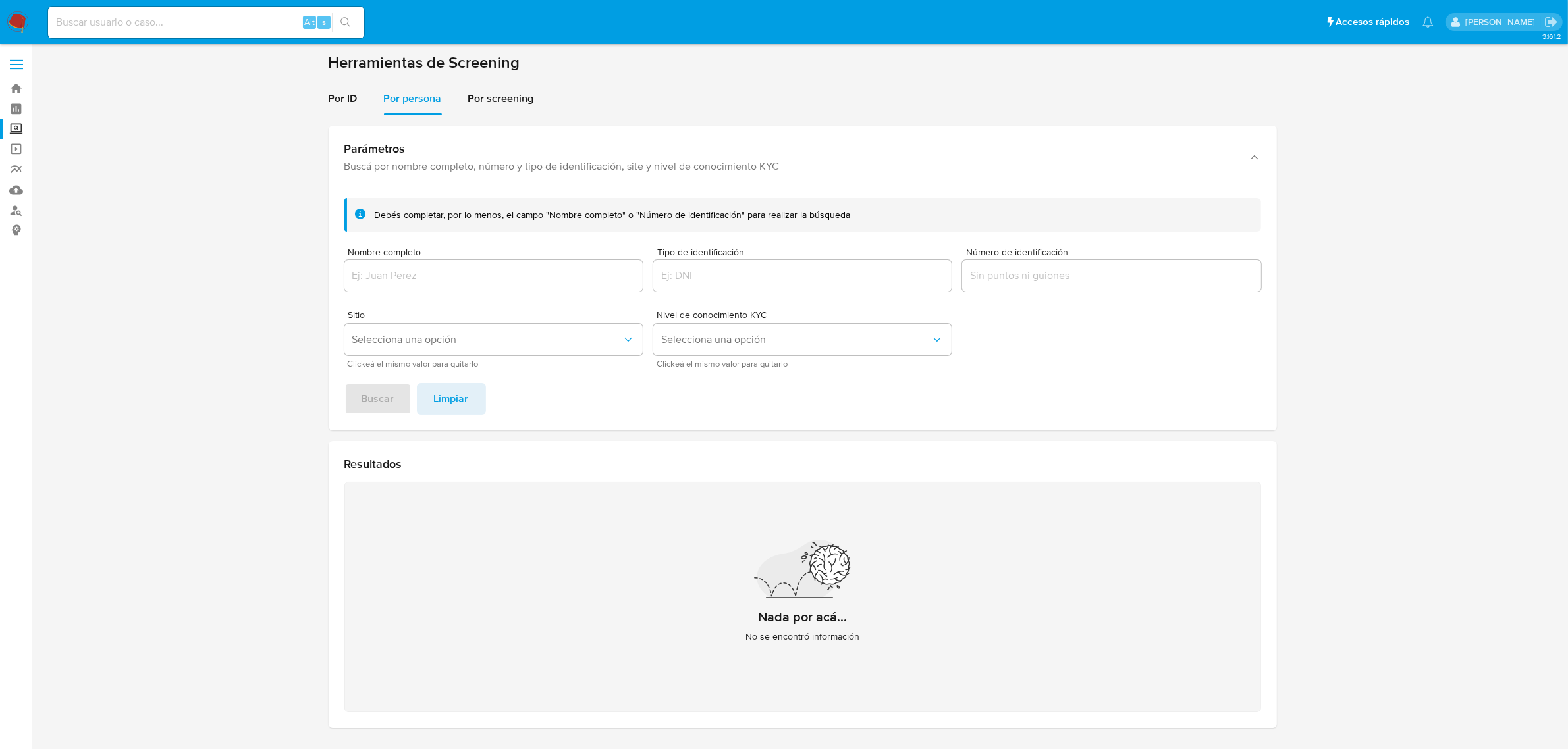
click at [512, 264] on div at bounding box center [493, 275] width 298 height 32
click at [514, 274] on input "Nombre completo" at bounding box center [493, 275] width 298 height 17
click at [376, 402] on span "Buscar" at bounding box center [378, 398] width 33 height 29
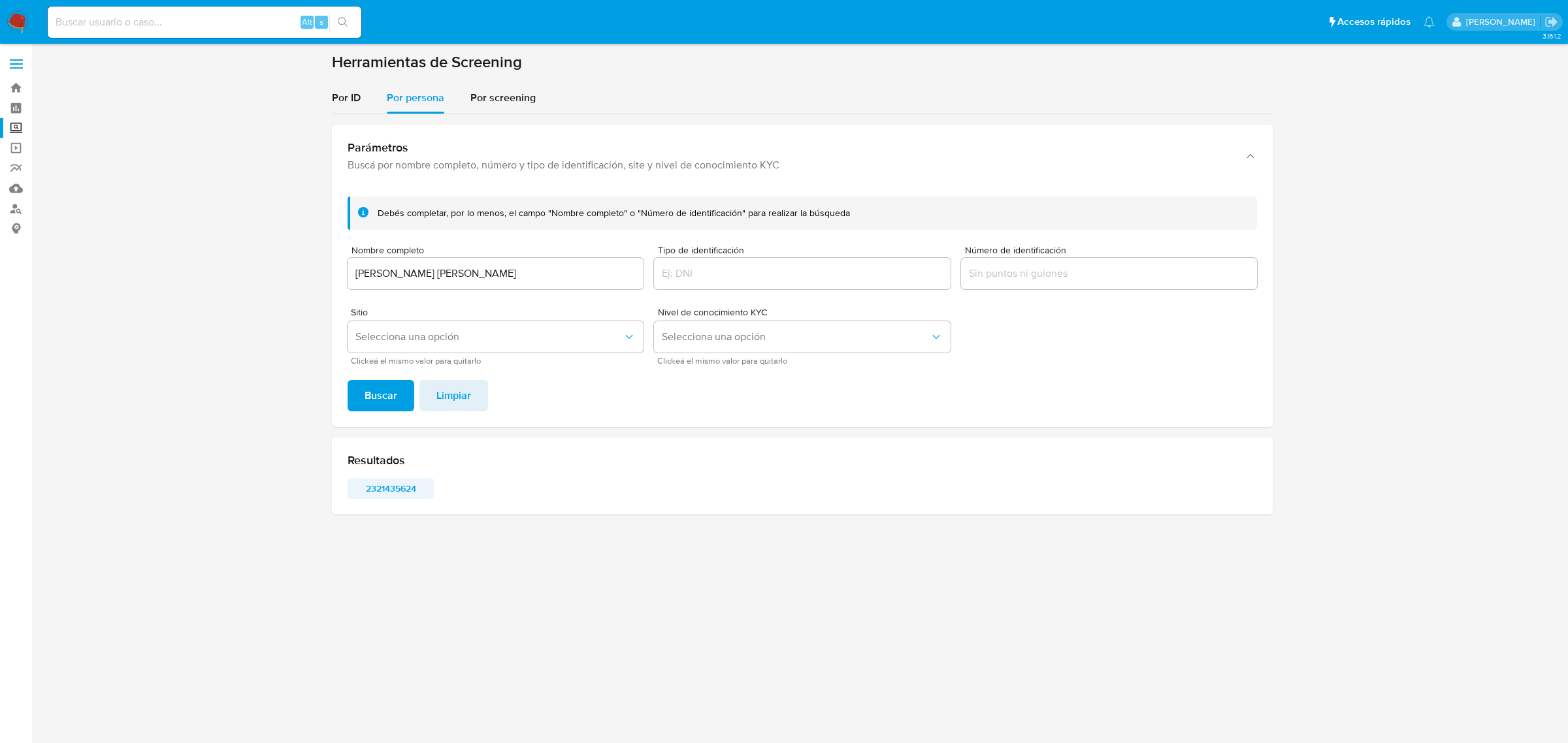
click at [393, 488] on span "2321435624" at bounding box center [390, 488] width 68 height 18
click at [507, 272] on input "[PERSON_NAME] [PERSON_NAME]" at bounding box center [495, 273] width 296 height 17
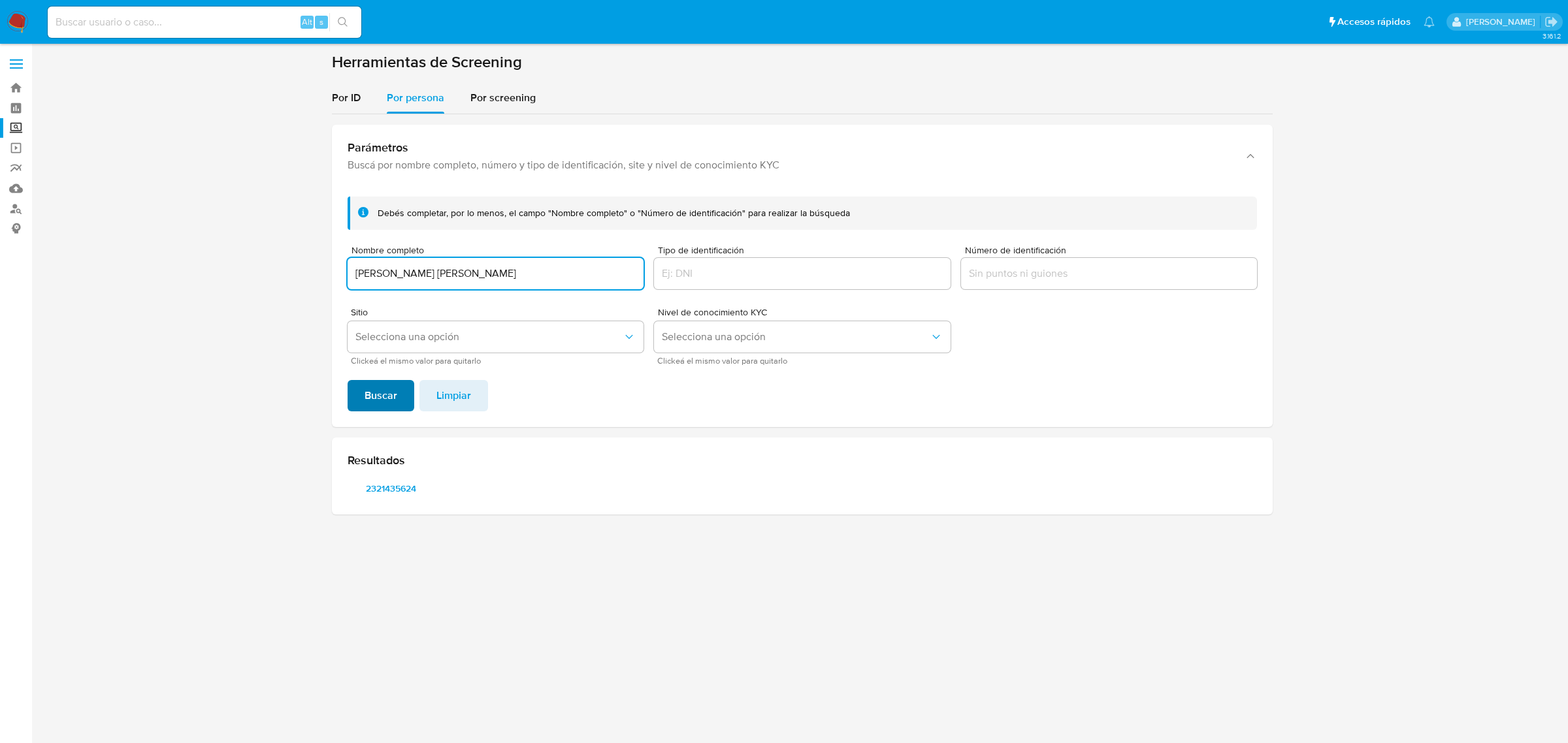
type input "[PERSON_NAME] [PERSON_NAME]"
click at [383, 400] on span "Buscar" at bounding box center [380, 395] width 33 height 28
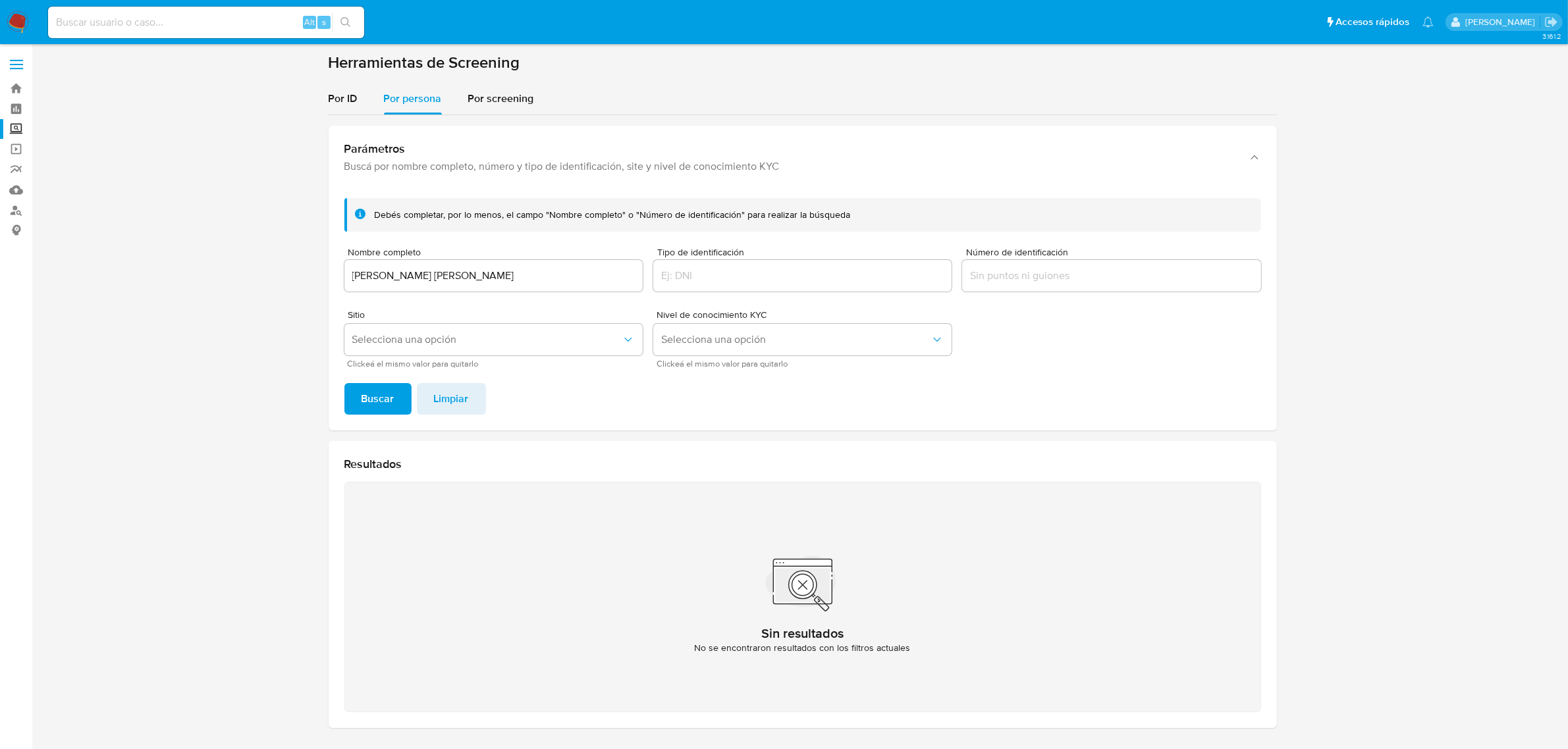
click at [465, 275] on input "[PERSON_NAME] [PERSON_NAME]" at bounding box center [493, 275] width 298 height 17
click at [389, 405] on span "Buscar" at bounding box center [378, 398] width 33 height 29
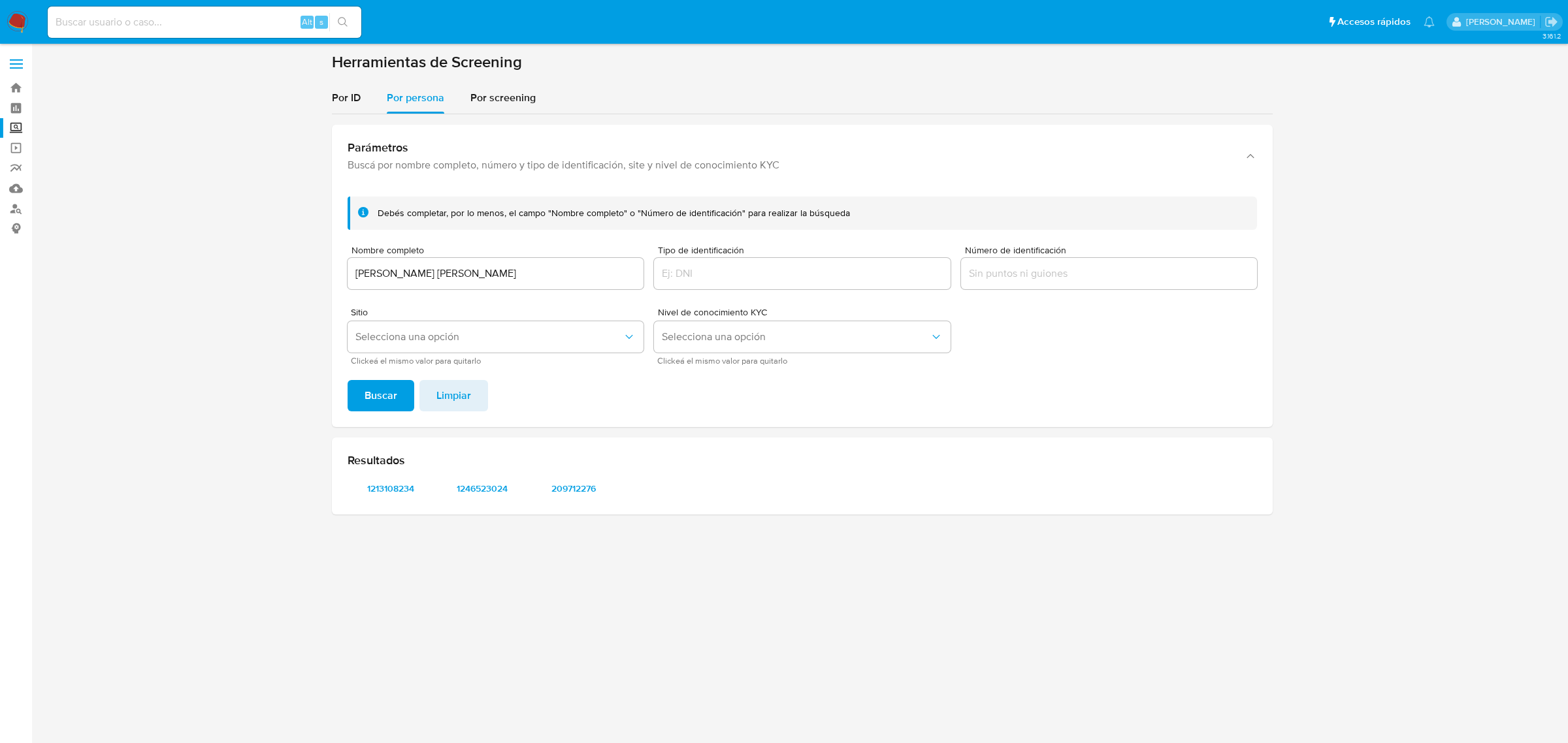
click at [376, 475] on div "Resultados 1213108234 1246523024 209712276" at bounding box center [802, 476] width 941 height 77
click at [380, 482] on span "1213108234" at bounding box center [390, 488] width 68 height 18
click at [429, 269] on input "[PERSON_NAME] [PERSON_NAME]" at bounding box center [495, 273] width 296 height 17
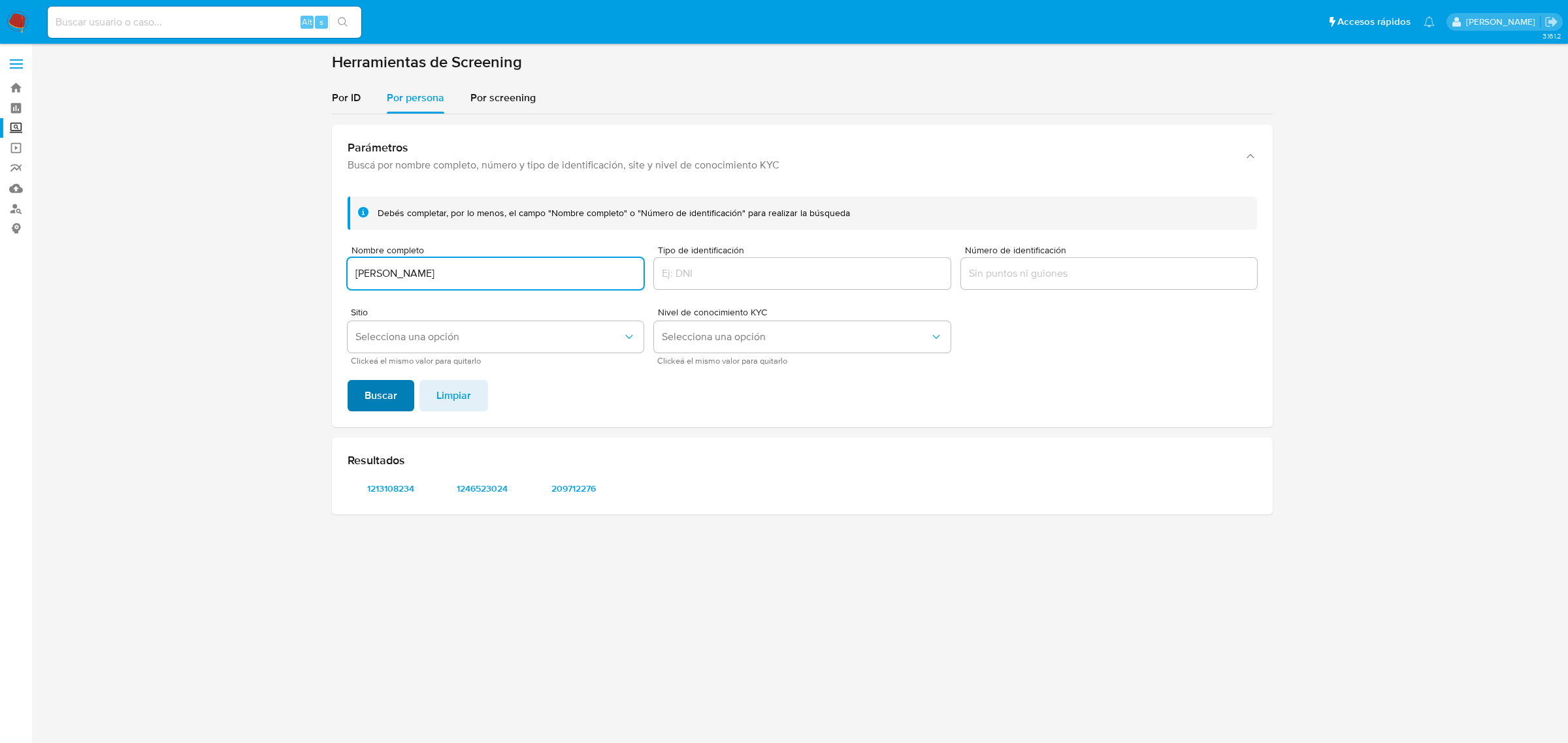
type input "[PERSON_NAME]"
click at [383, 408] on span "Buscar" at bounding box center [380, 395] width 33 height 28
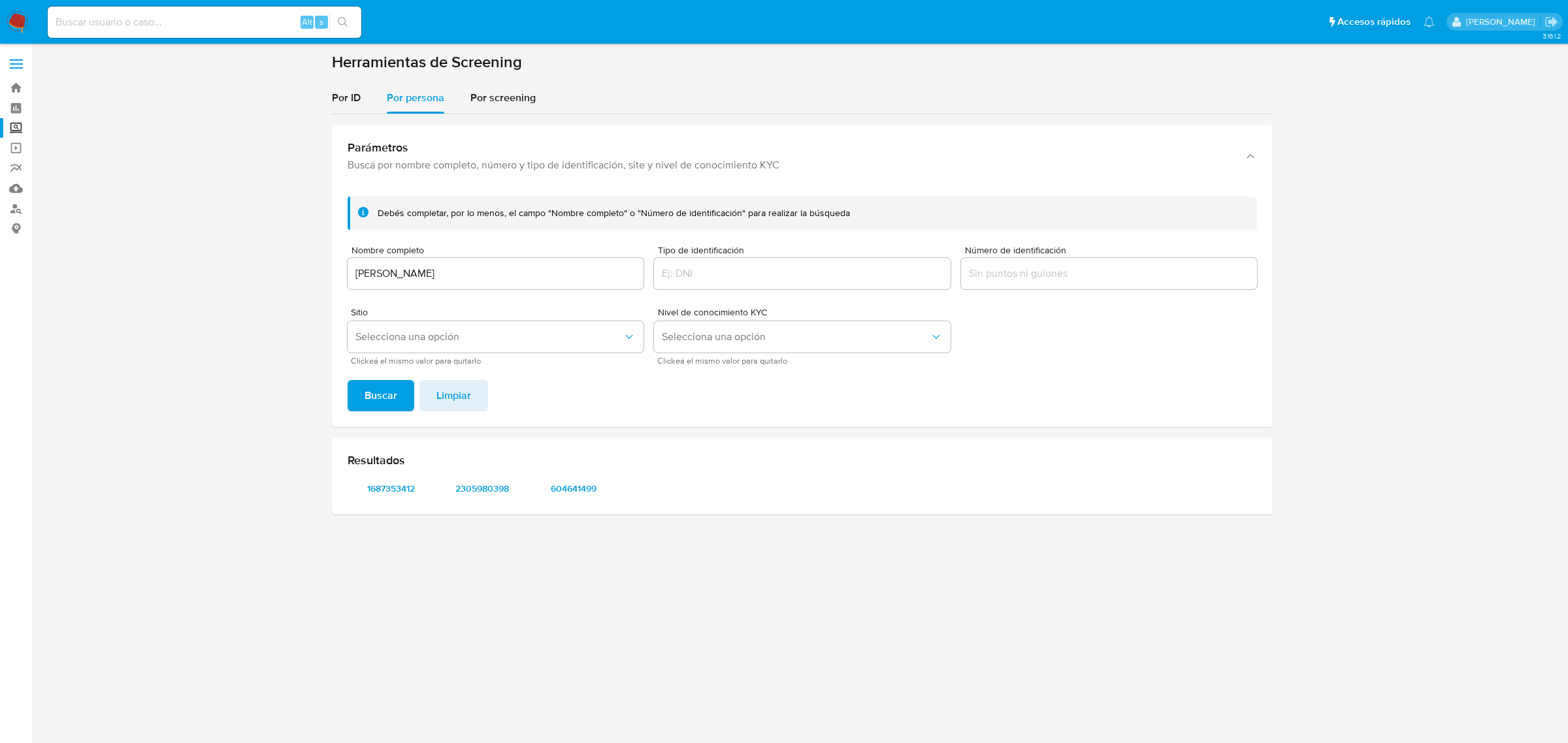
click at [394, 477] on div "Resultados 1687353412 2305980398 604641499" at bounding box center [802, 476] width 941 height 77
click at [396, 480] on span "1687353412" at bounding box center [390, 488] width 68 height 18
click at [485, 490] on span "2305980398" at bounding box center [482, 488] width 68 height 18
click at [581, 484] on span "604641499" at bounding box center [573, 488] width 68 height 18
click at [494, 260] on div "[PERSON_NAME]" at bounding box center [495, 273] width 296 height 31
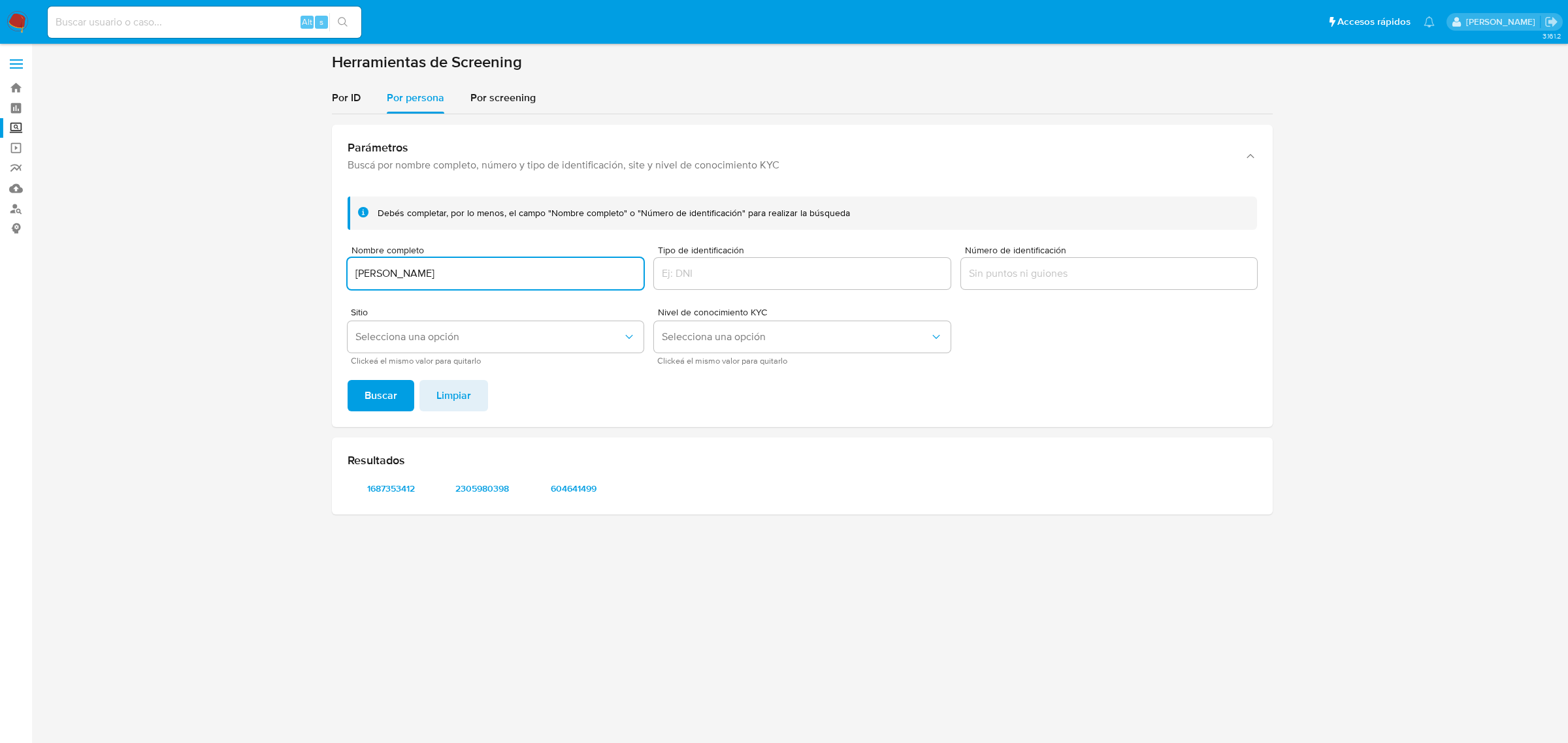
click at [491, 278] on input "[PERSON_NAME]" at bounding box center [495, 273] width 296 height 17
click at [255, 23] on input at bounding box center [204, 22] width 313 height 17
paste input "2556740495"
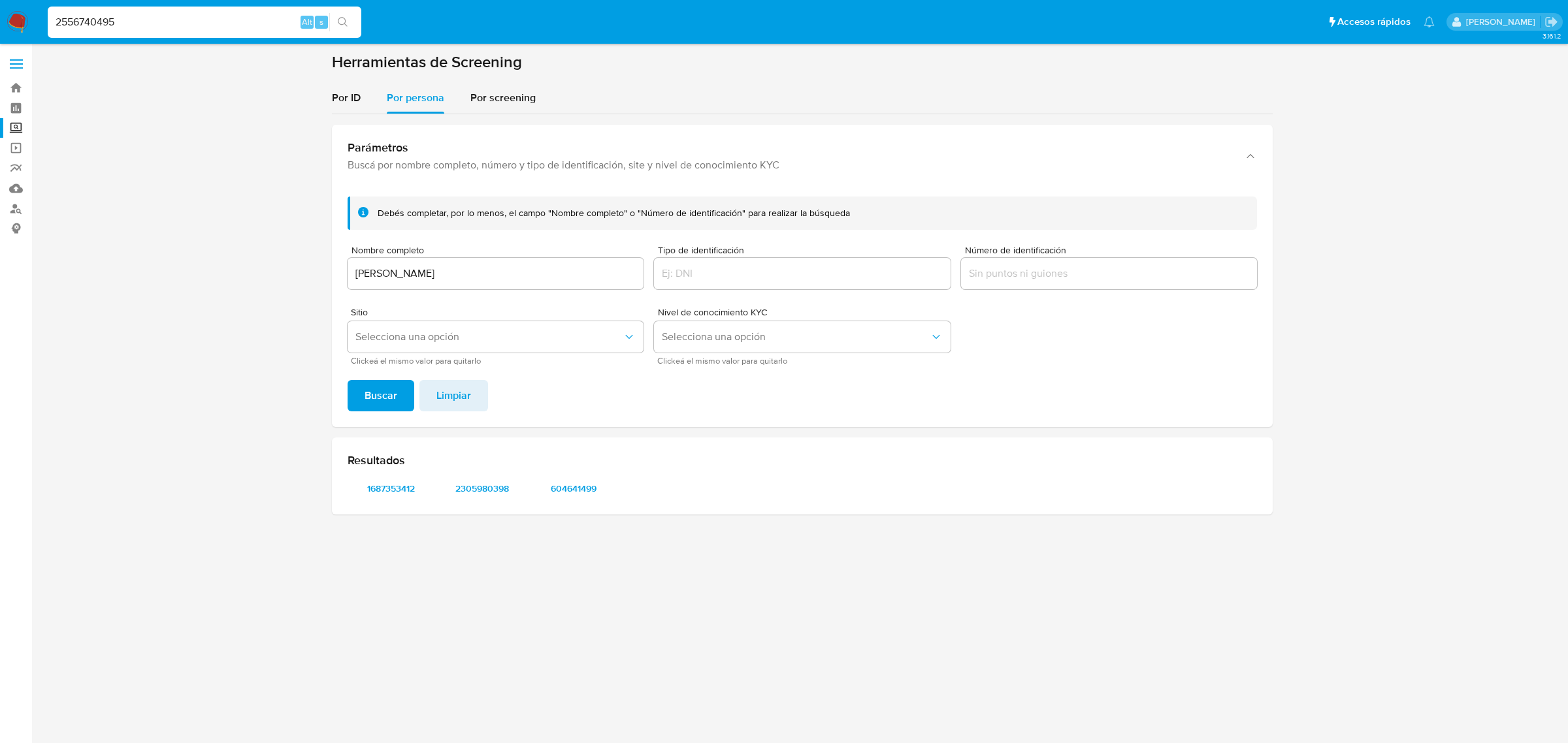
type input "2556740495"
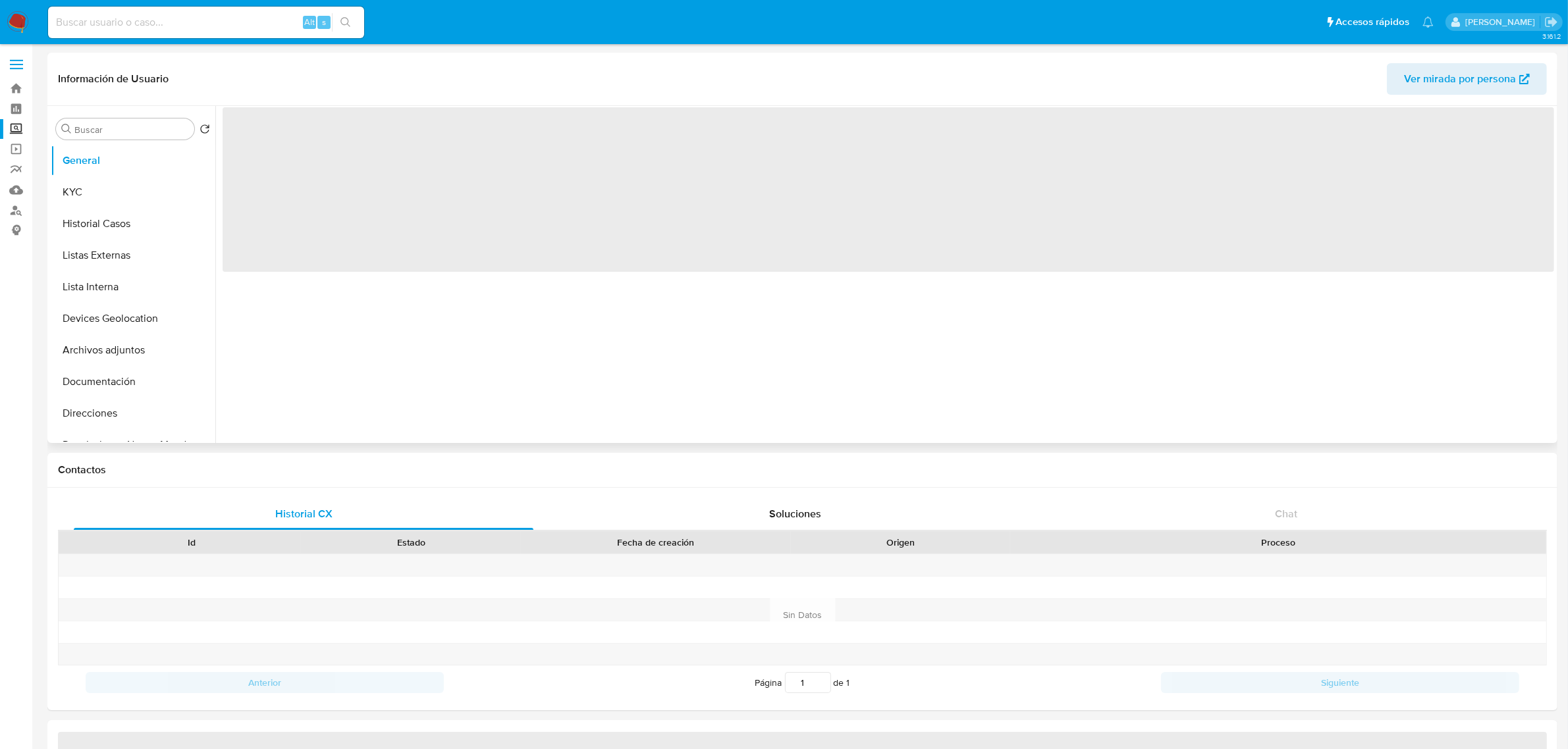
select select "10"
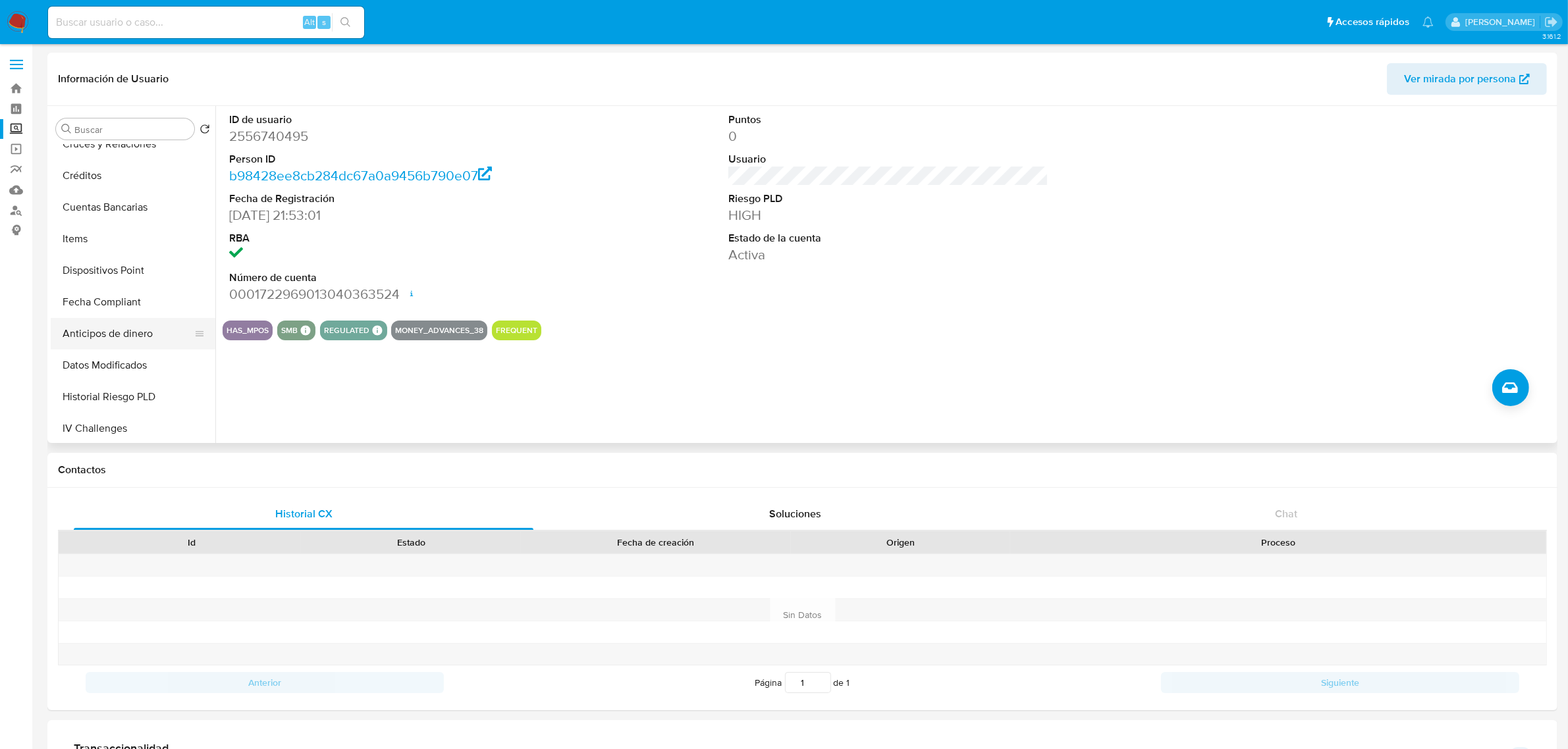
scroll to position [329, 0]
click at [93, 178] on button "Cruces y Relaciones" at bounding box center [127, 179] width 154 height 32
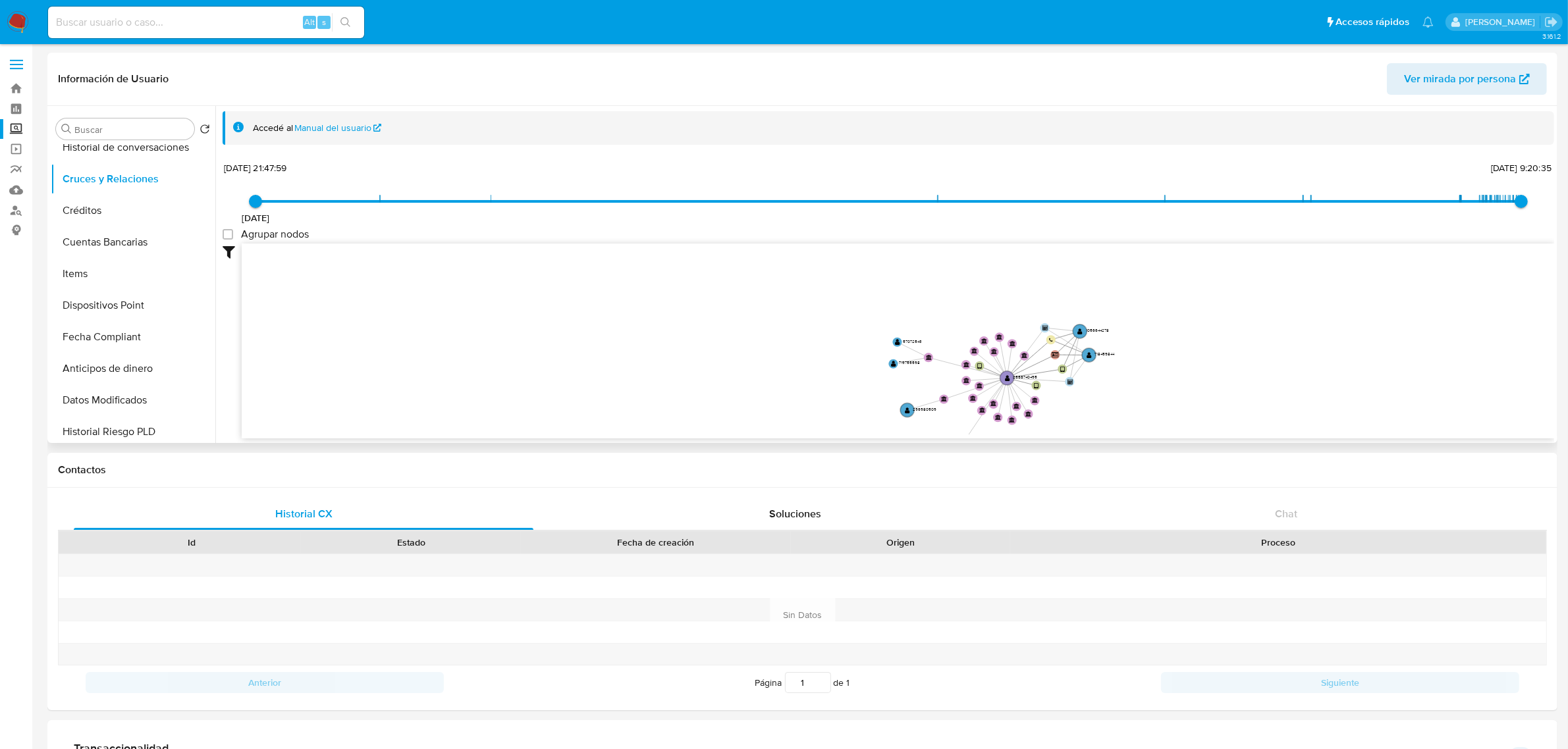
drag, startPoint x: 1120, startPoint y: 316, endPoint x: 1054, endPoint y: 336, distance: 69.0
click at [1054, 336] on icon "device-67724ea1b0b027888fc921f9  device-6875b47eaa24fa5fcd853506  user-255674…" at bounding box center [897, 338] width 1313 height 191
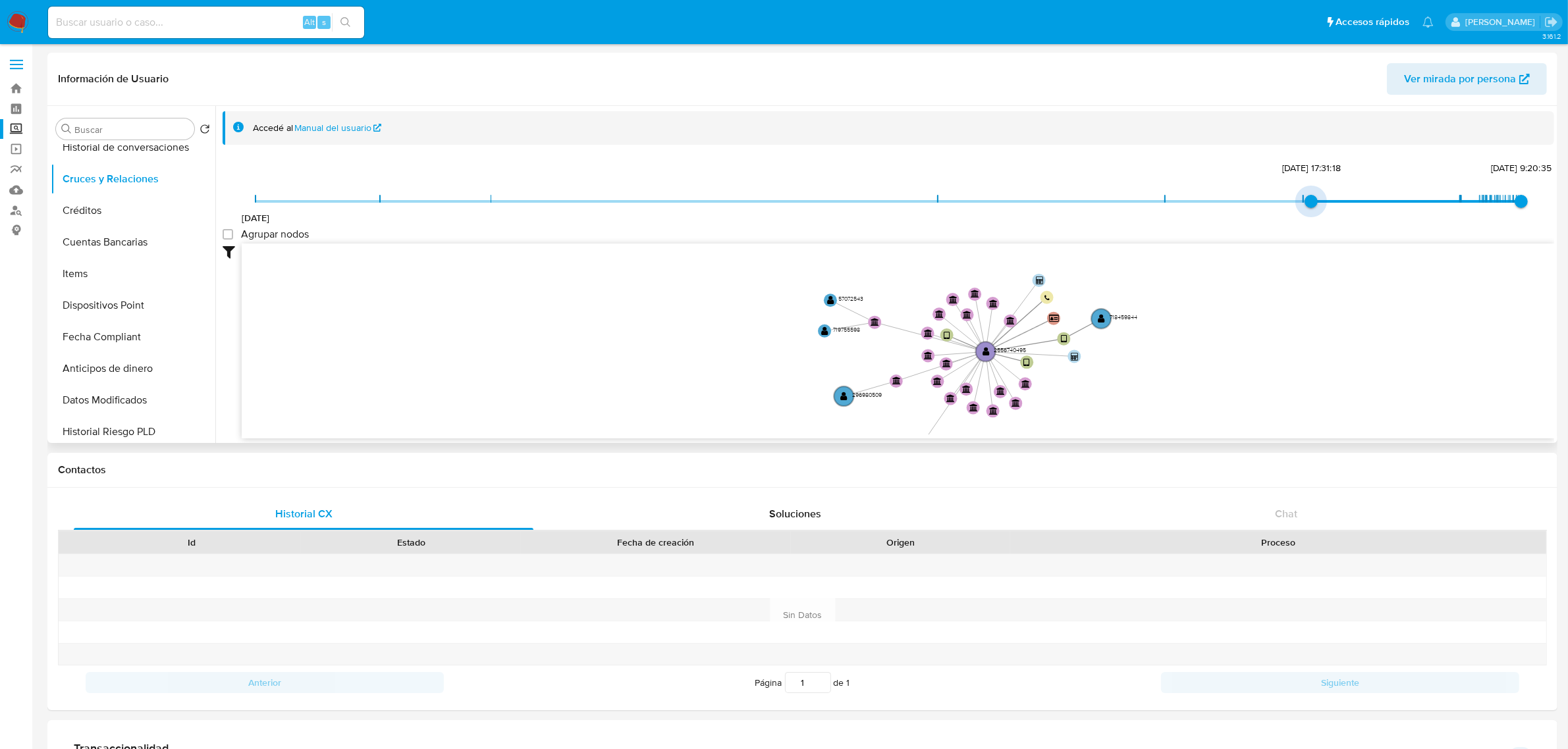
drag, startPoint x: 258, startPoint y: 202, endPoint x: 1291, endPoint y: 199, distance: 1033.0
click at [1308, 183] on div "[DATE] [DATE] 17:31:18 [DATE] 9:20:35 Agrupar nodos Filtros Confianza alta Devi…" at bounding box center [888, 322] width 1332 height 327
type input "1752544382000"
drag, startPoint x: 1338, startPoint y: 201, endPoint x: 1405, endPoint y: 207, distance: 67.3
click at [1405, 207] on span "[DATE] [DATE] 19:53:02 [DATE] 9:20:35" at bounding box center [888, 201] width 1265 height 20
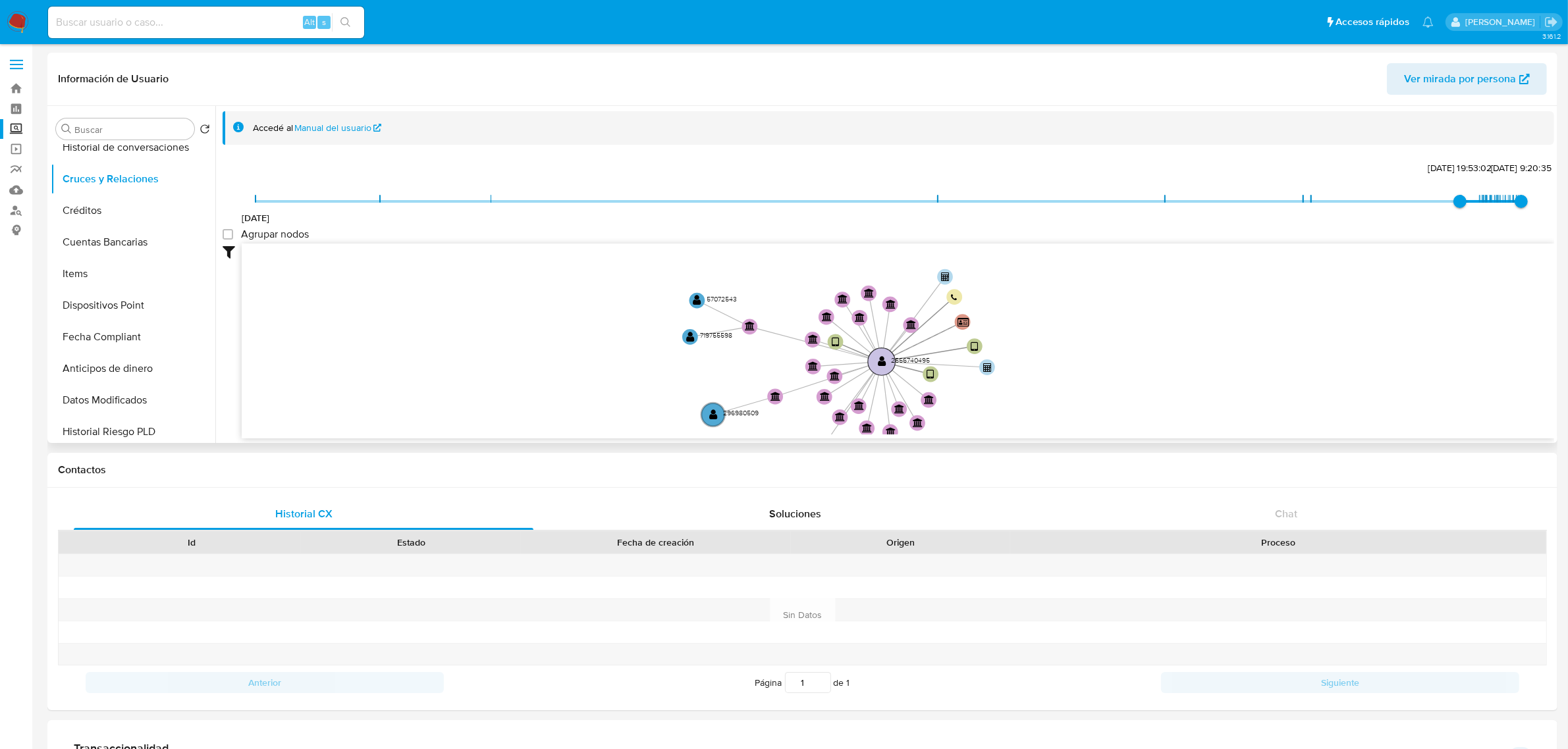
click at [881, 363] on text "" at bounding box center [882, 361] width 9 height 11
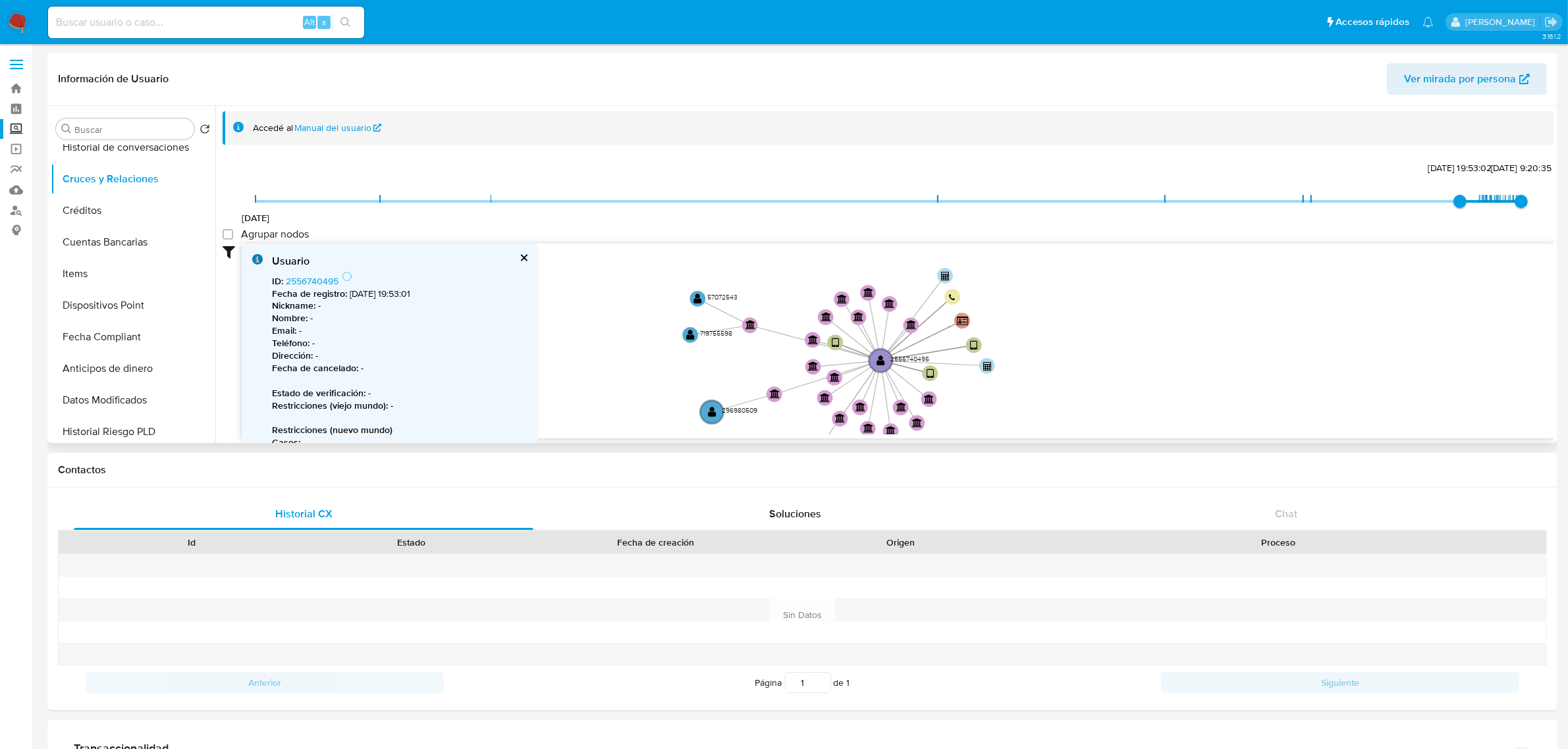
click at [517, 258] on div "Usuario" at bounding box center [399, 261] width 255 height 15
click at [523, 253] on button "cerrar" at bounding box center [523, 258] width 9 height 9
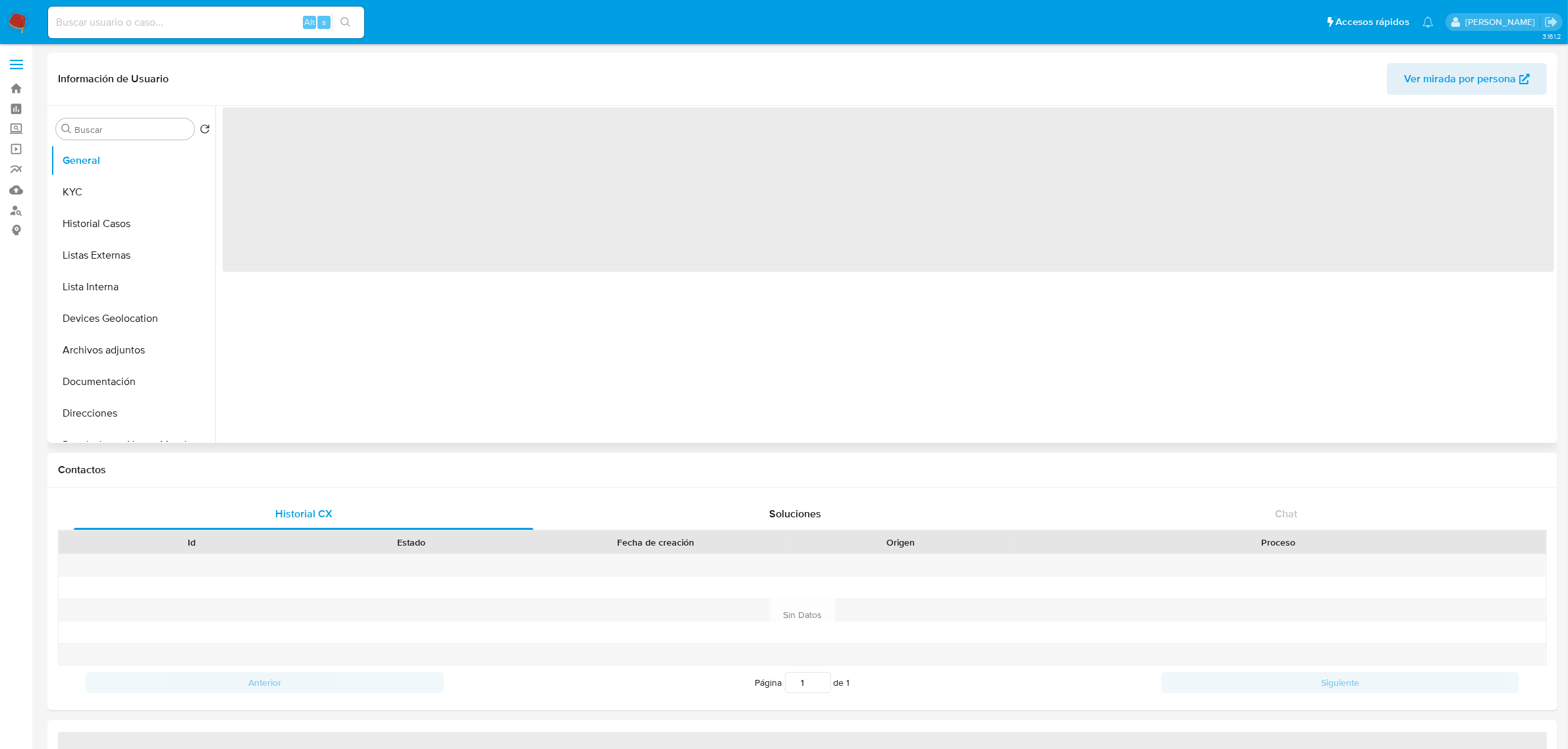
select select "10"
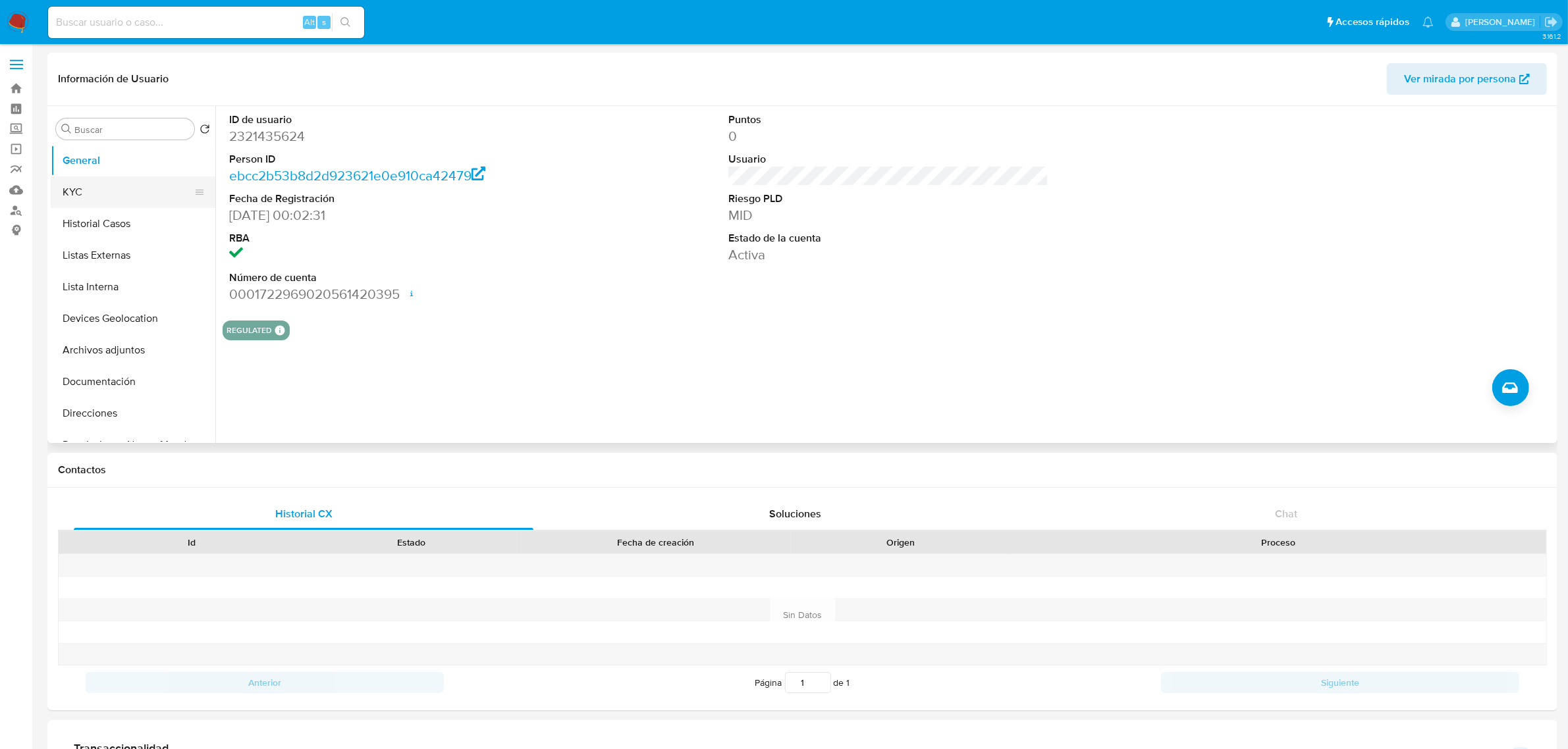
click at [102, 202] on button "KYC" at bounding box center [127, 192] width 154 height 32
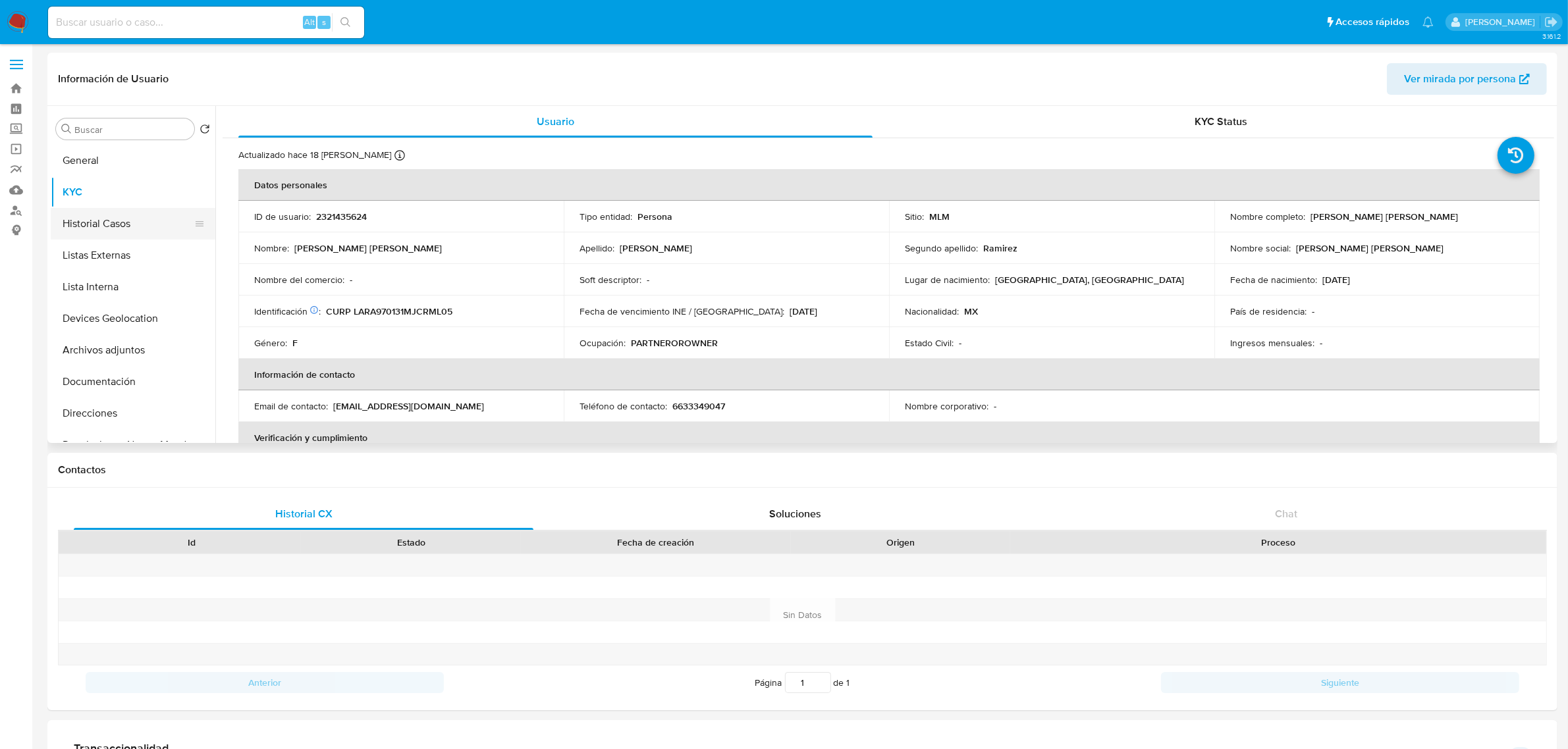
click at [149, 232] on button "Historial Casos" at bounding box center [127, 224] width 154 height 32
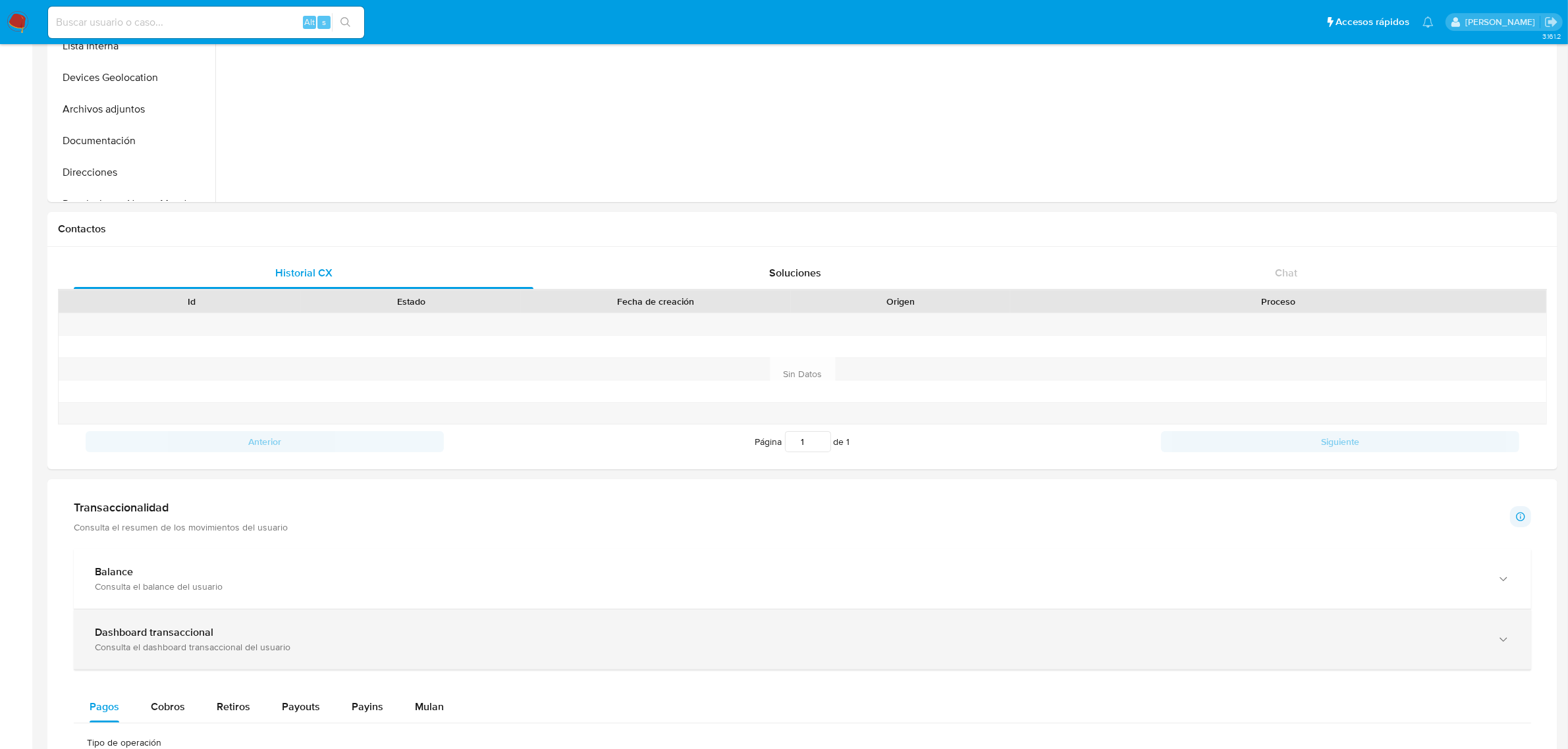
scroll to position [246, 0]
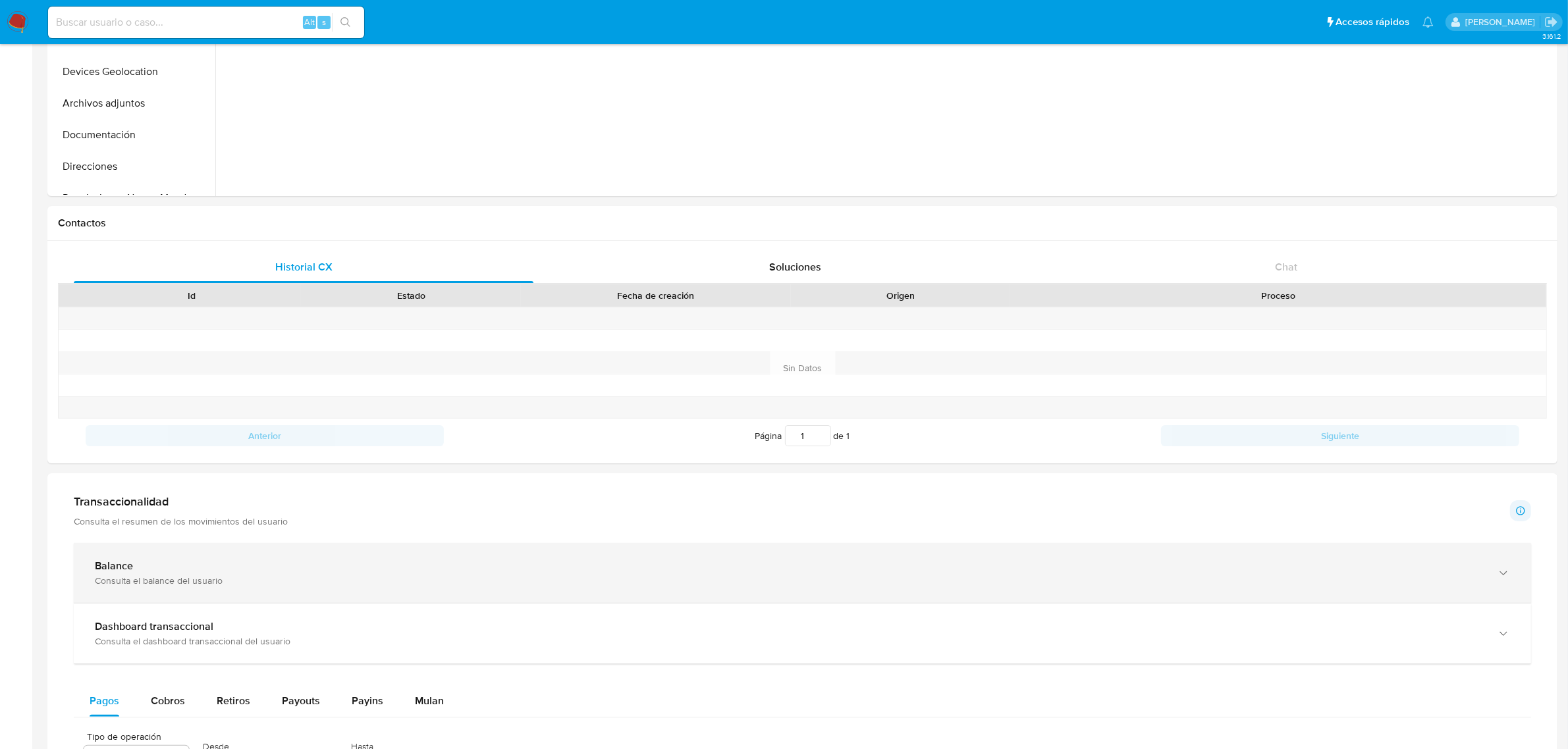
click at [290, 586] on div "Consulta el balance del usuario" at bounding box center [789, 581] width 1388 height 12
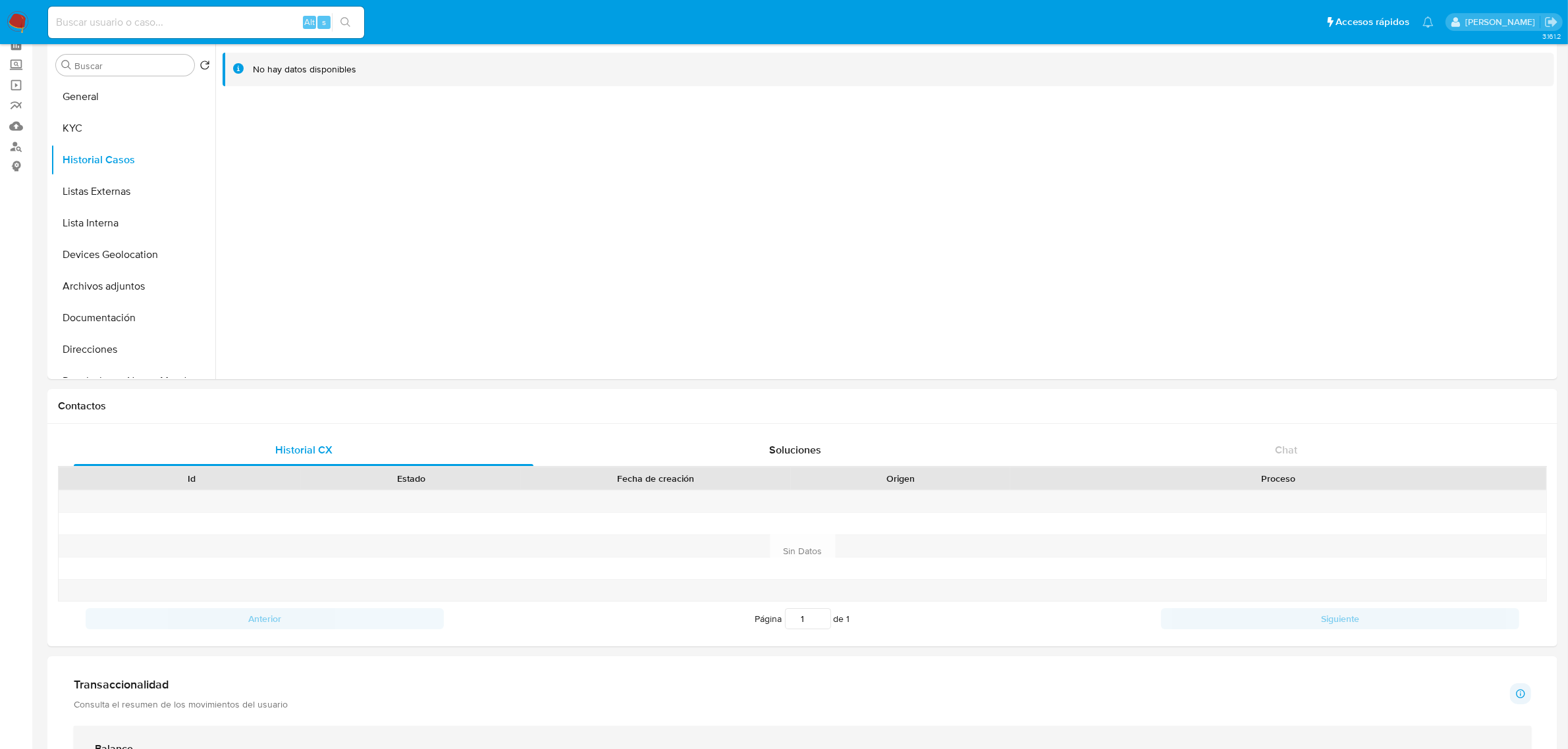
scroll to position [0, 0]
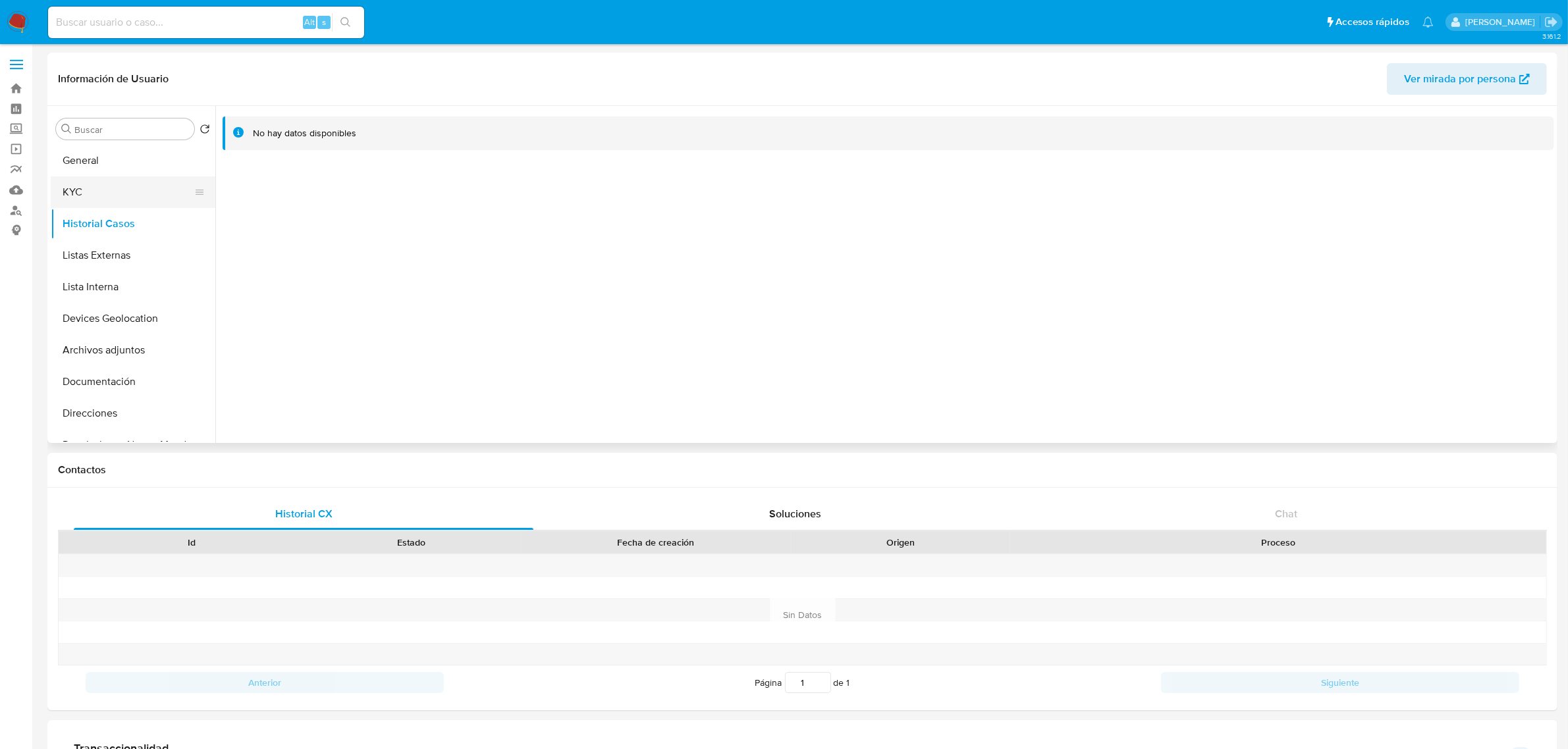
click at [105, 202] on button "KYC" at bounding box center [127, 192] width 154 height 32
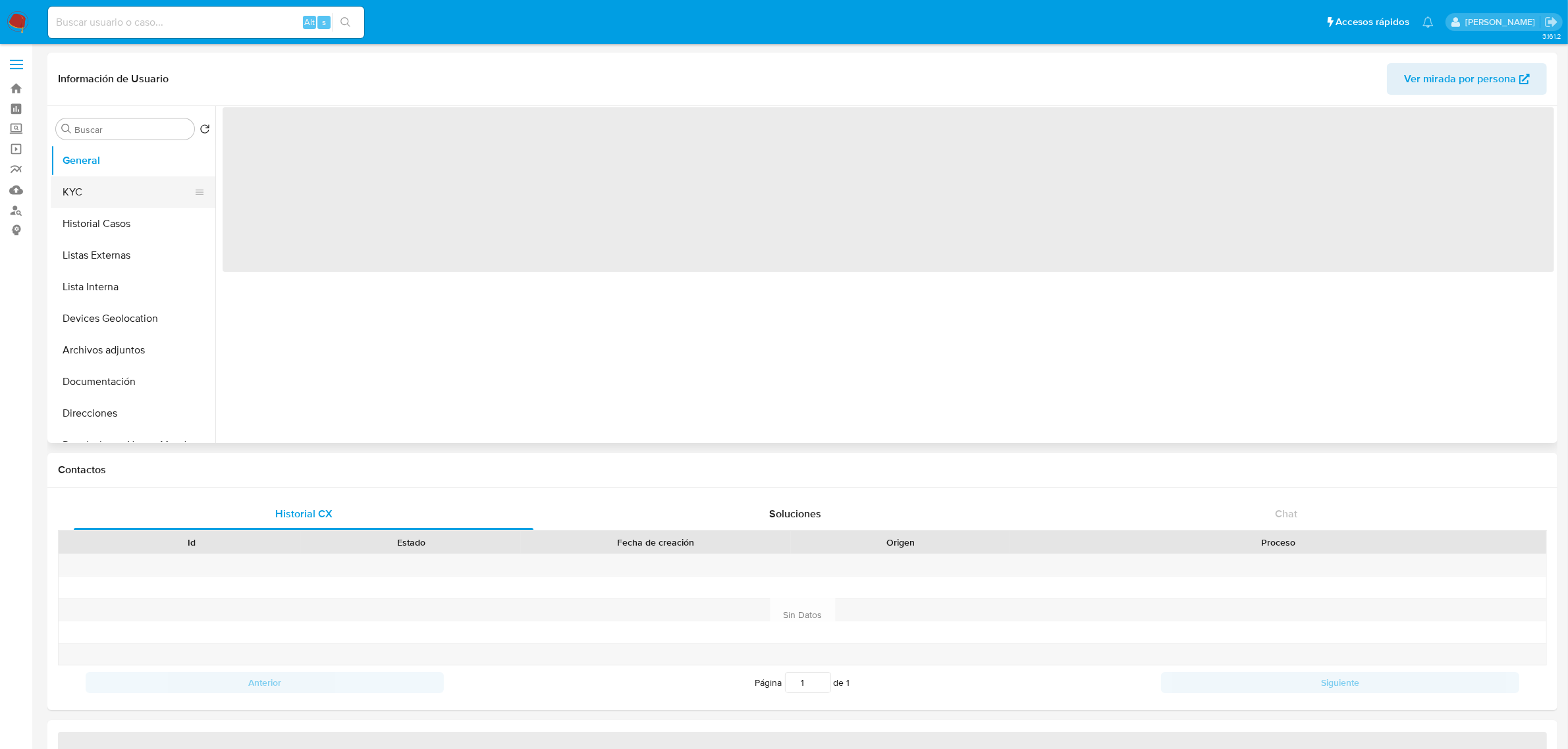
select select "10"
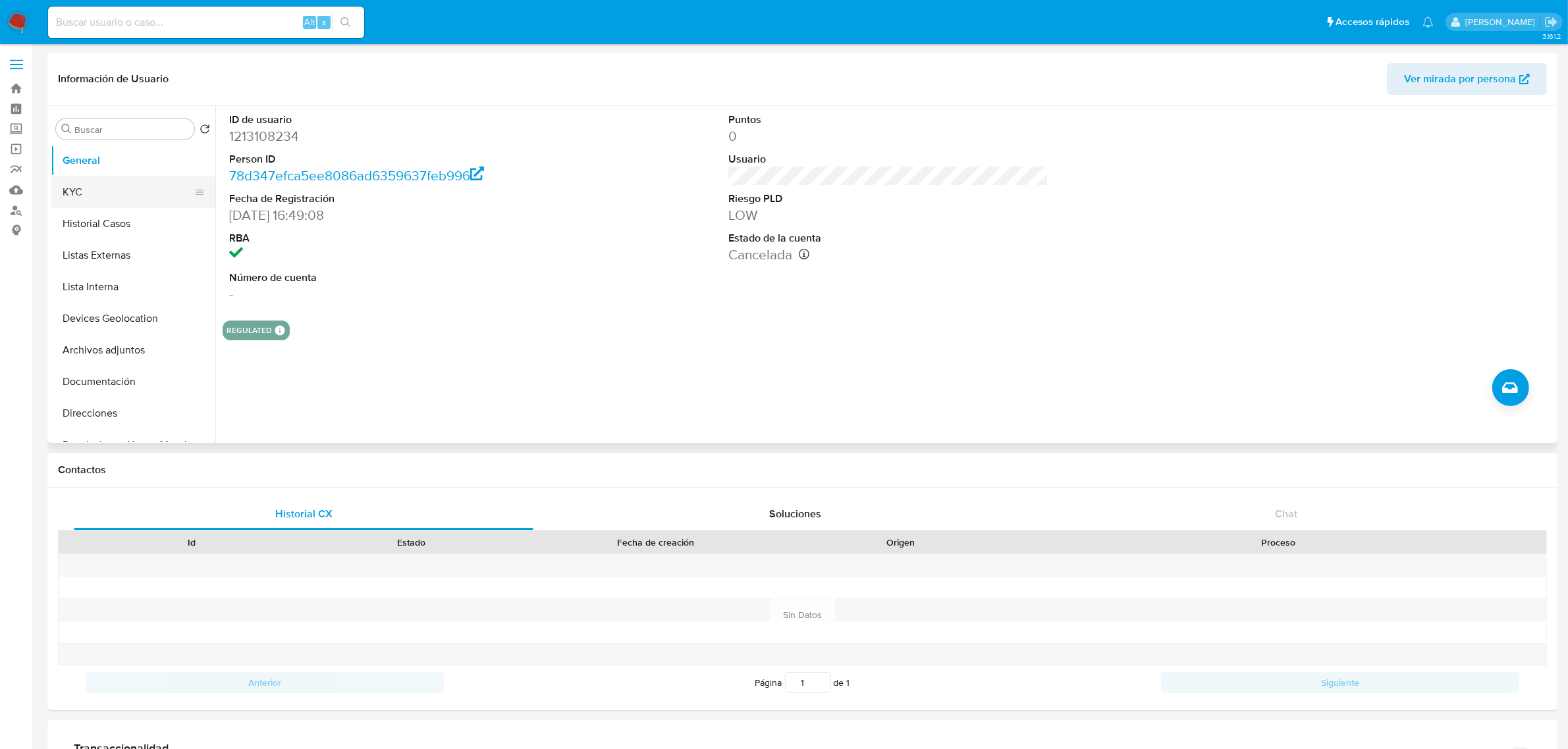
click at [130, 193] on button "KYC" at bounding box center [127, 192] width 154 height 32
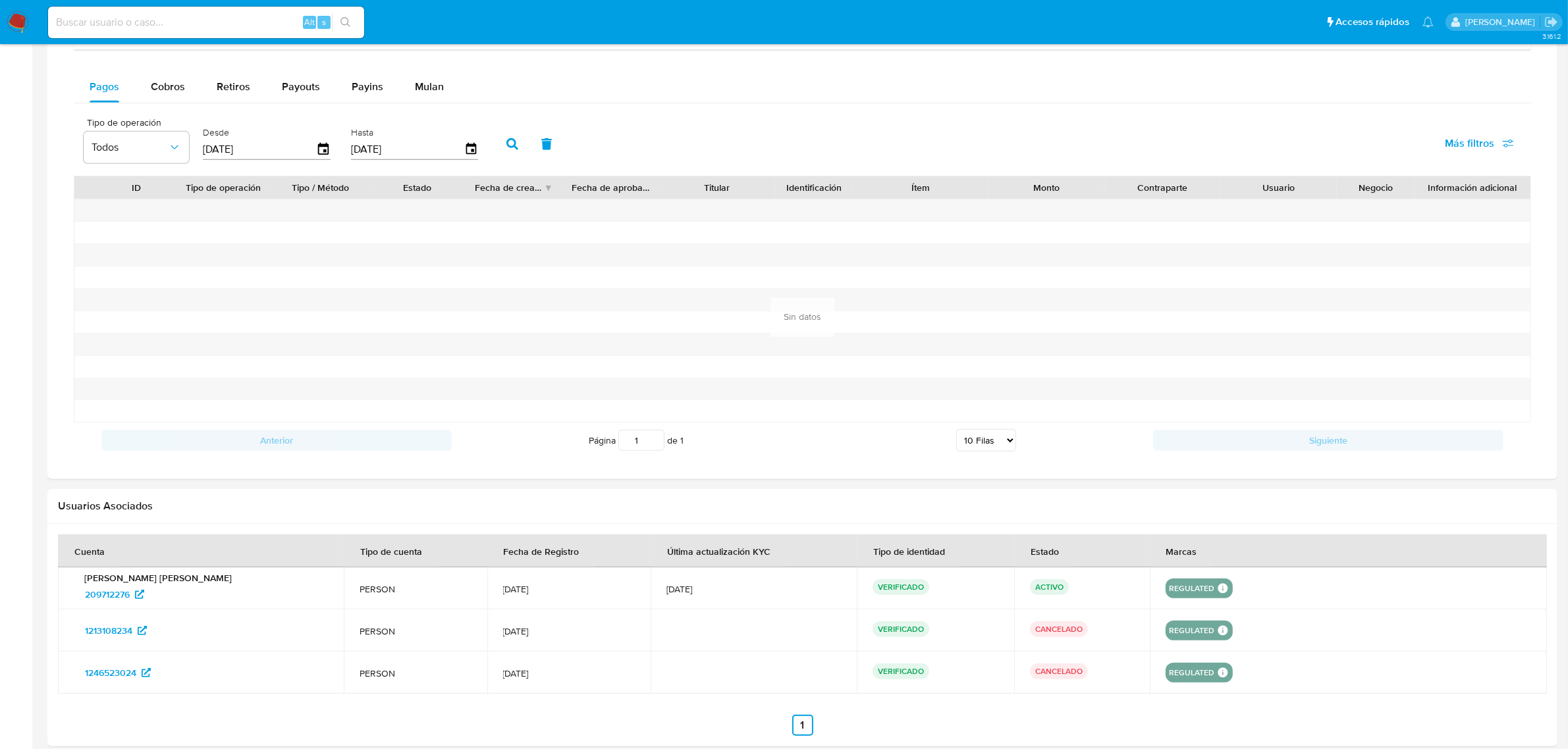
scroll to position [926, 0]
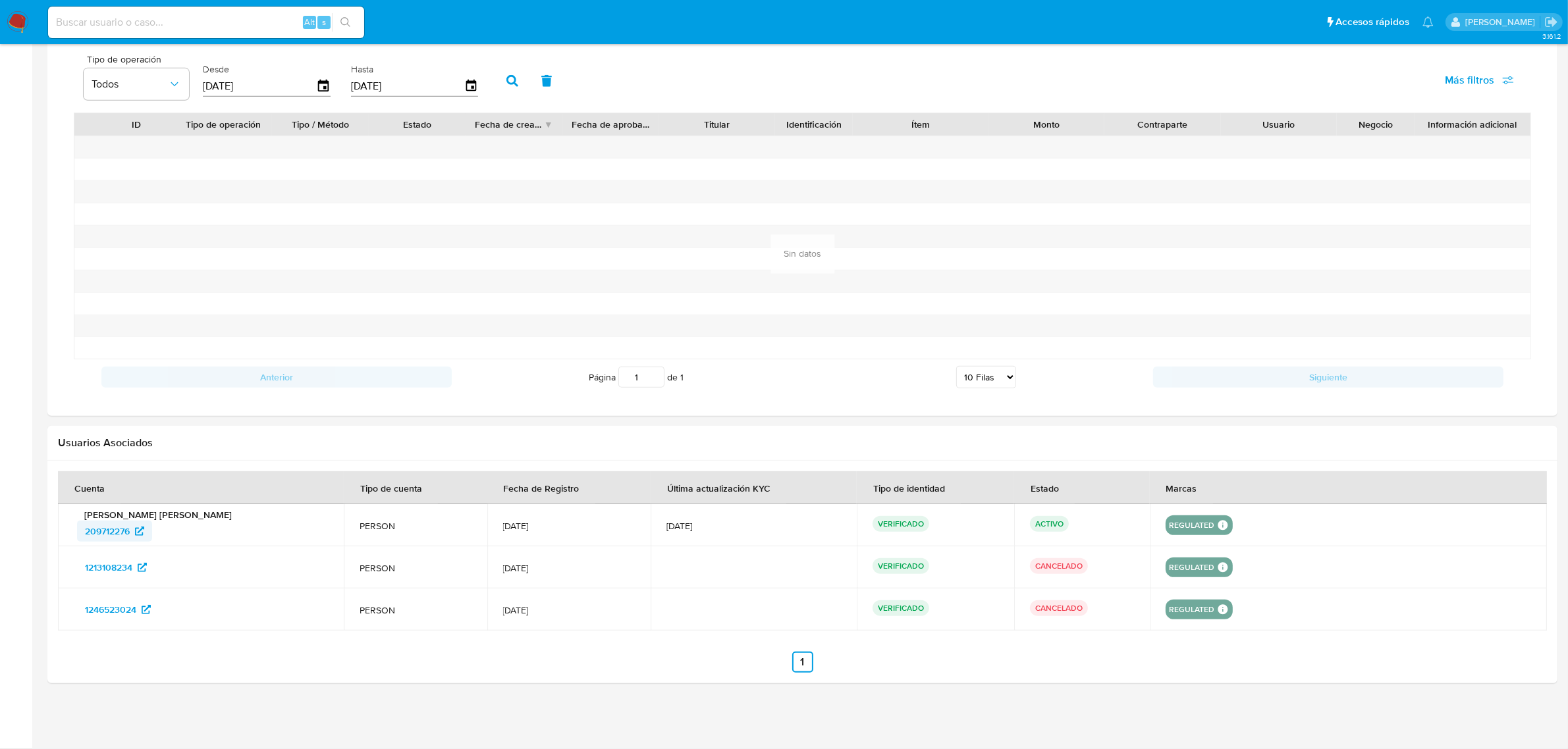
click at [109, 539] on span "209712276" at bounding box center [107, 531] width 45 height 21
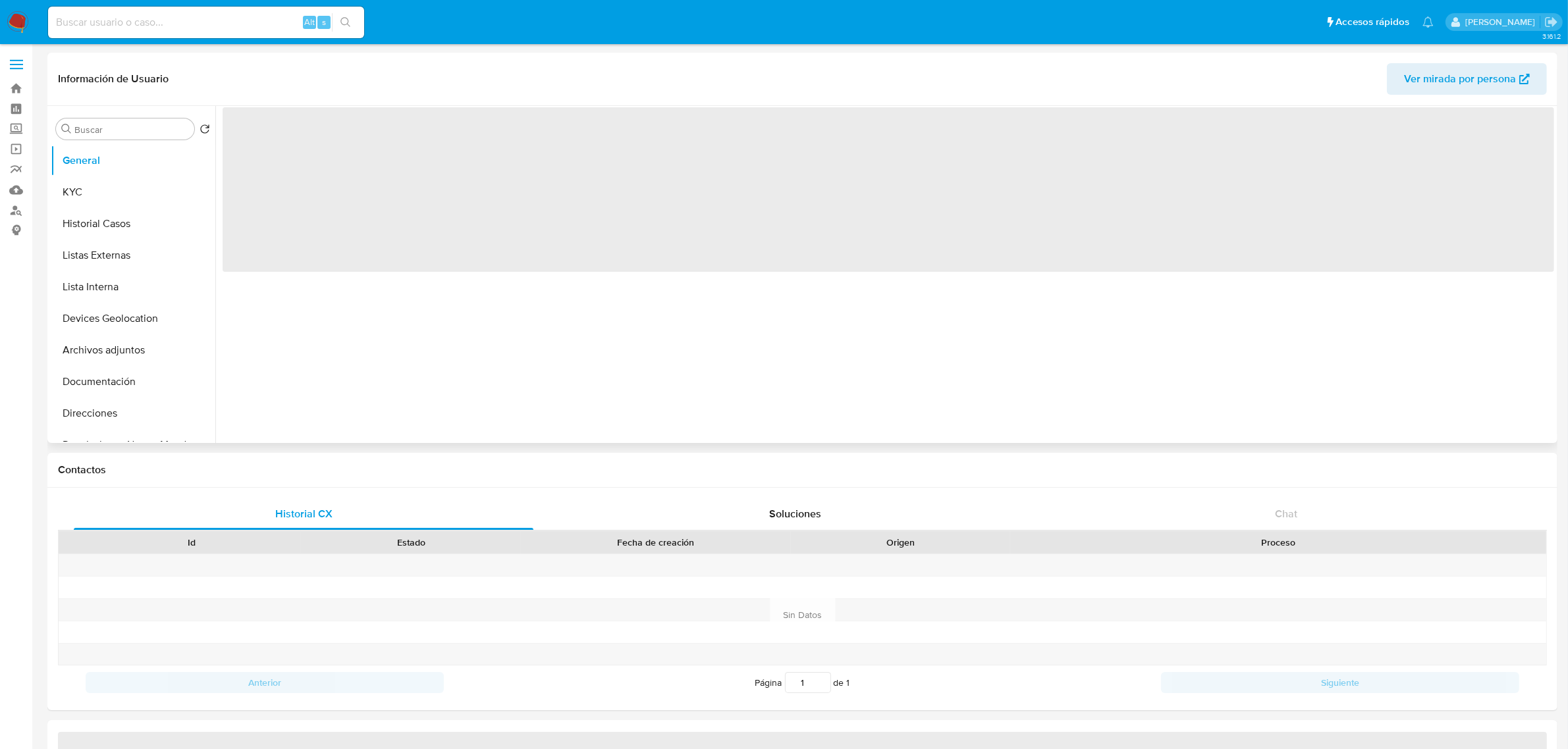
select select "10"
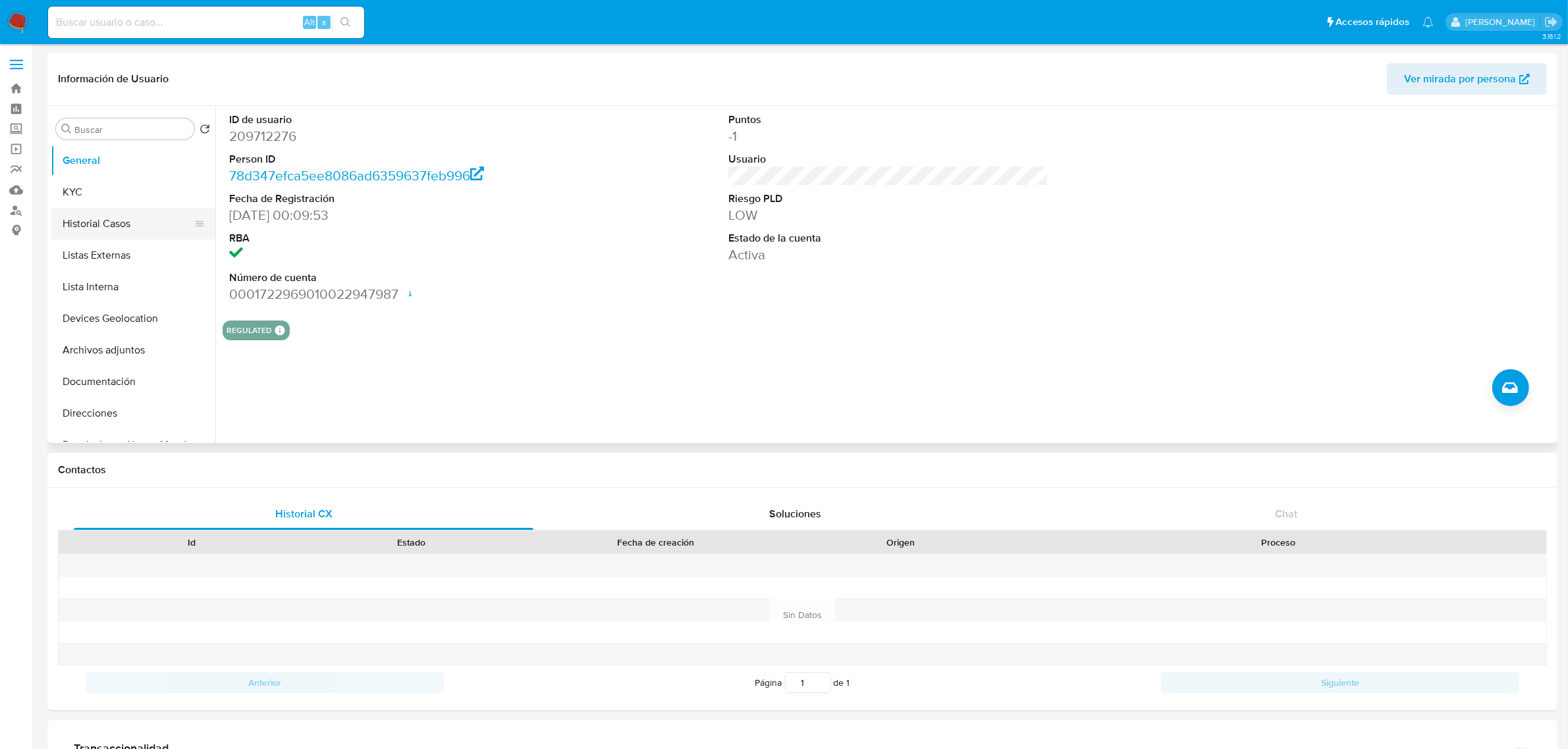
click at [130, 216] on button "Historial Casos" at bounding box center [127, 224] width 154 height 32
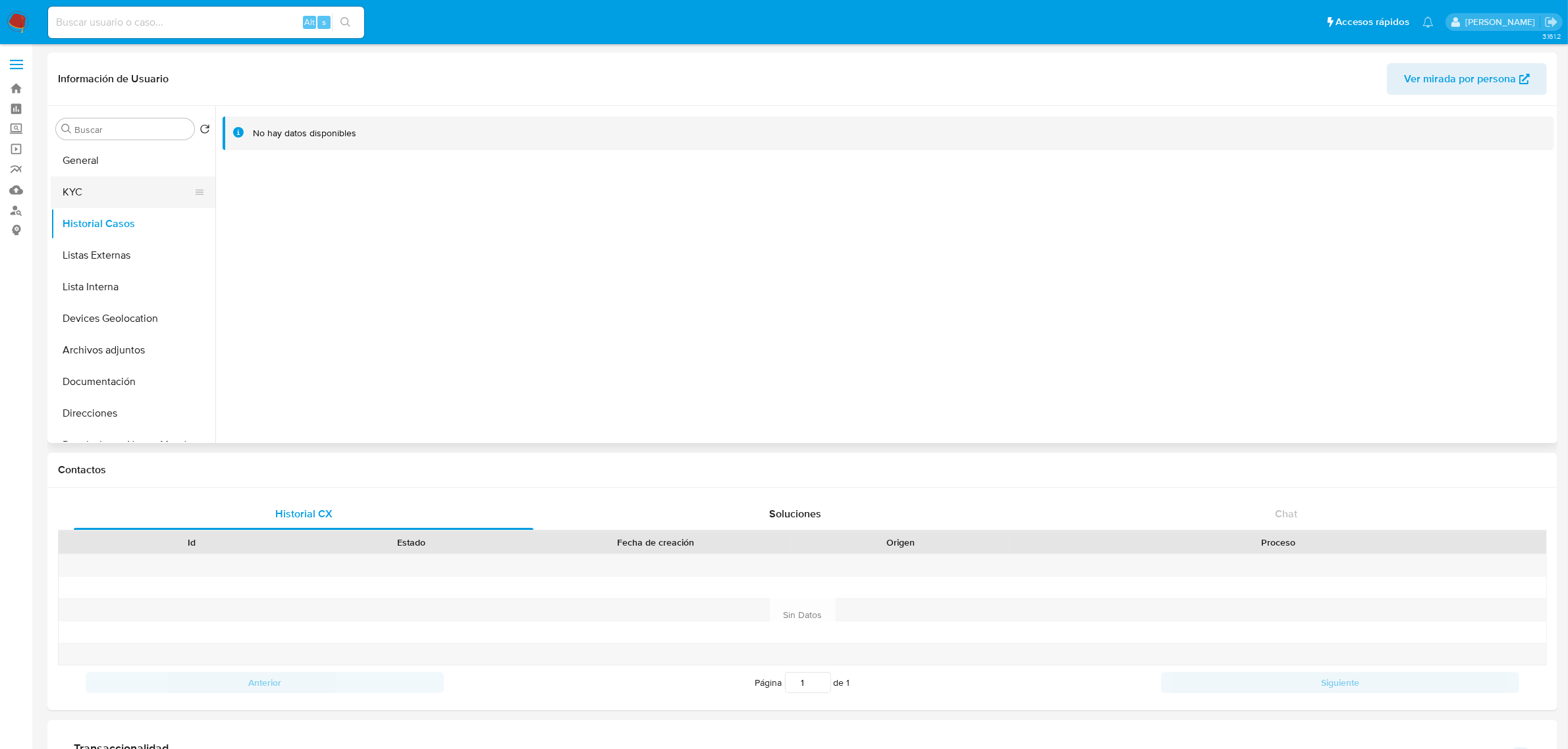
click at [116, 196] on button "KYC" at bounding box center [127, 192] width 154 height 32
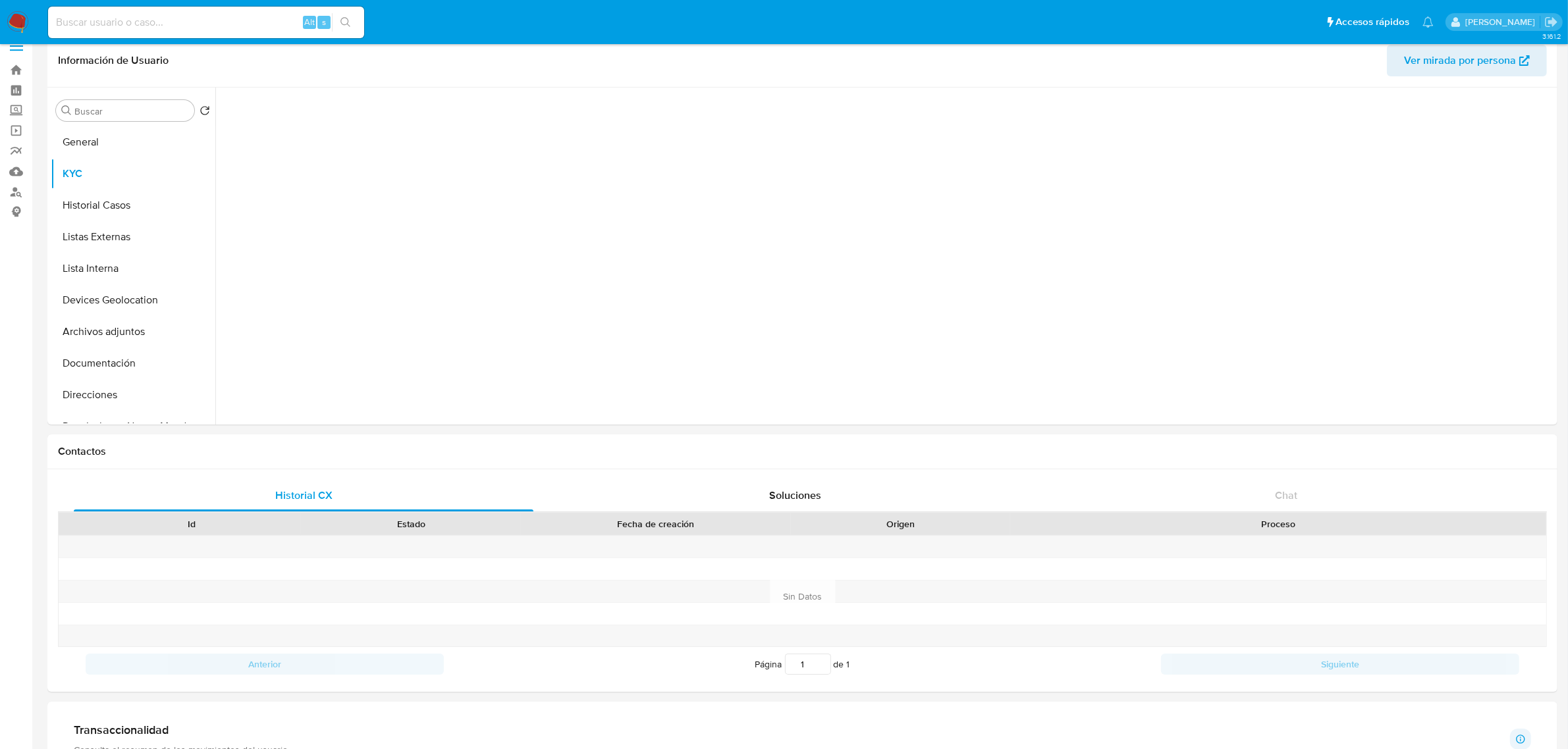
scroll to position [246, 0]
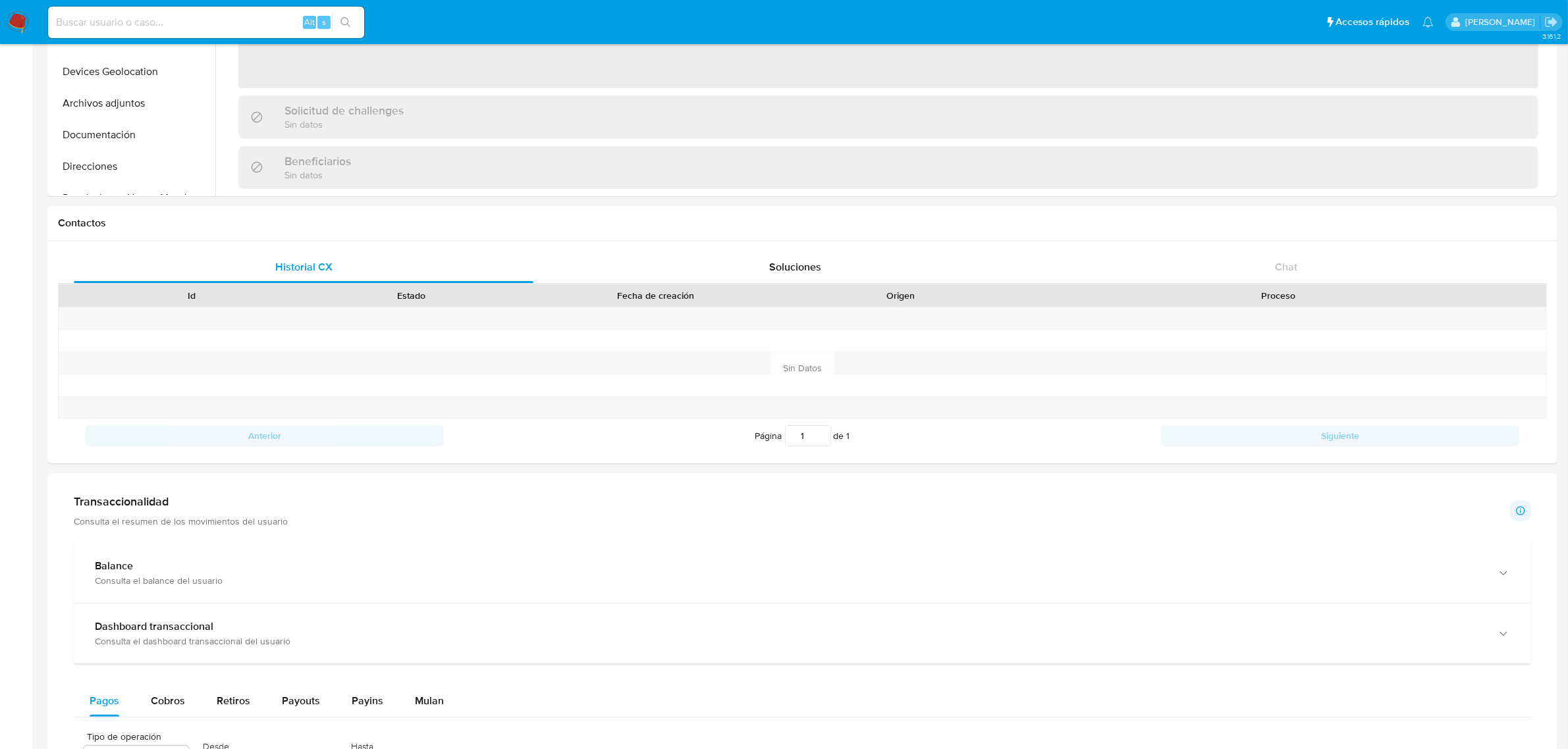
click at [420, 503] on div "Transaccionalidad Consulta el resumen de los movimientos del usuario Informació…" at bounding box center [802, 511] width 1457 height 33
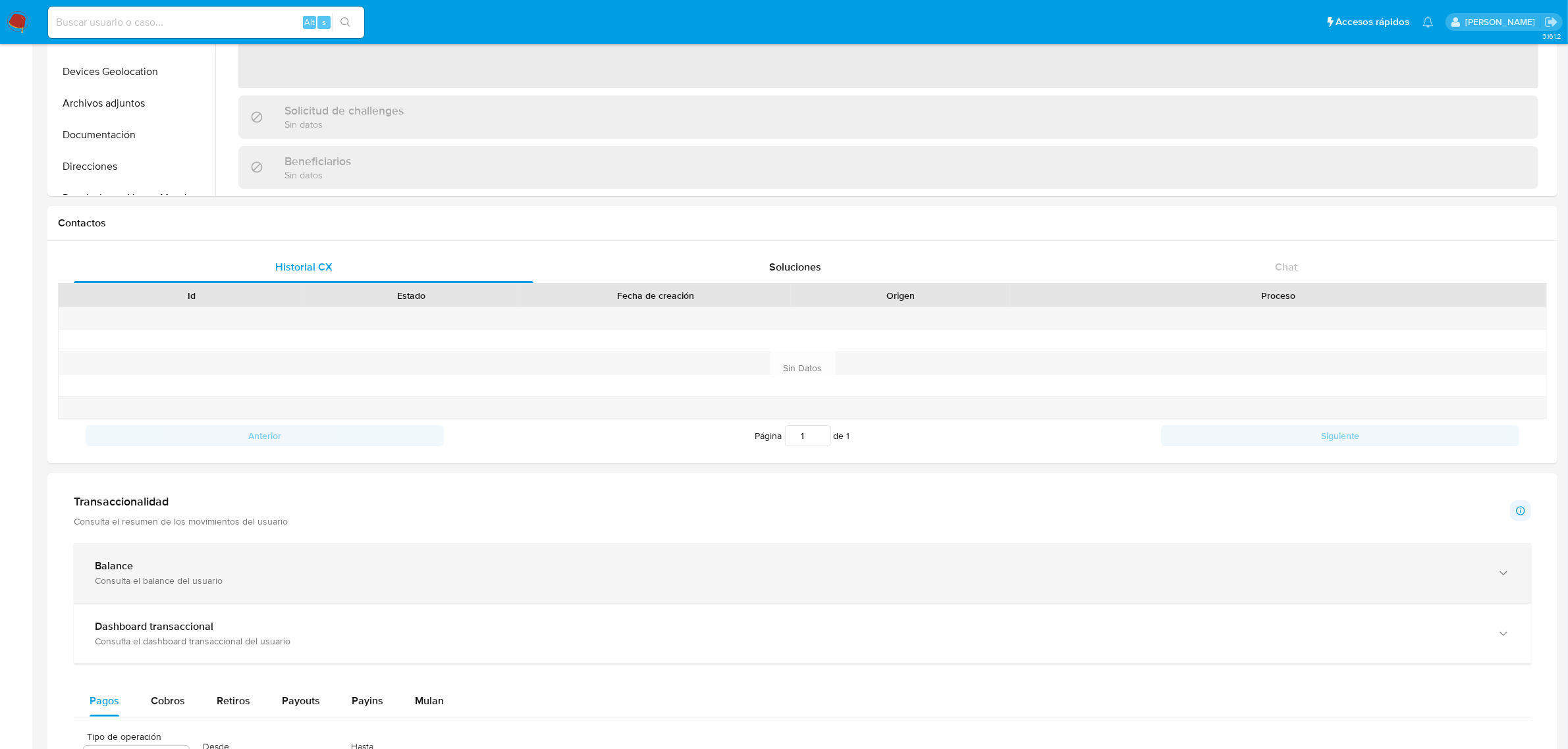
click at [422, 586] on div "Consulta el balance del usuario" at bounding box center [789, 581] width 1388 height 12
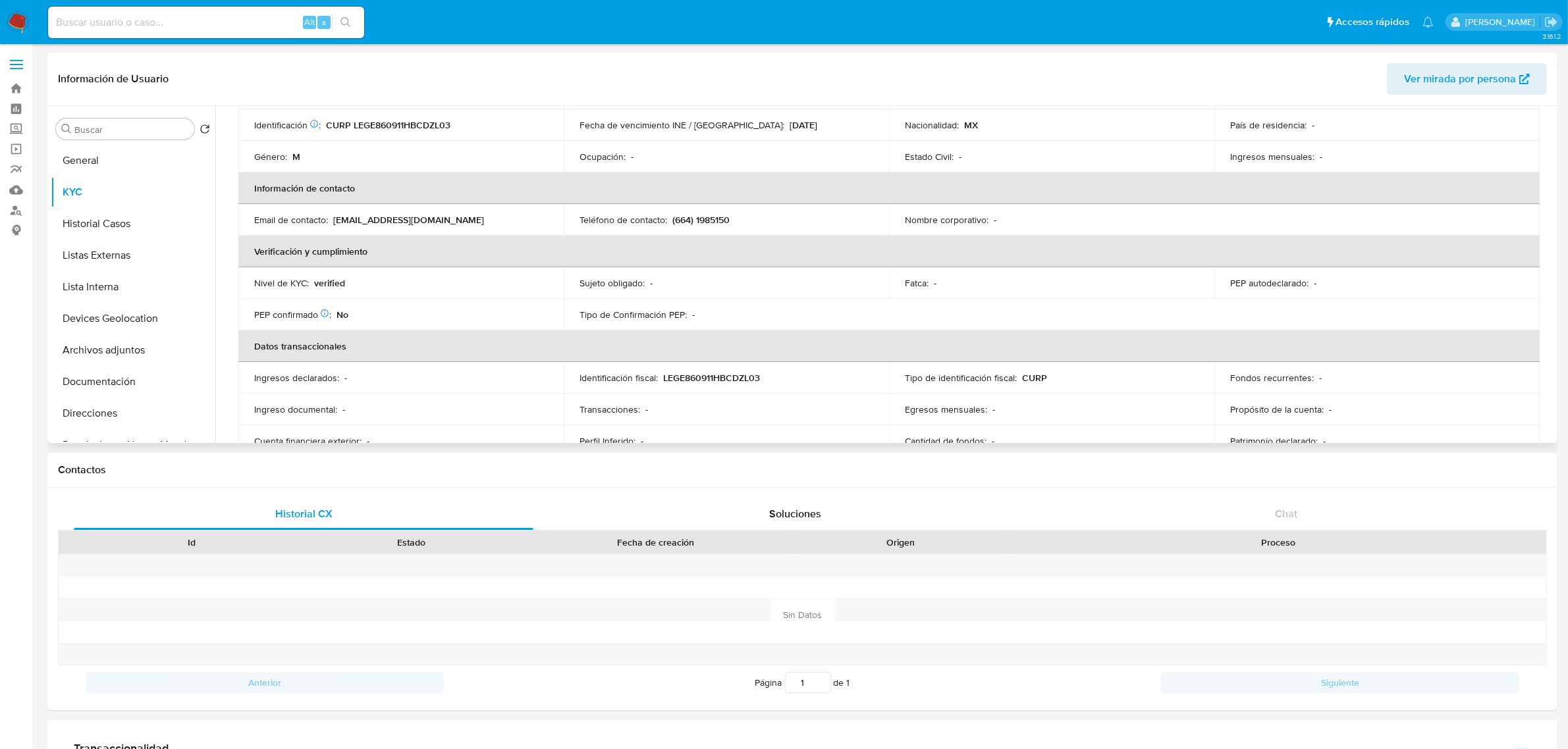
scroll to position [0, 0]
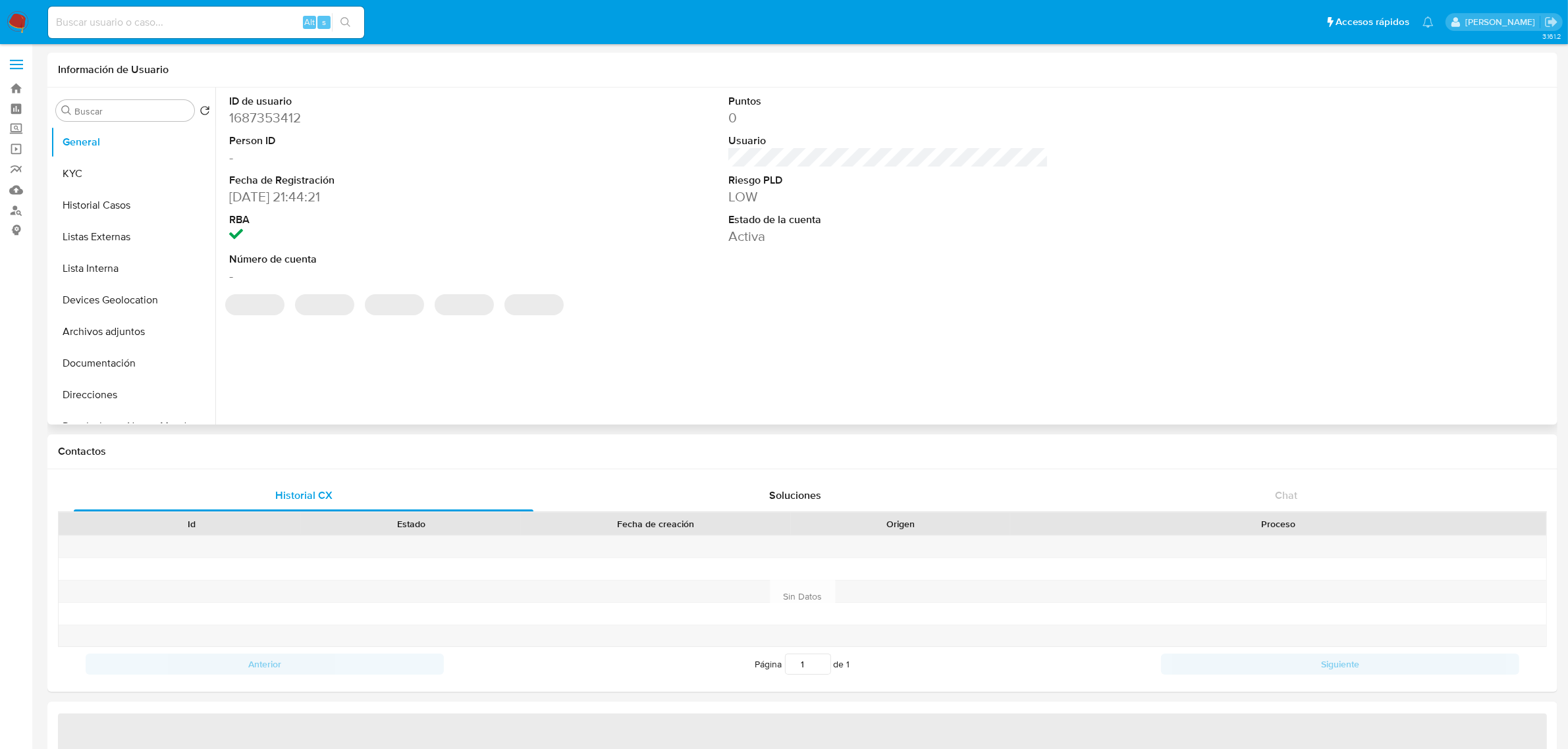
select select "10"
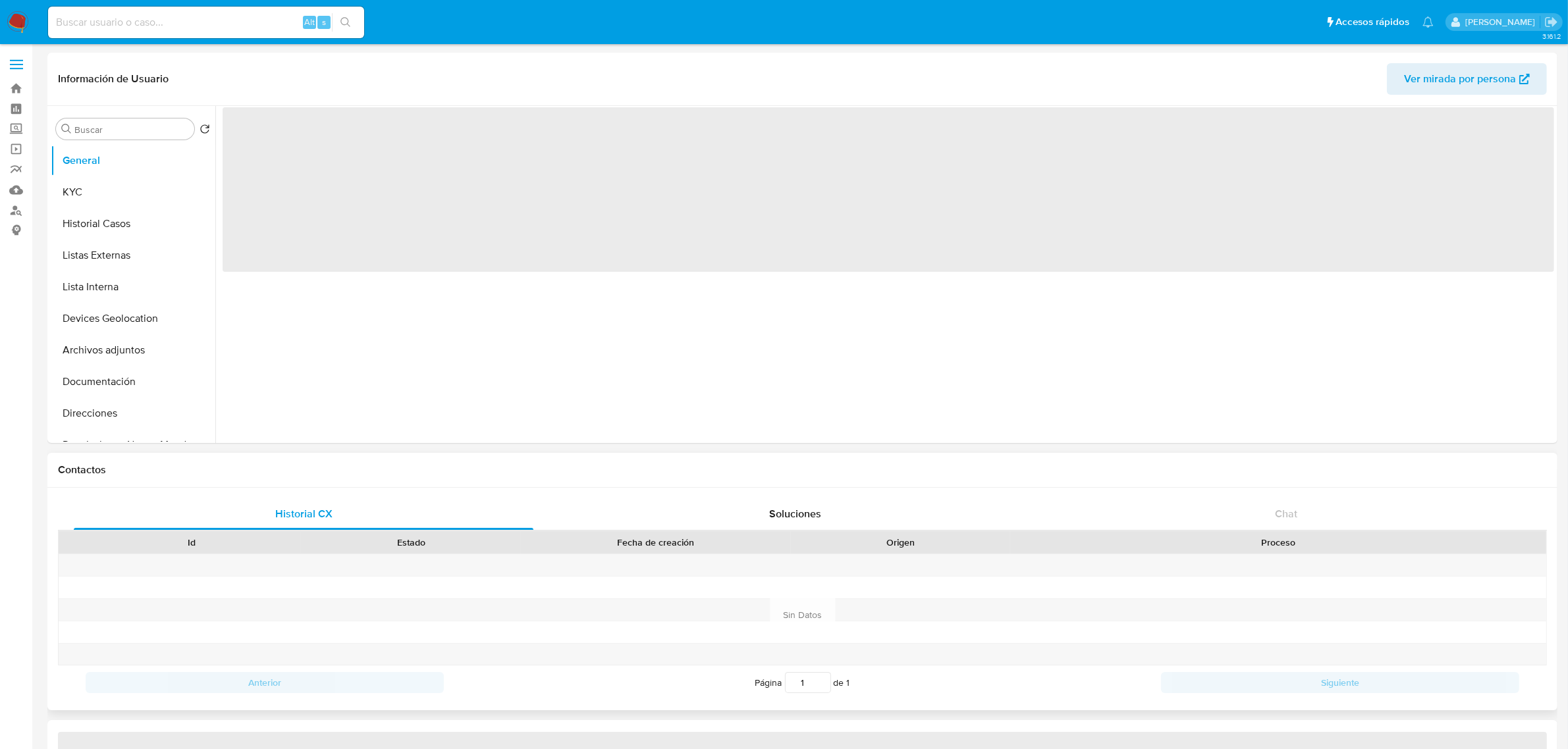
select select "10"
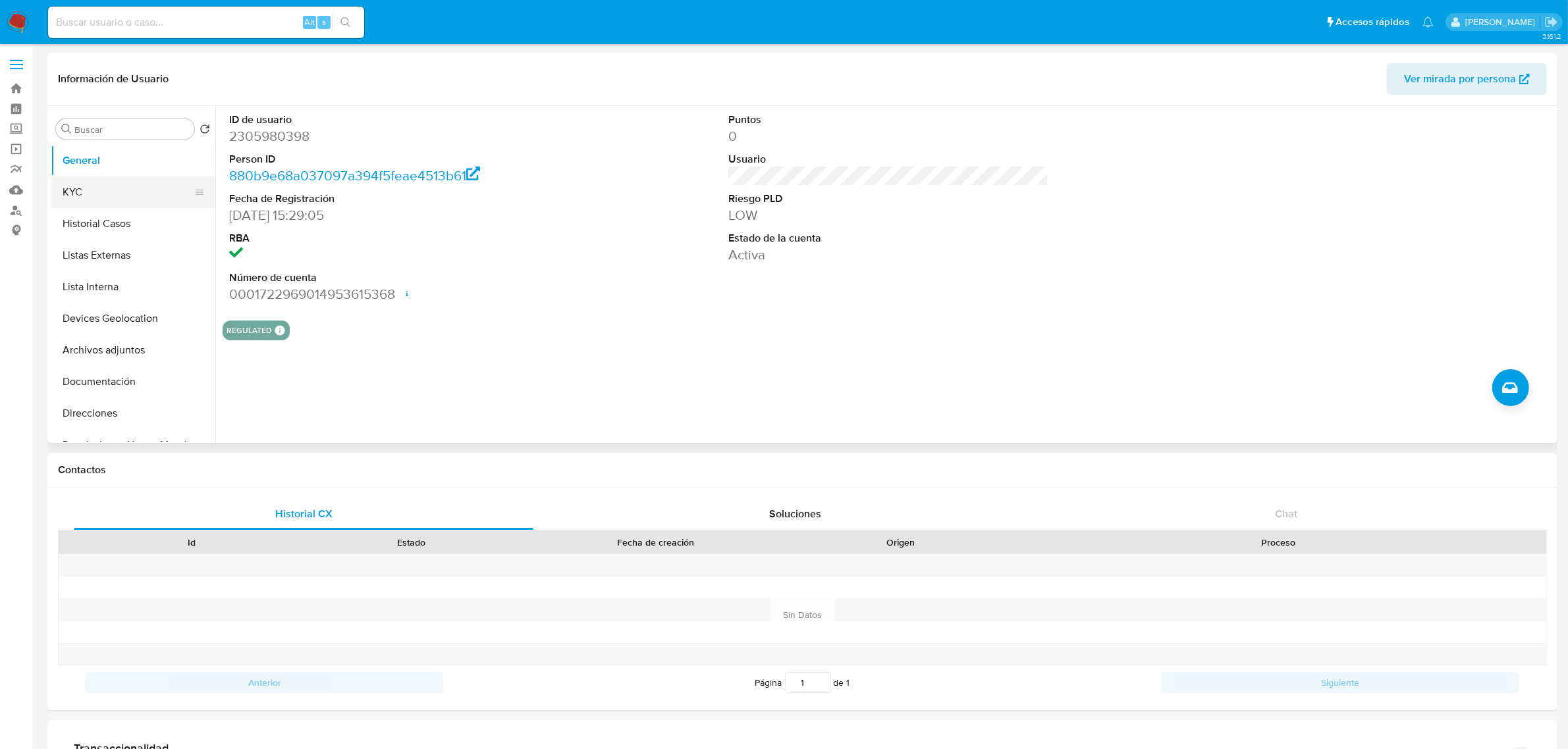
click at [116, 196] on button "KYC" at bounding box center [127, 192] width 154 height 32
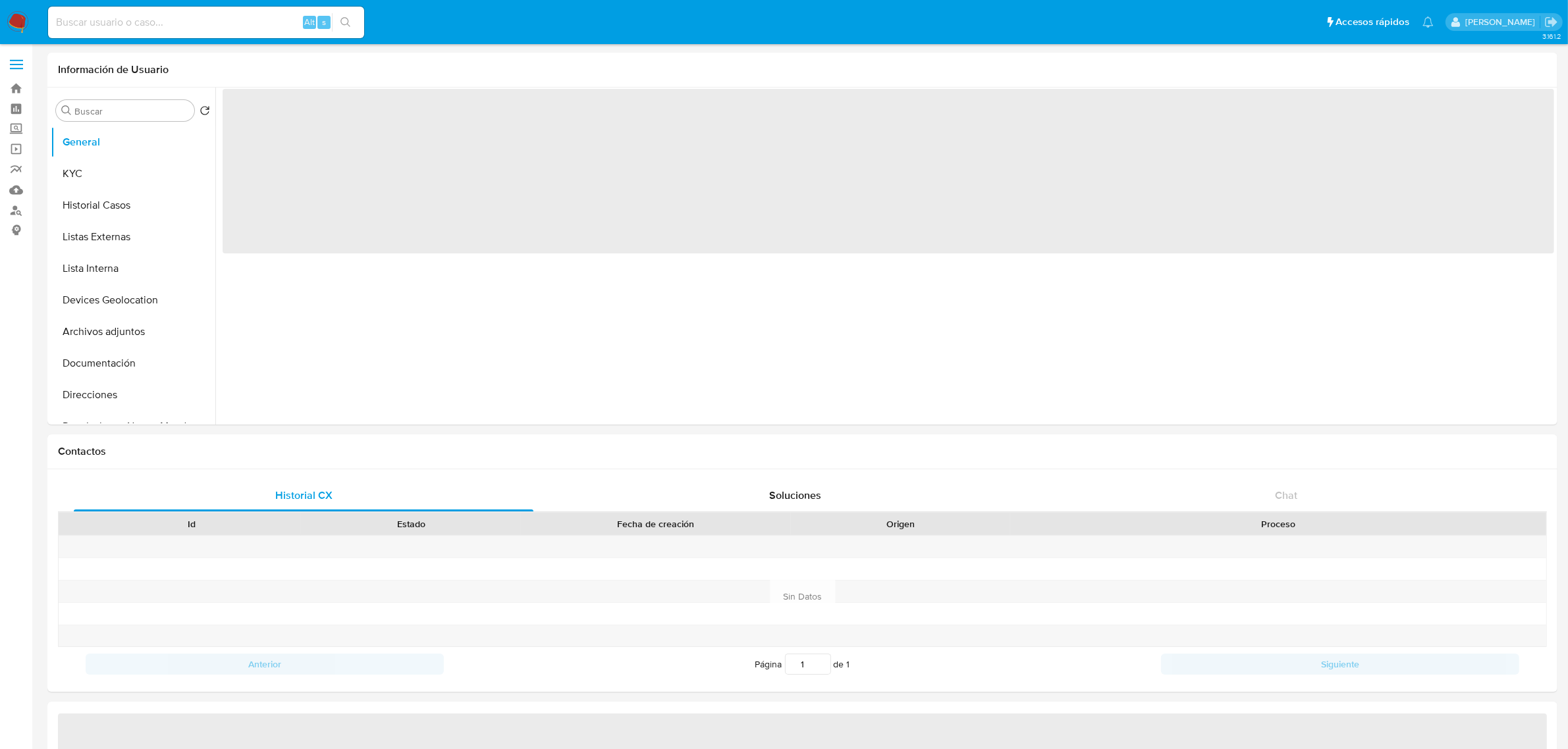
select select "10"
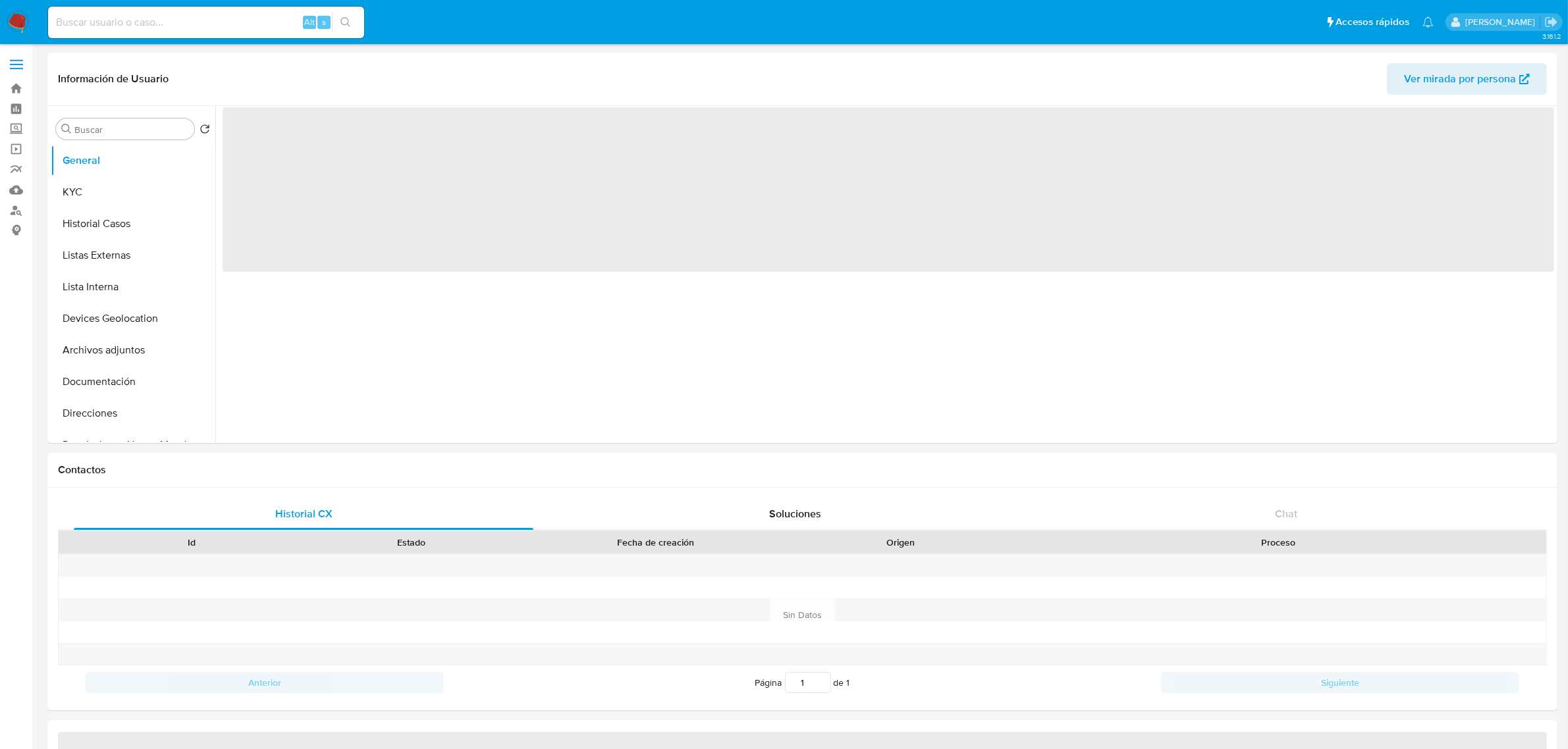
select select "10"
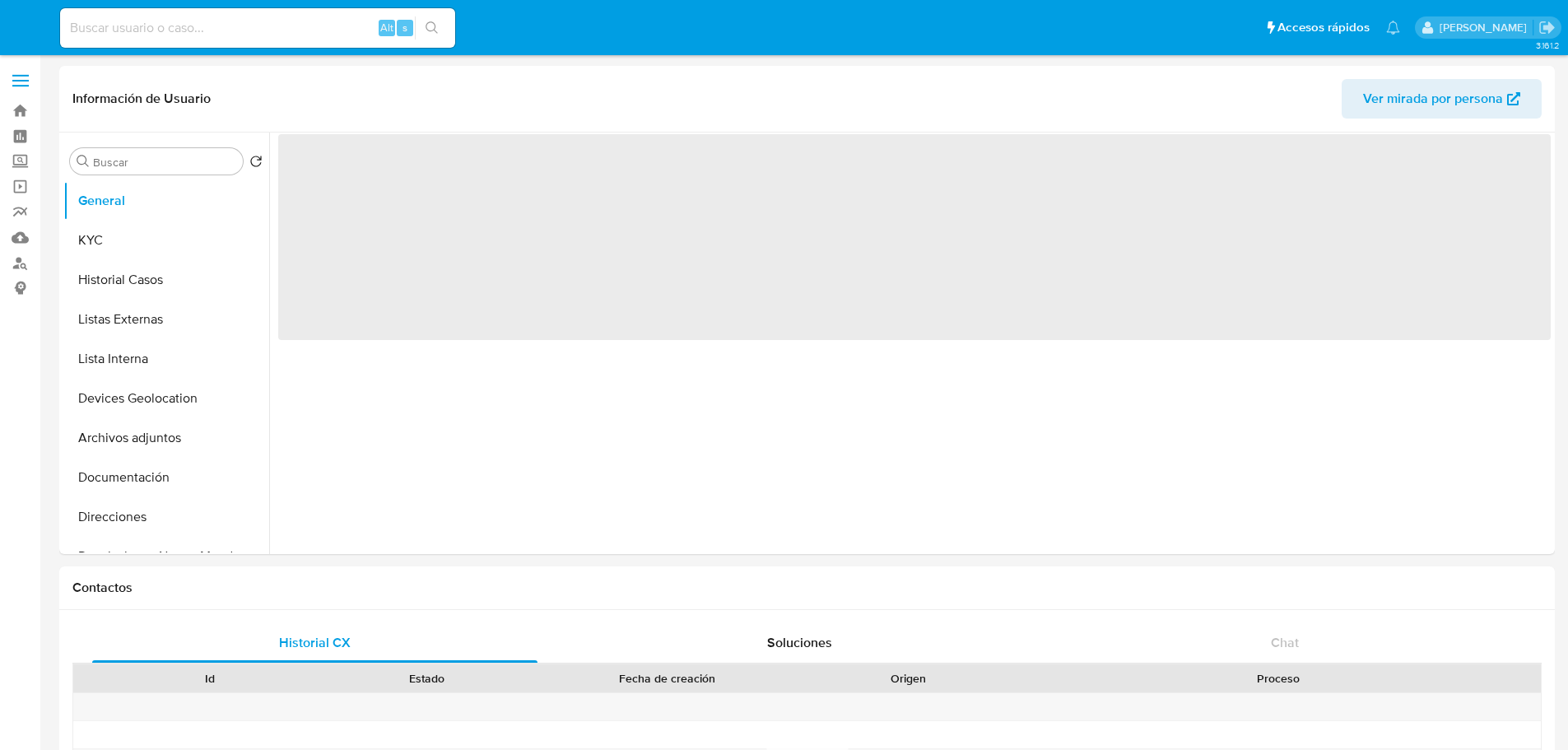
select select "10"
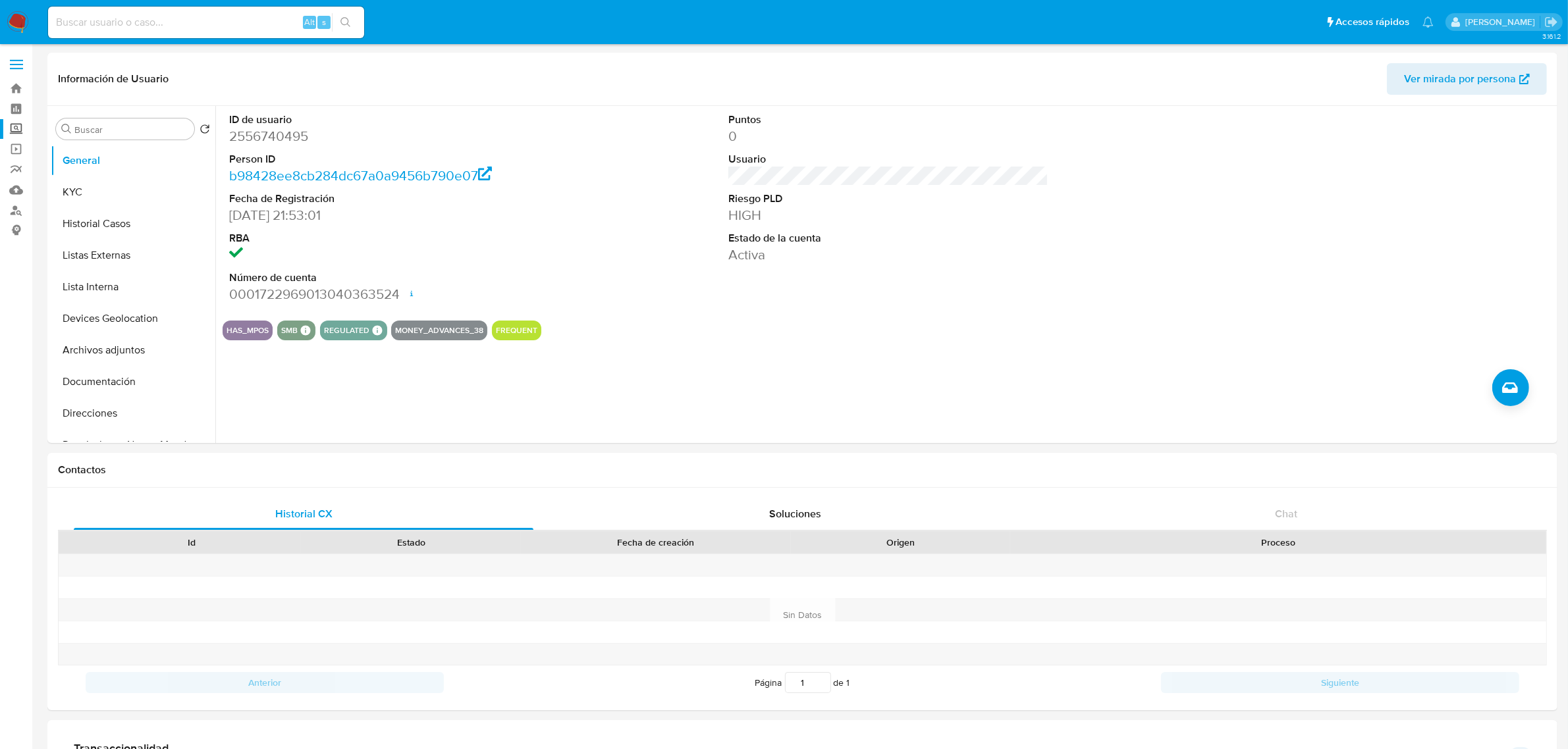
click at [18, 130] on label "Screening" at bounding box center [78, 129] width 157 height 21
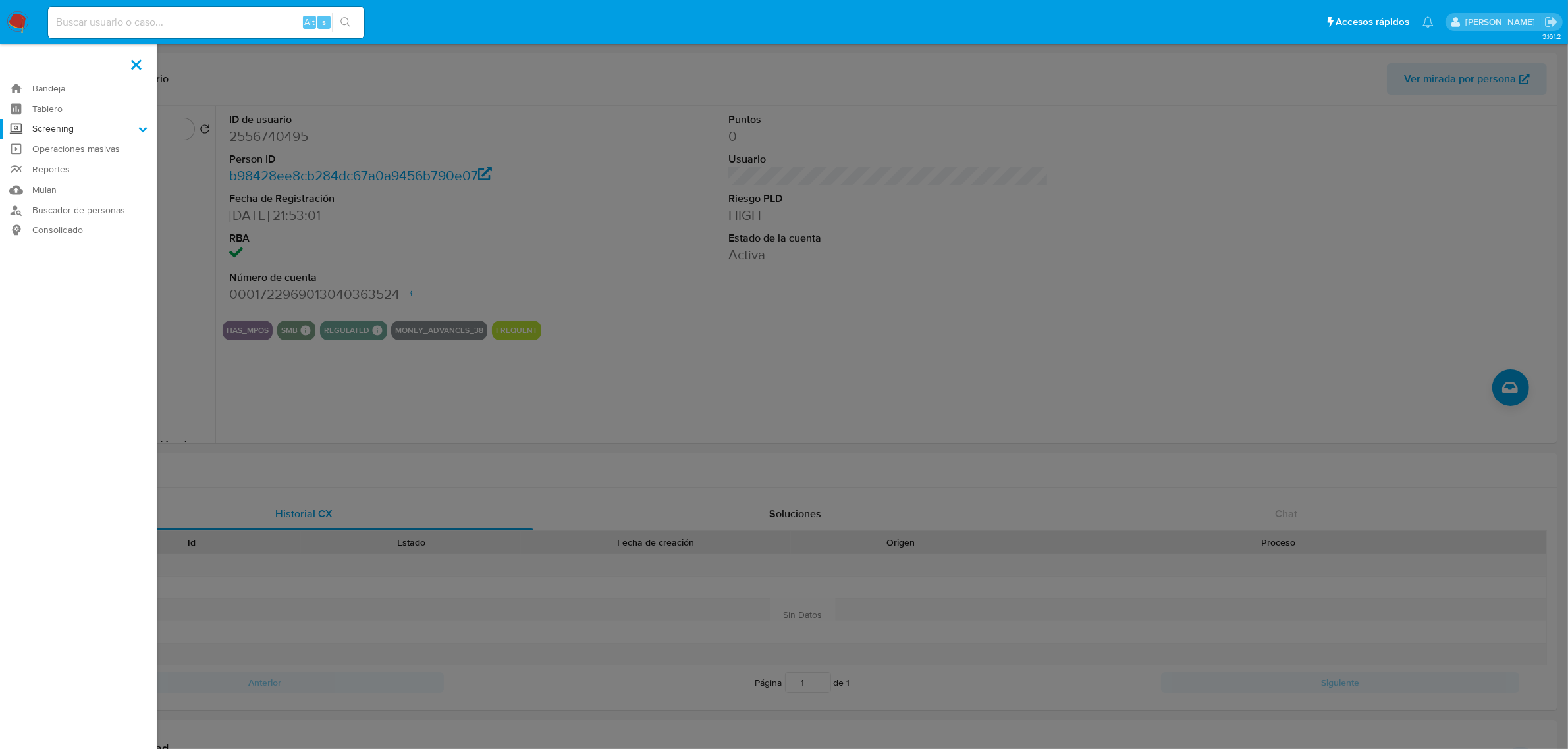
click at [0, 0] on input "Screening" at bounding box center [0, 0] width 0 height 0
click at [61, 178] on link "Herramientas" at bounding box center [78, 180] width 157 height 16
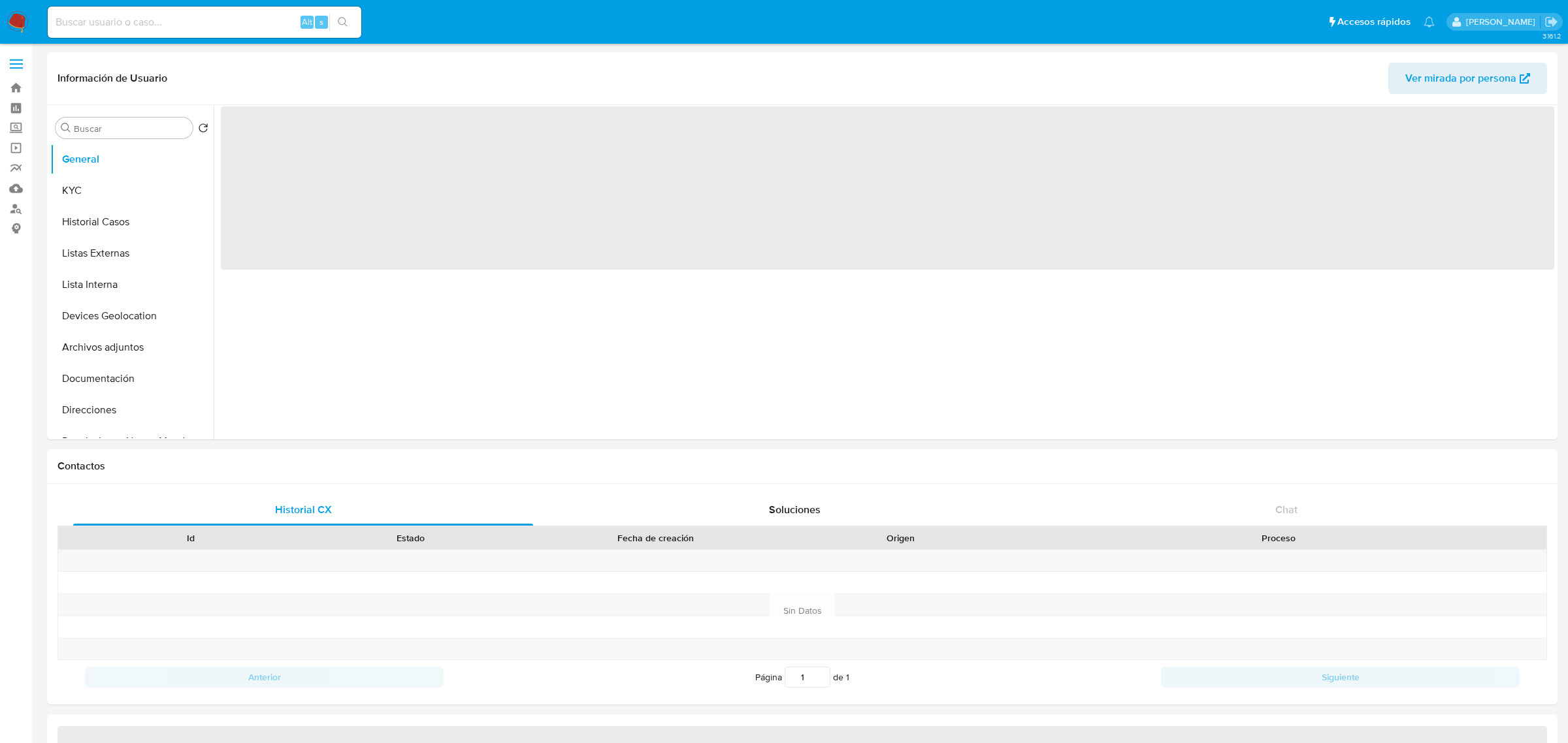
select select "10"
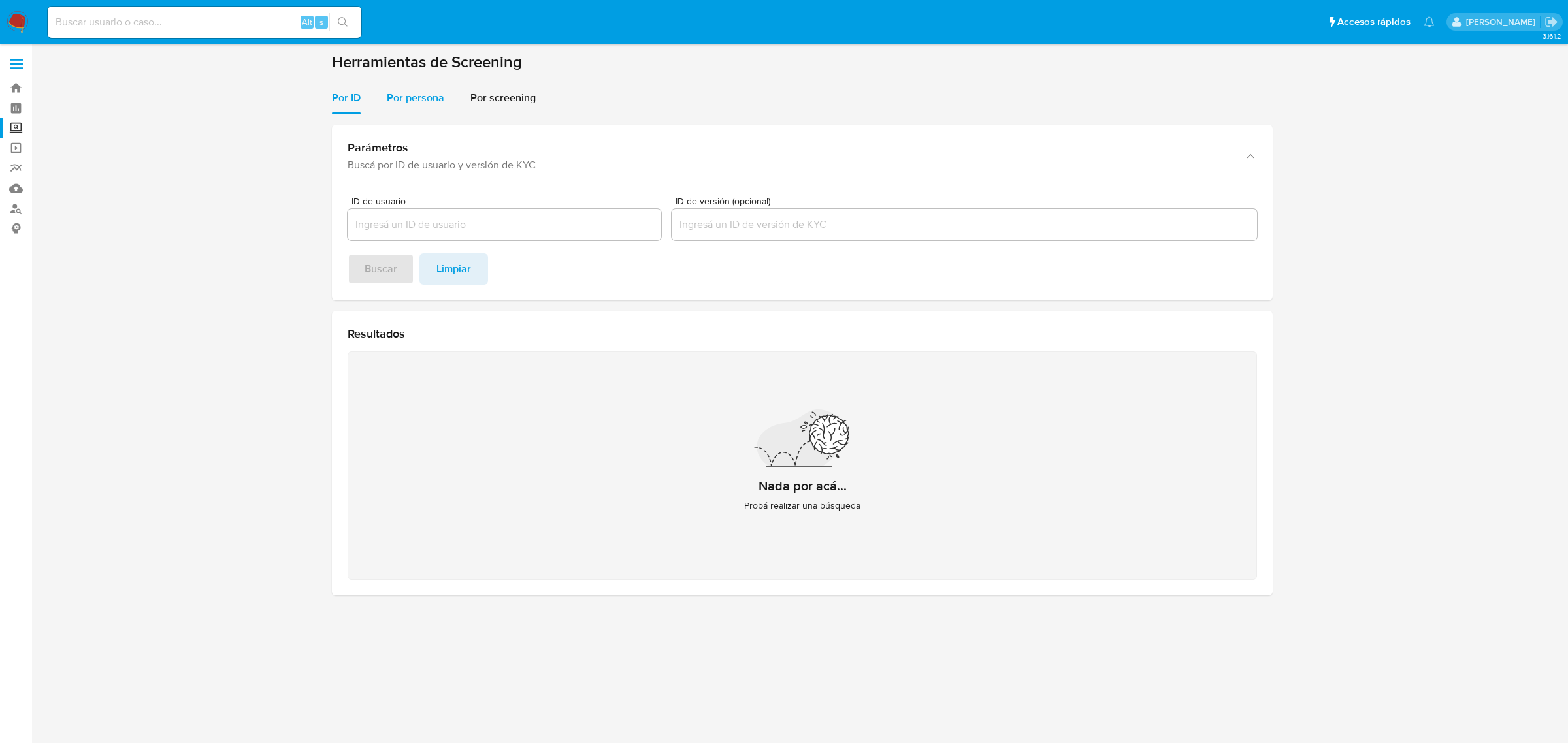
click at [405, 100] on span "Por persona" at bounding box center [416, 97] width 58 height 15
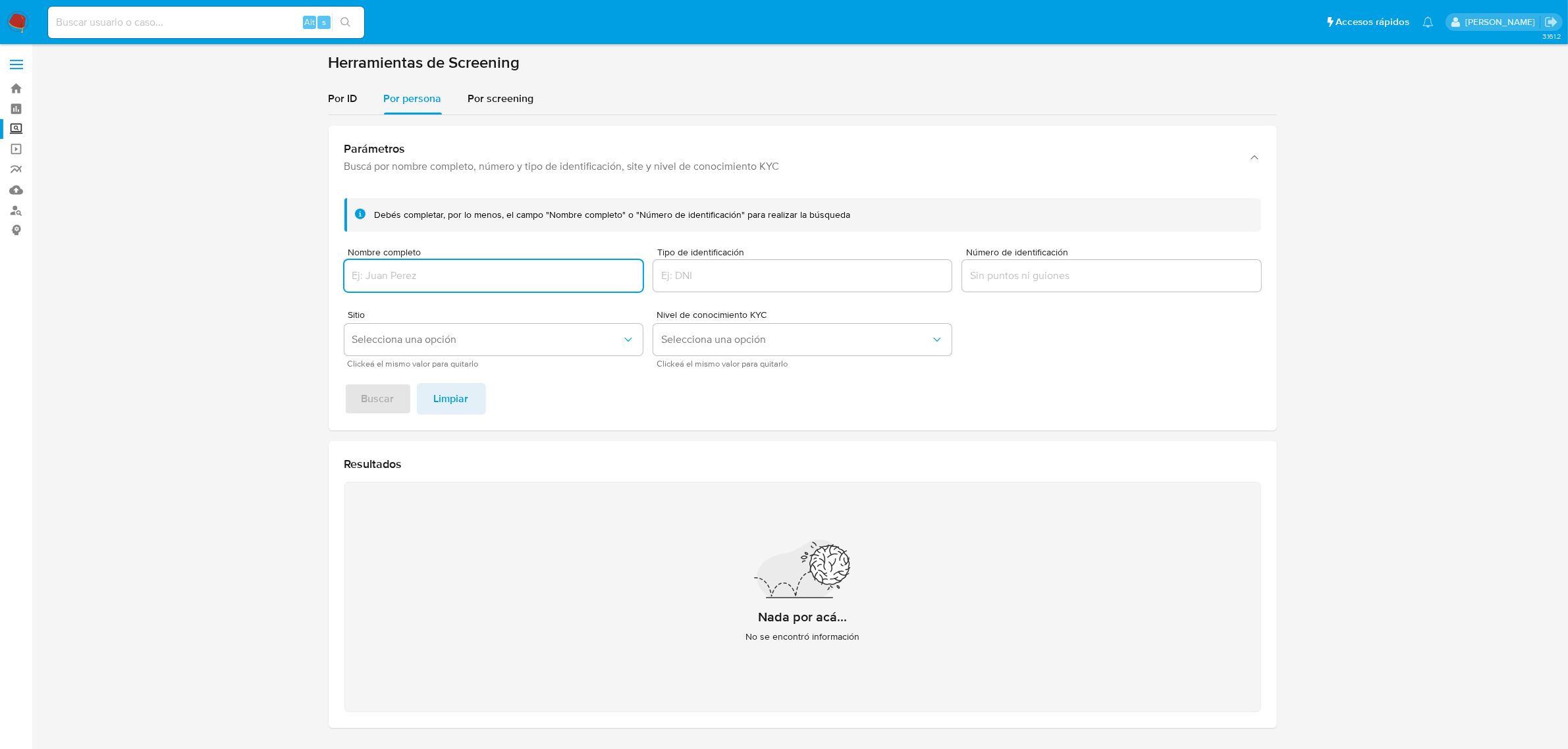
click at [455, 274] on input "Nombre completo" at bounding box center [493, 275] width 298 height 17
type input "PROPEX LOGISTICS SOCIEDAD ANONIMA DE CAPITAL VARIABLE"
click at [345, 383] on button "Buscar" at bounding box center [378, 399] width 67 height 32
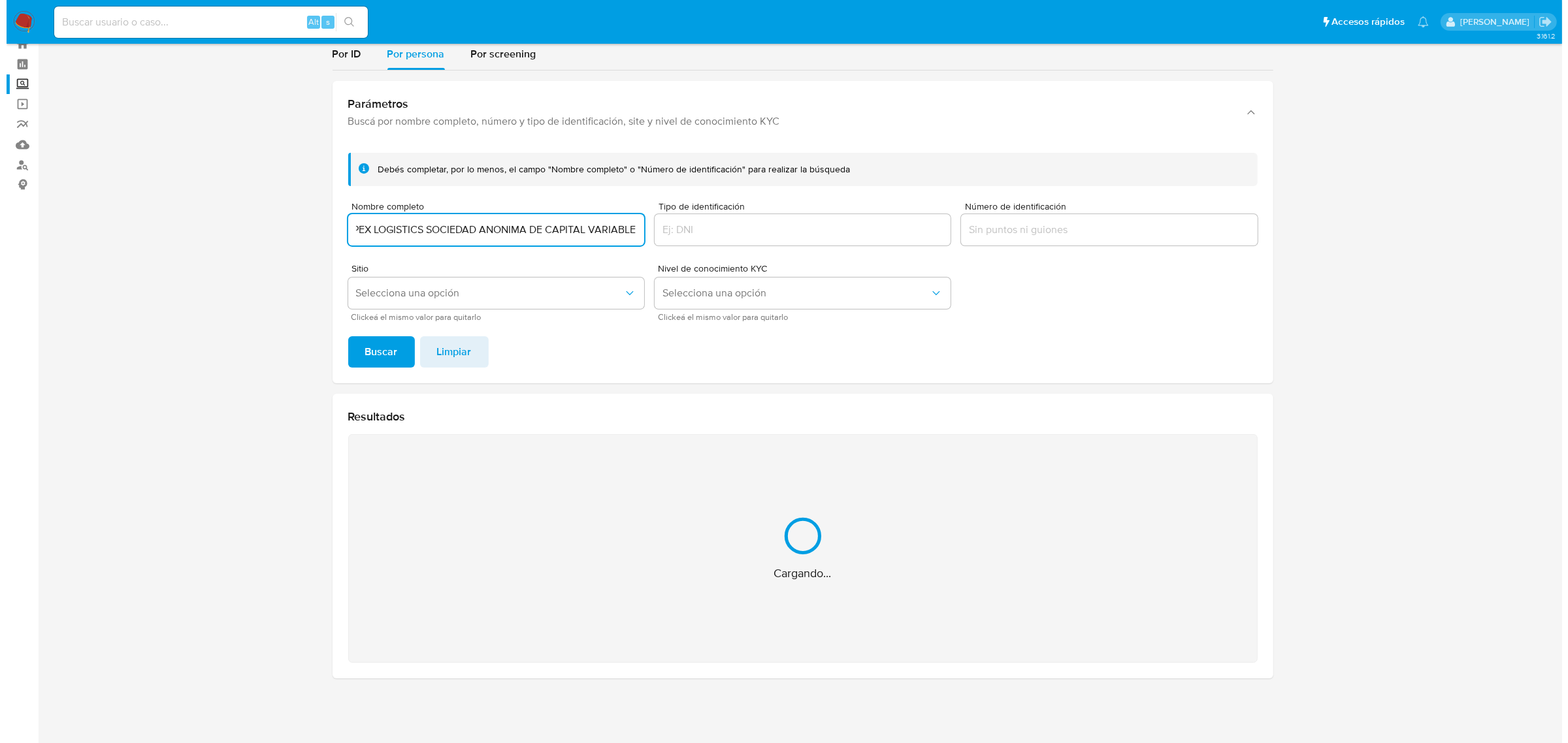
scroll to position [0, 0]
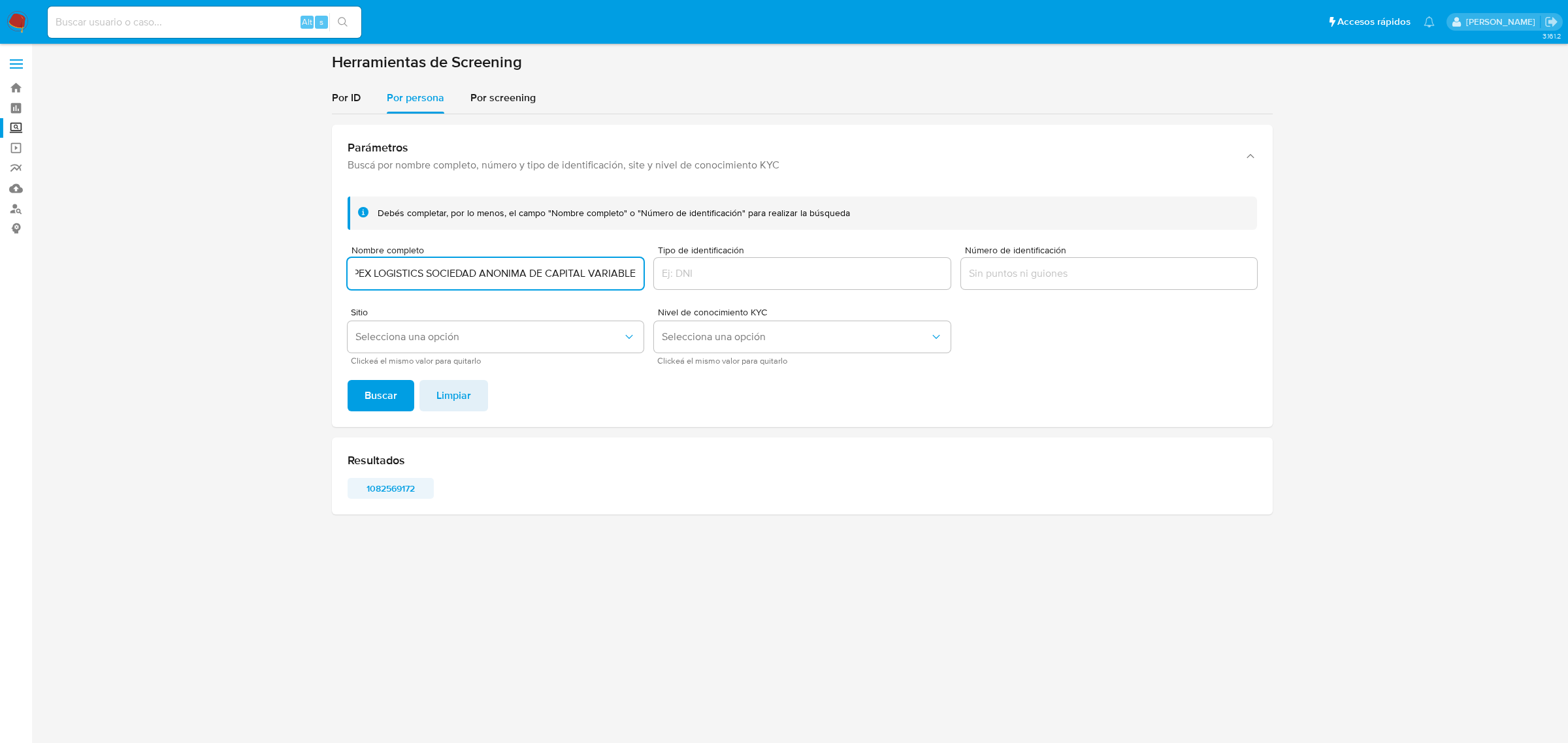
click at [403, 487] on span "1082569172" at bounding box center [390, 488] width 68 height 18
drag, startPoint x: 446, startPoint y: 275, endPoint x: 261, endPoint y: 275, distance: 185.0
click at [263, 275] on section at bounding box center [802, 289] width 1510 height 473
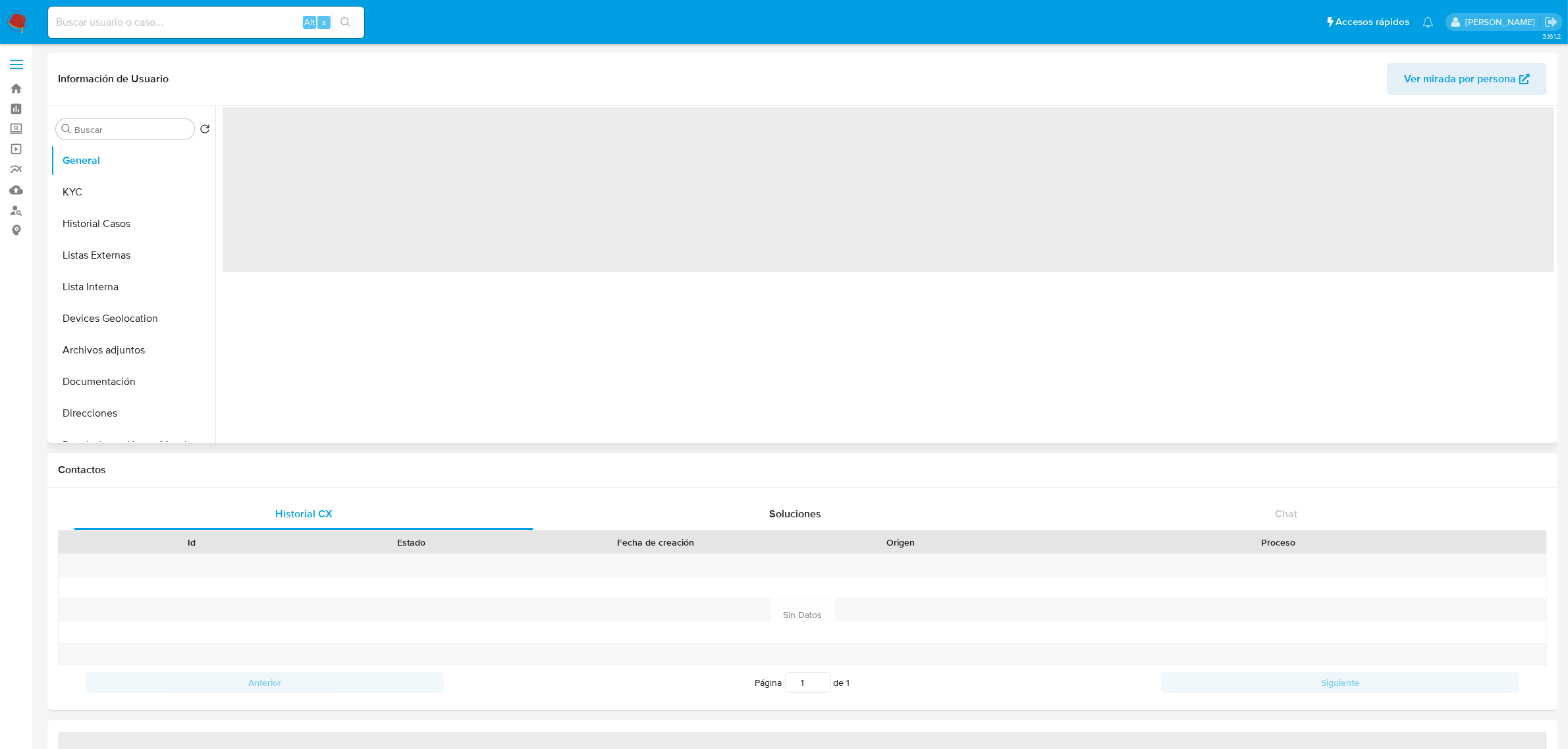
select select "10"
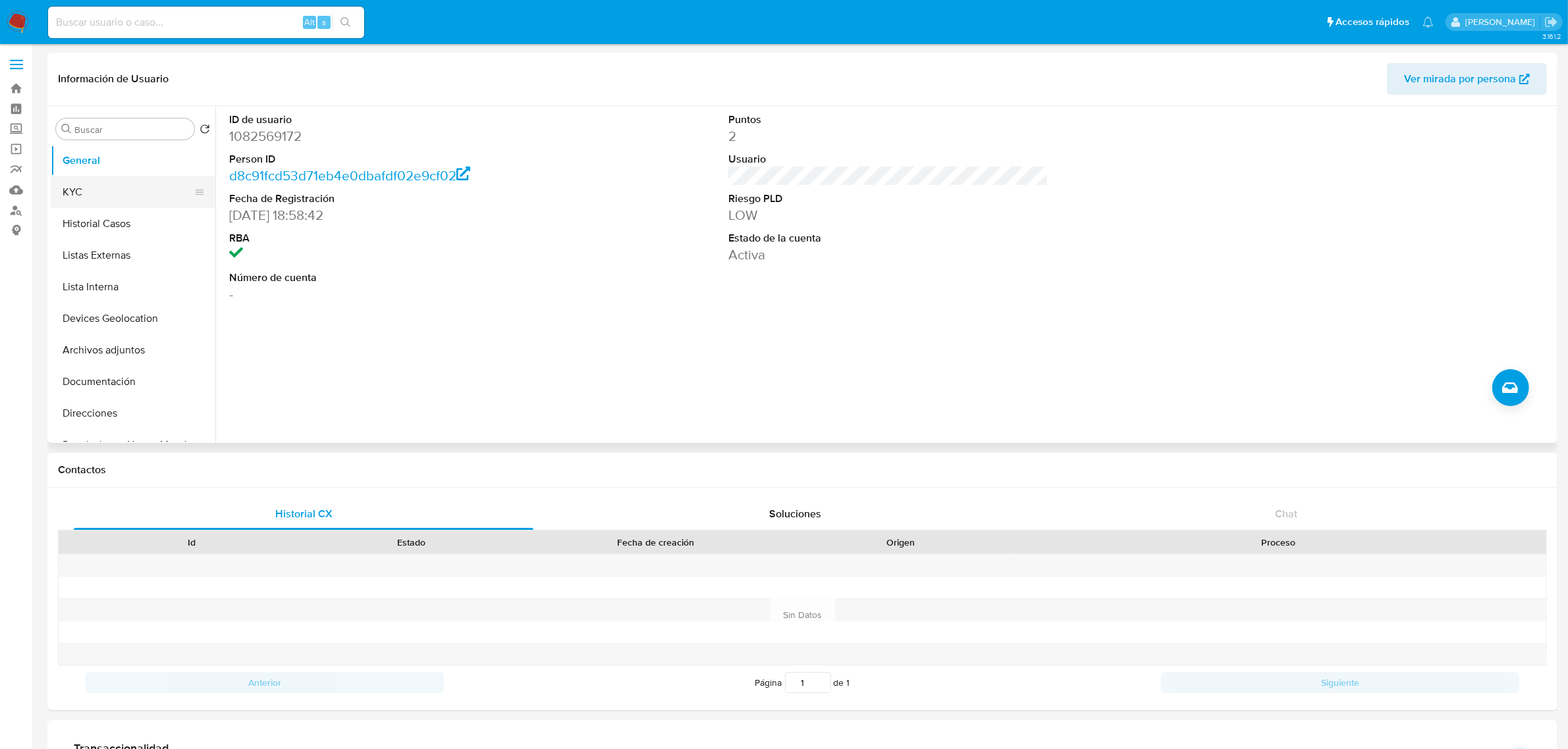
click at [113, 199] on button "KYC" at bounding box center [127, 192] width 154 height 32
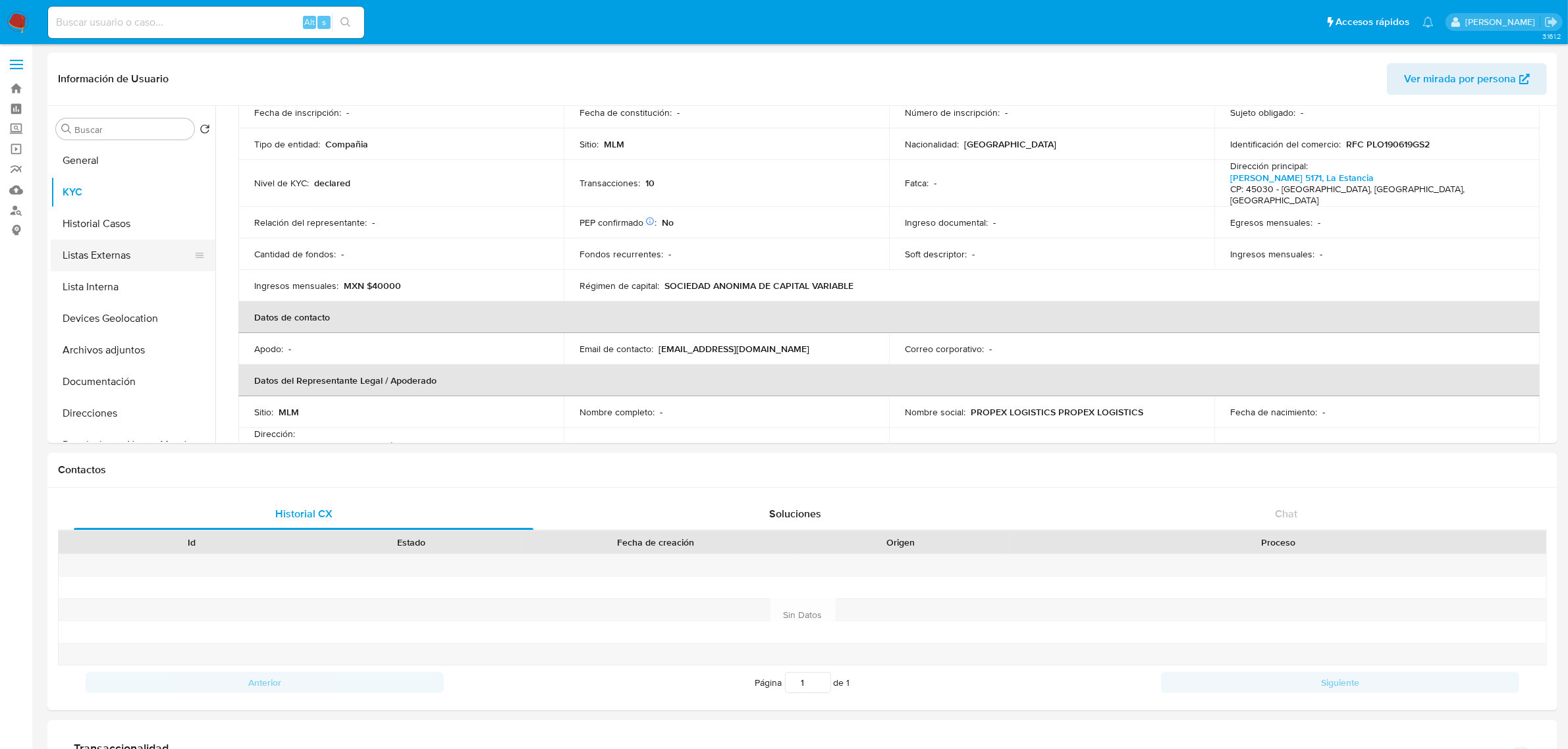
scroll to position [120, 0]
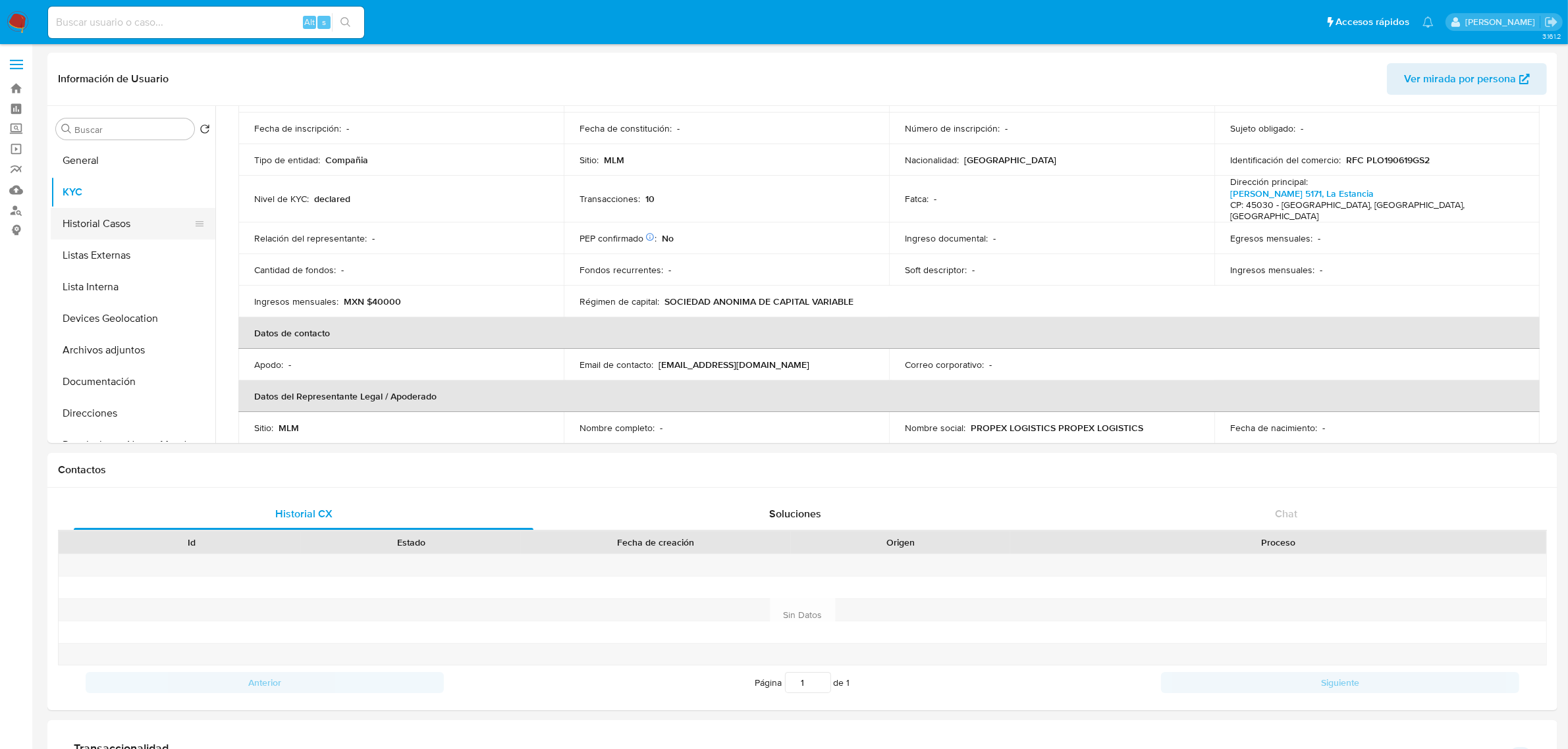
click at [117, 231] on button "Historial Casos" at bounding box center [127, 224] width 154 height 32
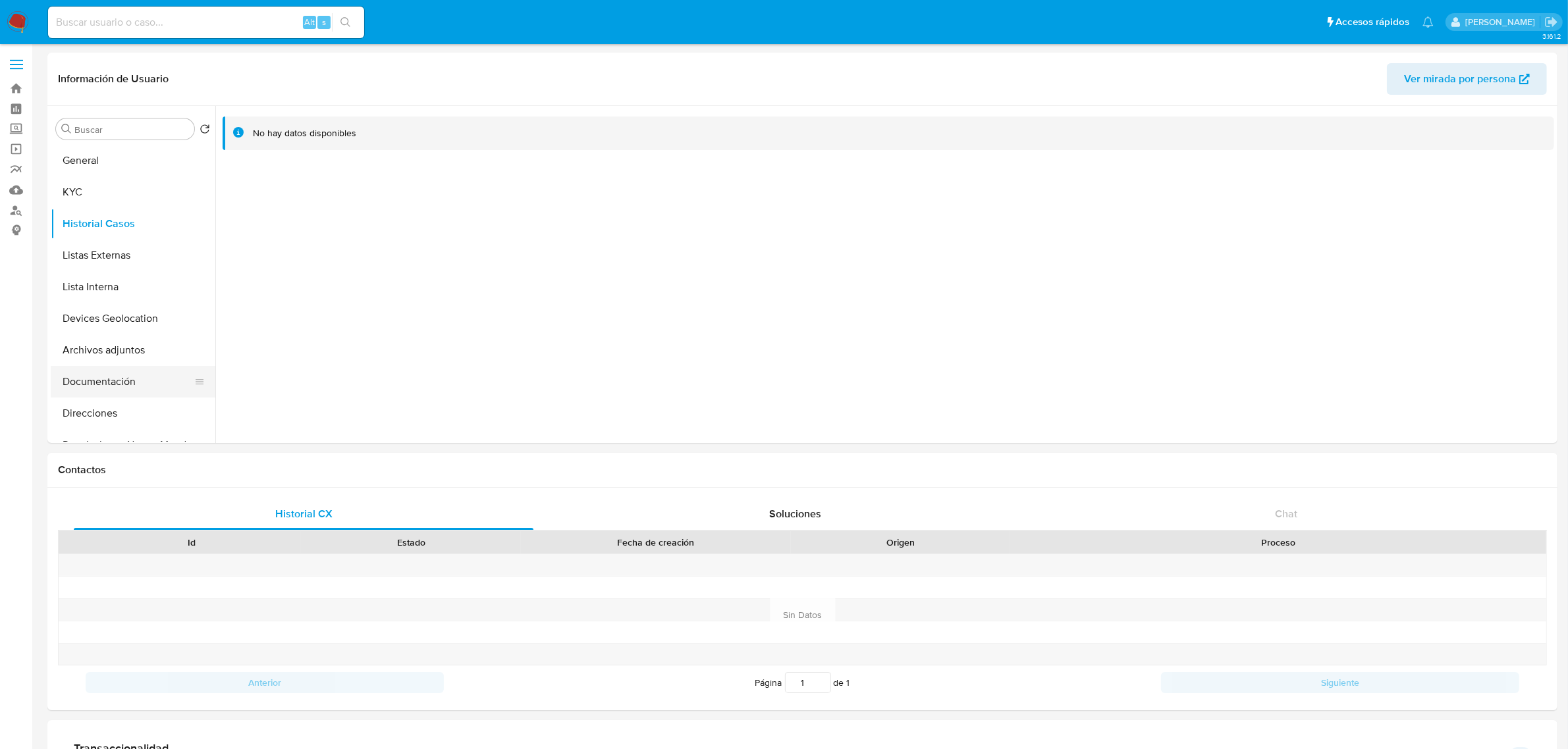
click at [121, 380] on button "Documentación" at bounding box center [127, 381] width 154 height 32
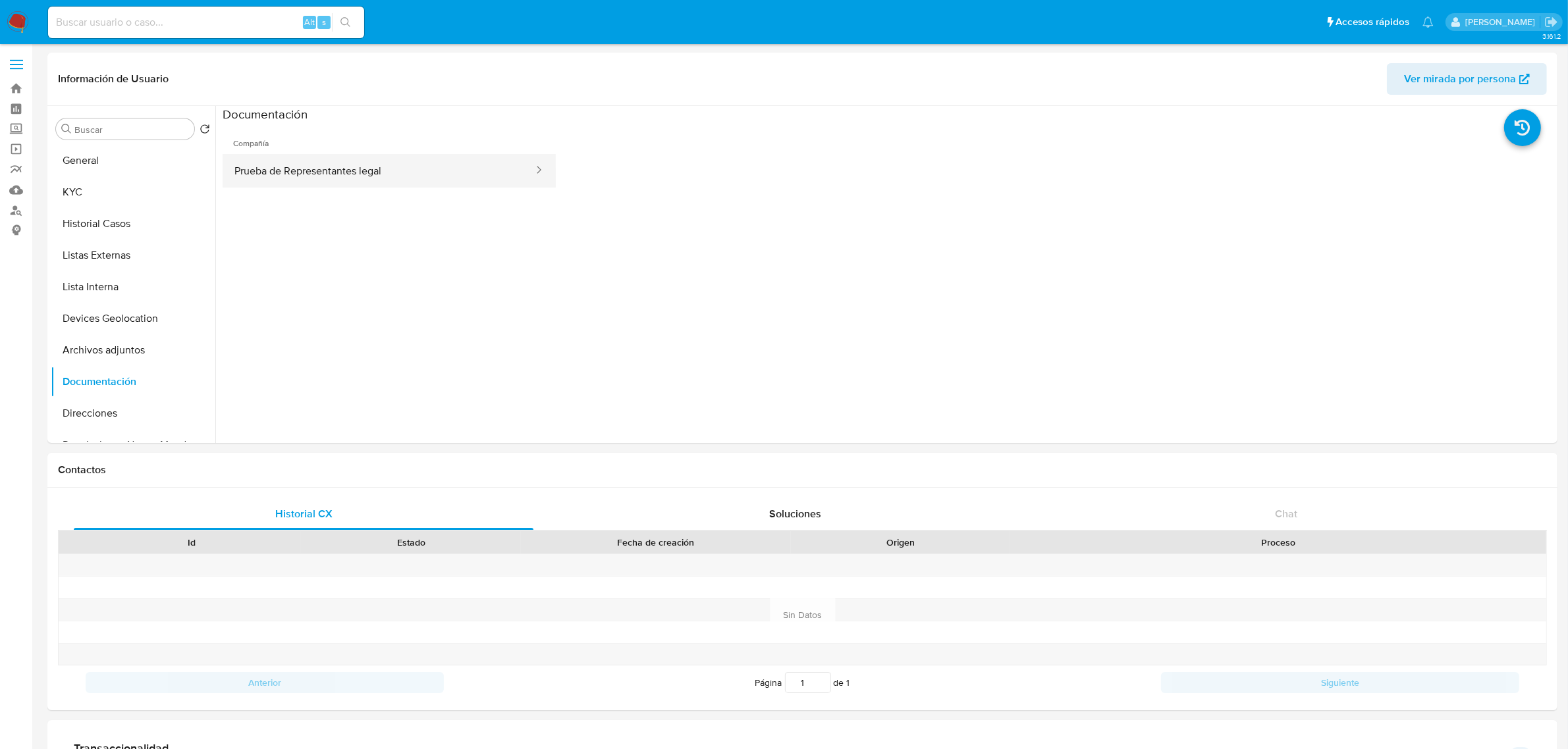
click at [359, 154] on button "Prueba de Representantes legal" at bounding box center [378, 171] width 312 height 34
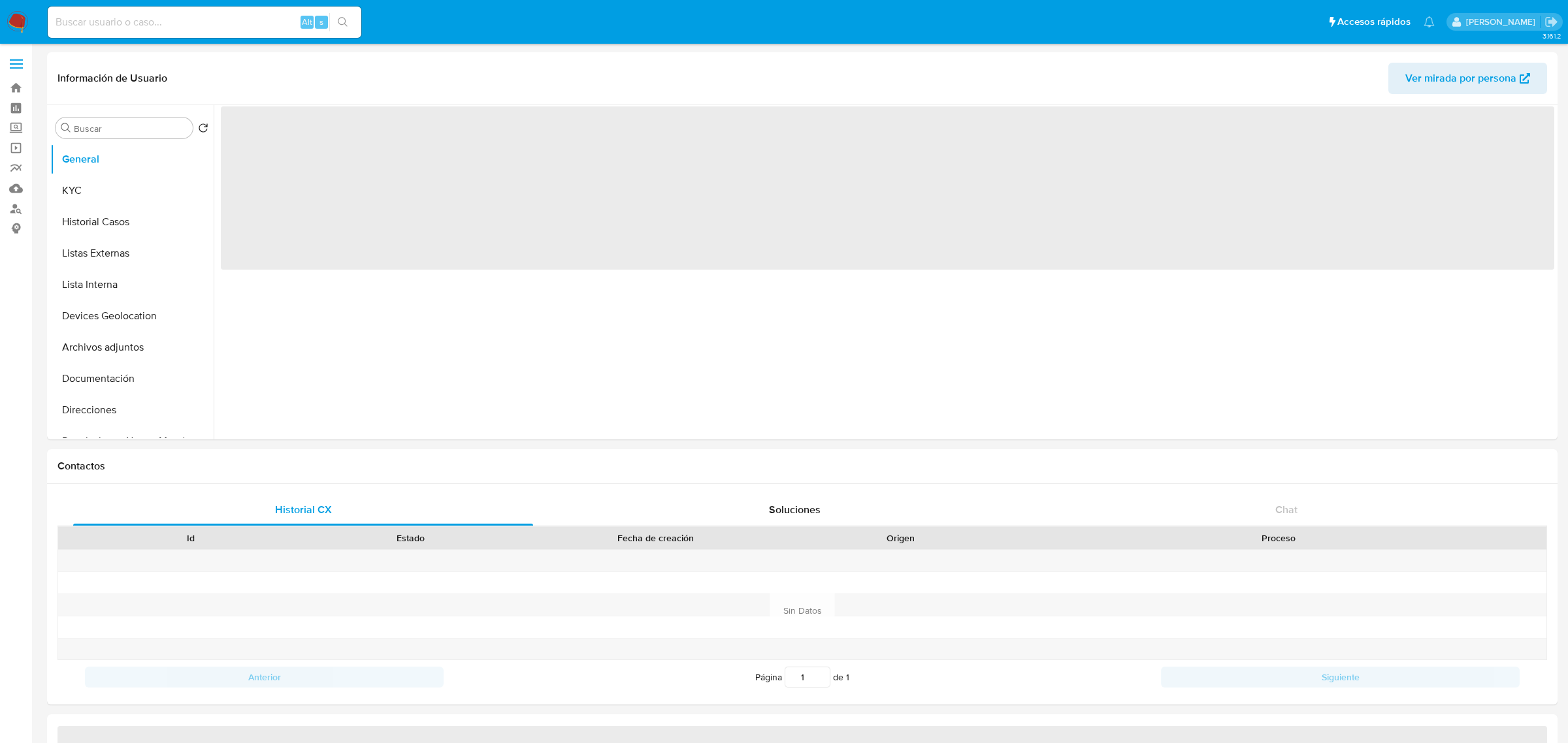
select select "10"
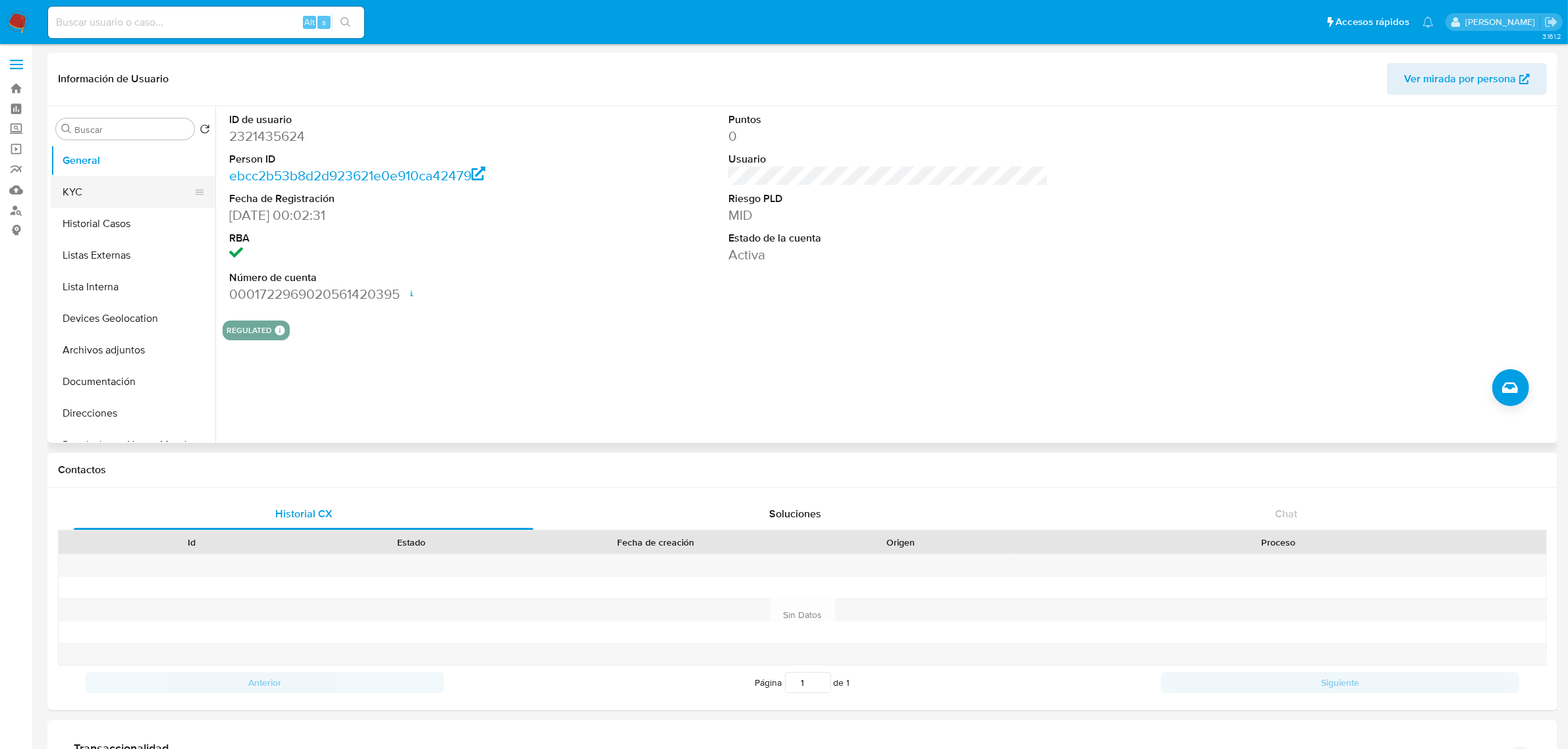
click at [61, 194] on button "KYC" at bounding box center [127, 192] width 154 height 32
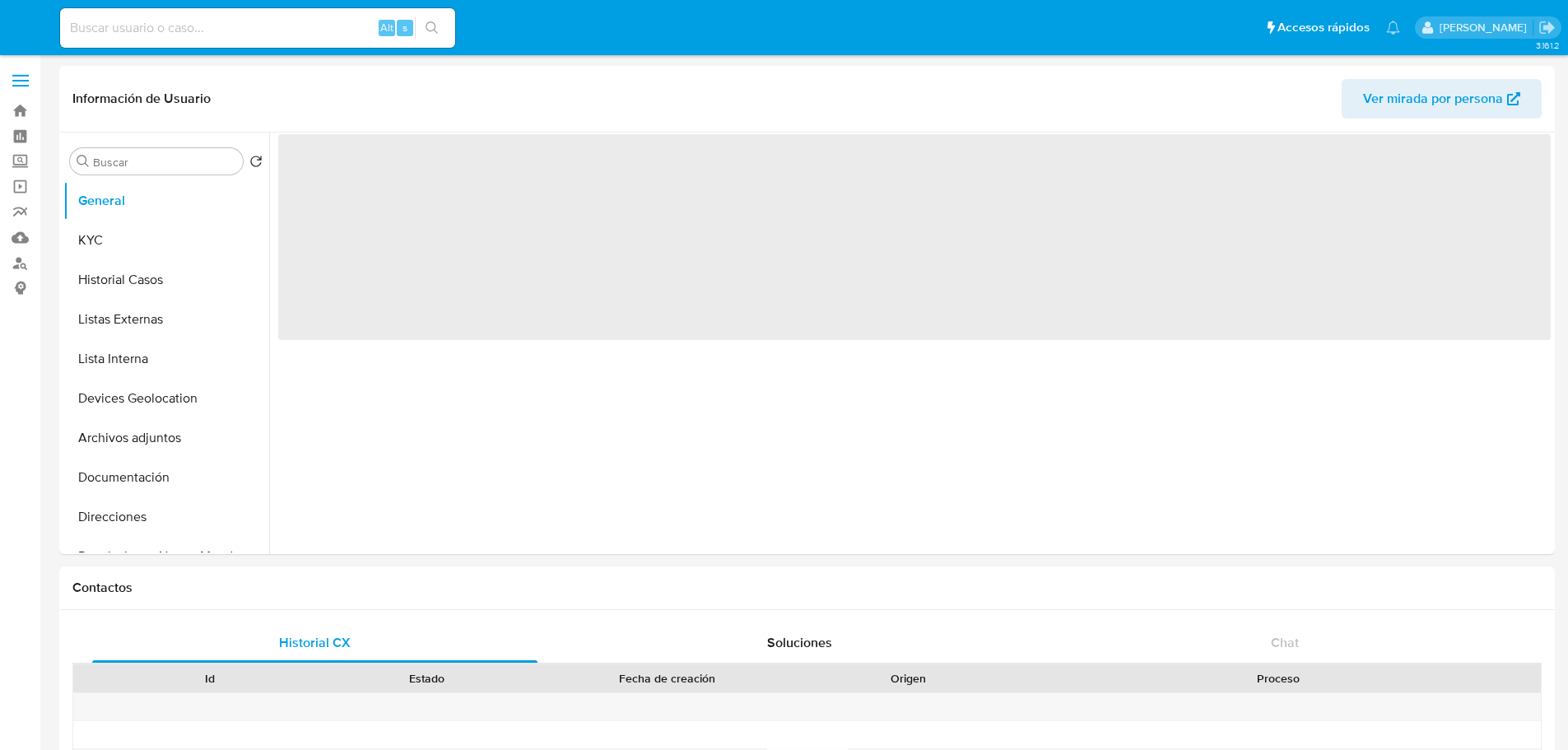
select select "10"
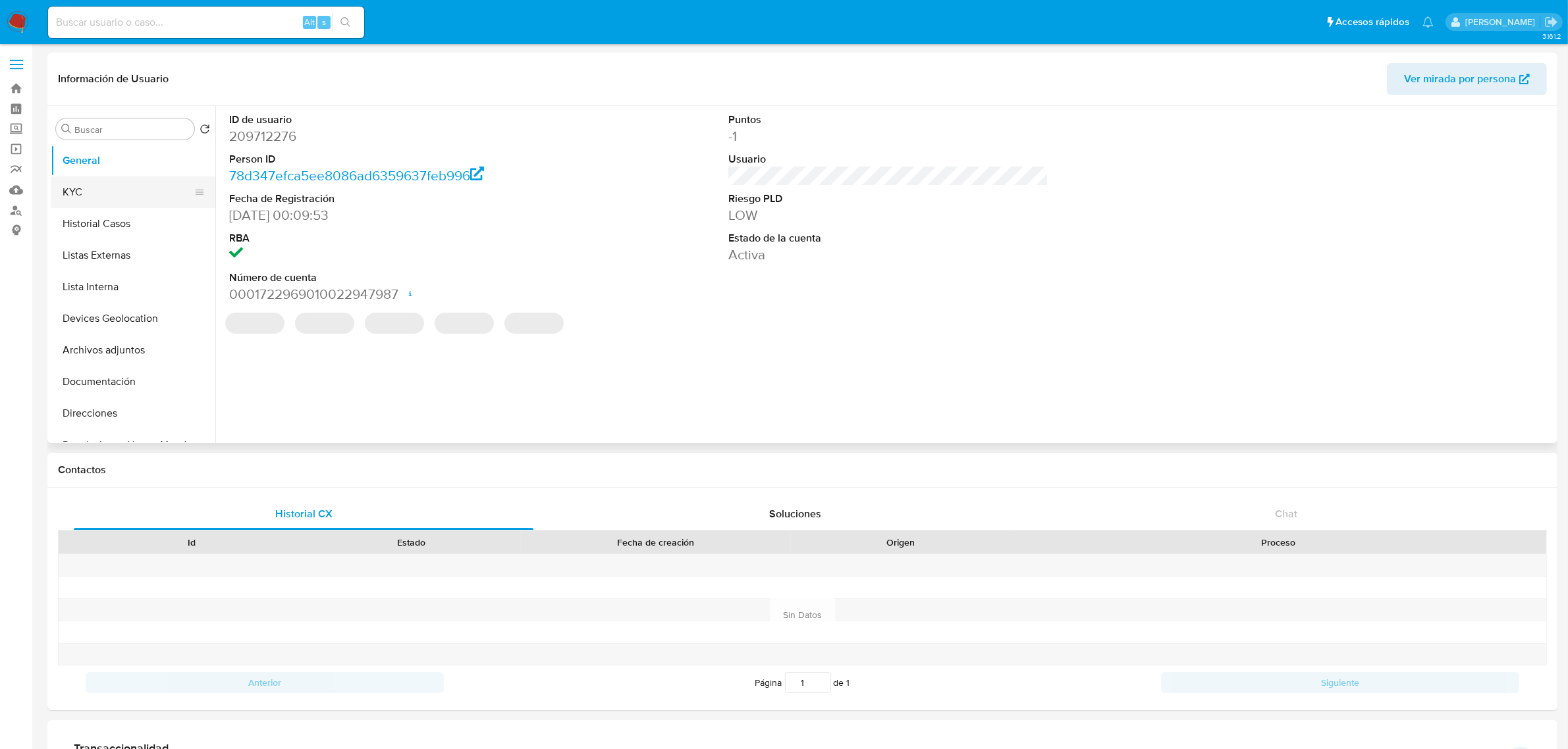
click at [122, 202] on button "KYC" at bounding box center [127, 192] width 154 height 32
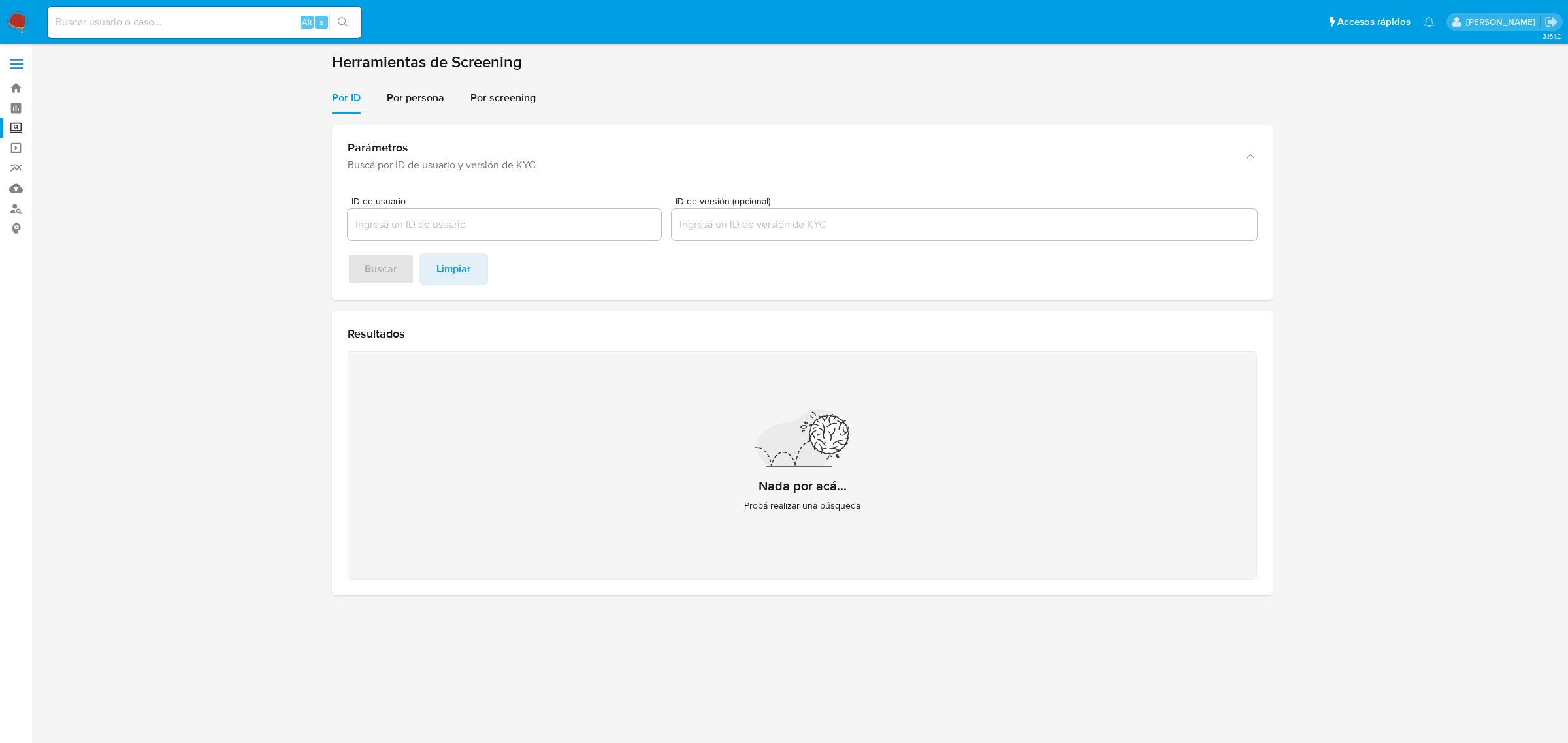
click at [197, 34] on div "Alt s" at bounding box center [204, 22] width 313 height 31
click at [196, 26] on input at bounding box center [204, 22] width 313 height 17
paste input "2556740495"
type input "2556740495"
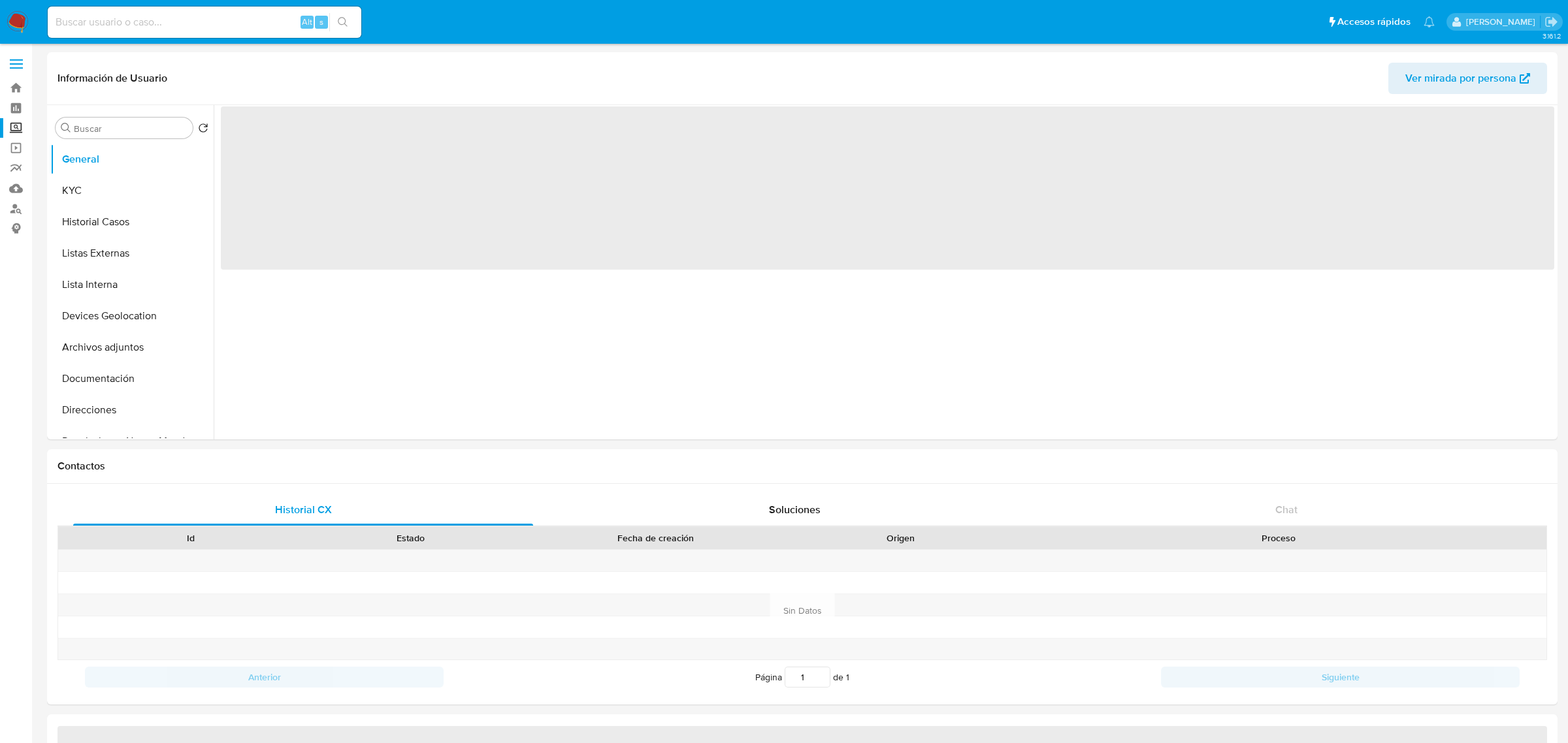
select select "10"
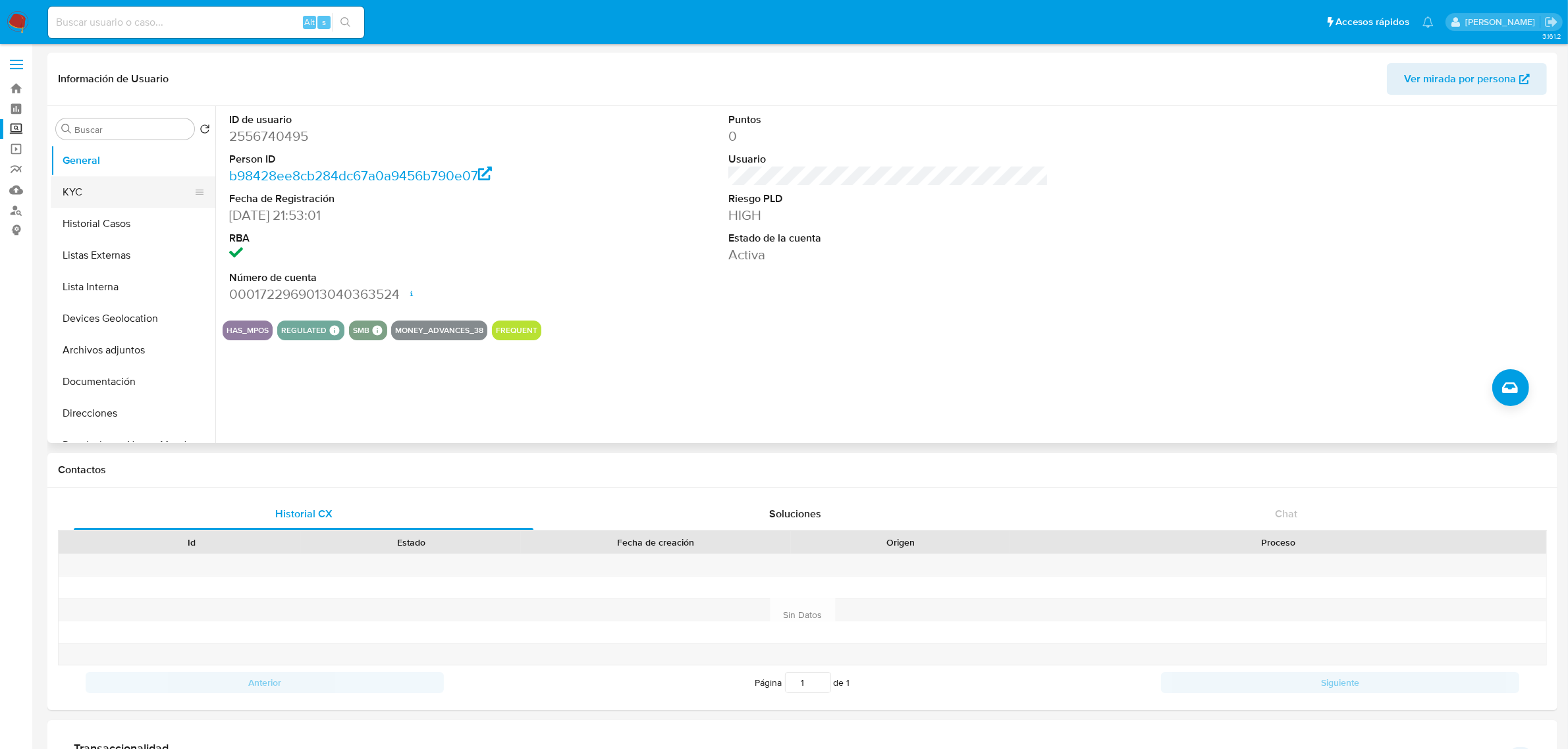
click at [87, 193] on button "KYC" at bounding box center [127, 192] width 154 height 32
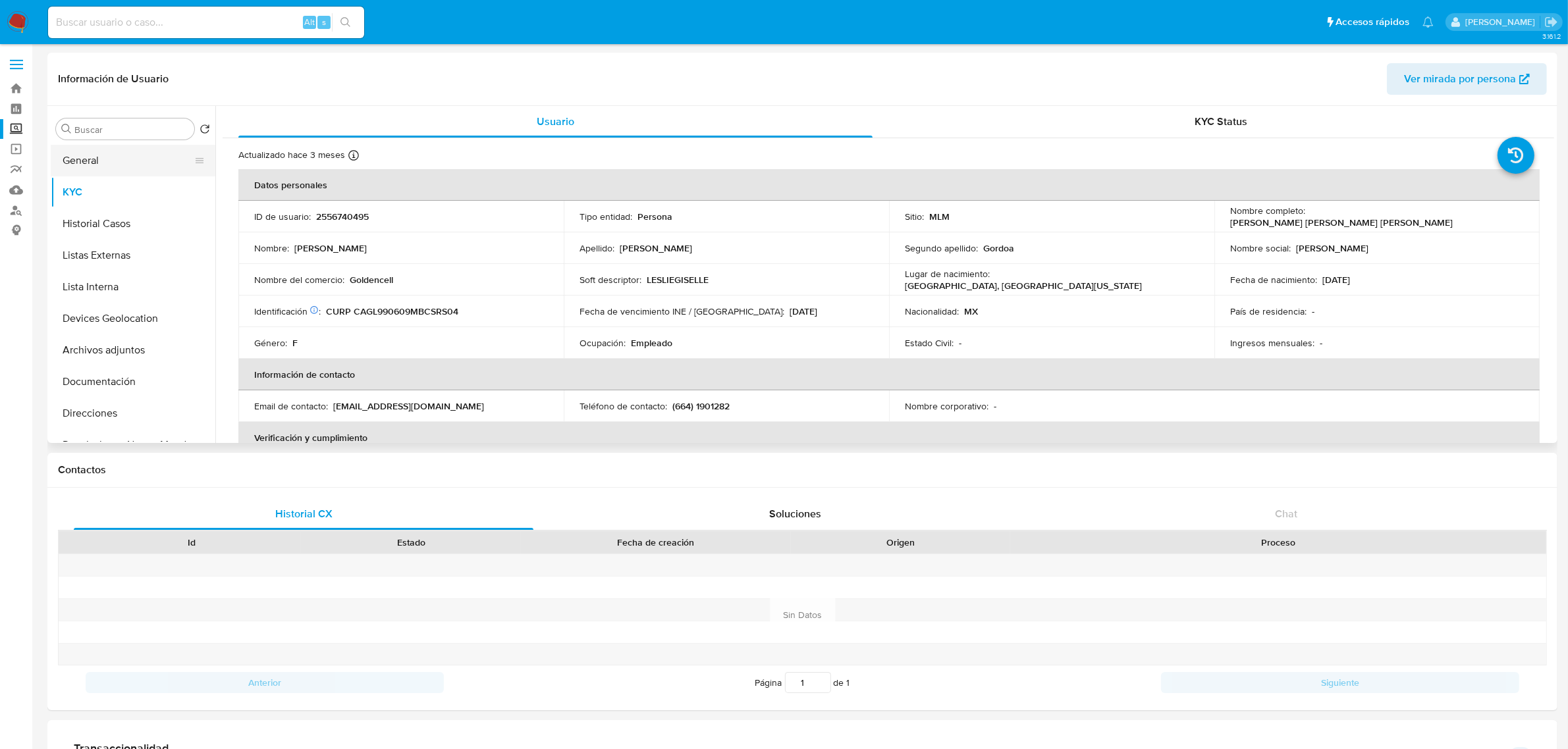
click at [132, 166] on button "General" at bounding box center [127, 160] width 154 height 32
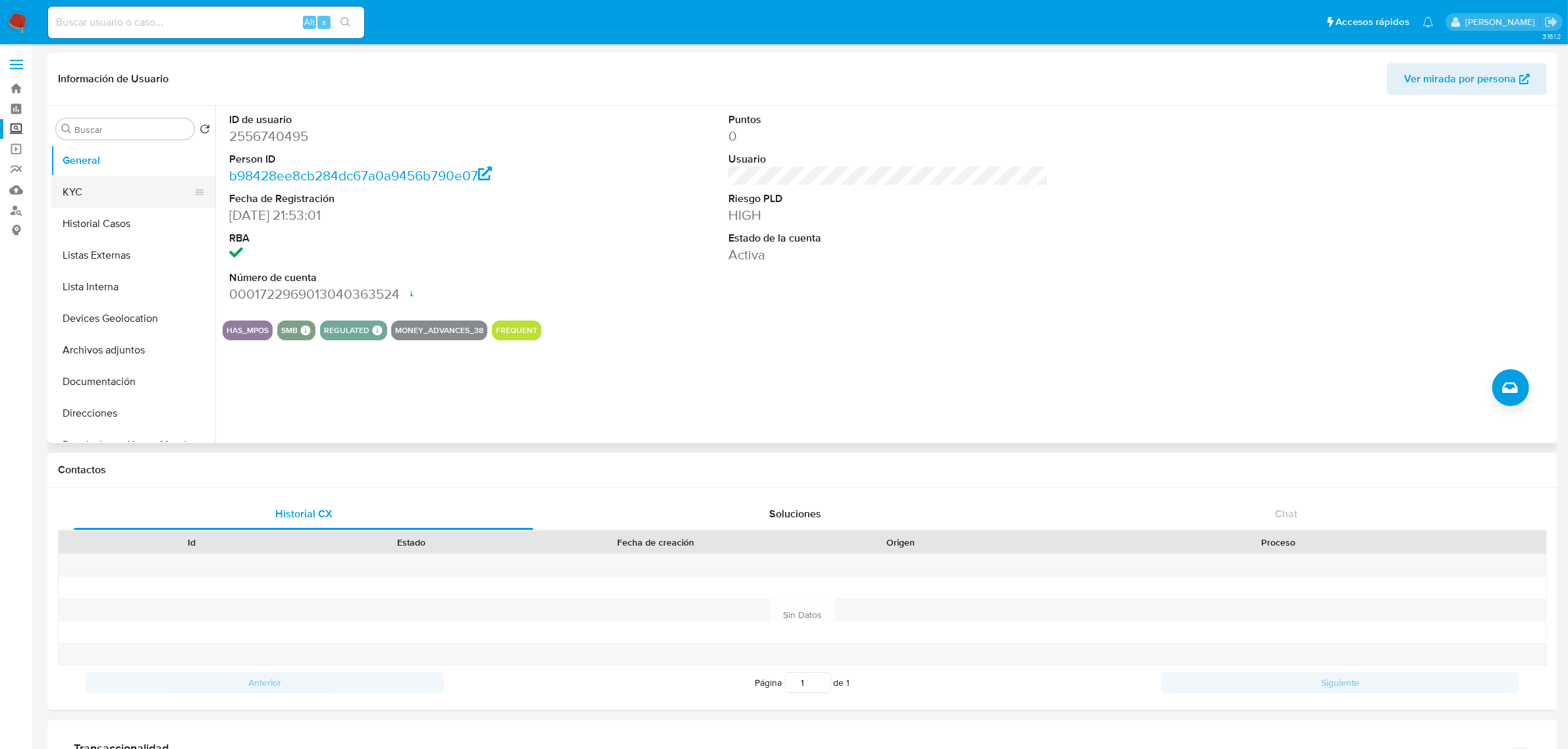
click at [117, 197] on button "KYC" at bounding box center [127, 192] width 154 height 32
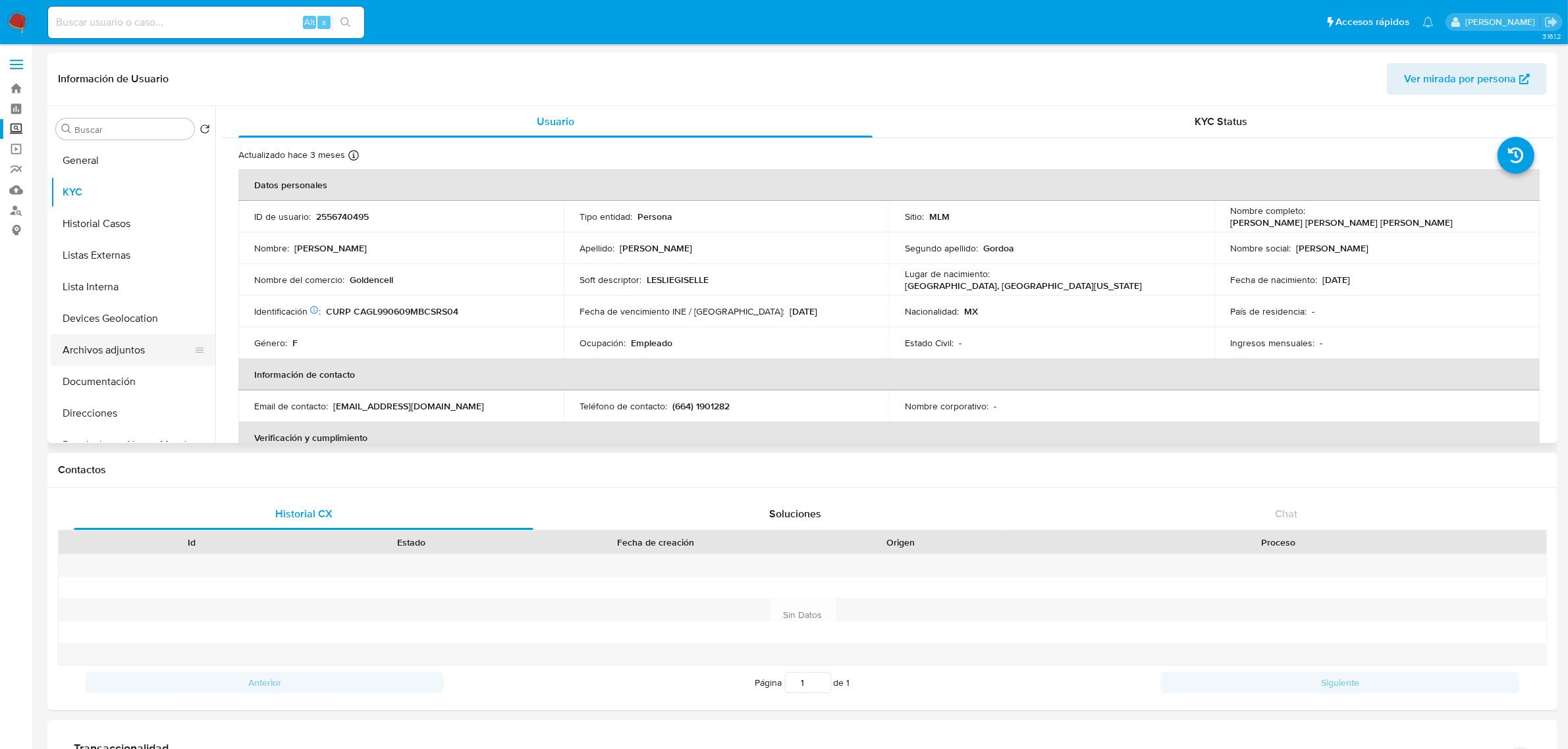
click at [144, 346] on button "Archivos adjuntos" at bounding box center [127, 349] width 154 height 32
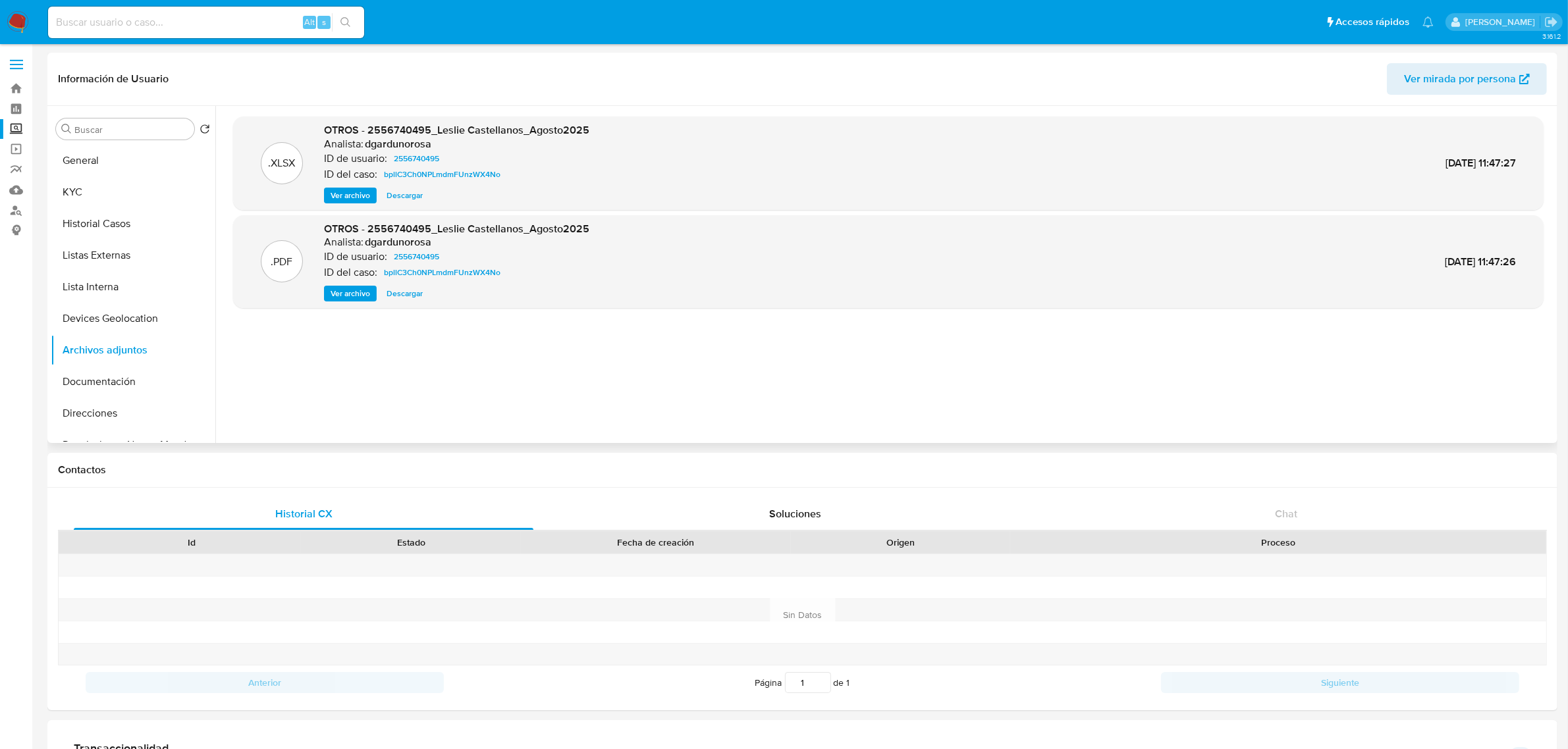
click at [357, 294] on span "Ver archivo" at bounding box center [350, 294] width 40 height 13
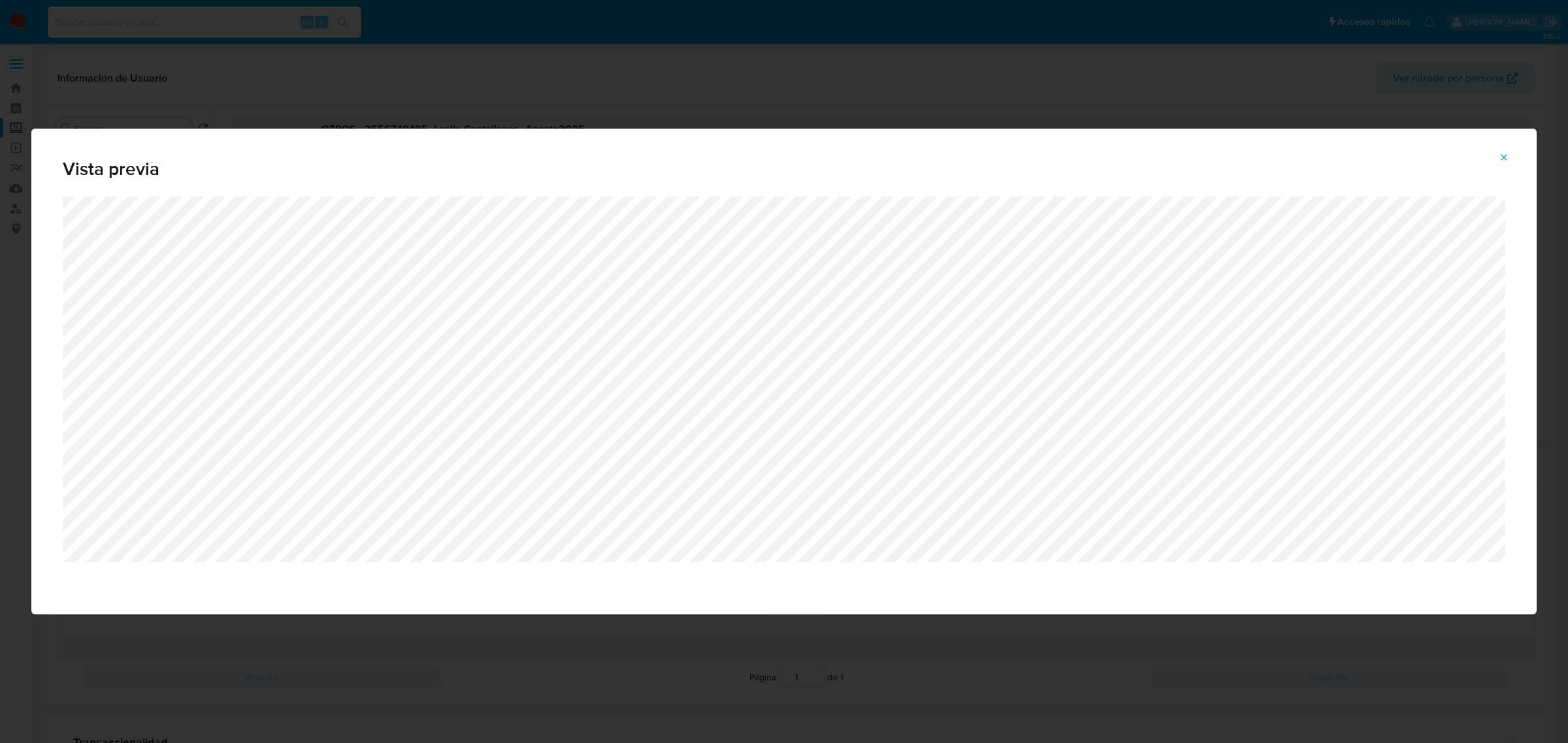
click at [1501, 149] on span "Attachment preview" at bounding box center [1504, 157] width 10 height 18
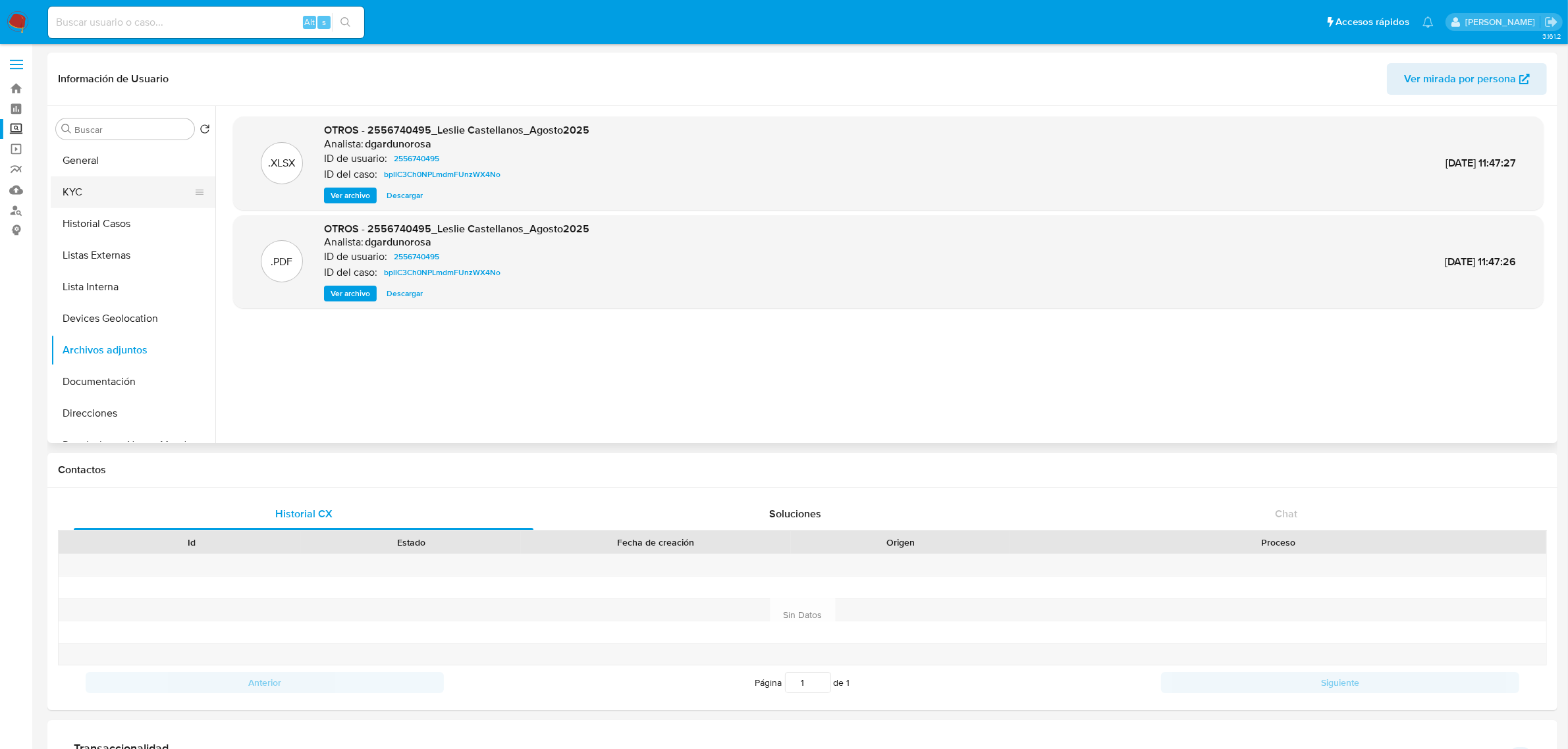
drag, startPoint x: 91, startPoint y: 185, endPoint x: 109, endPoint y: 186, distance: 18.0
click at [91, 185] on button "KYC" at bounding box center [127, 192] width 154 height 32
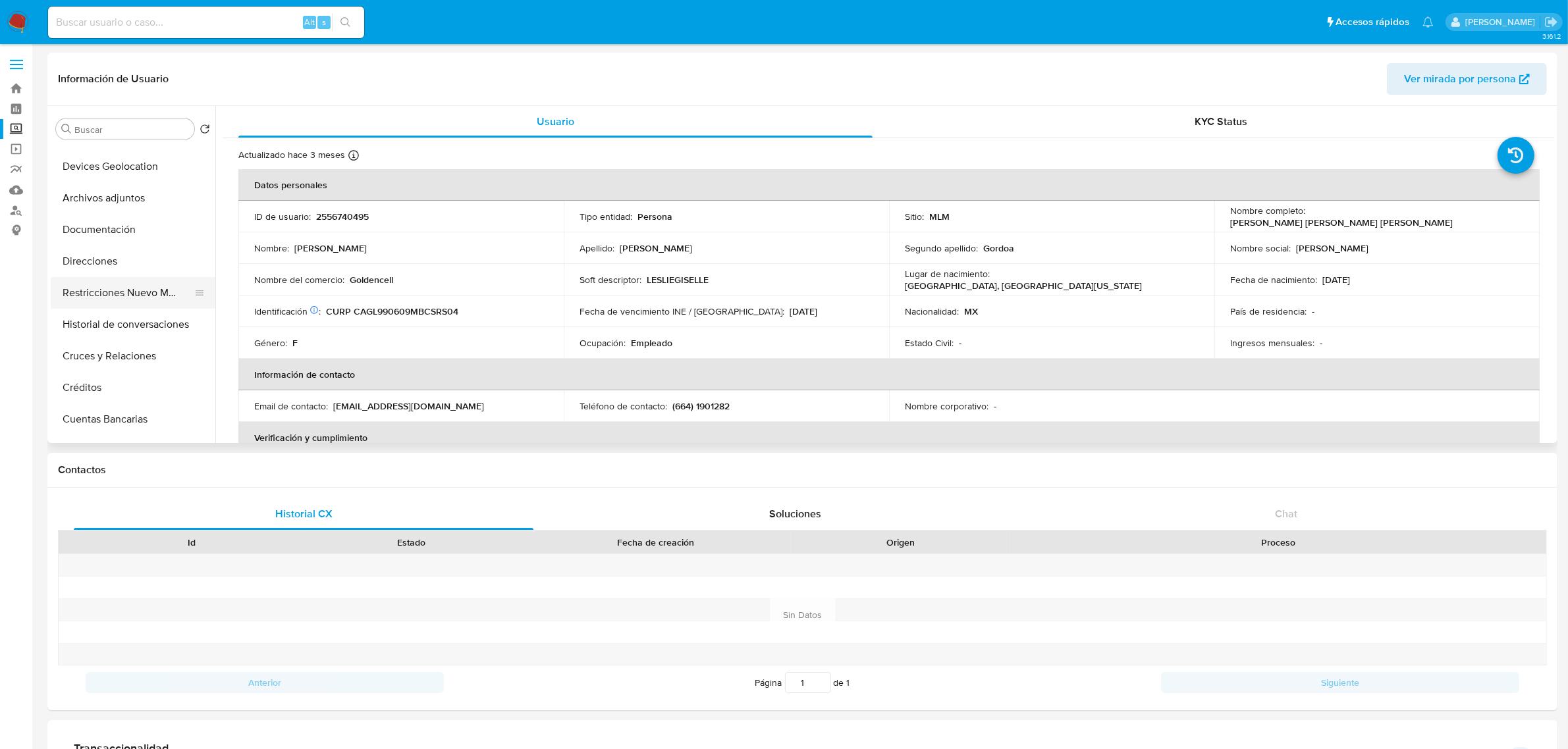
scroll to position [246, 0]
click at [141, 366] on button "Items" at bounding box center [127, 355] width 154 height 32
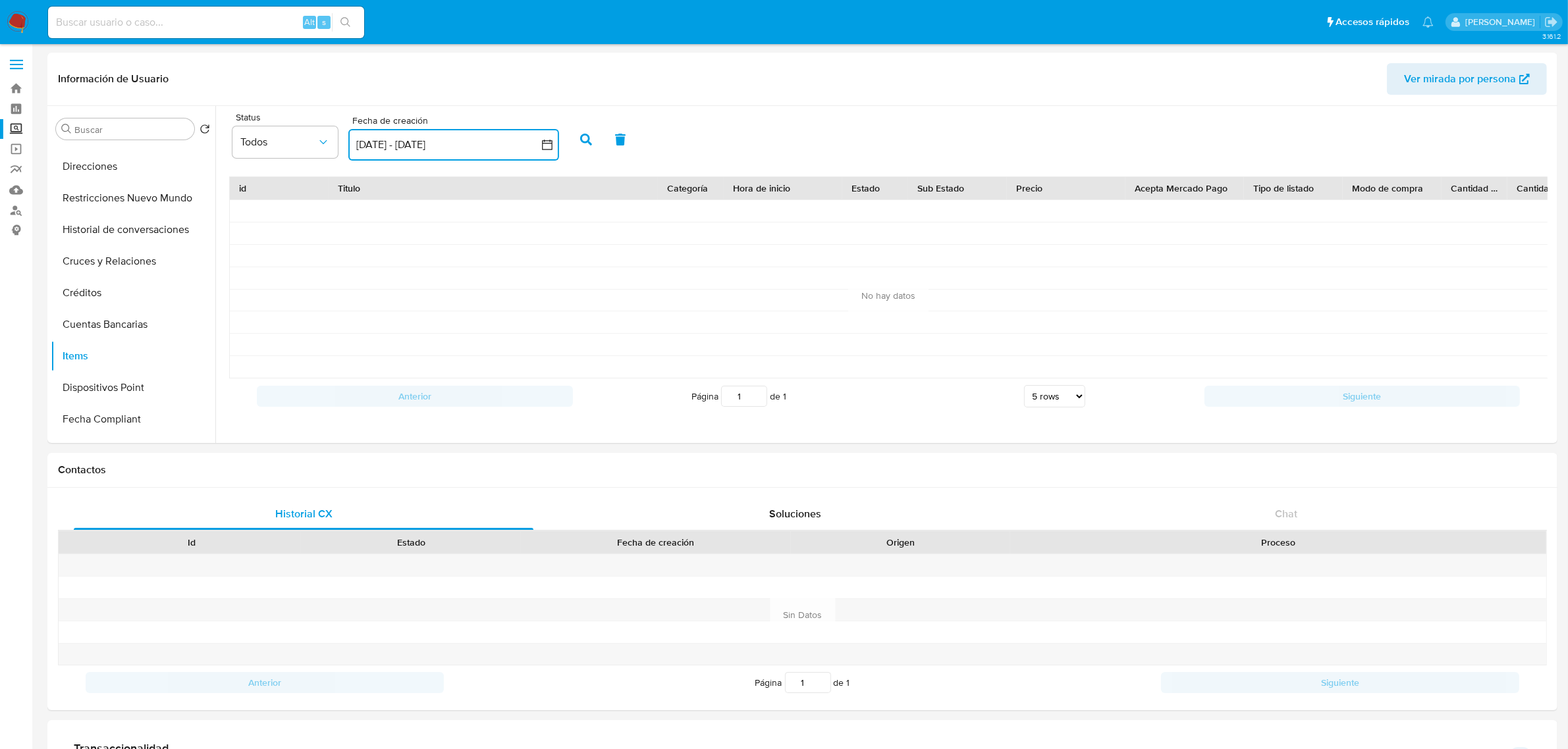
click at [555, 140] on button "[DATE] - [DATE]" at bounding box center [453, 144] width 211 height 32
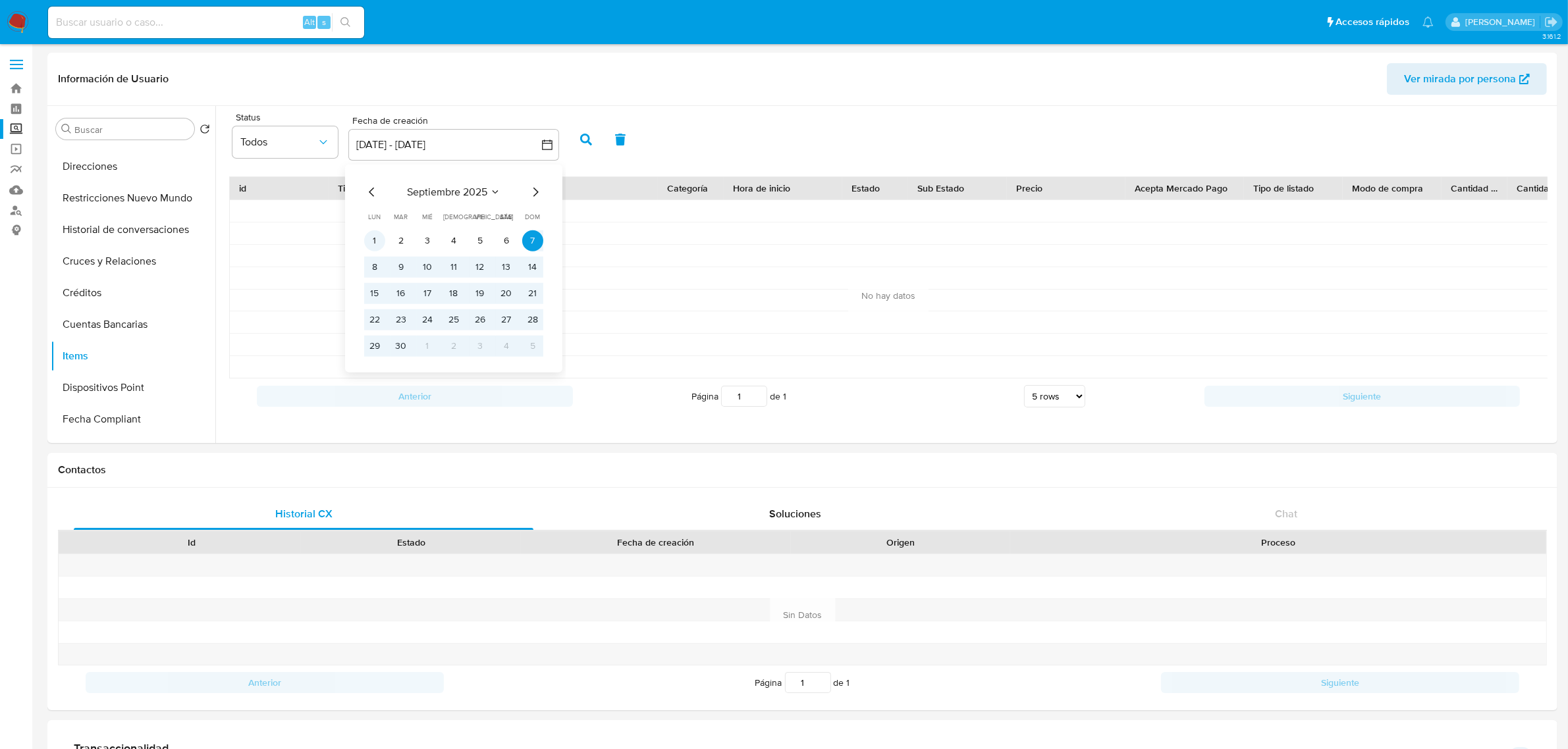
click at [380, 239] on button "1" at bounding box center [375, 241] width 21 height 21
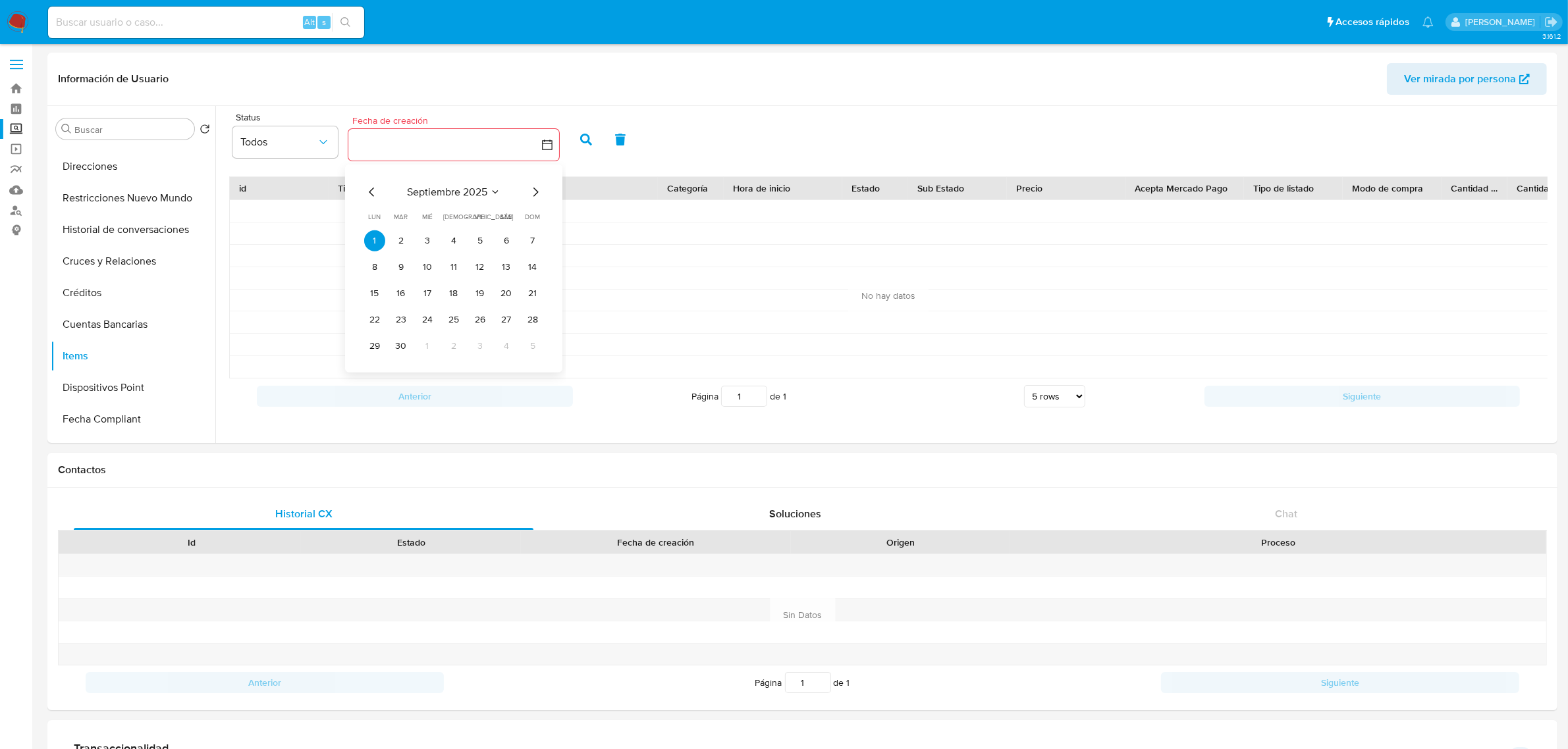
click at [378, 191] on icon "Mes anterior" at bounding box center [372, 191] width 15 height 15
click at [372, 191] on icon "Mes anterior" at bounding box center [372, 191] width 15 height 15
click at [371, 191] on icon "Mes anterior" at bounding box center [372, 191] width 15 height 15
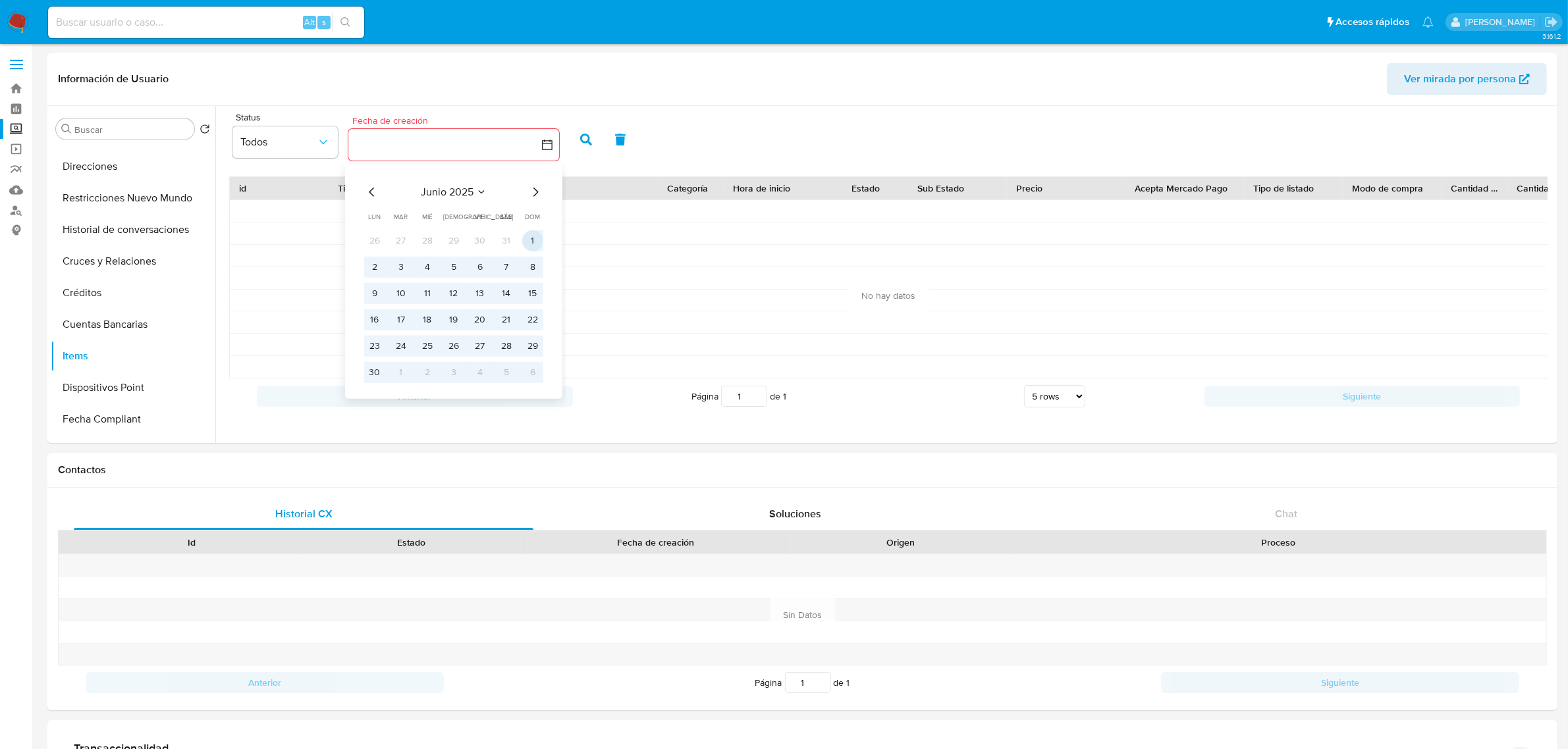
click at [527, 235] on button "1" at bounding box center [532, 241] width 21 height 21
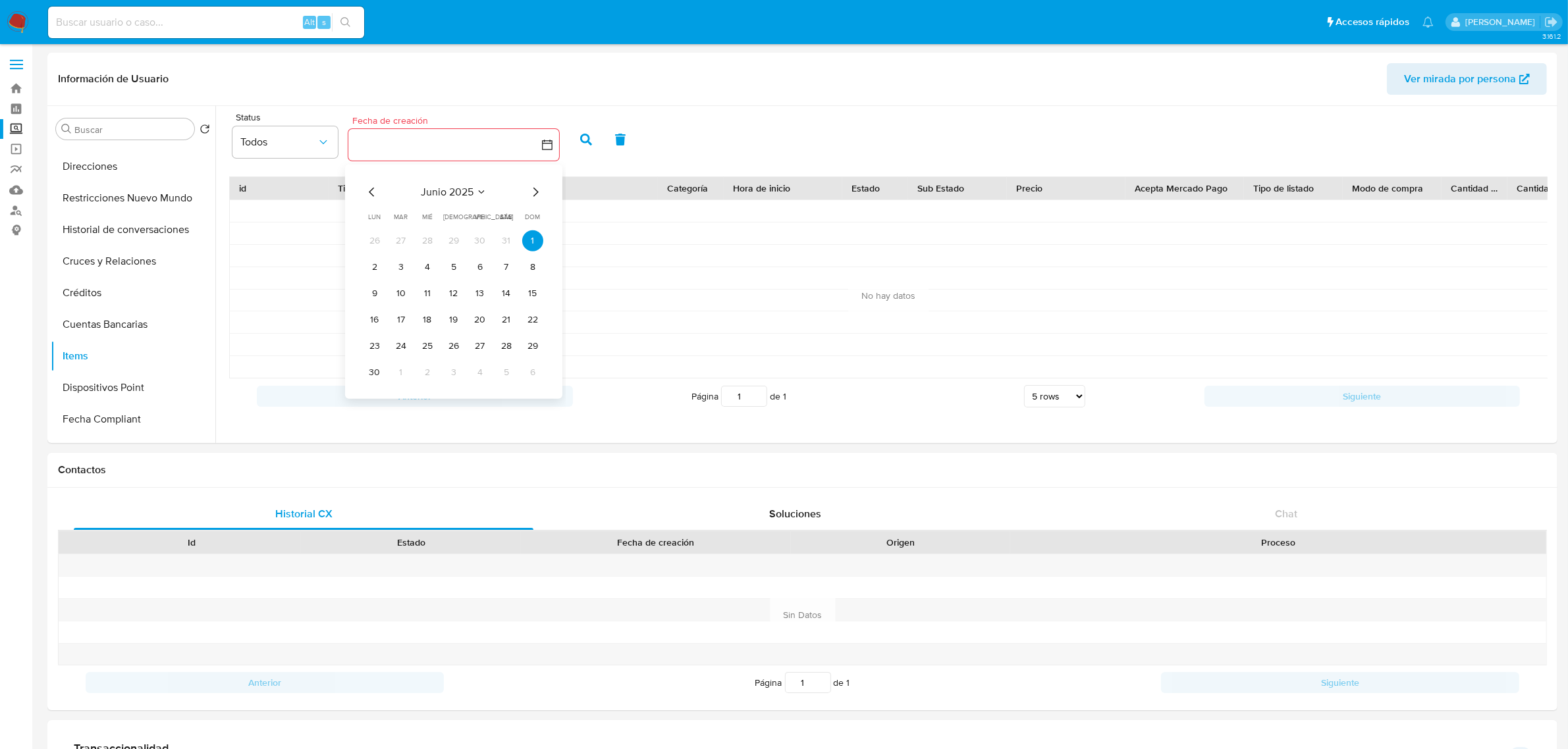
click at [539, 192] on icon "Mes siguiente" at bounding box center [534, 191] width 15 height 15
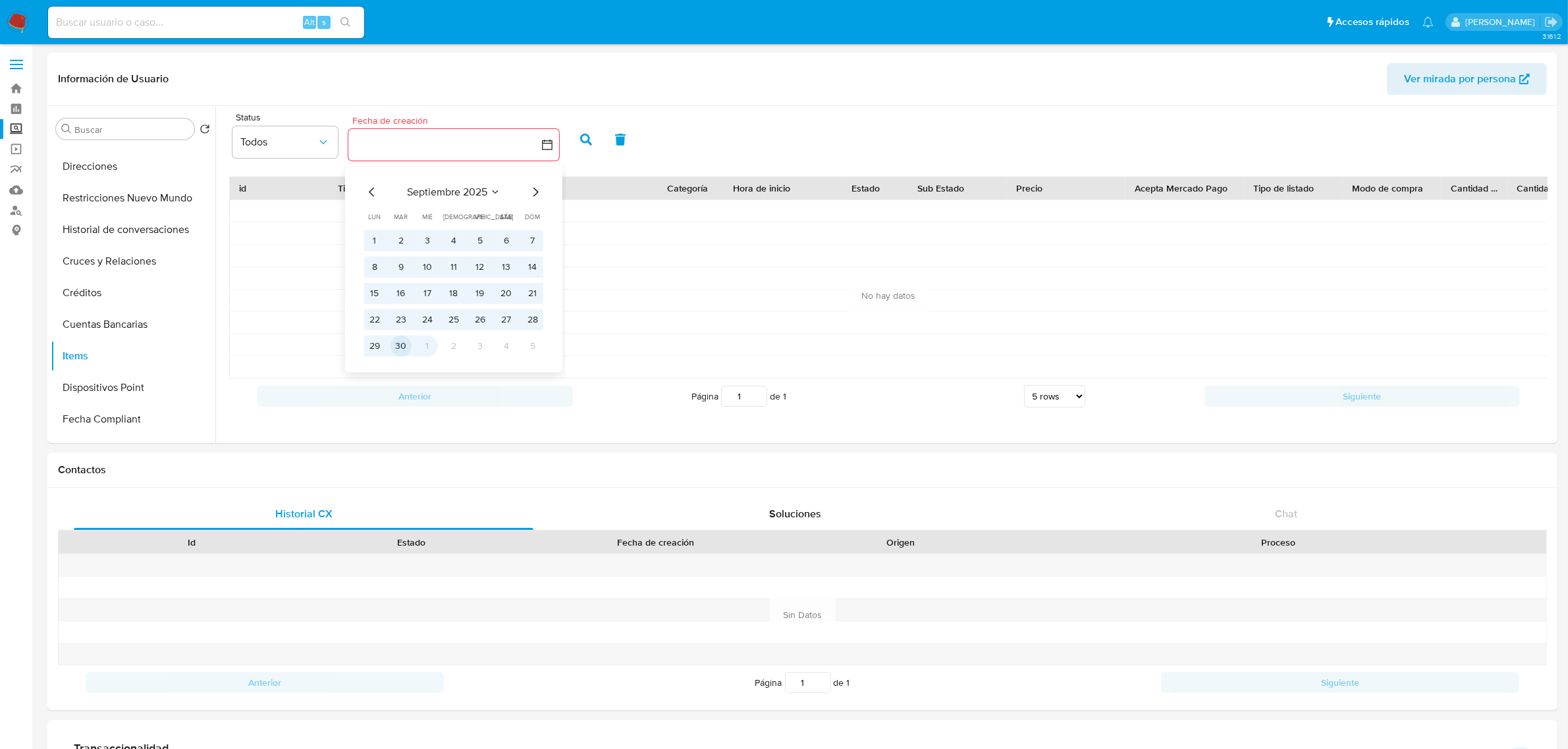
click at [403, 344] on button "30" at bounding box center [400, 346] width 21 height 21
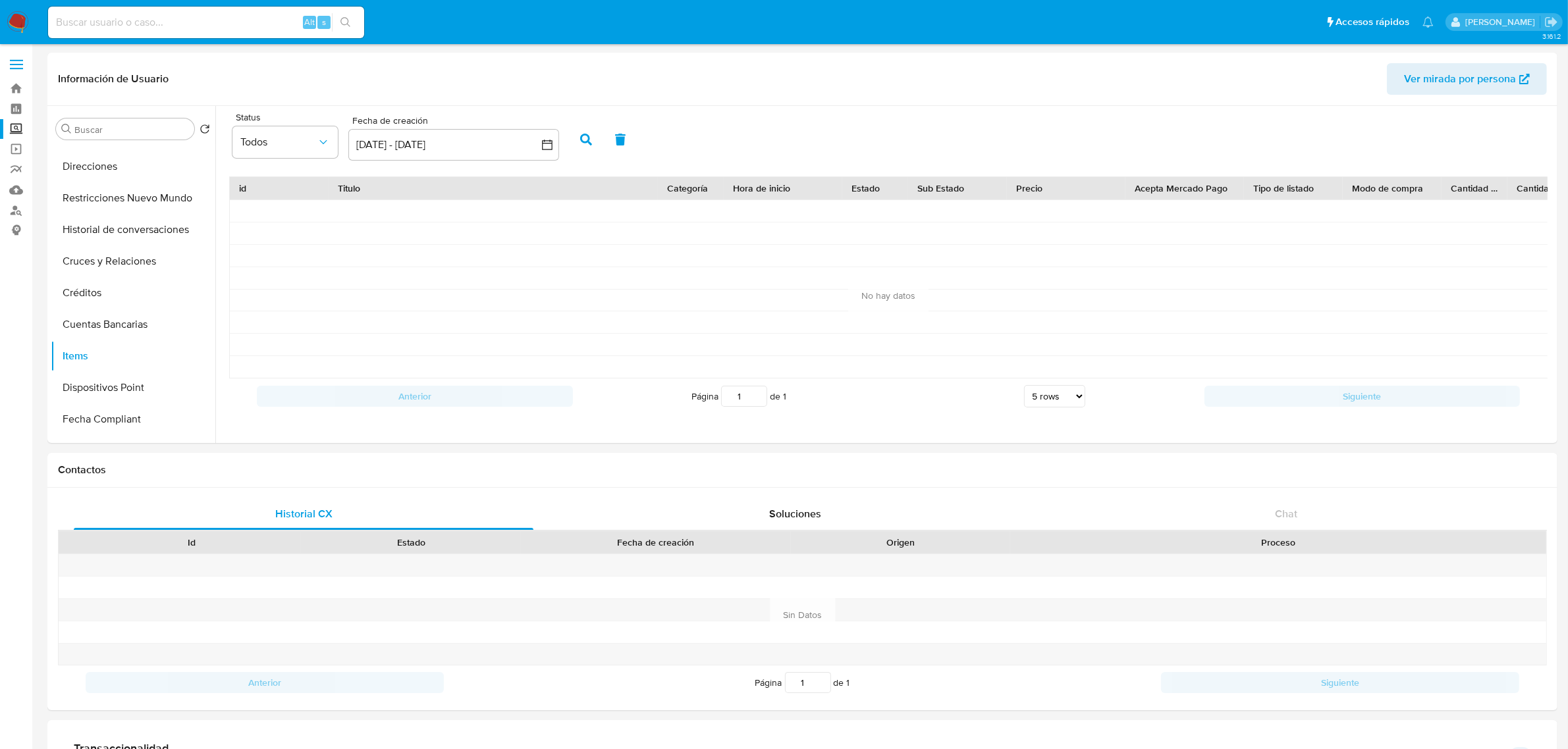
click at [587, 138] on icon "button" at bounding box center [586, 140] width 12 height 12
click at [127, 193] on button "KYC" at bounding box center [127, 192] width 154 height 32
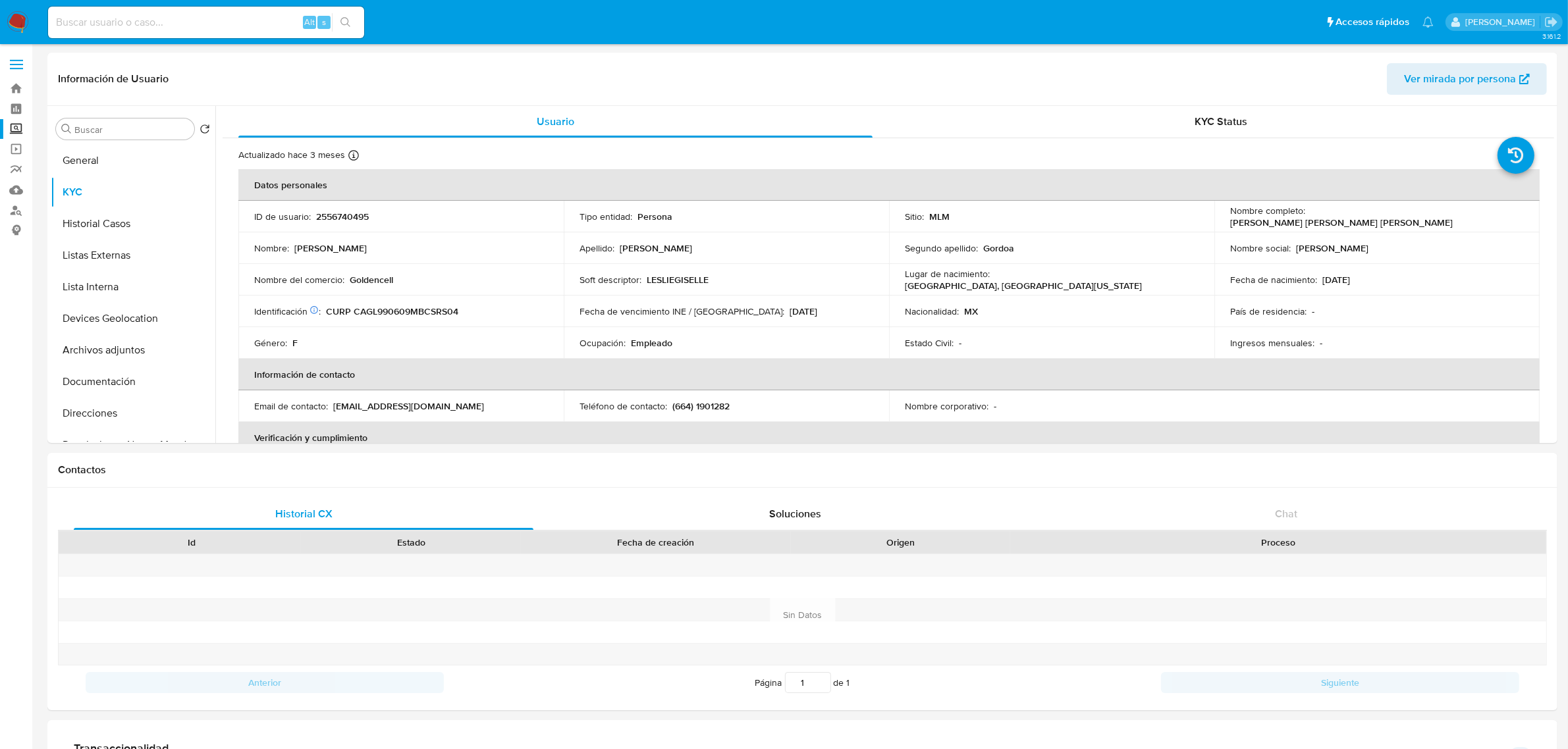
click at [385, 278] on p "Goldencell" at bounding box center [371, 280] width 43 height 12
copy p "Goldencell"
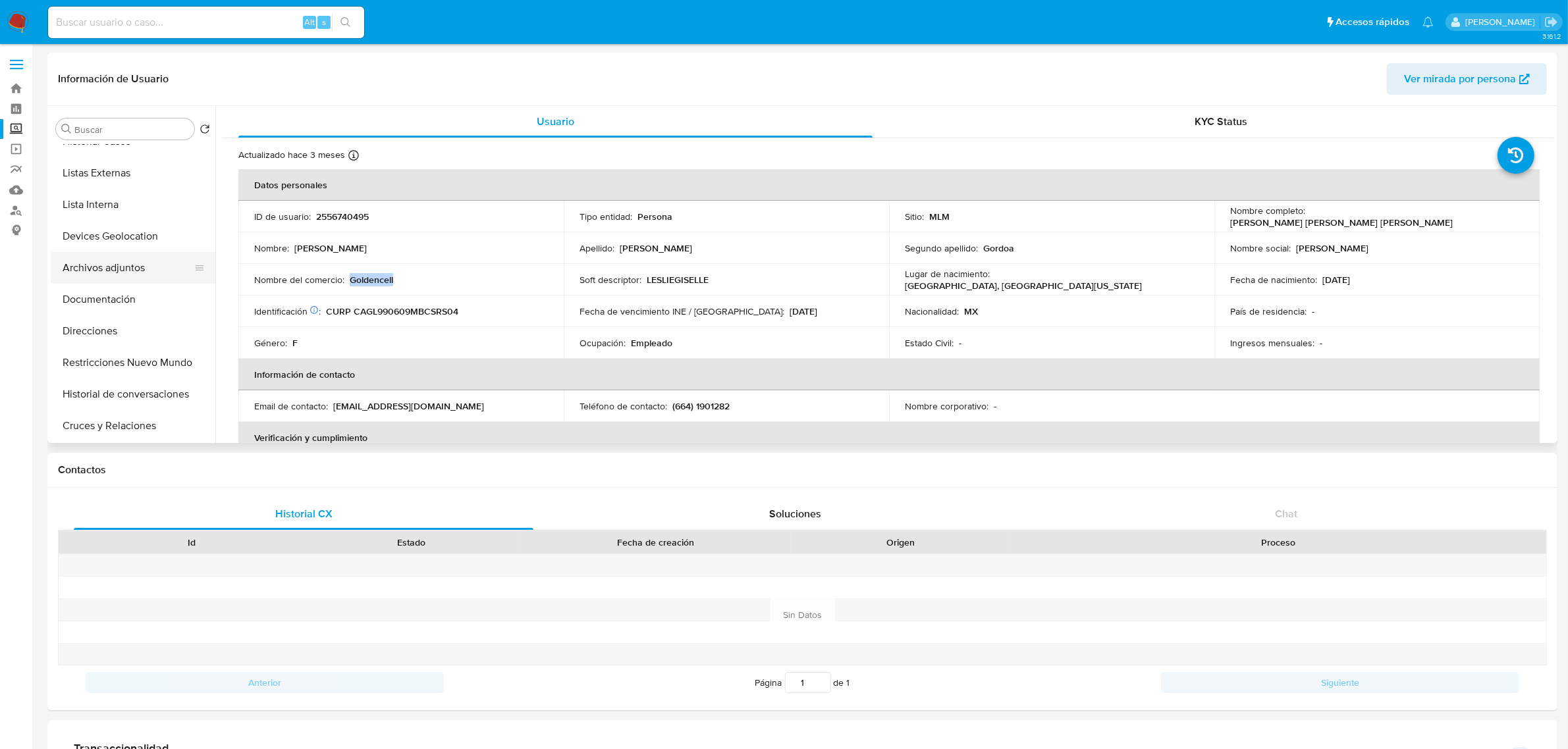
click at [130, 271] on button "Archivos adjuntos" at bounding box center [127, 268] width 154 height 32
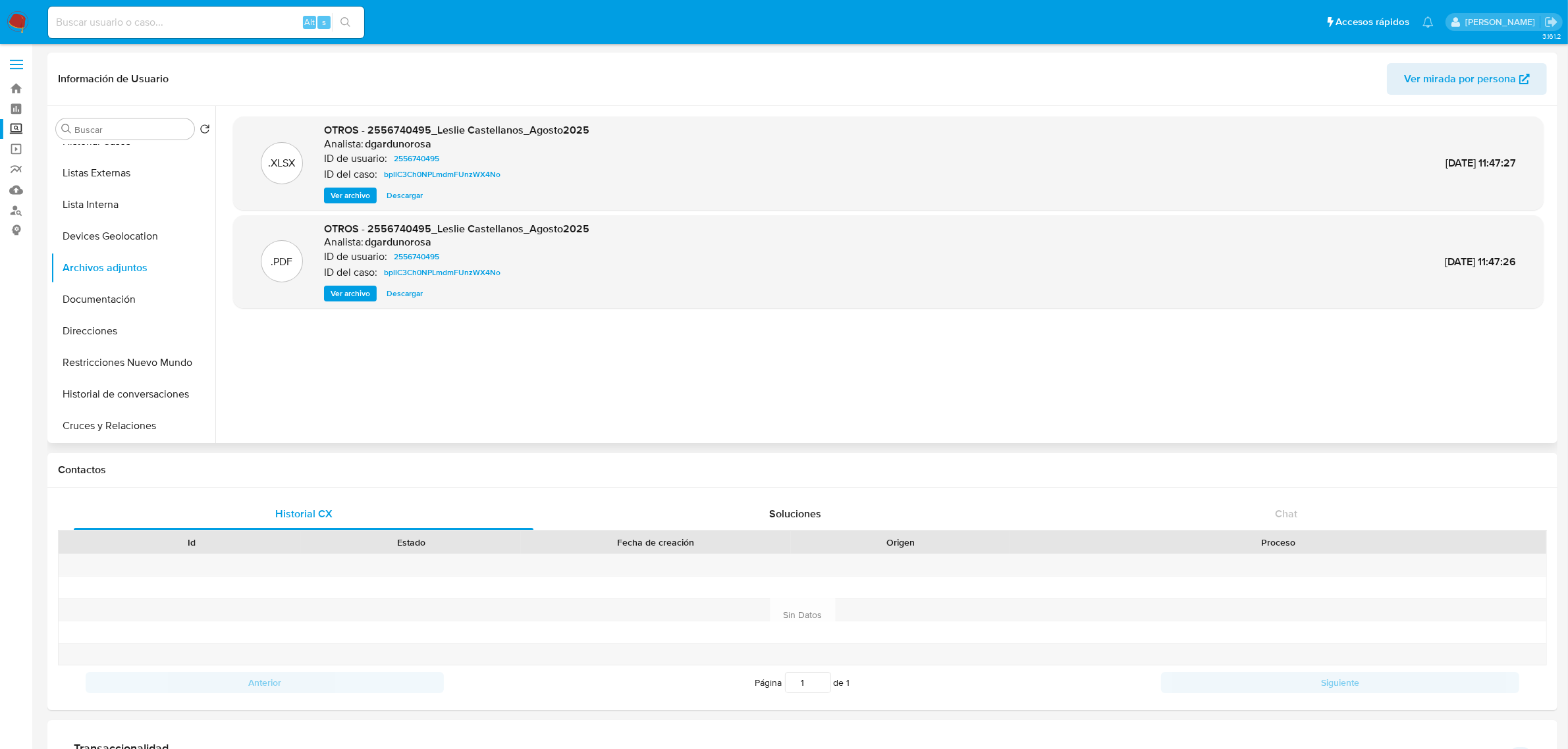
click at [356, 296] on span "Ver archivo" at bounding box center [350, 294] width 40 height 13
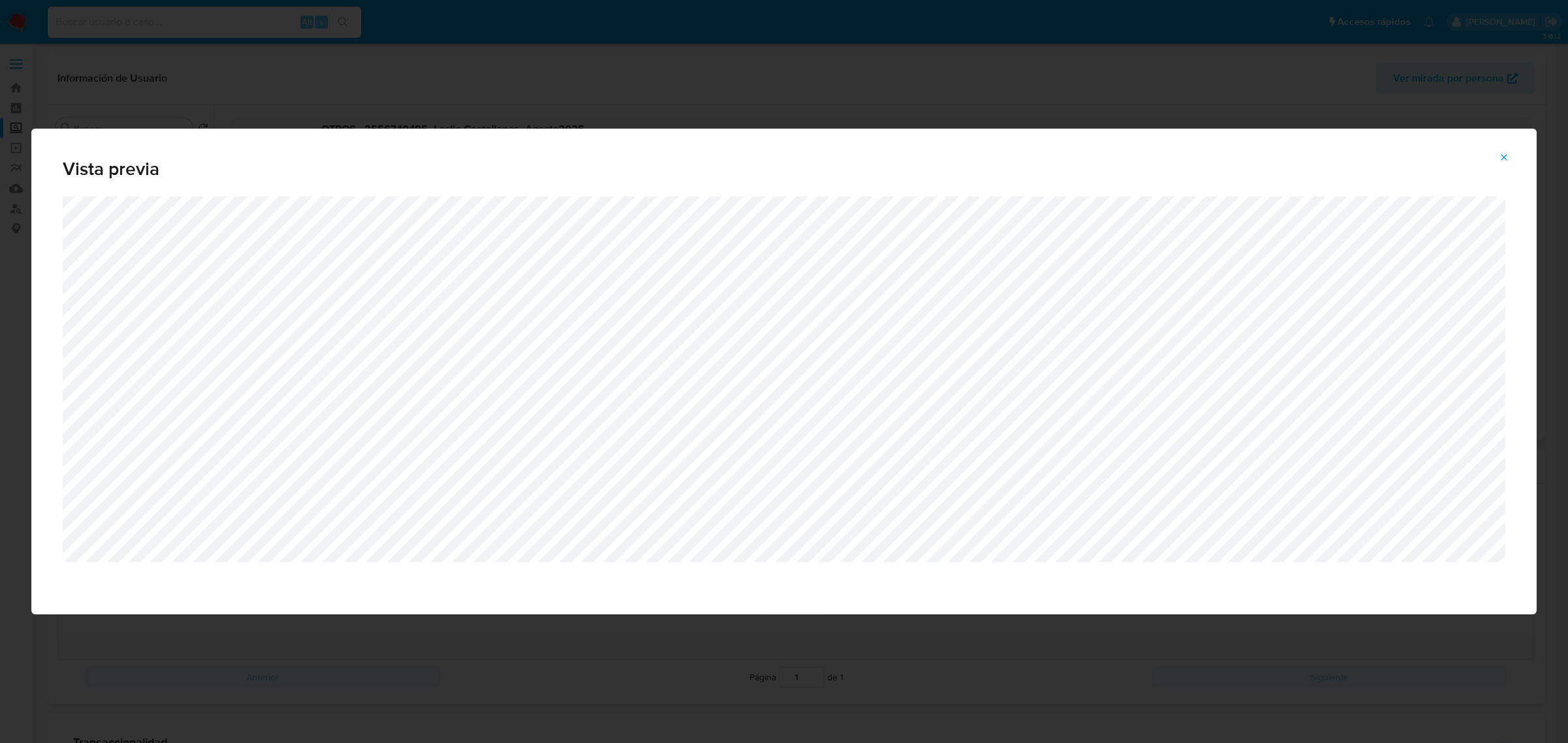
click at [1498, 164] on button "Attachment preview" at bounding box center [1503, 157] width 28 height 21
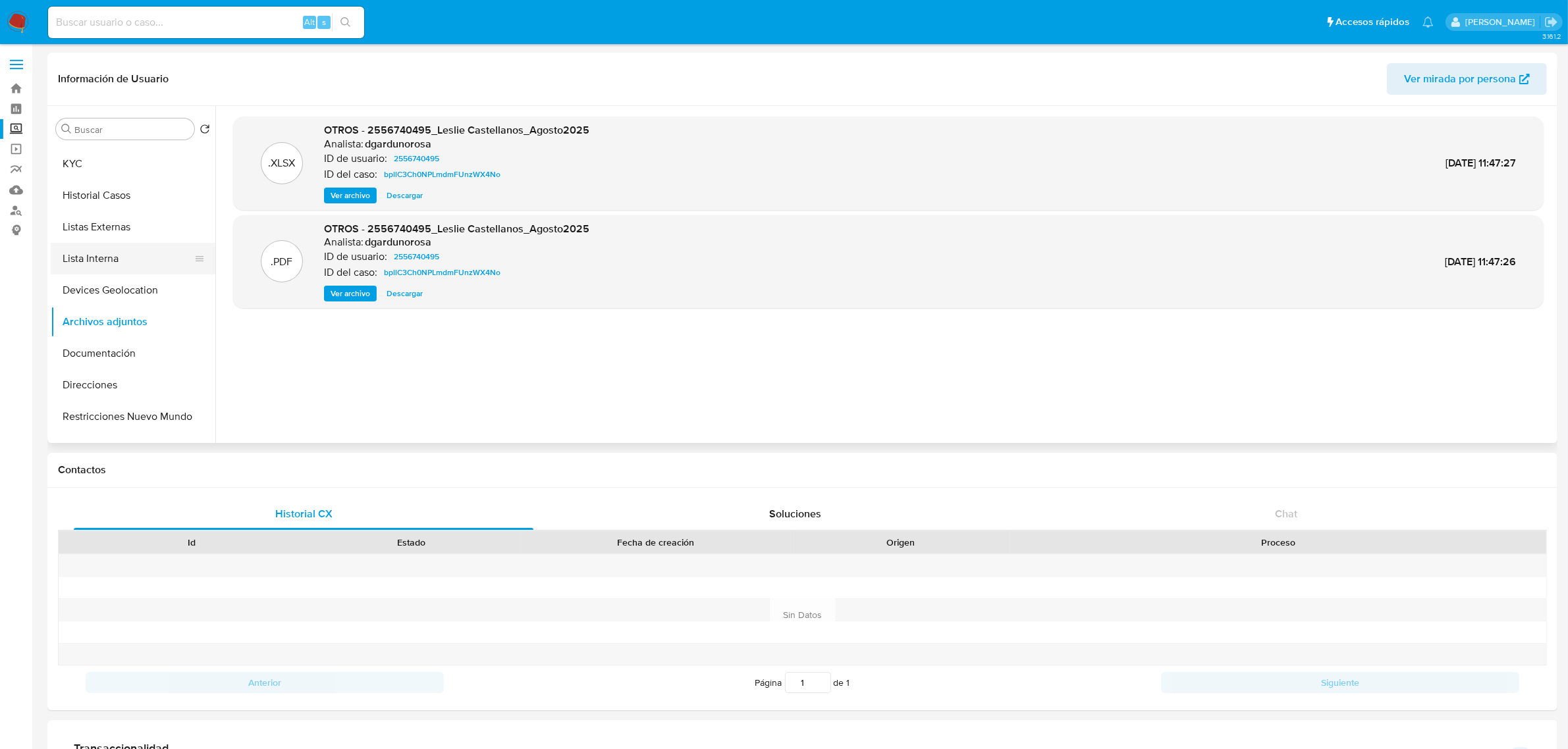
scroll to position [0, 0]
click at [102, 202] on button "KYC" at bounding box center [127, 192] width 154 height 32
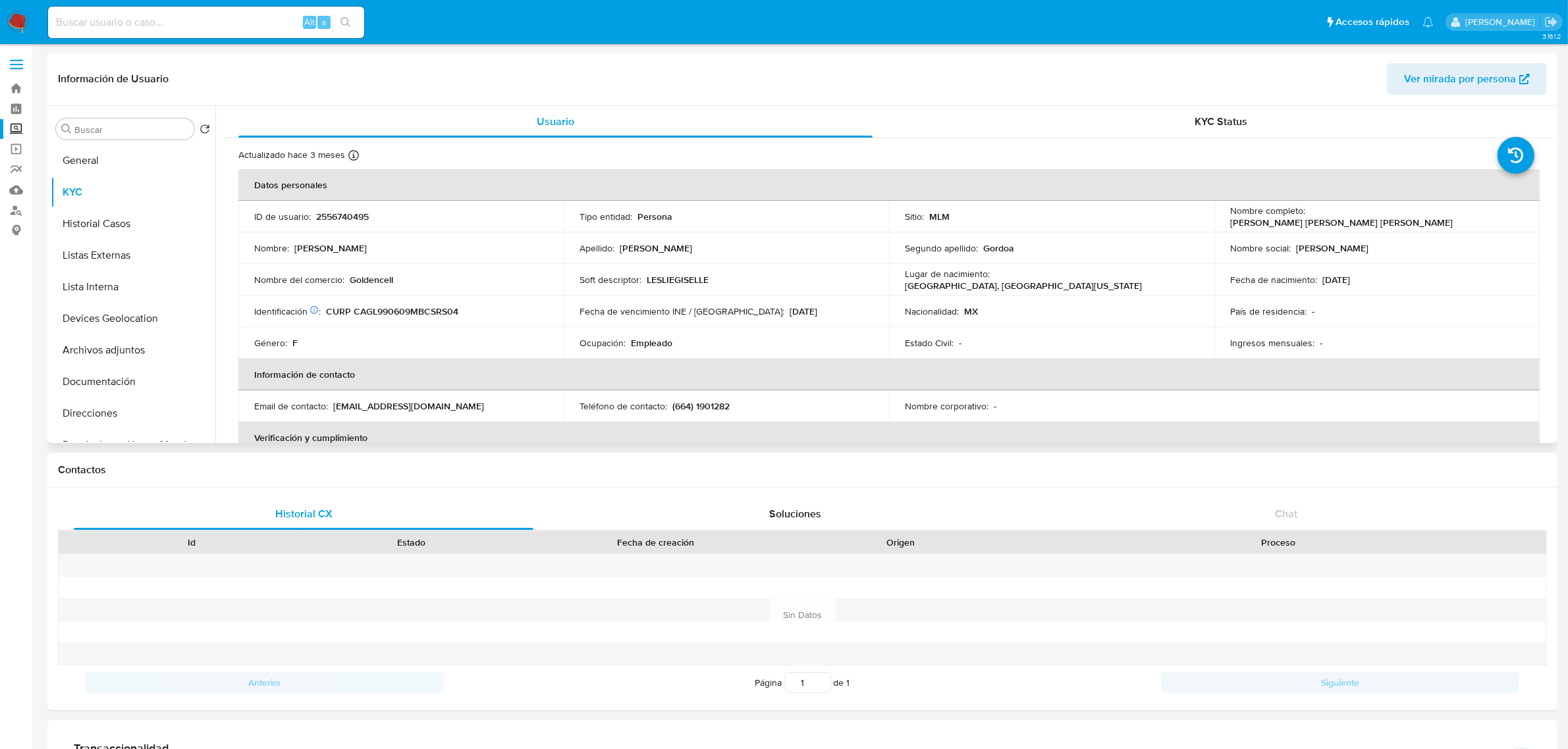
click at [333, 221] on p "2556740495" at bounding box center [342, 216] width 53 height 12
click at [14, 21] on img at bounding box center [18, 22] width 22 height 22
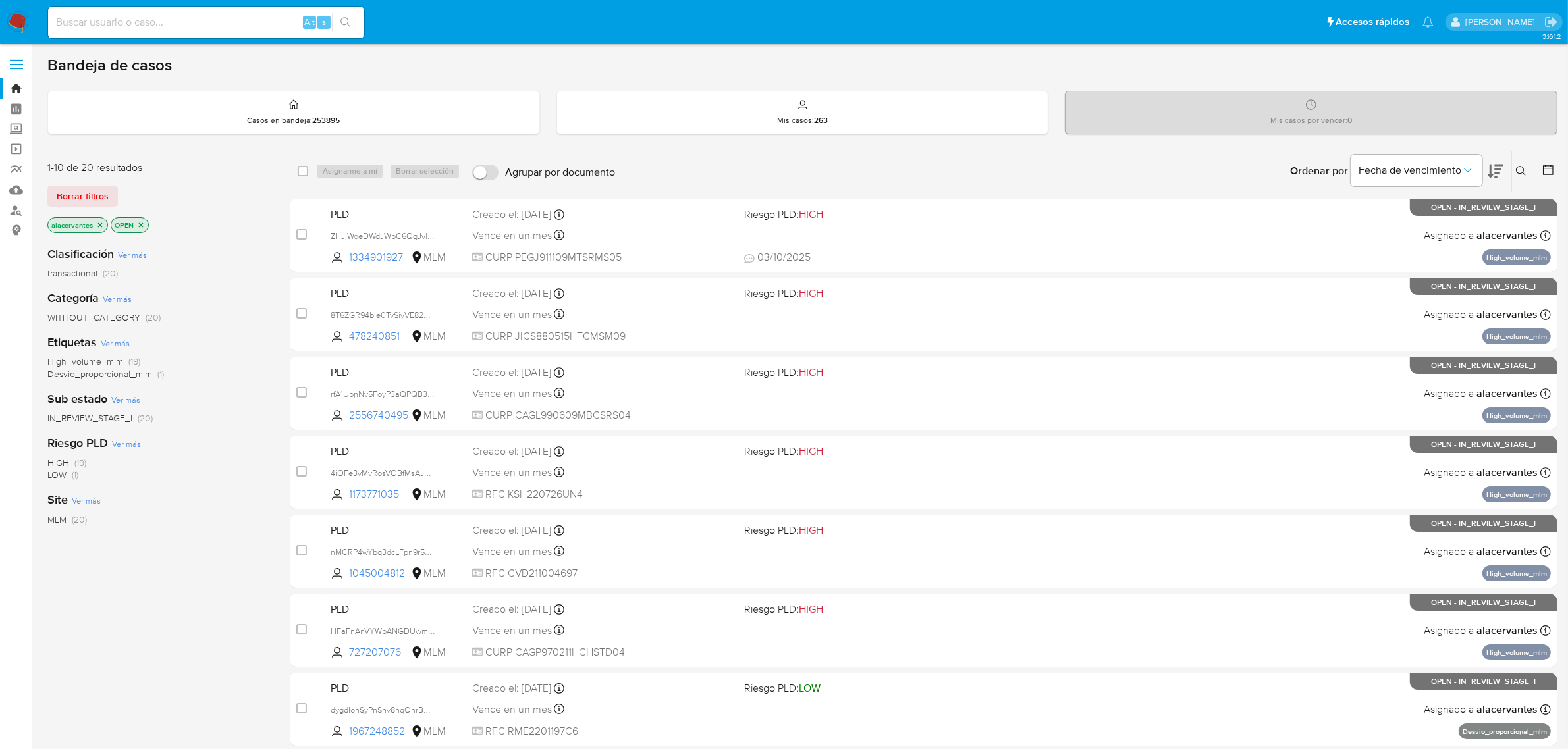
click at [259, 21] on input at bounding box center [205, 22] width 316 height 17
paste input "210674112"
type input "210674112"
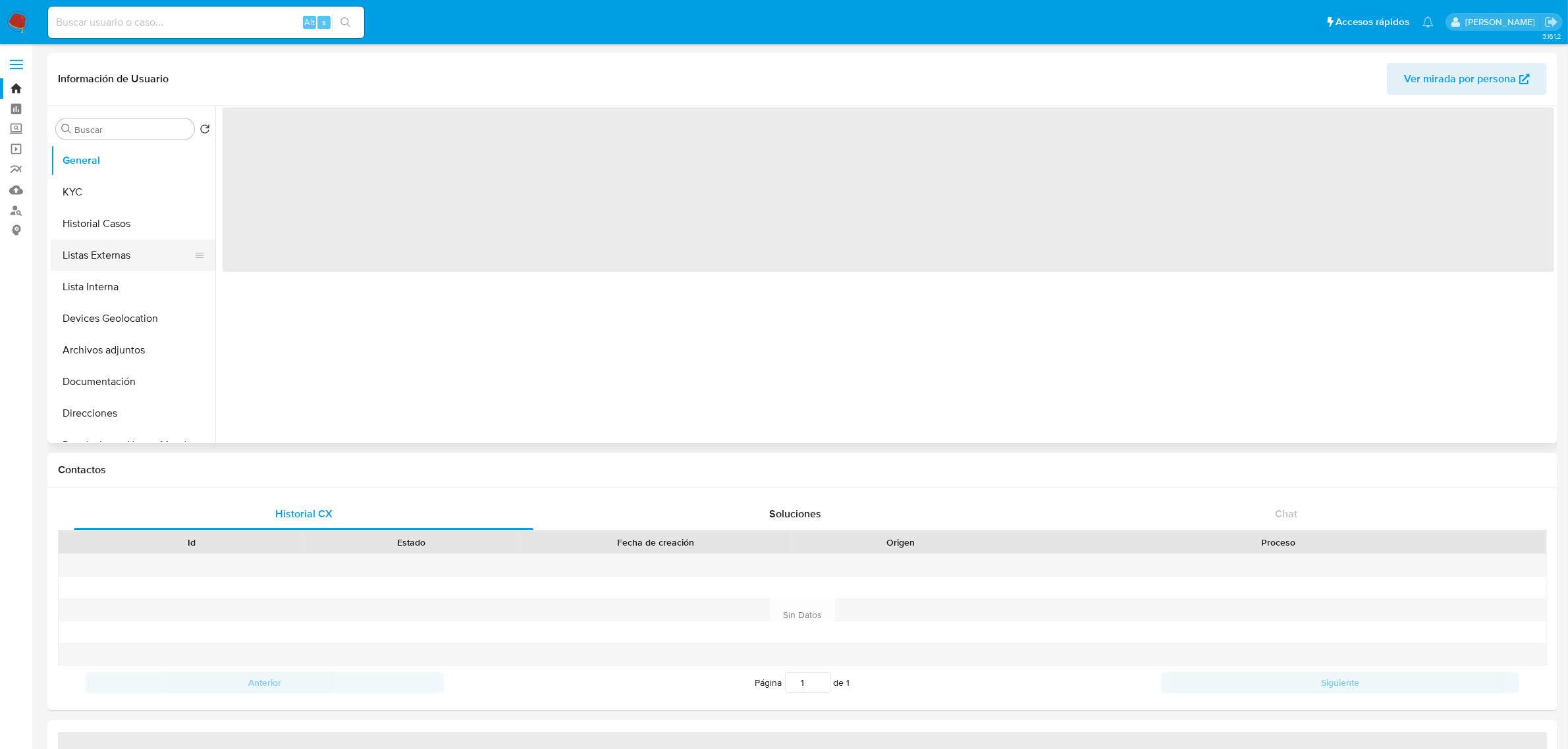
select select "10"
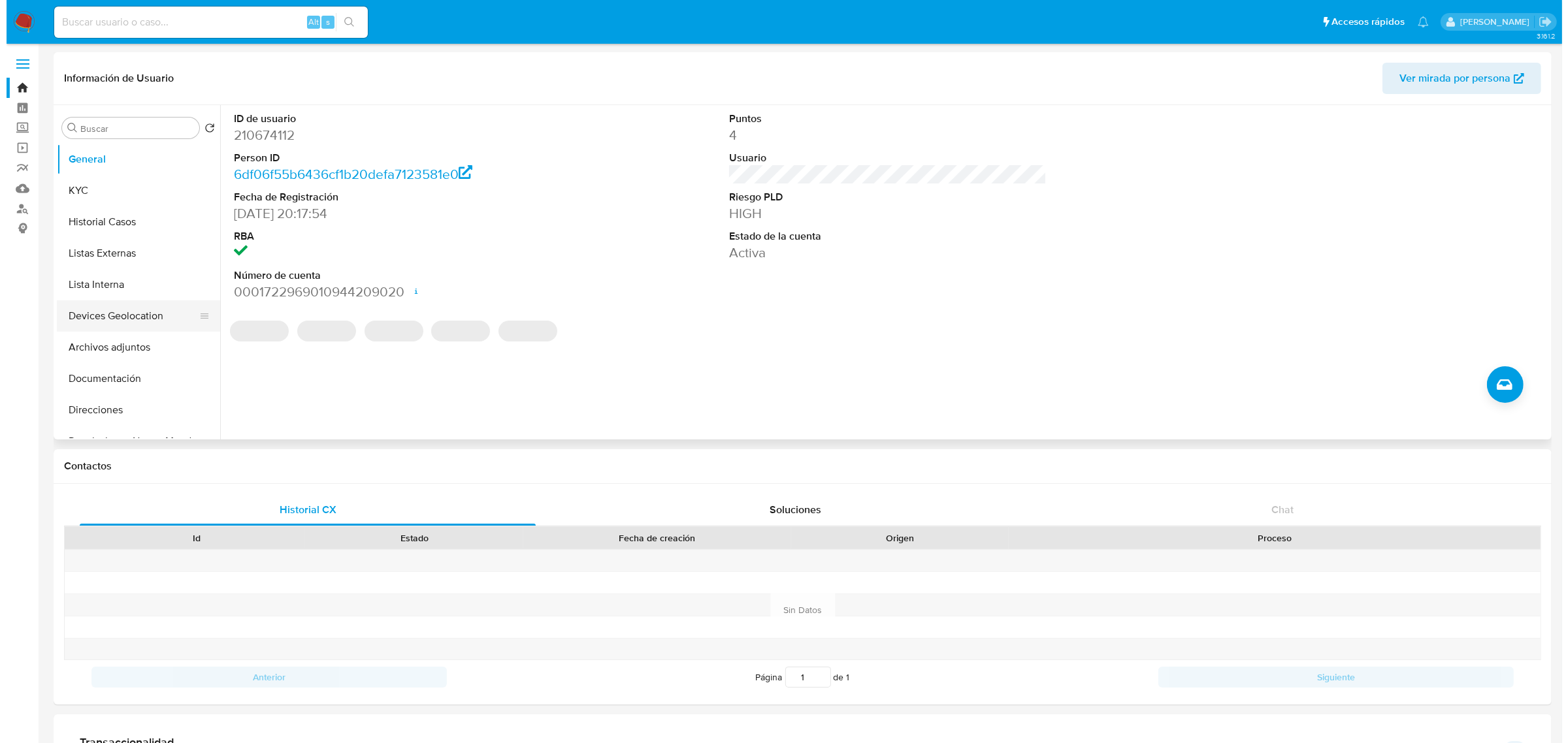
scroll to position [82, 0]
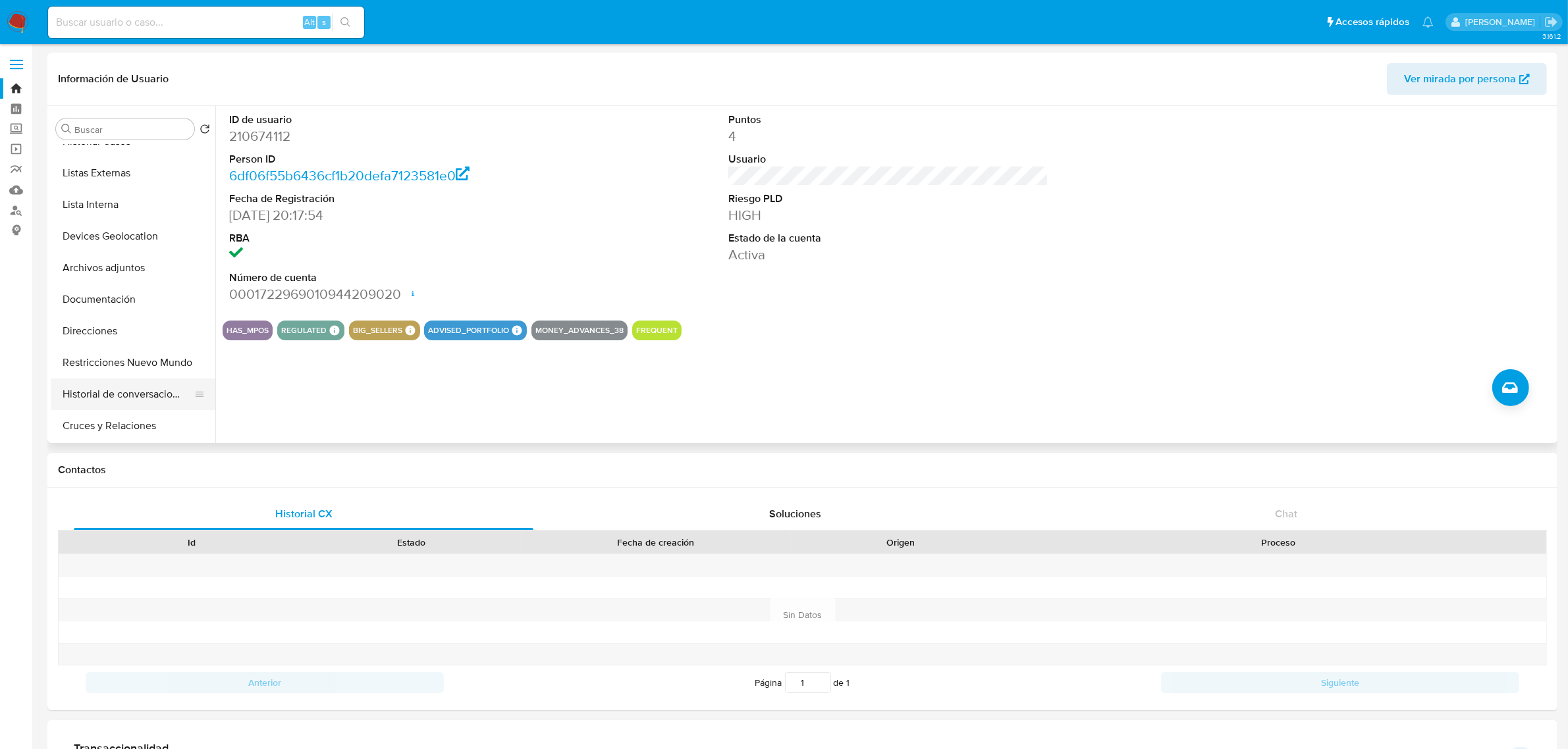
click at [141, 400] on button "Historial de conversaciones" at bounding box center [127, 394] width 154 height 32
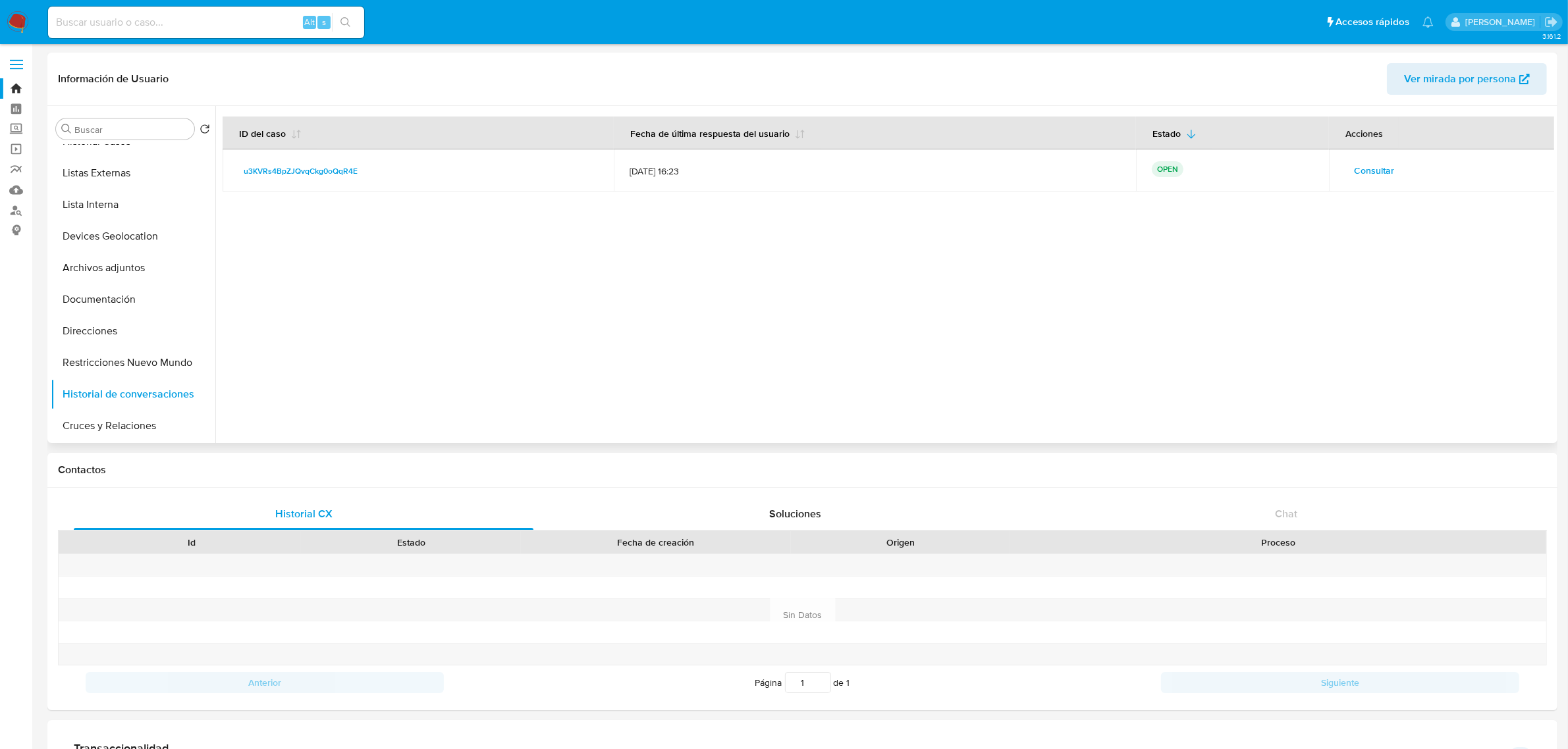
click at [1360, 179] on span "Consultar" at bounding box center [1374, 170] width 40 height 18
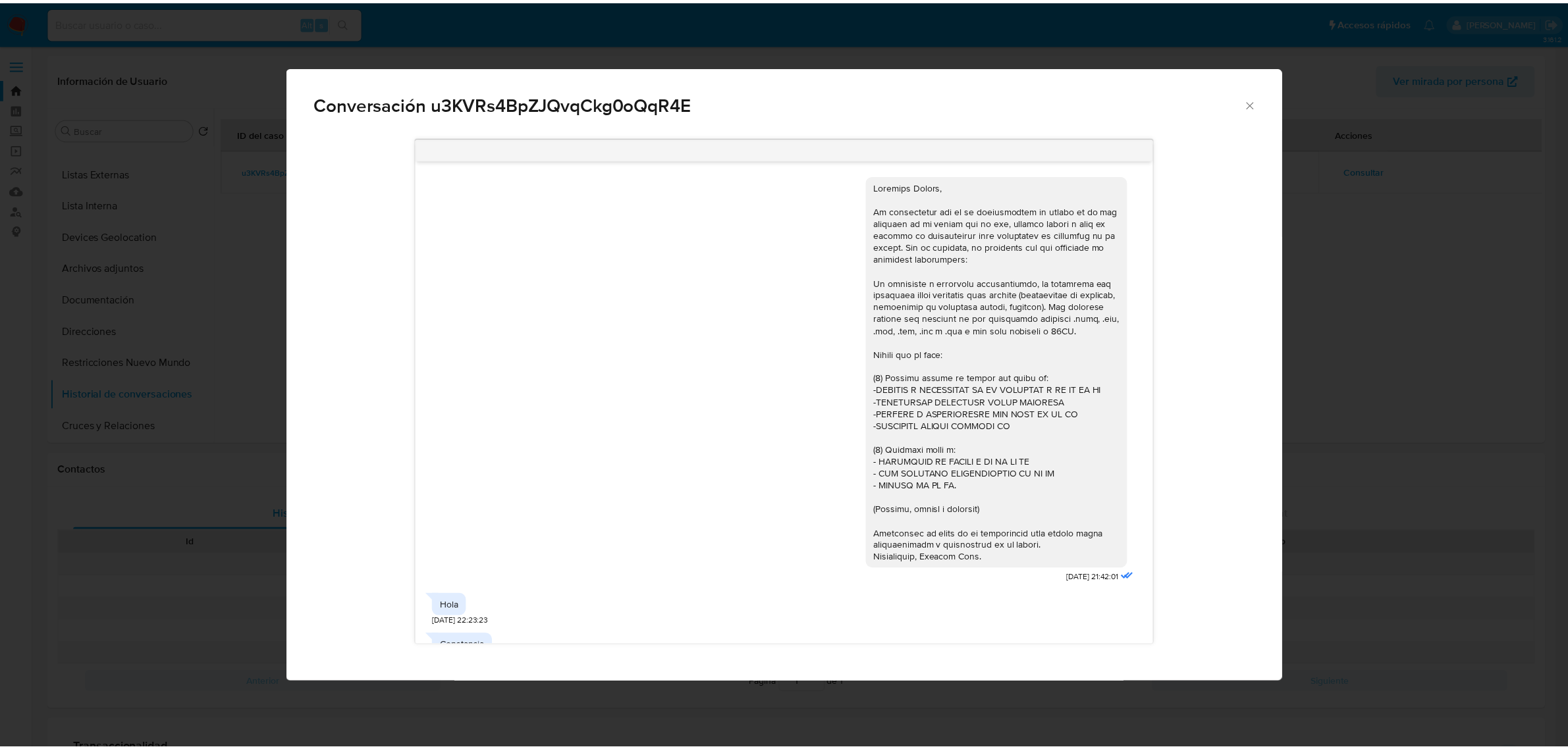
scroll to position [433, 0]
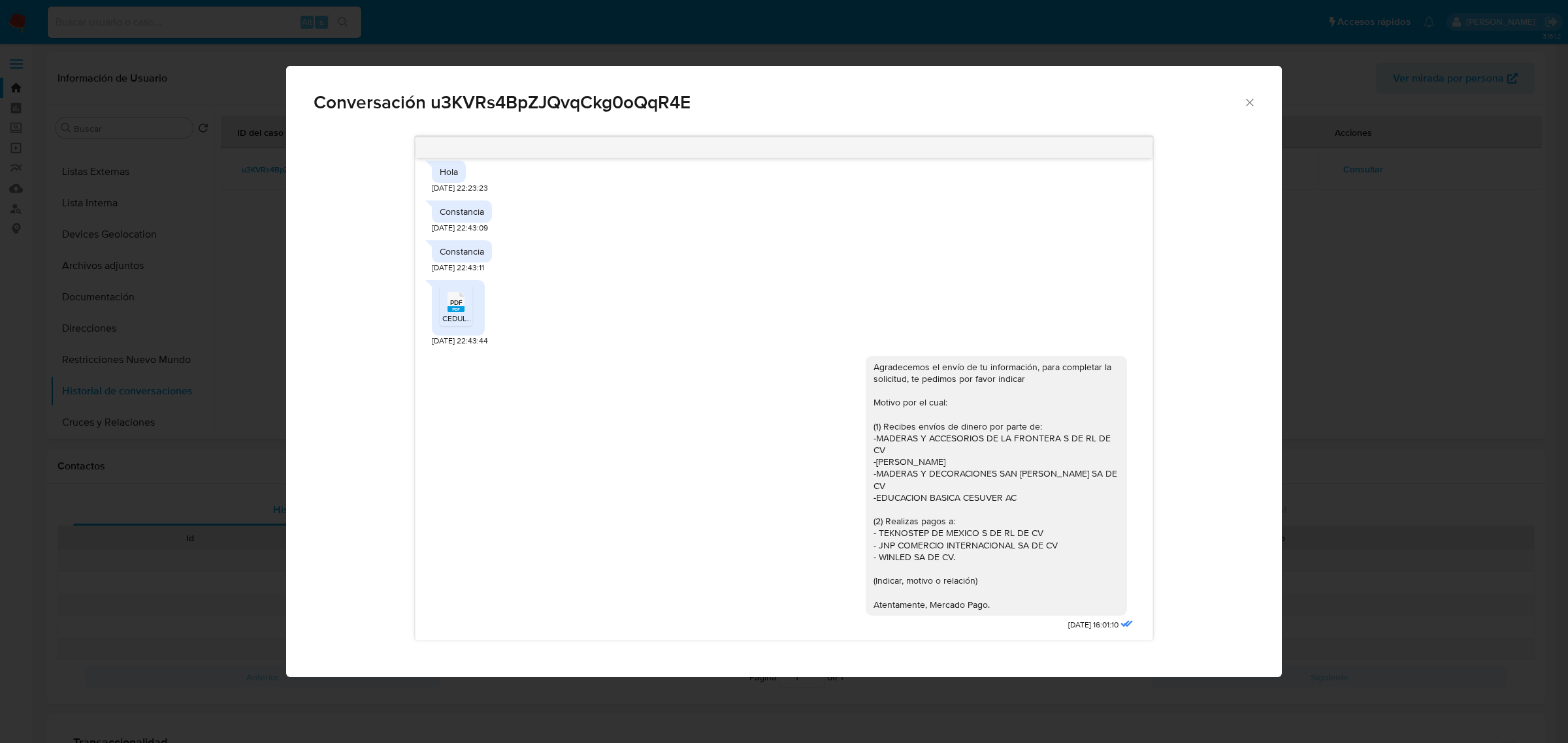
click at [1248, 100] on icon "Cerrar" at bounding box center [1250, 102] width 13 height 13
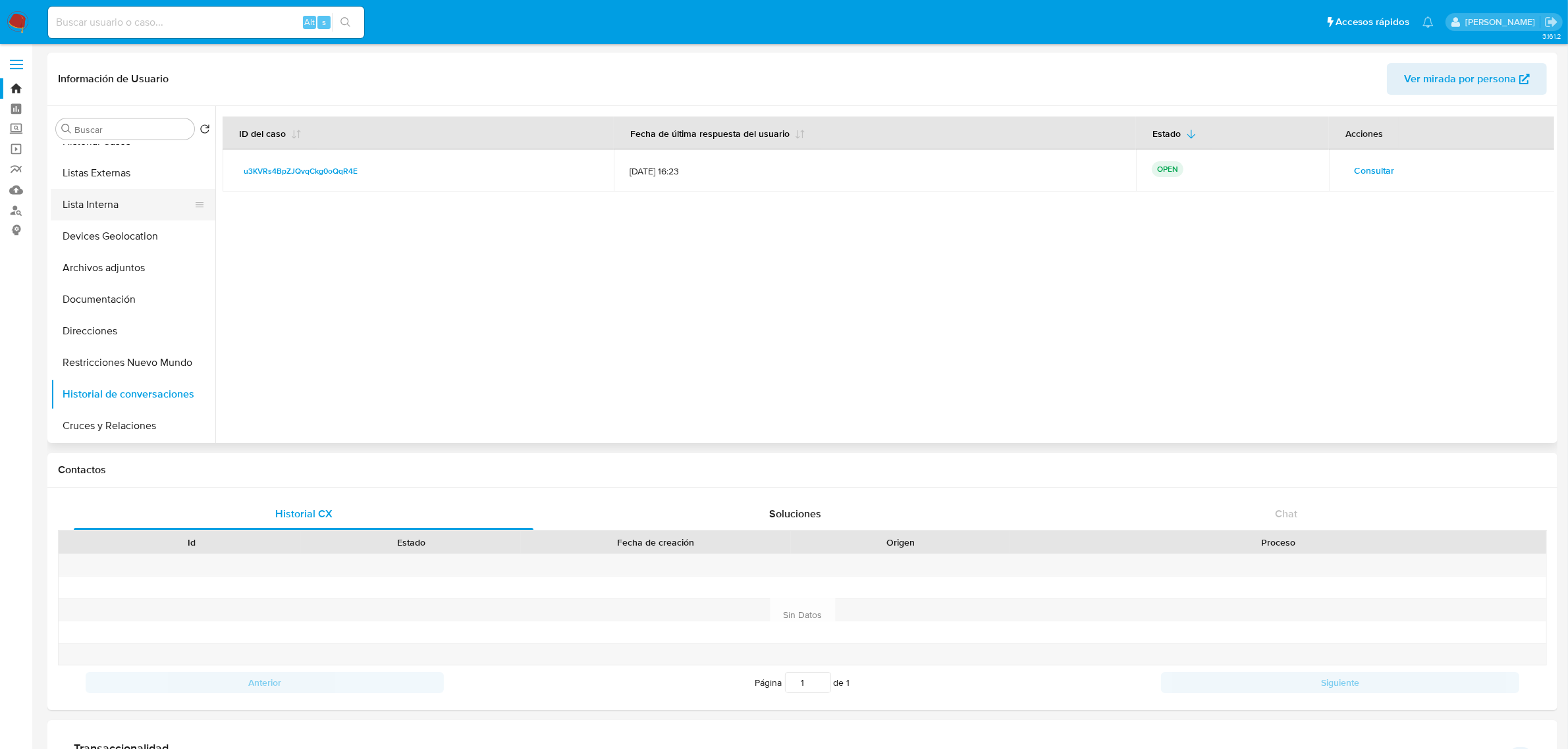
click at [124, 207] on button "Lista Interna" at bounding box center [127, 205] width 154 height 32
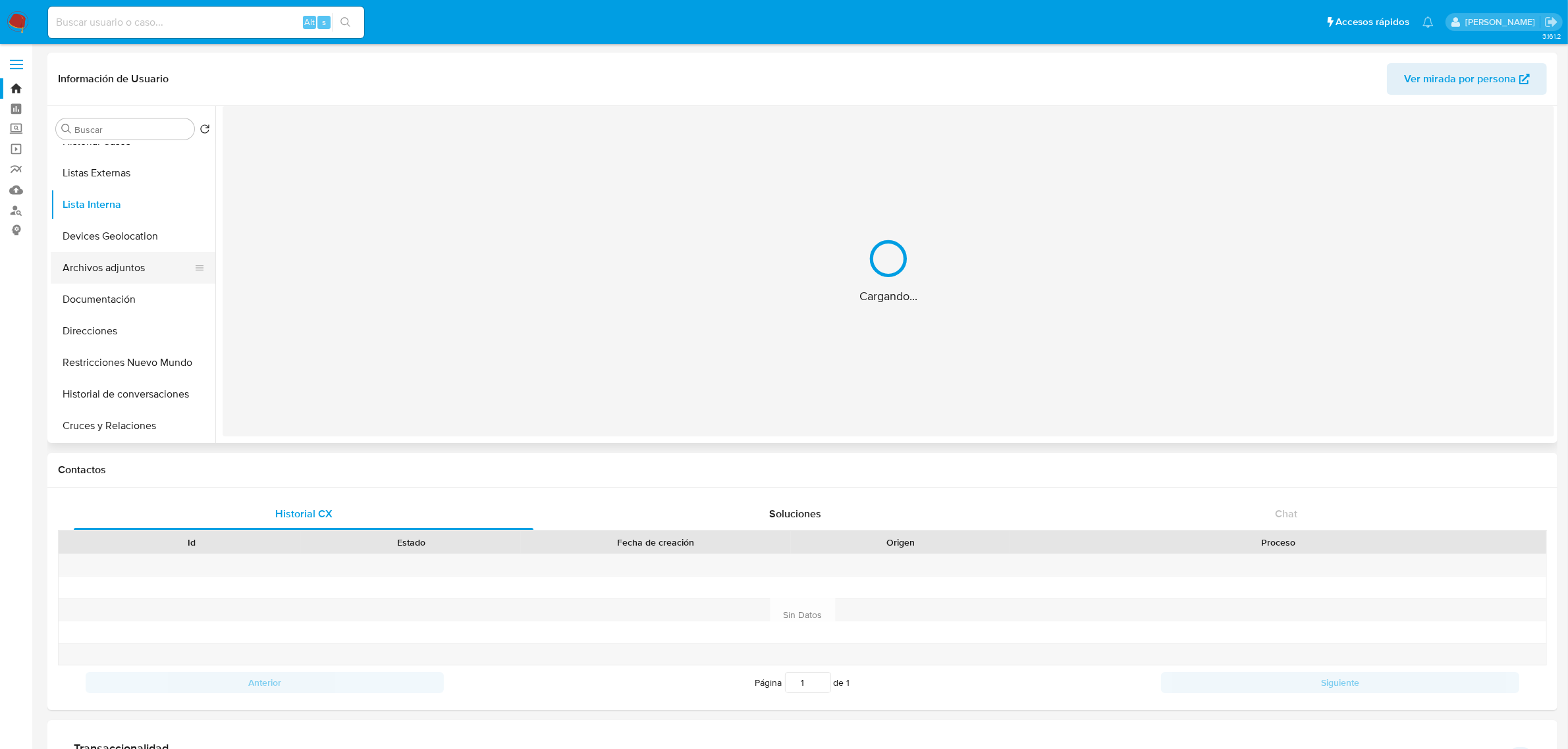
scroll to position [0, 0]
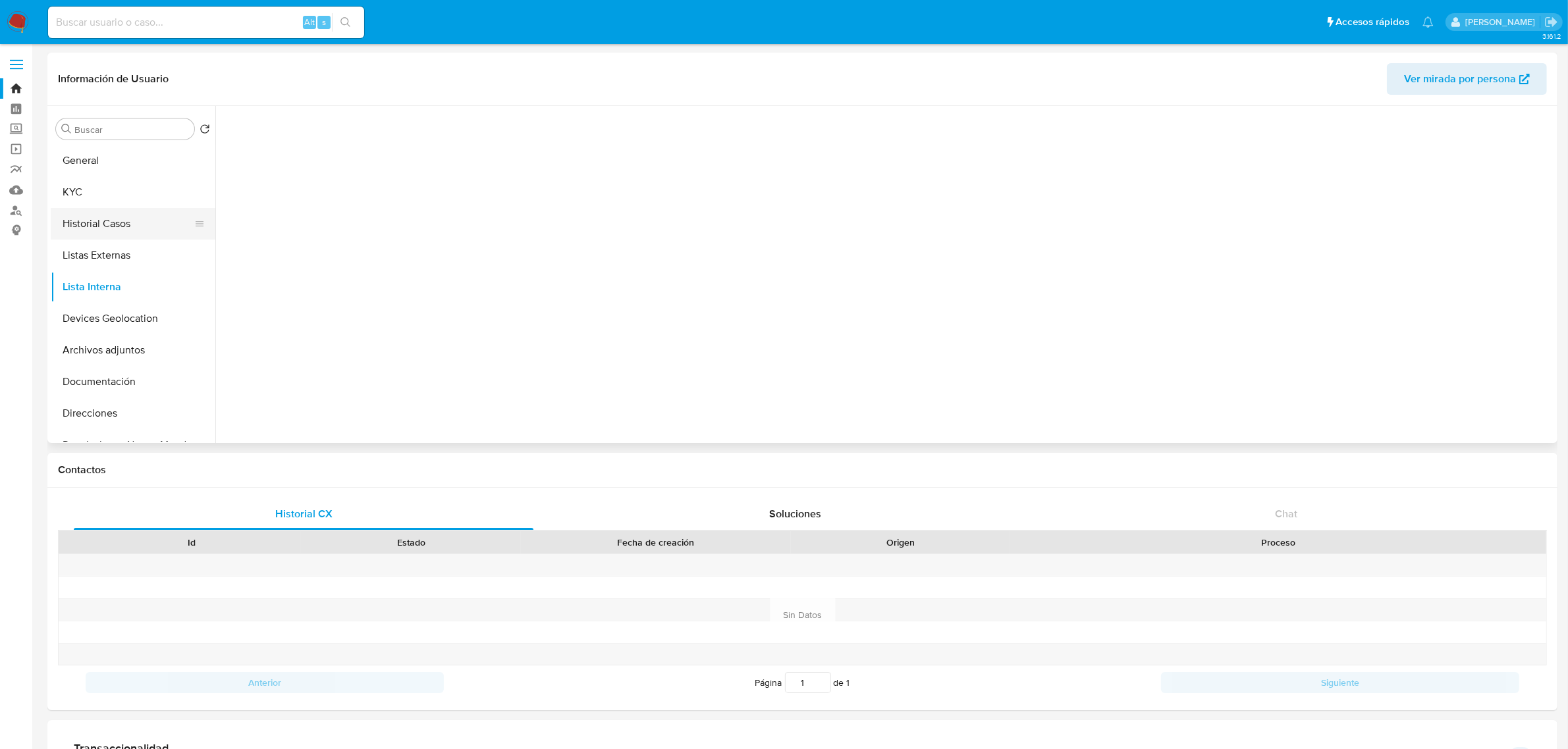
click at [120, 224] on button "Historial Casos" at bounding box center [127, 224] width 154 height 32
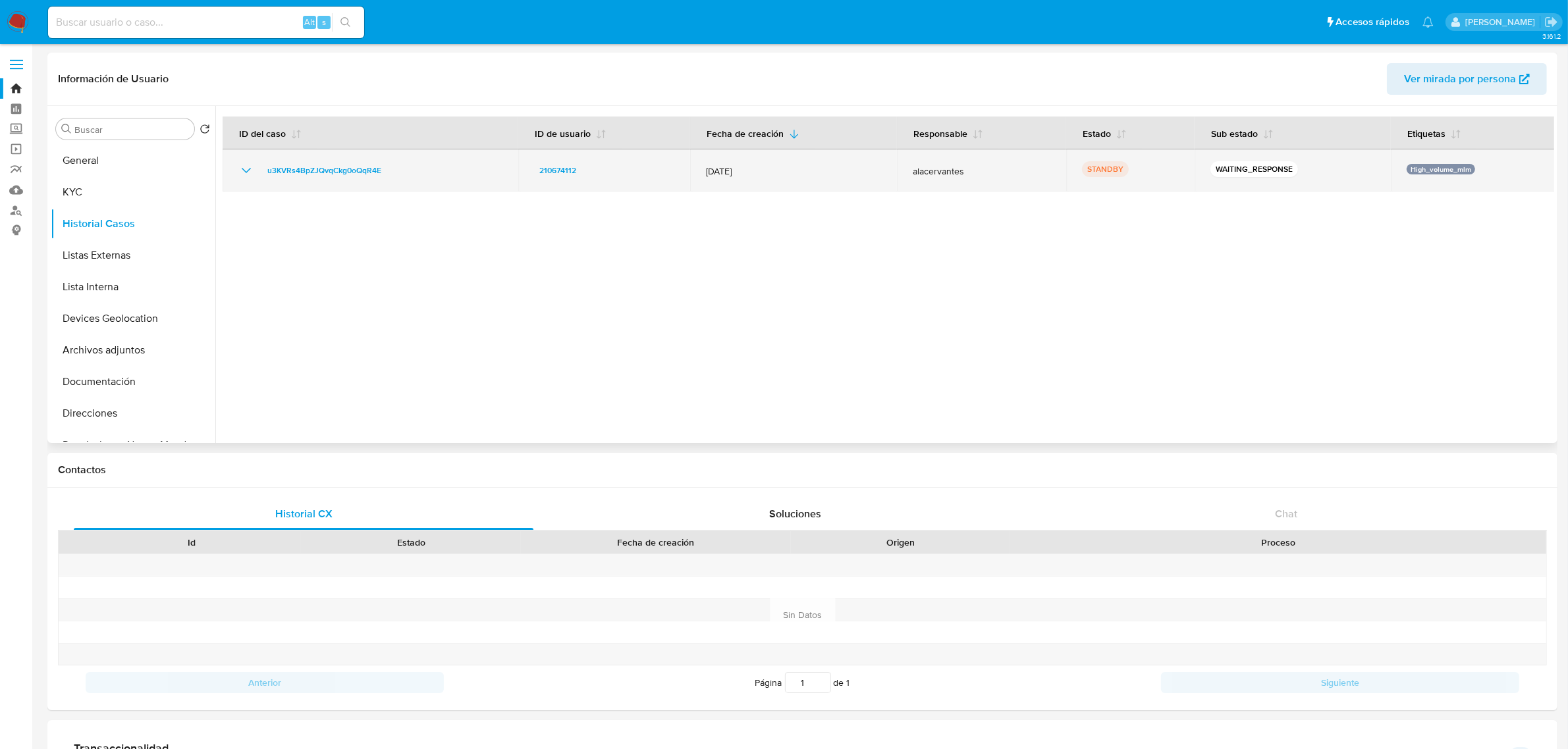
click at [241, 165] on icon "Mostrar/Ocultar" at bounding box center [246, 170] width 15 height 15
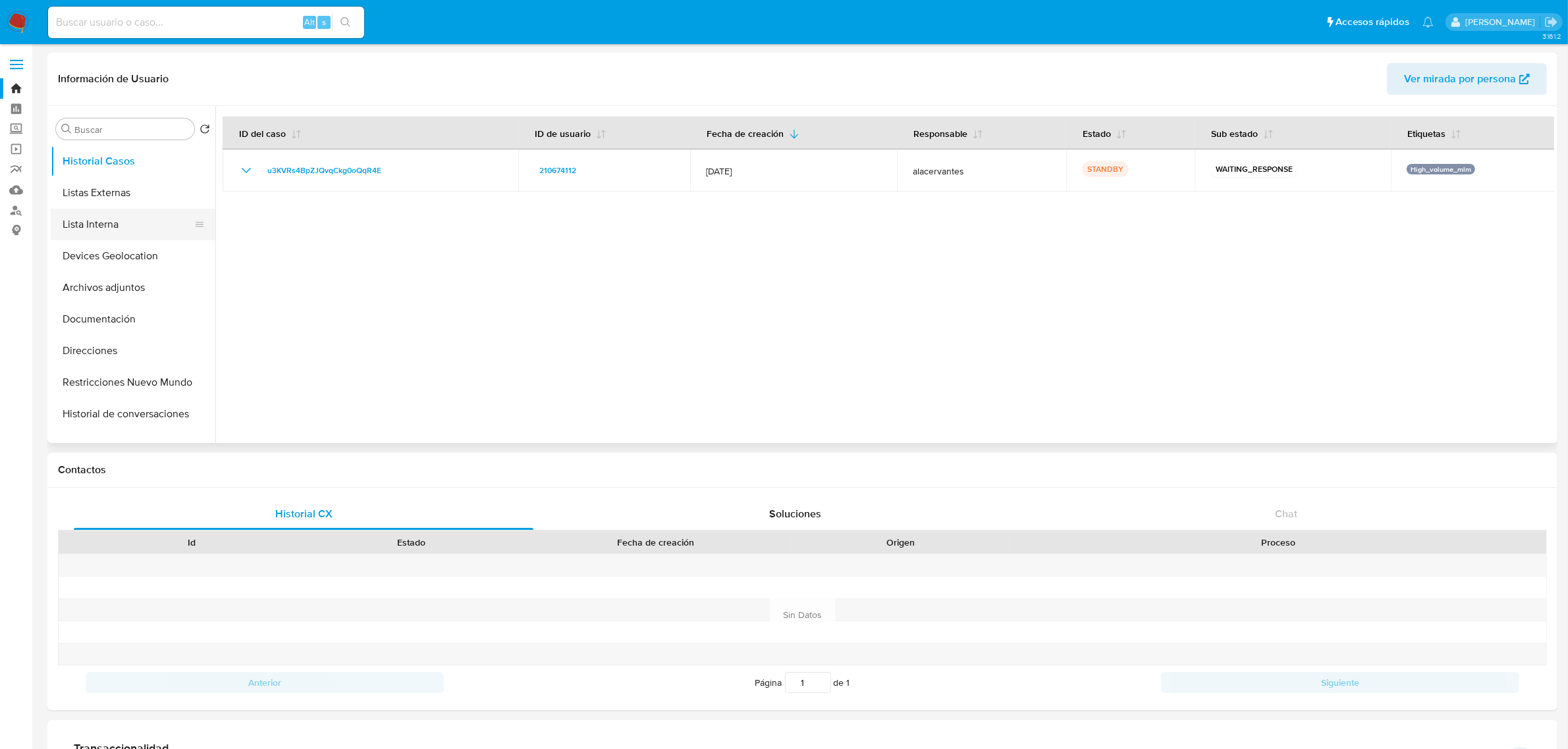
scroll to position [165, 0]
click at [119, 221] on button "Documentación" at bounding box center [127, 217] width 154 height 32
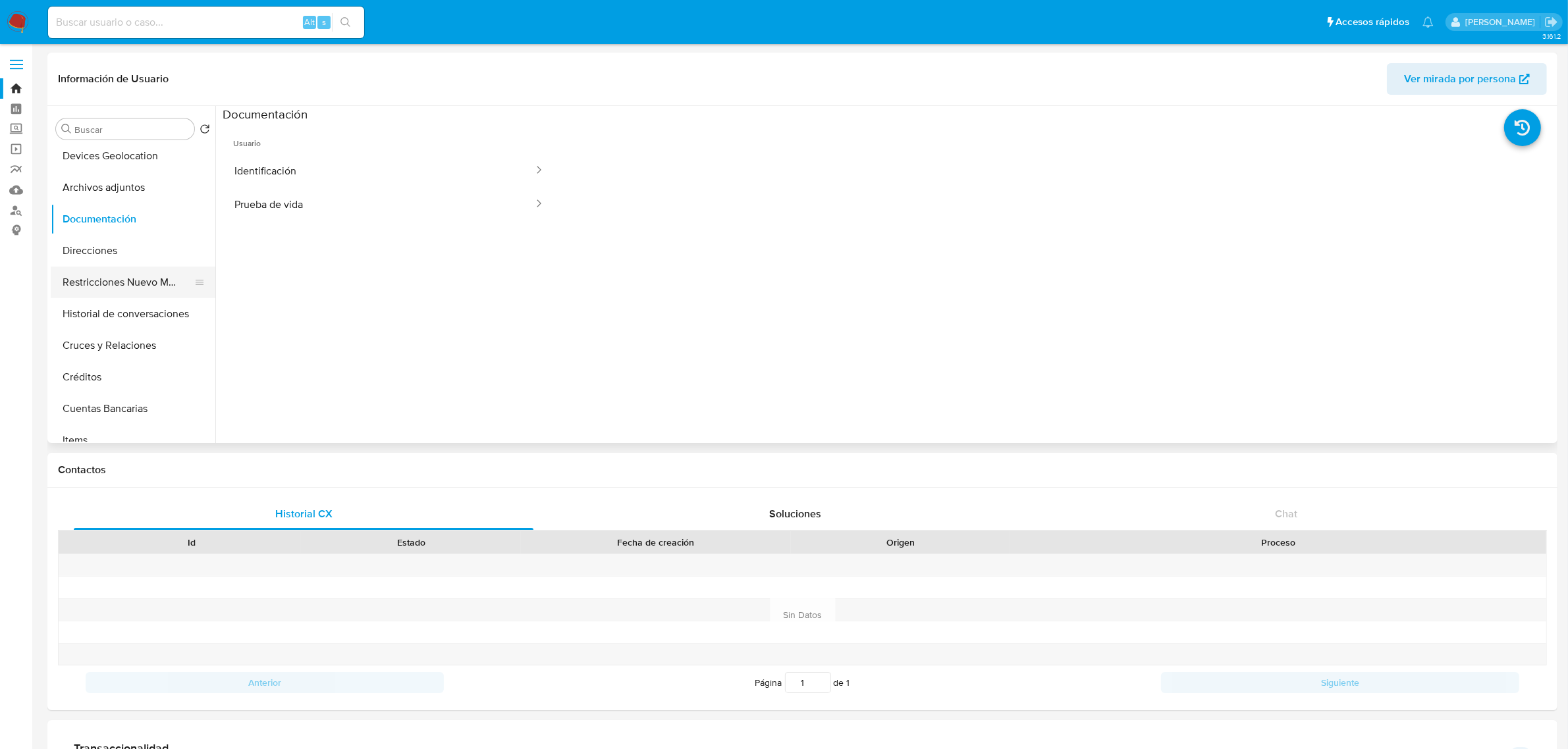
scroll to position [82, 0]
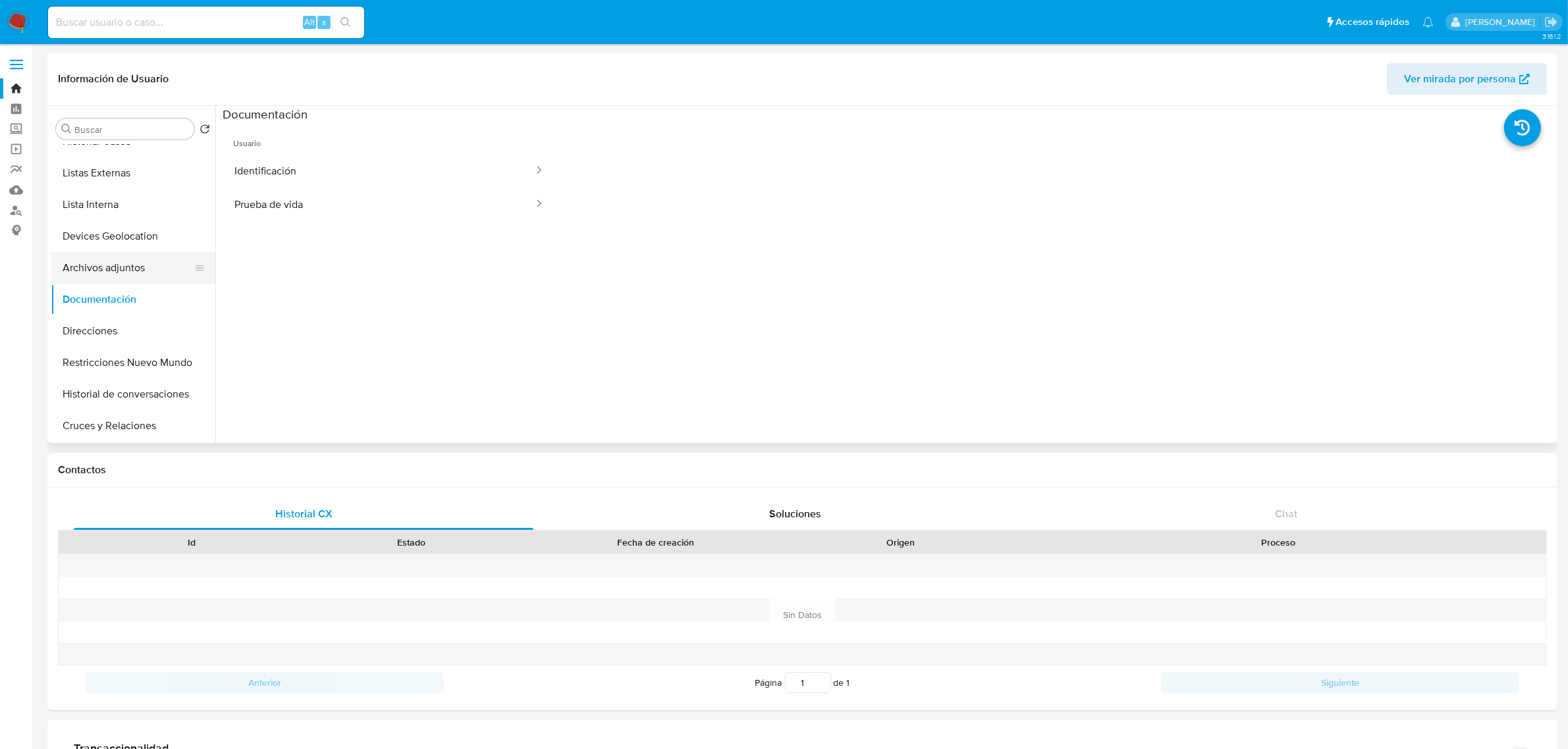
click at [123, 267] on button "Archivos adjuntos" at bounding box center [127, 268] width 154 height 32
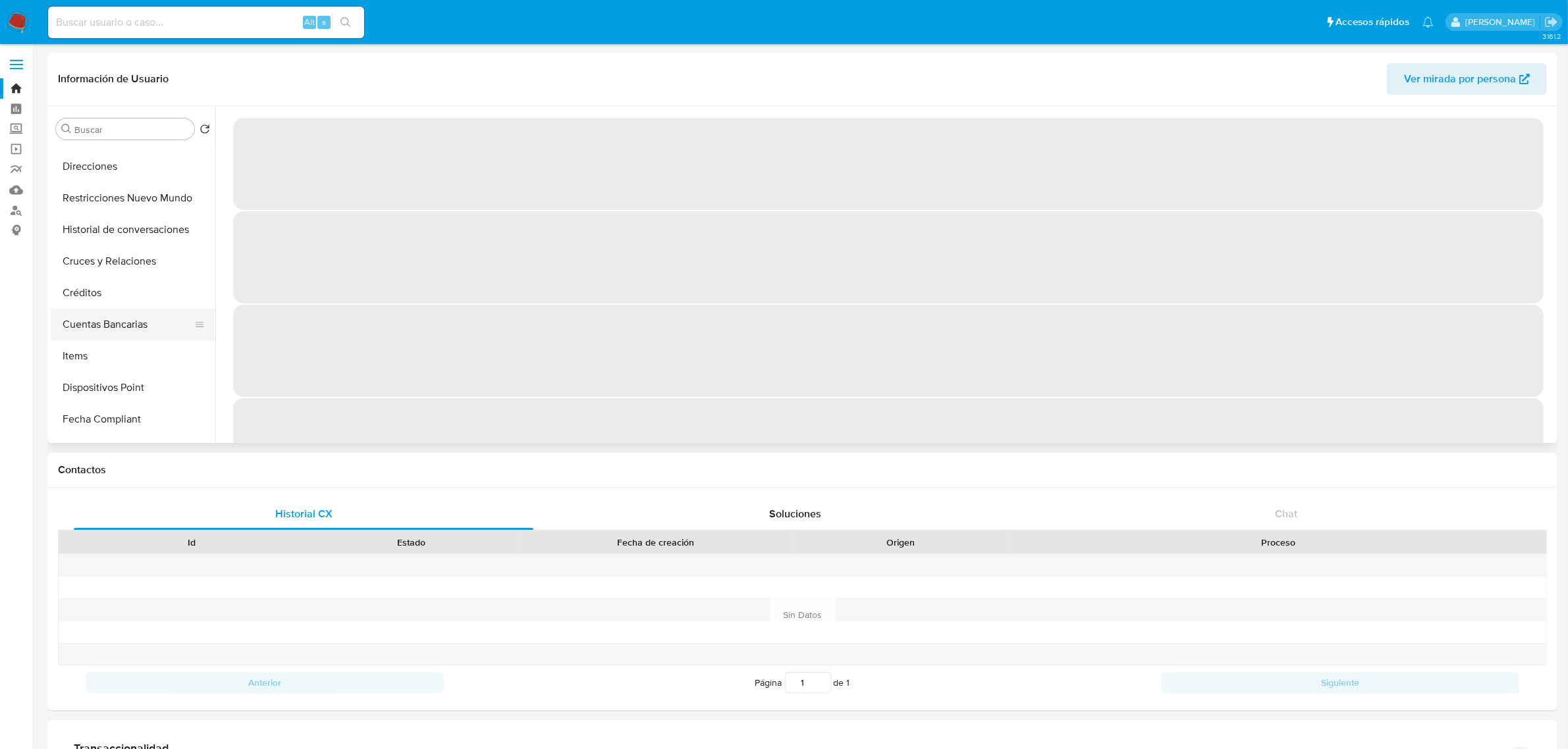
click at [105, 318] on button "Cuentas Bancarias" at bounding box center [127, 324] width 154 height 32
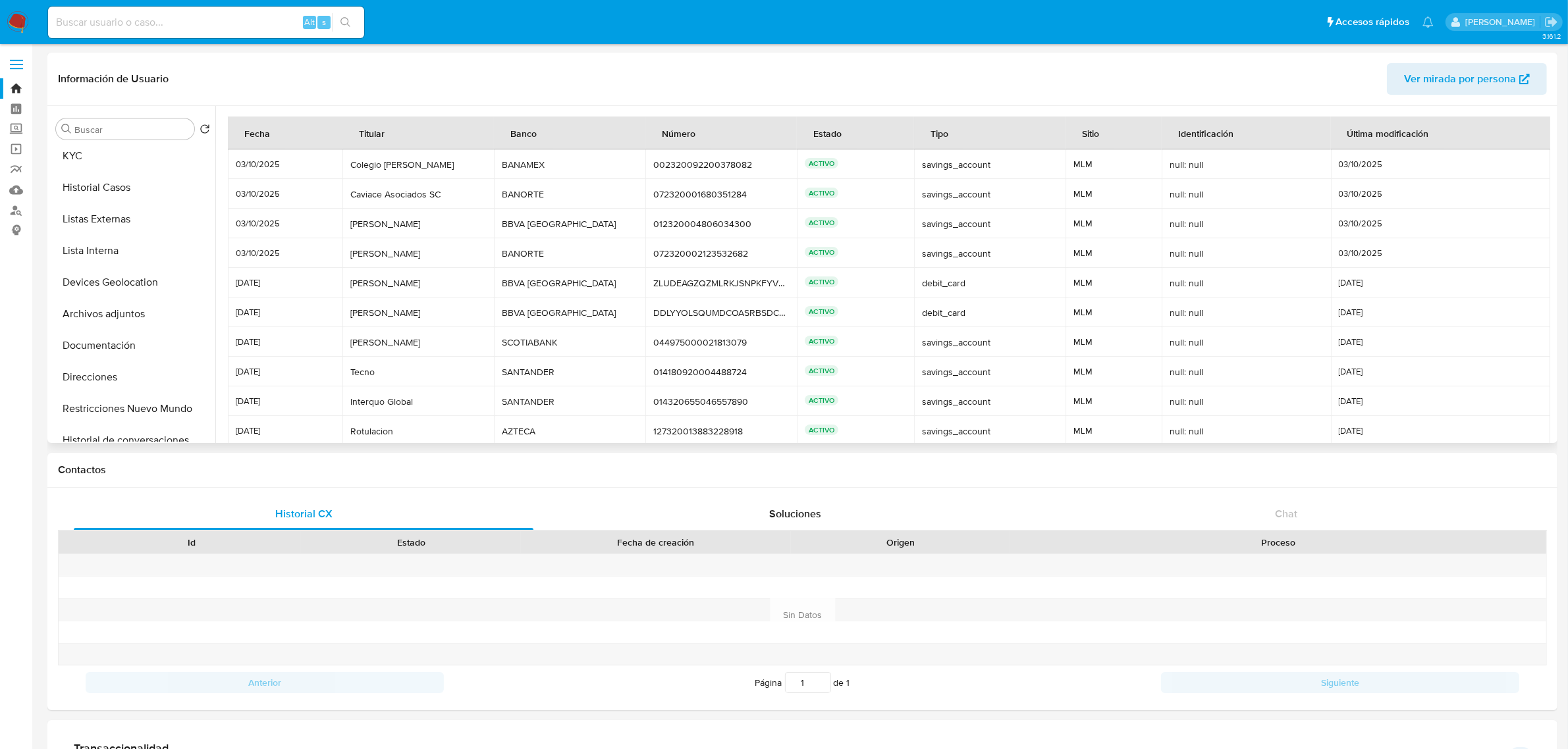
scroll to position [0, 0]
click at [121, 222] on button "Historial Casos" at bounding box center [127, 224] width 154 height 32
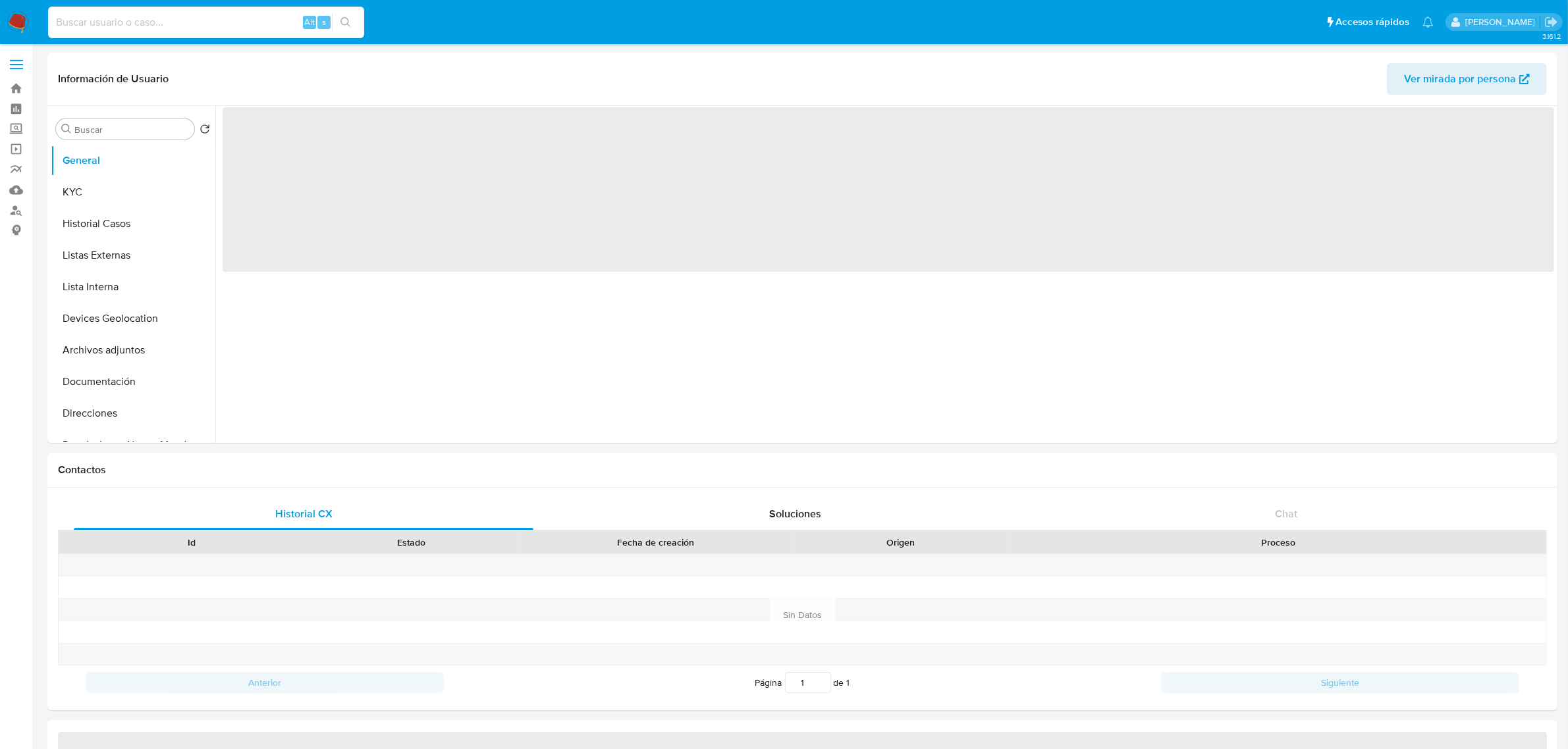
click at [215, 17] on input at bounding box center [205, 22] width 316 height 17
select select "10"
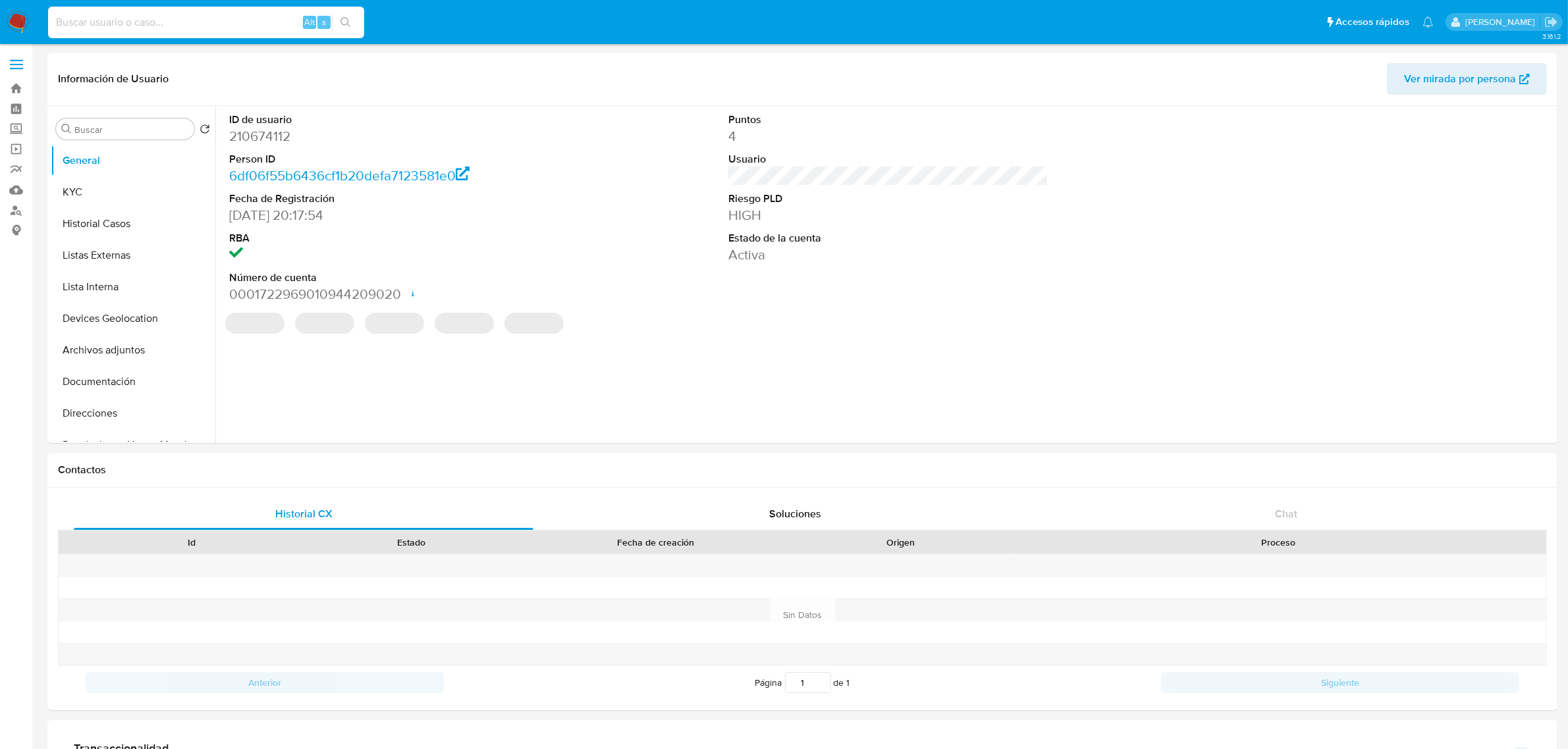
paste input "1045004812"
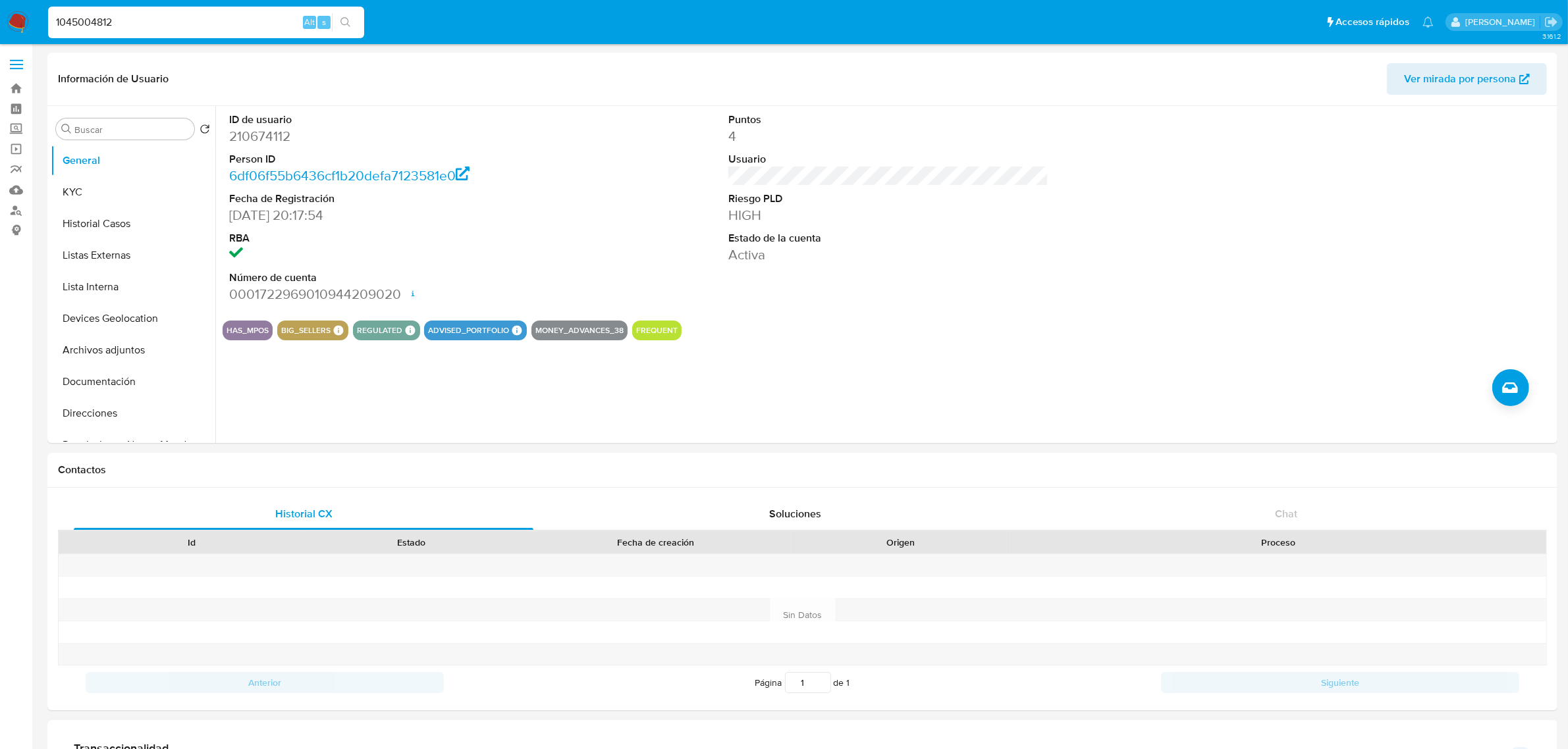
type input "1045004812"
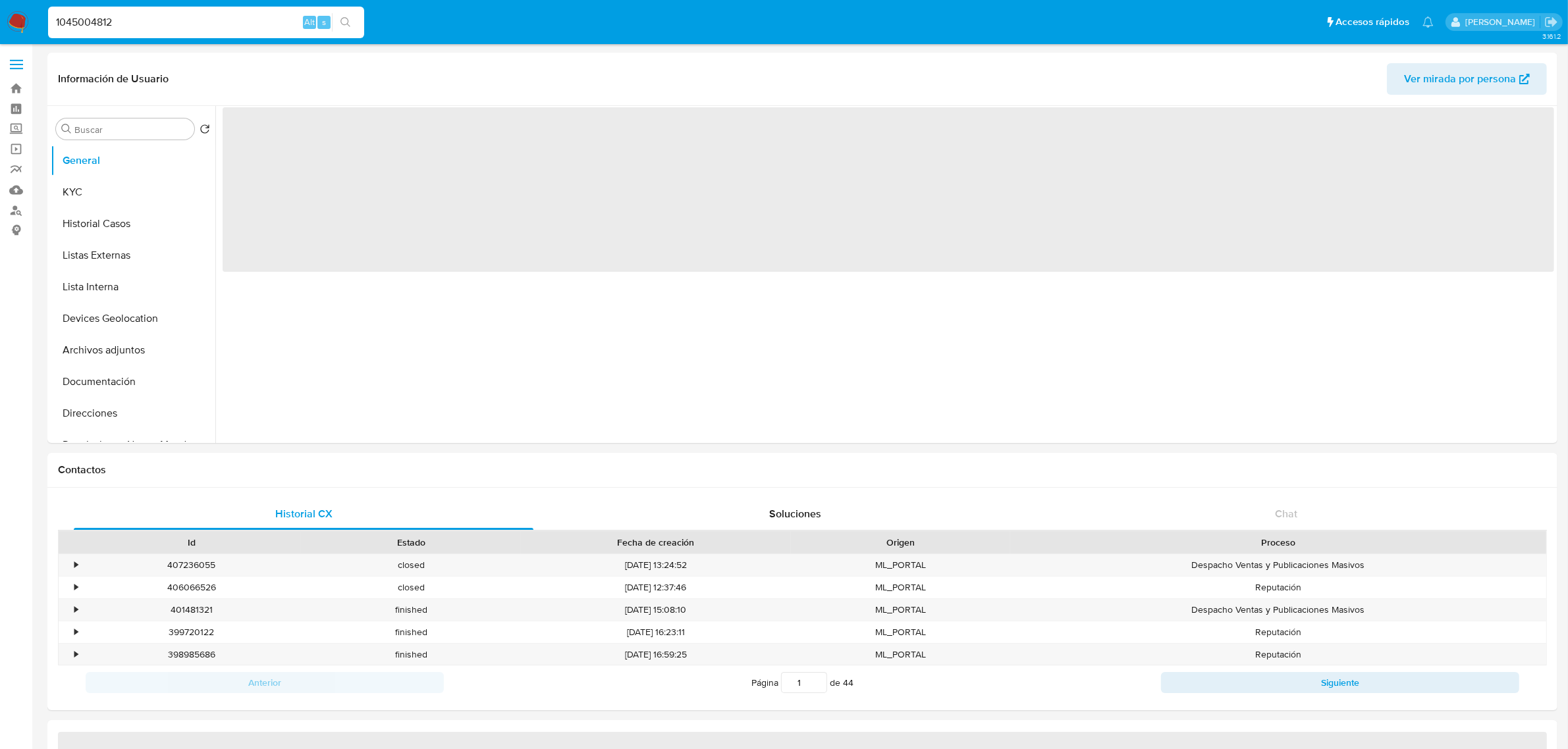
select select "10"
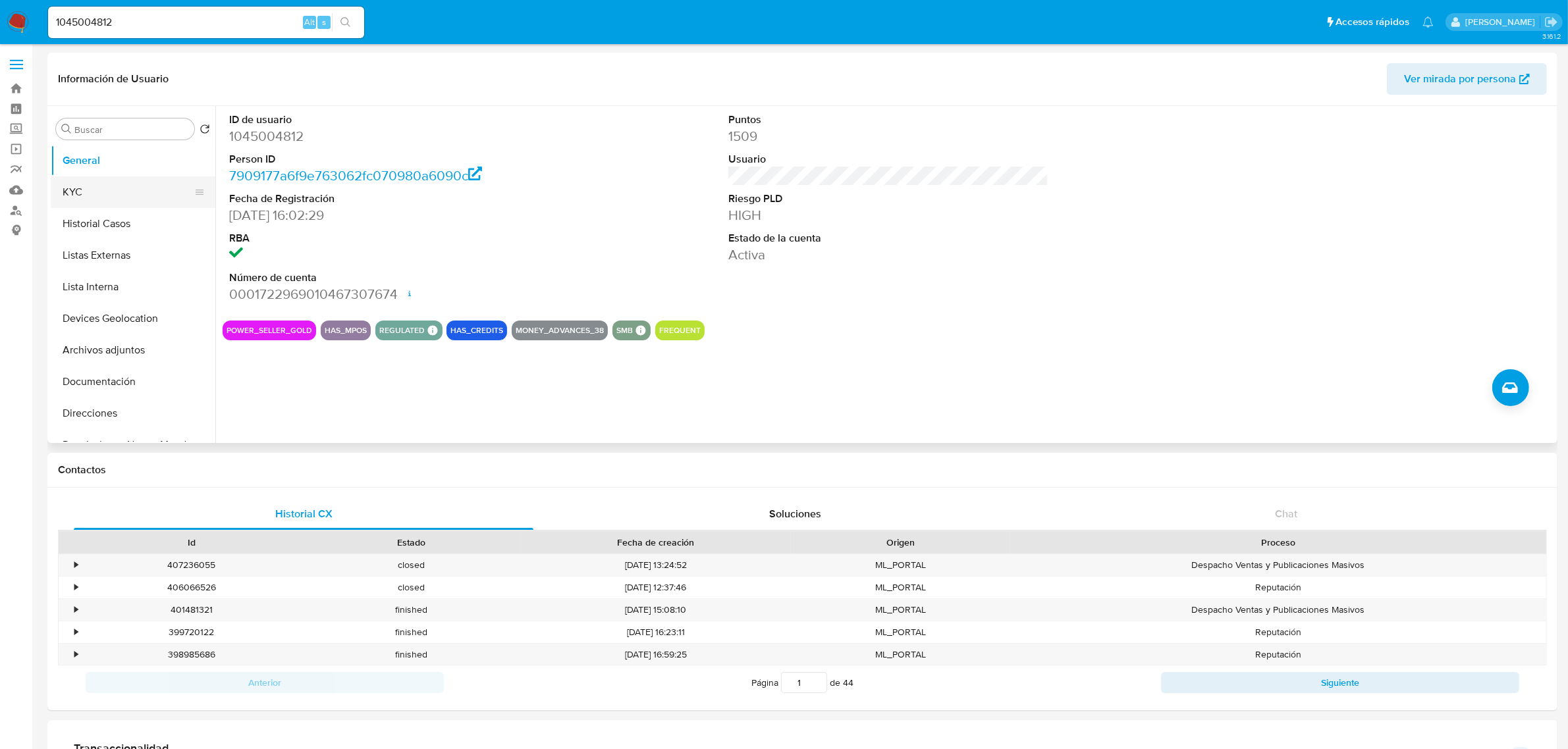
click at [81, 190] on button "KYC" at bounding box center [127, 192] width 154 height 32
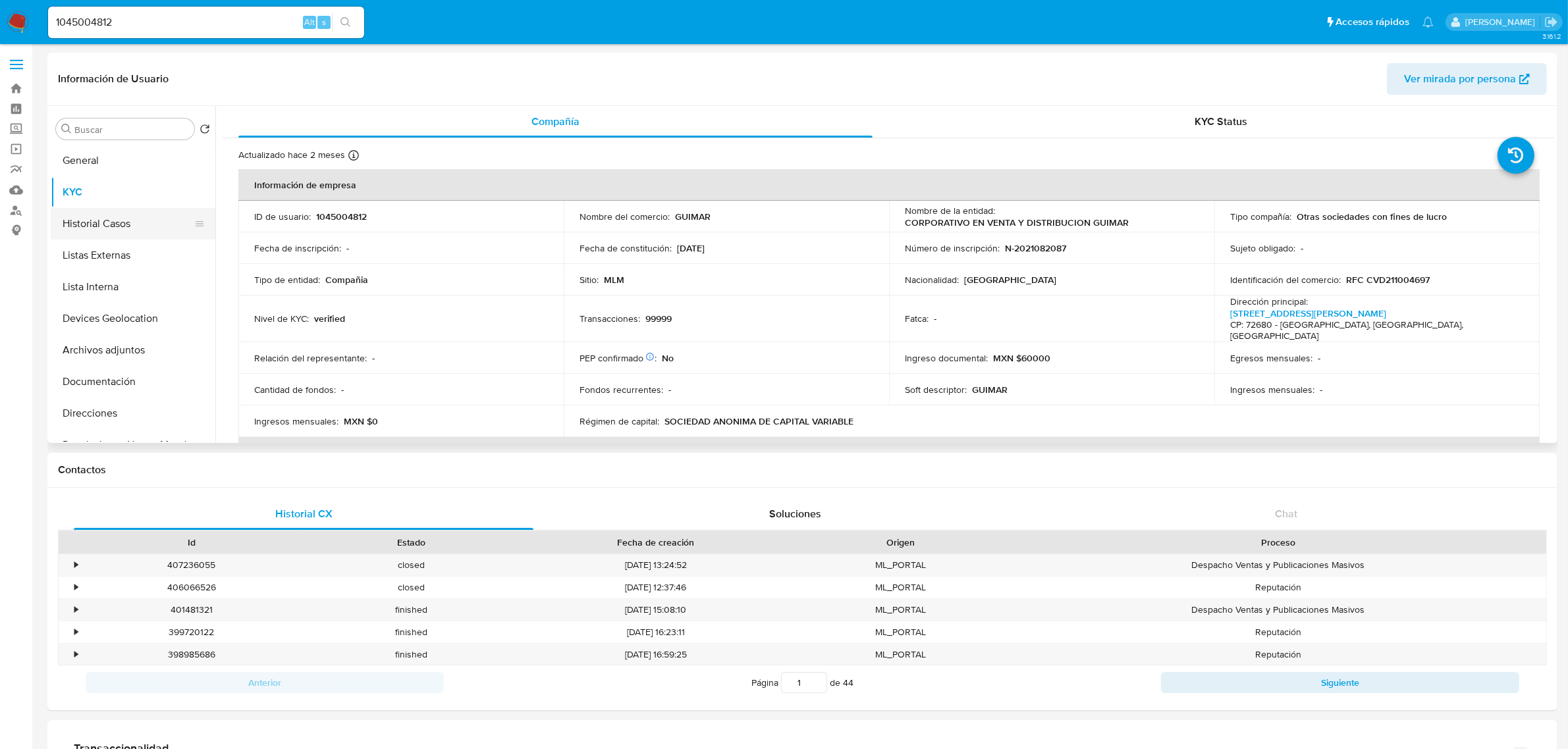
click at [100, 209] on button "Historial Casos" at bounding box center [127, 224] width 154 height 32
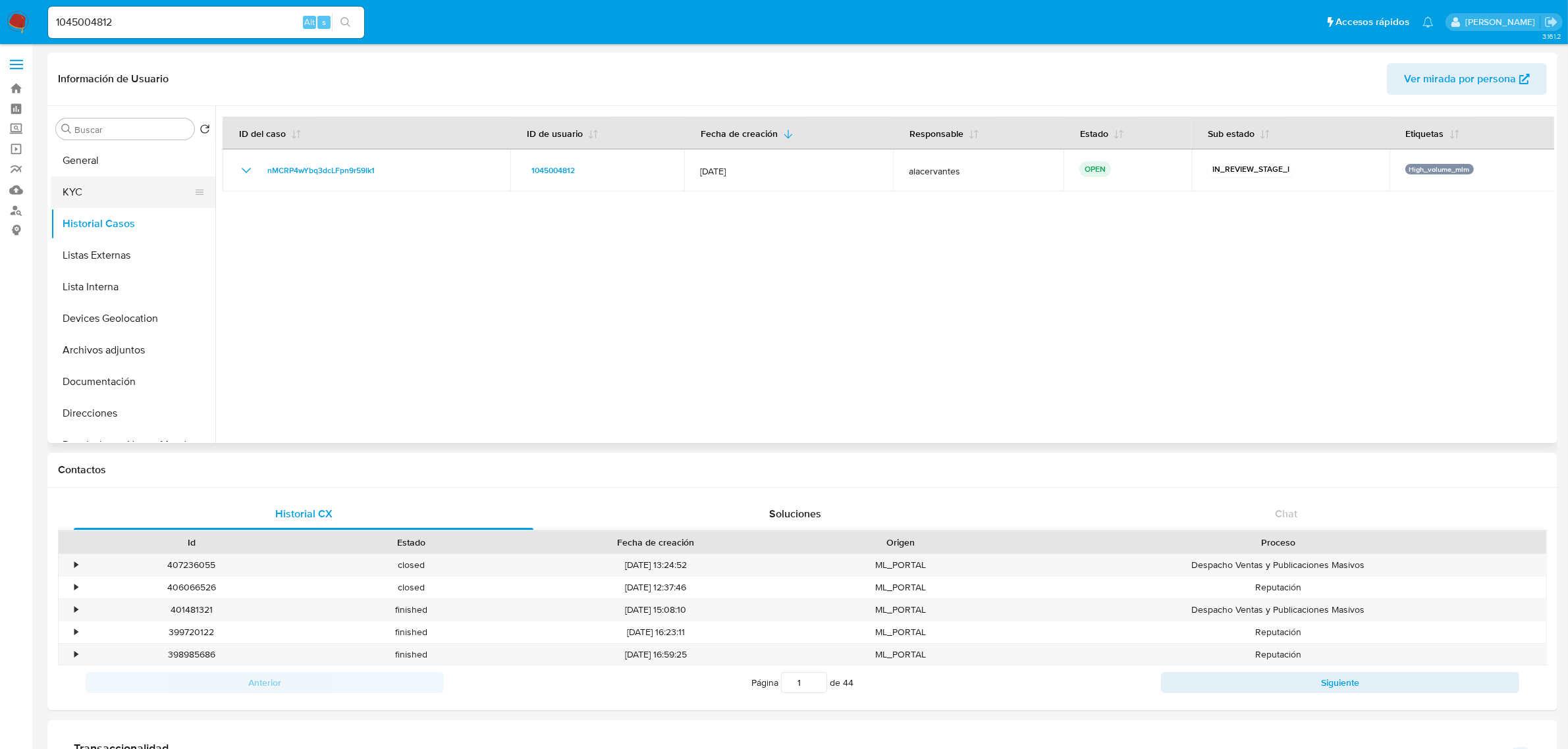
click at [130, 197] on button "KYC" at bounding box center [127, 192] width 154 height 32
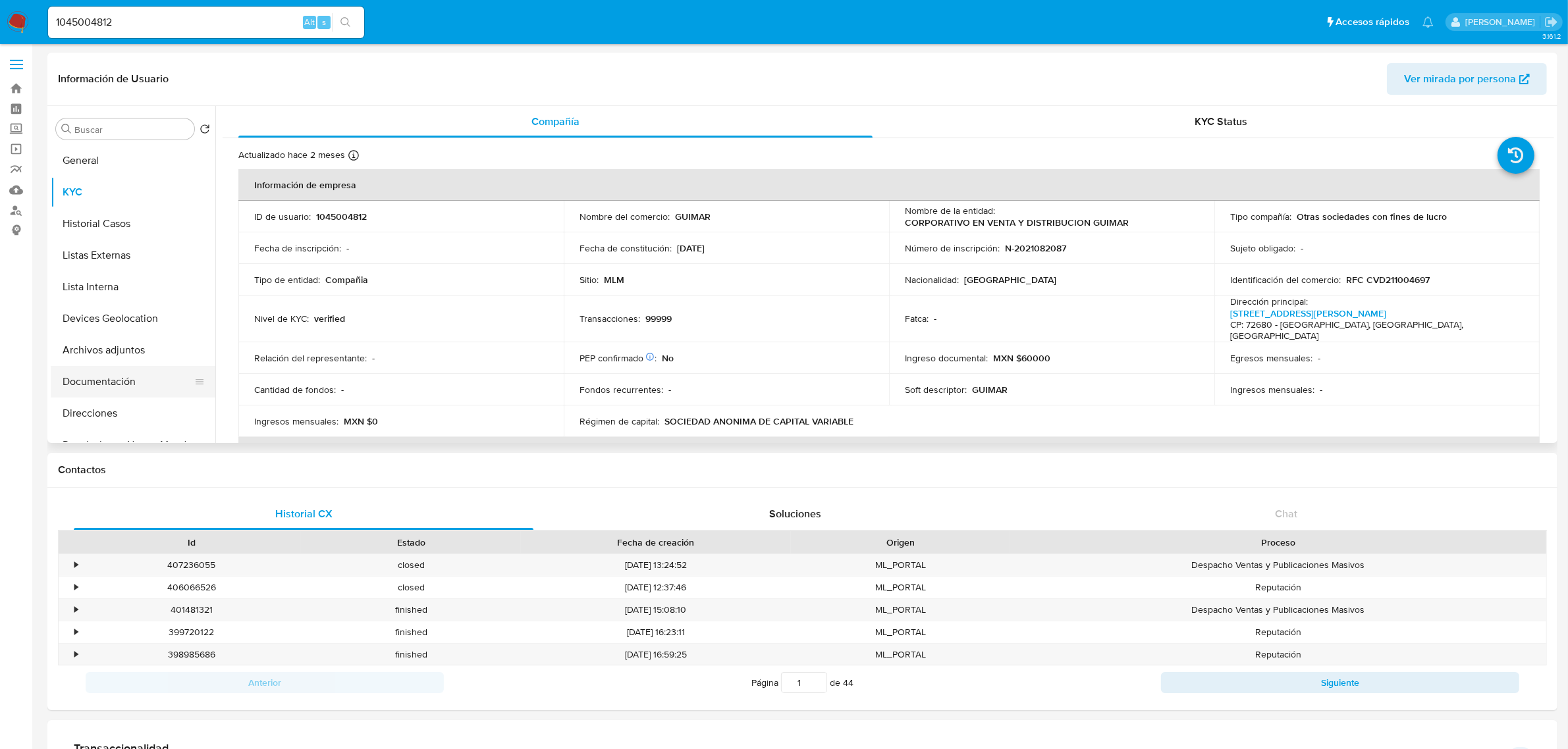
click at [136, 390] on button "Documentación" at bounding box center [127, 381] width 154 height 32
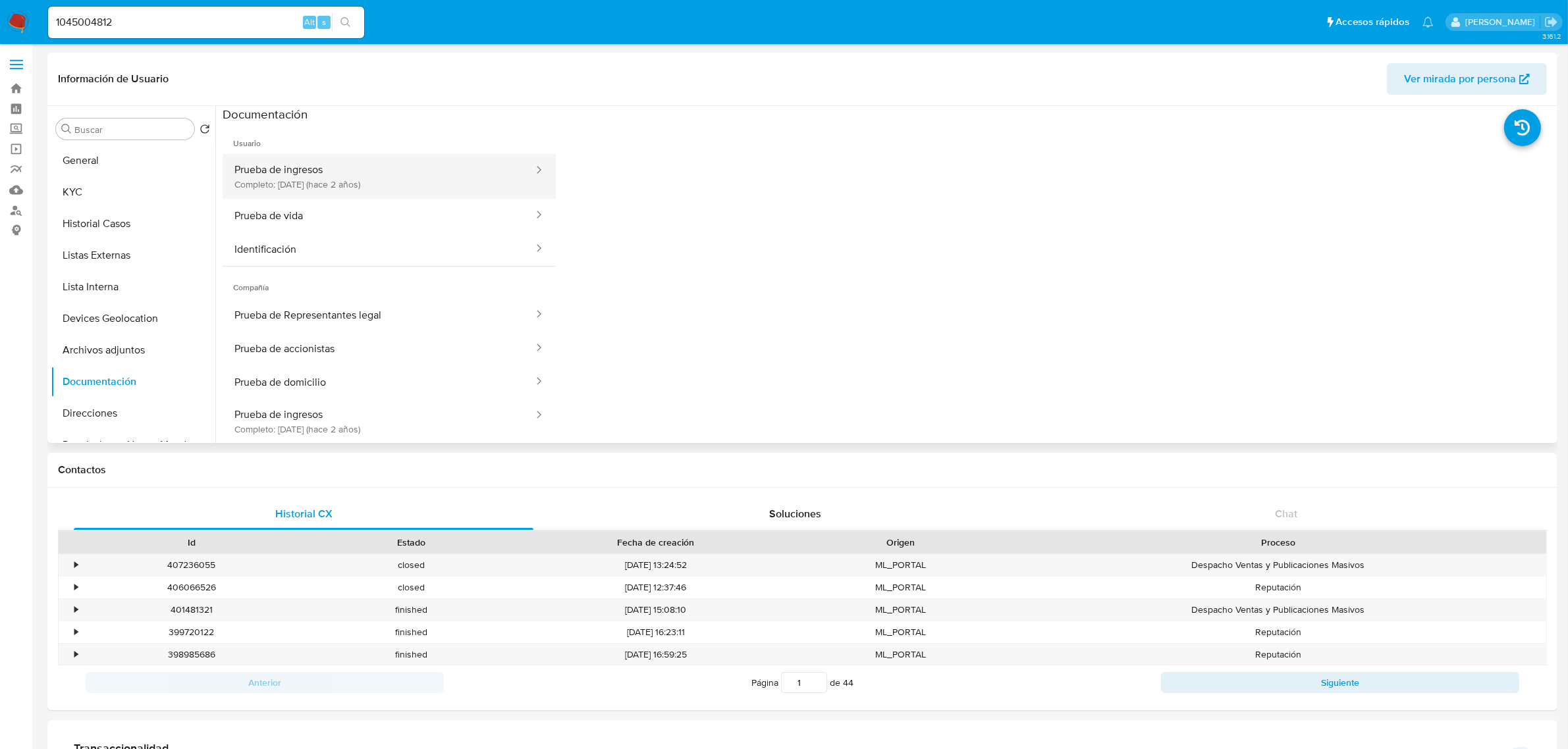
click at [400, 191] on button "Prueba de ingresos Completo: [DATE] (hace 2 años)" at bounding box center [378, 176] width 312 height 45
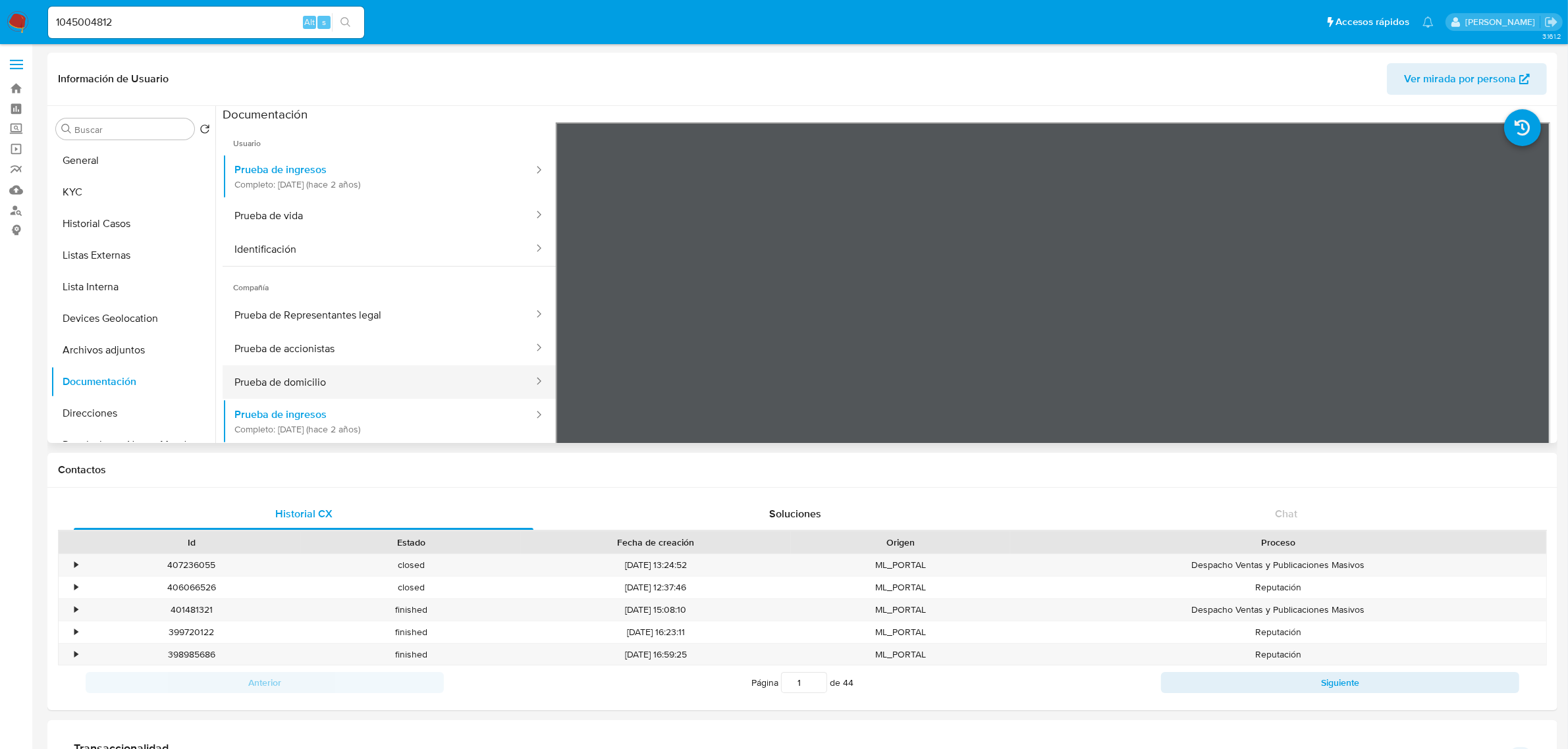
scroll to position [114, 0]
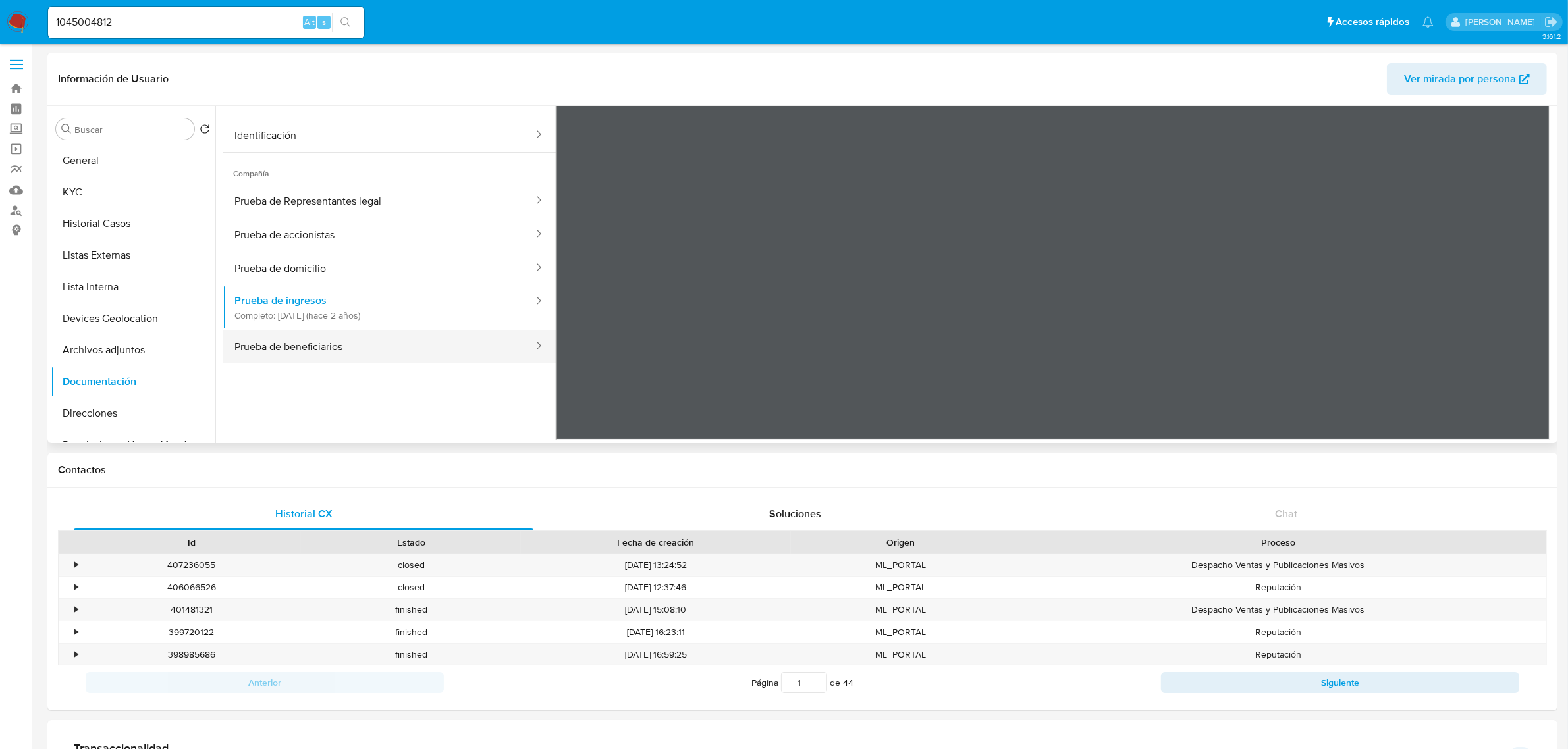
click at [393, 349] on button "Prueba de beneficiarios" at bounding box center [378, 347] width 312 height 34
click at [463, 277] on button "Prueba de domicilio" at bounding box center [378, 269] width 312 height 34
click at [465, 238] on button "Prueba de accionistas" at bounding box center [378, 235] width 312 height 34
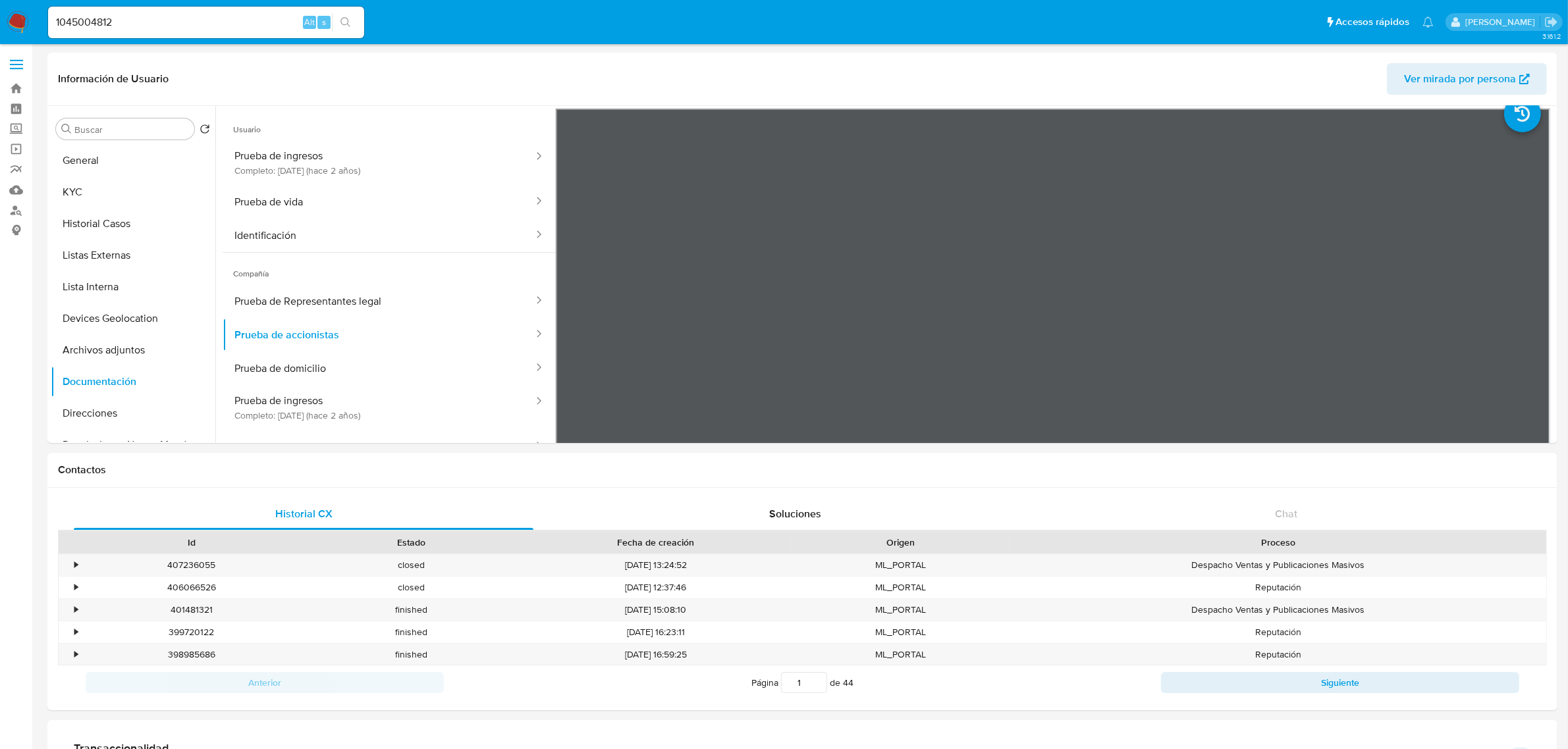
scroll to position [0, 0]
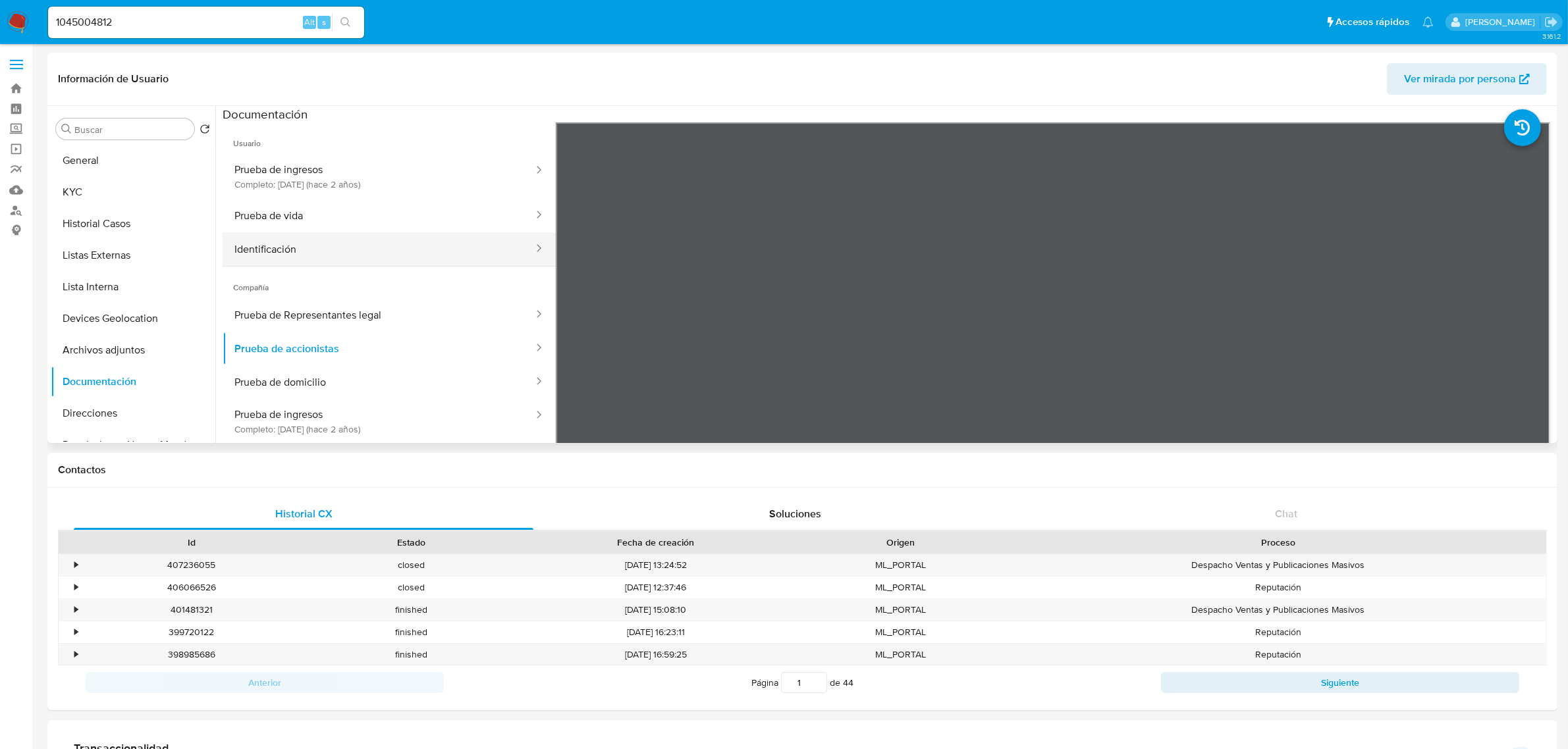
click at [403, 244] on button "Identificación" at bounding box center [378, 249] width 312 height 34
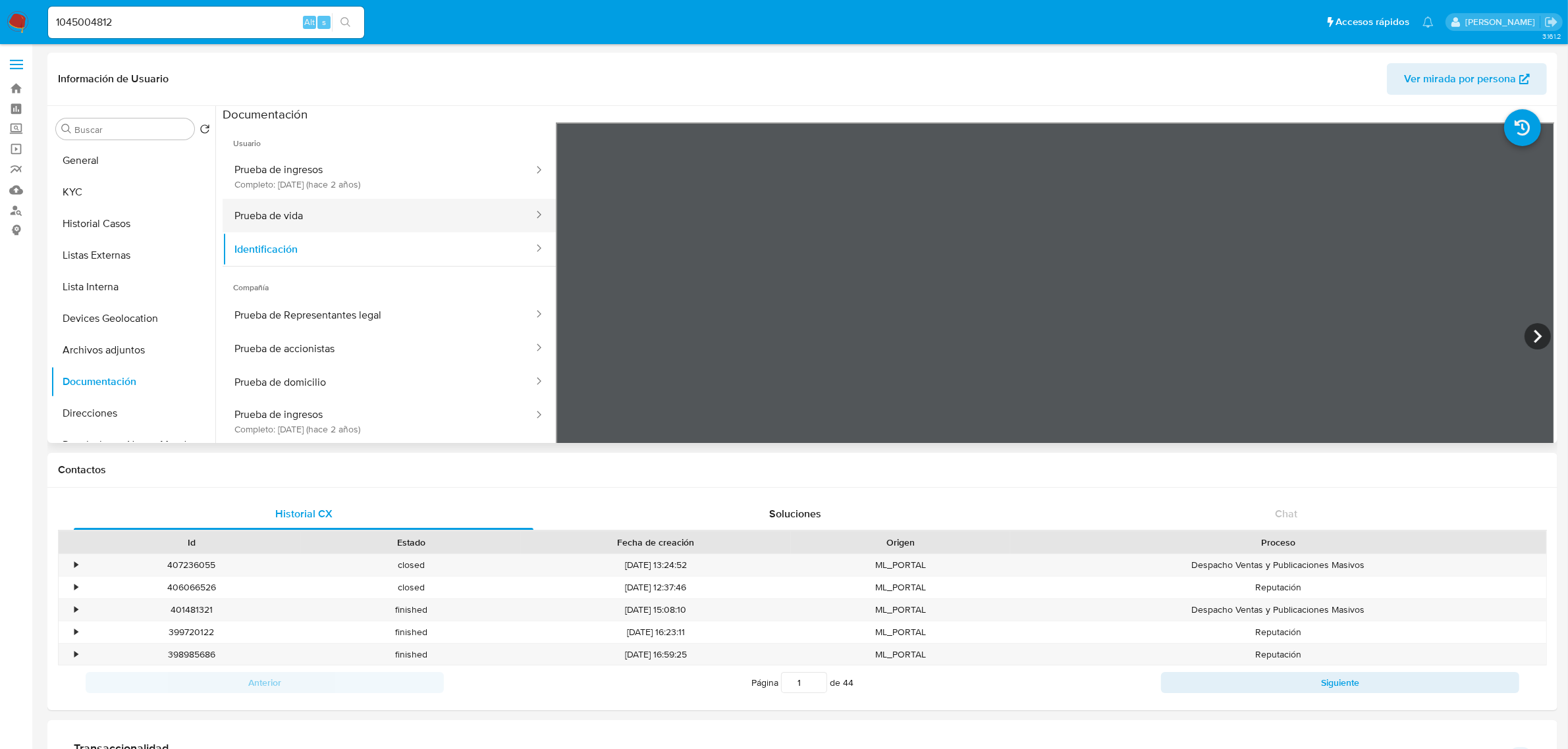
click at [407, 221] on button "Prueba de vida" at bounding box center [378, 216] width 312 height 34
click at [125, 190] on button "KYC" at bounding box center [127, 192] width 154 height 32
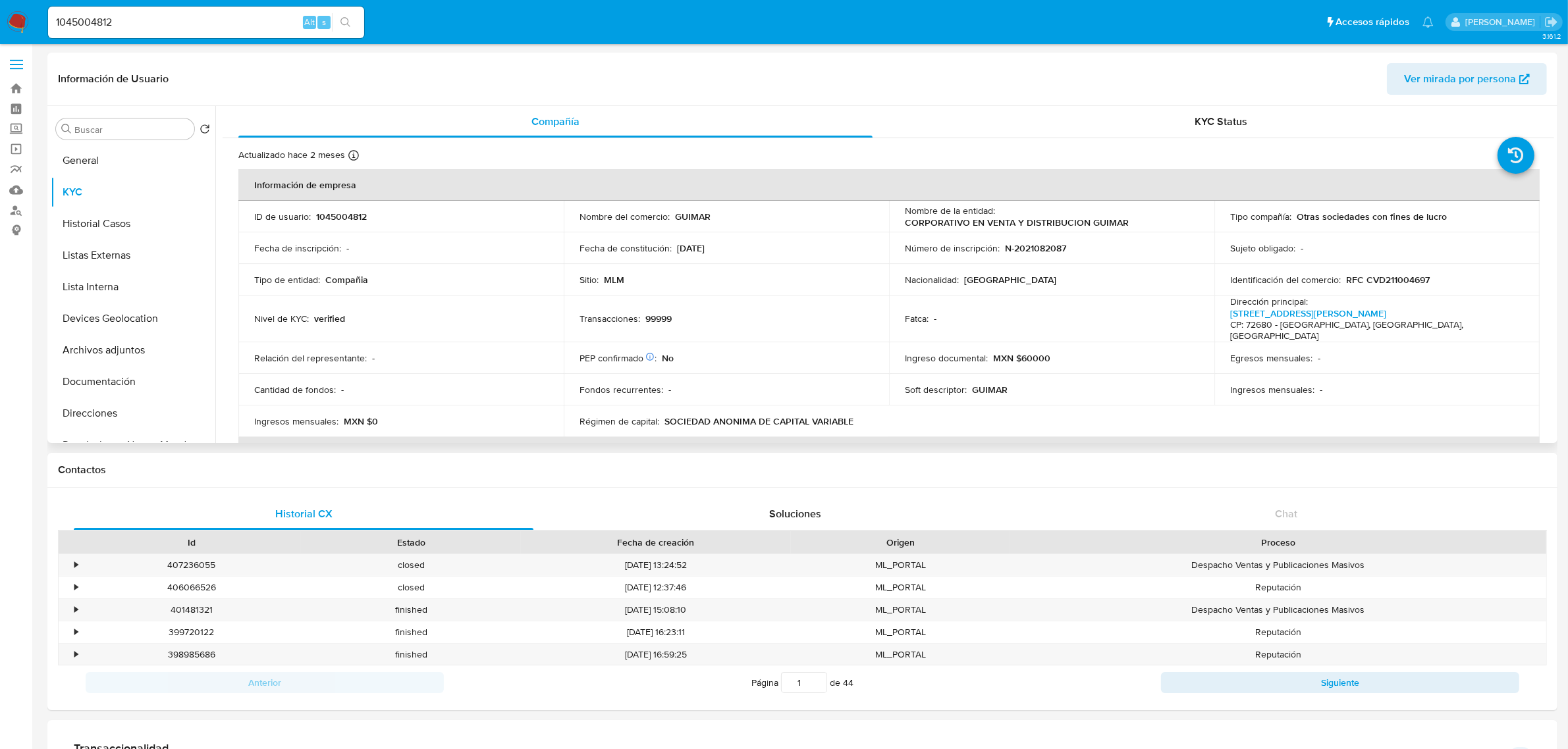
click at [122, 143] on div "Buscar Volver al orden por defecto General KYC Historial Casos Listas Externas …" at bounding box center [133, 275] width 165 height 335
click at [107, 149] on button "General" at bounding box center [127, 160] width 154 height 32
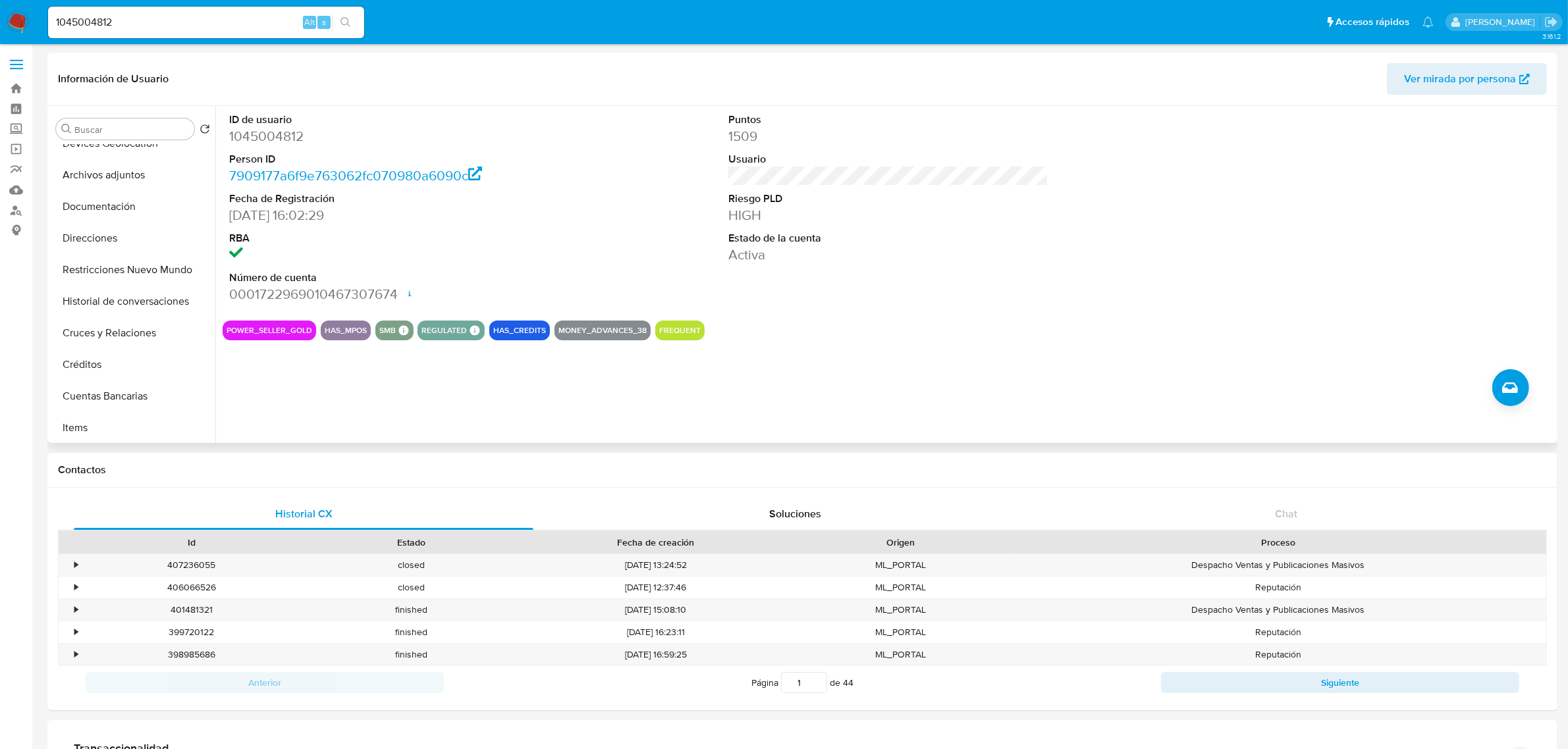
scroll to position [246, 0]
click at [125, 344] on button "Items" at bounding box center [127, 355] width 154 height 32
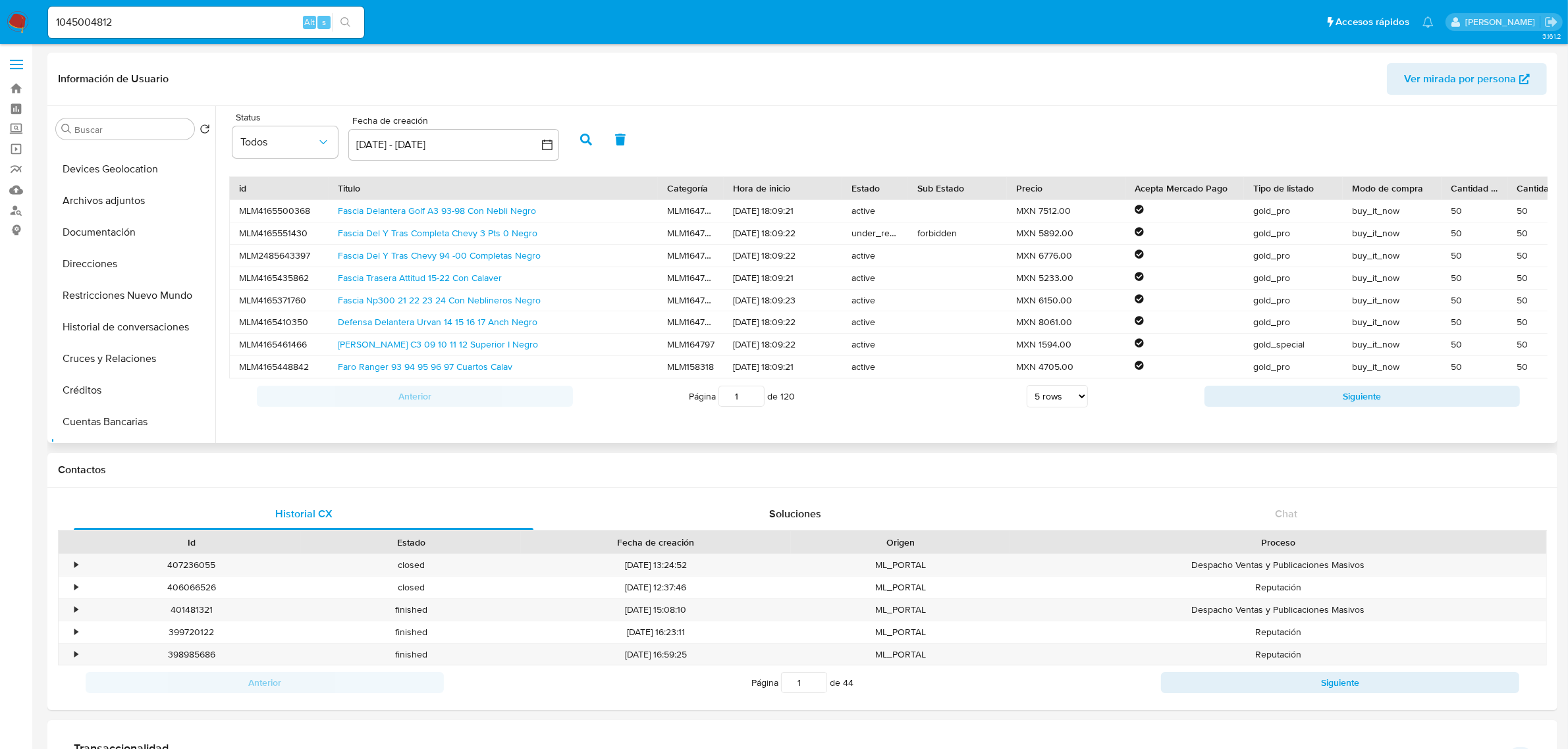
scroll to position [0, 0]
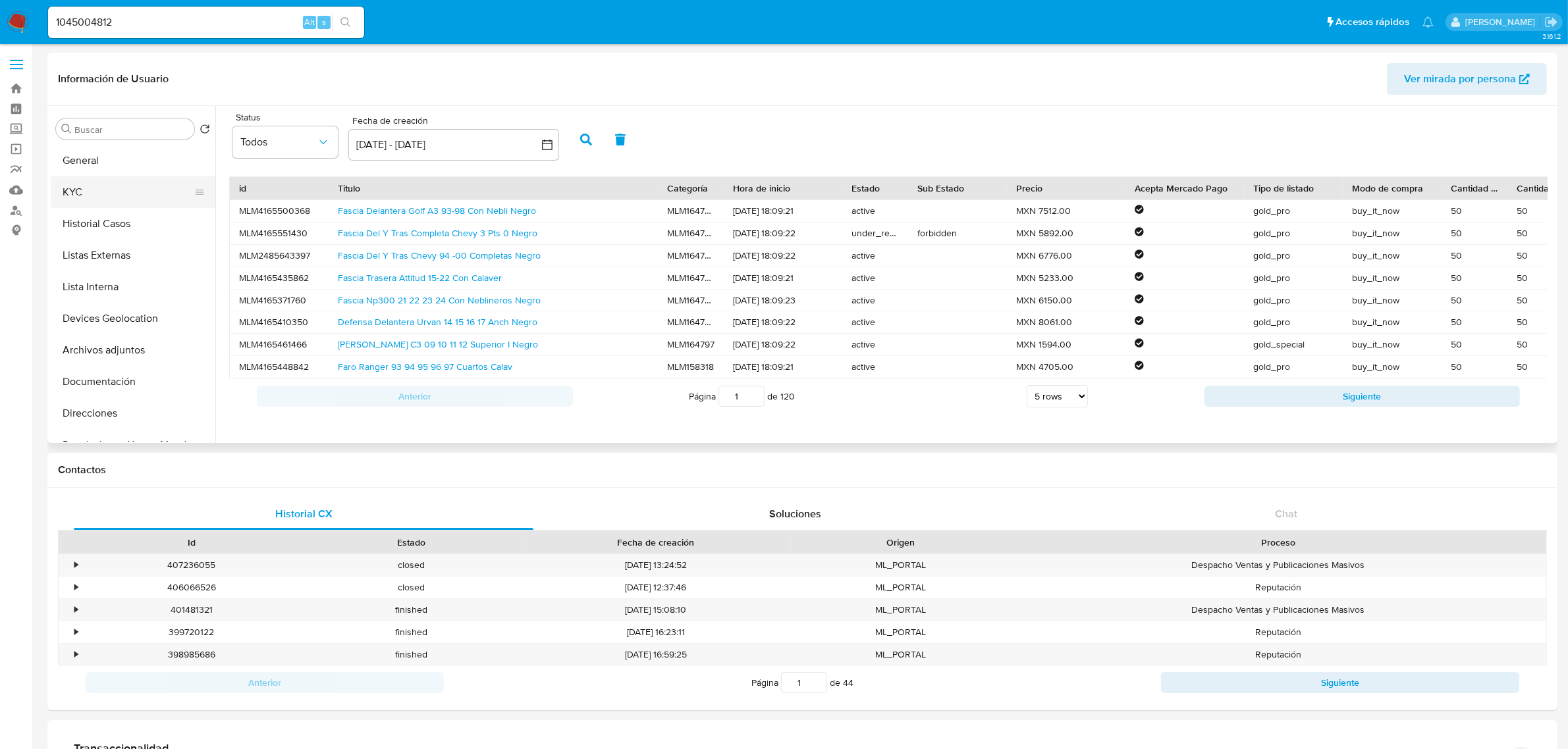
click at [128, 182] on button "KYC" at bounding box center [127, 192] width 154 height 32
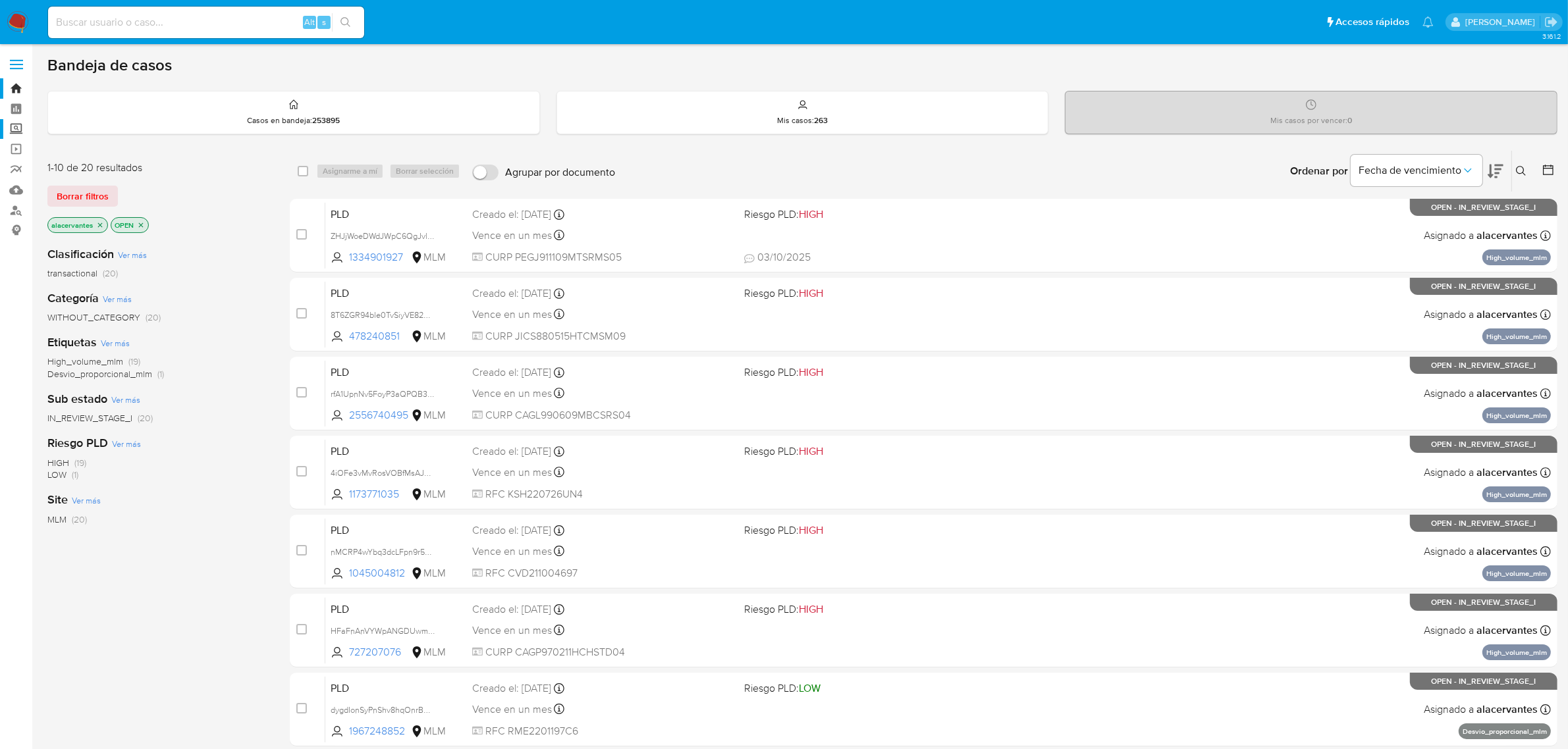
click at [24, 128] on label "Screening" at bounding box center [78, 129] width 157 height 21
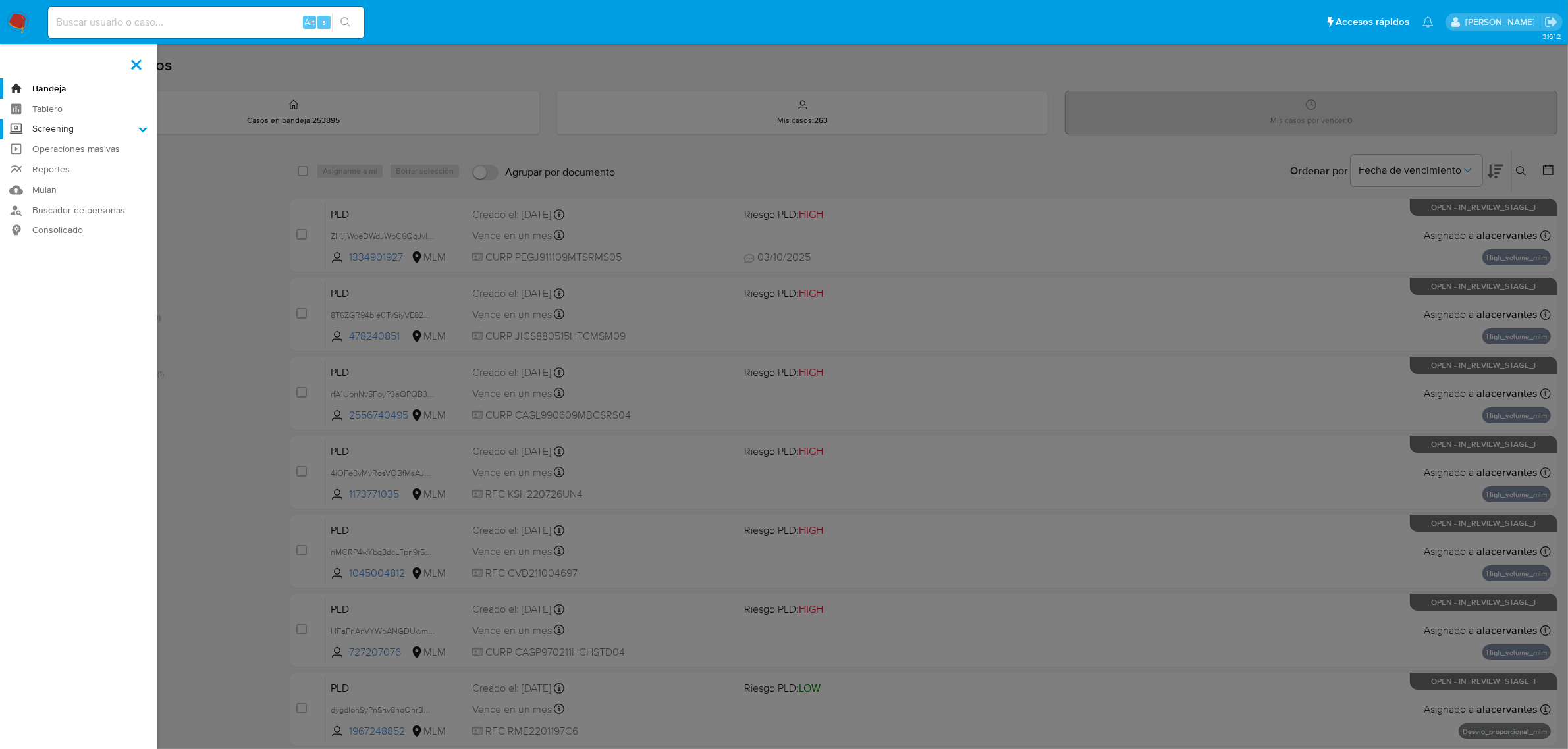
click at [0, 0] on input "Screening" at bounding box center [0, 0] width 0 height 0
click at [87, 179] on link "Herramientas" at bounding box center [78, 180] width 157 height 16
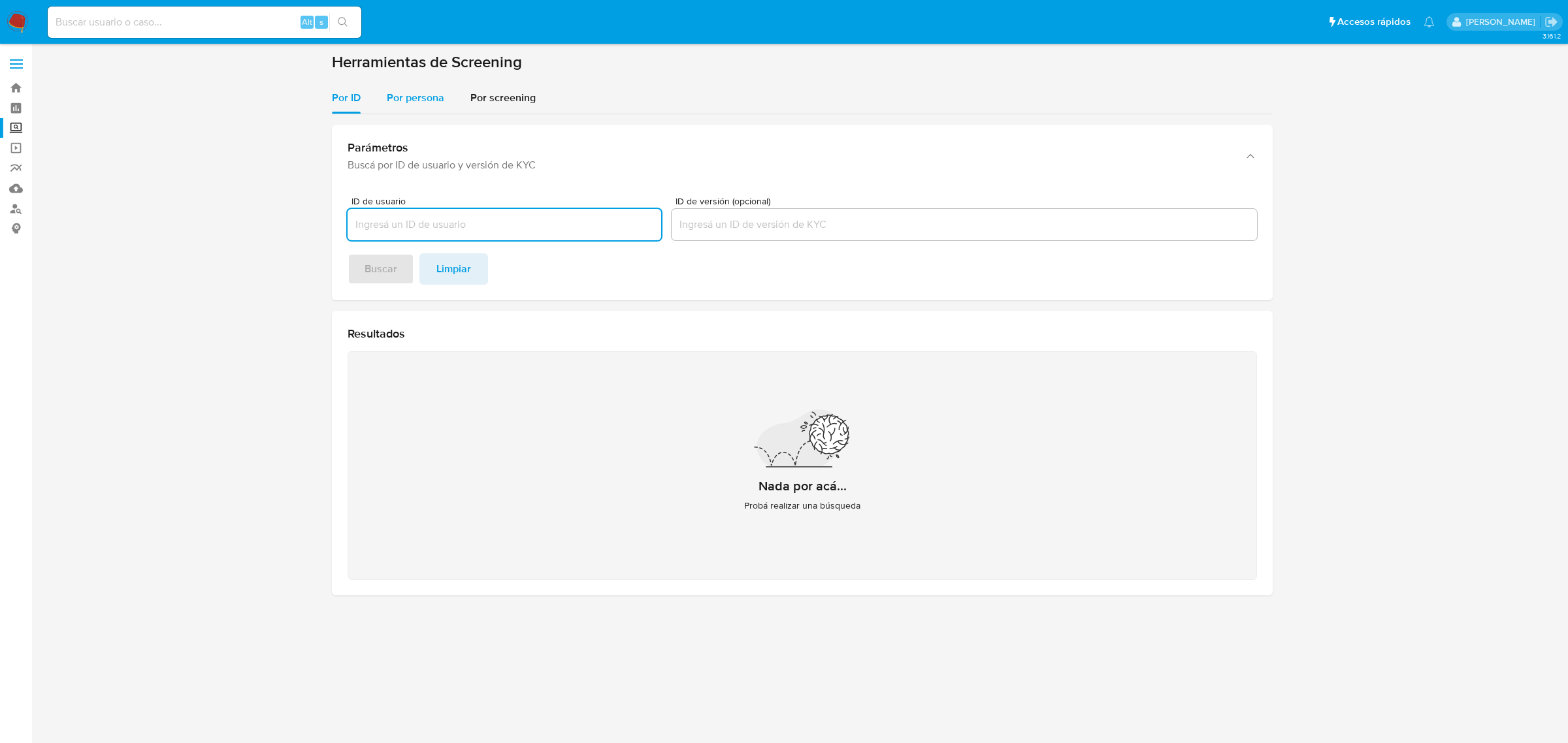
click at [429, 95] on span "Por persona" at bounding box center [416, 97] width 58 height 15
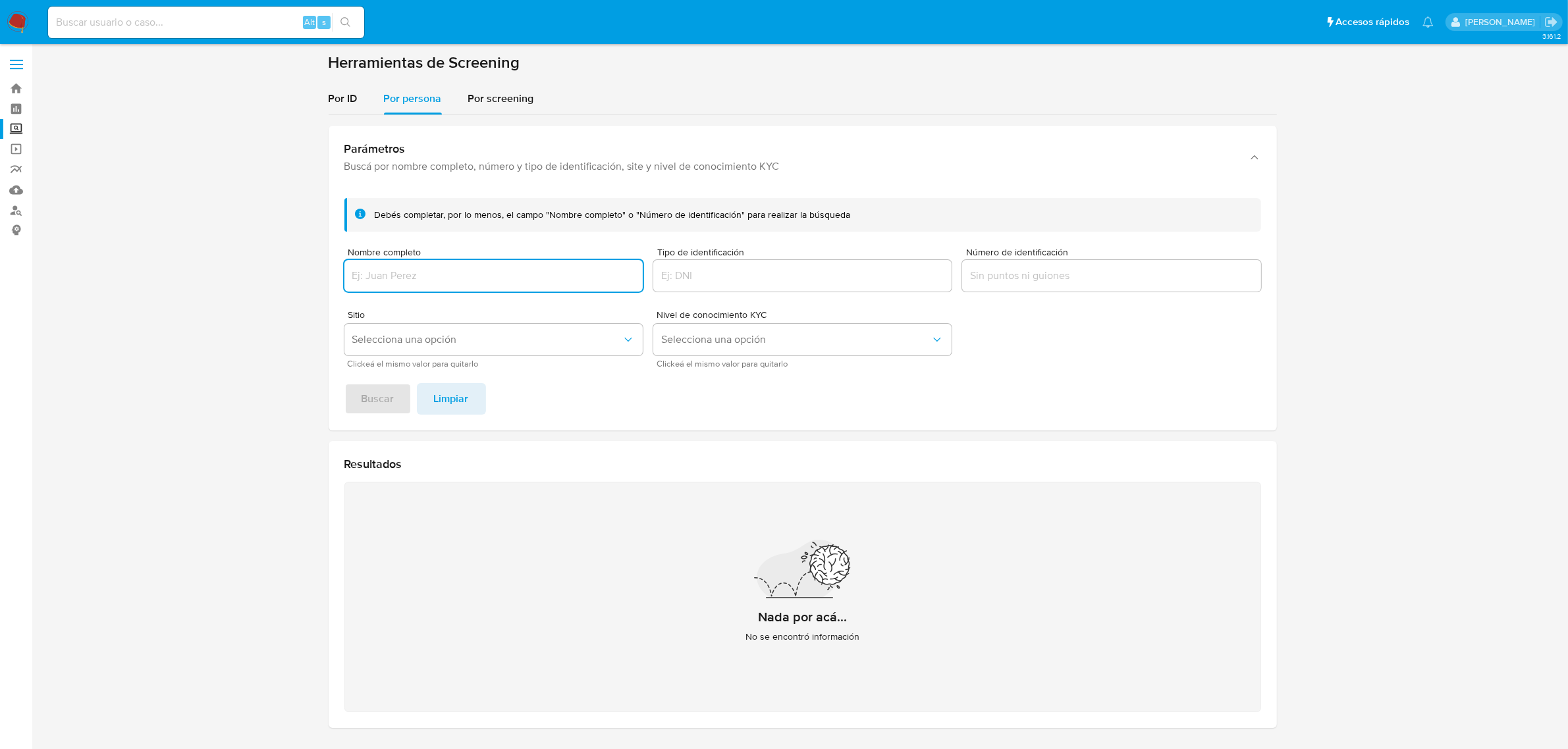
click at [490, 281] on input "Nombre completo" at bounding box center [493, 275] width 298 height 17
click at [534, 327] on button "Selecciona una opción" at bounding box center [493, 339] width 298 height 32
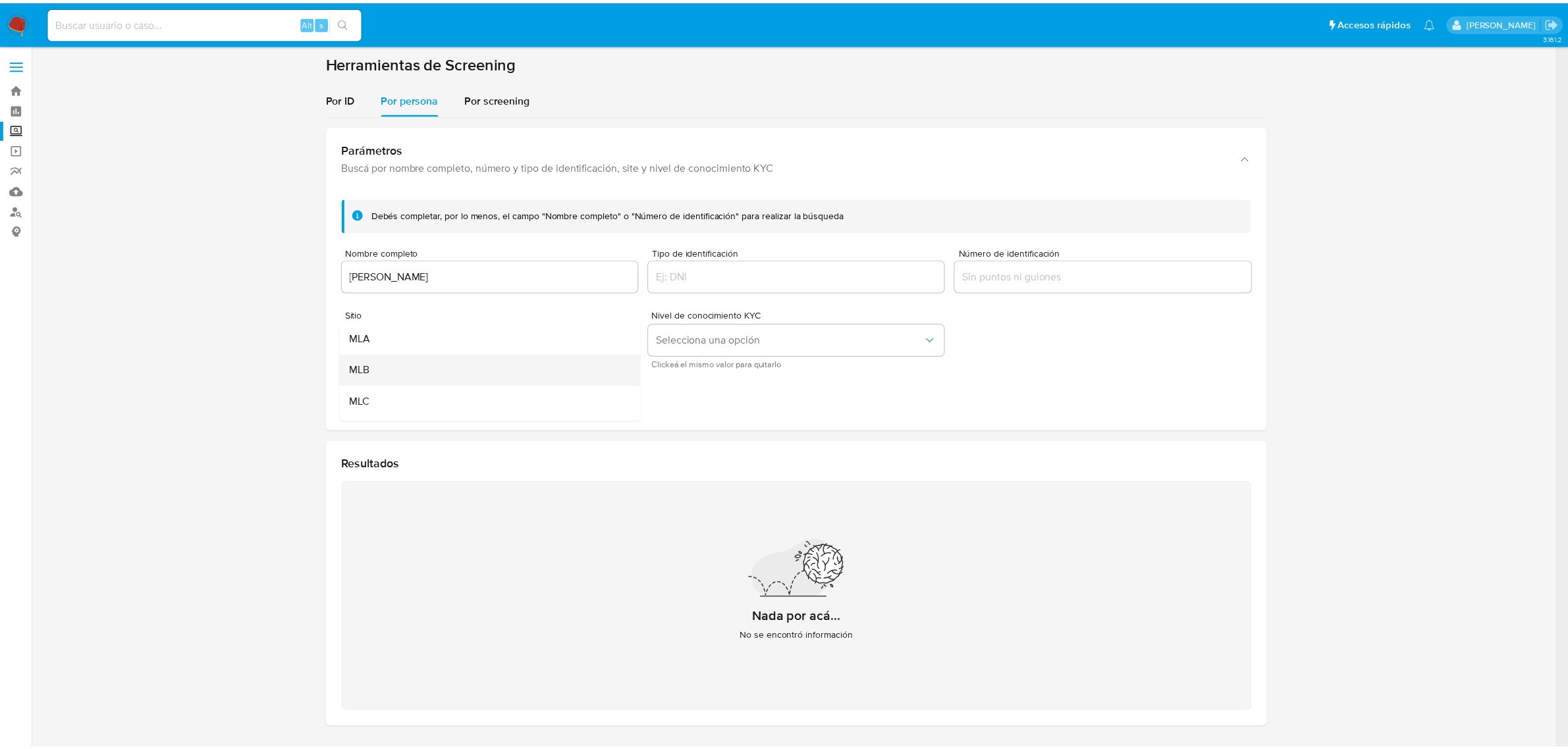
scroll to position [82, 0]
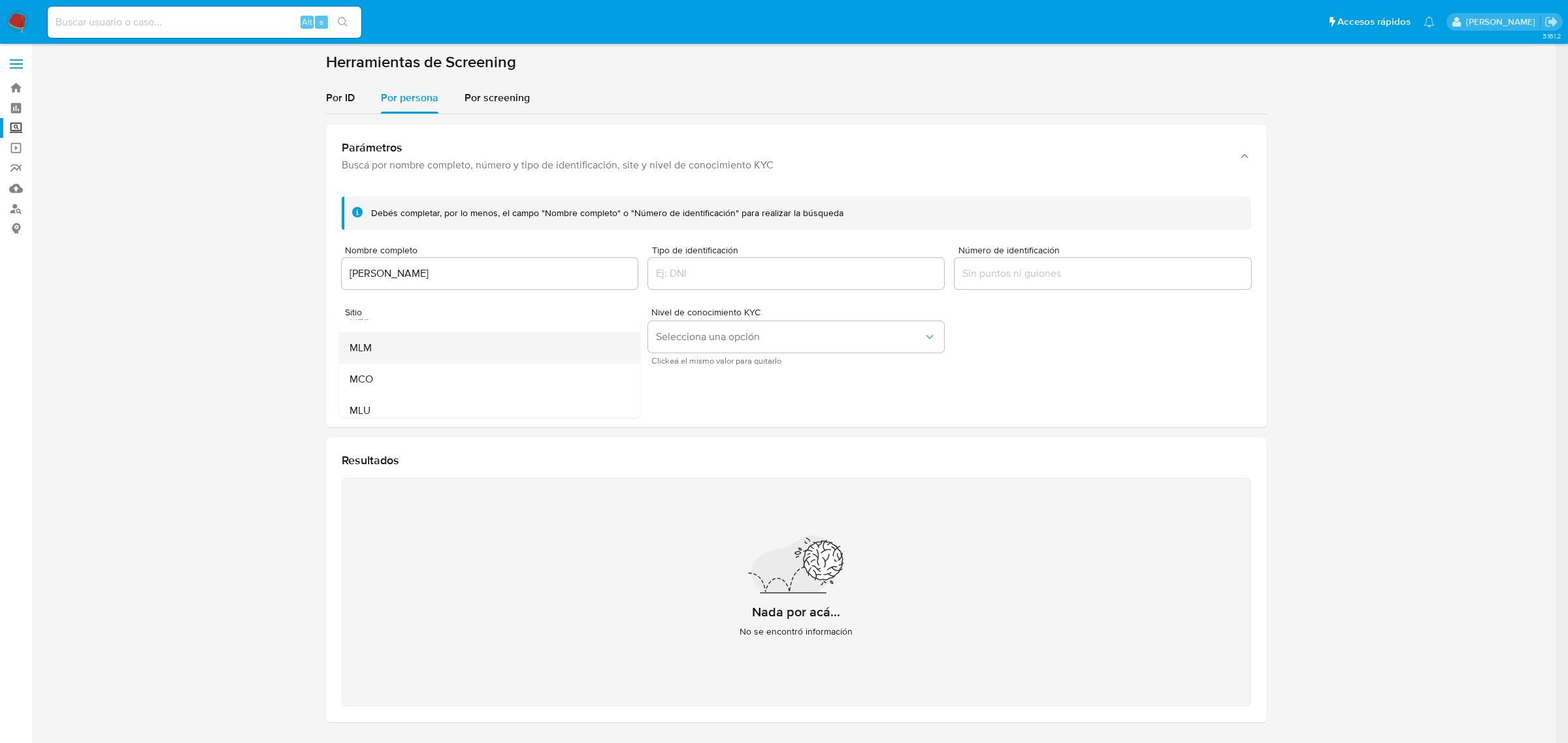
click at [527, 355] on div "MLM" at bounding box center [486, 347] width 272 height 31
click at [358, 408] on button "Buscar" at bounding box center [375, 396] width 66 height 31
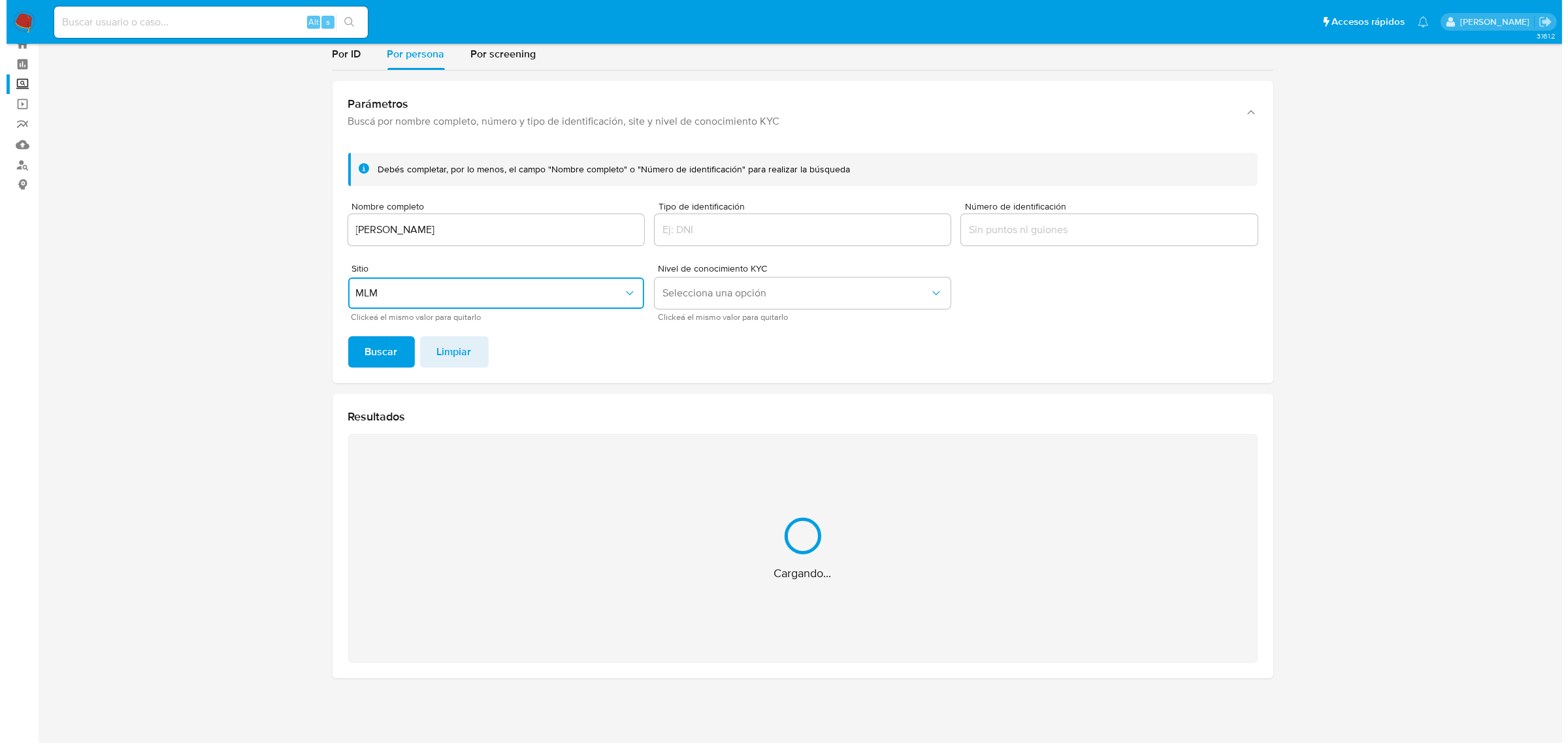
scroll to position [0, 0]
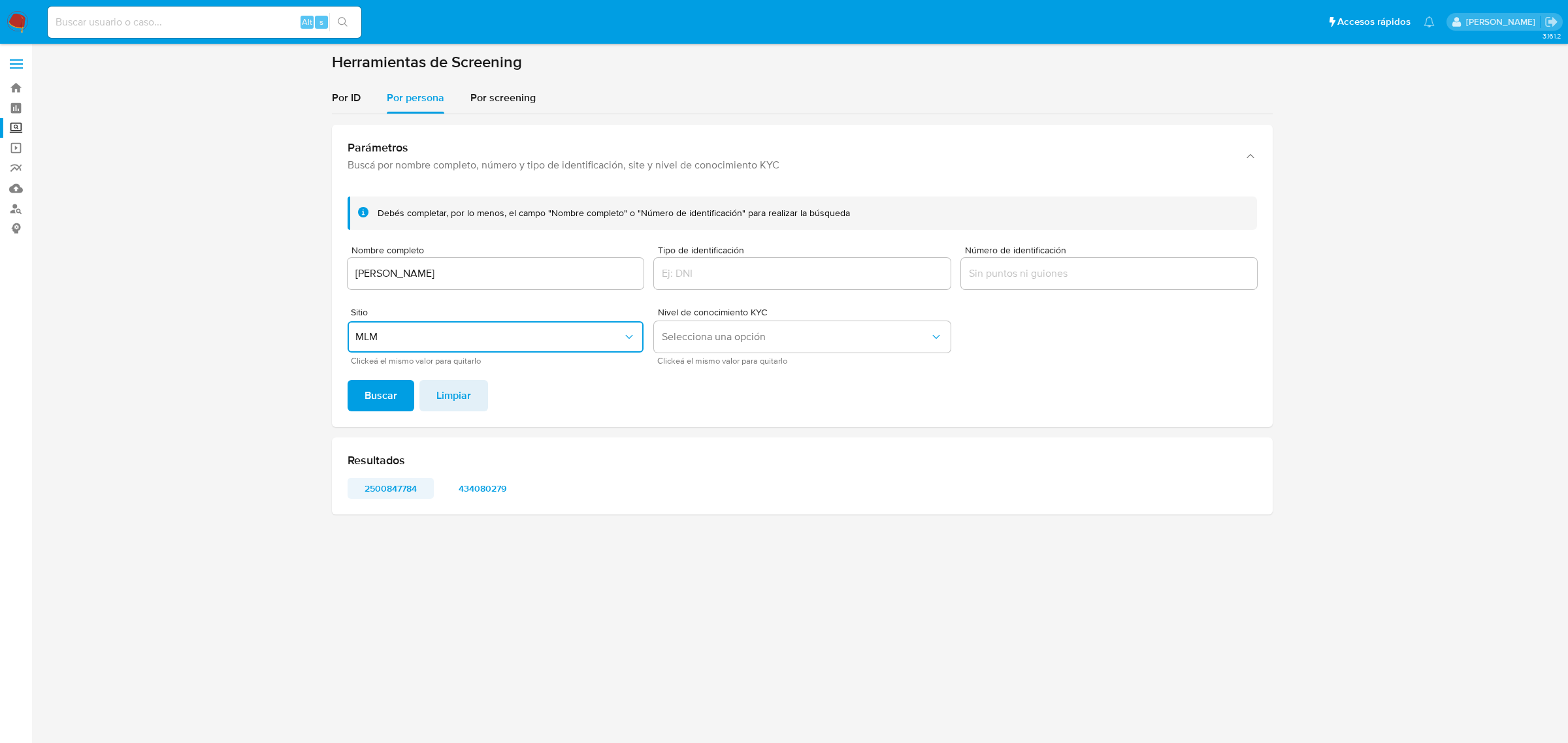
click at [409, 494] on span "2500847784" at bounding box center [390, 488] width 68 height 18
click at [497, 480] on span "434080279" at bounding box center [482, 488] width 68 height 18
click at [464, 272] on input "GUILLERMO ESTRADA MORALES" at bounding box center [495, 273] width 296 height 17
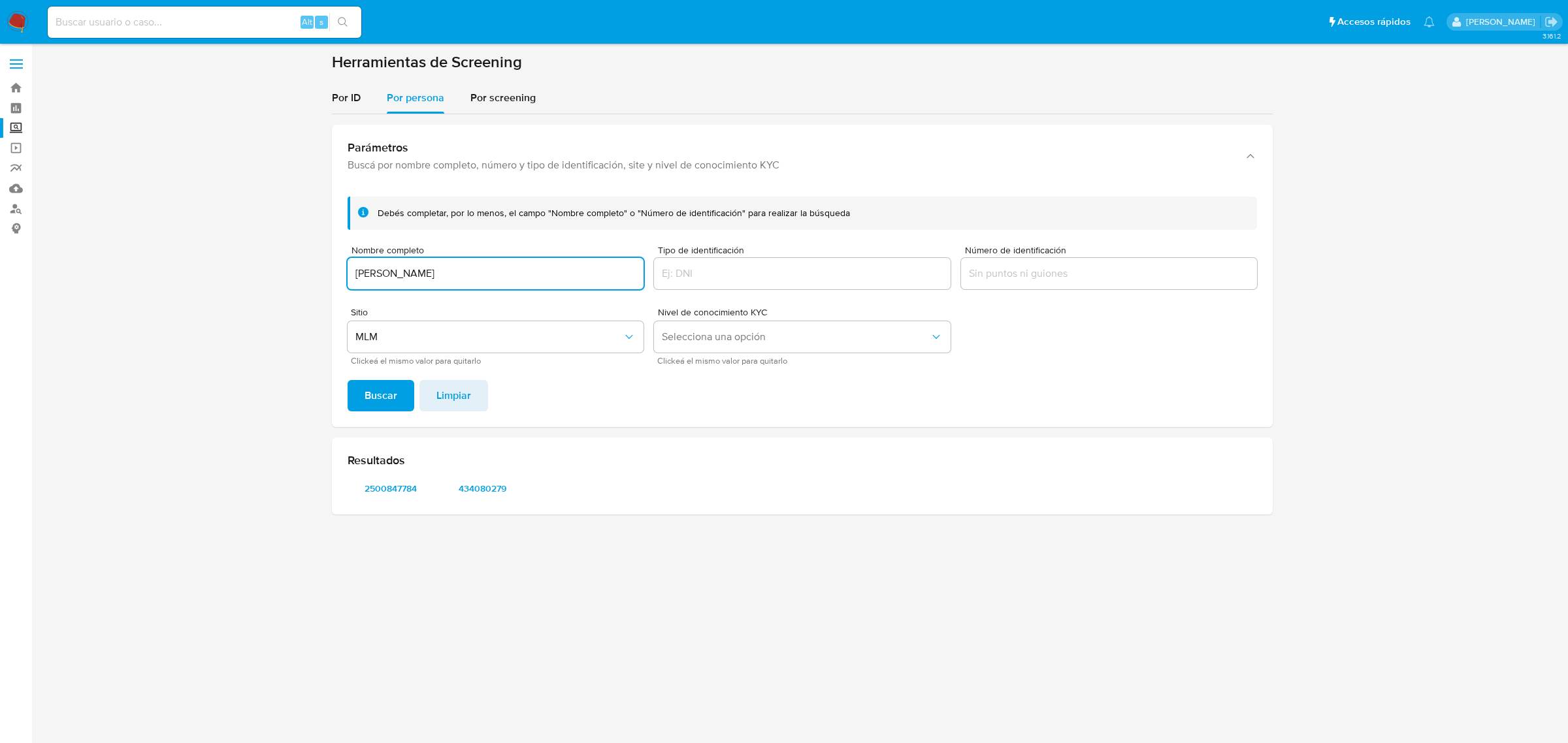
drag, startPoint x: 409, startPoint y: 277, endPoint x: 222, endPoint y: 296, distance: 188.0
click at [222, 296] on section at bounding box center [802, 289] width 1510 height 473
type input "MARCOS ESTRADA MORALES"
click at [348, 380] on button "Buscar" at bounding box center [380, 396] width 66 height 31
click at [399, 490] on span "298211756" at bounding box center [390, 488] width 68 height 18
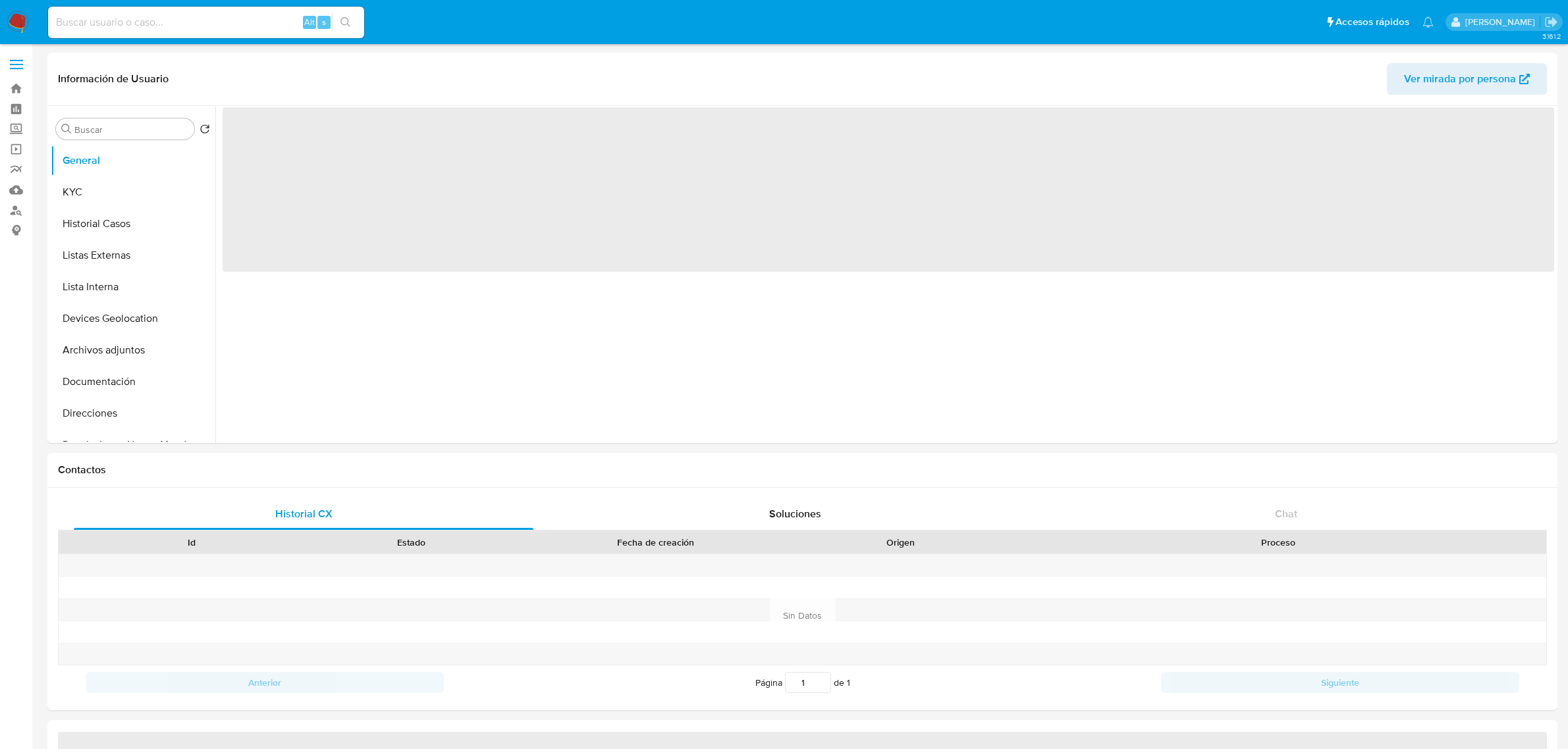
select select "10"
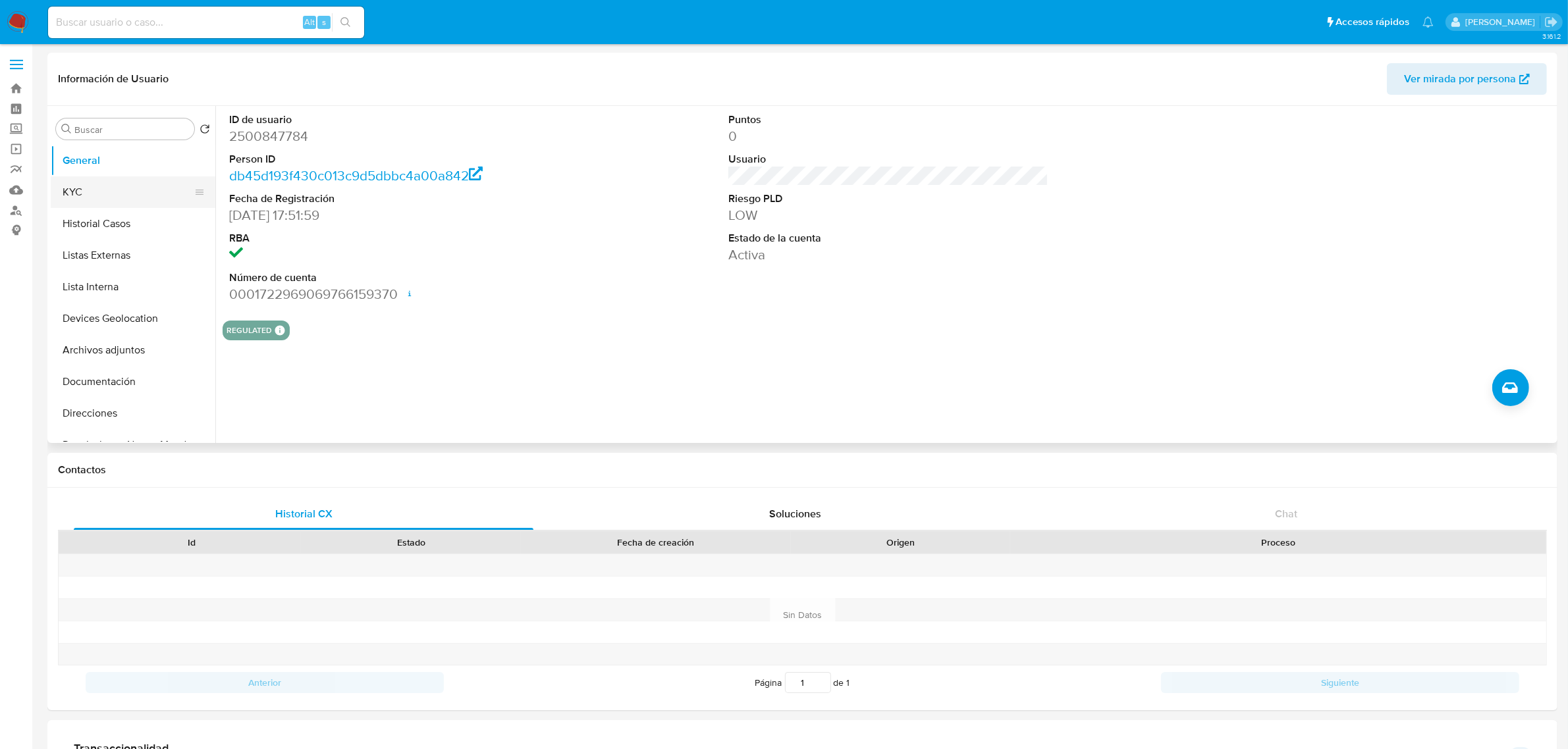
click at [156, 188] on button "KYC" at bounding box center [127, 192] width 154 height 32
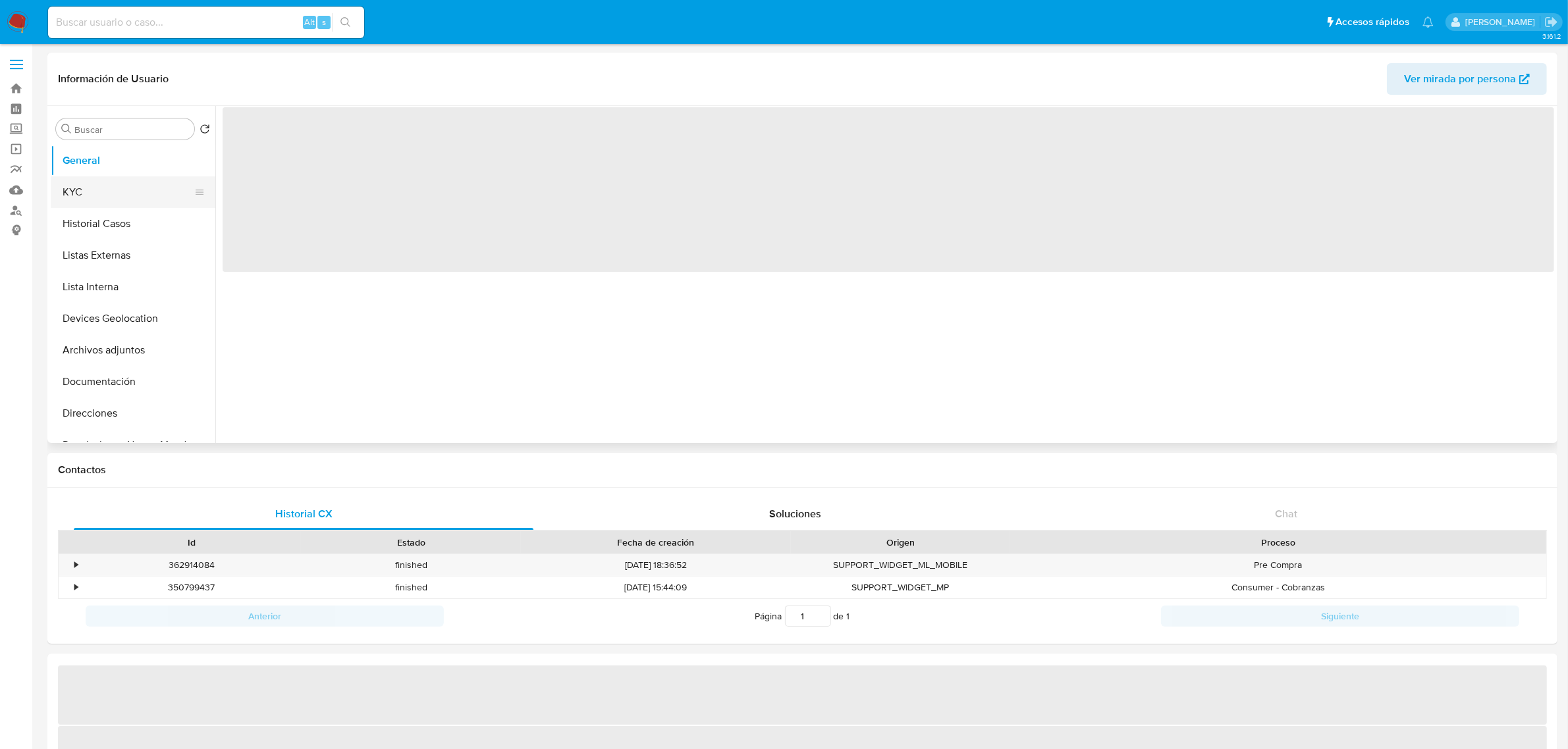
click at [120, 188] on button "KYC" at bounding box center [127, 192] width 154 height 32
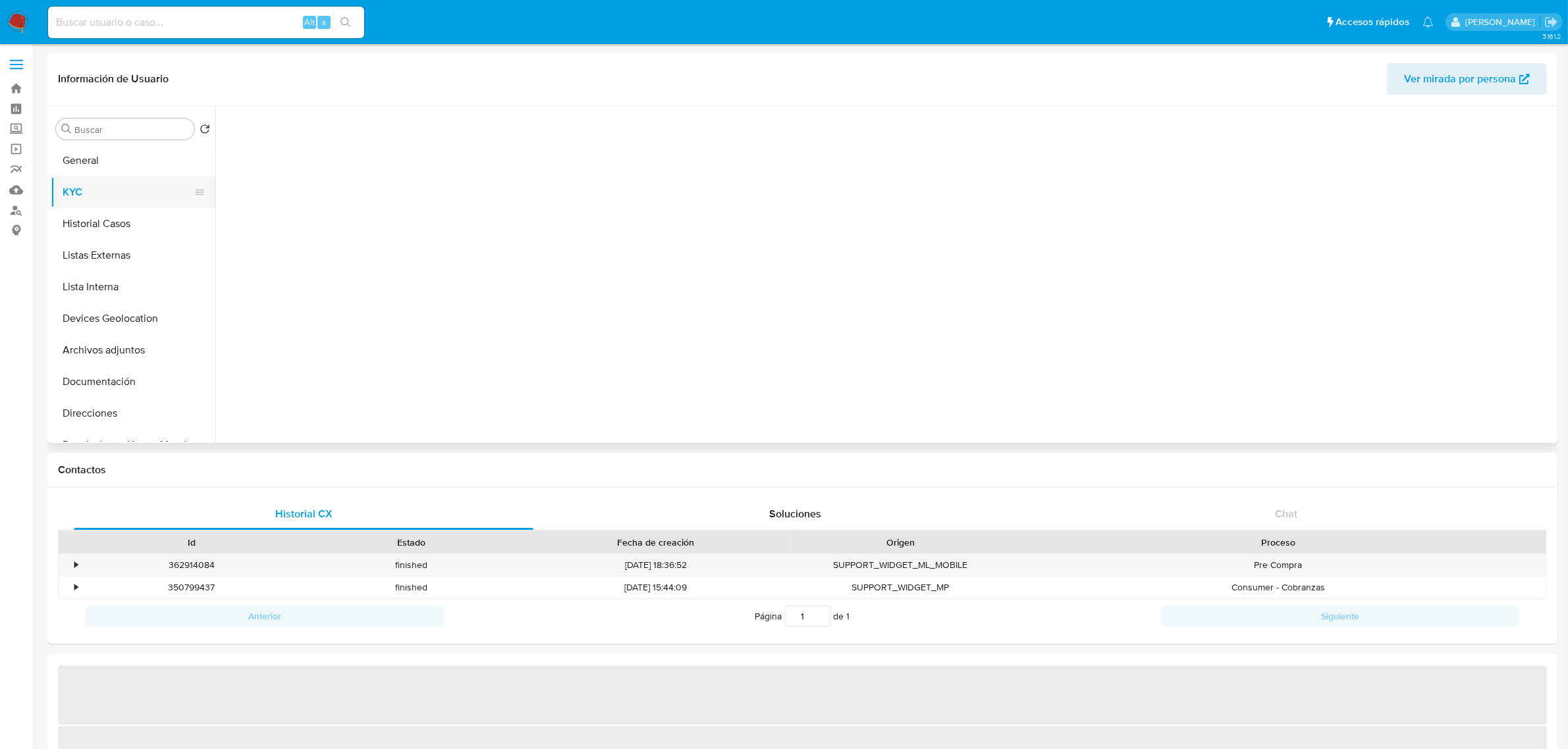
select select "10"
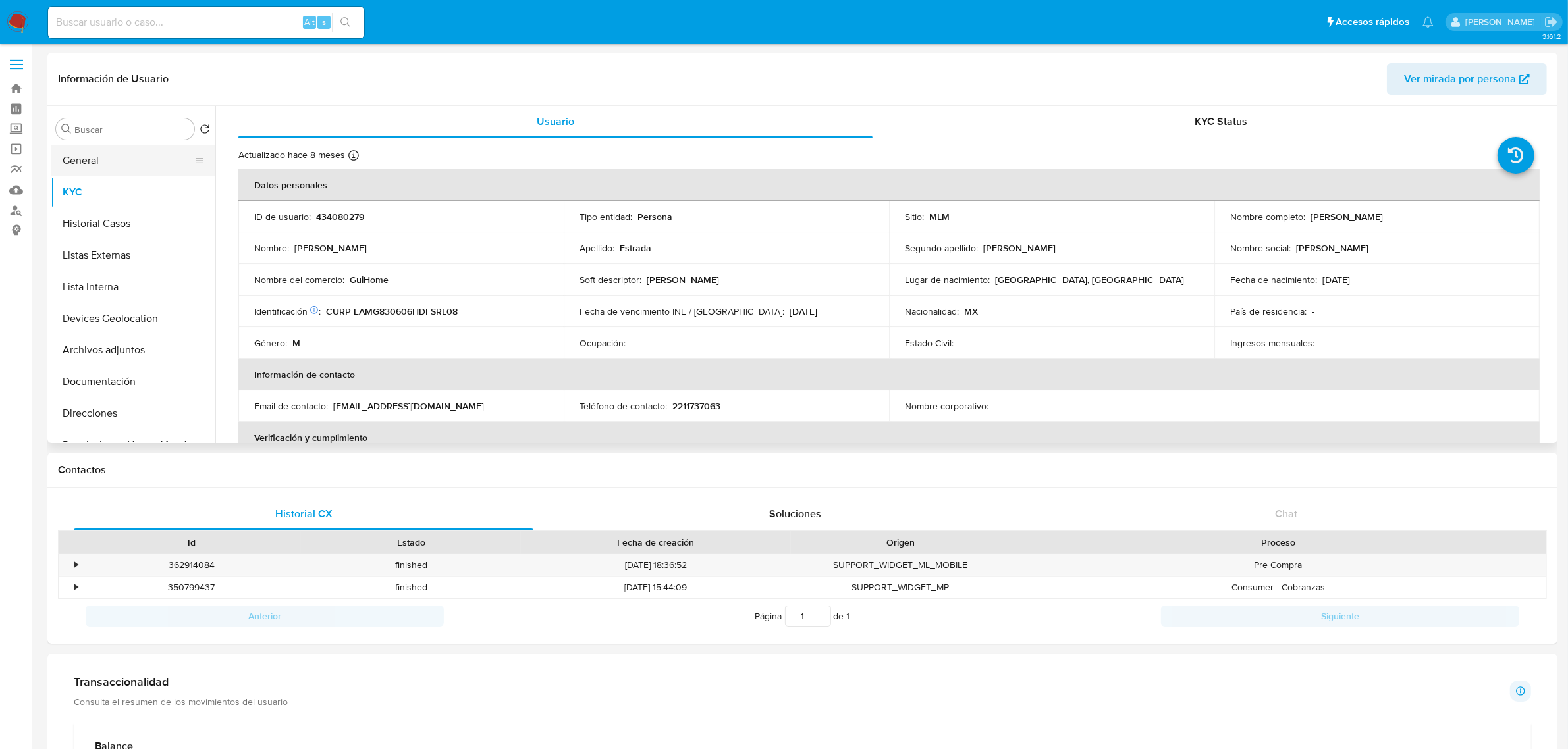
click at [117, 166] on button "General" at bounding box center [127, 160] width 154 height 32
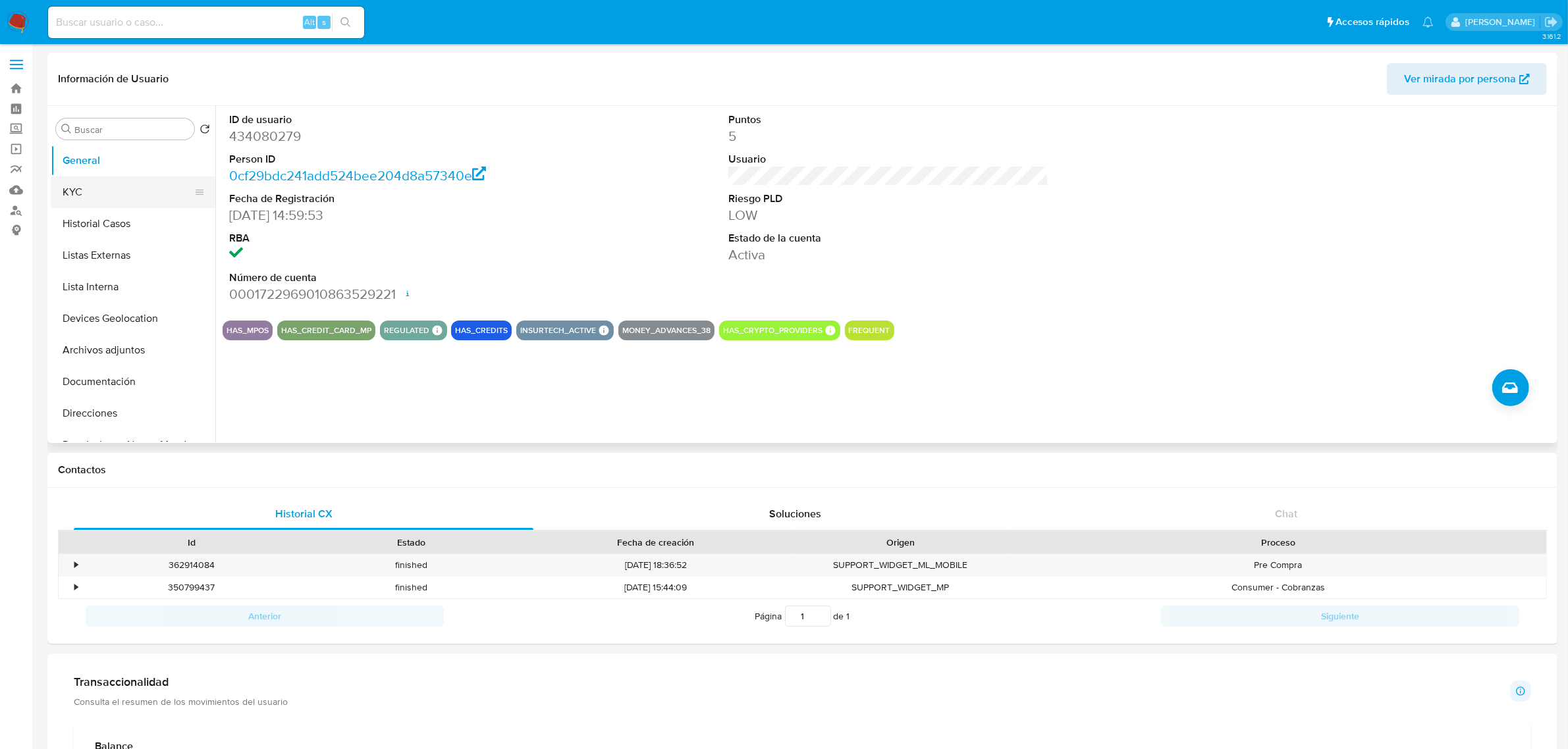
click at [113, 178] on button "KYC" at bounding box center [127, 192] width 154 height 32
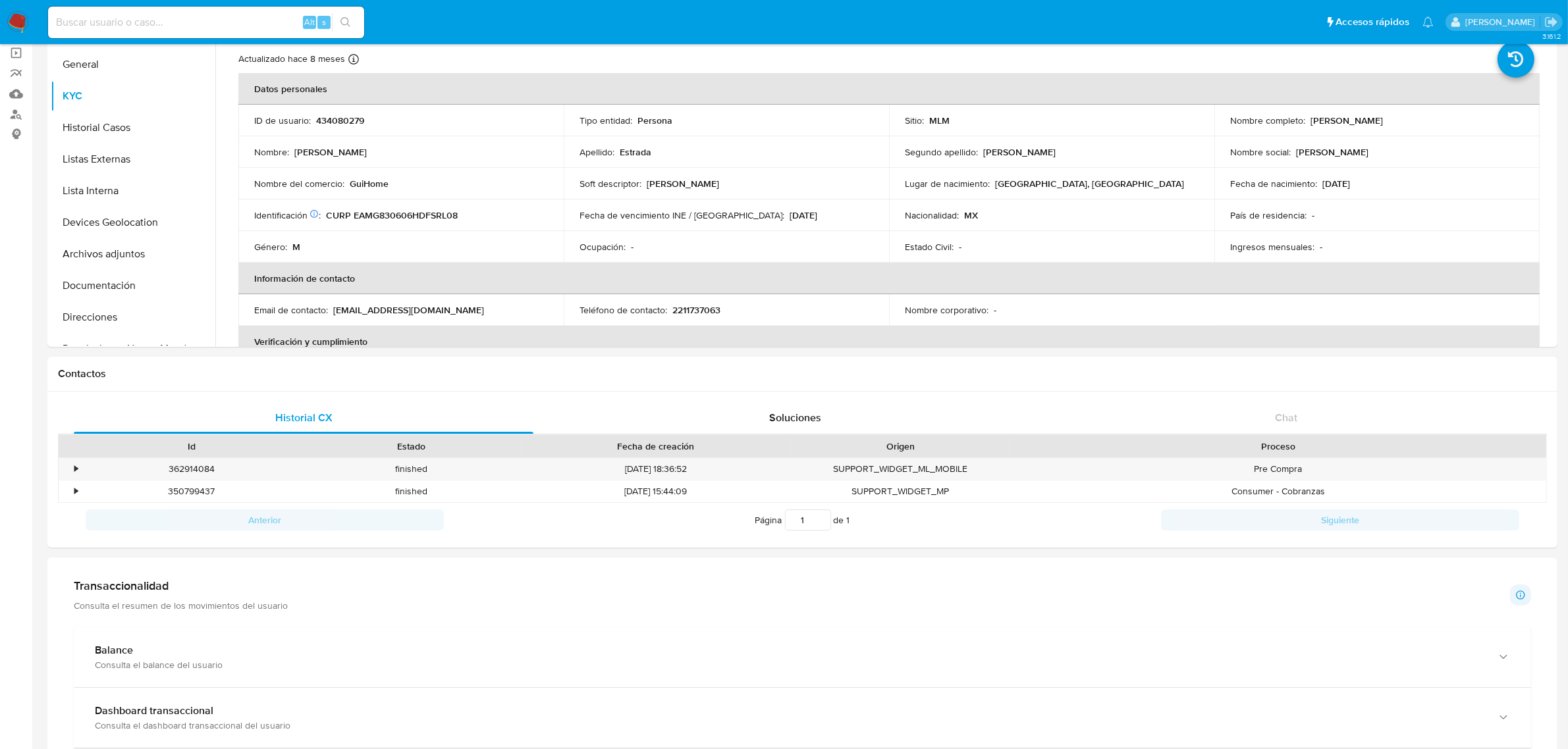
scroll to position [246, 0]
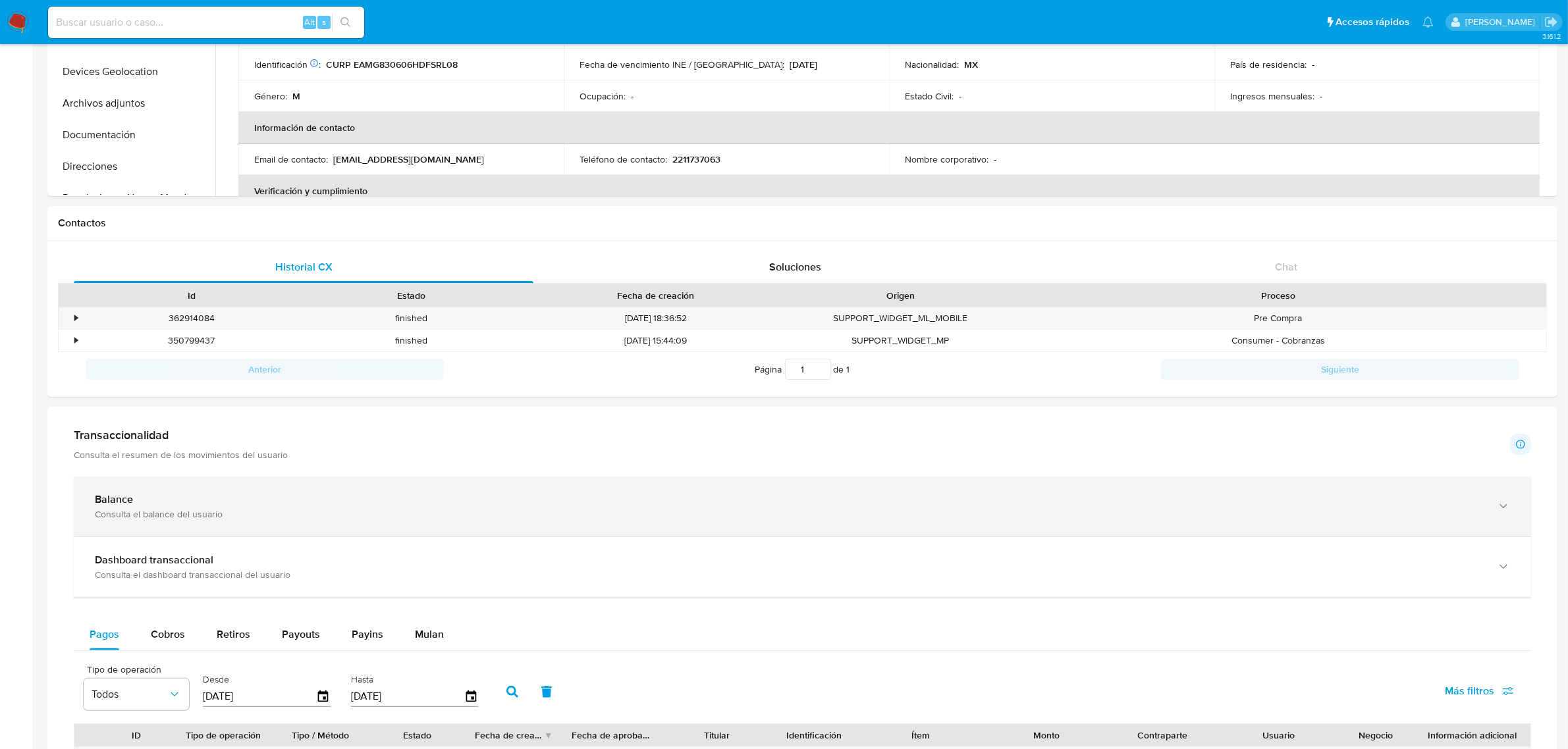
click at [330, 511] on div "Consulta el balance del usuario" at bounding box center [789, 514] width 1388 height 12
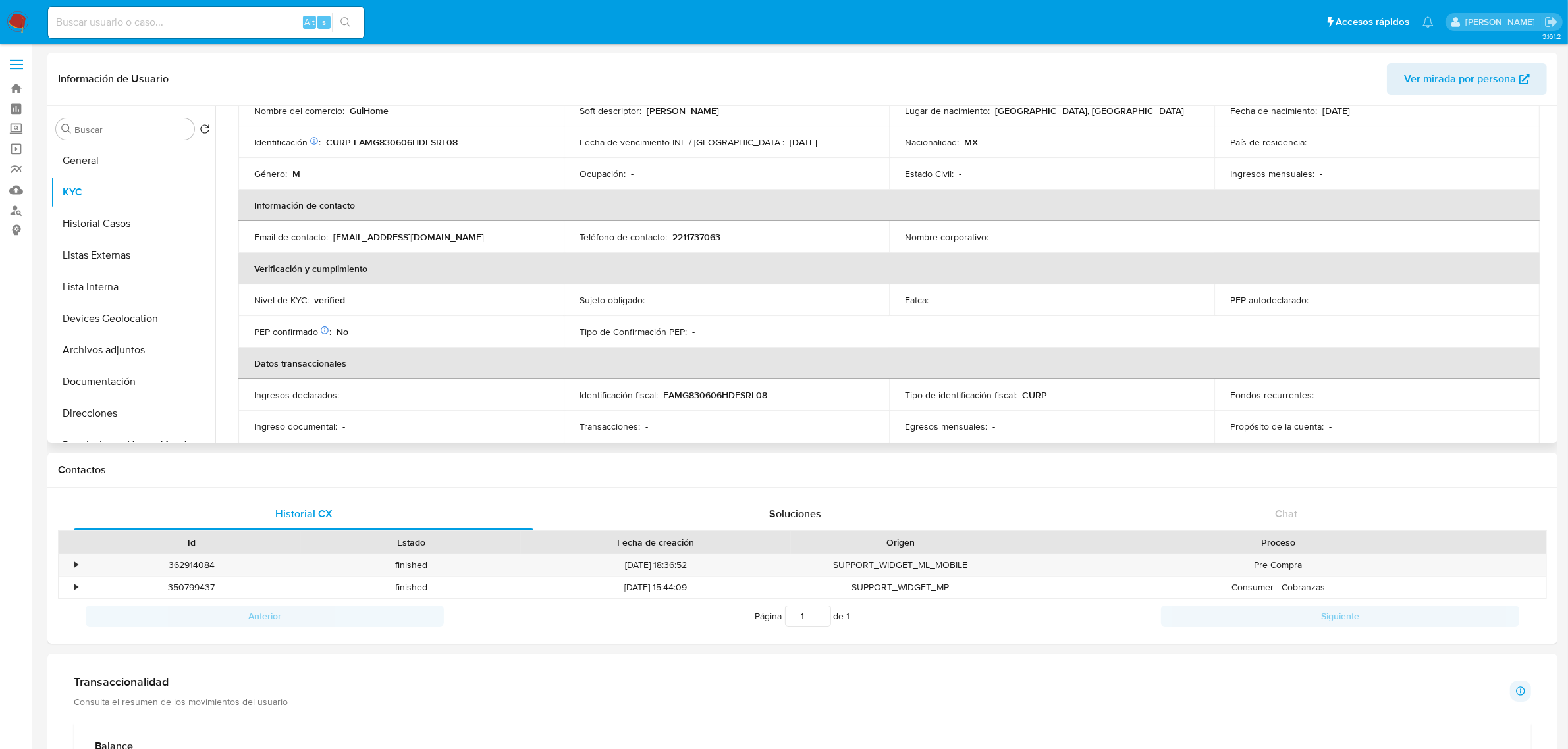
scroll to position [0, 0]
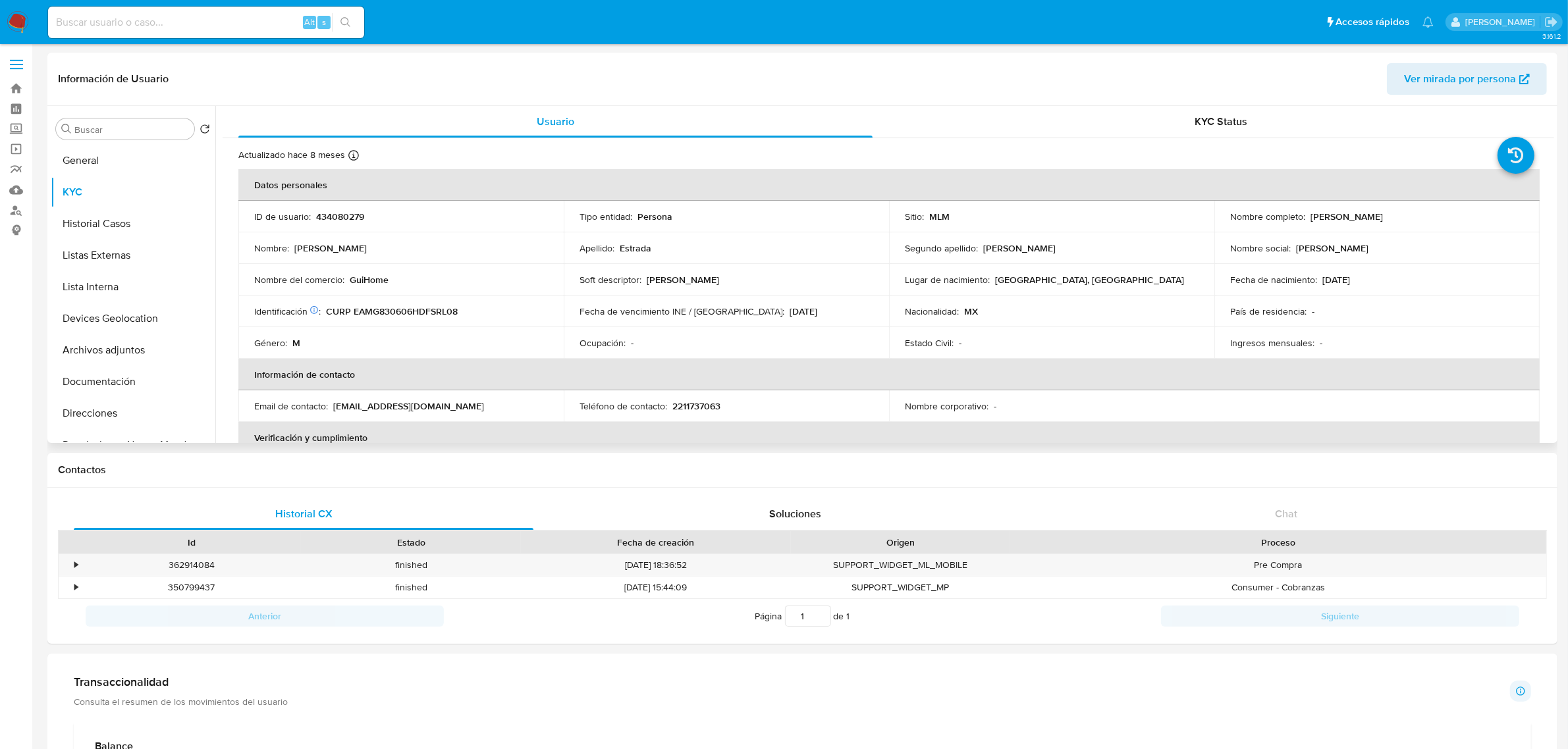
click at [359, 214] on p "434080279" at bounding box center [339, 216] width 48 height 12
copy p "434080279"
click at [104, 240] on button "Listas Externas" at bounding box center [127, 255] width 154 height 32
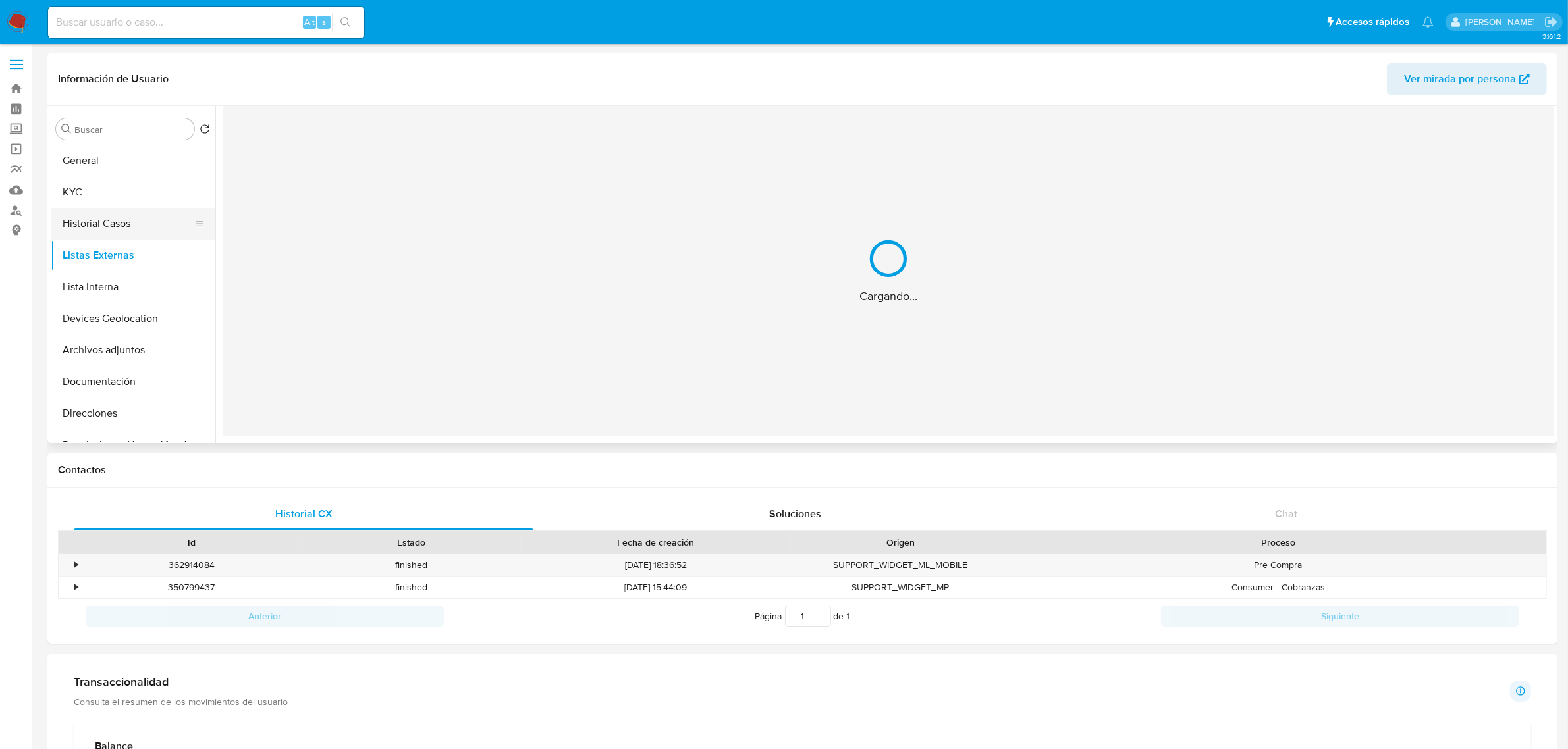
click at [113, 225] on button "Historial Casos" at bounding box center [127, 224] width 154 height 32
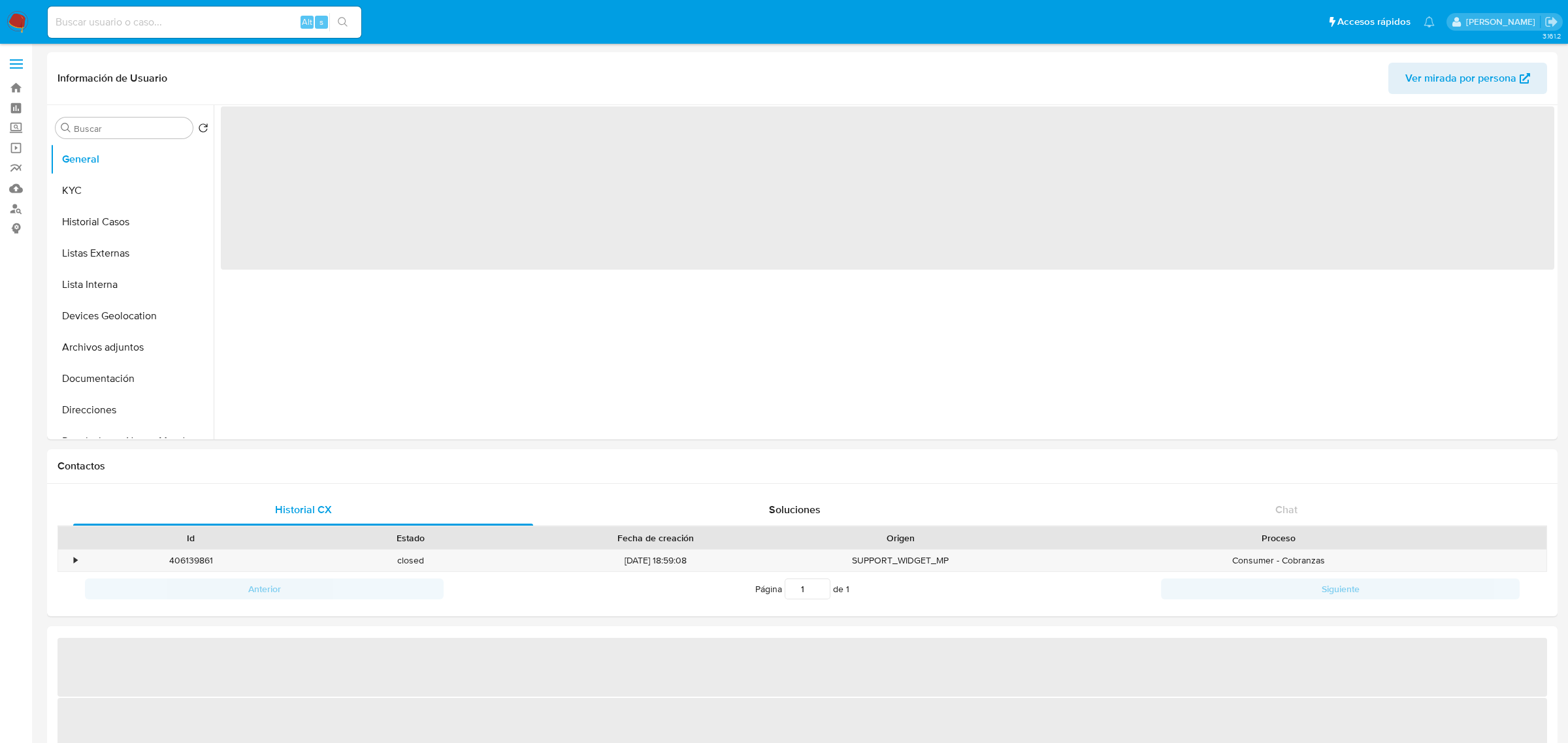
select select "10"
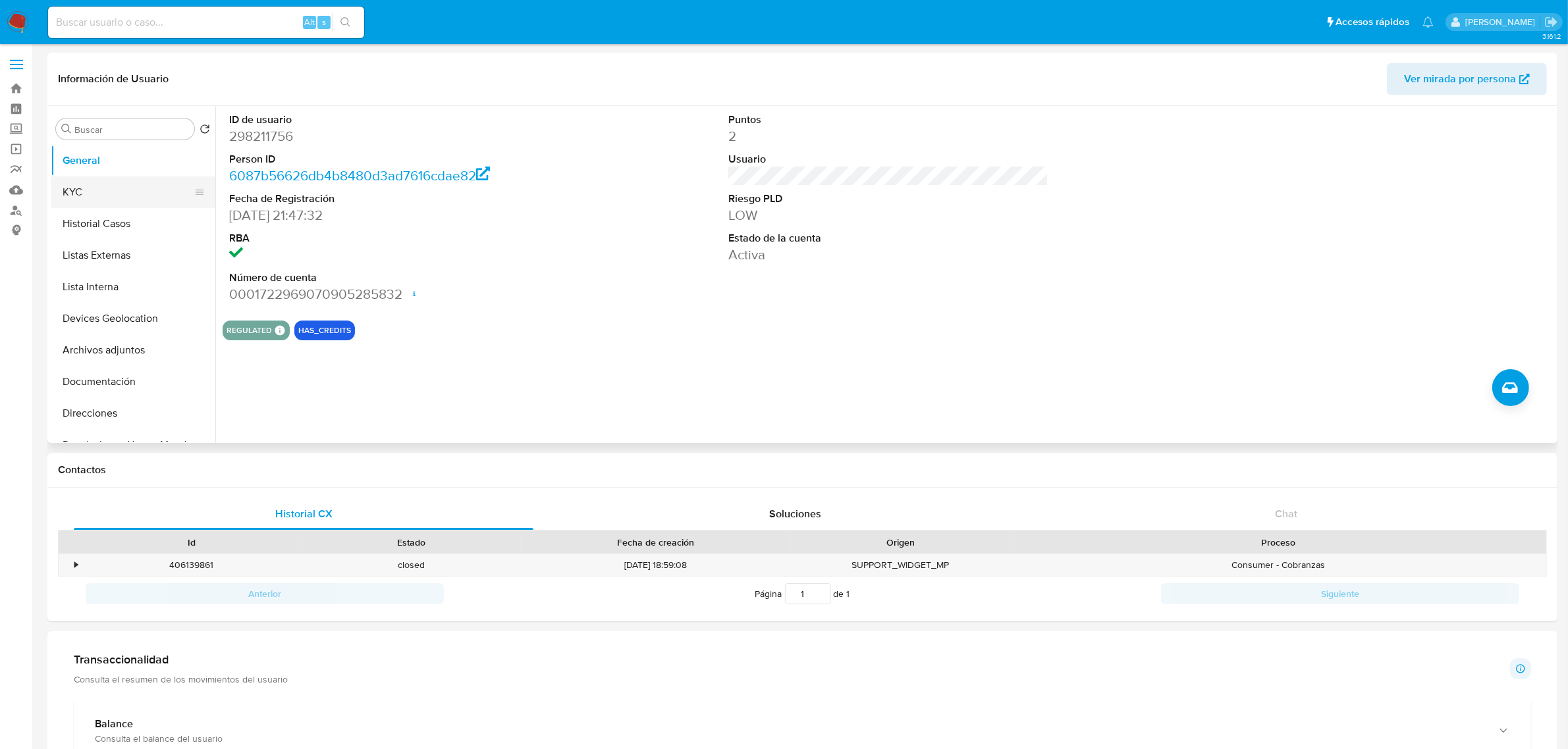
click at [135, 205] on button "KYC" at bounding box center [127, 192] width 154 height 32
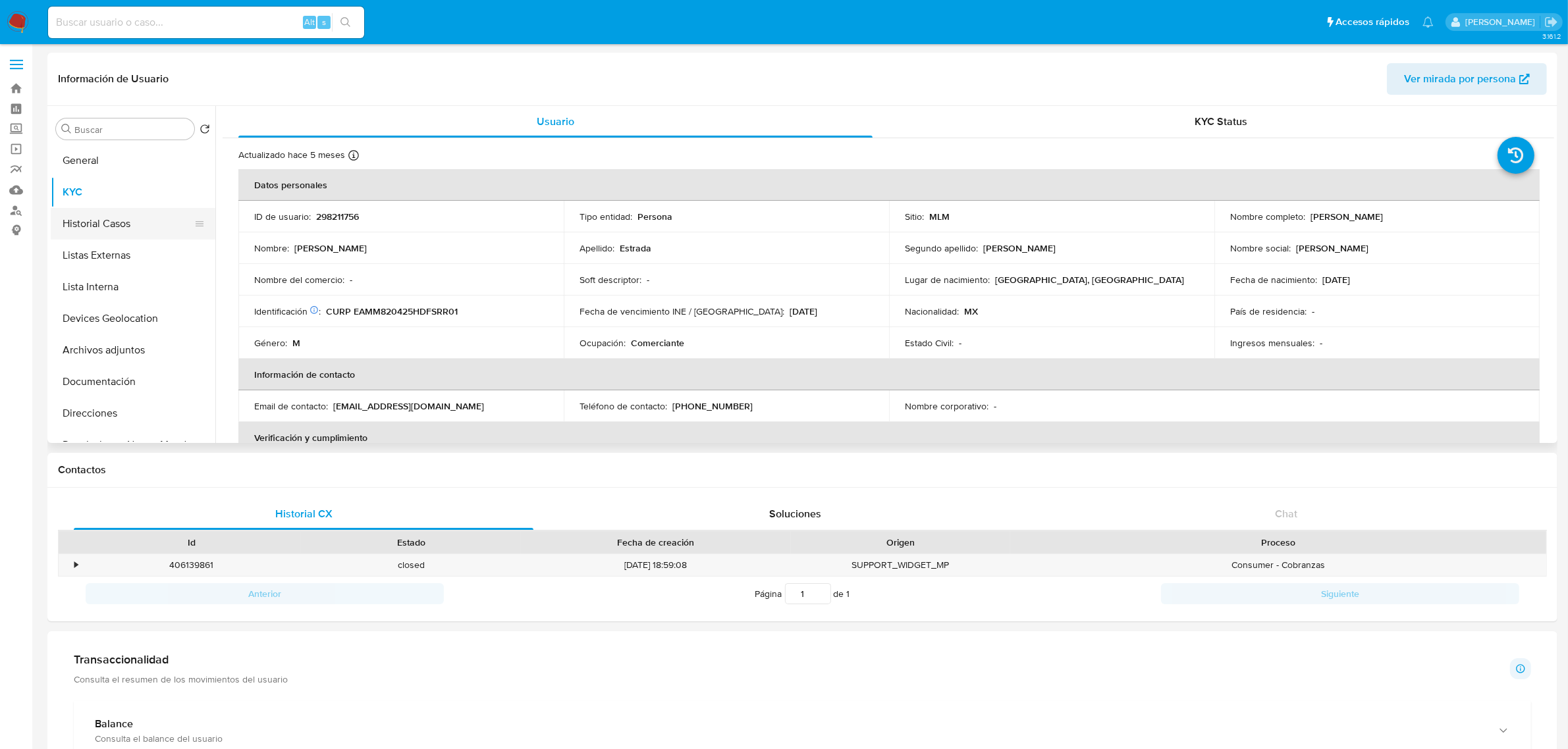
click at [104, 228] on button "Historial Casos" at bounding box center [127, 224] width 154 height 32
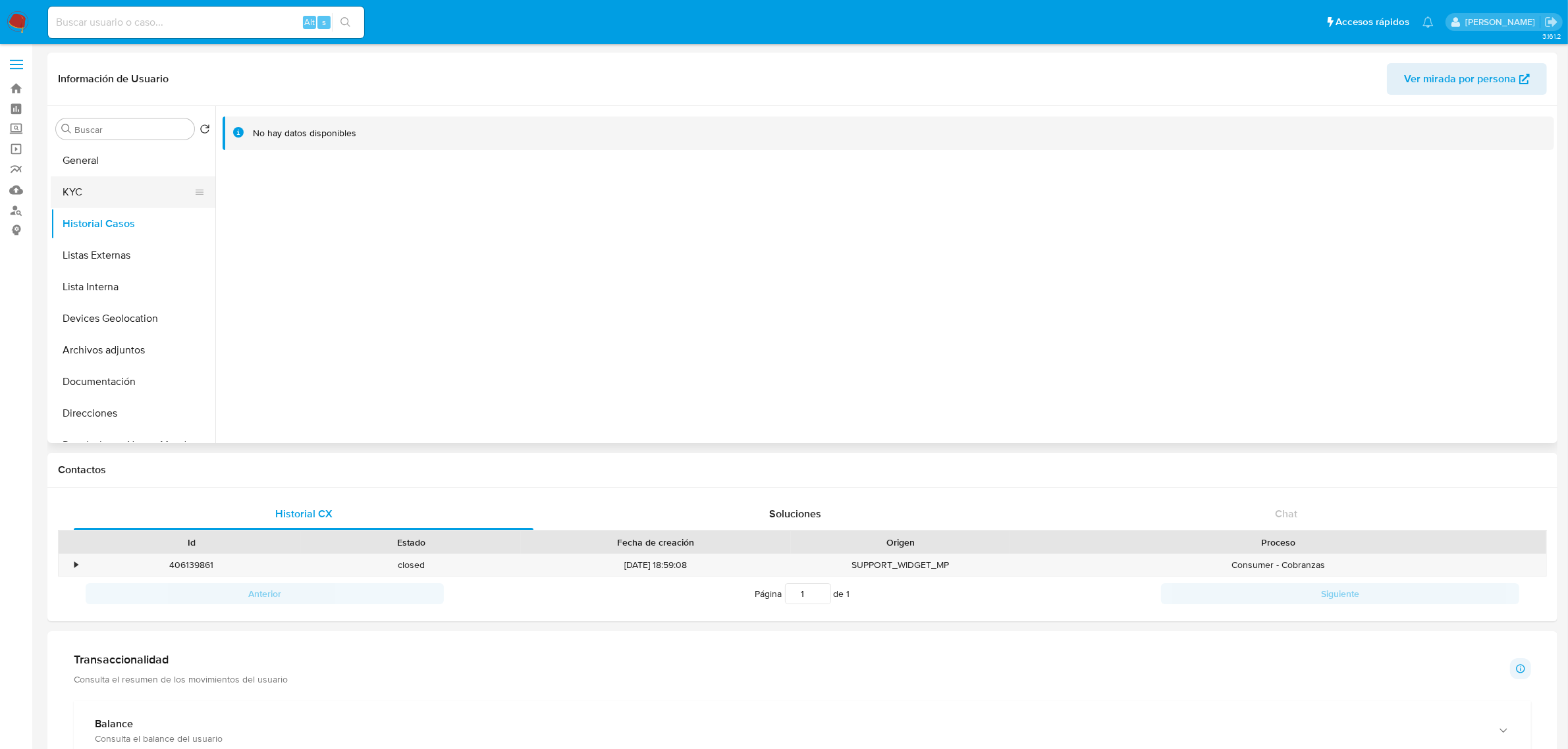
click at [93, 202] on button "KYC" at bounding box center [127, 192] width 154 height 32
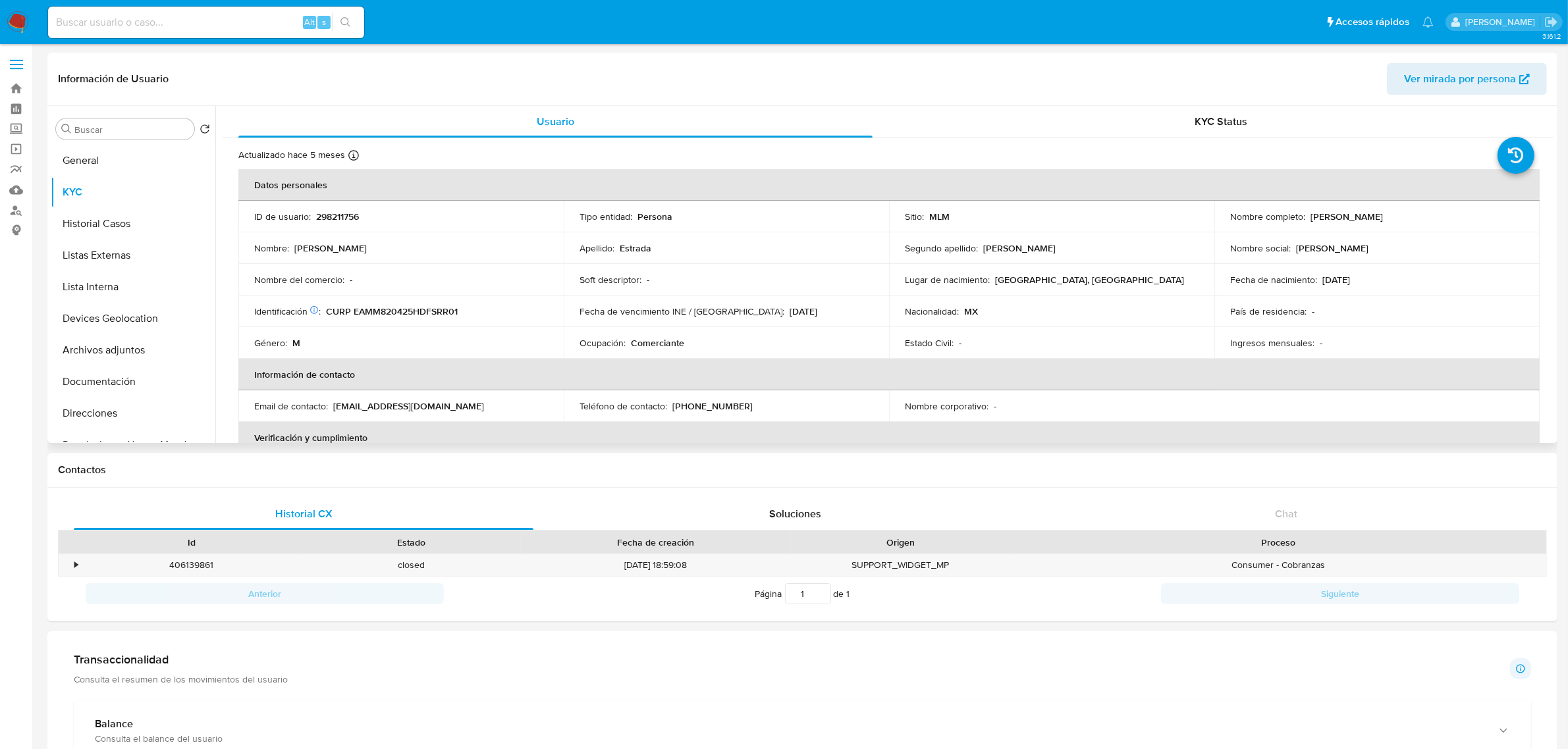
click at [347, 216] on p "298211756" at bounding box center [337, 216] width 43 height 12
copy p "298211756"
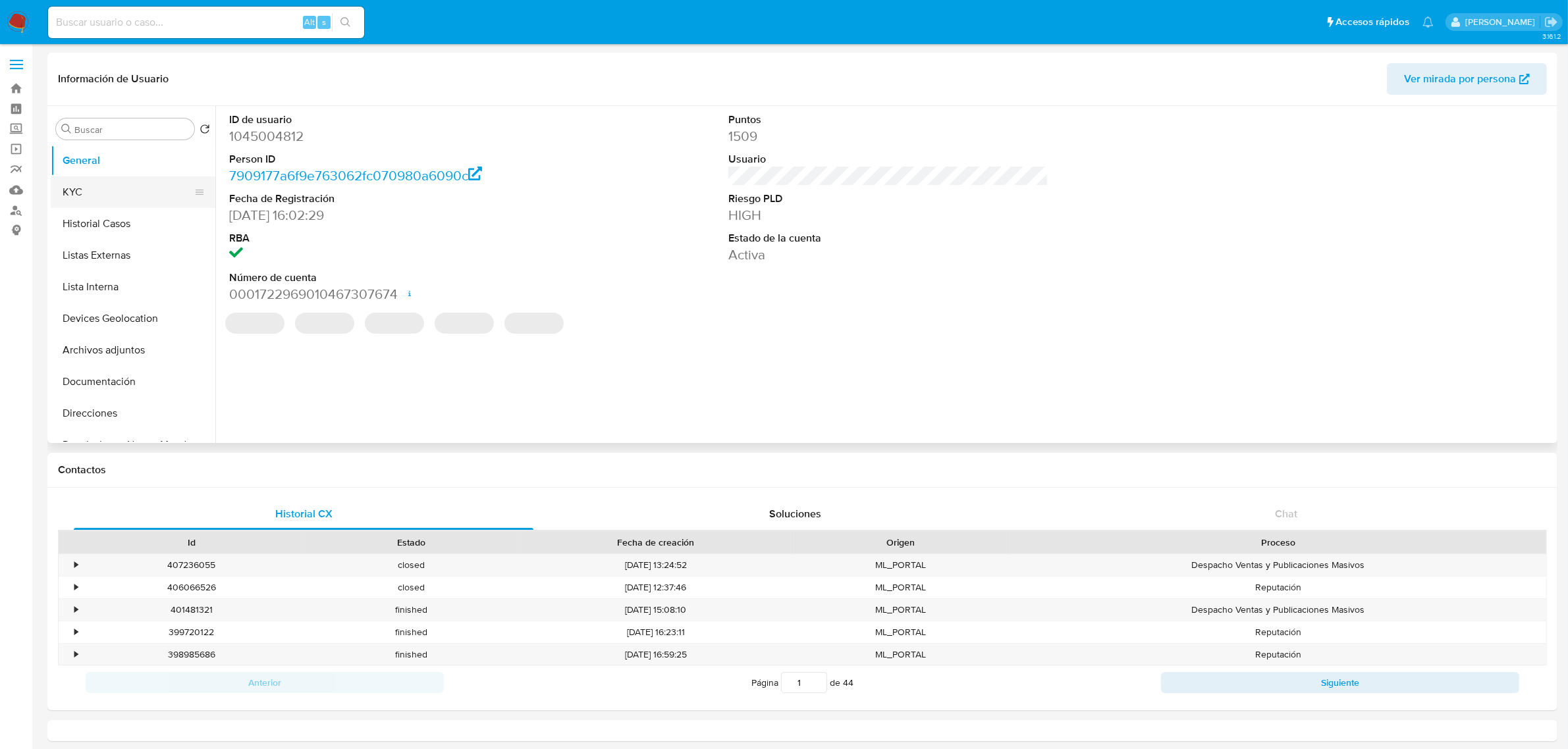
select select "10"
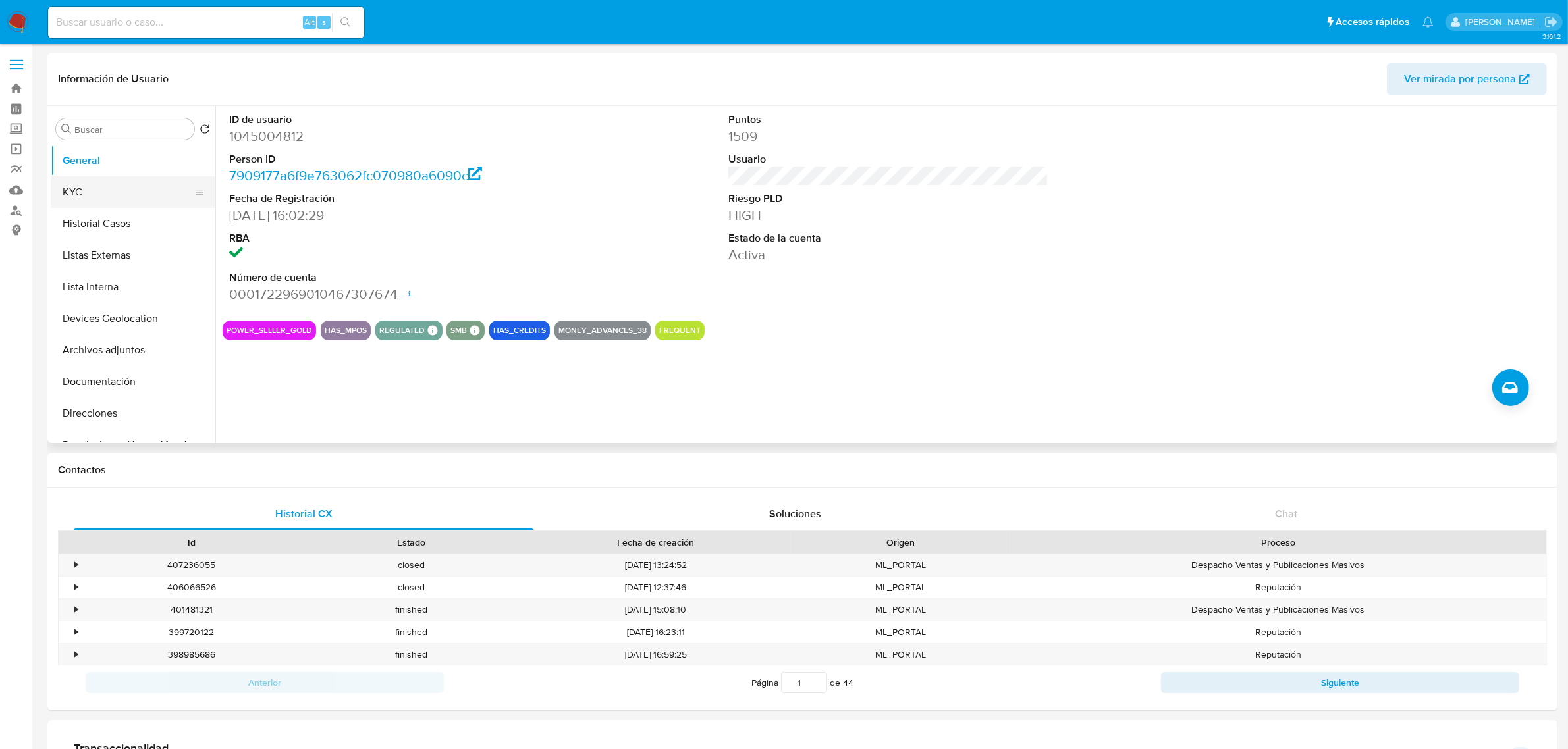
click at [63, 195] on button "KYC" at bounding box center [127, 192] width 154 height 32
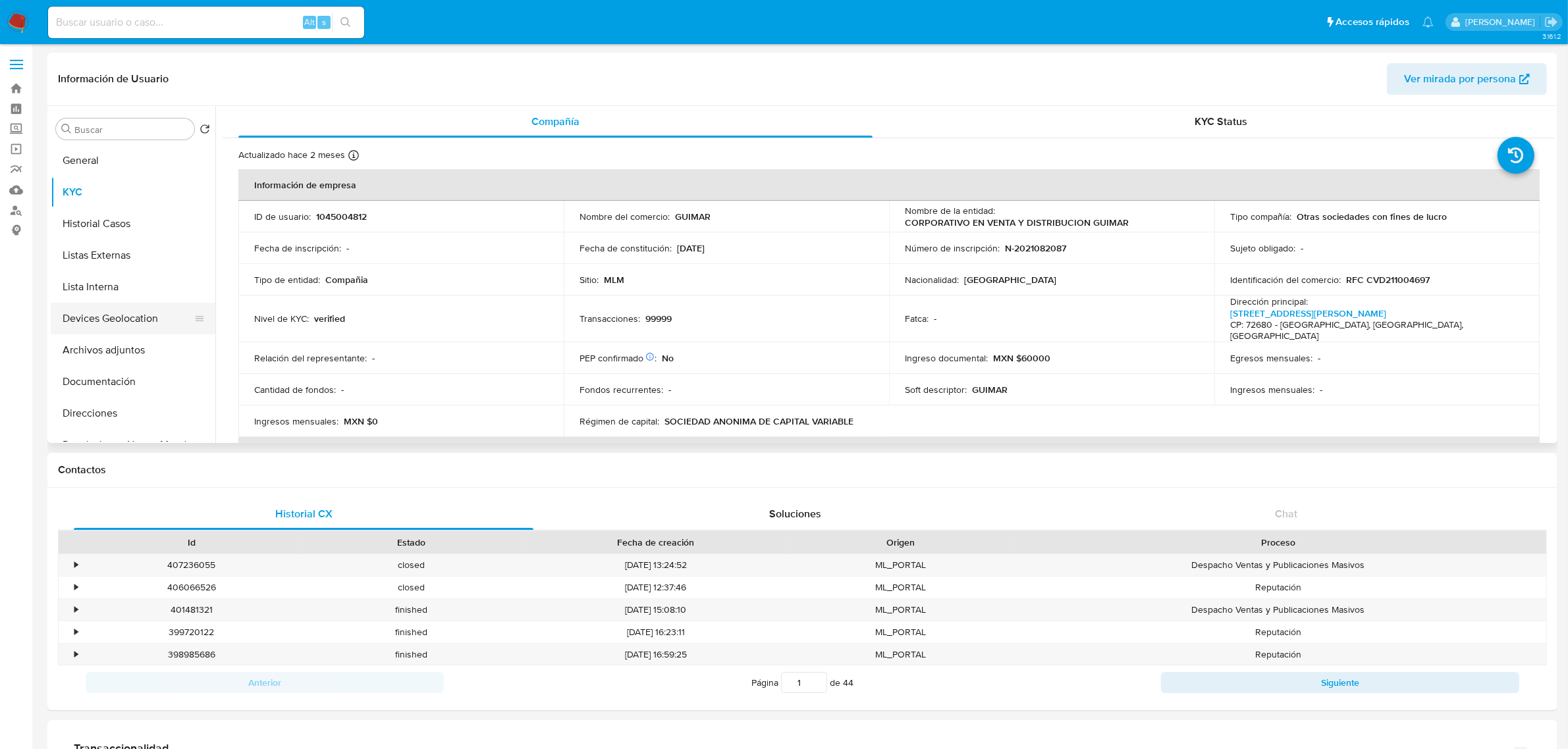
click at [155, 313] on button "Devices Geolocation" at bounding box center [127, 318] width 154 height 32
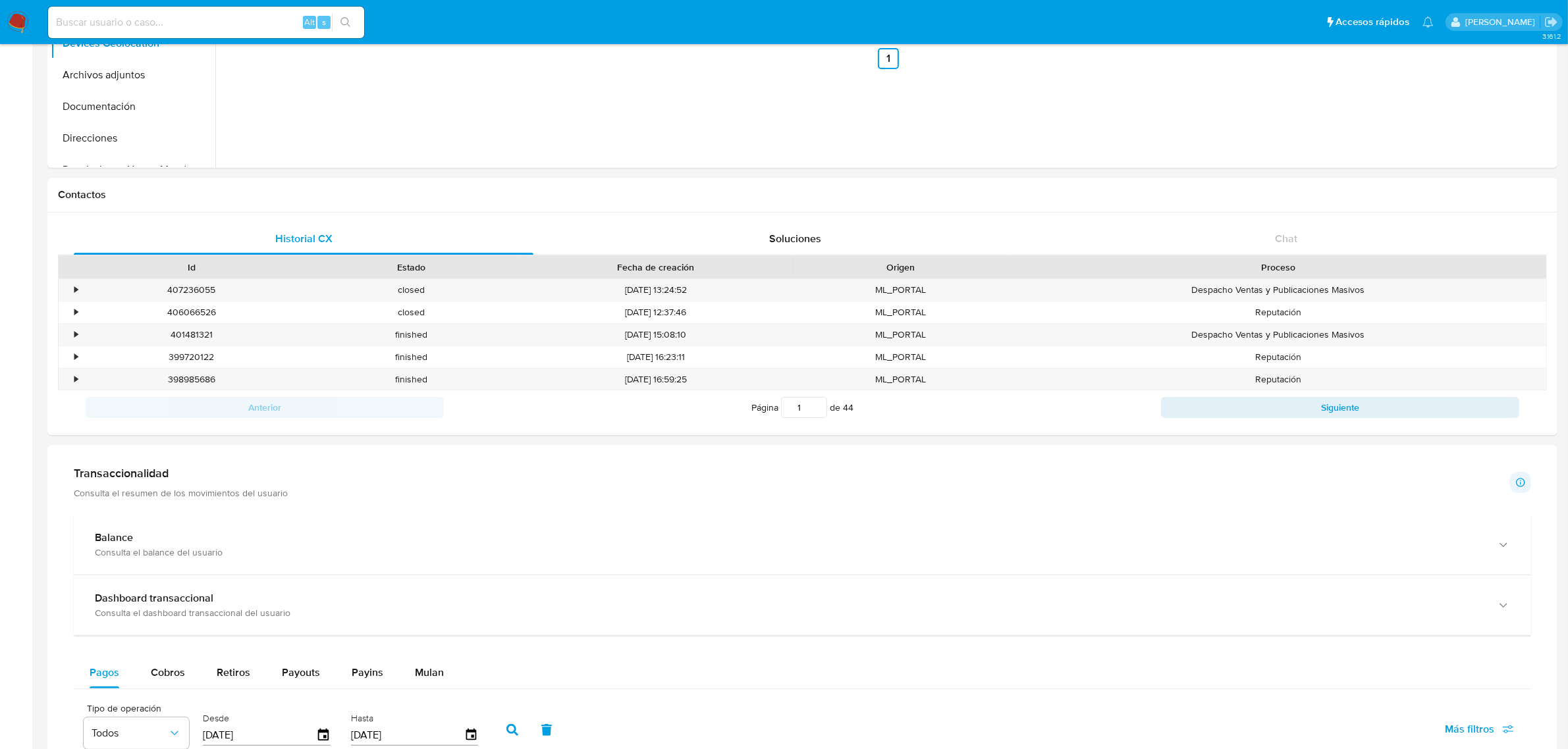
scroll to position [411, 0]
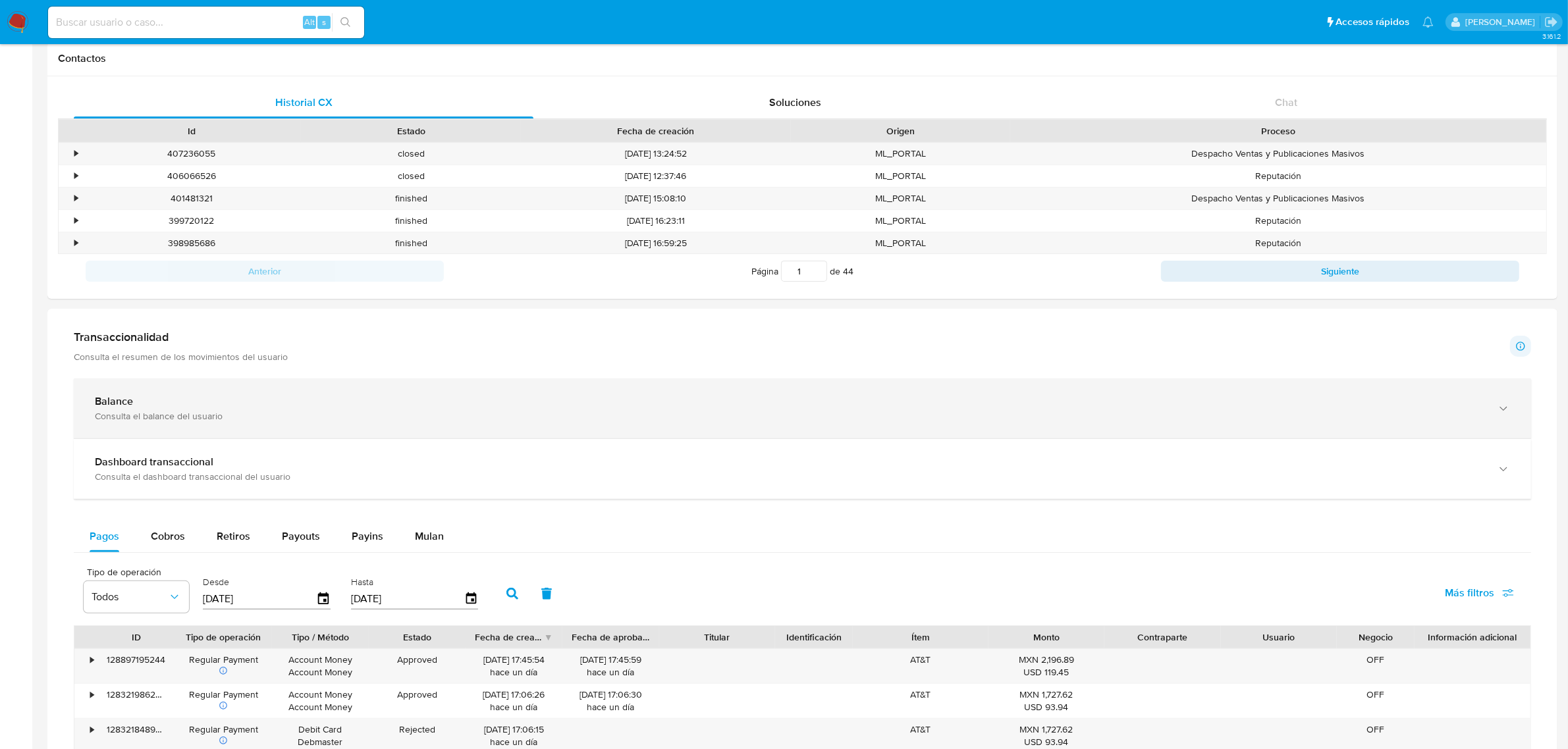
click at [333, 396] on div "Balance Consulta el balance del usuario" at bounding box center [802, 408] width 1457 height 60
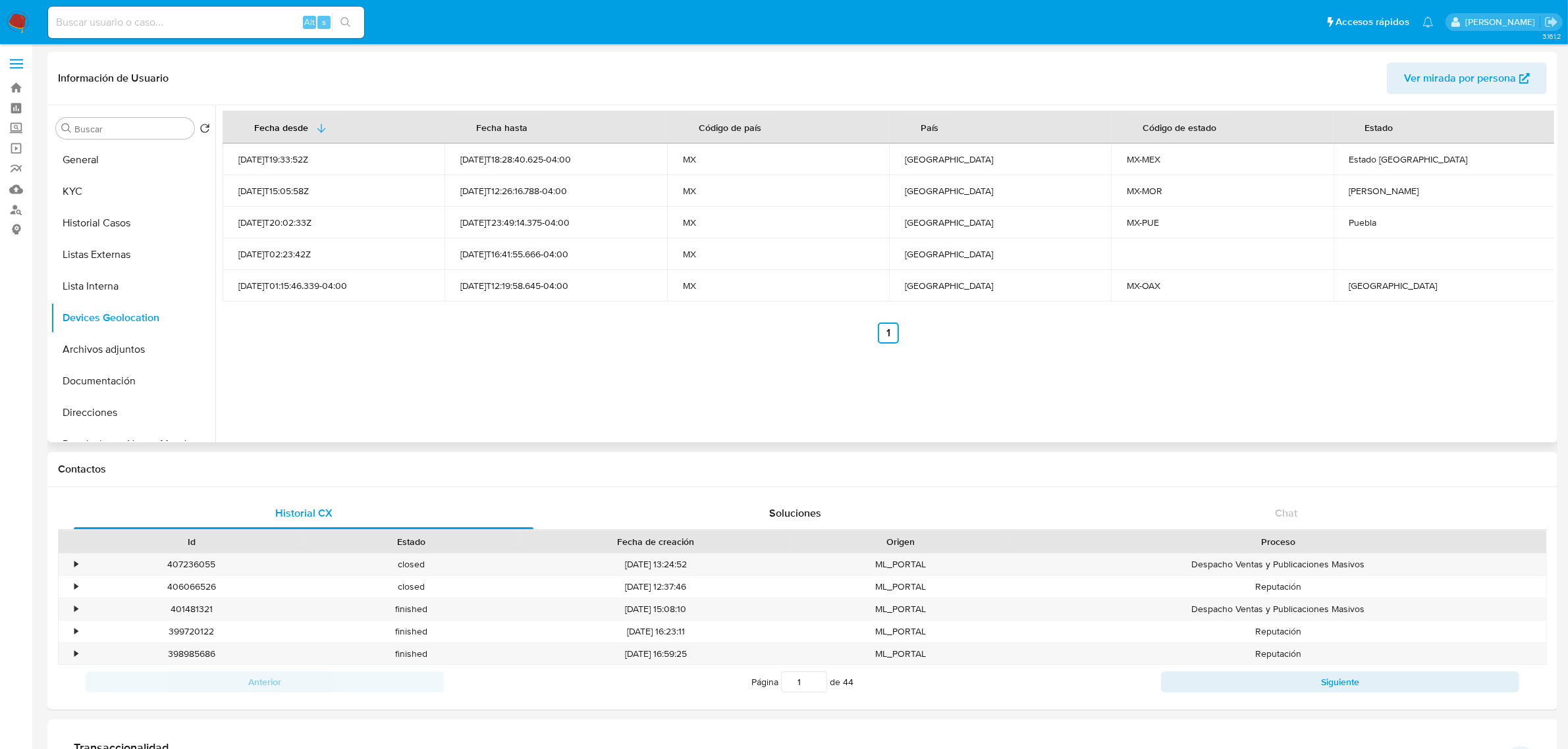
scroll to position [0, 0]
click at [112, 156] on button "General" at bounding box center [127, 160] width 154 height 32
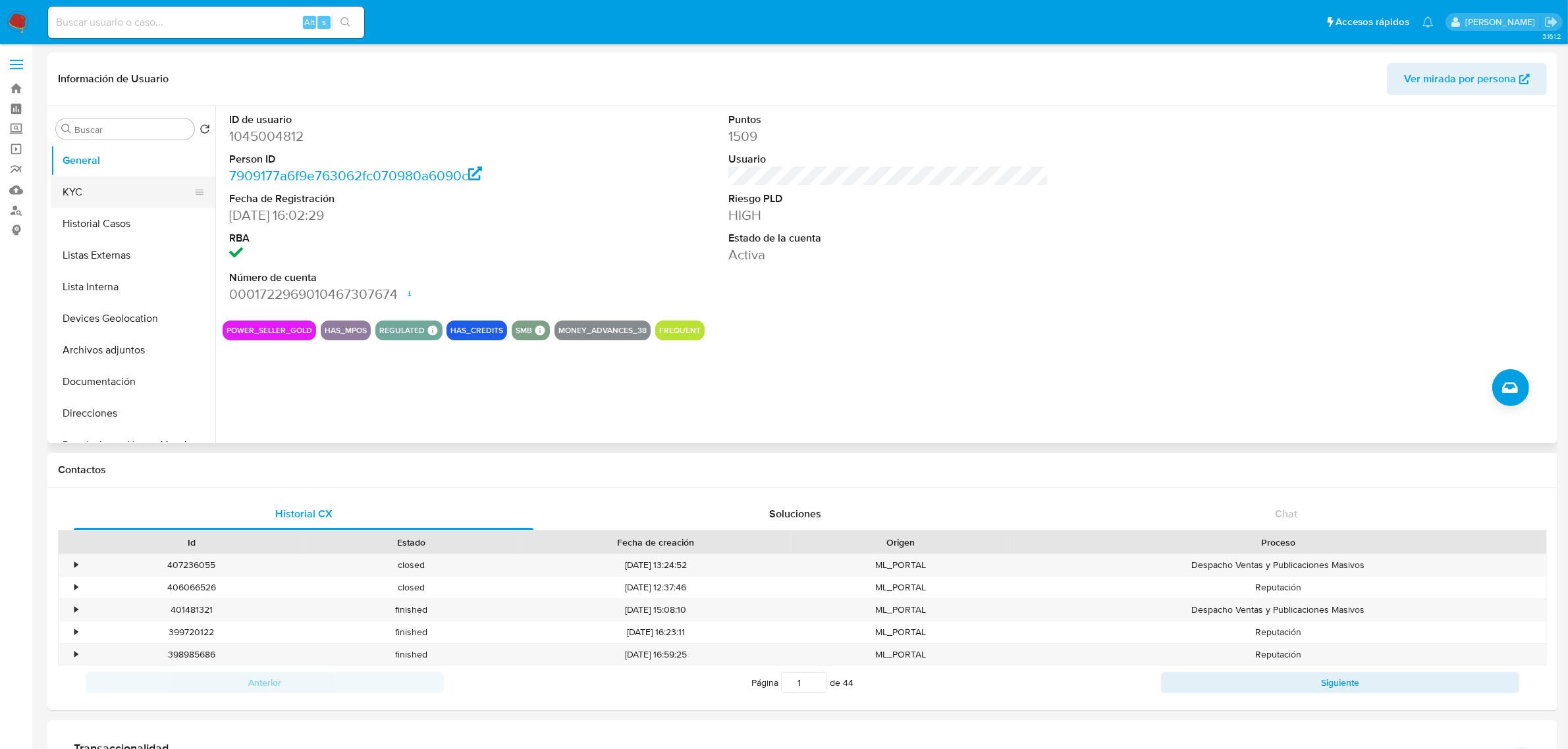
click at [92, 190] on button "KYC" at bounding box center [127, 192] width 154 height 32
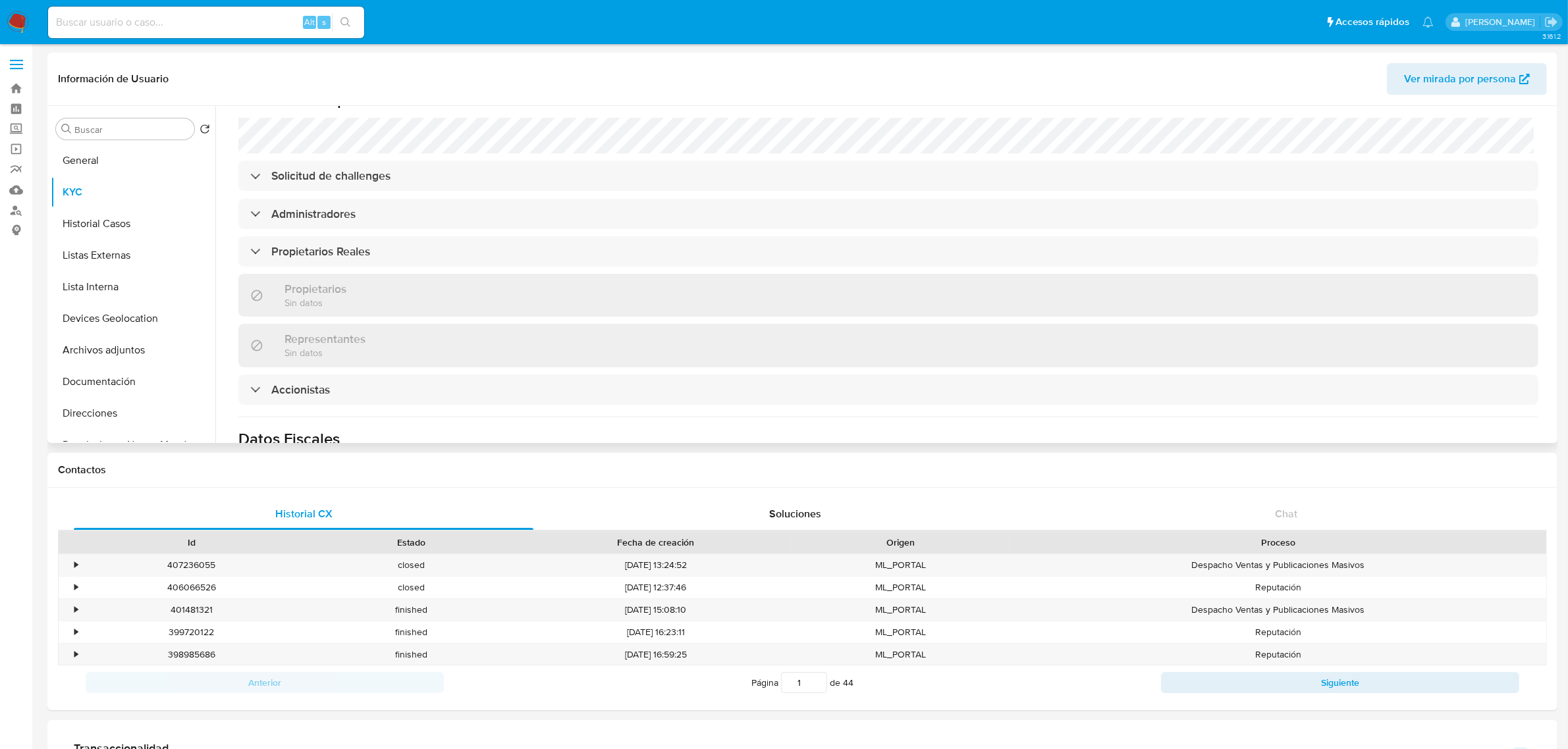
scroll to position [728, 0]
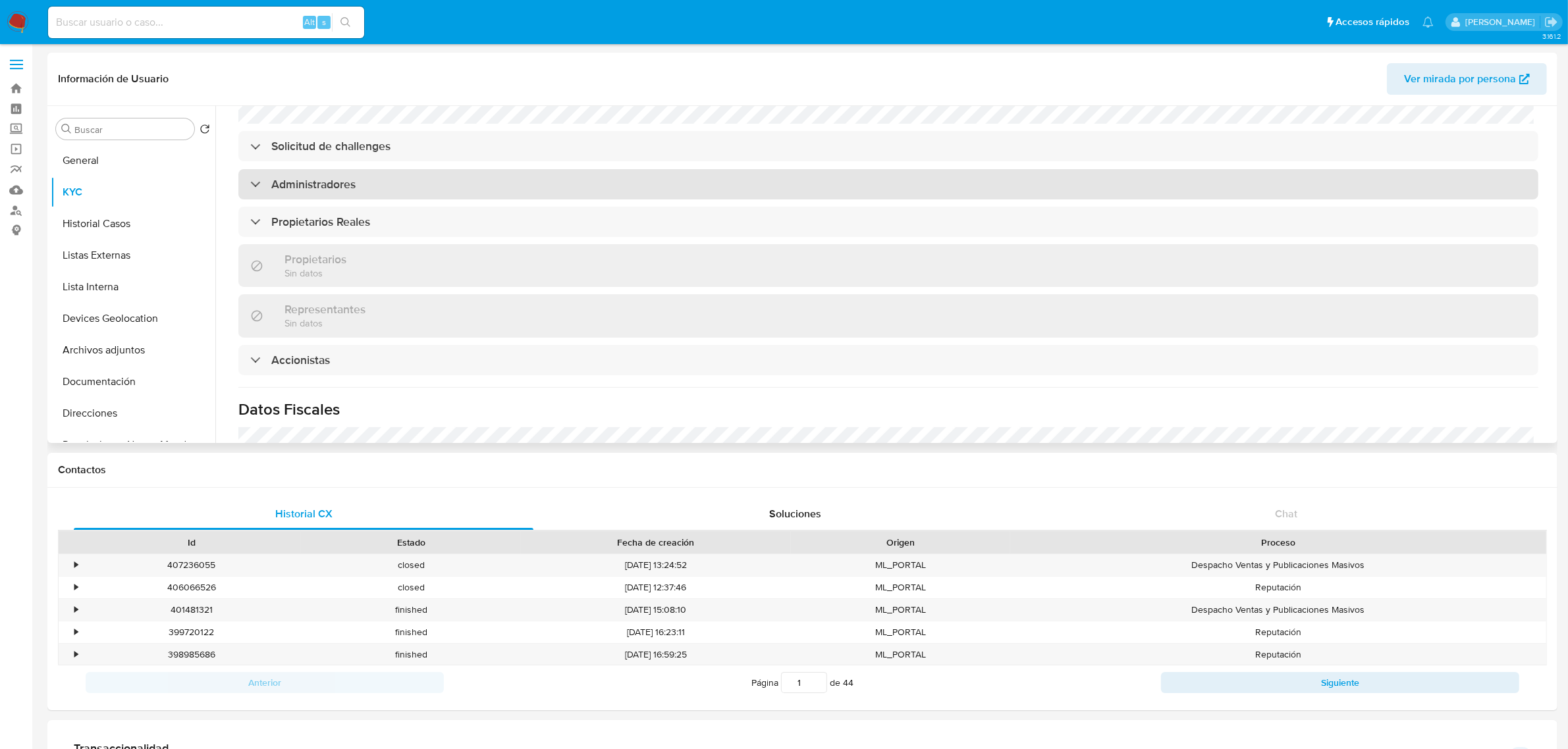
click at [610, 169] on div "Administradores" at bounding box center [889, 184] width 1300 height 30
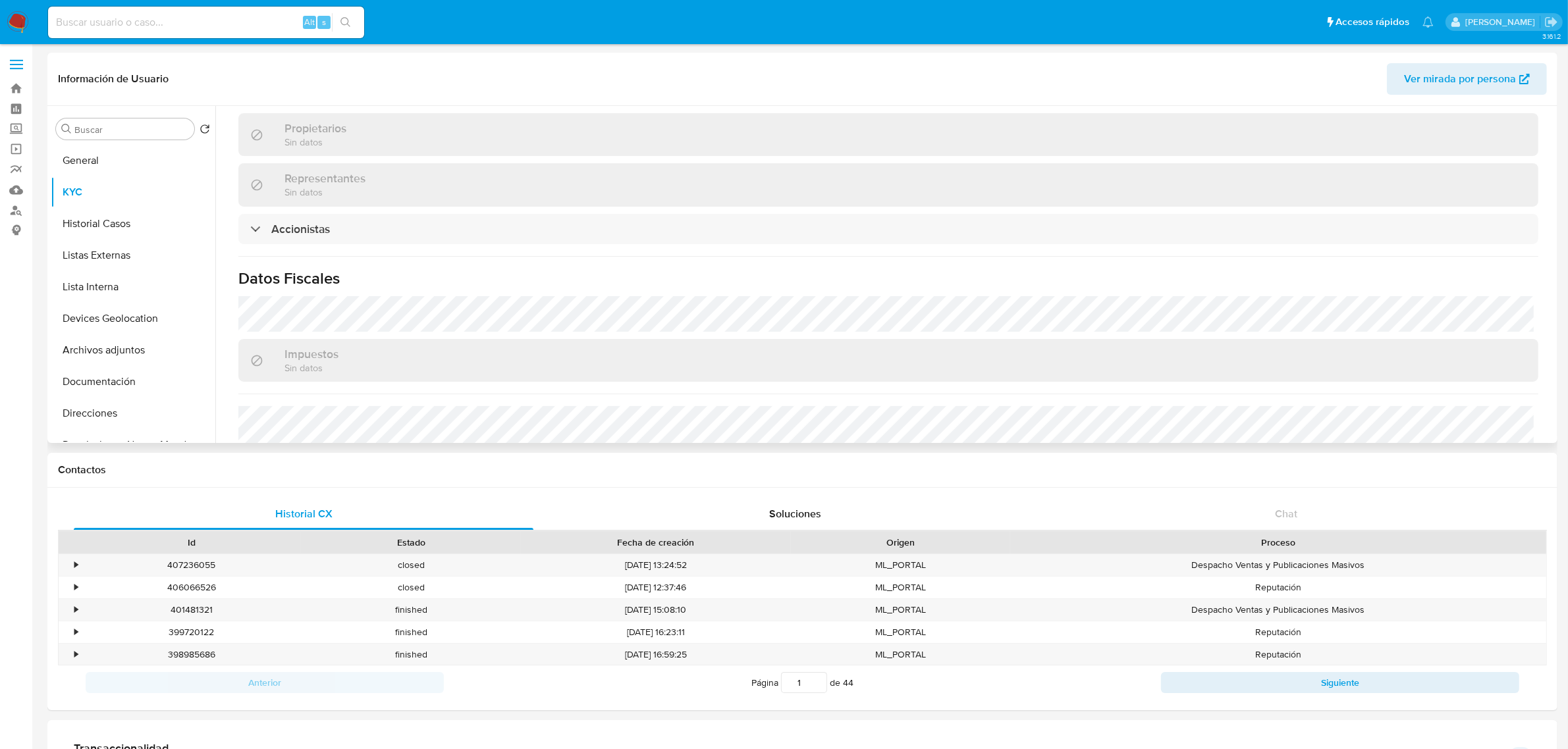
scroll to position [976, 0]
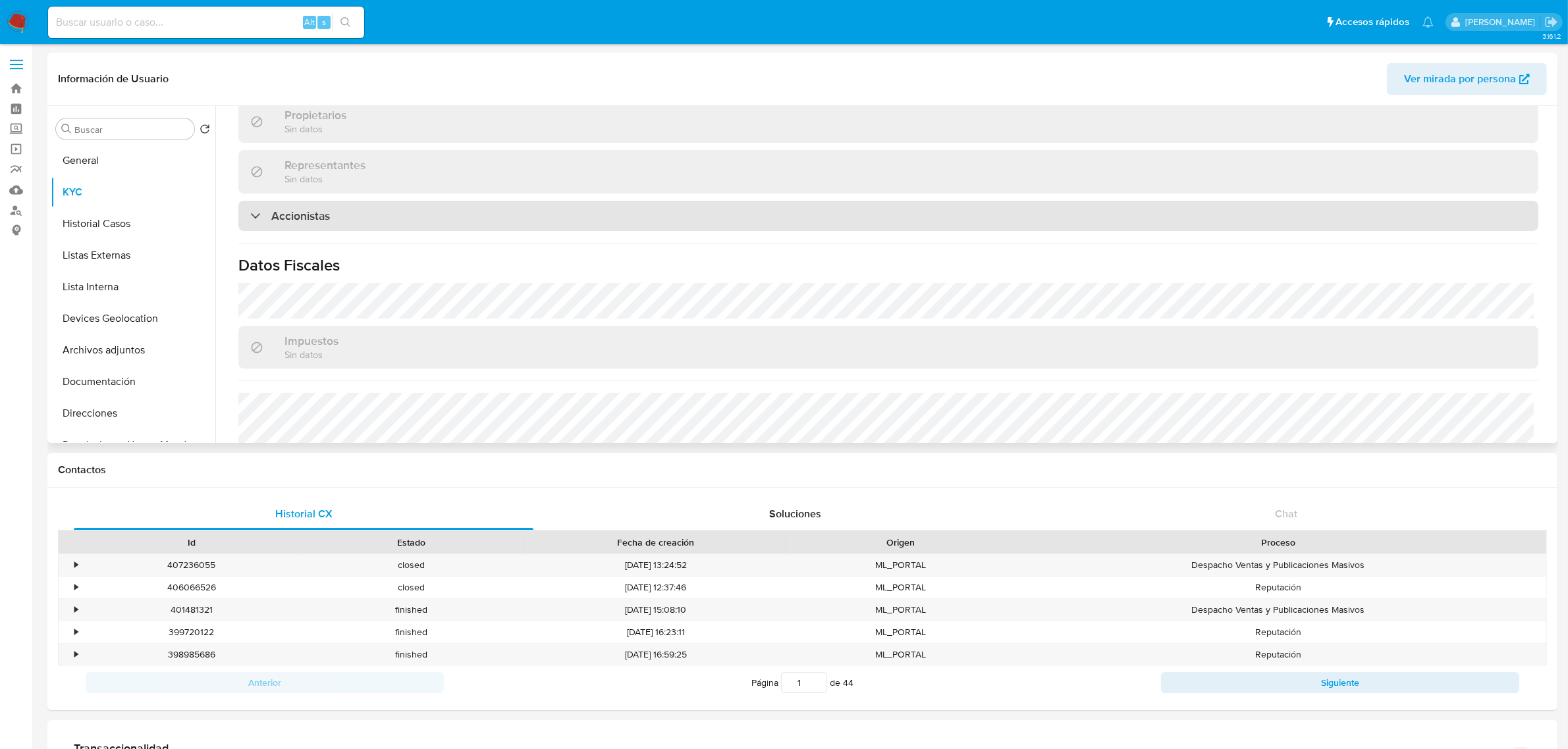
click at [627, 201] on div "Accionistas" at bounding box center [889, 216] width 1300 height 30
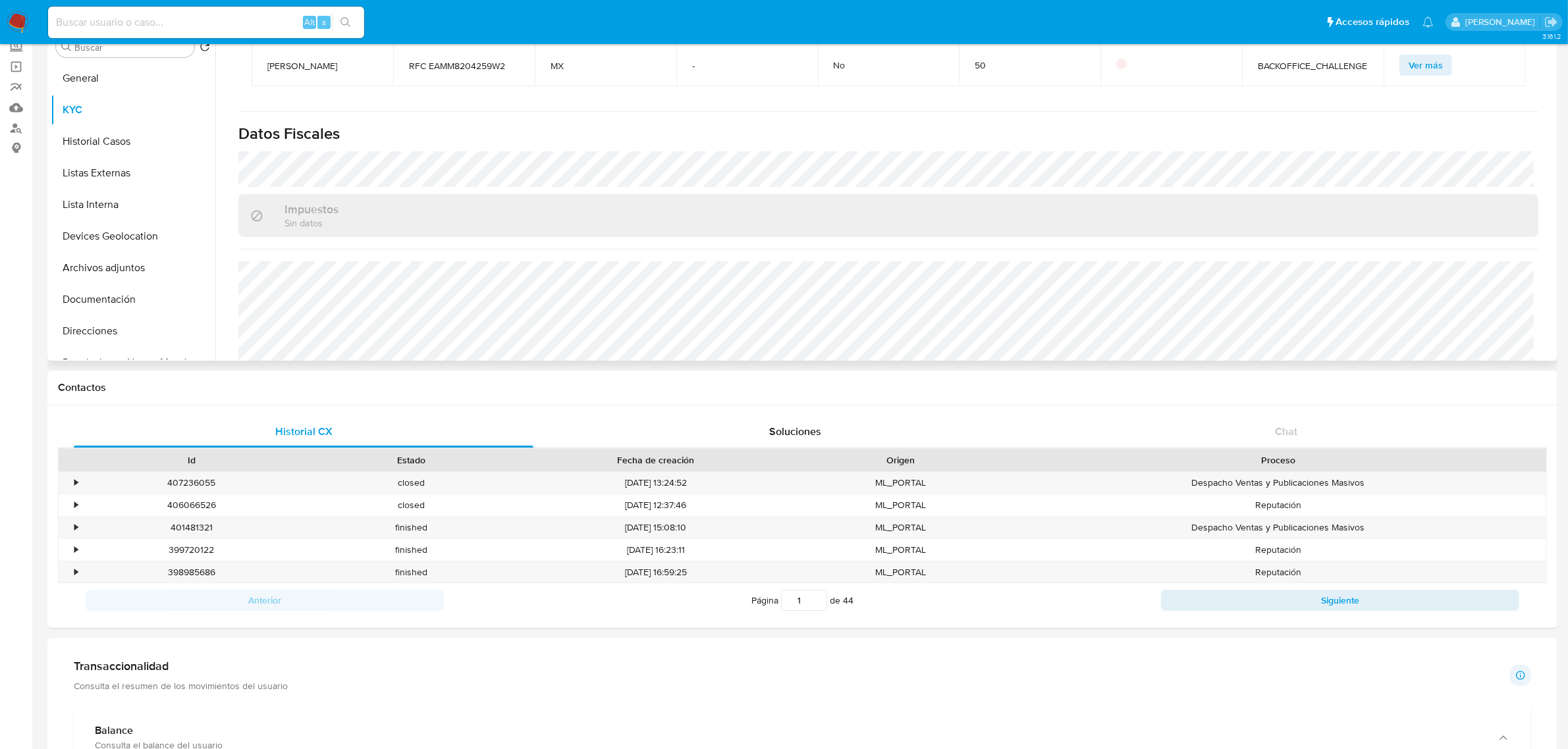
scroll to position [1209, 0]
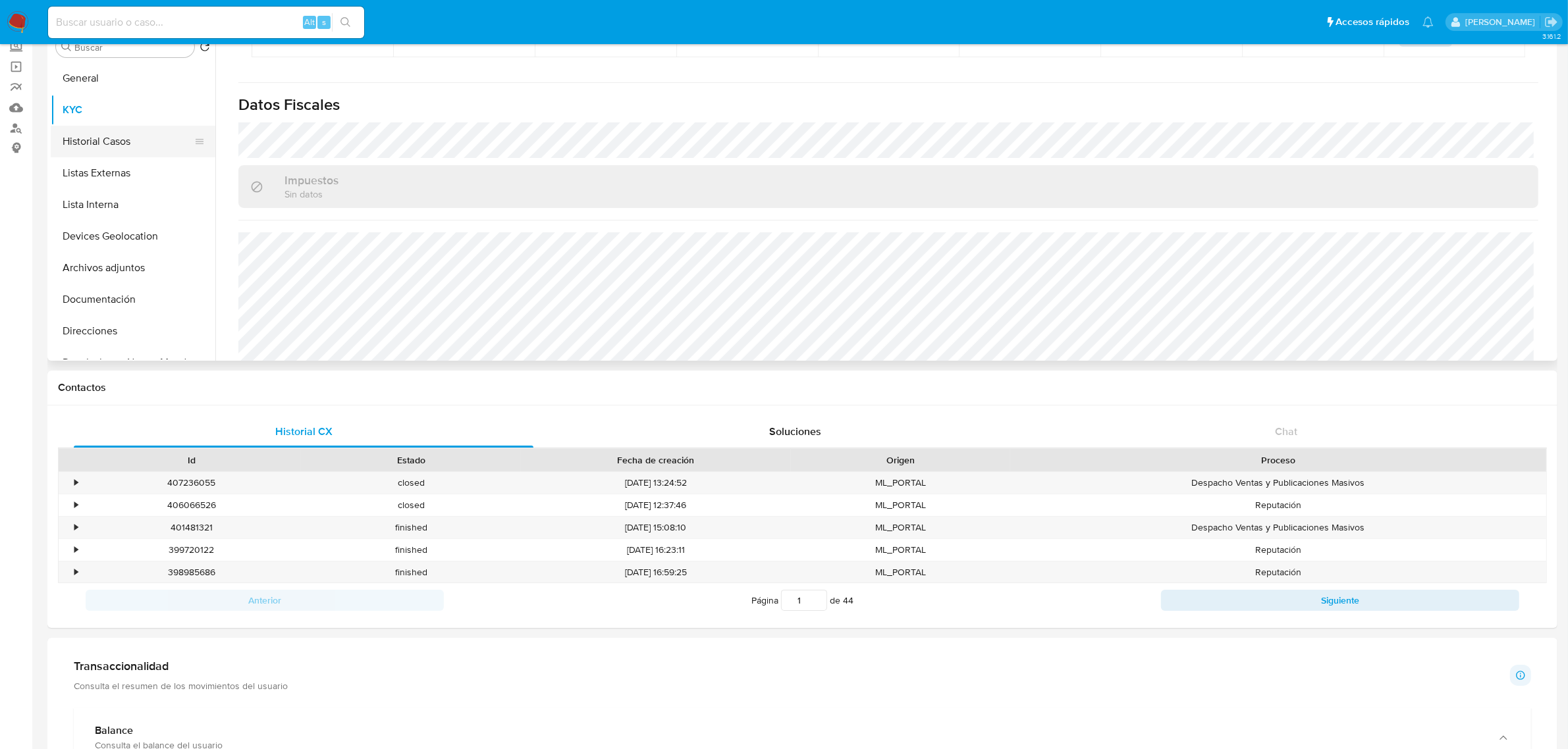
click at [89, 148] on button "Historial Casos" at bounding box center [127, 141] width 154 height 32
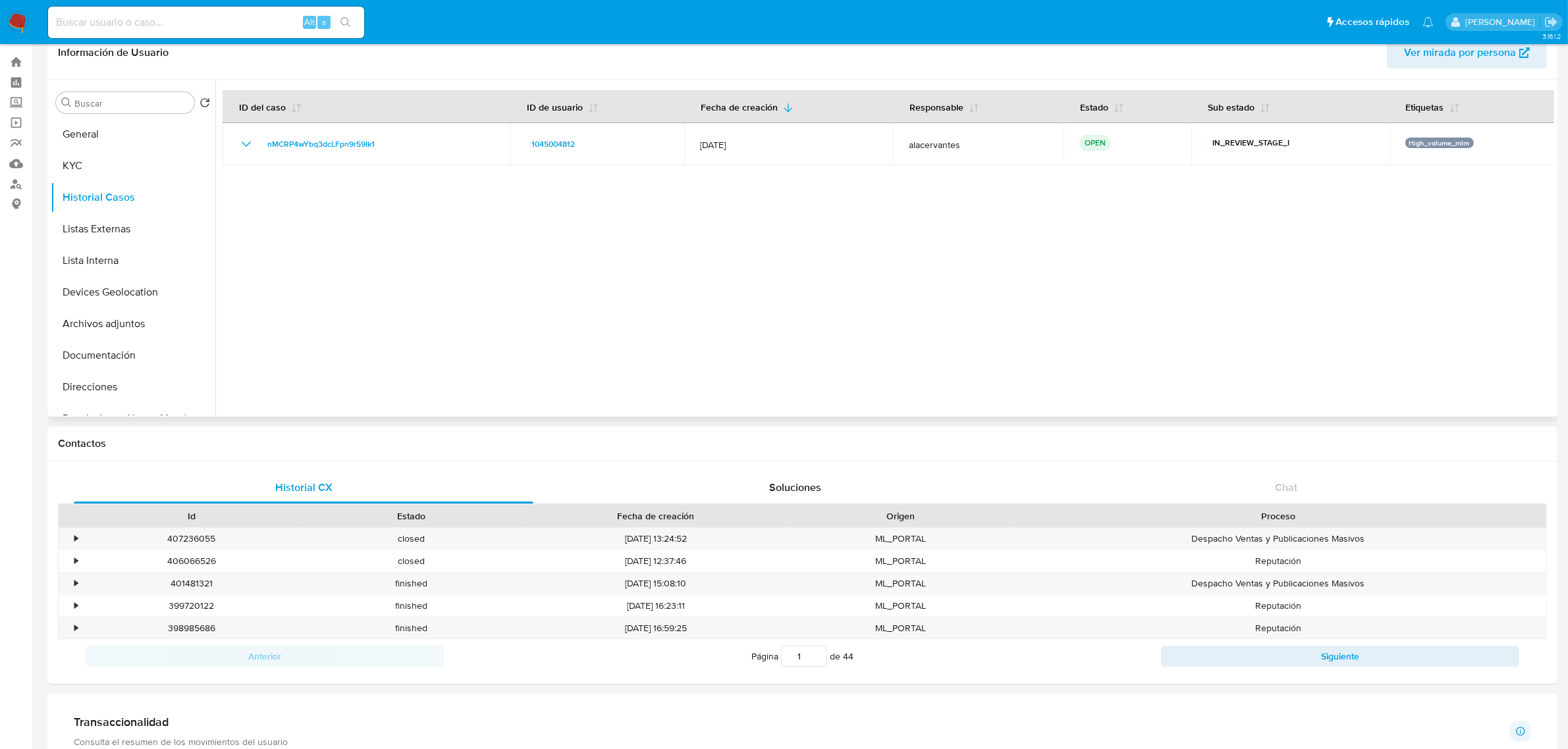
scroll to position [0, 0]
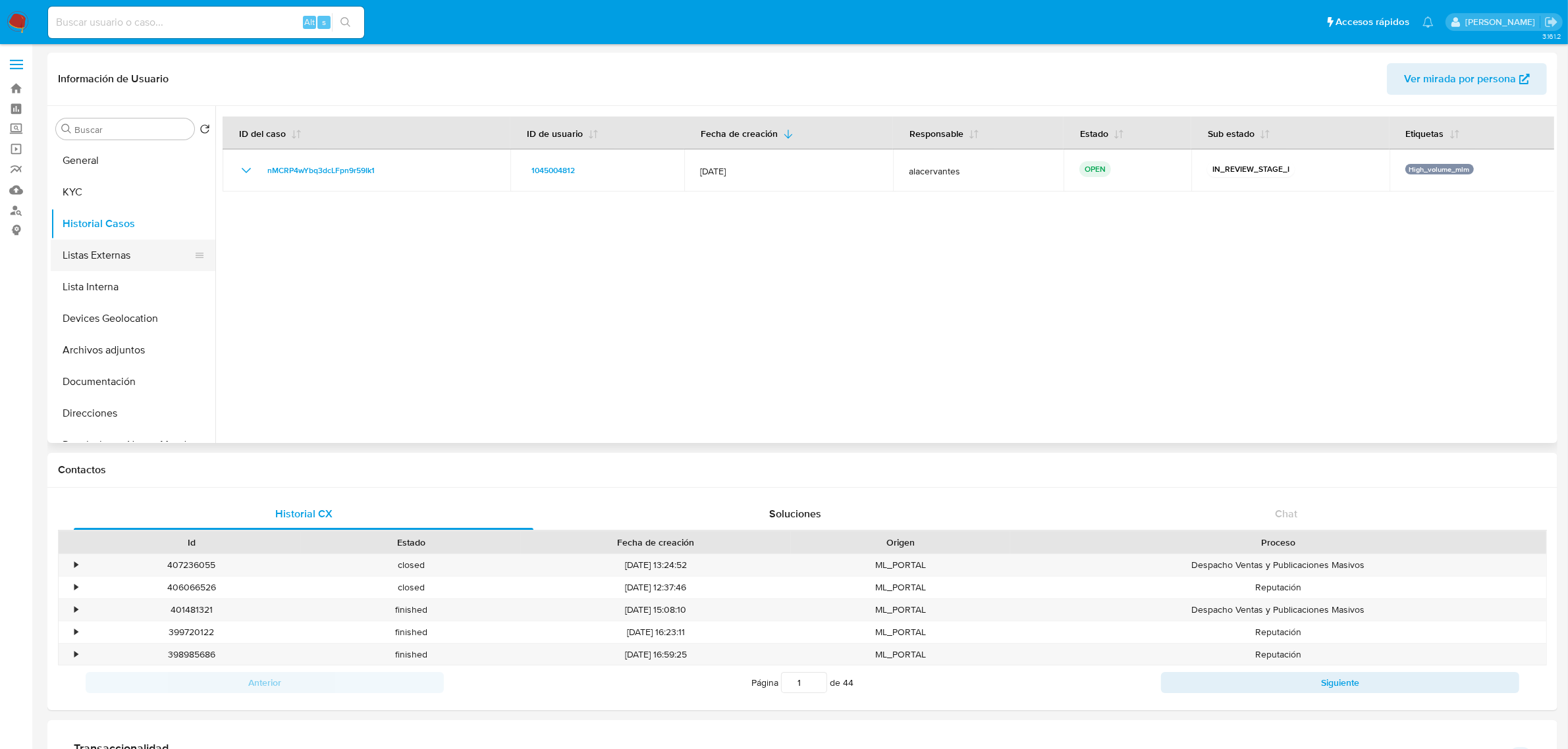
click at [125, 264] on button "Listas Externas" at bounding box center [127, 255] width 154 height 32
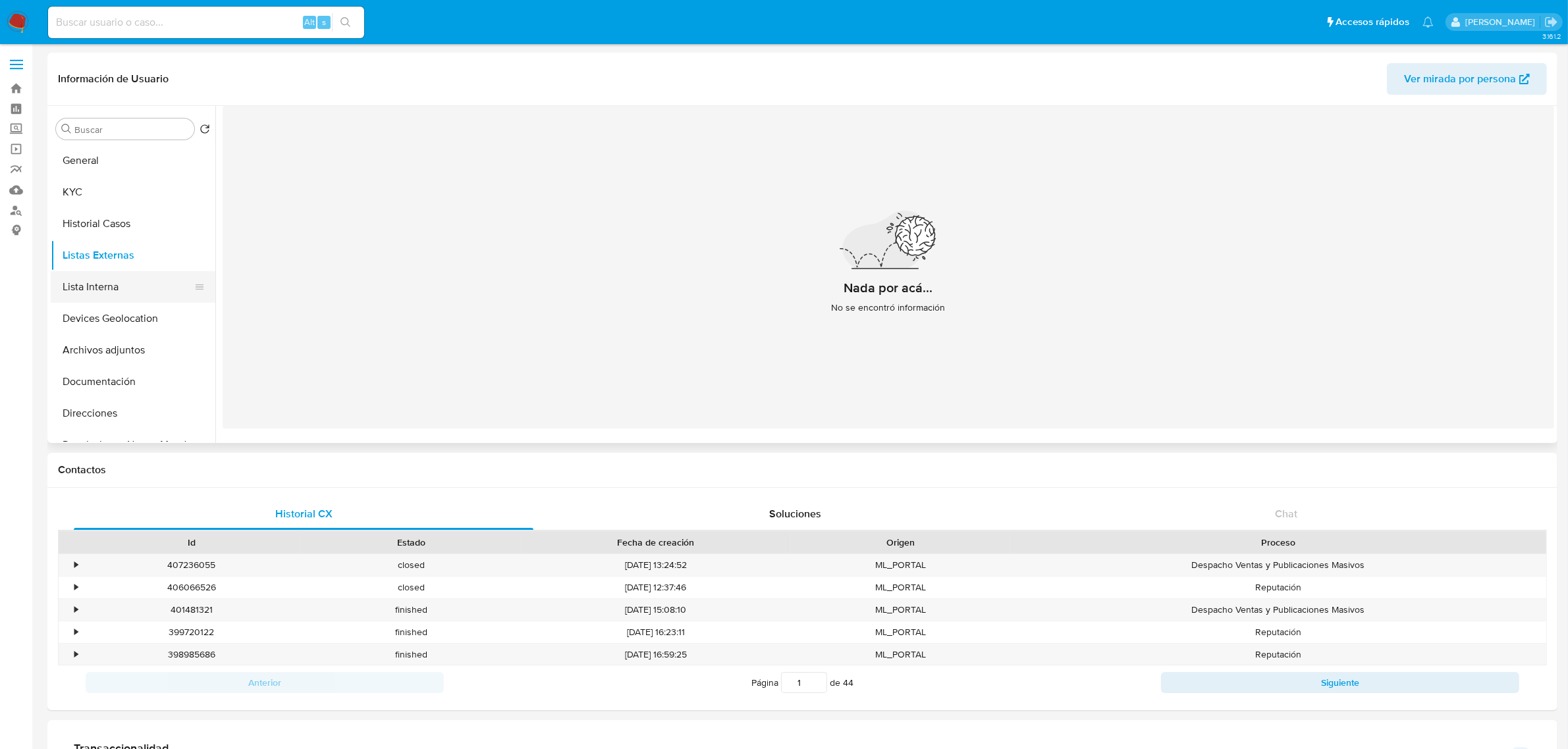
click at [110, 288] on button "Lista Interna" at bounding box center [127, 287] width 154 height 32
click at [103, 319] on button "Devices Geolocation" at bounding box center [127, 318] width 154 height 32
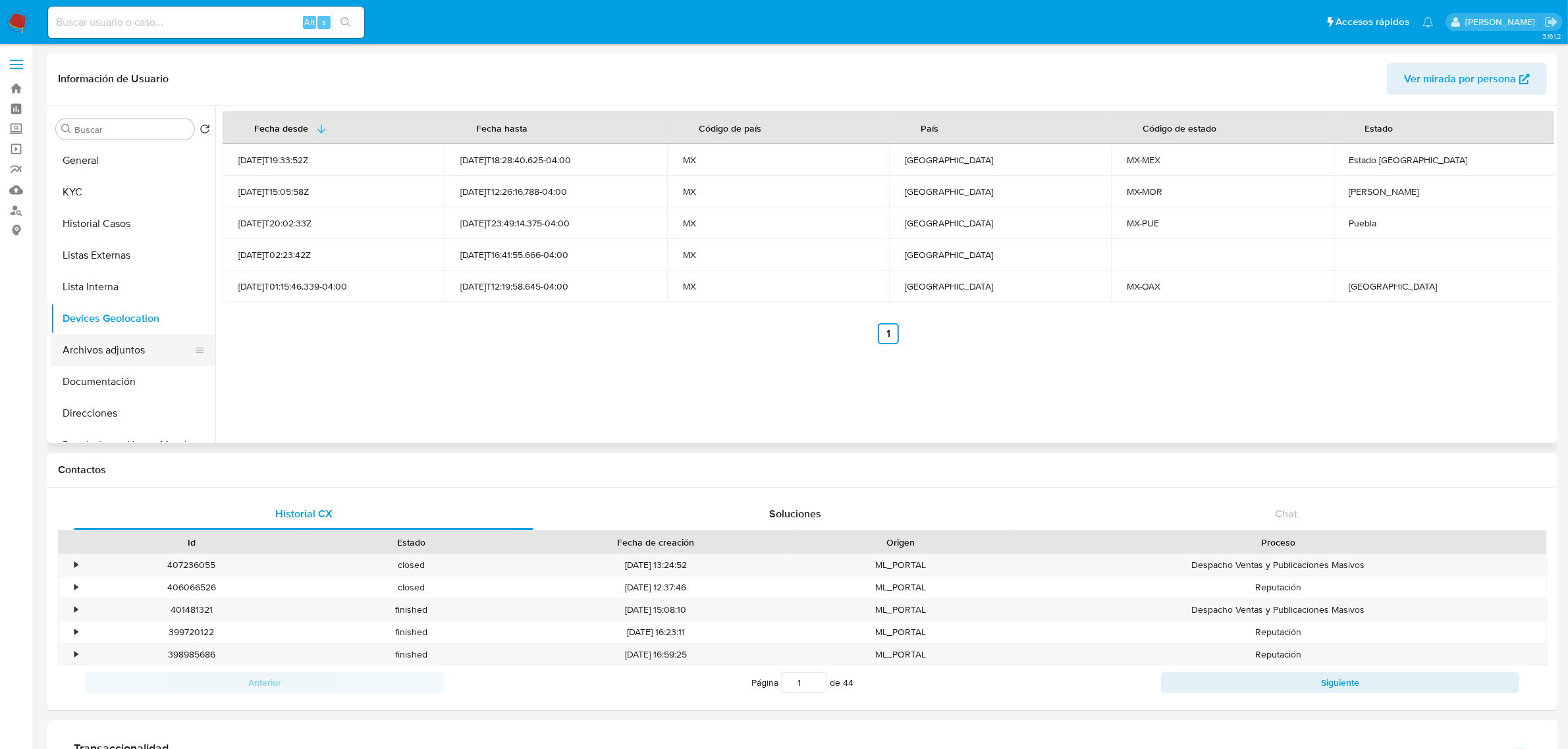
click at [160, 347] on button "Archivos adjuntos" at bounding box center [127, 349] width 154 height 32
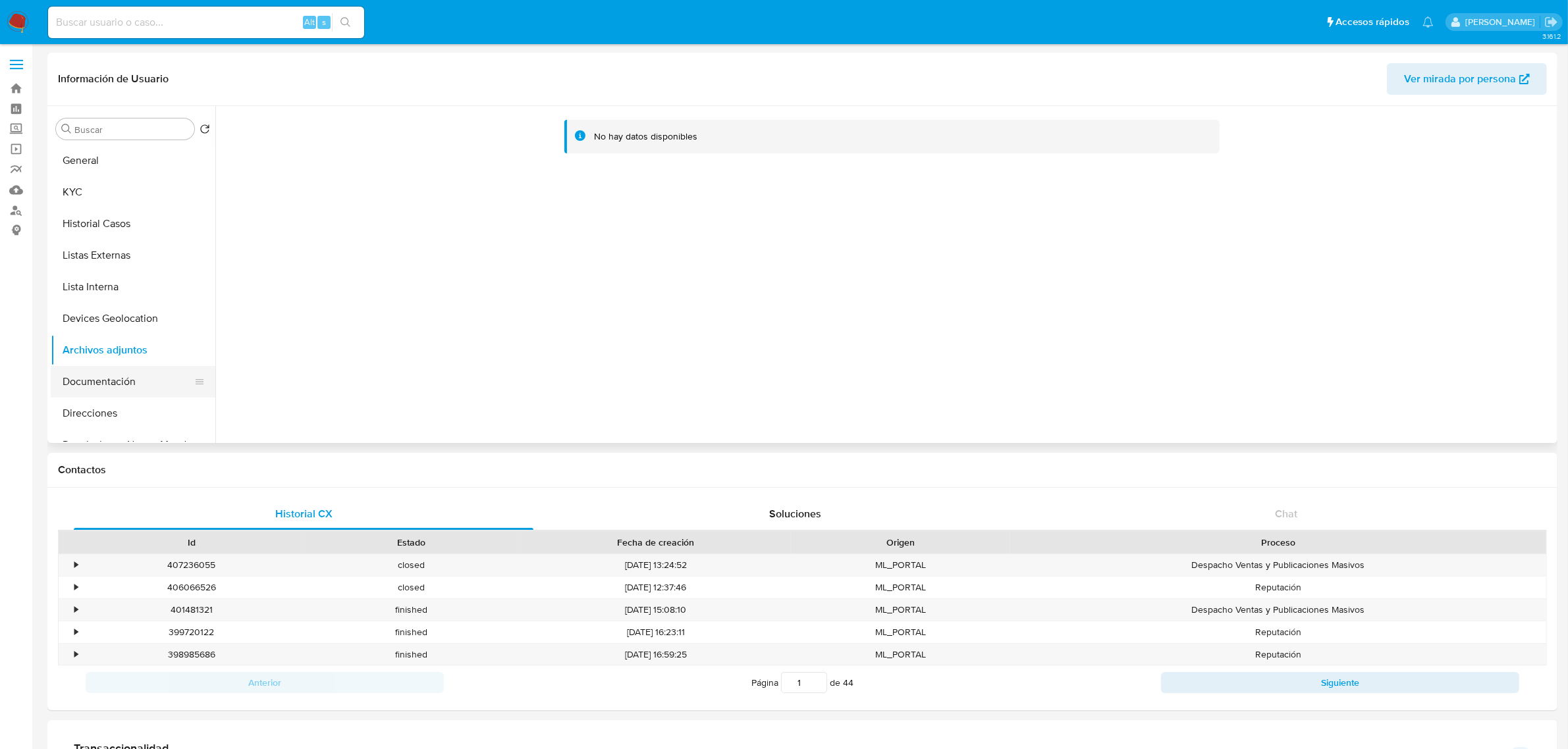
click at [100, 382] on button "Documentación" at bounding box center [127, 381] width 154 height 32
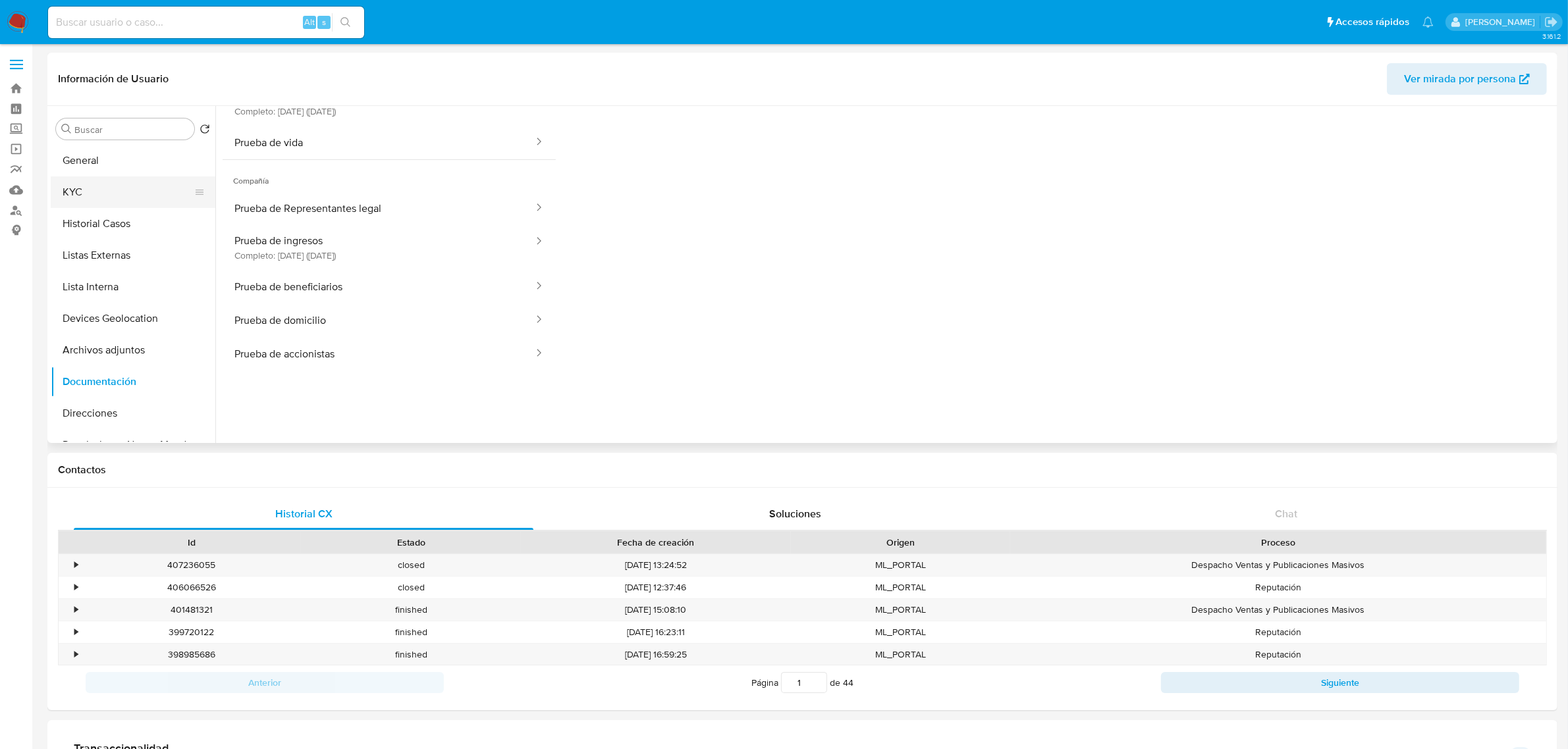
click at [66, 183] on button "KYC" at bounding box center [127, 192] width 154 height 32
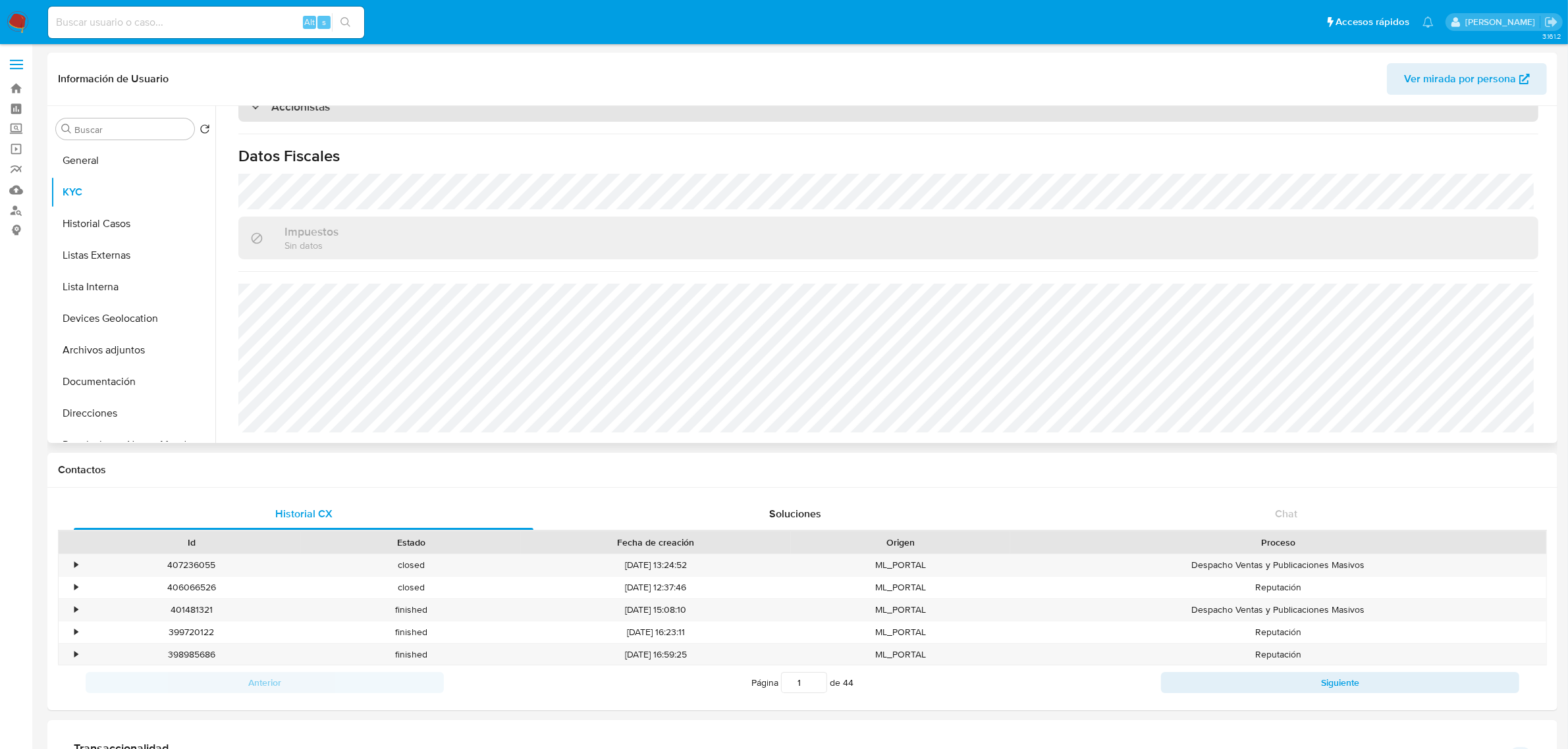
scroll to position [951, 0]
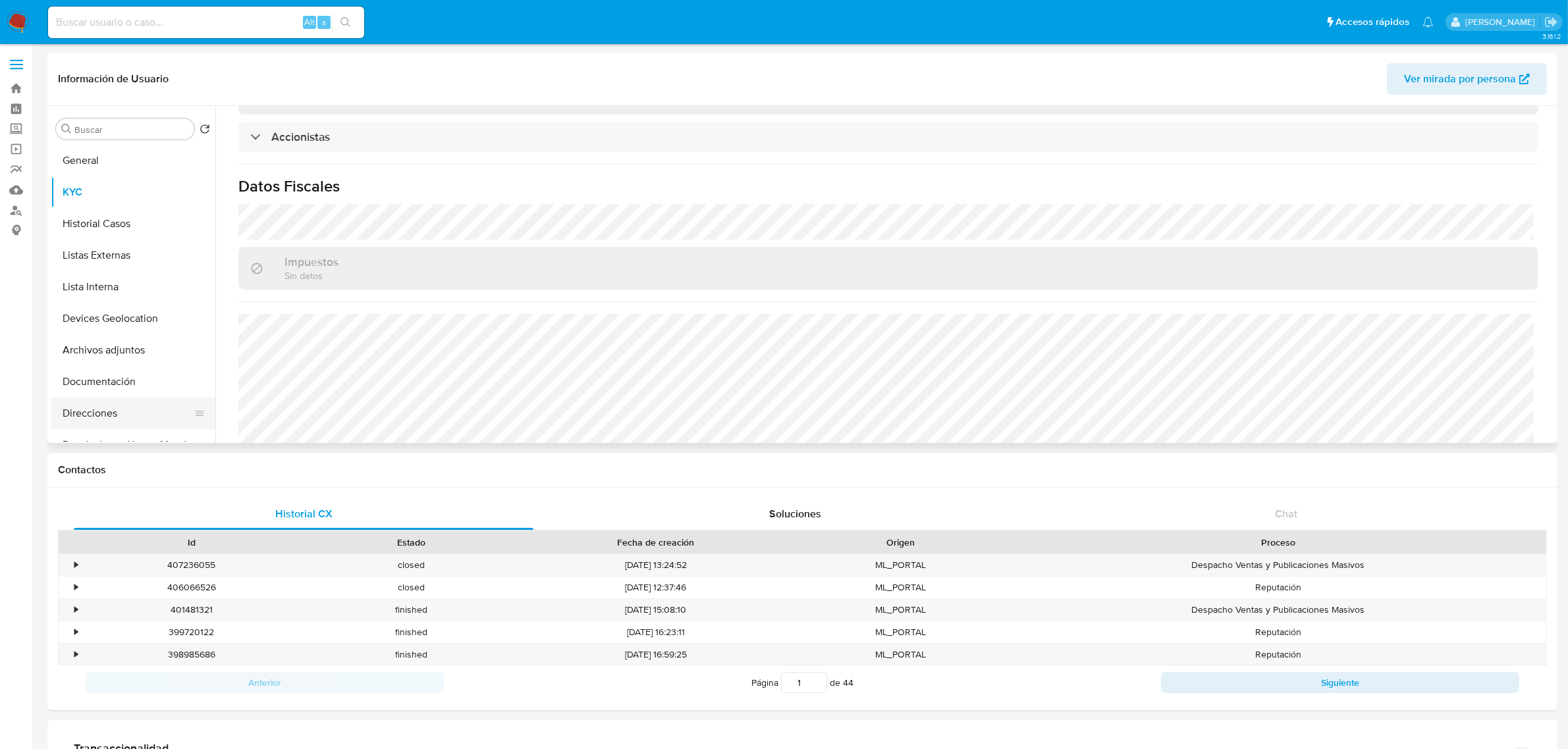
click at [116, 418] on button "Direcciones" at bounding box center [127, 413] width 154 height 32
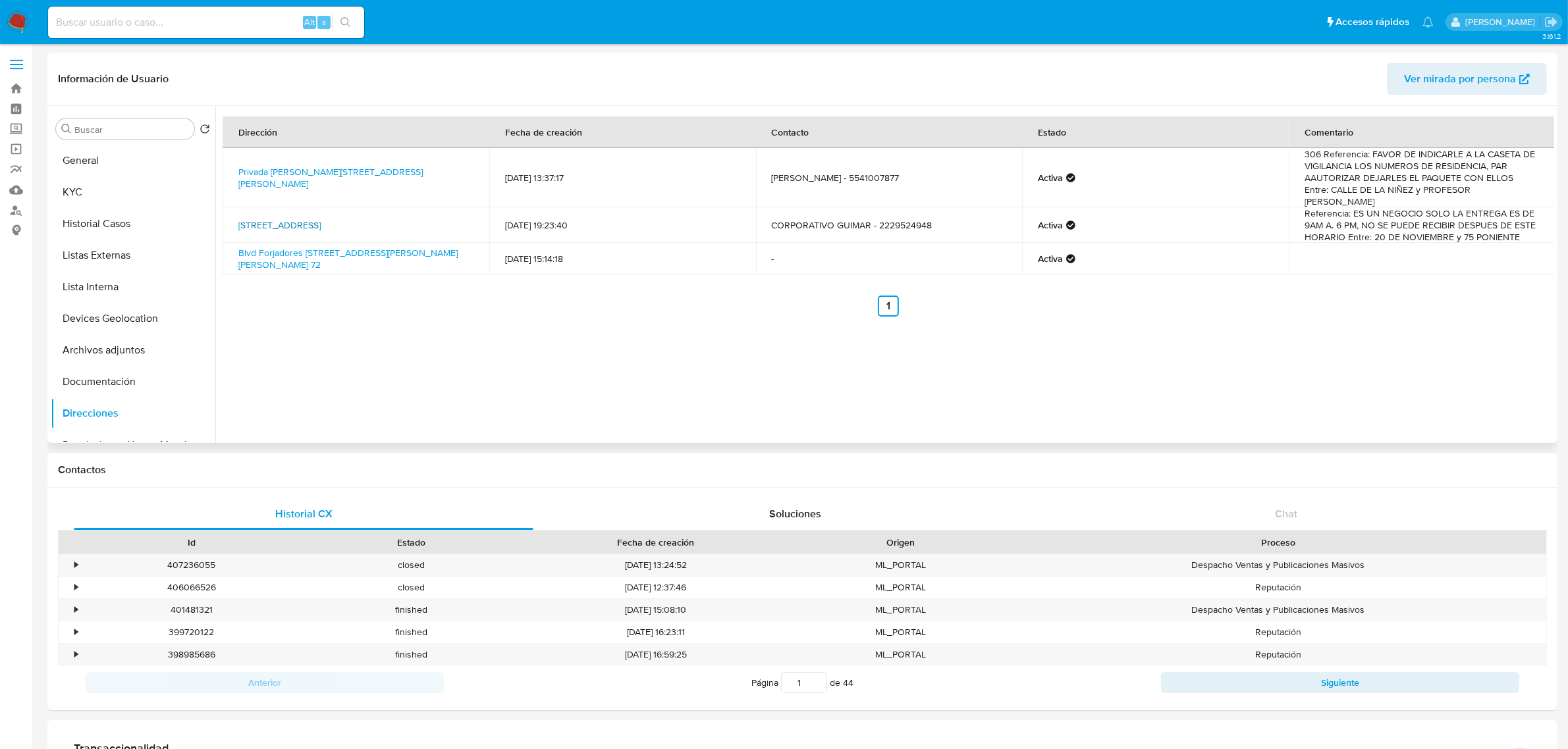
click at [321, 219] on link "Avenida Nacional 6339, Puebla, Puebla, 72450, Mexico 6339" at bounding box center [280, 225] width 82 height 13
click at [96, 169] on button "General" at bounding box center [127, 160] width 154 height 32
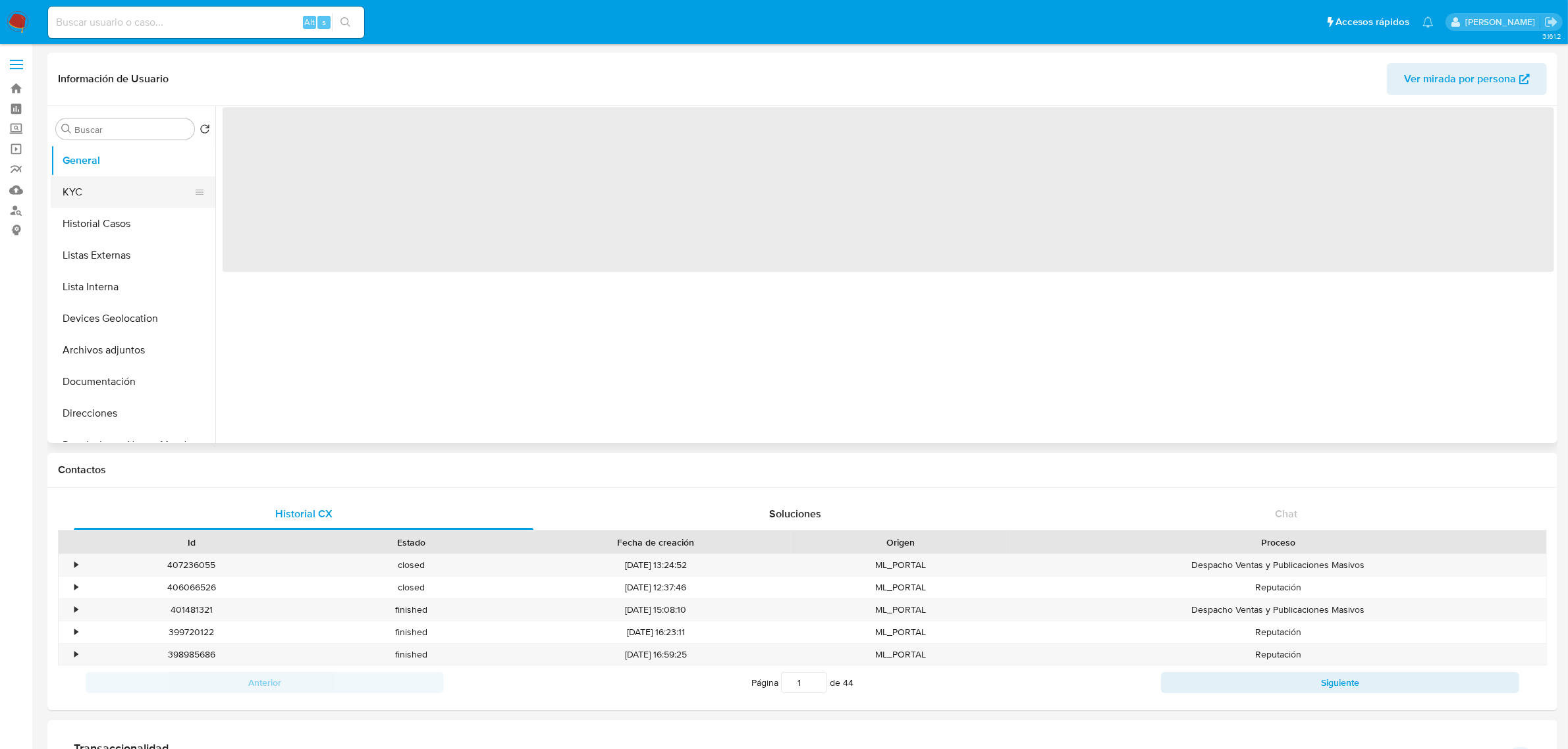
click at [91, 191] on button "KYC" at bounding box center [127, 192] width 154 height 32
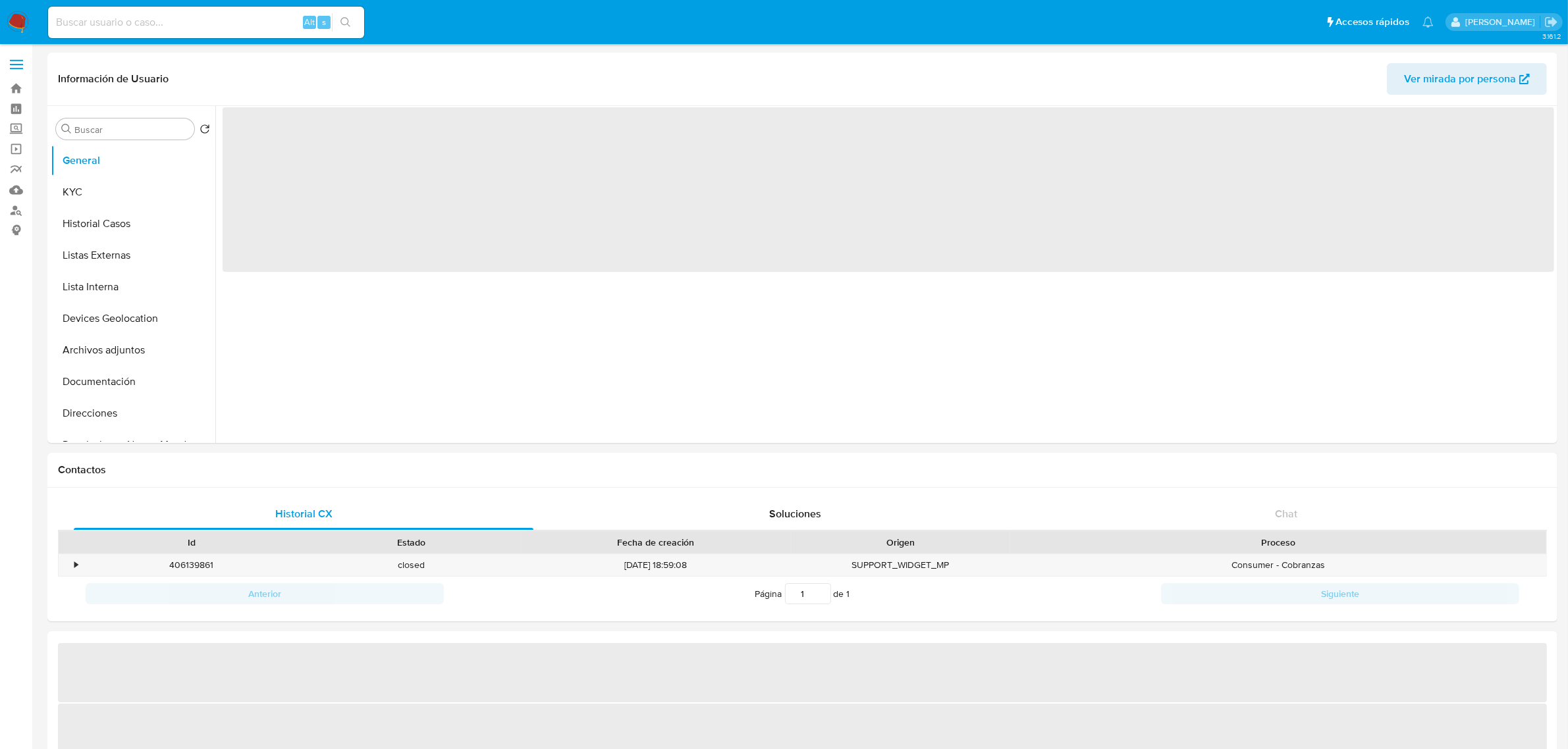
select select "10"
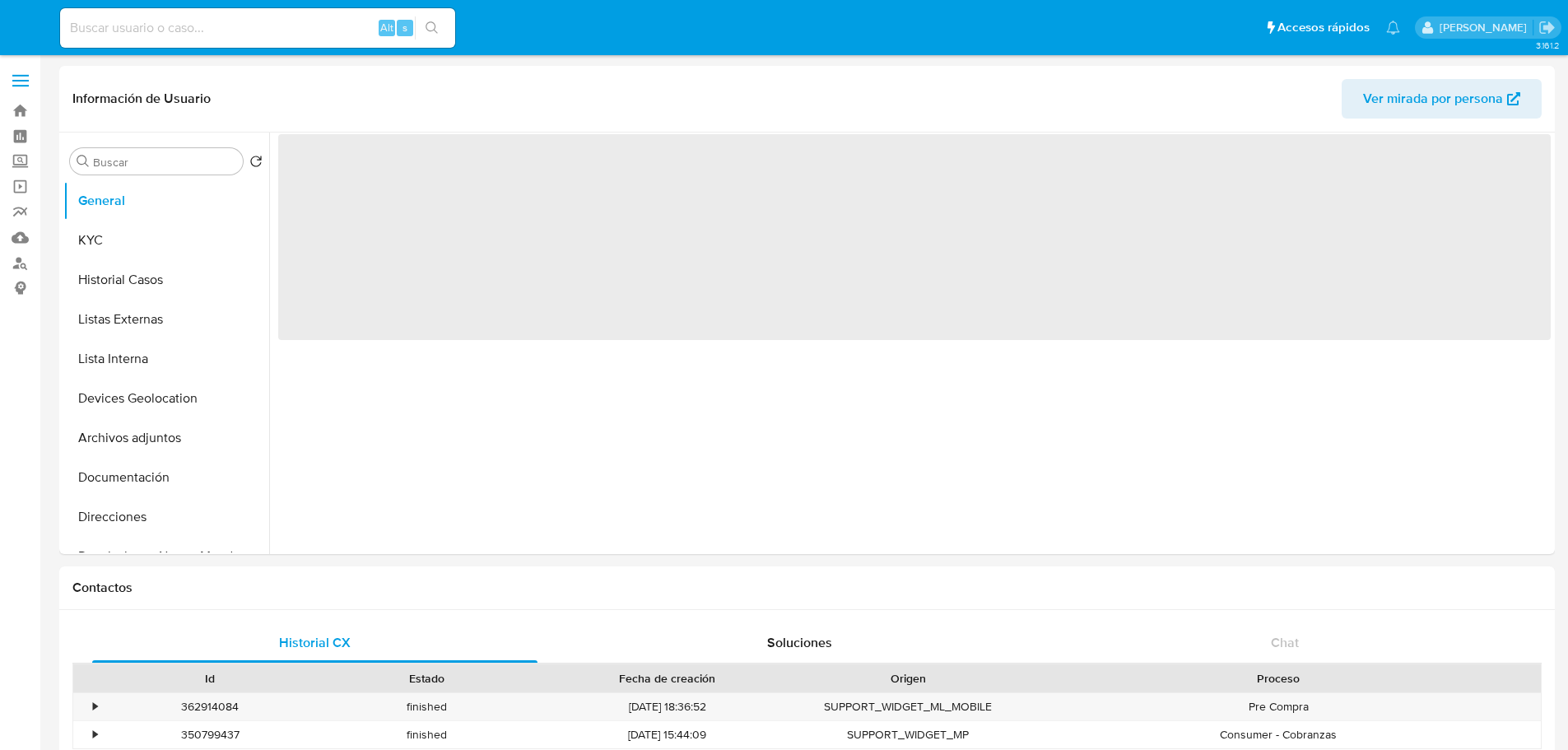
select select "10"
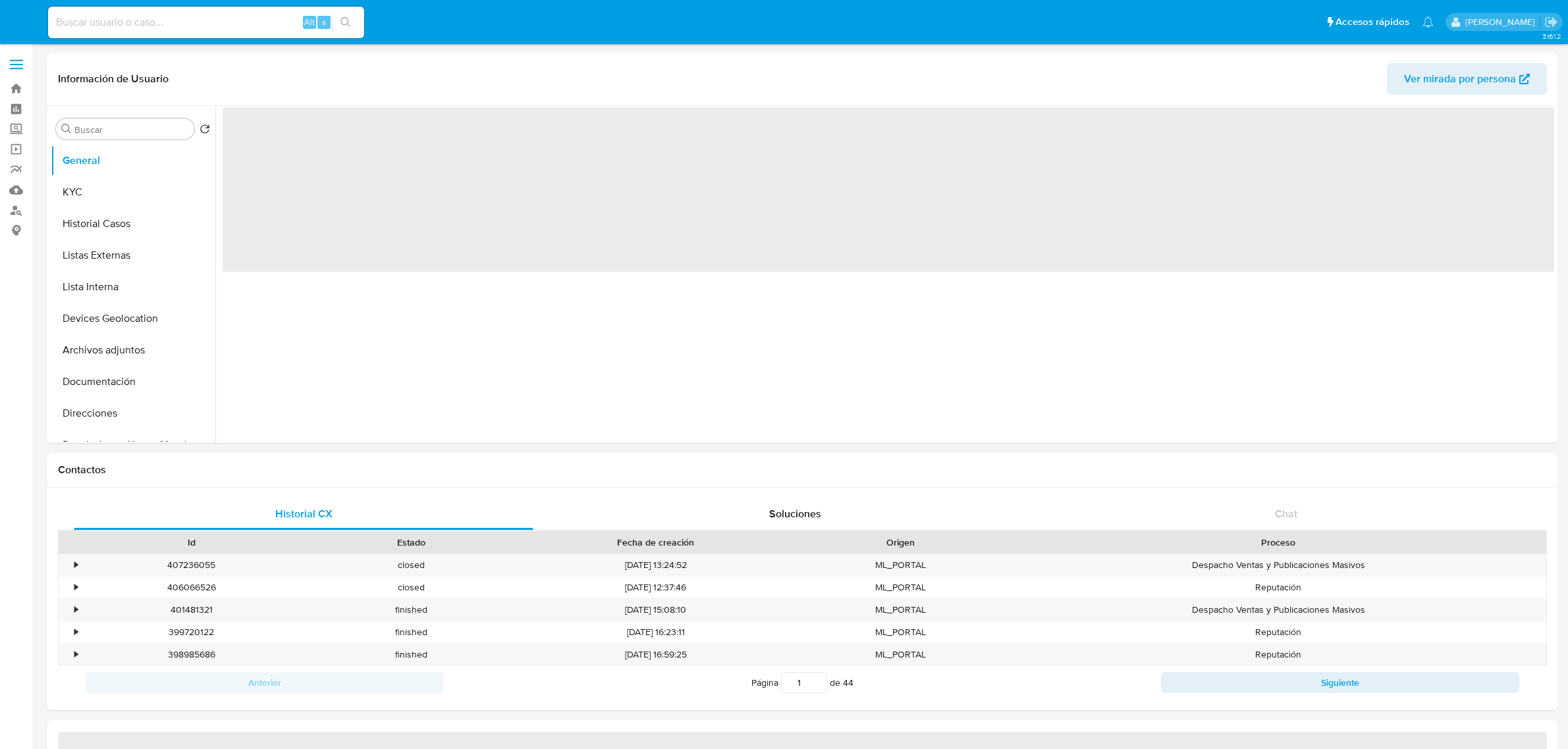
select select "10"
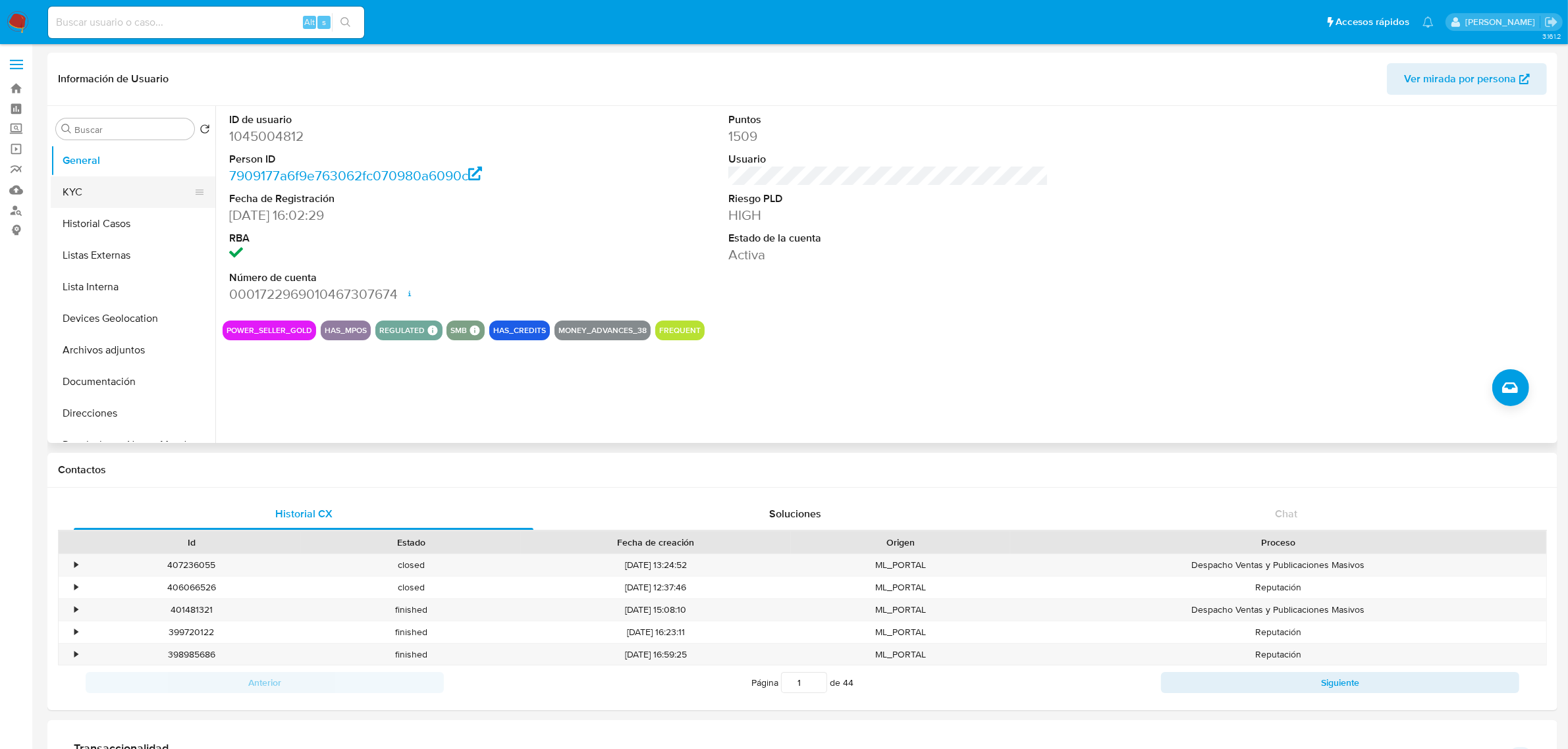
click at [129, 188] on button "KYC" at bounding box center [127, 192] width 154 height 32
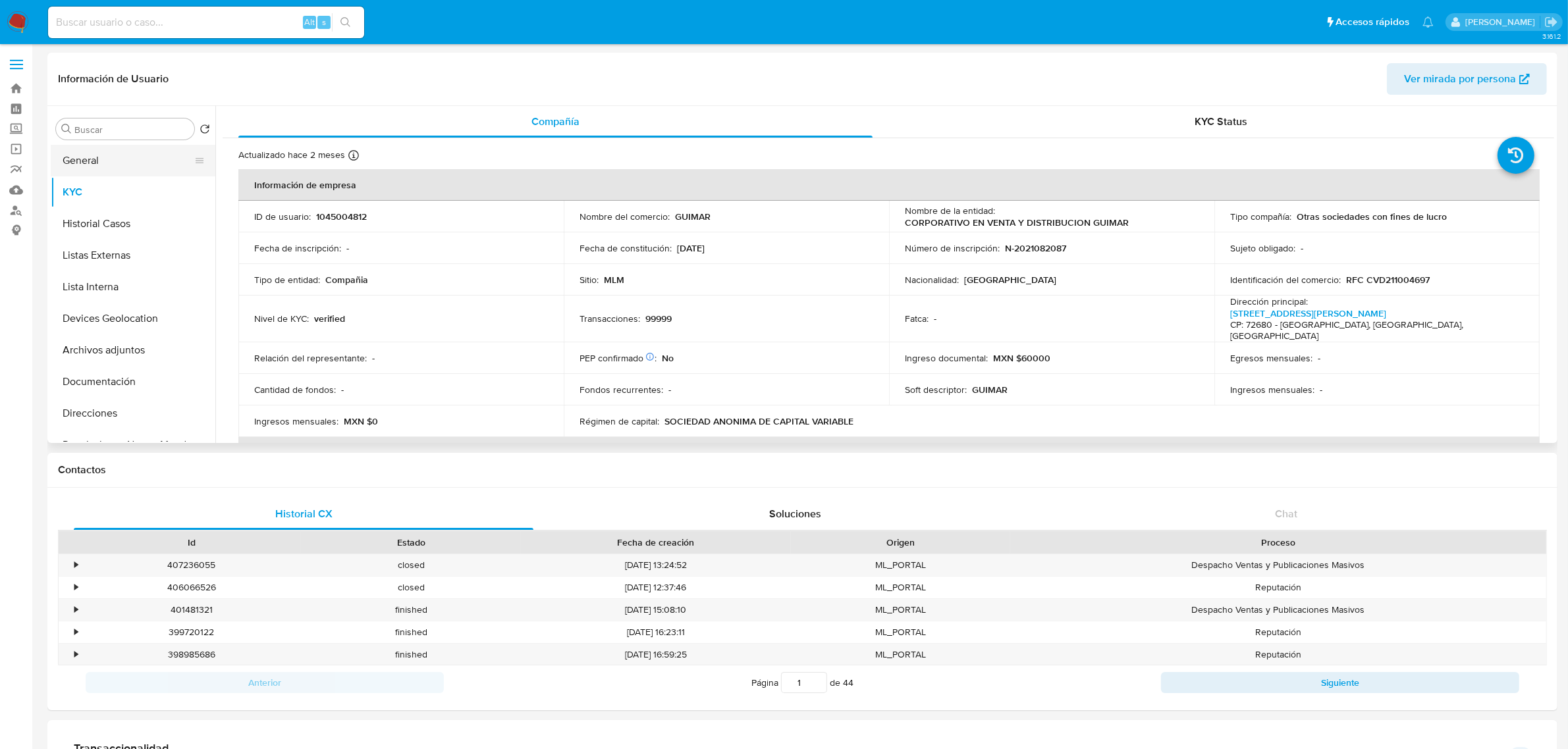
click at [139, 169] on button "General" at bounding box center [127, 160] width 154 height 32
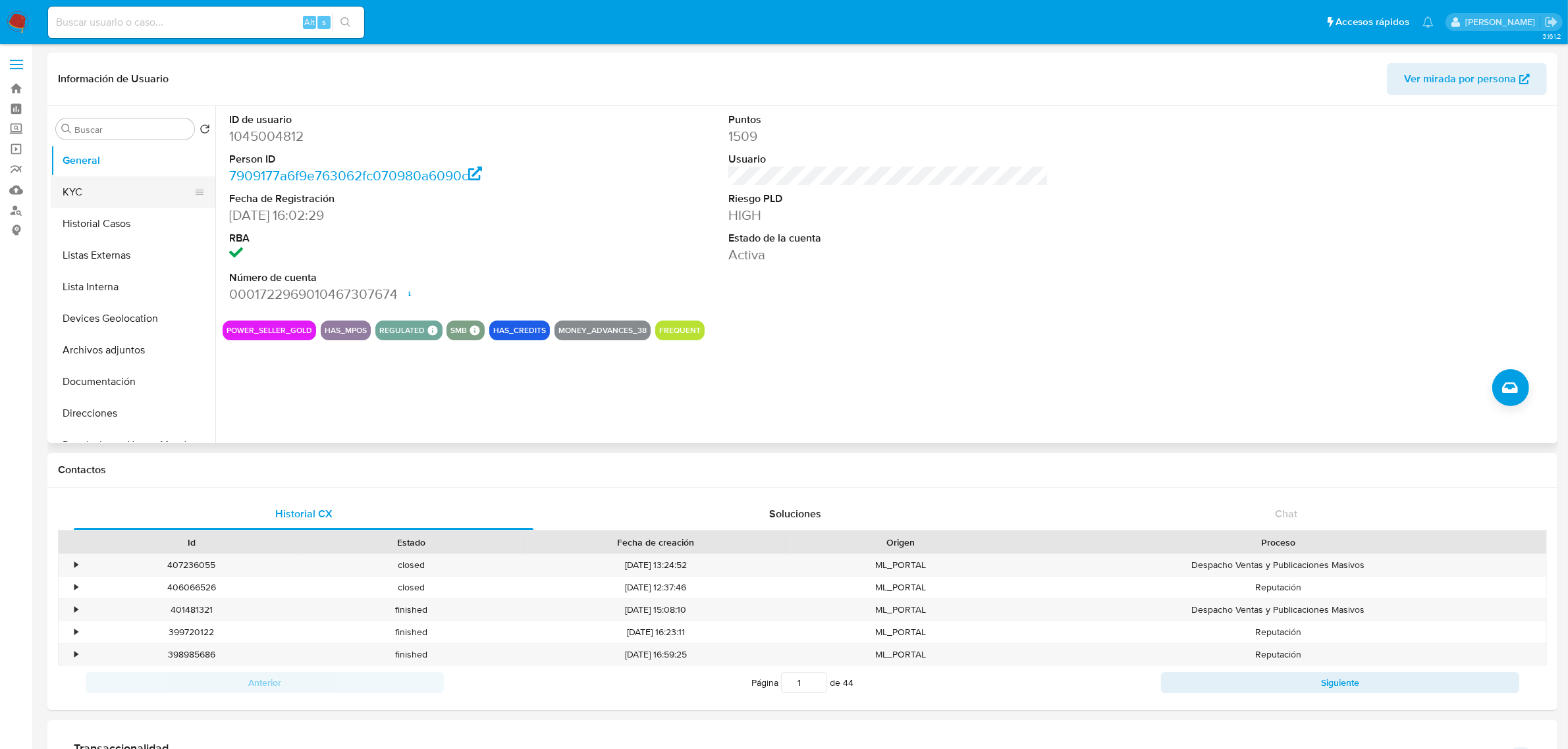
click at [92, 188] on button "KYC" at bounding box center [127, 192] width 154 height 32
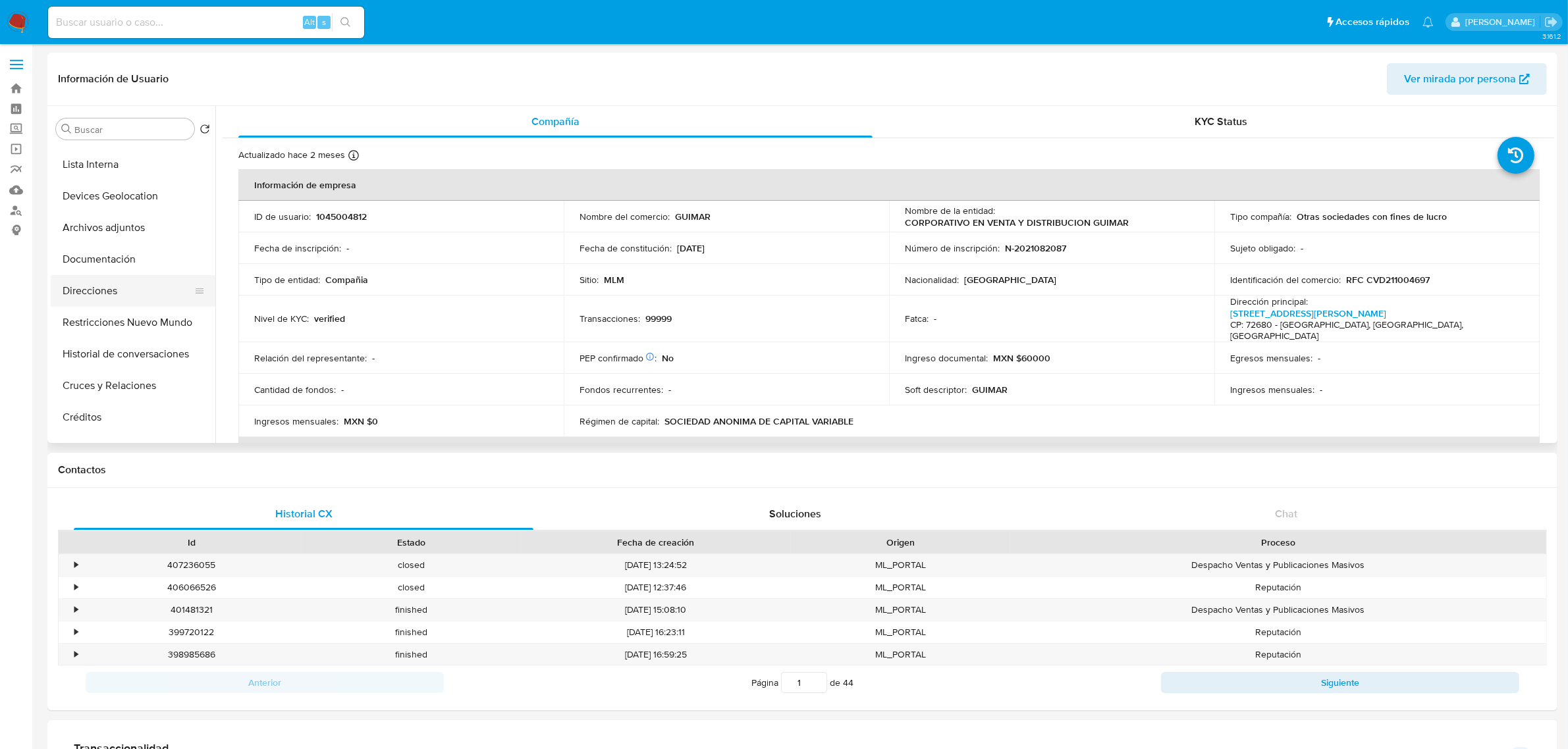
scroll to position [82, 0]
click at [107, 310] on button "Documentación" at bounding box center [127, 299] width 154 height 32
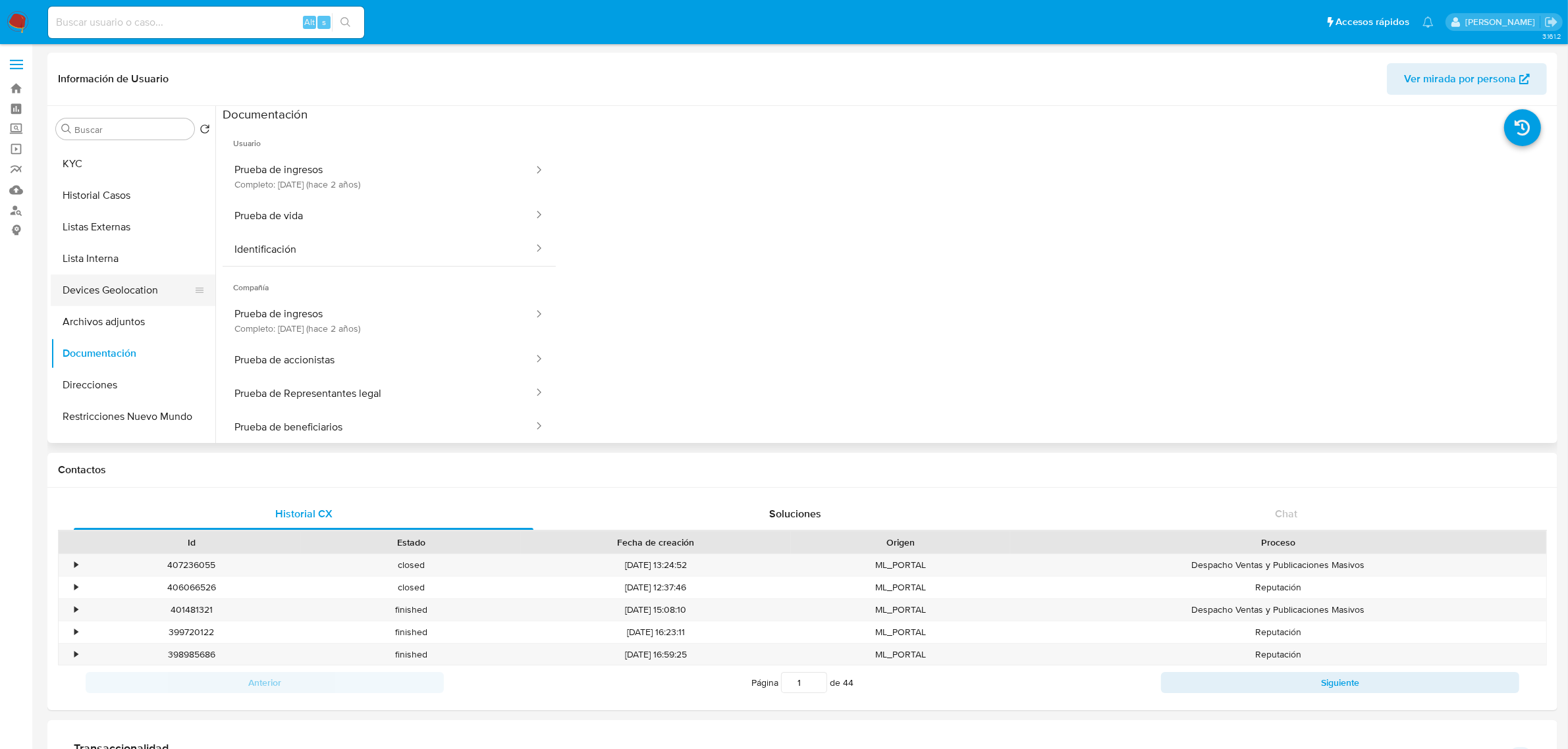
scroll to position [0, 0]
click at [113, 224] on button "Historial Casos" at bounding box center [127, 224] width 154 height 32
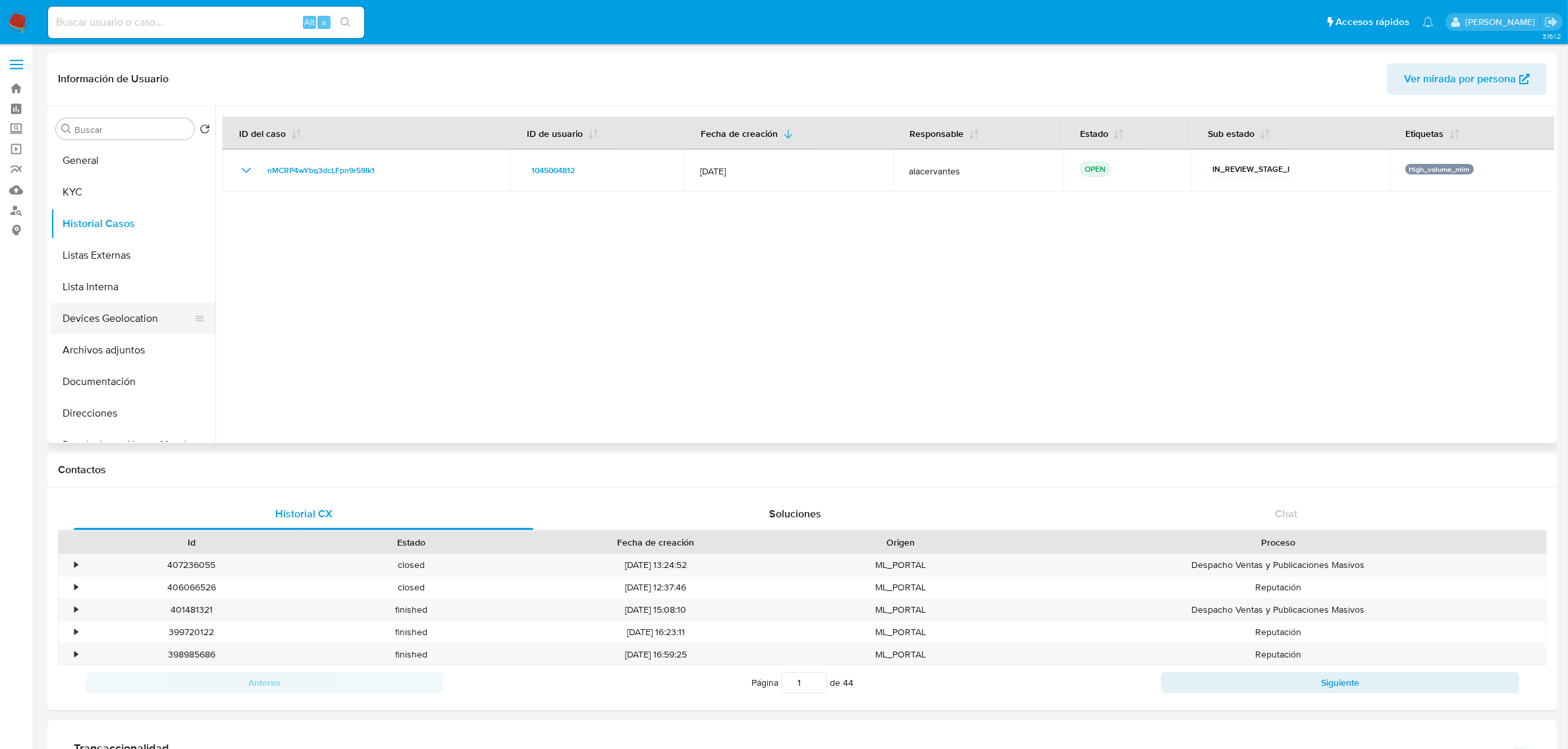
click at [113, 321] on button "Devices Geolocation" at bounding box center [127, 318] width 154 height 32
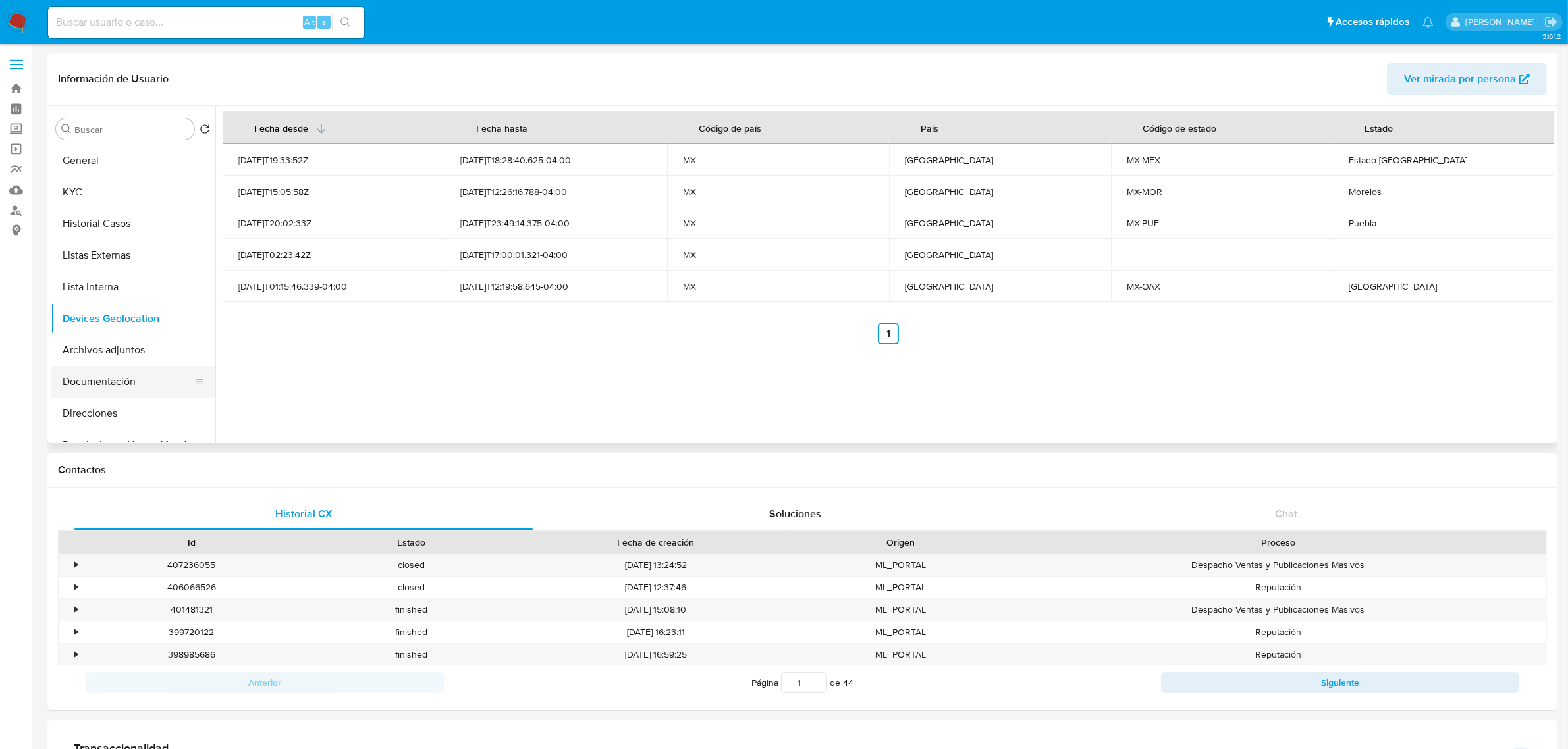
click at [120, 382] on button "Documentación" at bounding box center [127, 381] width 154 height 32
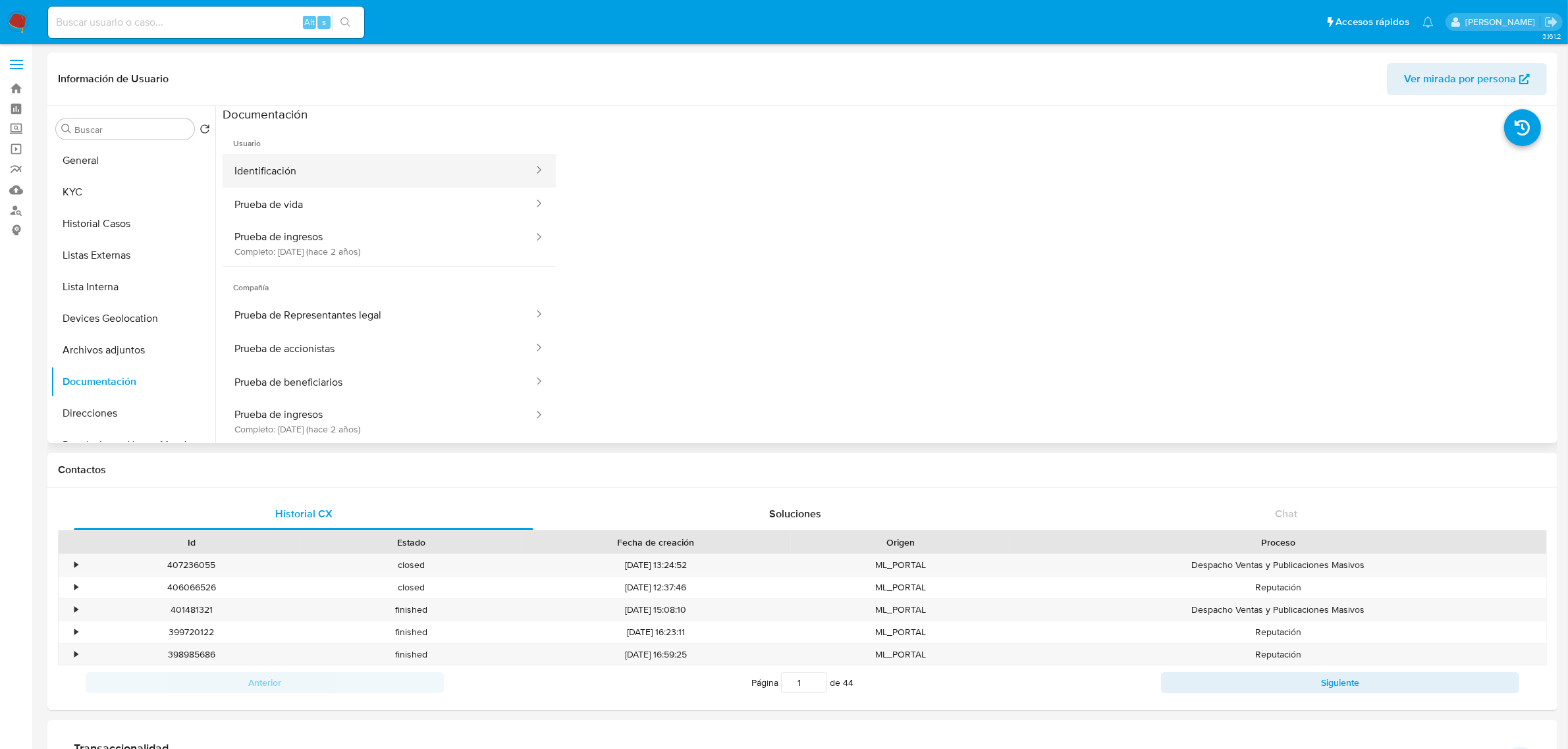
click at [326, 178] on button "Identificación" at bounding box center [378, 171] width 312 height 34
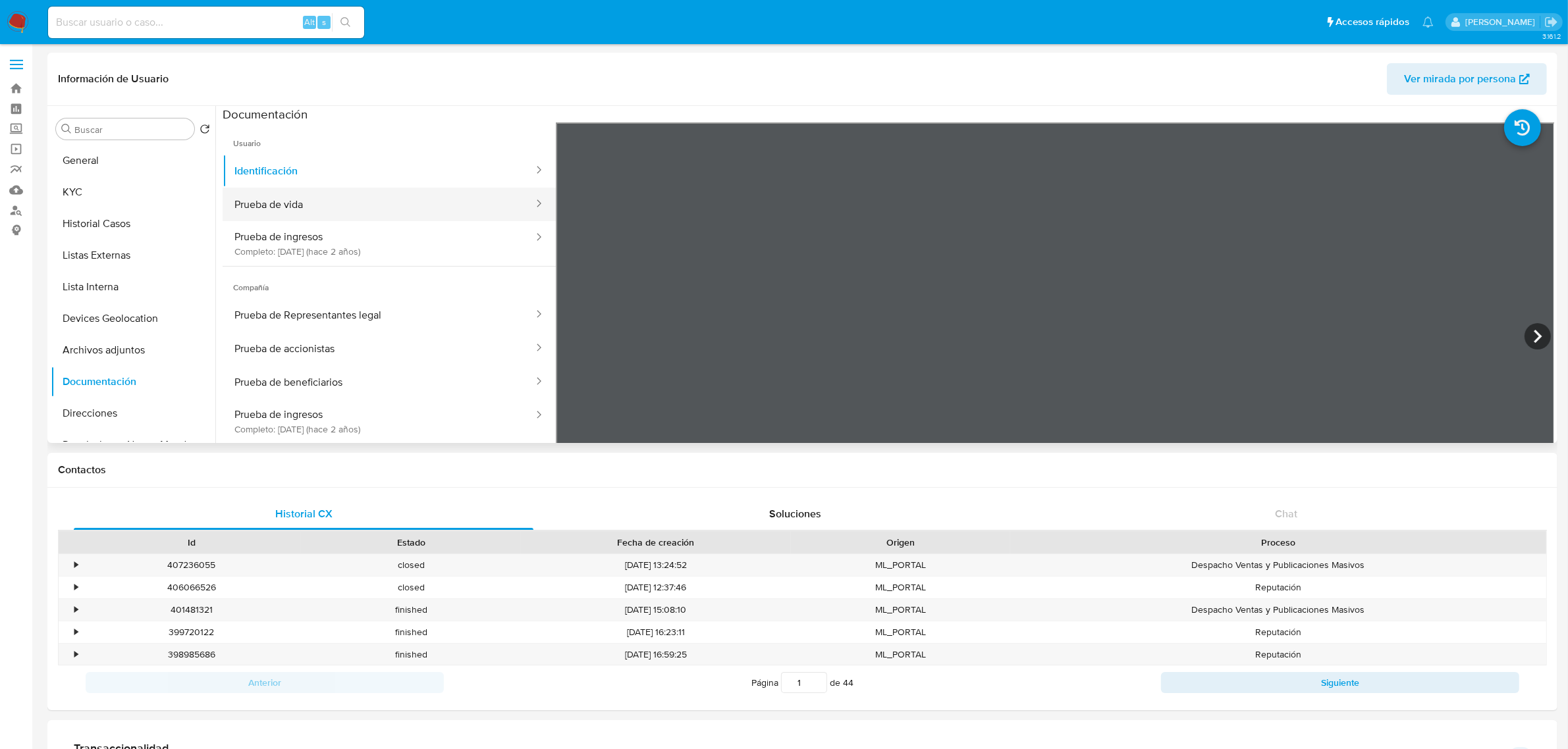
click at [364, 202] on button "Prueba de vida" at bounding box center [378, 205] width 312 height 34
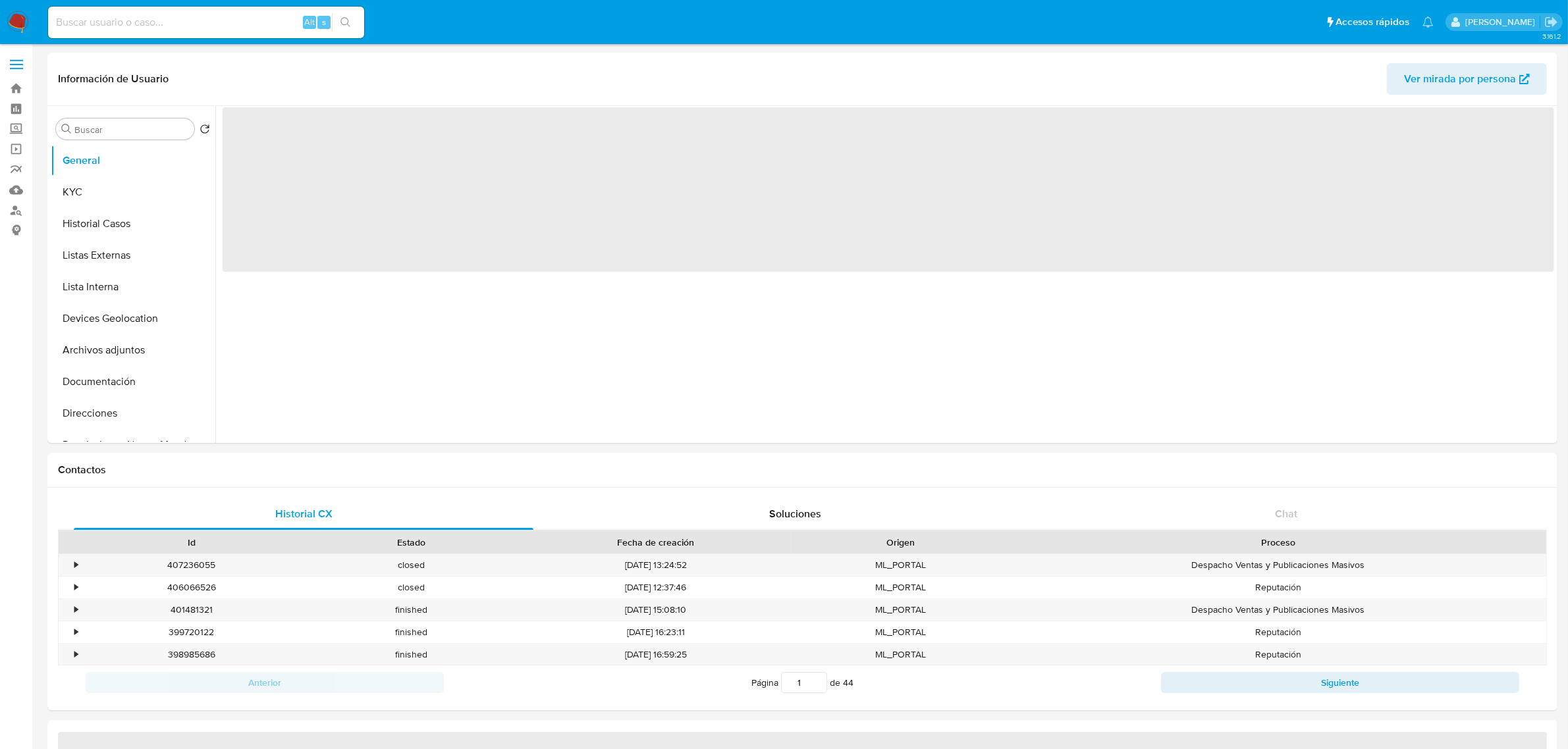
select select "10"
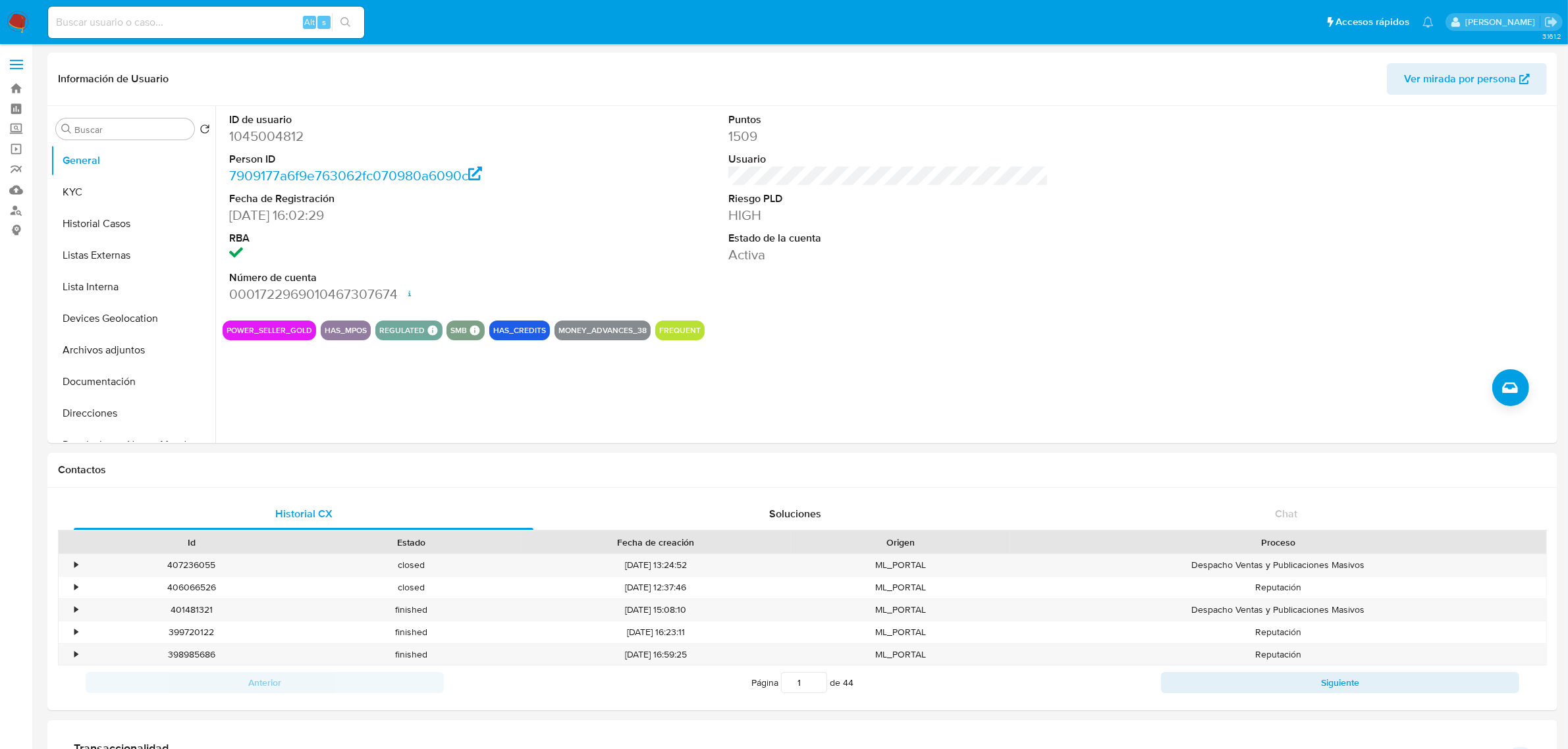
click at [225, 4] on div "Alt s" at bounding box center [205, 22] width 316 height 37
click at [229, 10] on div "Alt s" at bounding box center [205, 22] width 316 height 32
click at [231, 15] on input at bounding box center [205, 22] width 316 height 17
paste input "1349140526"
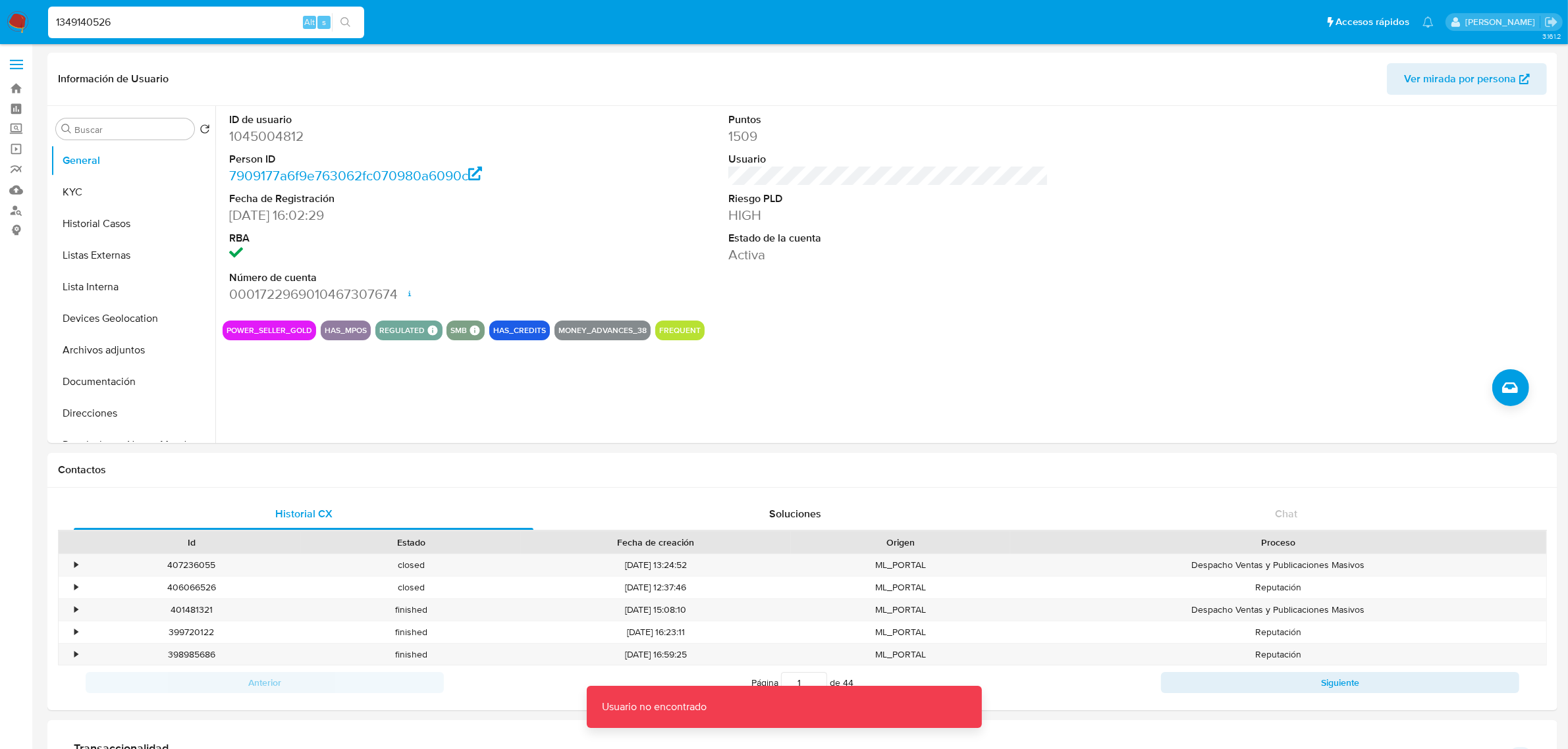
click at [219, 22] on input "1349140526" at bounding box center [205, 22] width 316 height 17
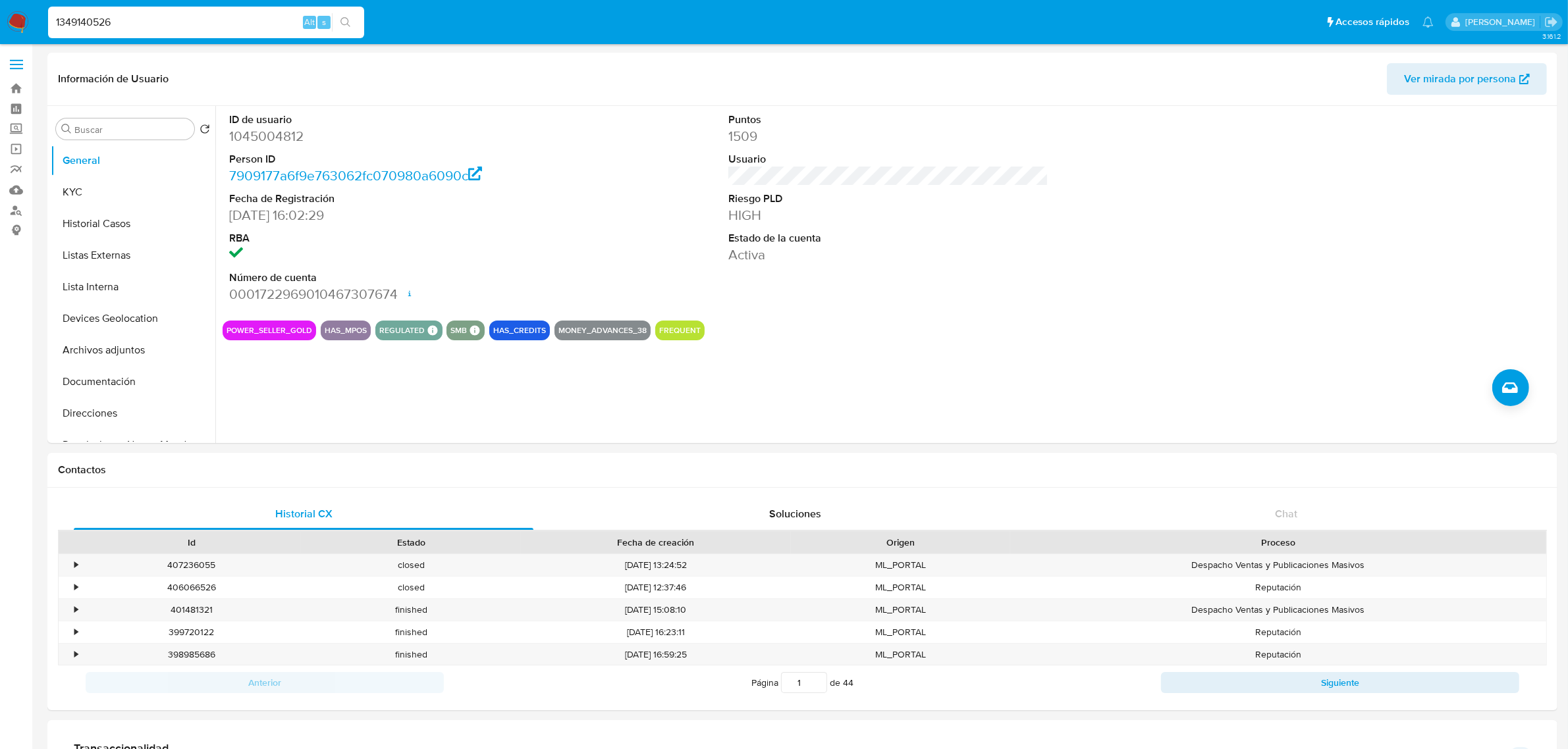
type input "1349140526"
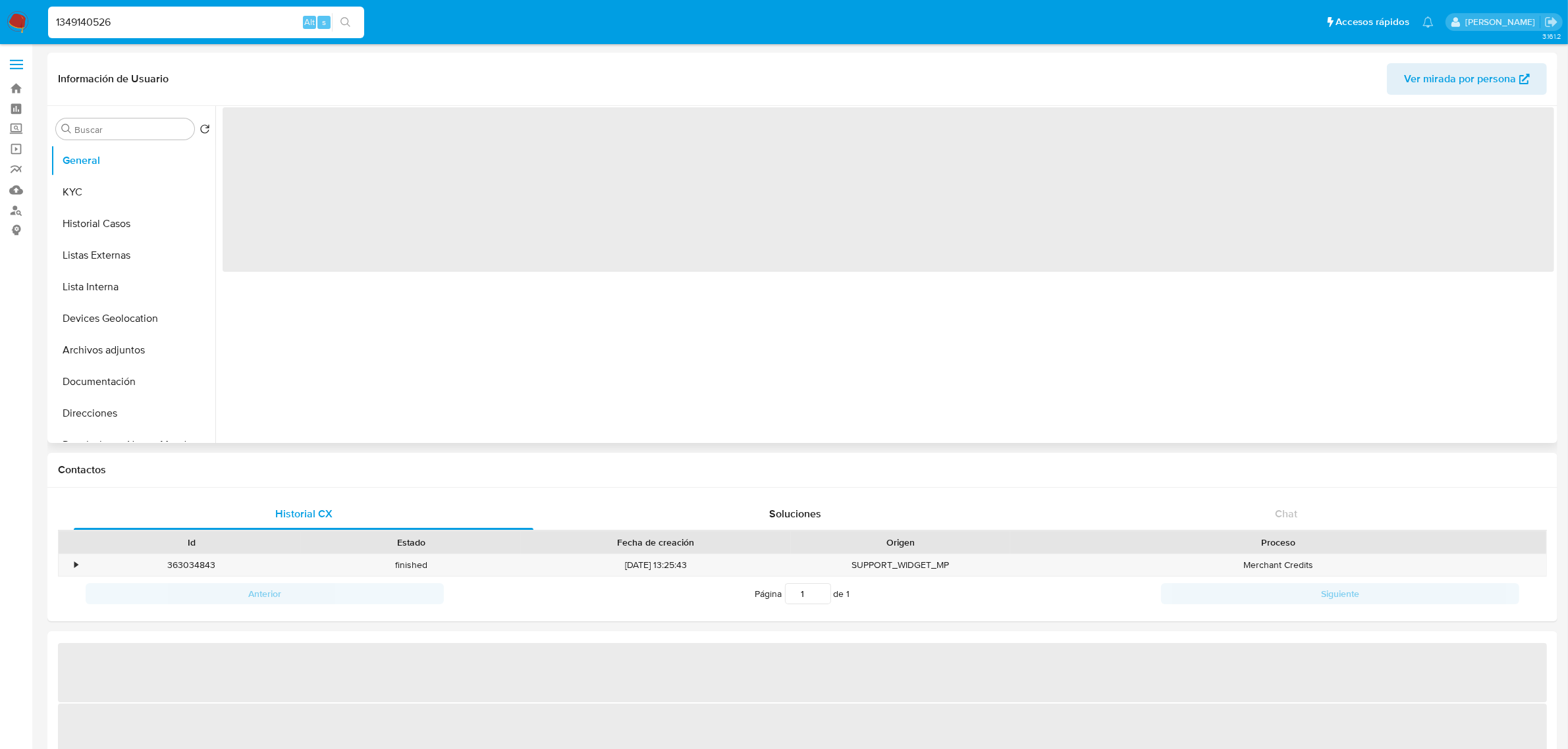
select select "10"
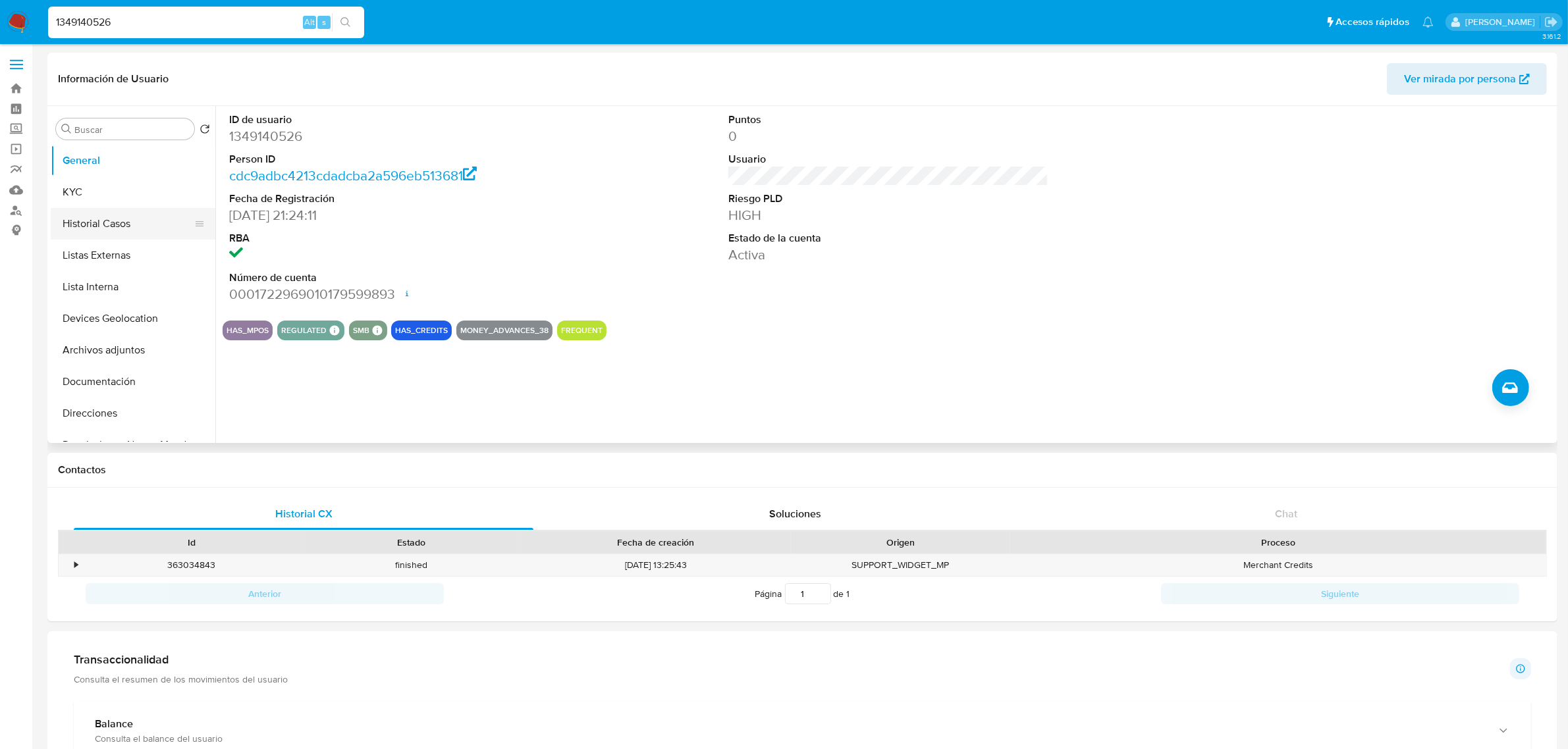
click at [125, 224] on button "Historial Casos" at bounding box center [127, 224] width 154 height 32
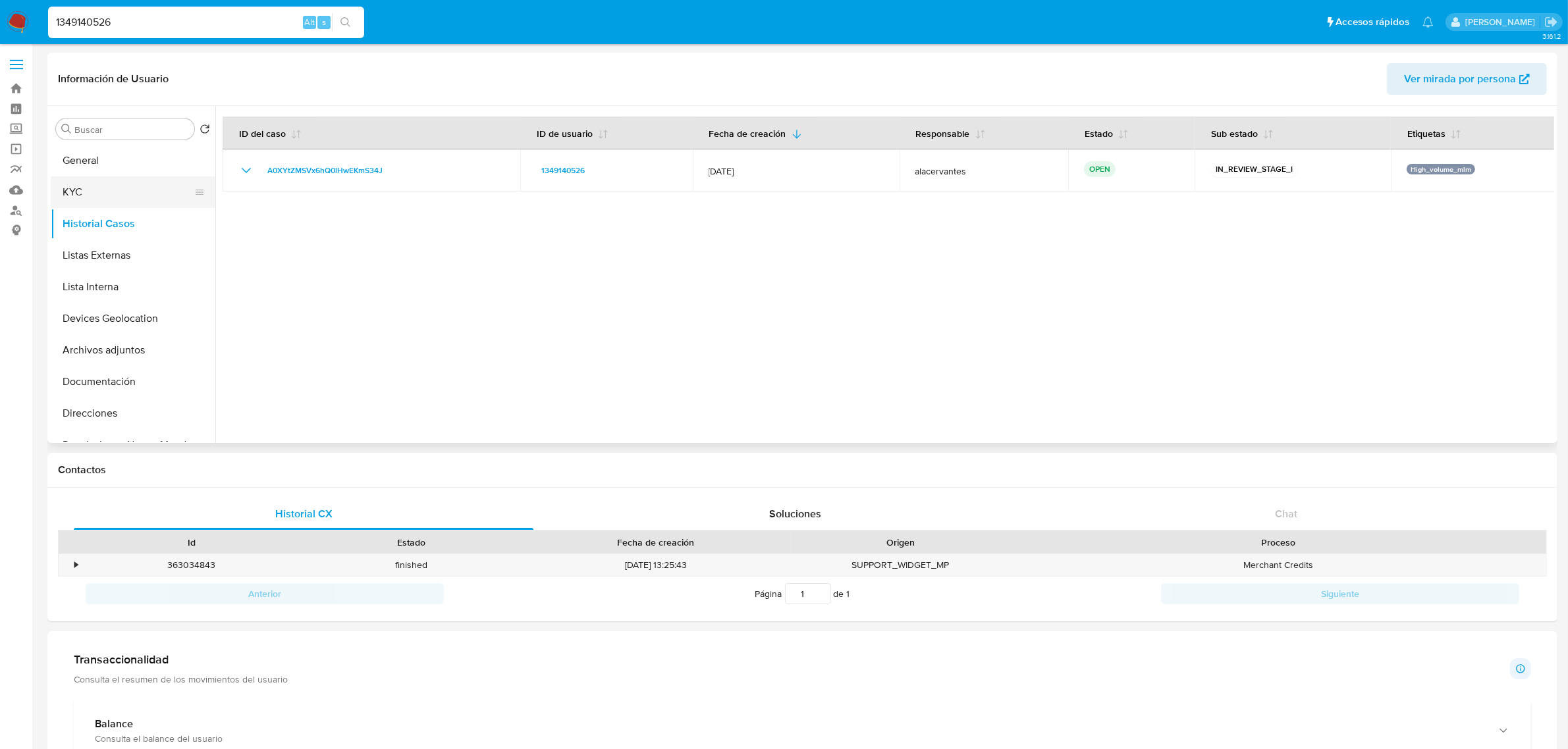
click at [109, 194] on button "KYC" at bounding box center [127, 192] width 154 height 32
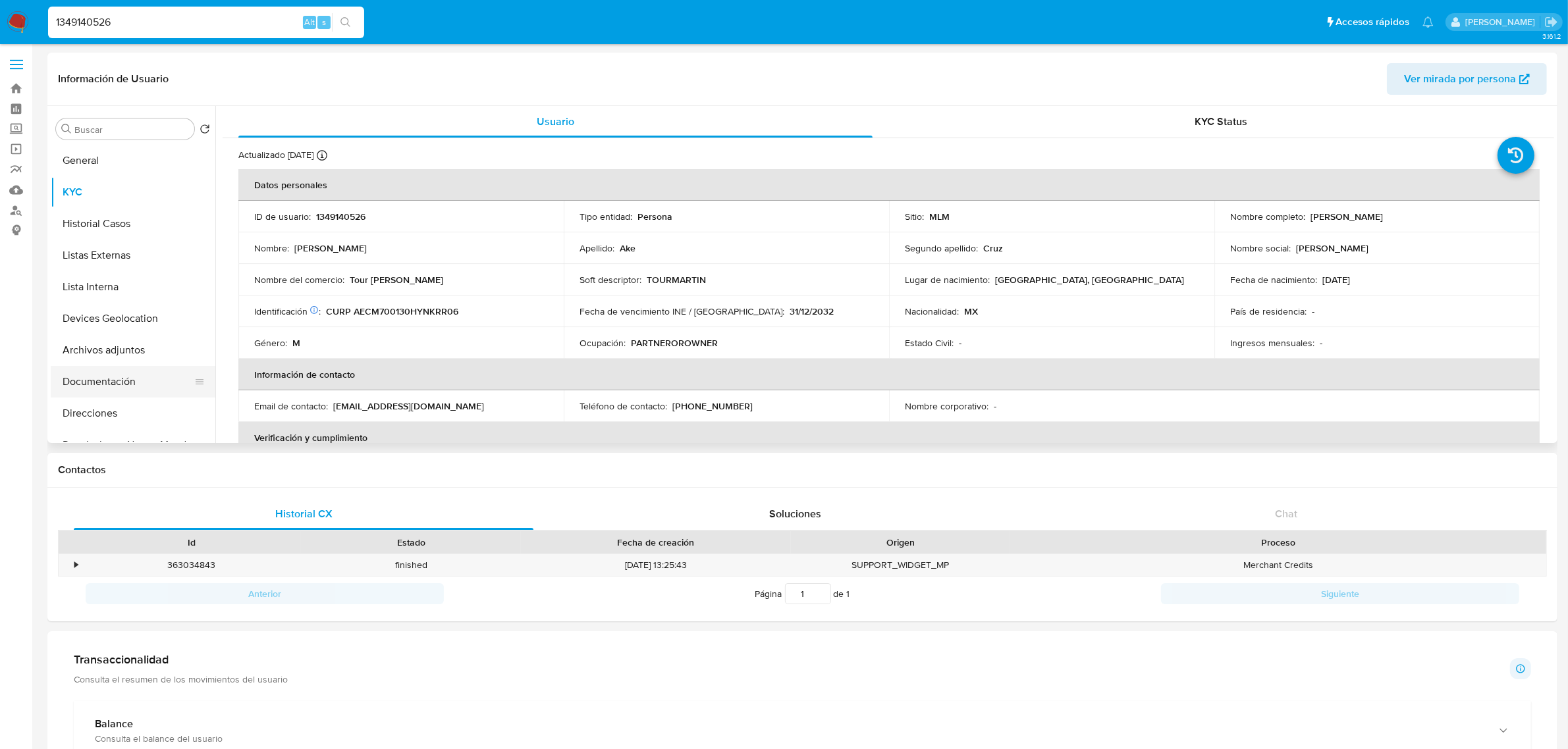
click at [135, 377] on button "Documentación" at bounding box center [127, 381] width 154 height 32
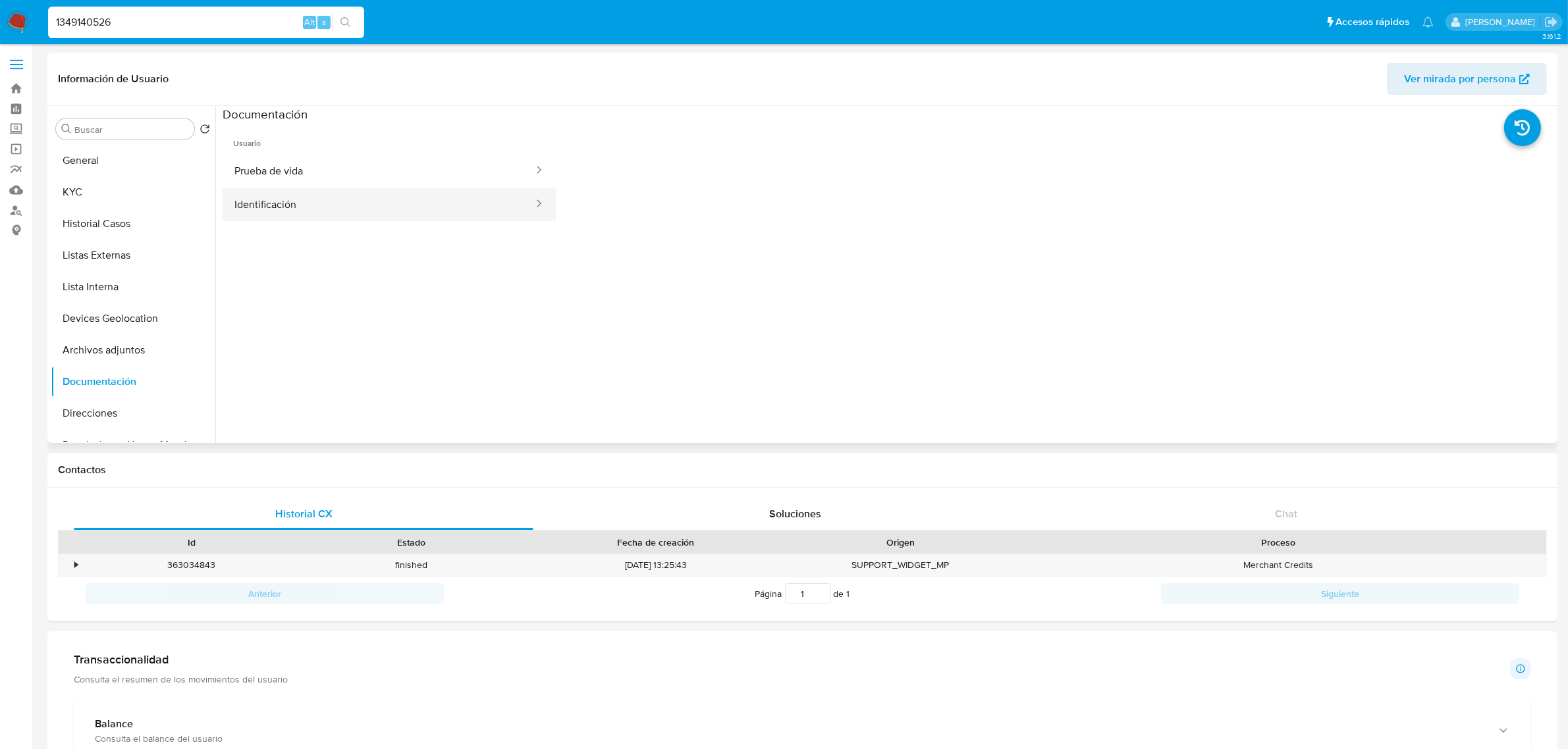
click at [381, 197] on button "Identificación" at bounding box center [378, 205] width 312 height 34
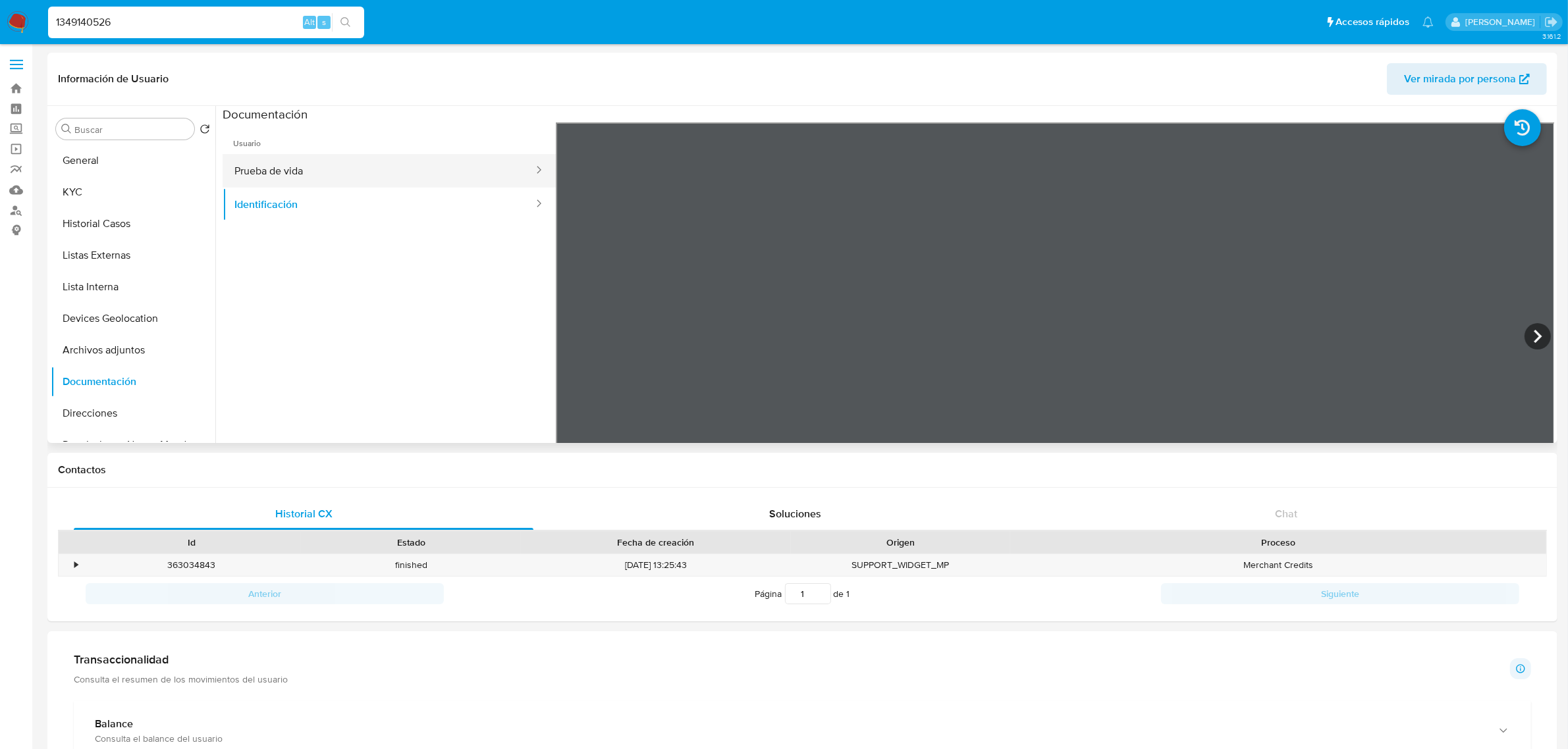
click at [482, 166] on button "Prueba de vida" at bounding box center [378, 171] width 312 height 34
click at [123, 199] on button "KYC" at bounding box center [127, 192] width 154 height 32
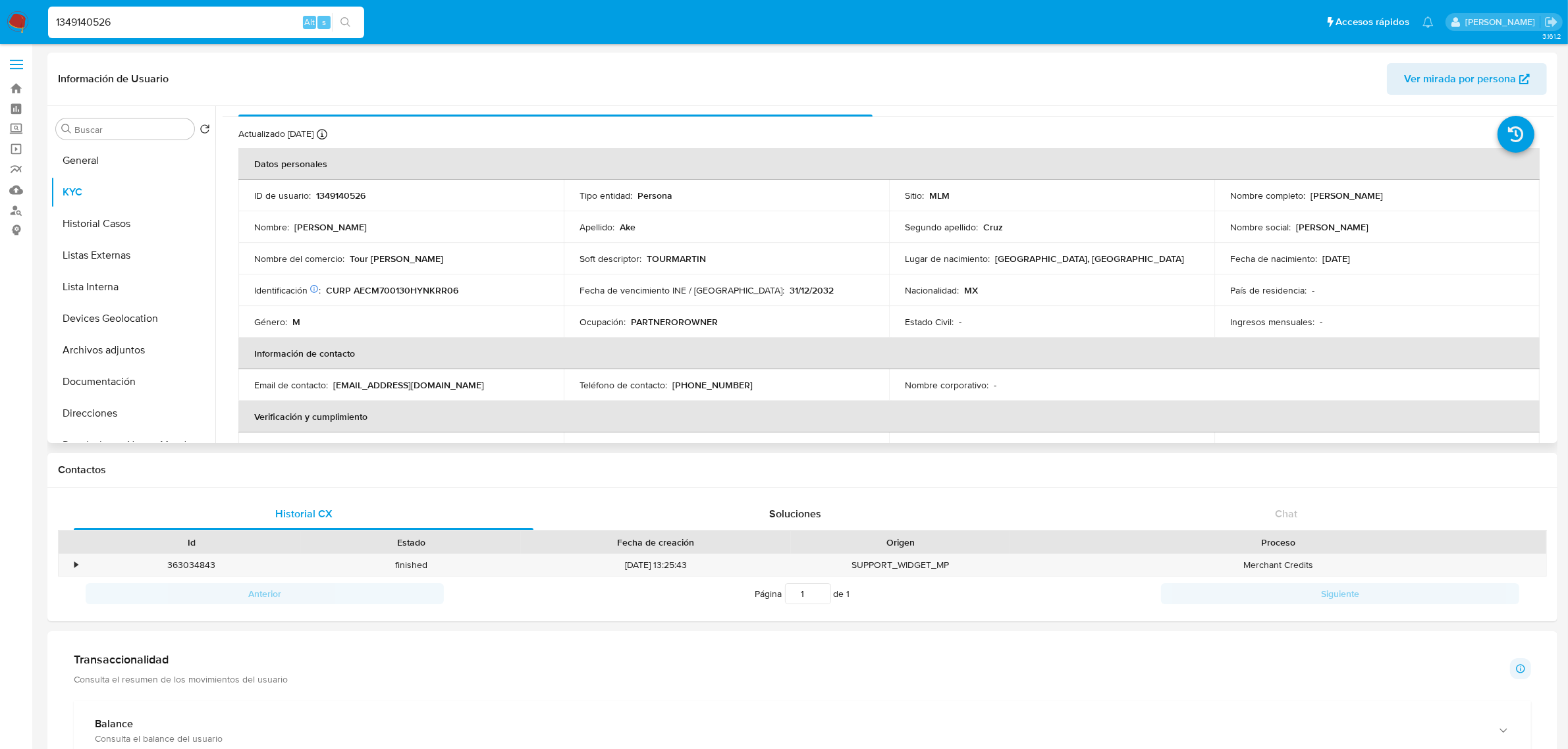
scroll to position [82, 0]
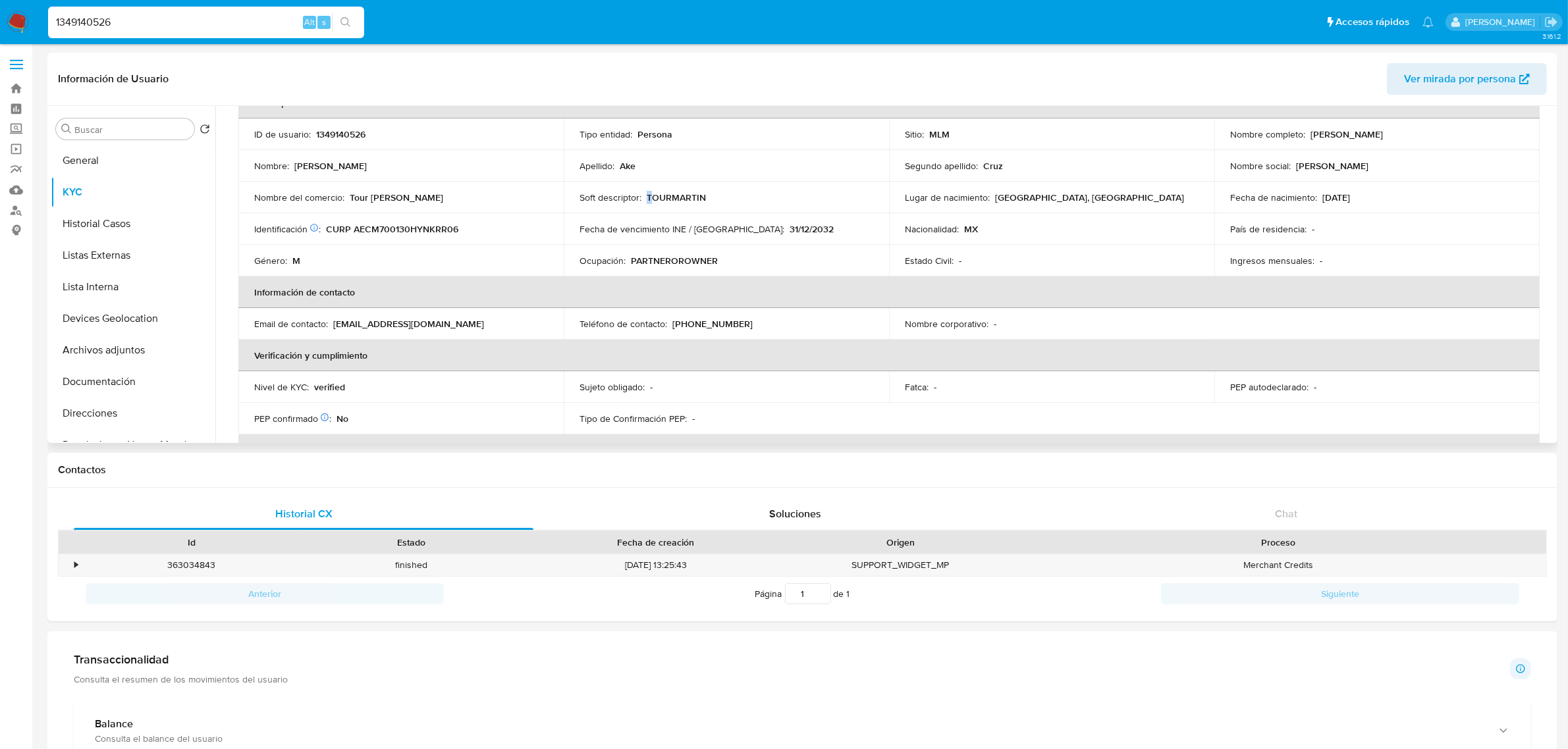
click at [646, 196] on p "TOURMARTIN" at bounding box center [676, 197] width 59 height 12
click at [698, 198] on p "TOURMARTIN" at bounding box center [676, 197] width 59 height 12
copy p "TOURMARTIN"
drag, startPoint x: 671, startPoint y: 323, endPoint x: 734, endPoint y: 324, distance: 63.0
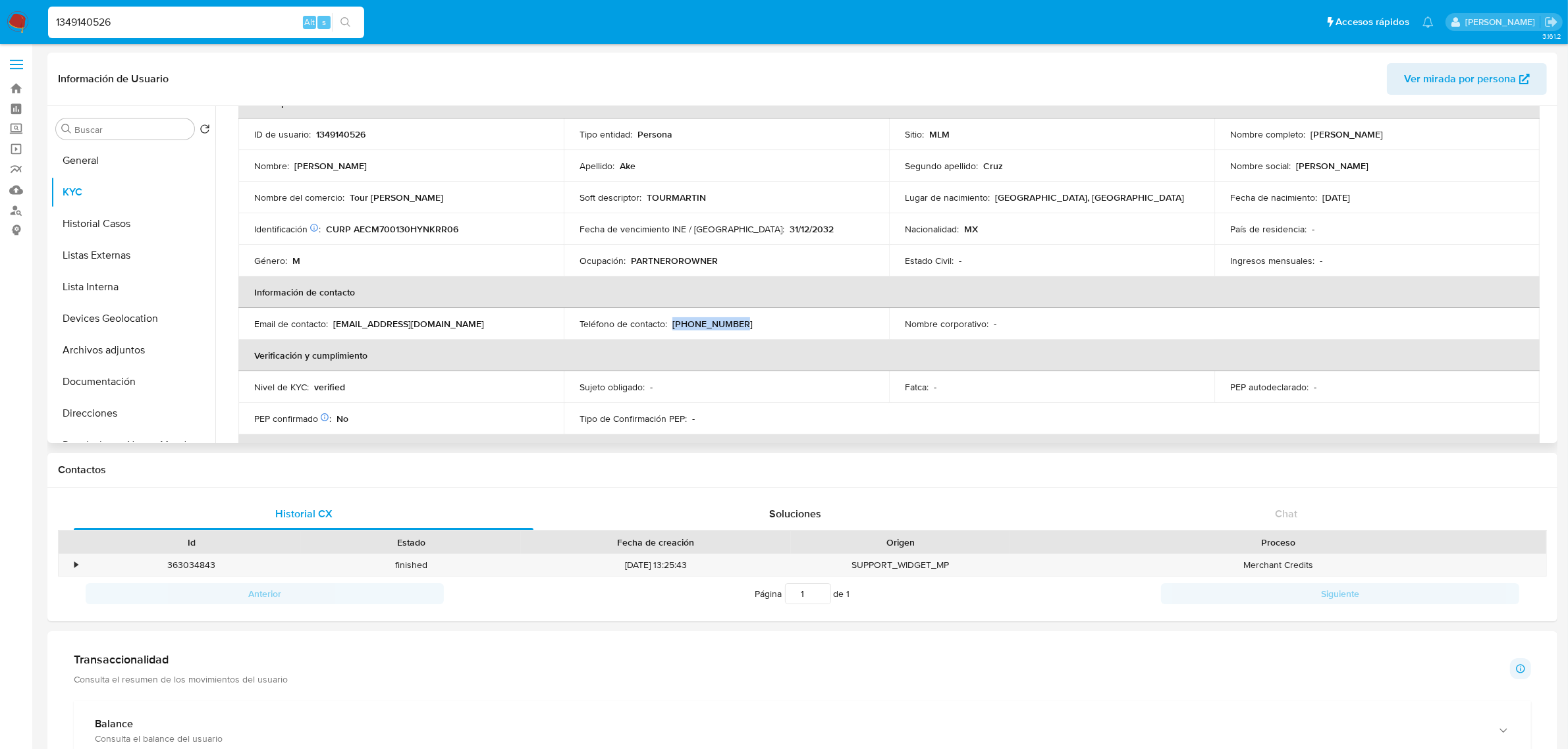
click at [734, 324] on div "Teléfono de contacto : (984) 2147618" at bounding box center [726, 324] width 294 height 12
copy p "(984) 2147618"
drag, startPoint x: 334, startPoint y: 327, endPoint x: 504, endPoint y: 324, distance: 170.0
click at [504, 324] on div "Email de contacto : akecruzmartinfrancisco@gmail.com" at bounding box center [400, 324] width 294 height 12
copy p "akecruzmartinfrancisco@gmail.com"
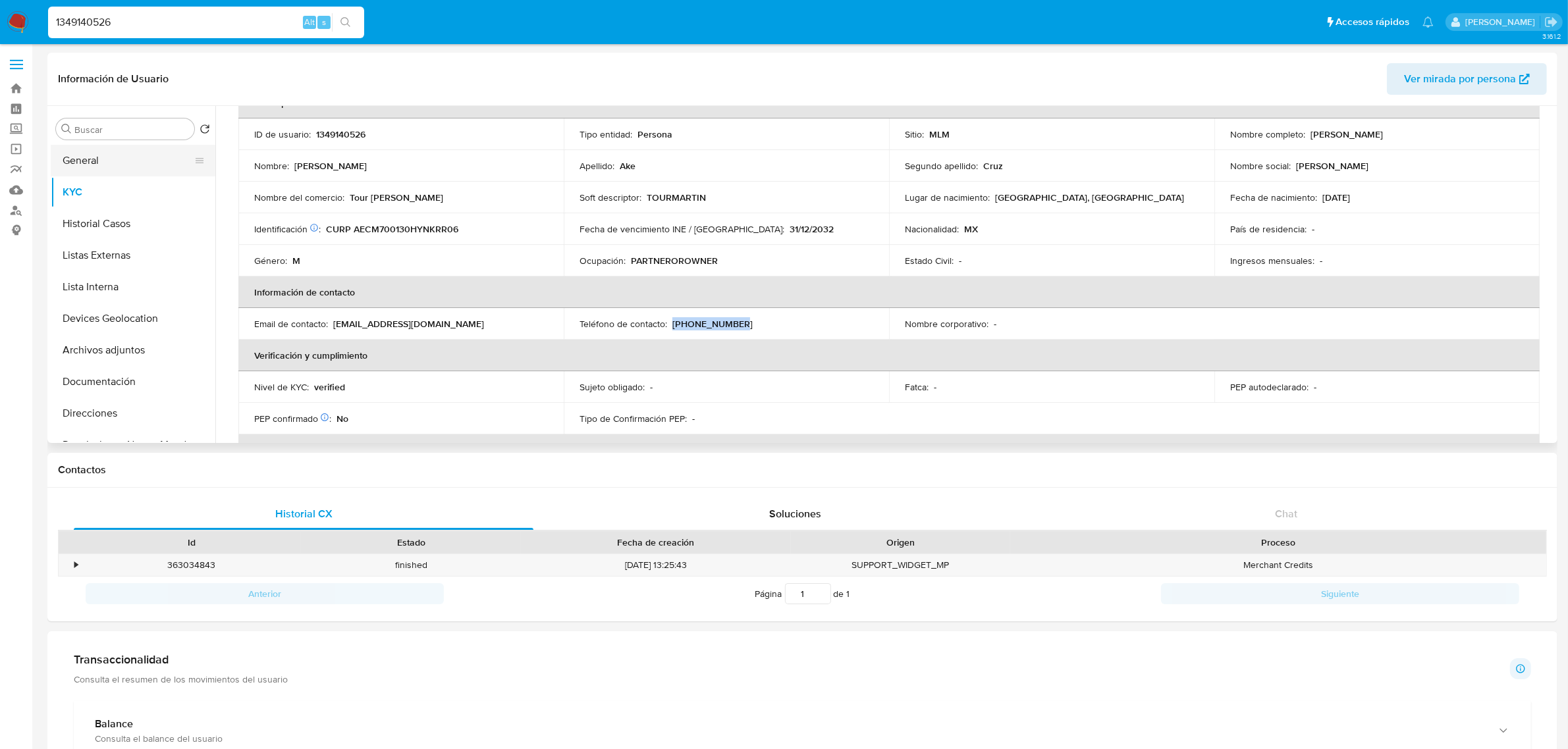
click at [113, 158] on button "General" at bounding box center [127, 160] width 154 height 32
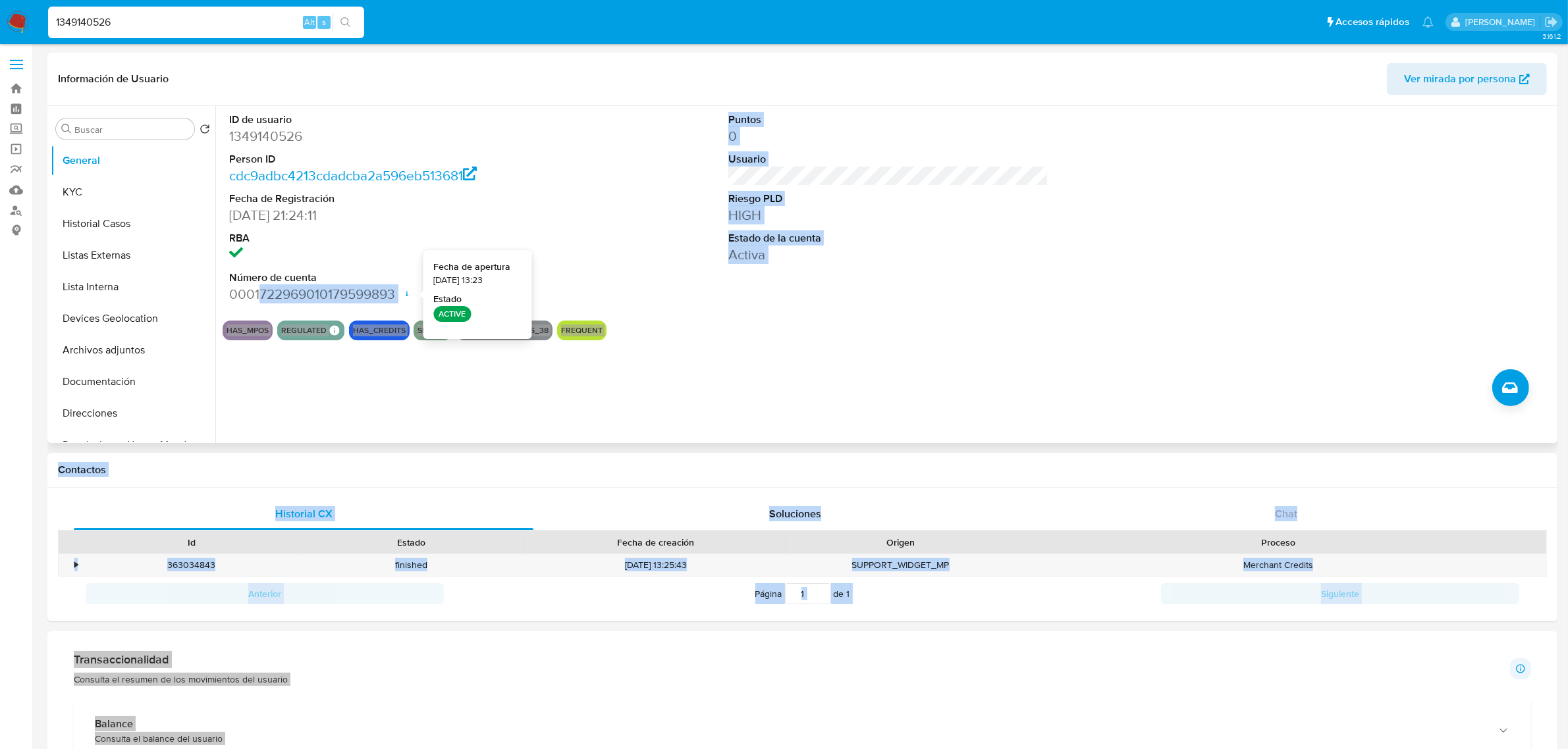
drag, startPoint x: 261, startPoint y: 294, endPoint x: 417, endPoint y: 294, distance: 156.0
click at [400, 290] on dd "0001722969010179599893 Fecha de apertura 07/03/2024 13:23 Estado ACTIVE" at bounding box center [389, 294] width 320 height 18
click at [251, 287] on dd "0001722969010179599893 Fecha de apertura 07/03/2024 13:23 Estado ACTIVE" at bounding box center [389, 294] width 320 height 18
click at [266, 296] on dd "0001722969010179599893 Fecha de apertura 07/03/2024 13:23 Estado ACTIVE" at bounding box center [389, 294] width 320 height 18
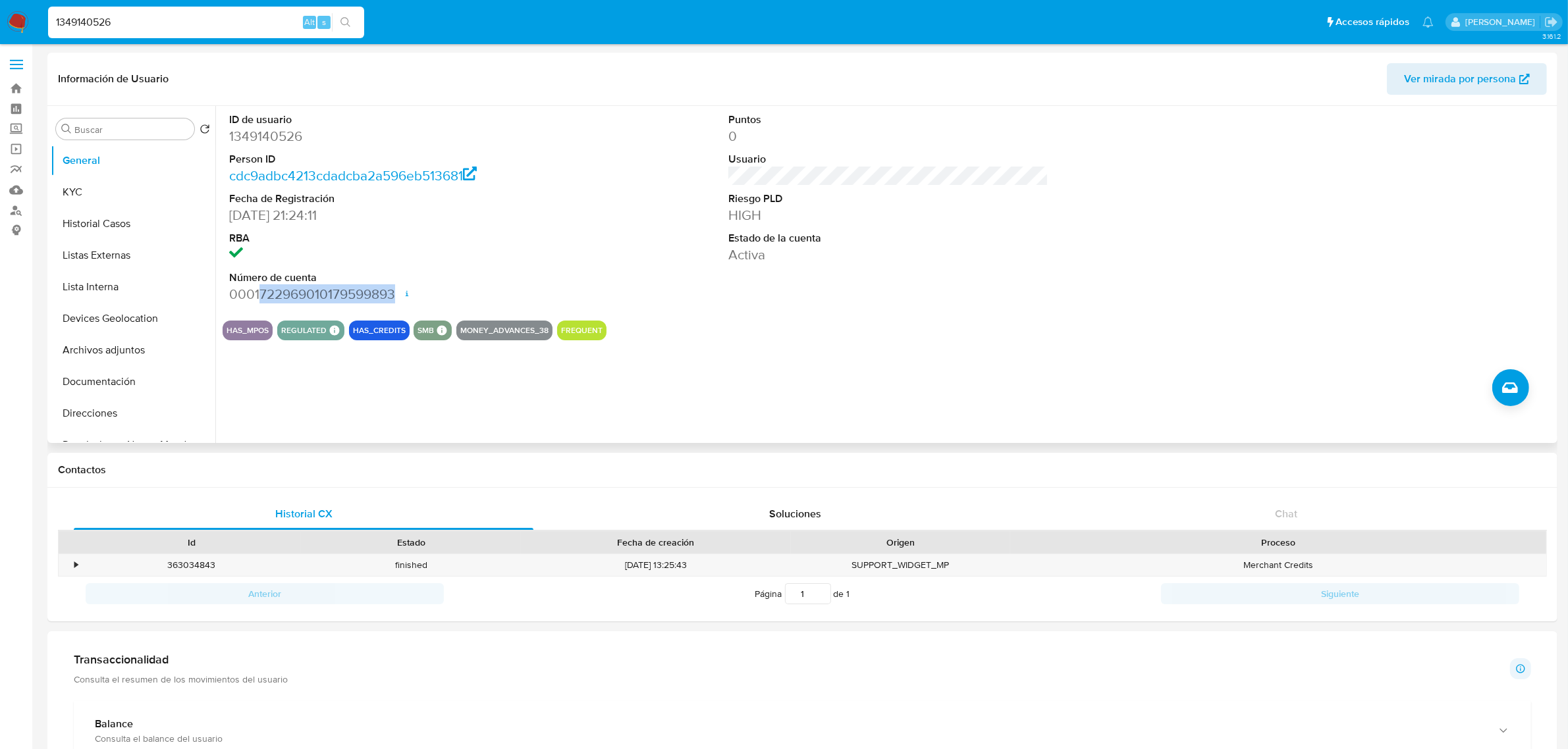
drag, startPoint x: 259, startPoint y: 290, endPoint x: 393, endPoint y: 293, distance: 134.0
click at [395, 291] on dd "0001722969010179599893 Fecha de apertura 07/03/2024 13:23 Estado ACTIVE" at bounding box center [389, 294] width 320 height 18
copy dd "722969010179599893"
click at [127, 191] on button "KYC" at bounding box center [127, 192] width 154 height 32
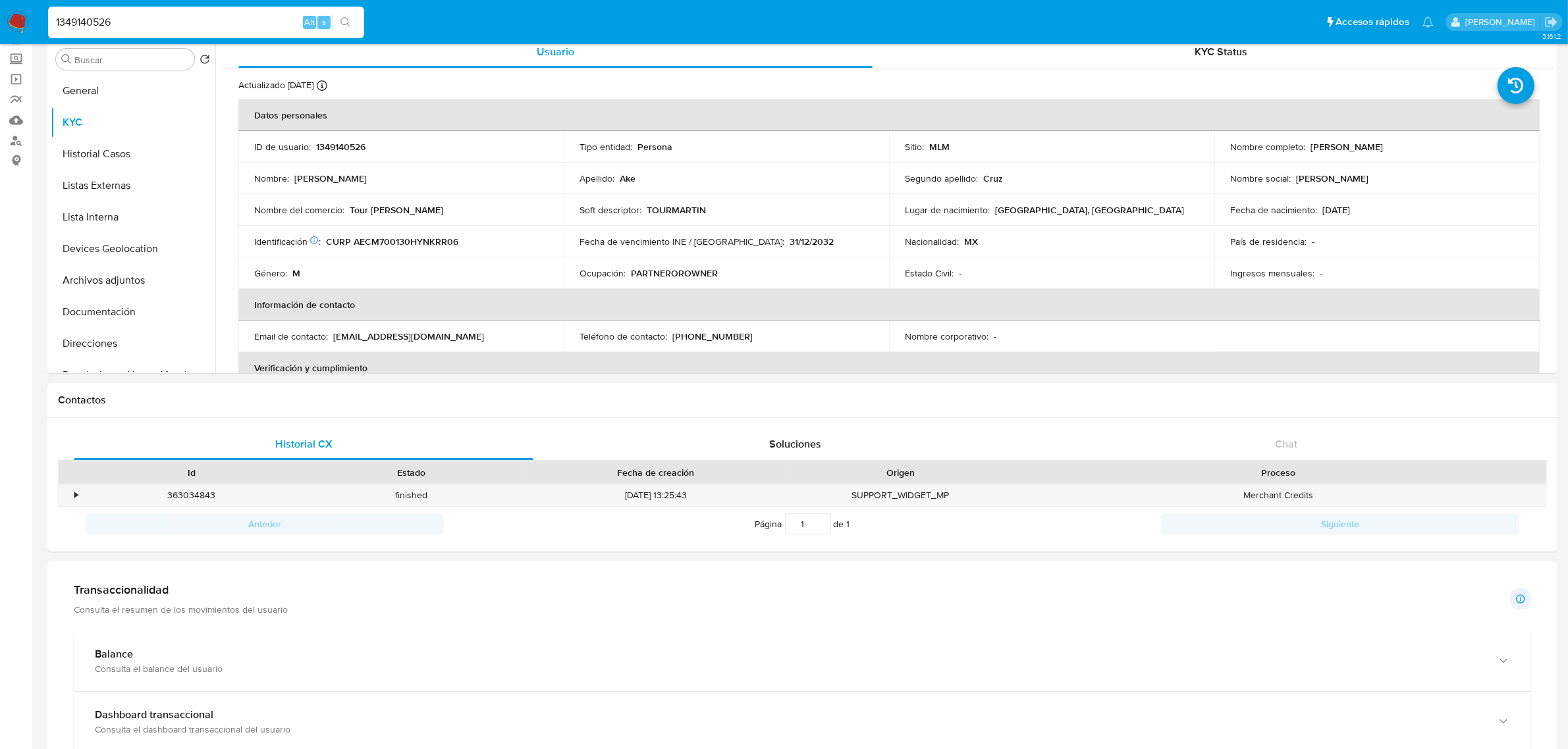
scroll to position [165, 0]
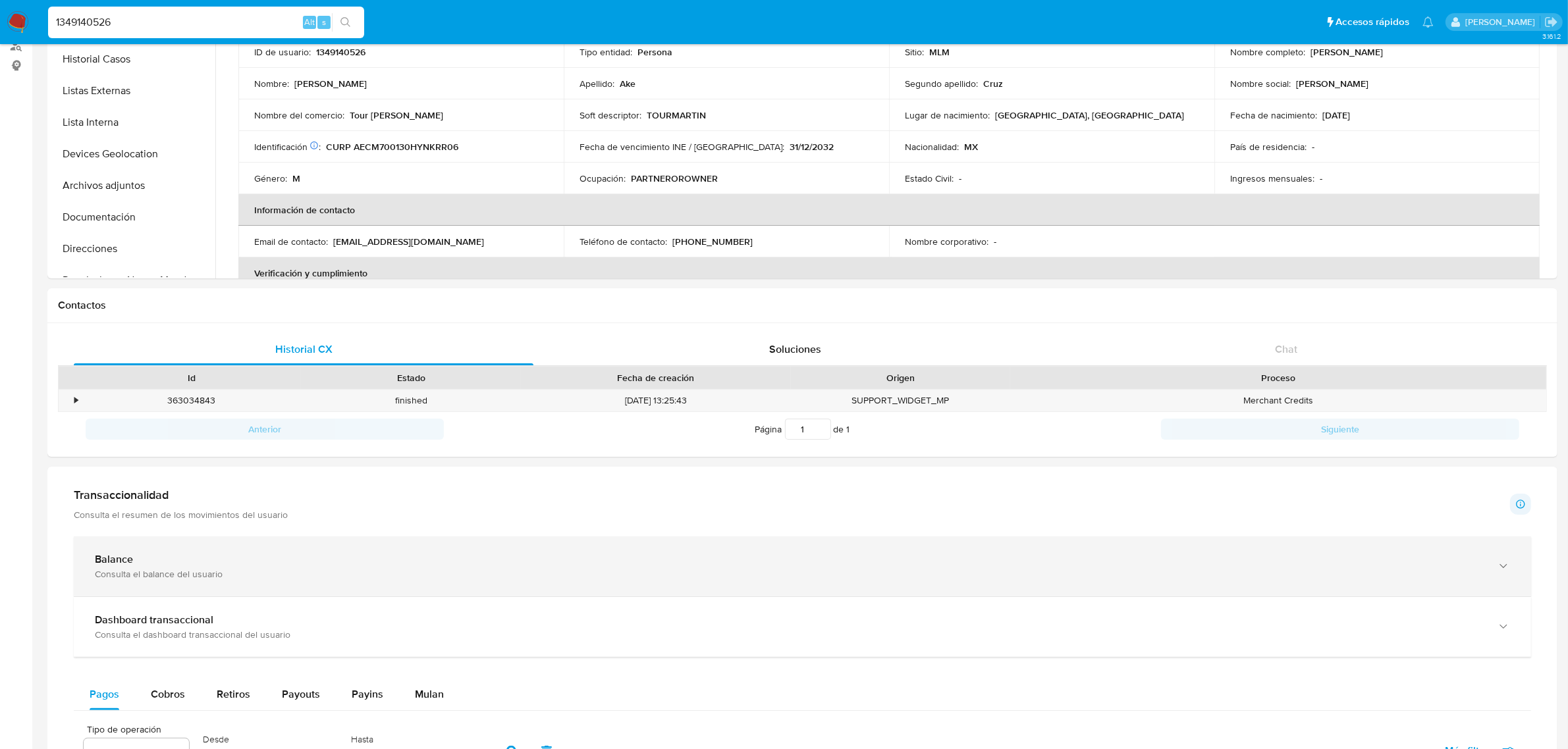
click at [725, 570] on div "Consulta el balance del usuario" at bounding box center [789, 574] width 1388 height 12
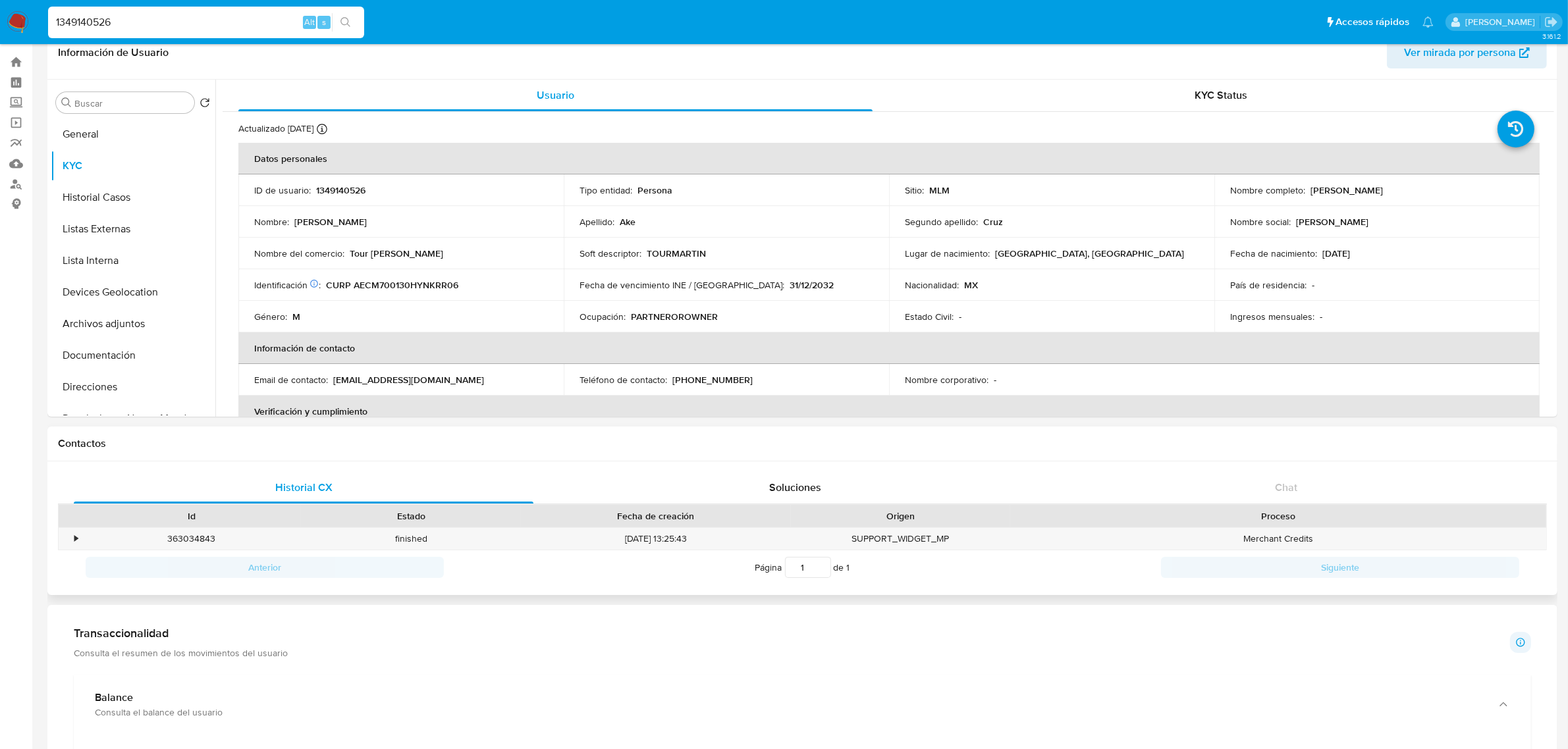
scroll to position [0, 0]
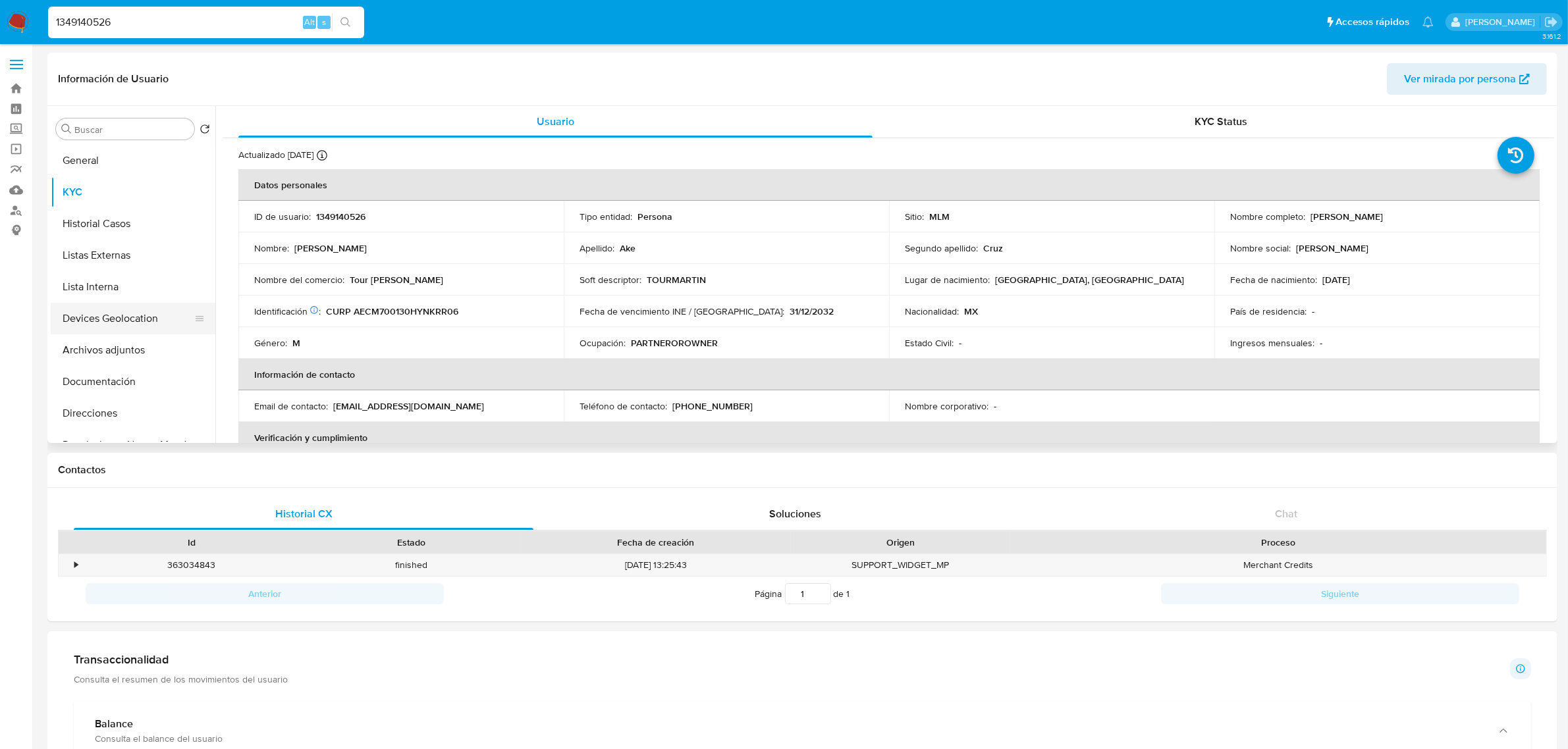
click at [80, 320] on button "Devices Geolocation" at bounding box center [127, 318] width 154 height 32
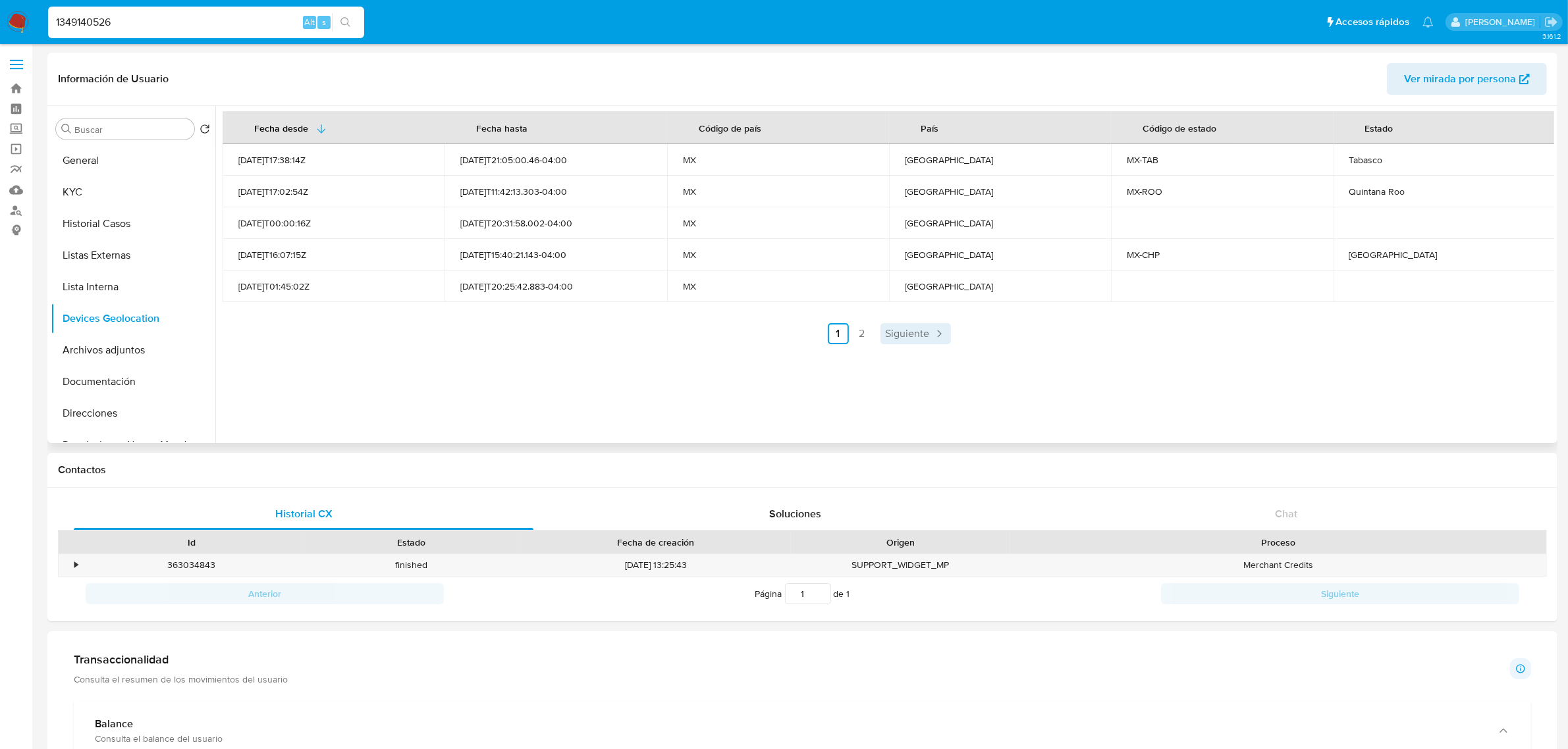
click at [908, 333] on span "Siguiente" at bounding box center [908, 333] width 44 height 10
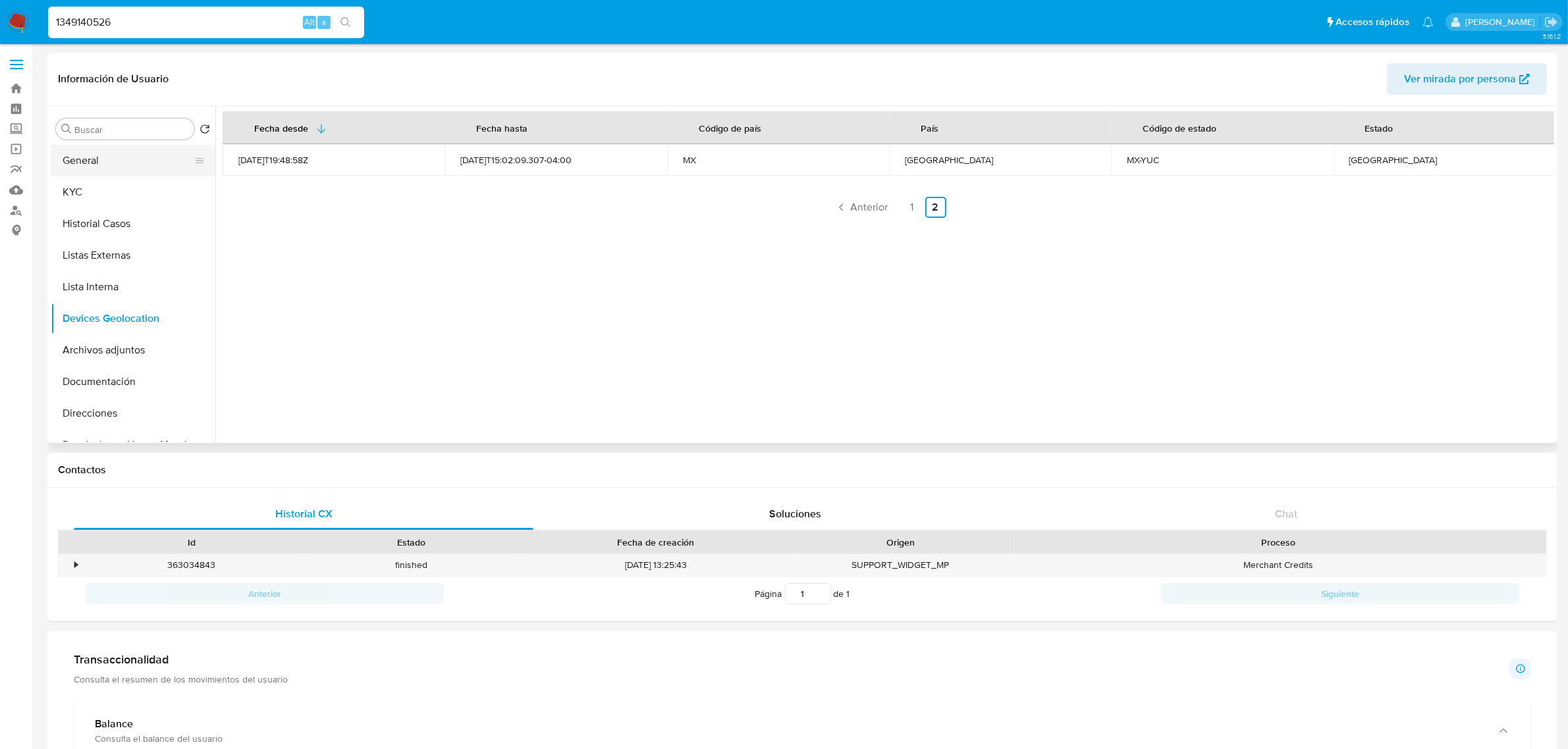
click at [74, 166] on button "General" at bounding box center [127, 160] width 154 height 32
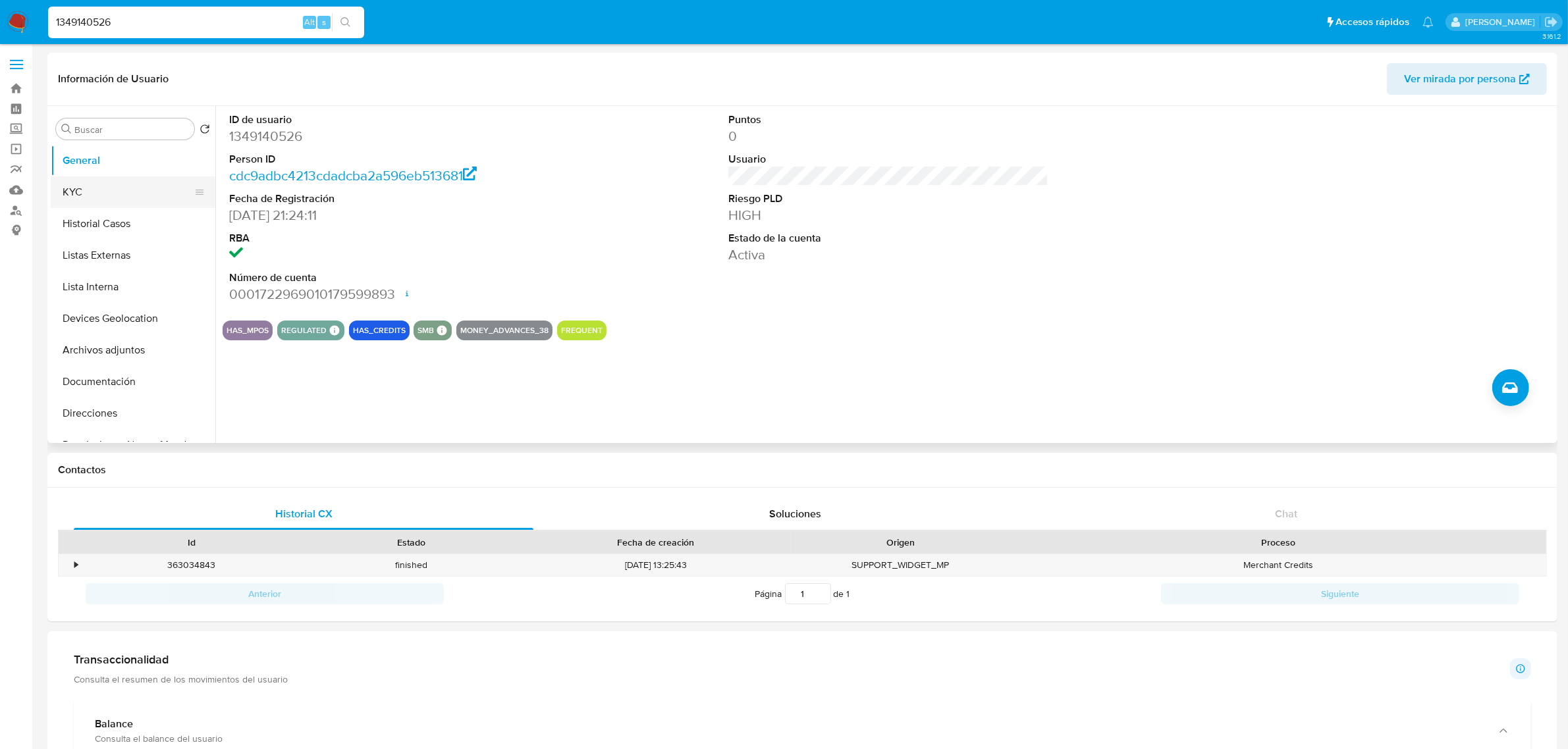
click at [57, 180] on button "KYC" at bounding box center [127, 192] width 154 height 32
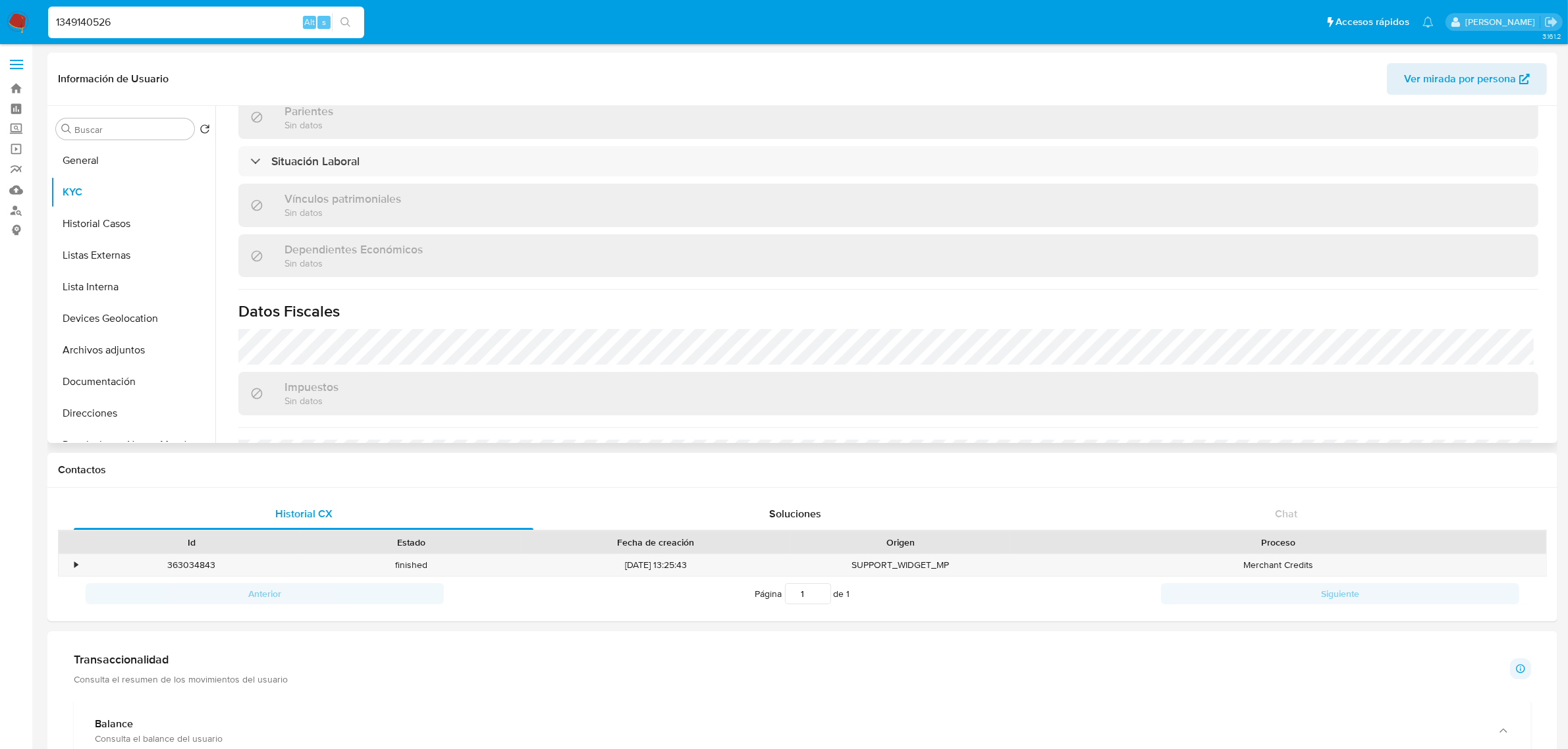
scroll to position [658, 0]
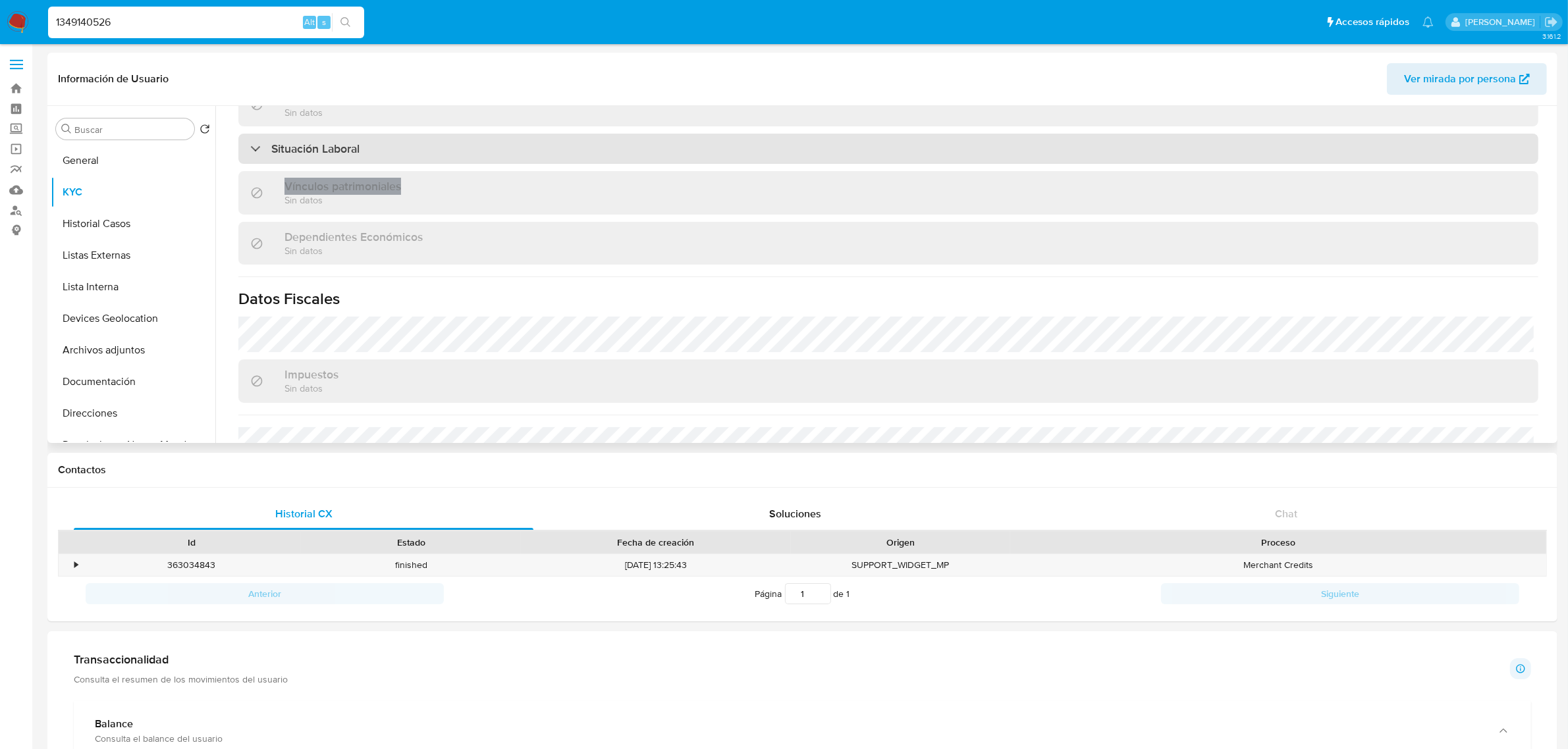
click at [799, 163] on div "Actualizado hace 21 días Creado: 09/04/2023 20:24:26 Actualizado: 16/09/2025 14…" at bounding box center [888, 32] width 1332 height 1106
click at [800, 152] on div "Situación Laboral" at bounding box center [889, 149] width 1300 height 30
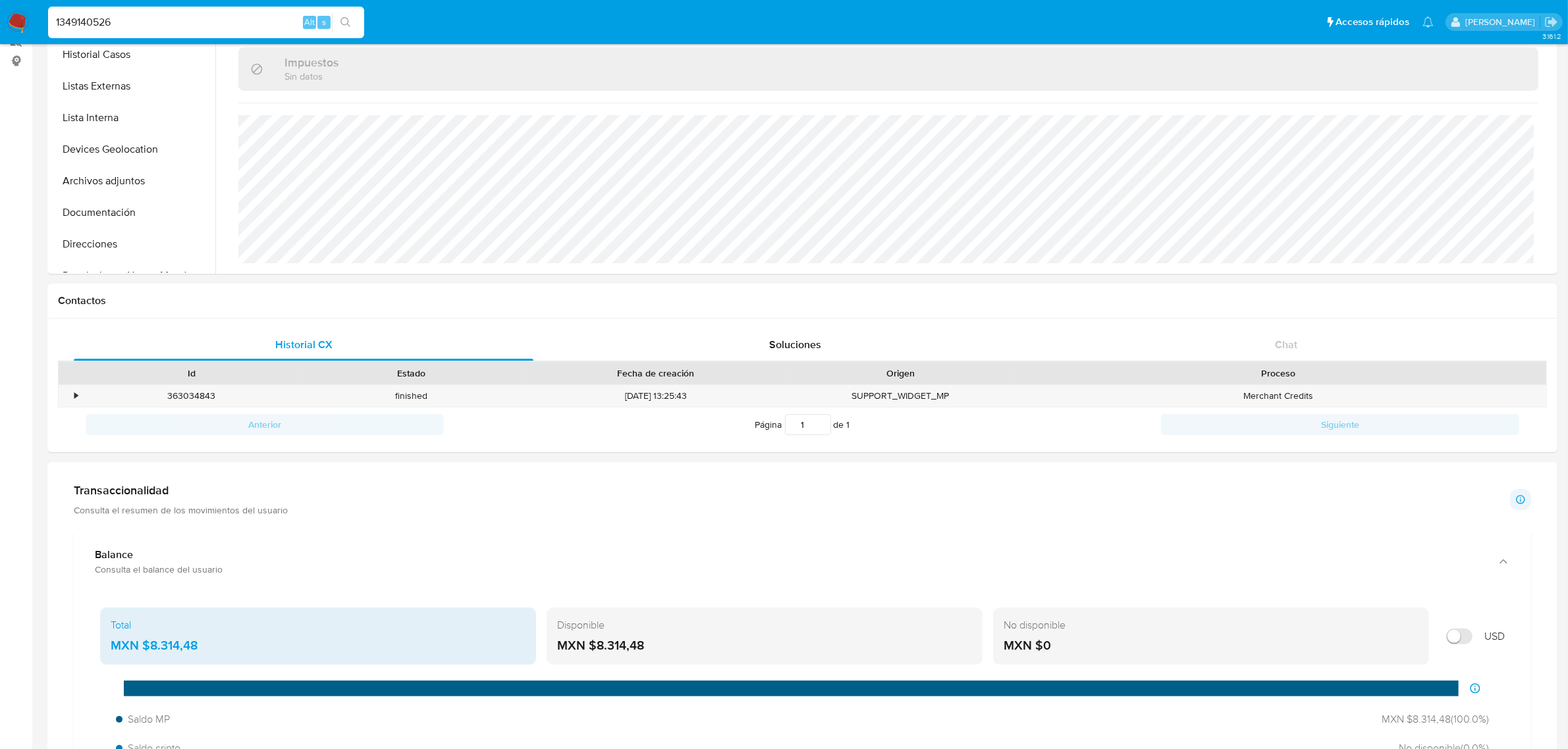
scroll to position [246, 0]
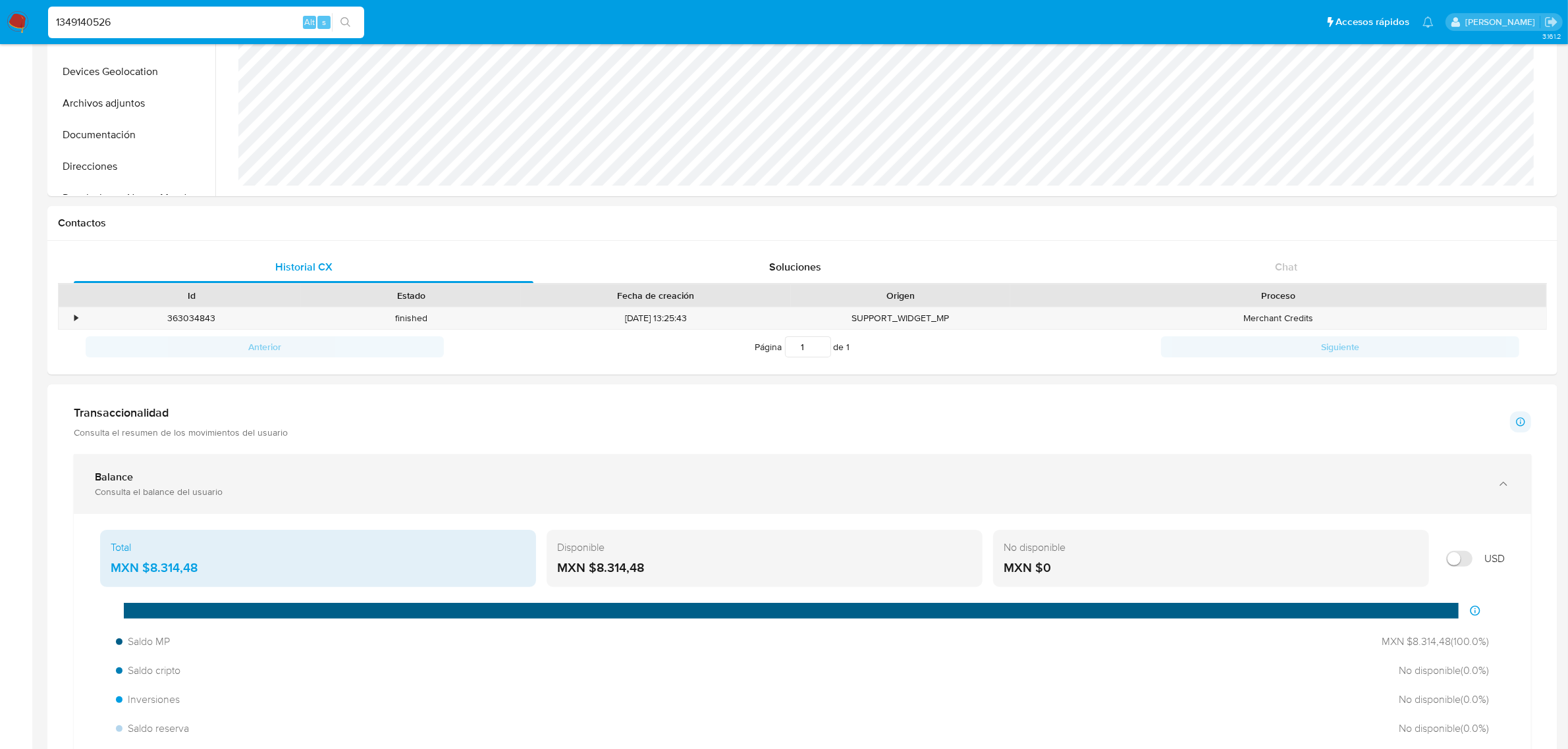
click at [767, 474] on div "Balance" at bounding box center [789, 478] width 1388 height 13
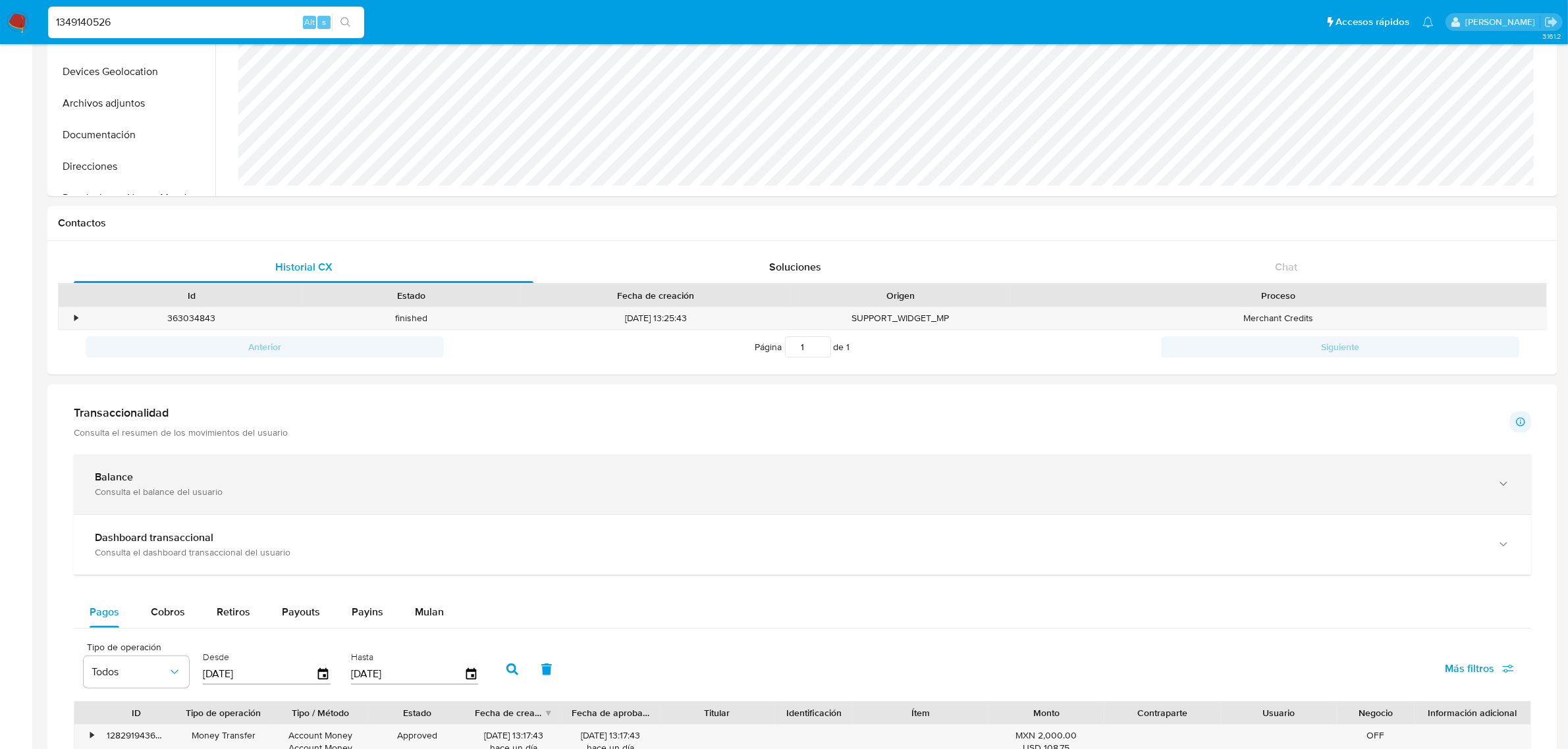
click at [771, 477] on div "Balance" at bounding box center [789, 478] width 1388 height 13
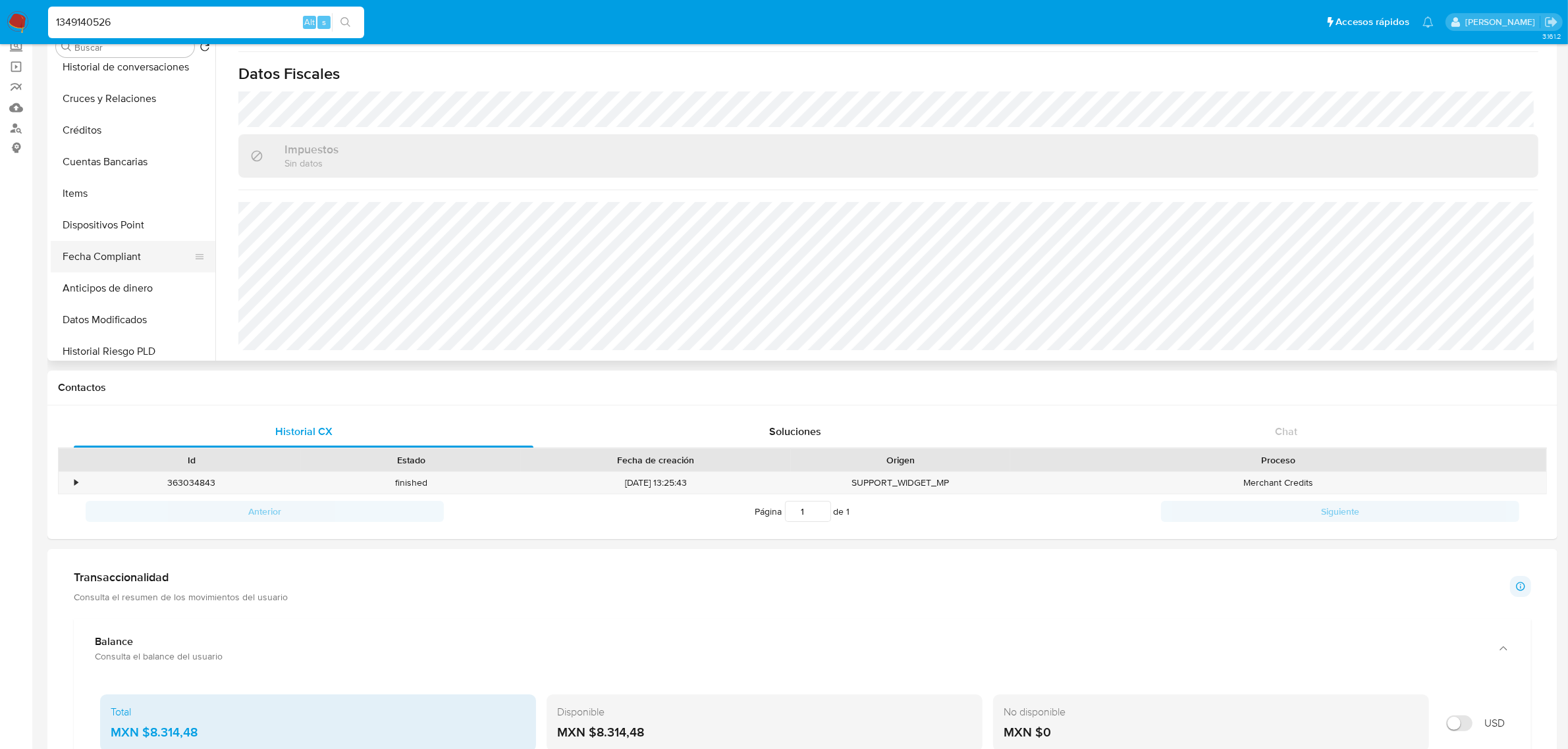
scroll to position [329, 0]
click at [107, 196] on button "Items" at bounding box center [127, 191] width 154 height 32
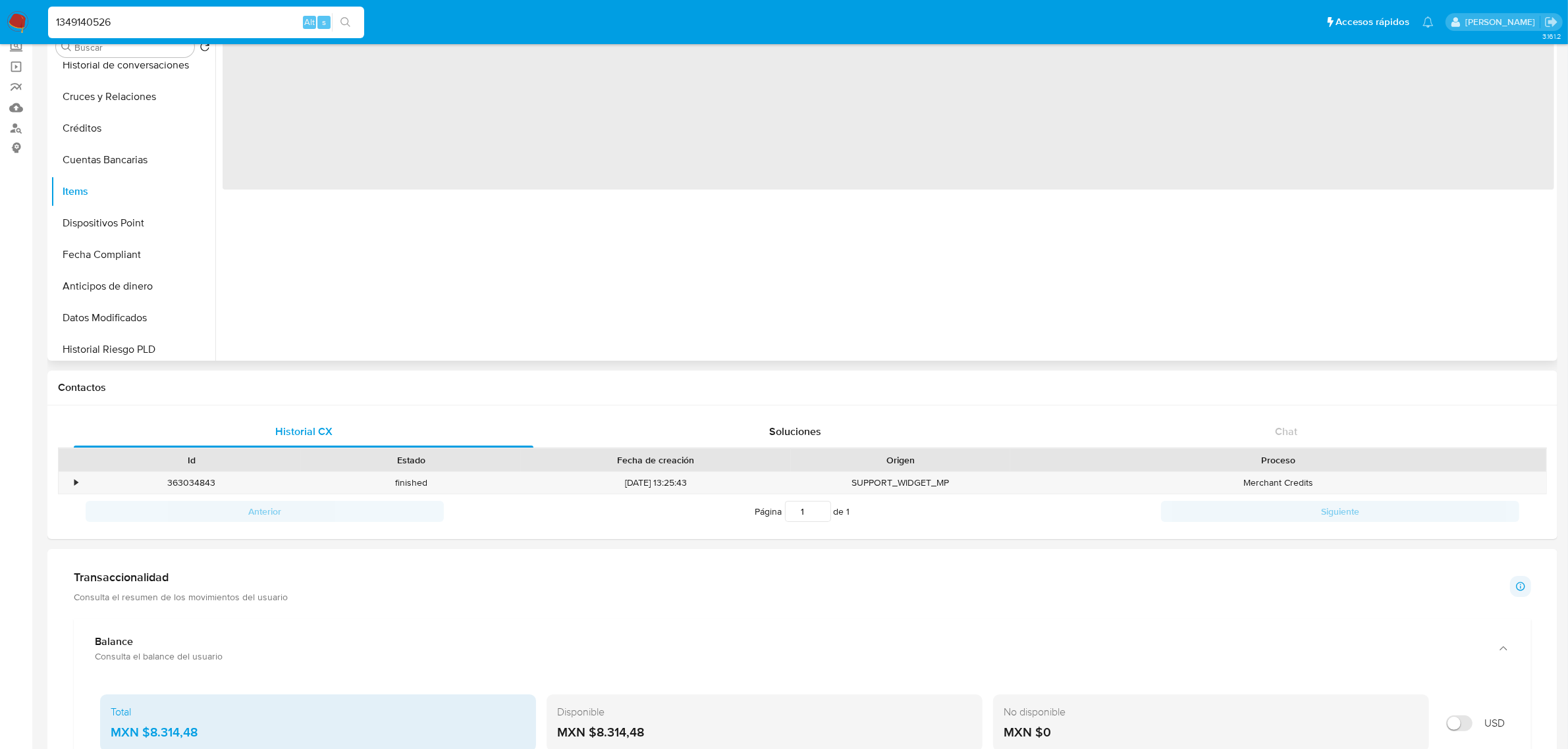
scroll to position [0, 0]
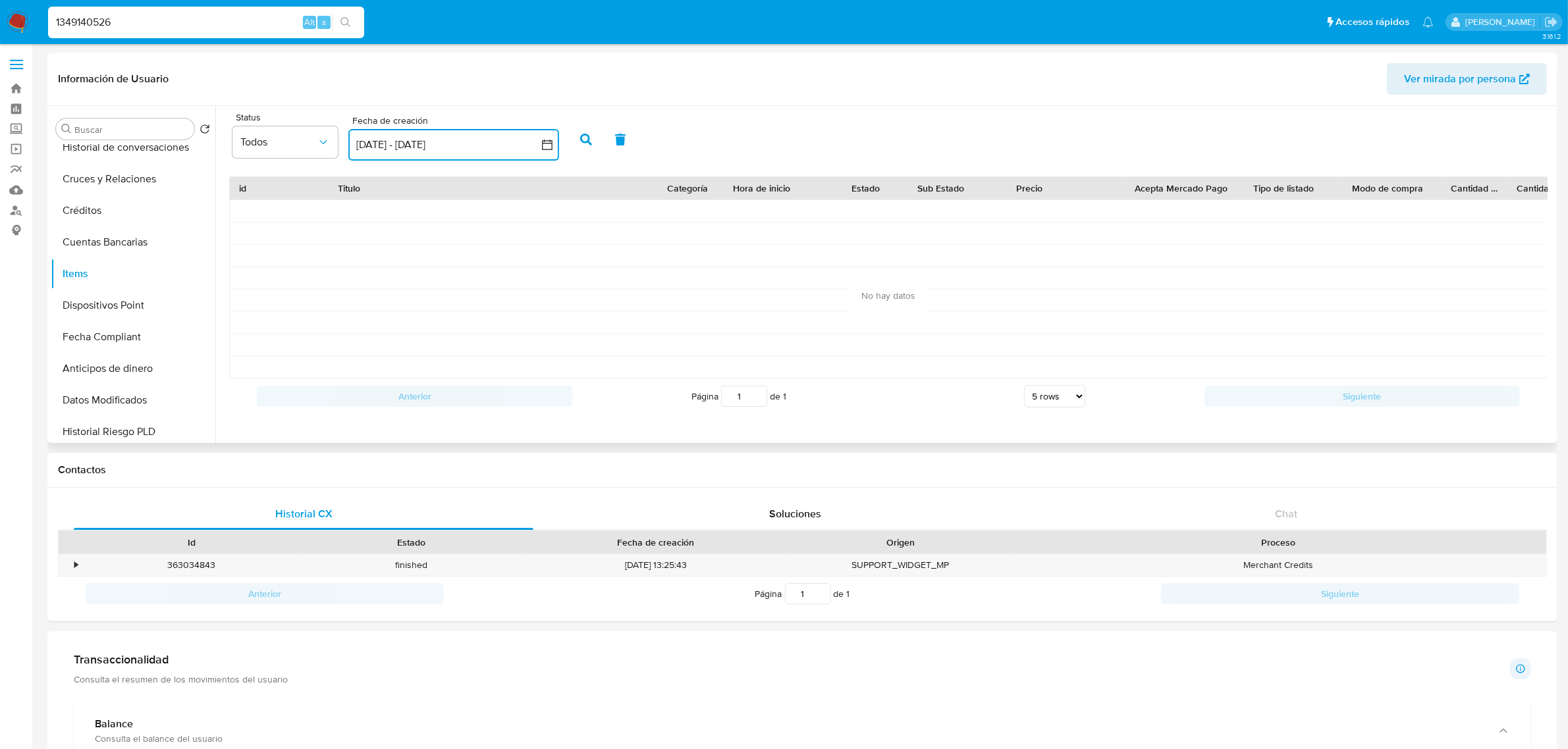
drag, startPoint x: 542, startPoint y: 152, endPoint x: 528, endPoint y: 162, distance: 17.2
click at [542, 152] on button "7 sep 2025 - 7 oct 2025" at bounding box center [453, 144] width 211 height 32
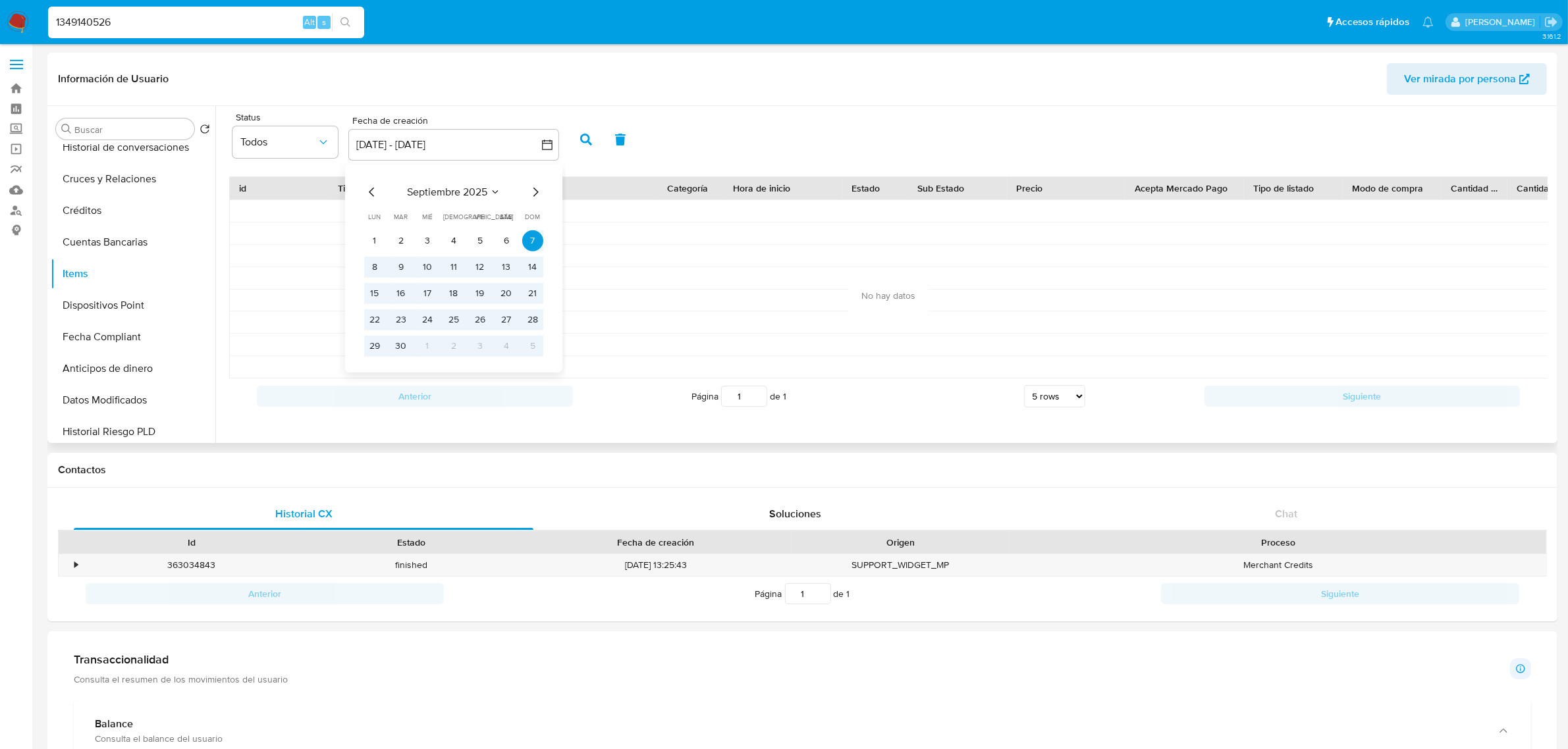
click at [371, 191] on icon "Mes anterior" at bounding box center [371, 192] width 5 height 10
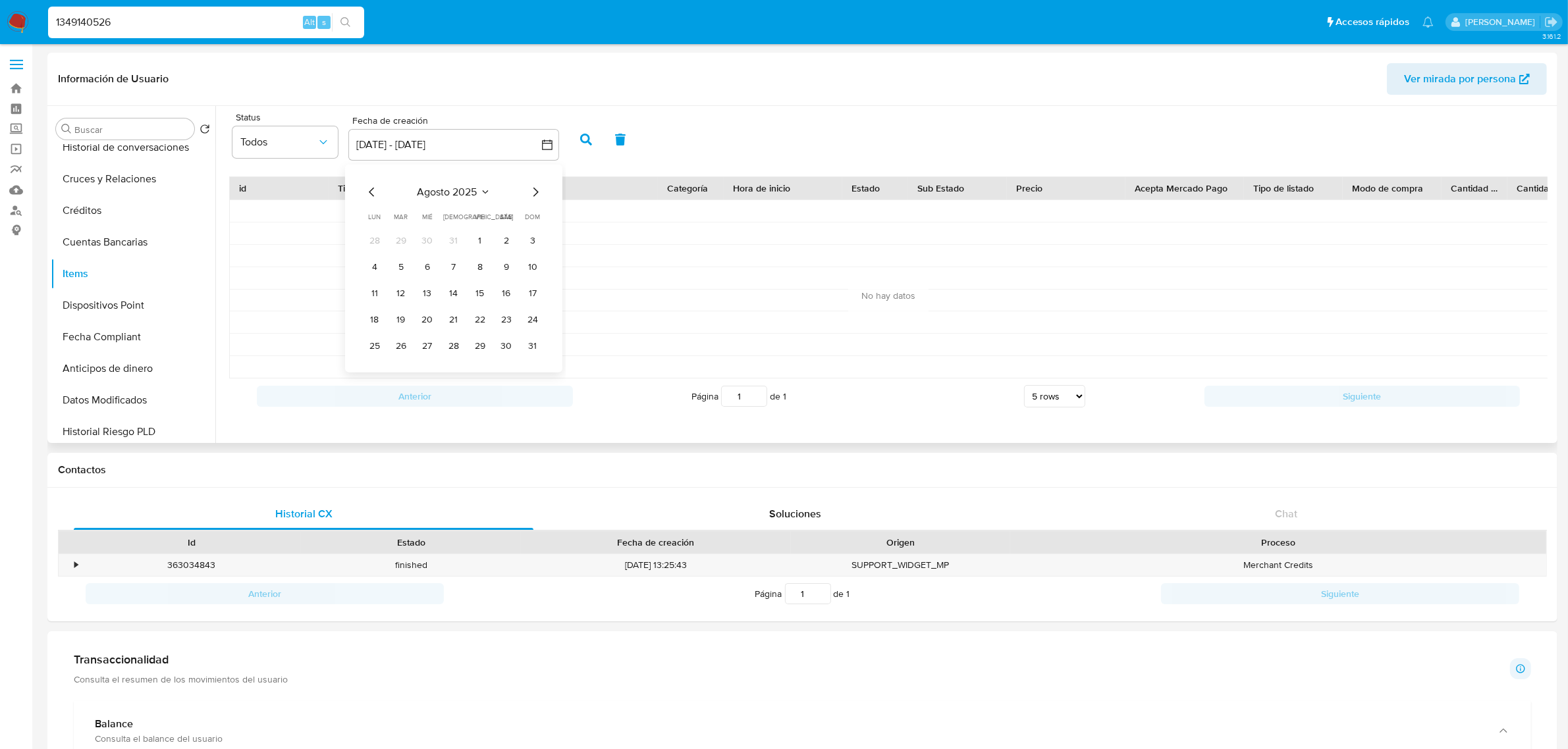
click at [370, 191] on icon "Mes anterior" at bounding box center [371, 192] width 5 height 10
click at [407, 241] on button "1" at bounding box center [400, 241] width 21 height 21
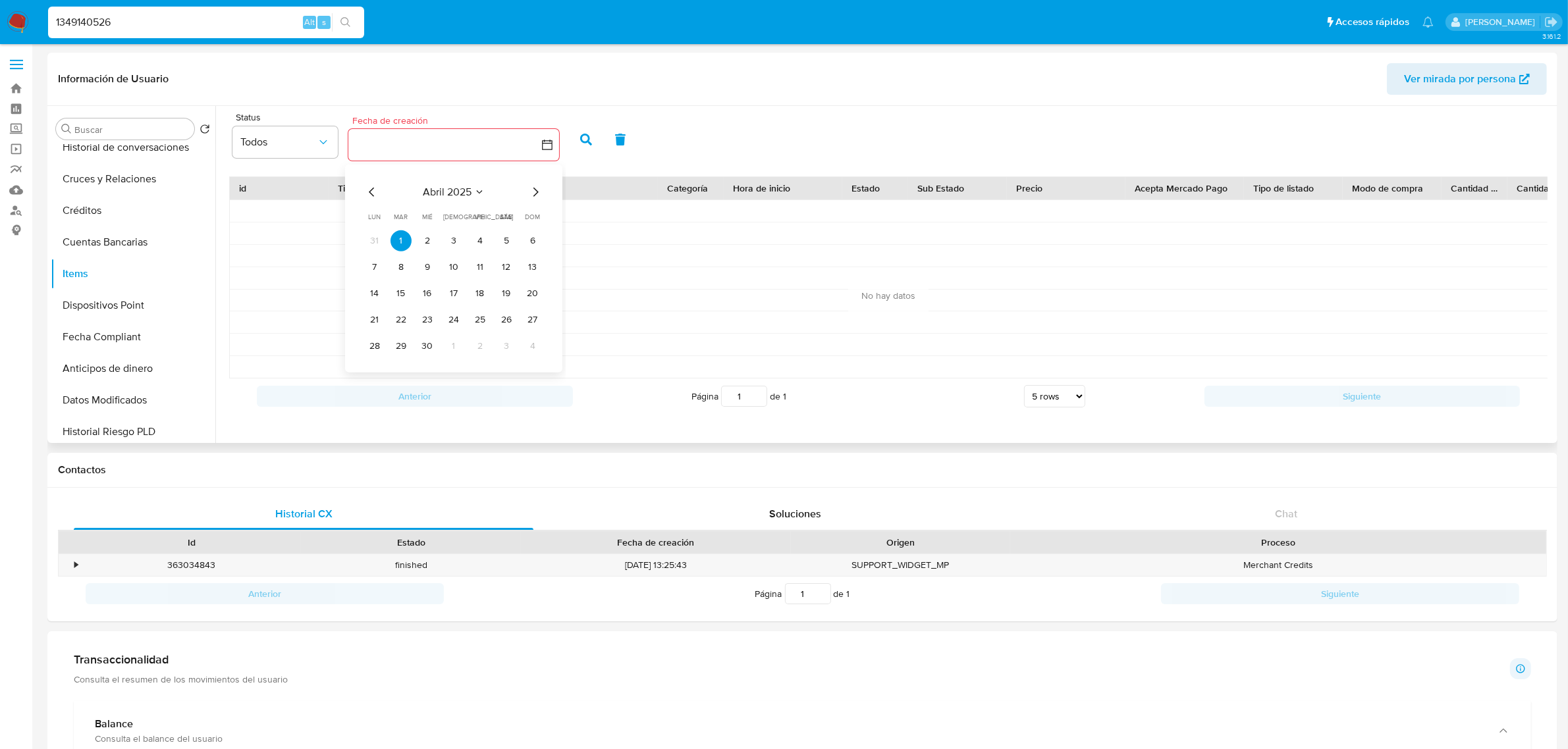
click at [540, 191] on icon "Mes siguiente" at bounding box center [534, 191] width 15 height 15
click at [532, 194] on icon "Mes siguiente" at bounding box center [534, 191] width 15 height 15
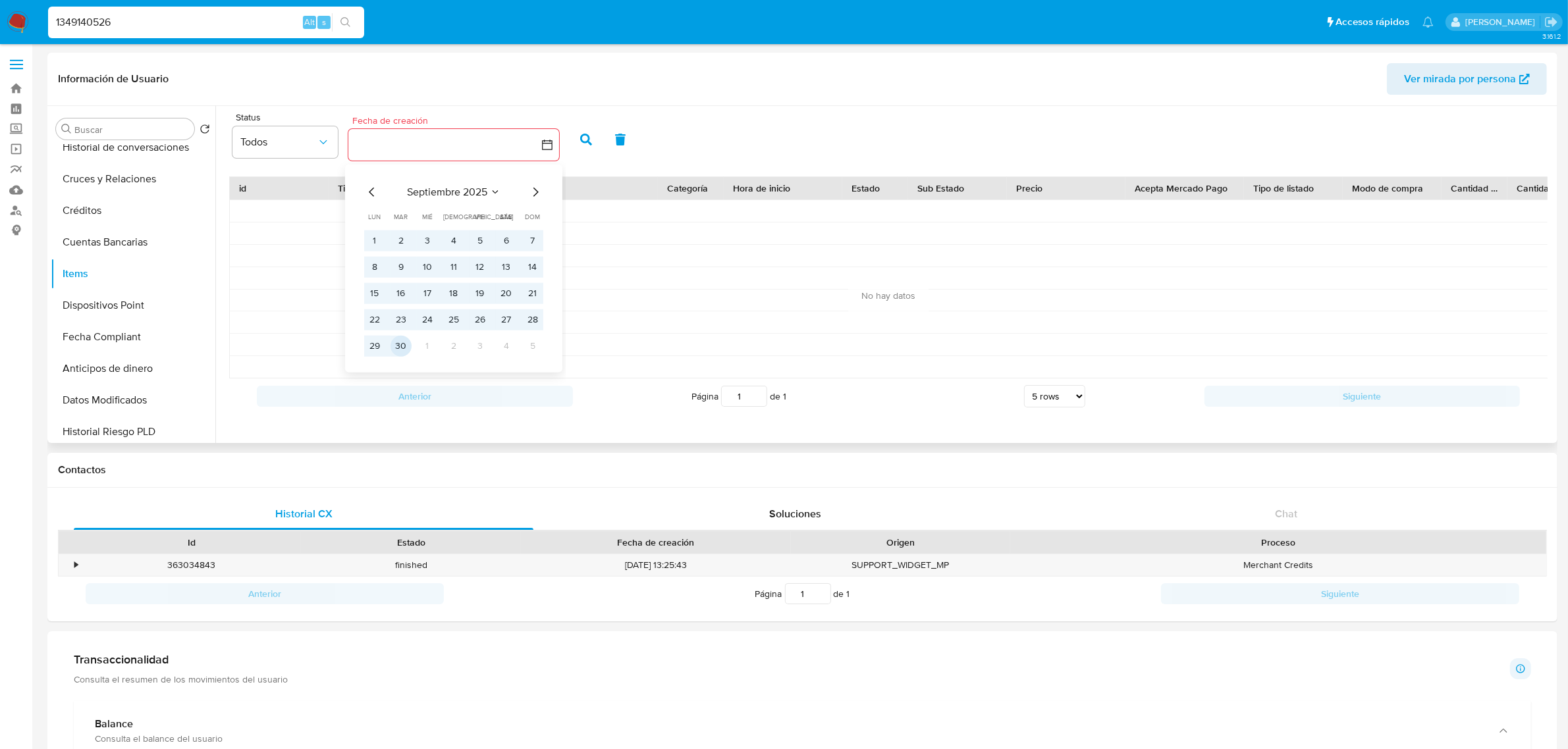
click at [406, 340] on button "30" at bounding box center [400, 346] width 21 height 21
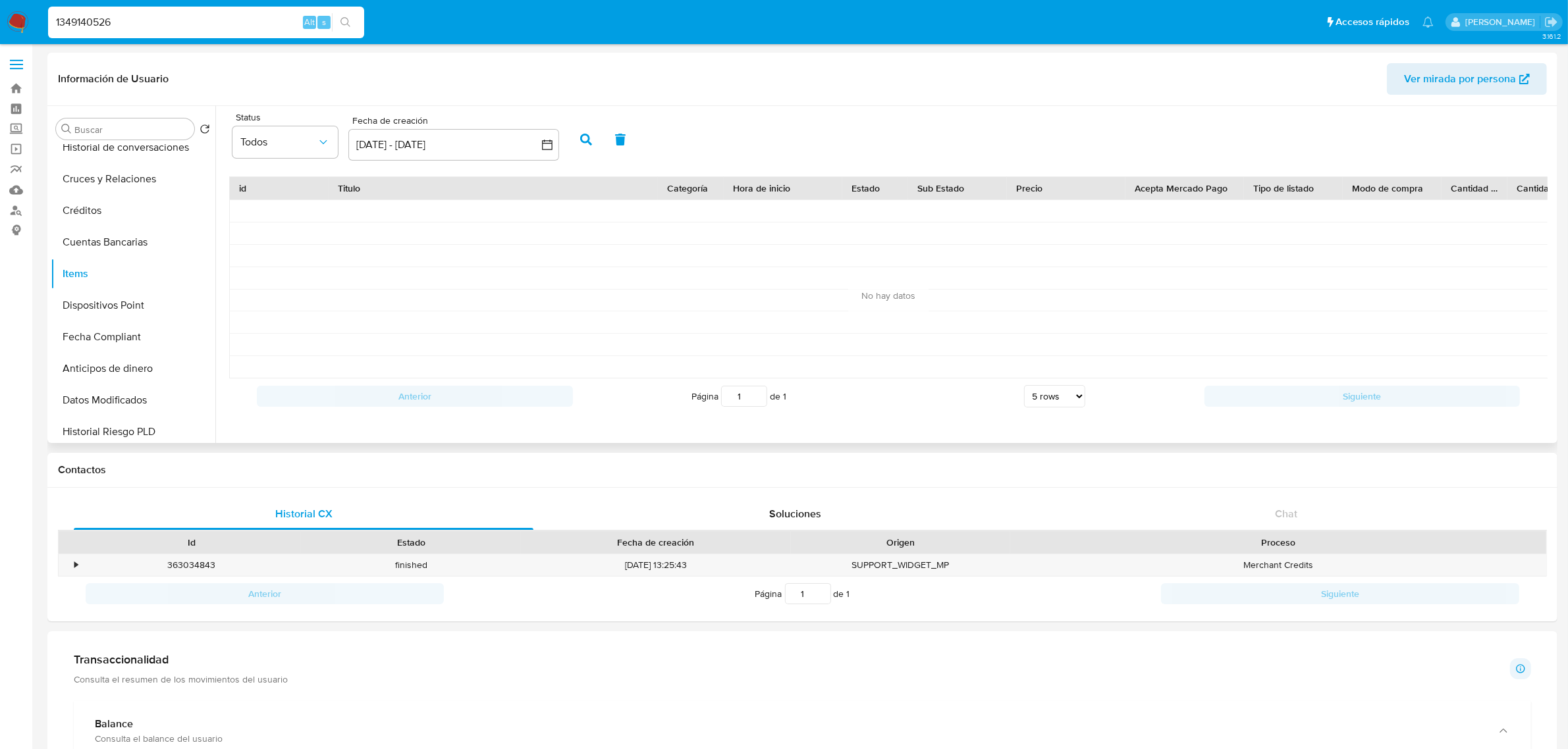
click at [597, 127] on button "button" at bounding box center [586, 139] width 35 height 32
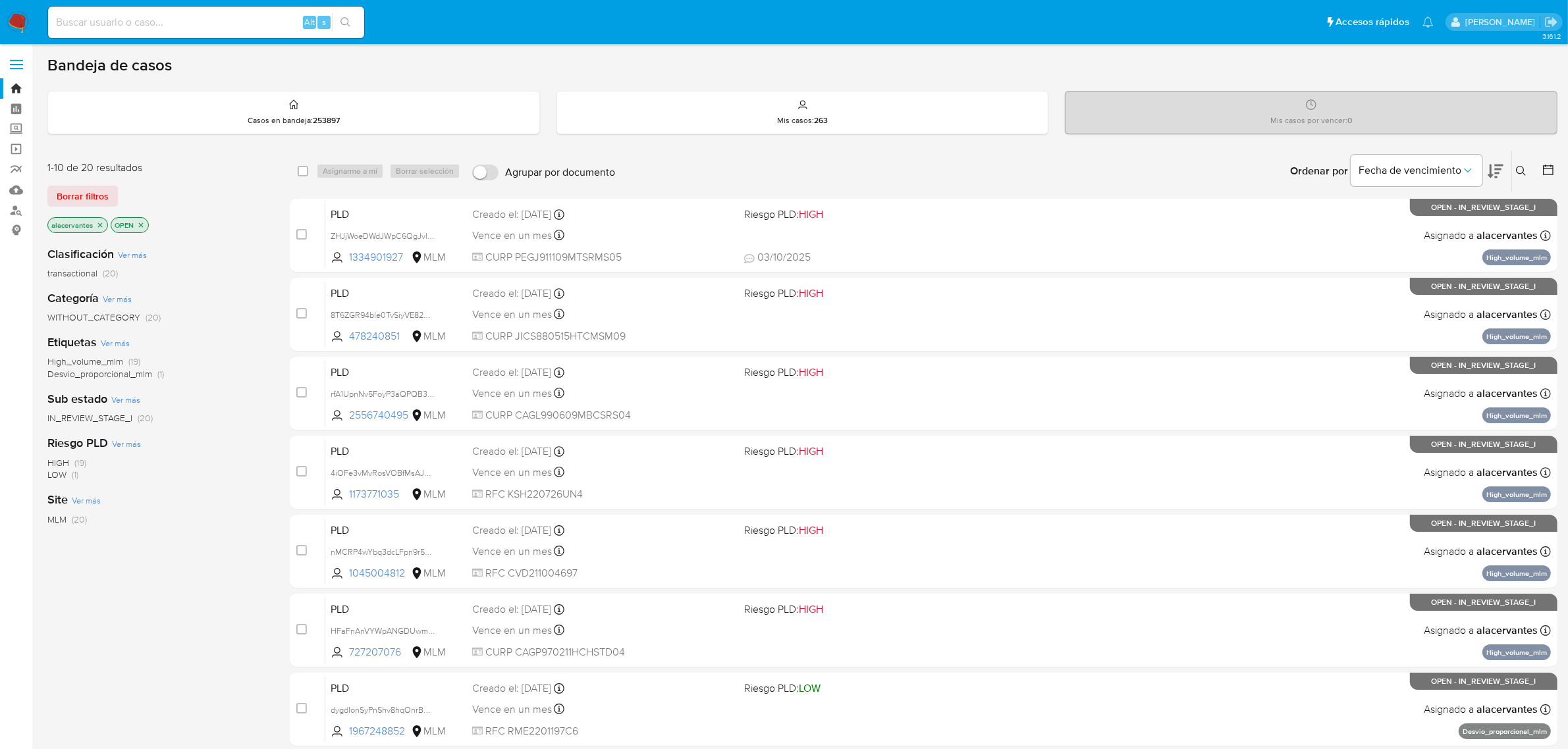
click at [107, 25] on input at bounding box center [205, 22] width 316 height 17
paste input "2042713731"
type input "2042713731"
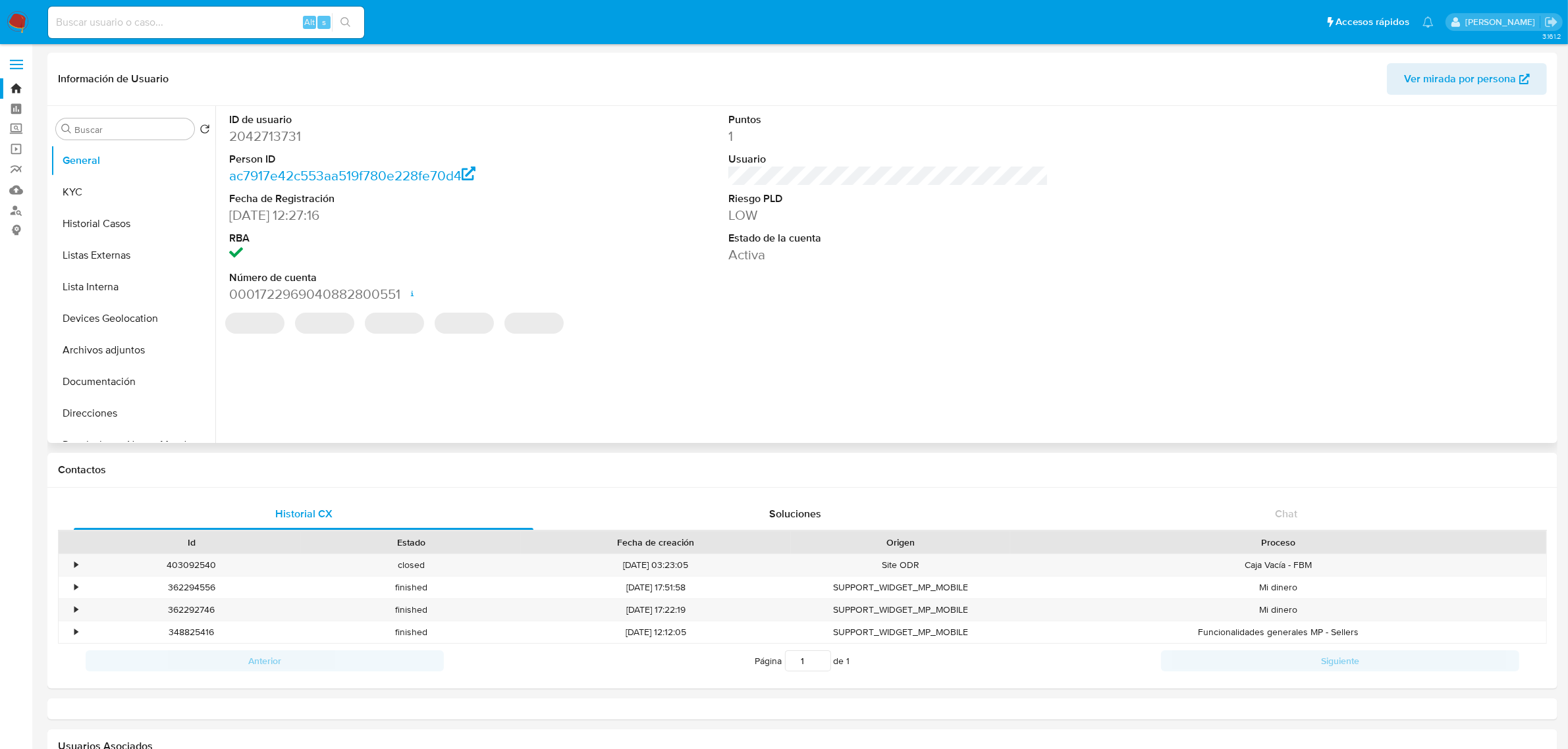
select select "10"
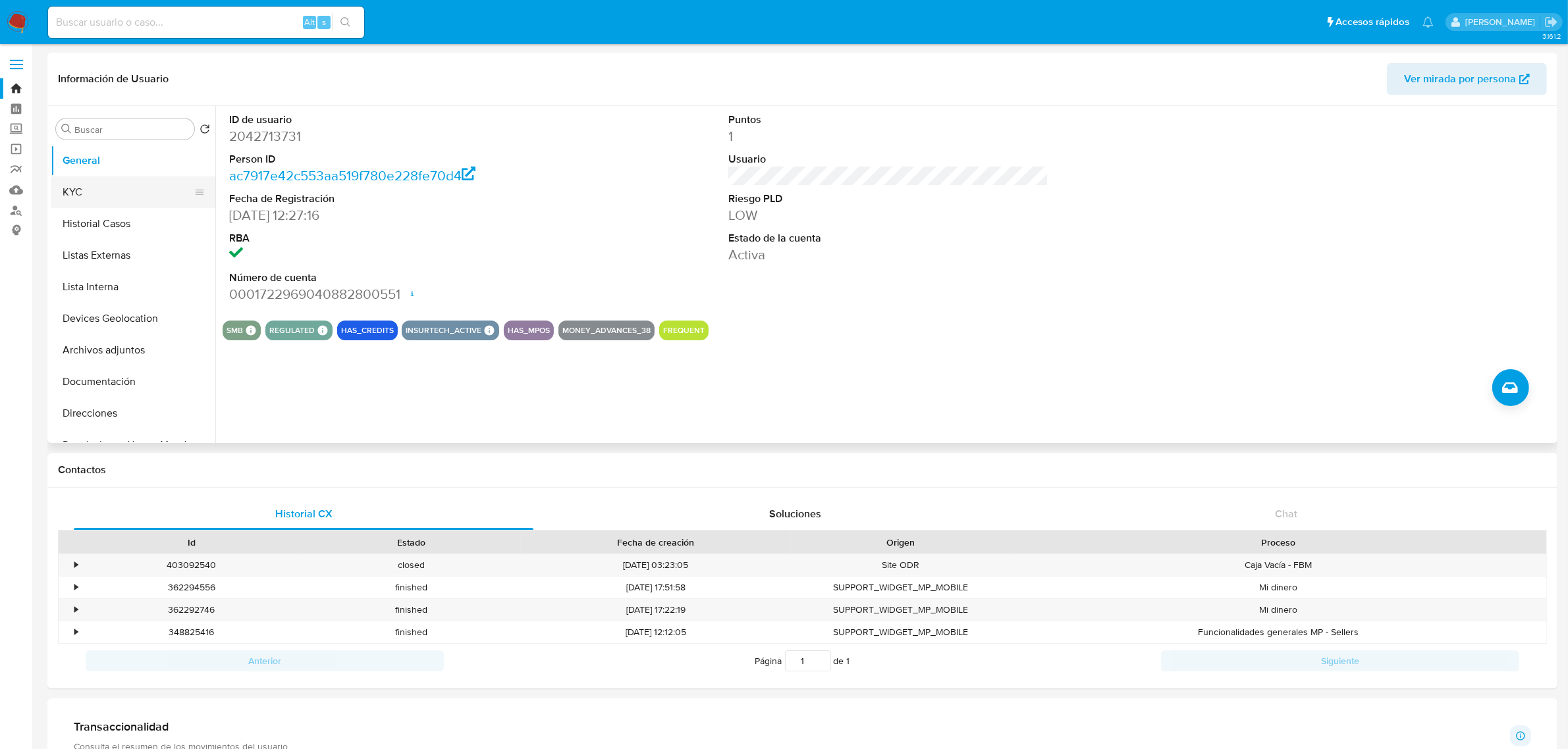
click at [137, 191] on button "KYC" at bounding box center [127, 192] width 154 height 32
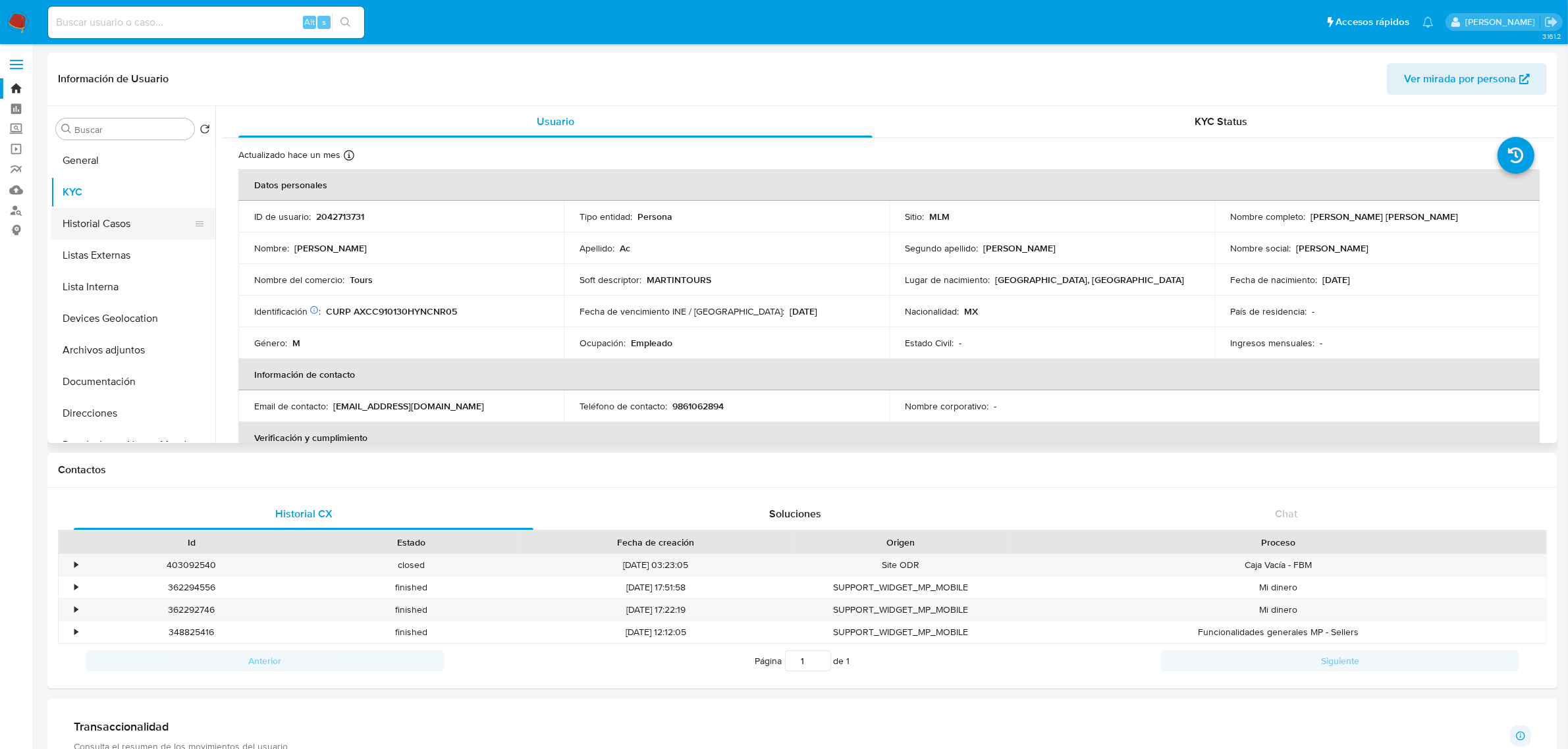
click at [138, 229] on button "Historial Casos" at bounding box center [127, 224] width 154 height 32
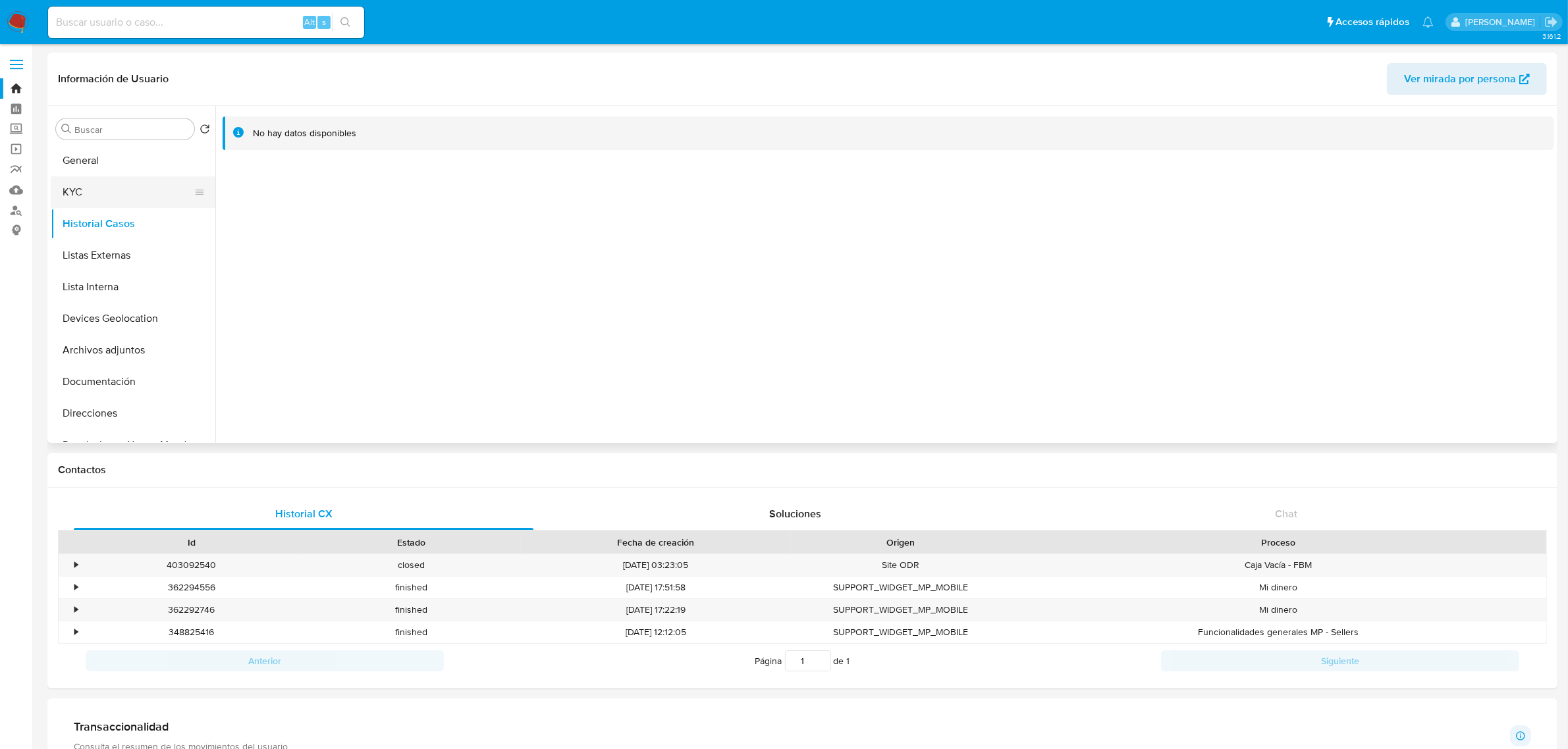
click at [114, 190] on button "KYC" at bounding box center [127, 192] width 154 height 32
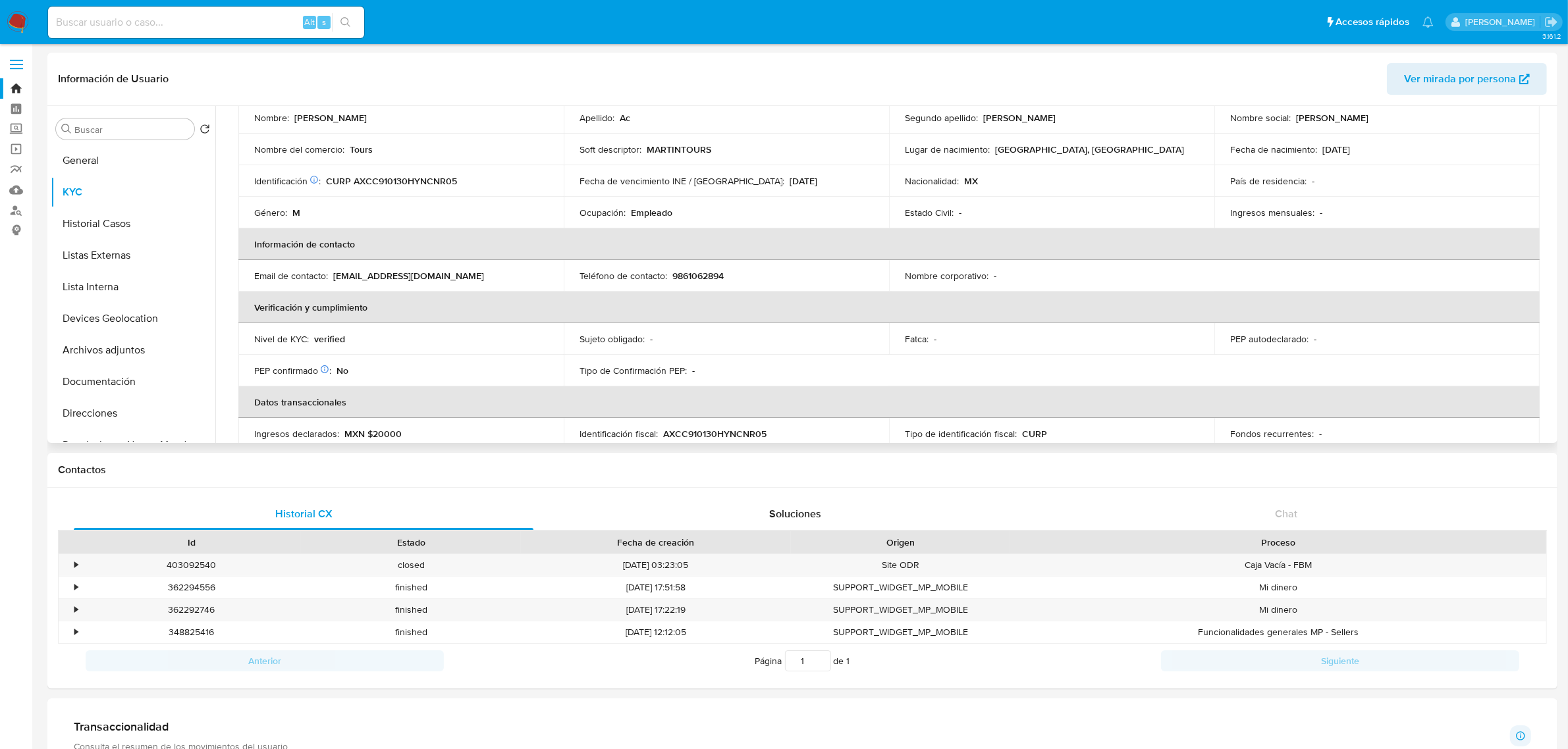
scroll to position [73, 0]
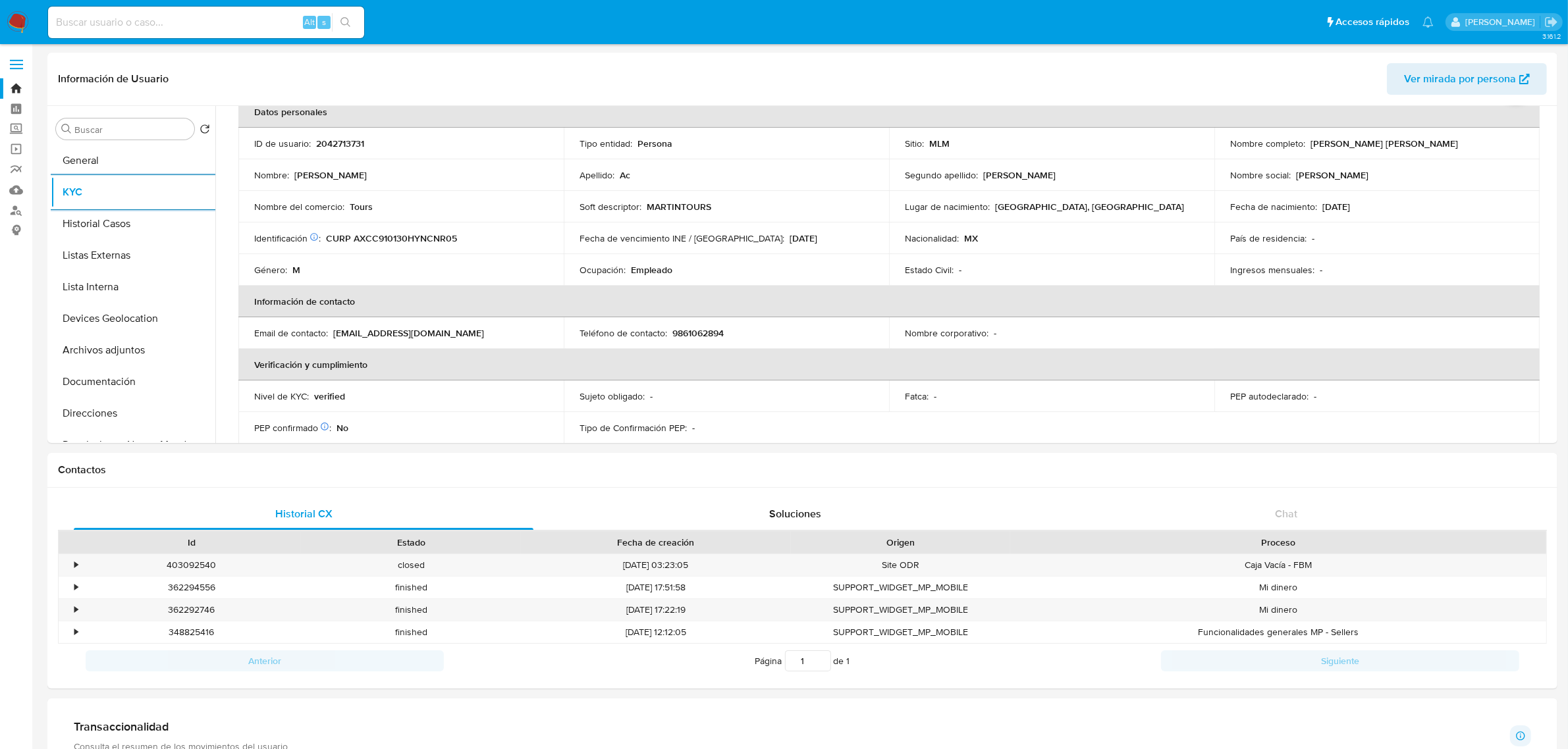
click at [214, 40] on div "Alt s" at bounding box center [205, 22] width 316 height 37
click at [212, 30] on input at bounding box center [205, 22] width 316 height 17
paste input "1053678218"
type input "1053678218"
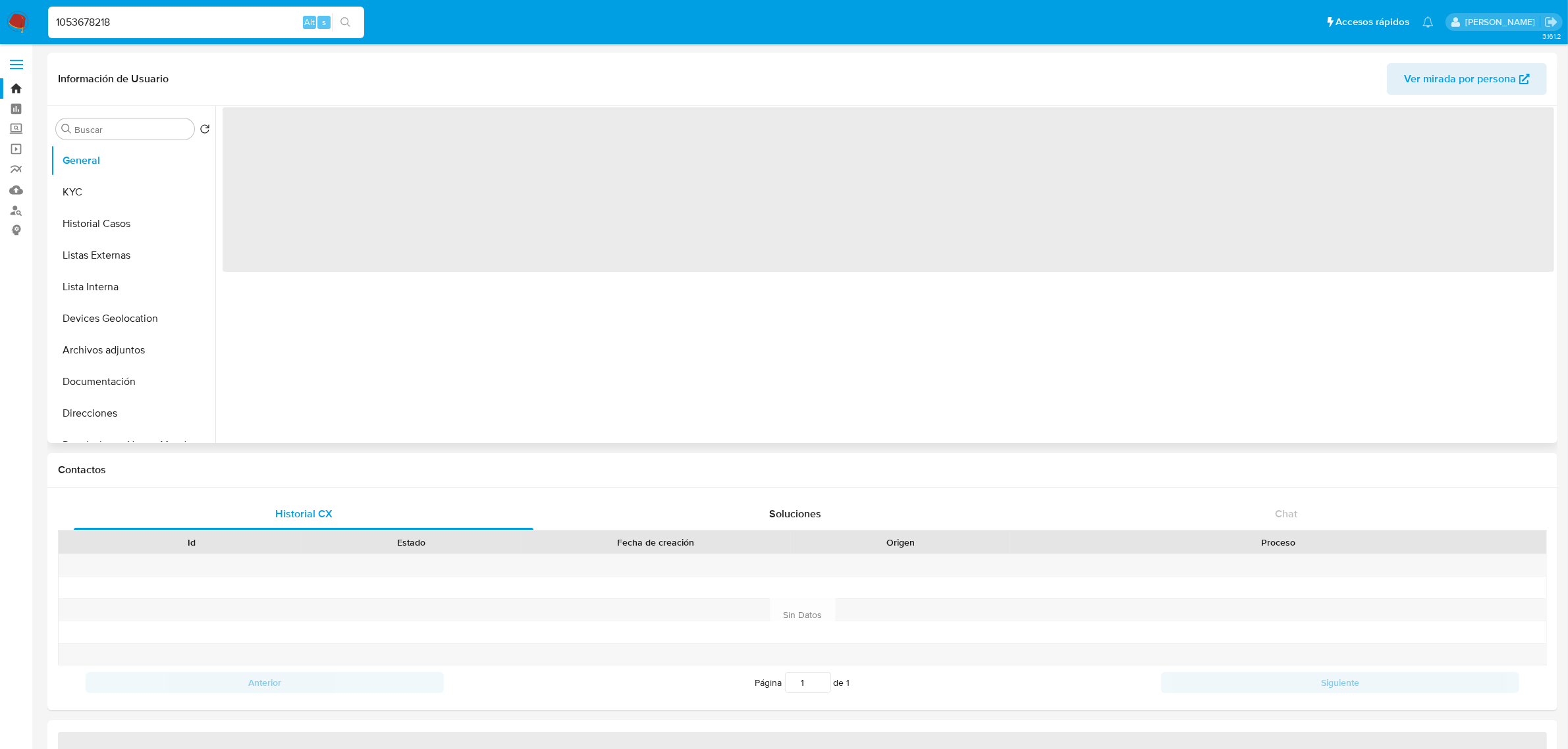
select select "10"
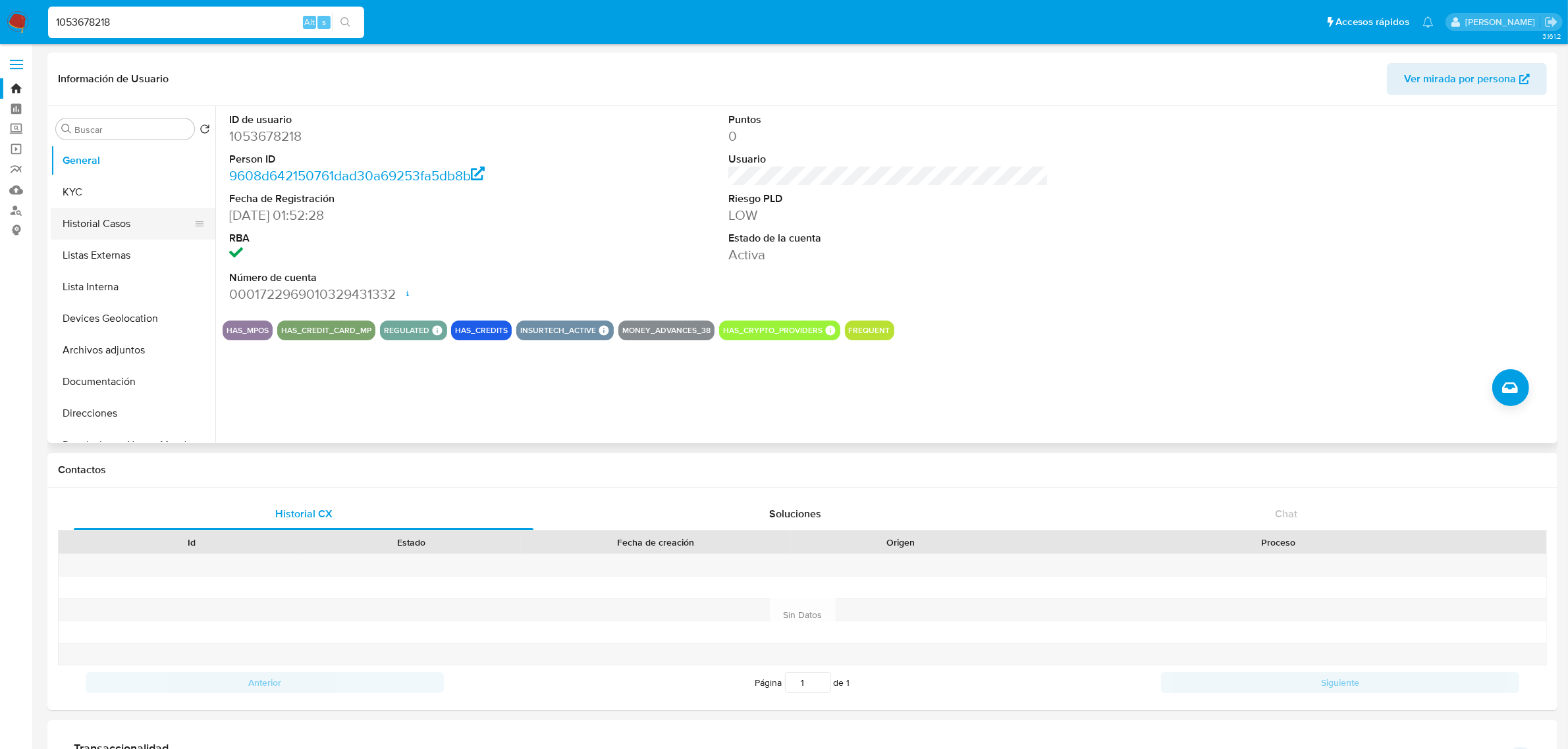
click at [121, 234] on button "Historial Casos" at bounding box center [127, 224] width 154 height 32
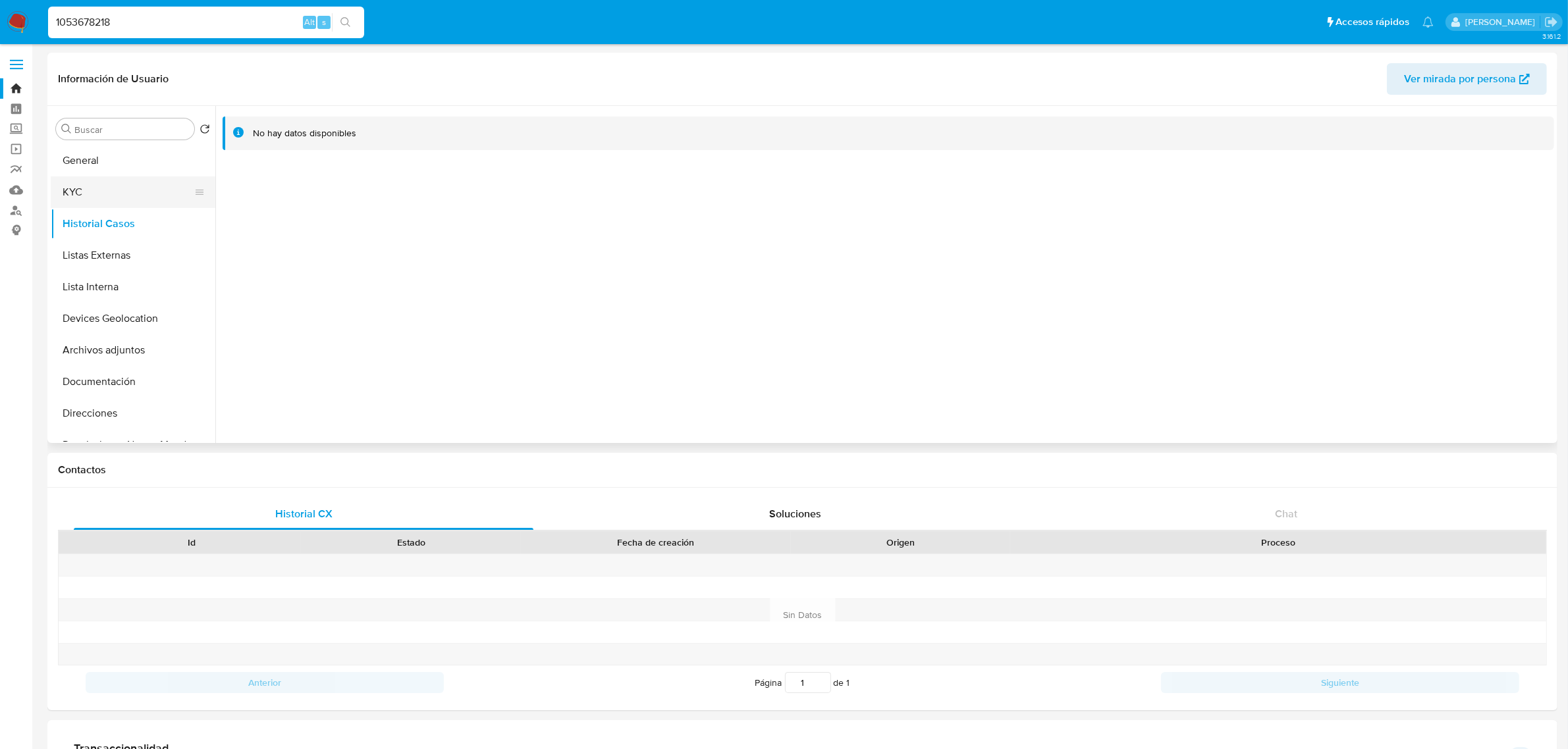
click at [123, 202] on button "KYC" at bounding box center [127, 192] width 154 height 32
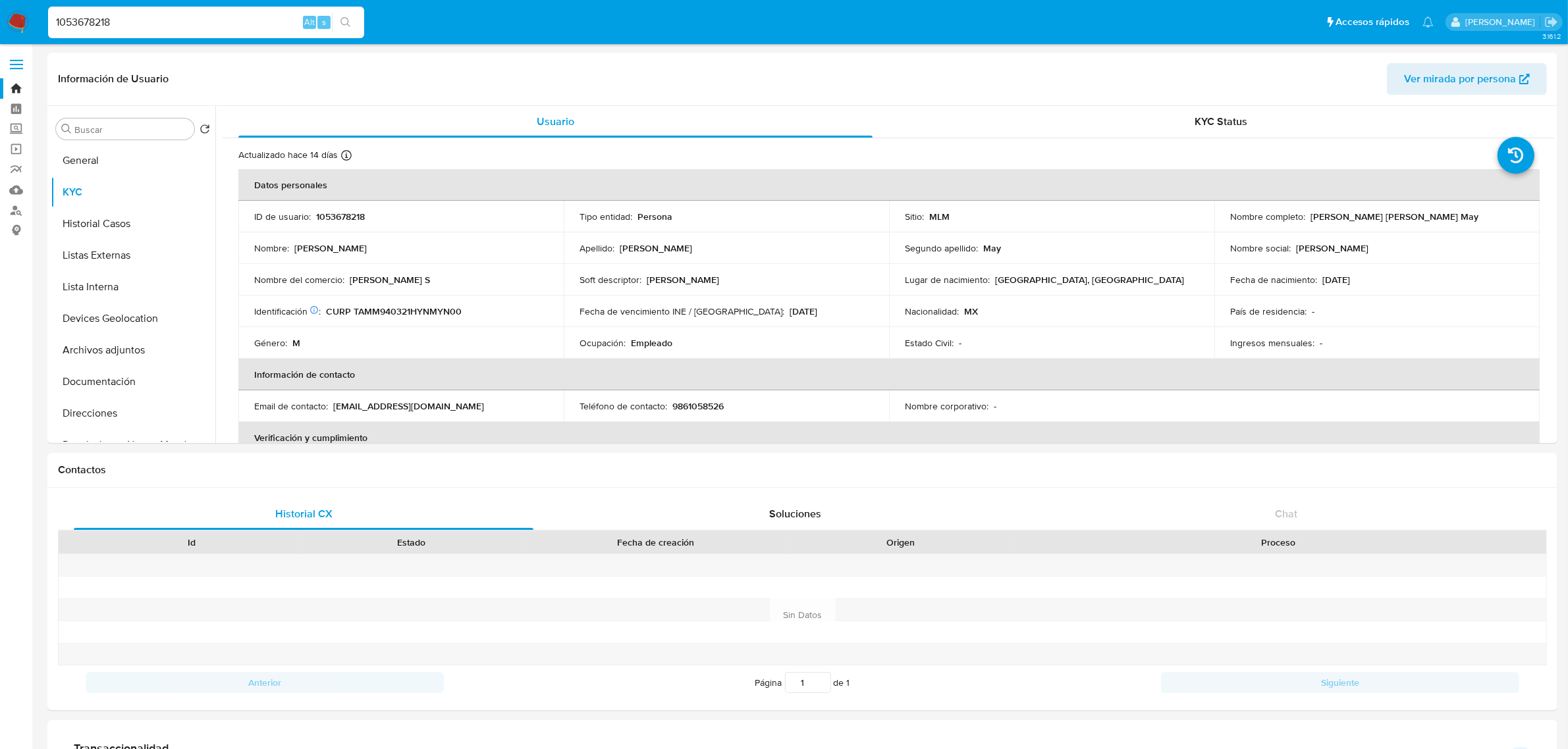
click at [186, 27] on input "1053678218" at bounding box center [205, 22] width 316 height 17
paste input "2407021380"
type input "2407021380"
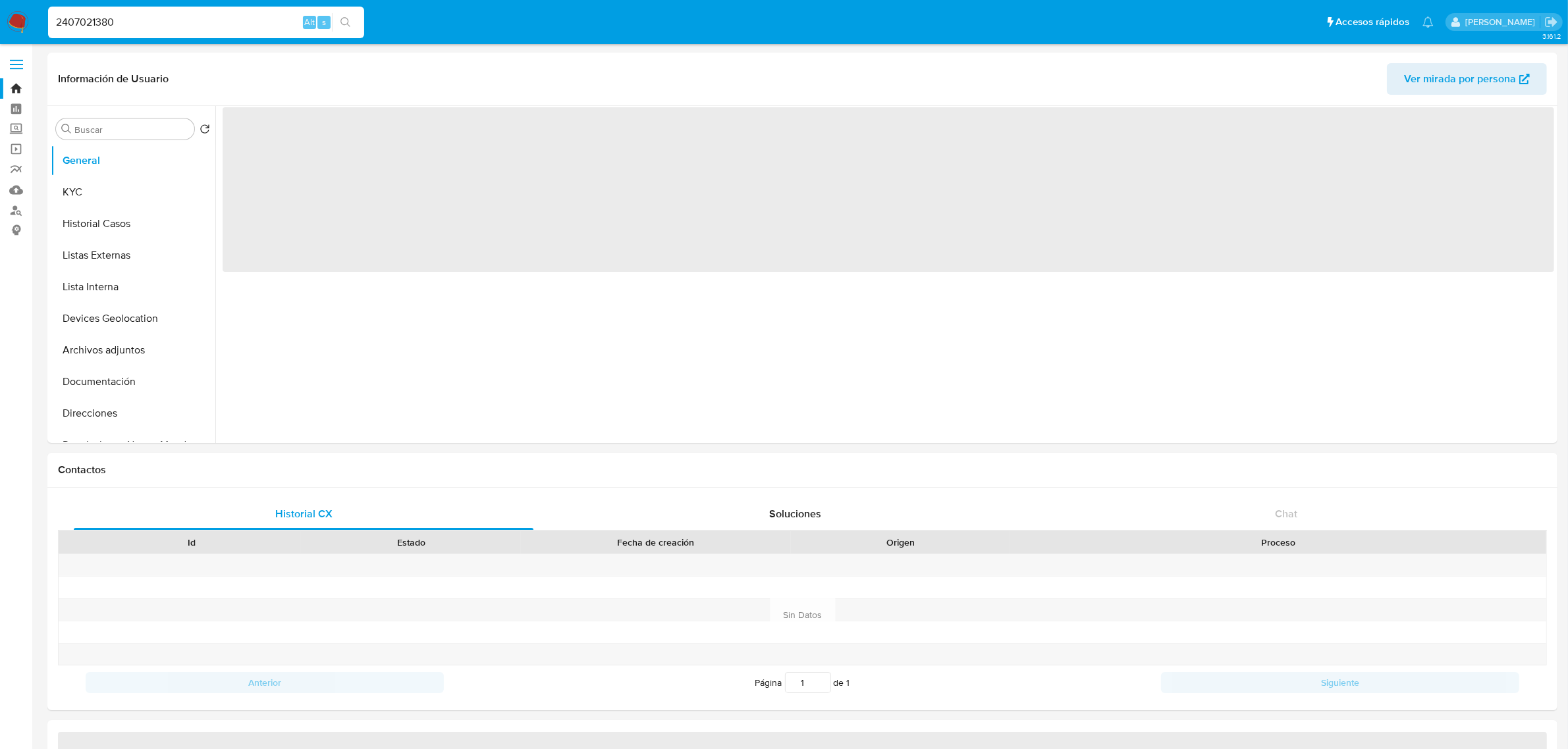
select select "10"
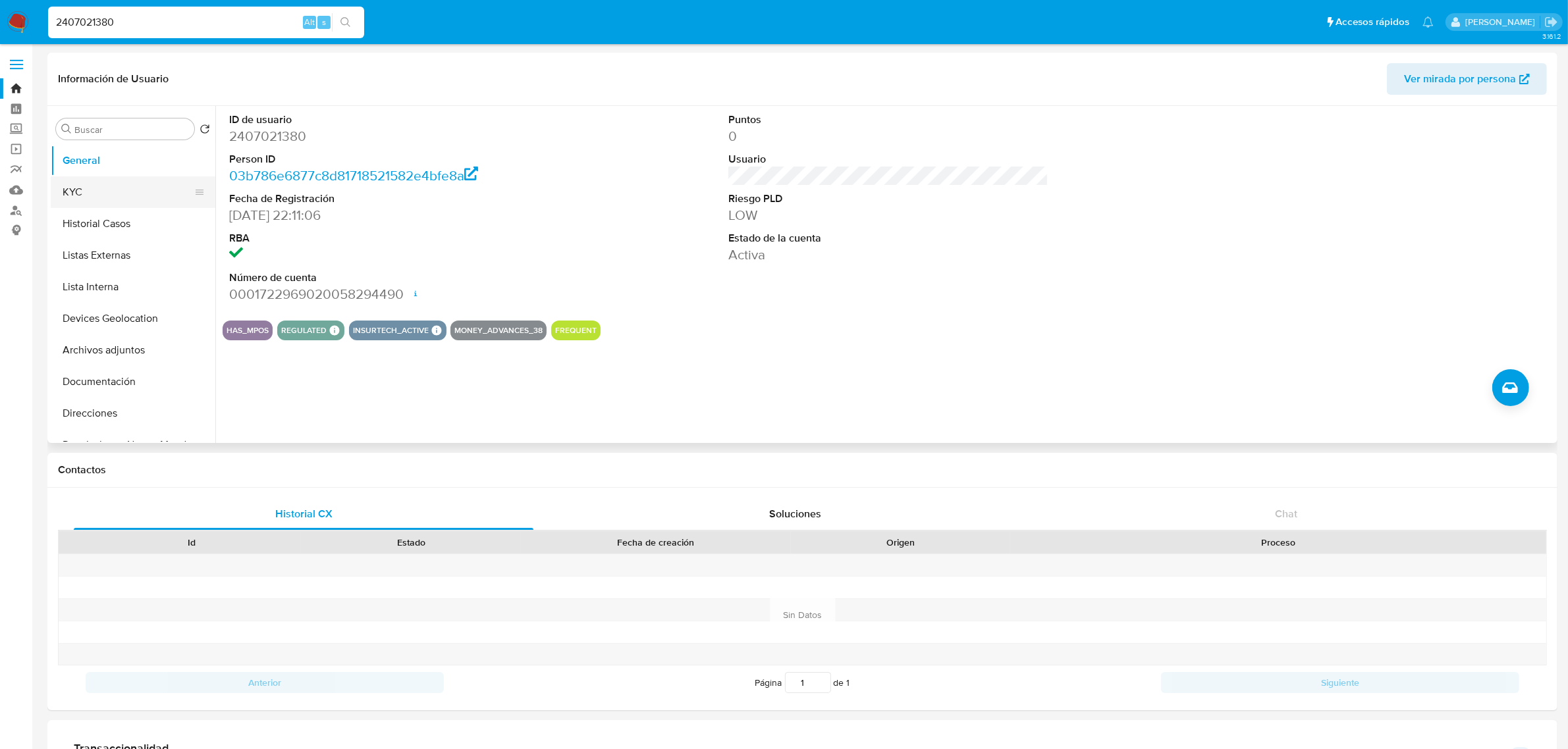
click at [157, 186] on button "KYC" at bounding box center [127, 192] width 154 height 32
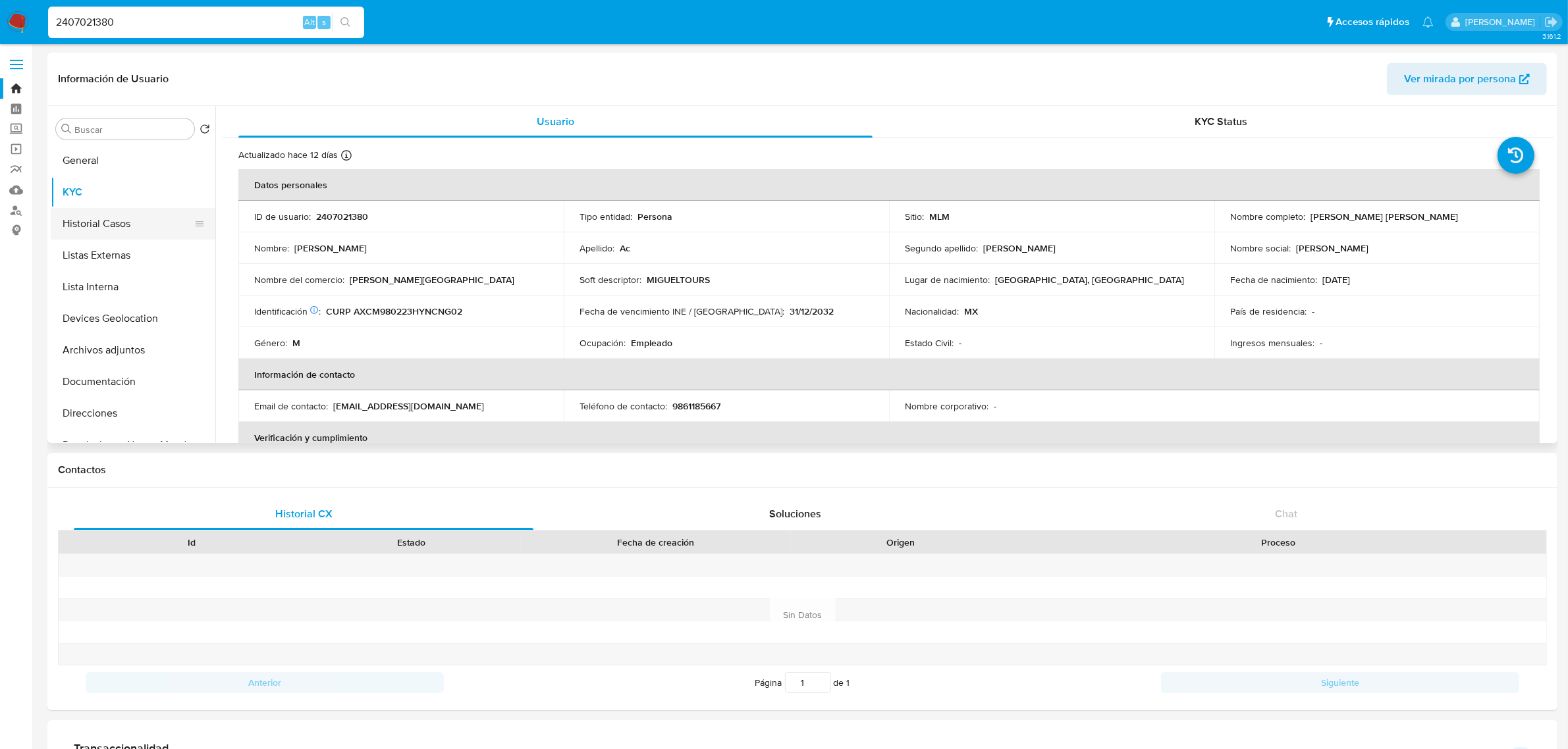
click at [146, 219] on button "Historial Casos" at bounding box center [127, 224] width 154 height 32
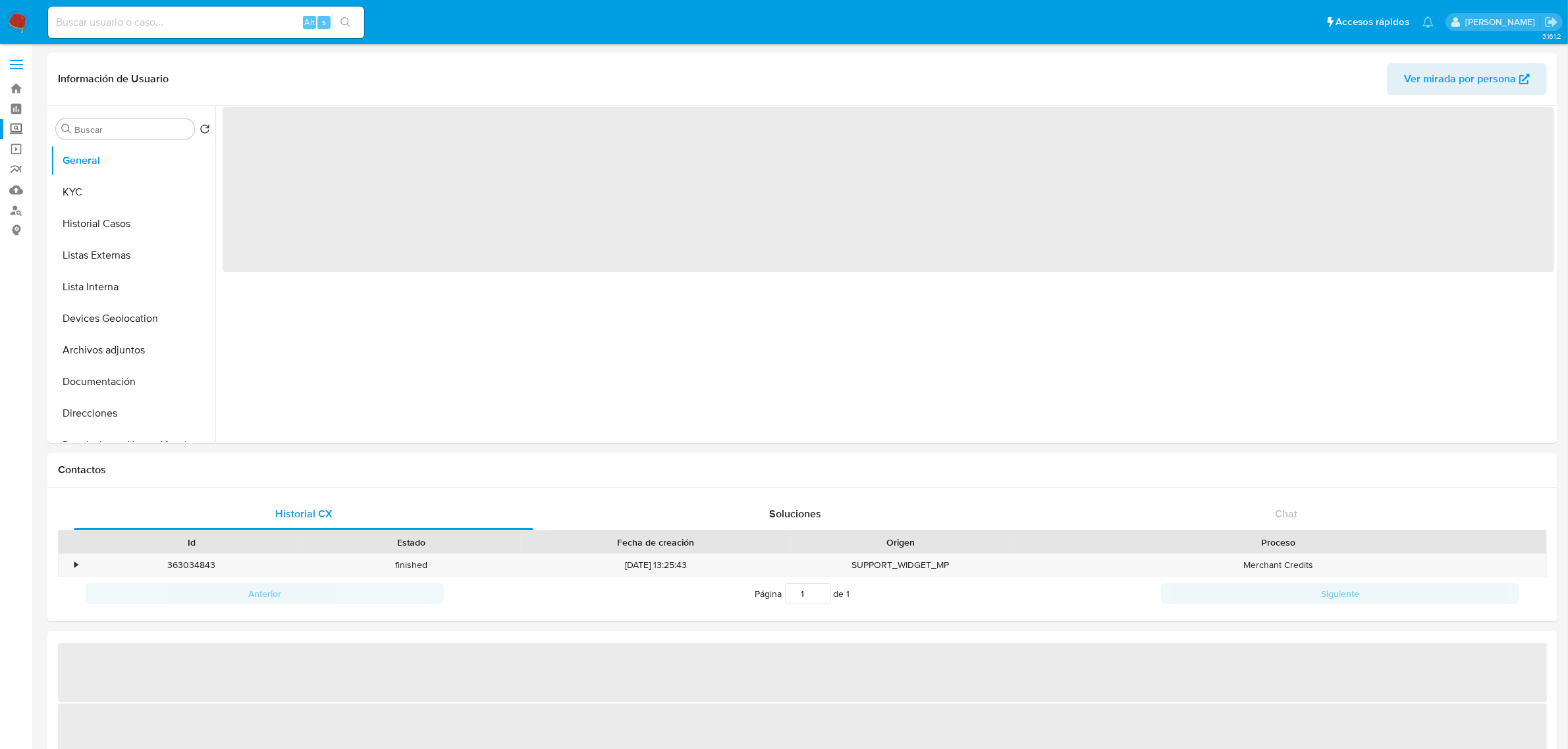
click at [20, 132] on label "Screening" at bounding box center [78, 129] width 157 height 21
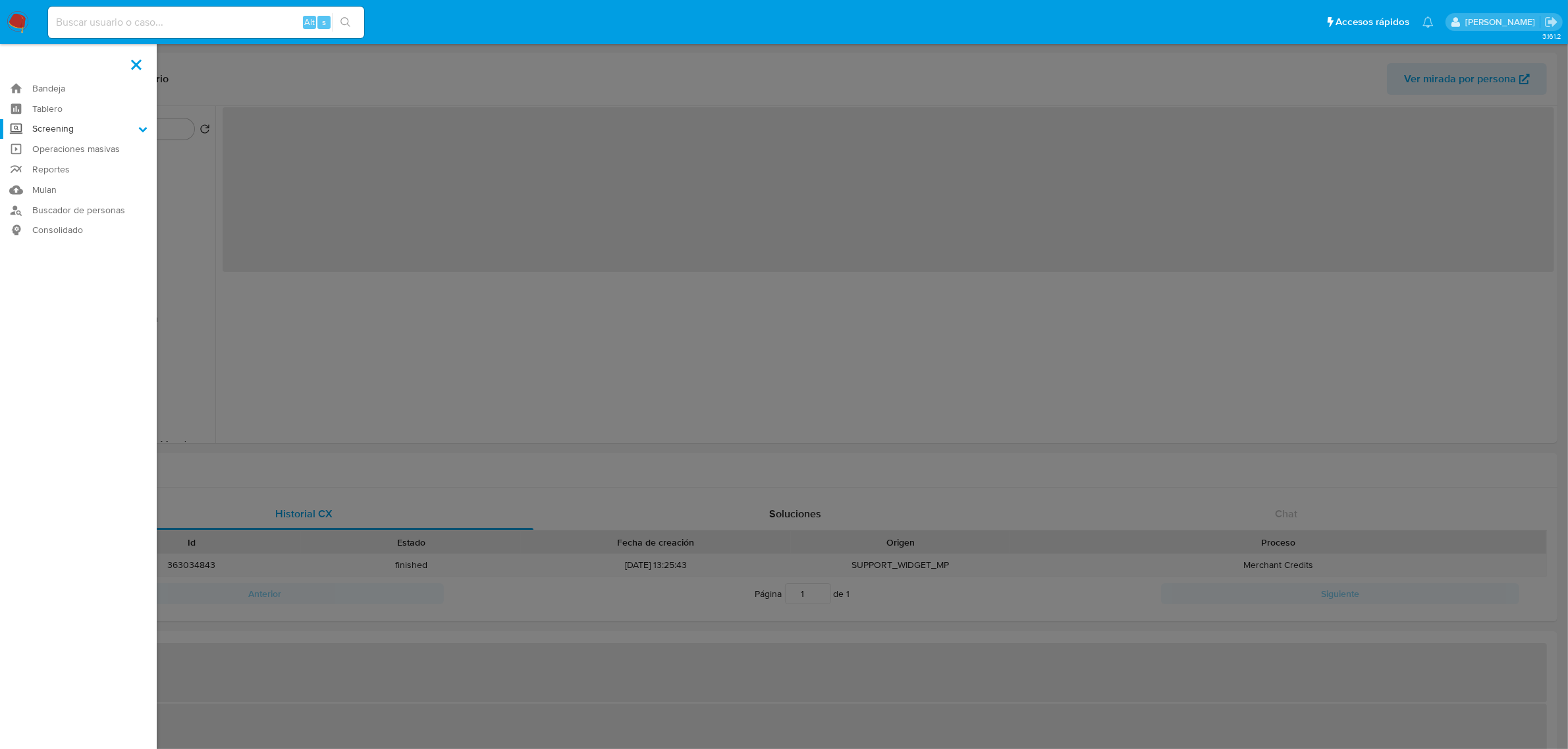
click at [0, 0] on input "Screening" at bounding box center [0, 0] width 0 height 0
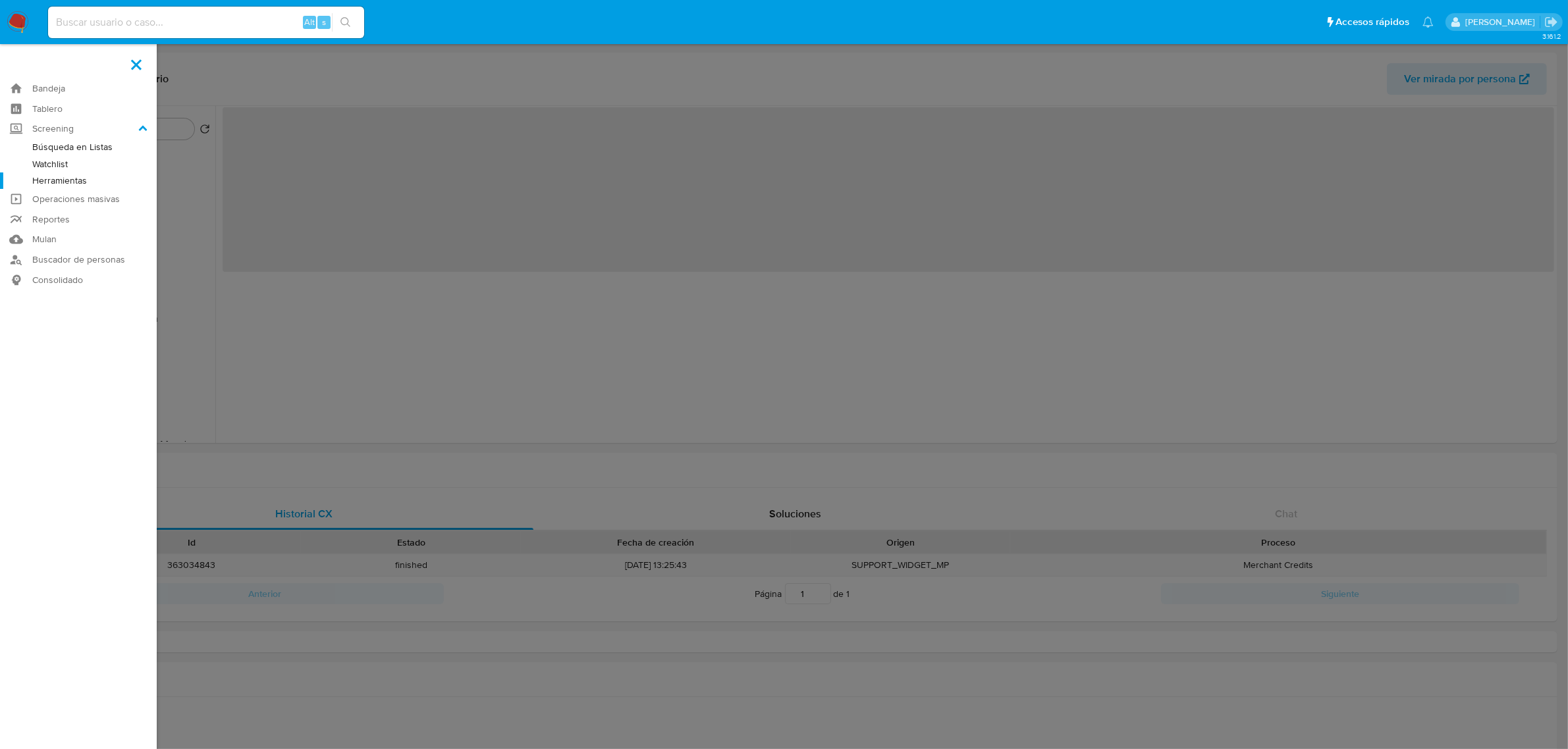
select select "10"
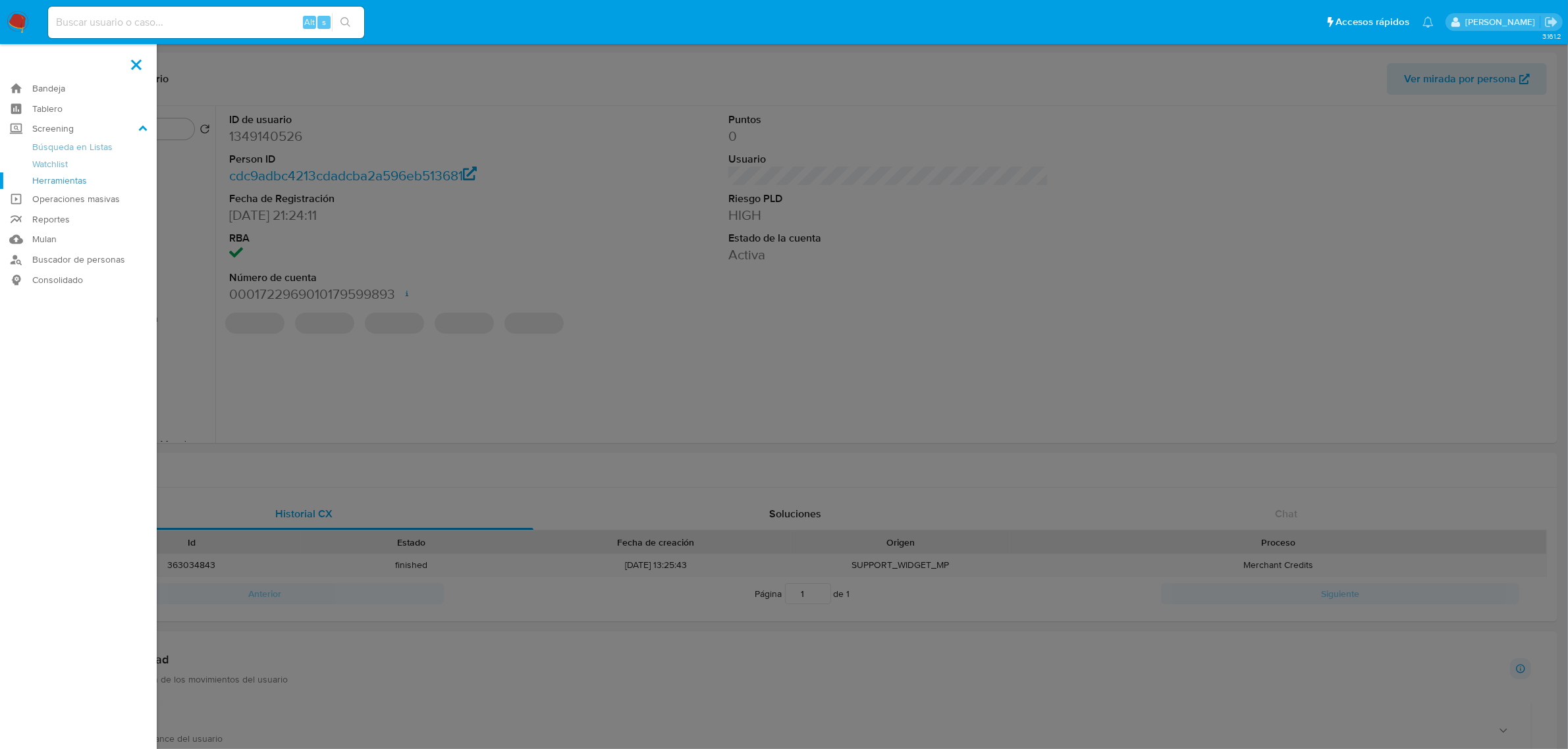
click at [54, 175] on link "Herramientas" at bounding box center [78, 180] width 157 height 16
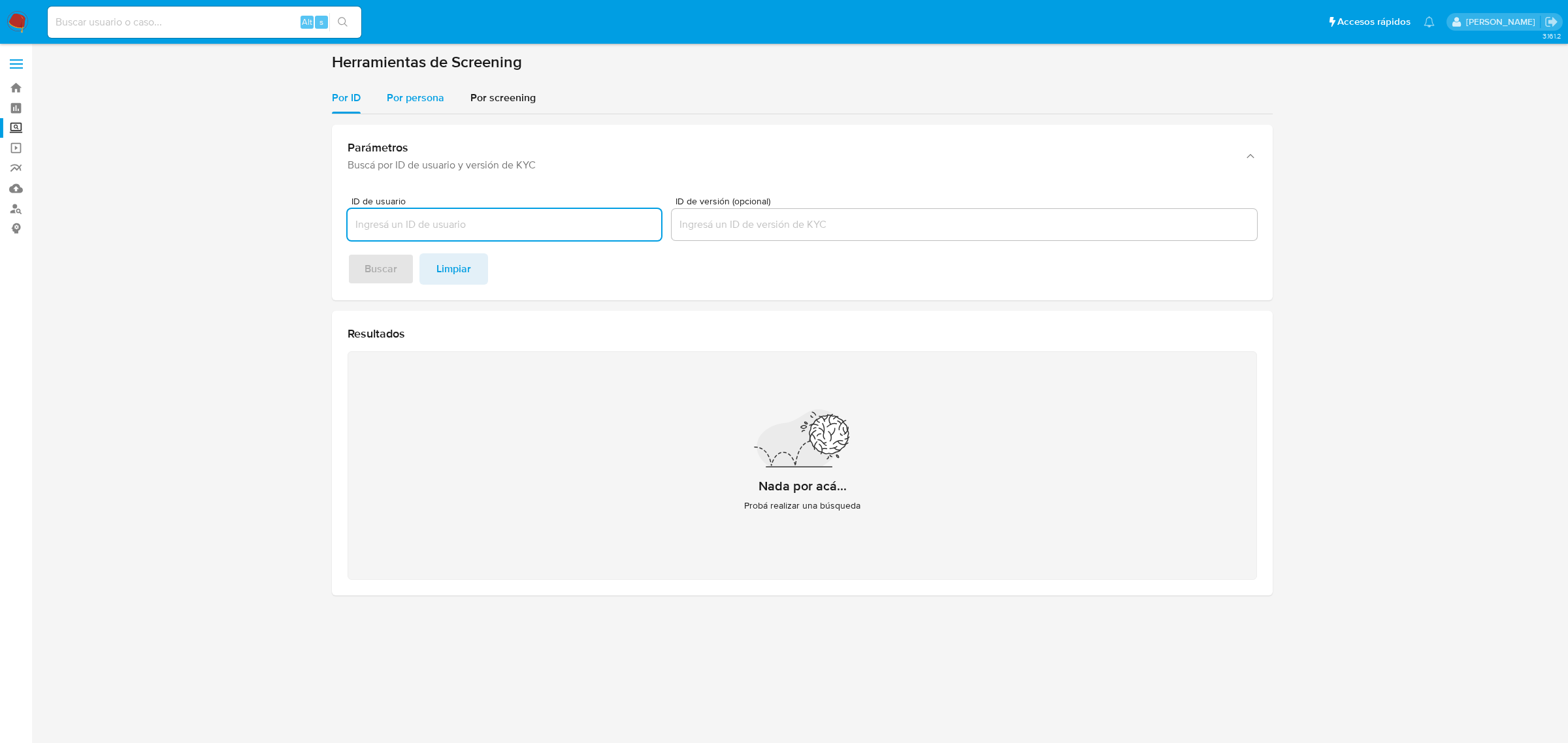
click at [451, 92] on button "Por persona" at bounding box center [416, 98] width 83 height 31
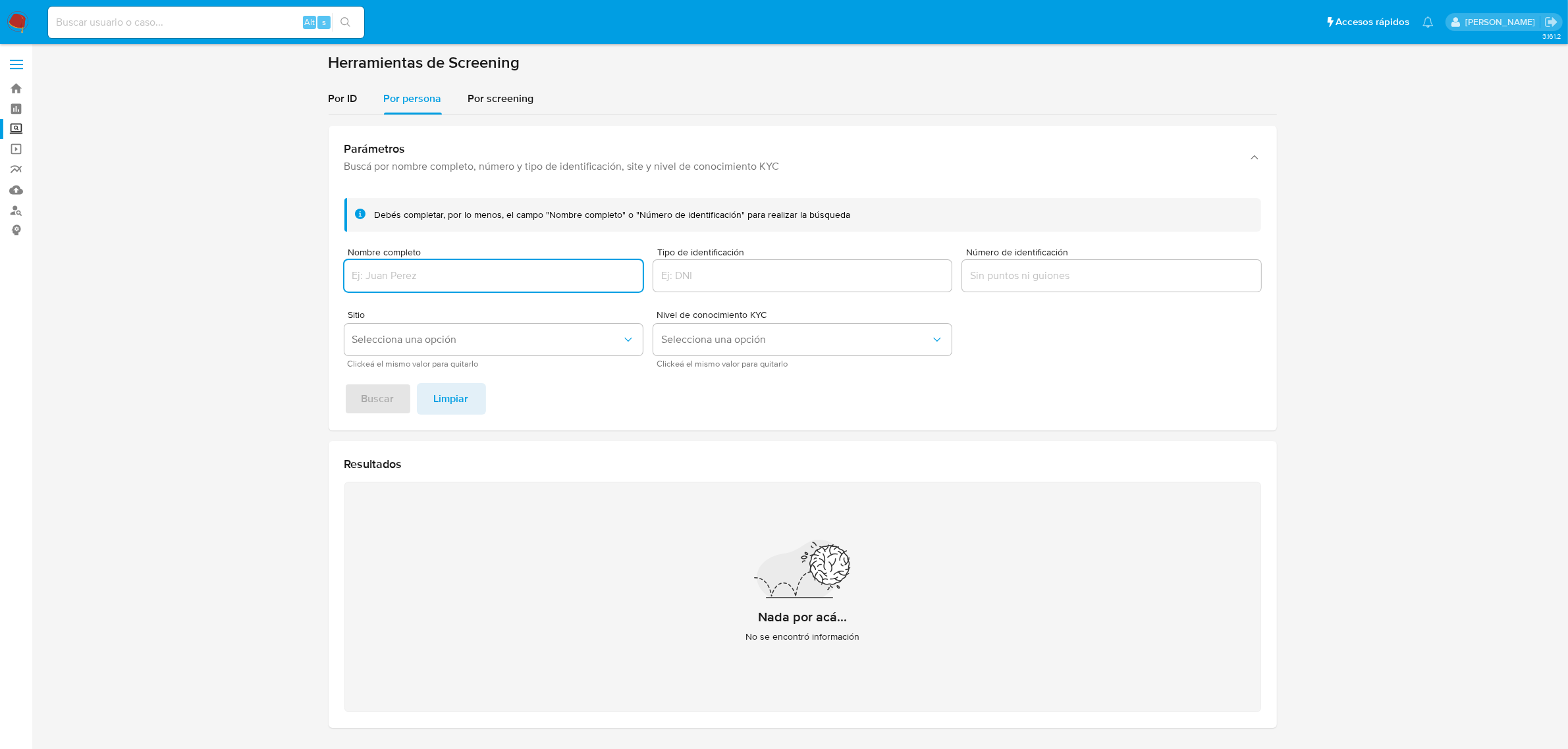
click at [448, 281] on input "Nombre completo" at bounding box center [493, 275] width 298 height 17
click at [345, 383] on button "Buscar" at bounding box center [378, 399] width 67 height 32
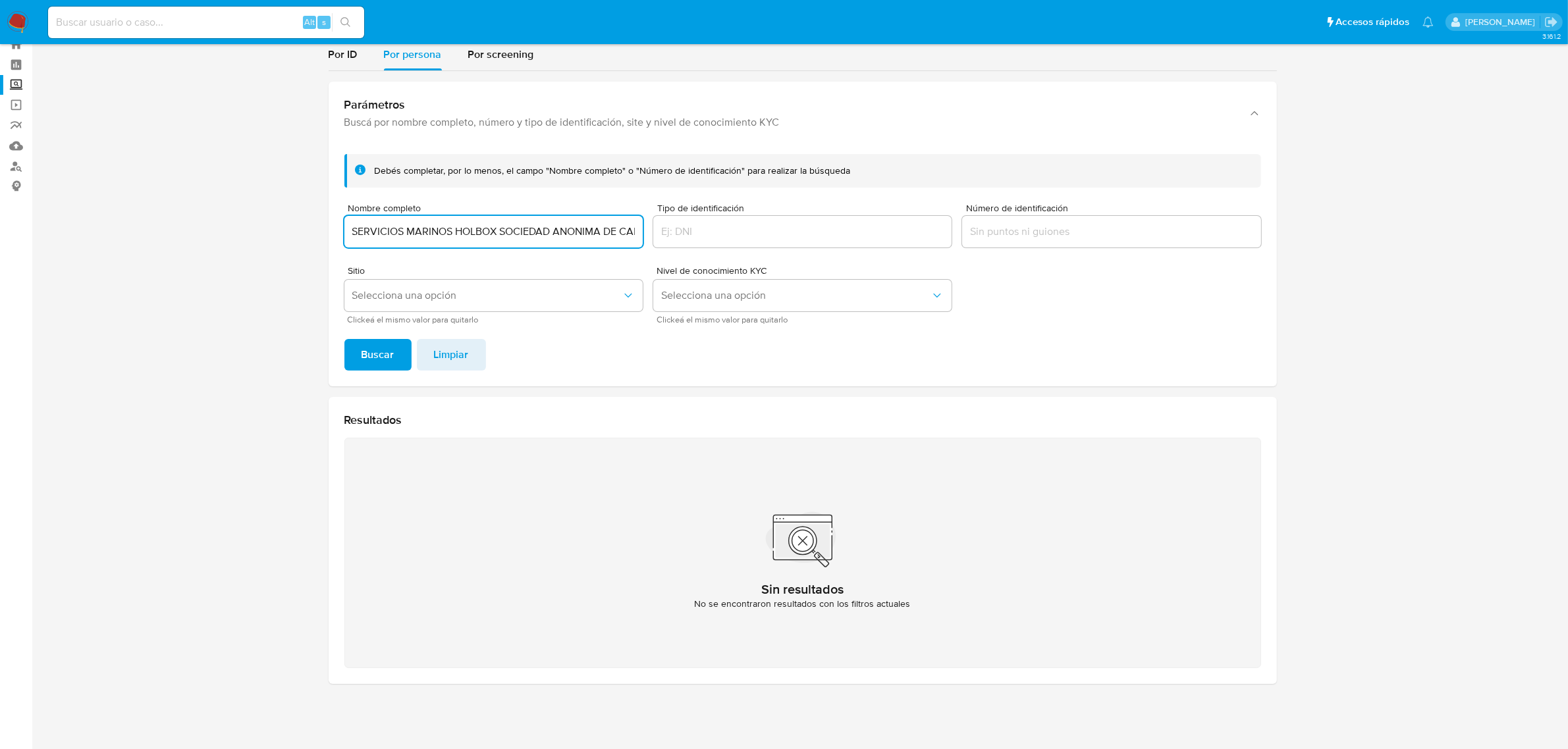
click at [479, 235] on input "SERVICIOS MARINOS HOLBOX SOCIEDAD ANONIMA DE CAPITAL VARIABLE" at bounding box center [493, 231] width 298 height 17
paste input "[PERSON_NAME] [PERSON_NAME]"
type input "[PERSON_NAME] [PERSON_NAME]"
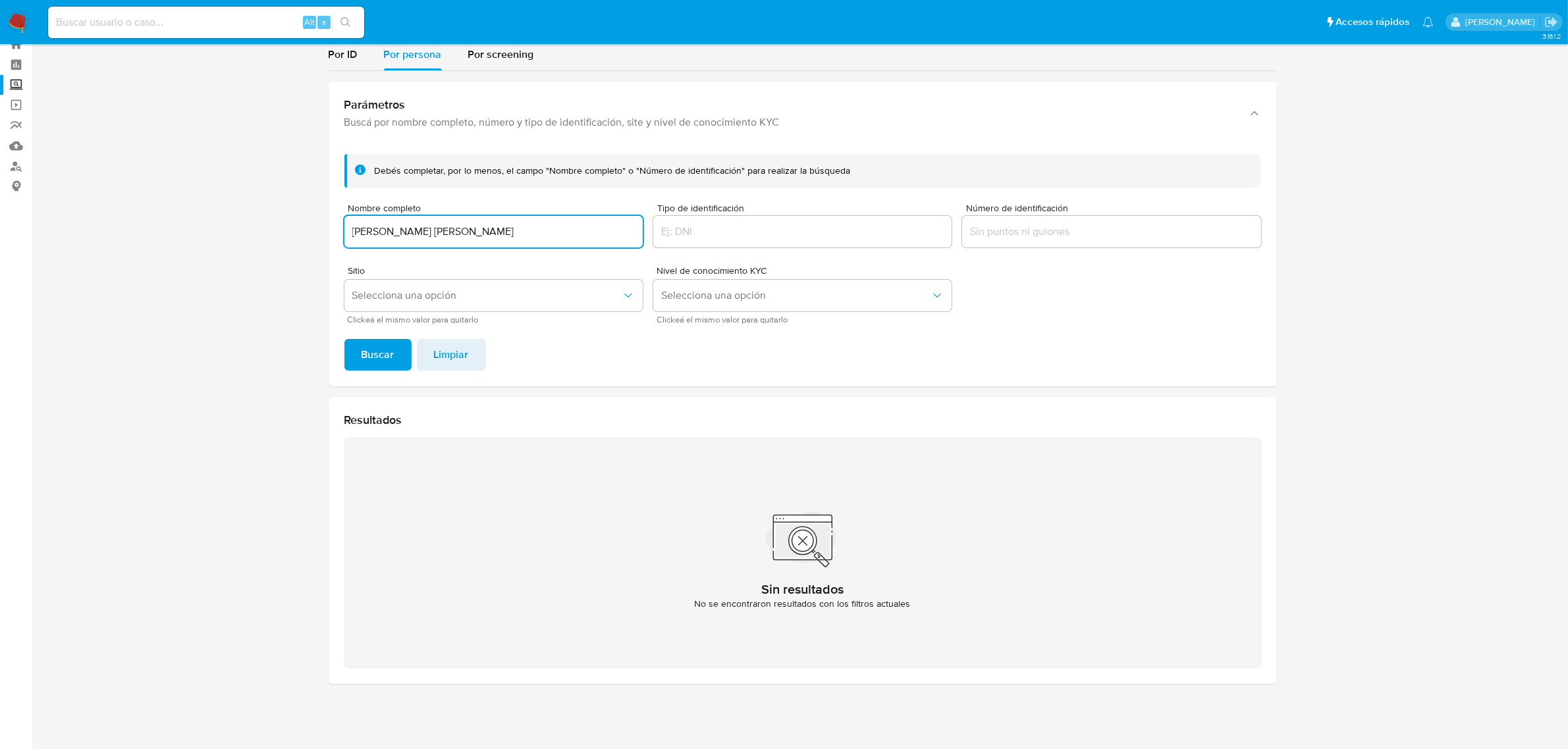
click at [345, 339] on button "Buscar" at bounding box center [378, 355] width 67 height 32
